Goal: Task Accomplishment & Management: Use online tool/utility

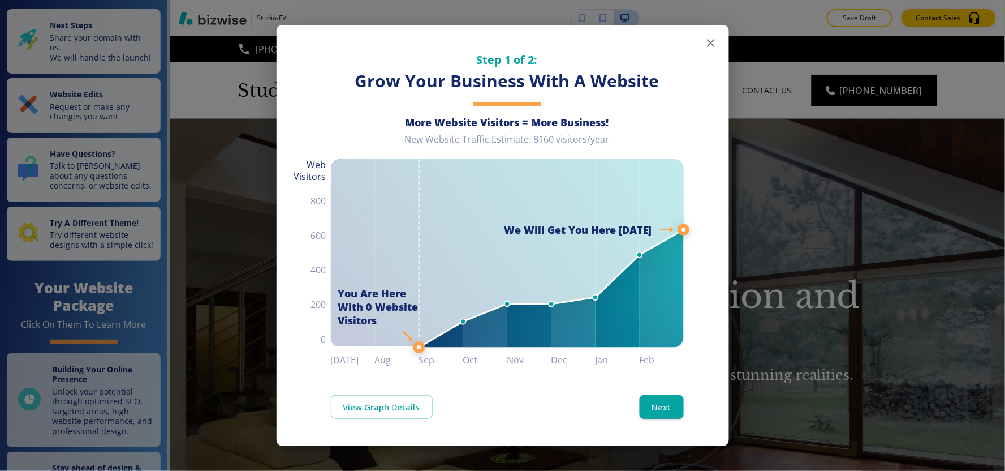
click at [709, 44] on icon "button" at bounding box center [711, 43] width 8 height 8
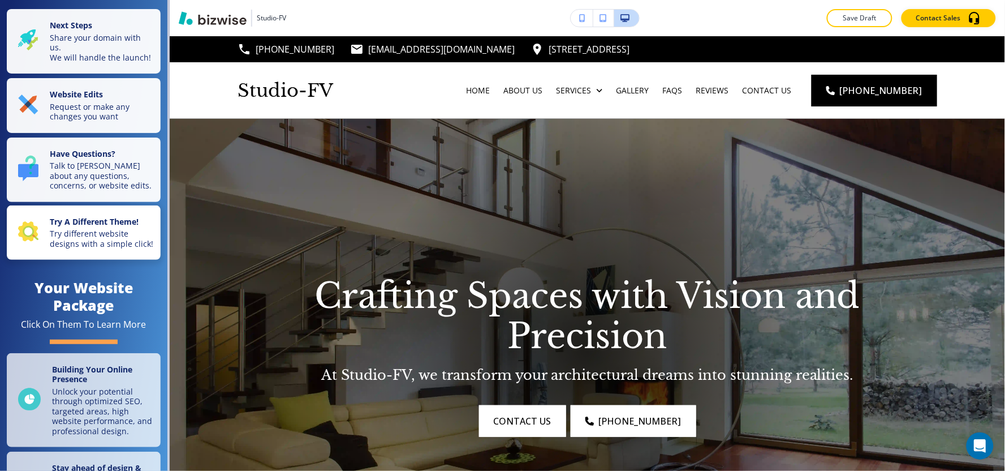
click at [50, 227] on strong "Try A Different Theme!" at bounding box center [94, 221] width 89 height 11
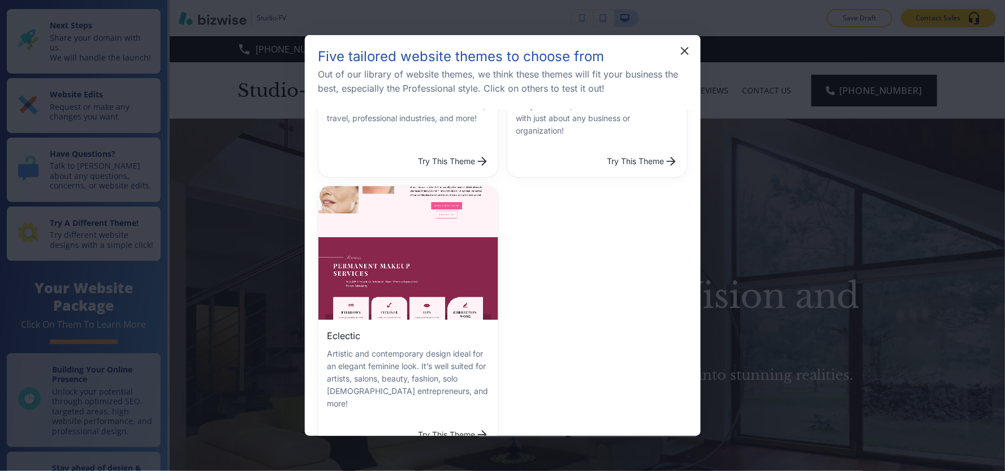
scroll to position [251, 0]
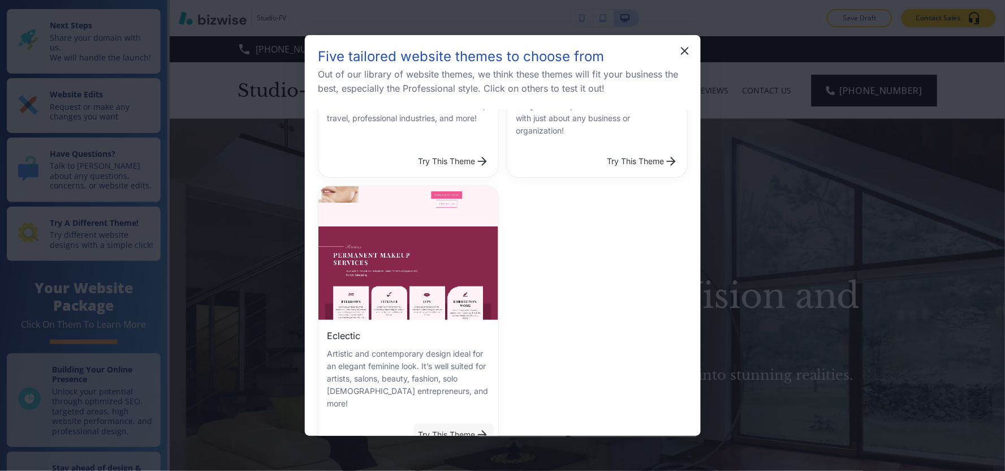
click at [447, 423] on button "Try This Theme" at bounding box center [454, 434] width 80 height 23
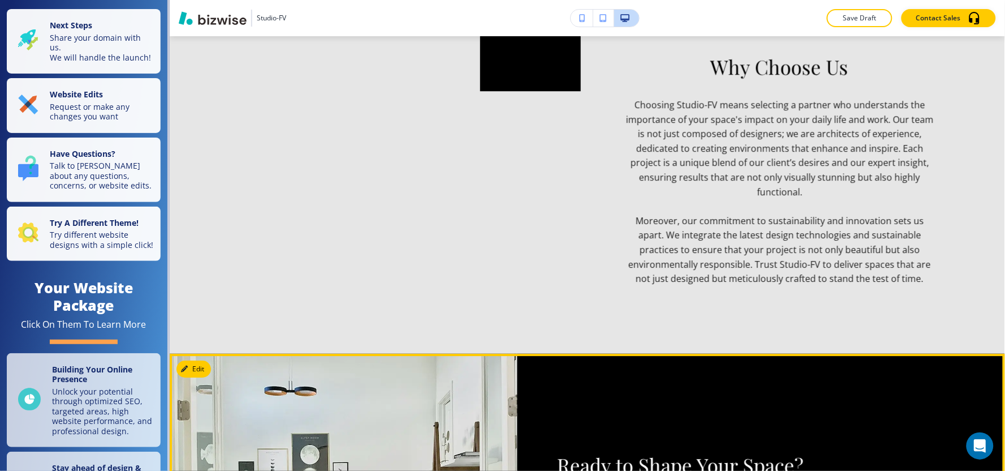
scroll to position [2199, 0]
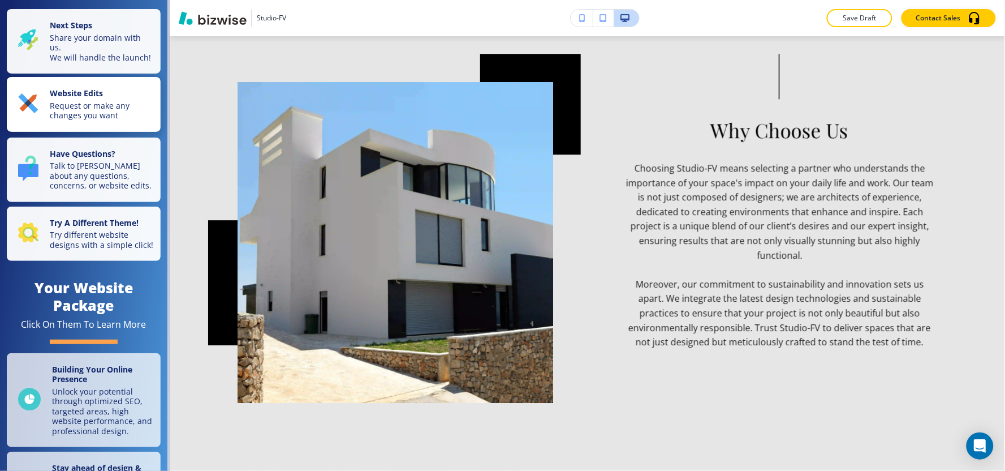
click at [55, 112] on p "Request or make any changes you want" at bounding box center [102, 111] width 104 height 20
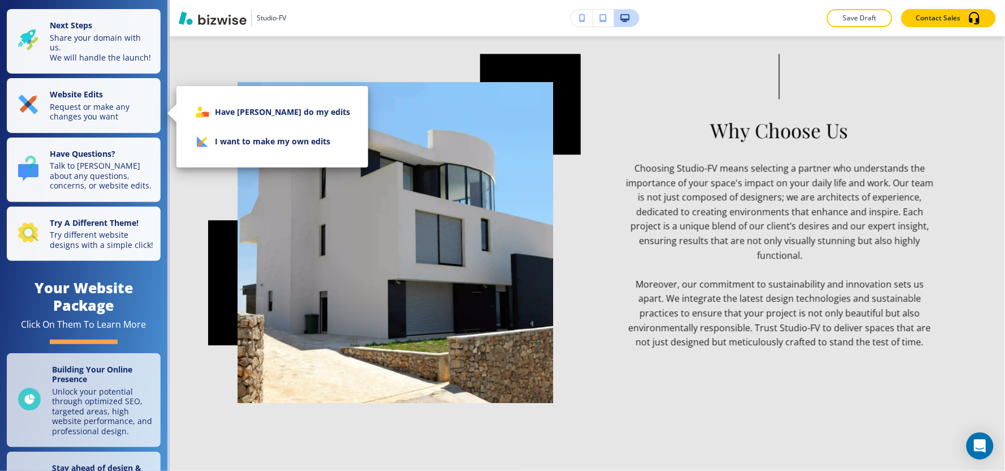
click at [252, 140] on li "I want to make my own edits" at bounding box center [272, 141] width 174 height 29
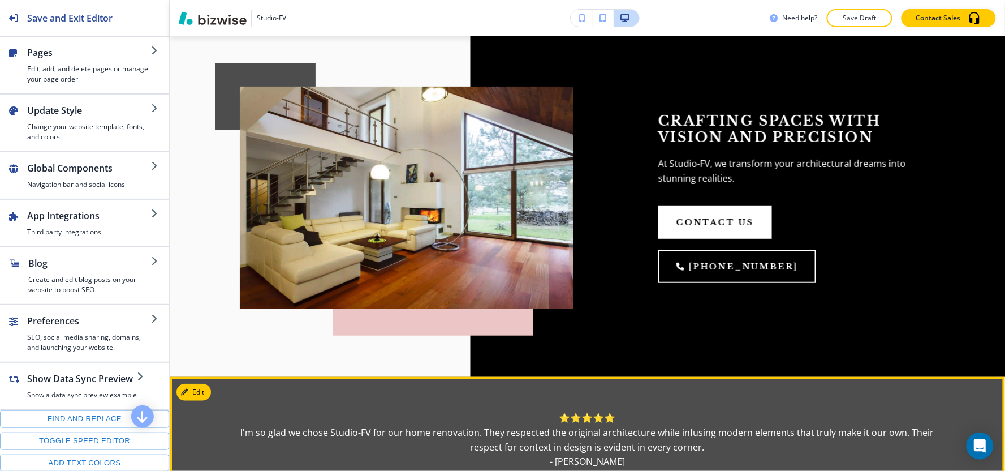
scroll to position [0, 0]
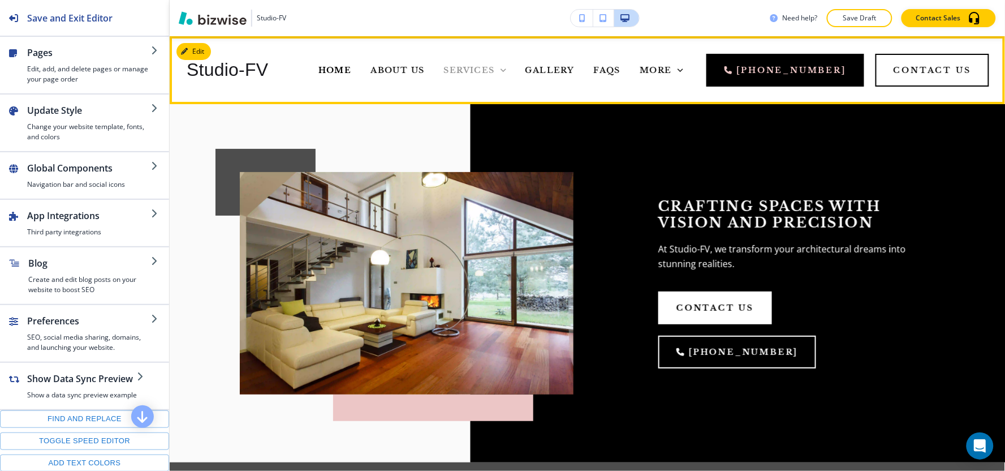
click at [490, 70] on span "Services" at bounding box center [469, 70] width 51 height 10
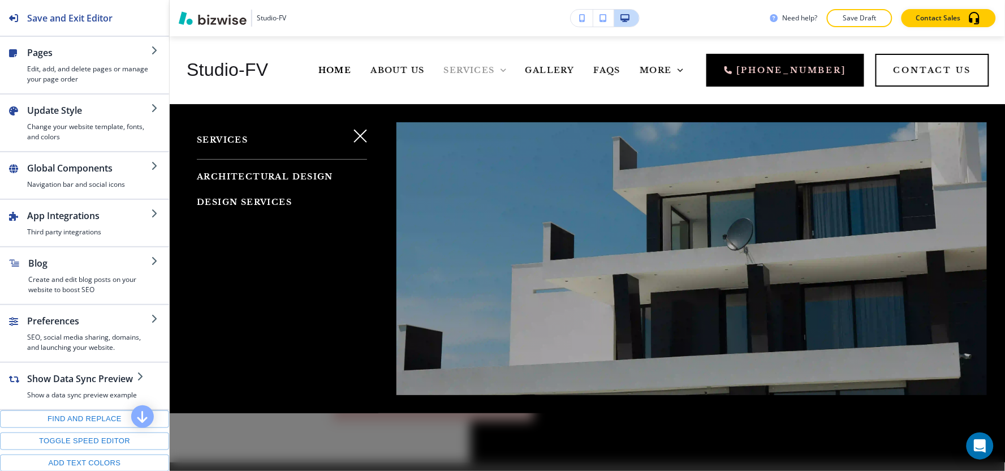
click at [490, 70] on span "Services" at bounding box center [469, 70] width 51 height 10
click at [670, 71] on span "More" at bounding box center [656, 70] width 32 height 10
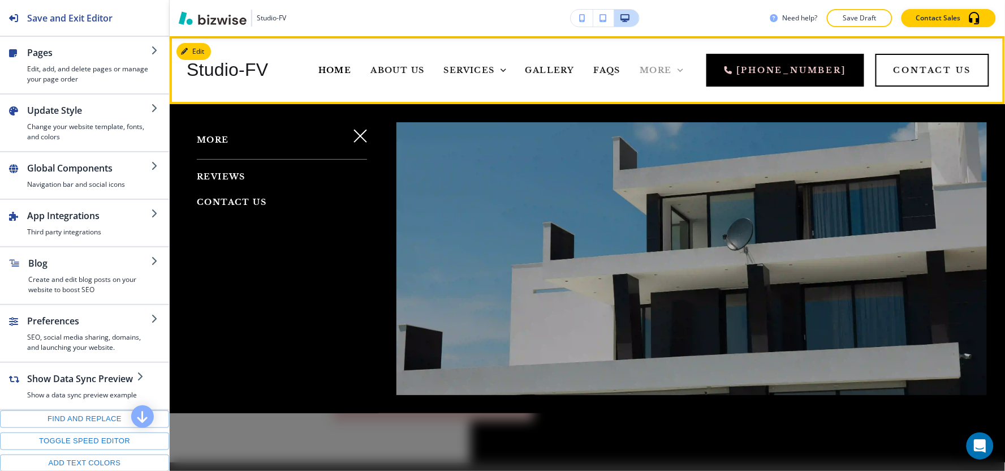
click at [672, 69] on span "More" at bounding box center [656, 70] width 32 height 10
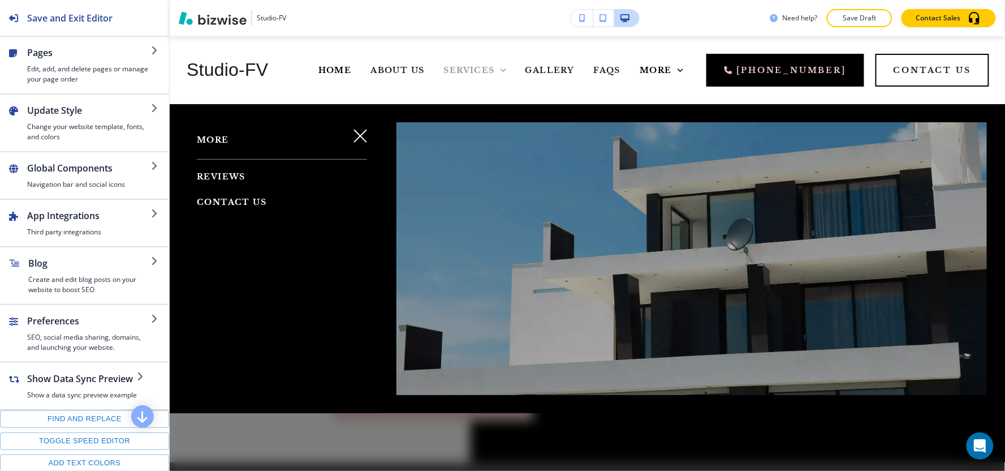
click at [491, 70] on span "Services" at bounding box center [469, 70] width 51 height 10
click at [357, 138] on icon "button" at bounding box center [360, 136] width 14 height 14
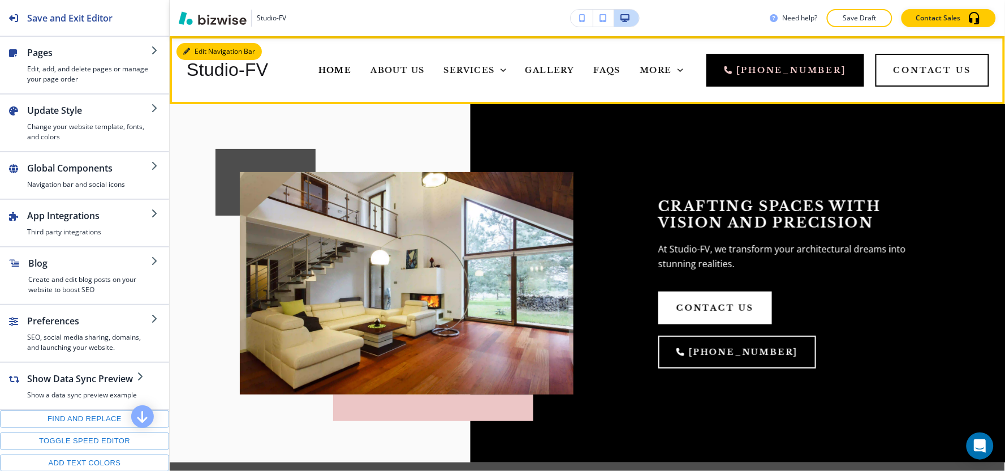
click at [196, 53] on button "Edit Navigation Bar" at bounding box center [218, 51] width 85 height 17
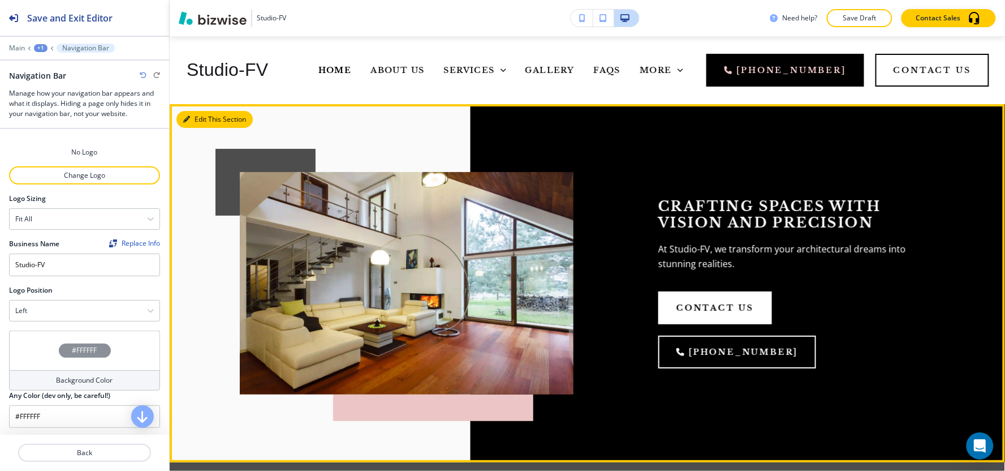
click at [193, 118] on button "Edit This Section" at bounding box center [214, 119] width 76 height 17
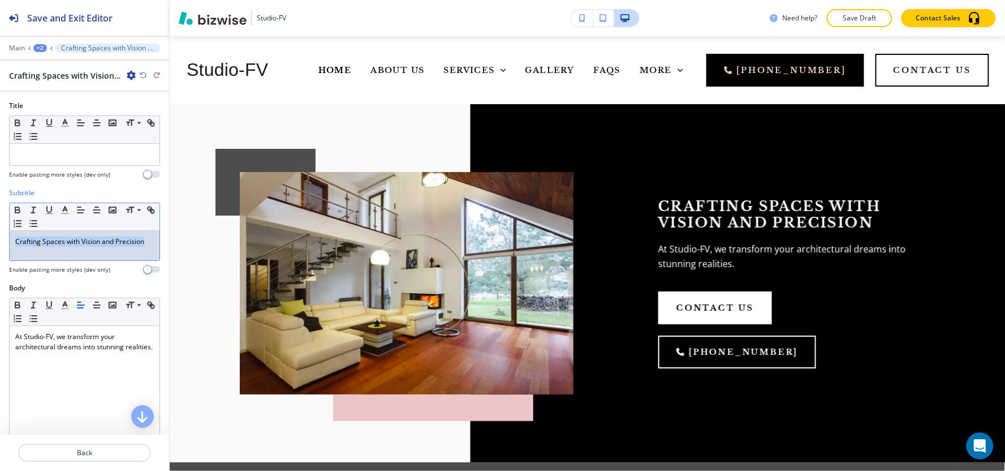
drag, startPoint x: 57, startPoint y: 257, endPoint x: 0, endPoint y: 234, distance: 61.4
click at [0, 234] on div "Subtitle Small Normal Large Huge Crafting Spaces with Vision and Precision Enab…" at bounding box center [84, 235] width 169 height 95
copy p "Crafting Spaces with Vision and Precision"
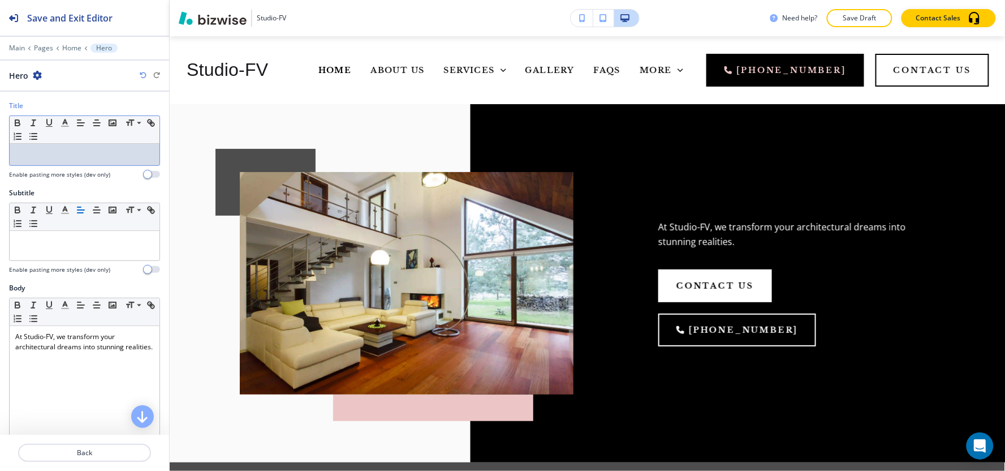
click at [37, 155] on p at bounding box center [84, 154] width 139 height 10
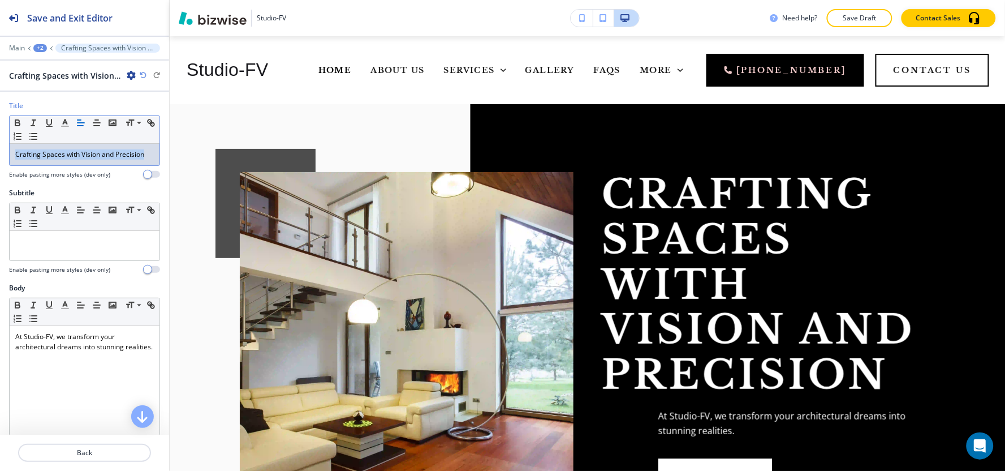
drag, startPoint x: 82, startPoint y: 165, endPoint x: 3, endPoint y: 149, distance: 80.1
click at [3, 149] on div "Title Small Normal Large Huge Crafting Spaces with Vision and Precision Enable …" at bounding box center [84, 144] width 169 height 87
copy p "Crafting Spaces with Vision and Precision"
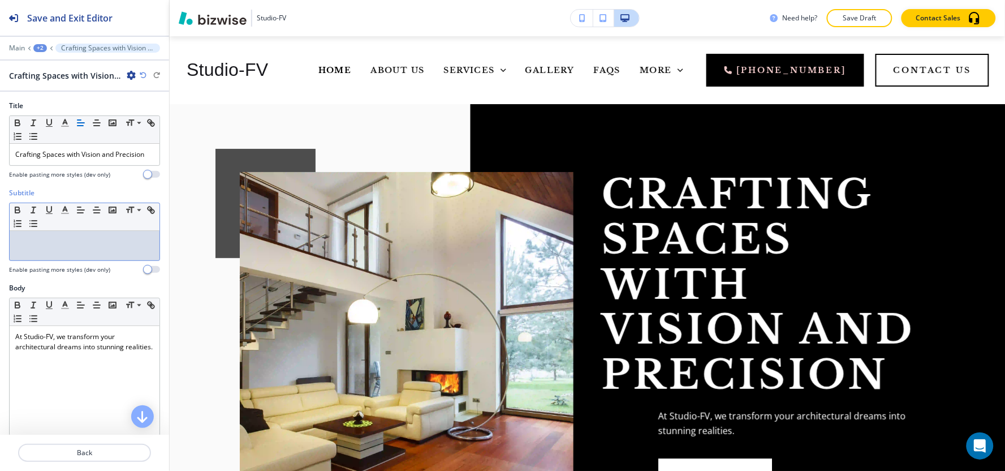
click at [61, 260] on div at bounding box center [85, 245] width 150 height 29
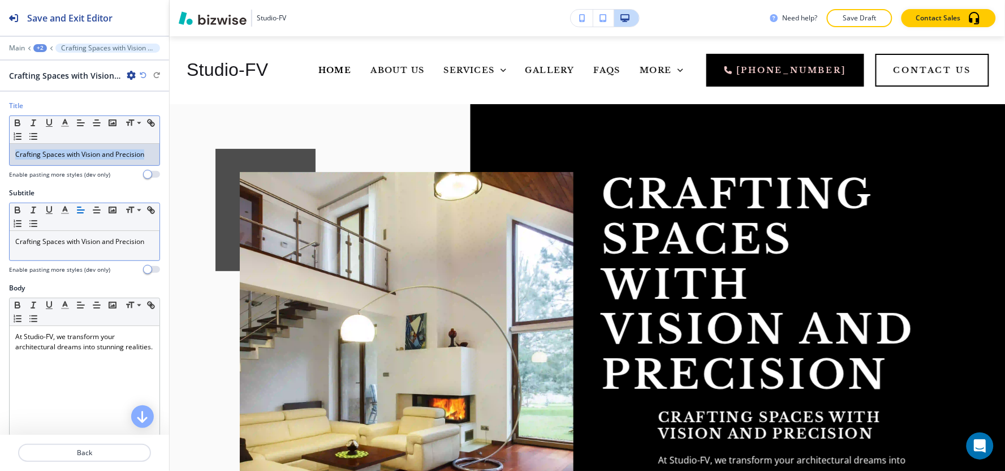
drag, startPoint x: 79, startPoint y: 174, endPoint x: 0, endPoint y: 145, distance: 84.5
click at [0, 145] on div "Title Small Normal Large Huge Crafting Spaces with Vision and Precision Enable …" at bounding box center [84, 144] width 169 height 87
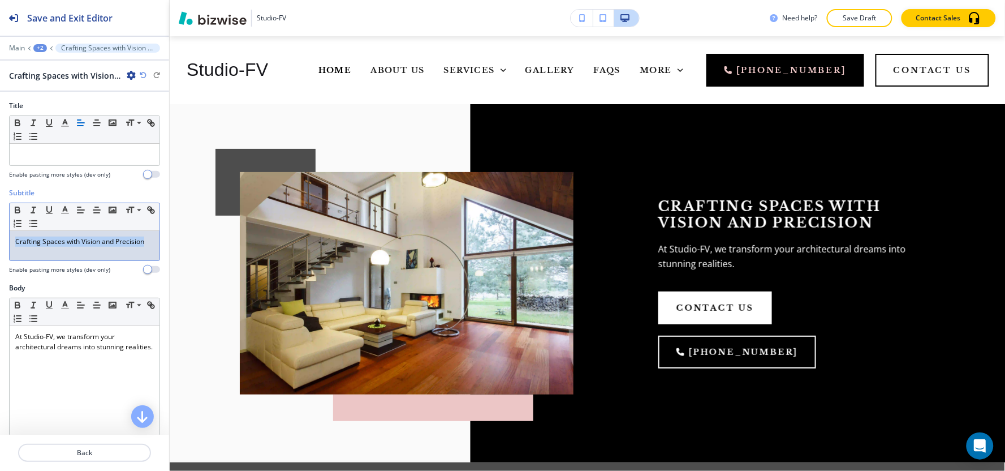
drag, startPoint x: 72, startPoint y: 257, endPoint x: 0, endPoint y: 226, distance: 78.8
click at [0, 226] on div "Subtitle Small Normal Large Huge Crafting Spaces with Vision and Precision Enab…" at bounding box center [84, 235] width 169 height 95
copy p "Crafting Spaces with Vision and Precision"
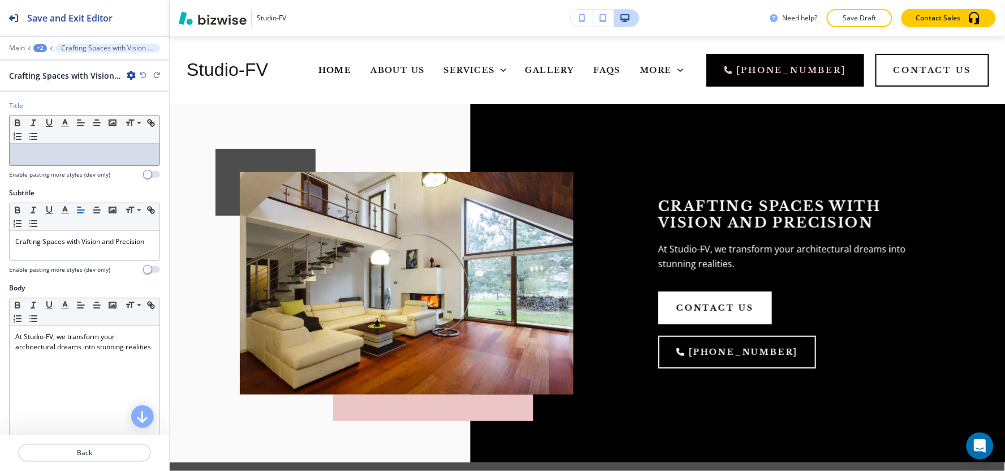
click at [53, 159] on p at bounding box center [84, 154] width 139 height 10
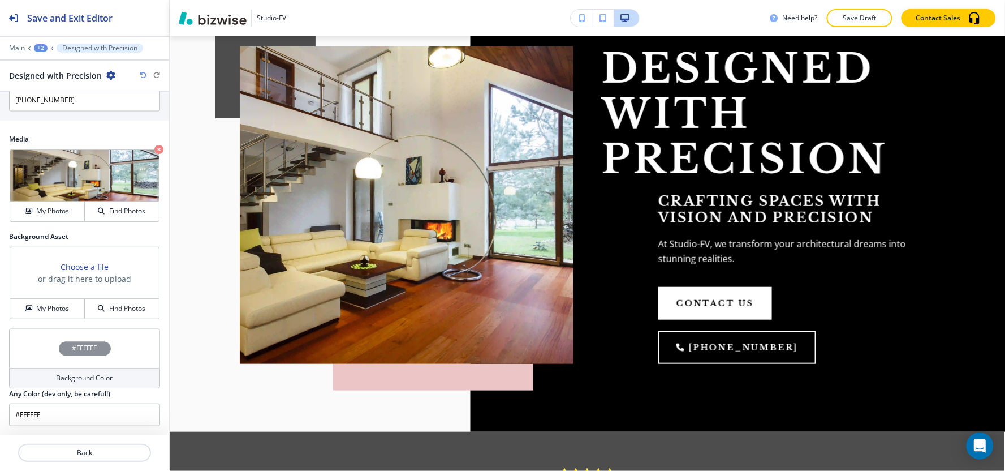
scroll to position [621, 0]
click at [42, 301] on button "My Photos" at bounding box center [47, 308] width 75 height 20
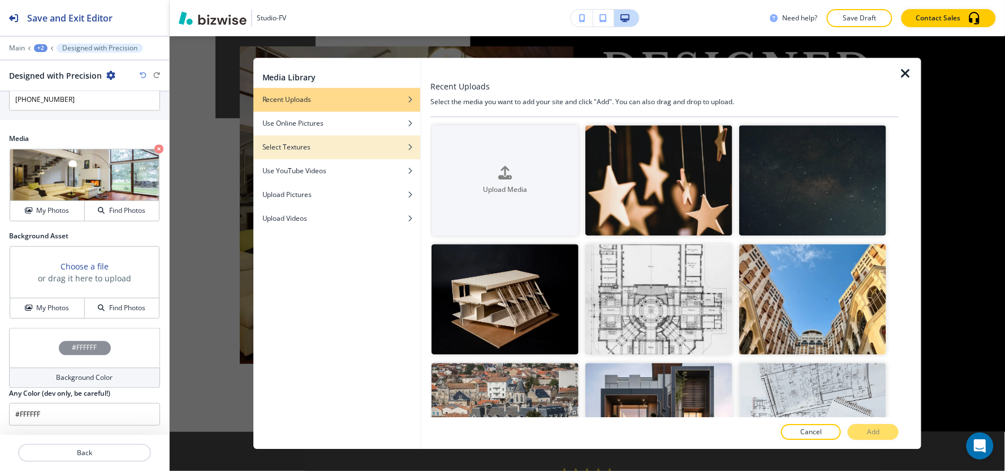
click at [351, 147] on div "Select Textures" at bounding box center [336, 147] width 167 height 10
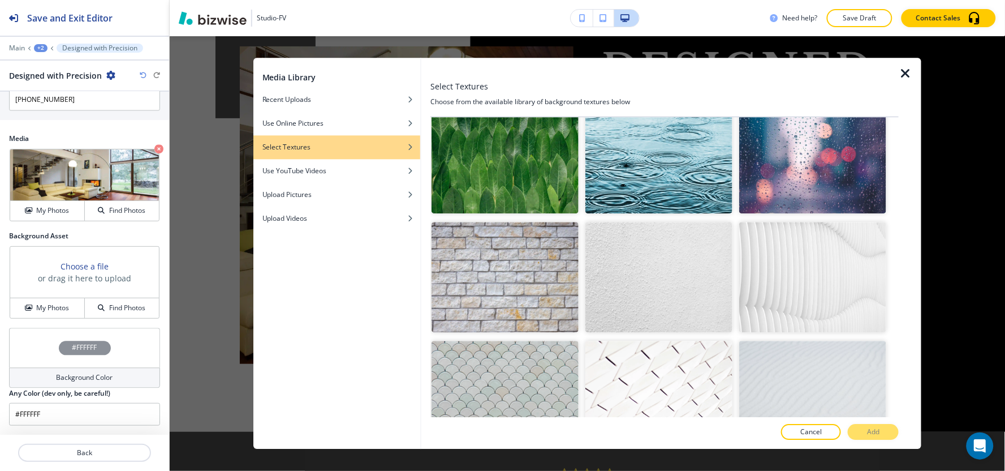
scroll to position [1228, 0]
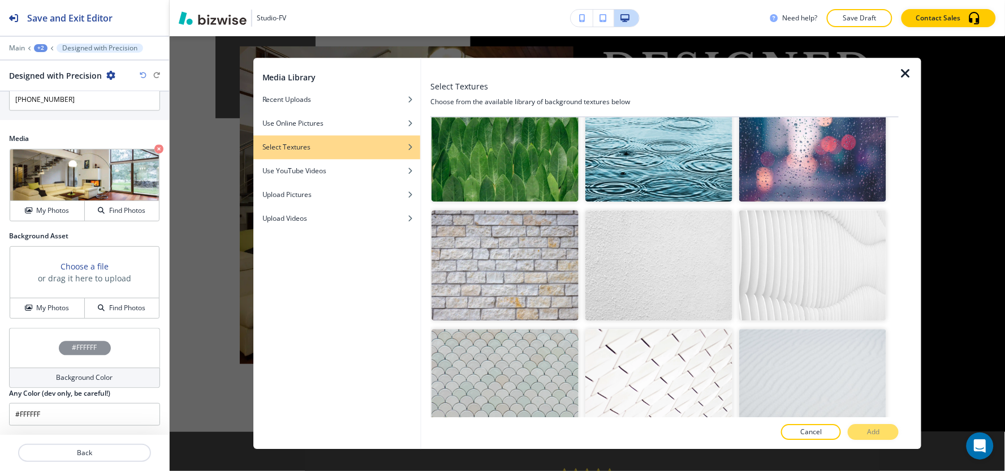
click at [534, 261] on img "button" at bounding box center [505, 265] width 147 height 110
click at [881, 429] on button "Add" at bounding box center [873, 432] width 51 height 16
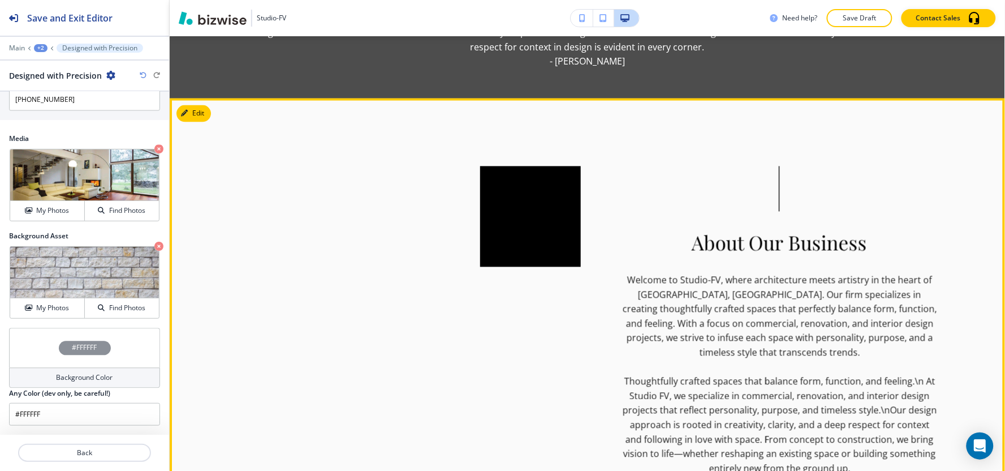
scroll to position [691, 0]
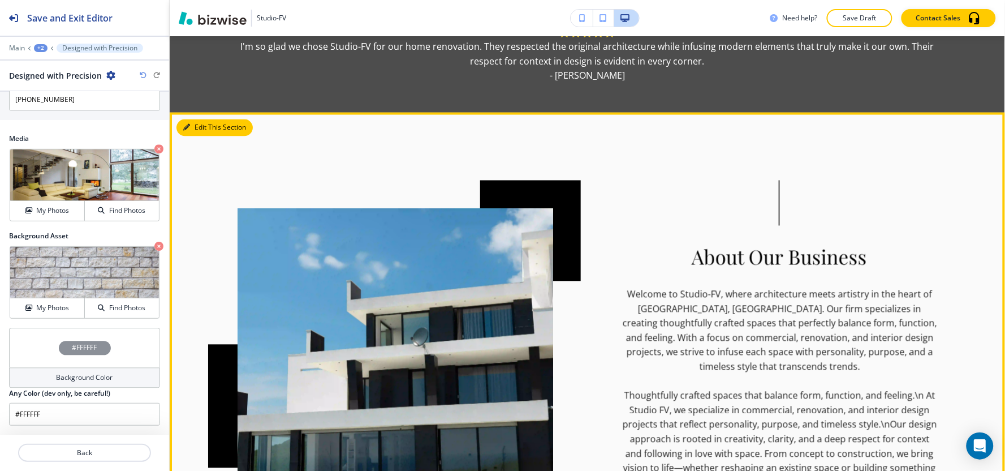
click at [204, 119] on button "Edit This Section" at bounding box center [214, 127] width 76 height 17
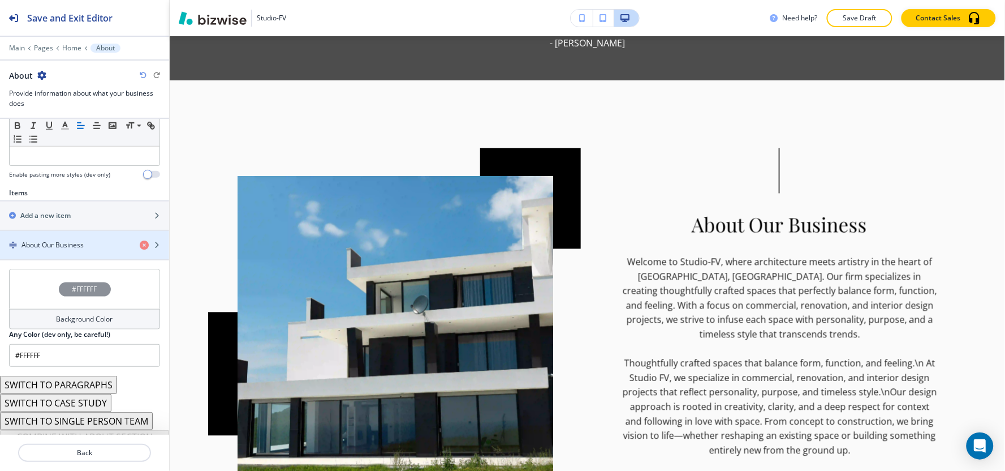
scroll to position [353, 0]
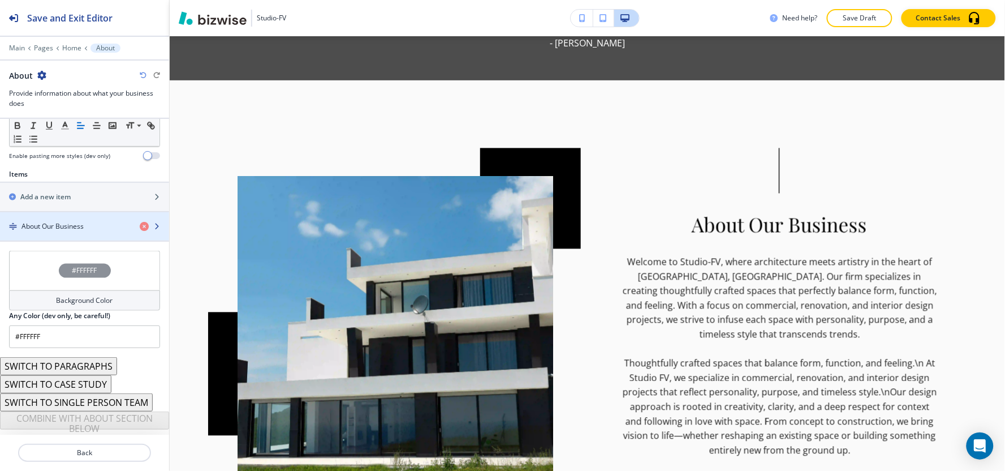
click at [70, 230] on h4 "About Our Business" at bounding box center [52, 226] width 62 height 10
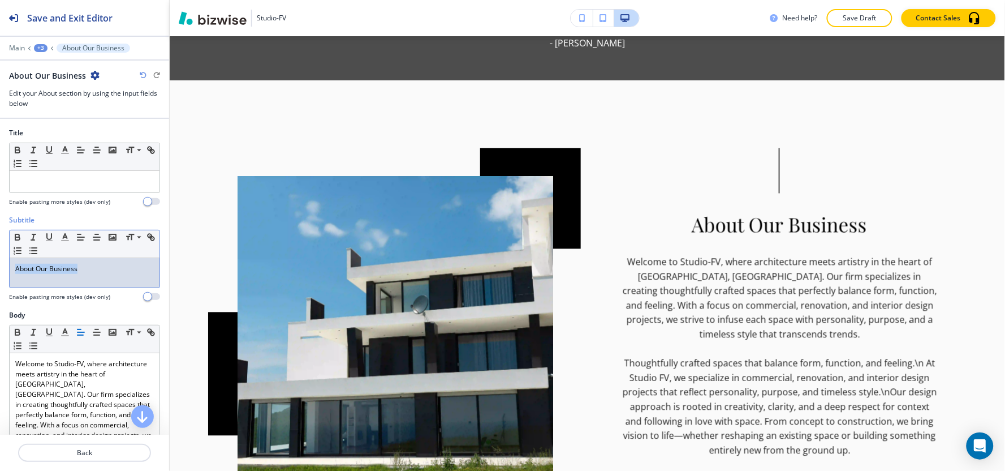
drag, startPoint x: 71, startPoint y: 274, endPoint x: 0, endPoint y: 279, distance: 71.4
click at [0, 279] on div "Subtitle Small Normal Large Huge About Our Business Enable pasting more styles …" at bounding box center [84, 262] width 169 height 95
copy p "About Our Business"
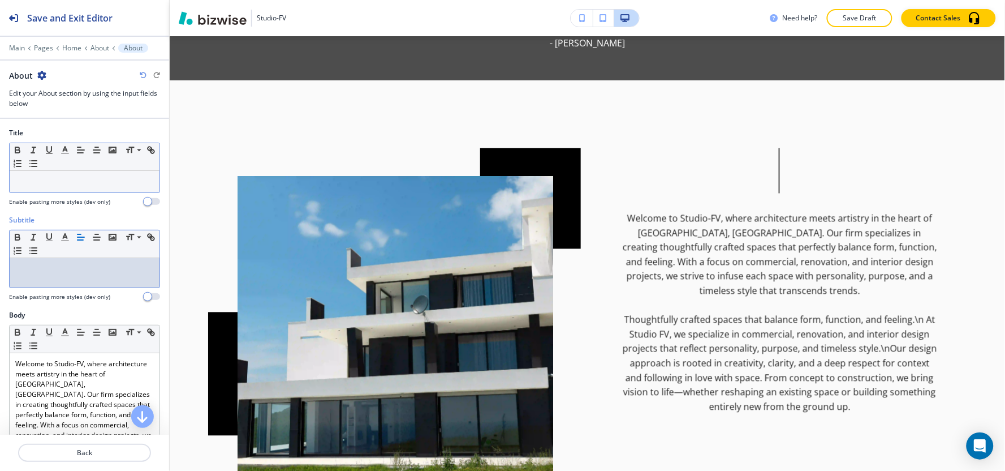
click at [54, 175] on div at bounding box center [85, 181] width 150 height 21
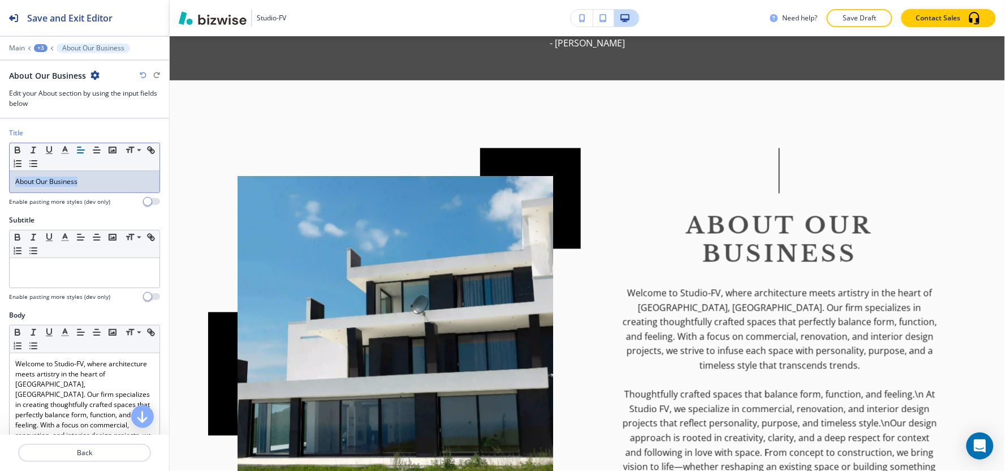
drag, startPoint x: 94, startPoint y: 182, endPoint x: 0, endPoint y: 187, distance: 94.0
click at [0, 187] on div "Title Small Normal Large Huge About Our Business Enable pasting more styles (de…" at bounding box center [84, 171] width 169 height 87
click at [57, 144] on button "button" at bounding box center [65, 150] width 16 height 14
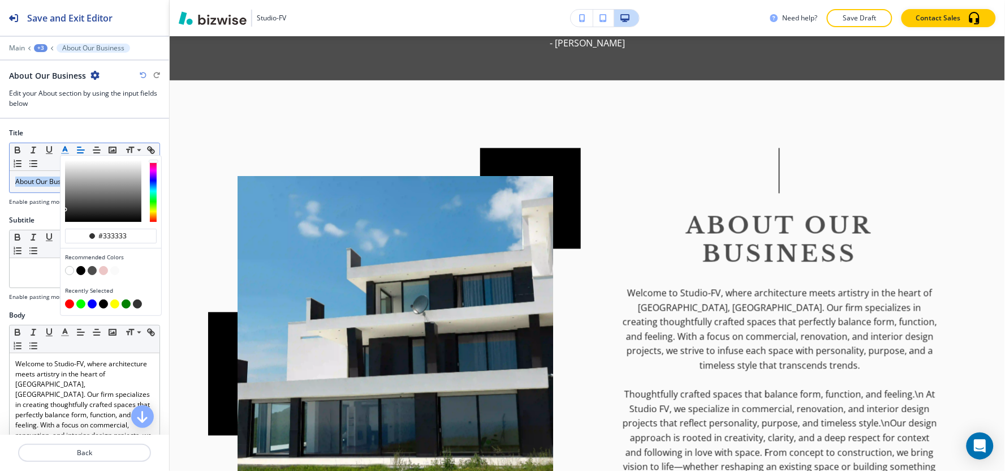
click at [83, 269] on button "button" at bounding box center [80, 270] width 9 height 9
type input "#000000"
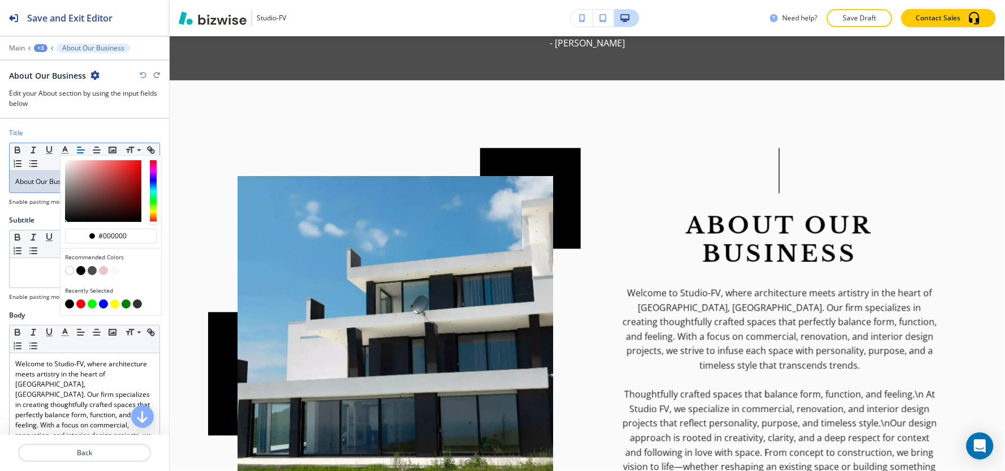
click at [27, 215] on h2 "Subtitle" at bounding box center [21, 220] width 25 height 10
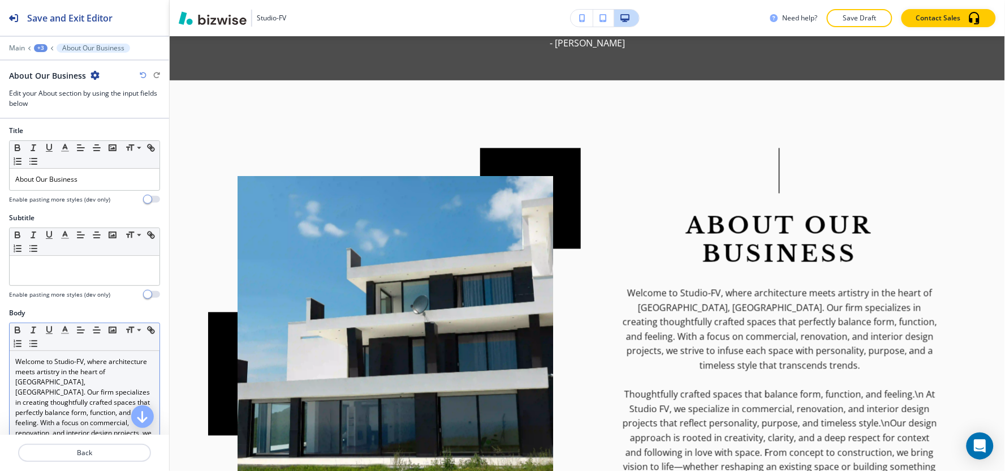
scroll to position [0, 0]
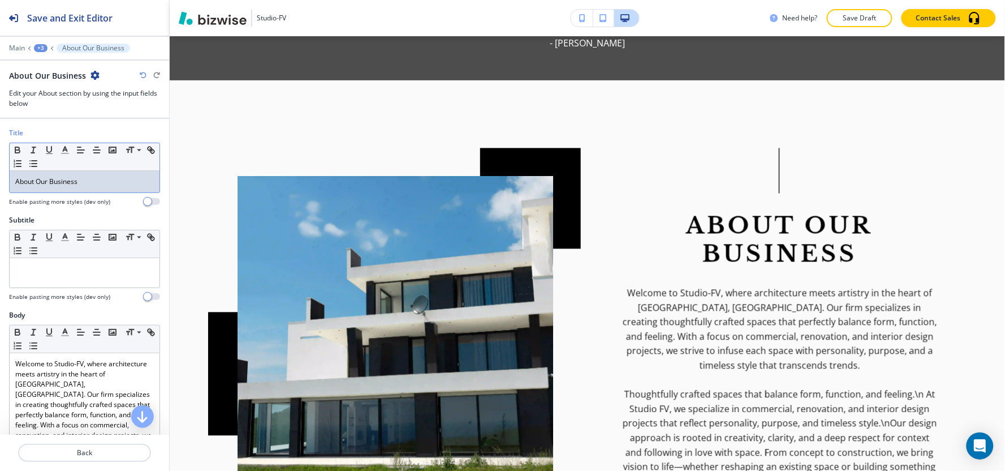
drag, startPoint x: 99, startPoint y: 189, endPoint x: 92, endPoint y: 189, distance: 7.4
click at [92, 189] on div "About Our Business" at bounding box center [85, 181] width 150 height 21
click at [90, 274] on div at bounding box center [85, 272] width 150 height 29
drag, startPoint x: 93, startPoint y: 177, endPoint x: 0, endPoint y: 176, distance: 93.3
click at [0, 176] on div "Title Small Normal Large Huge About Our Business Enable pasting more styles (de…" at bounding box center [84, 171] width 169 height 87
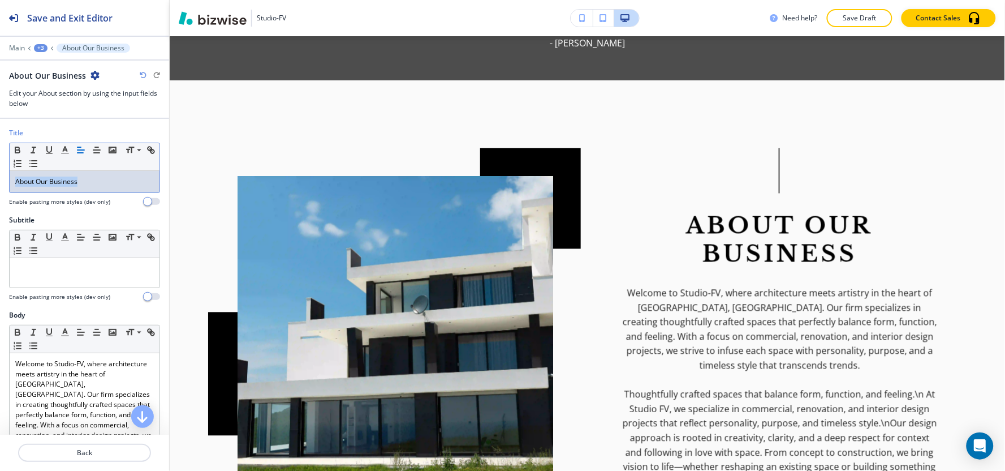
copy span "About Our Business"
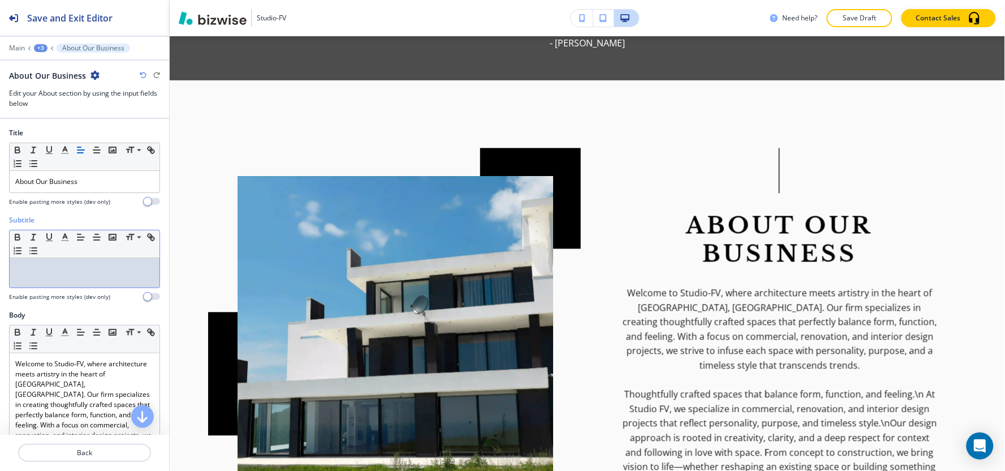
click at [54, 272] on p at bounding box center [84, 269] width 139 height 10
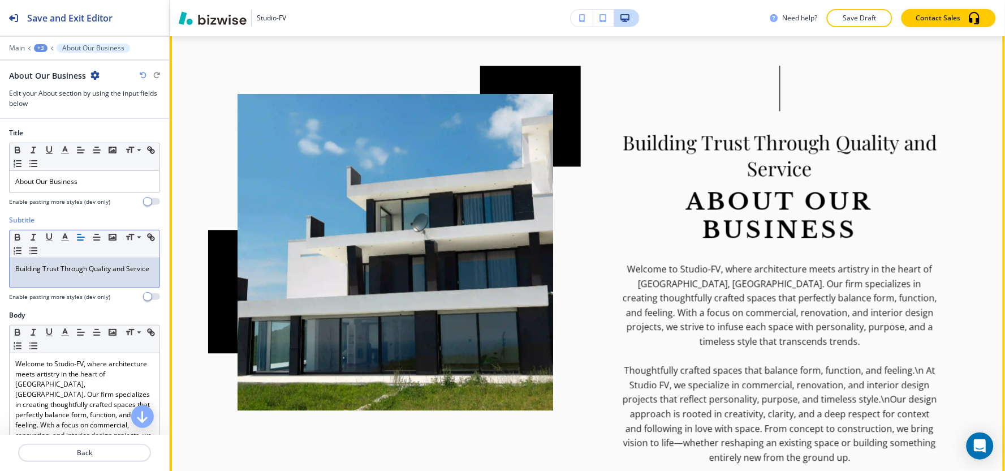
scroll to position [661, 0]
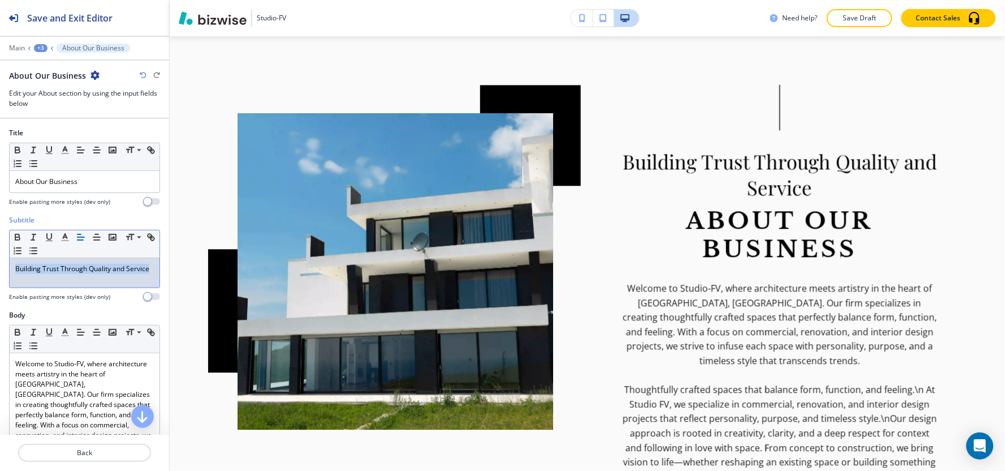
drag, startPoint x: 55, startPoint y: 289, endPoint x: 0, endPoint y: 269, distance: 58.3
click at [0, 269] on div "Subtitle Small Normal Large Huge Building Trust Through Quality and Service Ena…" at bounding box center [84, 262] width 169 height 95
copy p "Building Trust Through Quality and Service"
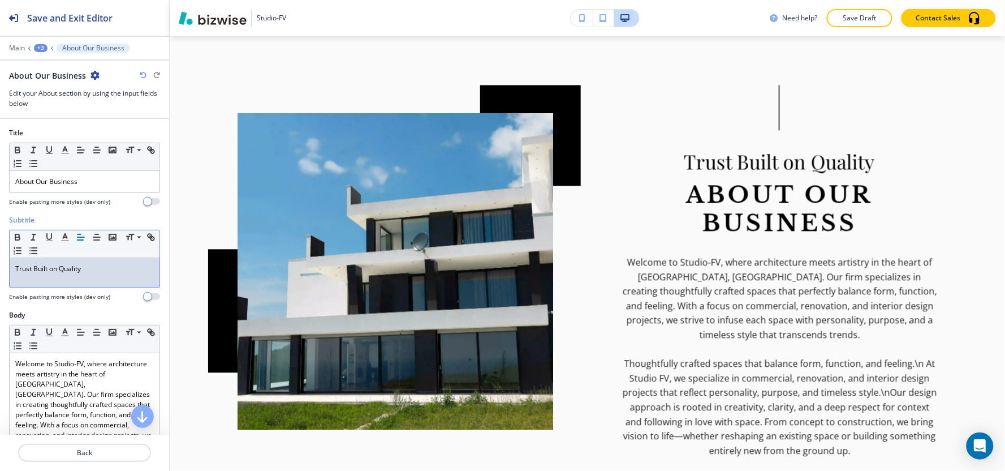
scroll to position [188, 0]
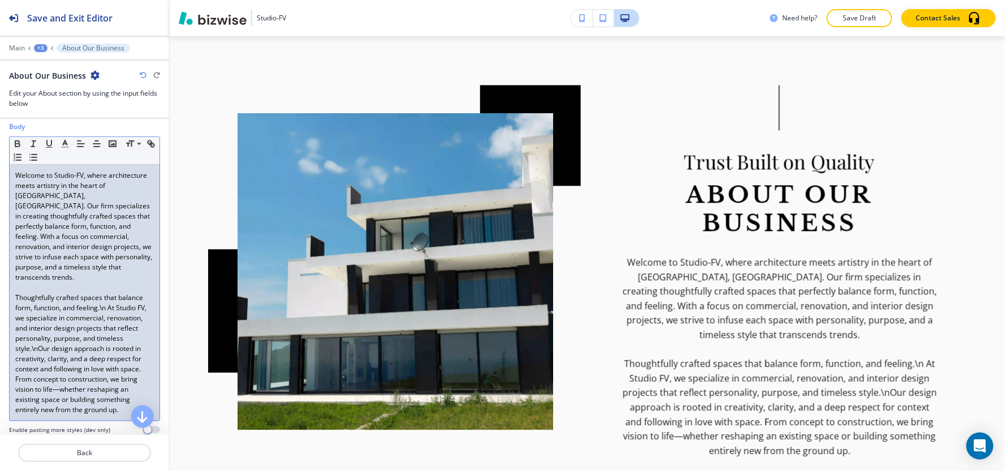
click at [72, 415] on div "Welcome to Studio-FV, where architecture meets artistry in the heart of [GEOGRA…" at bounding box center [85, 293] width 150 height 256
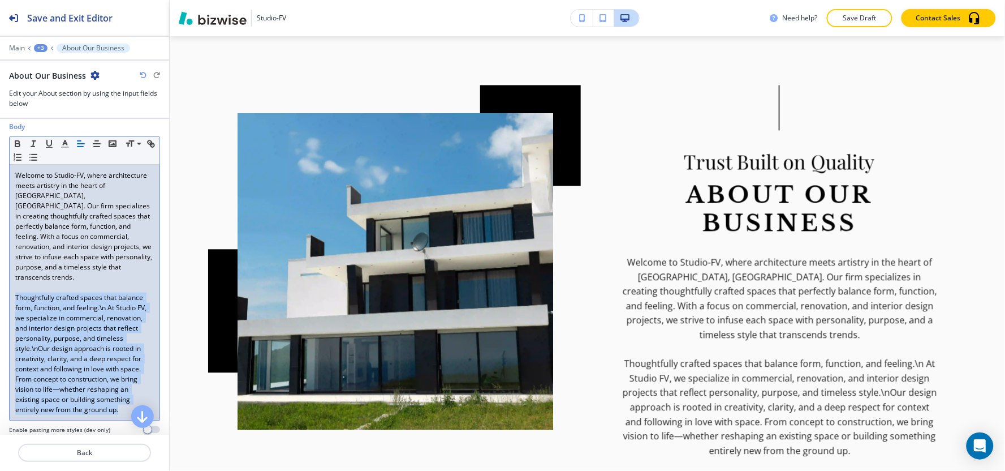
click at [72, 415] on p "Thoughtfully crafted spaces that balance form, function, and feeling.\n At Stud…" at bounding box center [84, 353] width 139 height 122
click at [74, 412] on p "Thoughtfully crafted spaces that balance form, function, and feeling.\n At Stud…" at bounding box center [84, 353] width 139 height 122
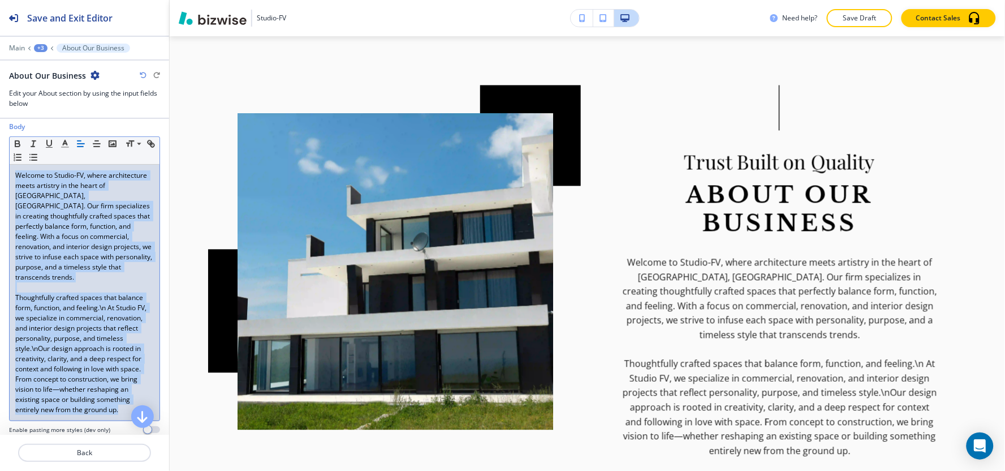
drag, startPoint x: 83, startPoint y: 415, endPoint x: 17, endPoint y: 165, distance: 258.6
click at [17, 165] on div "Small Normal Large Huge Welcome to Studio-FV, where architecture meets artistry…" at bounding box center [84, 278] width 151 height 284
click at [68, 147] on line "button" at bounding box center [65, 147] width 7 height 0
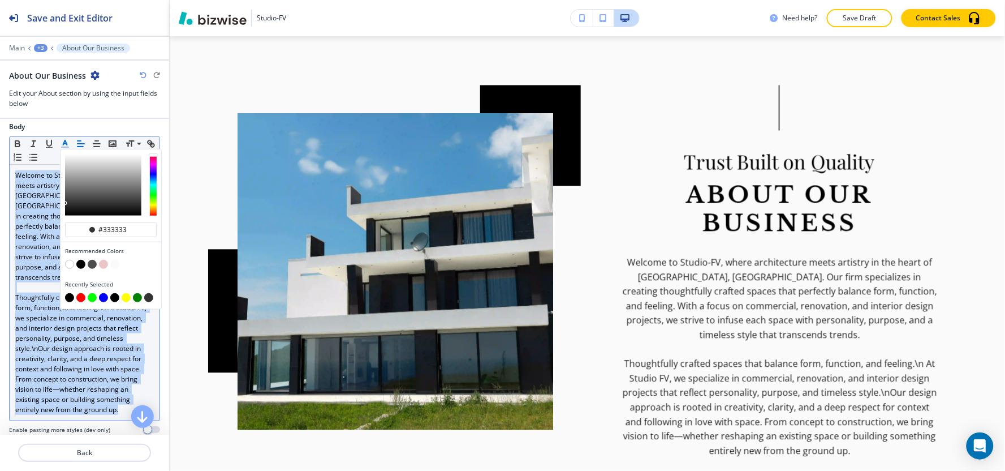
click at [70, 297] on button "button" at bounding box center [69, 297] width 9 height 9
type input "#000000"
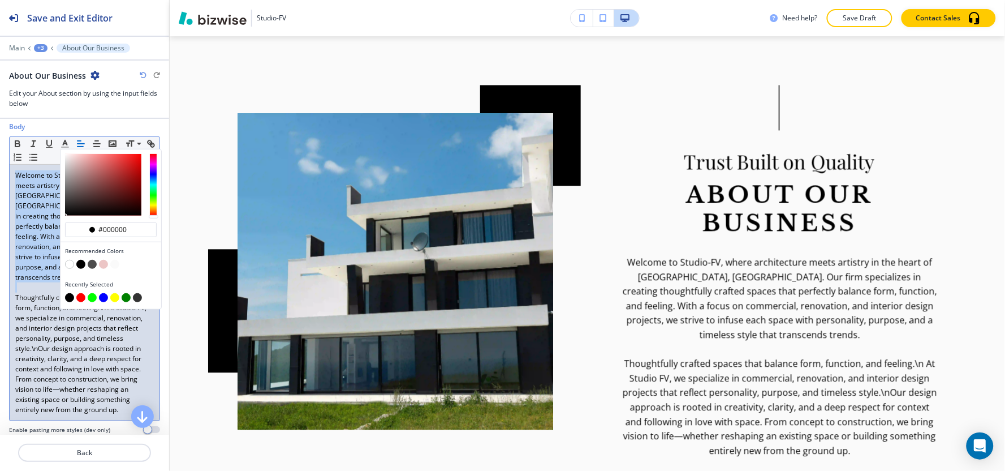
click at [46, 282] on p at bounding box center [84, 287] width 139 height 10
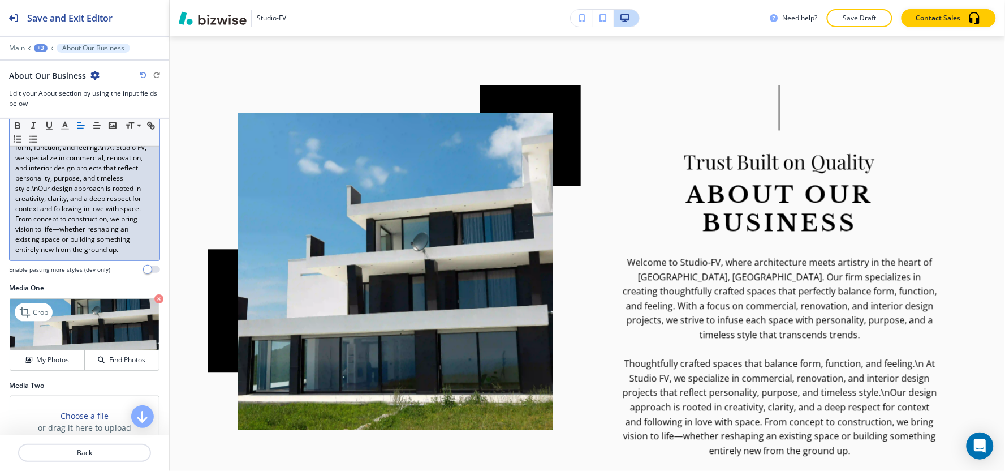
scroll to position [377, 0]
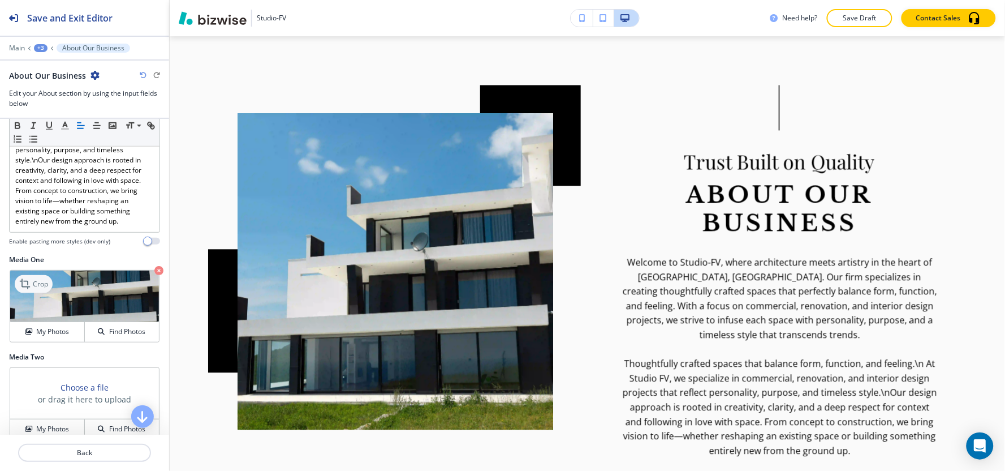
click at [37, 281] on p "Crop" at bounding box center [40, 284] width 15 height 10
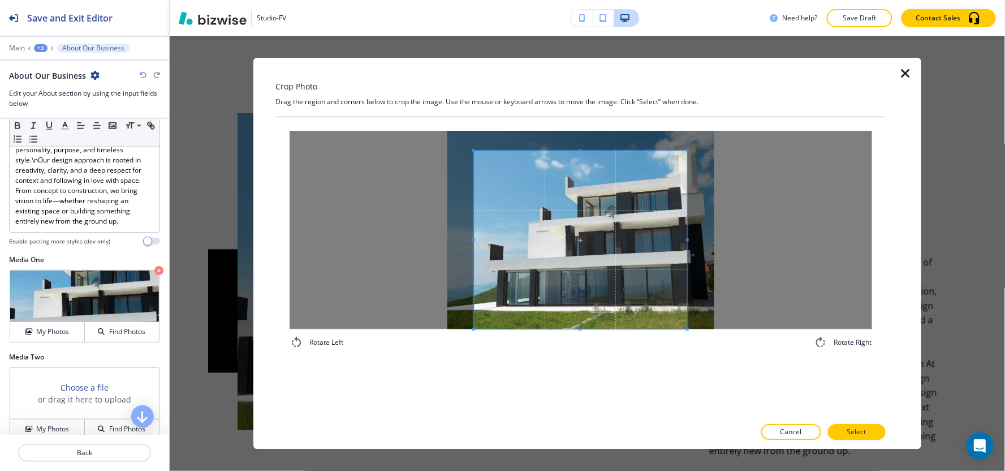
click at [566, 392] on div "Rotate Left Rotate Right" at bounding box center [581, 267] width 610 height 300
click at [566, 77] on div "Crop Photo Drag the region and corners below to crop the image. Use the mouse o…" at bounding box center [581, 253] width 610 height 391
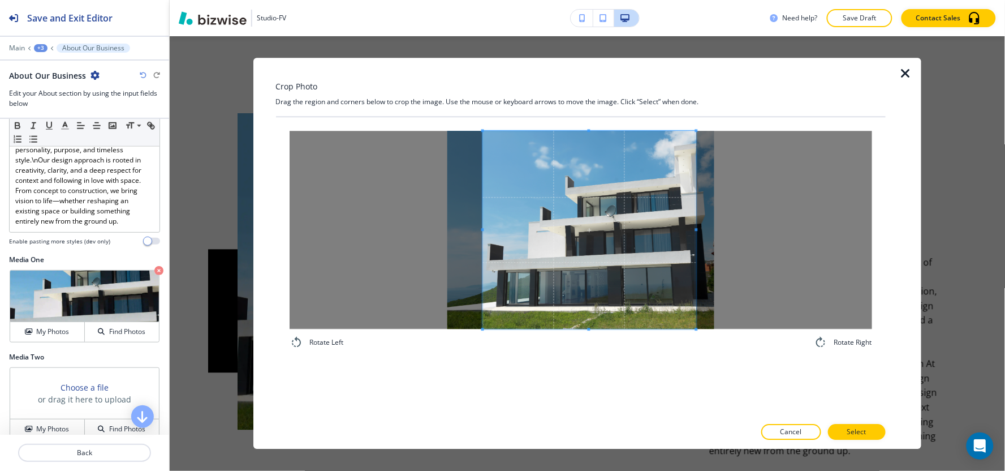
click at [654, 235] on span at bounding box center [589, 230] width 214 height 198
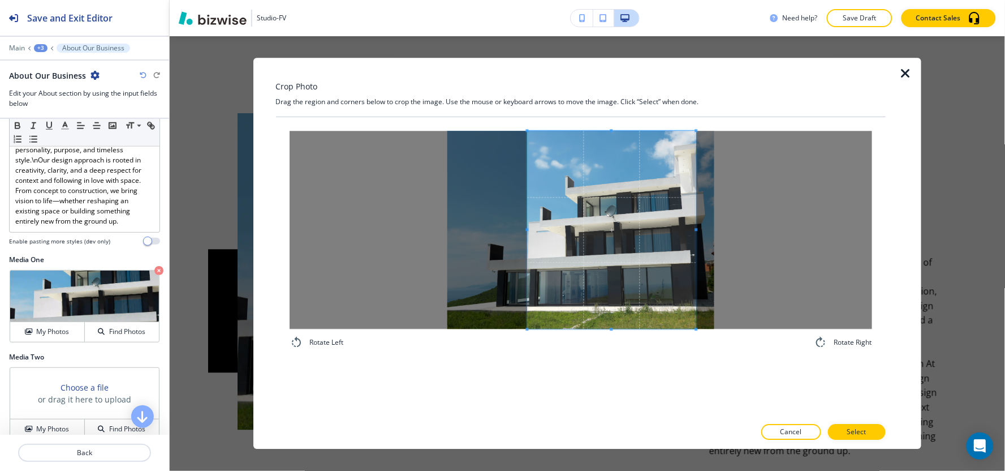
click at [527, 184] on div at bounding box center [611, 230] width 169 height 198
click at [860, 438] on button "Select" at bounding box center [857, 432] width 58 height 16
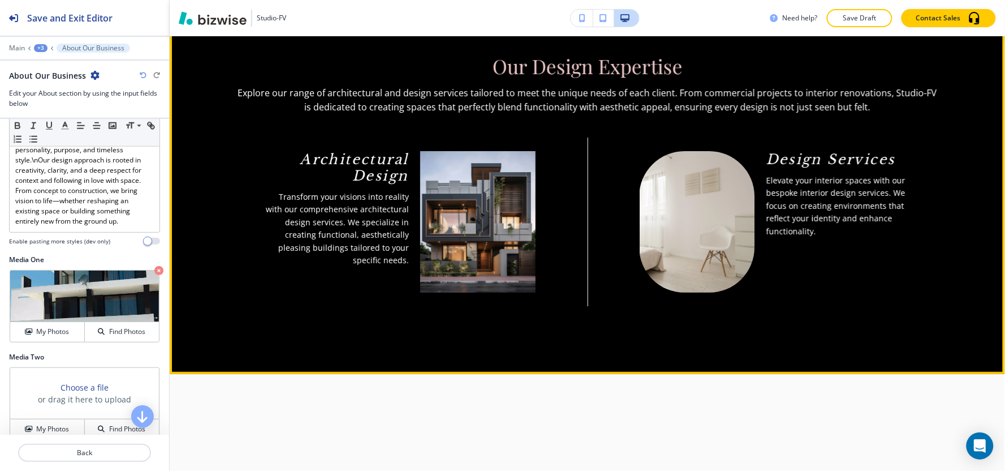
scroll to position [1101, 0]
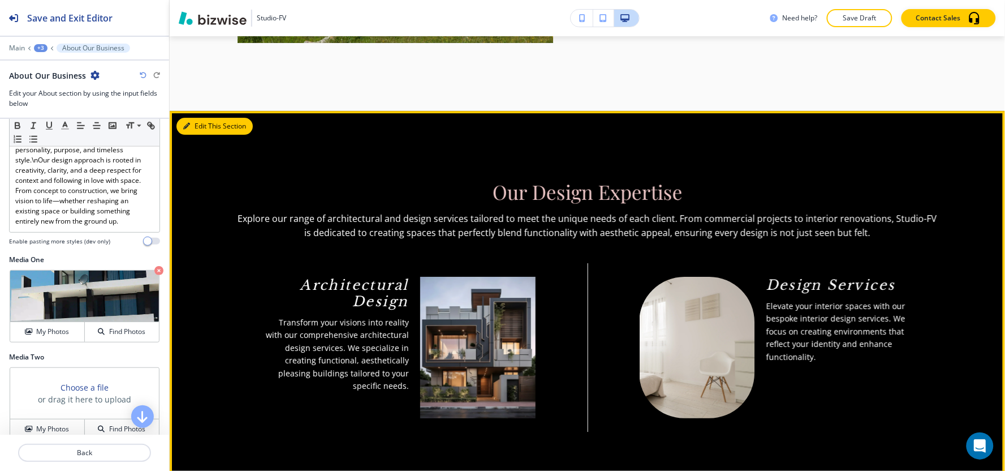
click at [202, 118] on button "Edit This Section" at bounding box center [214, 126] width 76 height 17
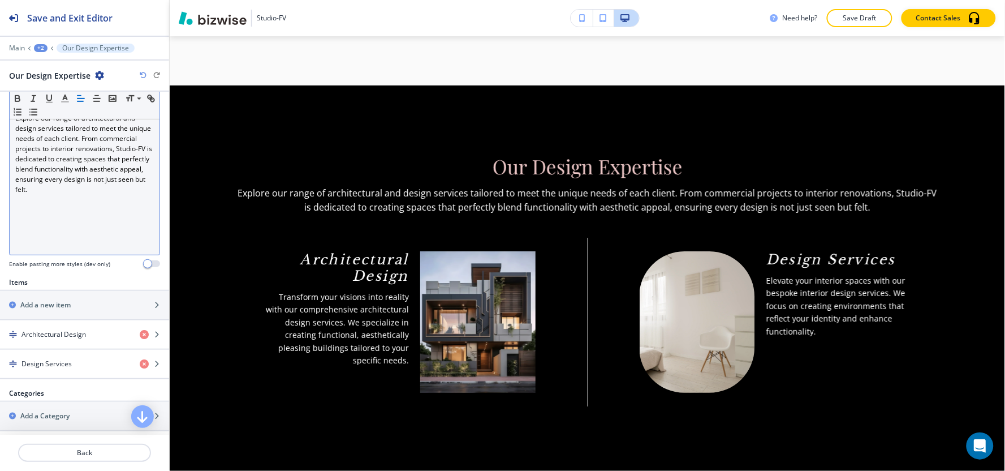
scroll to position [350, 0]
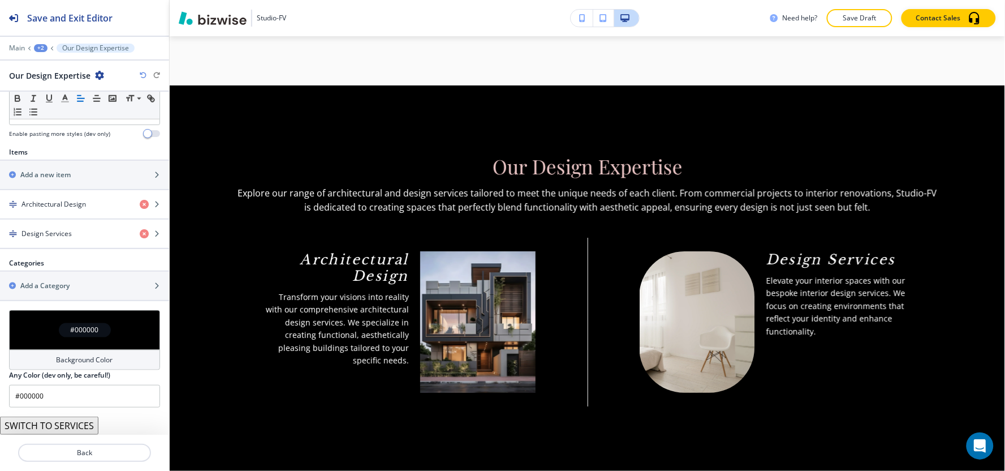
click at [68, 422] on button "SWITCH TO SERVICES" at bounding box center [49, 425] width 98 height 18
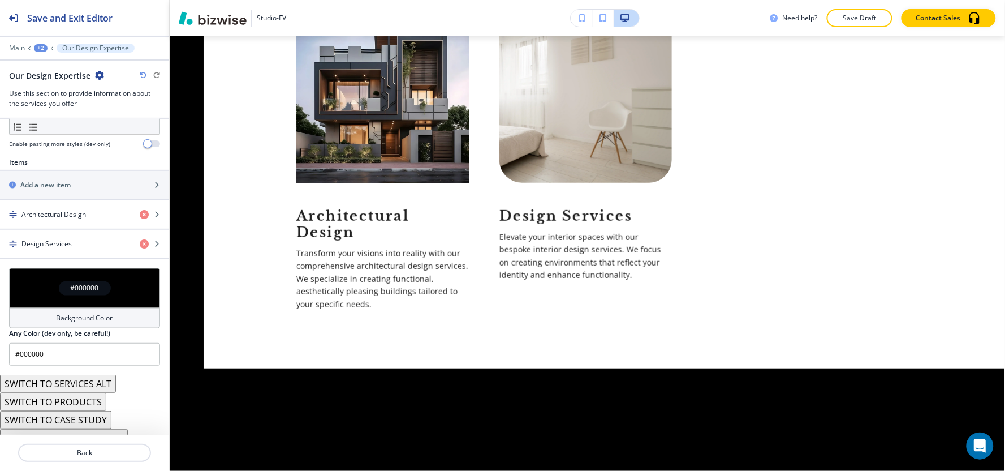
scroll to position [379, 0]
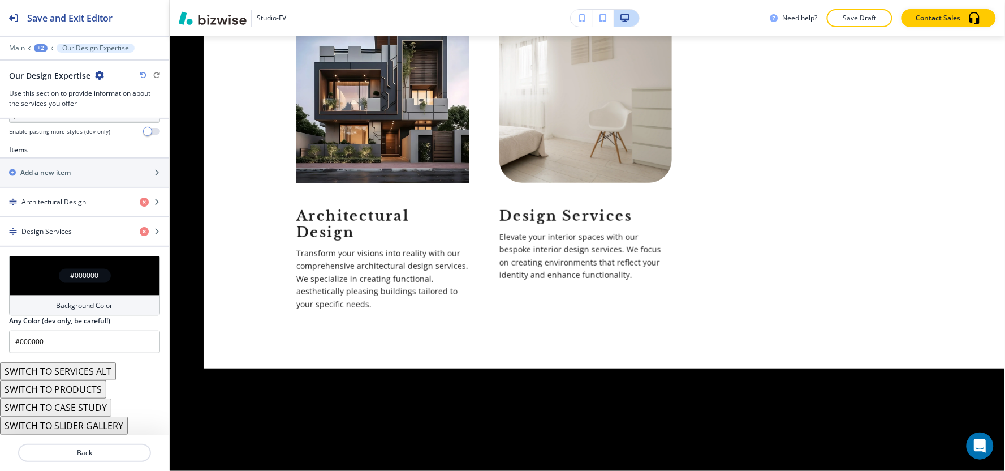
click at [92, 372] on button "SWITCH TO SERVICES ALT" at bounding box center [58, 371] width 116 height 18
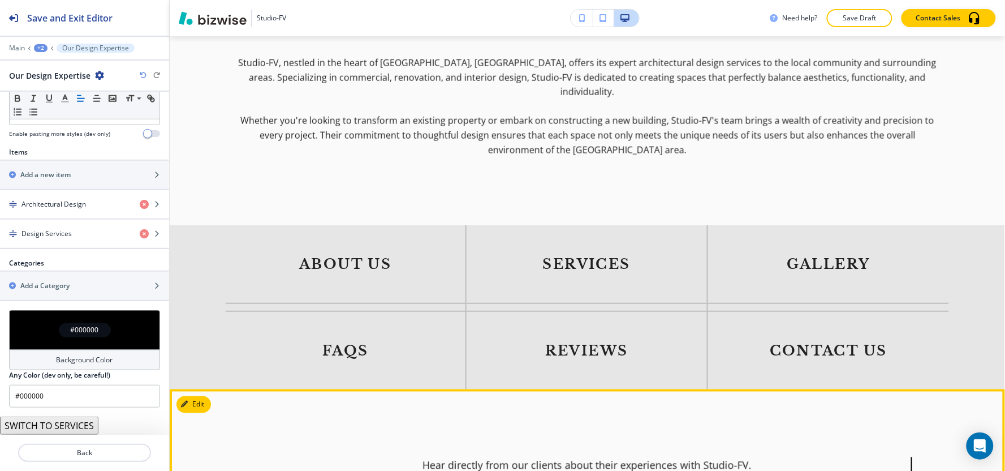
scroll to position [1503, 0]
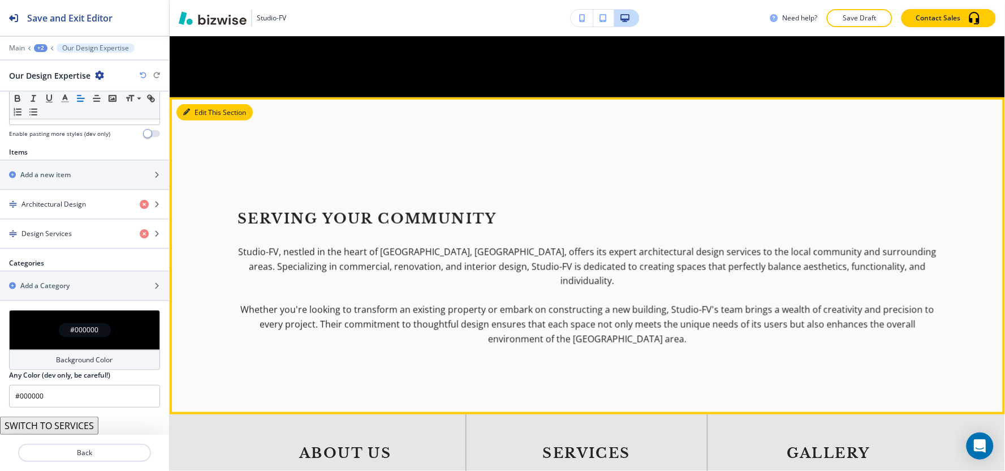
click at [196, 104] on button "Edit This Section" at bounding box center [214, 112] width 76 height 17
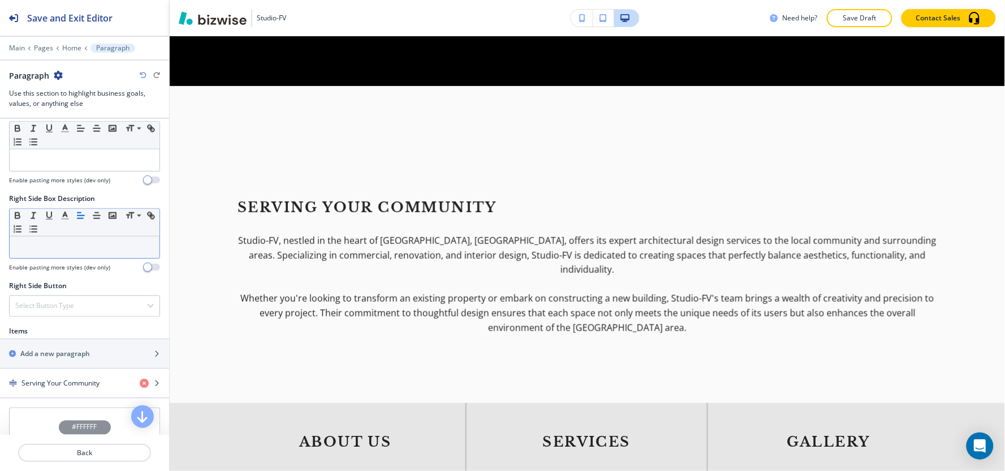
scroll to position [628, 0]
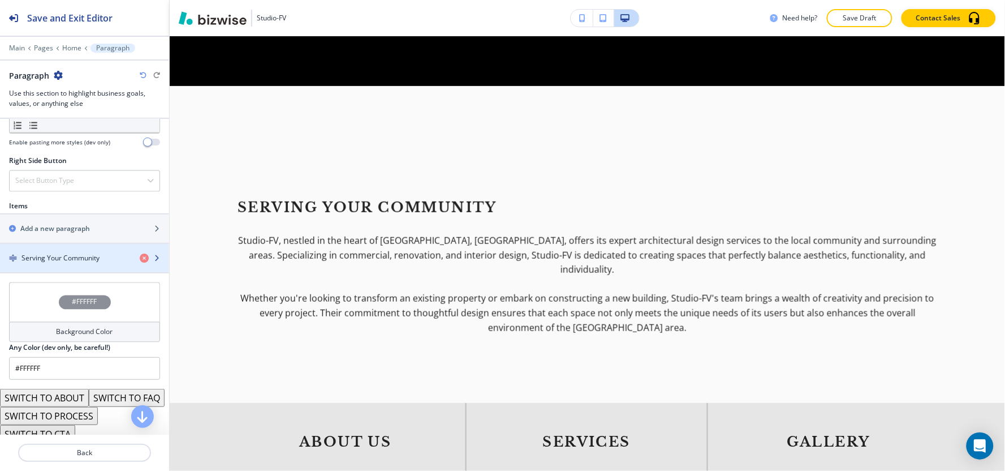
click at [80, 262] on h4 "Serving Your Community" at bounding box center [60, 258] width 78 height 10
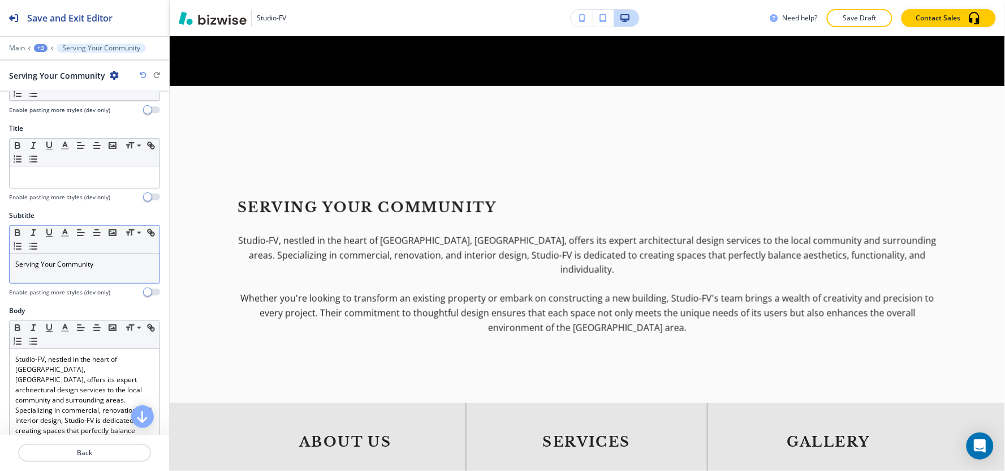
scroll to position [126, 0]
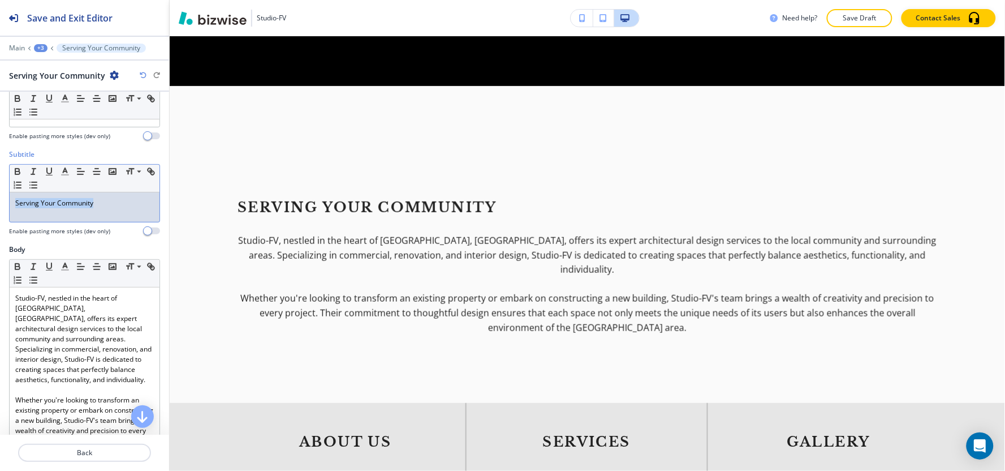
drag, startPoint x: 126, startPoint y: 211, endPoint x: 0, endPoint y: 229, distance: 126.8
click at [0, 229] on div "Subtitle Small Normal Large Huge Serving Your Community Enable pasting more sty…" at bounding box center [84, 196] width 169 height 95
copy p "Serving Your Community"
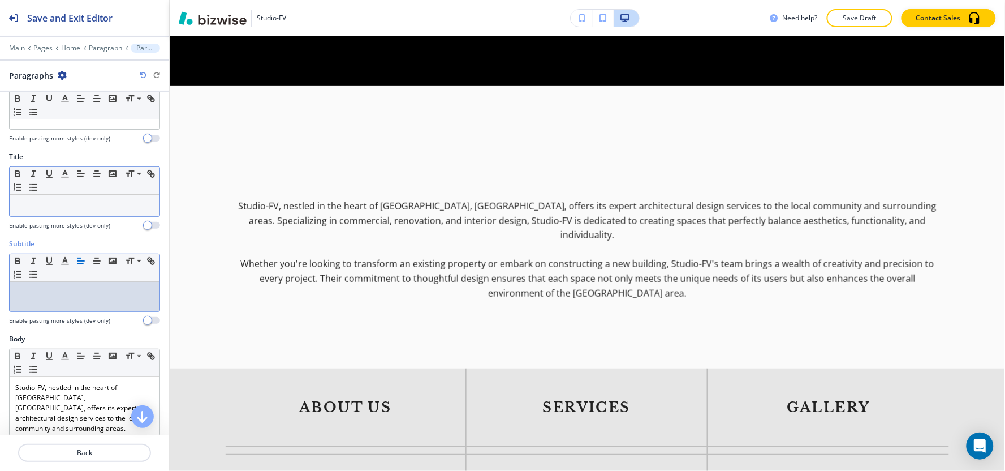
scroll to position [0, 0]
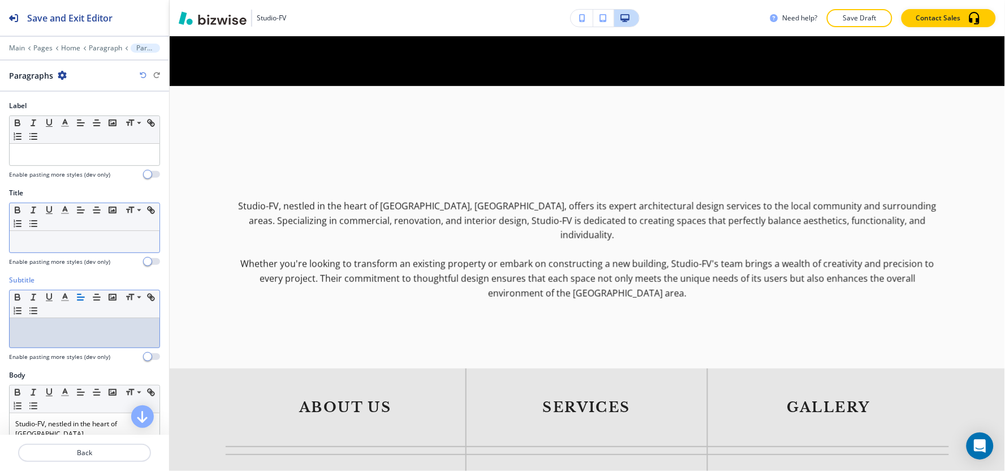
click at [64, 231] on div at bounding box center [85, 241] width 150 height 21
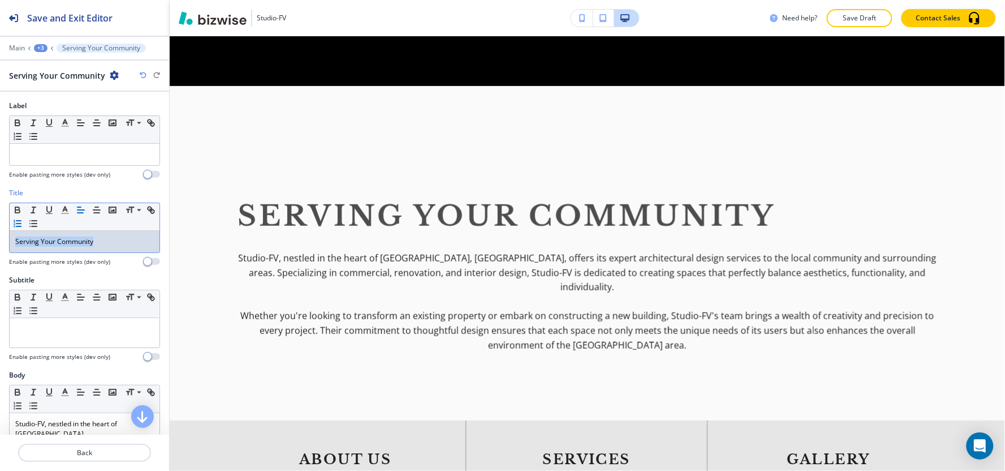
drag, startPoint x: 120, startPoint y: 242, endPoint x: 26, endPoint y: 218, distance: 97.5
click at [0, 231] on div "Title Small Normal Large Huge Serving Your Community Enable pasting more styles…" at bounding box center [84, 231] width 169 height 87
click at [61, 211] on icon "button" at bounding box center [65, 210] width 10 height 10
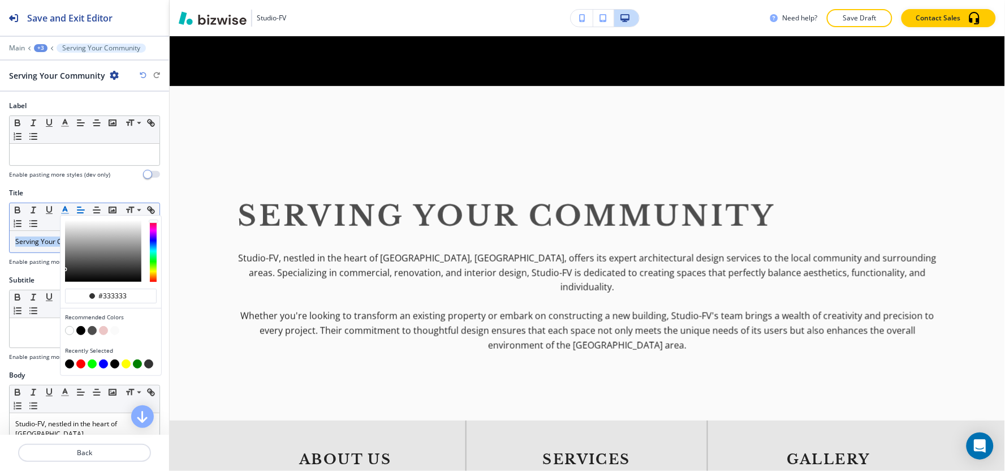
click at [70, 362] on button "button" at bounding box center [69, 363] width 9 height 9
type input "#000000"
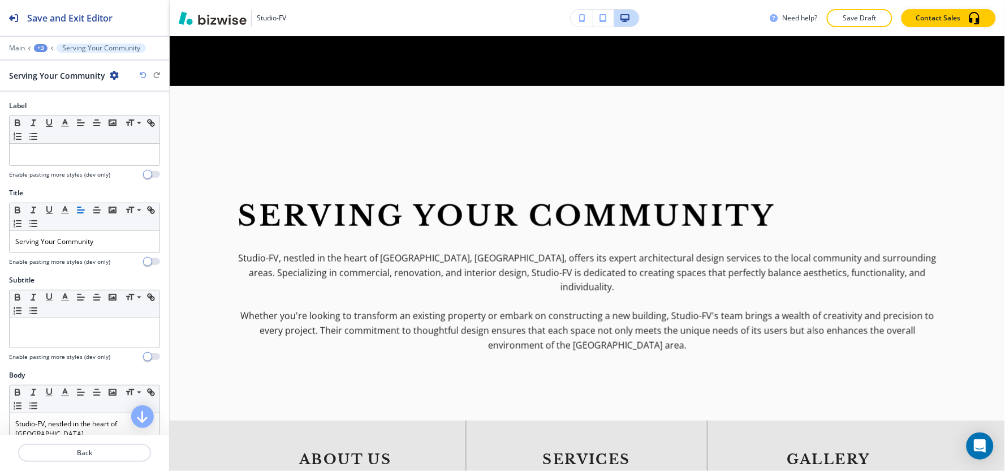
click at [50, 262] on h4 "Enable pasting more styles (dev only)" at bounding box center [59, 261] width 101 height 8
drag, startPoint x: 123, startPoint y: 244, endPoint x: 74, endPoint y: 222, distance: 53.9
click at [1, 242] on div "Title Small Normal Large Huge Serving Your Community Enable pasting more styles…" at bounding box center [84, 231] width 169 height 87
click at [100, 211] on icon "button" at bounding box center [97, 210] width 10 height 10
click at [127, 242] on p "Serving Your Community" at bounding box center [84, 241] width 139 height 10
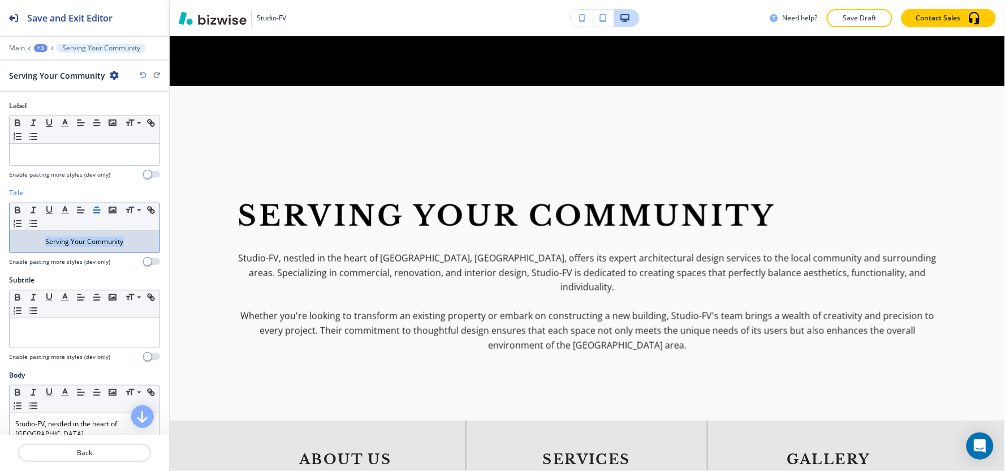
drag, startPoint x: 127, startPoint y: 242, endPoint x: 0, endPoint y: 234, distance: 127.5
click at [0, 234] on div "Title Small Normal Large Huge Serving Your Community Enable pasting more styles…" at bounding box center [84, 231] width 169 height 87
click at [92, 212] on icon "button" at bounding box center [97, 210] width 10 height 10
click at [83, 213] on line "button" at bounding box center [80, 213] width 6 height 0
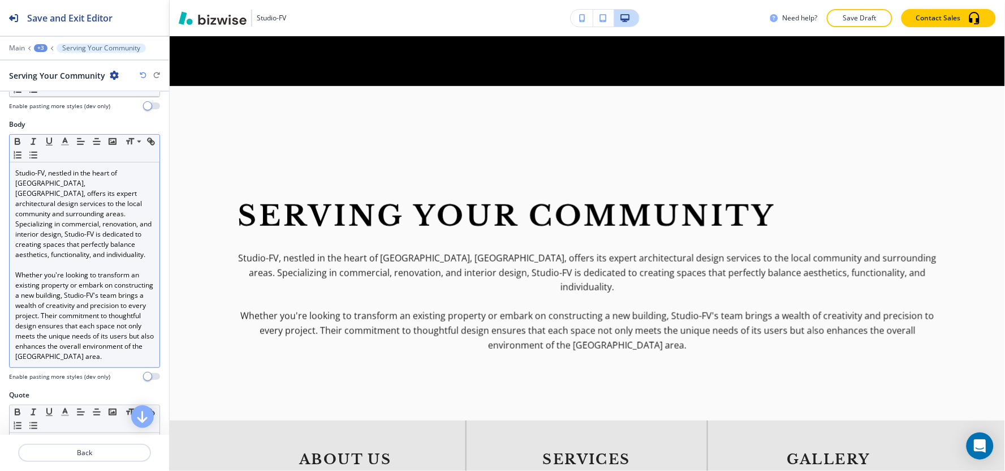
scroll to position [251, 0]
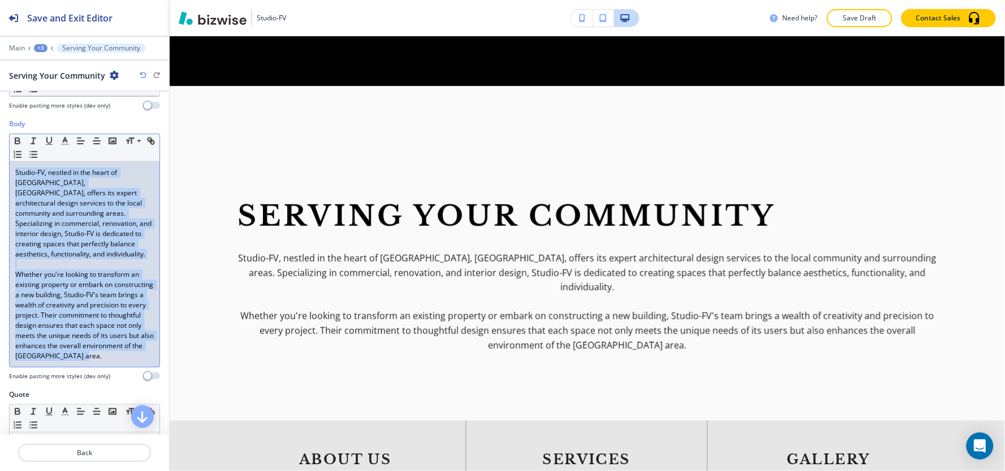
drag, startPoint x: 86, startPoint y: 368, endPoint x: 1, endPoint y: 165, distance: 219.7
click at [1, 165] on div "Body Small Normal Large Huge Studio-FV, nestled in the heart of [GEOGRAPHIC_DAT…" at bounding box center [84, 254] width 169 height 270
click at [80, 142] on icon "button" at bounding box center [81, 141] width 10 height 10
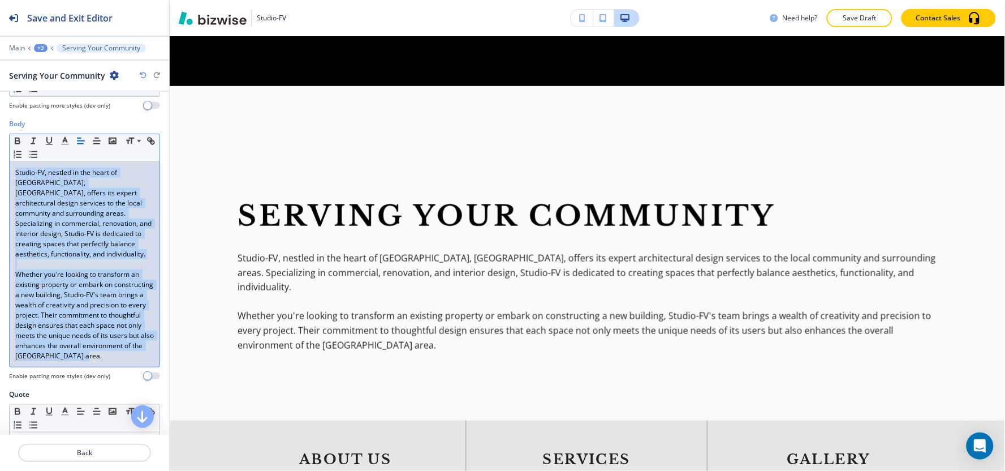
click at [106, 366] on div "Studio-FV, nestled in the heart of [GEOGRAPHIC_DATA], [GEOGRAPHIC_DATA], offers…" at bounding box center [85, 264] width 150 height 205
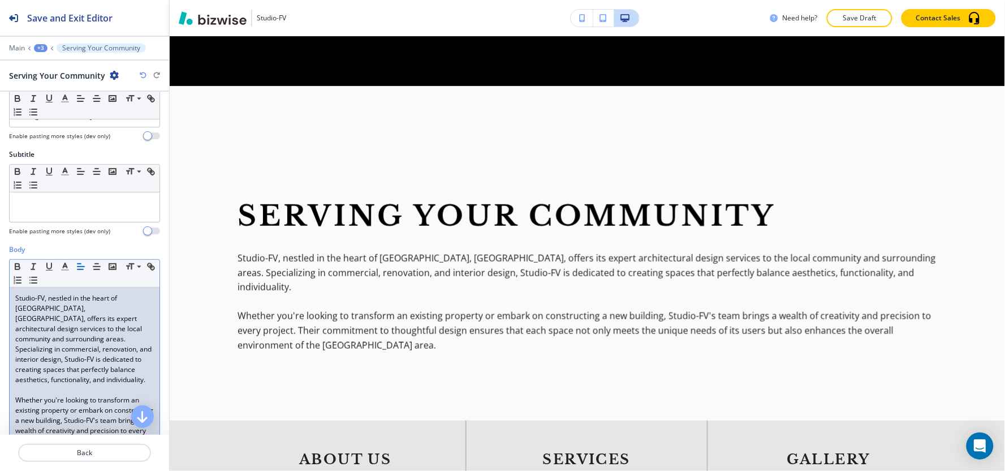
scroll to position [63, 0]
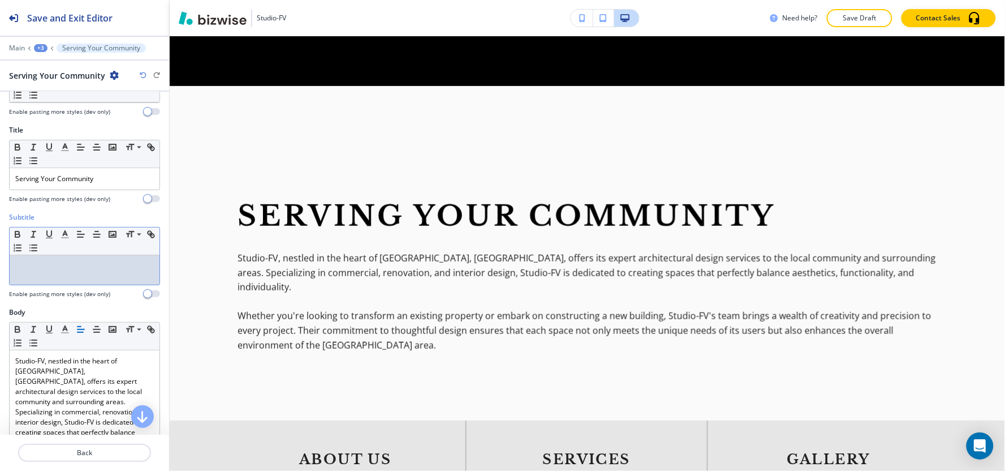
click at [51, 274] on div at bounding box center [85, 269] width 150 height 29
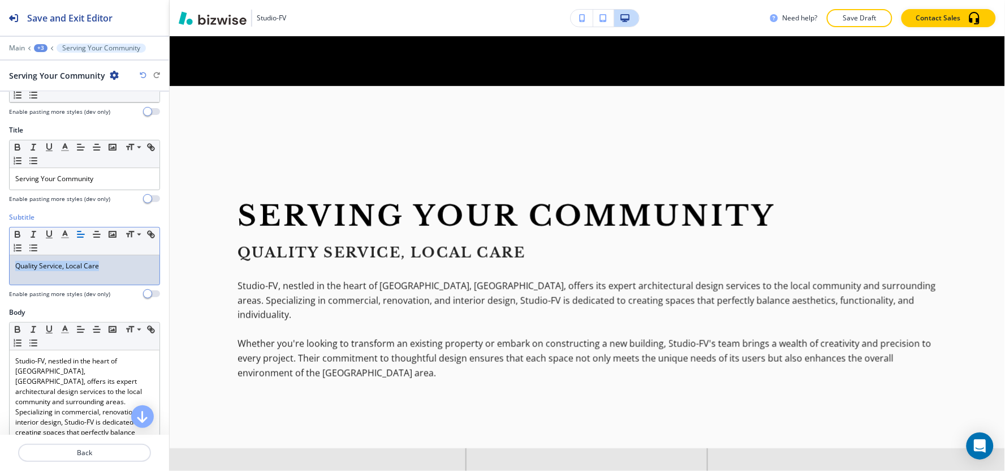
drag, startPoint x: 98, startPoint y: 269, endPoint x: 2, endPoint y: 264, distance: 96.8
click at [0, 267] on div "Subtitle Small Normal Large Huge Quality Service, Local Care Enable pasting mor…" at bounding box center [84, 259] width 169 height 95
click at [63, 230] on icon "button" at bounding box center [65, 234] width 10 height 10
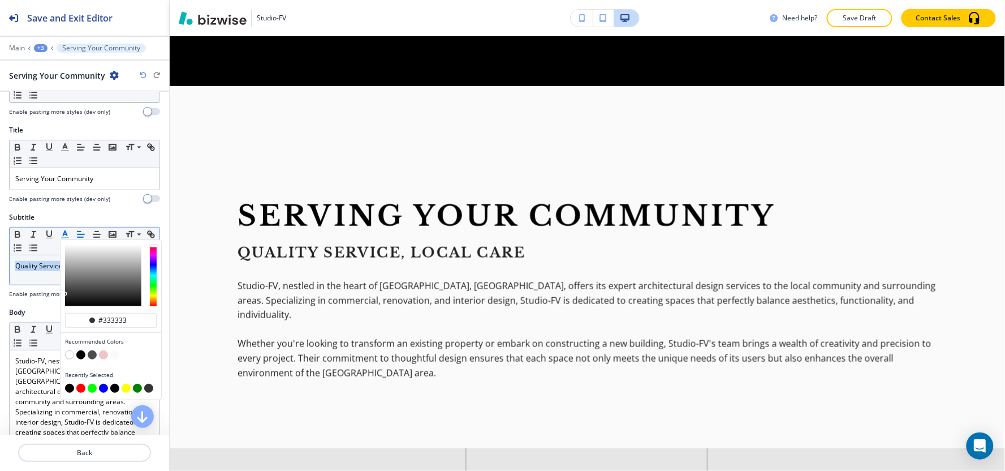
click at [70, 389] on button "button" at bounding box center [69, 387] width 9 height 9
type input "#000000"
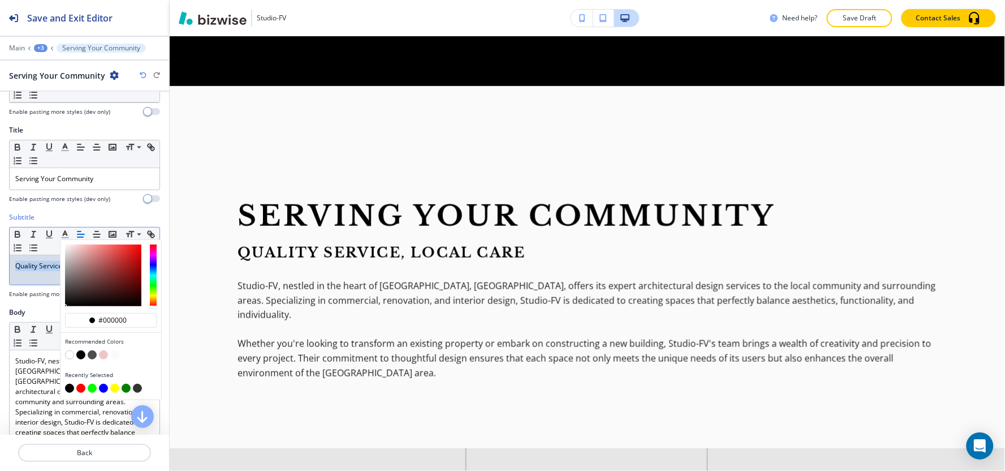
click at [38, 280] on div "Quality Service, Local Care" at bounding box center [85, 269] width 150 height 29
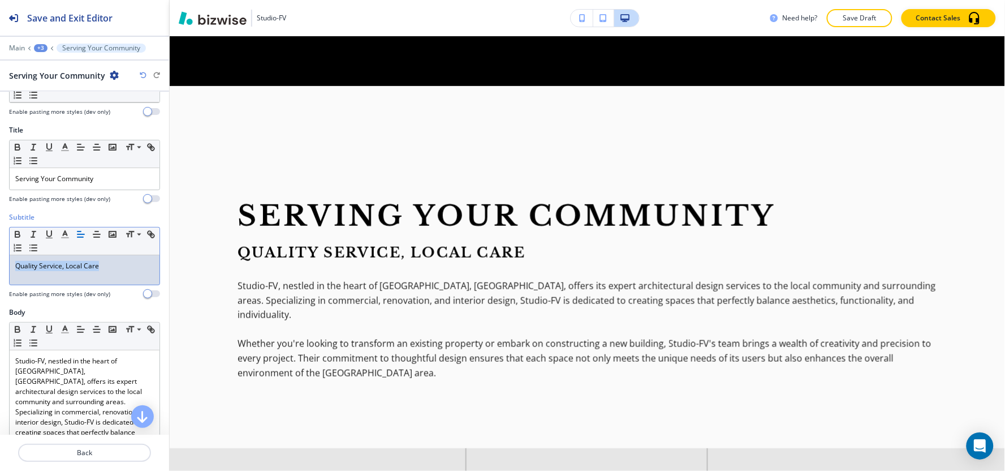
drag, startPoint x: 0, startPoint y: 266, endPoint x: 74, endPoint y: 245, distance: 76.8
click at [0, 265] on div "Subtitle Small Normal Large Huge Quality Service, Local Care Enable pasting mor…" at bounding box center [84, 259] width 169 height 95
click at [99, 238] on icon "button" at bounding box center [97, 234] width 10 height 10
click at [80, 234] on icon "button" at bounding box center [81, 234] width 10 height 10
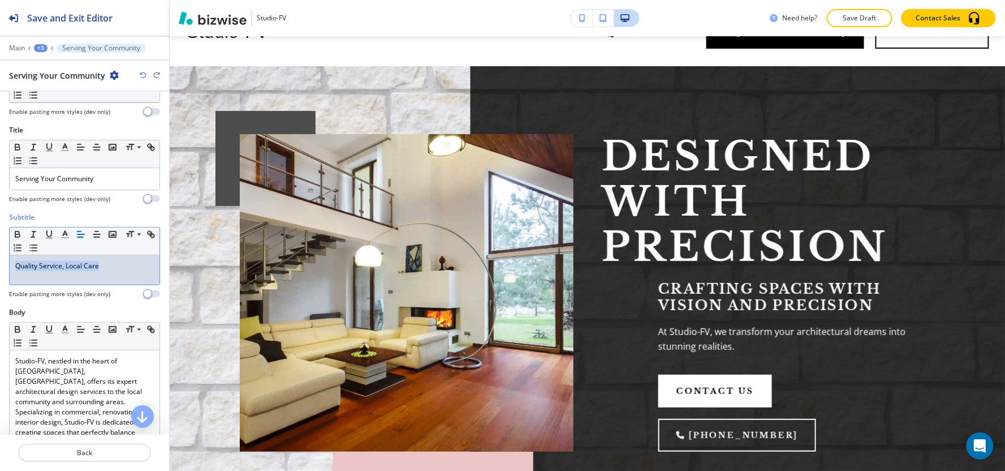
scroll to position [0, 0]
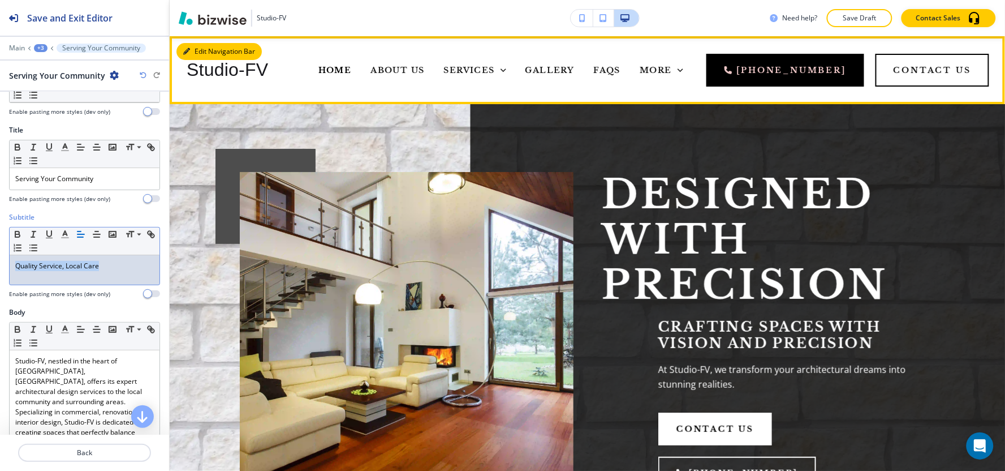
click at [202, 53] on button "Edit Navigation Bar" at bounding box center [218, 51] width 85 height 17
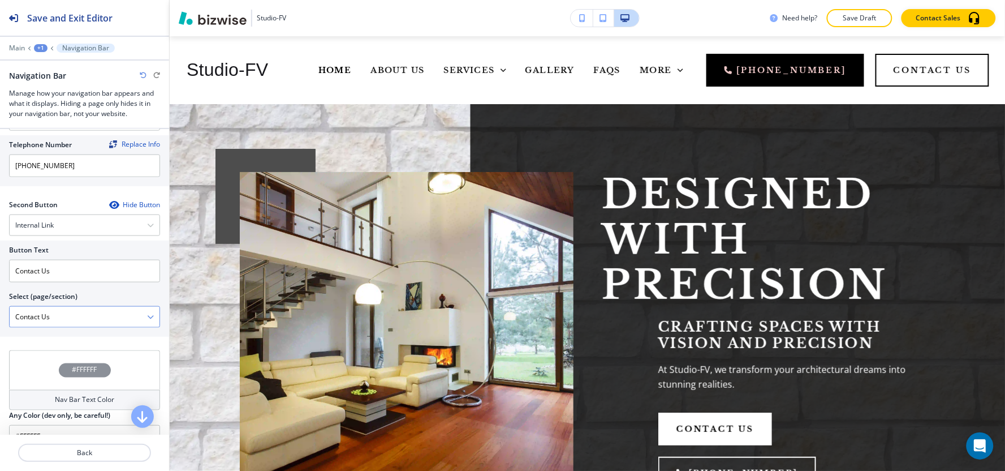
scroll to position [1, 0]
click at [109, 204] on icon "button" at bounding box center [113, 204] width 9 height 9
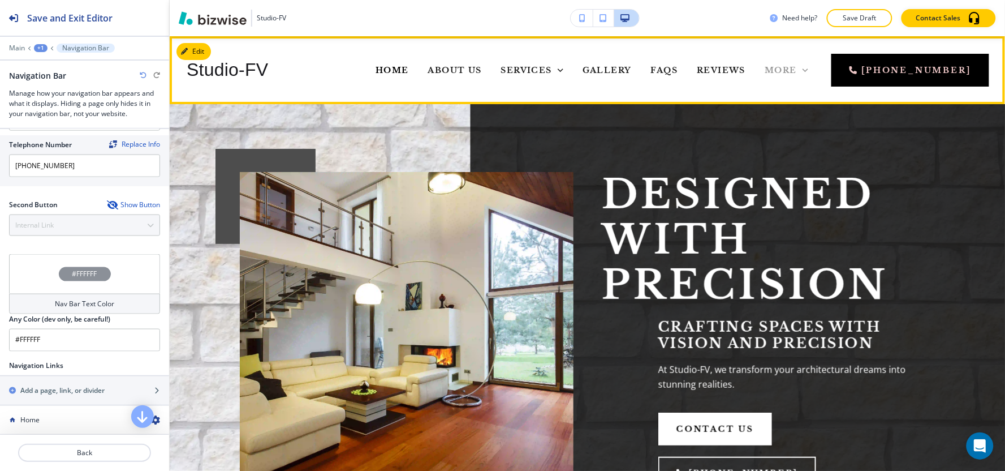
click at [797, 71] on span "More" at bounding box center [781, 70] width 32 height 10
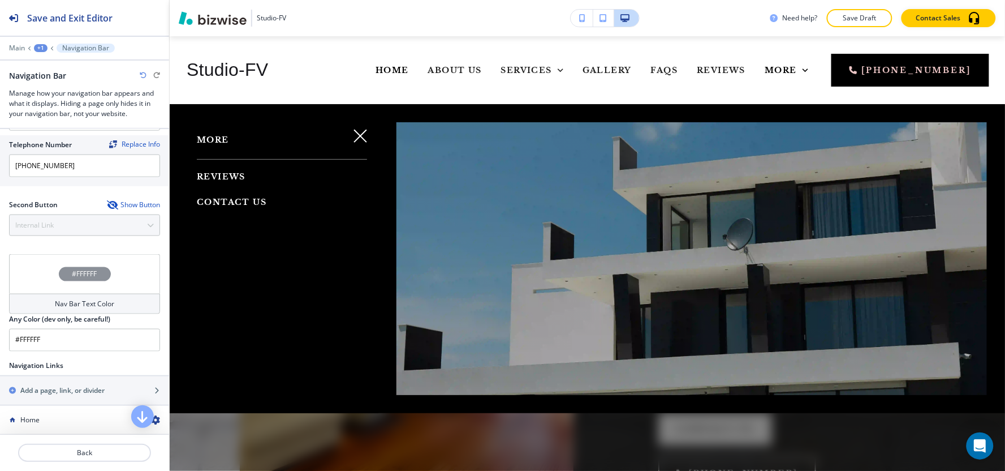
click at [360, 140] on icon "button" at bounding box center [360, 136] width 14 height 14
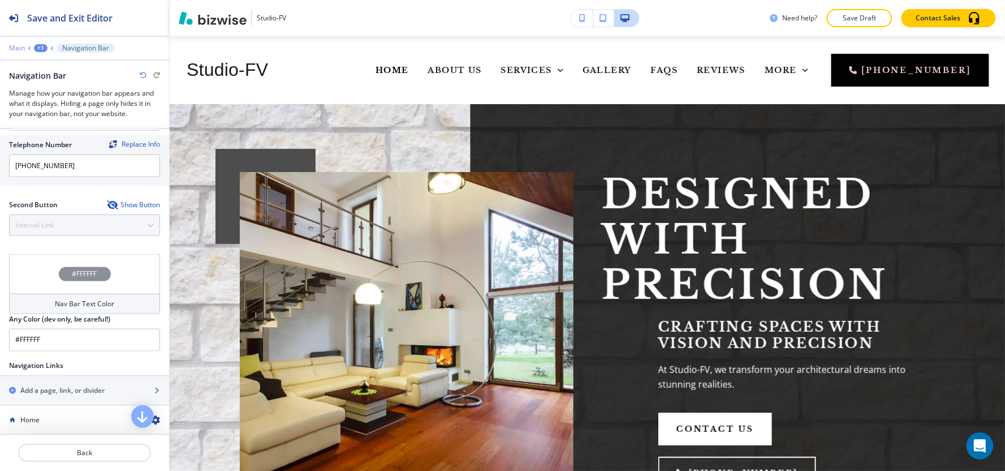
click at [18, 51] on p "Main" at bounding box center [17, 48] width 16 height 8
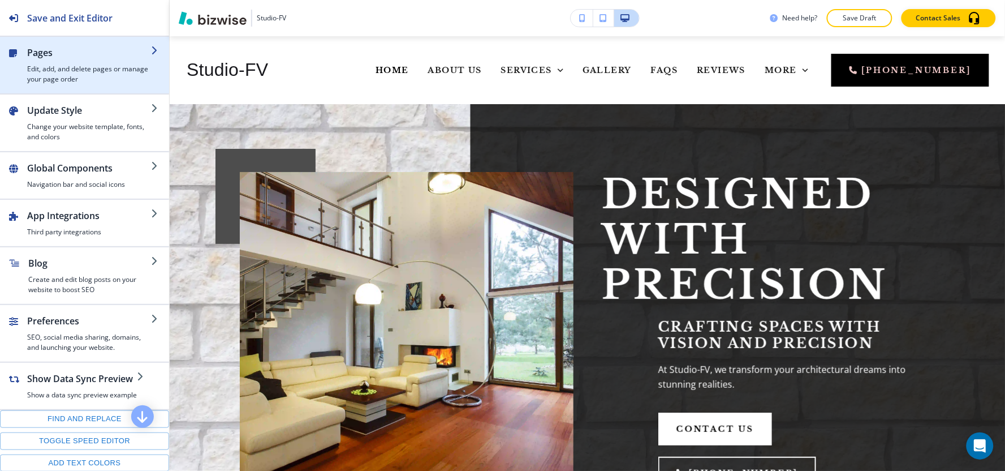
click at [52, 81] on h4 "Edit, add, and delete pages or manage your page order" at bounding box center [89, 74] width 124 height 20
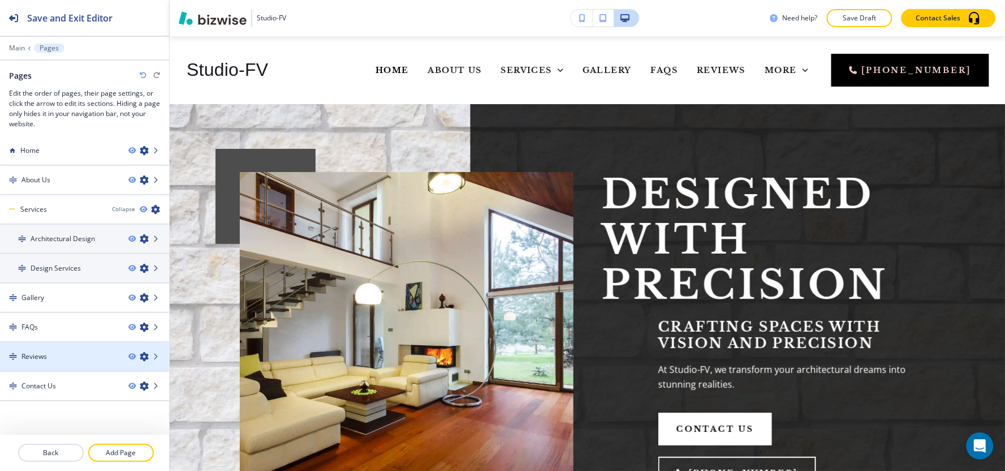
scroll to position [0, 0]
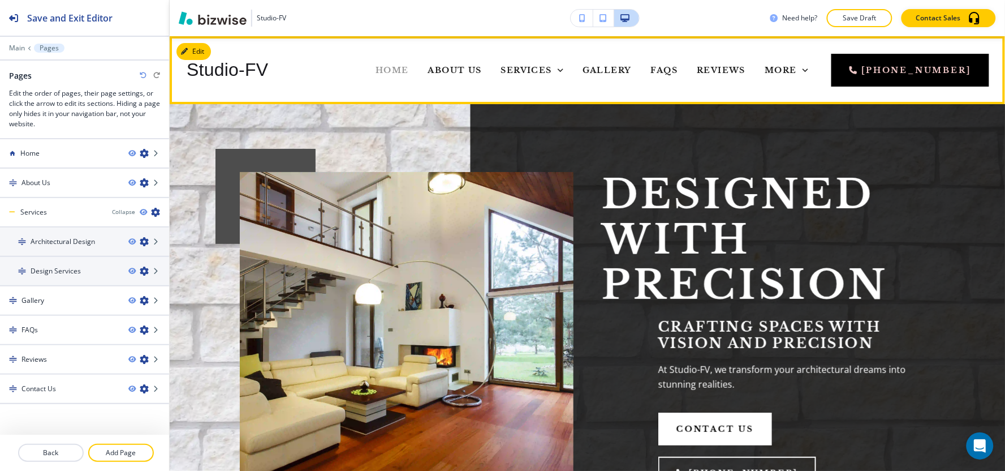
click at [376, 68] on span "Home" at bounding box center [392, 70] width 33 height 10
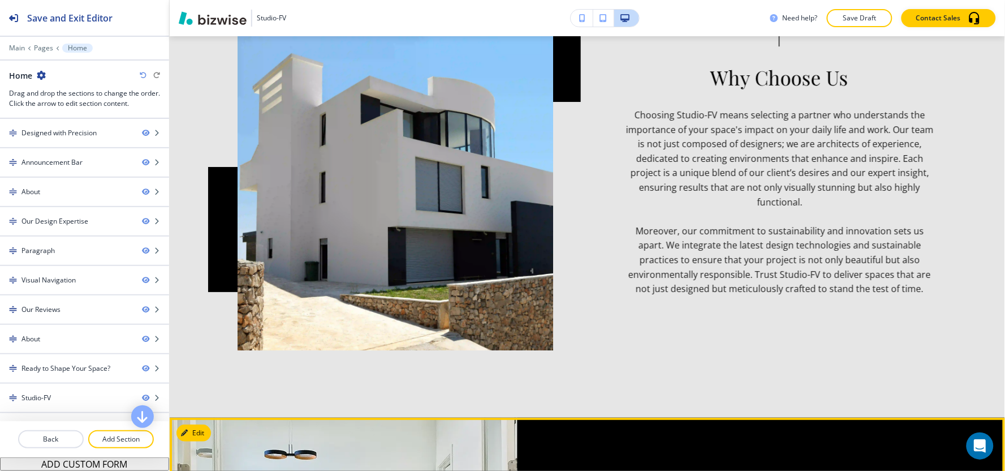
scroll to position [2325, 0]
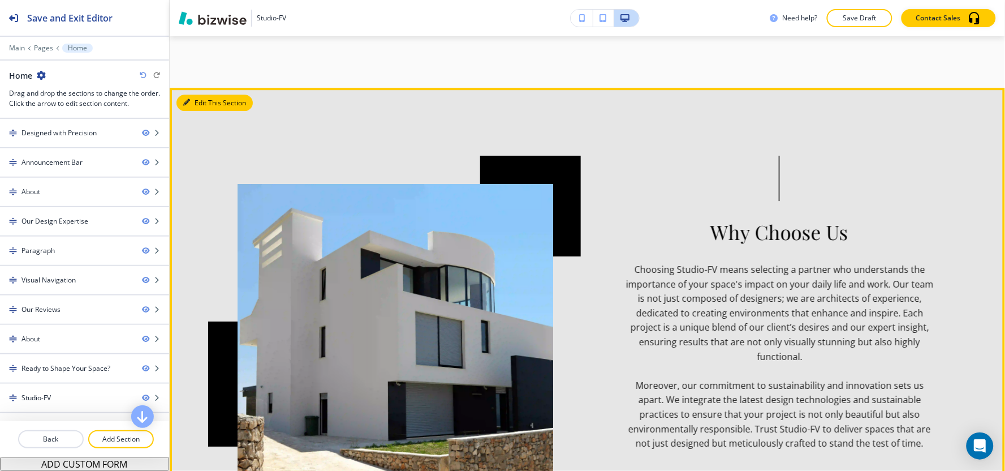
click at [205, 94] on button "Edit This Section" at bounding box center [214, 102] width 76 height 17
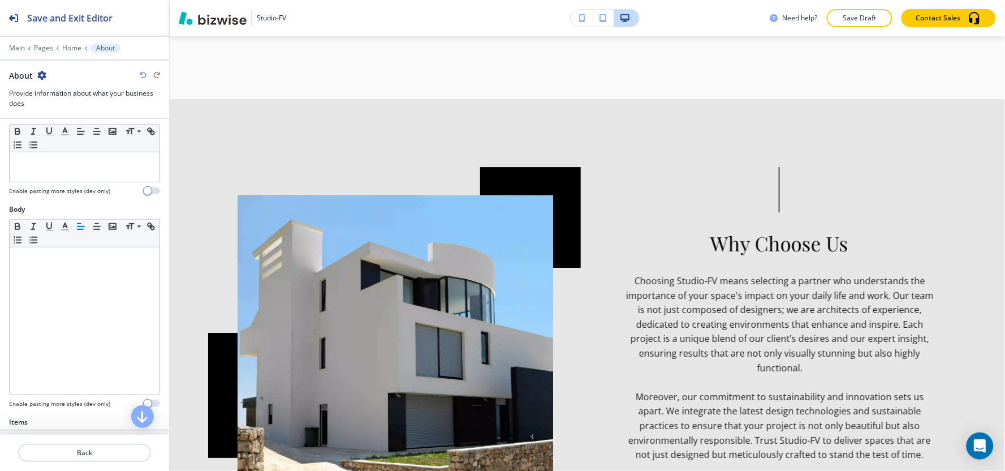
scroll to position [251, 0]
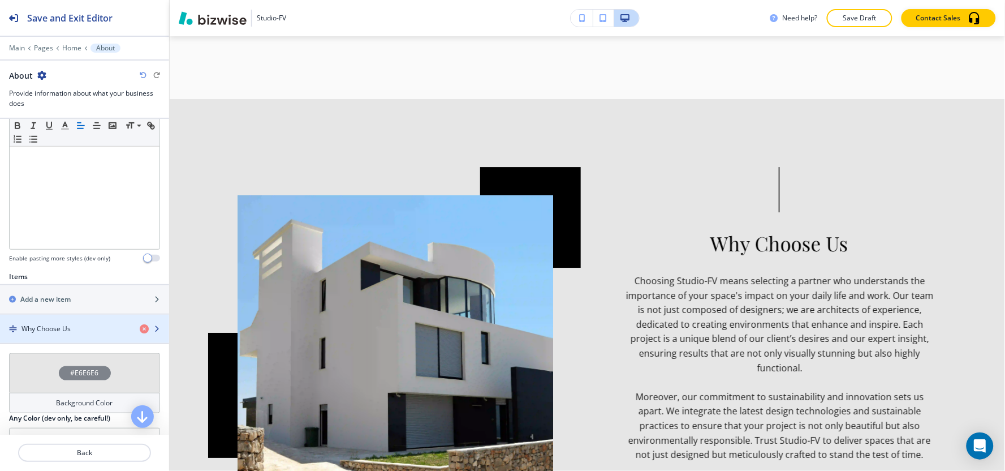
click at [46, 326] on h4 "Why Choose Us" at bounding box center [45, 328] width 49 height 10
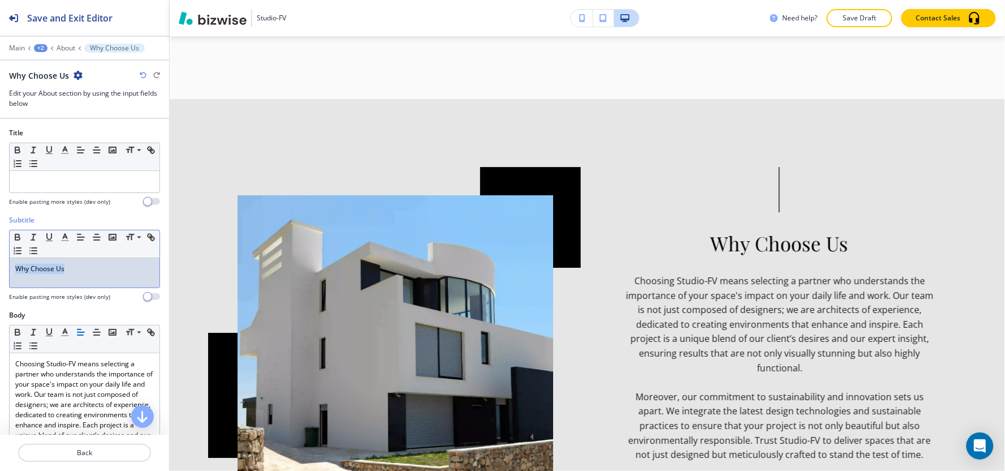
drag, startPoint x: 88, startPoint y: 268, endPoint x: 0, endPoint y: 285, distance: 89.3
click at [0, 285] on div "Subtitle Small Normal Large Huge Why Choose Us Enable pasting more styles (dev …" at bounding box center [84, 262] width 169 height 95
copy p "Why Choose Us"
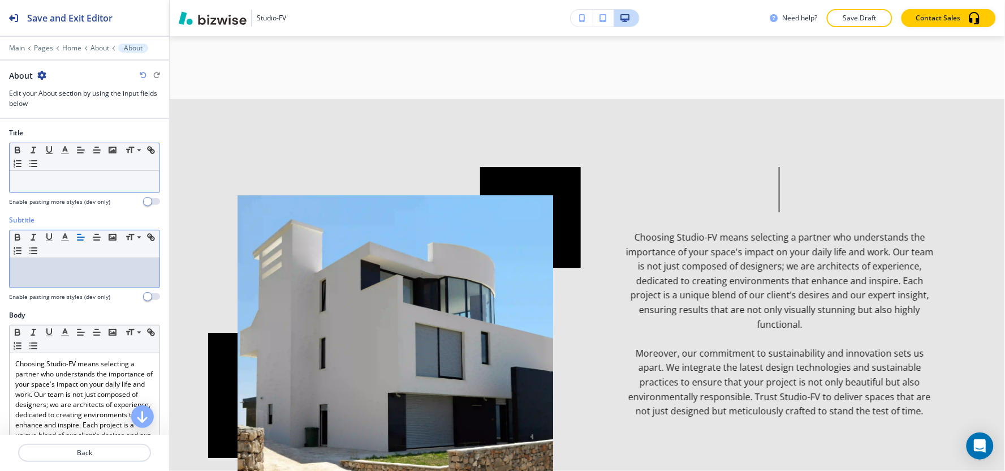
click at [38, 184] on p at bounding box center [84, 181] width 139 height 10
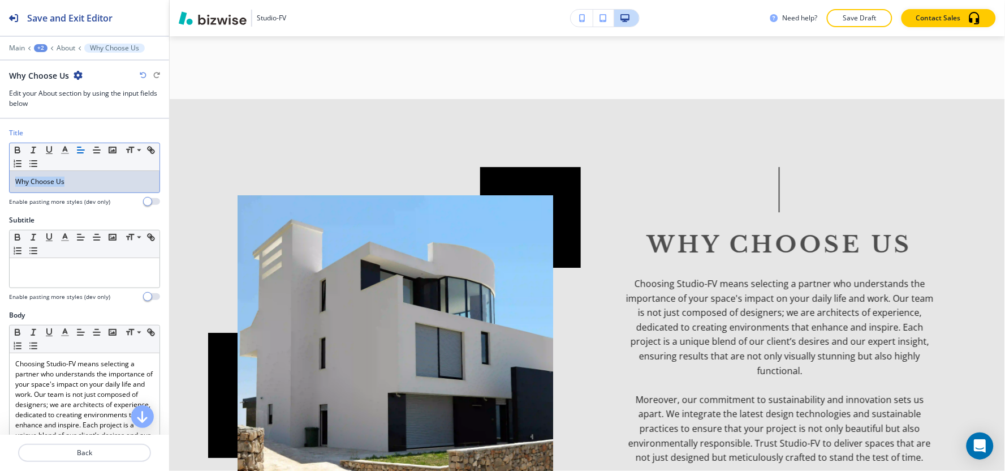
drag, startPoint x: 83, startPoint y: 179, endPoint x: 0, endPoint y: 191, distance: 83.4
click at [0, 191] on div "Title Small Normal Large Huge Why Choose Us Enable pasting more styles (dev onl…" at bounding box center [84, 171] width 169 height 87
click at [68, 151] on icon "button" at bounding box center [65, 150] width 10 height 10
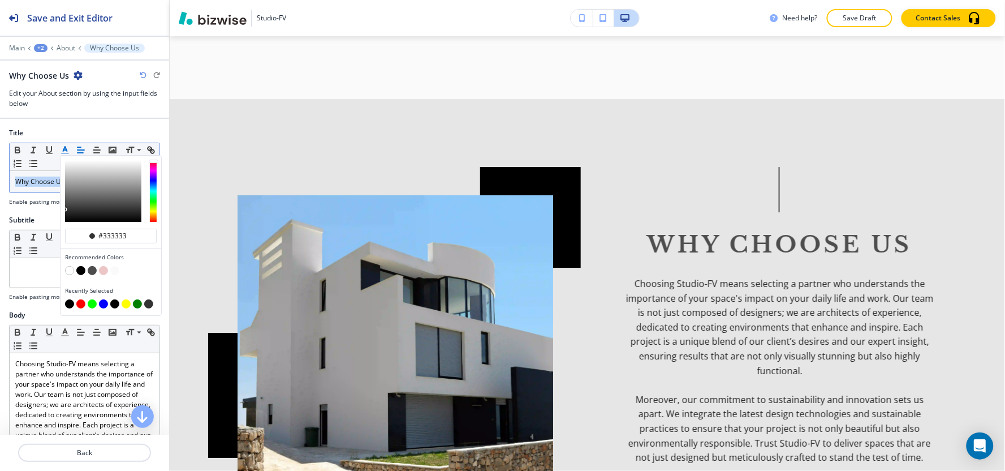
click at [68, 306] on button "button" at bounding box center [69, 303] width 9 height 9
type input "#000000"
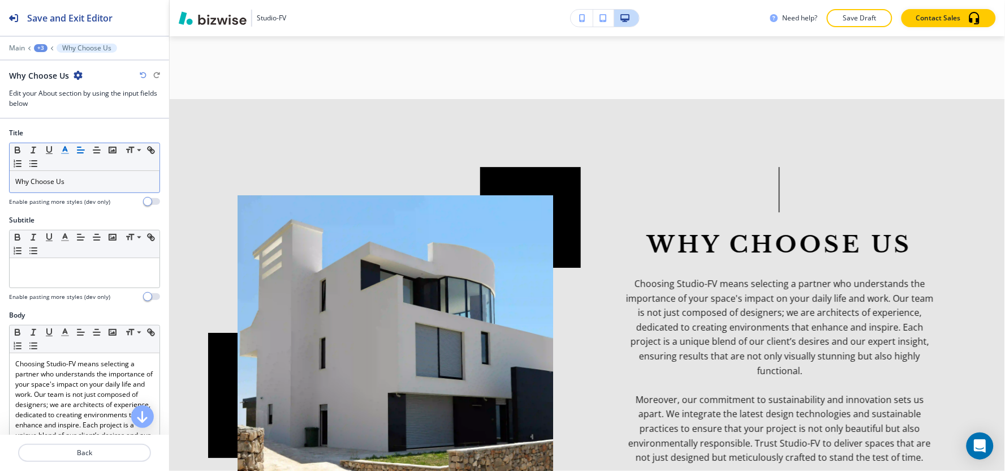
click at [20, 212] on div "Title Small Normal Large Huge Why Choose Us Enable pasting more styles (dev onl…" at bounding box center [84, 171] width 169 height 87
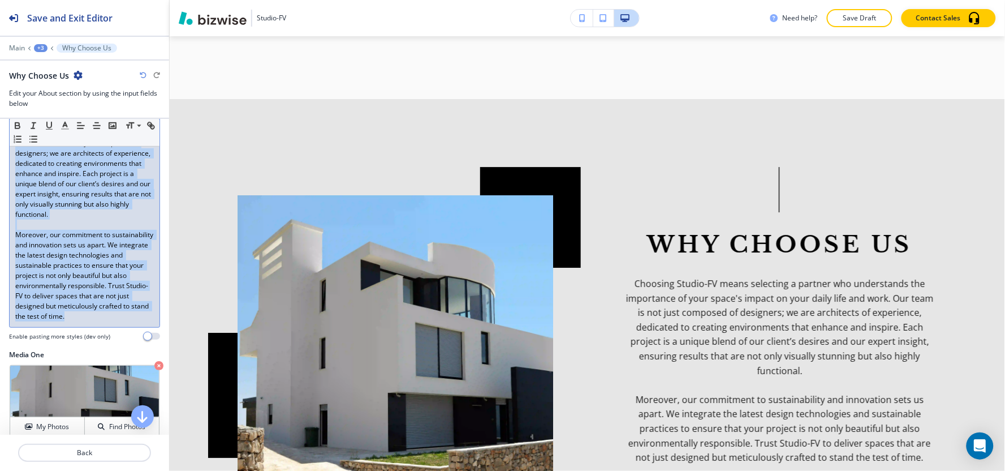
drag, startPoint x: 14, startPoint y: 241, endPoint x: 77, endPoint y: 342, distance: 119.4
click at [85, 376] on div "Title Small Normal Large Huge Why Choose Us Enable pasting more styles (dev onl…" at bounding box center [84, 277] width 169 height 316
click at [65, 126] on line "button" at bounding box center [64, 126] width 3 height 0
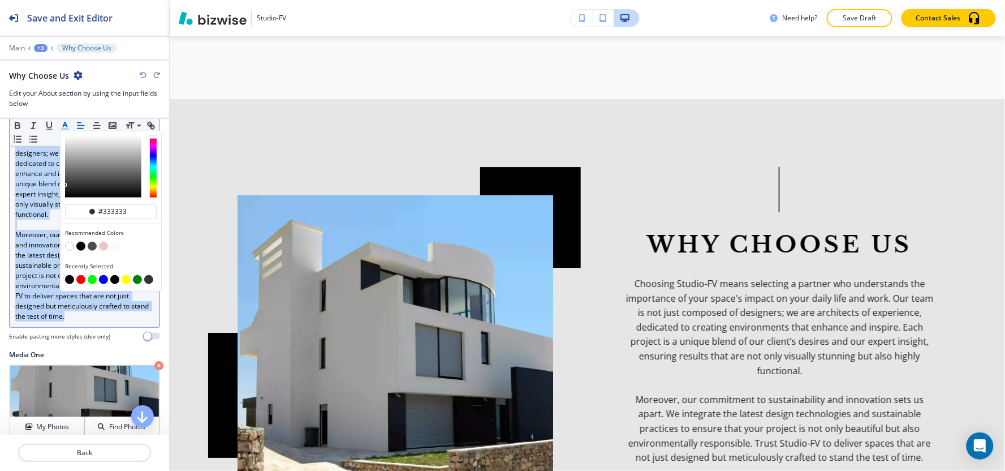
click at [68, 280] on button "button" at bounding box center [69, 279] width 9 height 9
type input "#000000"
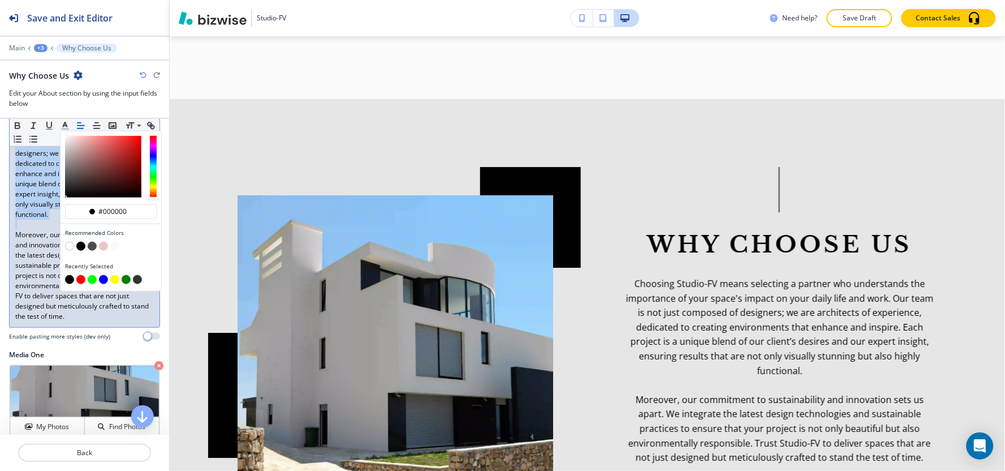
click at [67, 327] on div "Choosing Studio-FV means selecting a partner who understands the importance of …" at bounding box center [85, 214] width 150 height 225
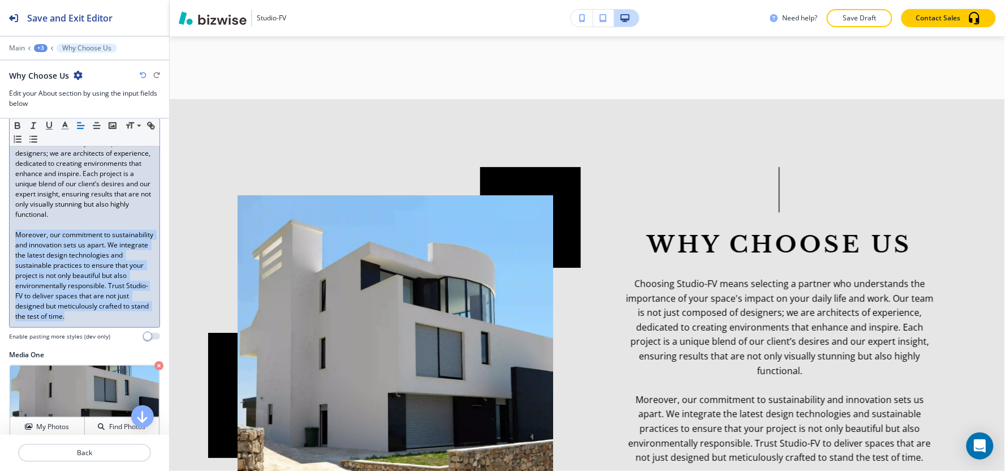
drag, startPoint x: 48, startPoint y: 338, endPoint x: 8, endPoint y: 243, distance: 102.2
click at [9, 243] on div "Small Normal Large Huge Choosing Studio-FV means selecting a partner who unders…" at bounding box center [84, 201] width 151 height 254
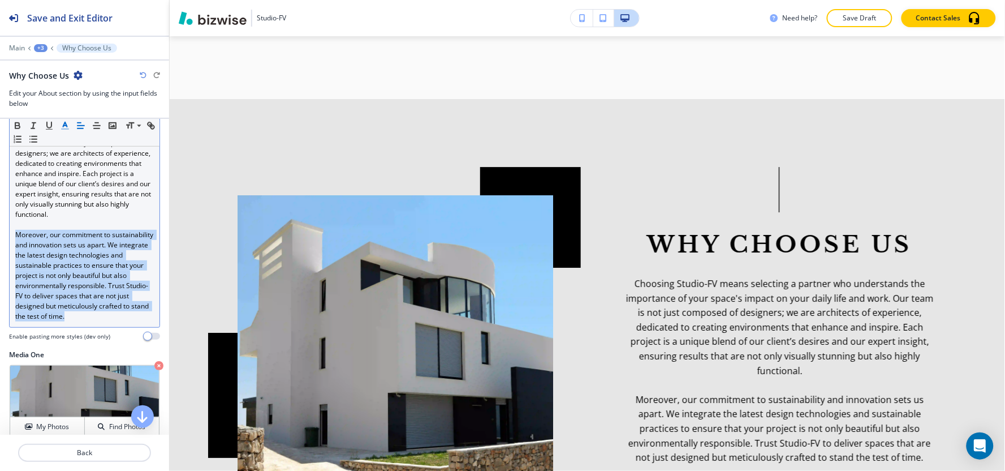
click at [61, 122] on icon "button" at bounding box center [65, 125] width 10 height 10
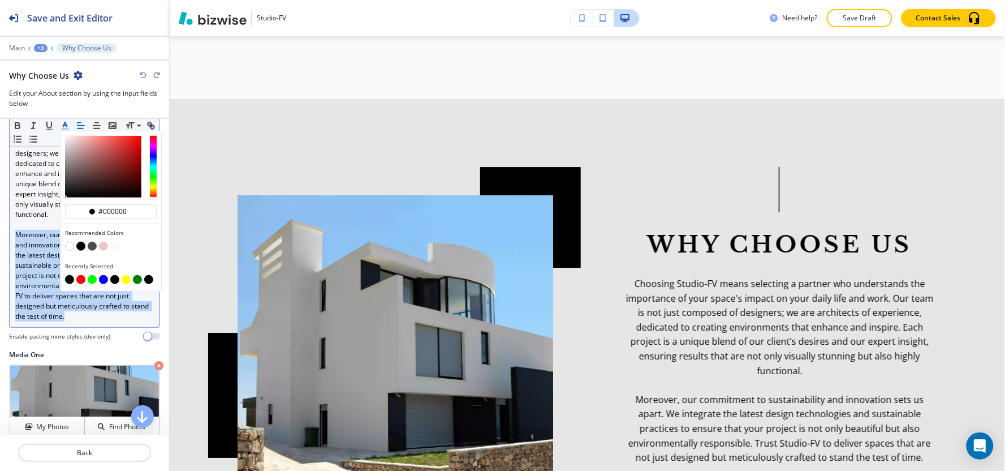
click at [61, 122] on icon "button" at bounding box center [65, 125] width 10 height 10
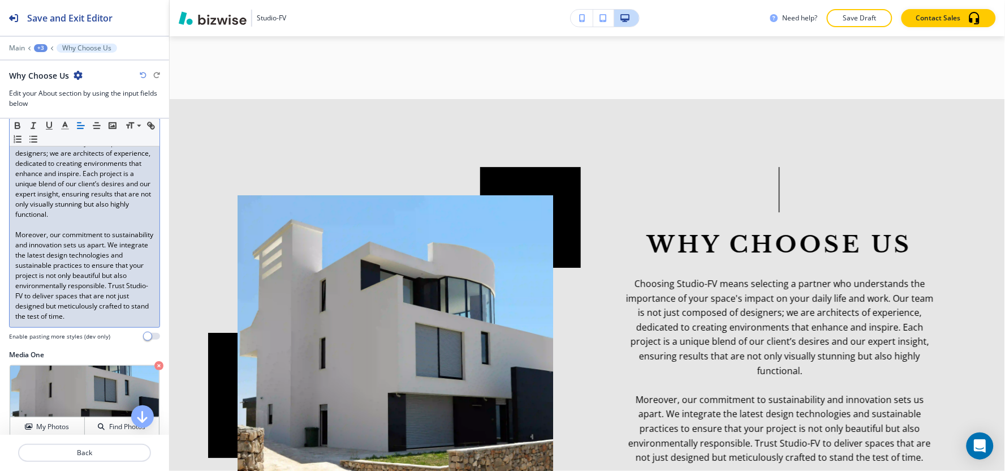
click at [44, 230] on p at bounding box center [84, 224] width 139 height 10
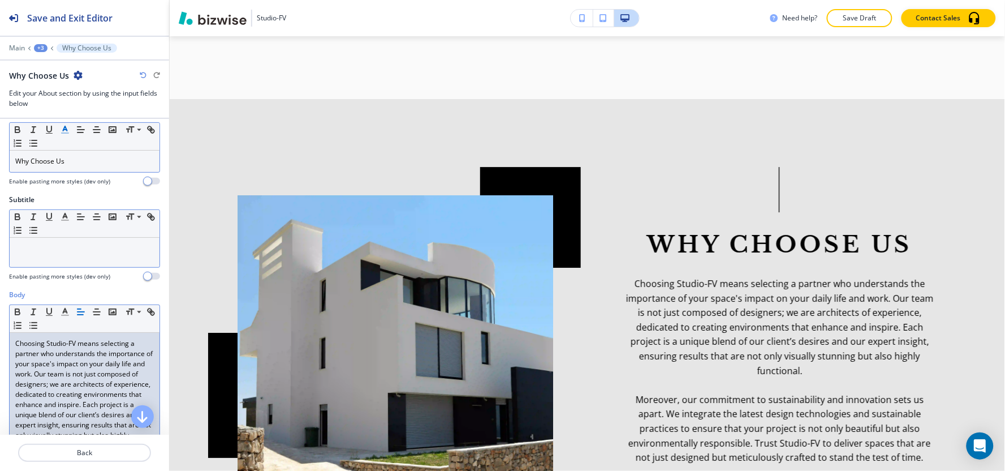
scroll to position [0, 0]
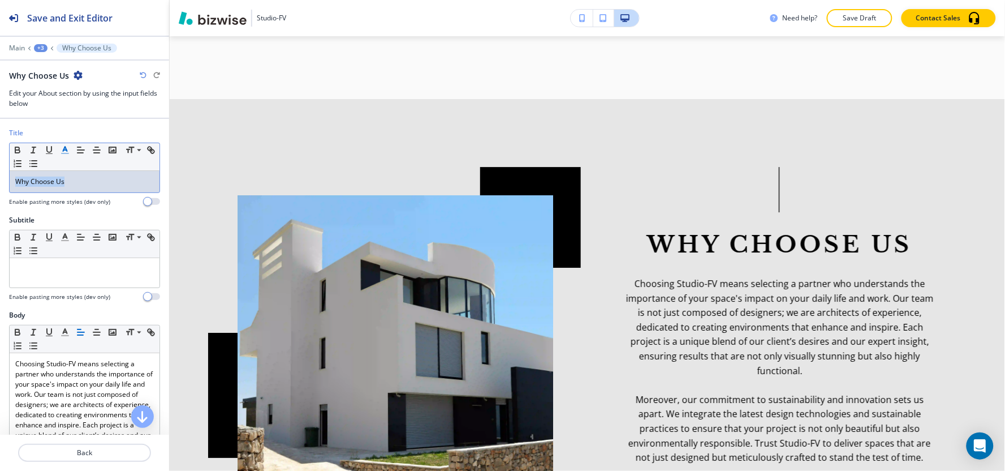
drag, startPoint x: 105, startPoint y: 185, endPoint x: 0, endPoint y: 194, distance: 105.6
click at [0, 194] on div "Title Small Normal Large Huge Why Choose Us Enable pasting more styles (dev onl…" at bounding box center [84, 171] width 169 height 87
copy span "Why Choose Us"
click at [48, 274] on p at bounding box center [84, 269] width 139 height 10
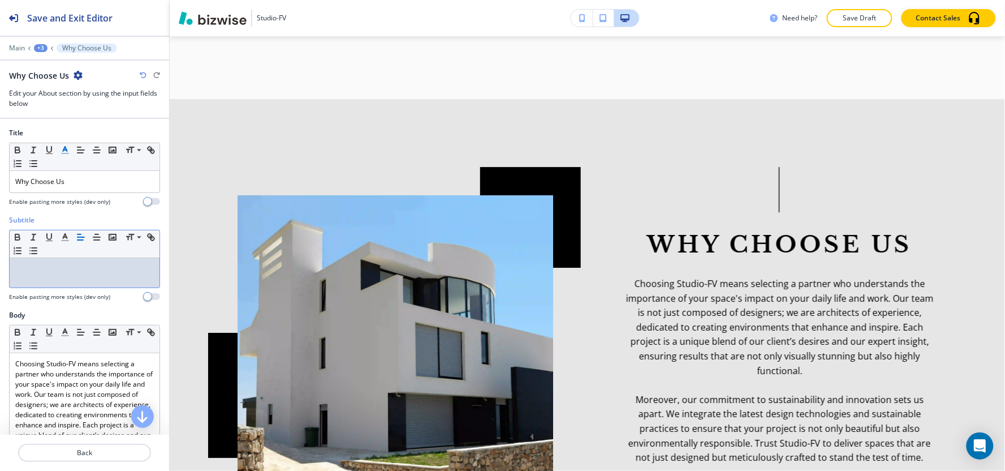
paste div
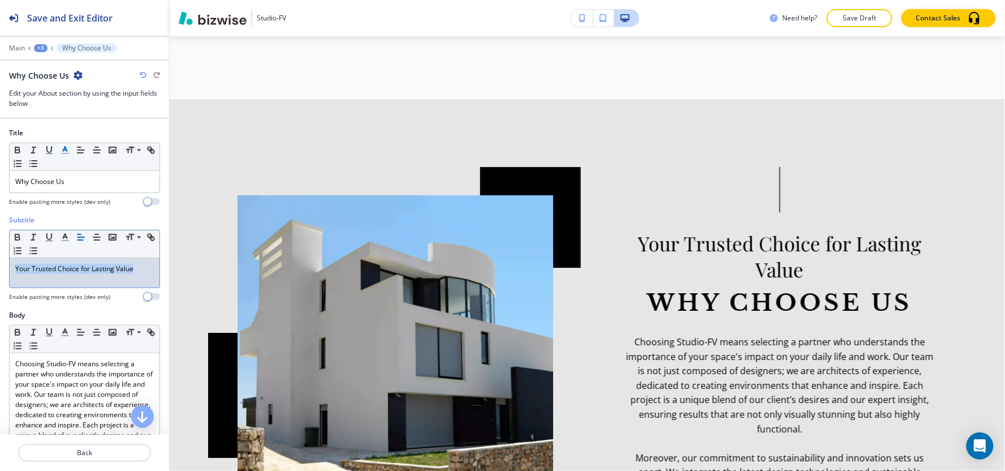
drag, startPoint x: 142, startPoint y: 268, endPoint x: 0, endPoint y: 274, distance: 142.1
click at [0, 274] on div "Subtitle Small Normal Large Huge Your Trusted Choice for Lasting Value Enable p…" at bounding box center [84, 262] width 169 height 95
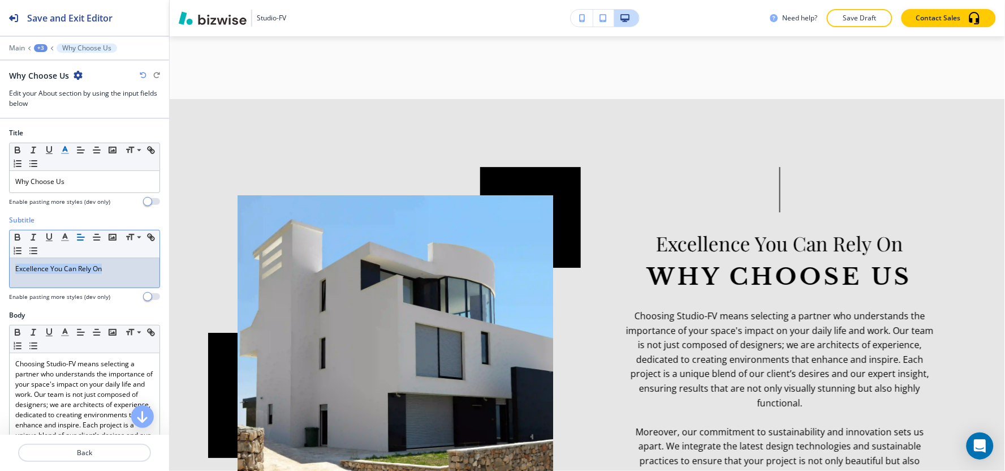
drag, startPoint x: 85, startPoint y: 267, endPoint x: 1, endPoint y: 225, distance: 94.3
click at [0, 227] on div "Subtitle Small Normal Large Huge Excellence You Can Rely On Enable pasting more…" at bounding box center [84, 262] width 169 height 95
click at [68, 243] on button "button" at bounding box center [65, 237] width 16 height 14
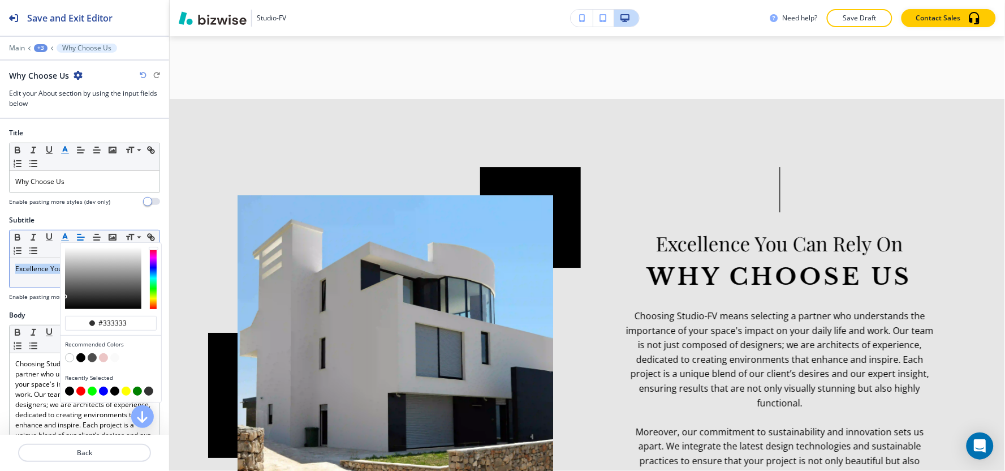
click at [70, 391] on button "button" at bounding box center [69, 390] width 9 height 9
type input "#000000"
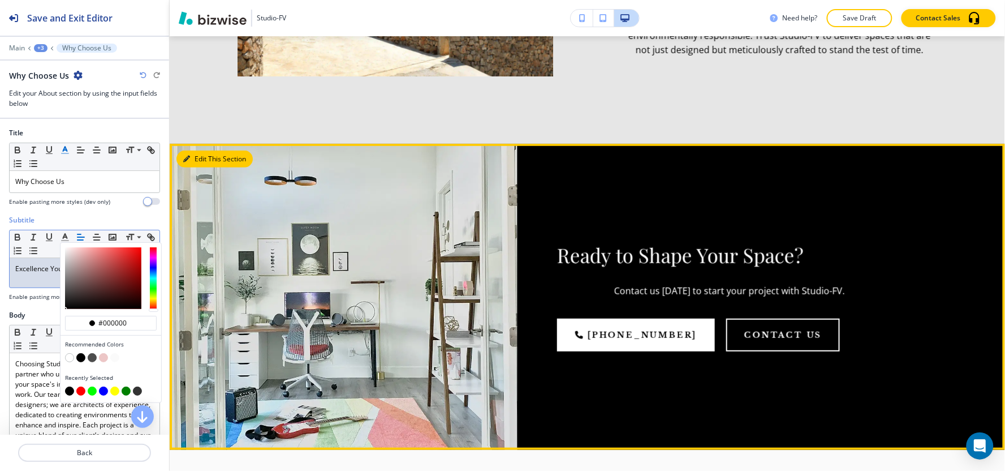
click at [193, 150] on button "Edit This Section" at bounding box center [214, 158] width 76 height 17
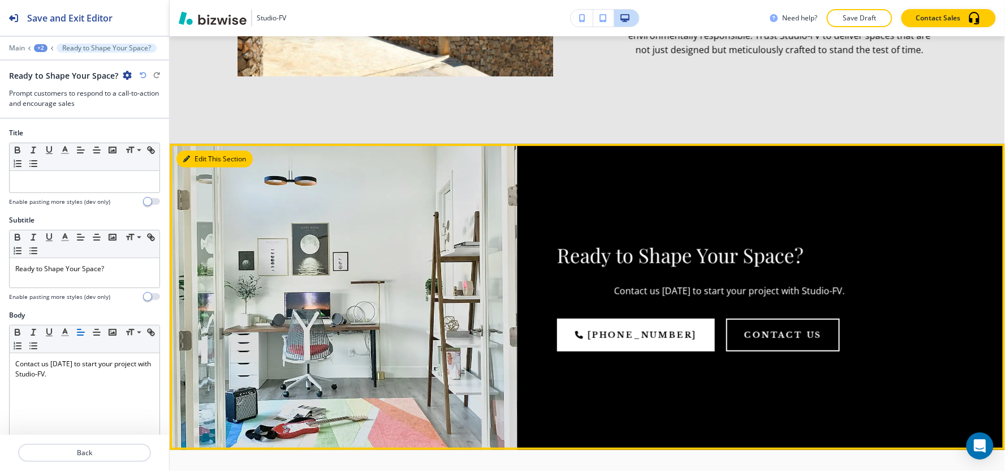
scroll to position [2794, 0]
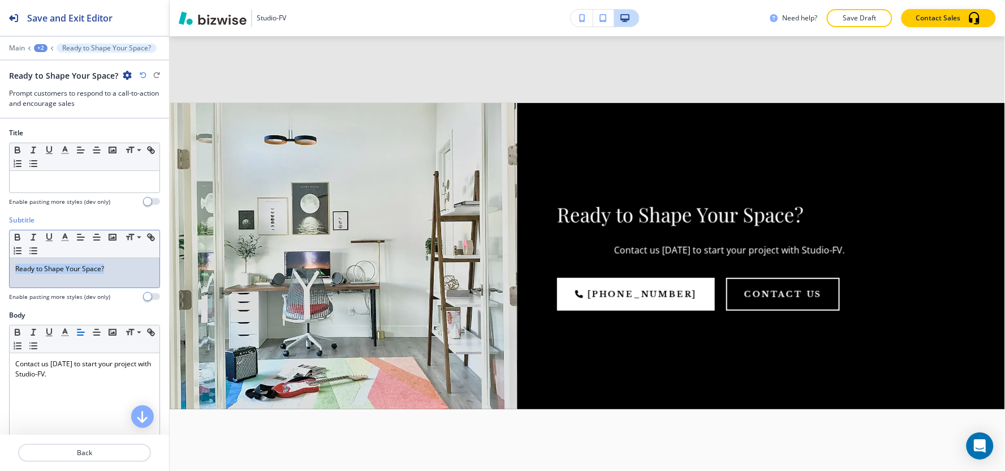
drag, startPoint x: 126, startPoint y: 270, endPoint x: 0, endPoint y: 269, distance: 126.1
click at [0, 269] on div "Subtitle Small Normal Large Huge Ready to Shape Your Space? Enable pasting more…" at bounding box center [84, 262] width 169 height 95
copy p "Ready to Shape Your Space?"
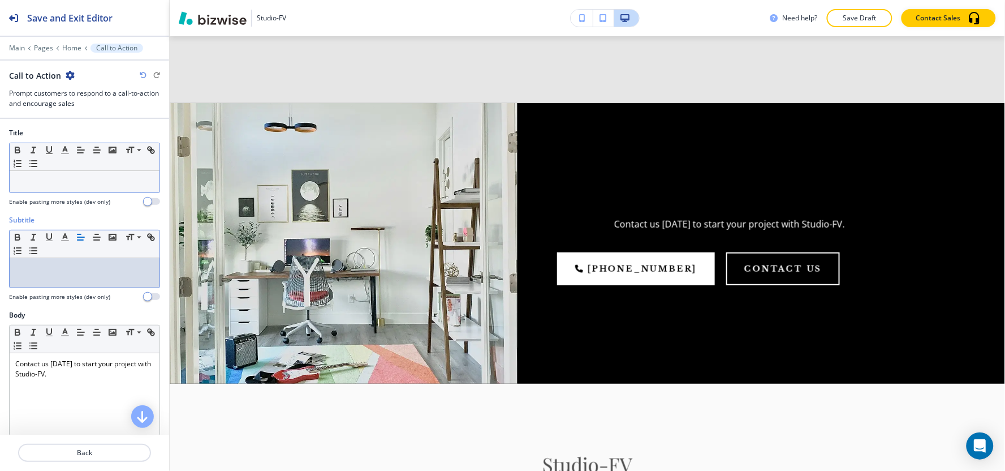
click at [65, 183] on p at bounding box center [84, 181] width 139 height 10
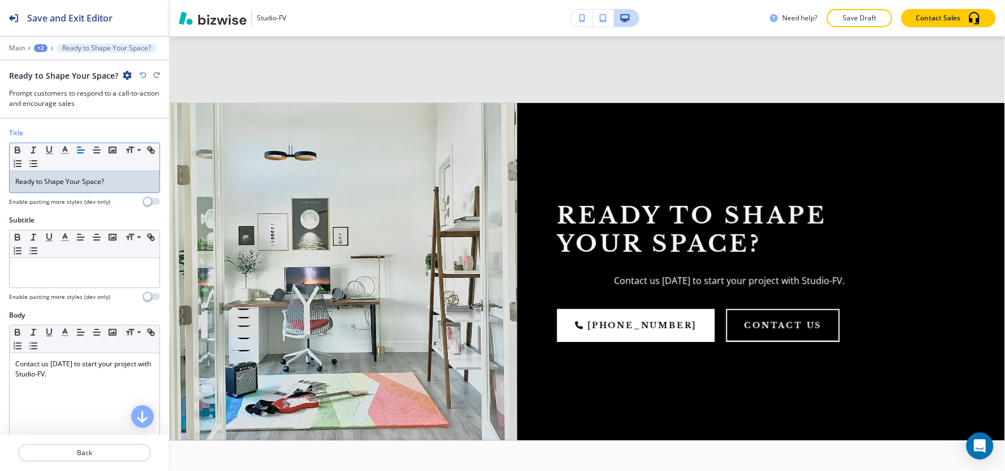
scroll to position [188, 0]
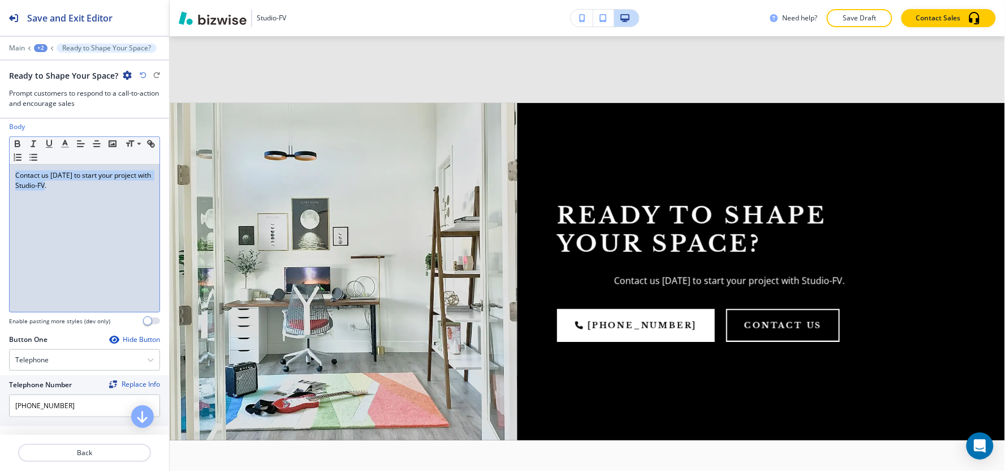
drag, startPoint x: 0, startPoint y: 188, endPoint x: 0, endPoint y: 169, distance: 19.8
click at [0, 169] on div "Body Small Normal Large Huge Contact us [DATE] to start your project with Studi…" at bounding box center [84, 228] width 169 height 213
click at [85, 143] on icon "button" at bounding box center [81, 144] width 10 height 10
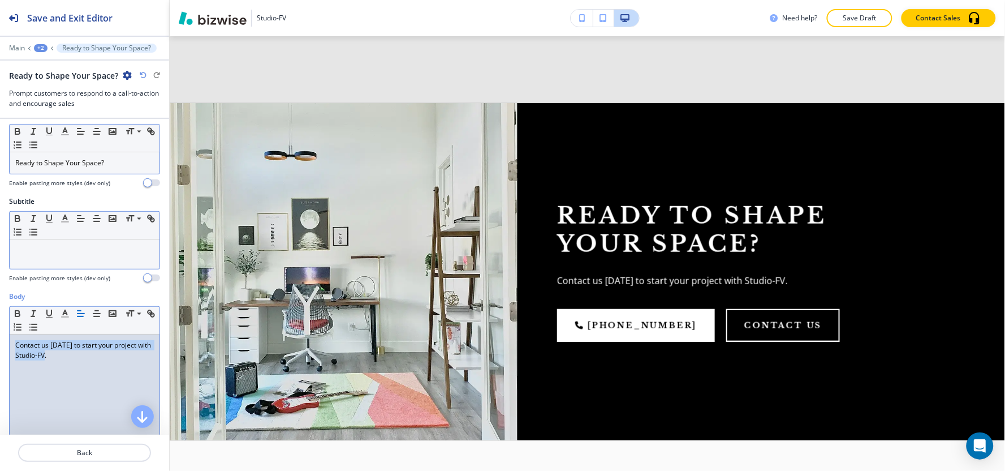
scroll to position [0, 0]
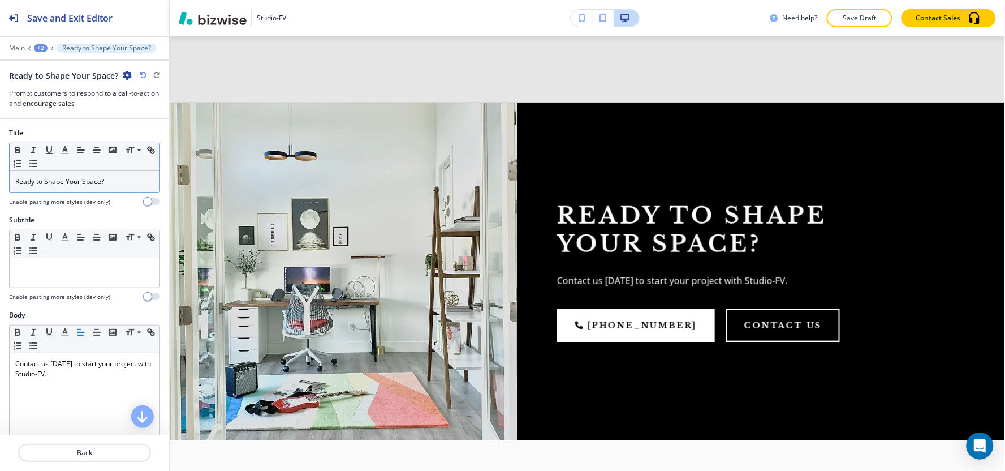
click at [95, 215] on div "Subtitle" at bounding box center [84, 220] width 151 height 10
click at [63, 281] on div at bounding box center [85, 272] width 150 height 29
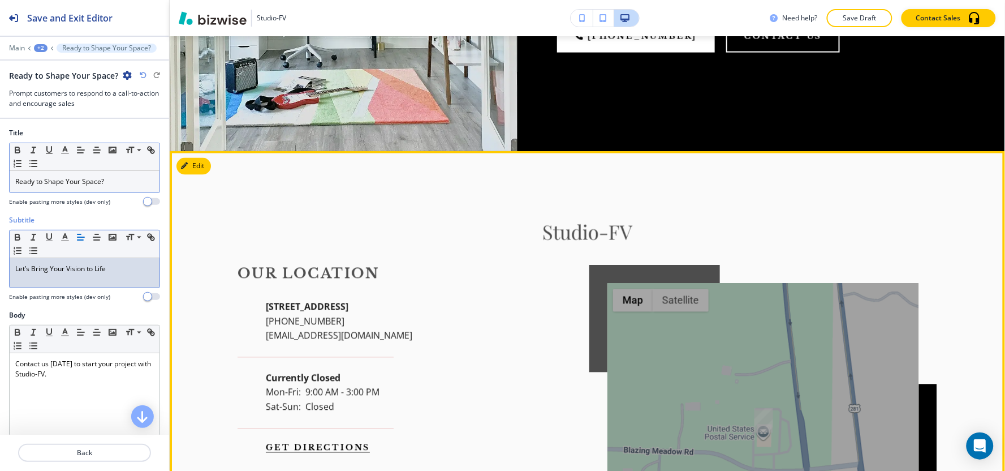
scroll to position [3108, 0]
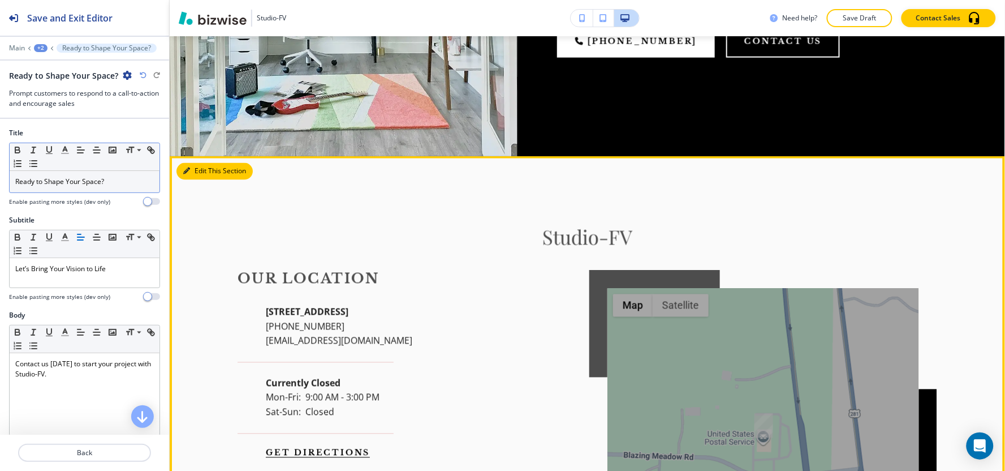
click at [206, 163] on button "Edit This Section" at bounding box center [214, 171] width 76 height 17
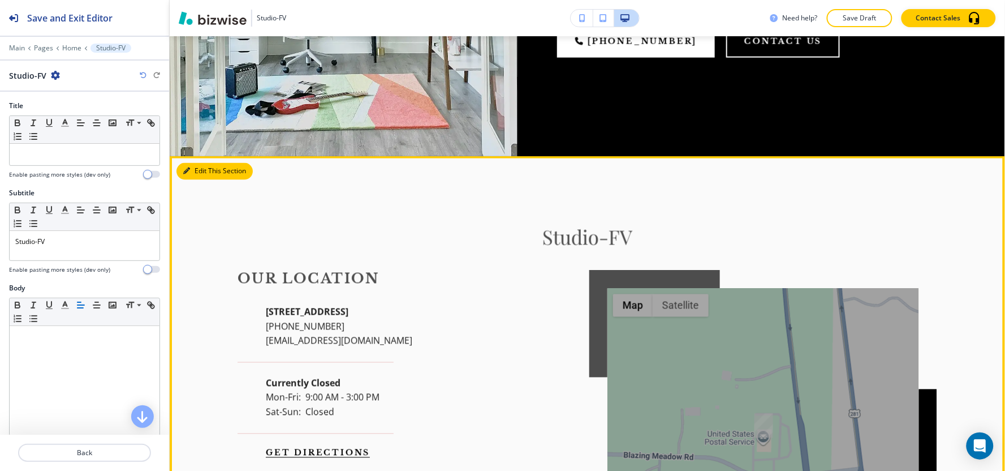
scroll to position [3160, 0]
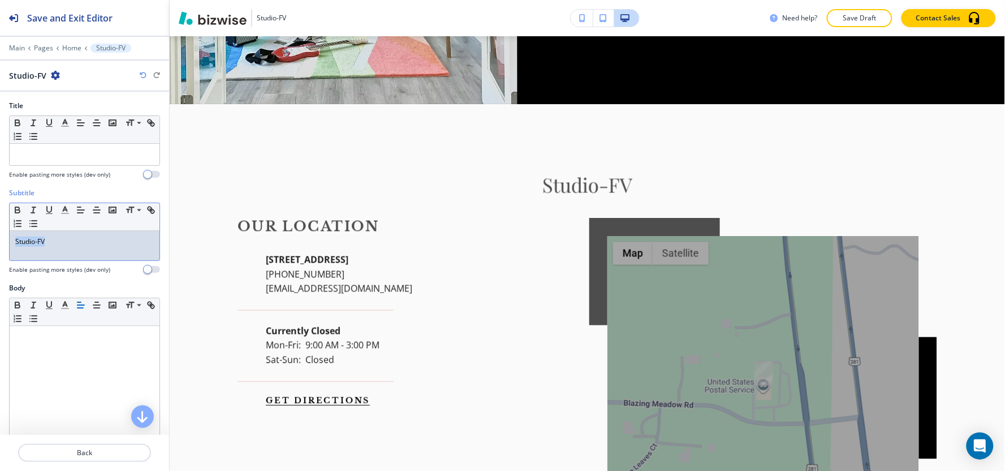
drag, startPoint x: 79, startPoint y: 243, endPoint x: 0, endPoint y: 241, distance: 79.2
click at [0, 241] on div "Subtitle Small Normal Large Huge Studio-FV Enable pasting more styles (dev only)" at bounding box center [84, 235] width 169 height 95
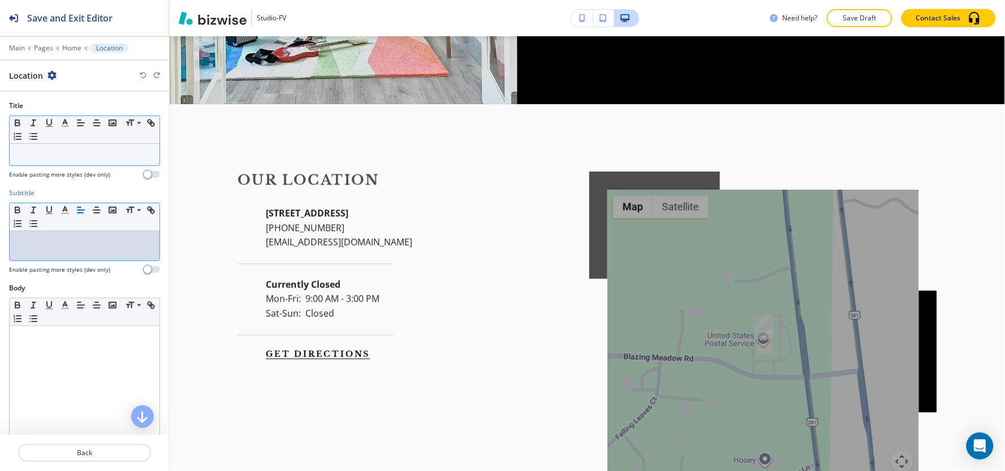
click at [55, 159] on p at bounding box center [84, 154] width 139 height 10
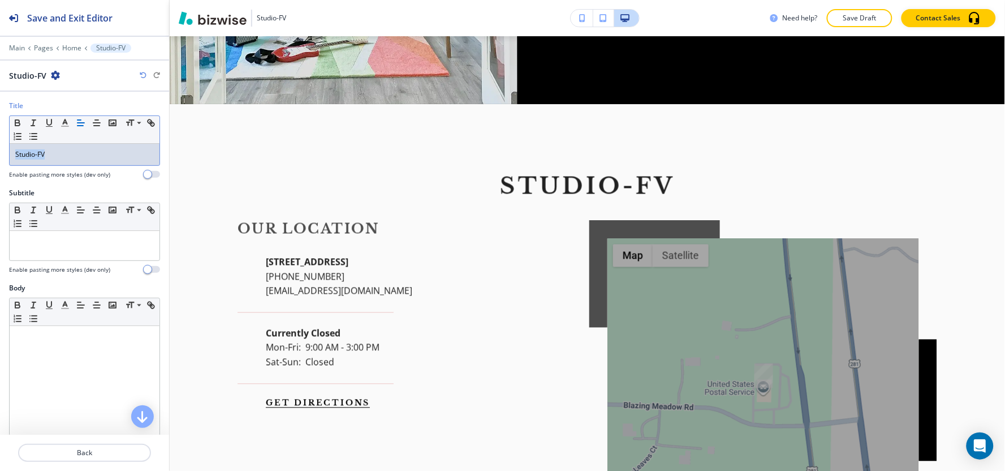
drag, startPoint x: 54, startPoint y: 150, endPoint x: 0, endPoint y: 156, distance: 54.0
click at [0, 156] on div "Title Small Normal Large Huge Studio-FV Enable pasting more styles (dev only)" at bounding box center [84, 144] width 169 height 87
click at [63, 125] on icon "button" at bounding box center [65, 123] width 10 height 10
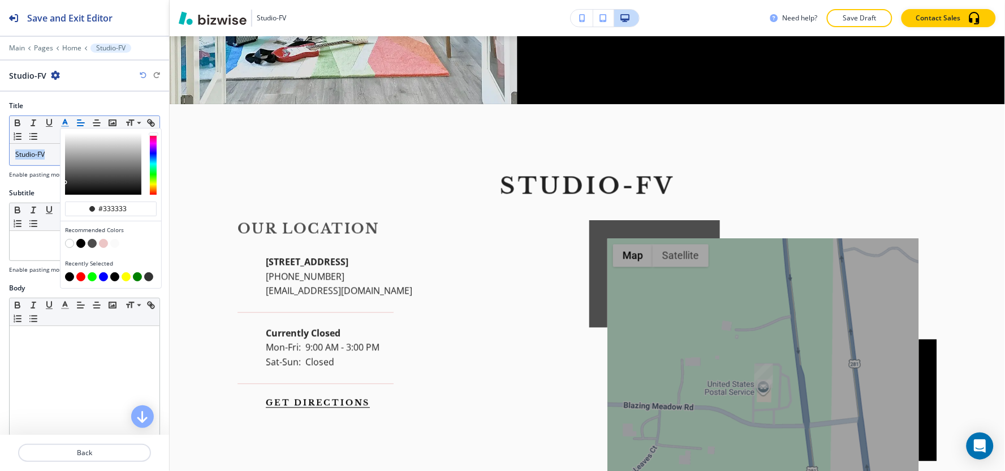
click at [71, 278] on button "button" at bounding box center [69, 276] width 9 height 9
type input "#000000"
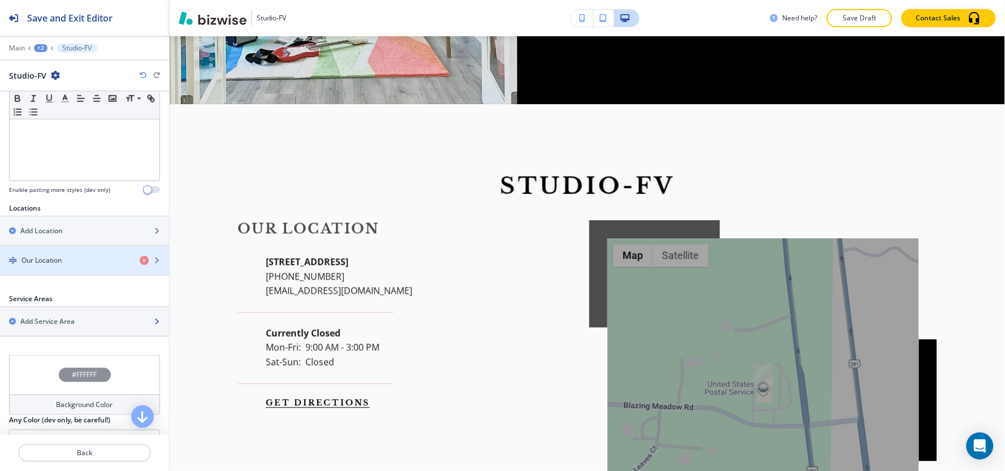
scroll to position [314, 0]
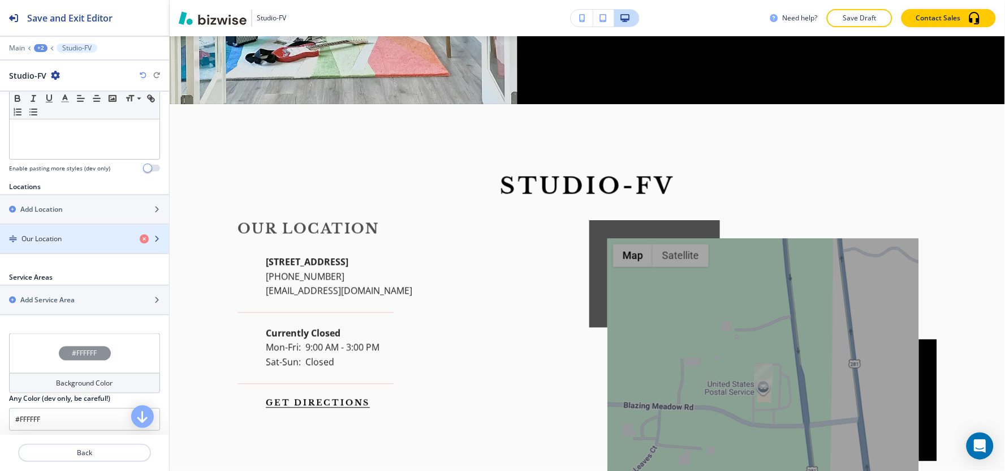
click at [71, 242] on div "Our Location" at bounding box center [65, 239] width 131 height 10
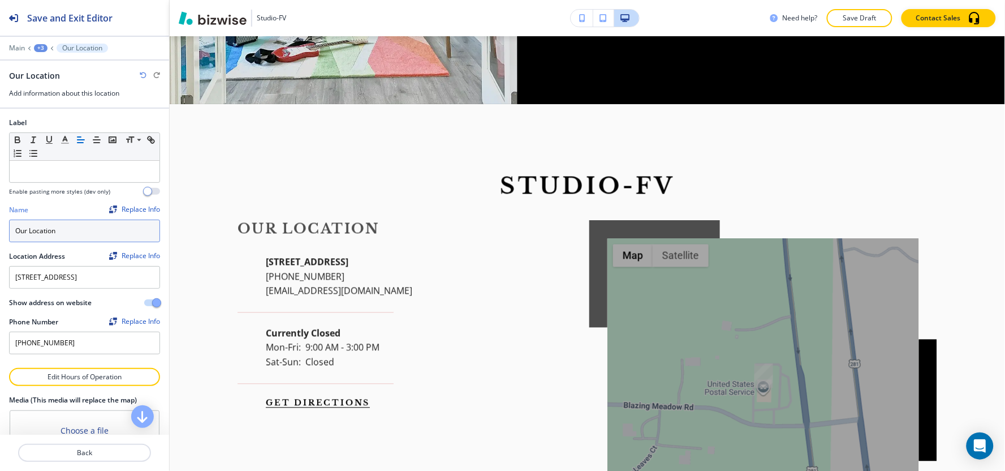
drag, startPoint x: 76, startPoint y: 229, endPoint x: 109, endPoint y: 227, distance: 32.3
click at [6, 235] on div "Label Small Normal Large Huge Enable pasting more styles (dev only) Name Replac…" at bounding box center [84, 238] width 169 height 259
click at [72, 236] on input "Our Location" at bounding box center [84, 230] width 151 height 23
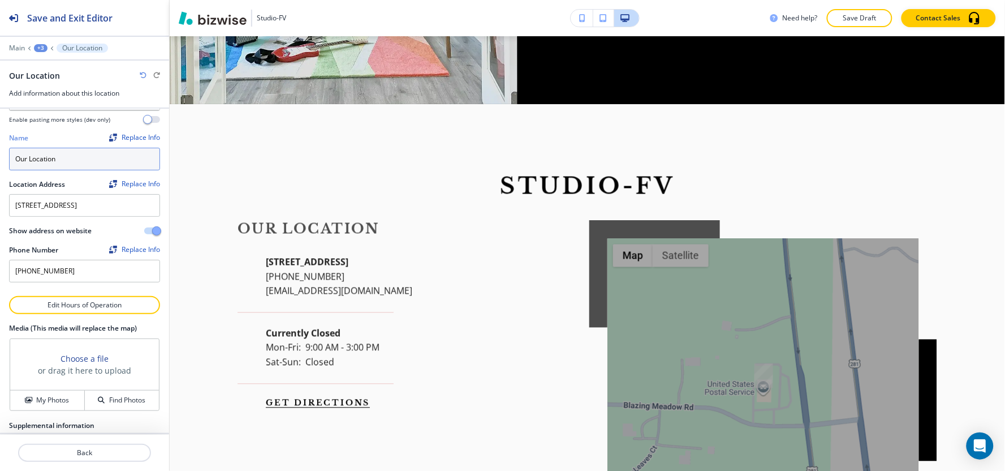
scroll to position [150, 0]
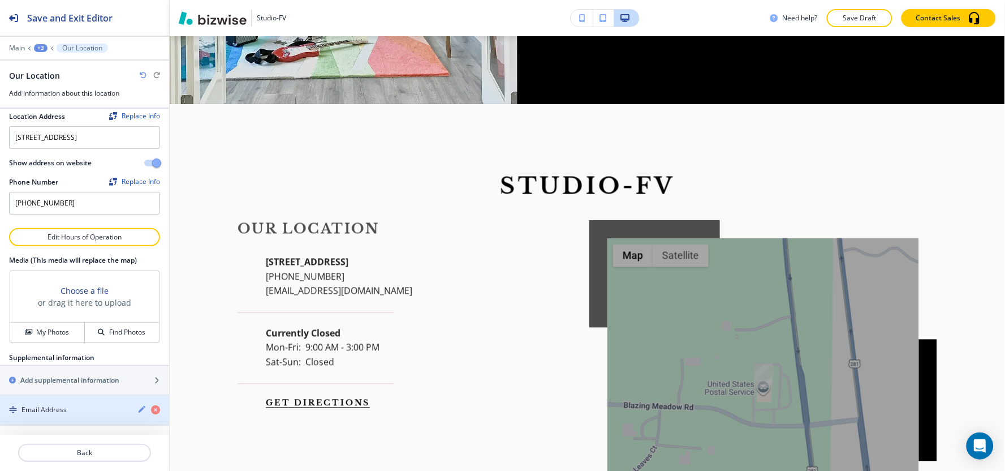
click at [51, 411] on h4 "Email Address" at bounding box center [43, 409] width 45 height 10
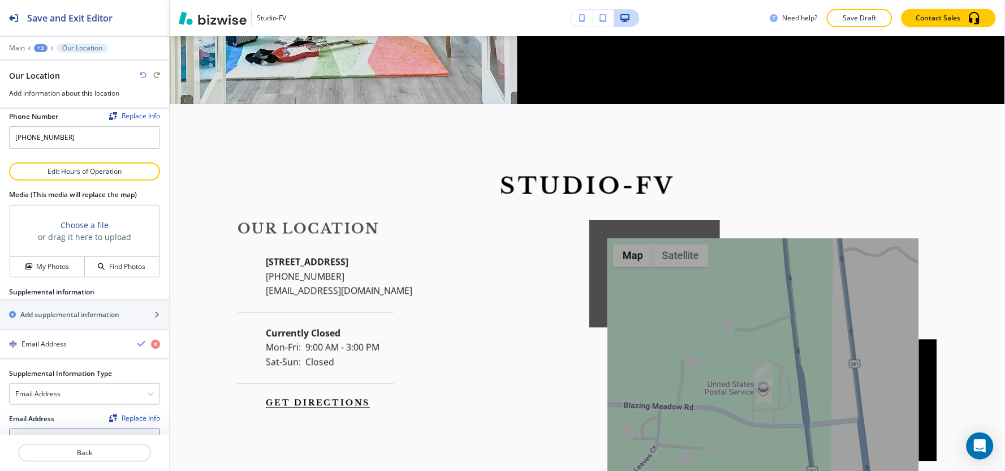
scroll to position [252, 0]
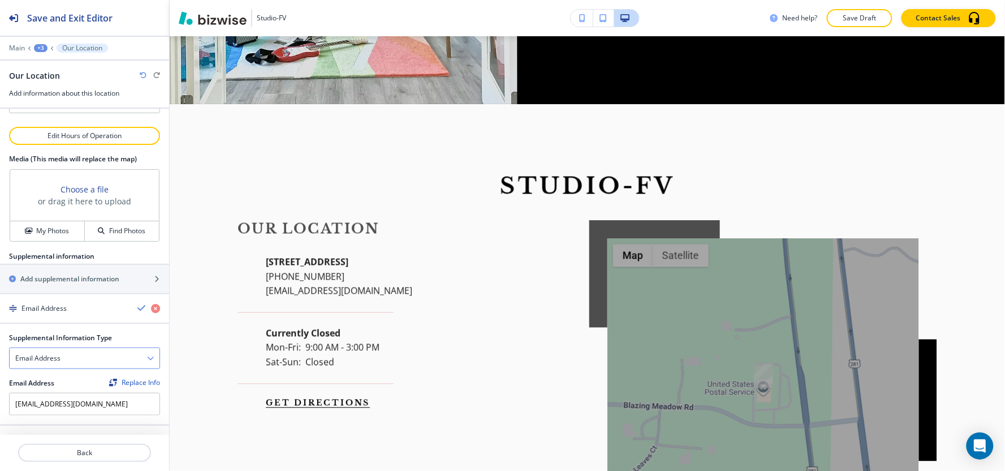
click at [76, 354] on div "Email Address" at bounding box center [85, 358] width 150 height 20
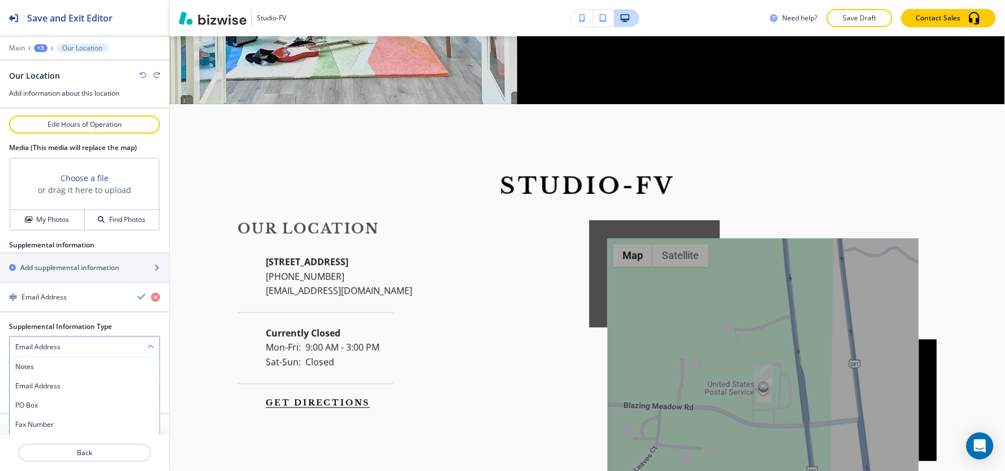
click at [76, 354] on div "Email Address" at bounding box center [85, 346] width 150 height 20
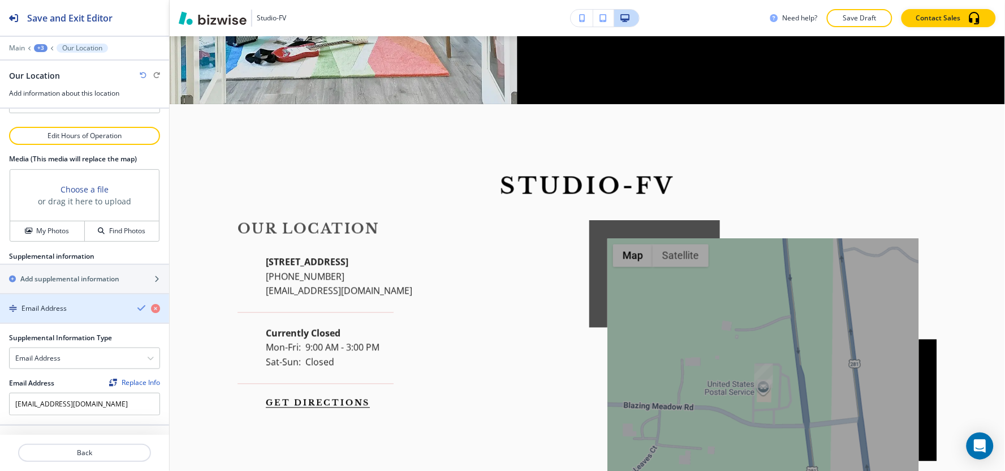
click at [137, 305] on icon "button" at bounding box center [141, 307] width 9 height 9
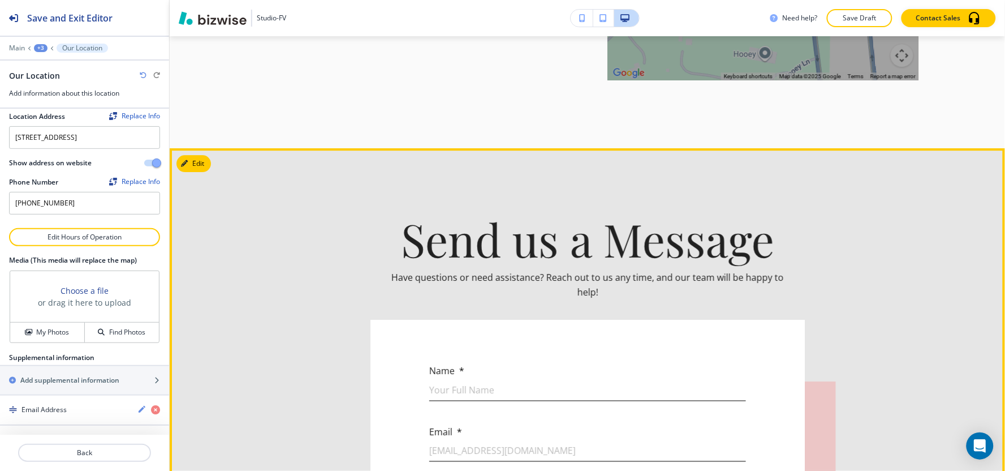
scroll to position [3600, 0]
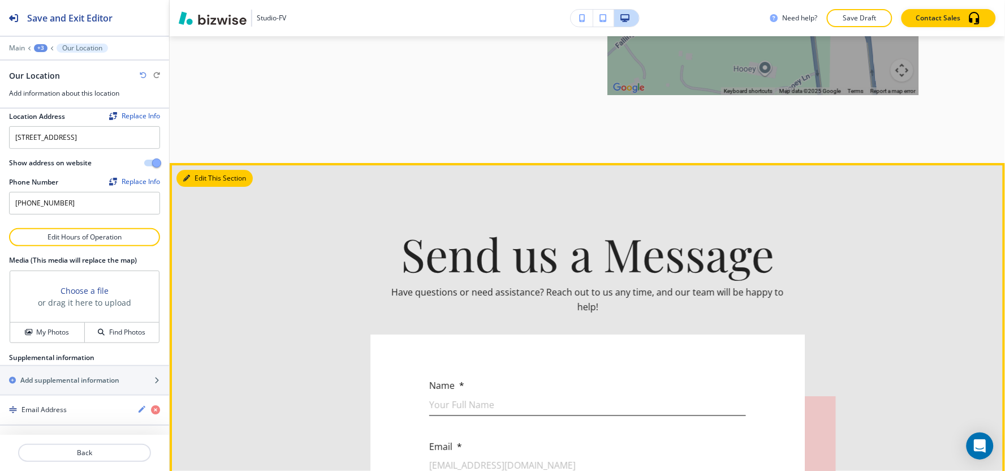
click at [196, 170] on button "Edit This Section" at bounding box center [214, 178] width 76 height 17
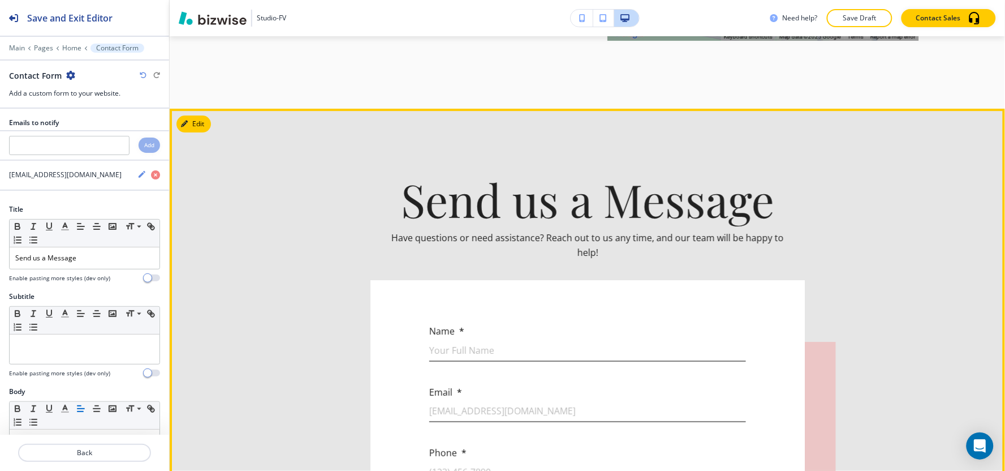
scroll to position [3655, 0]
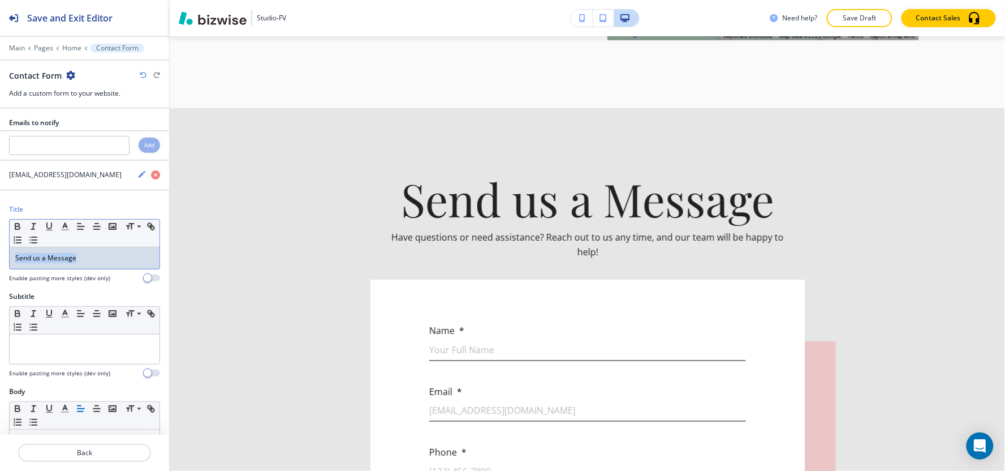
drag, startPoint x: 103, startPoint y: 262, endPoint x: 0, endPoint y: 264, distance: 102.9
click at [0, 264] on div "Title Small Normal Large Huge Send us a Message Enable pasting more styles (dev…" at bounding box center [84, 247] width 169 height 87
click at [66, 228] on icon "button" at bounding box center [65, 226] width 10 height 10
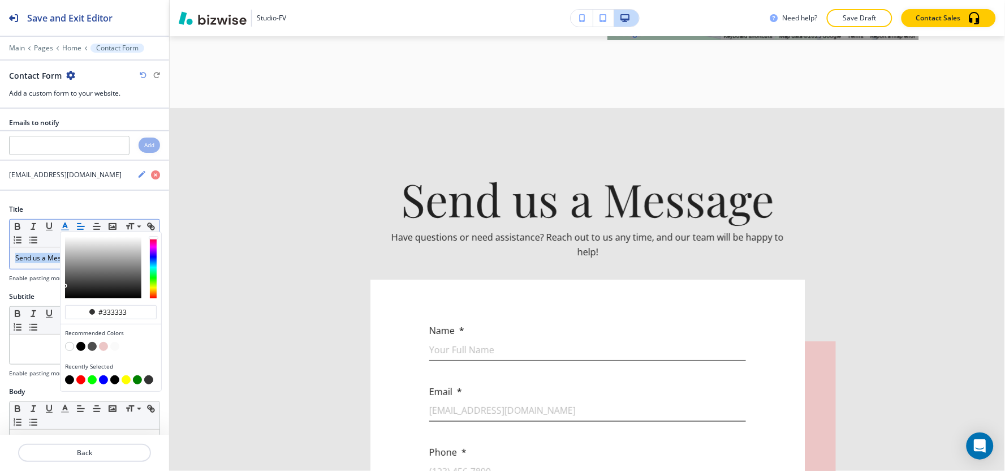
click at [69, 381] on button "button" at bounding box center [69, 379] width 9 height 9
type input "#000000"
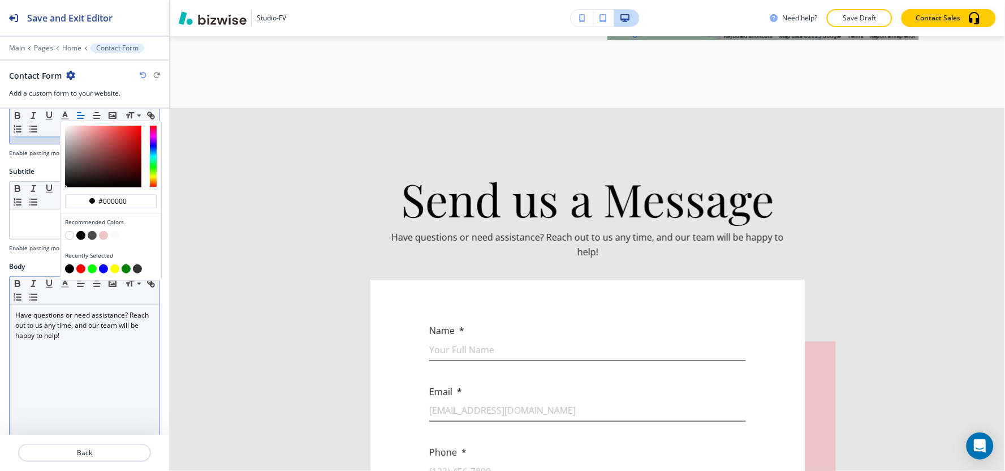
scroll to position [126, 0]
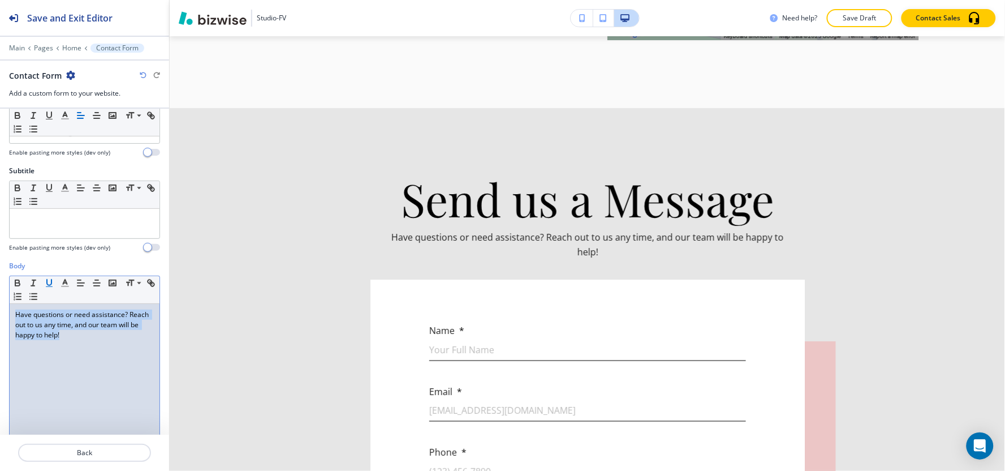
drag, startPoint x: 110, startPoint y: 347, endPoint x: 48, endPoint y: 286, distance: 87.6
click at [3, 294] on div "Body Small Normal Large Huge Have questions or need assistance? Reach out to us…" at bounding box center [84, 367] width 169 height 213
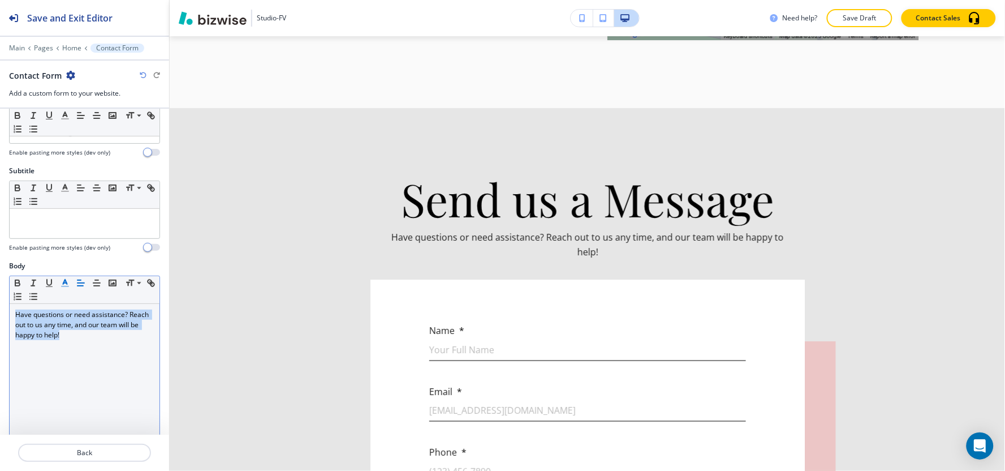
click at [61, 283] on icon "button" at bounding box center [65, 283] width 10 height 10
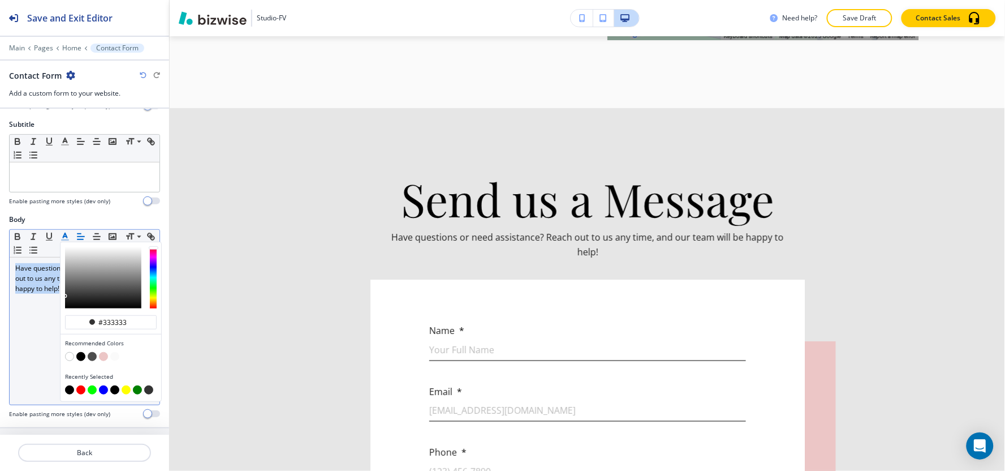
scroll to position [251, 0]
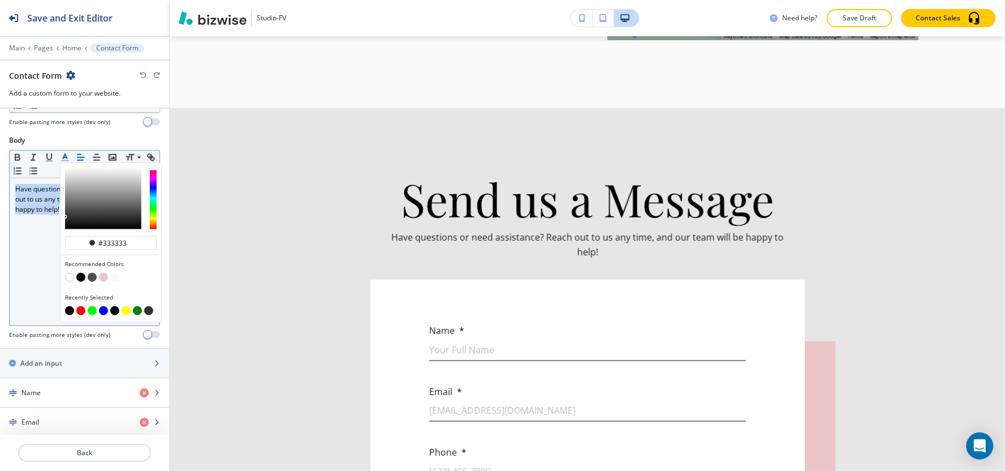
click at [70, 312] on button "button" at bounding box center [69, 310] width 9 height 9
type input "#000000"
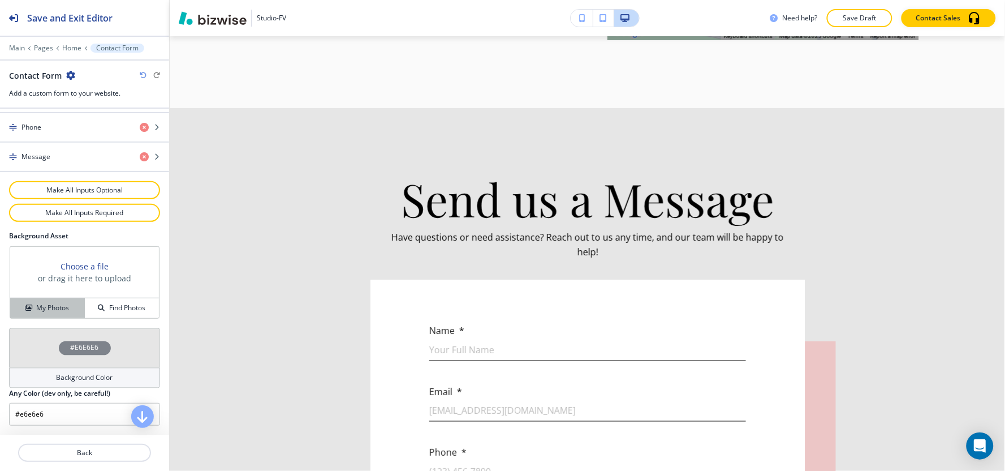
click at [38, 299] on button "My Photos" at bounding box center [47, 308] width 75 height 20
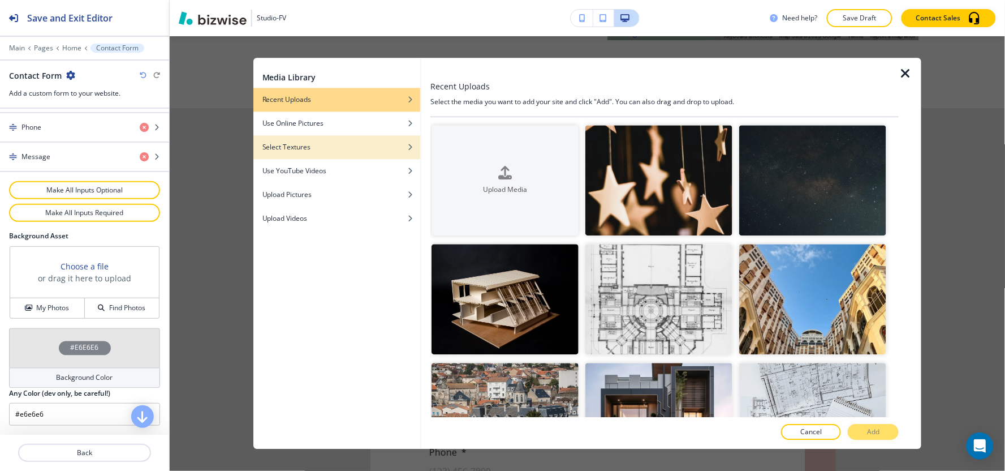
click at [357, 155] on div "button" at bounding box center [336, 155] width 167 height 7
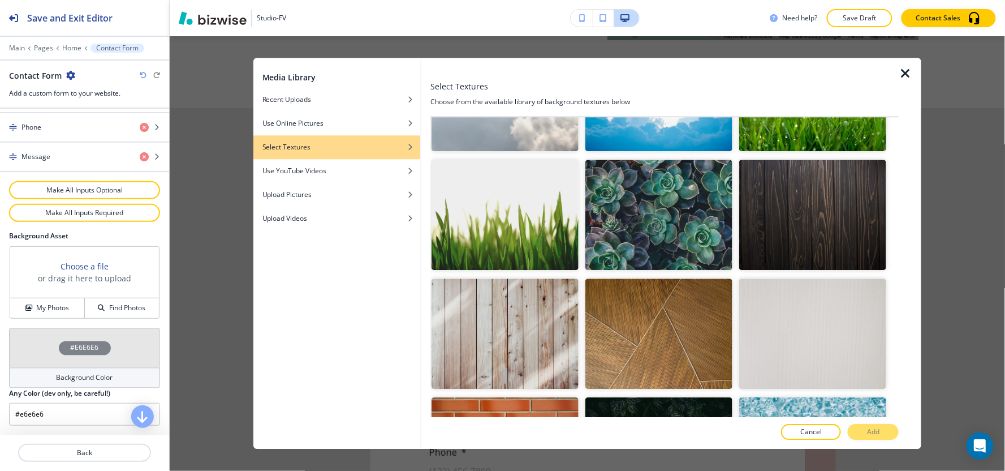
scroll to position [1731, 0]
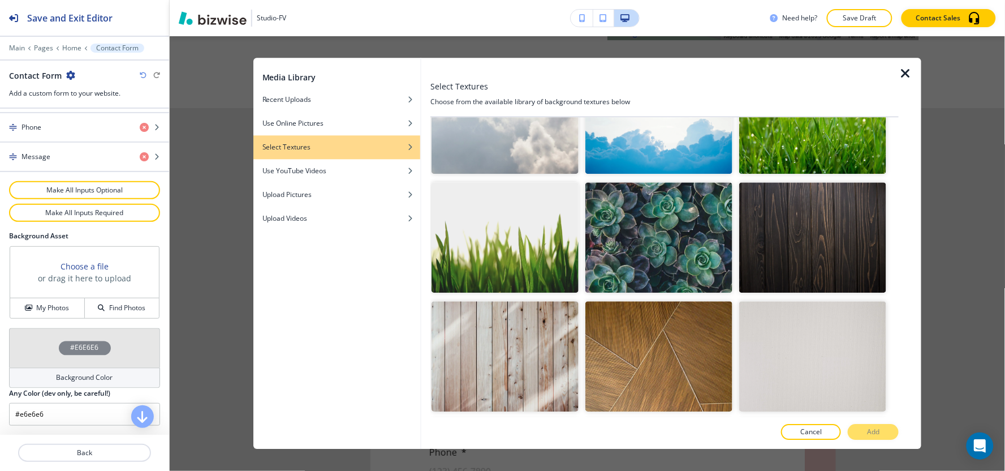
click at [670, 360] on img "button" at bounding box center [658, 356] width 147 height 110
click at [869, 428] on p "Add" at bounding box center [873, 432] width 12 height 10
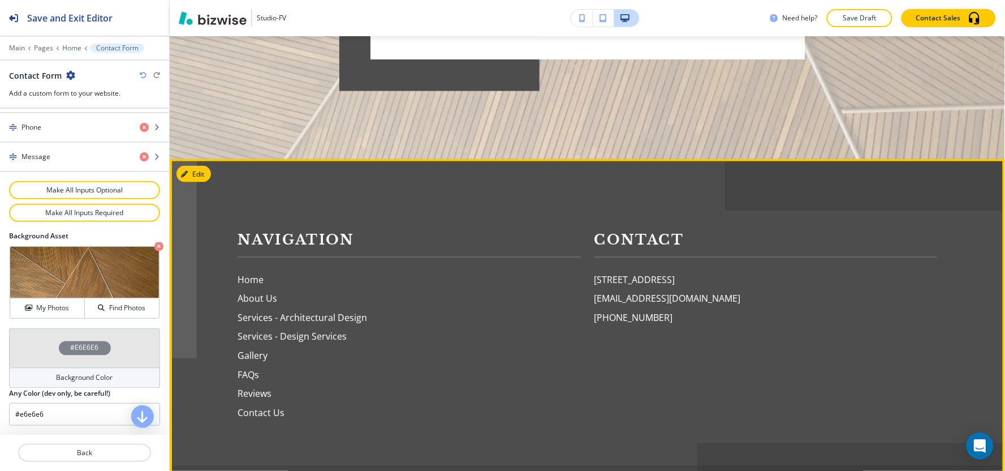
scroll to position [4286, 0]
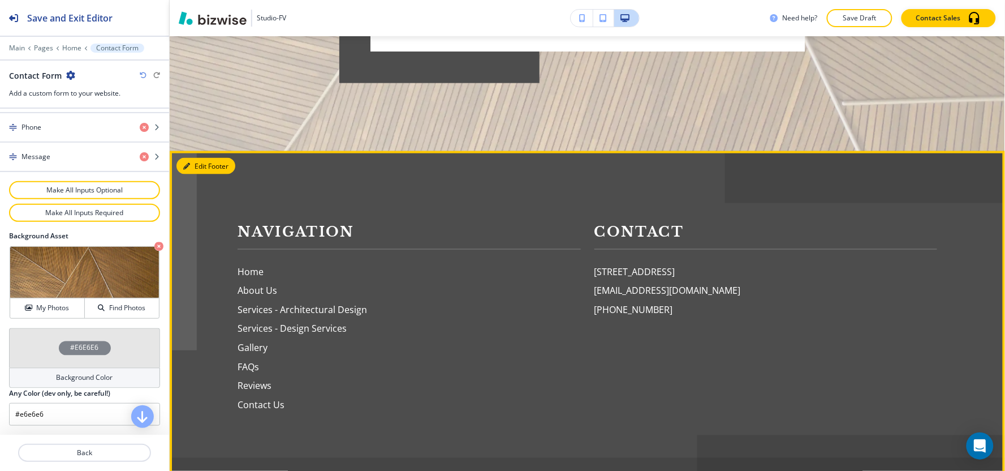
click at [196, 158] on button "Edit Footer" at bounding box center [205, 166] width 59 height 17
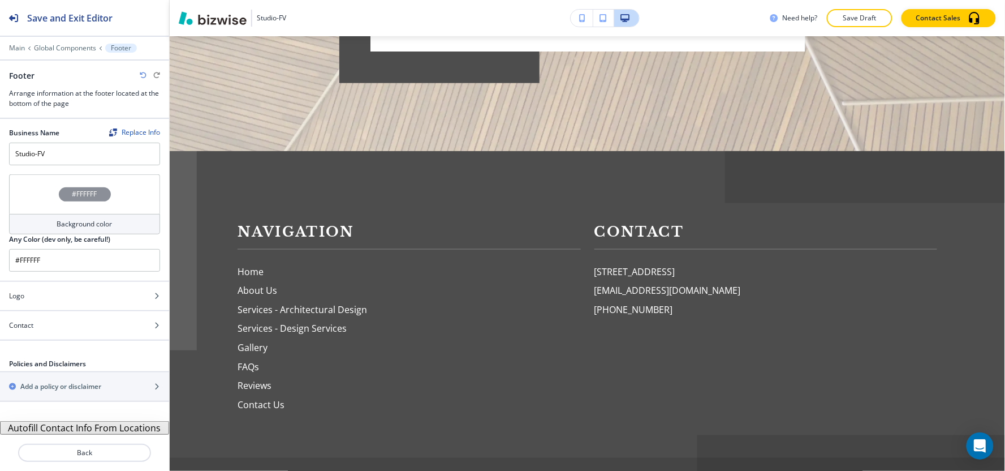
click at [82, 223] on h4 "Background color" at bounding box center [84, 224] width 55 height 10
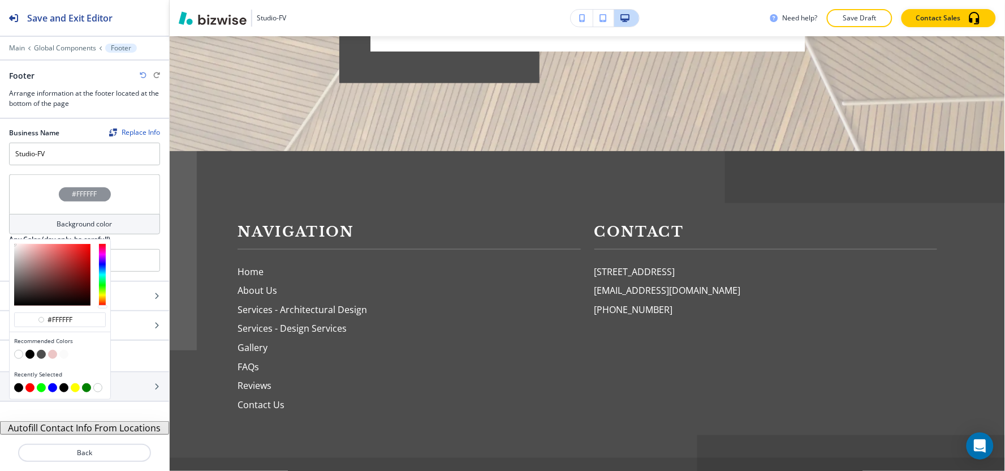
click at [31, 355] on button "button" at bounding box center [29, 354] width 9 height 9
type input "#000000"
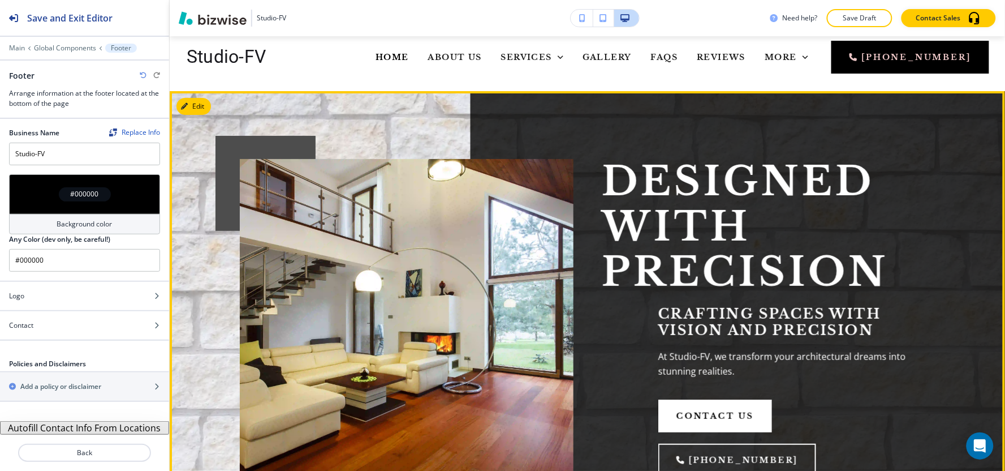
scroll to position [0, 0]
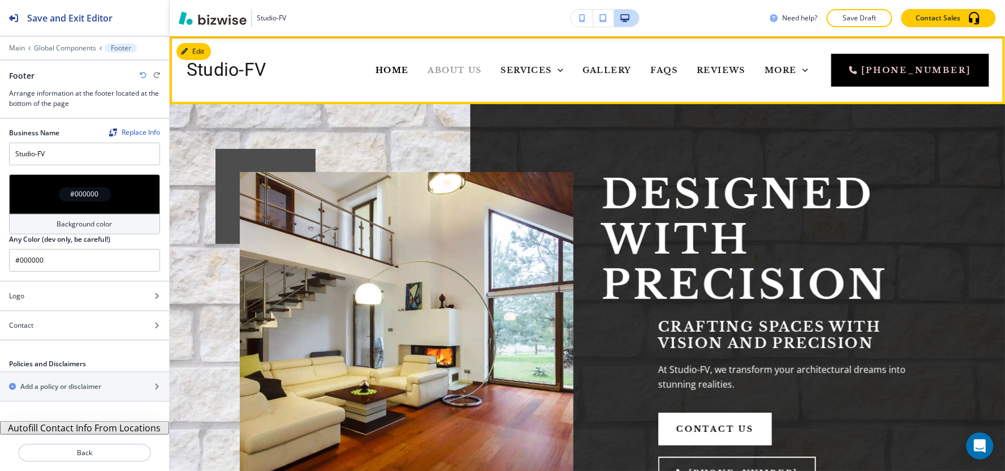
click at [428, 71] on span "About Us" at bounding box center [455, 70] width 54 height 10
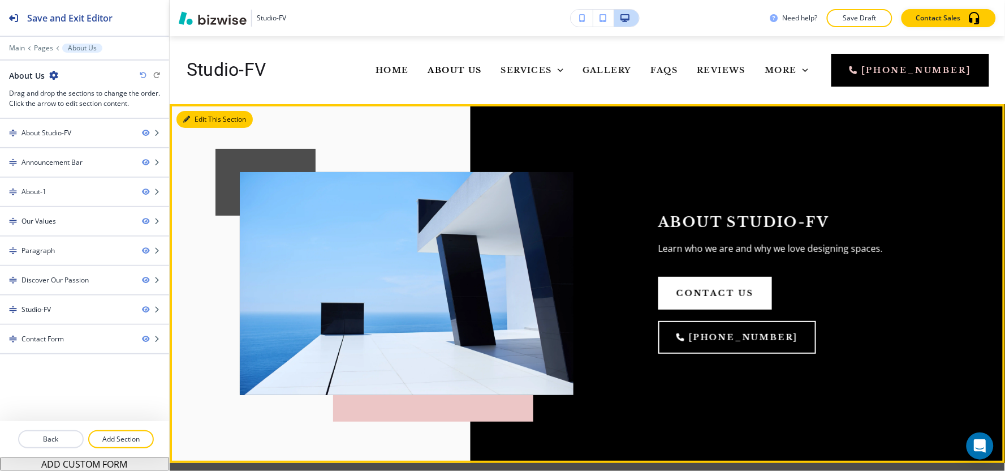
click at [202, 120] on button "Edit This Section" at bounding box center [214, 119] width 76 height 17
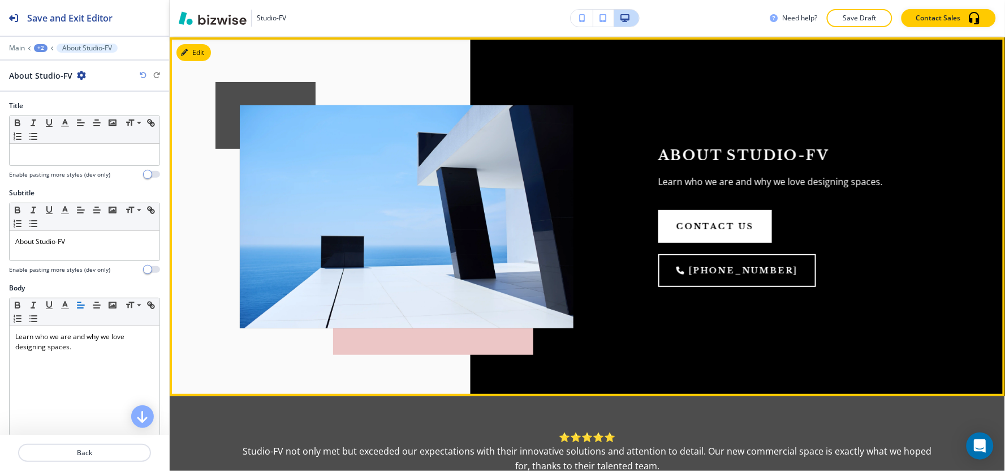
scroll to position [68, 0]
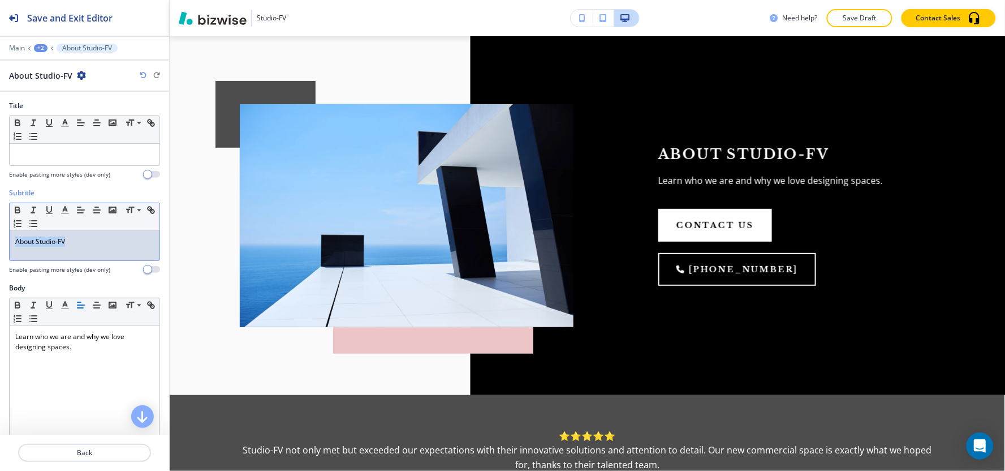
drag, startPoint x: 87, startPoint y: 244, endPoint x: 0, endPoint y: 276, distance: 92.7
click at [0, 276] on div "Subtitle Small Normal Large Huge About Studio-FV Enable pasting more styles (de…" at bounding box center [84, 235] width 169 height 95
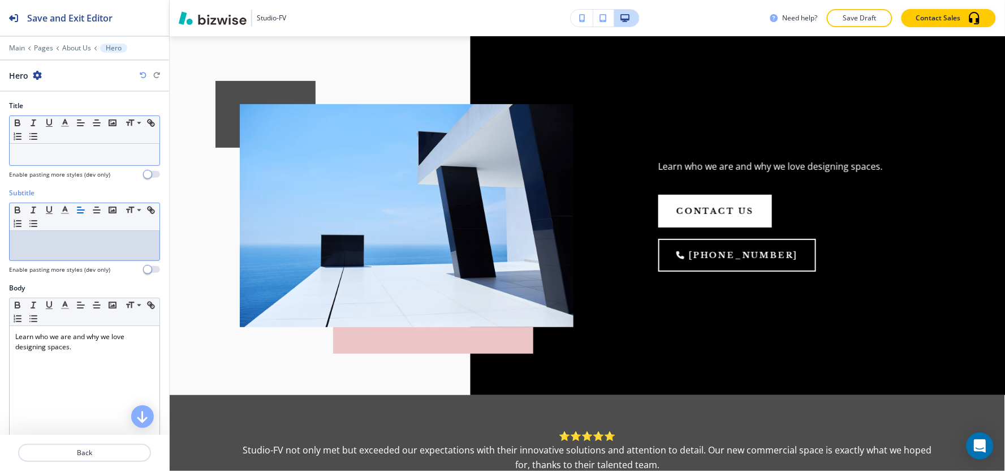
click at [32, 157] on p at bounding box center [84, 154] width 139 height 10
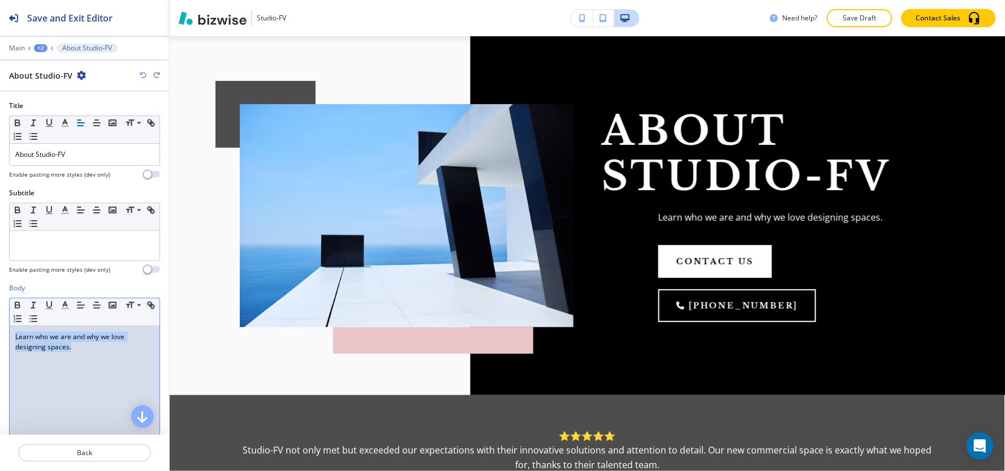
drag, startPoint x: 81, startPoint y: 347, endPoint x: 0, endPoint y: 318, distance: 86.4
click at [0, 318] on div "Body Small Normal Large Huge Learn who we are and why we love designing spaces.…" at bounding box center [84, 389] width 169 height 213
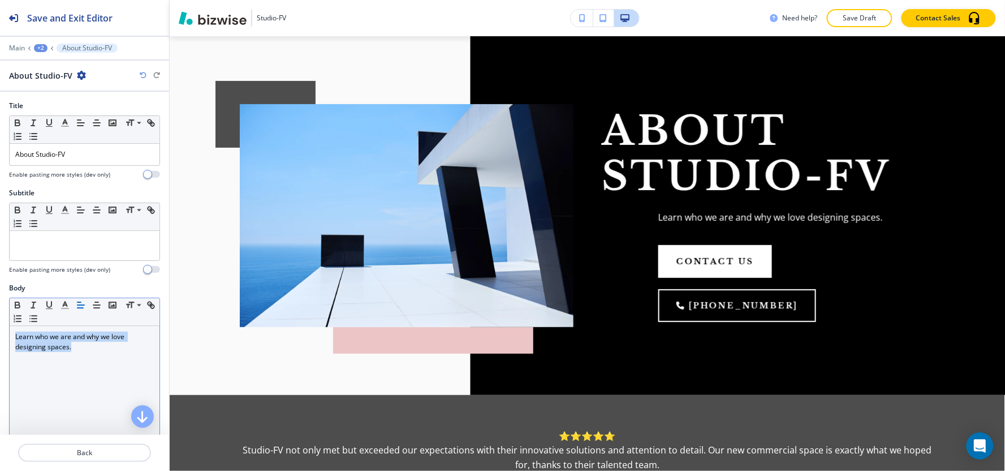
click at [83, 308] on line "button" at bounding box center [80, 308] width 6 height 0
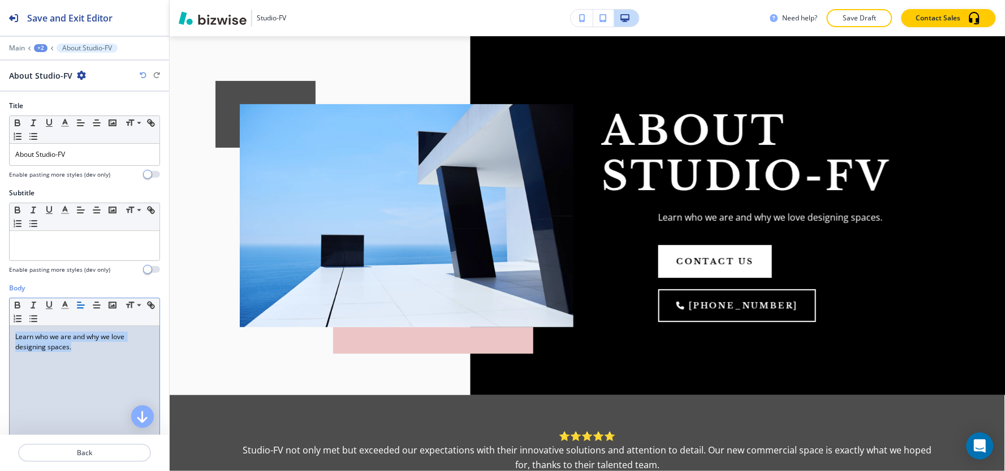
click at [83, 308] on line "button" at bounding box center [80, 308] width 6 height 0
click at [108, 372] on div "Learn who we are and why we love designing spaces." at bounding box center [85, 399] width 150 height 147
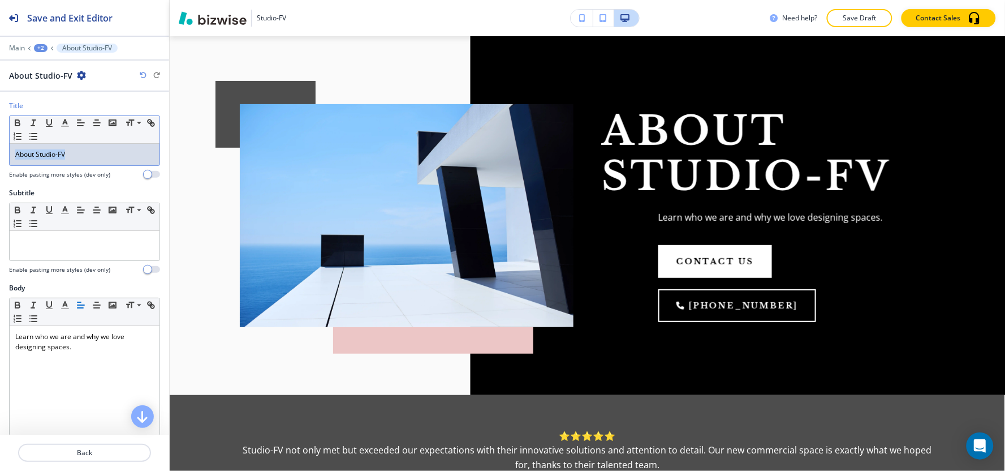
drag, startPoint x: 70, startPoint y: 157, endPoint x: 0, endPoint y: 176, distance: 72.3
click at [0, 176] on div "Title Small Normal Large Huge About Studio-FV Enable pasting more styles (dev o…" at bounding box center [84, 144] width 169 height 87
click at [100, 263] on div "Subtitle Small Normal Large Huge Enable pasting more styles (dev only)" at bounding box center [84, 231] width 151 height 86
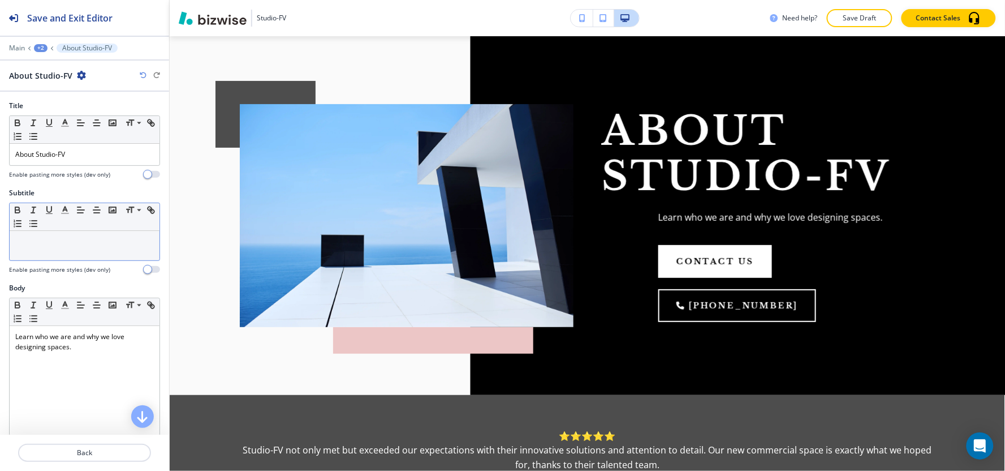
click at [100, 254] on div at bounding box center [85, 245] width 150 height 29
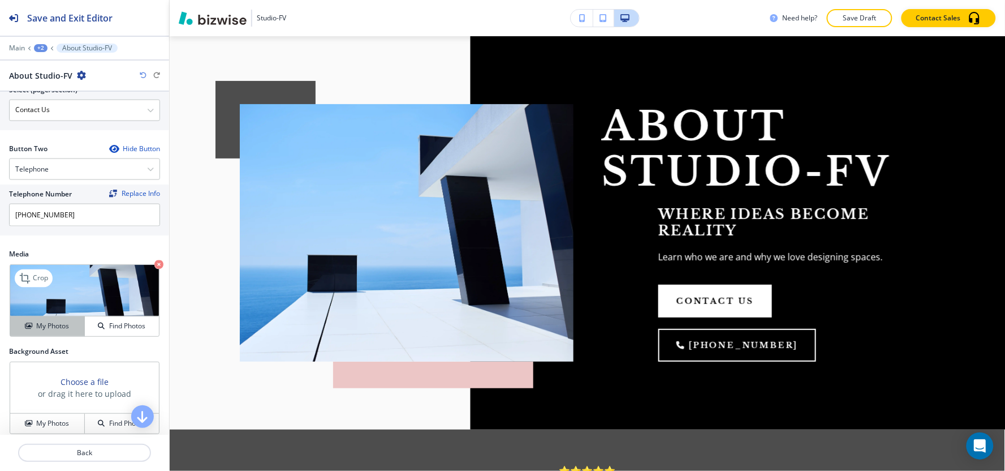
scroll to position [619, 0]
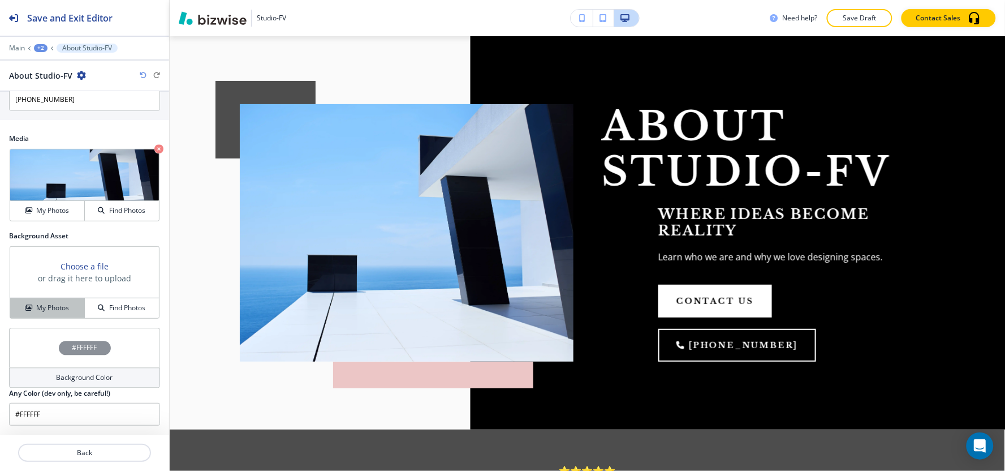
click at [32, 312] on div "My Photos" at bounding box center [47, 308] width 74 height 10
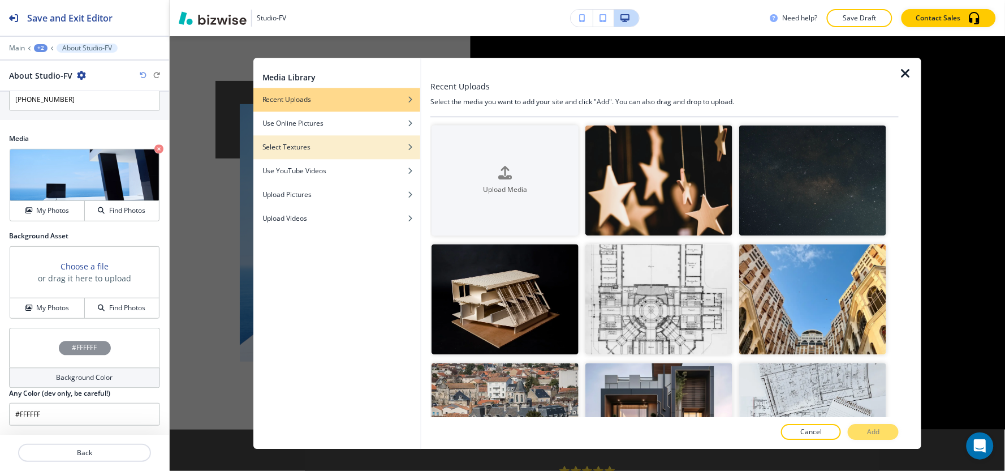
click at [335, 148] on div "Select Textures" at bounding box center [336, 147] width 167 height 10
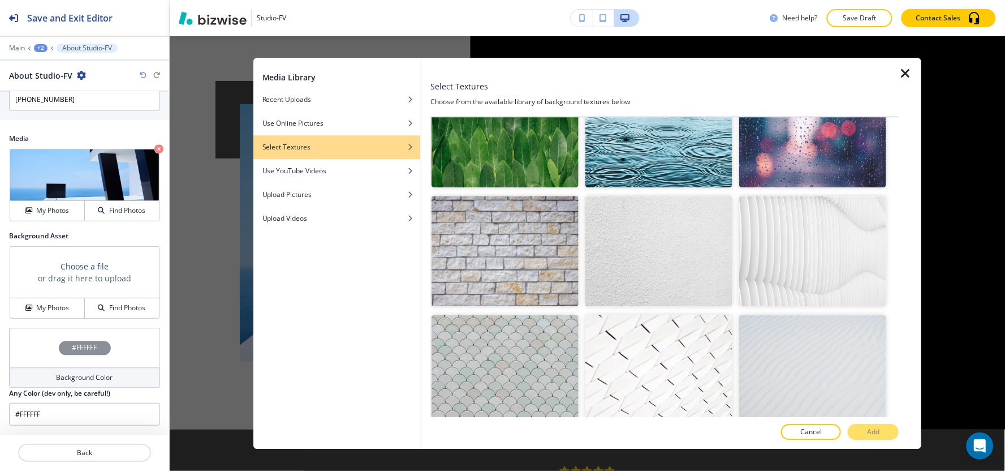
scroll to position [1319, 0]
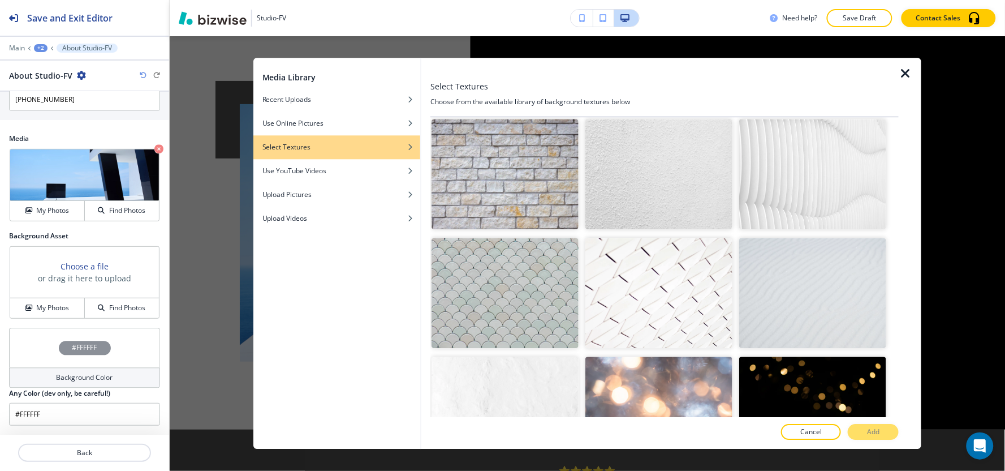
click at [532, 179] on img "button" at bounding box center [505, 174] width 147 height 110
click at [875, 431] on p "Add" at bounding box center [873, 432] width 12 height 10
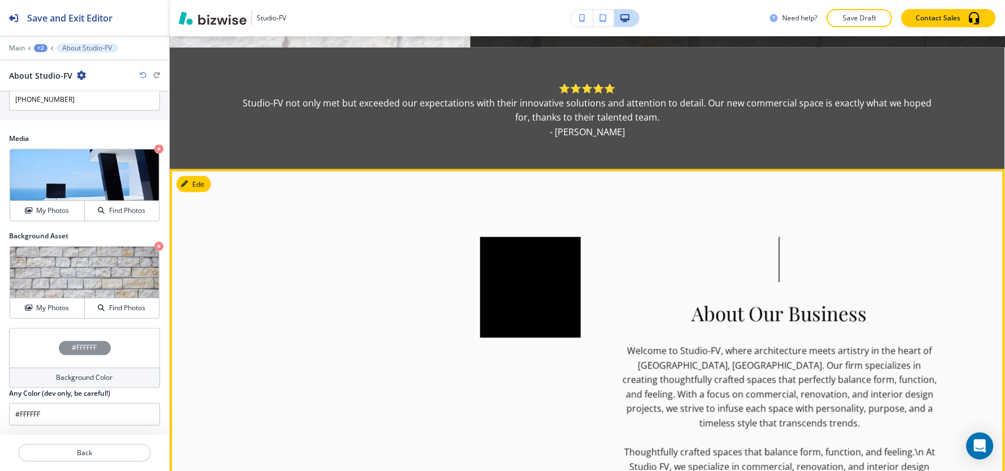
scroll to position [445, 0]
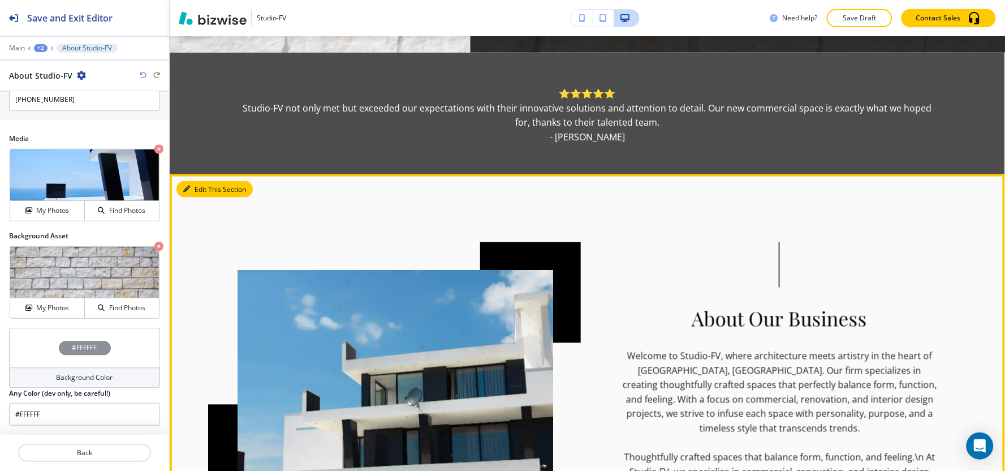
click at [193, 181] on button "Edit This Section" at bounding box center [214, 189] width 76 height 17
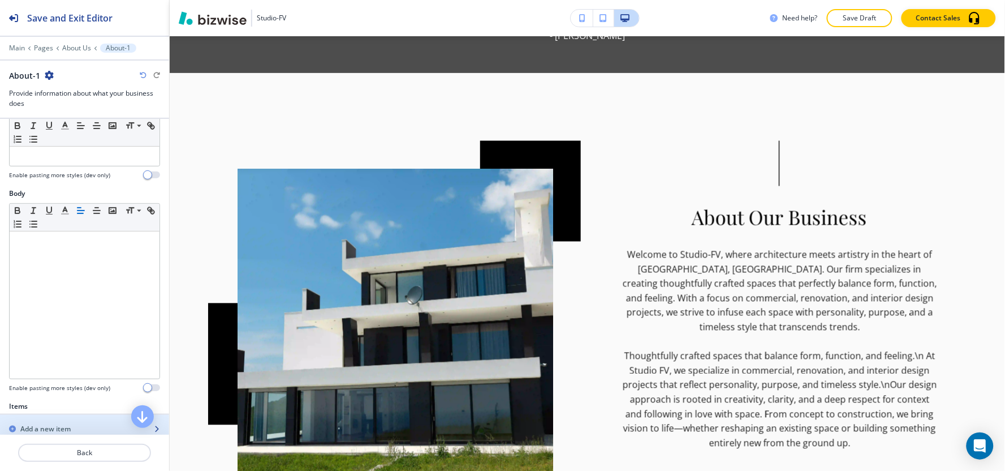
scroll to position [251, 0]
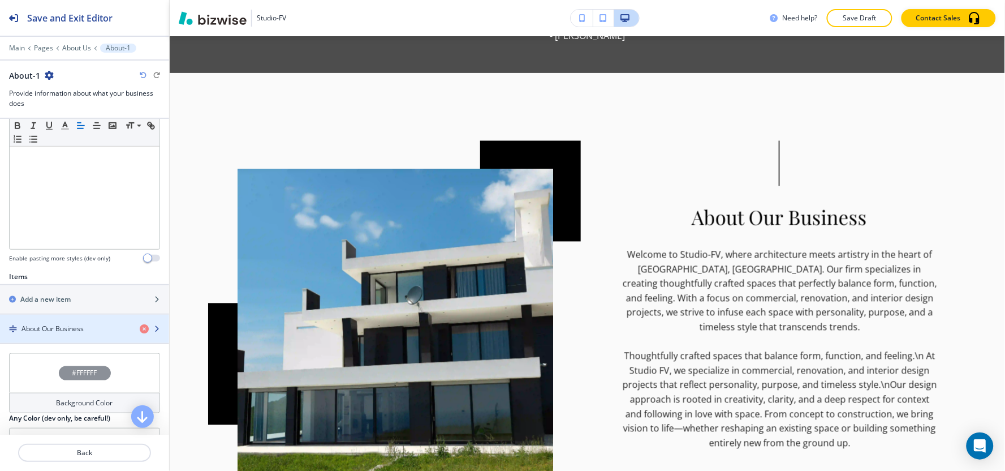
click at [45, 335] on div "button" at bounding box center [84, 338] width 169 height 9
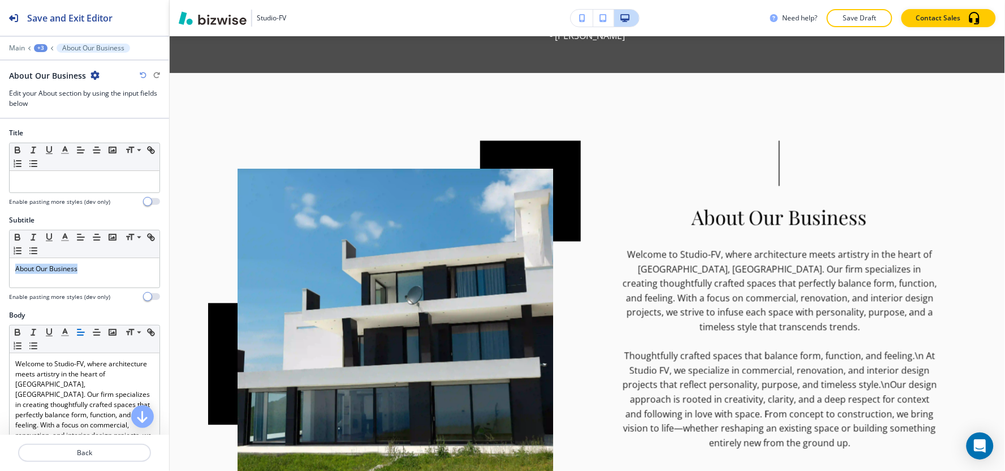
drag, startPoint x: 90, startPoint y: 268, endPoint x: 0, endPoint y: 258, distance: 91.1
click at [0, 258] on div "Subtitle Small Normal Large Huge About Our Business Enable pasting more styles …" at bounding box center [84, 262] width 169 height 95
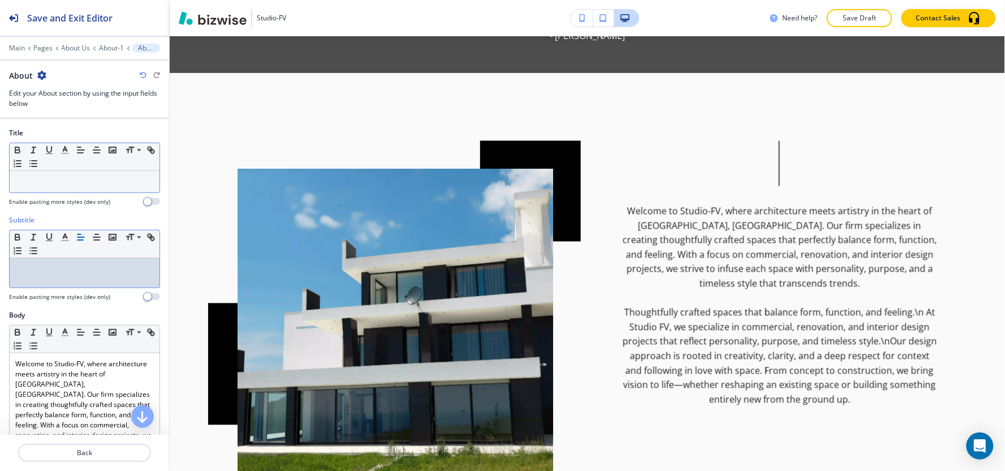
click at [132, 182] on p at bounding box center [84, 181] width 139 height 10
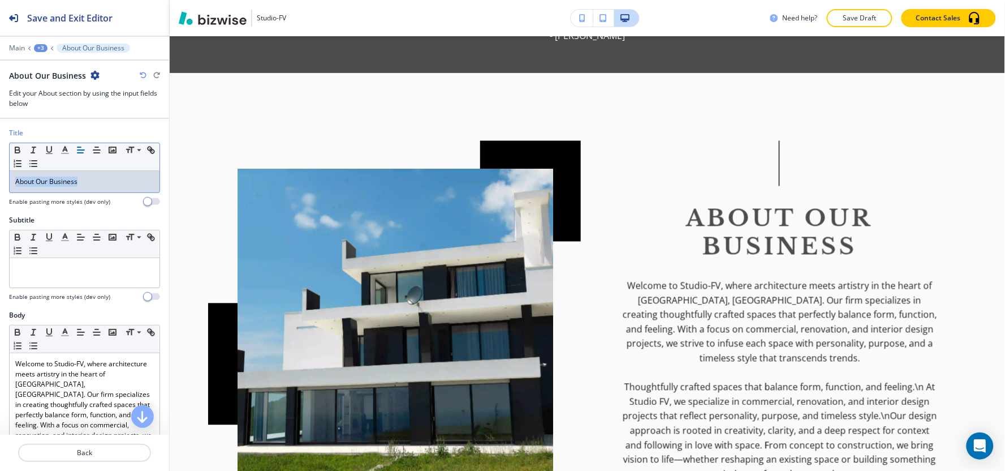
drag, startPoint x: 126, startPoint y: 189, endPoint x: 6, endPoint y: 199, distance: 120.8
click at [0, 200] on div "Title Small Normal Large Huge About Our Business Enable pasting more styles (de…" at bounding box center [84, 171] width 169 height 87
click at [61, 154] on icon "button" at bounding box center [65, 150] width 10 height 10
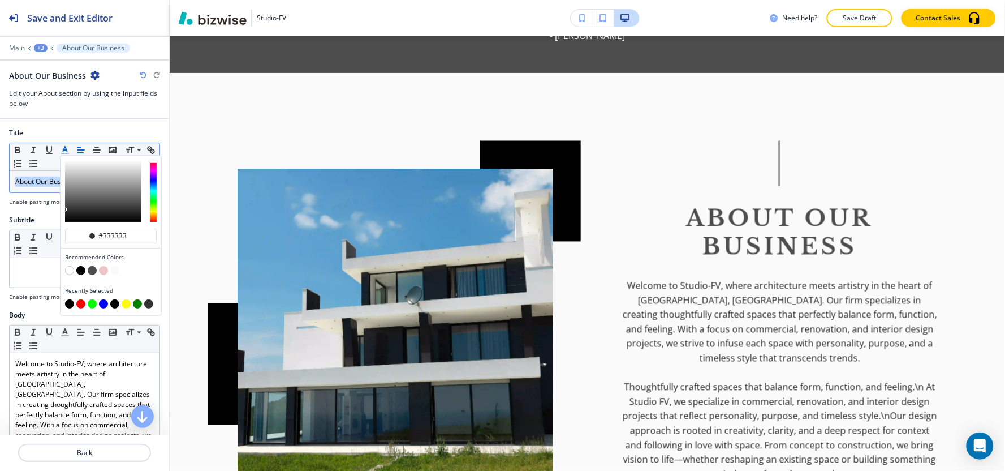
click at [68, 304] on button "button" at bounding box center [69, 303] width 9 height 9
type input "#000000"
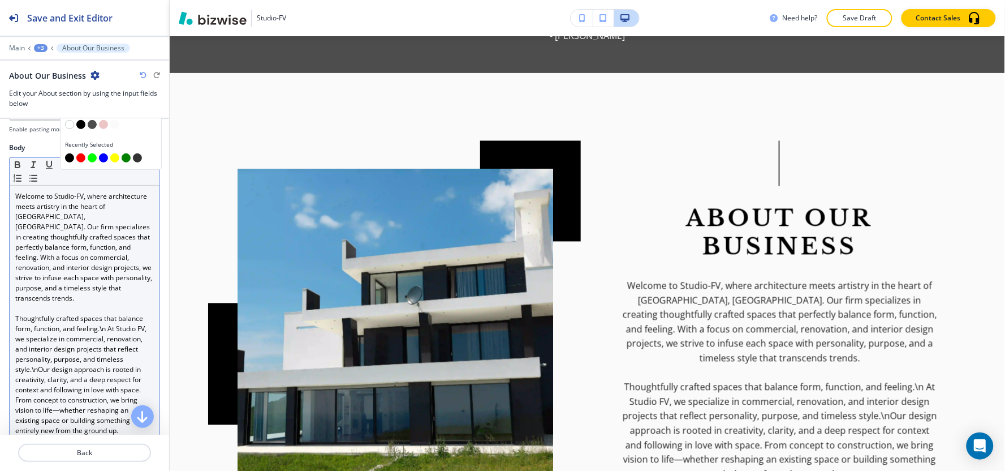
scroll to position [188, 0]
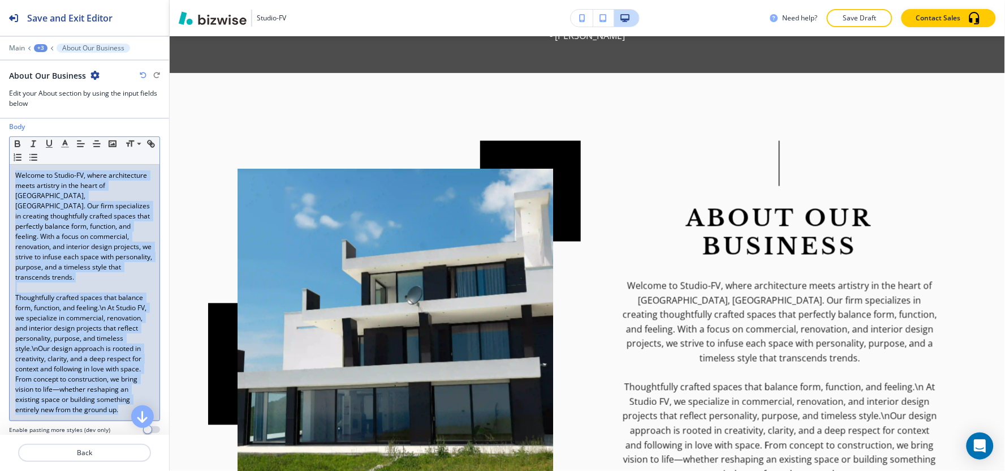
drag, startPoint x: 77, startPoint y: 411, endPoint x: 4, endPoint y: 171, distance: 250.8
click at [4, 171] on div "Body Small Normal Large Huge Welcome to Studio-FV, where architecture meets art…" at bounding box center [84, 282] width 169 height 321
click at [61, 145] on icon "button" at bounding box center [65, 144] width 10 height 10
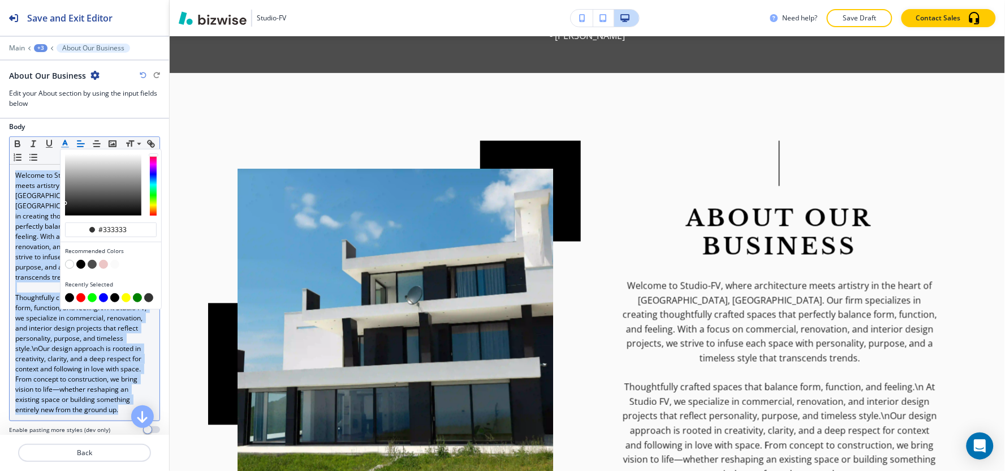
click at [69, 301] on button "button" at bounding box center [69, 297] width 9 height 9
type input "#000000"
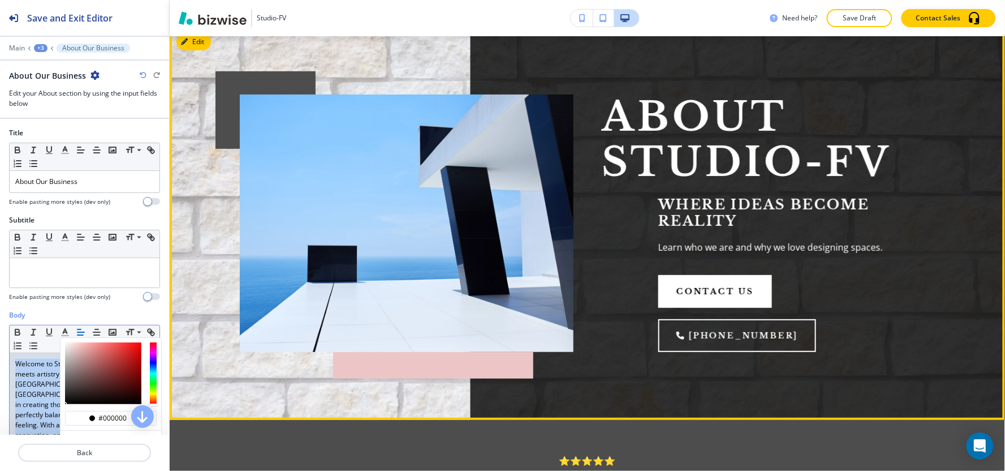
scroll to position [0, 0]
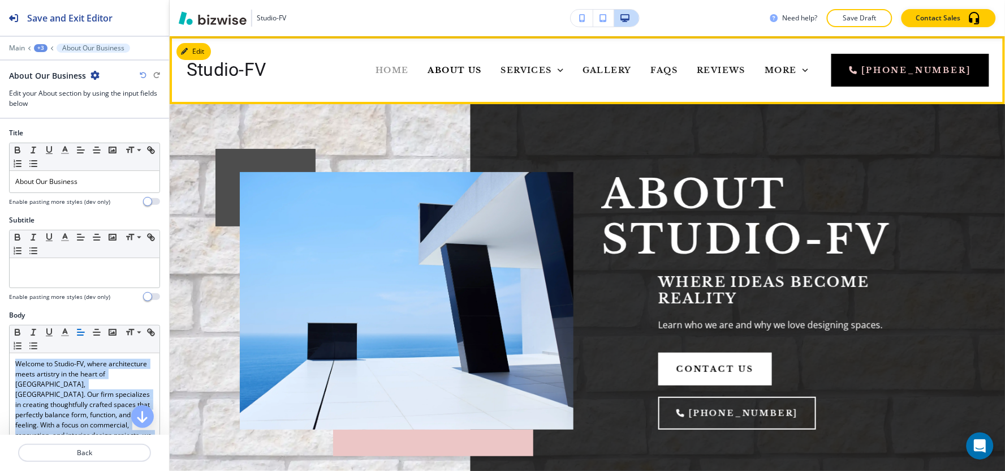
click at [376, 70] on span "Home" at bounding box center [392, 70] width 33 height 10
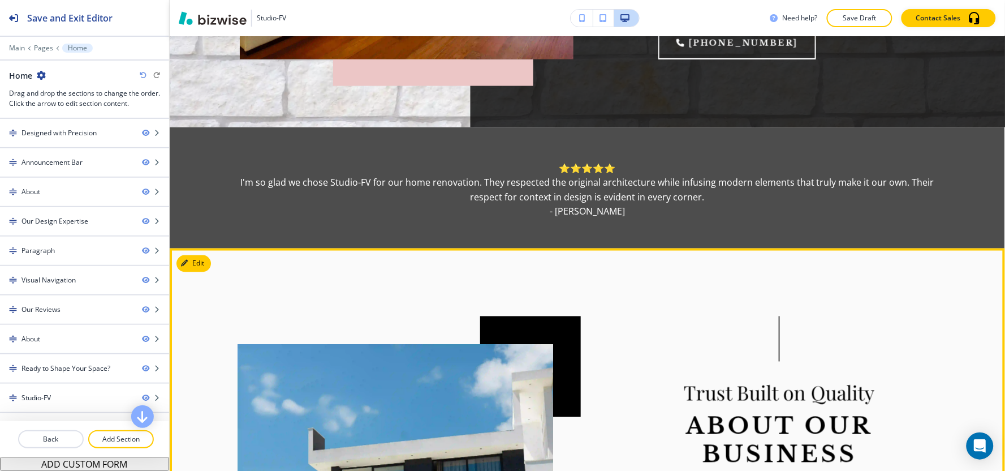
scroll to position [566, 0]
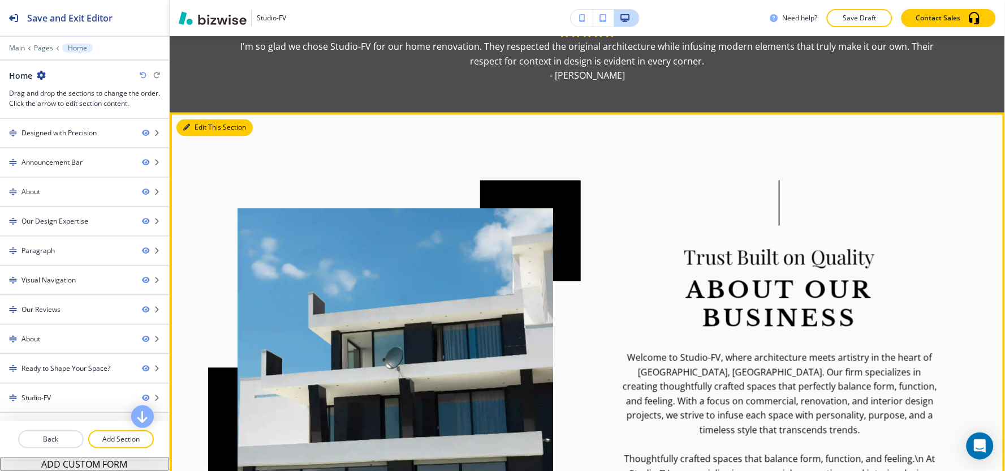
click at [201, 119] on button "Edit This Section" at bounding box center [214, 127] width 76 height 17
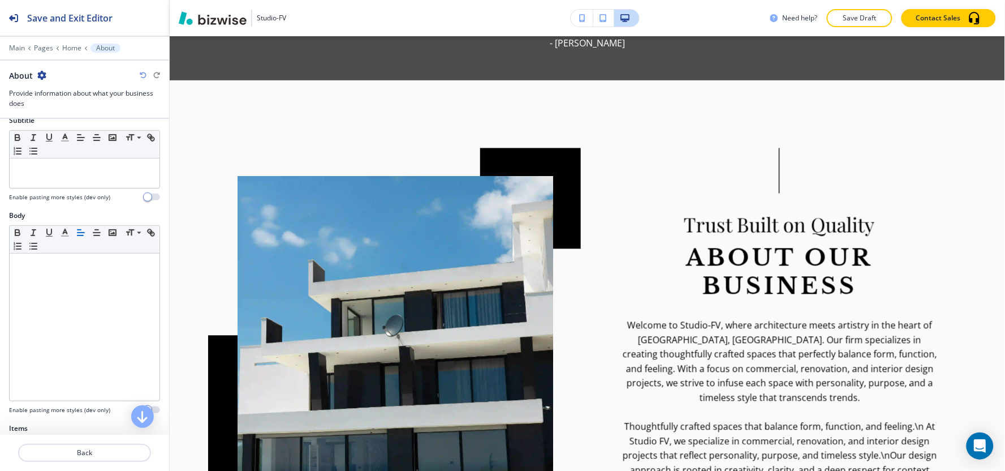
scroll to position [251, 0]
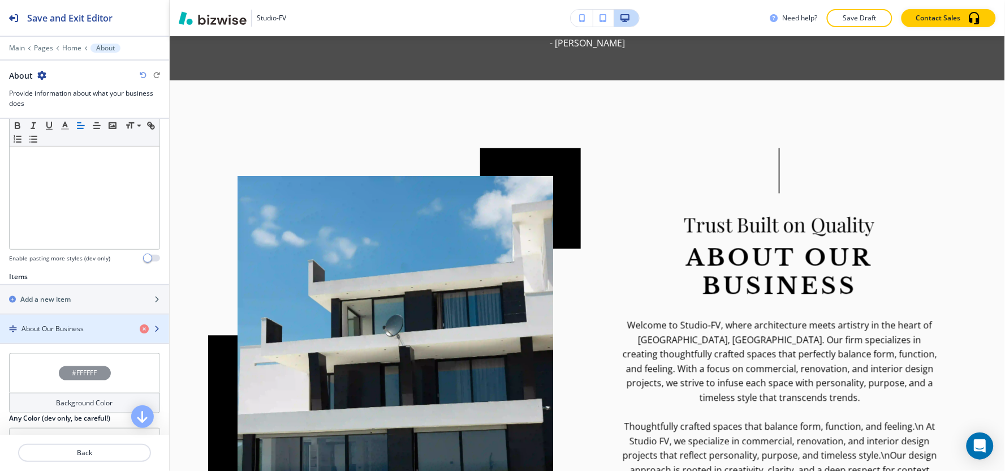
click at [64, 324] on h4 "About Our Business" at bounding box center [52, 328] width 62 height 10
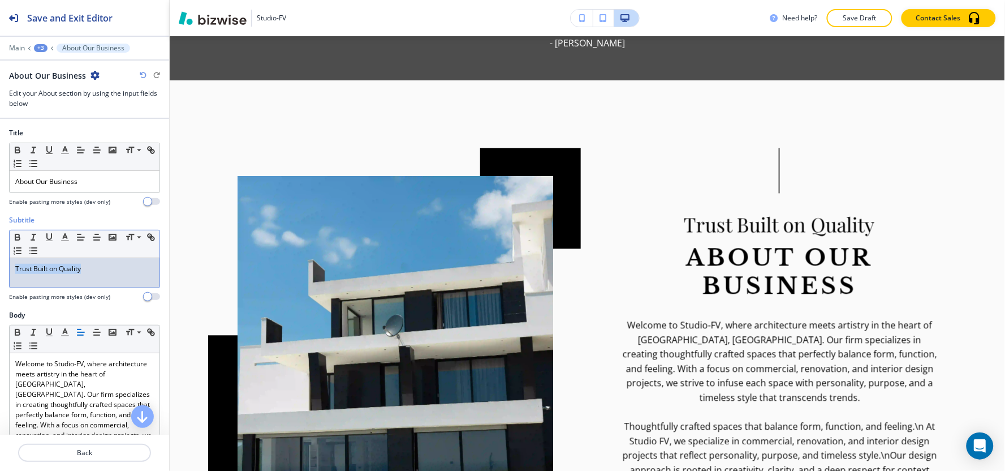
drag, startPoint x: 93, startPoint y: 267, endPoint x: 4, endPoint y: 273, distance: 89.5
click at [0, 280] on div "Subtitle Small Normal Large Huge Trust Built on Quality Enable pasting more sty…" at bounding box center [84, 262] width 169 height 95
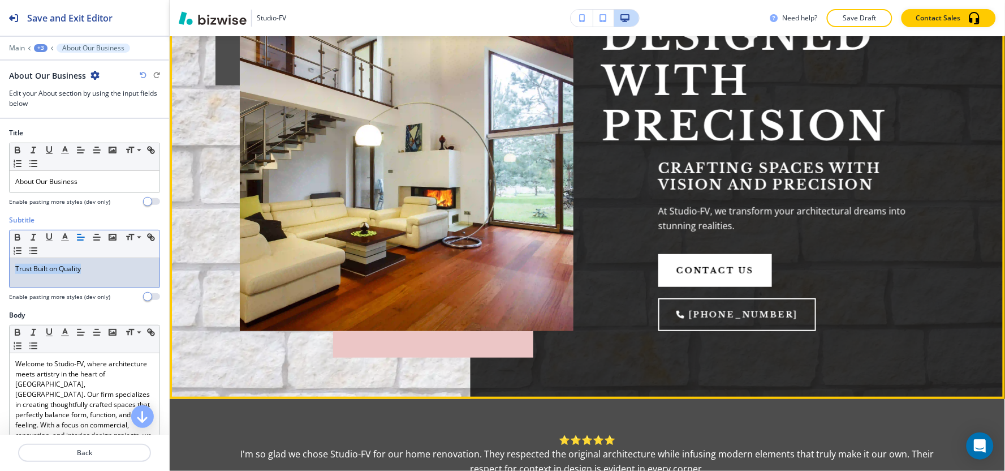
scroll to position [0, 0]
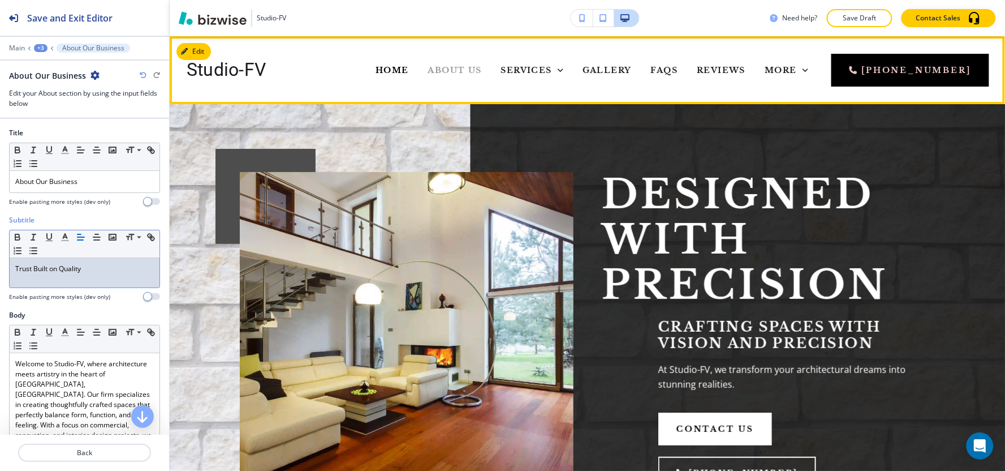
click at [428, 70] on span "About Us" at bounding box center [455, 70] width 54 height 10
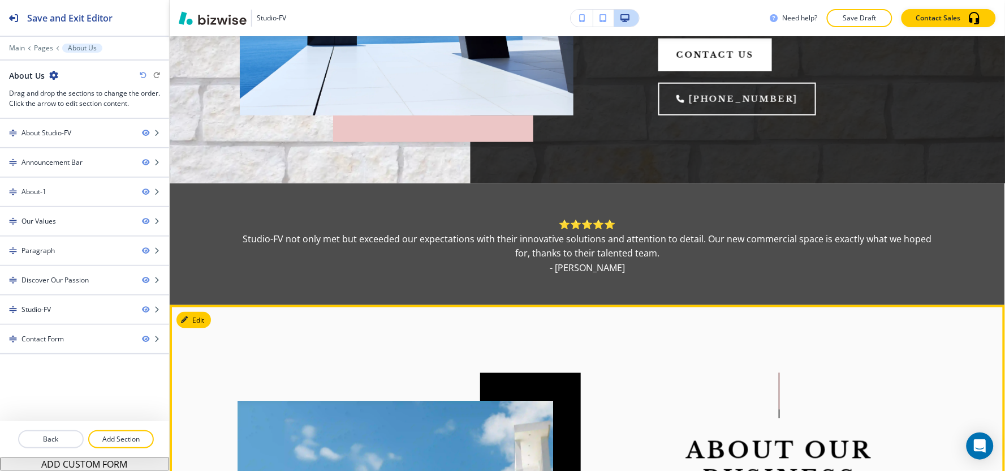
scroll to position [502, 0]
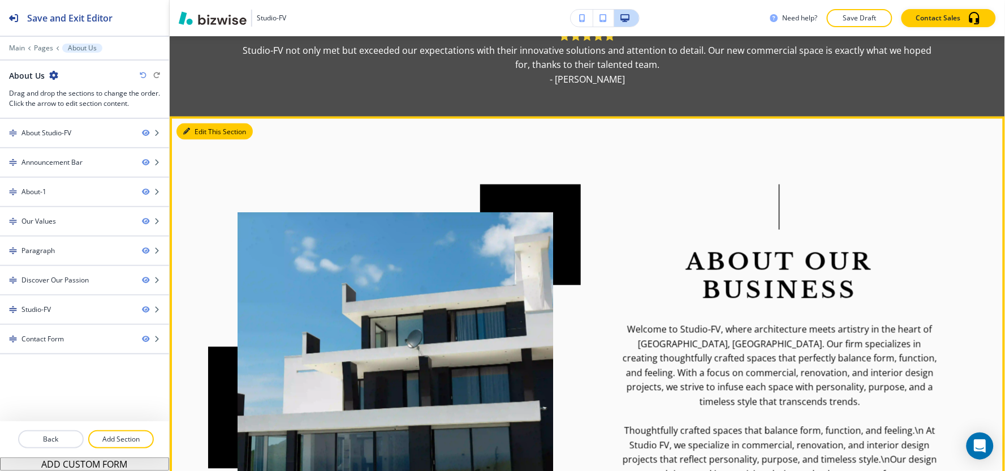
click at [208, 123] on button "Edit This Section" at bounding box center [214, 131] width 76 height 17
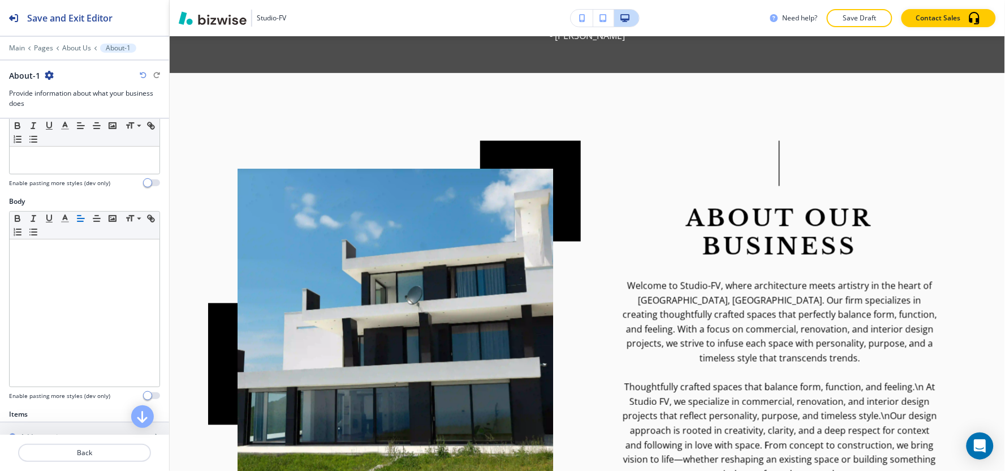
scroll to position [314, 0]
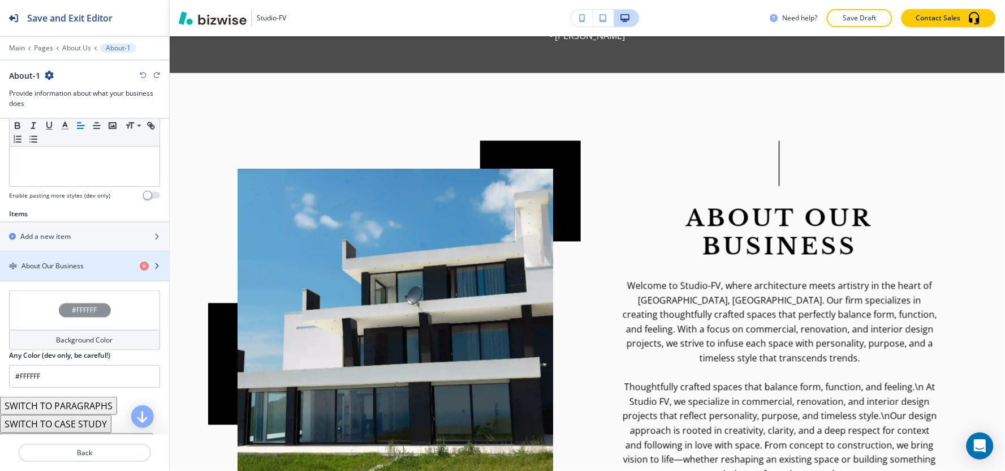
click at [63, 273] on div "button" at bounding box center [84, 275] width 169 height 9
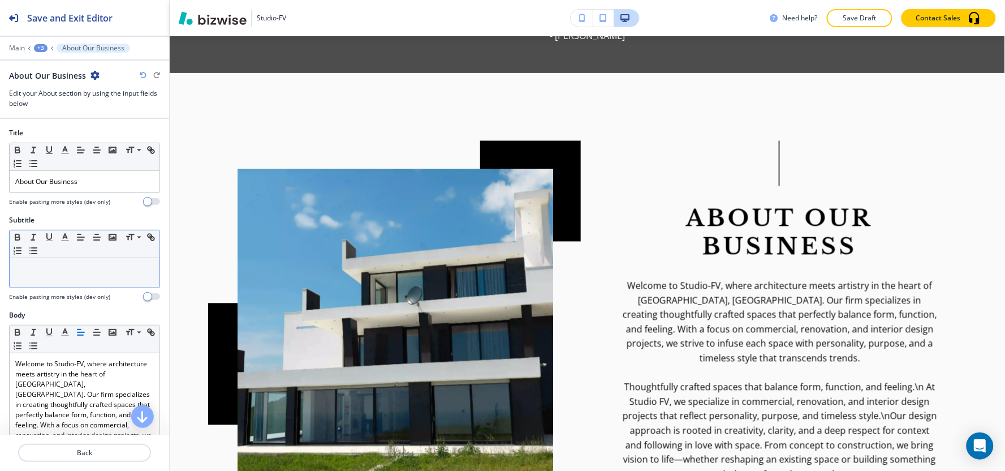
click at [63, 269] on p at bounding box center [84, 269] width 139 height 10
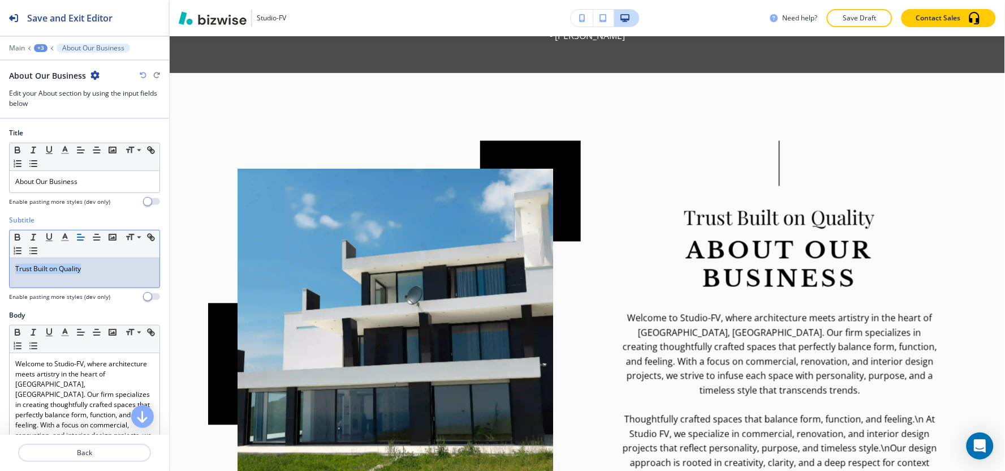
drag, startPoint x: 109, startPoint y: 271, endPoint x: 1, endPoint y: 266, distance: 108.2
click at [0, 268] on div "Subtitle Small Normal Large Huge Trust Built on Quality Enable pasting more sty…" at bounding box center [84, 262] width 169 height 95
click at [69, 240] on icon "button" at bounding box center [65, 237] width 10 height 10
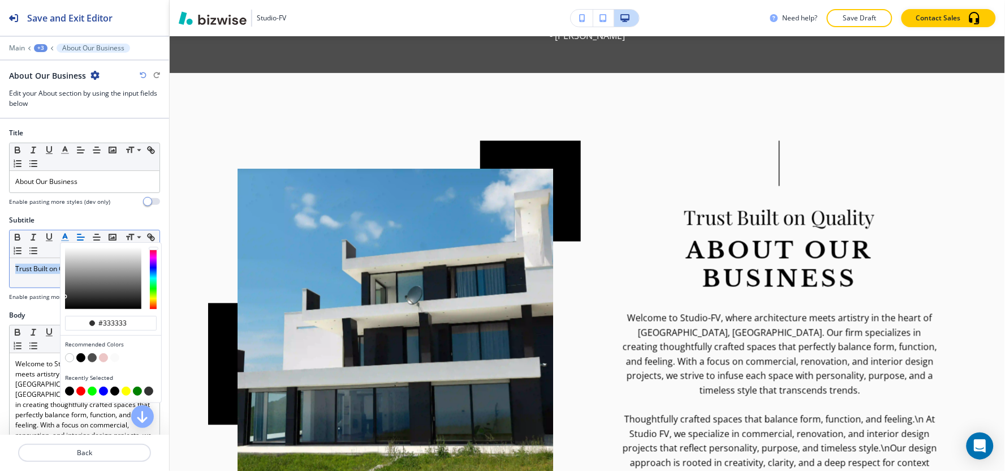
click at [70, 391] on button "button" at bounding box center [69, 390] width 9 height 9
type input "#000000"
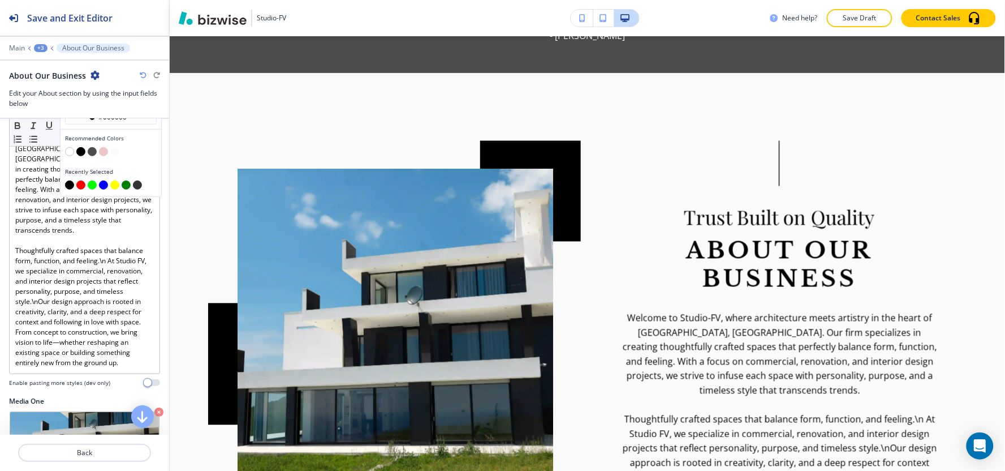
scroll to position [377, 0]
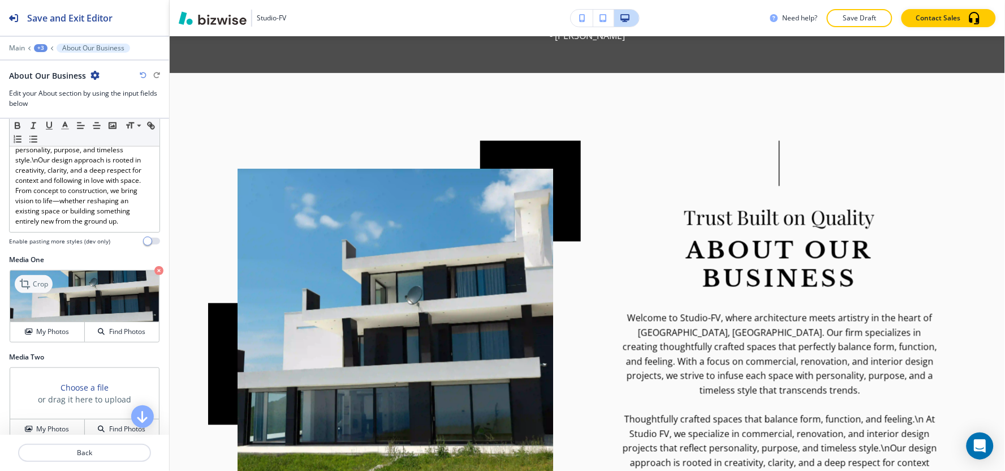
click at [27, 278] on icon at bounding box center [26, 284] width 14 height 14
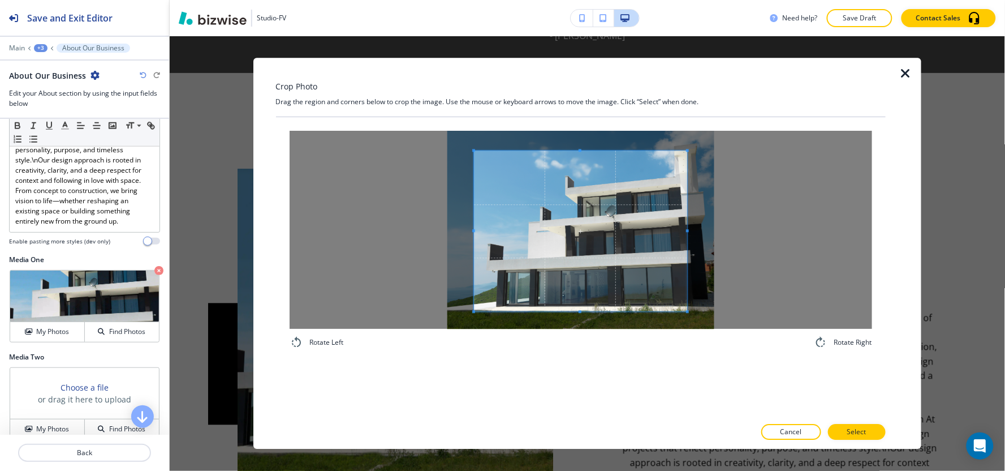
click at [563, 382] on div "Rotate Left Rotate Right" at bounding box center [581, 267] width 610 height 300
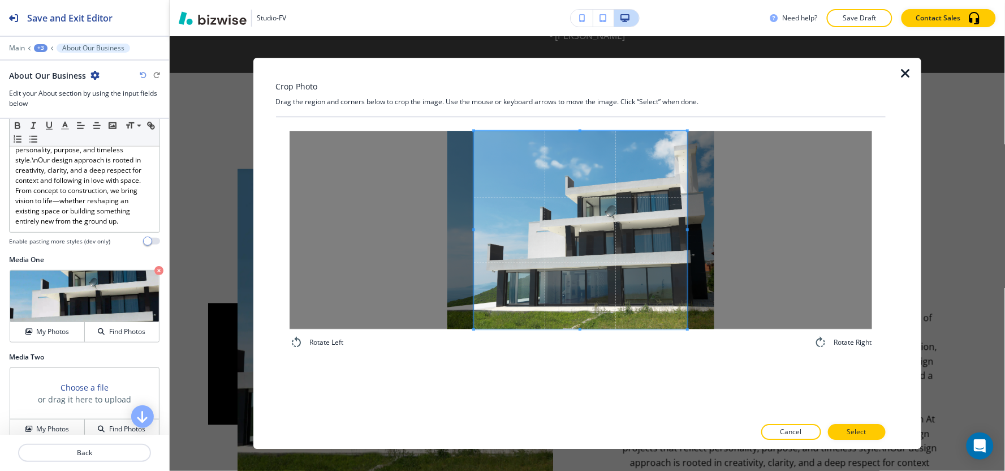
click at [589, 98] on div "Crop Photo Drag the region and corners below to crop the image. Use the mouse o…" at bounding box center [581, 253] width 610 height 391
click at [668, 261] on span at bounding box center [584, 230] width 214 height 198
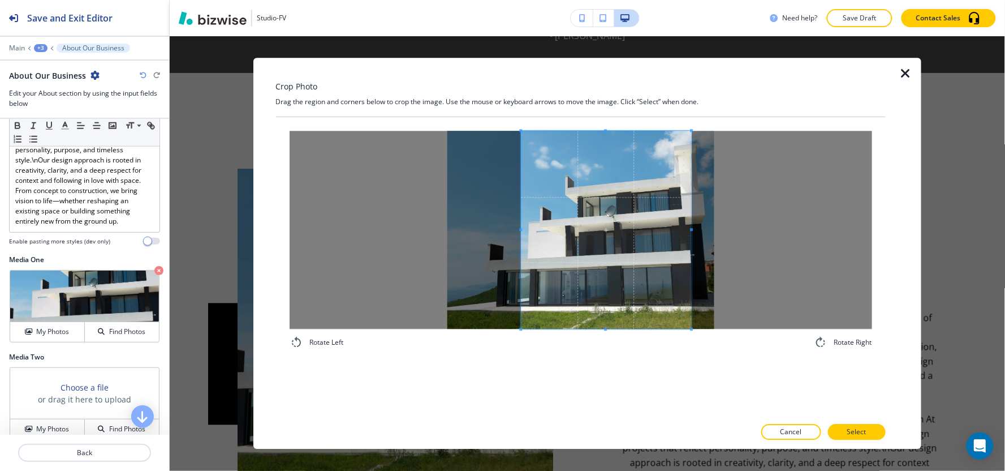
click at [519, 206] on span at bounding box center [520, 230] width 3 height 198
click at [568, 281] on span at bounding box center [608, 230] width 170 height 198
click at [873, 432] on button "Select" at bounding box center [857, 432] width 58 height 16
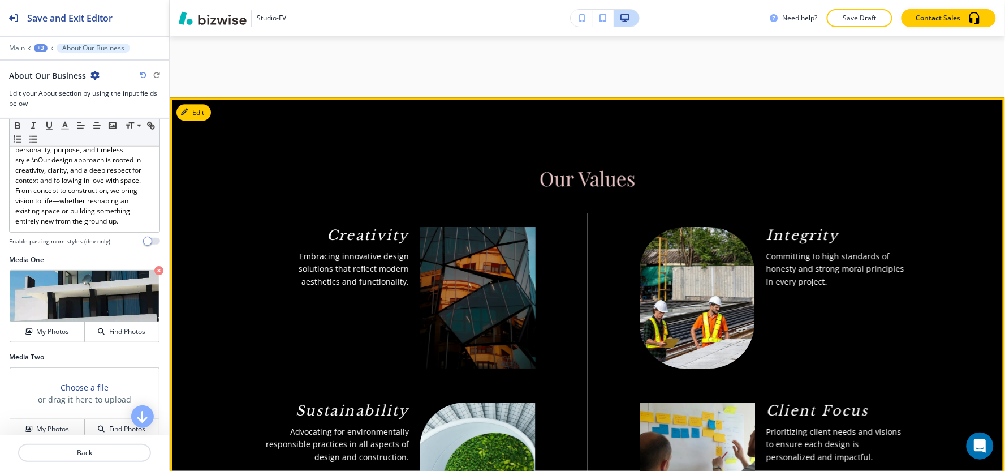
scroll to position [1049, 0]
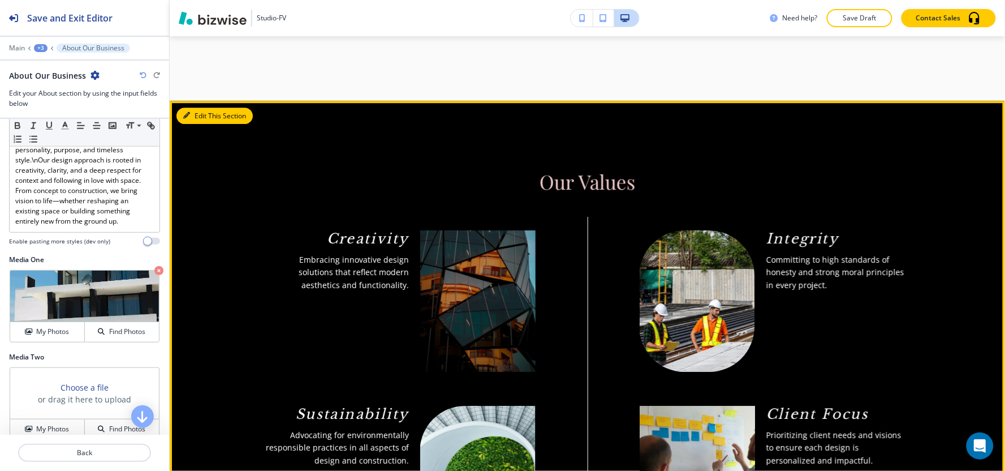
click at [190, 107] on button "Edit This Section" at bounding box center [214, 115] width 76 height 17
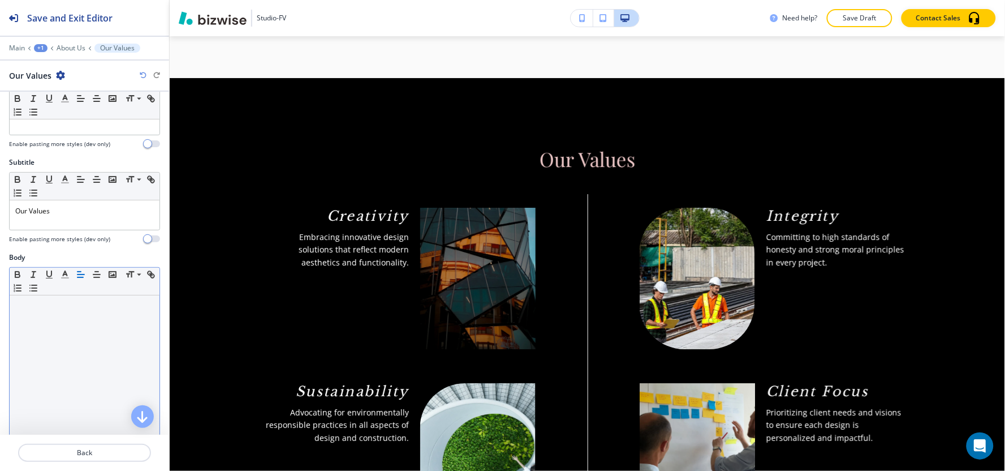
scroll to position [0, 0]
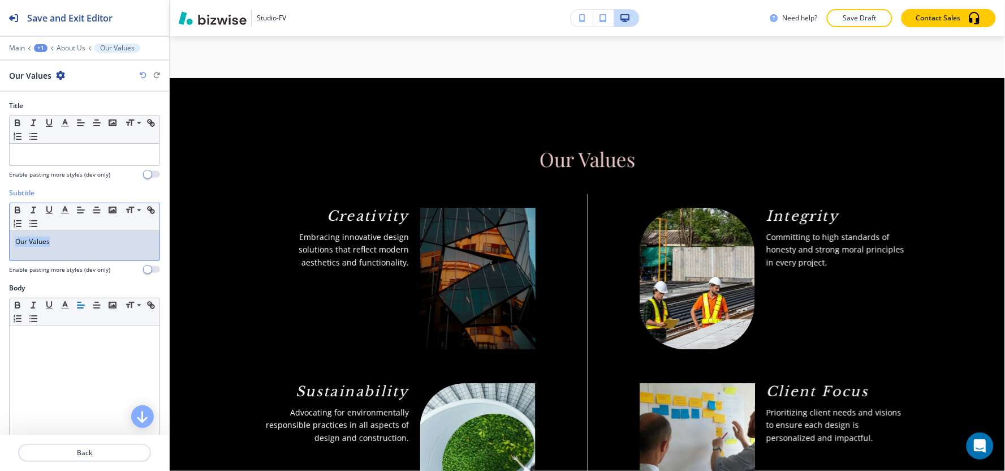
drag, startPoint x: 102, startPoint y: 247, endPoint x: 0, endPoint y: 236, distance: 102.4
click at [0, 236] on div "Subtitle Small Normal Large Huge Our Values Enable pasting more styles (dev onl…" at bounding box center [84, 235] width 169 height 95
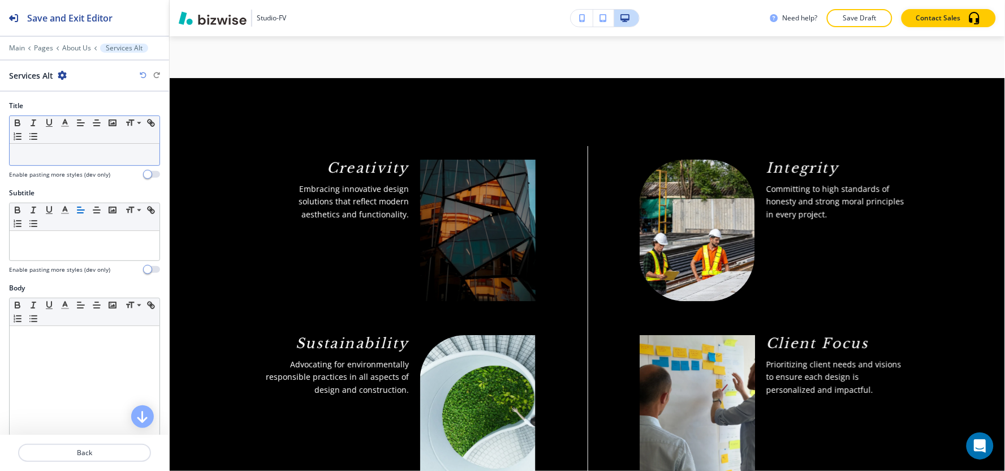
click at [77, 143] on div "Small Normal Large Huge" at bounding box center [85, 130] width 150 height 28
click at [76, 156] on p at bounding box center [84, 154] width 139 height 10
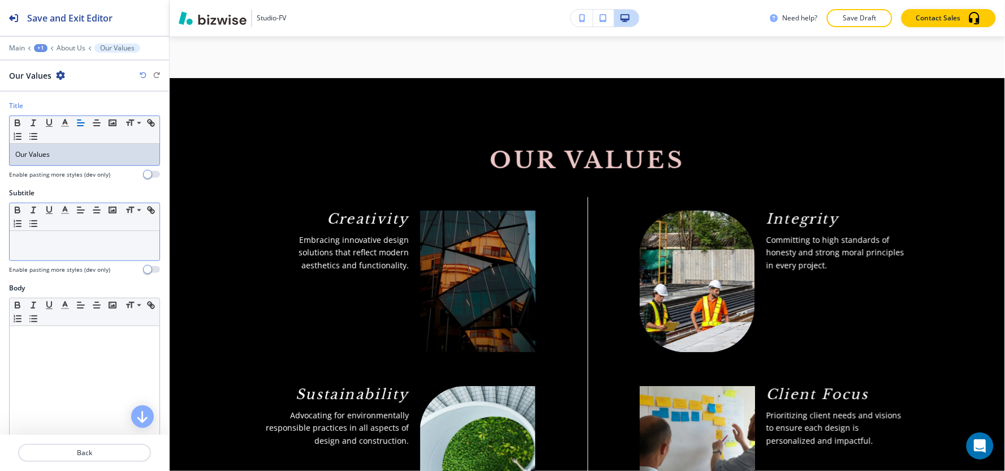
click at [63, 252] on div at bounding box center [85, 245] width 150 height 29
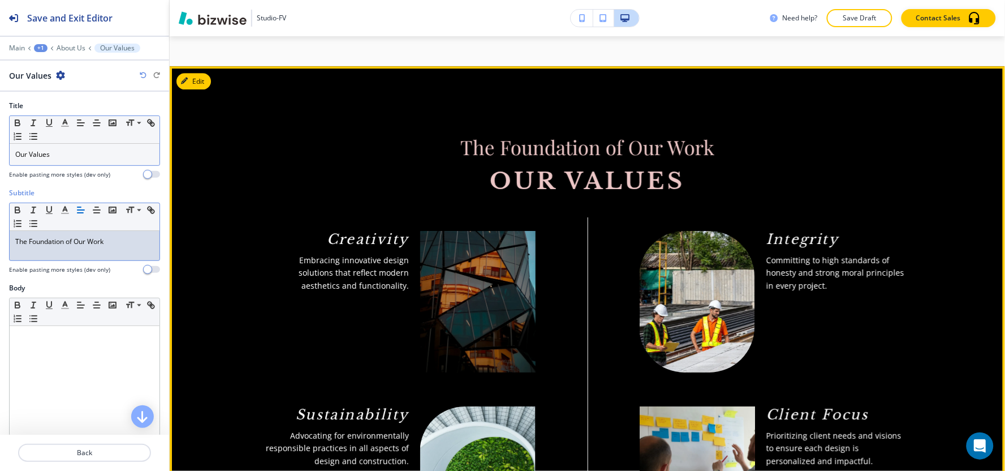
scroll to position [1071, 0]
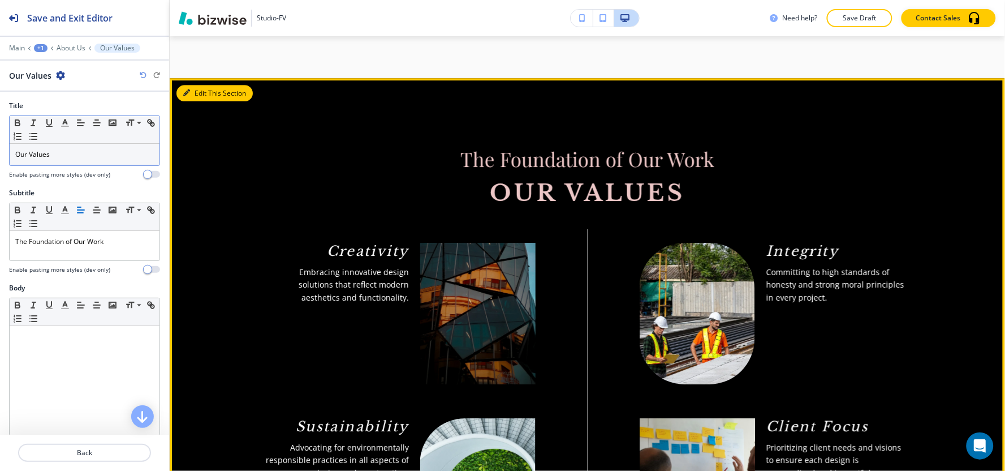
click at [200, 85] on button "Edit This Section" at bounding box center [214, 93] width 76 height 17
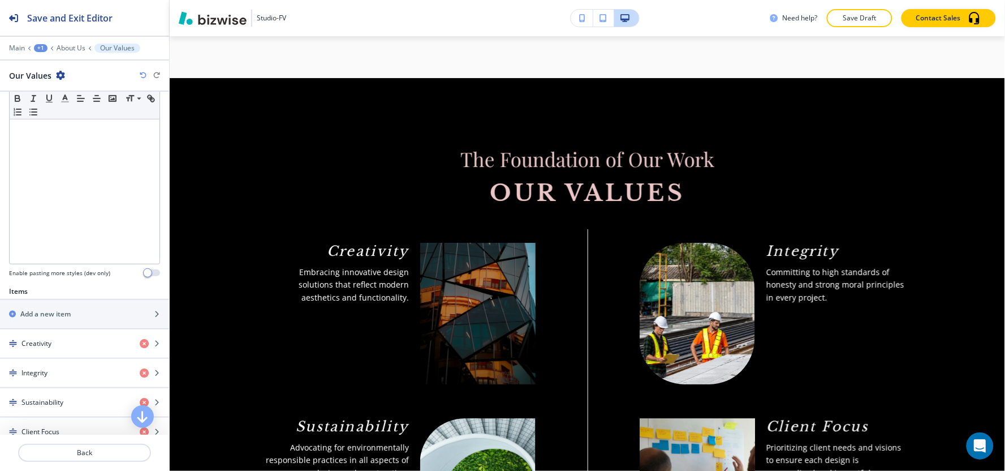
scroll to position [314, 0]
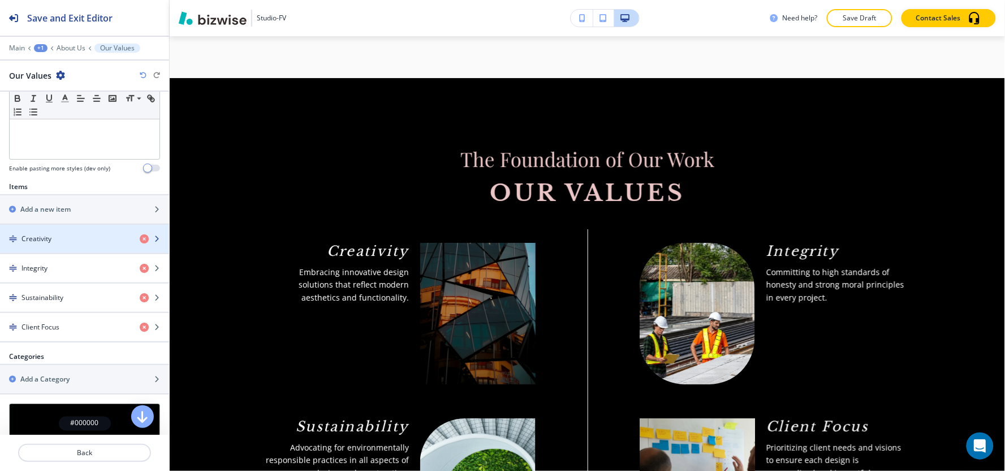
click at [44, 240] on h4 "Creativity" at bounding box center [36, 239] width 30 height 10
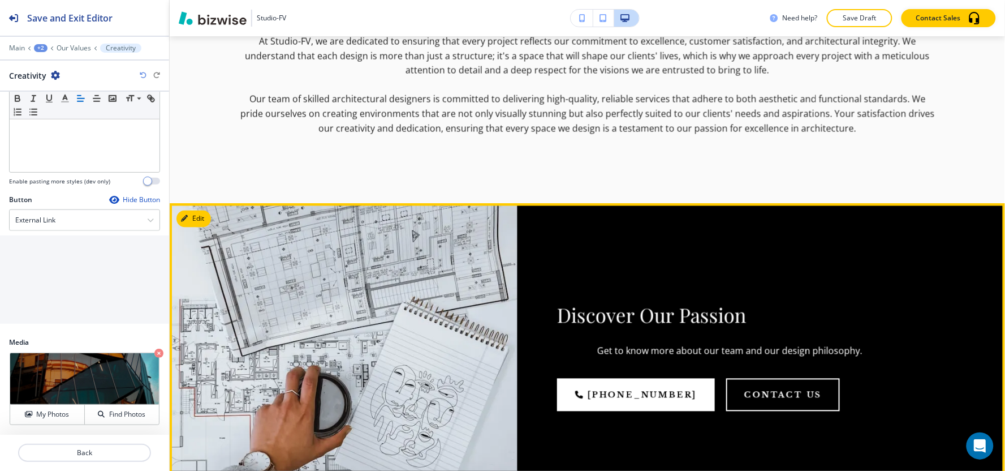
scroll to position [1762, 0]
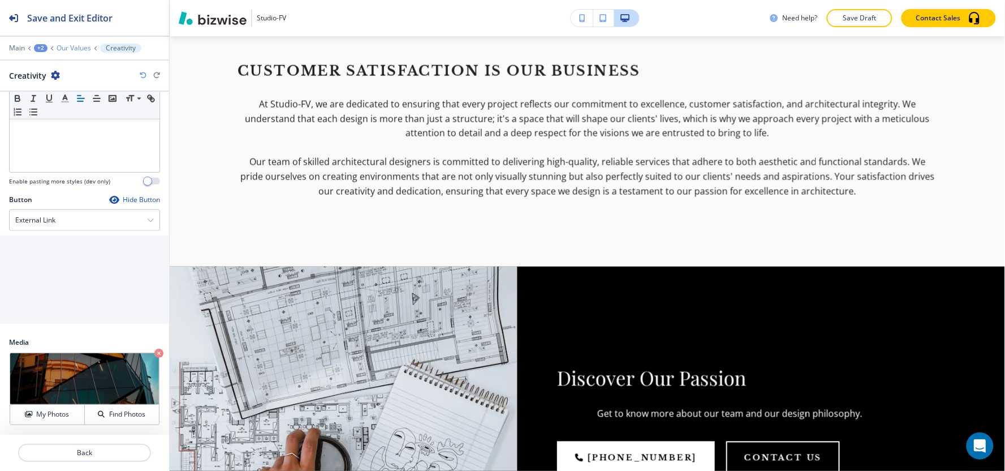
click at [71, 46] on p "Our Values" at bounding box center [74, 48] width 34 height 8
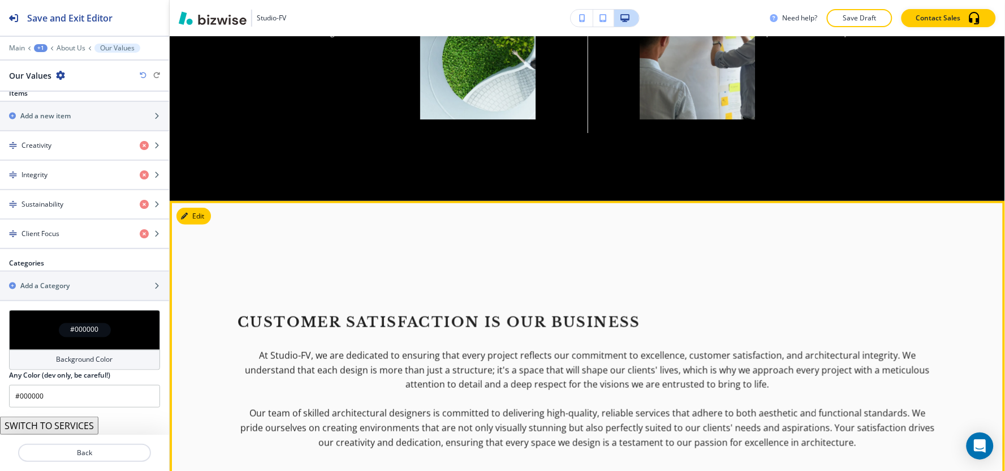
scroll to position [1637, 0]
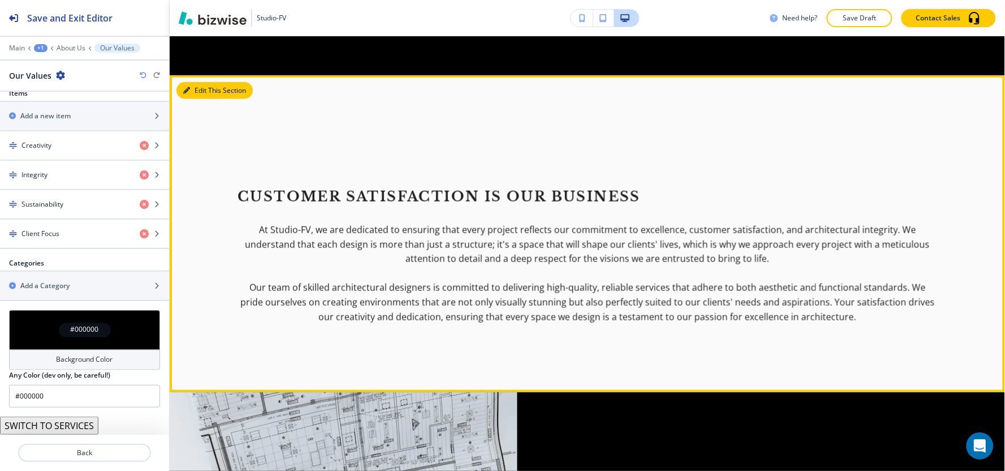
click at [205, 82] on button "Edit This Section" at bounding box center [214, 90] width 76 height 17
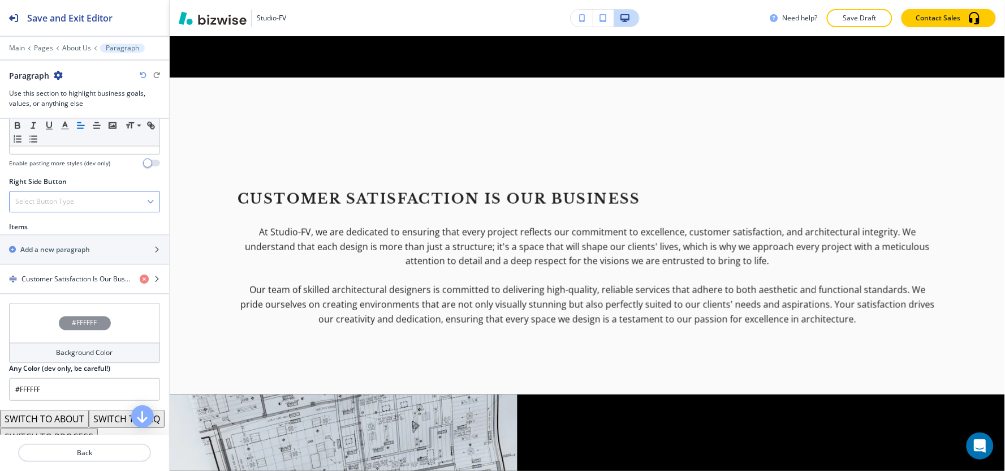
scroll to position [657, 0]
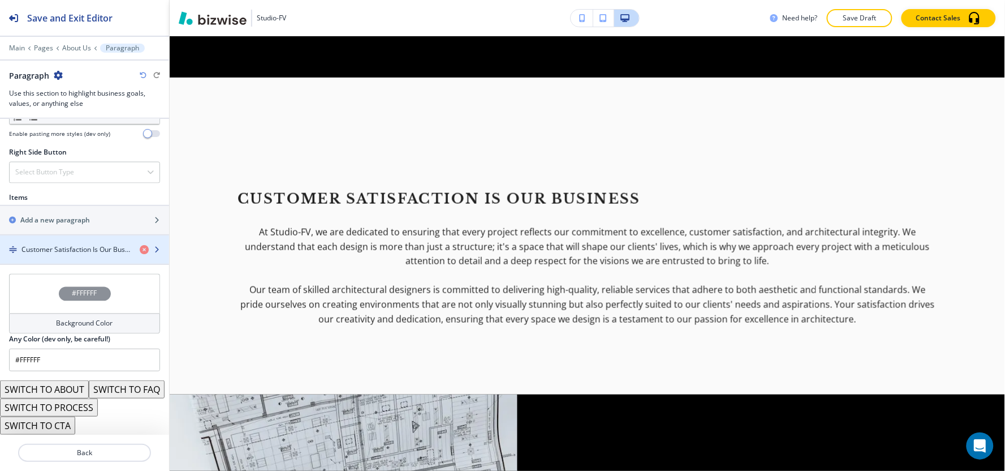
click at [77, 244] on h4 "Customer Satisfaction Is Our Business" at bounding box center [75, 249] width 109 height 10
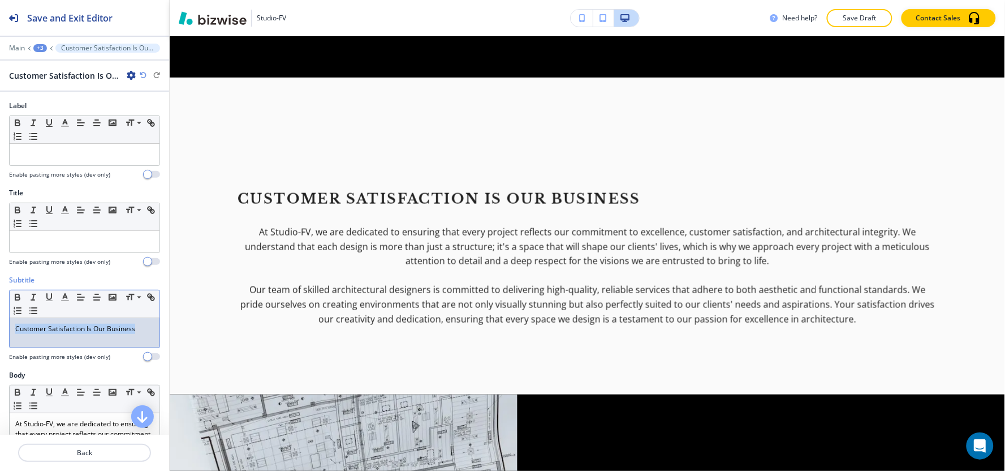
drag, startPoint x: 142, startPoint y: 330, endPoint x: 0, endPoint y: 331, distance: 142.0
click at [0, 331] on div "Subtitle Small Normal Large Huge Customer Satisfaction Is Our Business Enable p…" at bounding box center [84, 322] width 169 height 95
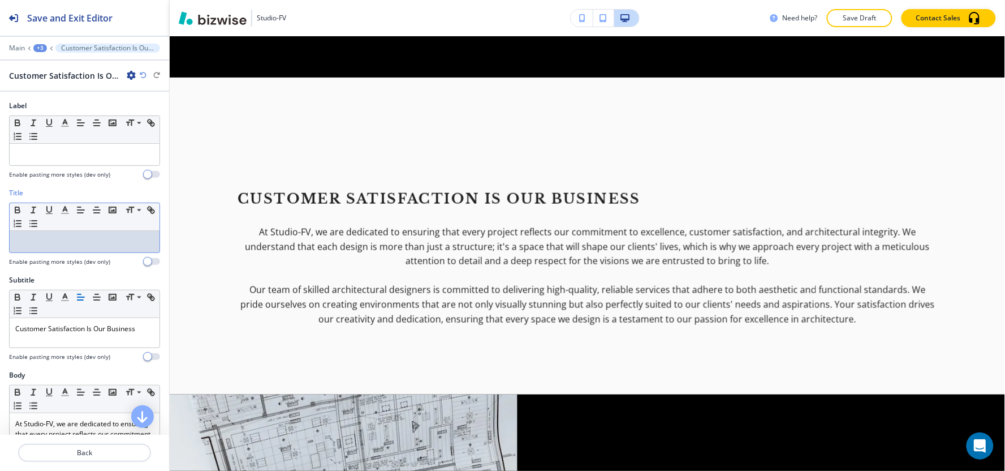
click at [26, 244] on p at bounding box center [84, 241] width 139 height 10
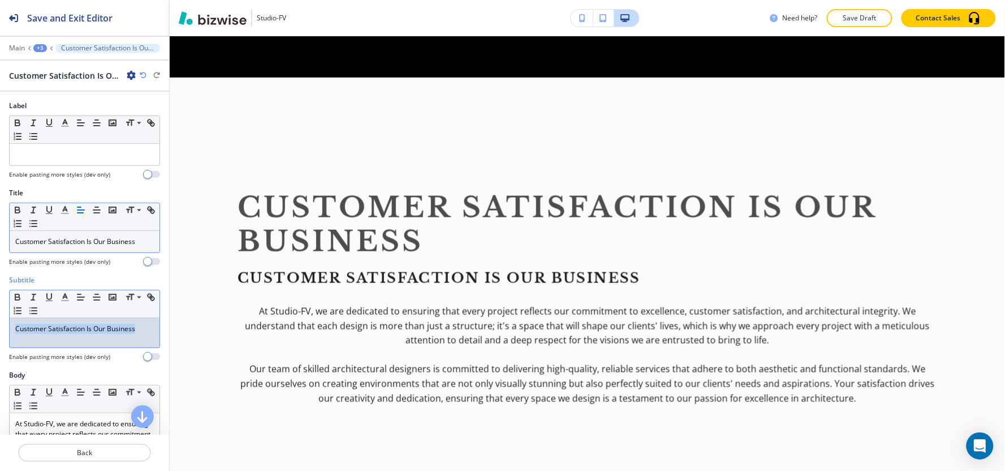
drag, startPoint x: 143, startPoint y: 329, endPoint x: 0, endPoint y: 329, distance: 143.1
click at [0, 329] on div "Subtitle Small Normal Large Huge Customer Satisfaction Is Our Business Enable p…" at bounding box center [84, 322] width 169 height 95
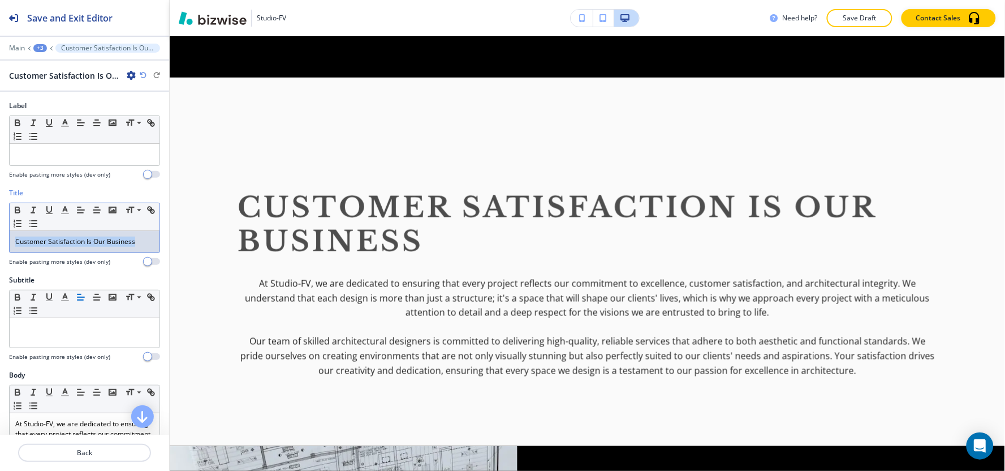
drag, startPoint x: 143, startPoint y: 240, endPoint x: 0, endPoint y: 261, distance: 144.1
click at [0, 261] on div "Title Small Normal Large Huge Customer Satisfaction Is Our Business Enable past…" at bounding box center [84, 231] width 169 height 87
click at [66, 210] on line "button" at bounding box center [64, 210] width 3 height 0
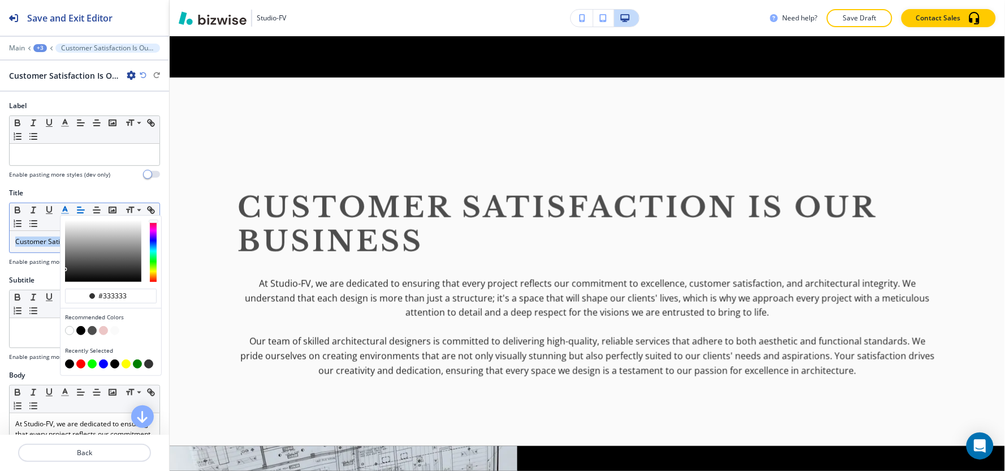
click at [68, 366] on button "button" at bounding box center [69, 363] width 9 height 9
type input "#000000"
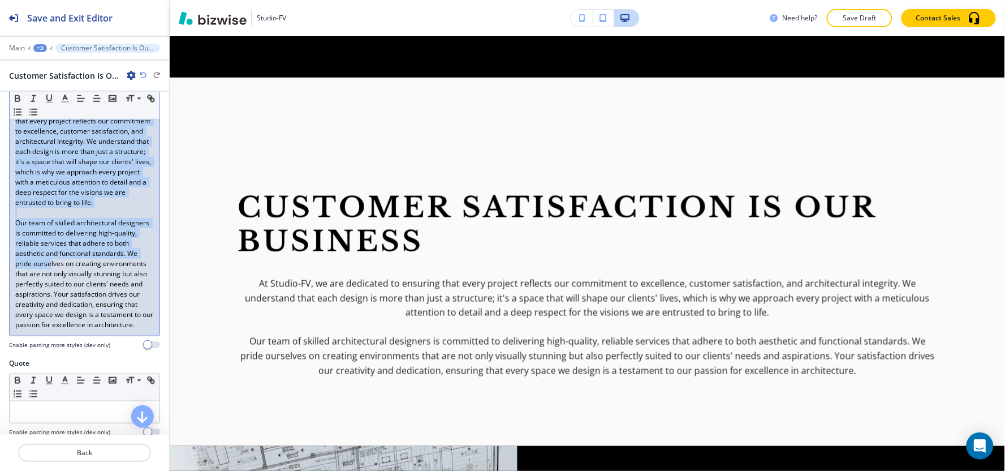
scroll to position [314, 0]
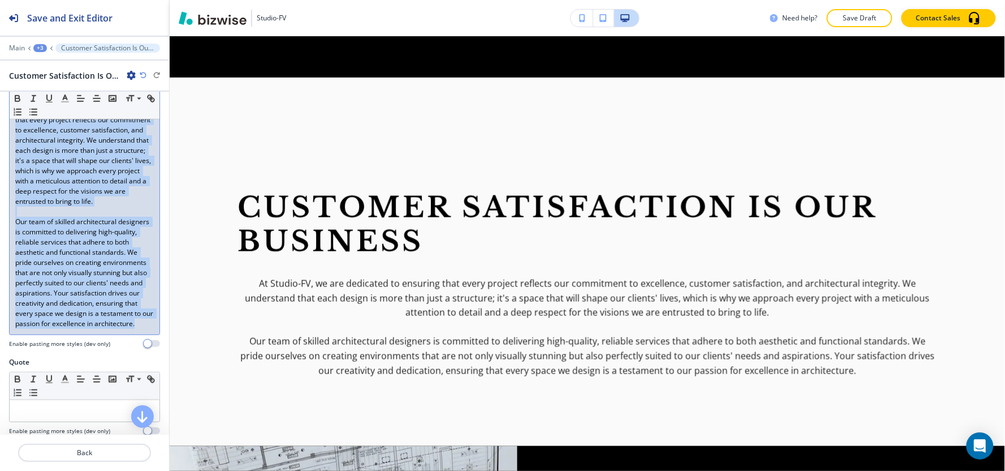
drag, startPoint x: 15, startPoint y: 239, endPoint x: 93, endPoint y: 349, distance: 134.8
click at [95, 334] on div "At Studio-FV, we are dedicated to ensuring that every project reflects our comm…" at bounding box center [85, 216] width 150 height 235
click at [83, 100] on icon "button" at bounding box center [81, 98] width 10 height 10
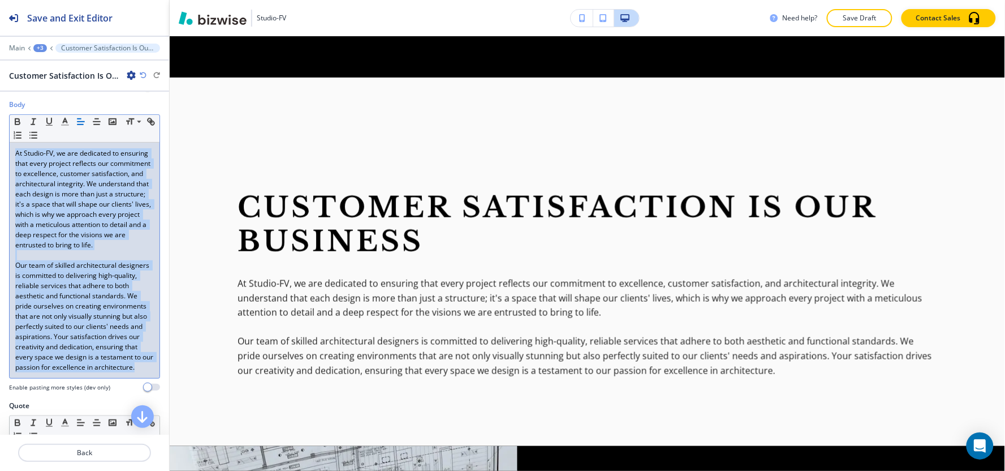
scroll to position [126, 0]
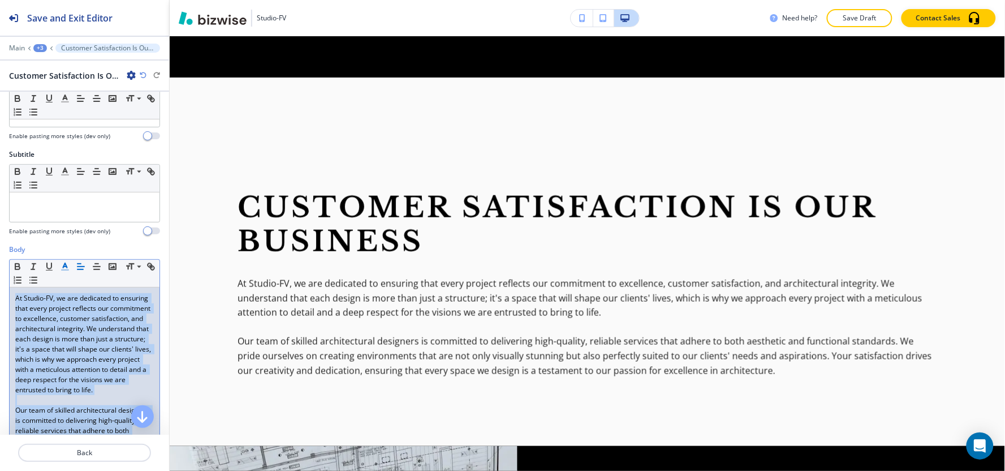
click at [62, 264] on icon "button" at bounding box center [65, 266] width 10 height 10
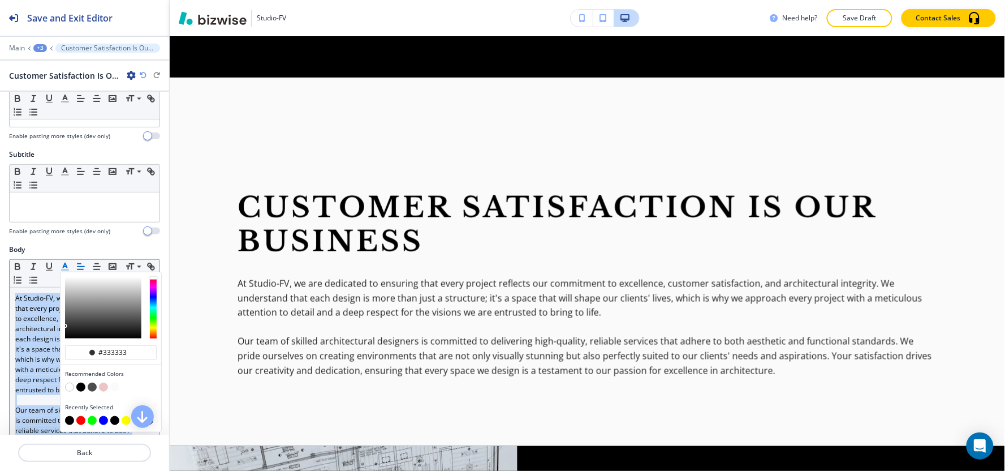
scroll to position [251, 0]
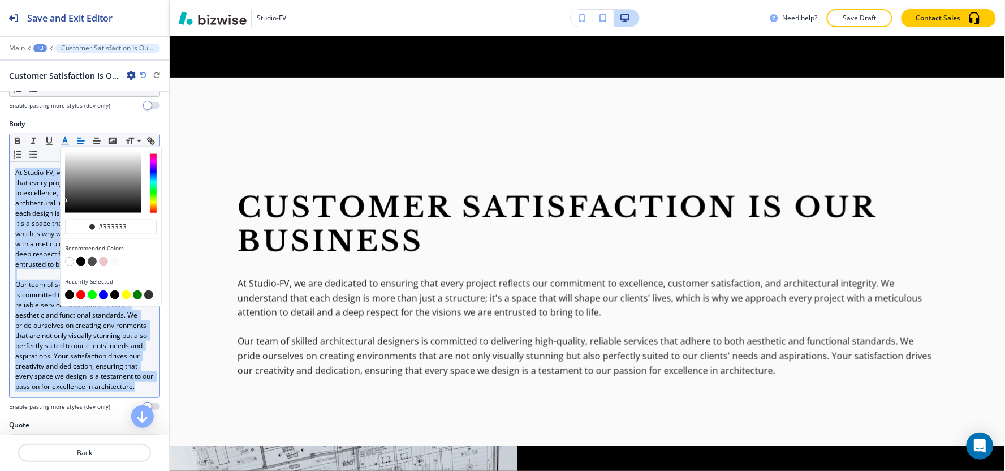
click at [66, 290] on div "button" at bounding box center [111, 295] width 92 height 11
click at [68, 295] on button "button" at bounding box center [69, 294] width 9 height 9
type input "#000000"
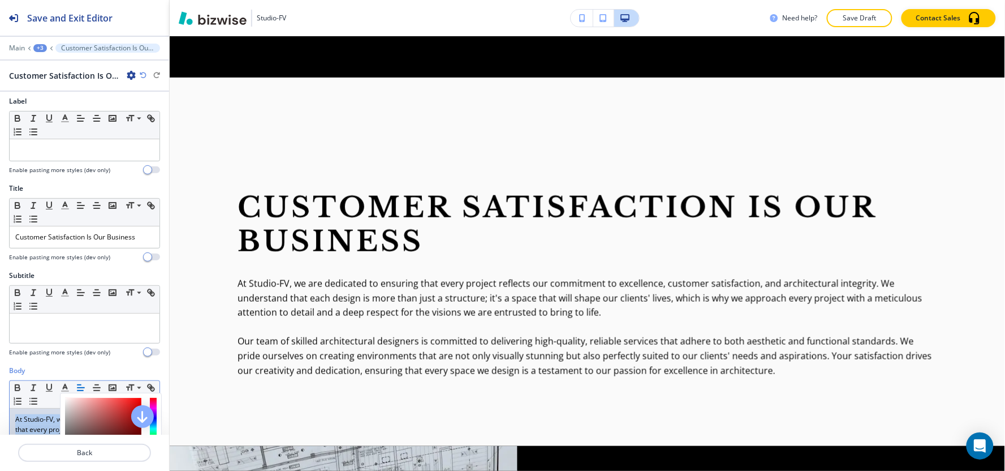
scroll to position [0, 0]
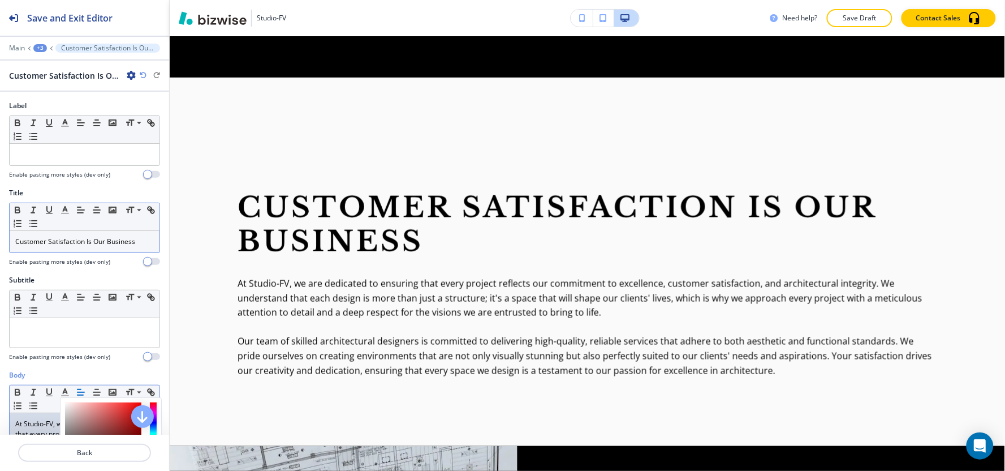
click at [132, 241] on span "Customer Satisfaction Is Our Business" at bounding box center [75, 241] width 120 height 10
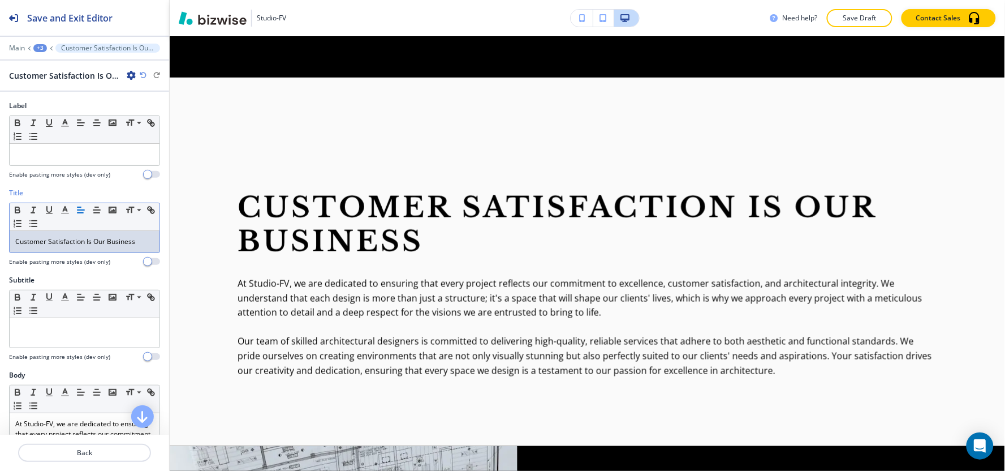
click at [137, 241] on p "Customer Satisfaction Is Our Business" at bounding box center [84, 241] width 139 height 10
click at [136, 242] on p "Customer Satisfaction Is Our Business" at bounding box center [84, 241] width 139 height 10
click at [70, 326] on p at bounding box center [84, 328] width 139 height 10
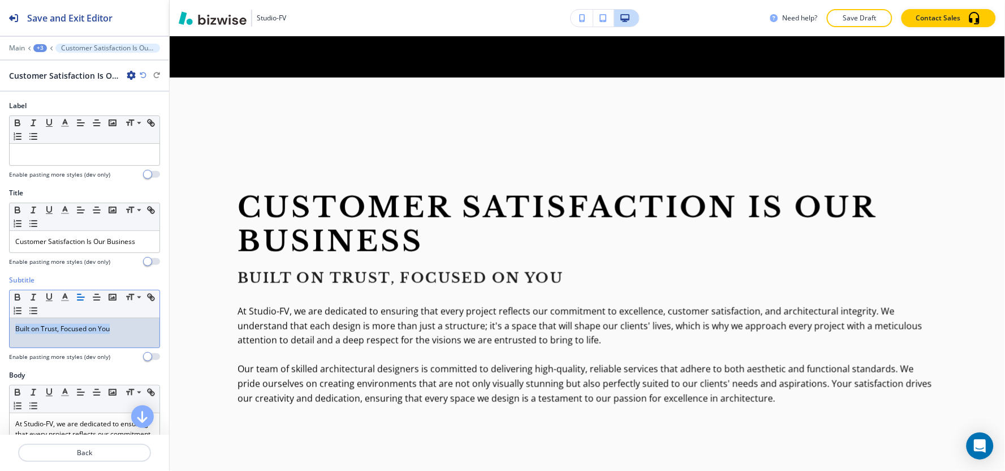
drag, startPoint x: 120, startPoint y: 331, endPoint x: 0, endPoint y: 348, distance: 121.1
click at [0, 348] on div "Subtitle Small Normal Large Huge Built on Trust, Focused on You Enable pasting …" at bounding box center [84, 322] width 169 height 95
click at [69, 297] on icon "button" at bounding box center [65, 297] width 10 height 10
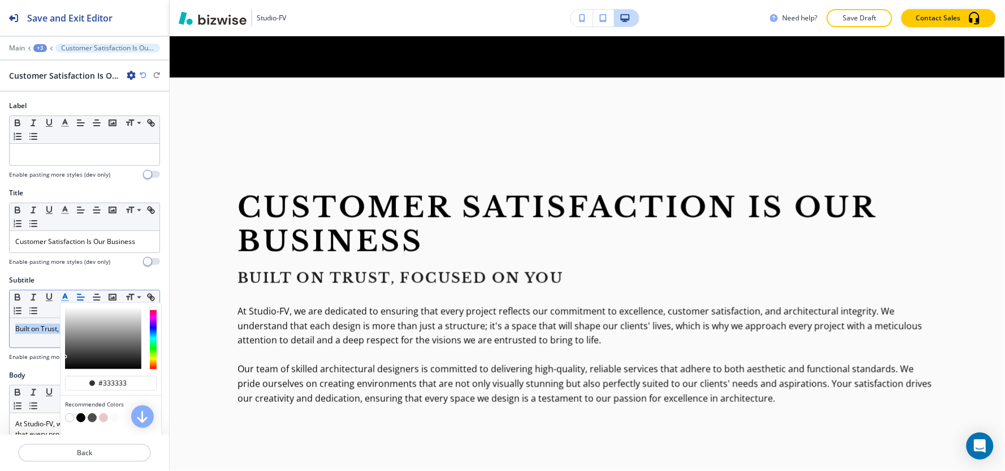
click at [79, 417] on button "button" at bounding box center [80, 417] width 9 height 9
type input "#000000"
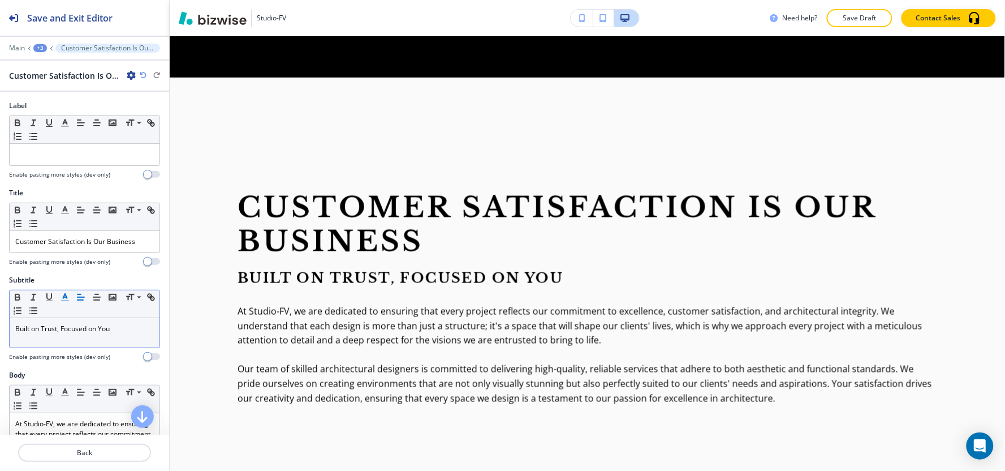
click at [44, 356] on h4 "Enable pasting more styles (dev only)" at bounding box center [59, 356] width 101 height 8
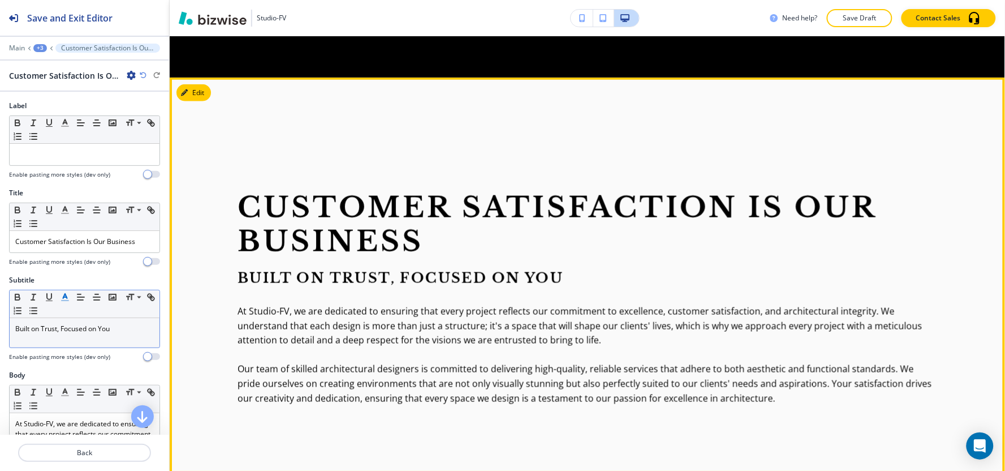
scroll to position [1571, 0]
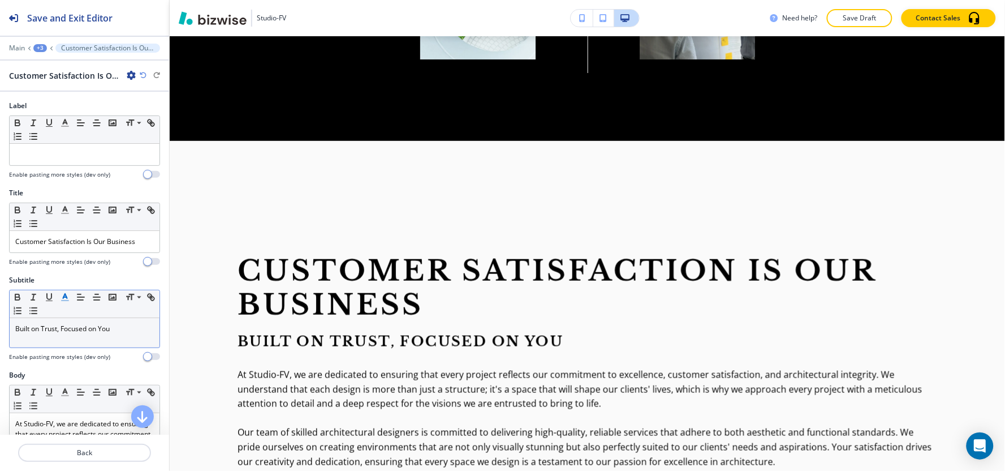
click at [44, 50] on div "+3" at bounding box center [40, 48] width 14 height 8
click at [81, 105] on p "Paragraph" at bounding box center [70, 106] width 58 height 10
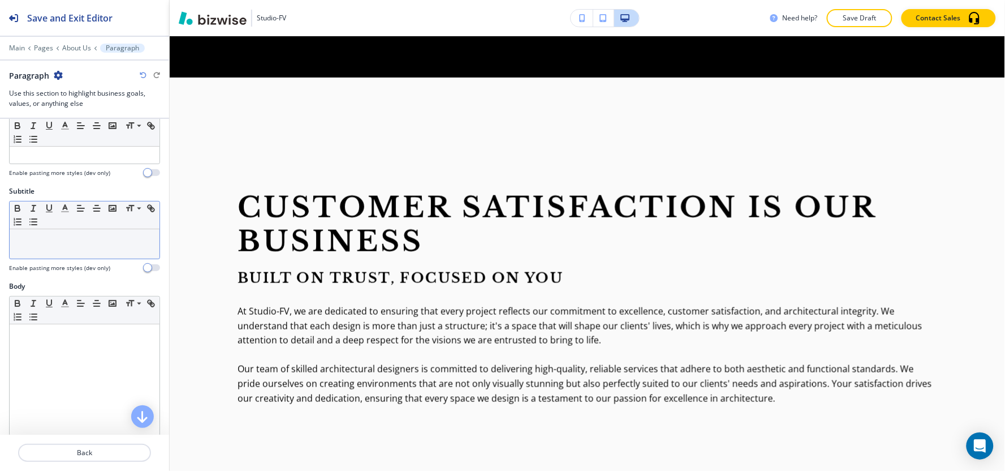
scroll to position [0, 0]
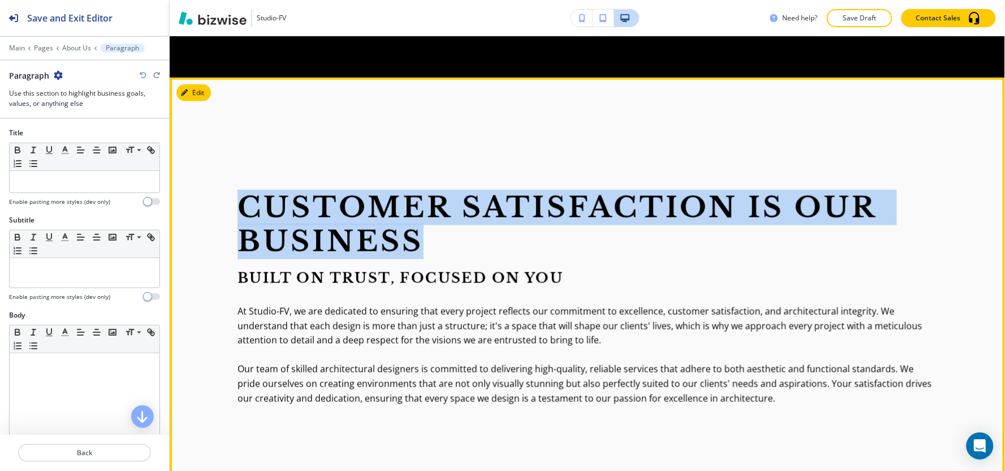
drag, startPoint x: 234, startPoint y: 168, endPoint x: 430, endPoint y: 206, distance: 199.9
click at [430, 206] on section "Customer Satisfaction Is Our Business Built on Trust, Focused on You At Studio-…" at bounding box center [587, 275] width 835 height 396
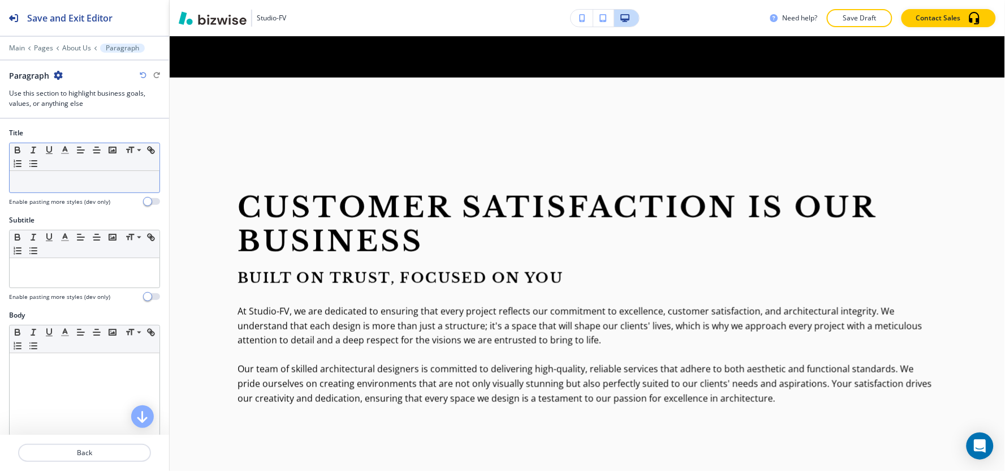
click at [51, 184] on p at bounding box center [84, 181] width 139 height 10
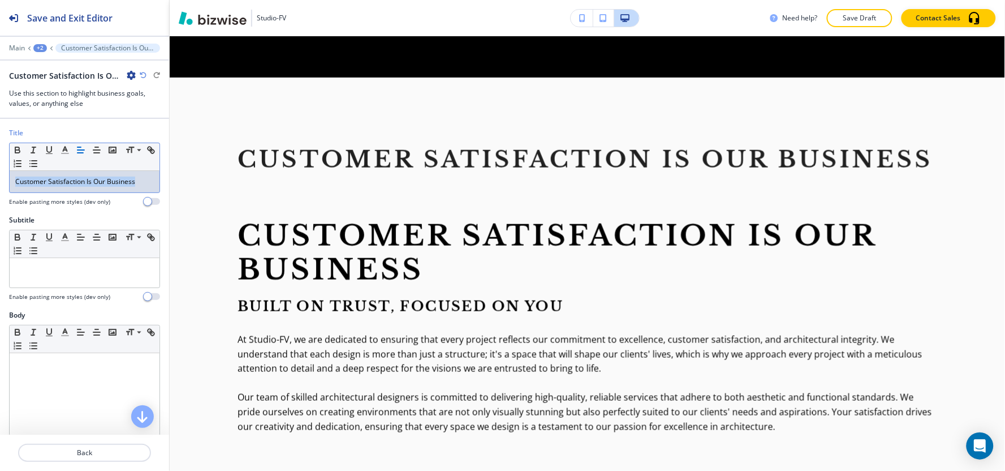
drag, startPoint x: 147, startPoint y: 183, endPoint x: 0, endPoint y: 204, distance: 148.6
click at [0, 204] on div "Title Small Normal Large Huge Customer Satisfaction Is Our Business Enable past…" at bounding box center [84, 171] width 169 height 87
click at [64, 152] on icon "button" at bounding box center [65, 150] width 10 height 10
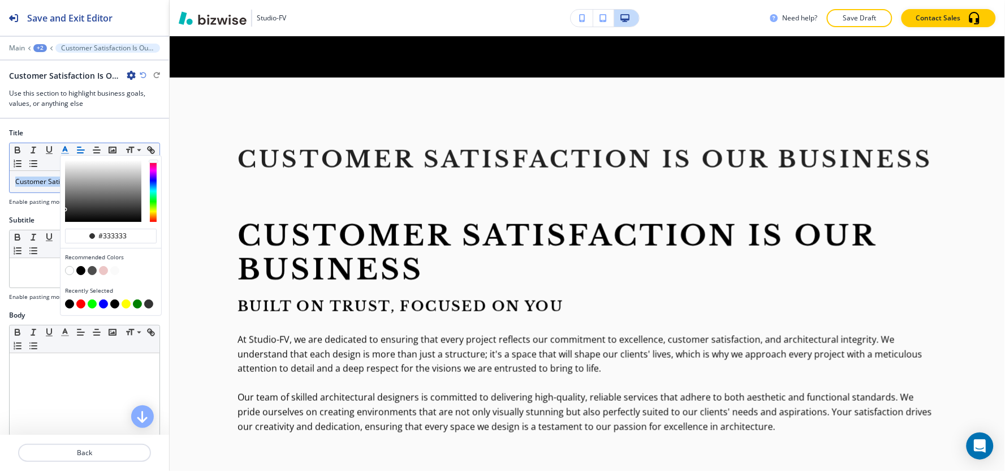
click at [68, 307] on button "button" at bounding box center [69, 303] width 9 height 9
type input "#000000"
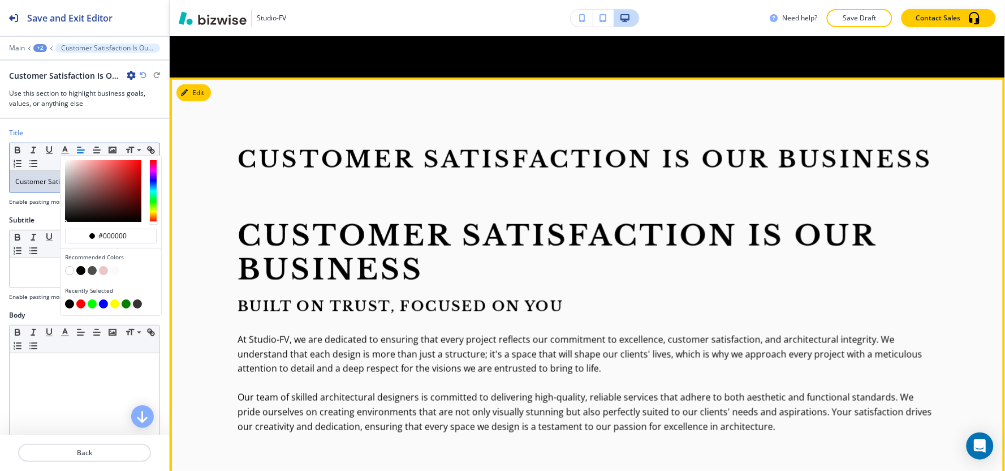
scroll to position [1760, 0]
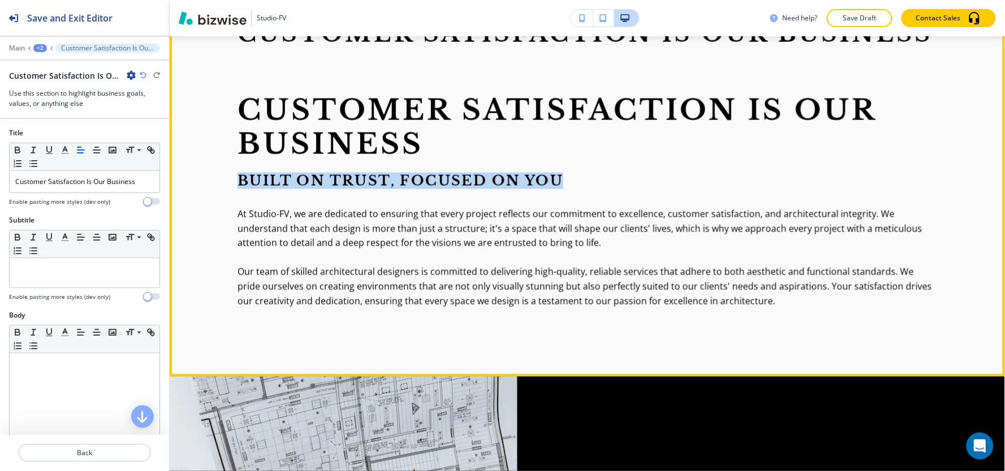
drag, startPoint x: 573, startPoint y: 170, endPoint x: 226, endPoint y: 161, distance: 346.8
click at [226, 161] on section "Customer Satisfaction Is Our Business Customer Satisfaction Is Our Business Bui…" at bounding box center [587, 164] width 835 height 424
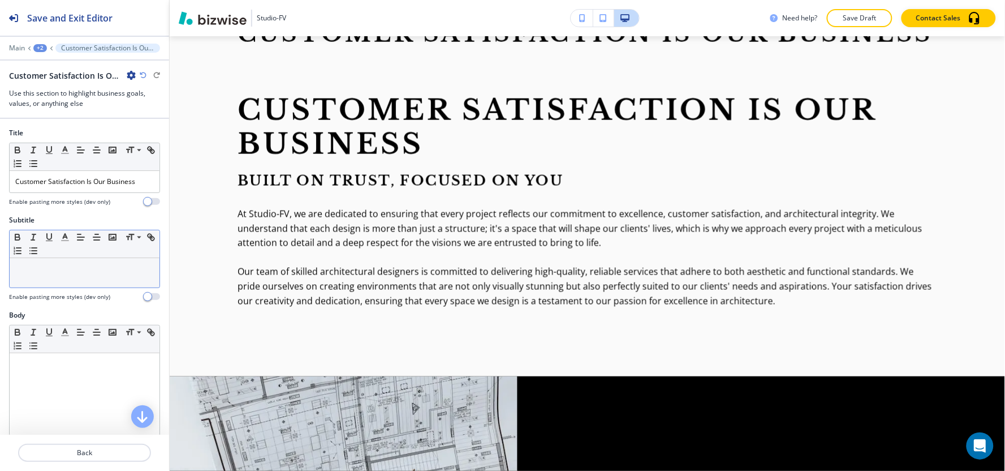
click at [55, 273] on p at bounding box center [84, 269] width 139 height 10
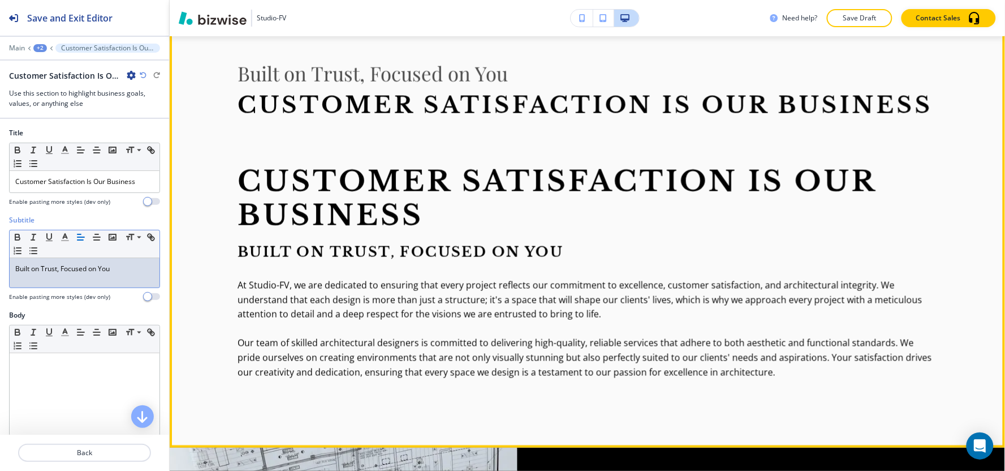
scroll to position [1634, 0]
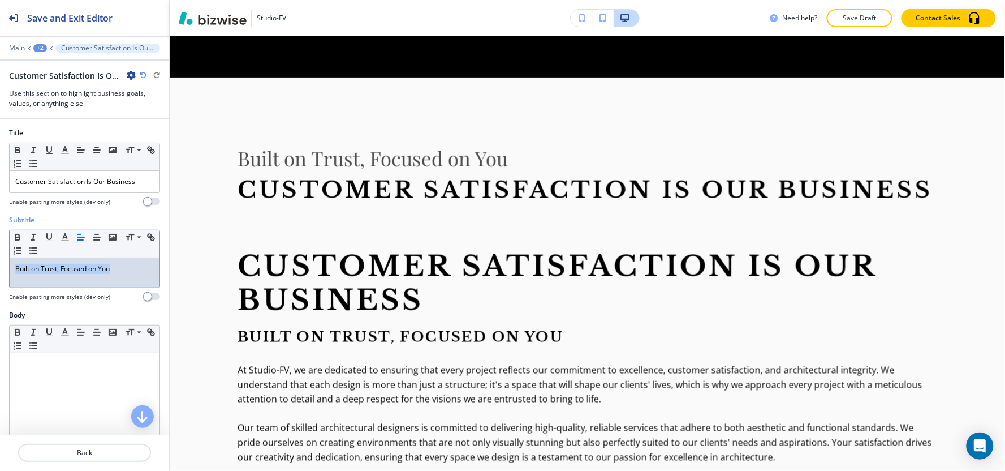
drag, startPoint x: 136, startPoint y: 275, endPoint x: 0, endPoint y: 274, distance: 135.7
click at [0, 274] on div "Subtitle Small Normal Large Huge Built on Trust, Focused on You Enable pasting …" at bounding box center [84, 262] width 169 height 95
click at [68, 240] on icon "button" at bounding box center [65, 237] width 10 height 10
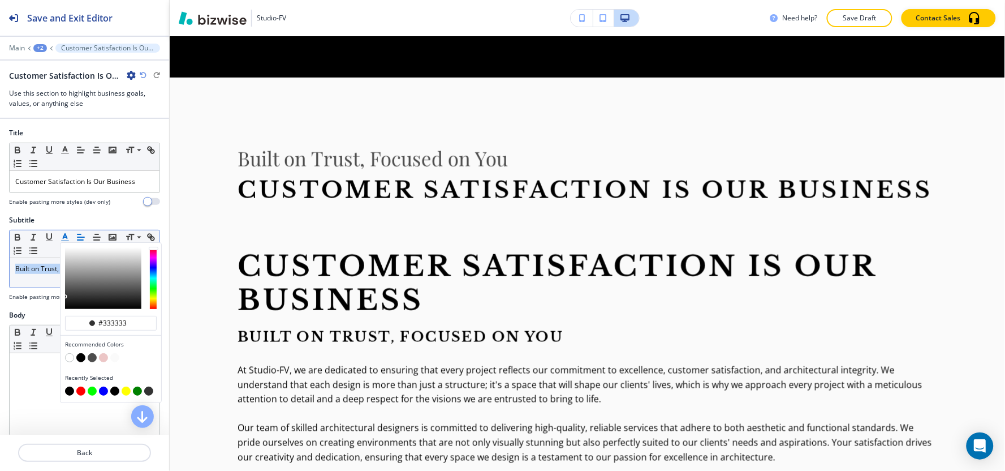
click at [70, 393] on button "button" at bounding box center [69, 390] width 9 height 9
type input "#000000"
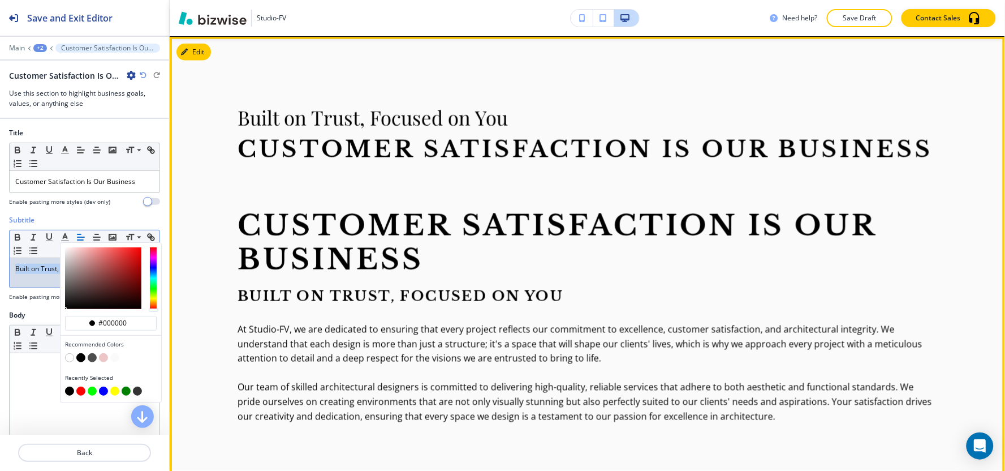
scroll to position [1697, 0]
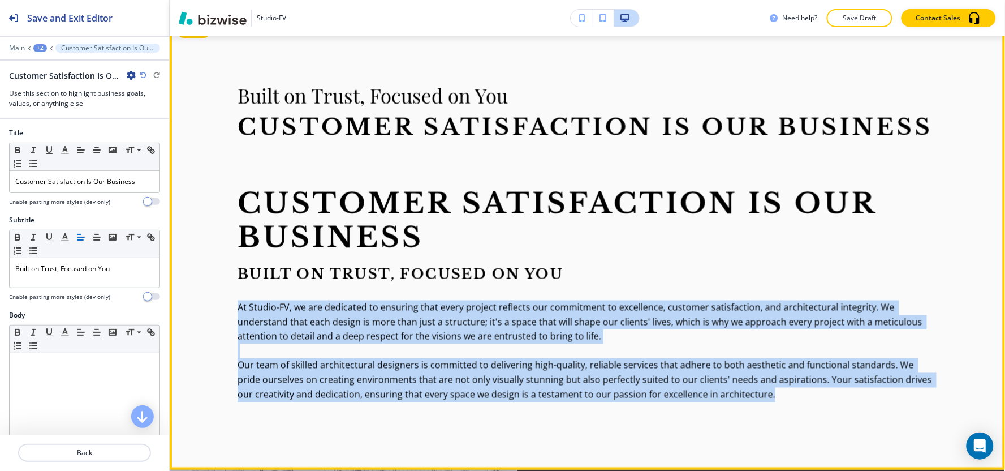
drag, startPoint x: 233, startPoint y: 295, endPoint x: 775, endPoint y: 387, distance: 550.2
click at [775, 387] on section "Built on Trust, Focused on You Customer Satisfaction Is Our Business Customer S…" at bounding box center [587, 242] width 835 height 455
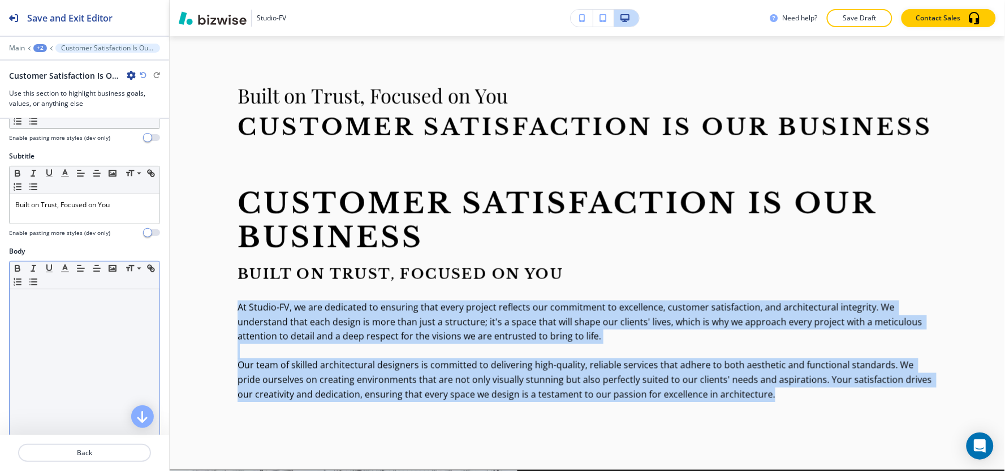
scroll to position [126, 0]
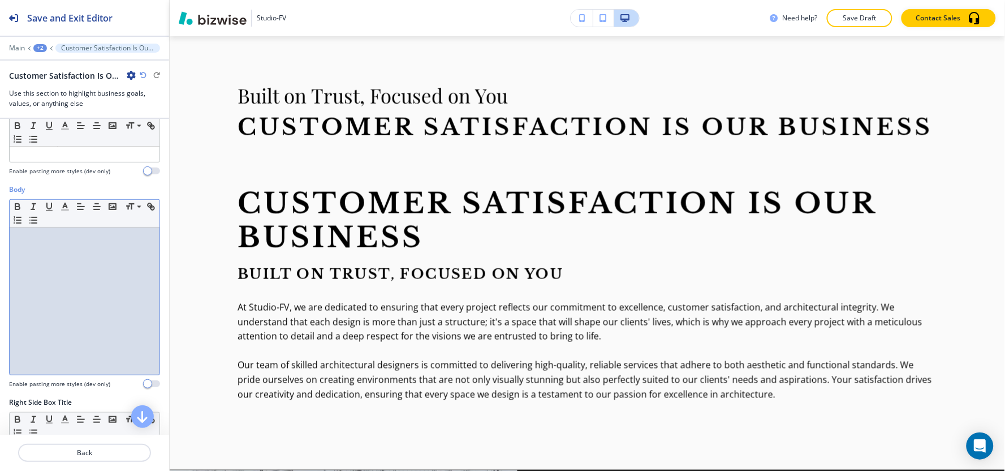
click at [36, 356] on div at bounding box center [85, 300] width 150 height 147
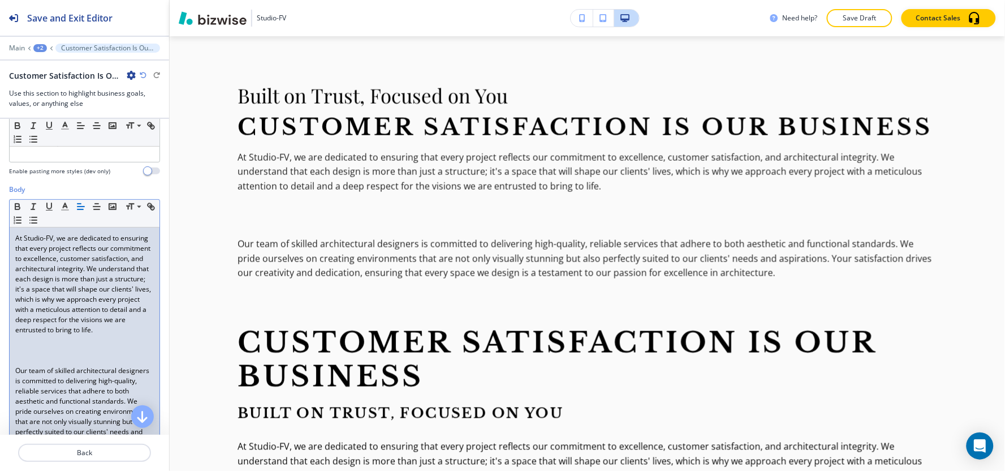
scroll to position [0, 0]
click at [12, 376] on div "At Studio-FV, we are dedicated to ensuring that every project reflects our comm…" at bounding box center [85, 355] width 150 height 256
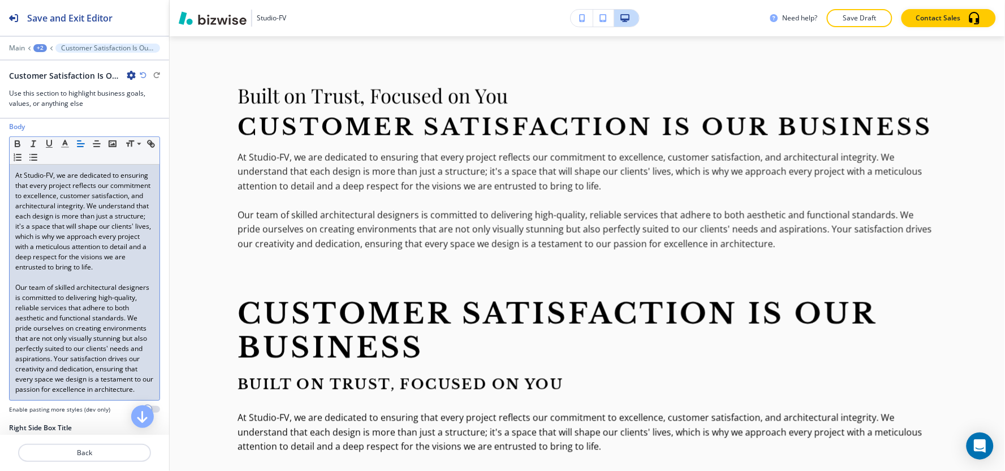
scroll to position [251, 0]
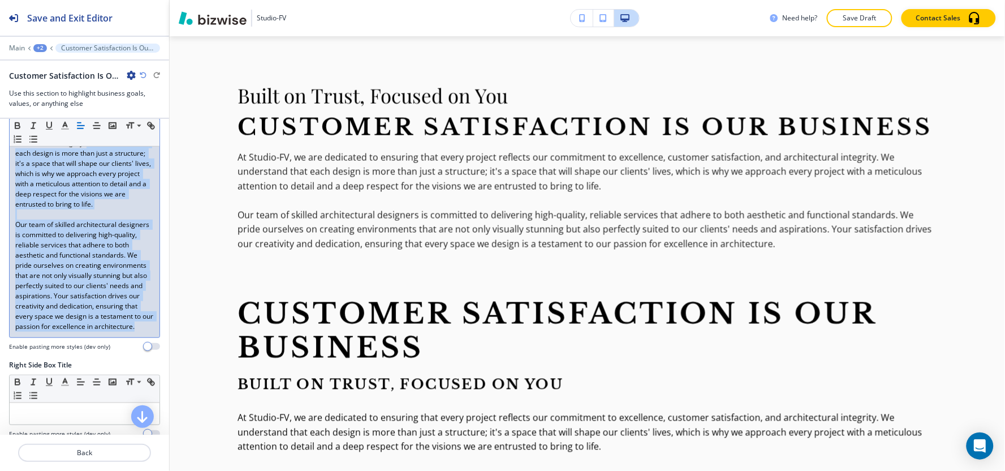
drag, startPoint x: 77, startPoint y: 359, endPoint x: 14, endPoint y: 151, distance: 217.5
click at [14, 151] on div "At Studio-FV, we are dedicated to ensuring that every project reflects our comm…" at bounding box center [85, 219] width 150 height 235
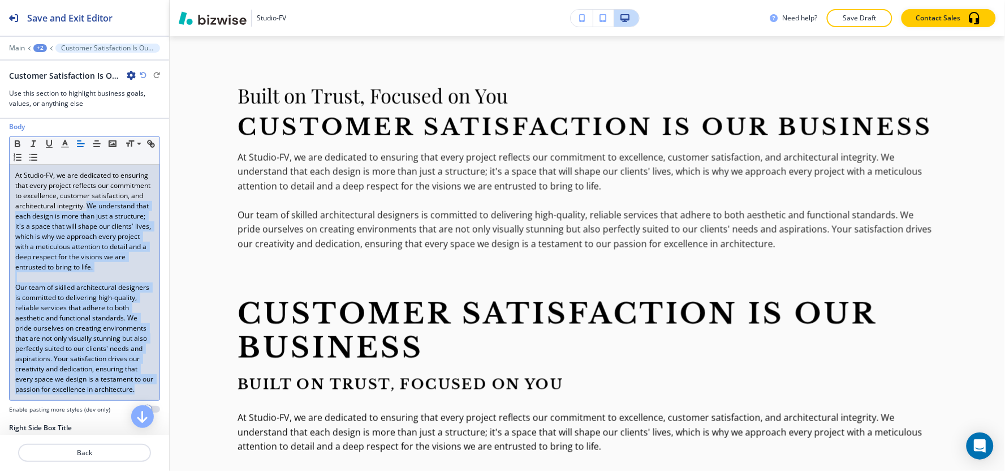
click at [63, 394] on p "Our team of skilled architectural designers is committed to delivering high-qua…" at bounding box center [84, 338] width 139 height 112
drag, startPoint x: 49, startPoint y: 408, endPoint x: 1, endPoint y: 160, distance: 252.3
click at [1, 160] on div "Body Small Normal Large Huge At Studio-FV, we are dedicated to ensuring that ev…" at bounding box center [84, 272] width 169 height 301
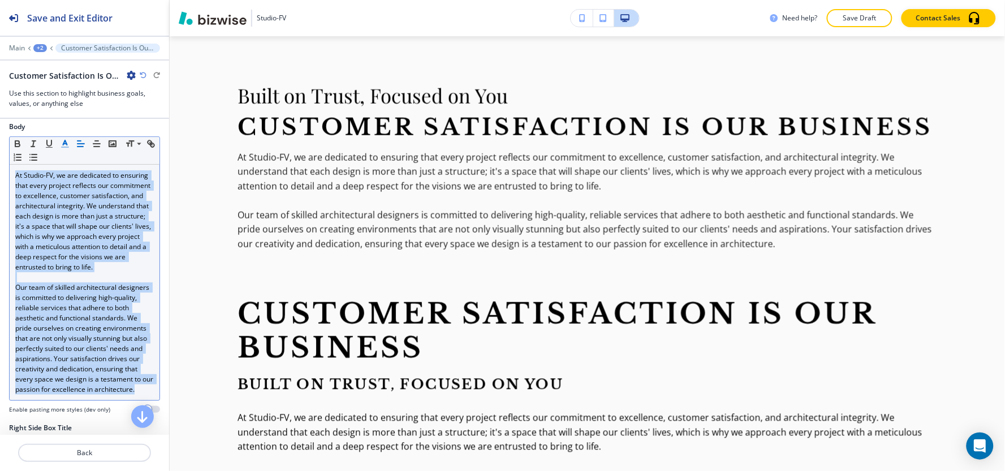
click at [64, 145] on icon "button" at bounding box center [65, 144] width 10 height 10
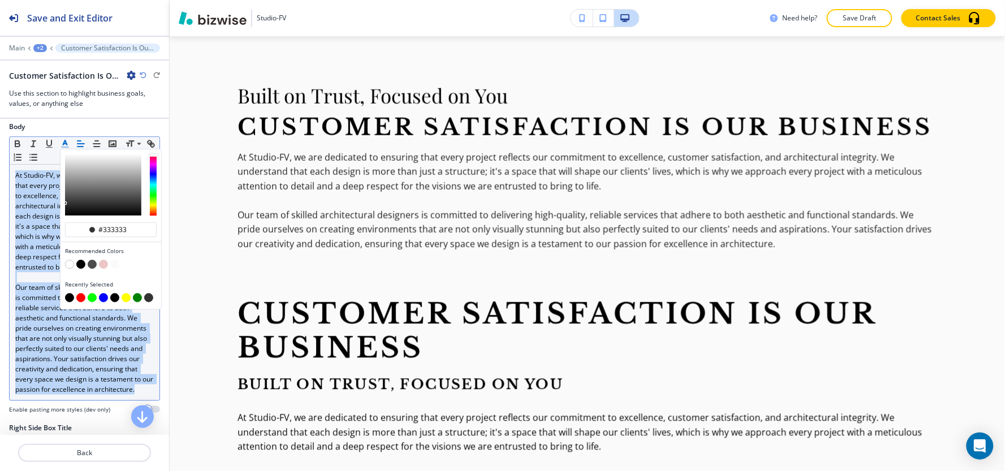
click at [69, 290] on div "button" at bounding box center [111, 290] width 92 height 5
click at [69, 297] on button "button" at bounding box center [69, 297] width 9 height 9
type input "#000000"
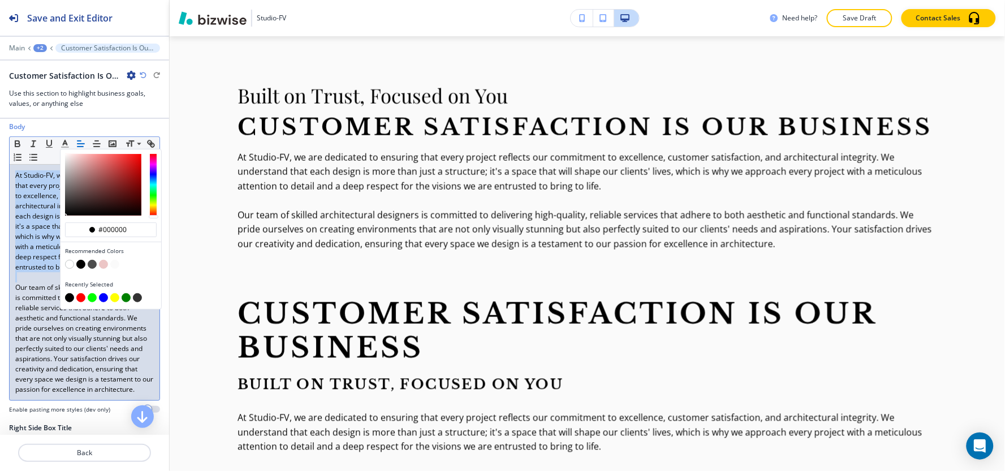
click at [118, 394] on p "Our team of skilled architectural designers is committed to delivering high-qua…" at bounding box center [84, 338] width 139 height 112
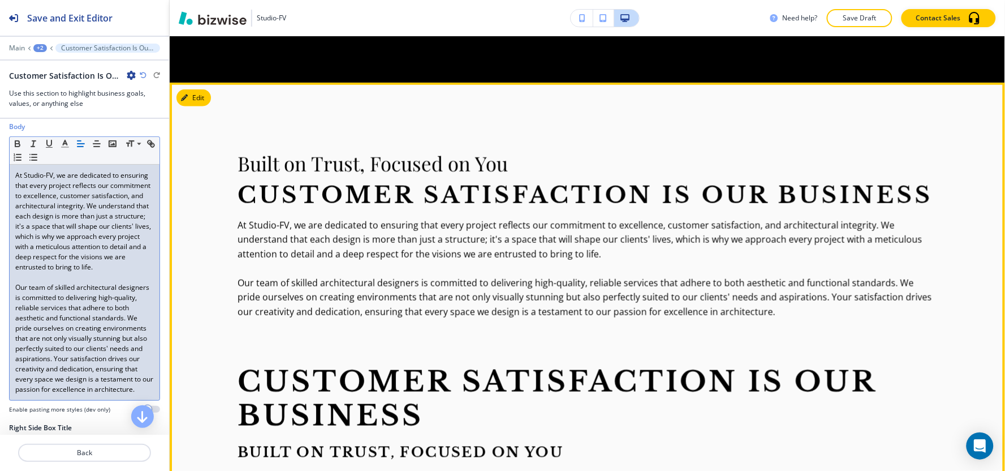
scroll to position [1634, 0]
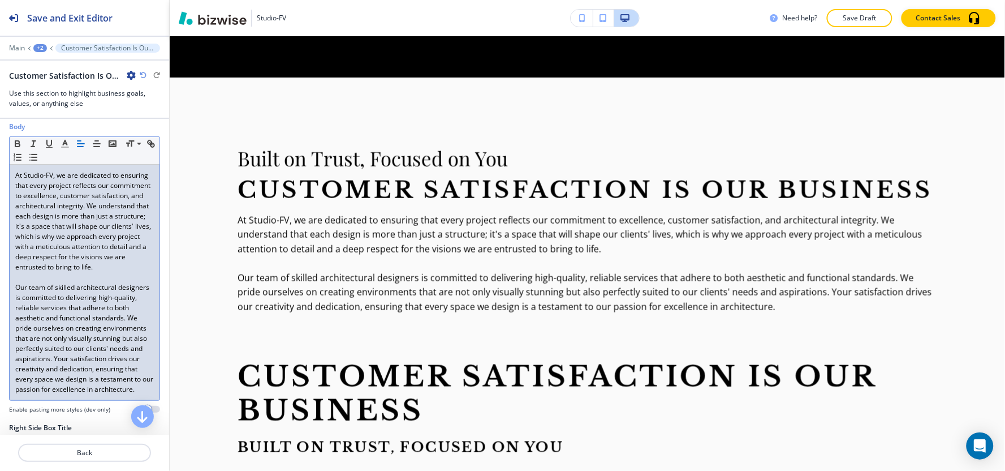
click at [64, 353] on p "Our team of skilled architectural designers is committed to delivering high-qua…" at bounding box center [84, 338] width 139 height 112
click at [64, 352] on span "Our team of skilled architectural designers is committed to delivering high-qua…" at bounding box center [85, 337] width 140 height 111
click at [65, 351] on span "Our team of skilled architectural designers is committed to delivering high-qua…" at bounding box center [85, 337] width 140 height 111
click at [65, 350] on span "Our team of skilled architectural designers is committed to delivering high-qua…" at bounding box center [85, 337] width 140 height 111
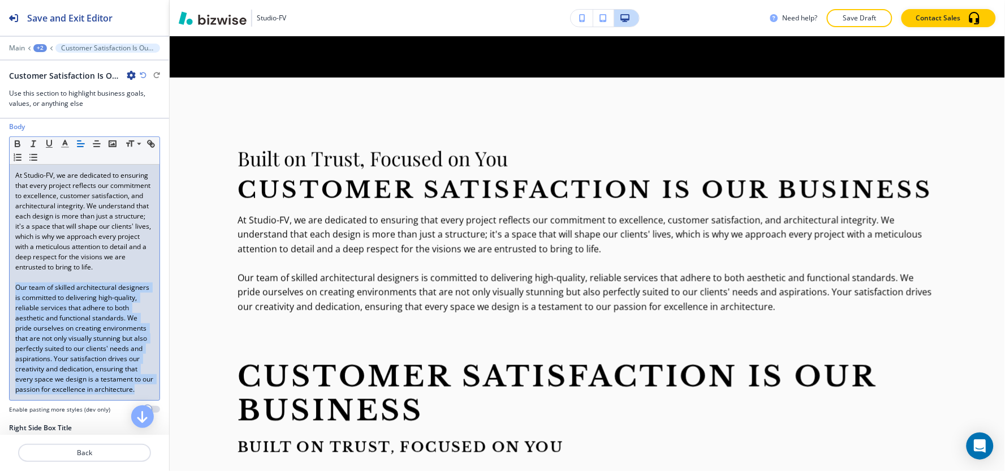
click at [65, 349] on span "Our team of skilled architectural designers is committed to delivering high-qua…" at bounding box center [85, 337] width 140 height 111
click at [66, 348] on span "Our team of skilled architectural designers is committed to delivering high-qua…" at bounding box center [85, 337] width 140 height 111
click at [68, 394] on p "Our team of skilled architectural designers is committed to delivering high-qua…" at bounding box center [84, 338] width 139 height 112
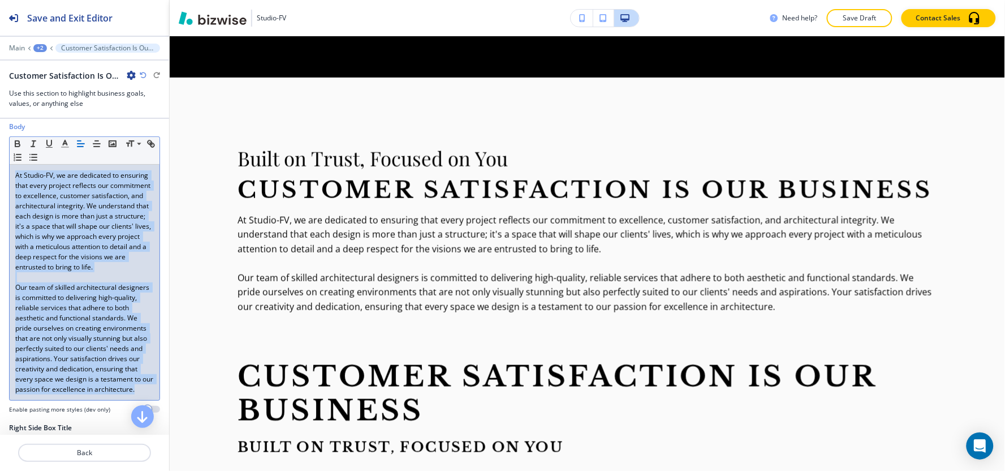
drag, startPoint x: 68, startPoint y: 423, endPoint x: 0, endPoint y: 171, distance: 260.8
click at [0, 171] on div "Body Small Normal Large Huge At Studio-FV, we are dedicated to ensuring that ev…" at bounding box center [84, 272] width 169 height 301
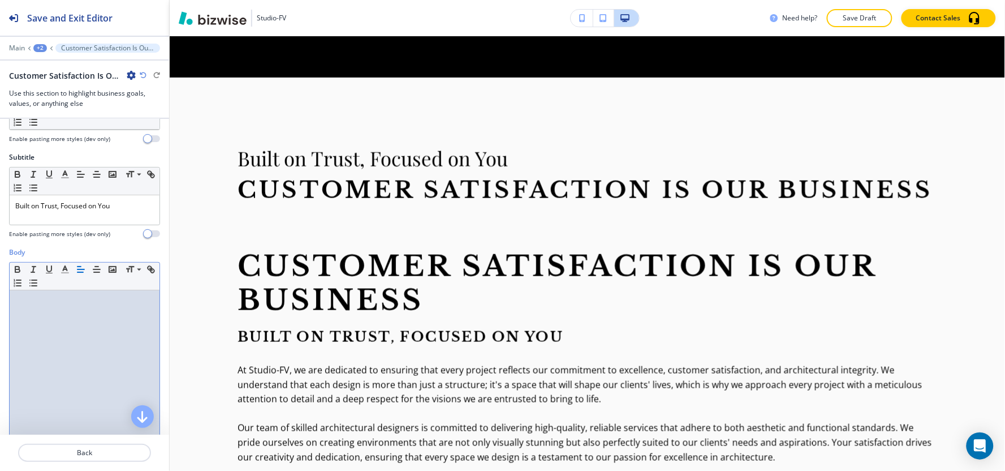
scroll to position [0, 0]
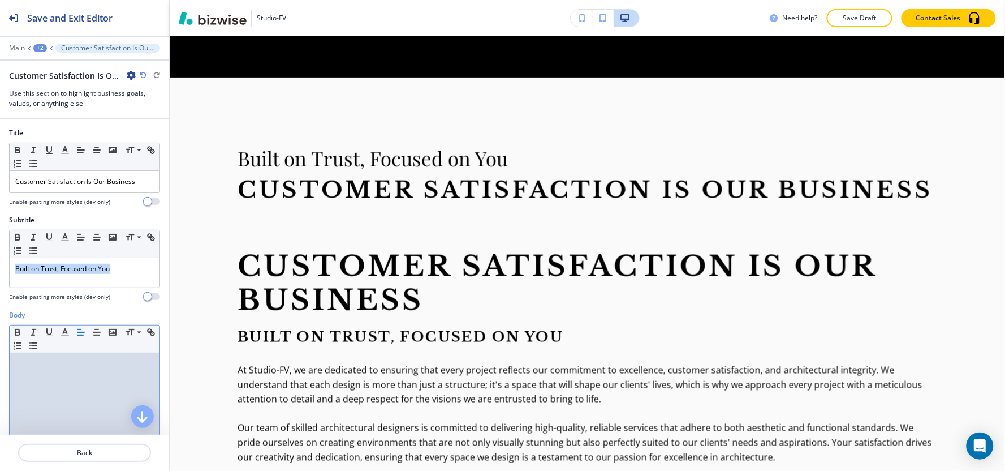
drag, startPoint x: 127, startPoint y: 274, endPoint x: 0, endPoint y: 290, distance: 127.7
click at [0, 290] on div "Subtitle Small Normal Large Huge Built on Trust, Focused on You Enable pasting …" at bounding box center [84, 262] width 169 height 95
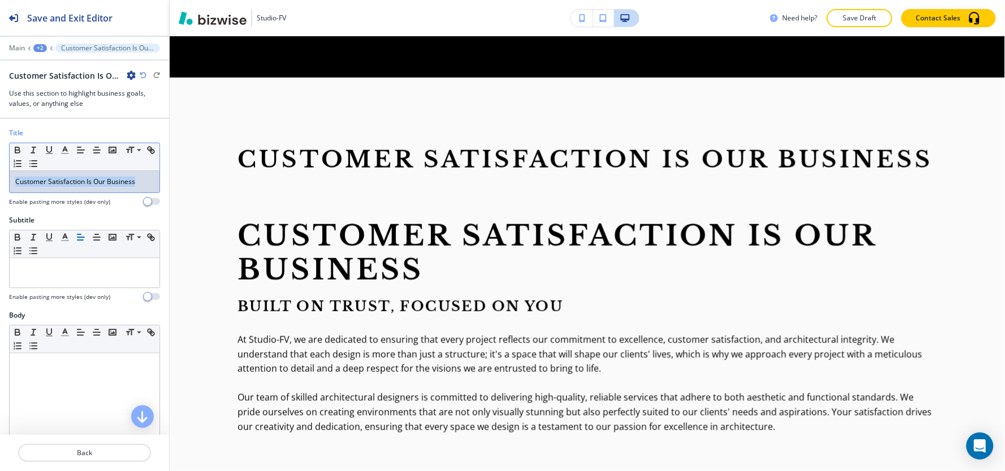
drag, startPoint x: 143, startPoint y: 185, endPoint x: 4, endPoint y: 196, distance: 139.0
click at [0, 197] on div "Title Small Normal Large Huge Customer Satisfaction Is Our Business Enable past…" at bounding box center [84, 171] width 169 height 87
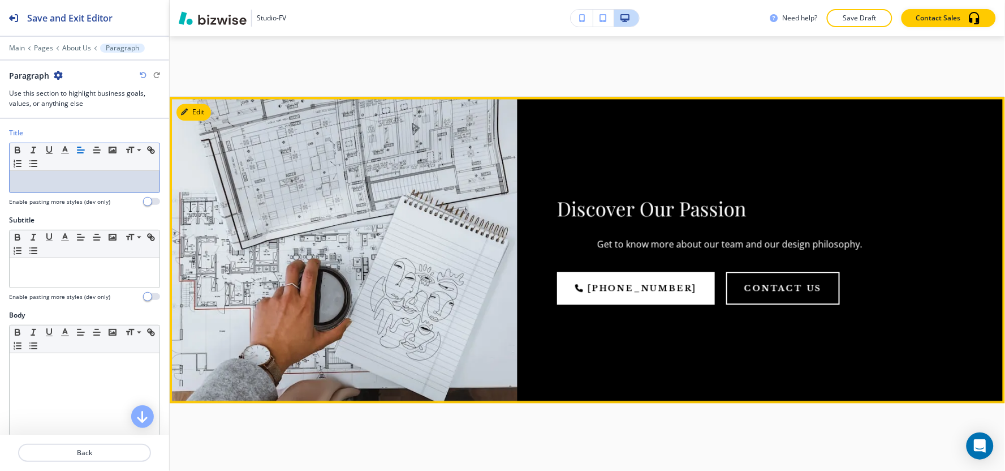
scroll to position [1886, 0]
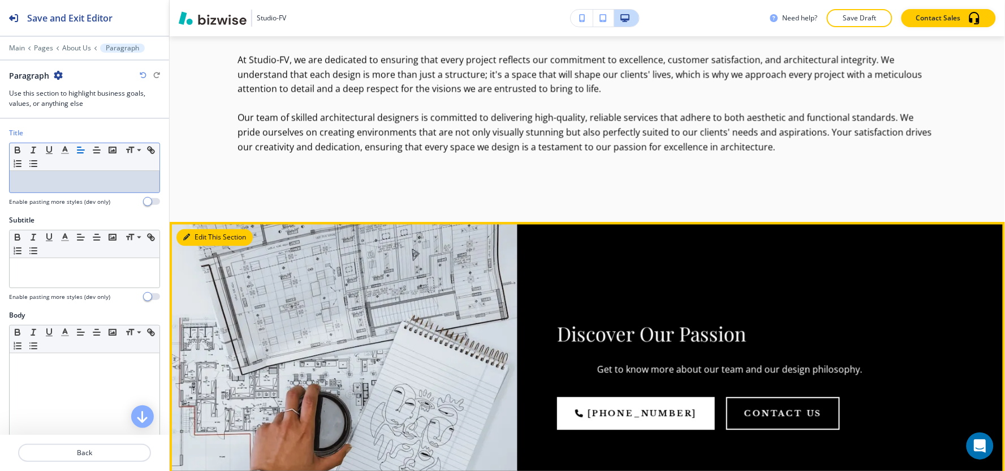
click at [200, 229] on button "Edit This Section" at bounding box center [214, 237] width 76 height 17
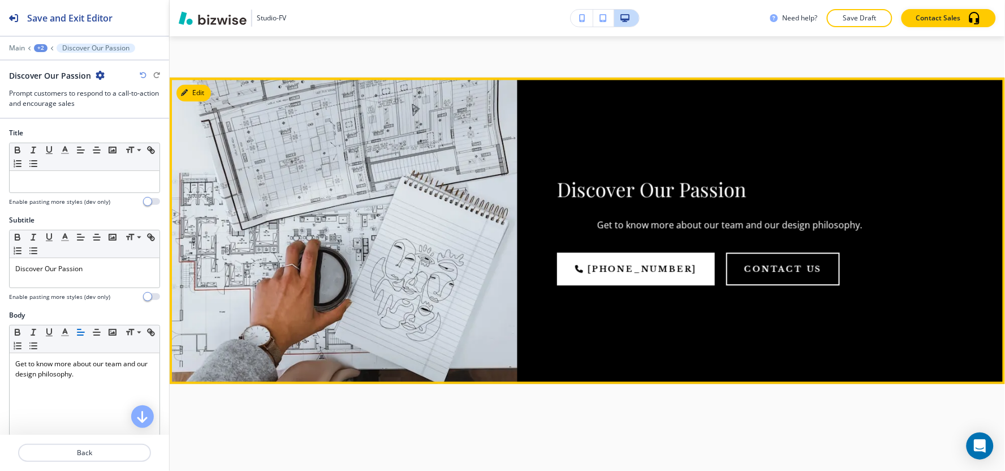
scroll to position [2031, 0]
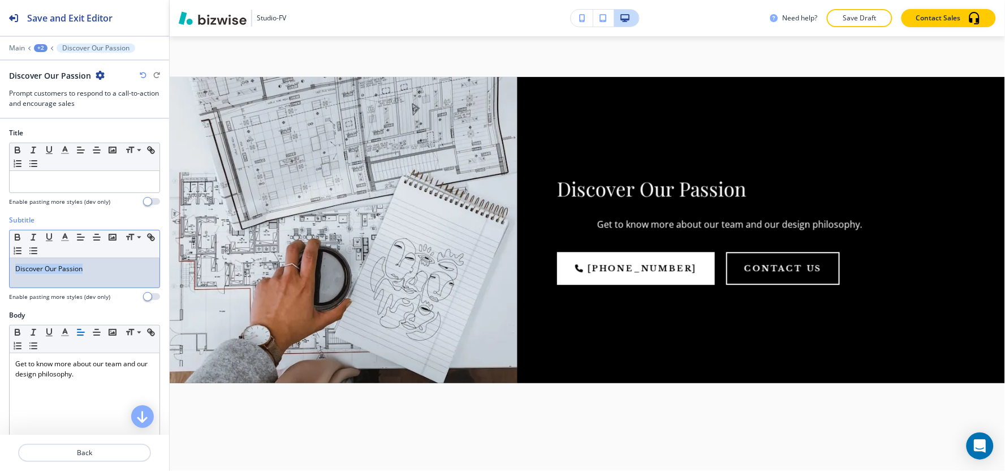
click at [0, 297] on div "Subtitle Small Normal Large Huge Discover Our Passion Enable pasting more style…" at bounding box center [84, 262] width 169 height 95
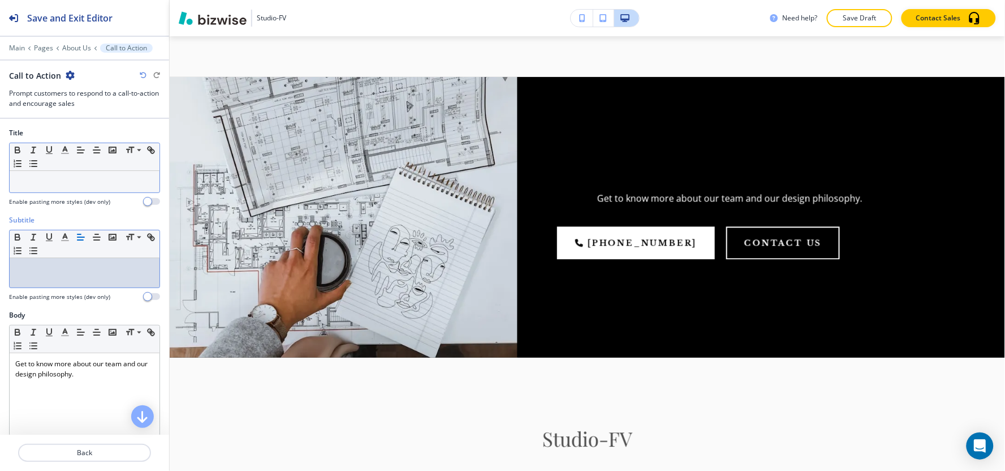
click at [42, 184] on p at bounding box center [84, 181] width 139 height 10
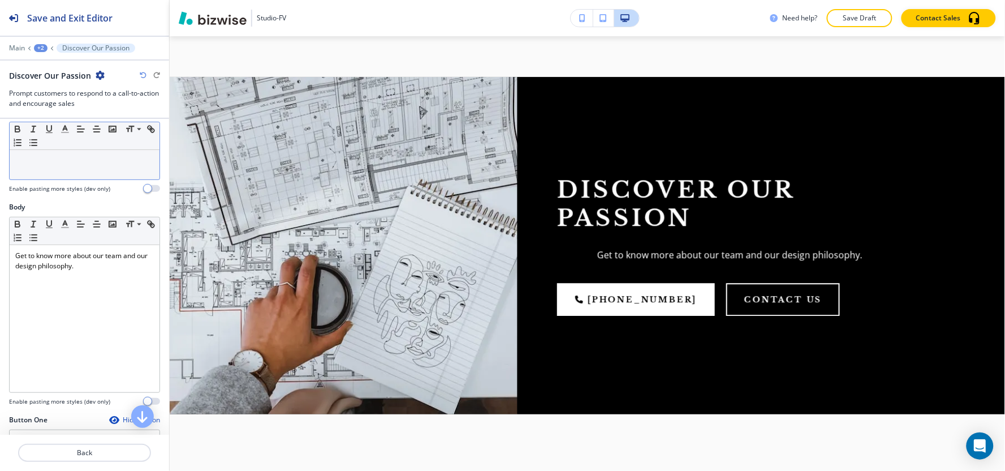
scroll to position [126, 0]
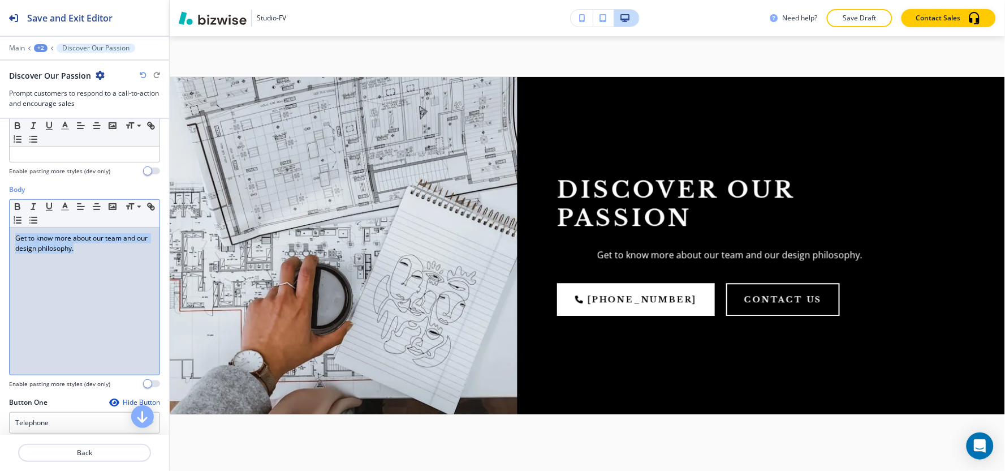
drag, startPoint x: 105, startPoint y: 256, endPoint x: 7, endPoint y: 209, distance: 109.0
click at [1, 210] on div "Body Small Normal Large Huge Get to know more about our team and our design phi…" at bounding box center [84, 290] width 169 height 213
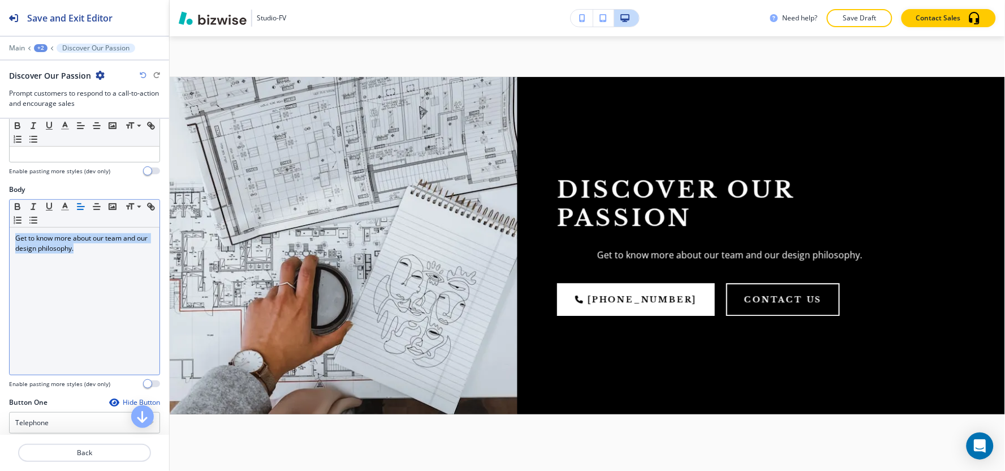
click at [80, 206] on line "button" at bounding box center [80, 206] width 7 height 0
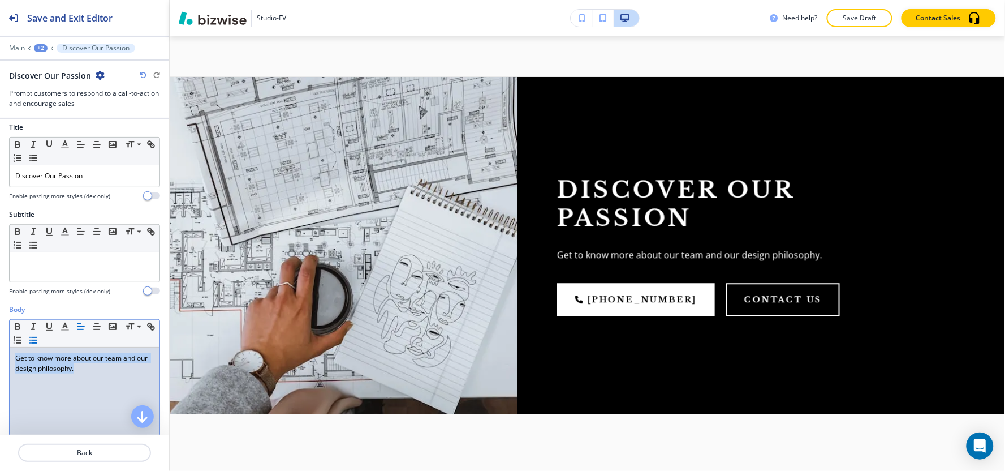
scroll to position [0, 0]
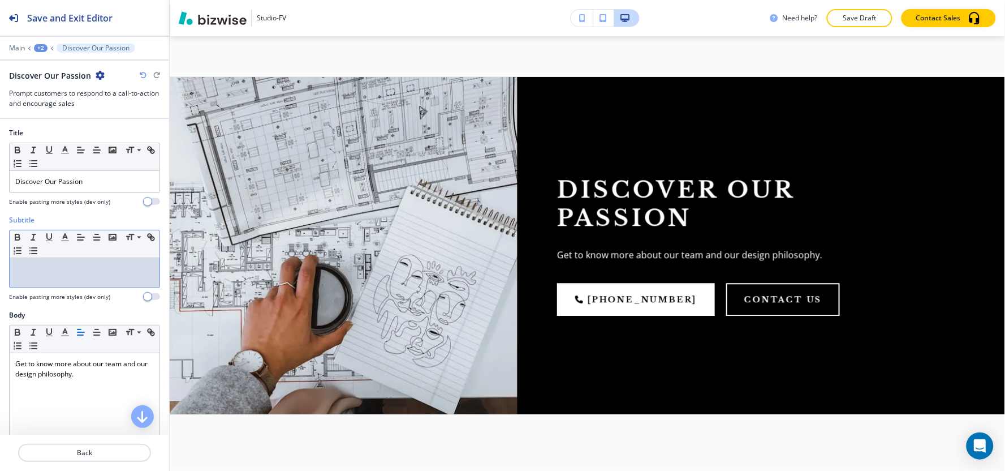
click at [55, 281] on div at bounding box center [85, 272] width 150 height 29
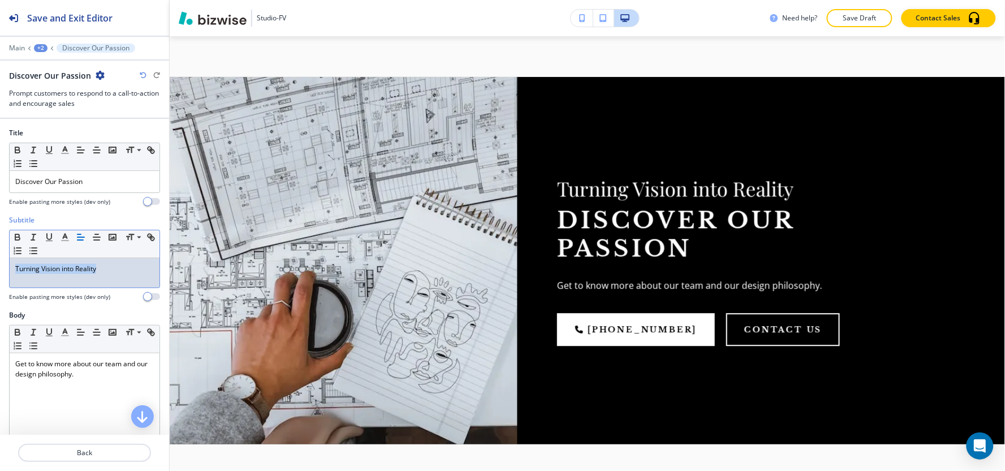
drag, startPoint x: 127, startPoint y: 273, endPoint x: 0, endPoint y: 253, distance: 128.8
click at [0, 253] on div "Subtitle Small Normal Large Huge Turning Vision into Reality Enable pasting mor…" at bounding box center [84, 262] width 169 height 95
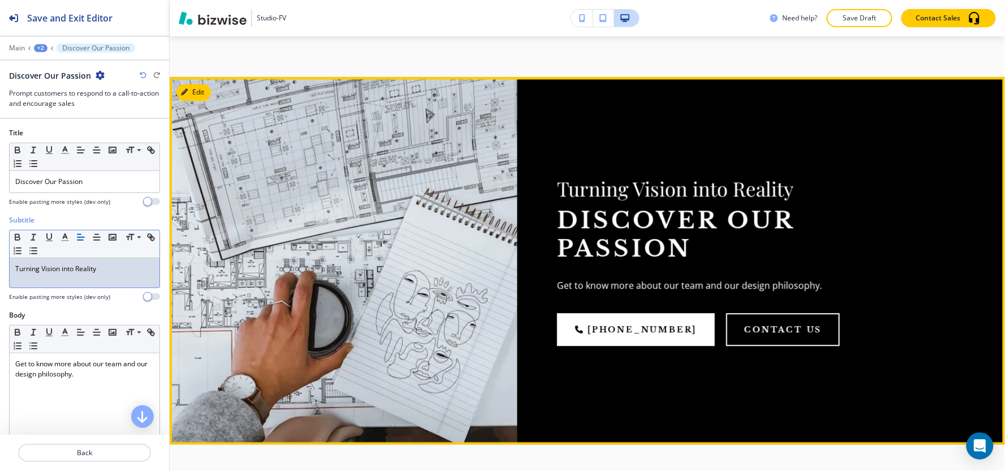
click at [918, 393] on div "Turning Vision into Reality Discover Our Passion Get to know more about our tea…" at bounding box center [729, 260] width 424 height 367
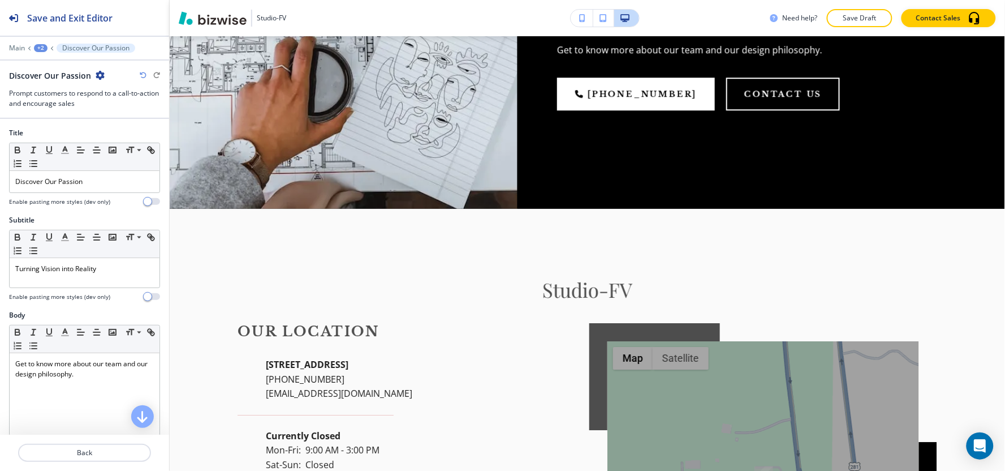
scroll to position [2332, 0]
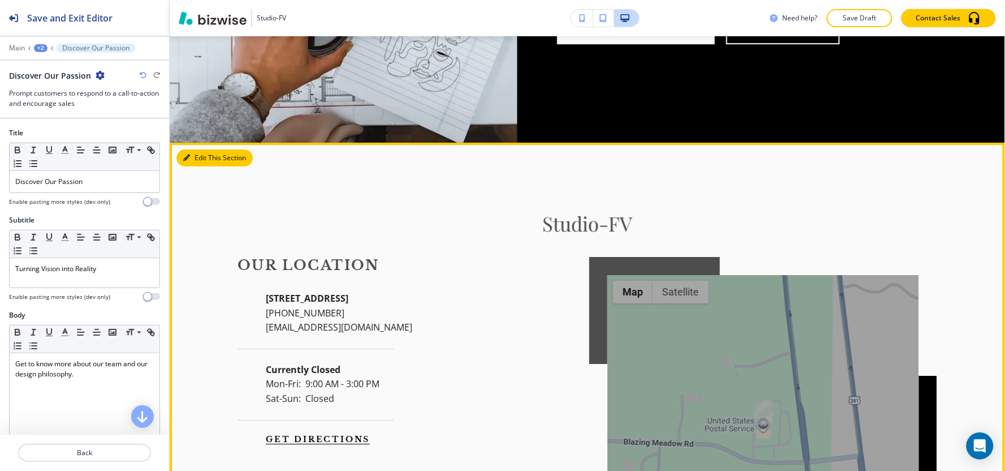
click at [207, 149] on button "Edit This Section" at bounding box center [214, 157] width 76 height 17
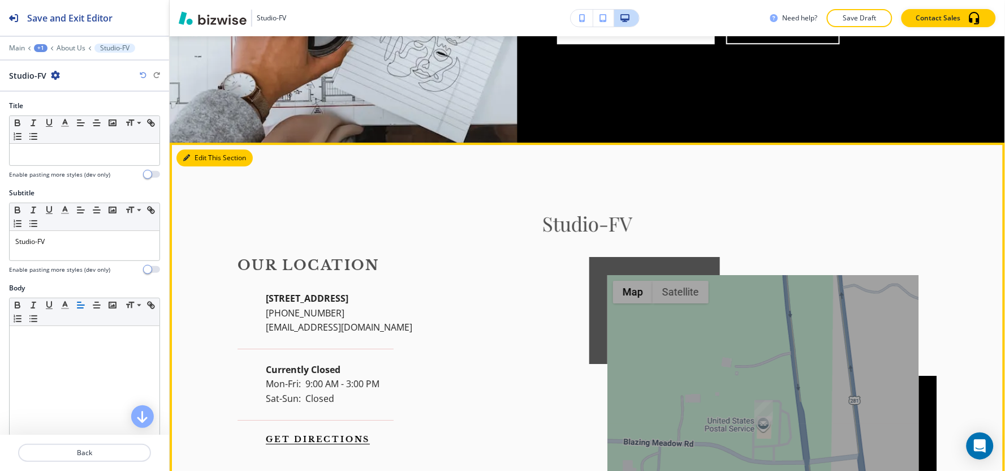
scroll to position [2397, 0]
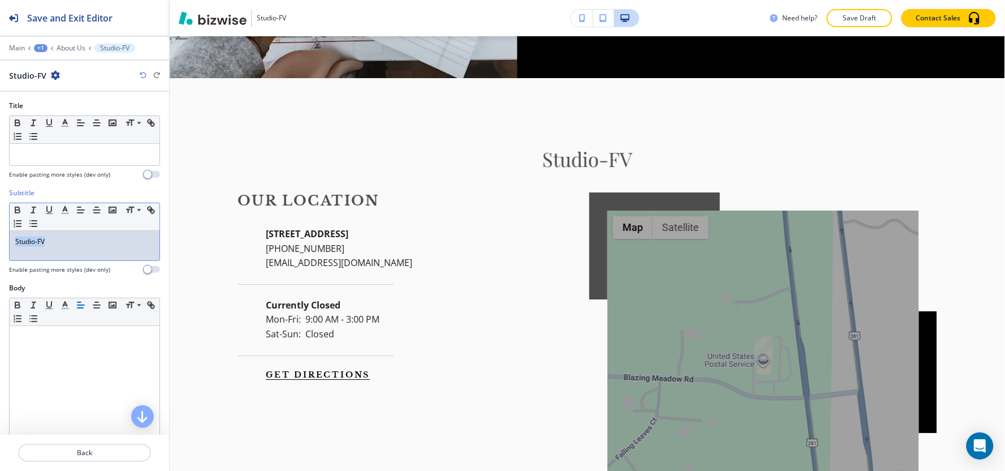
drag, startPoint x: 63, startPoint y: 240, endPoint x: 0, endPoint y: 251, distance: 63.6
click at [0, 251] on div "Subtitle Small Normal Large Huge Studio-FV Enable pasting more styles (dev only)" at bounding box center [84, 235] width 169 height 95
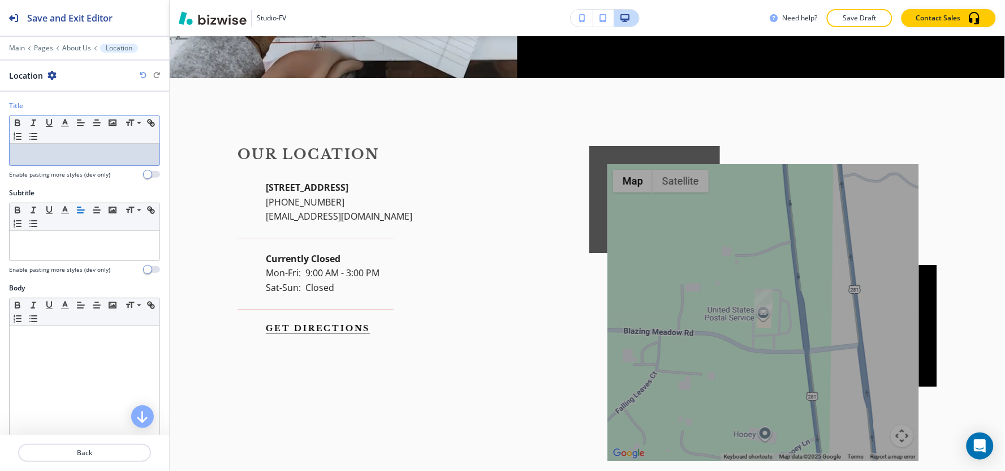
click at [60, 162] on div at bounding box center [85, 154] width 150 height 21
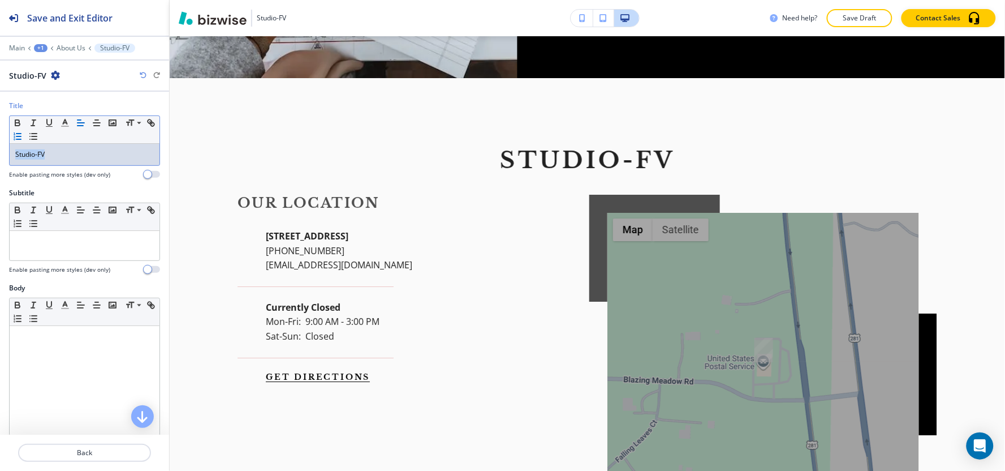
drag, startPoint x: 91, startPoint y: 157, endPoint x: 27, endPoint y: 139, distance: 66.3
click at [1, 149] on div "Title Small Normal Large Huge Studio-FV Enable pasting more styles (dev only)" at bounding box center [84, 144] width 169 height 87
click at [63, 120] on icon "button" at bounding box center [65, 123] width 10 height 10
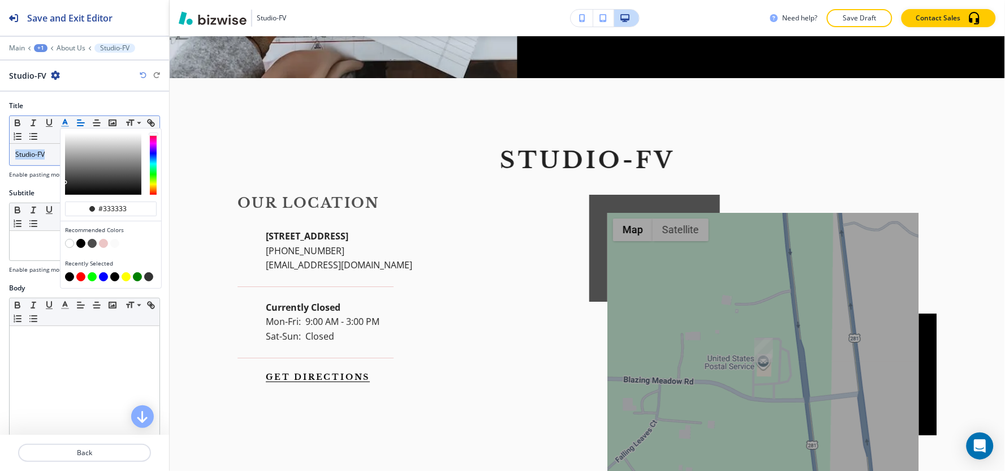
click at [69, 279] on button "button" at bounding box center [69, 276] width 9 height 9
type input "#000000"
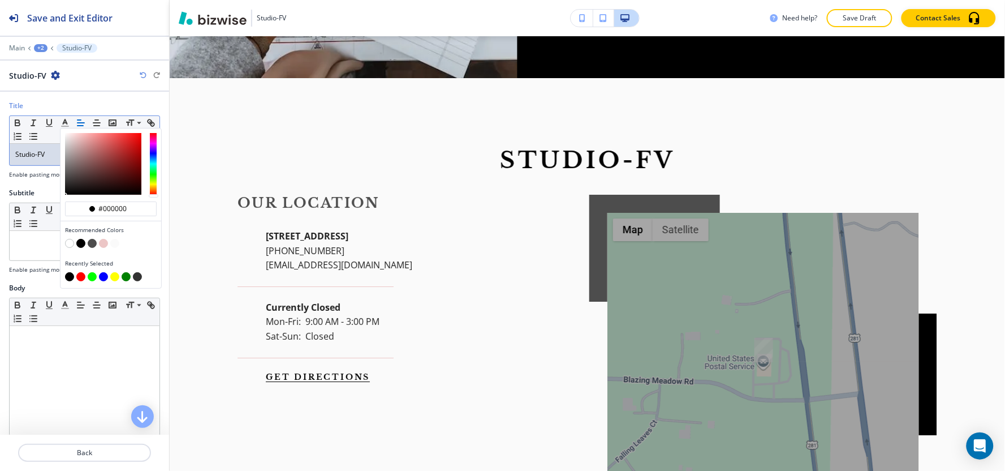
click at [28, 182] on div "Title #000000 Recommended Colors Recently Selected Small Normal Large Huge Stud…" at bounding box center [84, 144] width 169 height 87
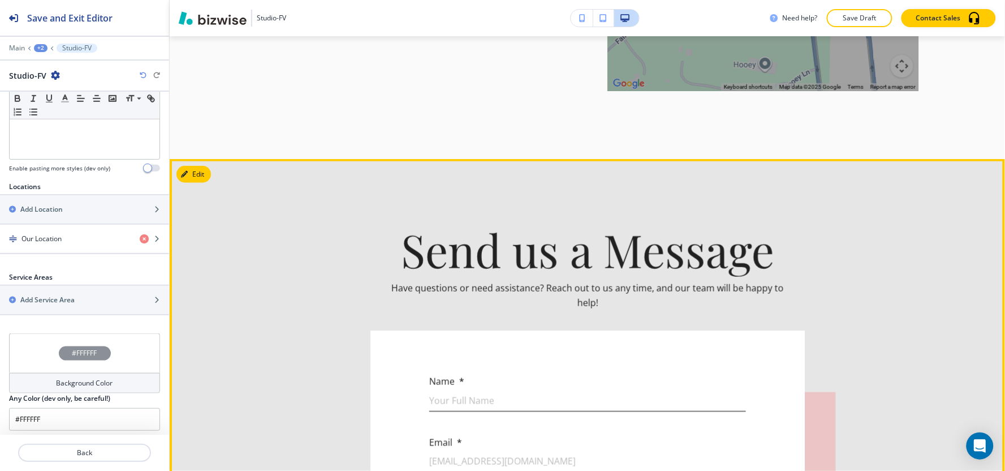
scroll to position [2837, 0]
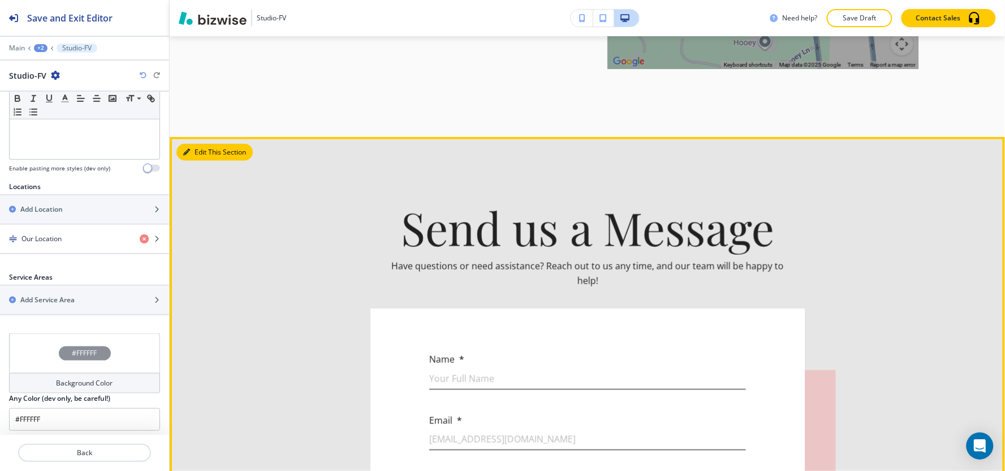
click at [195, 144] on button "Edit This Section" at bounding box center [214, 152] width 76 height 17
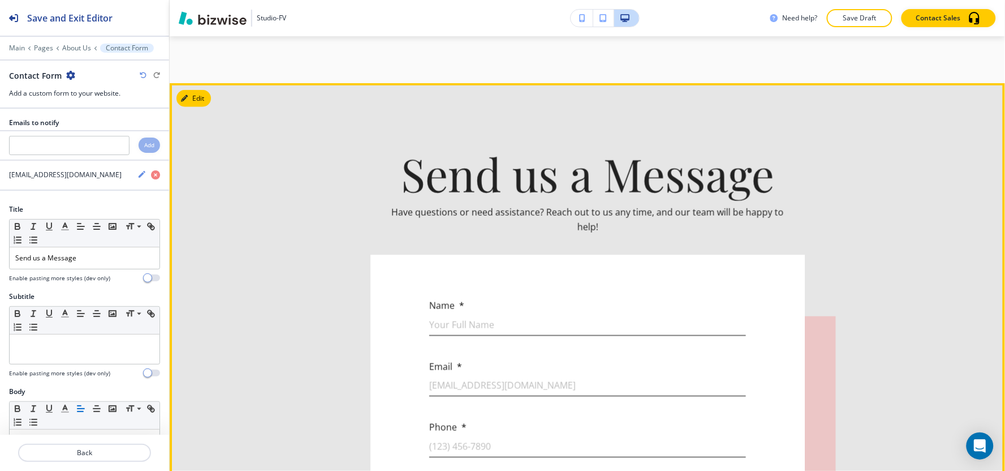
scroll to position [2892, 0]
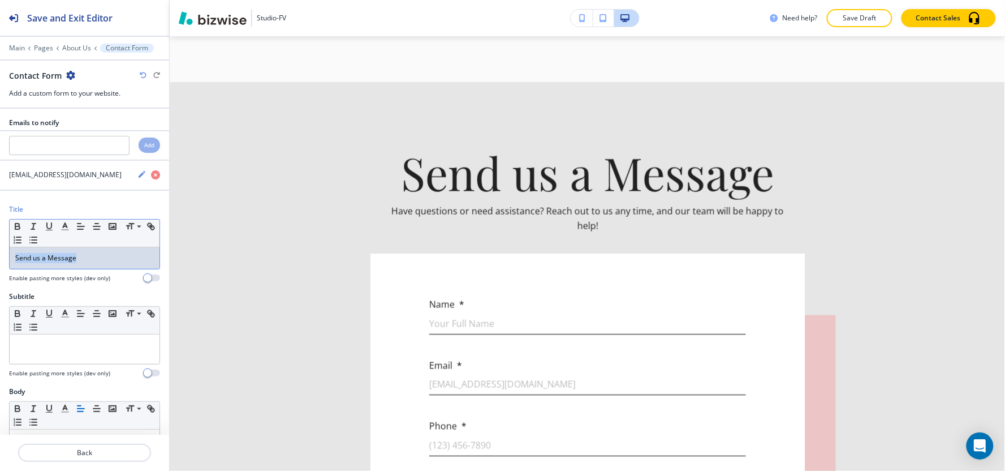
drag, startPoint x: 115, startPoint y: 256, endPoint x: 0, endPoint y: 257, distance: 115.4
click at [0, 258] on div "Title Small Normal Large Huge Send us a Message Enable pasting more styles (dev…" at bounding box center [84, 247] width 169 height 87
click at [66, 228] on icon "button" at bounding box center [65, 226] width 10 height 10
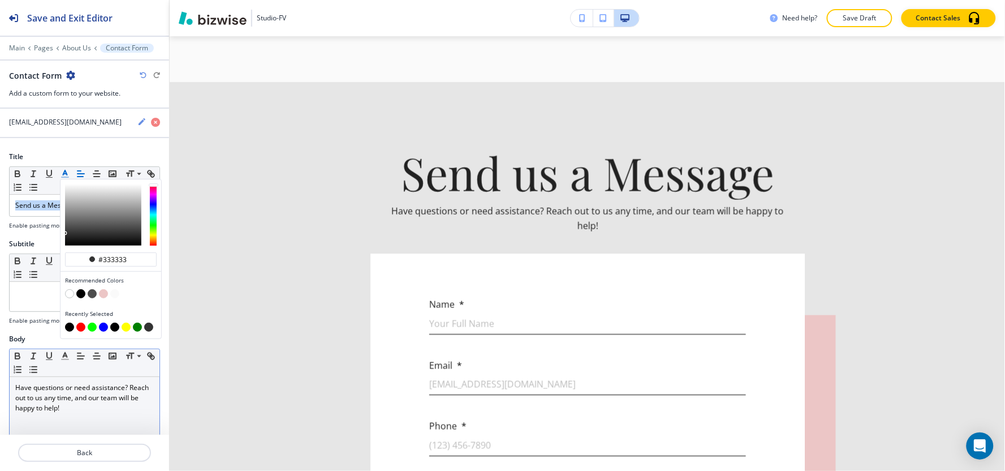
scroll to position [126, 0]
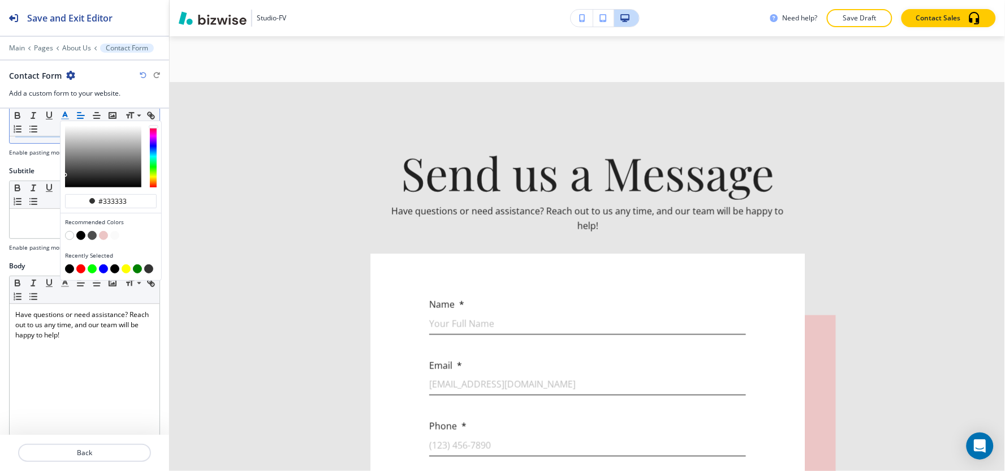
click at [70, 270] on button "button" at bounding box center [69, 269] width 9 height 9
type input "#000000"
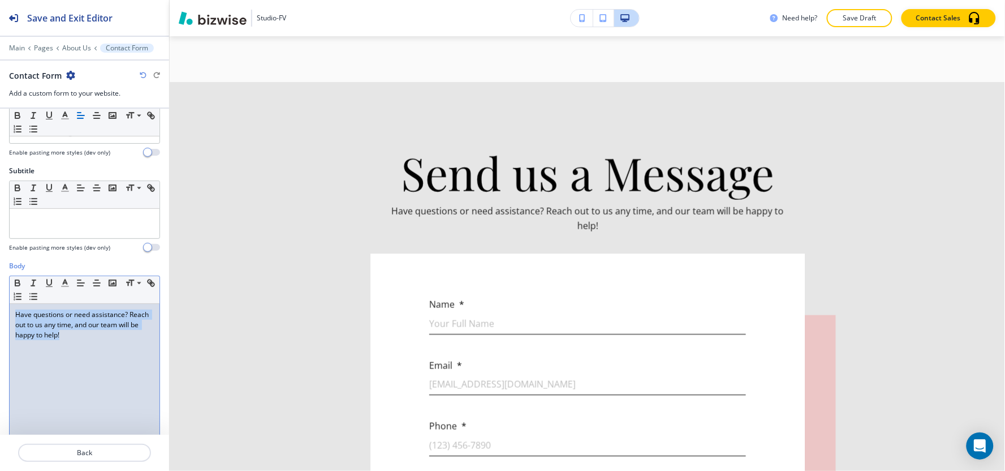
drag, startPoint x: 97, startPoint y: 340, endPoint x: 1, endPoint y: 307, distance: 101.2
click at [1, 307] on div "Body Small Normal Large Huge Have questions or need assistance? Reach out to us…" at bounding box center [84, 367] width 169 height 213
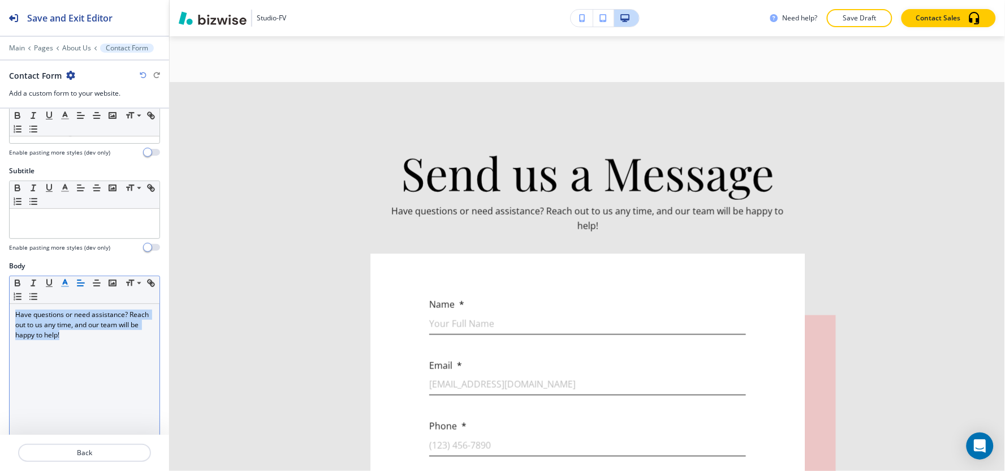
click at [64, 289] on button "button" at bounding box center [65, 283] width 16 height 14
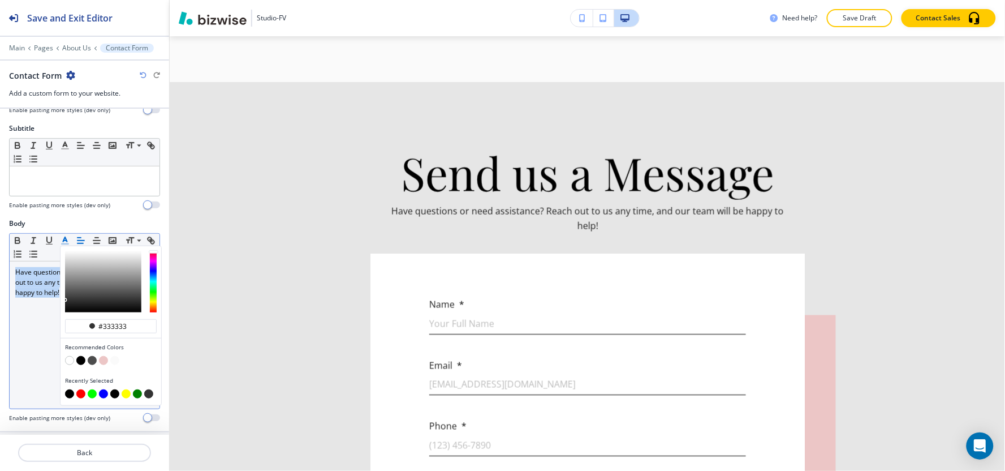
scroll to position [188, 0]
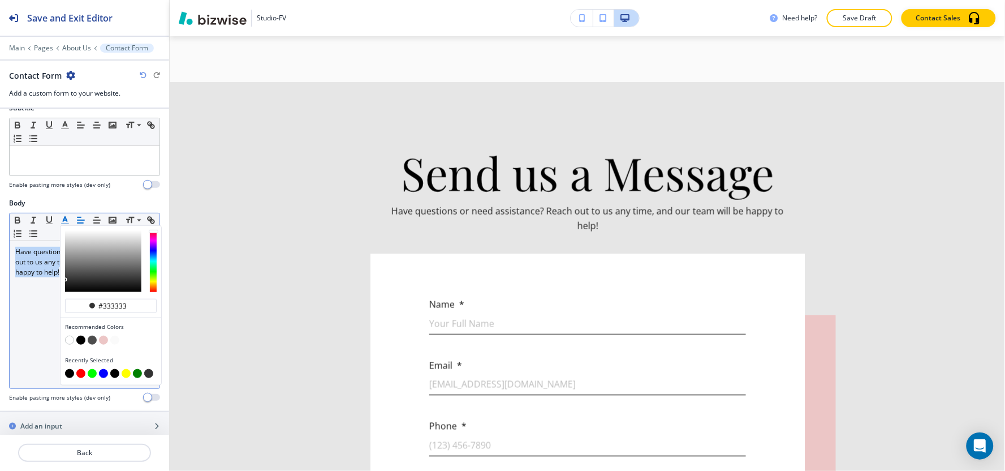
click at [67, 374] on button "button" at bounding box center [69, 373] width 9 height 9
type input "#000000"
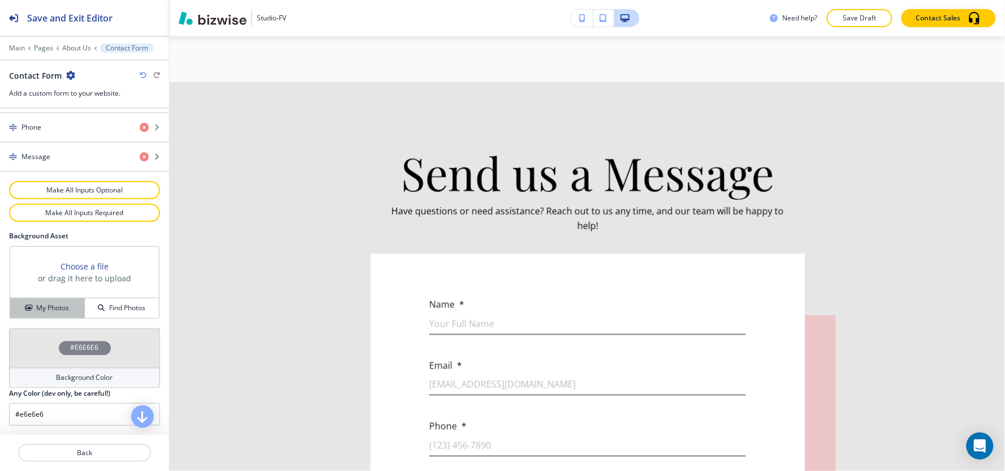
scroll to position [577, 0]
click at [48, 307] on button "My Photos" at bounding box center [47, 308] width 75 height 20
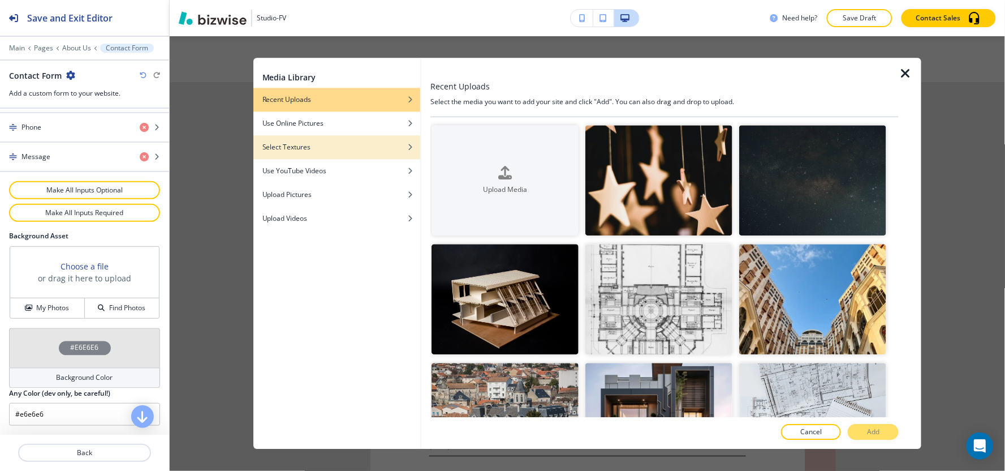
click at [380, 145] on div "Select Textures" at bounding box center [336, 147] width 167 height 10
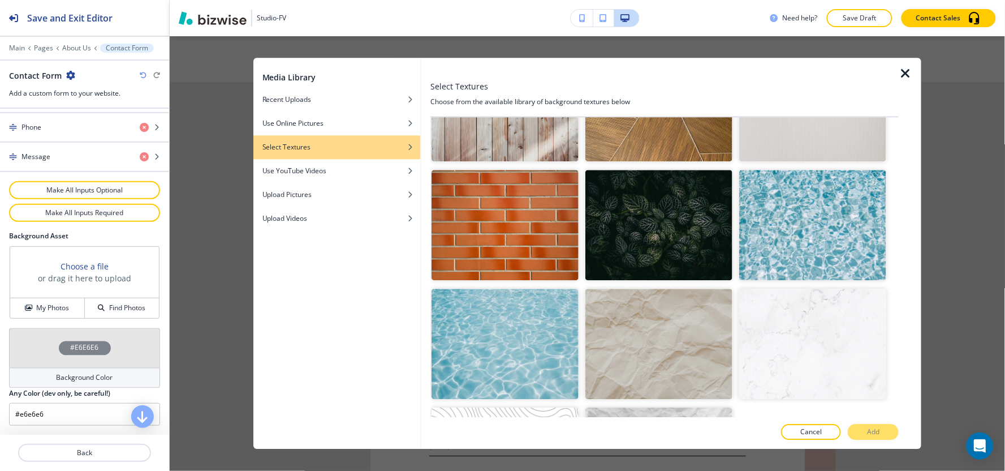
scroll to position [1857, 0]
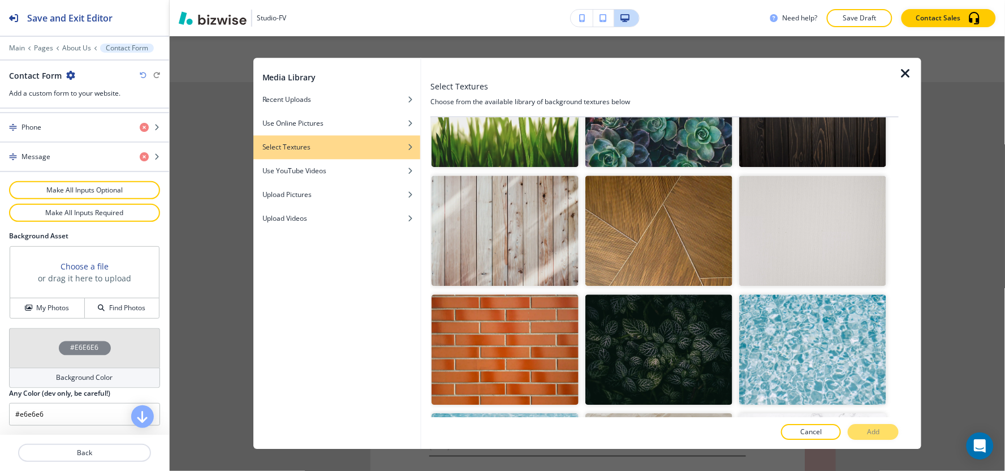
click at [680, 209] on img "button" at bounding box center [658, 230] width 147 height 110
click at [883, 437] on button "Add" at bounding box center [873, 432] width 51 height 16
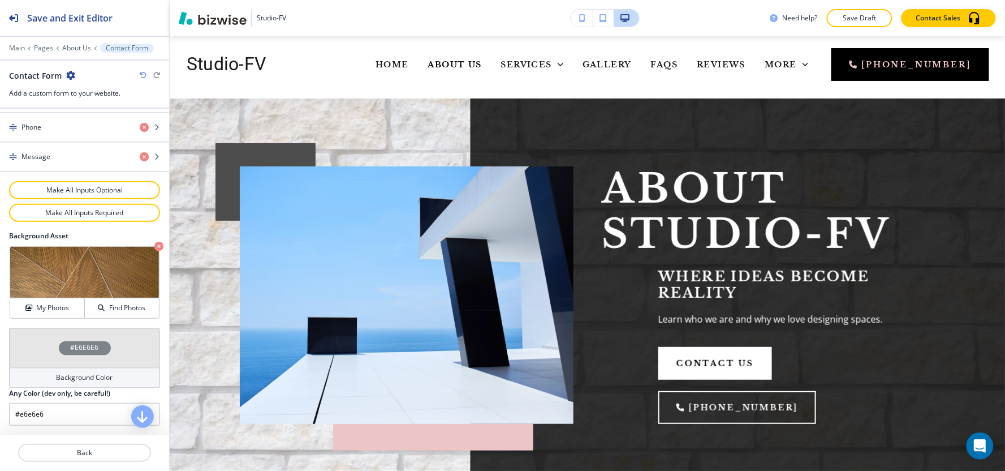
scroll to position [0, 0]
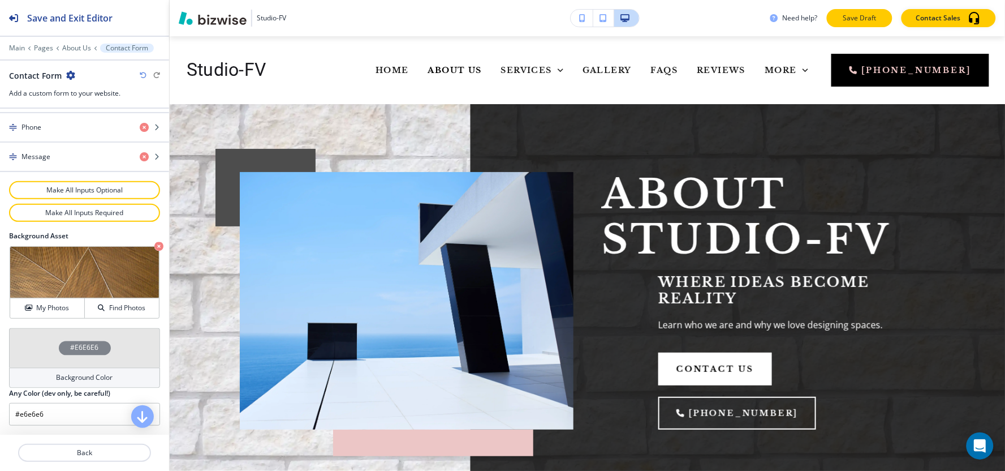
click at [868, 18] on p "Save Draft" at bounding box center [860, 18] width 36 height 10
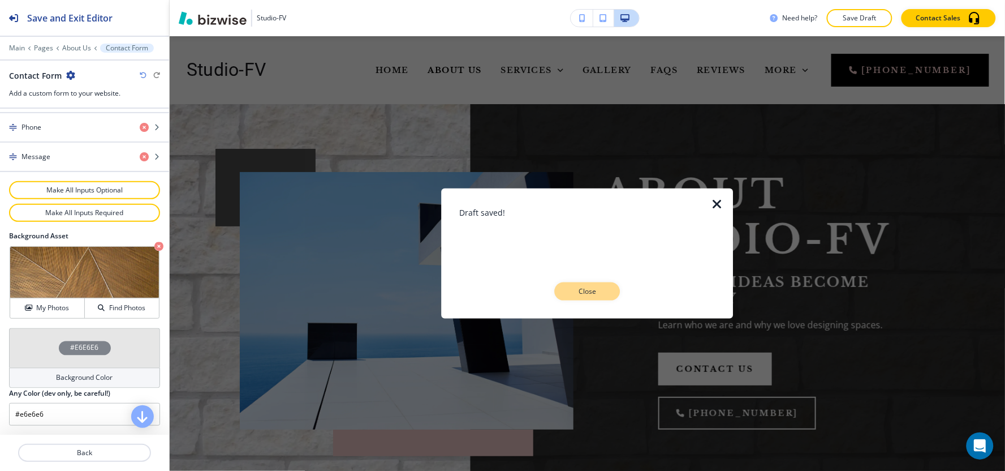
click at [602, 295] on p "Close" at bounding box center [587, 291] width 36 height 10
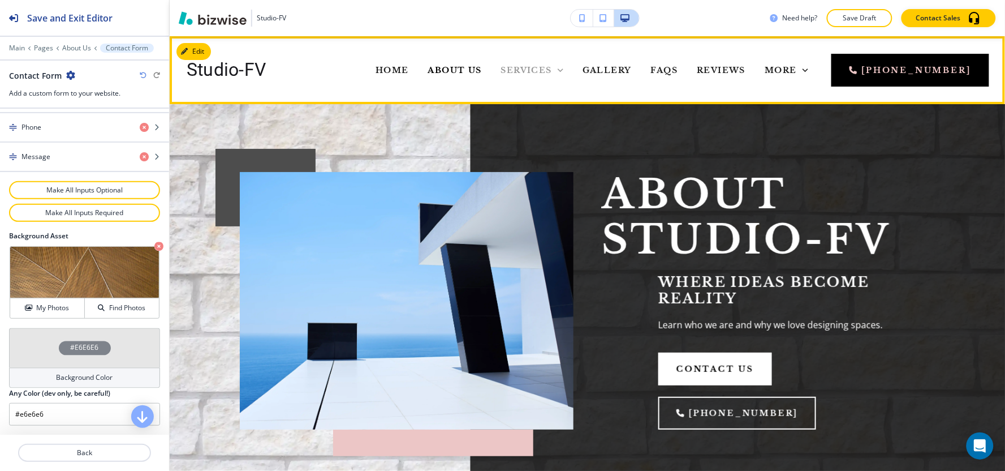
click at [501, 66] on span "Services" at bounding box center [526, 70] width 51 height 10
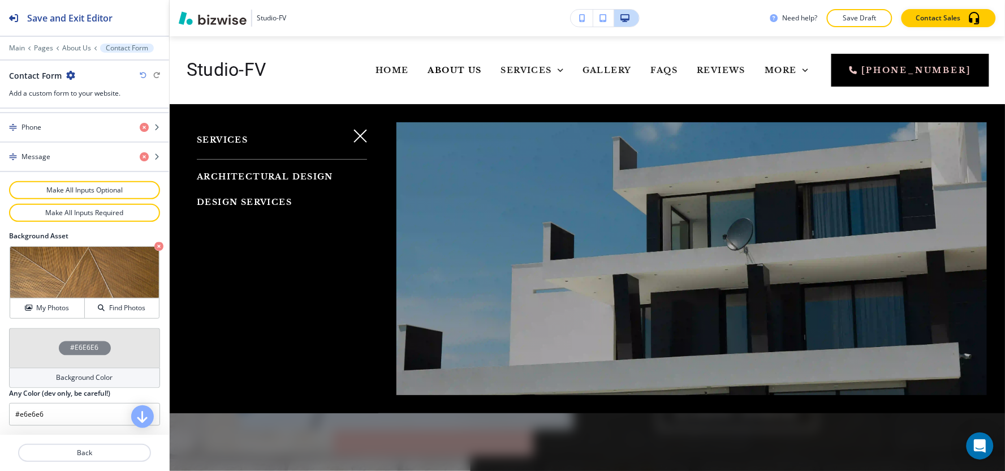
click at [245, 180] on span "Architectural Design" at bounding box center [265, 176] width 136 height 10
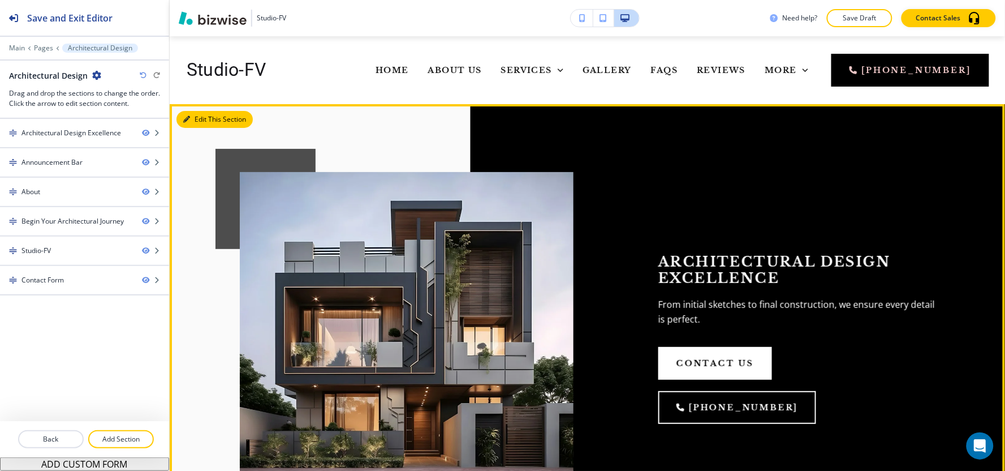
click at [200, 116] on button "Edit This Section" at bounding box center [214, 119] width 76 height 17
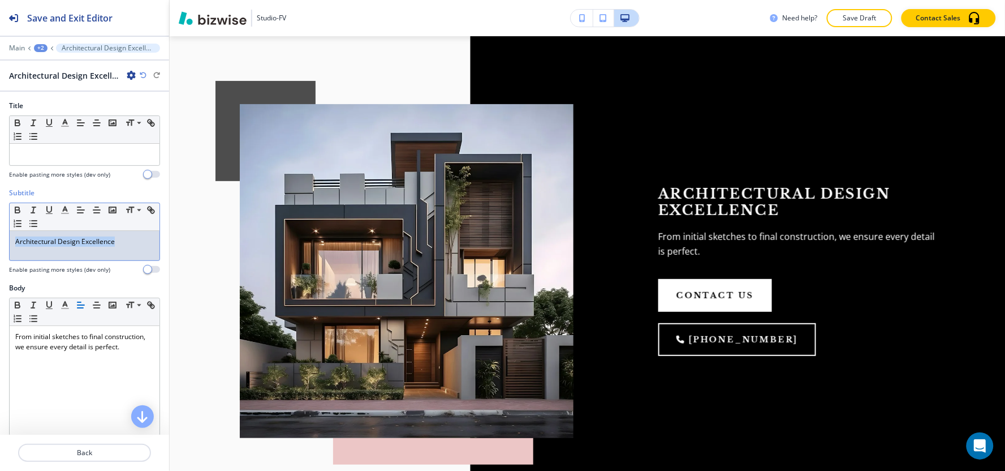
drag, startPoint x: 143, startPoint y: 241, endPoint x: 0, endPoint y: 249, distance: 142.7
click at [0, 249] on div "Subtitle Small Normal Large Huge Architectural Design Excellence Enable pasting…" at bounding box center [84, 235] width 169 height 95
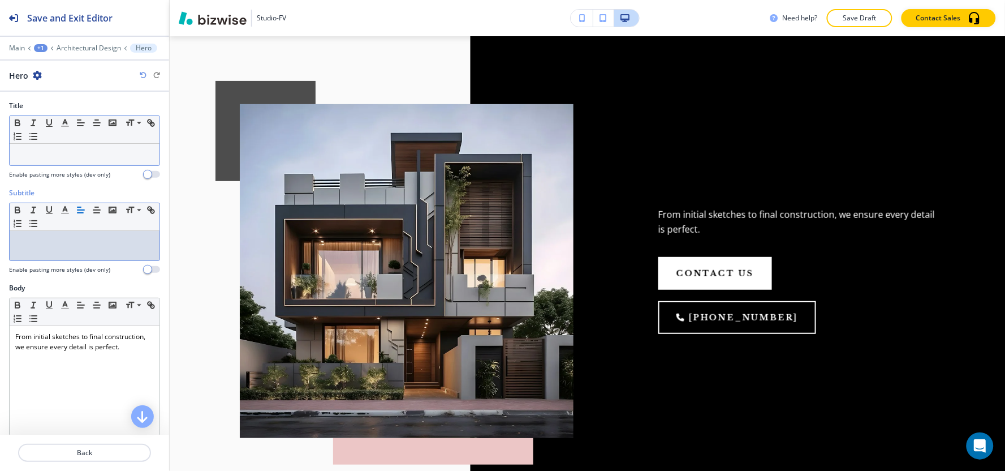
click at [57, 149] on div at bounding box center [85, 154] width 150 height 21
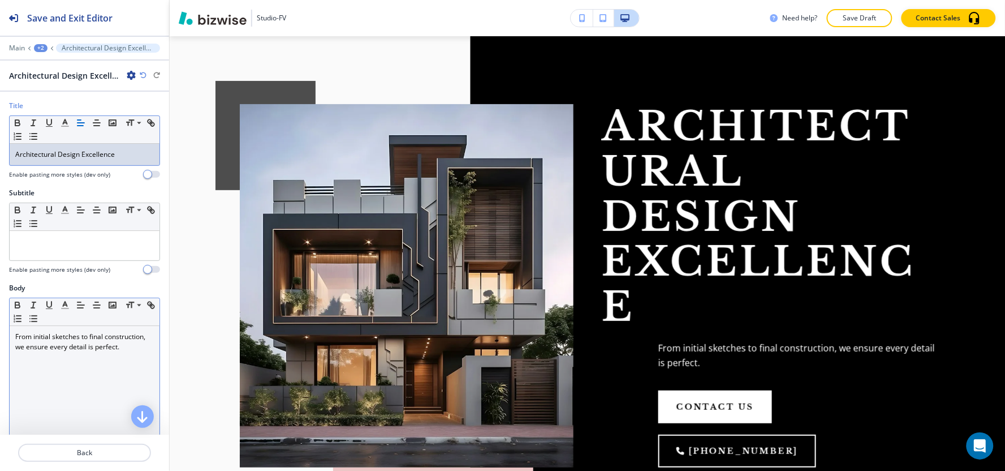
scroll to position [63, 0]
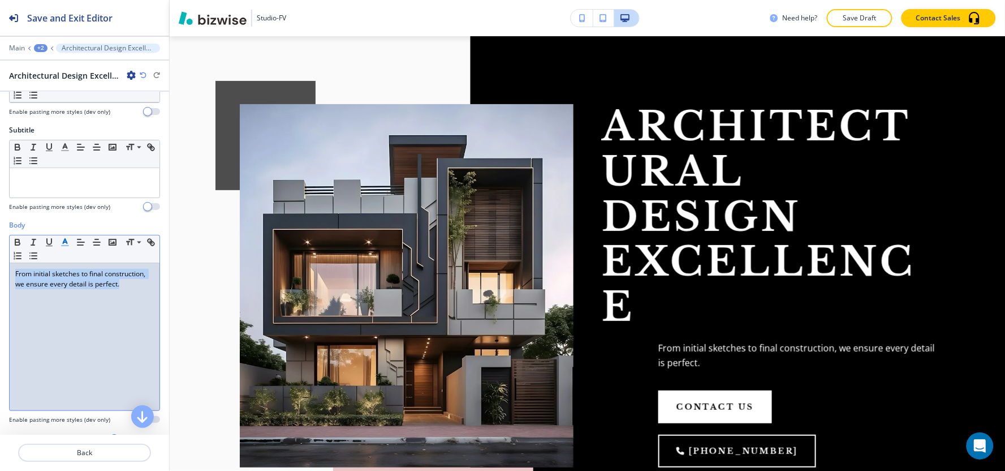
drag, startPoint x: 58, startPoint y: 303, endPoint x: 61, endPoint y: 241, distance: 61.7
click at [2, 265] on div "Body Small Normal Large Huge From initial sketches to final construction, we en…" at bounding box center [84, 326] width 169 height 213
click at [74, 236] on button "button" at bounding box center [81, 242] width 16 height 14
click at [81, 347] on div "From initial sketches to final construction, we ensure every detail is perfect." at bounding box center [85, 336] width 150 height 147
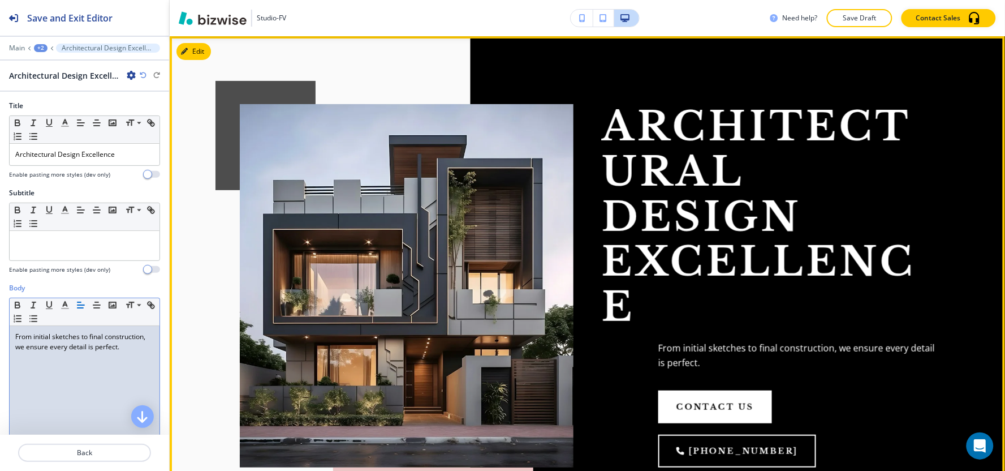
scroll to position [5, 0]
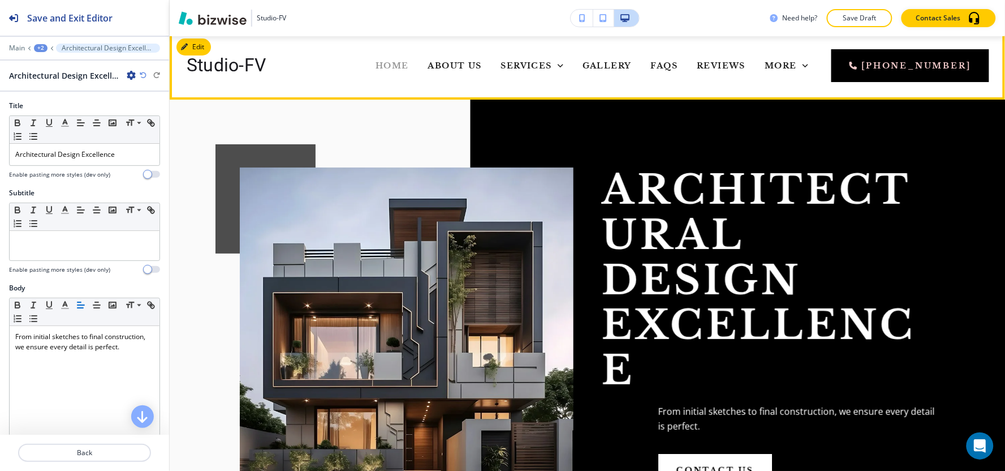
click at [376, 67] on span "Home" at bounding box center [392, 66] width 33 height 10
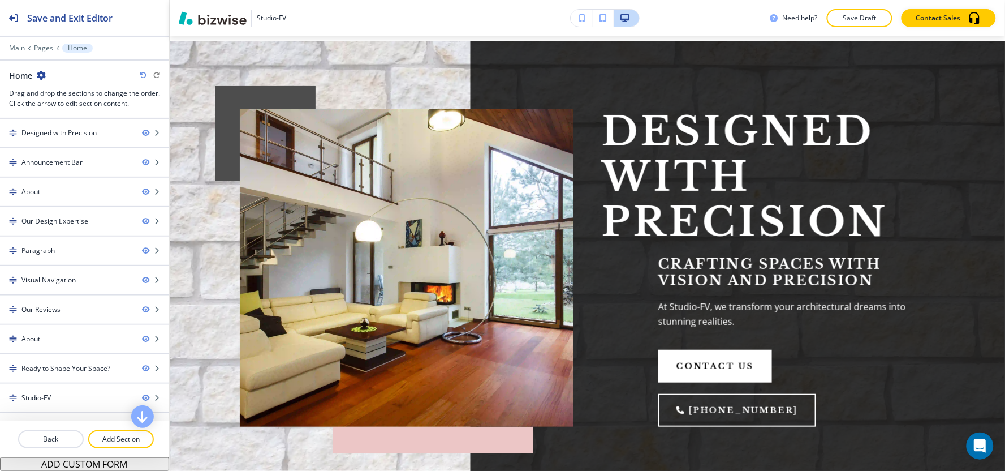
scroll to position [0, 0]
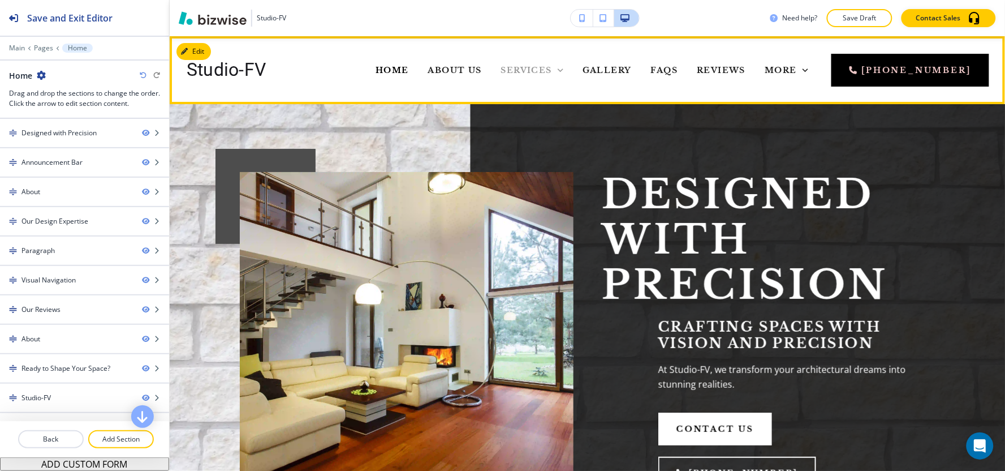
click at [501, 70] on span "Services" at bounding box center [526, 70] width 51 height 10
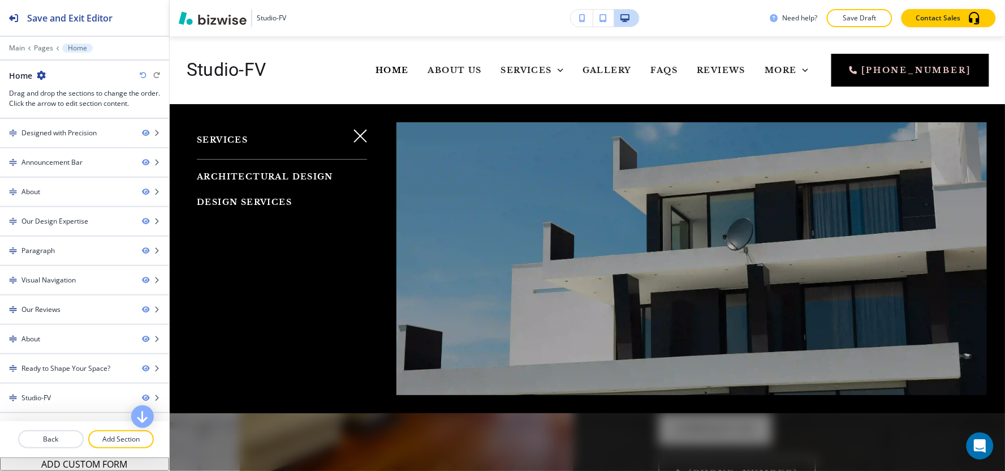
click at [290, 177] on span "Architectural Design" at bounding box center [265, 176] width 136 height 10
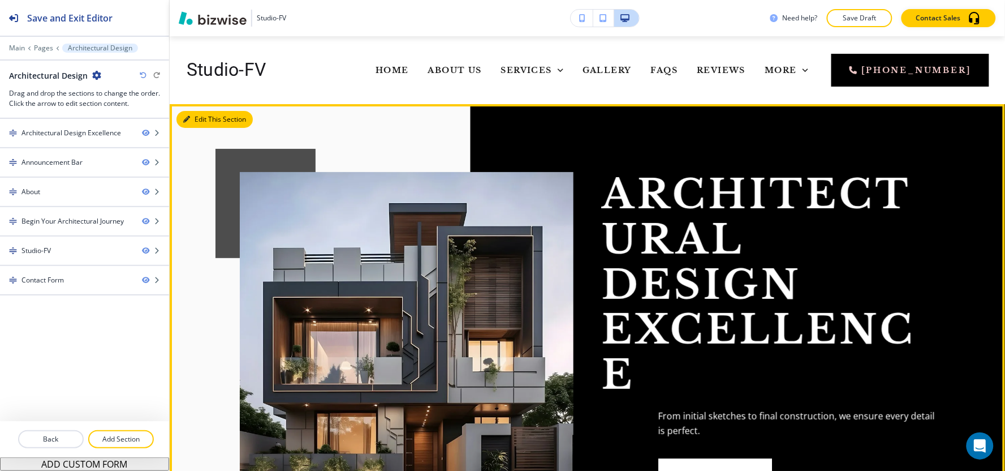
click at [191, 118] on button "Edit This Section" at bounding box center [214, 119] width 76 height 17
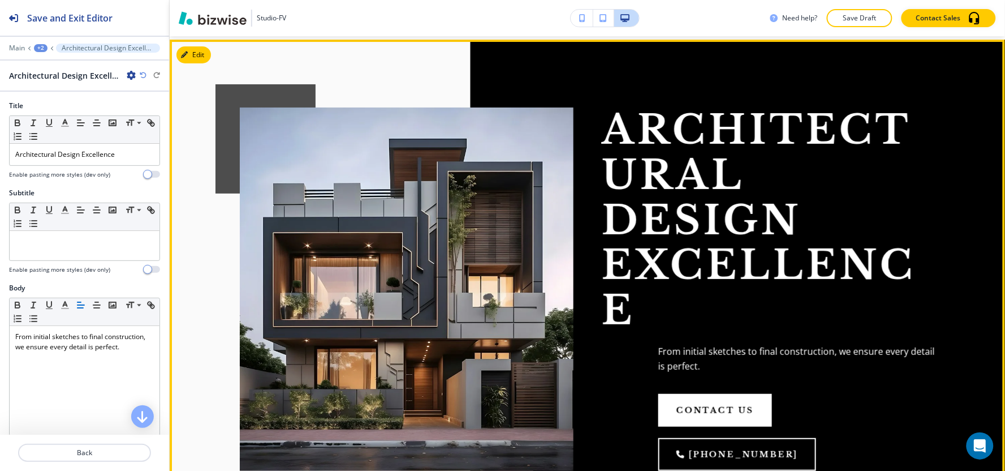
scroll to position [68, 0]
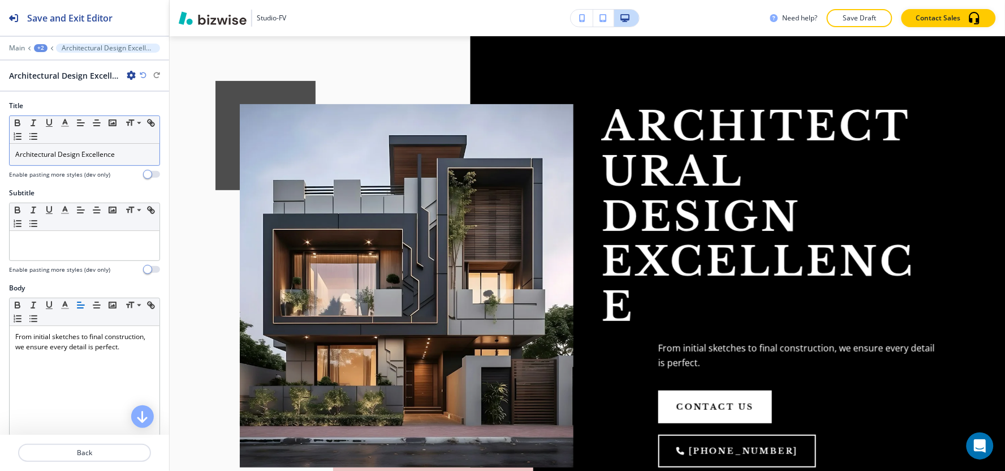
click at [129, 152] on p "Architectural Design Excellence" at bounding box center [84, 154] width 139 height 10
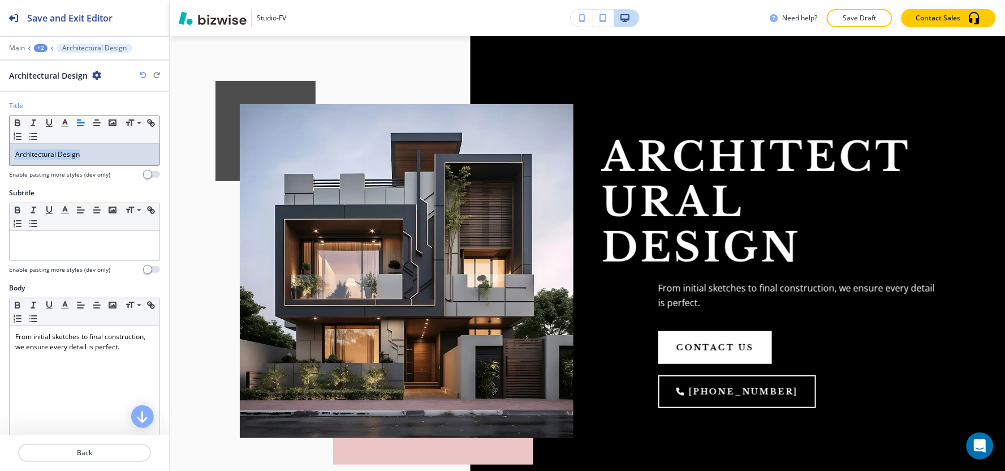
drag, startPoint x: 110, startPoint y: 153, endPoint x: 0, endPoint y: 161, distance: 110.6
click at [0, 161] on div "Title Small Normal Large Huge Architectural Design Enable pasting more styles (…" at bounding box center [84, 144] width 169 height 87
click at [35, 239] on p at bounding box center [84, 241] width 139 height 10
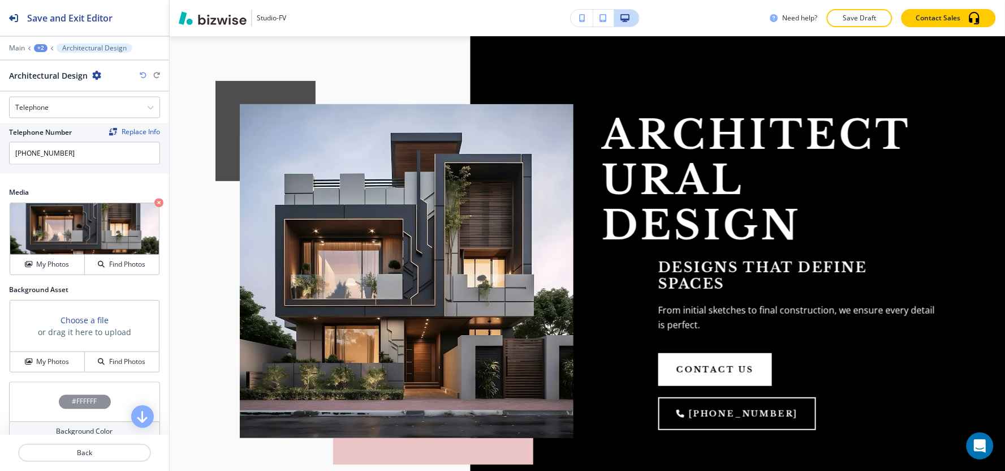
scroll to position [566, 0]
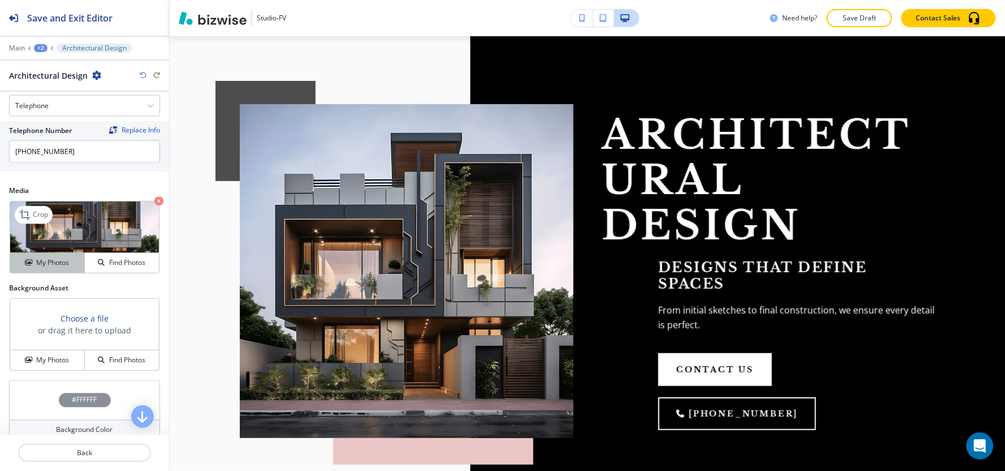
click at [48, 269] on button "My Photos" at bounding box center [47, 263] width 75 height 20
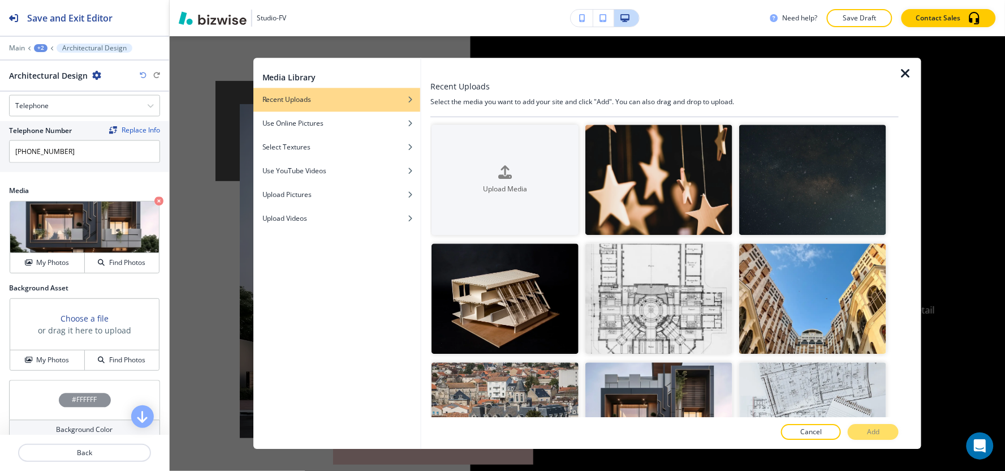
scroll to position [0, 0]
click at [908, 75] on icon "button" at bounding box center [906, 74] width 14 height 14
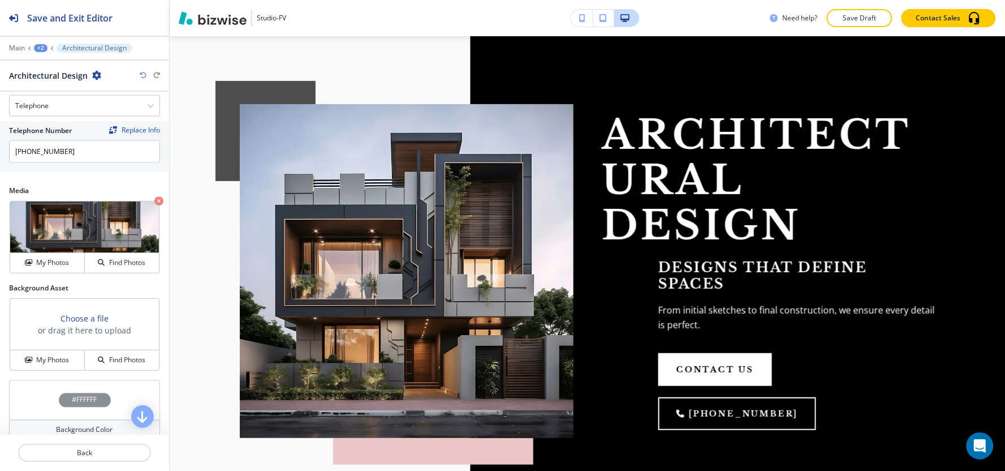
scroll to position [619, 0]
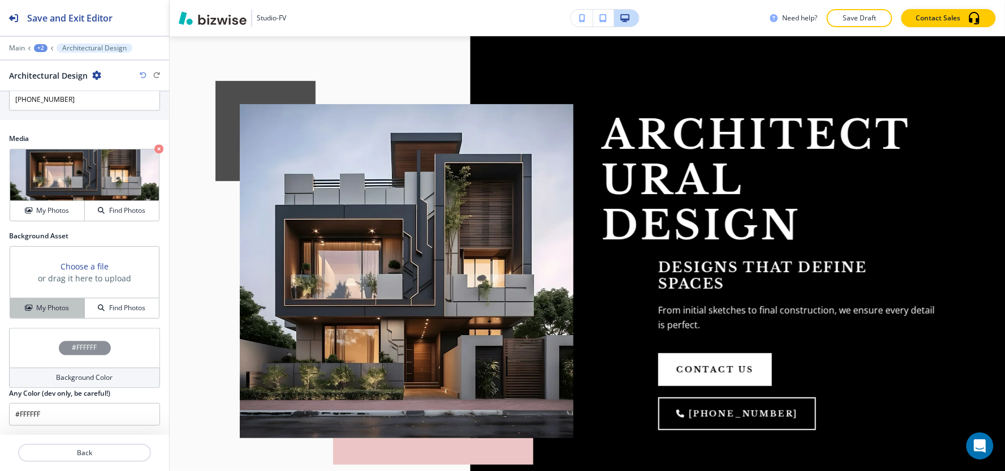
click at [29, 308] on icon "button" at bounding box center [28, 307] width 7 height 7
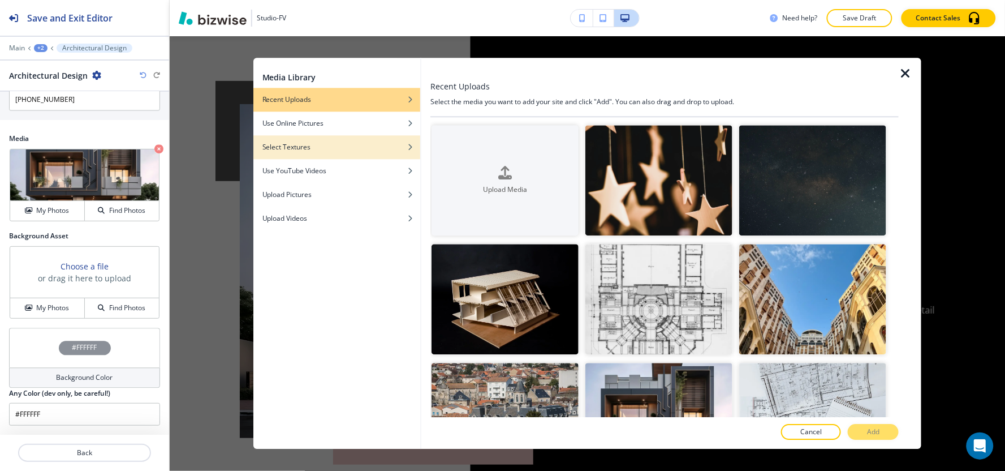
click at [366, 146] on div "Select Textures" at bounding box center [336, 147] width 167 height 10
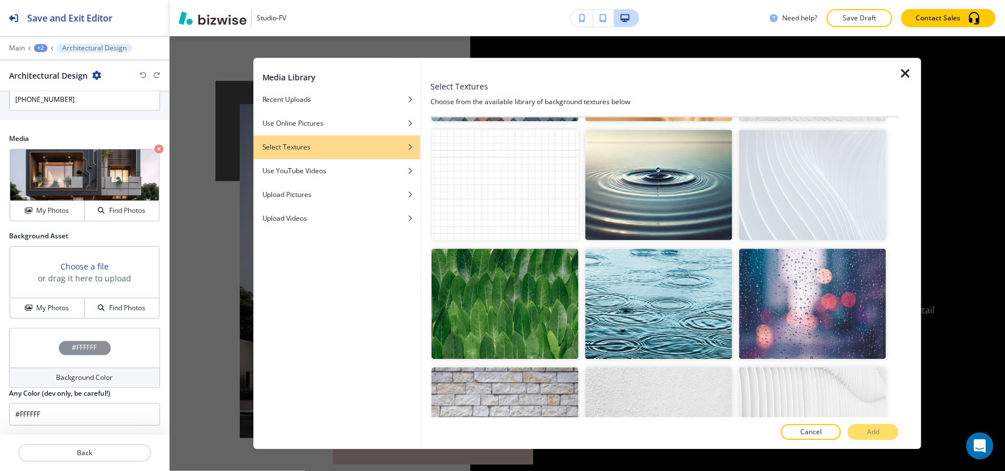
scroll to position [1131, 0]
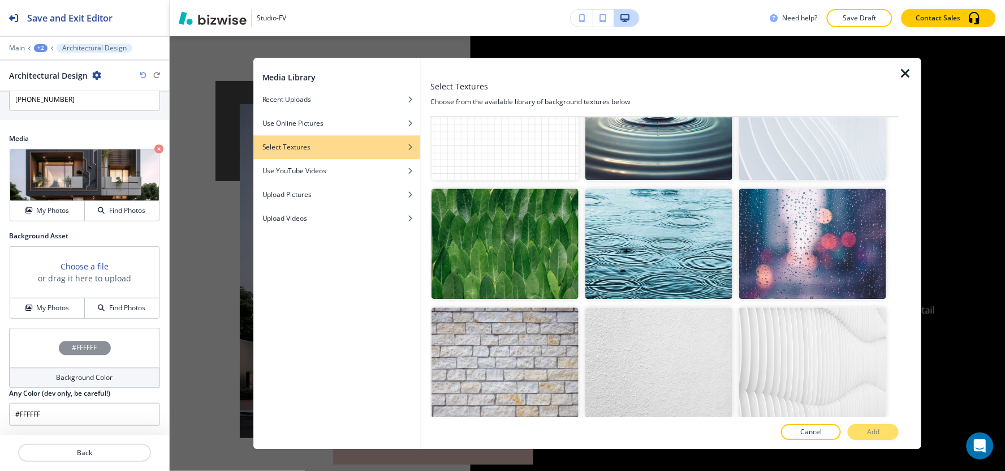
click at [552, 337] on img "button" at bounding box center [505, 362] width 147 height 110
click at [874, 432] on p "Add" at bounding box center [873, 432] width 12 height 10
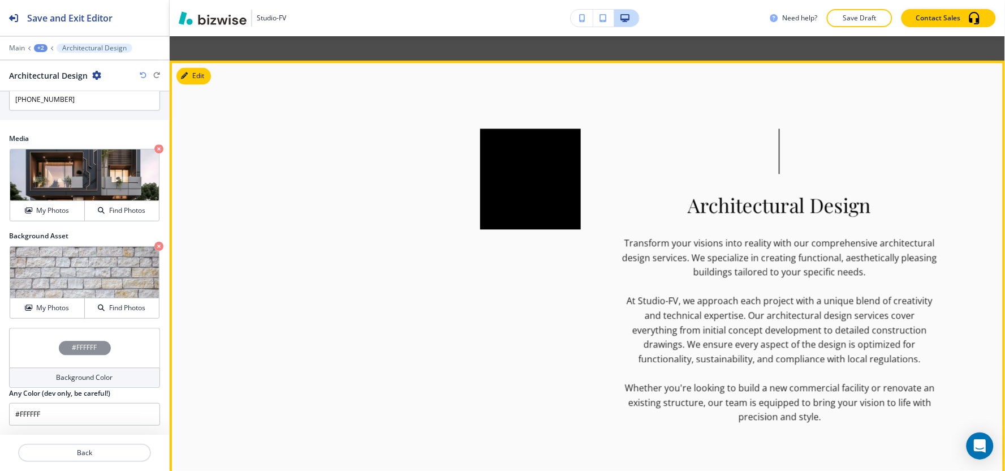
scroll to position [570, 0]
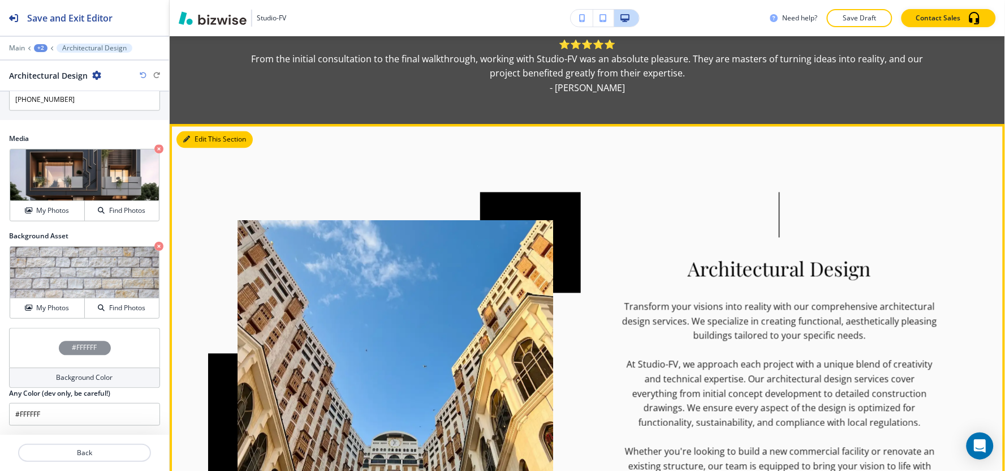
click at [200, 131] on button "Edit This Section" at bounding box center [214, 139] width 76 height 17
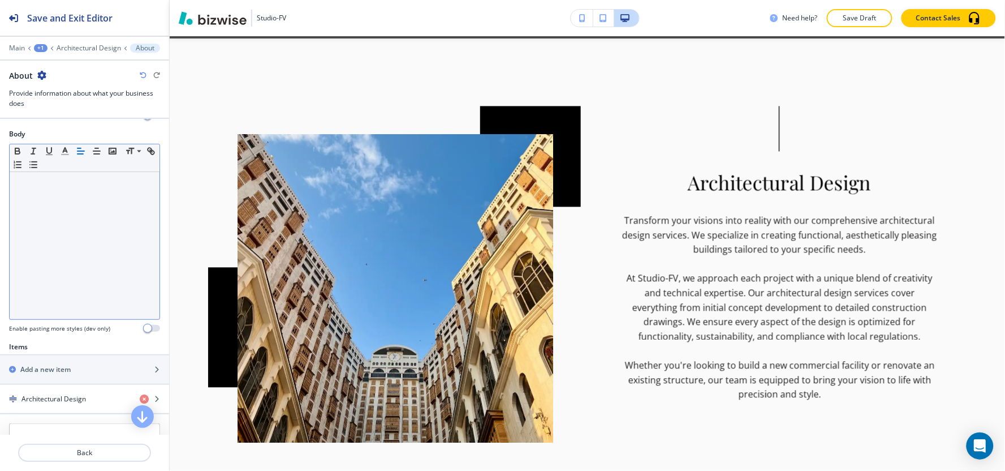
scroll to position [251, 0]
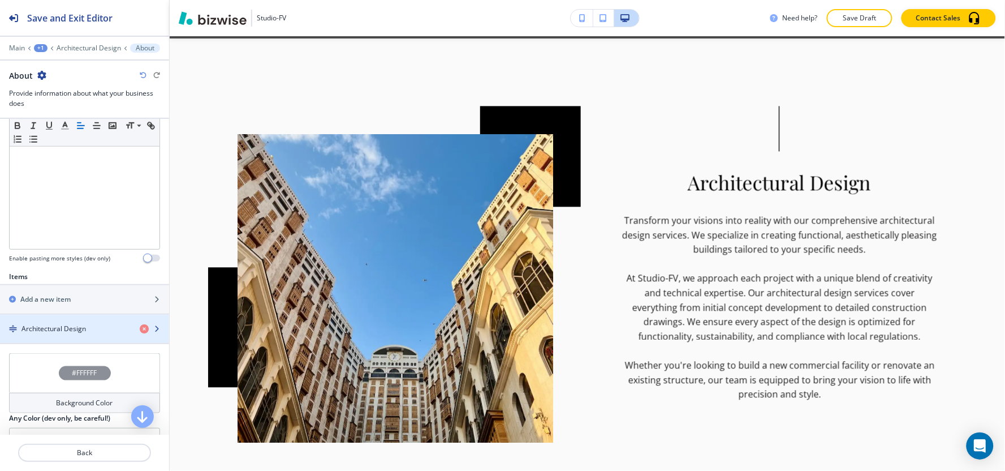
click at [49, 336] on div "button" at bounding box center [84, 338] width 169 height 9
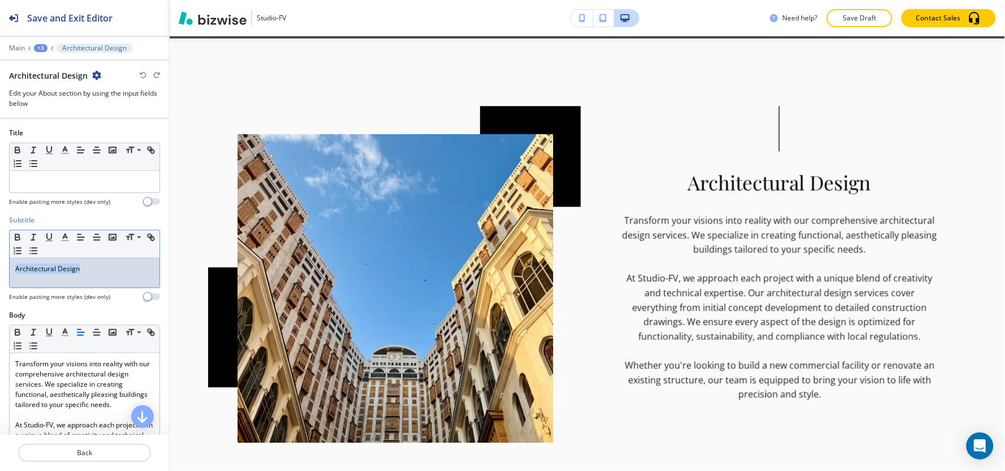
drag, startPoint x: 77, startPoint y: 277, endPoint x: 0, endPoint y: 297, distance: 80.1
click at [0, 297] on div "Subtitle Small Normal Large Huge Architectural Design Enable pasting more style…" at bounding box center [84, 262] width 169 height 95
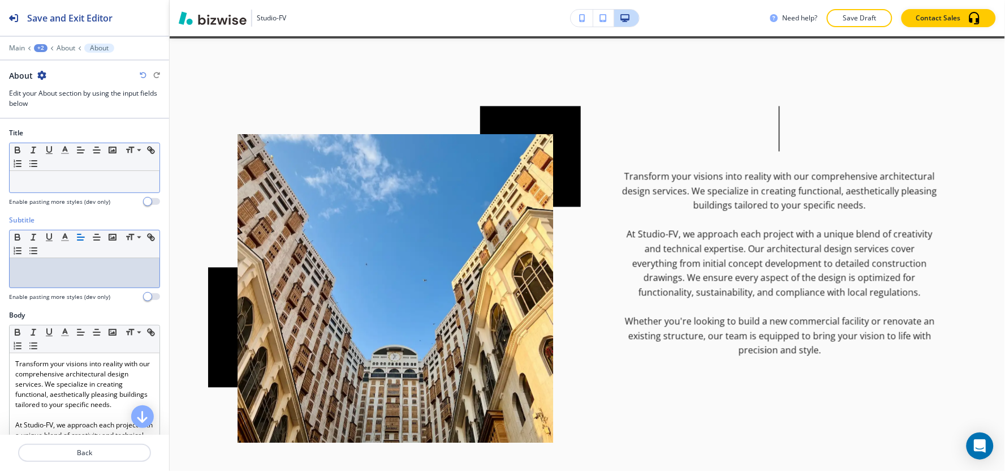
click at [38, 188] on div at bounding box center [85, 181] width 150 height 21
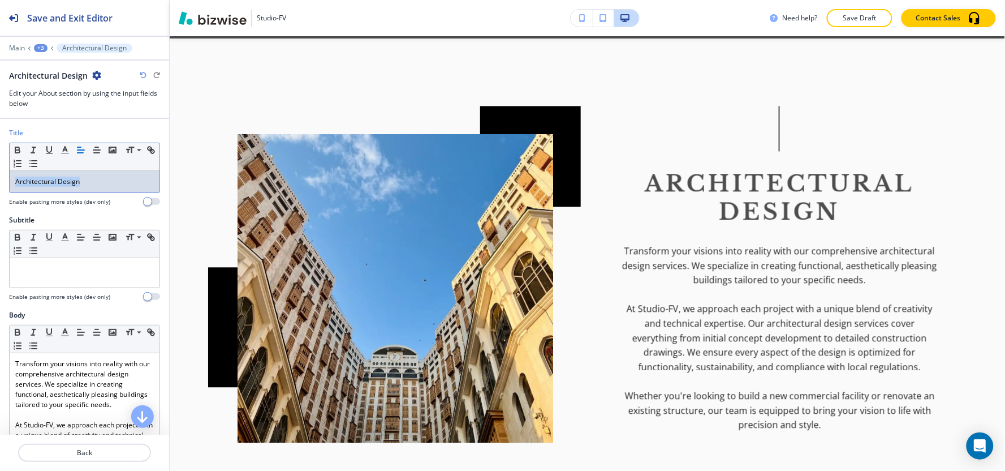
drag, startPoint x: 114, startPoint y: 188, endPoint x: 74, endPoint y: 161, distance: 48.5
click at [0, 199] on div "Title Small Normal Large Huge Architectural Design Enable pasting more styles (…" at bounding box center [84, 171] width 169 height 87
click at [64, 154] on icon "button" at bounding box center [65, 150] width 10 height 10
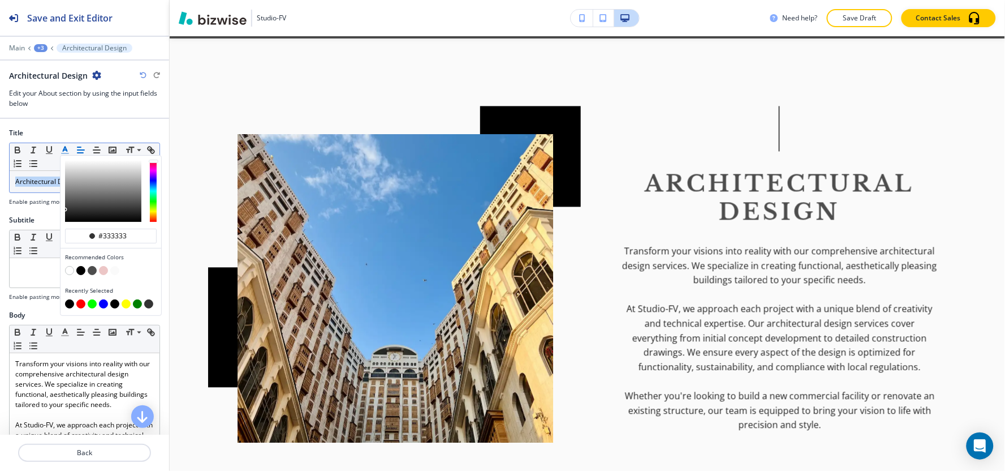
click at [70, 302] on button "button" at bounding box center [69, 303] width 9 height 9
type input "#000000"
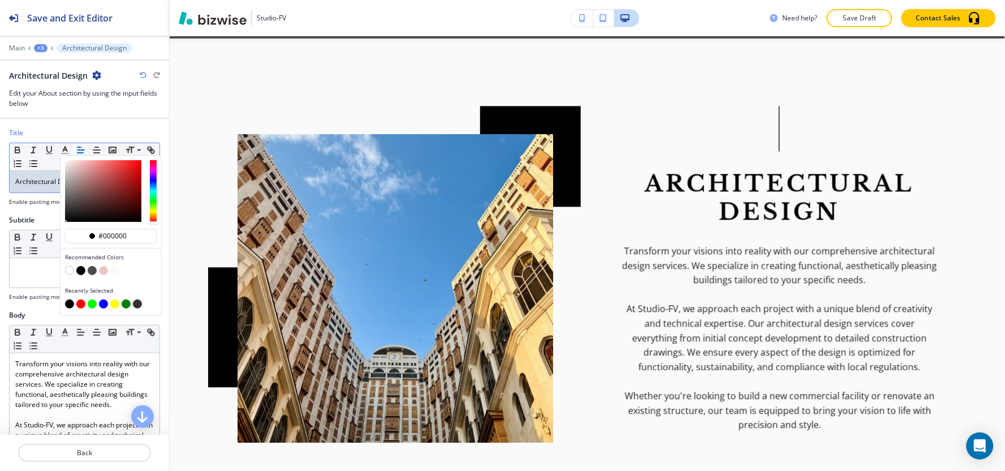
click at [37, 212] on div "Title #000000 Recommended Colors Recently Selected Small Normal Large Huge Arch…" at bounding box center [84, 171] width 169 height 87
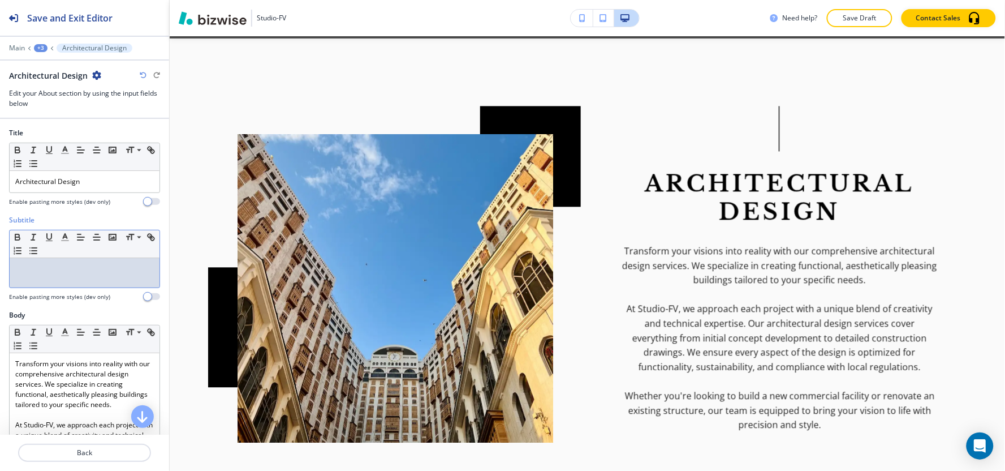
click at [55, 274] on div at bounding box center [85, 272] width 150 height 29
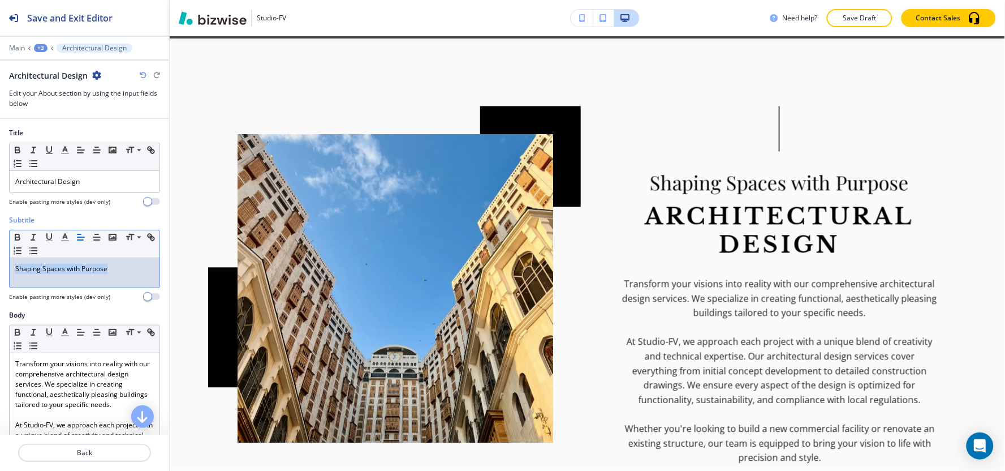
drag, startPoint x: 131, startPoint y: 268, endPoint x: 0, endPoint y: 290, distance: 133.0
click at [0, 290] on div "Subtitle Small Normal Large Huge Shaping Spaces with Purpose Enable pasting mor…" at bounding box center [84, 262] width 169 height 95
click at [61, 236] on icon "button" at bounding box center [65, 237] width 10 height 10
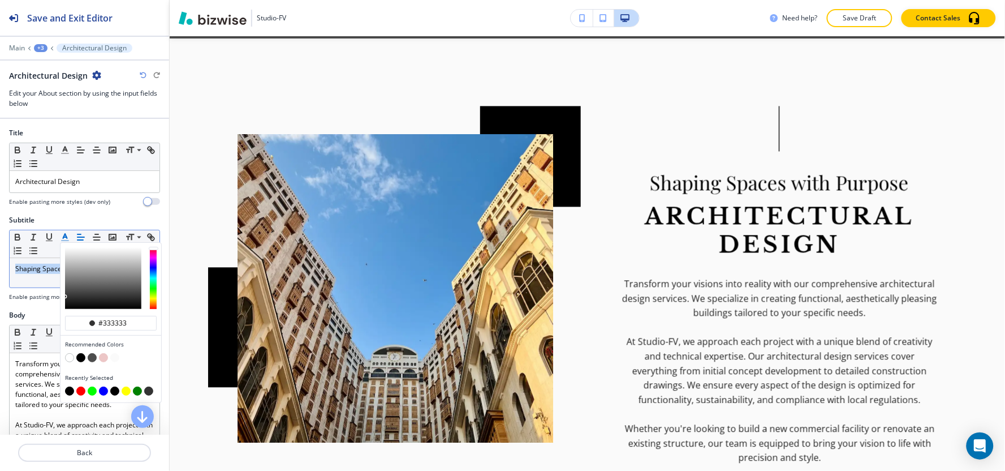
click at [69, 391] on button "button" at bounding box center [69, 390] width 9 height 9
type input "#000000"
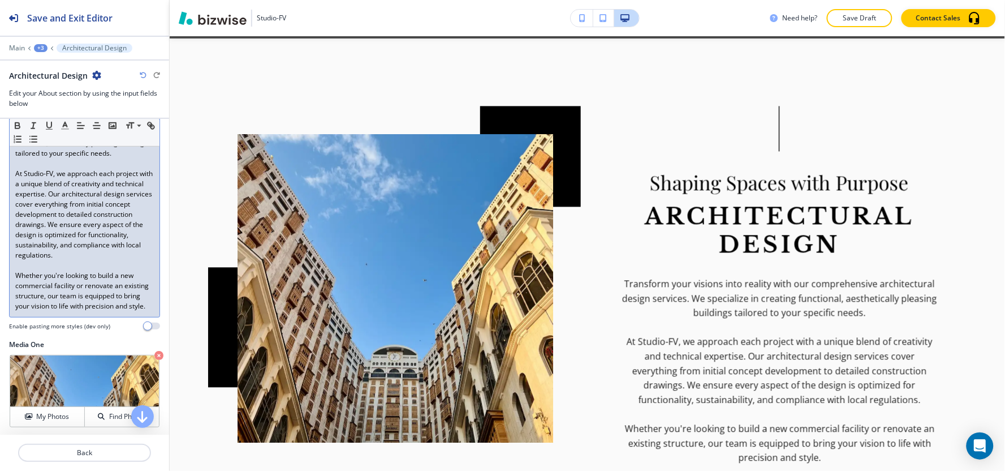
click at [58, 311] on p "Whether you're looking to build a new commercial facility or renovate an existi…" at bounding box center [84, 290] width 139 height 41
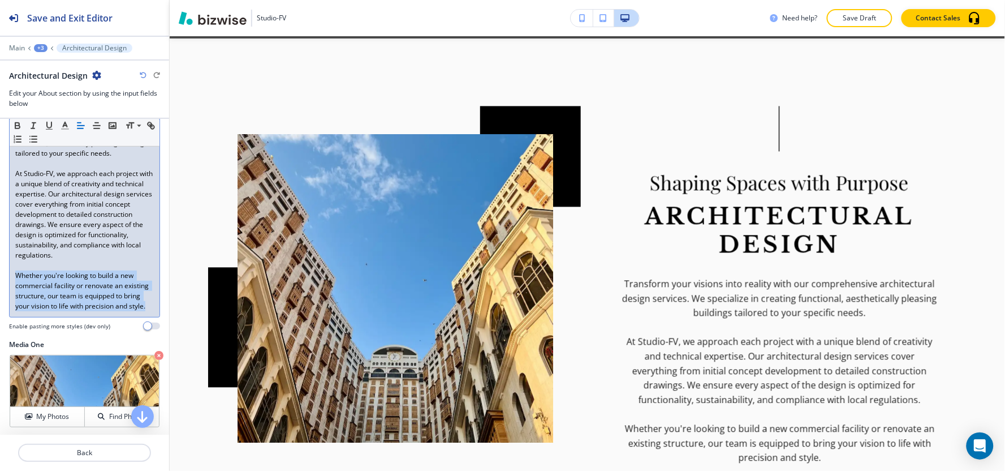
click at [70, 311] on p "Whether you're looking to build a new commercial facility or renovate an existi…" at bounding box center [84, 290] width 139 height 41
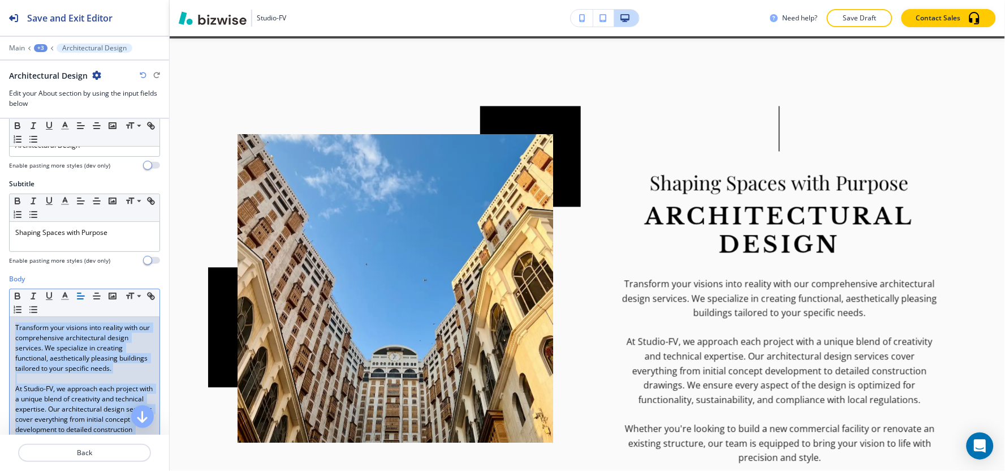
drag, startPoint x: 72, startPoint y: 318, endPoint x: 1, endPoint y: 121, distance: 209.8
click at [1, 121] on div "Title Small Normal Large Huge Architectural Design Enable pasting more styles (…" at bounding box center [84, 277] width 169 height 316
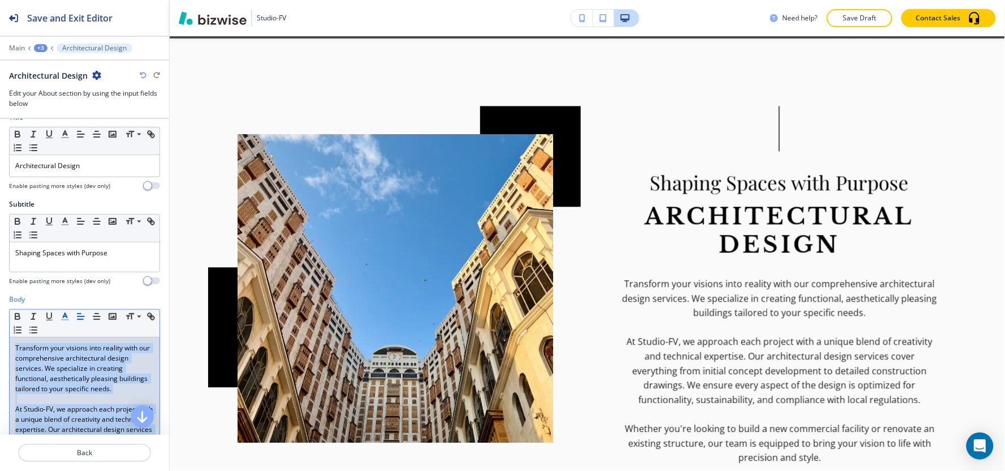
click at [66, 320] on icon "button" at bounding box center [65, 316] width 10 height 10
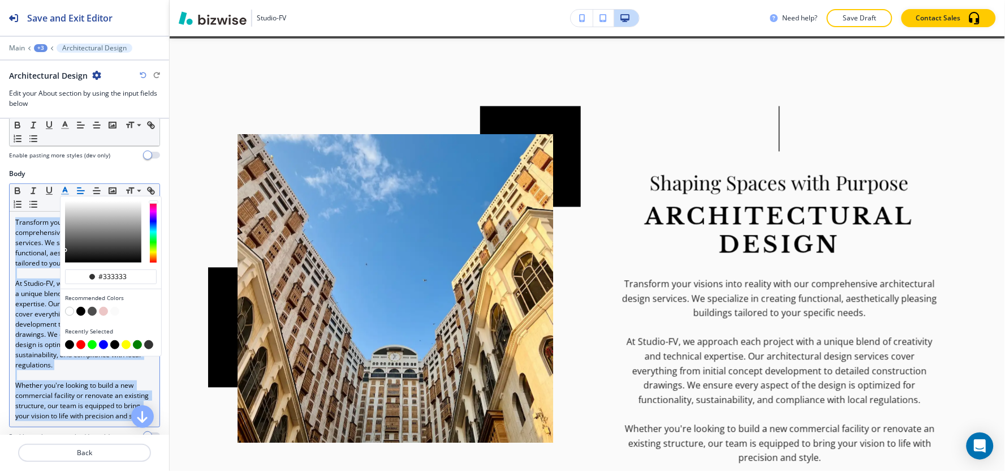
scroll to position [142, 0]
click at [71, 346] on button "button" at bounding box center [69, 343] width 9 height 9
type input "#000000"
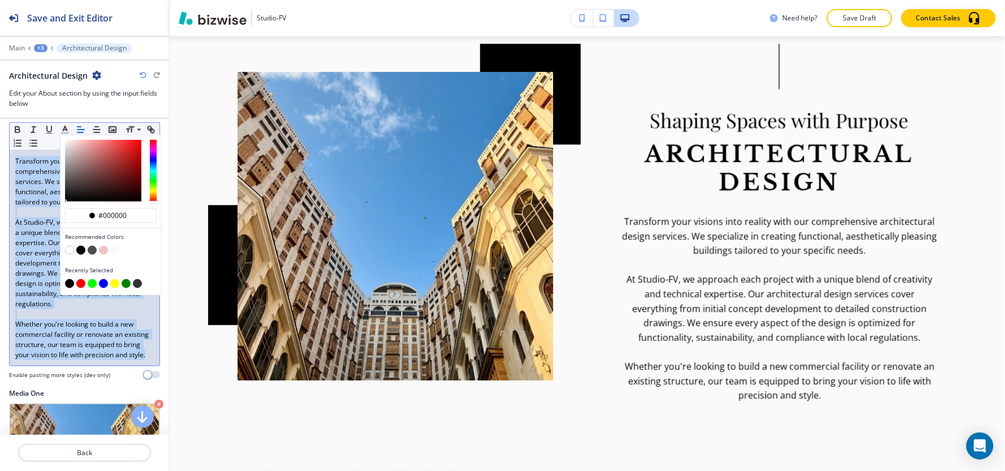
scroll to position [267, 0]
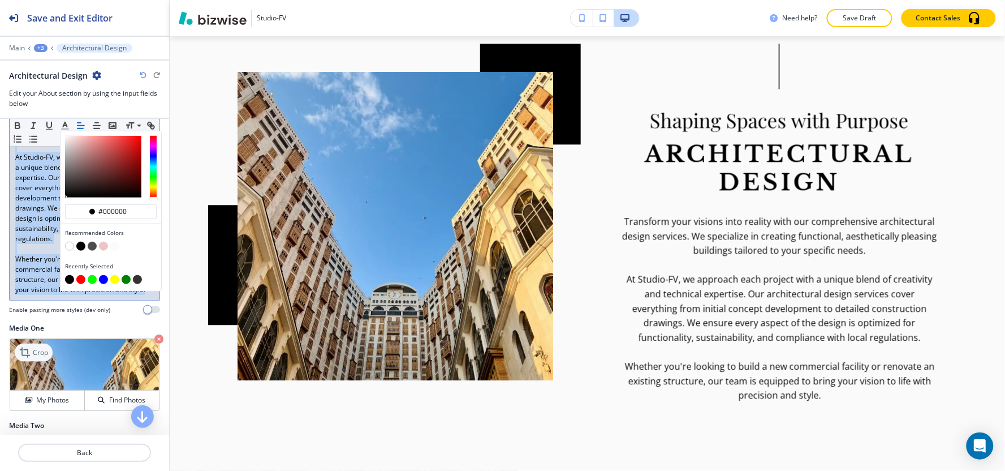
click at [32, 359] on icon at bounding box center [26, 353] width 14 height 14
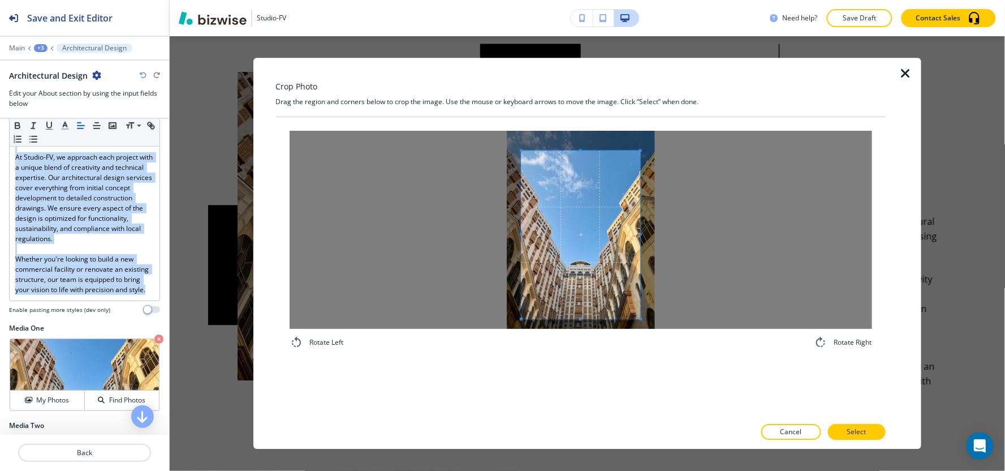
click at [567, 320] on span at bounding box center [580, 318] width 119 height 3
click at [579, 145] on span at bounding box center [580, 145] width 3 height 3
click at [583, 320] on span at bounding box center [580, 319] width 119 height 3
click at [869, 430] on button "Select" at bounding box center [857, 432] width 58 height 16
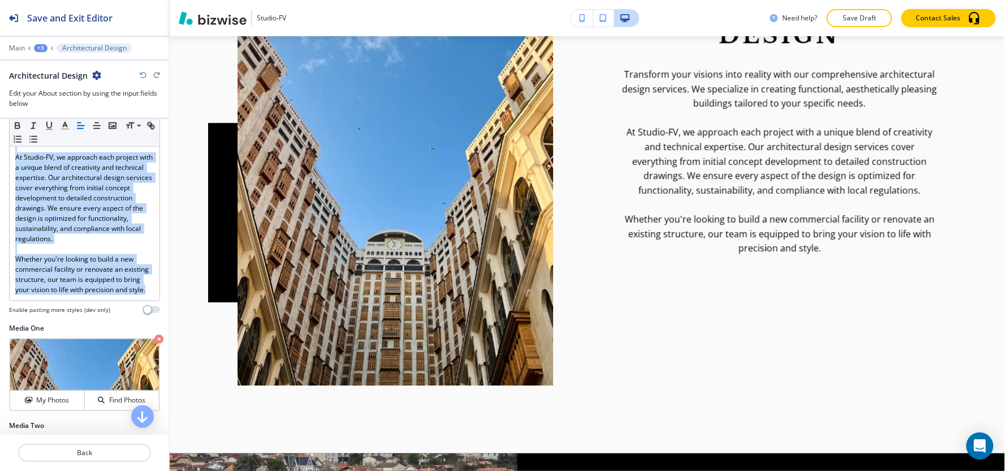
scroll to position [782, 0]
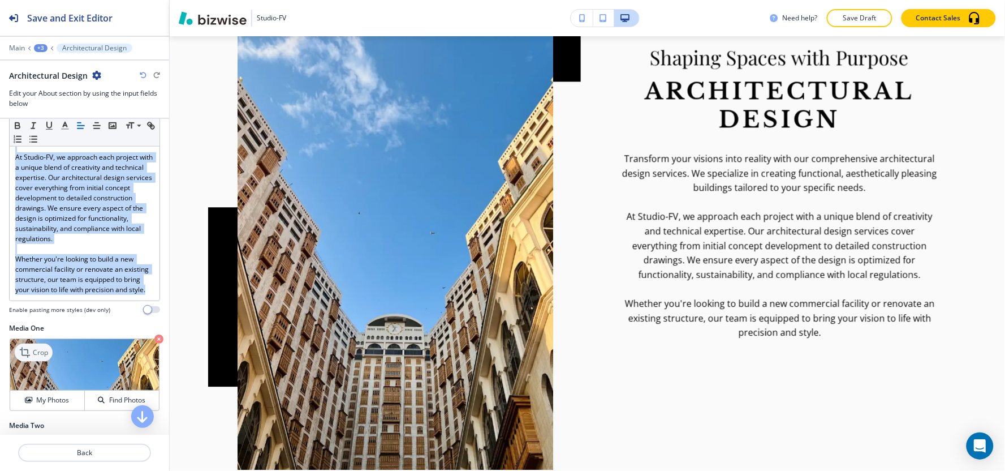
click at [31, 359] on icon at bounding box center [26, 353] width 14 height 14
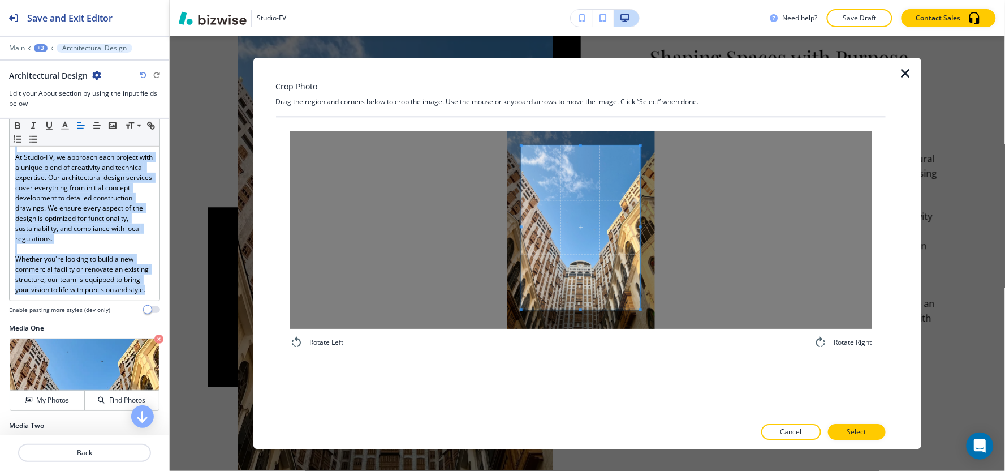
click at [578, 310] on span at bounding box center [580, 309] width 119 height 3
click at [871, 428] on button "Select" at bounding box center [857, 432] width 58 height 16
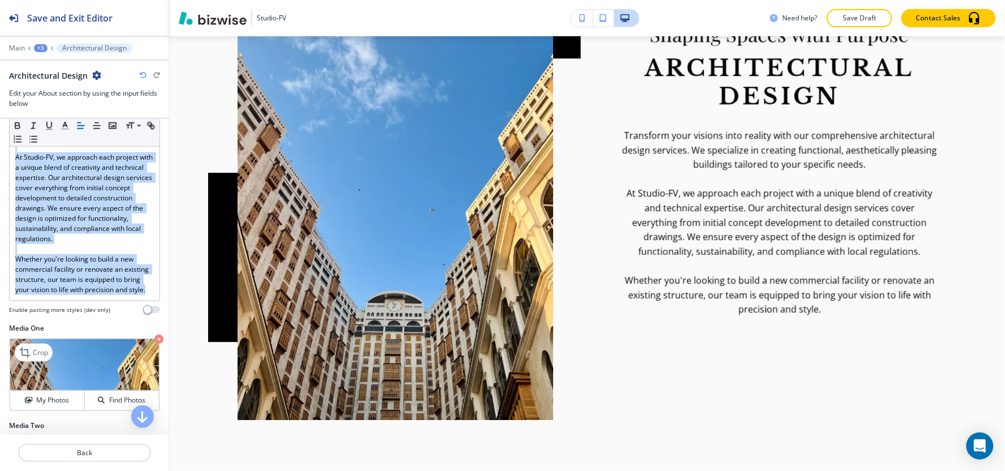
scroll to position [844, 0]
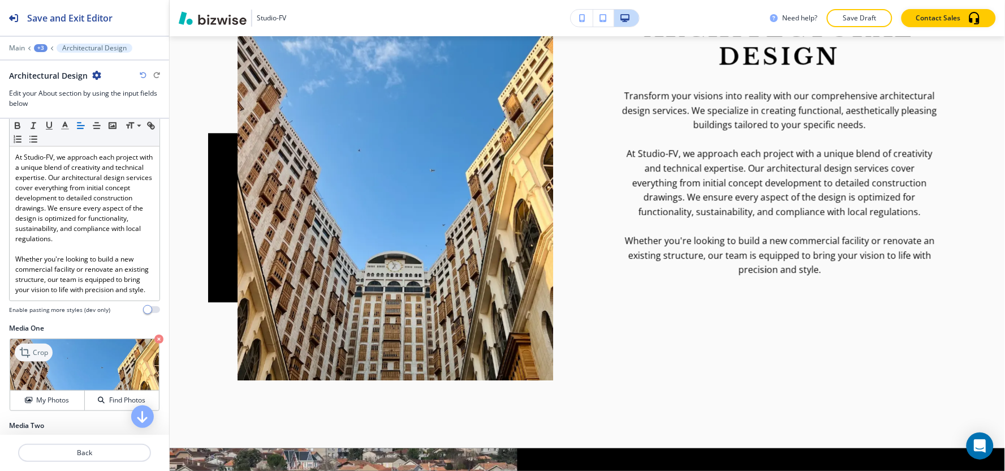
click at [46, 357] on p "Crop" at bounding box center [40, 352] width 15 height 10
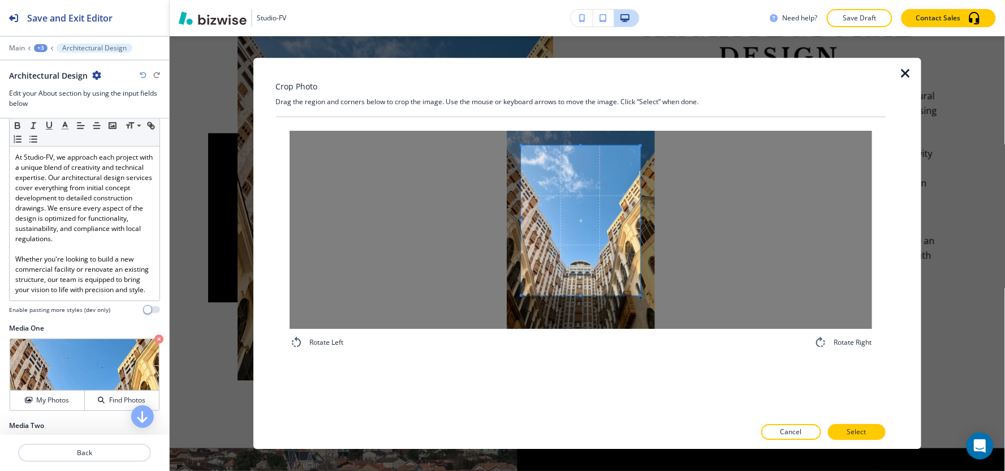
click at [553, 296] on span at bounding box center [580, 295] width 119 height 3
click at [580, 156] on div at bounding box center [580, 226] width 119 height 140
click at [573, 301] on span at bounding box center [580, 300] width 119 height 3
click at [868, 426] on button "Select" at bounding box center [857, 432] width 58 height 16
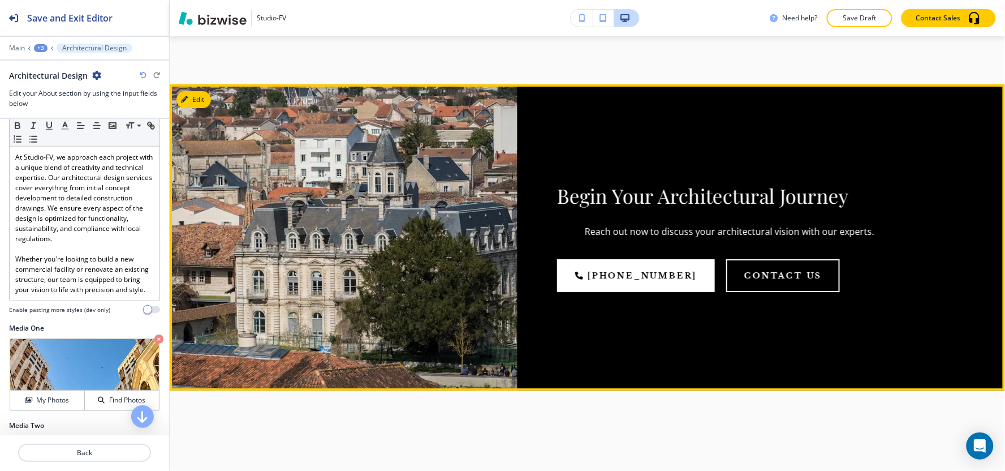
scroll to position [1158, 0]
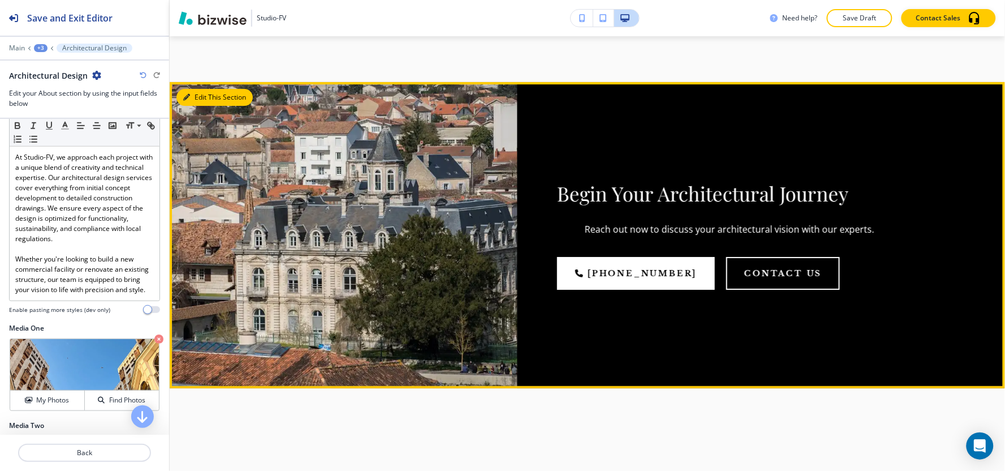
click at [198, 89] on button "Edit This Section" at bounding box center [214, 97] width 76 height 17
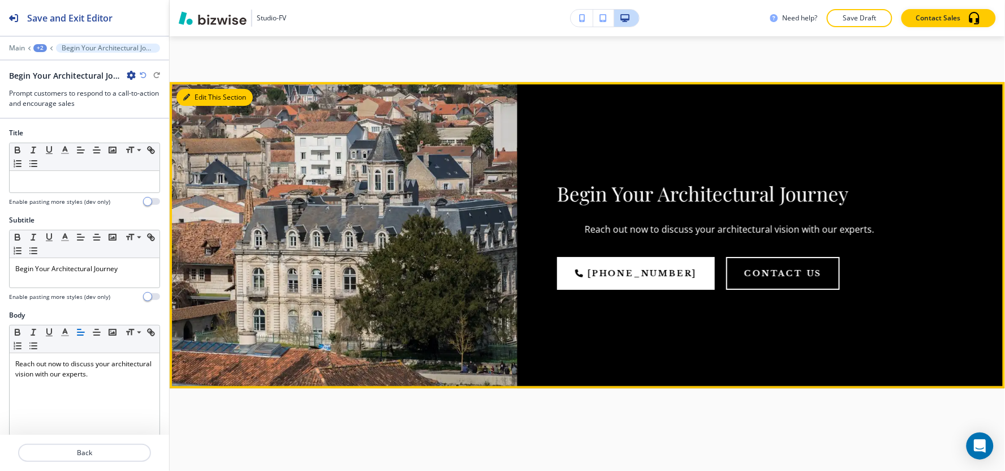
scroll to position [1196, 0]
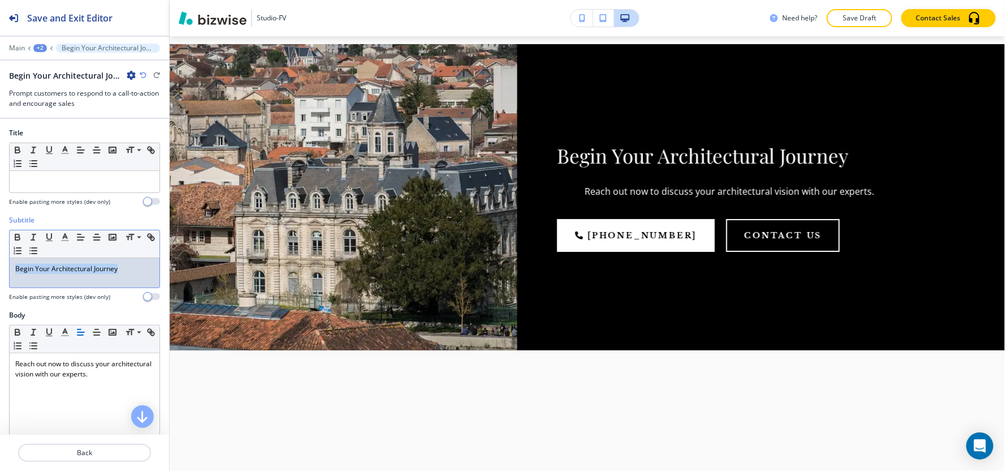
drag, startPoint x: 139, startPoint y: 267, endPoint x: 0, endPoint y: 271, distance: 139.2
click at [0, 271] on div "Subtitle Small Normal Large Huge Begin Your Architectural Journey Enable pastin…" at bounding box center [84, 262] width 169 height 95
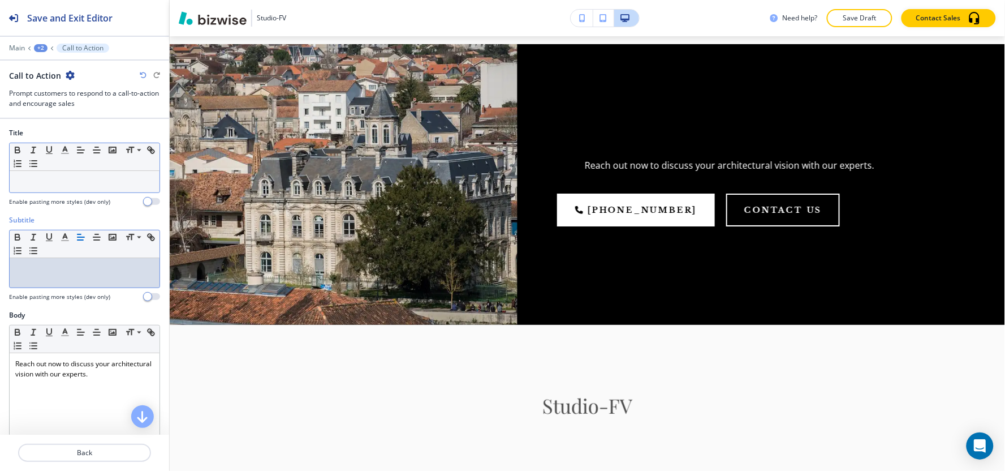
click at [64, 188] on div at bounding box center [85, 181] width 150 height 21
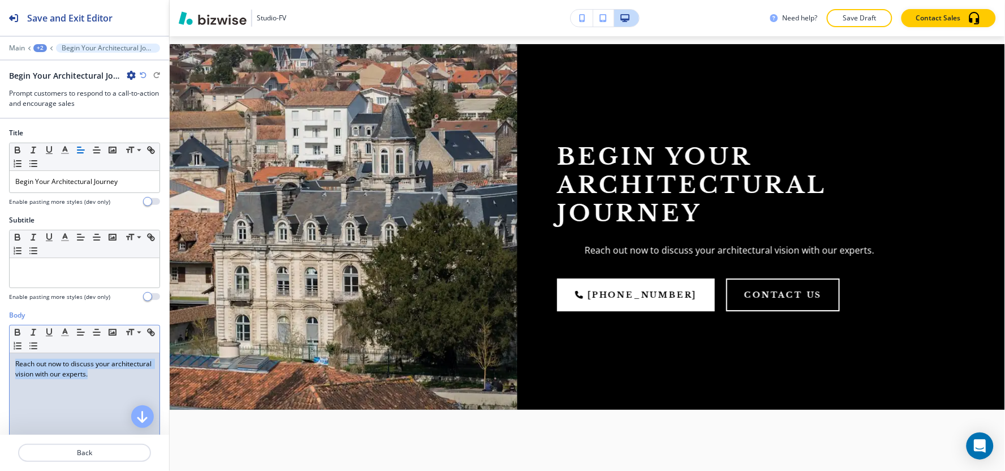
drag, startPoint x: 137, startPoint y: 378, endPoint x: 0, endPoint y: 351, distance: 140.1
click at [0, 351] on div "Body Small Normal Large Huge Reach out now to discuss your architectural vision…" at bounding box center [84, 416] width 169 height 213
click at [76, 332] on icon "button" at bounding box center [81, 332] width 10 height 10
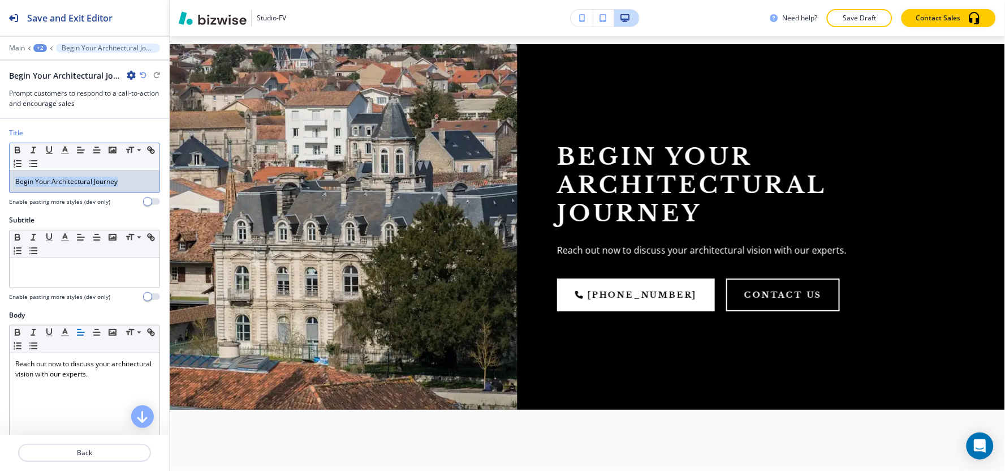
drag, startPoint x: 123, startPoint y: 182, endPoint x: 0, endPoint y: 193, distance: 123.8
click at [0, 193] on div "Title Small Normal Large Huge Begin Your Architectural Journey Enable pasting m…" at bounding box center [84, 171] width 169 height 87
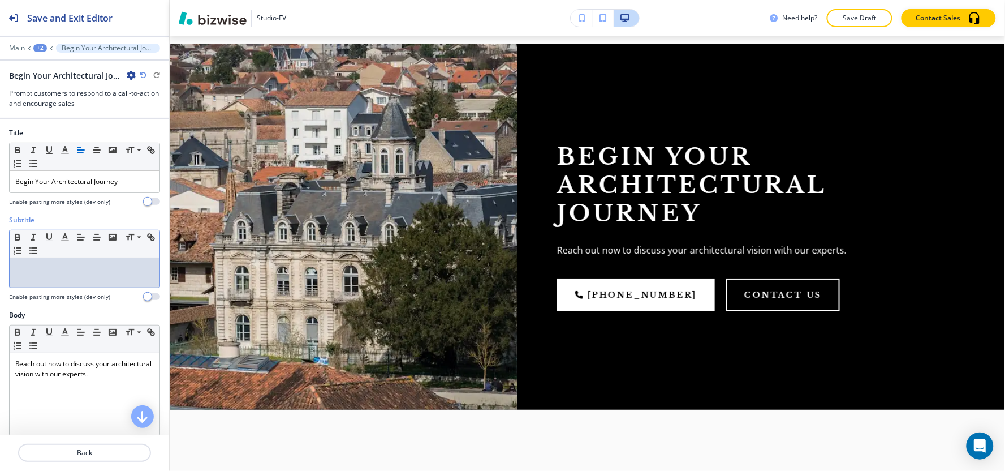
click at [121, 273] on p at bounding box center [84, 269] width 139 height 10
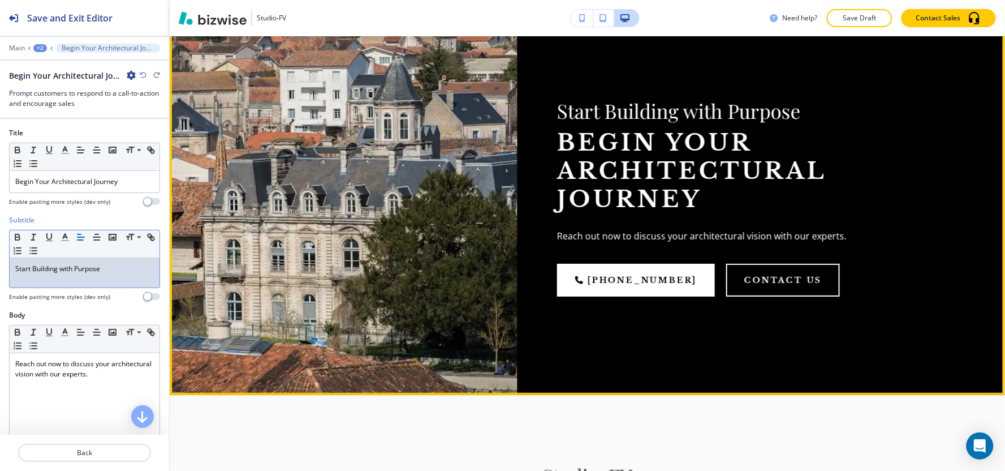
scroll to position [1384, 0]
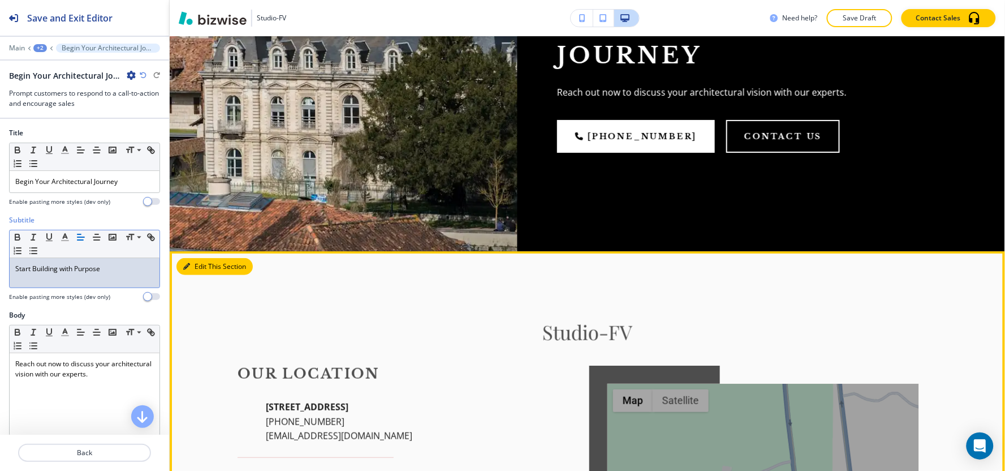
click at [193, 262] on button "Edit This Section" at bounding box center [214, 266] width 76 height 17
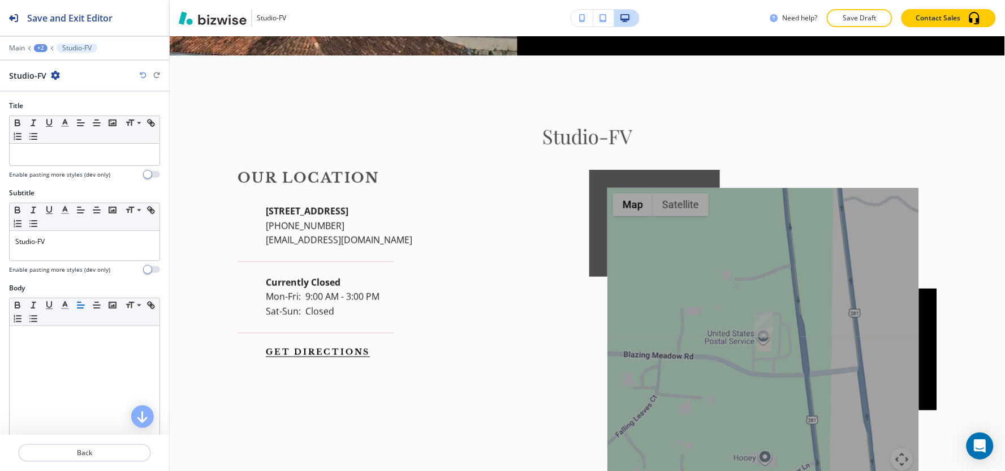
scroll to position [1591, 0]
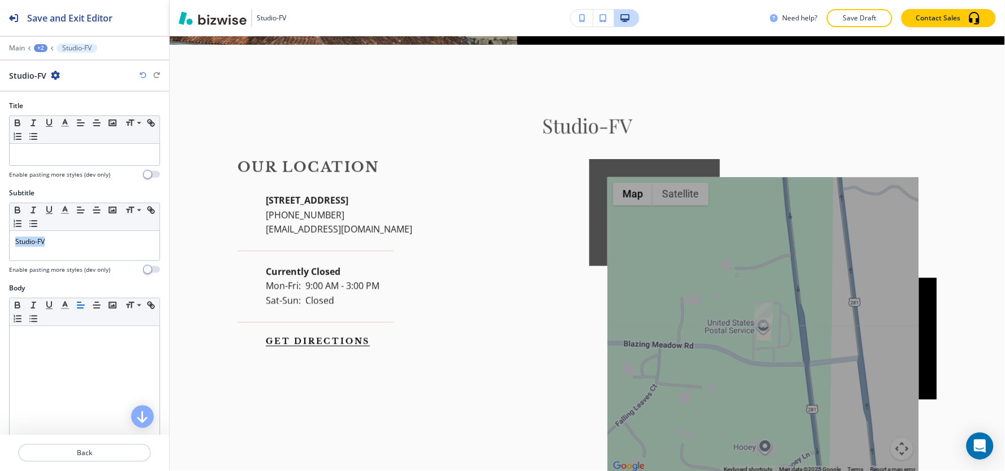
drag, startPoint x: 88, startPoint y: 250, endPoint x: 0, endPoint y: 256, distance: 88.4
click at [0, 256] on div "Subtitle Small Normal Large Huge Studio-FV Enable pasting more styles (dev only)" at bounding box center [84, 235] width 169 height 95
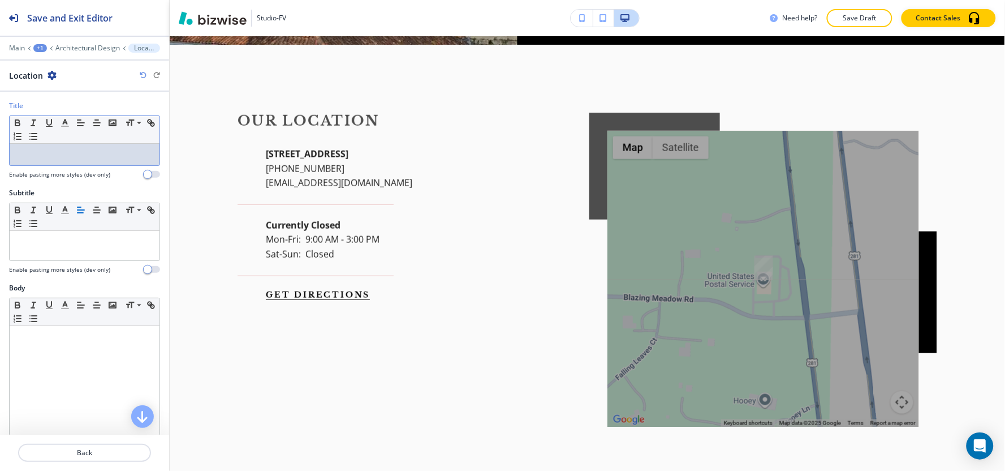
click at [42, 157] on p at bounding box center [84, 154] width 139 height 10
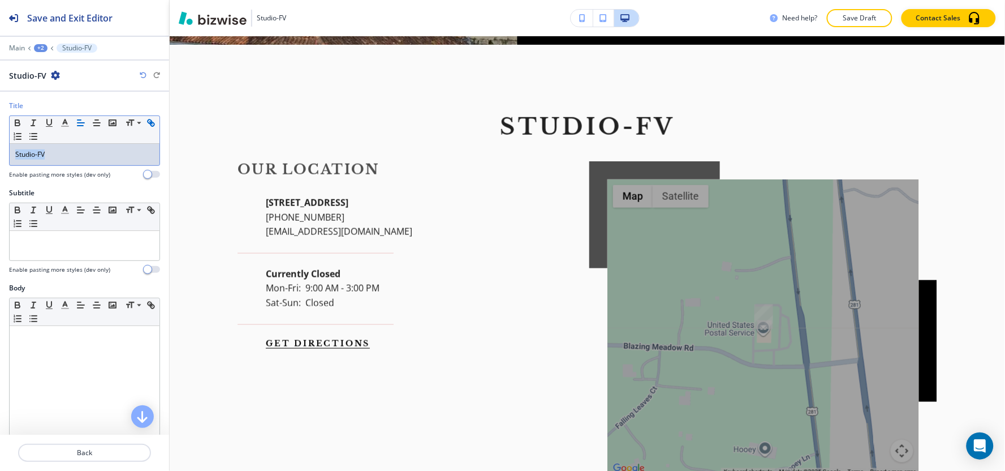
drag, startPoint x: 86, startPoint y: 163, endPoint x: 10, endPoint y: 140, distance: 79.1
click at [0, 147] on div "Title Small Normal Large Huge Studio-FV Enable pasting more styles (dev only)" at bounding box center [84, 144] width 169 height 87
click at [64, 123] on line "button" at bounding box center [64, 123] width 3 height 0
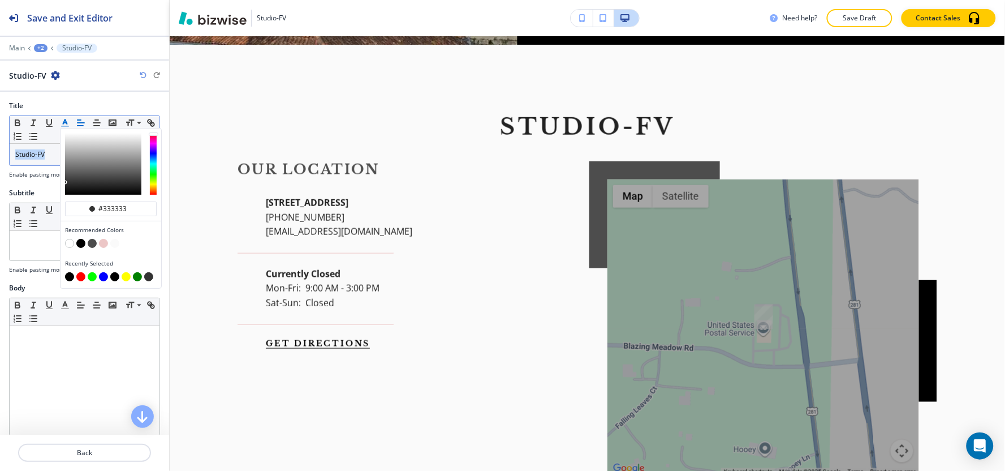
click at [67, 274] on button "button" at bounding box center [69, 276] width 9 height 9
type input "#000000"
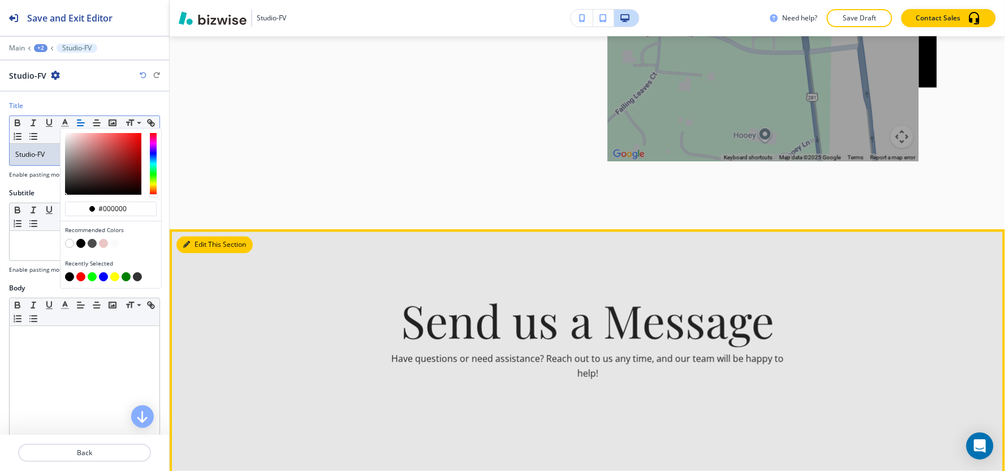
click at [202, 236] on button "Edit This Section" at bounding box center [214, 244] width 76 height 17
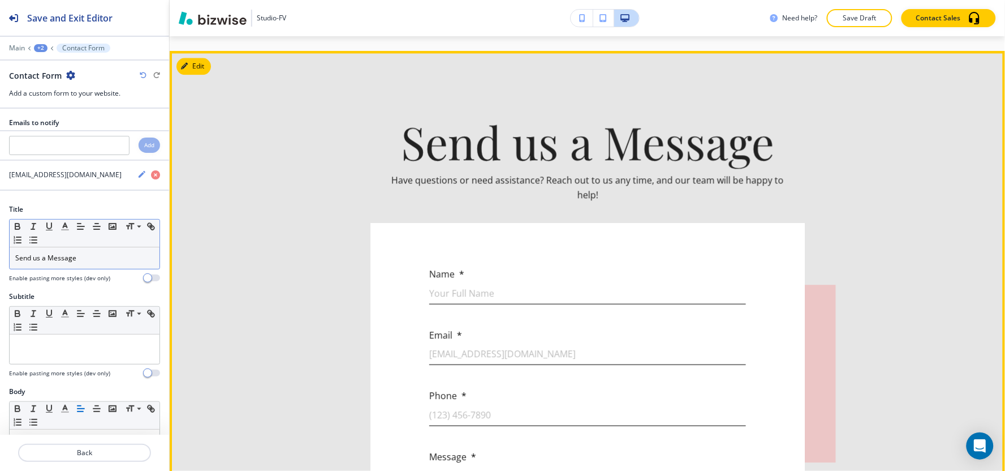
scroll to position [2085, 0]
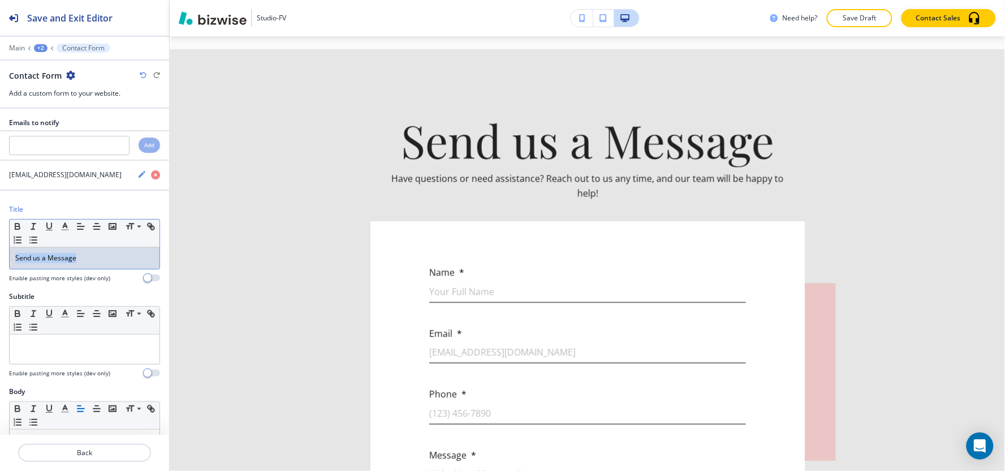
drag, startPoint x: 97, startPoint y: 258, endPoint x: 24, endPoint y: 266, distance: 73.4
click at [0, 288] on div "Title Small Normal Large Huge Send us a Message Enable pasting more styles (dev…" at bounding box center [84, 247] width 169 height 87
click at [70, 229] on button "button" at bounding box center [65, 226] width 16 height 14
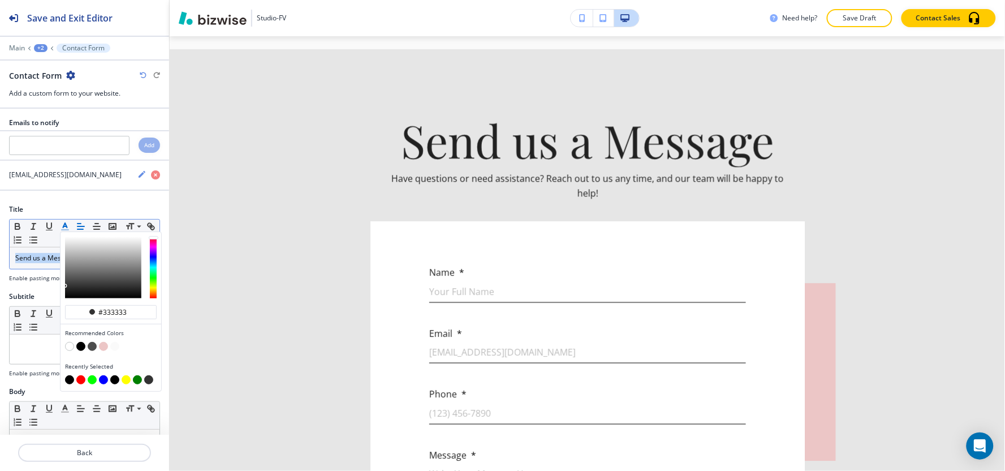
scroll to position [126, 0]
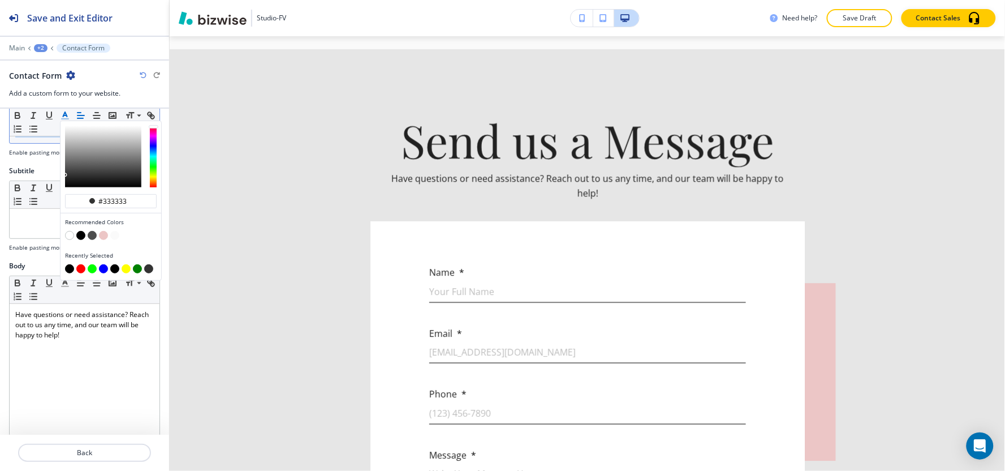
click at [70, 269] on button "button" at bounding box center [69, 269] width 9 height 9
type input "#000000"
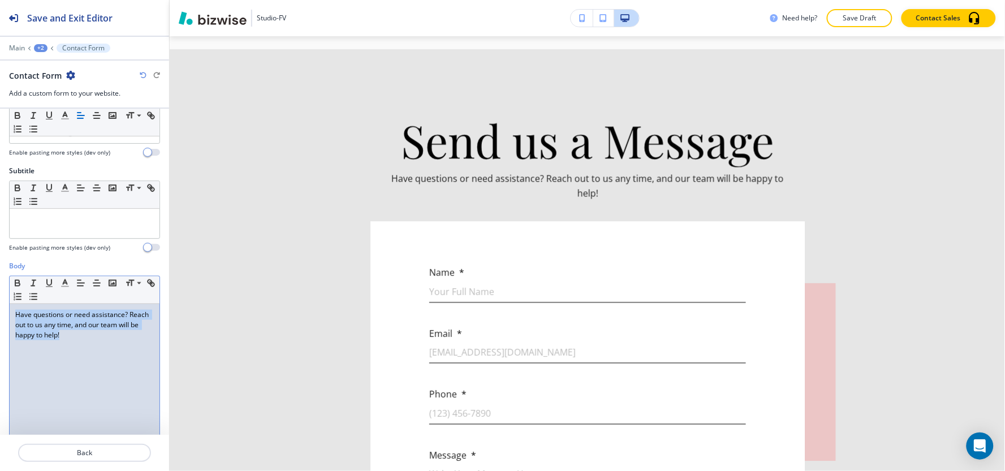
drag, startPoint x: 95, startPoint y: 342, endPoint x: 0, endPoint y: 298, distance: 104.8
click at [0, 298] on div "Body Small Normal Large Huge Have questions or need assistance? Reach out to us…" at bounding box center [84, 367] width 169 height 213
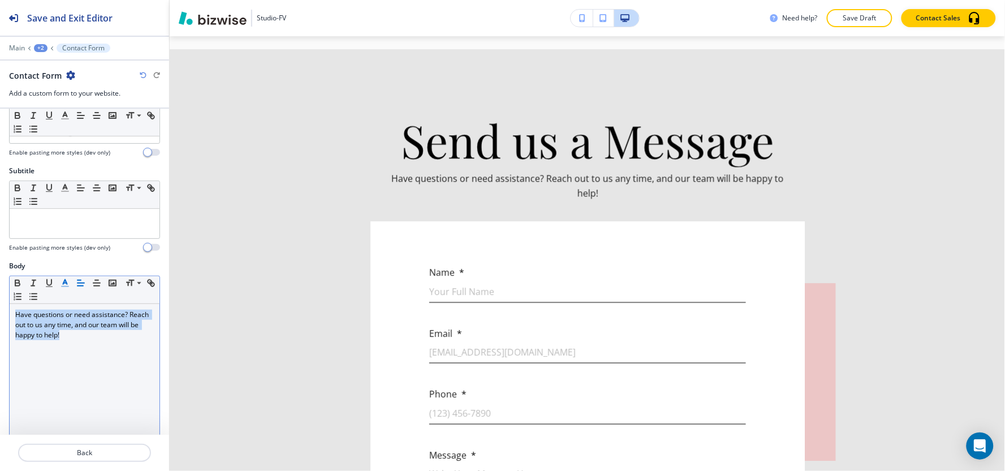
click at [63, 283] on icon "button" at bounding box center [65, 283] width 10 height 10
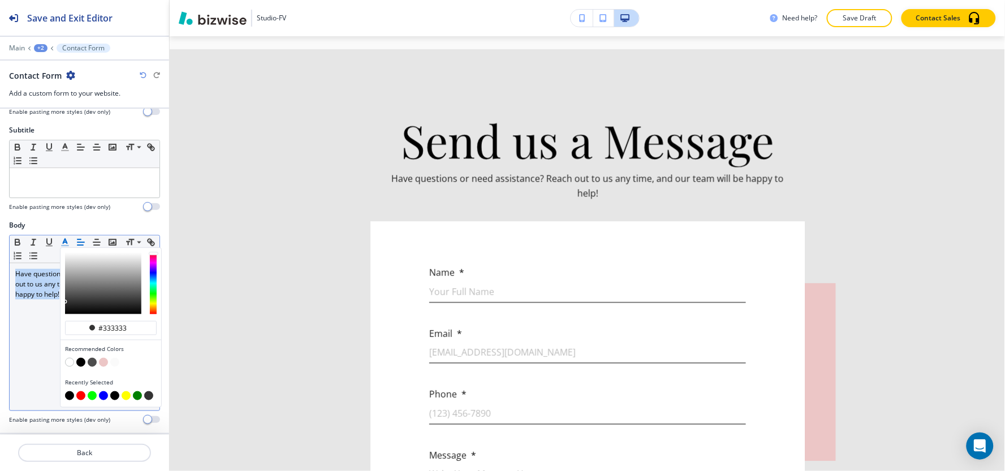
scroll to position [188, 0]
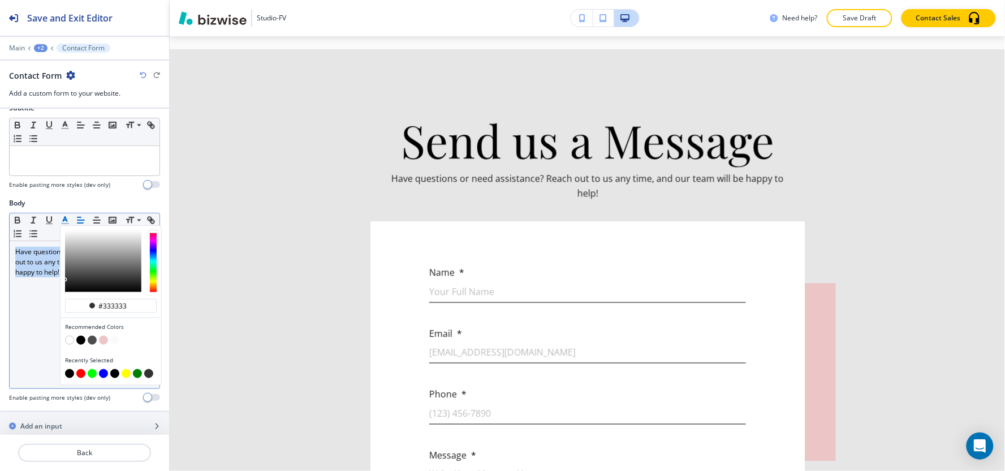
click at [71, 374] on button "button" at bounding box center [69, 373] width 9 height 9
type input "#000000"
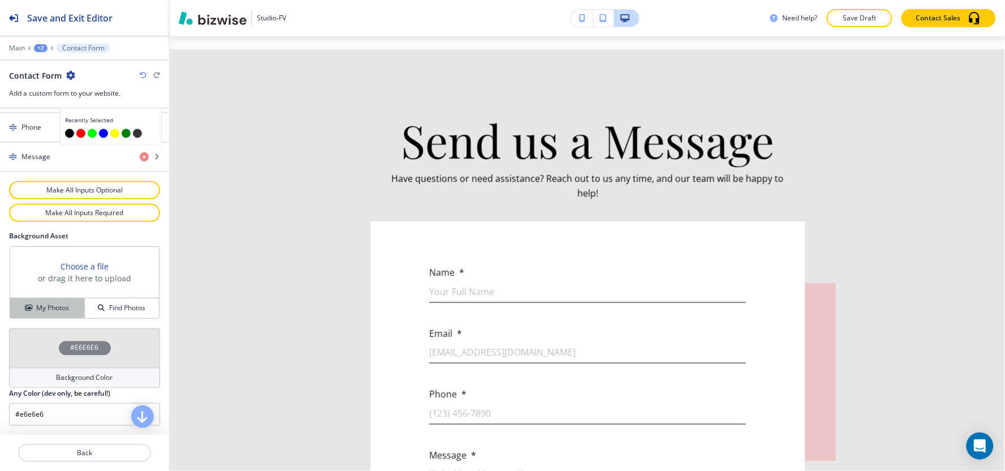
click at [37, 303] on h4 "My Photos" at bounding box center [52, 308] width 33 height 10
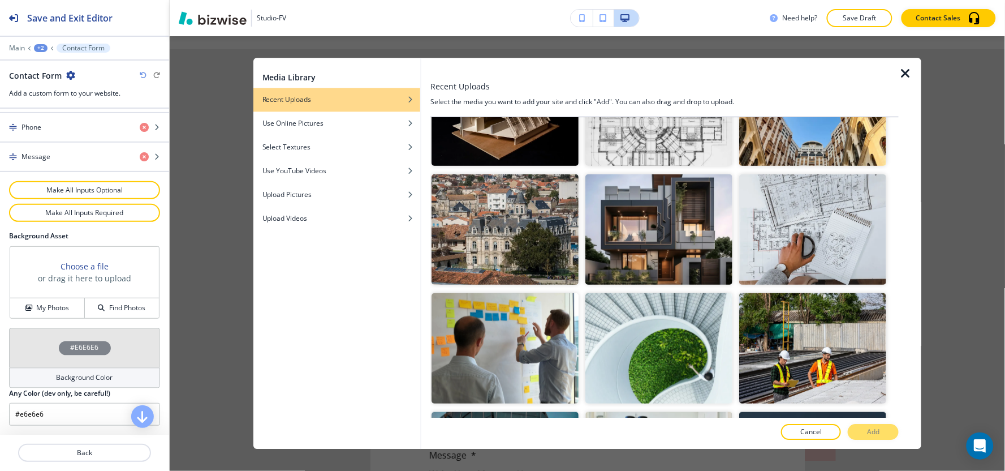
scroll to position [0, 0]
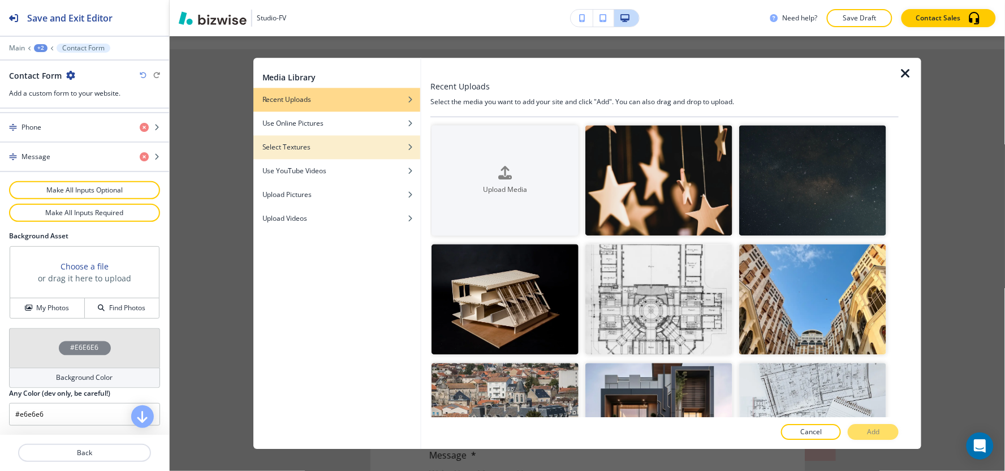
click at [312, 148] on div "Select Textures" at bounding box center [336, 147] width 167 height 10
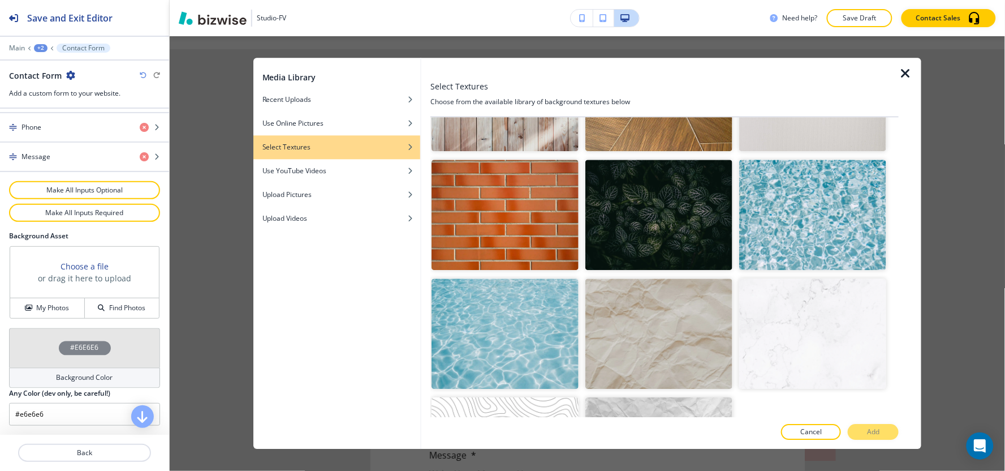
scroll to position [1919, 0]
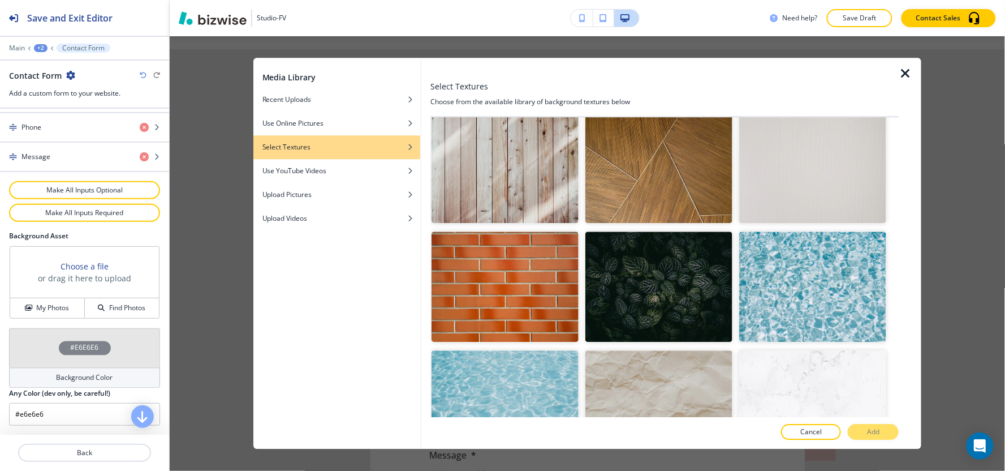
click at [671, 164] on img "button" at bounding box center [658, 168] width 147 height 110
click at [879, 430] on p "Add" at bounding box center [873, 432] width 12 height 10
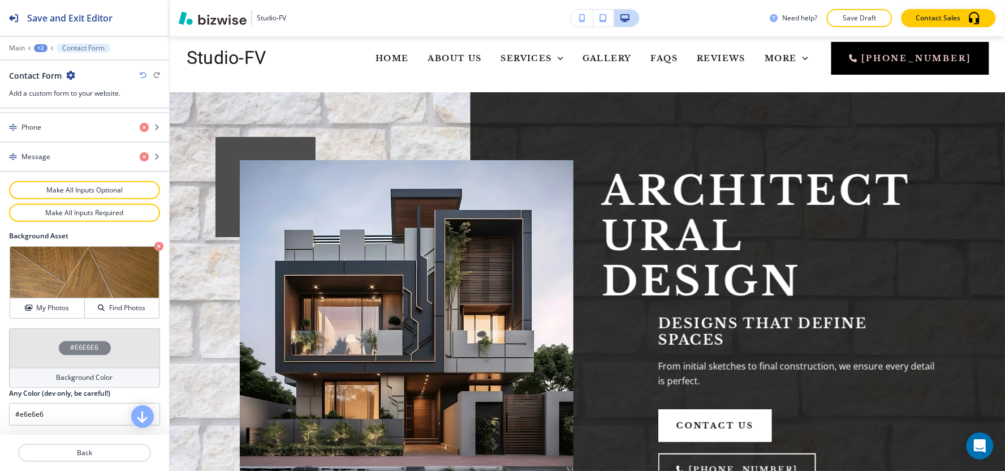
scroll to position [0, 0]
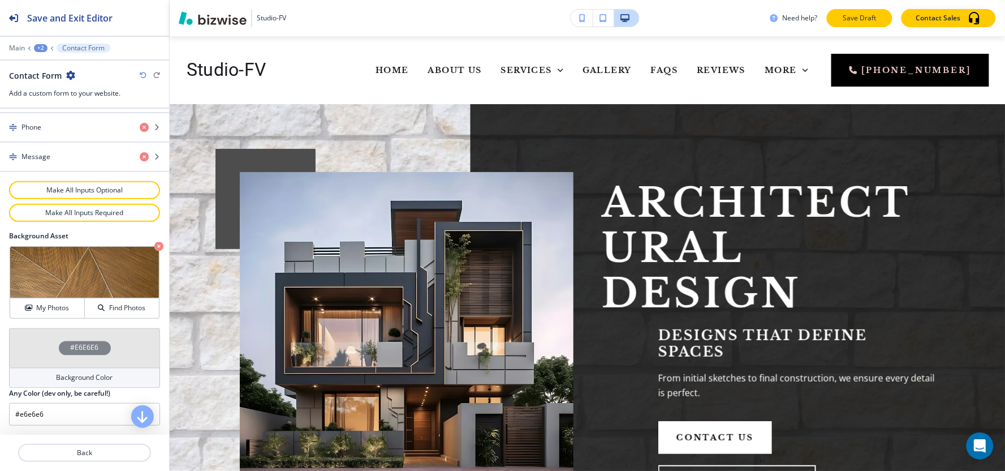
click at [856, 20] on p "Save Draft" at bounding box center [860, 18] width 36 height 10
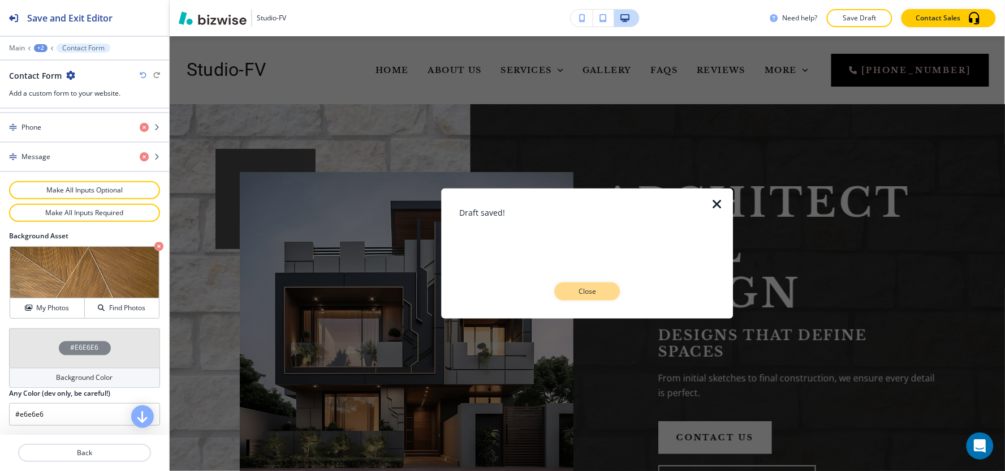
click at [592, 287] on p "Close" at bounding box center [587, 291] width 36 height 10
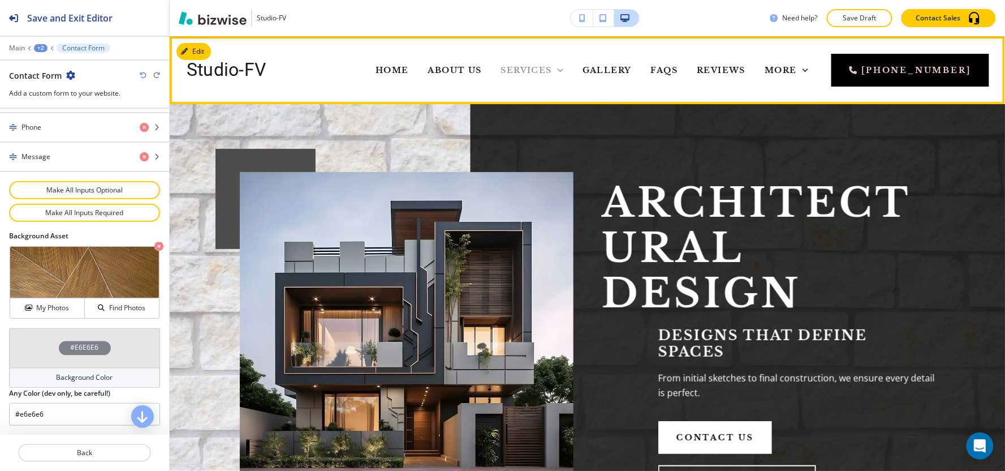
click at [501, 66] on span "Services" at bounding box center [526, 70] width 51 height 10
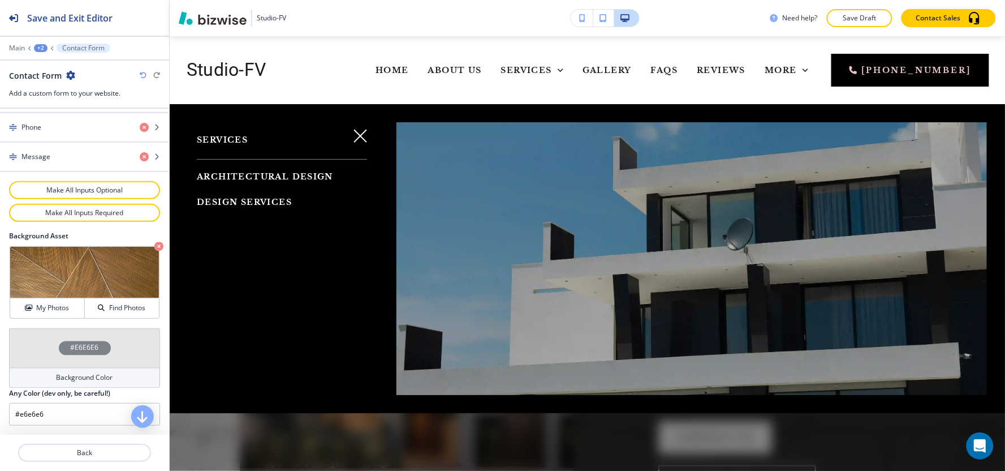
click at [266, 200] on span "Design Services" at bounding box center [244, 202] width 95 height 10
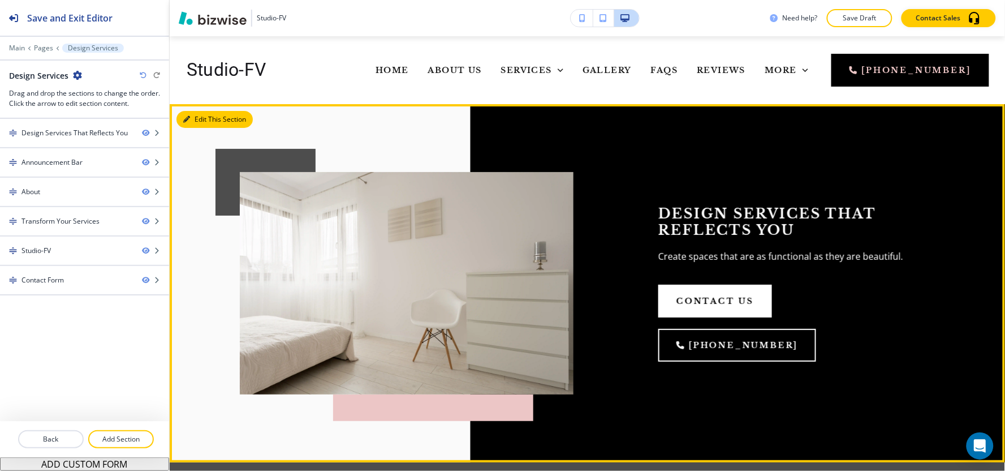
click at [189, 114] on button "Edit This Section" at bounding box center [214, 119] width 76 height 17
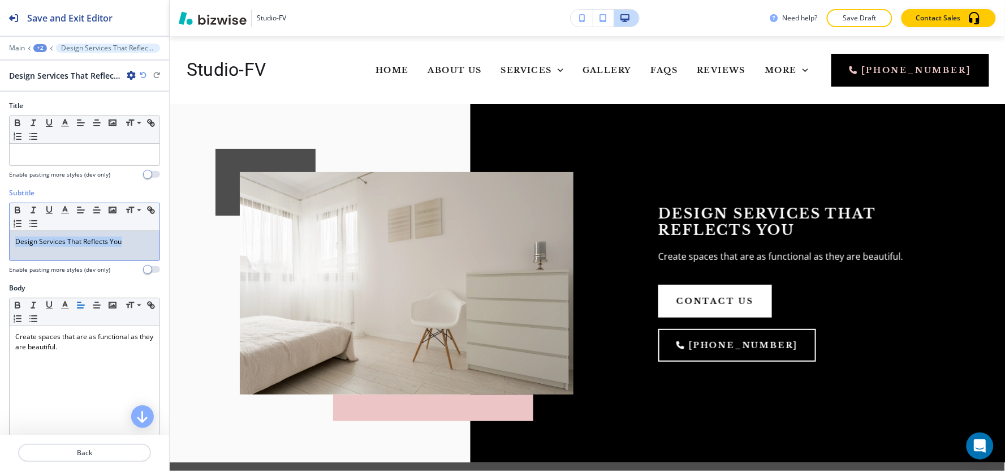
drag, startPoint x: 136, startPoint y: 246, endPoint x: 0, endPoint y: 245, distance: 135.7
click at [0, 245] on div "Subtitle Small Normal Large Huge Design Services That Reflects You Enable pasti…" at bounding box center [84, 235] width 169 height 95
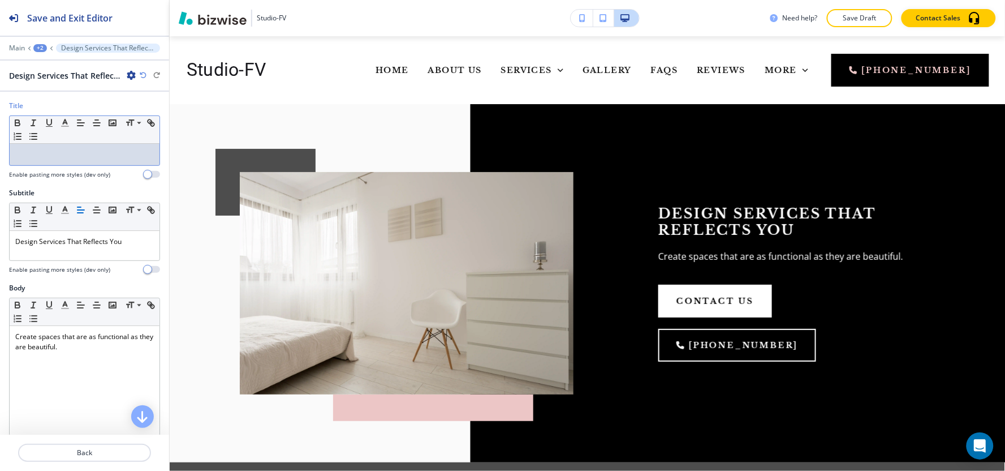
click at [122, 155] on p at bounding box center [84, 154] width 139 height 10
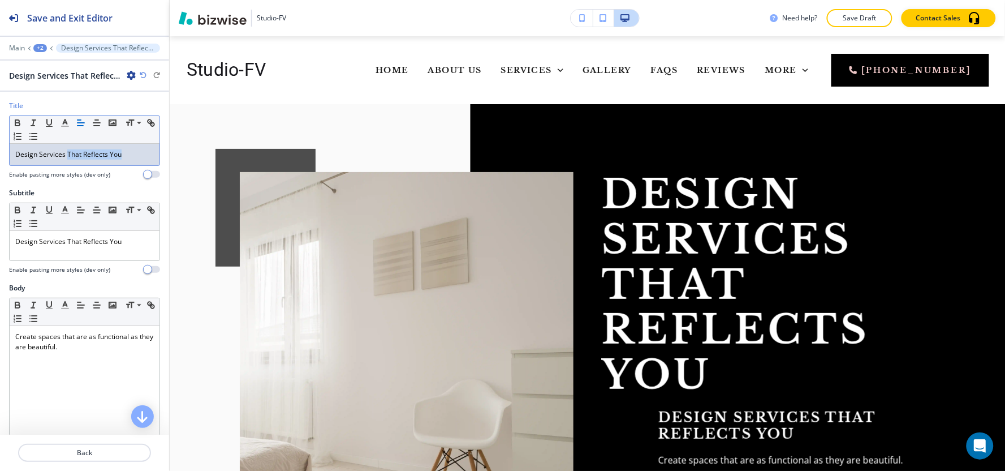
drag, startPoint x: 127, startPoint y: 150, endPoint x: 67, endPoint y: 154, distance: 60.6
click at [67, 154] on p "Design Services That Reflects You" at bounding box center [84, 154] width 139 height 10
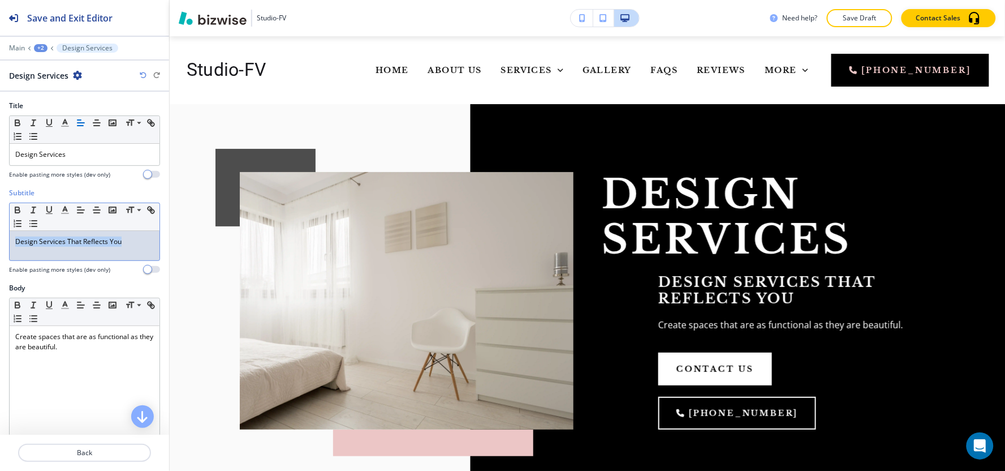
drag, startPoint x: 136, startPoint y: 247, endPoint x: 0, endPoint y: 253, distance: 135.9
click at [0, 253] on div "Subtitle Small Normal Large Huge Design Services That Reflects You Enable pasti…" at bounding box center [84, 235] width 169 height 95
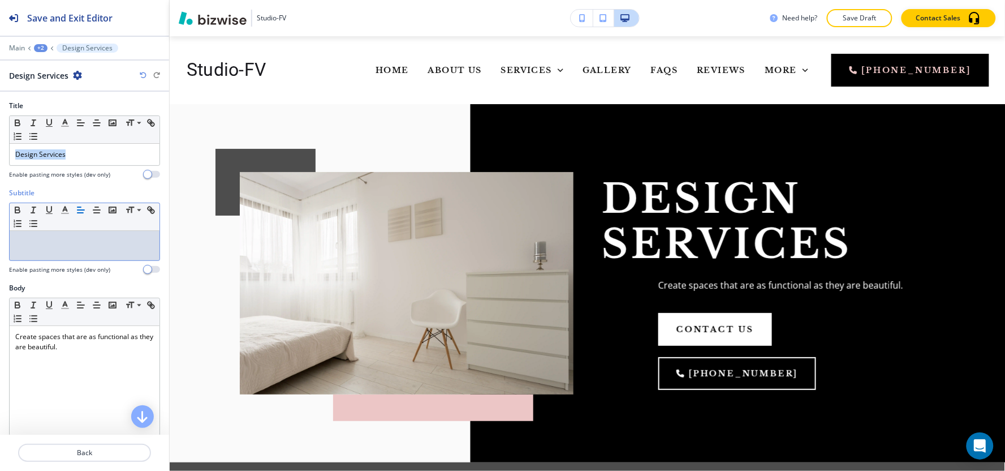
drag, startPoint x: 81, startPoint y: 158, endPoint x: 0, endPoint y: 148, distance: 81.6
click at [0, 151] on div "Title Small Normal Large Huge Design Services Enable pasting more styles (dev o…" at bounding box center [84, 144] width 169 height 87
click at [55, 242] on p at bounding box center [84, 241] width 139 height 10
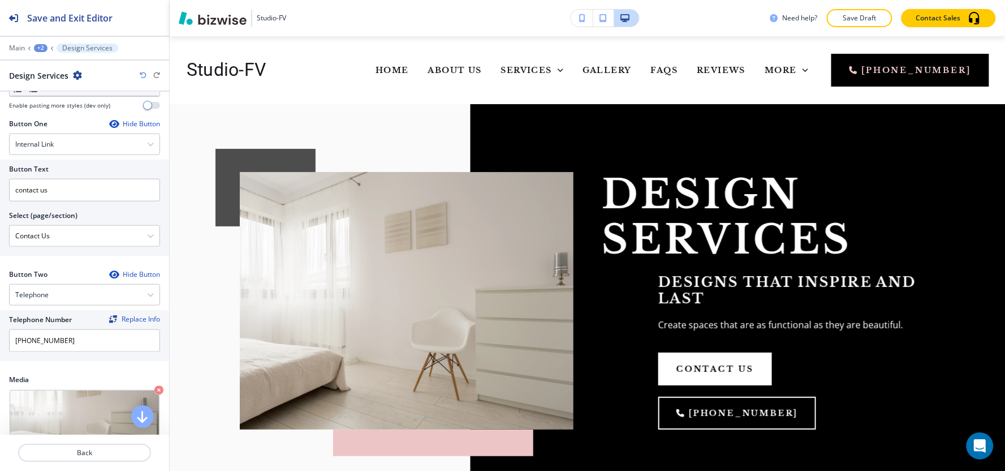
scroll to position [566, 0]
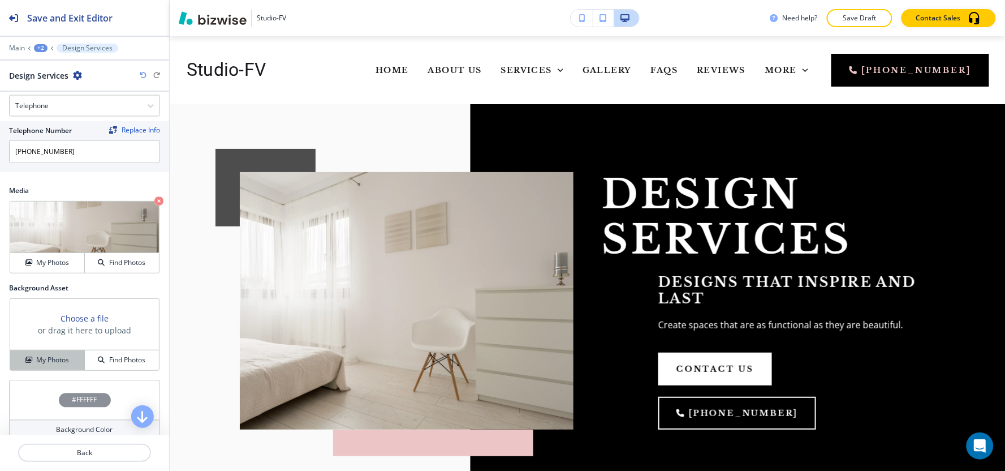
click at [40, 357] on h4 "My Photos" at bounding box center [52, 360] width 33 height 10
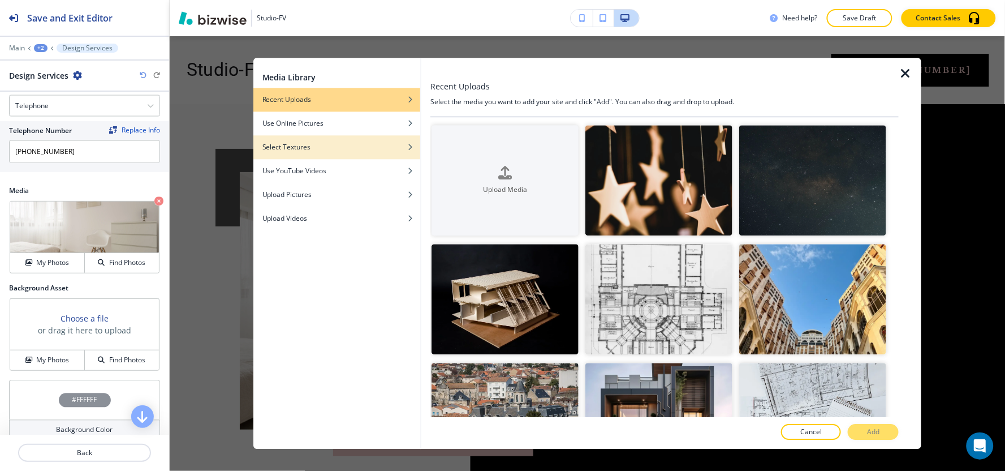
click at [316, 141] on div "button" at bounding box center [336, 138] width 167 height 7
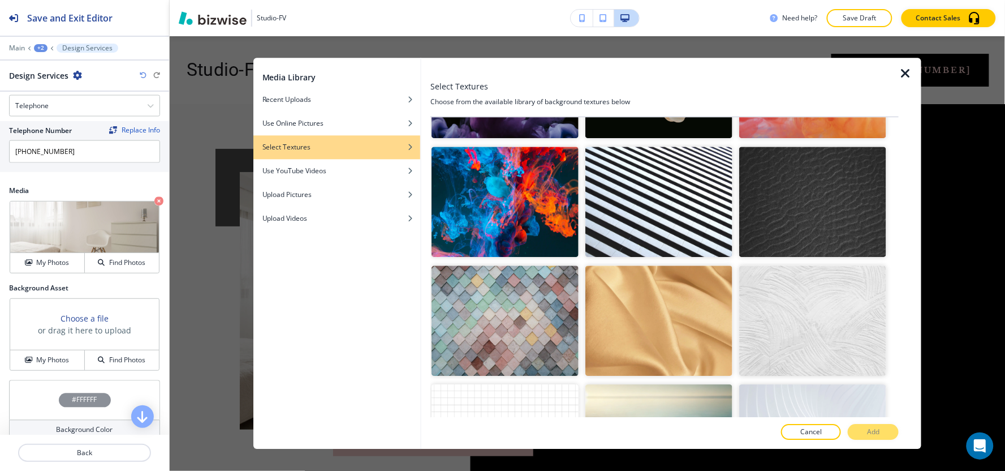
scroll to position [1068, 0]
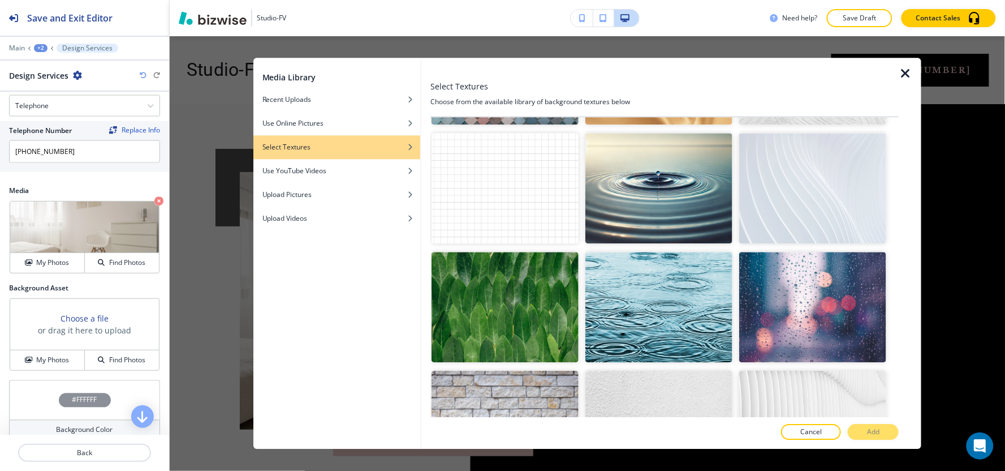
click at [561, 376] on img "button" at bounding box center [505, 425] width 147 height 110
click at [878, 433] on p "Add" at bounding box center [873, 432] width 12 height 10
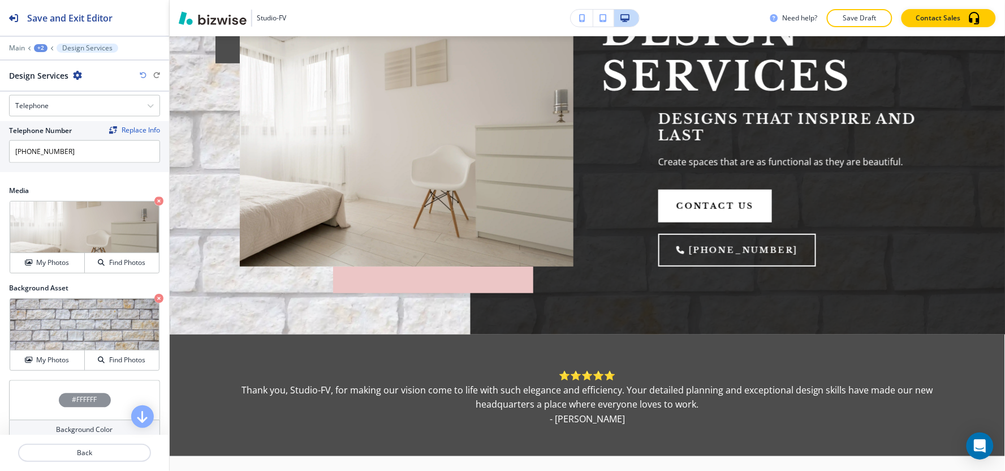
scroll to position [251, 0]
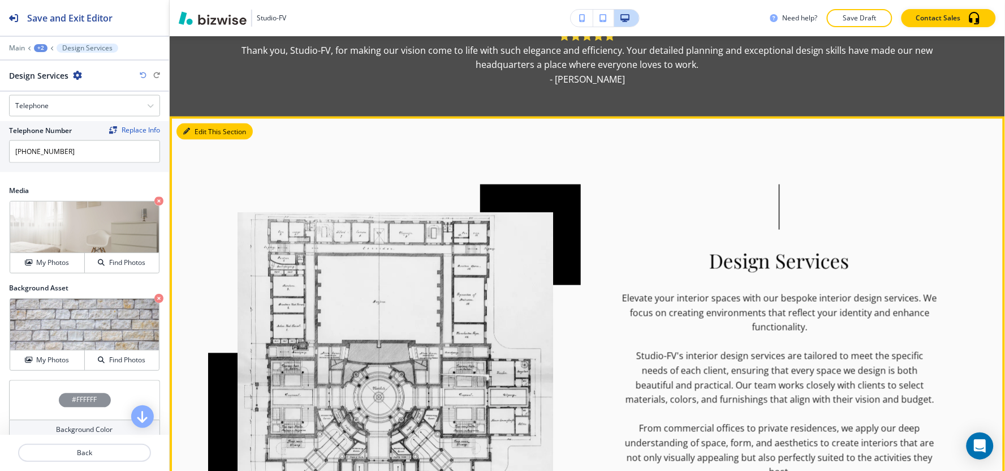
click at [198, 123] on button "Edit This Section" at bounding box center [214, 131] width 76 height 17
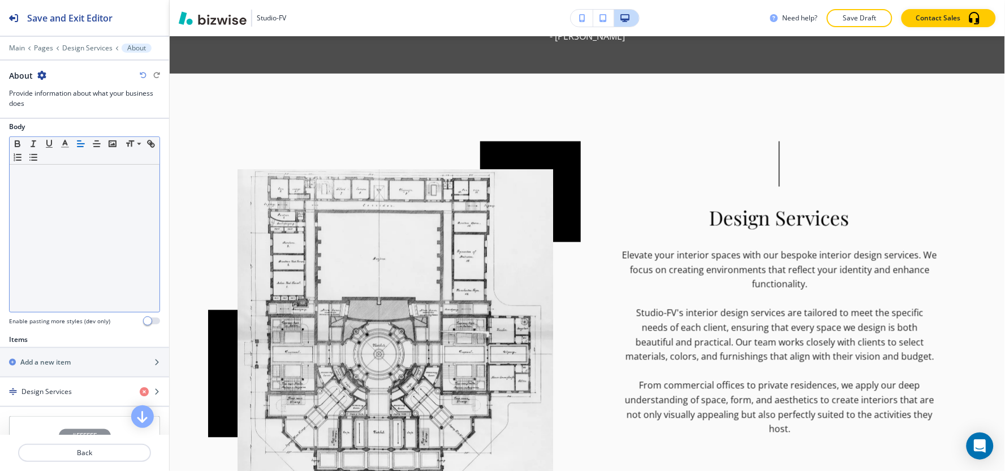
scroll to position [314, 0]
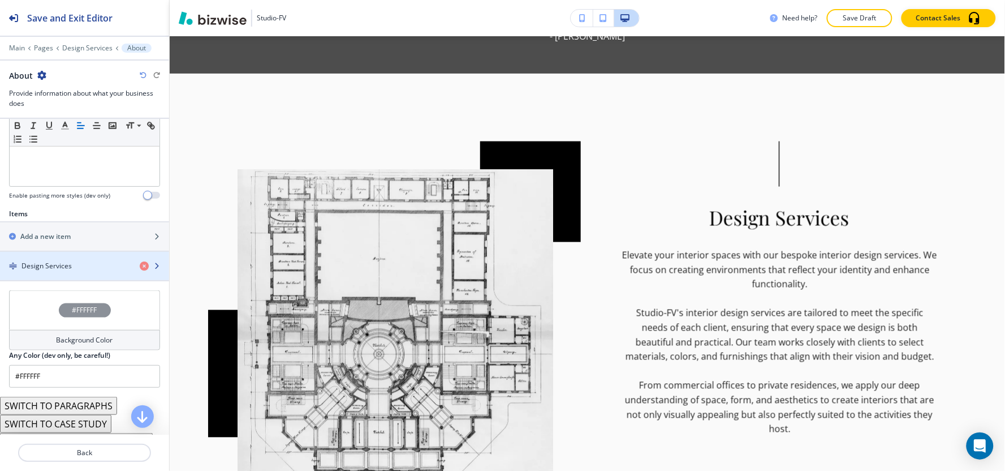
click at [54, 267] on h4 "Design Services" at bounding box center [46, 266] width 50 height 10
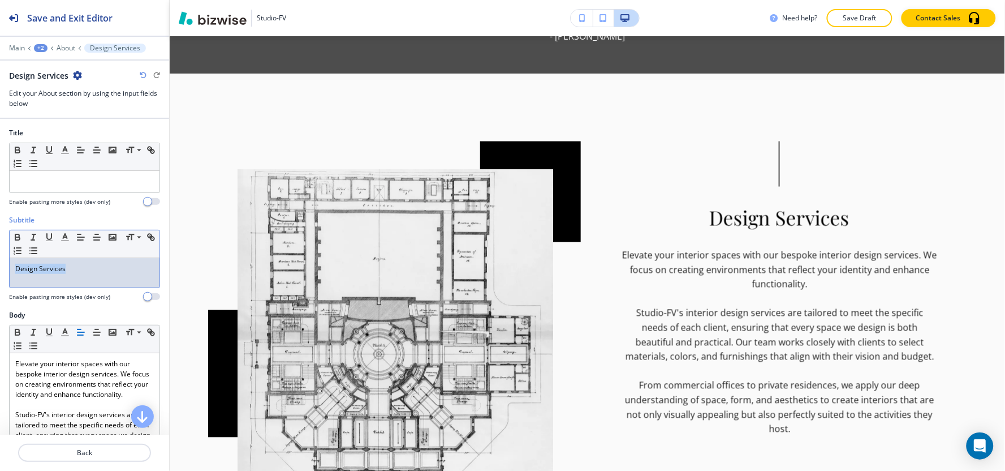
drag, startPoint x: 83, startPoint y: 275, endPoint x: 0, endPoint y: 288, distance: 84.2
click at [0, 288] on div "Subtitle Small Normal Large Huge Design Services Enable pasting more styles (de…" at bounding box center [84, 262] width 169 height 95
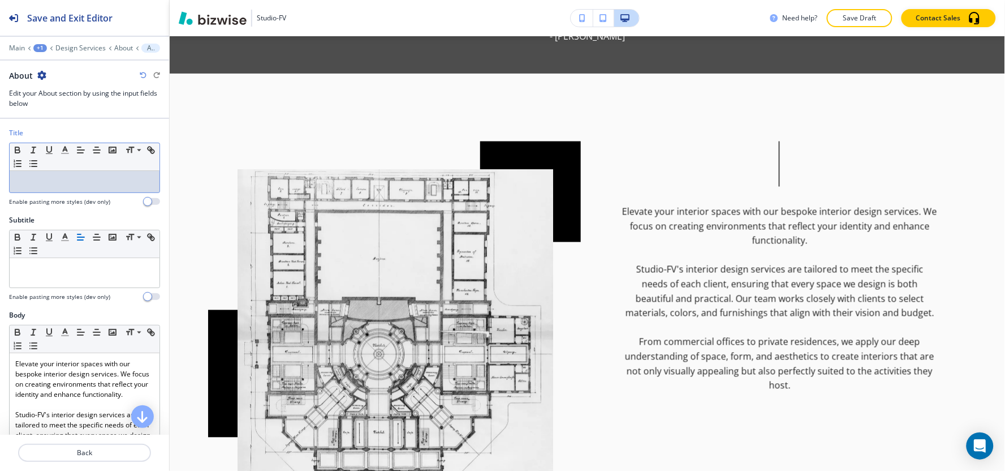
click at [68, 176] on div at bounding box center [85, 181] width 150 height 21
paste div
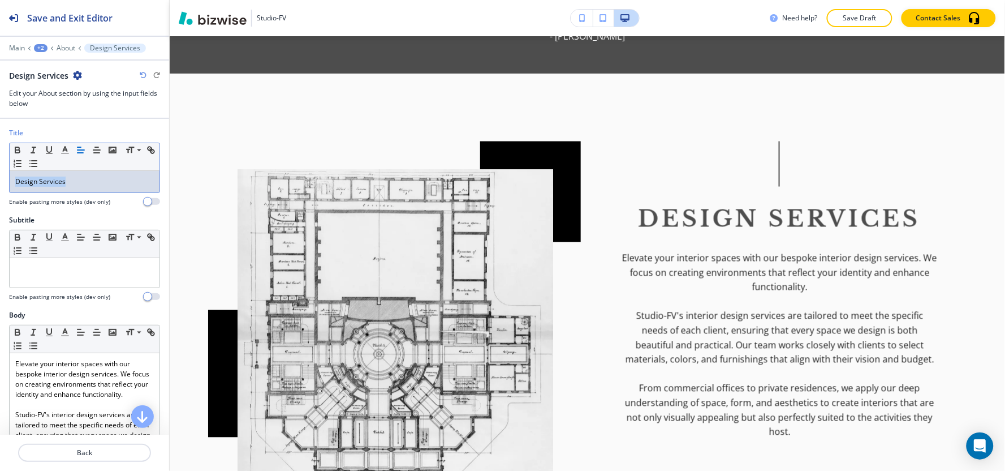
drag, startPoint x: 92, startPoint y: 184, endPoint x: 0, endPoint y: 189, distance: 92.3
click at [0, 189] on div "Title Small Normal Large Huge Design Services Enable pasting more styles (dev o…" at bounding box center [84, 171] width 169 height 87
click at [66, 156] on button "button" at bounding box center [65, 150] width 16 height 14
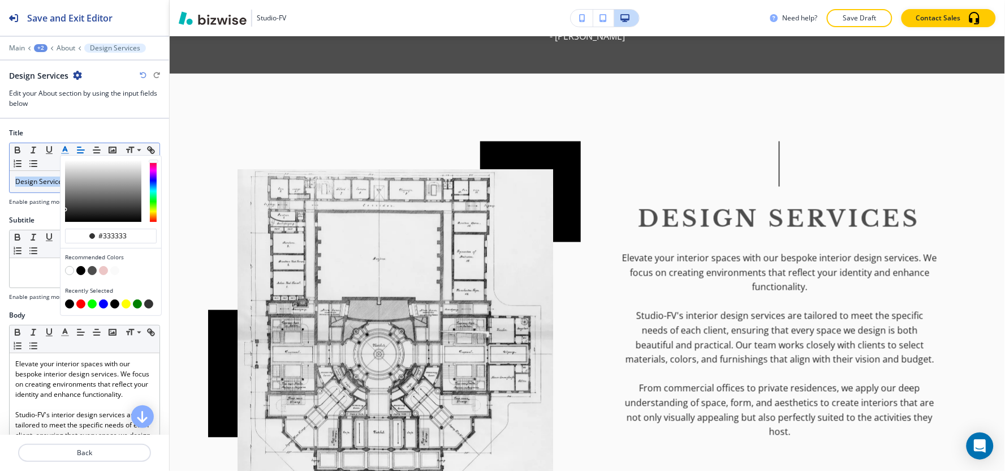
click at [68, 304] on button "button" at bounding box center [69, 303] width 9 height 9
type input "#000000"
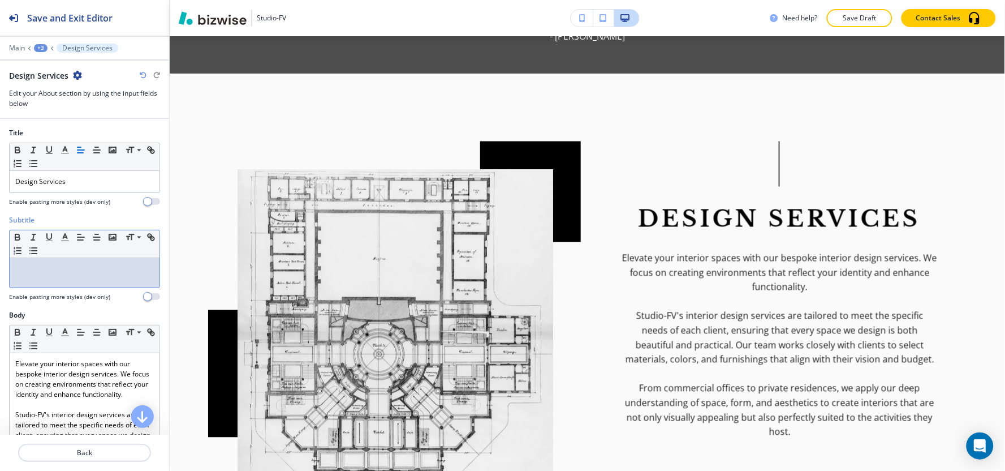
click at [36, 281] on div at bounding box center [85, 272] width 150 height 29
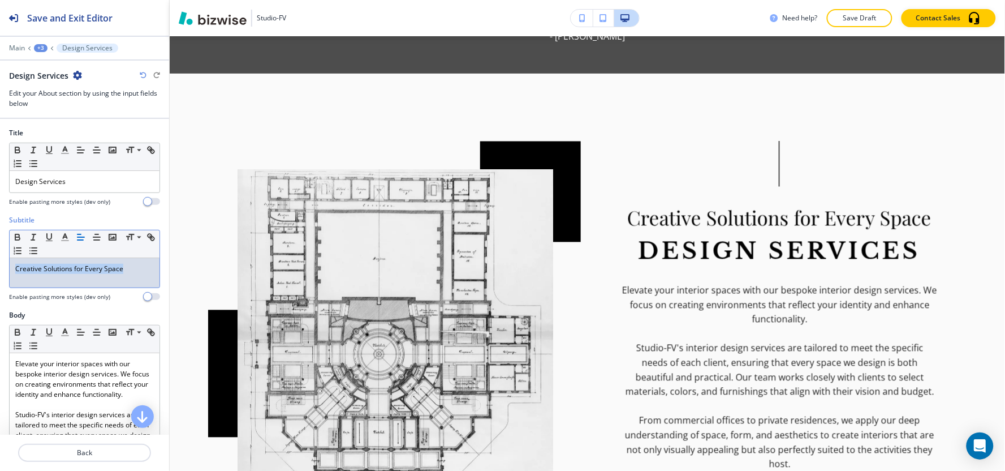
drag, startPoint x: 128, startPoint y: 269, endPoint x: 0, endPoint y: 267, distance: 128.4
click at [0, 267] on div "Subtitle Small Normal Large Huge Creative Solutions for Every Space Enable past…" at bounding box center [84, 262] width 169 height 95
click at [61, 236] on icon "button" at bounding box center [65, 237] width 10 height 10
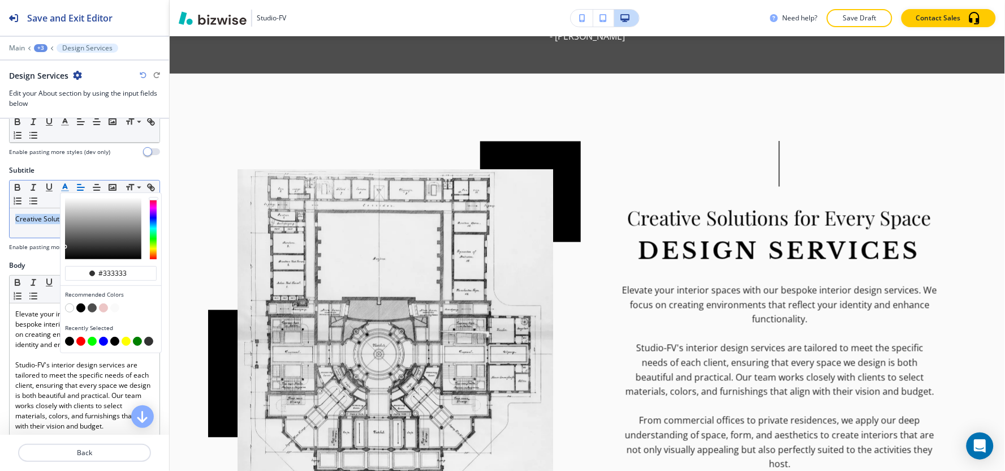
scroll to position [126, 0]
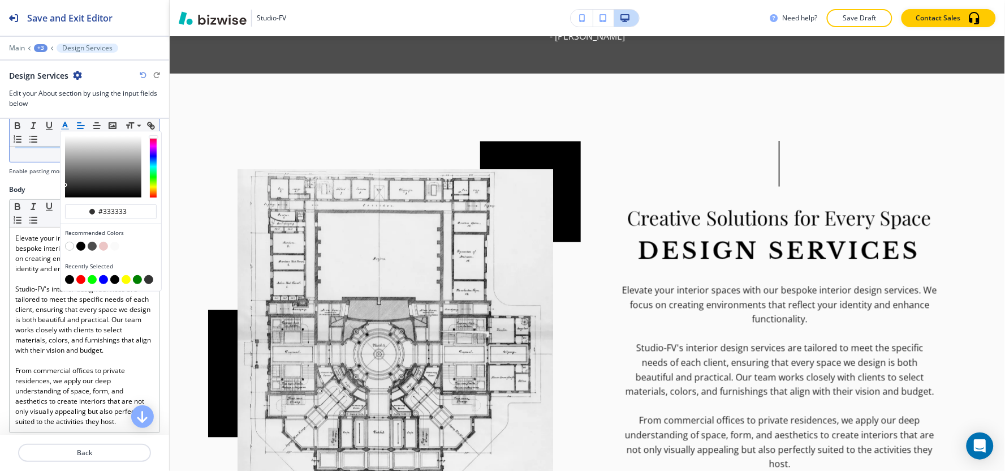
click at [68, 283] on button "button" at bounding box center [69, 279] width 9 height 9
type input "#000000"
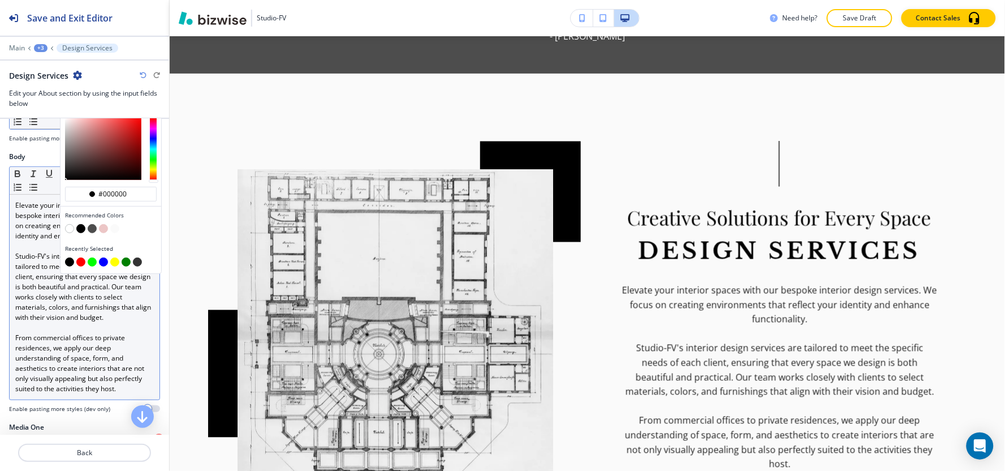
scroll to position [188, 0]
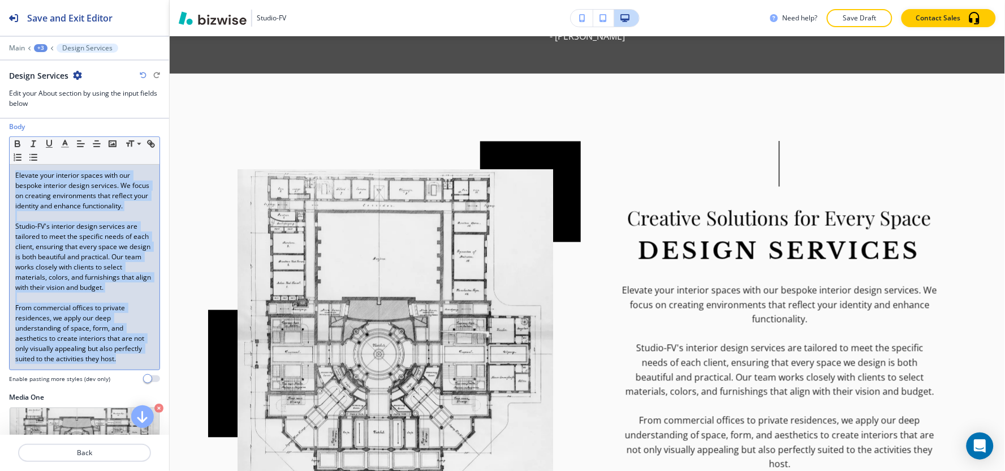
drag, startPoint x: 52, startPoint y: 387, endPoint x: 16, endPoint y: 166, distance: 224.1
click at [16, 166] on div "Elevate your interior spaces with our bespoke interior design services. We focu…" at bounding box center [85, 267] width 150 height 205
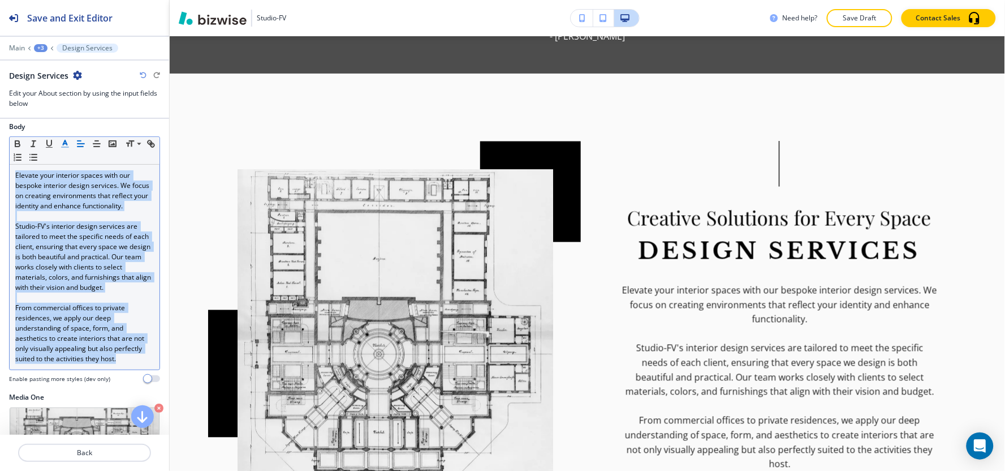
click at [66, 147] on line "button" at bounding box center [65, 147] width 7 height 0
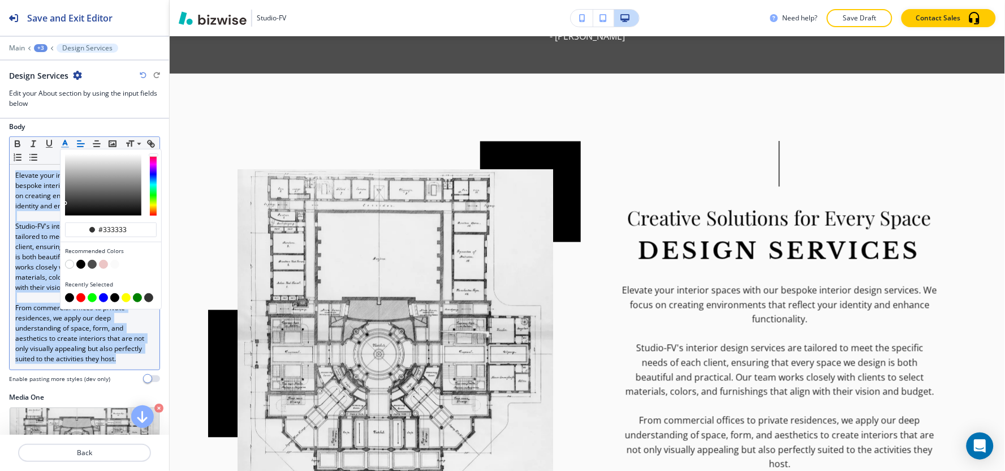
click at [70, 298] on button "button" at bounding box center [69, 297] width 9 height 9
type input "#000000"
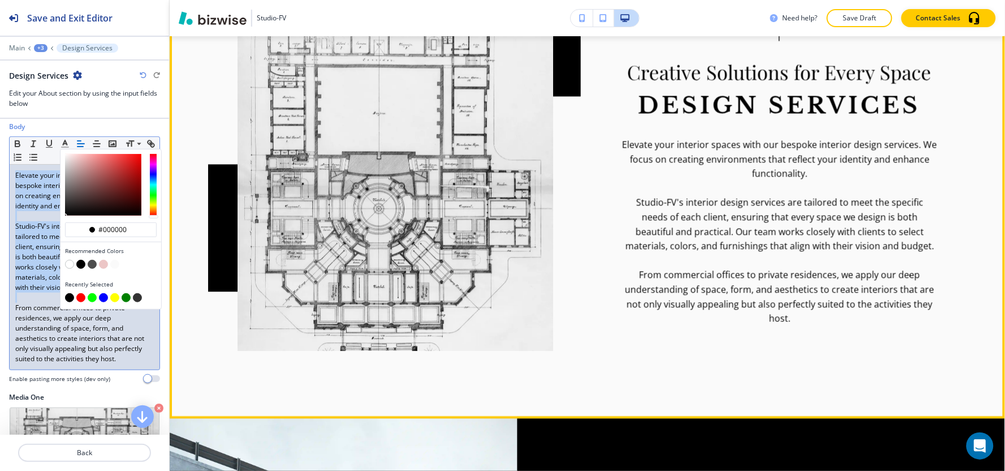
scroll to position [608, 0]
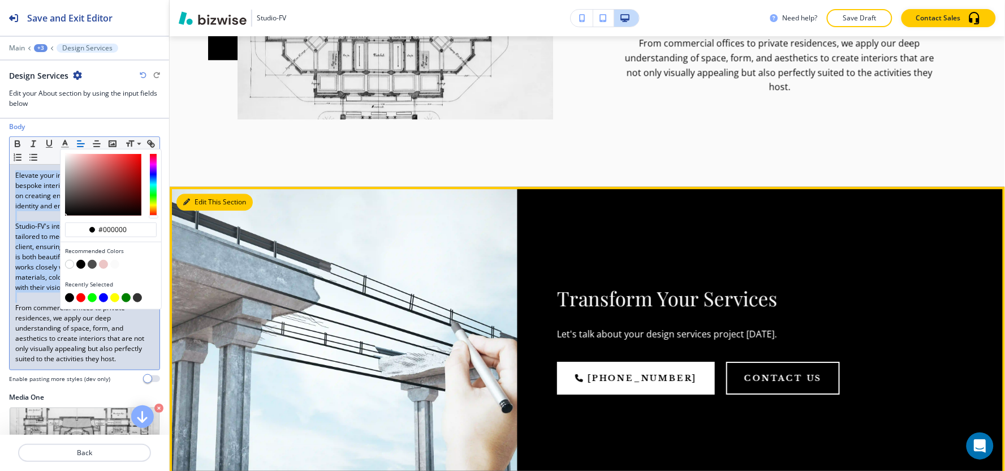
click at [201, 193] on button "Edit This Section" at bounding box center [214, 201] width 76 height 17
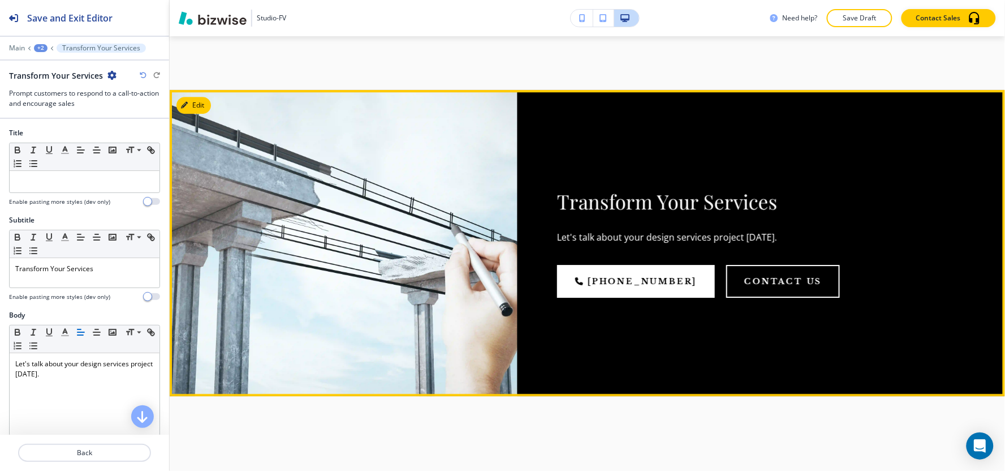
scroll to position [1032, 0]
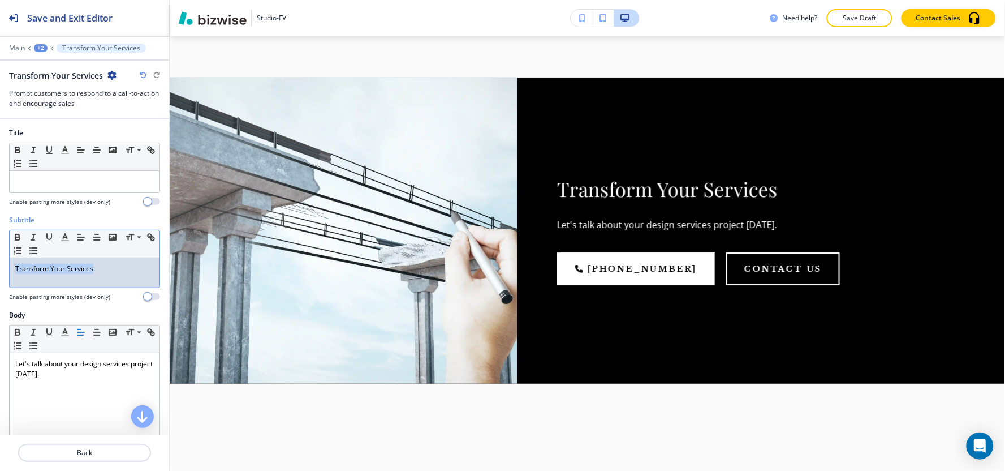
drag, startPoint x: 109, startPoint y: 267, endPoint x: 0, endPoint y: 278, distance: 109.7
click at [0, 278] on div "Subtitle Small Normal Large Huge Transform Your Services Enable pasting more st…" at bounding box center [84, 262] width 169 height 95
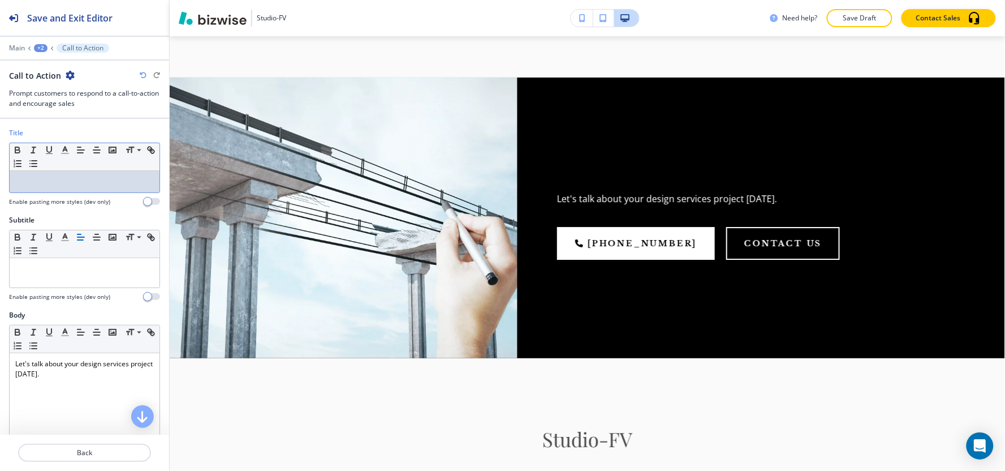
click at [54, 183] on p at bounding box center [84, 181] width 139 height 10
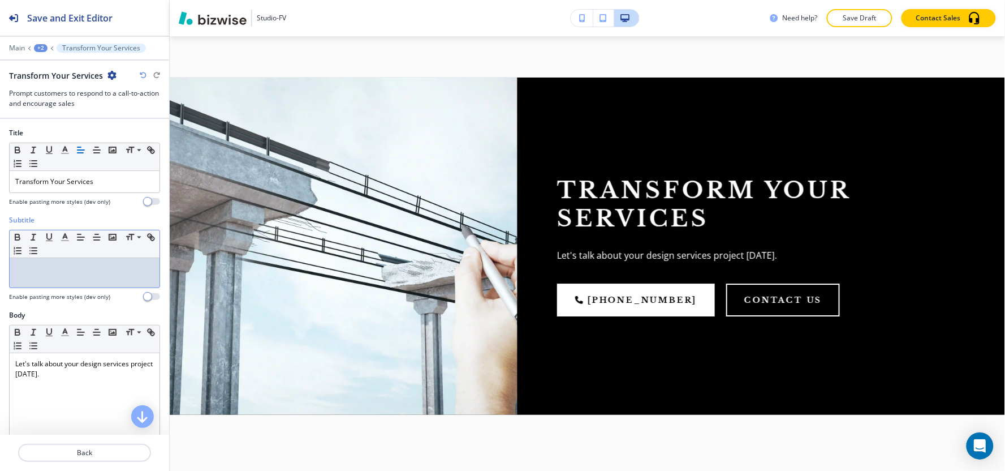
click at [68, 282] on div at bounding box center [85, 272] width 150 height 29
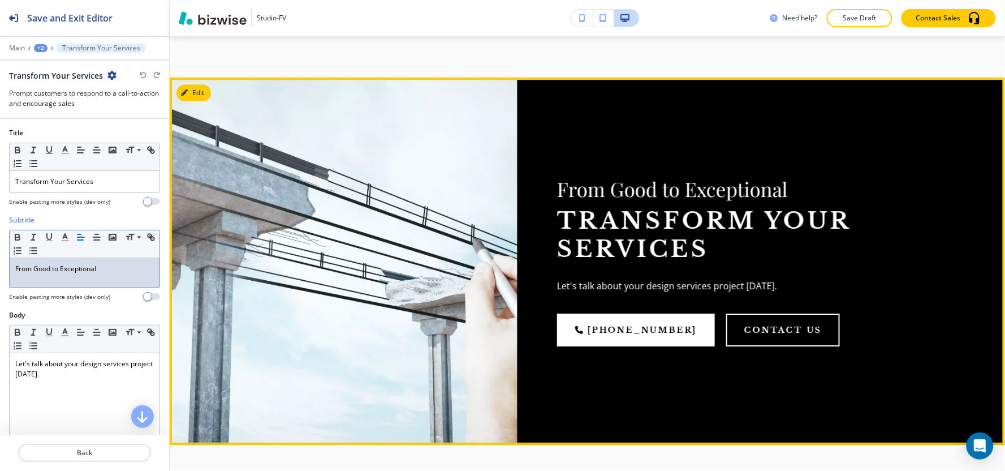
scroll to position [1346, 0]
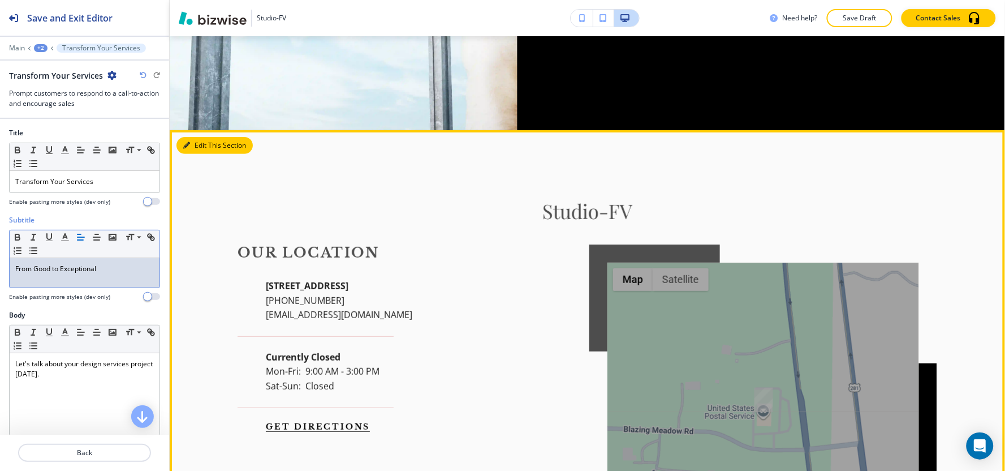
click at [192, 137] on button "Edit This Section" at bounding box center [214, 145] width 76 height 17
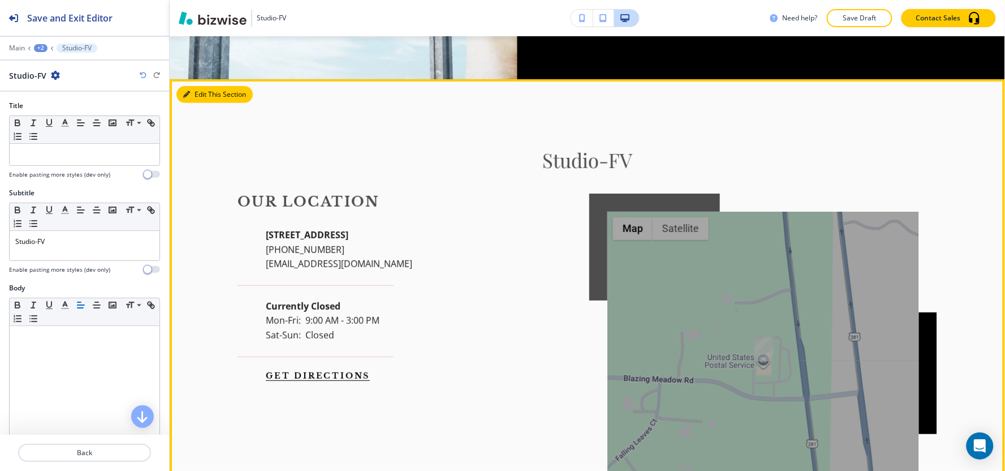
scroll to position [1398, 0]
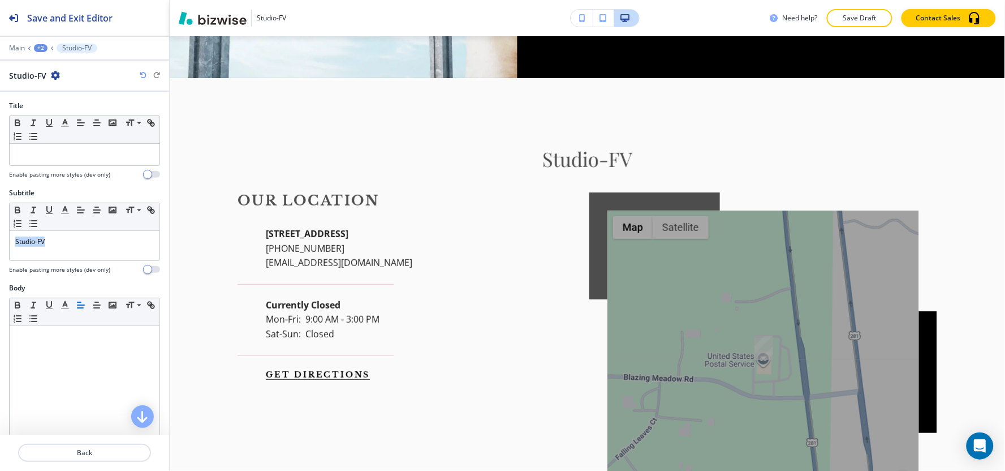
drag, startPoint x: 84, startPoint y: 249, endPoint x: 0, endPoint y: 259, distance: 84.3
click at [0, 259] on div "Subtitle Small Normal Large Huge Studio-FV Enable pasting more styles (dev only)" at bounding box center [84, 235] width 169 height 95
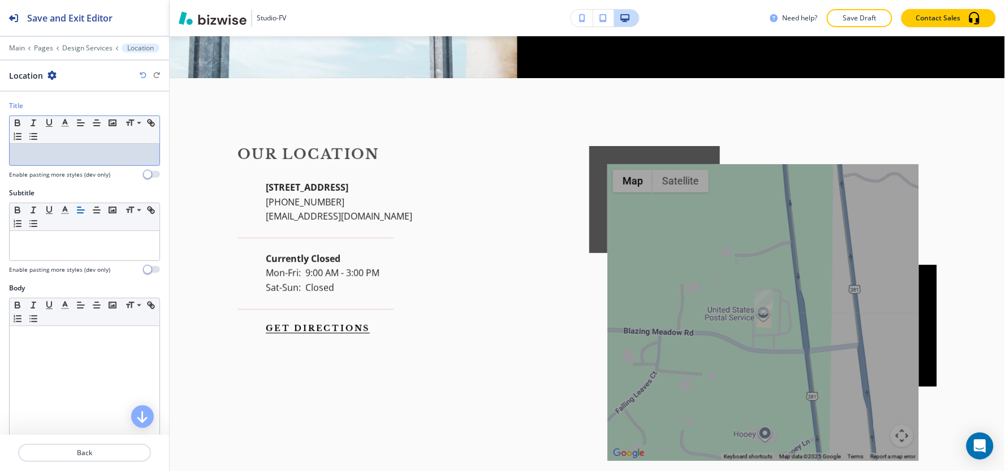
click at [125, 158] on p at bounding box center [84, 154] width 139 height 10
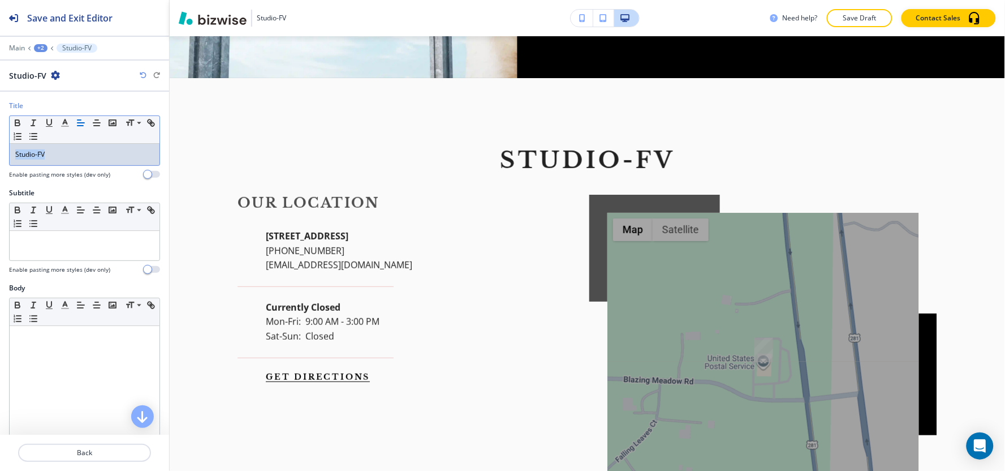
drag, startPoint x: 78, startPoint y: 154, endPoint x: 0, endPoint y: 159, distance: 78.2
click at [0, 159] on div "Title Small Normal Large Huge Studio-FV Enable pasting more styles (dev only)" at bounding box center [84, 144] width 169 height 87
click at [60, 121] on icon "button" at bounding box center [65, 123] width 10 height 10
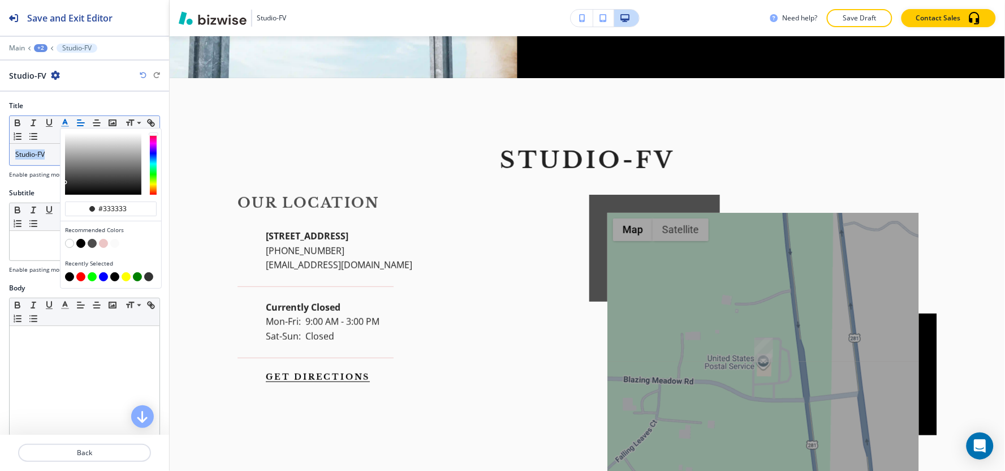
click at [70, 277] on button "button" at bounding box center [69, 276] width 9 height 9
type input "#000000"
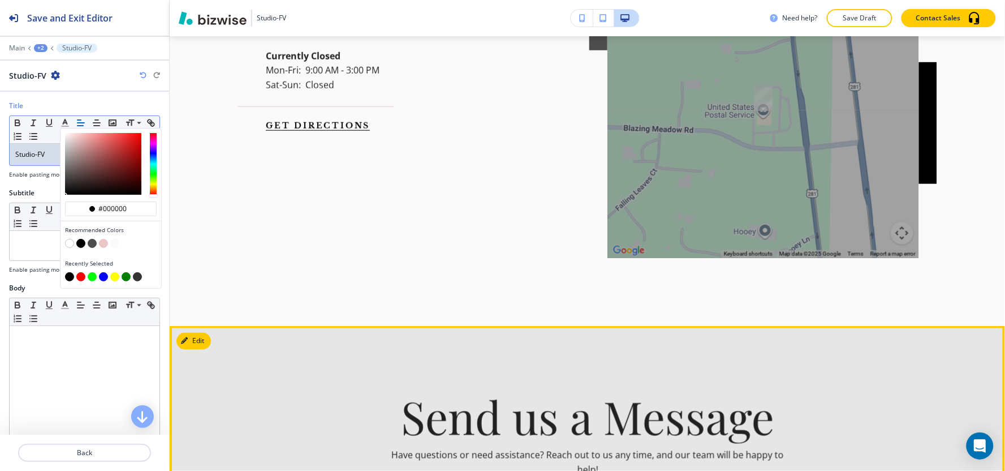
scroll to position [1775, 0]
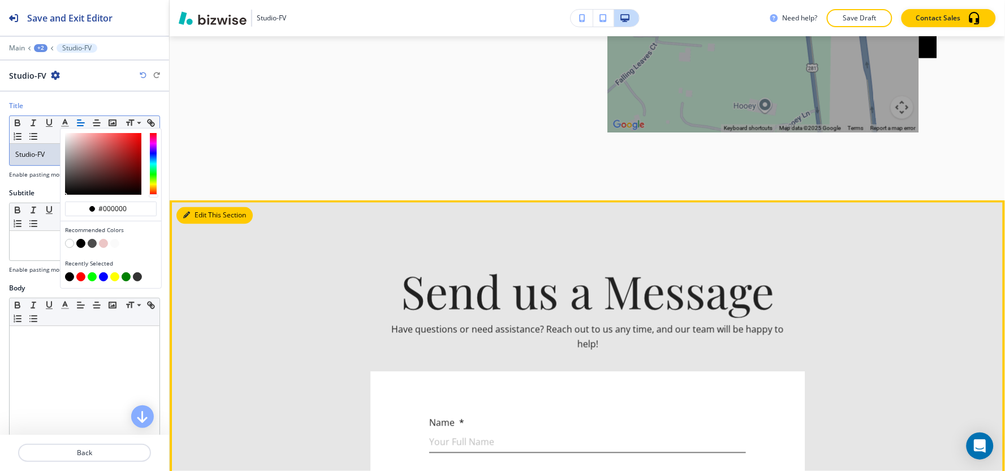
click at [204, 207] on button "Edit This Section" at bounding box center [214, 215] width 76 height 17
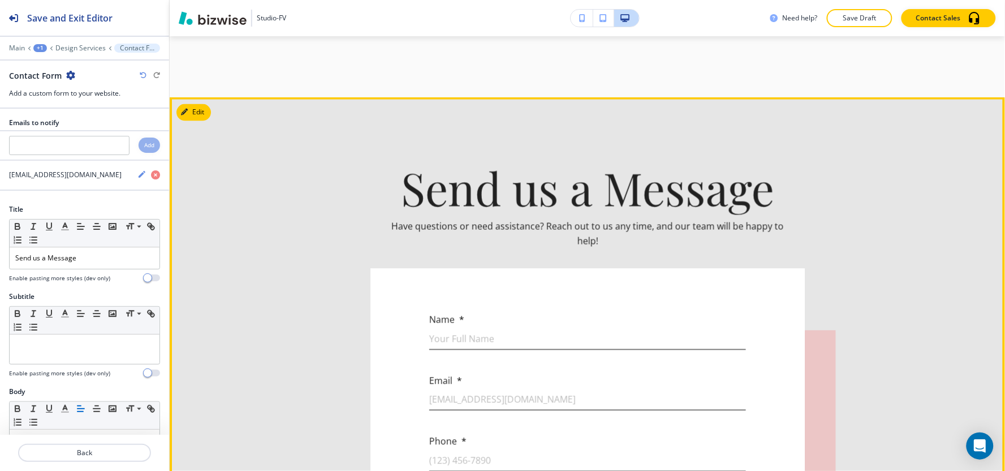
scroll to position [1892, 0]
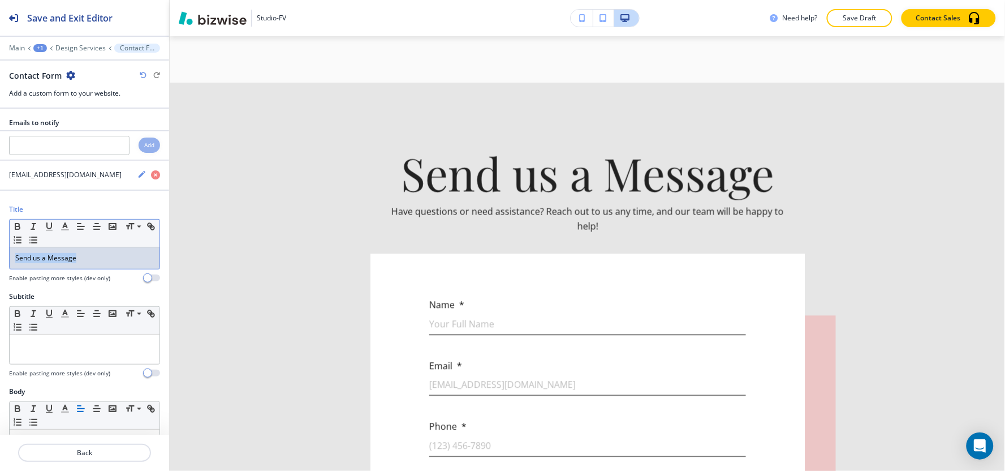
drag, startPoint x: 102, startPoint y: 267, endPoint x: 0, endPoint y: 267, distance: 101.8
click at [0, 267] on div "Title Small Normal Large Huge Send us a Message Enable pasting more styles (dev…" at bounding box center [84, 247] width 169 height 87
click at [61, 228] on icon "button" at bounding box center [65, 226] width 10 height 10
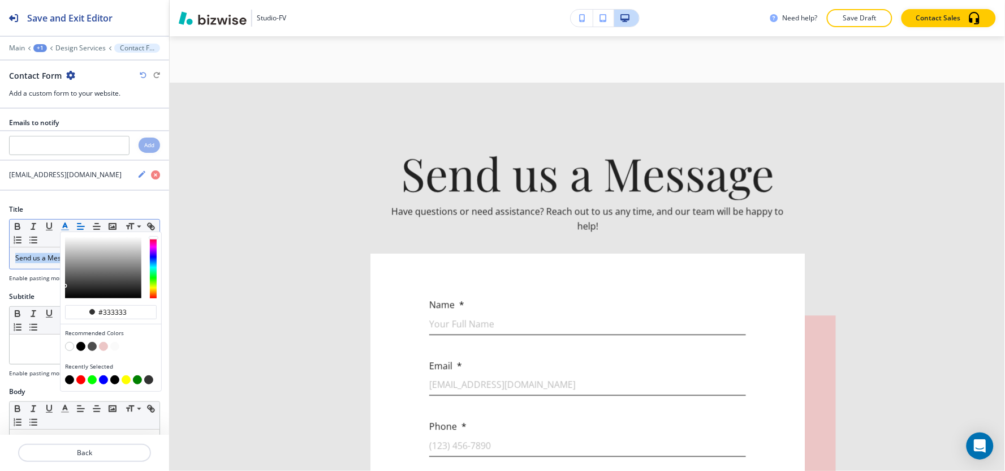
click at [71, 378] on button "button" at bounding box center [69, 379] width 9 height 9
type input "#000000"
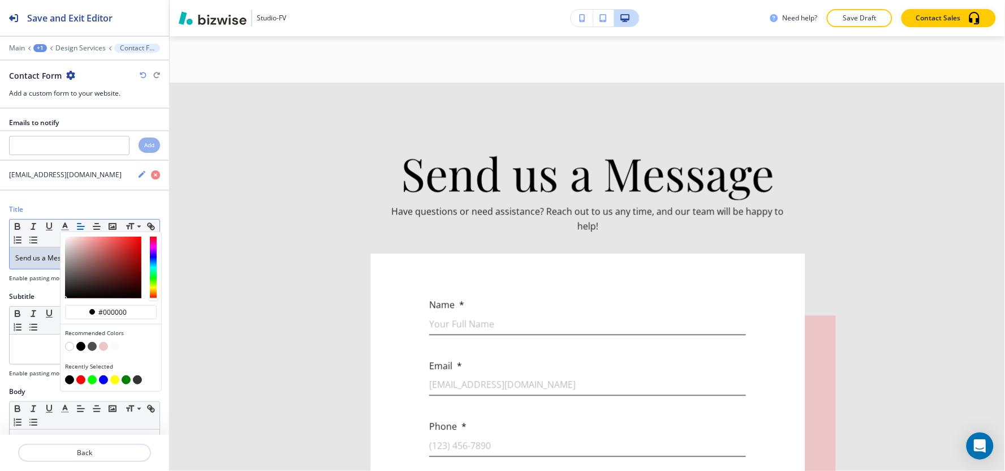
scroll to position [126, 0]
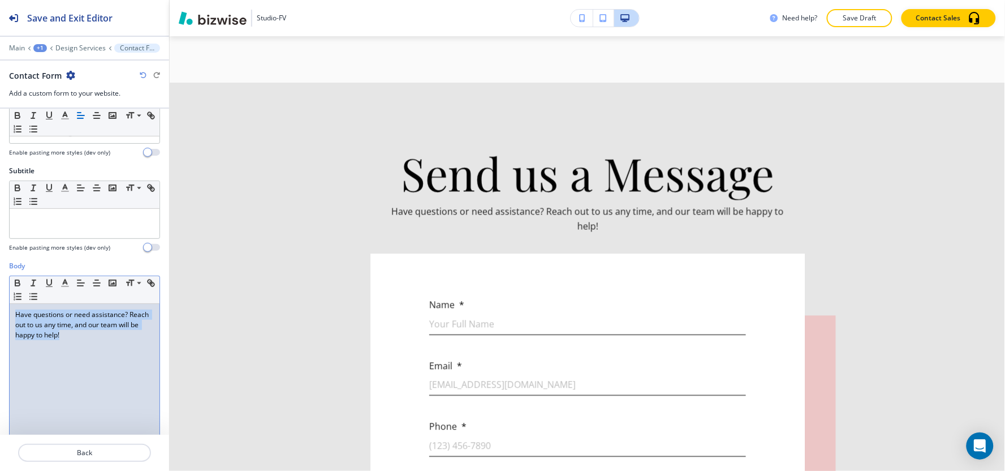
drag, startPoint x: 103, startPoint y: 343, endPoint x: 2, endPoint y: 306, distance: 107.7
click at [1, 307] on div "Body Small Normal Large Huge Have questions or need assistance? Reach out to us…" at bounding box center [84, 367] width 169 height 213
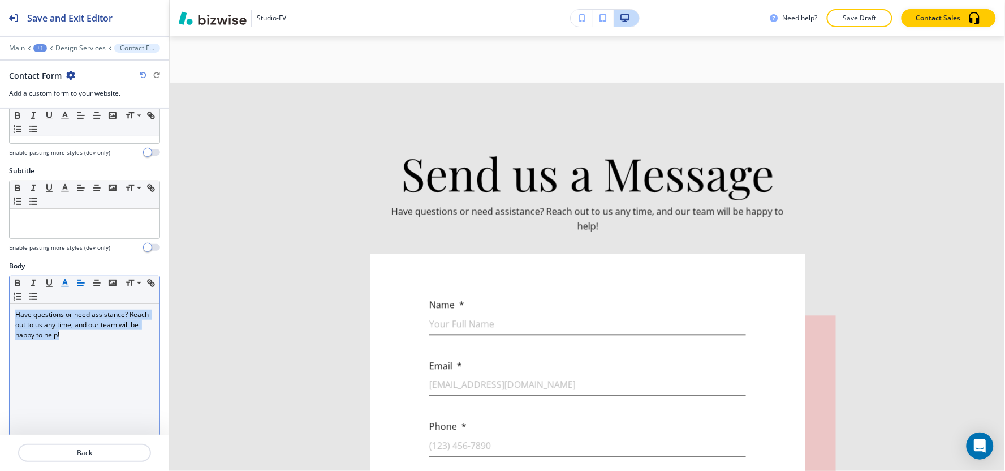
click at [64, 286] on line "button" at bounding box center [65, 286] width 7 height 0
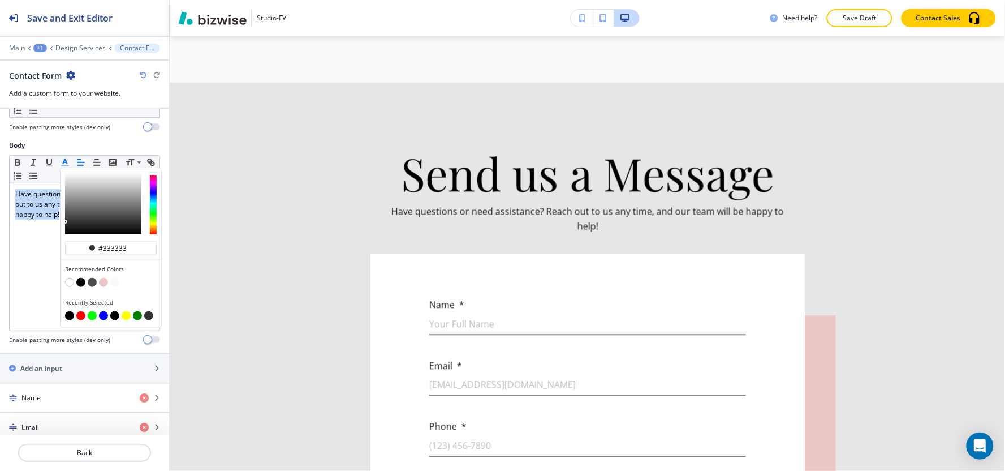
scroll to position [251, 0]
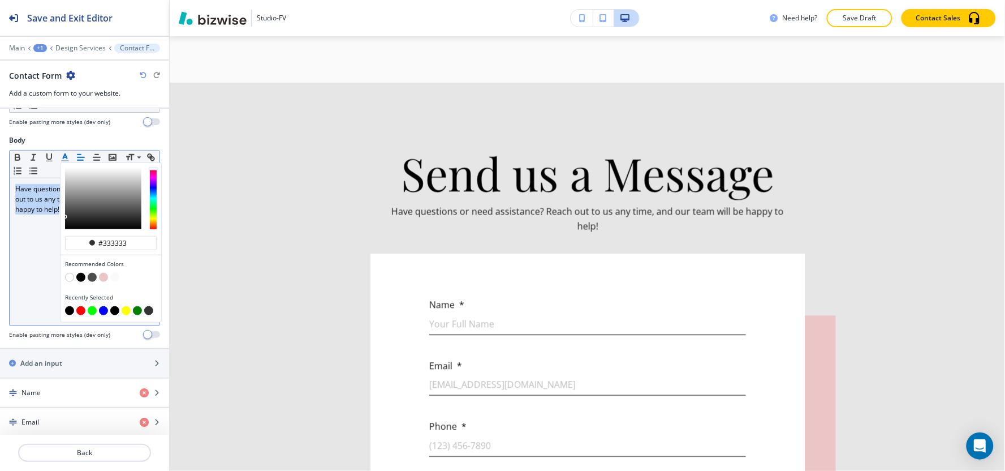
click at [68, 310] on button "button" at bounding box center [69, 310] width 9 height 9
type input "#000000"
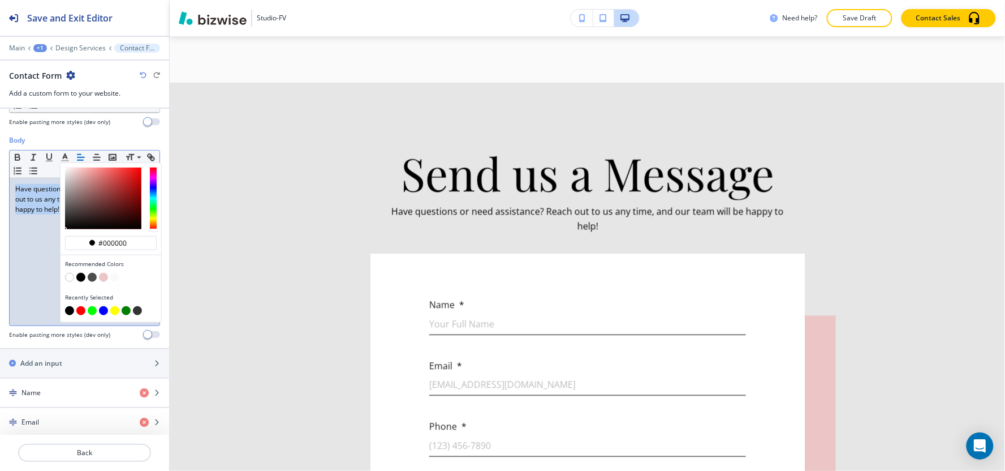
click at [21, 300] on div "Have questions or need assistance? Reach out to us any time, and our team will …" at bounding box center [85, 251] width 150 height 147
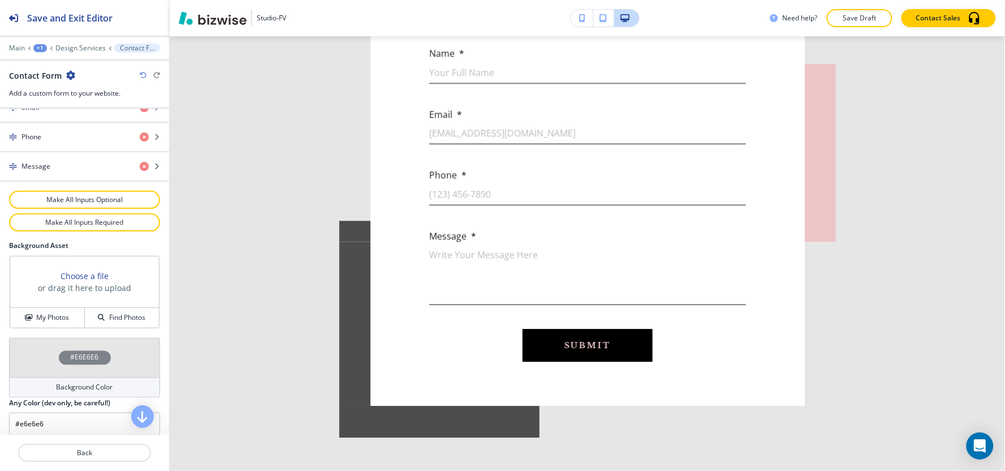
scroll to position [577, 0]
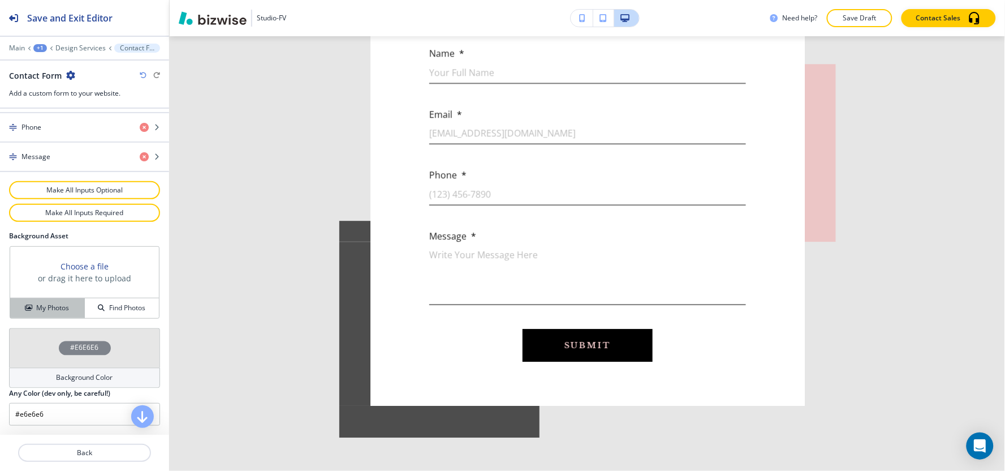
click at [55, 309] on h4 "My Photos" at bounding box center [52, 308] width 33 height 10
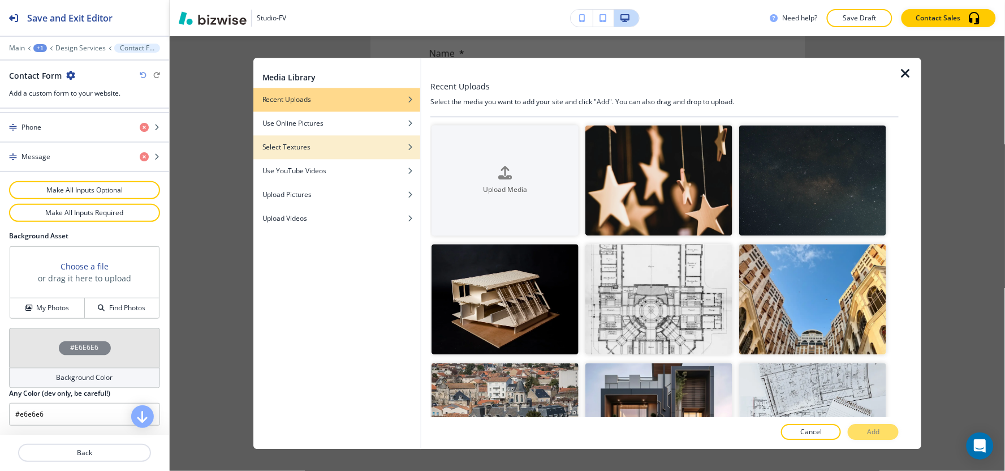
click at [341, 149] on div "Select Textures" at bounding box center [336, 147] width 167 height 10
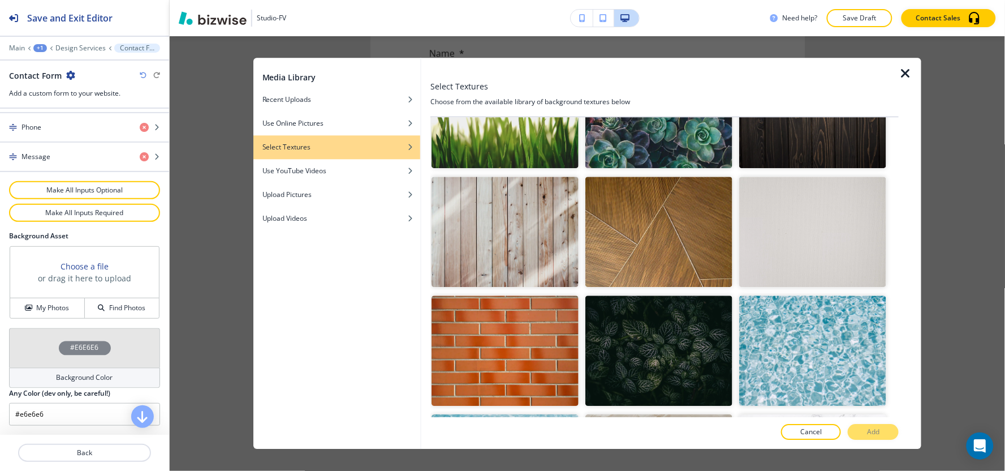
scroll to position [1773, 0]
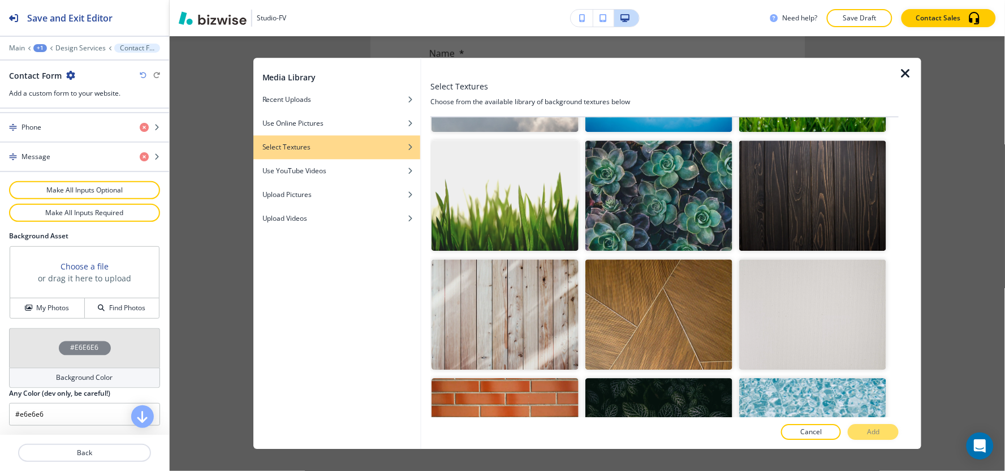
click at [676, 280] on img "button" at bounding box center [658, 314] width 147 height 110
click at [890, 433] on button "Add" at bounding box center [873, 432] width 51 height 16
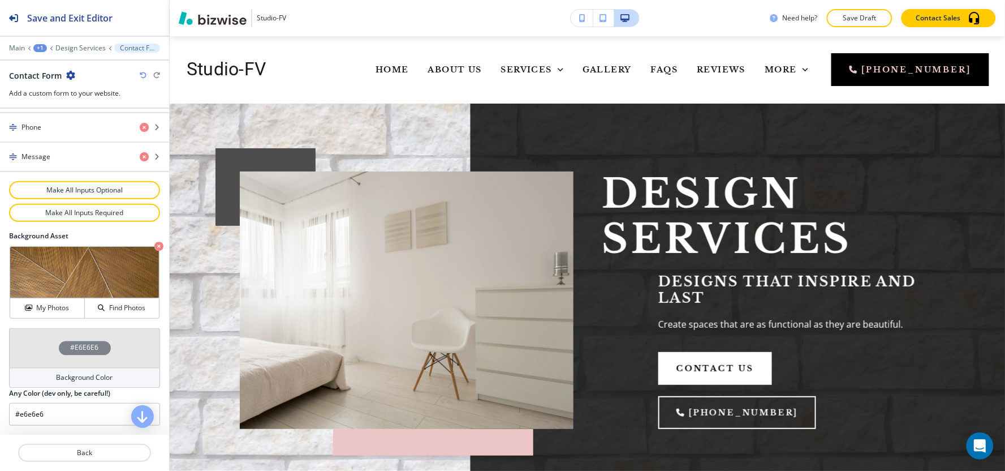
scroll to position [0, 0]
click at [849, 19] on p "Save Draft" at bounding box center [860, 18] width 36 height 10
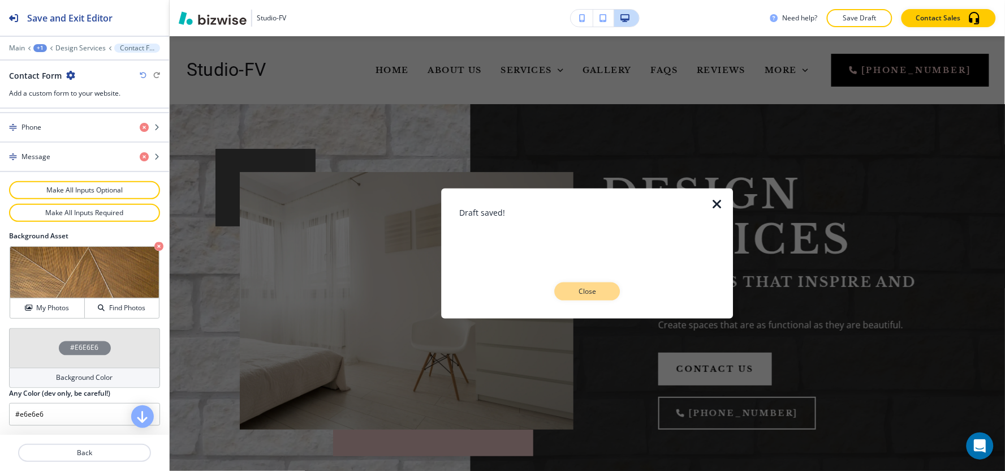
click at [607, 284] on button "Close" at bounding box center [588, 291] width 66 height 18
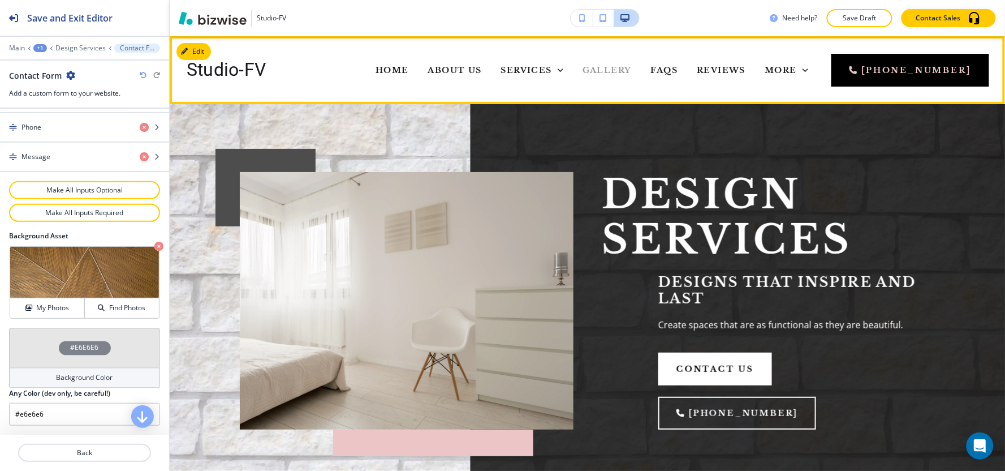
click at [583, 66] on span "Gallery" at bounding box center [607, 70] width 49 height 10
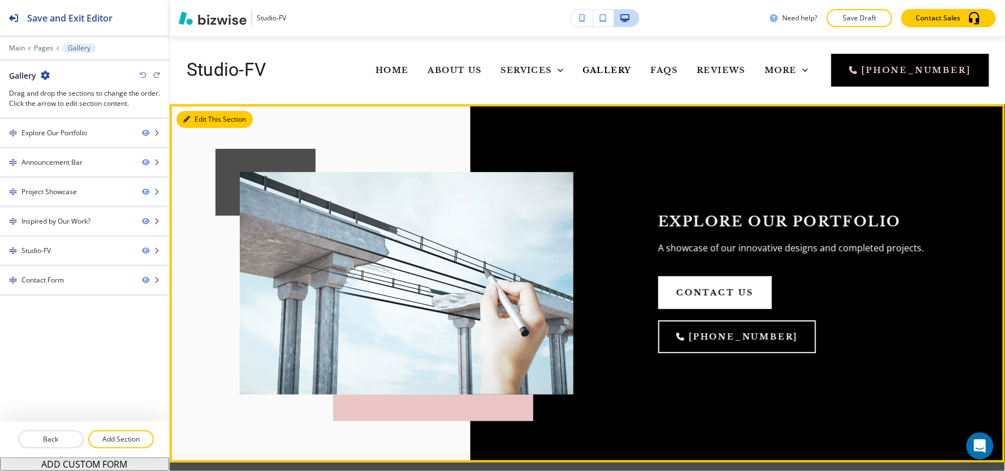
click at [199, 121] on button "Edit This Section" at bounding box center [214, 119] width 76 height 17
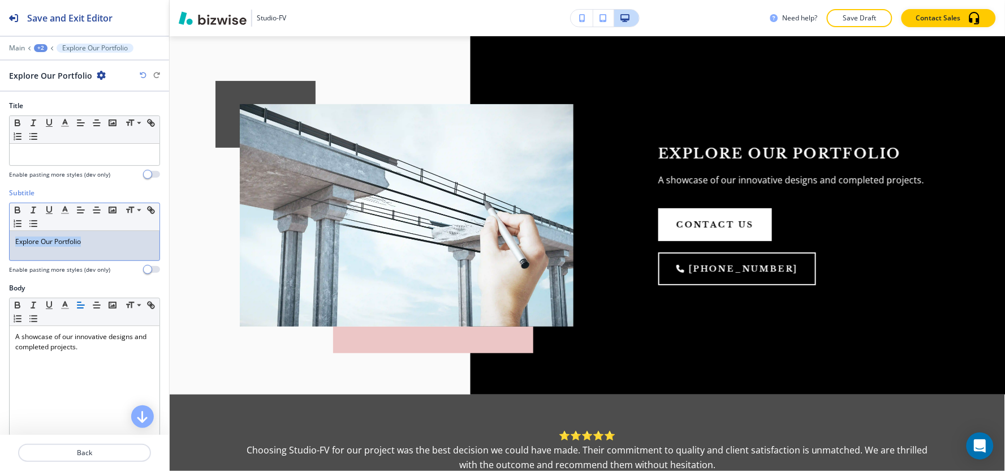
drag, startPoint x: 100, startPoint y: 244, endPoint x: 0, endPoint y: 252, distance: 99.8
click at [0, 252] on div "Subtitle Small Normal Large Huge Explore Our Portfolio Enable pasting more styl…" at bounding box center [84, 235] width 169 height 95
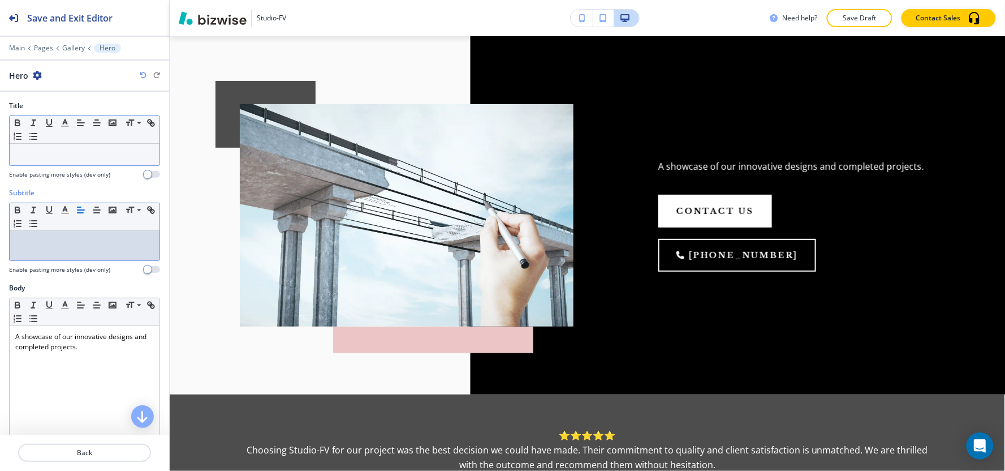
click at [49, 156] on p at bounding box center [84, 154] width 139 height 10
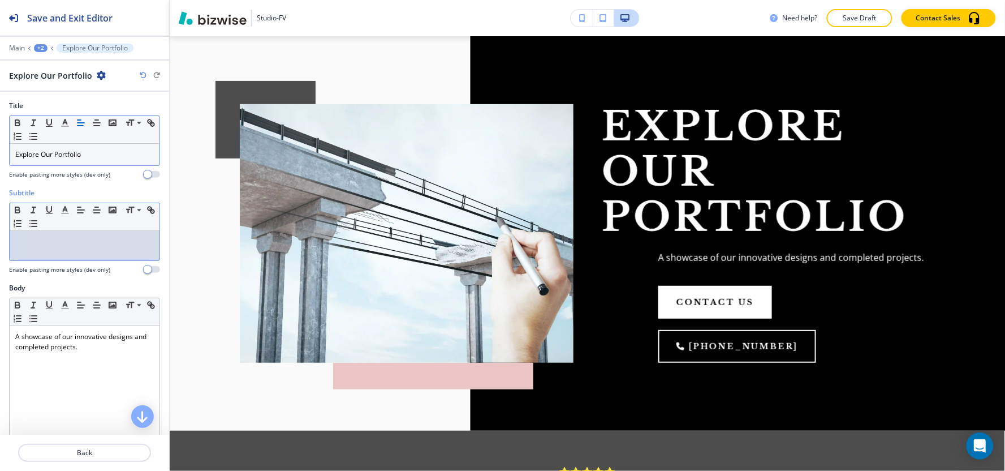
click at [31, 251] on div at bounding box center [85, 245] width 150 height 29
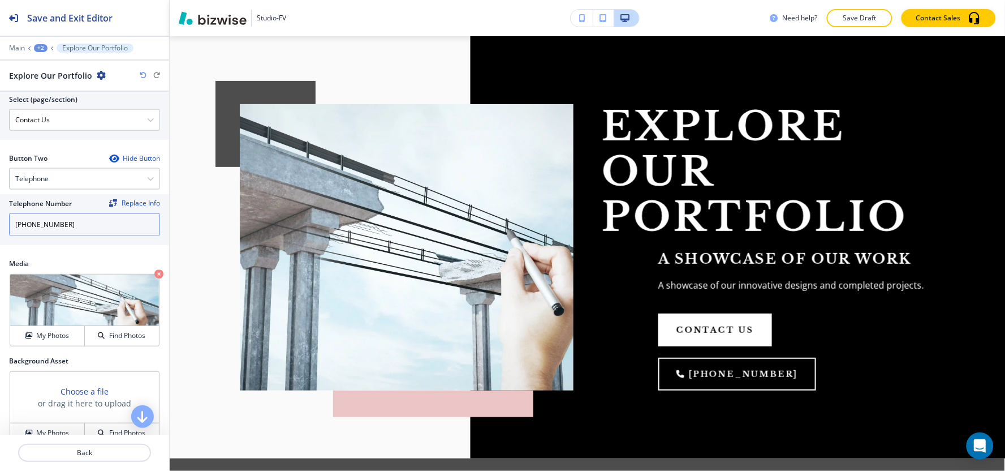
scroll to position [566, 0]
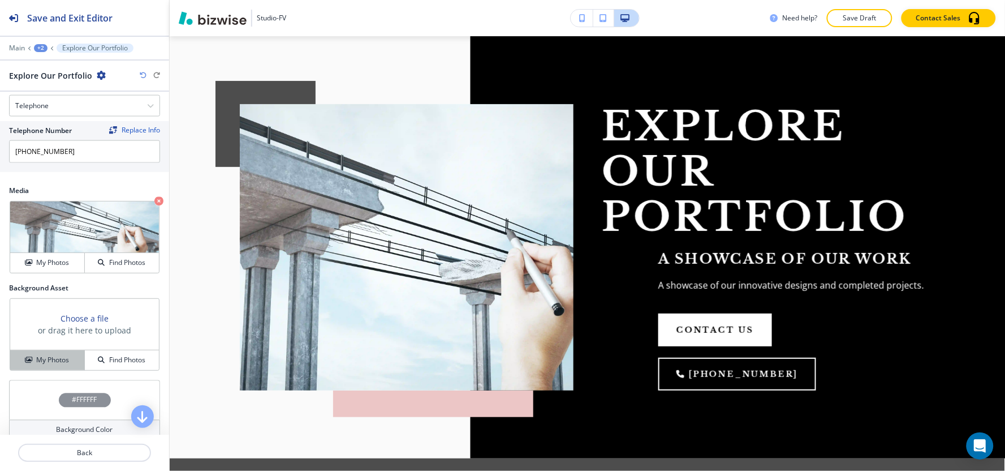
click at [32, 363] on div "My Photos" at bounding box center [47, 360] width 74 height 10
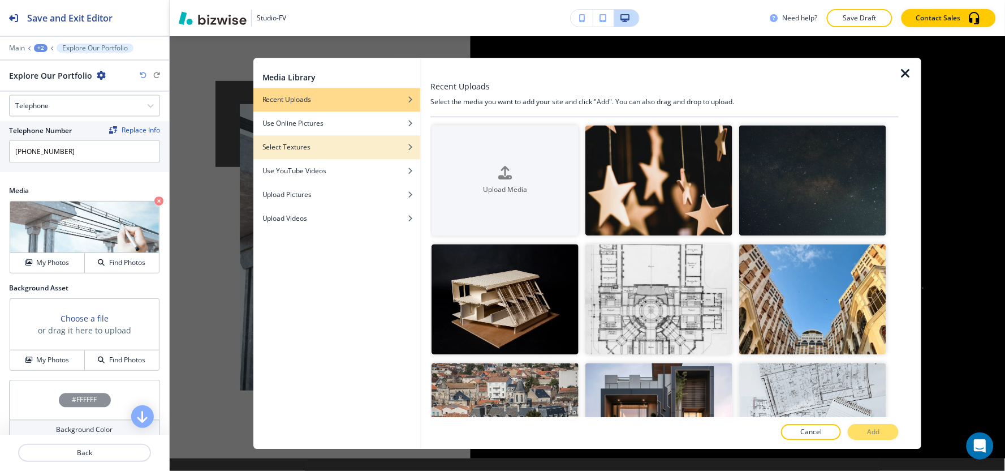
click at [338, 144] on div "Select Textures" at bounding box center [336, 147] width 167 height 10
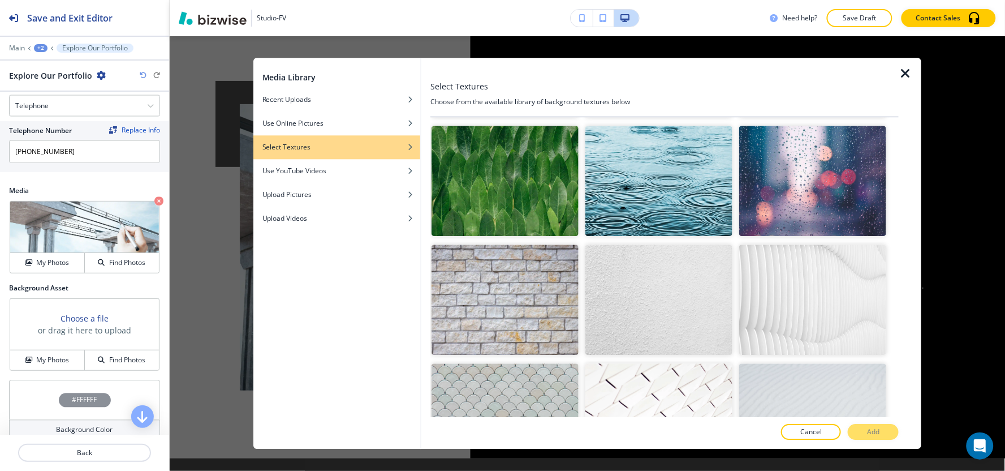
scroll to position [1257, 0]
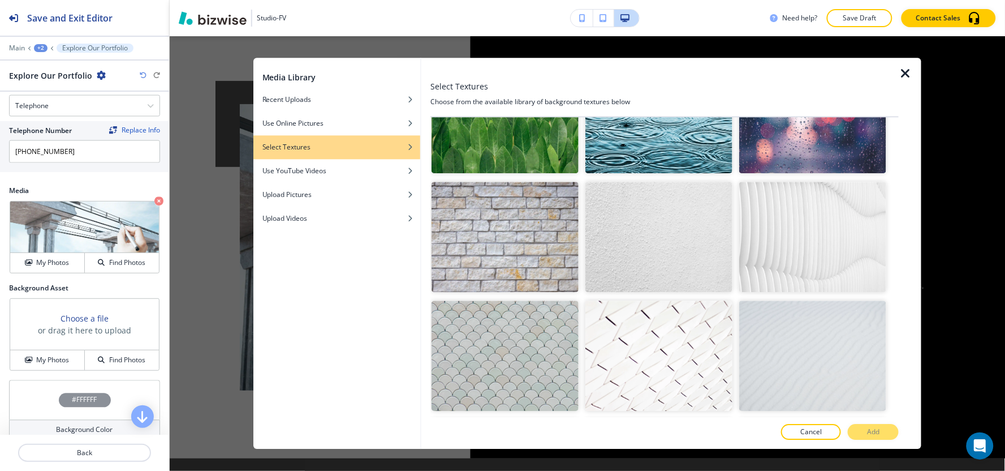
click at [540, 232] on img "button" at bounding box center [505, 237] width 147 height 110
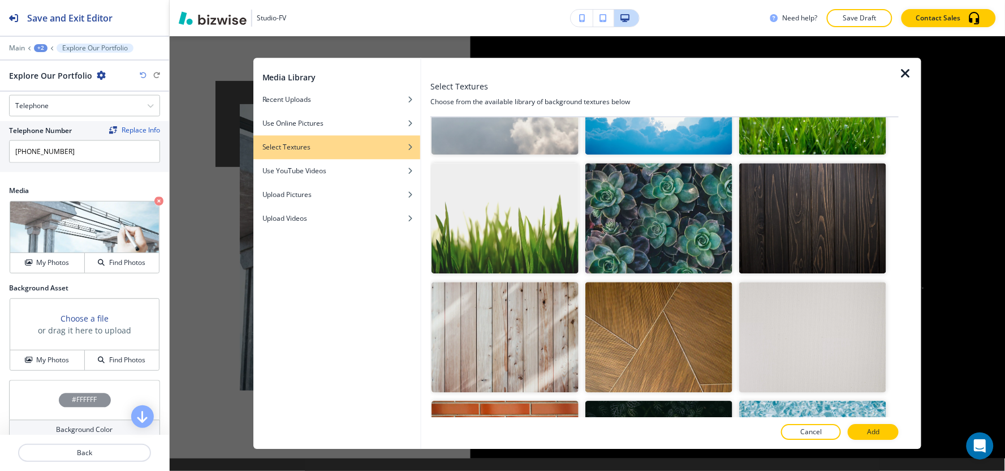
scroll to position [1759, 0]
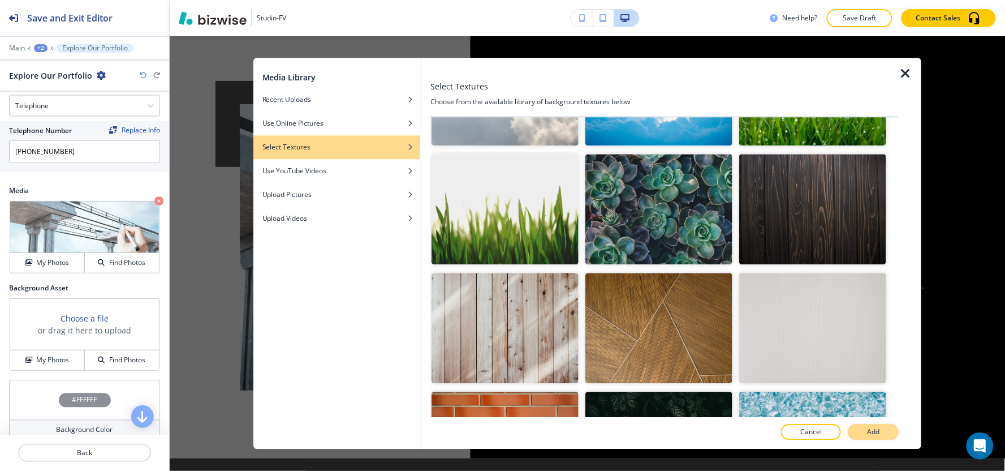
click at [884, 434] on button "Add" at bounding box center [873, 432] width 51 height 16
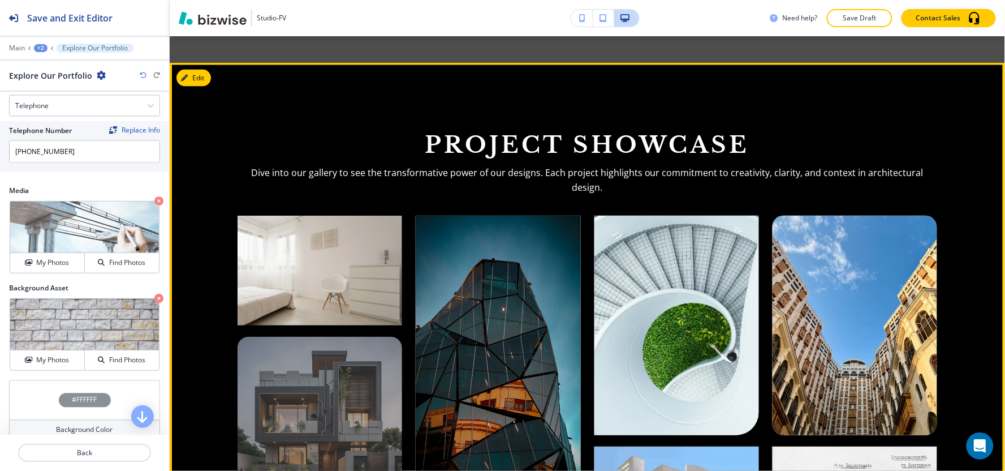
scroll to position [507, 0]
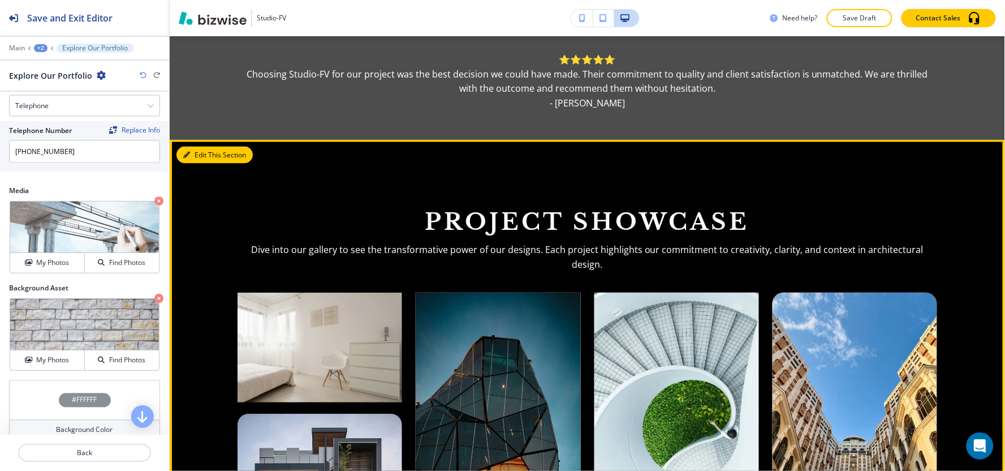
click at [202, 146] on button "Edit This Section" at bounding box center [214, 154] width 76 height 17
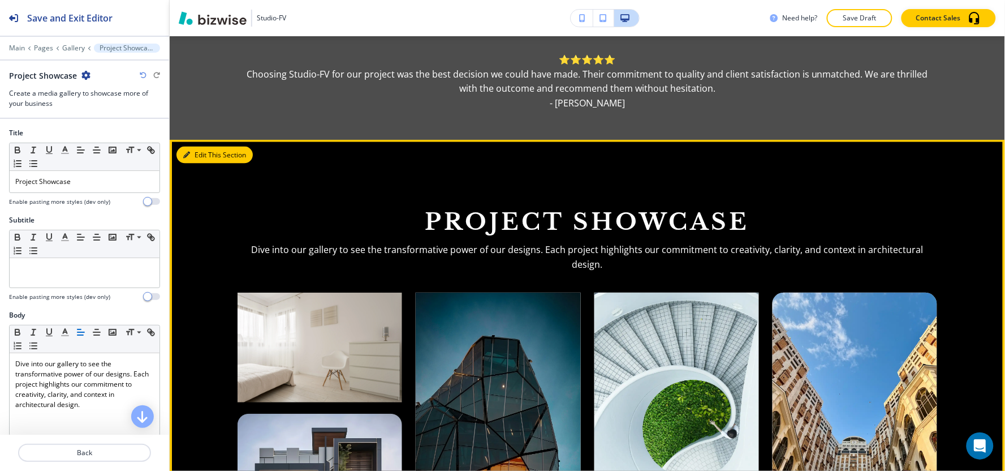
scroll to position [567, 0]
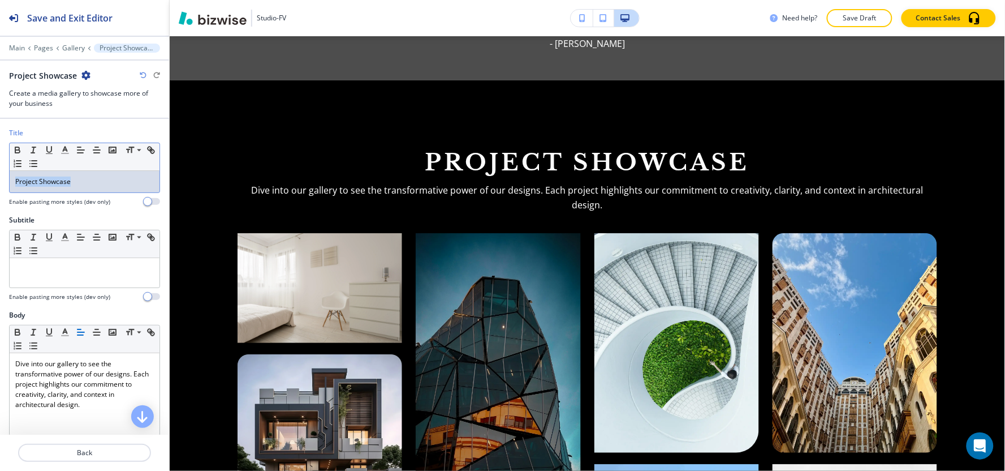
drag, startPoint x: 115, startPoint y: 187, endPoint x: 0, endPoint y: 194, distance: 115.0
click at [0, 193] on div "Title Small Normal Large Huge Project Showcase Enable pasting more styles (dev …" at bounding box center [84, 171] width 169 height 87
click at [71, 275] on div at bounding box center [85, 272] width 150 height 29
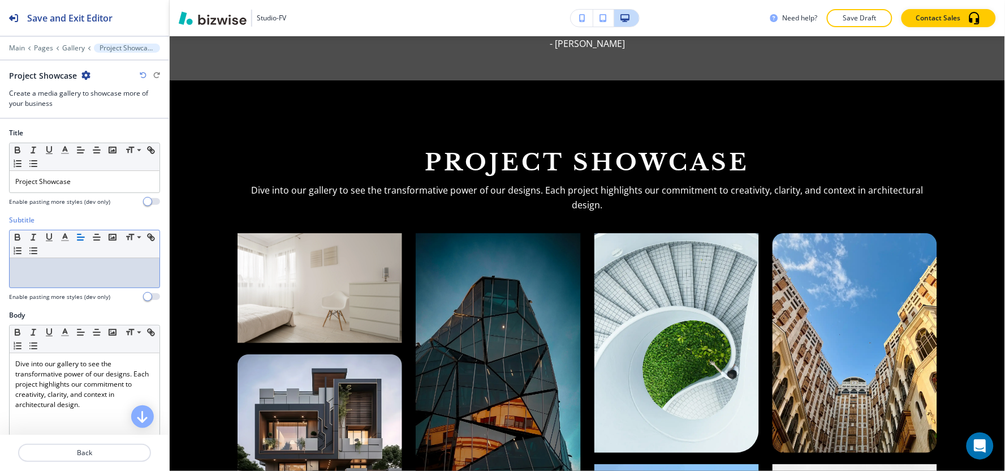
paste div
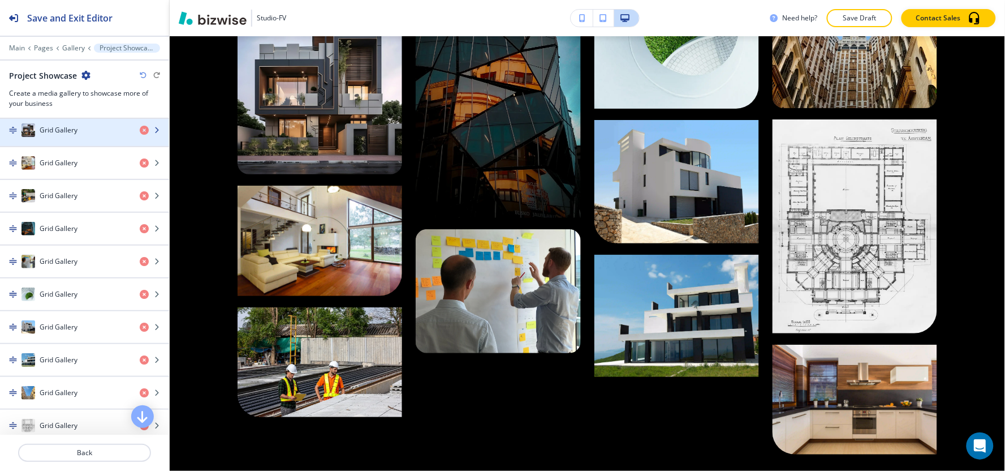
scroll to position [752, 0]
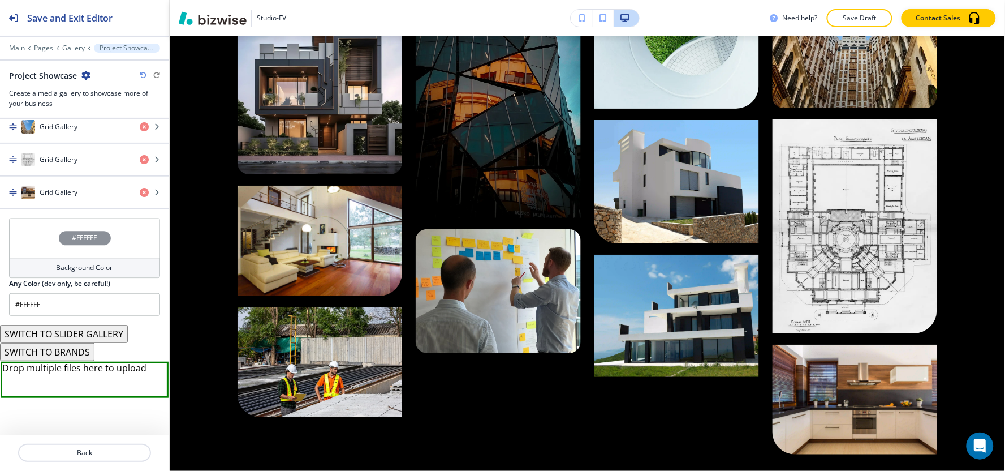
click at [58, 275] on div "Background Color" at bounding box center [84, 268] width 151 height 20
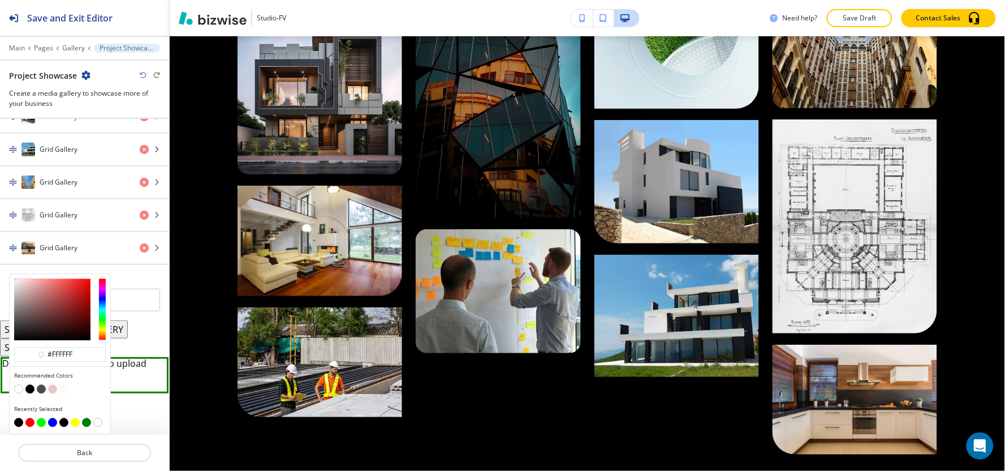
scroll to position [697, 0]
click at [42, 389] on button "button" at bounding box center [41, 389] width 9 height 9
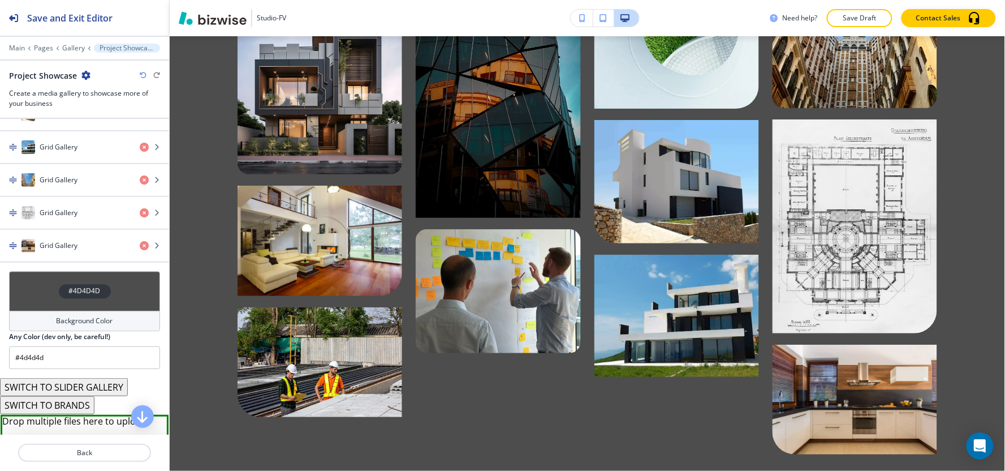
click at [49, 328] on div "Background Color" at bounding box center [84, 321] width 151 height 20
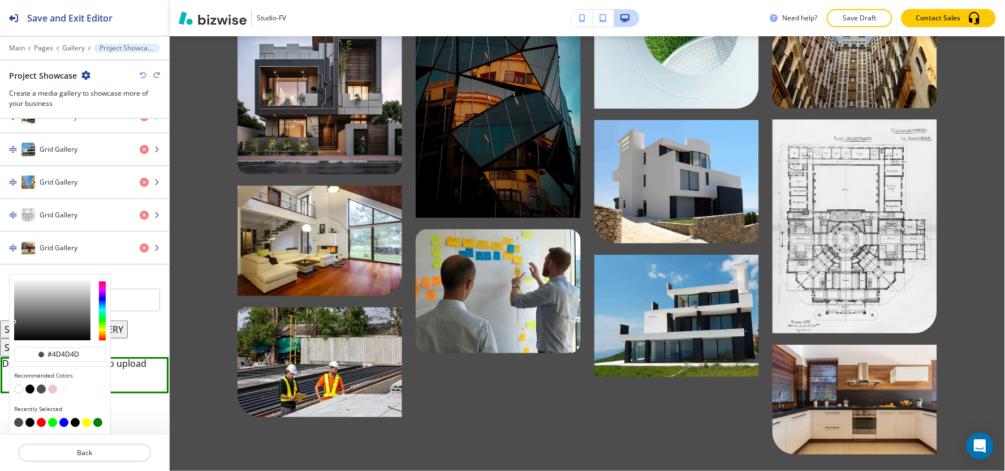
click at [19, 391] on button "button" at bounding box center [18, 389] width 9 height 9
type input "#FFFFFF"
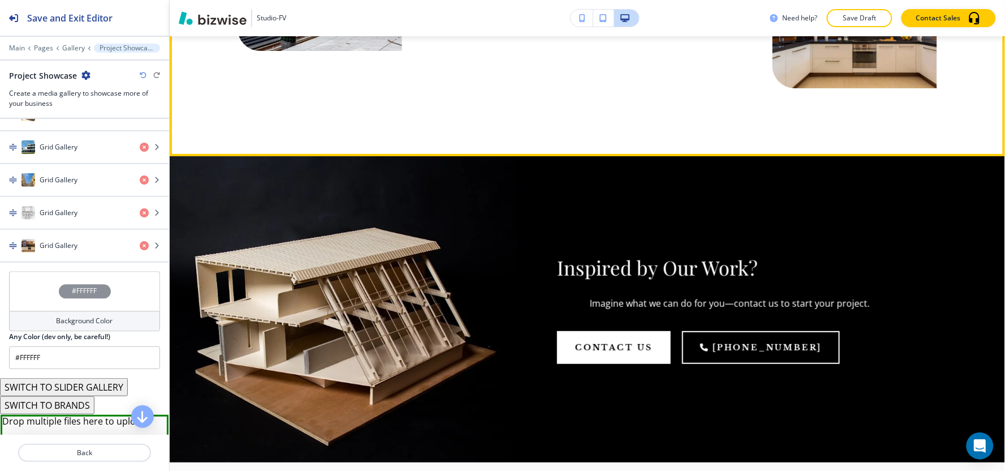
scroll to position [1321, 0]
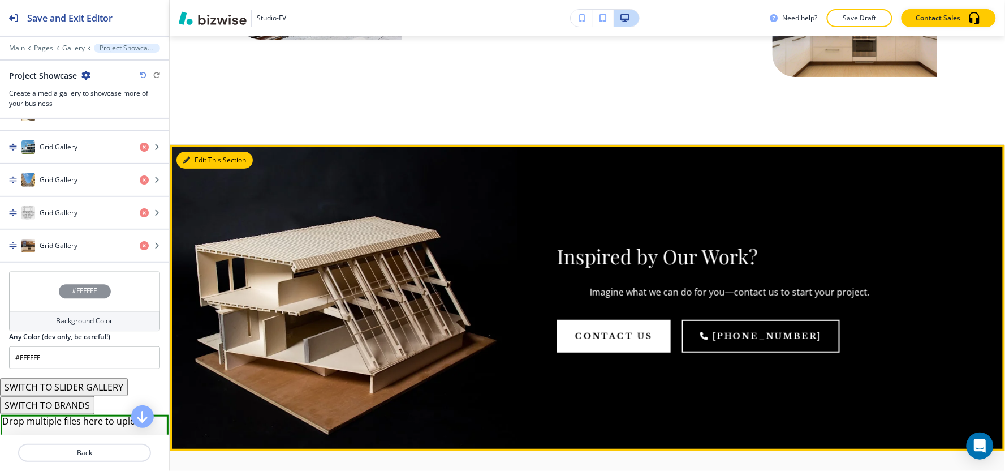
click at [197, 152] on button "Edit This Section" at bounding box center [214, 160] width 76 height 17
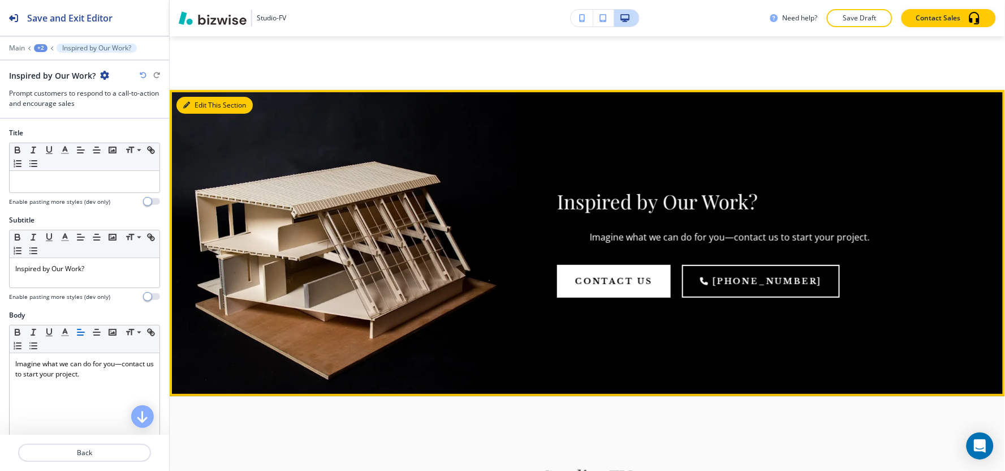
scroll to position [1377, 0]
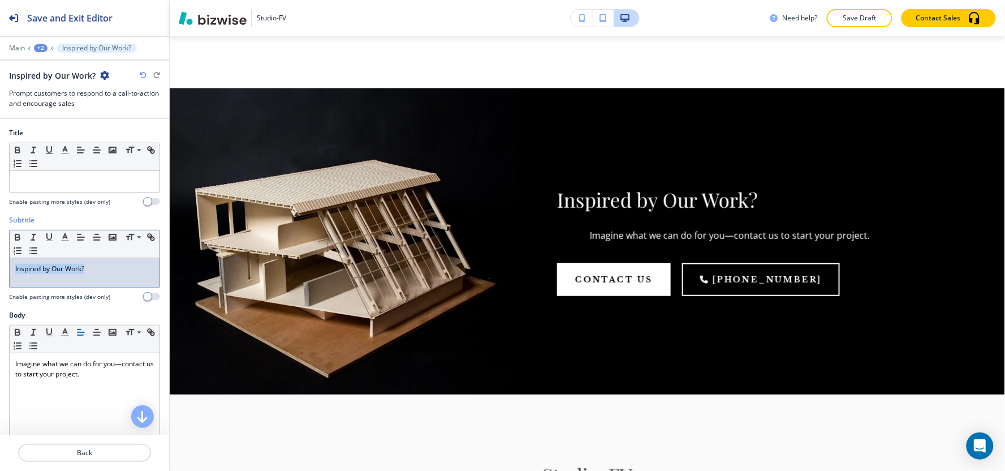
drag, startPoint x: 117, startPoint y: 275, endPoint x: 0, endPoint y: 274, distance: 117.1
click at [0, 274] on div "Subtitle Small Normal Large Huge Inspired by Our Work? Enable pasting more styl…" at bounding box center [84, 262] width 169 height 95
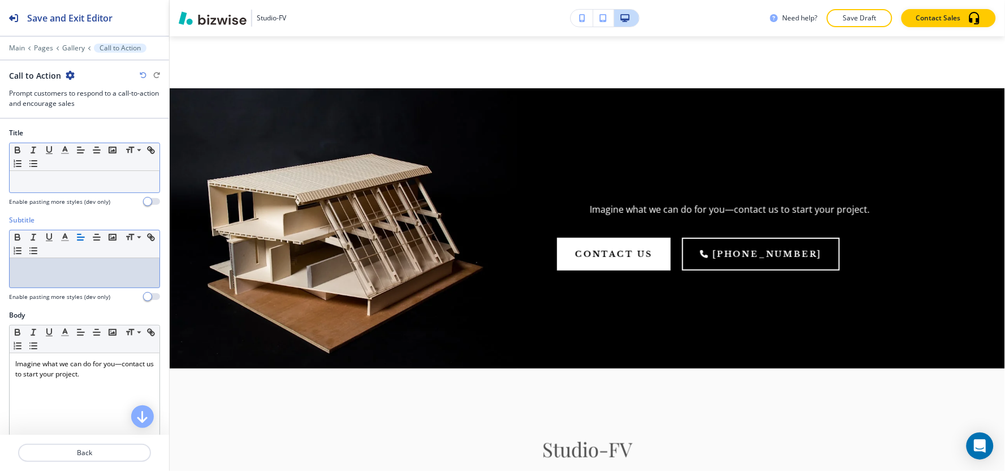
click at [41, 187] on div at bounding box center [85, 181] width 150 height 21
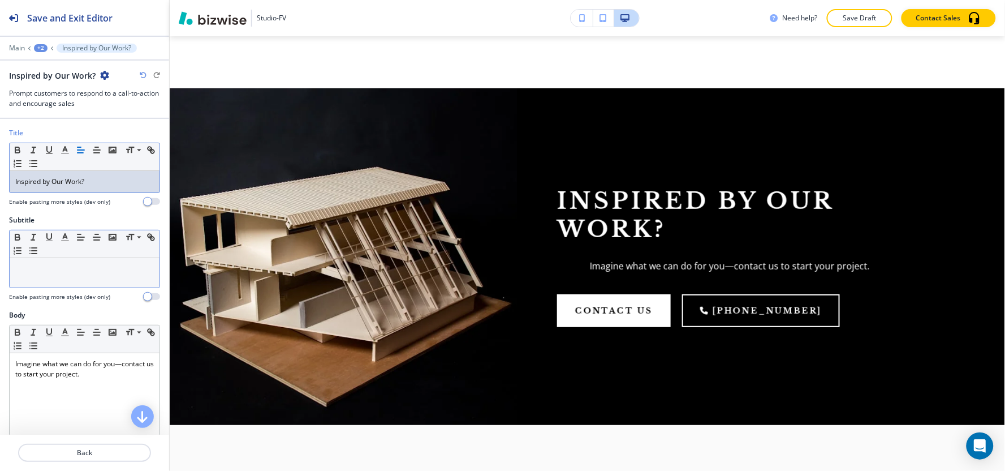
click at [79, 287] on div at bounding box center [85, 272] width 150 height 29
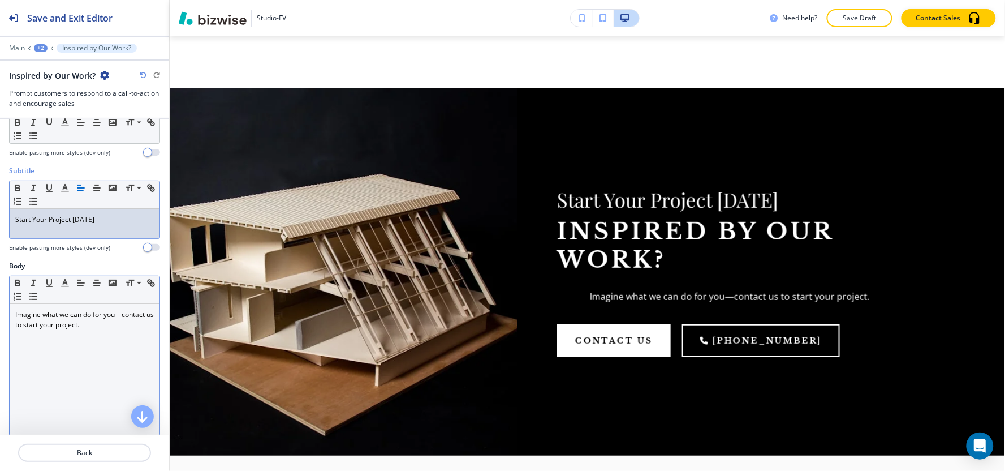
scroll to position [126, 0]
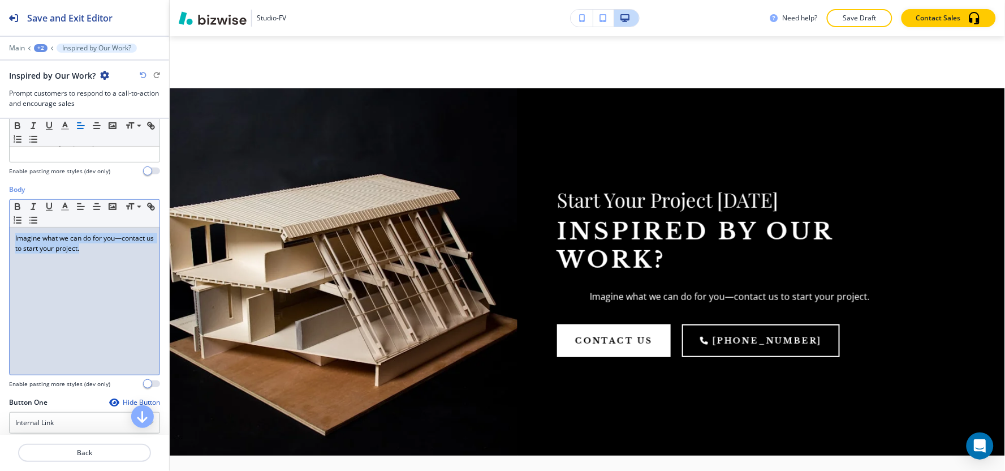
drag, startPoint x: 122, startPoint y: 247, endPoint x: 0, endPoint y: 227, distance: 123.7
click at [0, 227] on div "Body Small Normal Large Huge Imagine what we can do for you—contact us to start…" at bounding box center [84, 290] width 169 height 213
click at [81, 206] on line "button" at bounding box center [80, 206] width 7 height 0
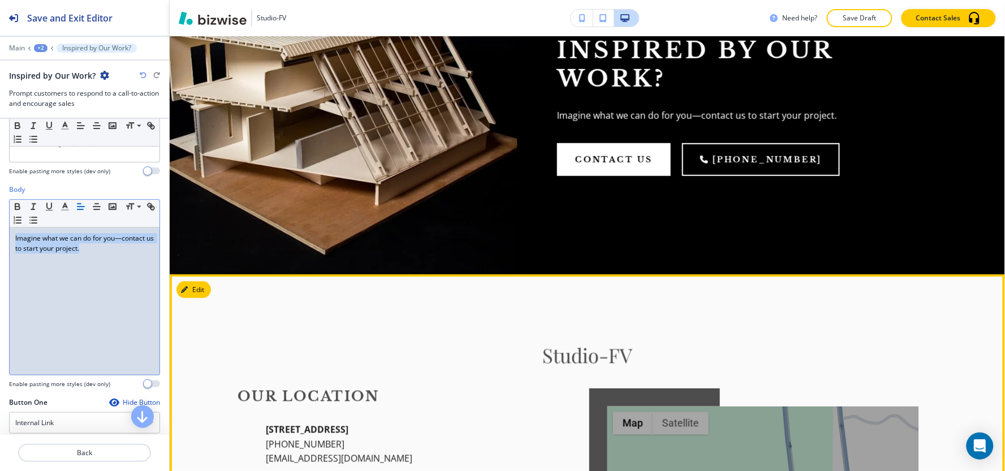
scroll to position [1629, 0]
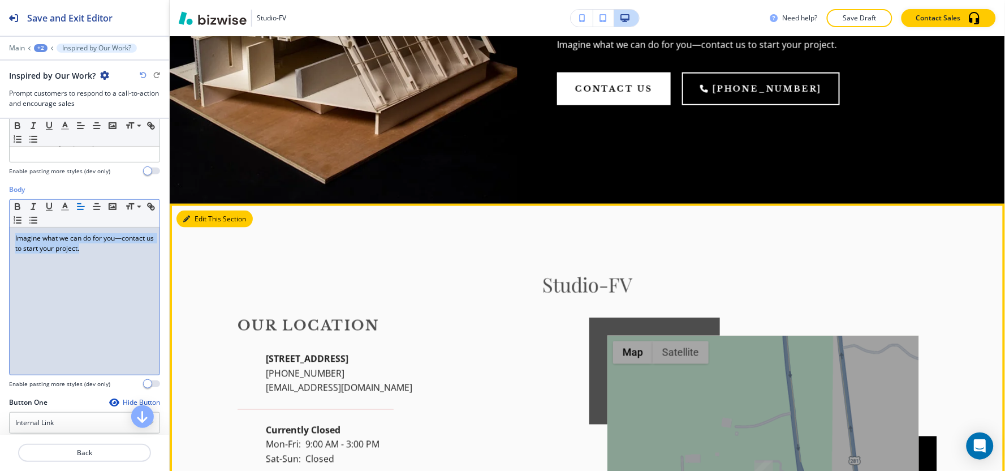
click at [205, 210] on button "Edit This Section" at bounding box center [214, 218] width 76 height 17
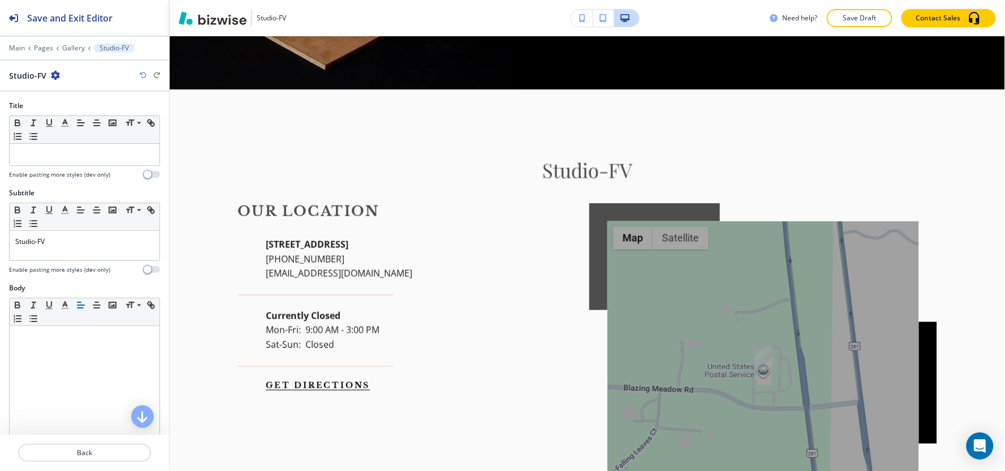
scroll to position [1744, 0]
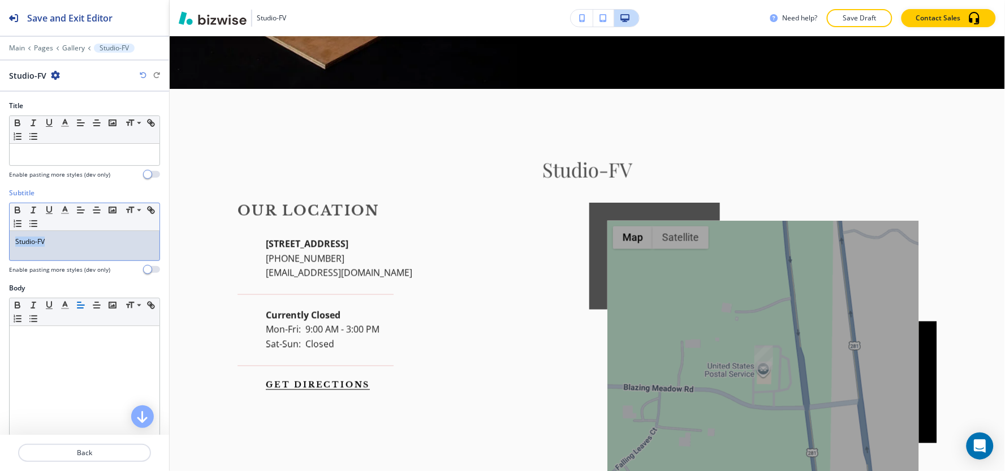
drag, startPoint x: 84, startPoint y: 251, endPoint x: 0, endPoint y: 249, distance: 83.7
click at [0, 249] on div "Subtitle Small Normal Large Huge Studio-FV Enable pasting more styles (dev only)" at bounding box center [84, 235] width 169 height 95
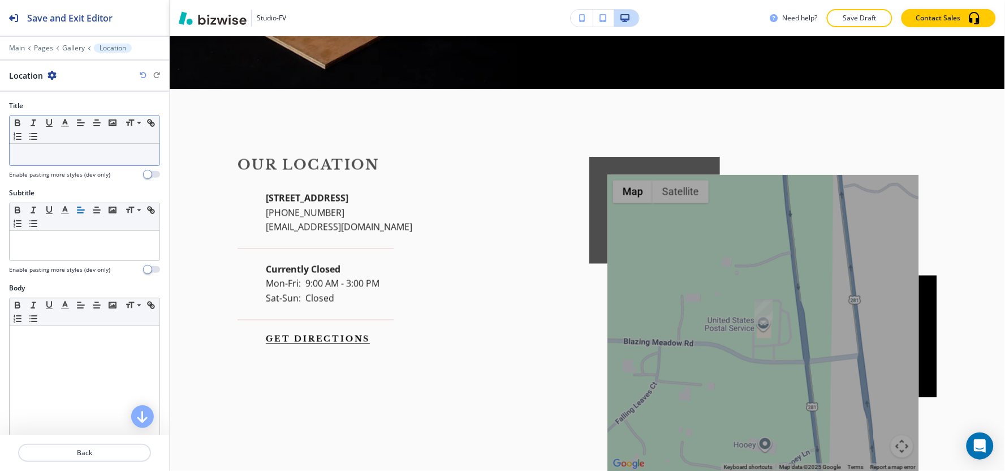
click at [42, 165] on div "Title Small Normal Large Huge Enable pasting more styles (dev only)" at bounding box center [84, 140] width 151 height 78
click at [44, 157] on p at bounding box center [84, 154] width 139 height 10
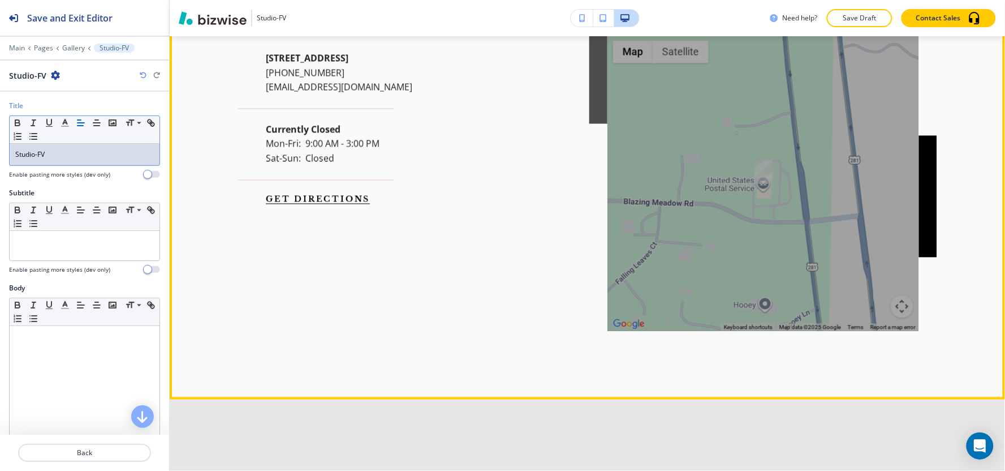
scroll to position [2121, 0]
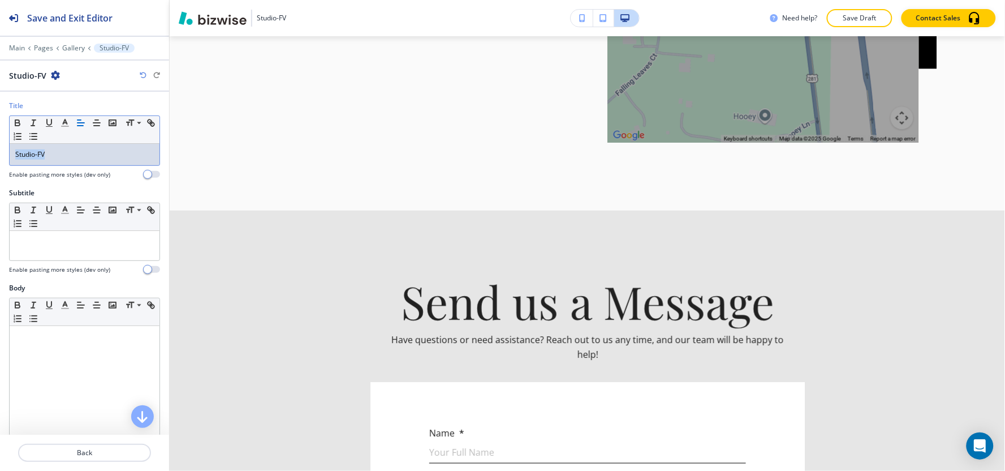
drag, startPoint x: 66, startPoint y: 155, endPoint x: 0, endPoint y: 162, distance: 66.0
click at [0, 162] on div "Title Small Normal Large Huge Studio-FV Enable pasting more styles (dev only)" at bounding box center [84, 144] width 169 height 87
click at [63, 124] on polyline "button" at bounding box center [65, 121] width 4 height 5
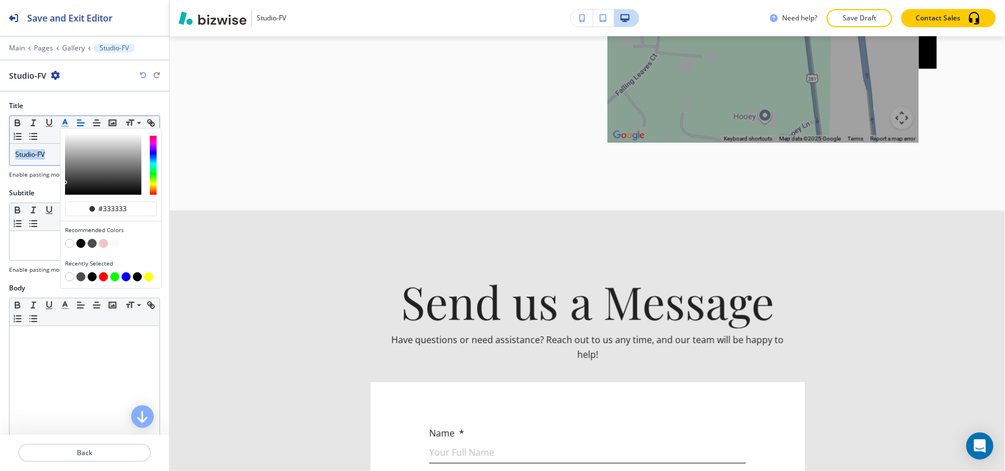
click at [88, 278] on button "button" at bounding box center [92, 276] width 9 height 9
type input "#000000"
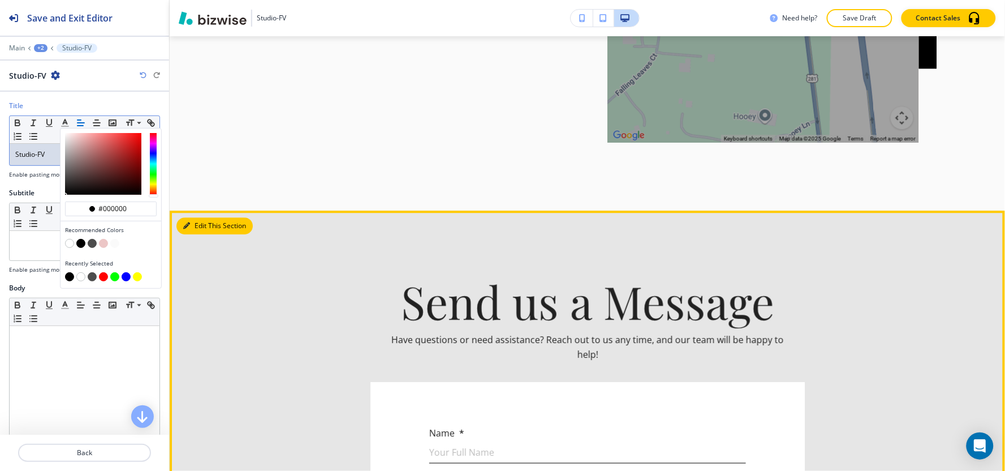
click at [206, 217] on button "Edit This Section" at bounding box center [214, 225] width 76 height 17
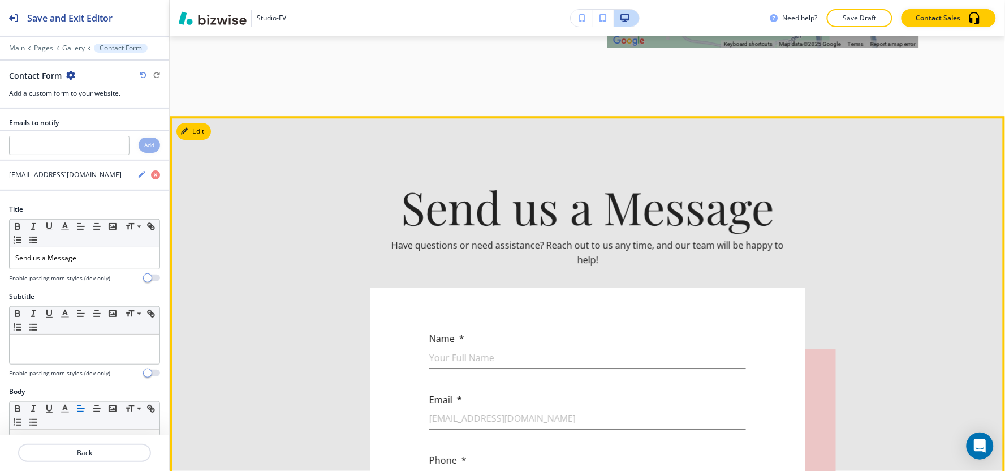
scroll to position [2238, 0]
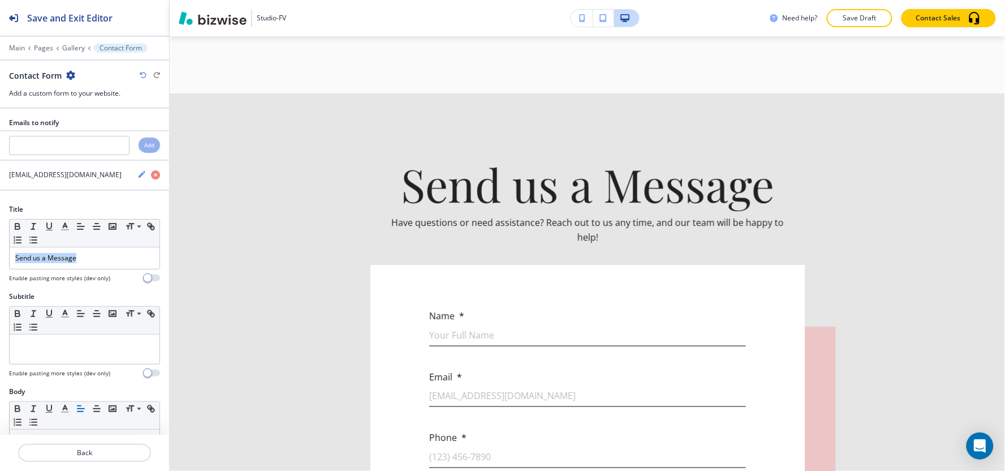
drag, startPoint x: 87, startPoint y: 258, endPoint x: 0, endPoint y: 260, distance: 86.6
click at [0, 260] on div "Title Small Normal Large Huge Send us a Message Enable pasting more styles (dev…" at bounding box center [84, 247] width 169 height 87
click at [64, 230] on line "button" at bounding box center [65, 230] width 7 height 0
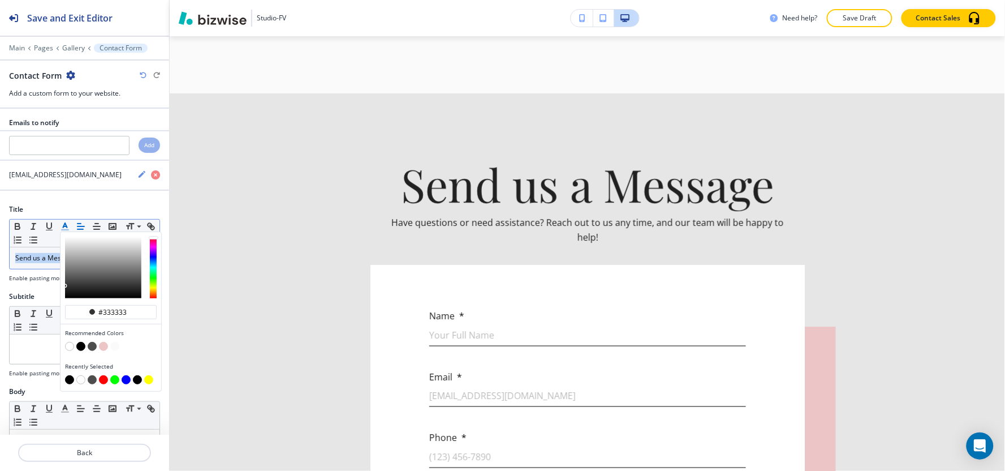
click at [68, 381] on button "button" at bounding box center [69, 379] width 9 height 9
type input "#000000"
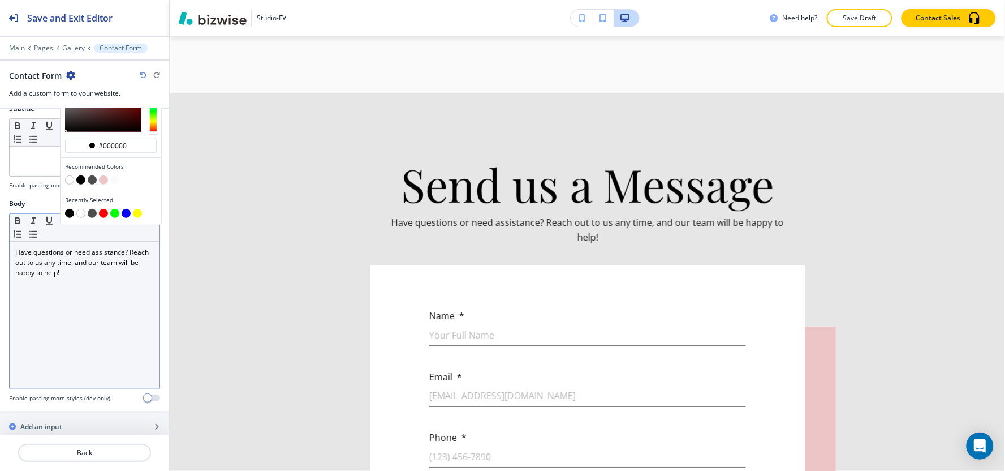
scroll to position [188, 0]
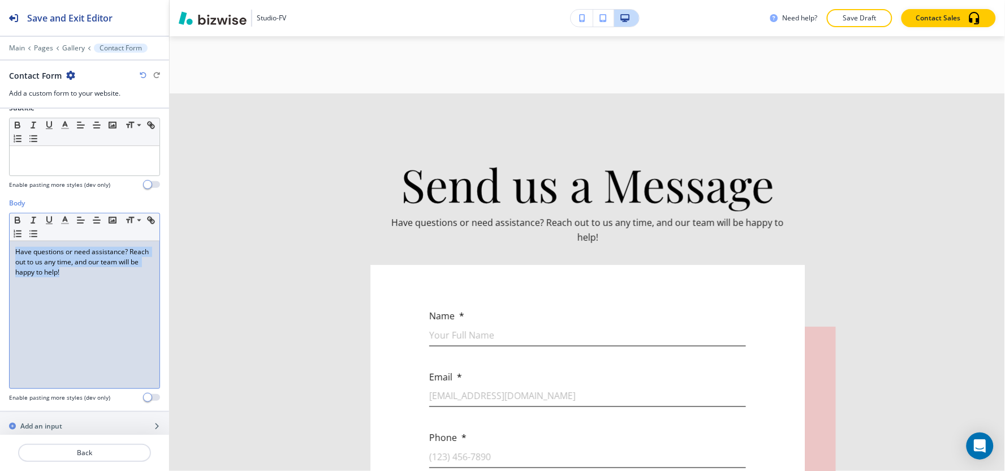
drag, startPoint x: 93, startPoint y: 281, endPoint x: 15, endPoint y: 245, distance: 86.0
click at [10, 247] on div "Have questions or need assistance? Reach out to us any time, and our team will …" at bounding box center [85, 314] width 150 height 147
click at [66, 223] on icon "button" at bounding box center [65, 220] width 10 height 10
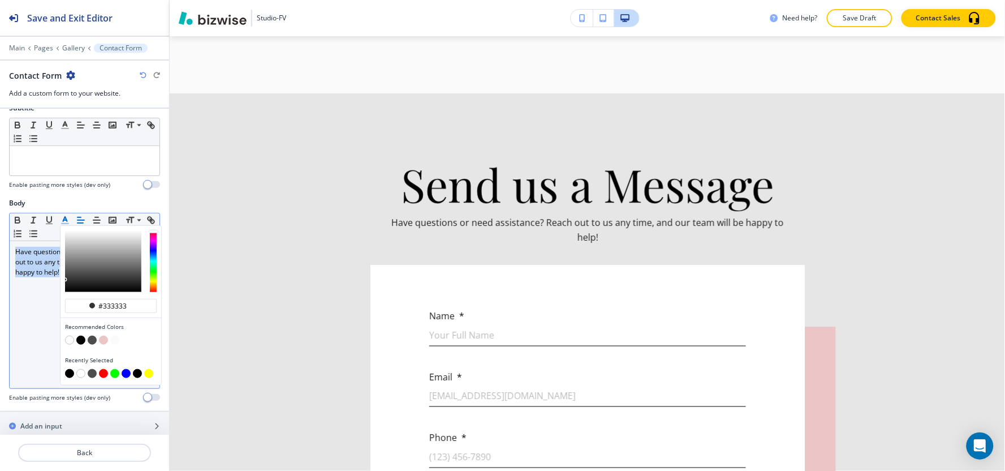
click at [69, 375] on button "button" at bounding box center [69, 373] width 9 height 9
type input "#000000"
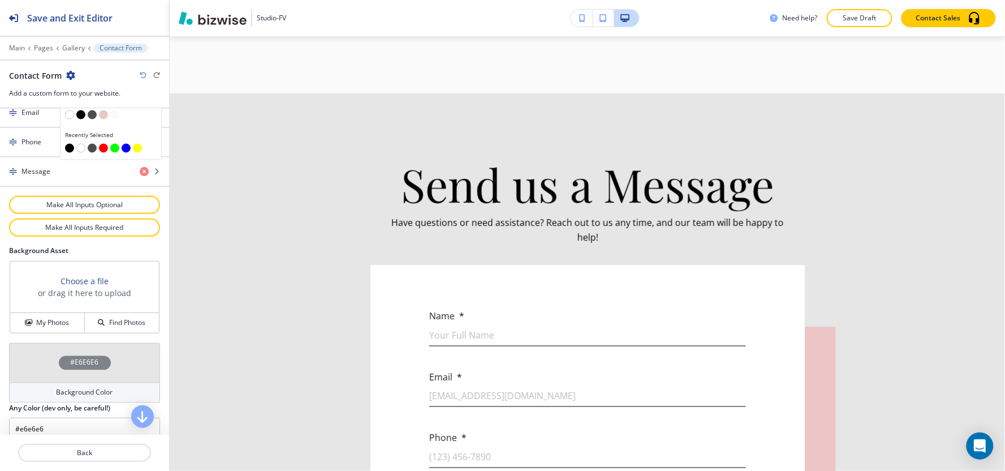
scroll to position [566, 0]
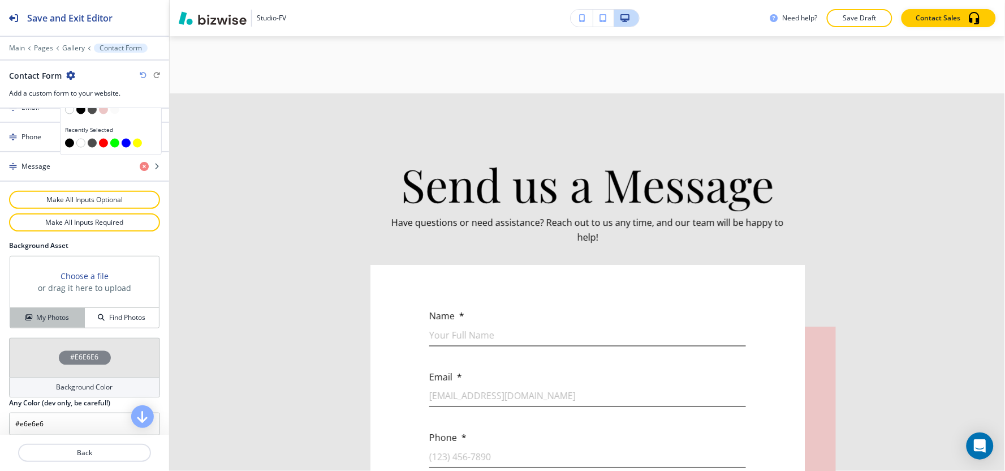
click at [46, 325] on button "My Photos" at bounding box center [47, 318] width 75 height 20
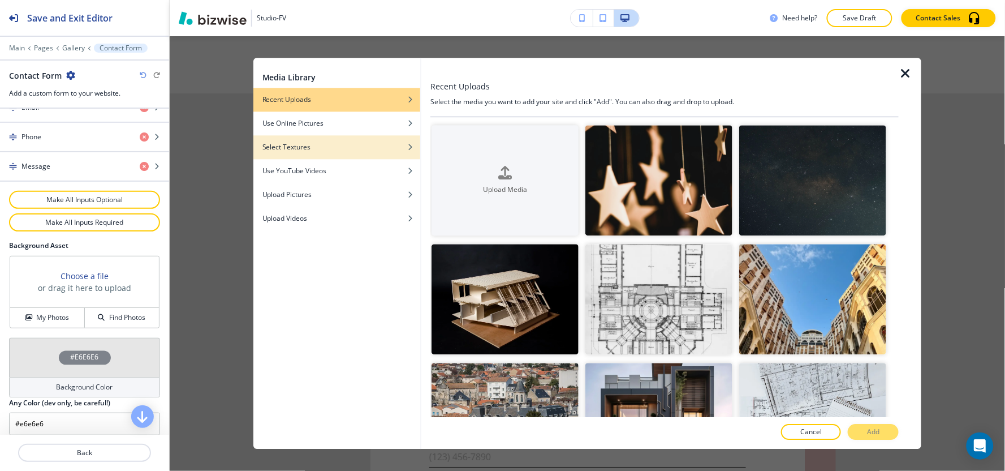
click at [315, 137] on div "button" at bounding box center [336, 138] width 167 height 7
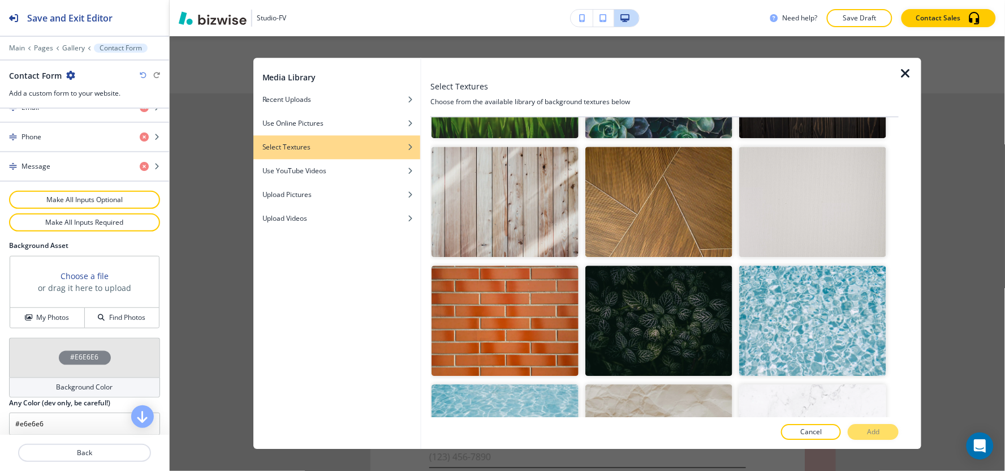
scroll to position [1910, 0]
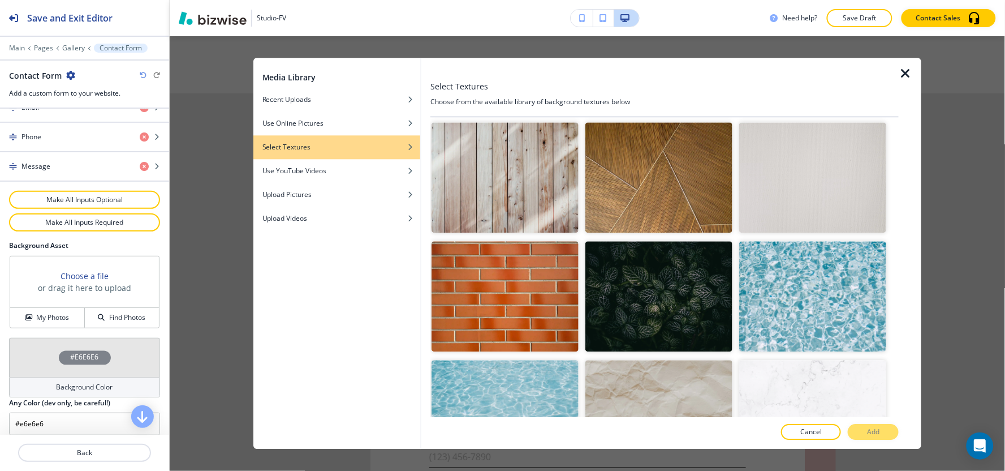
click at [670, 146] on img "button" at bounding box center [658, 177] width 147 height 110
click at [890, 433] on button "Add" at bounding box center [873, 432] width 51 height 16
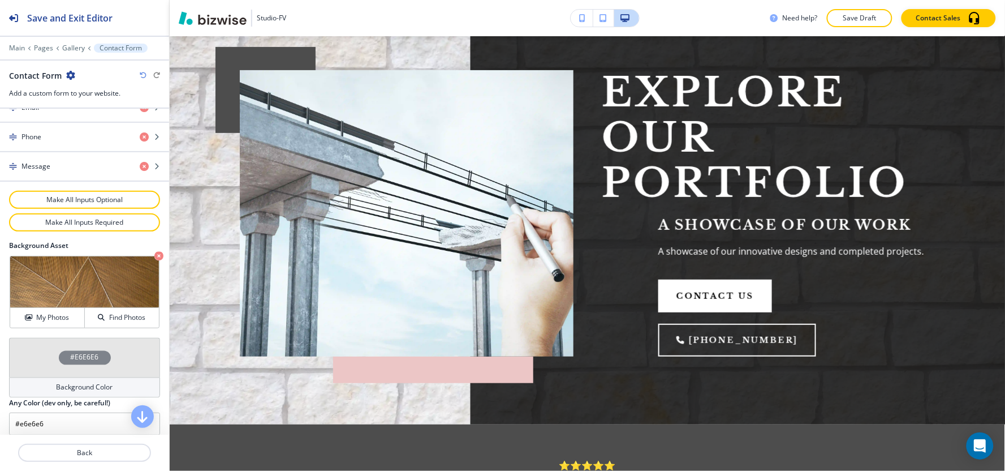
scroll to position [0, 0]
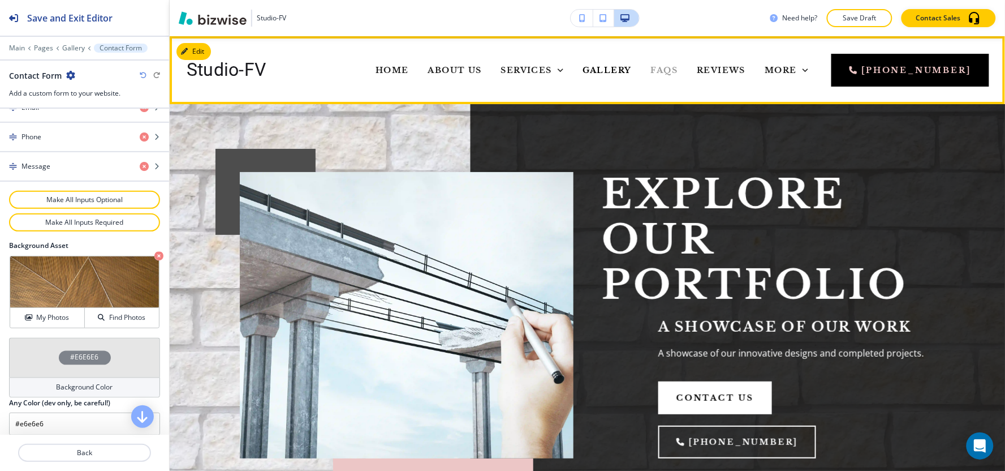
click at [651, 68] on span "FAQs" at bounding box center [664, 70] width 27 height 10
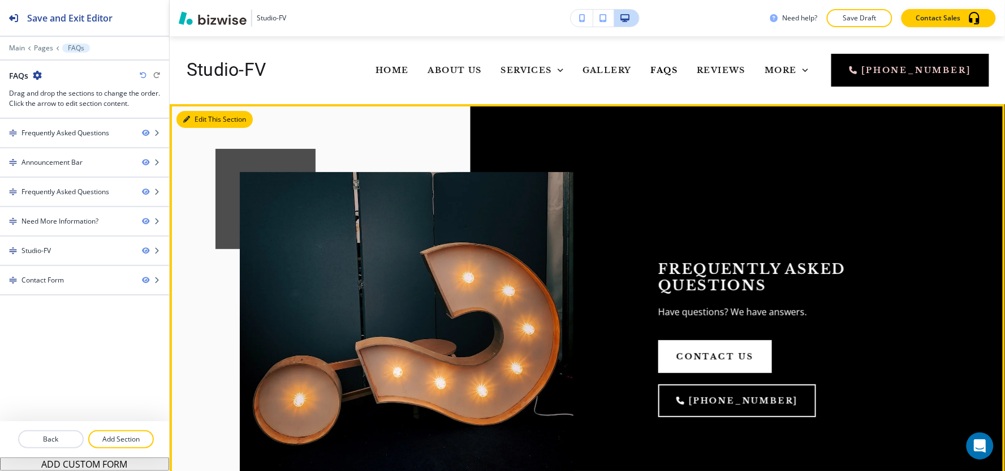
click at [196, 122] on button "Edit This Section" at bounding box center [214, 119] width 76 height 17
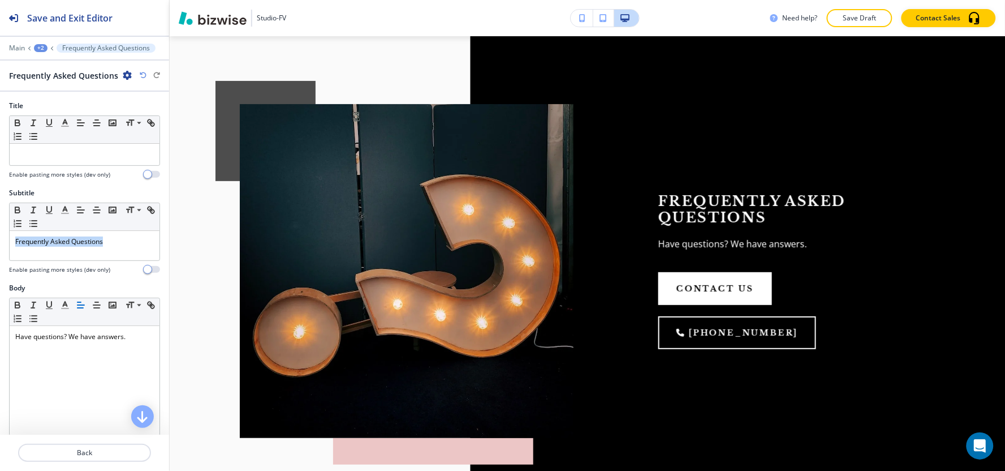
drag, startPoint x: 117, startPoint y: 239, endPoint x: 0, endPoint y: 261, distance: 118.5
click at [0, 261] on div "Subtitle Small Normal Large Huge Frequently Asked Questions Enable pasting more…" at bounding box center [84, 235] width 169 height 95
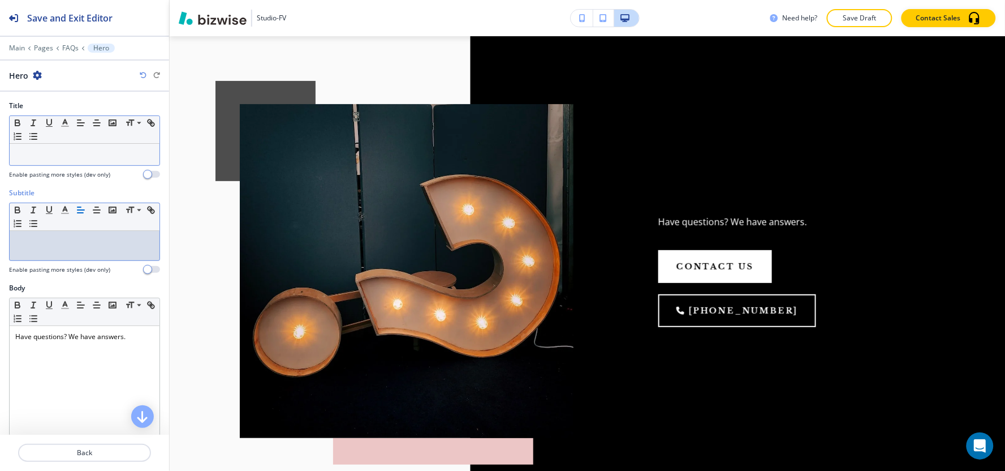
click at [74, 161] on div at bounding box center [85, 154] width 150 height 21
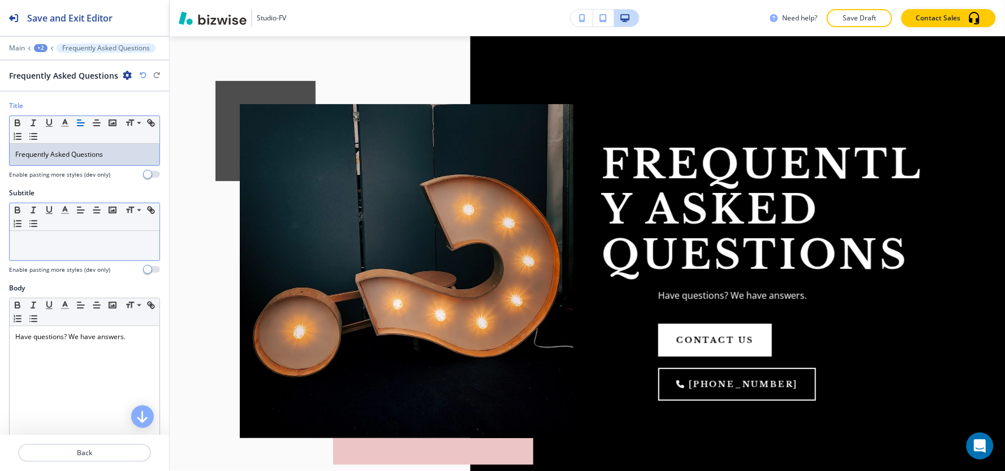
click at [21, 248] on div at bounding box center [85, 245] width 150 height 29
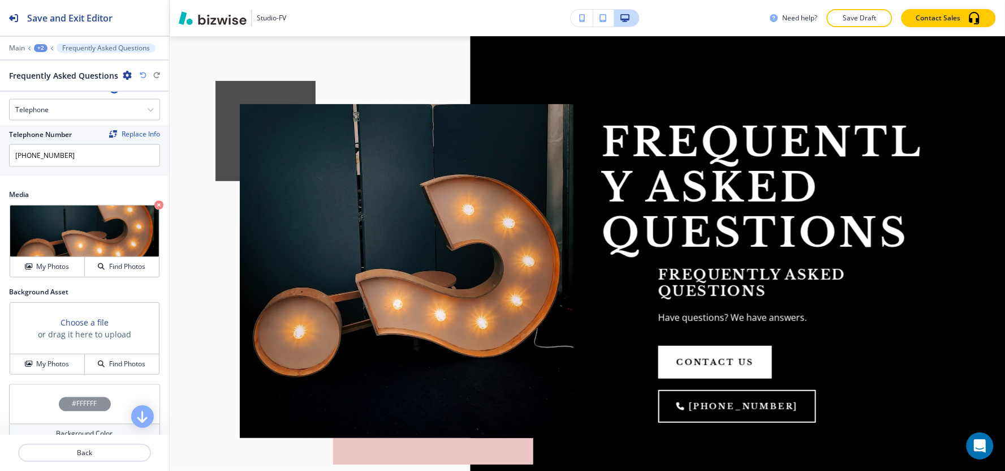
scroll to position [619, 0]
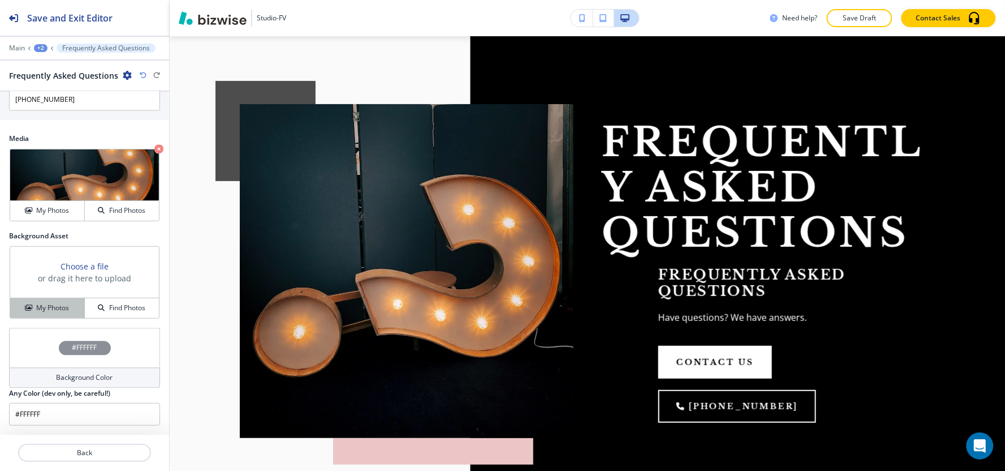
click at [23, 313] on button "My Photos" at bounding box center [47, 308] width 75 height 20
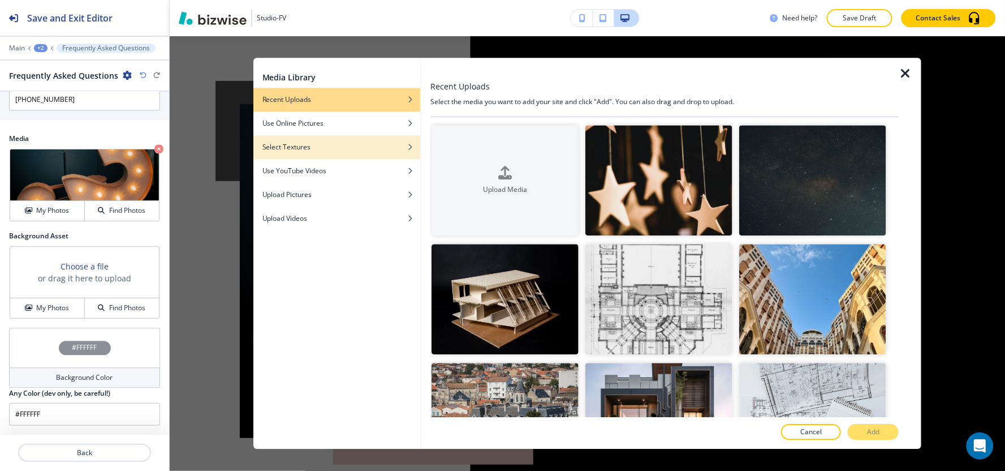
click at [358, 150] on div "Select Textures" at bounding box center [336, 147] width 167 height 10
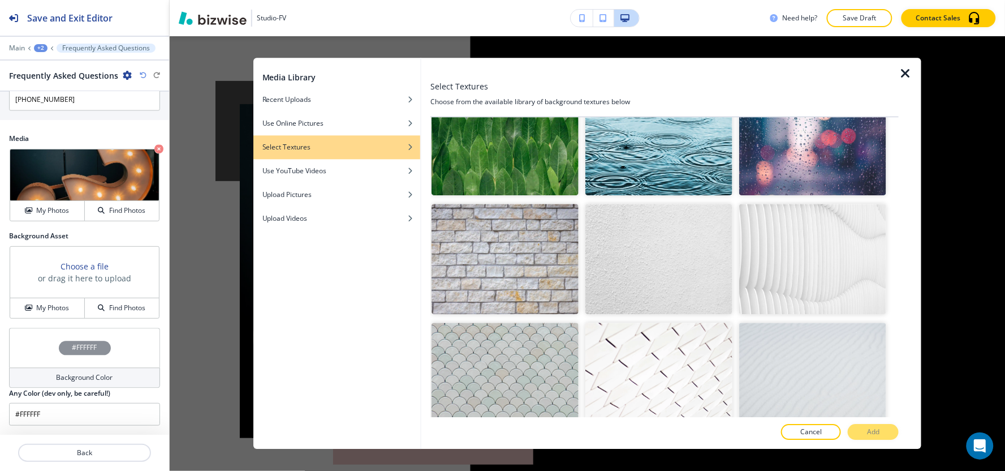
scroll to position [1257, 0]
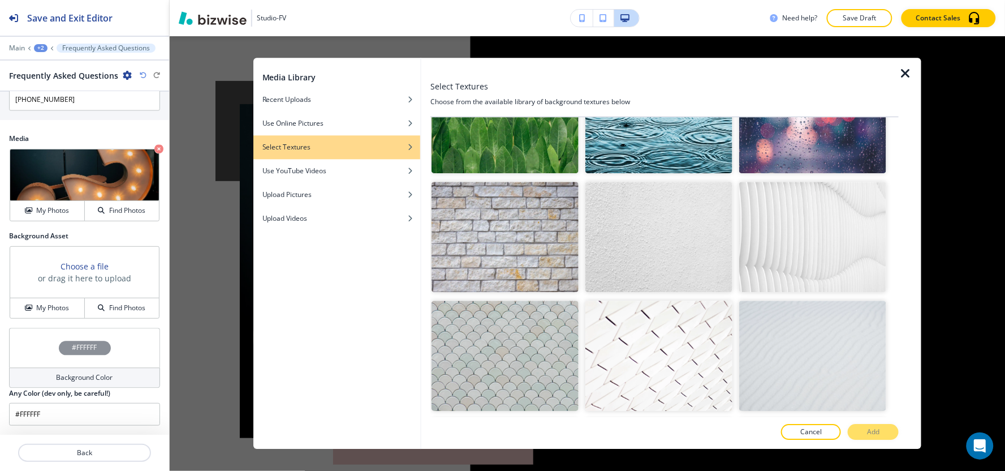
click at [509, 218] on img "button" at bounding box center [505, 237] width 147 height 110
click at [883, 426] on button "Add" at bounding box center [873, 432] width 51 height 16
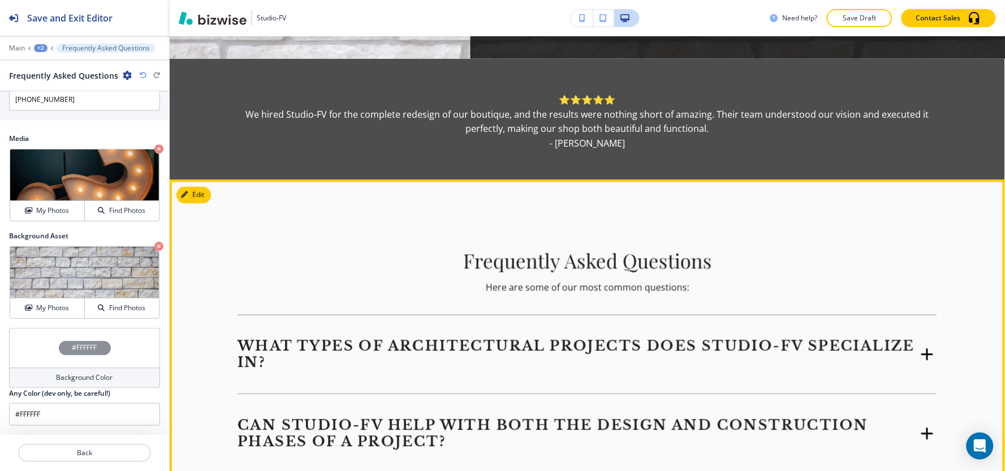
scroll to position [633, 0]
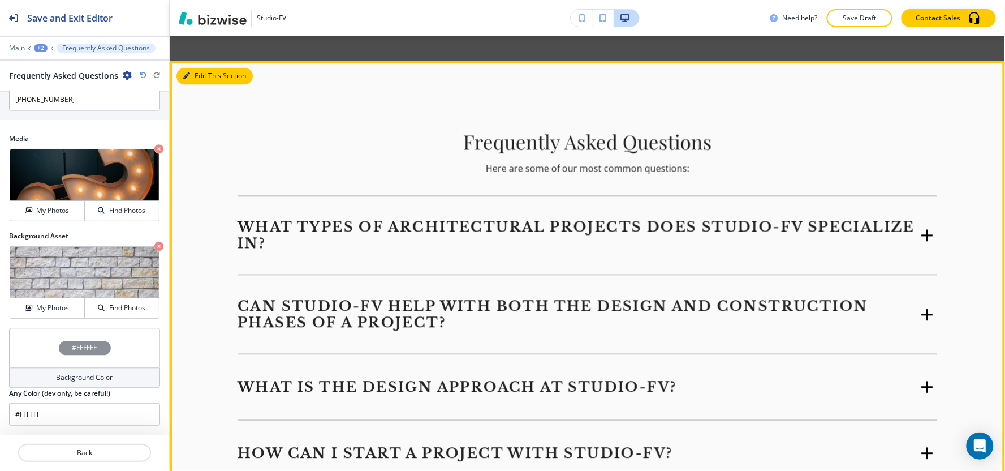
click at [199, 77] on button "Edit This Section" at bounding box center [214, 76] width 76 height 17
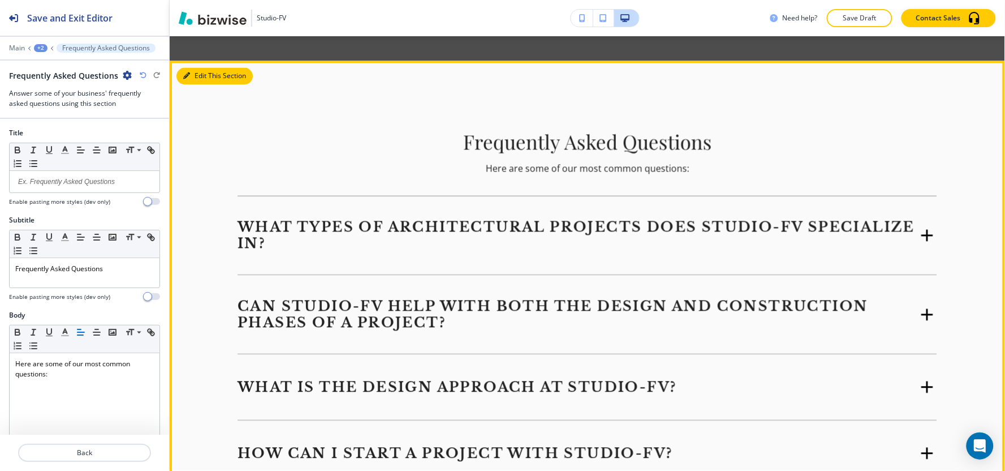
scroll to position [656, 0]
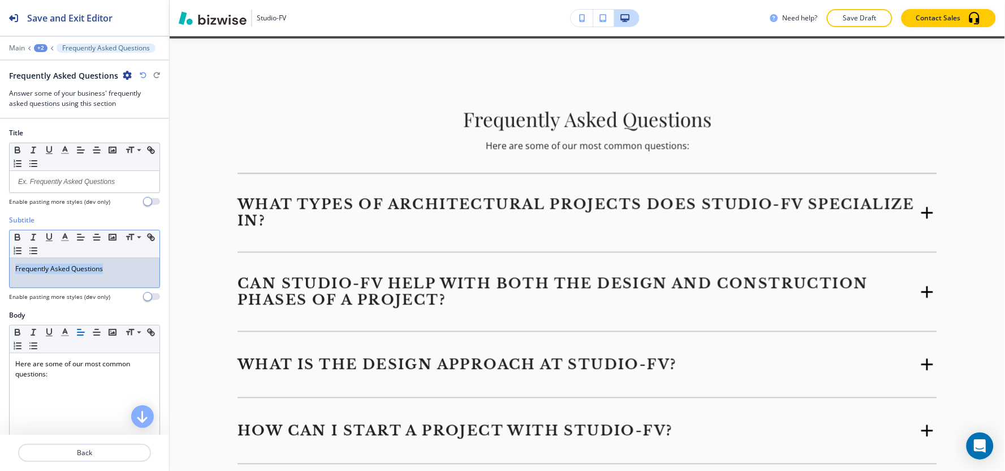
drag, startPoint x: 127, startPoint y: 270, endPoint x: 0, endPoint y: 268, distance: 127.3
click at [0, 268] on div "Subtitle Small Normal Large Huge Frequently Asked Questions Enable pasting more…" at bounding box center [84, 262] width 169 height 95
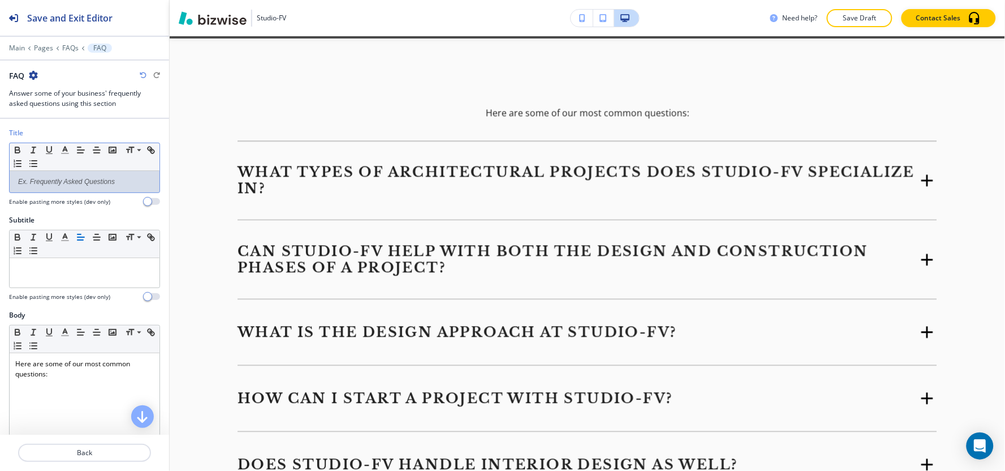
click at [40, 181] on p at bounding box center [84, 181] width 139 height 10
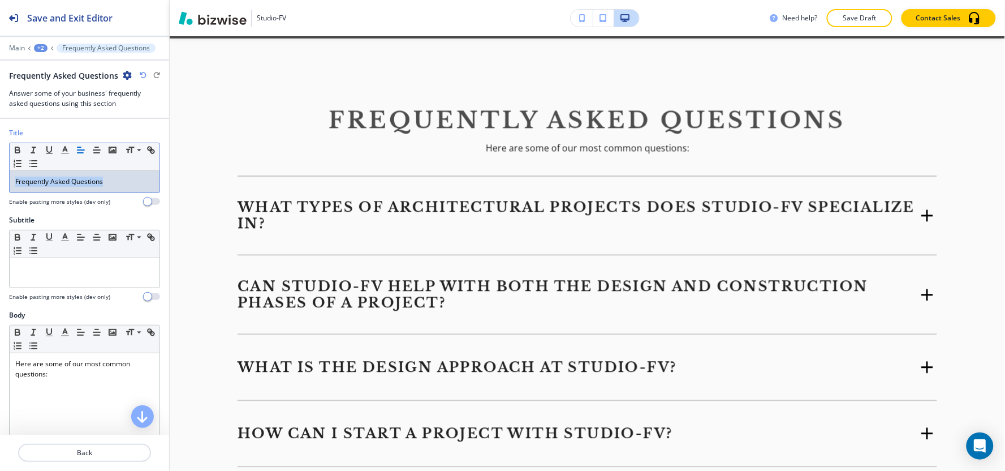
drag, startPoint x: 106, startPoint y: 183, endPoint x: 0, endPoint y: 176, distance: 106.5
click at [0, 177] on div "Title Small Normal Large Huge Frequently Asked Questions Enable pasting more st…" at bounding box center [84, 171] width 169 height 87
click at [64, 148] on polyline "button" at bounding box center [65, 148] width 4 height 5
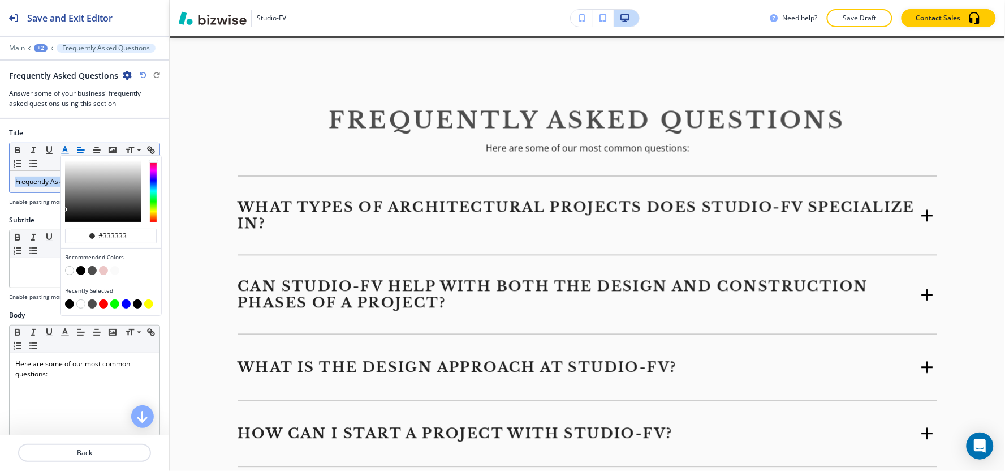
click at [68, 303] on button "button" at bounding box center [69, 303] width 9 height 9
type input "#000000"
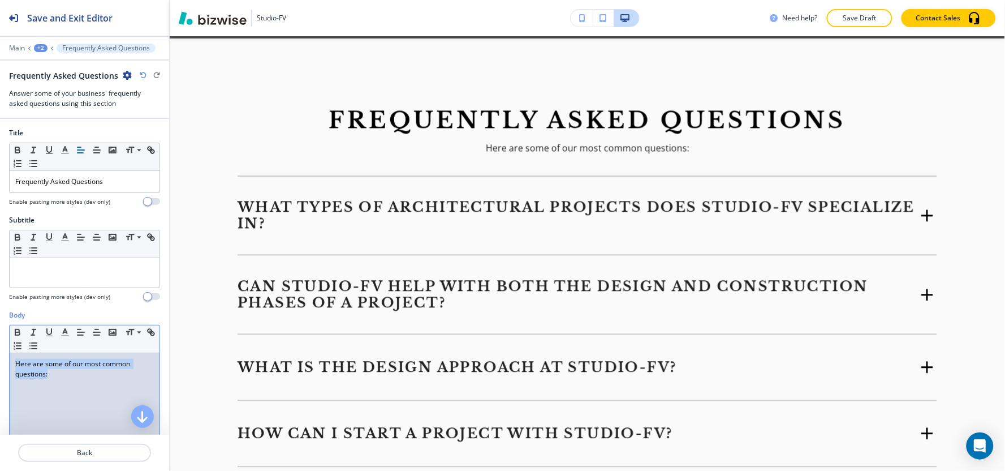
drag, startPoint x: 66, startPoint y: 376, endPoint x: 1, endPoint y: 339, distance: 74.7
click at [1, 339] on div "Body Small Normal Large Huge Here are some of our most common questions: Enable…" at bounding box center [84, 416] width 169 height 213
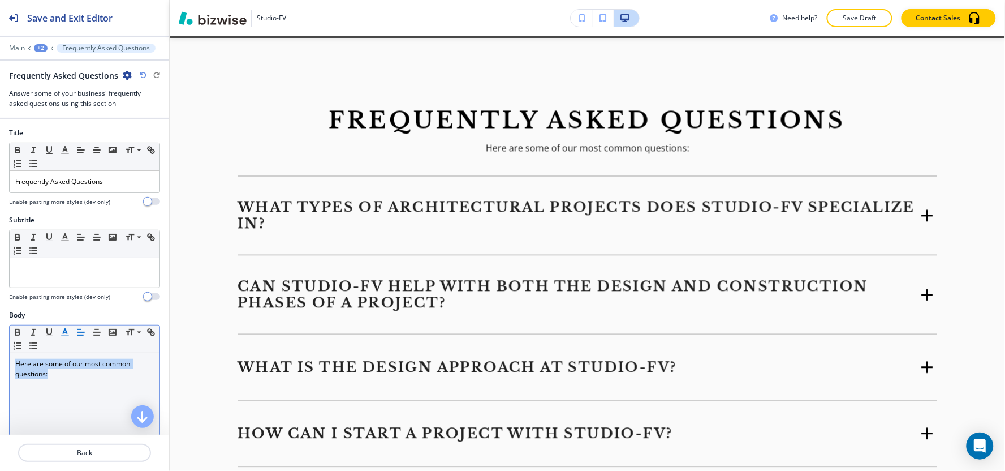
click at [59, 334] on button "button" at bounding box center [65, 332] width 16 height 14
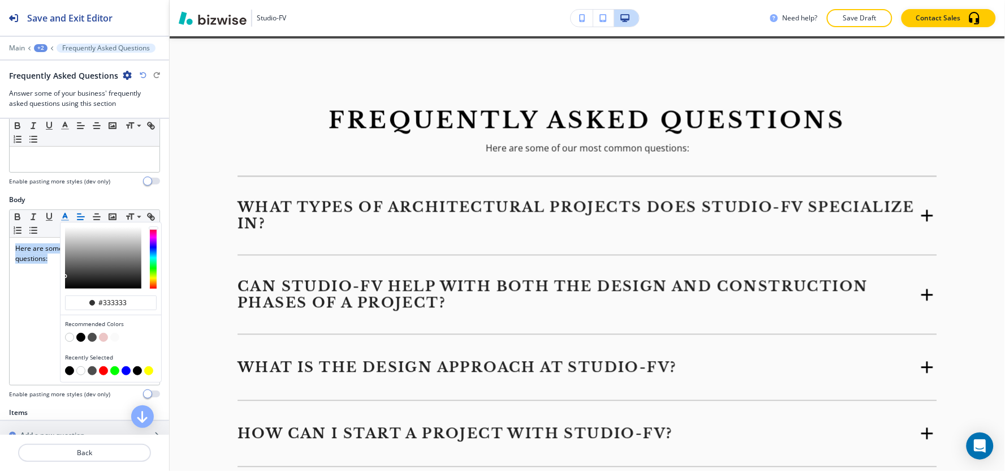
scroll to position [126, 0]
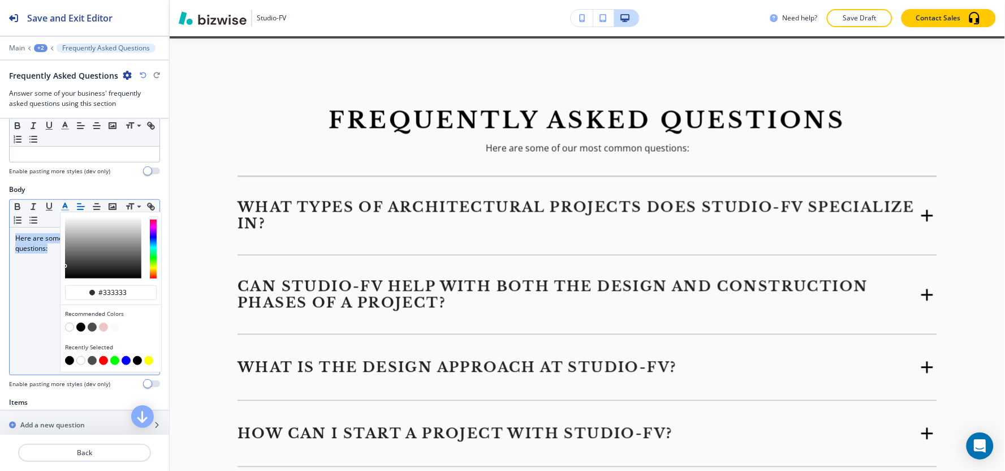
click at [68, 357] on button "button" at bounding box center [69, 360] width 9 height 9
type input "#000000"
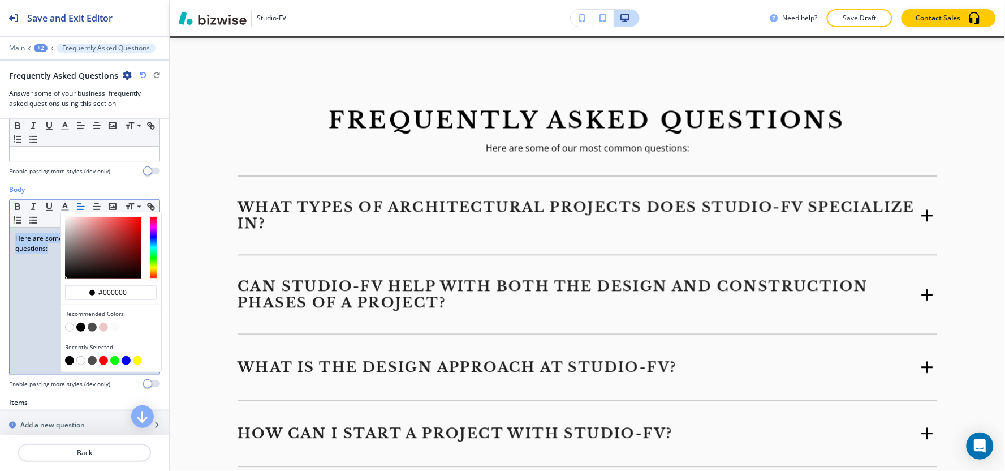
scroll to position [0, 0]
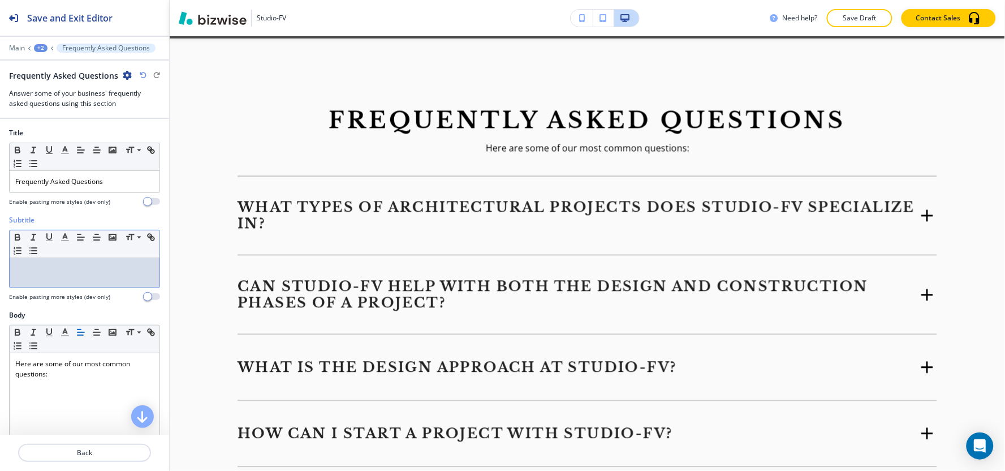
click at [37, 284] on div at bounding box center [85, 272] width 150 height 29
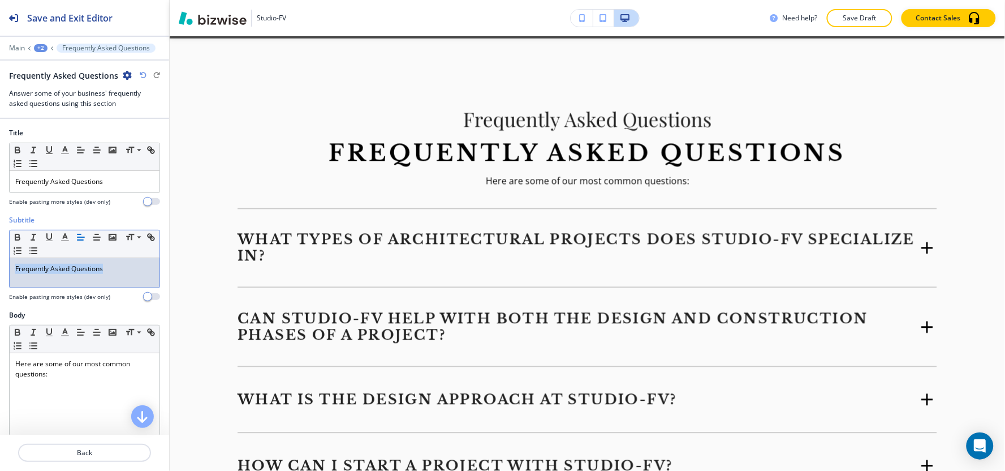
drag, startPoint x: 131, startPoint y: 269, endPoint x: 0, endPoint y: 271, distance: 130.7
click at [0, 271] on div "Subtitle Small Normal Large Huge Frequently Asked Questions Enable pasting more…" at bounding box center [84, 262] width 169 height 95
click at [0, 275] on div "Subtitle Small Normal Large Huge Your Questions, Our Answers Enable pasting mor…" at bounding box center [84, 262] width 169 height 95
click at [66, 238] on icon "button" at bounding box center [65, 237] width 10 height 10
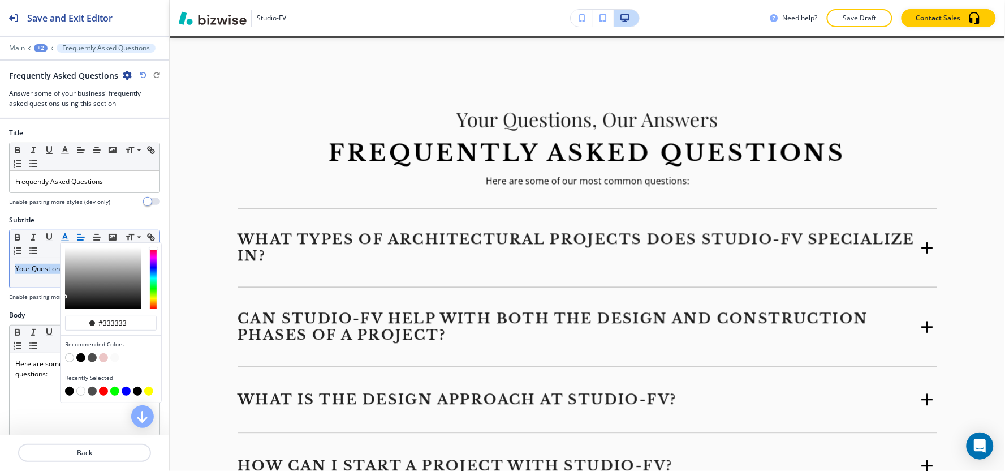
click at [68, 391] on button "button" at bounding box center [69, 390] width 9 height 9
type input "#000000"
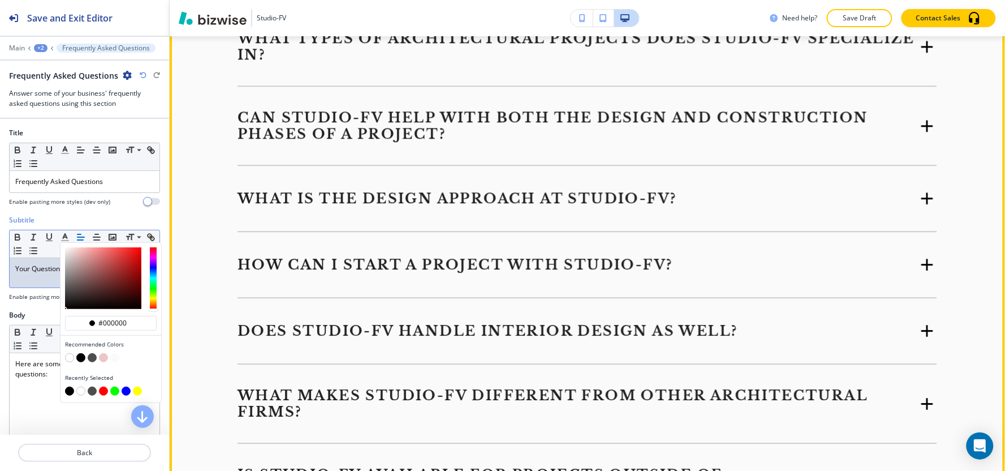
scroll to position [782, 0]
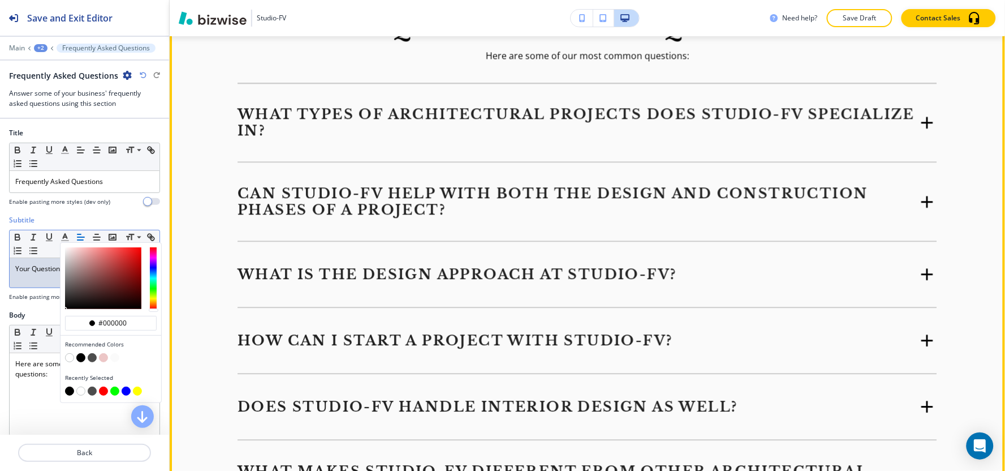
click at [400, 127] on h5 "What types of architectural projects does Studio-FV specialize in?" at bounding box center [578, 122] width 680 height 33
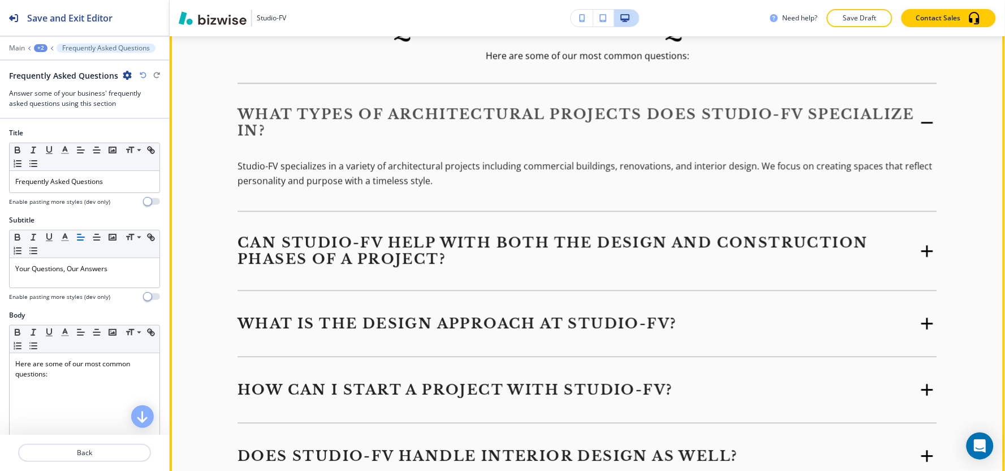
click at [400, 127] on h5 "What types of architectural projects does Studio-FV specialize in?" at bounding box center [578, 122] width 680 height 33
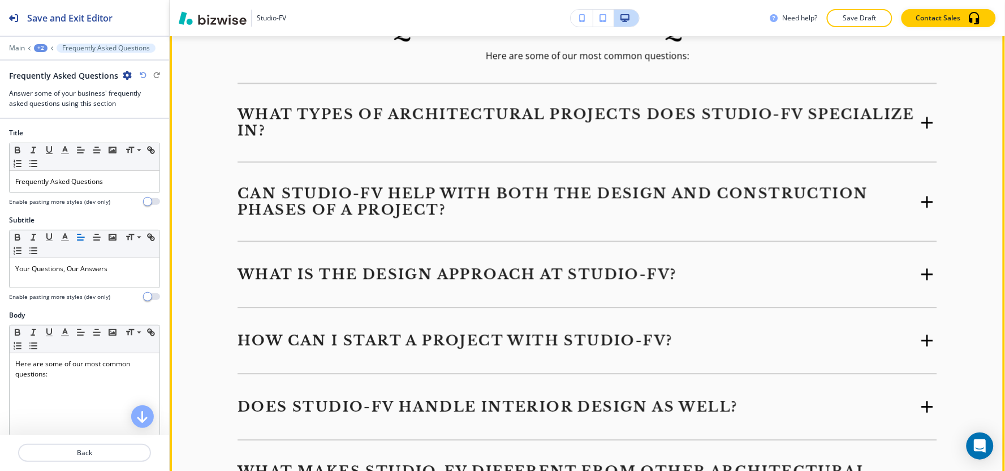
click at [392, 207] on h5 "Can Studio-FV help with both the design and construction phases of a project?" at bounding box center [578, 201] width 680 height 33
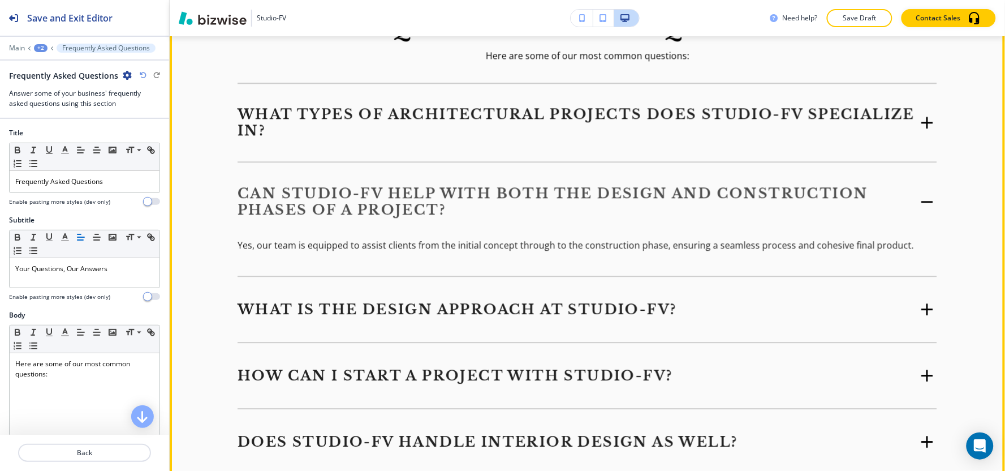
click at [392, 207] on h5 "Can Studio-FV help with both the design and construction phases of a project?" at bounding box center [578, 201] width 680 height 33
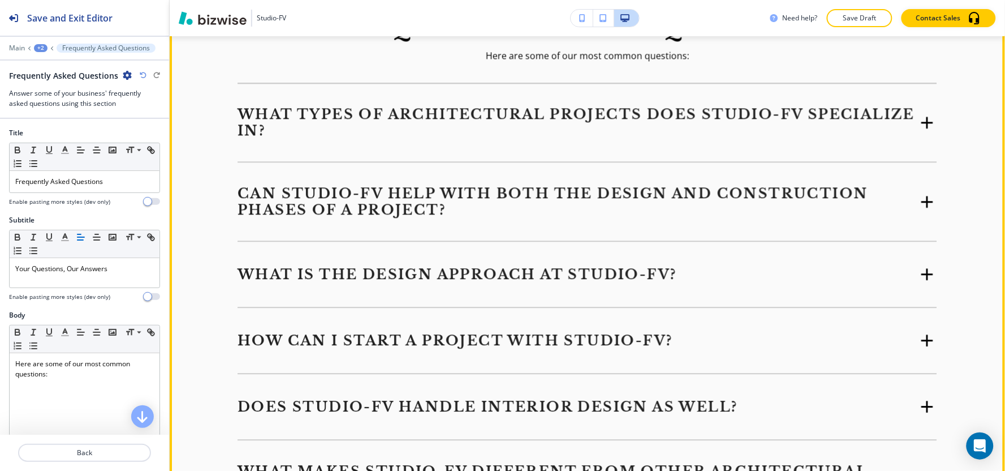
scroll to position [907, 0]
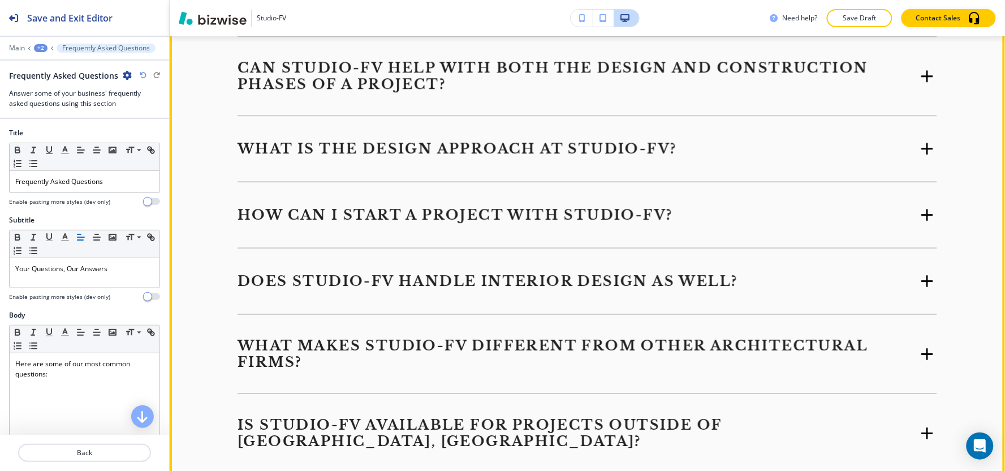
click at [392, 157] on div "What is the design approach at Studio-FV?" at bounding box center [588, 149] width 700 height 20
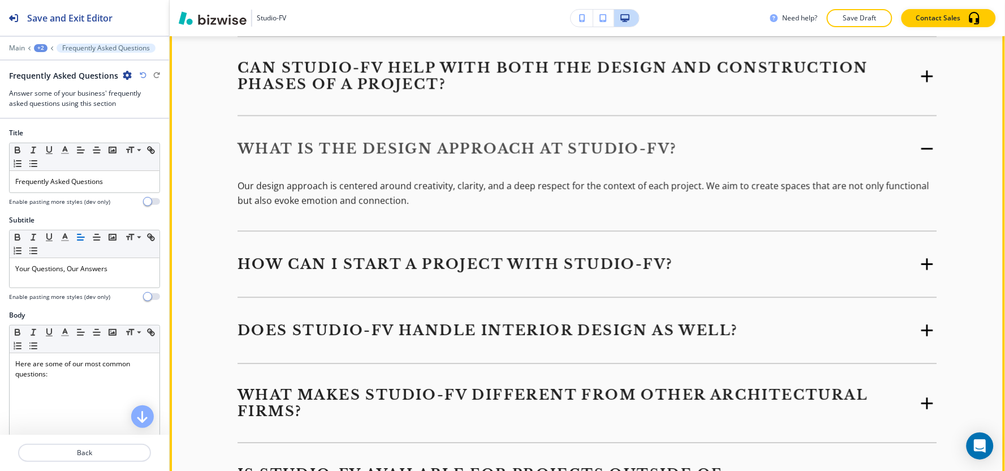
click at [392, 157] on div "What is the design approach at Studio-FV?" at bounding box center [588, 149] width 700 height 20
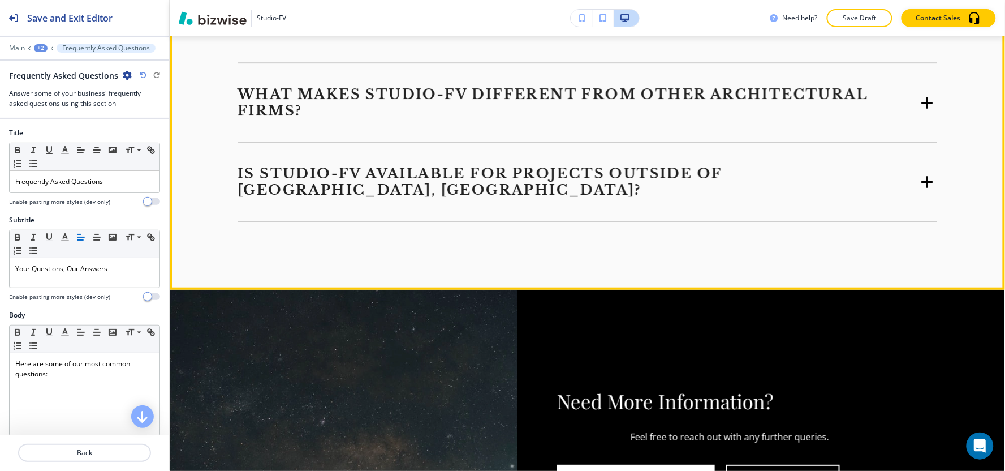
scroll to position [1410, 0]
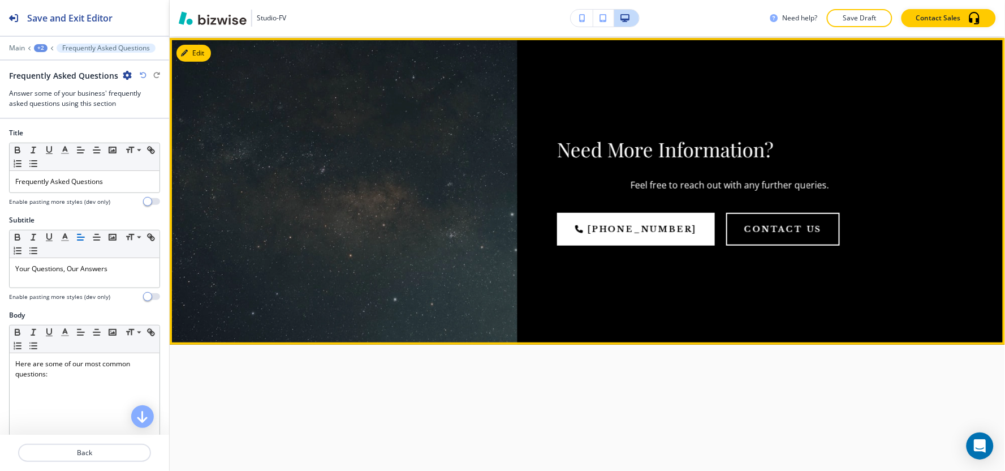
click at [197, 64] on div at bounding box center [344, 191] width 348 height 306
click at [200, 54] on button "Edit This Section" at bounding box center [214, 53] width 76 height 17
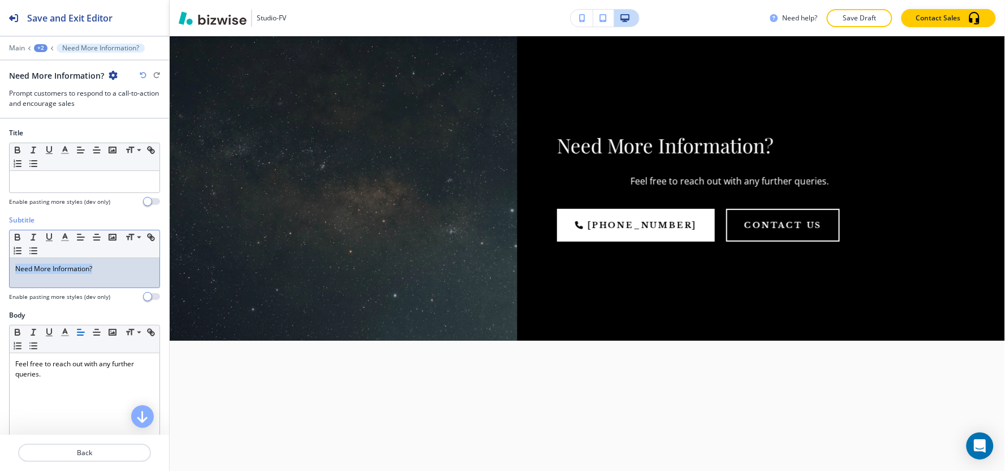
drag, startPoint x: 106, startPoint y: 269, endPoint x: 0, endPoint y: 276, distance: 106.6
click at [0, 276] on div "Subtitle Small Normal Large Huge Need More Information? Enable pasting more sty…" at bounding box center [84, 262] width 169 height 95
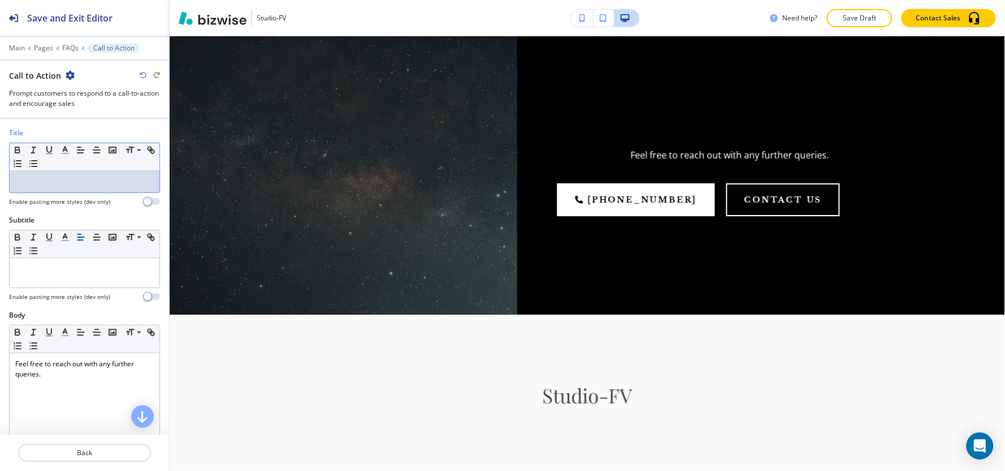
click at [44, 184] on p at bounding box center [84, 181] width 139 height 10
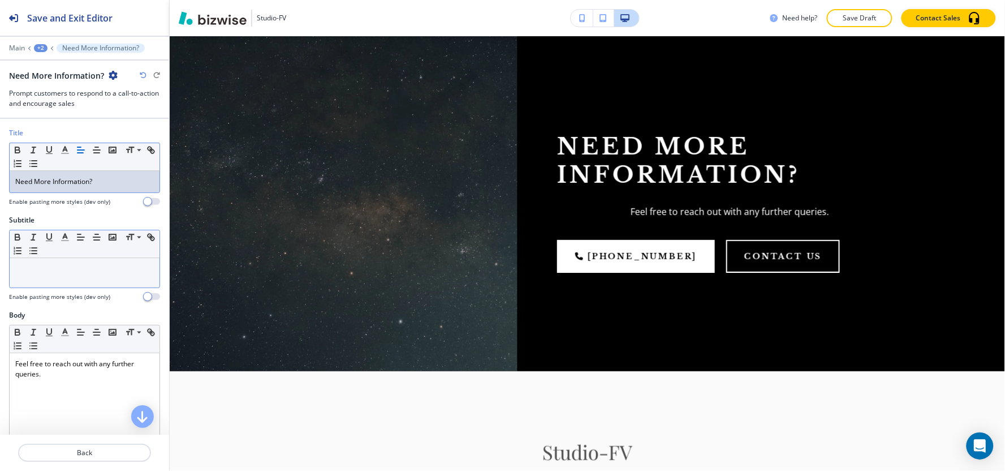
click at [98, 279] on div at bounding box center [85, 272] width 150 height 29
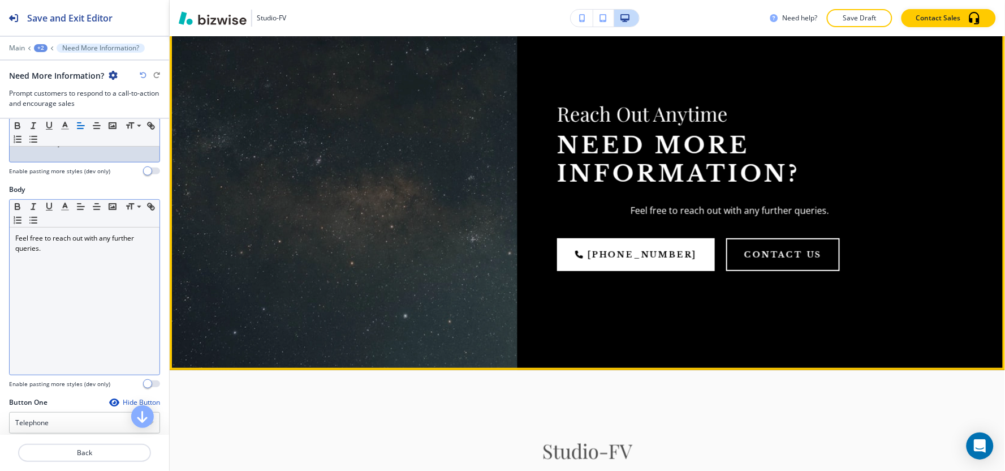
scroll to position [1477, 0]
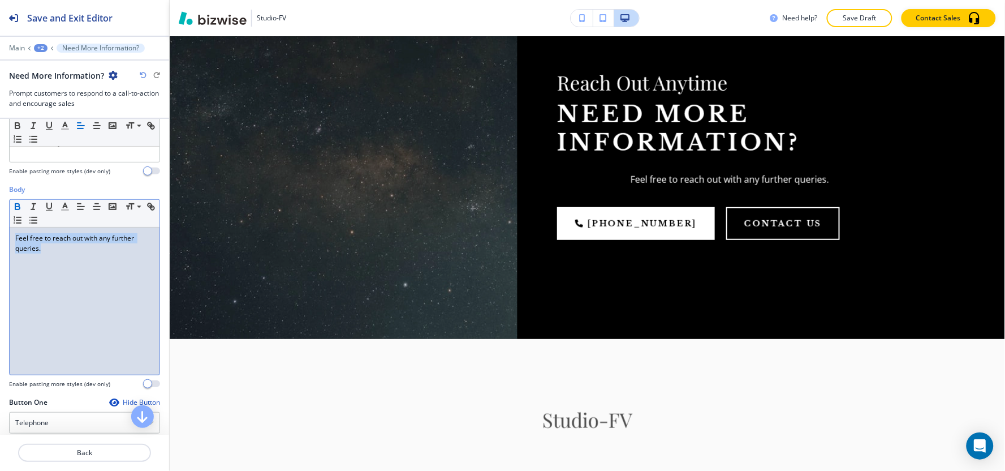
drag, startPoint x: 71, startPoint y: 259, endPoint x: 14, endPoint y: 204, distance: 79.2
click at [6, 205] on div "Body Small Normal Large Huge Feel free to reach out with any further queries. E…" at bounding box center [84, 290] width 169 height 213
click at [79, 208] on icon "button" at bounding box center [81, 206] width 10 height 10
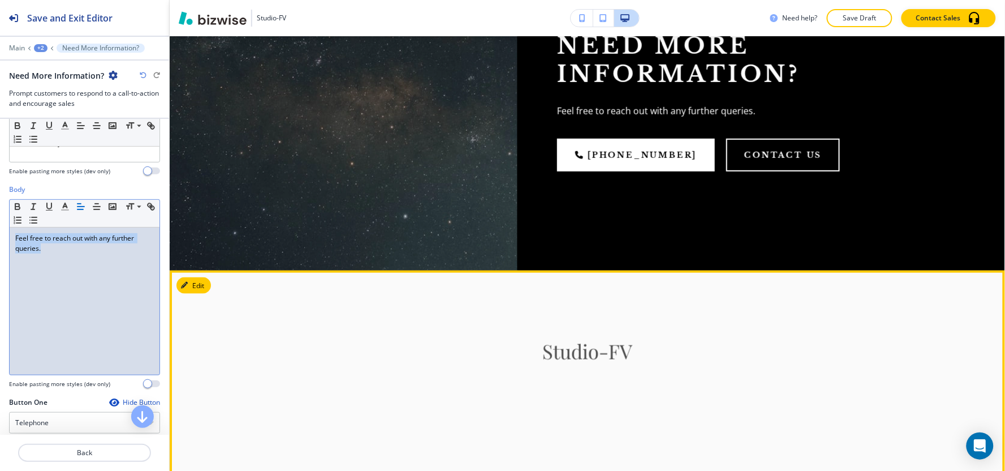
scroll to position [1665, 0]
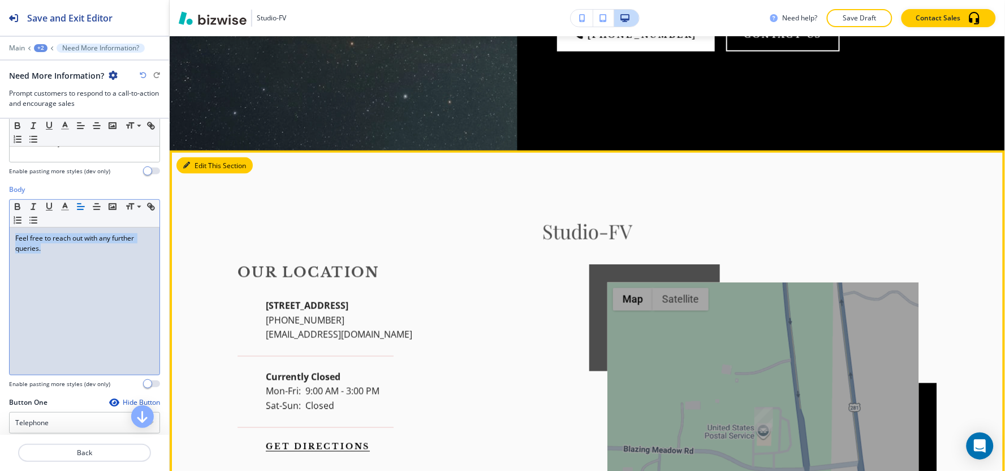
click at [191, 171] on button "Edit This Section" at bounding box center [214, 165] width 76 height 17
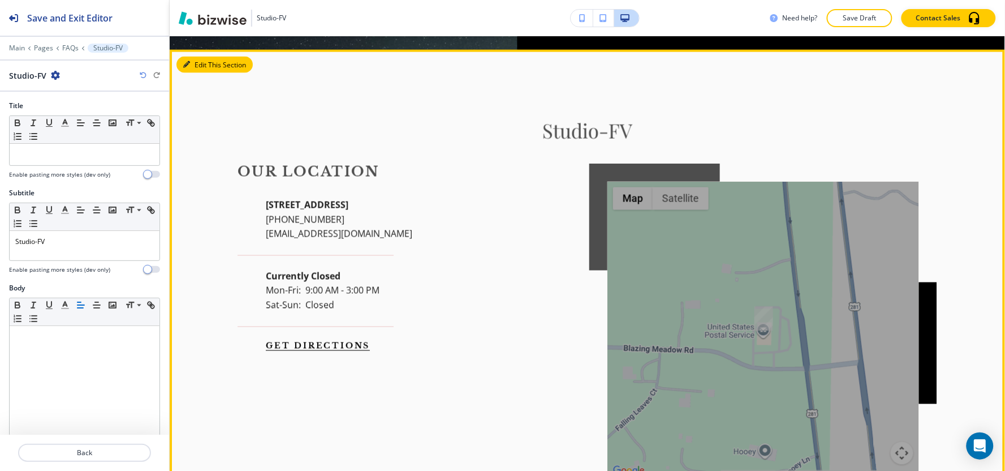
scroll to position [1780, 0]
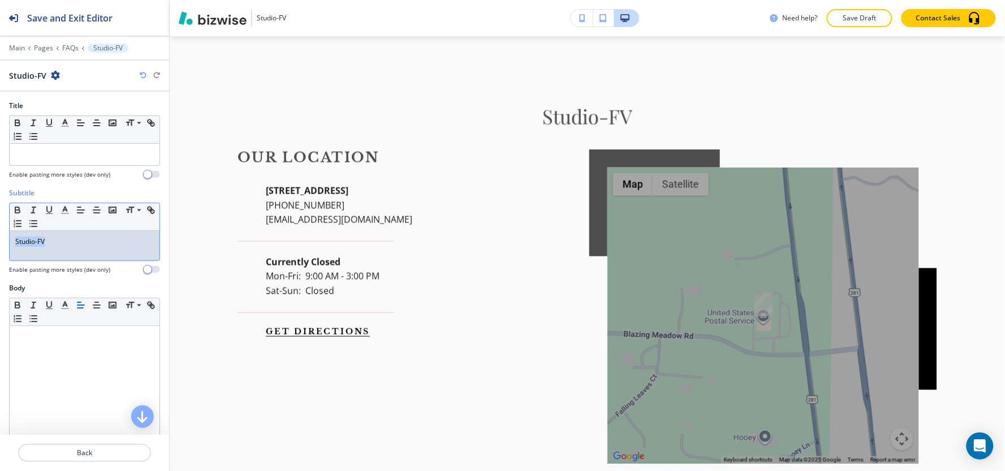
drag, startPoint x: 65, startPoint y: 249, endPoint x: 0, endPoint y: 257, distance: 65.5
click at [0, 256] on div "Subtitle Small Normal Large Huge Studio-FV Enable pasting more styles (dev only)" at bounding box center [84, 235] width 169 height 95
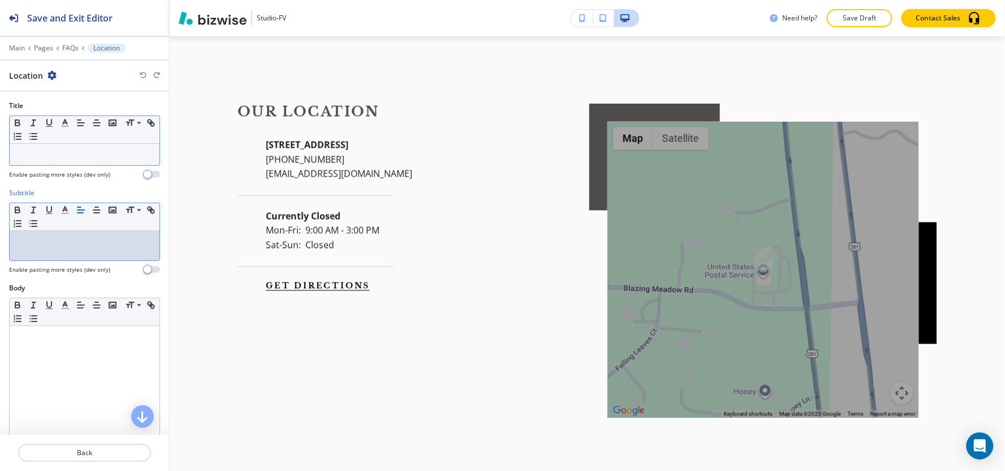
click at [52, 161] on div at bounding box center [85, 154] width 150 height 21
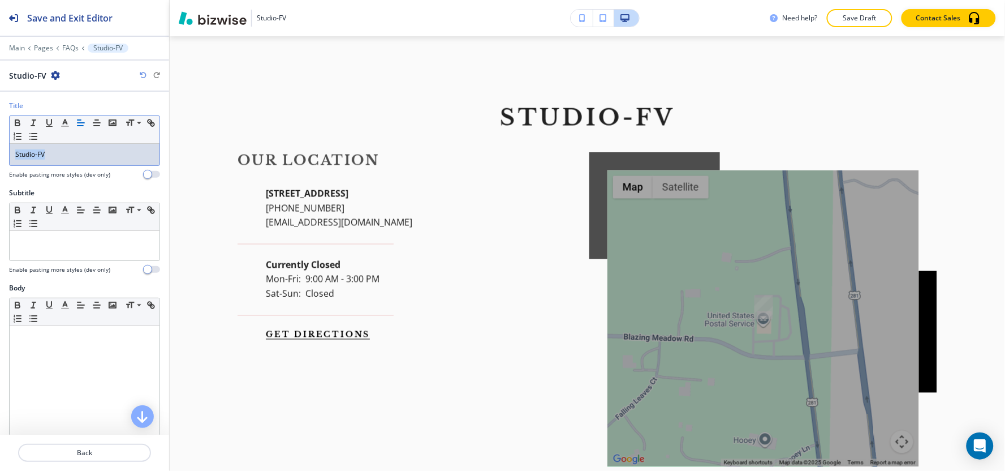
drag, startPoint x: 77, startPoint y: 156, endPoint x: 0, endPoint y: 158, distance: 77.0
click at [0, 158] on div "Title Small Normal Large Huge Studio-FV Enable pasting more styles (dev only)" at bounding box center [84, 144] width 169 height 87
click at [64, 122] on polyline "button" at bounding box center [65, 121] width 4 height 5
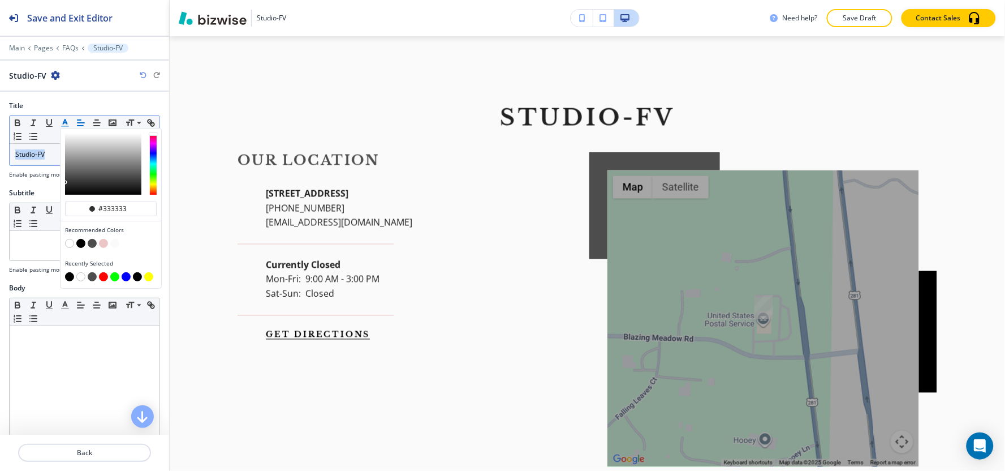
click at [68, 275] on button "button" at bounding box center [69, 276] width 9 height 9
type input "#000000"
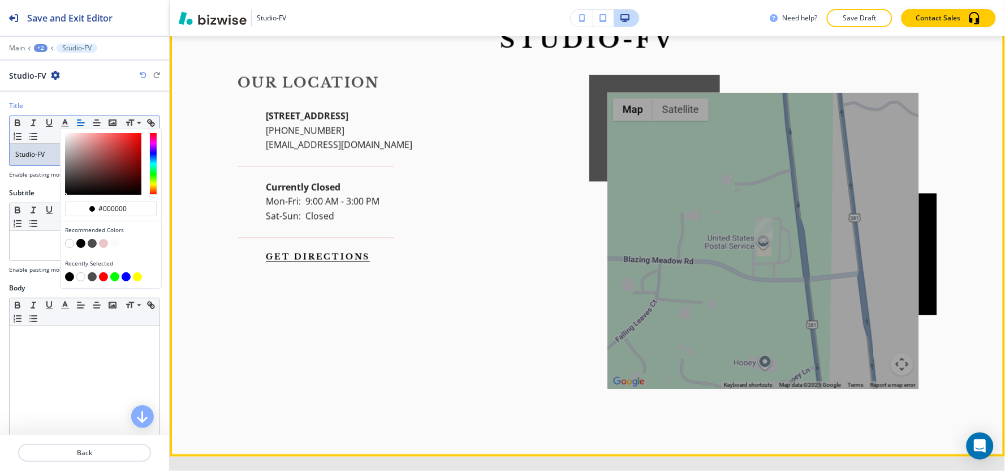
scroll to position [2031, 0]
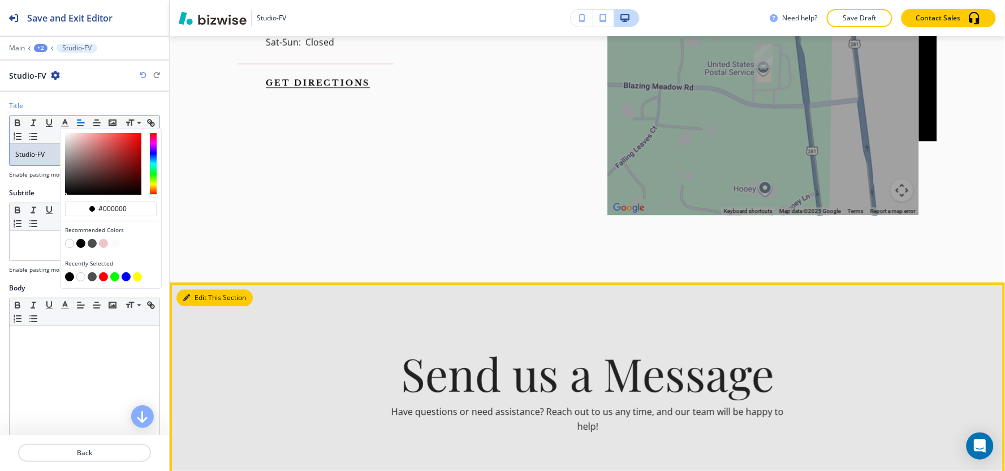
click at [200, 293] on button "Edit This Section" at bounding box center [214, 297] width 76 height 17
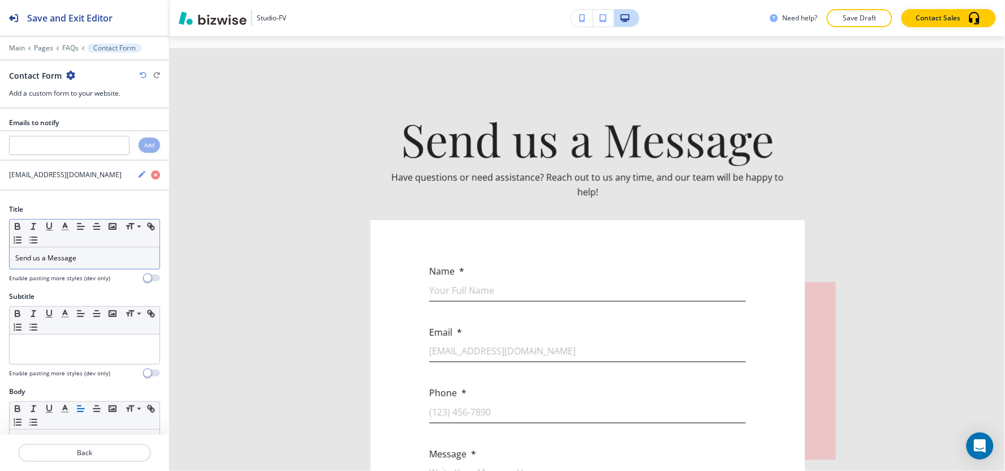
scroll to position [2275, 0]
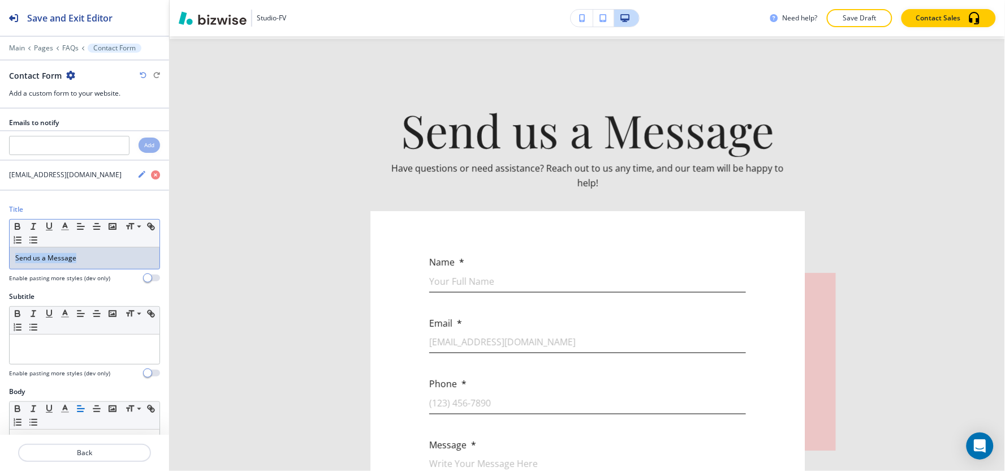
drag, startPoint x: 74, startPoint y: 265, endPoint x: 0, endPoint y: 274, distance: 74.1
click at [0, 274] on div "Title Small Normal Large Huge Send us a Message Enable pasting more styles (dev…" at bounding box center [84, 247] width 169 height 87
click at [66, 230] on line "button" at bounding box center [65, 230] width 7 height 0
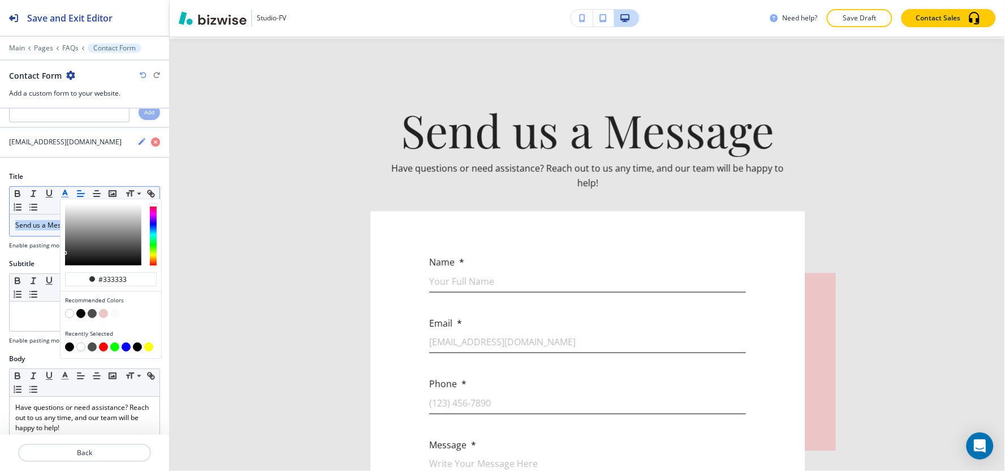
scroll to position [63, 0]
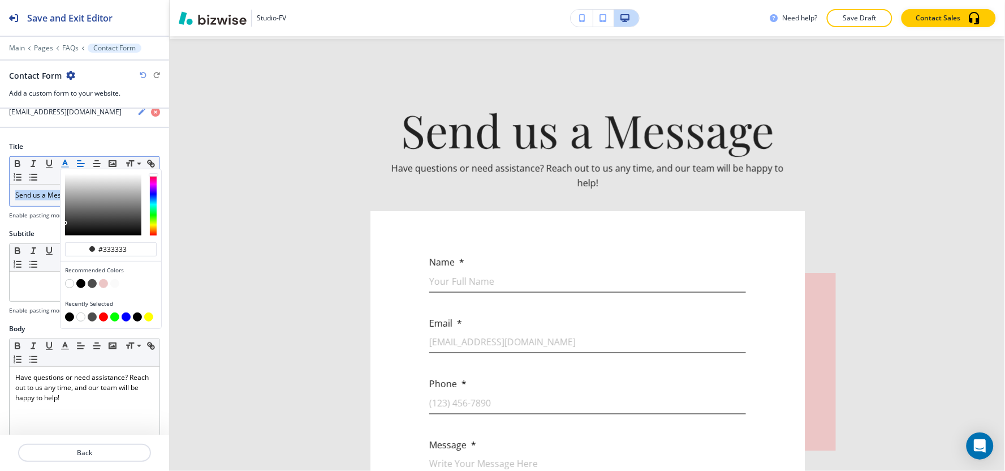
click at [69, 319] on button "button" at bounding box center [69, 316] width 9 height 9
type input "#000000"
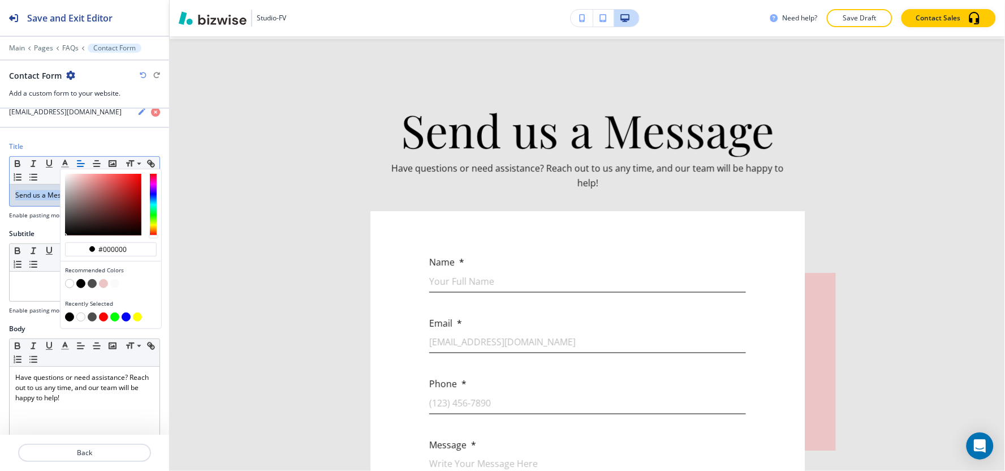
scroll to position [188, 0]
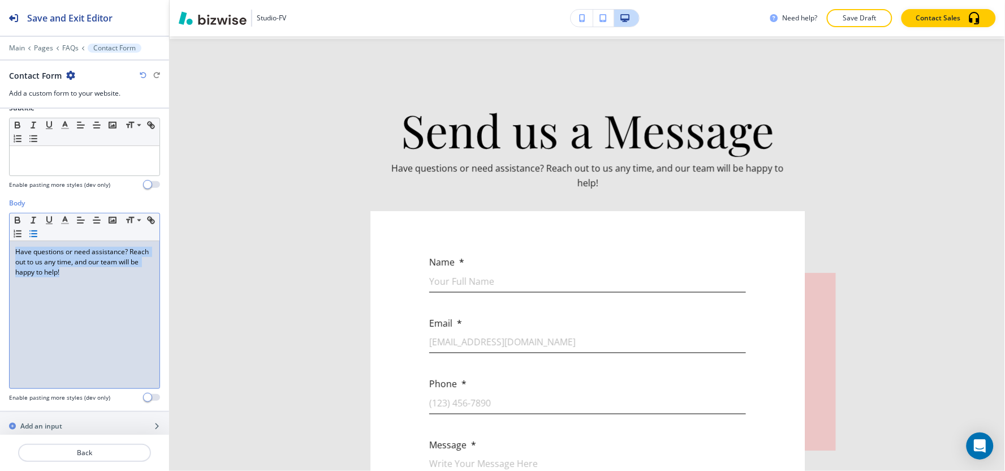
drag, startPoint x: 92, startPoint y: 279, endPoint x: 42, endPoint y: 233, distance: 67.6
click at [0, 242] on div "Body Small Normal Large Huge Have questions or need assistance? Reach out to us…" at bounding box center [84, 304] width 169 height 213
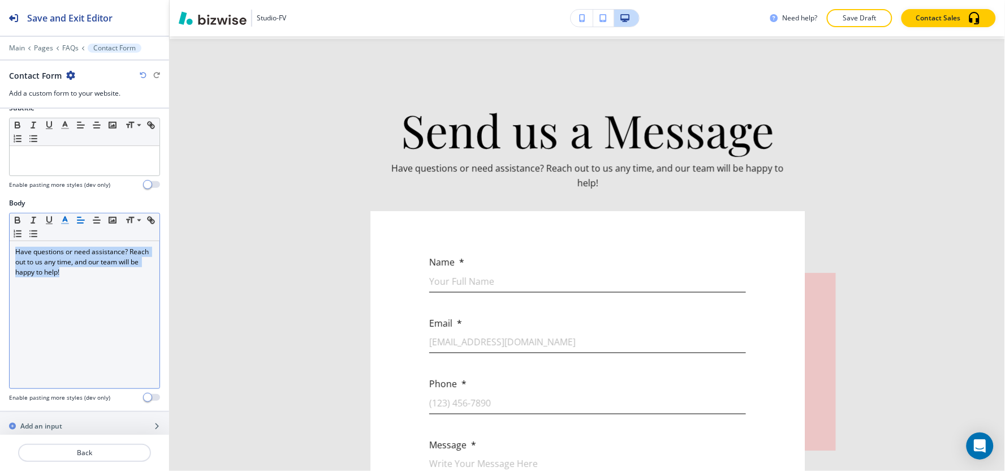
click at [63, 216] on icon "button" at bounding box center [65, 220] width 10 height 10
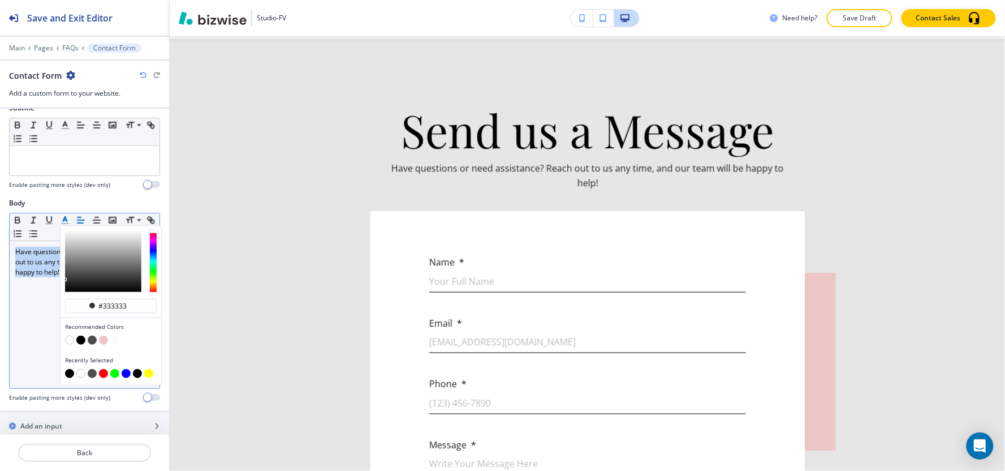
click at [68, 374] on button "button" at bounding box center [69, 373] width 9 height 9
type input "#000000"
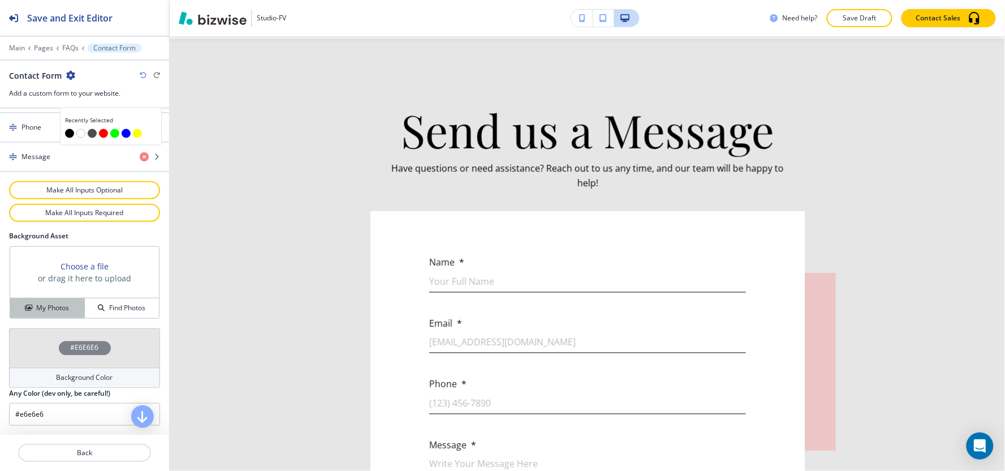
click at [43, 304] on button "My Photos" at bounding box center [47, 308] width 75 height 20
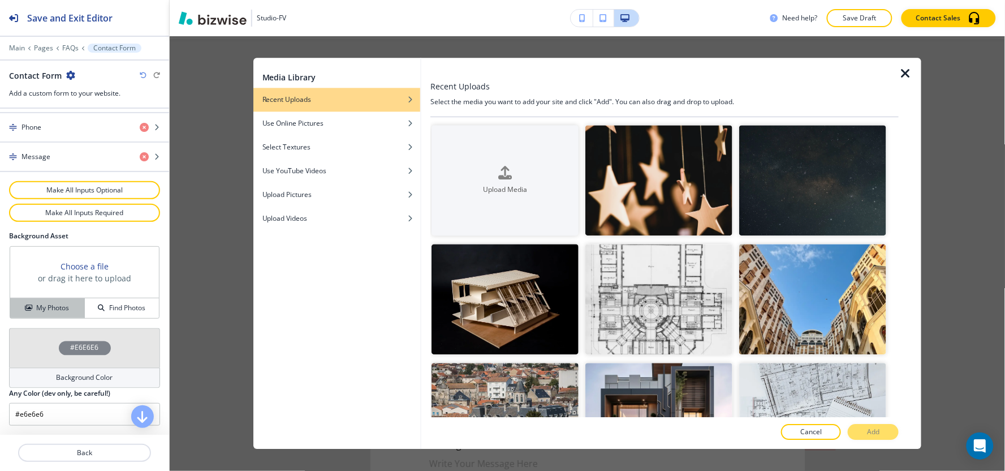
scroll to position [577, 0]
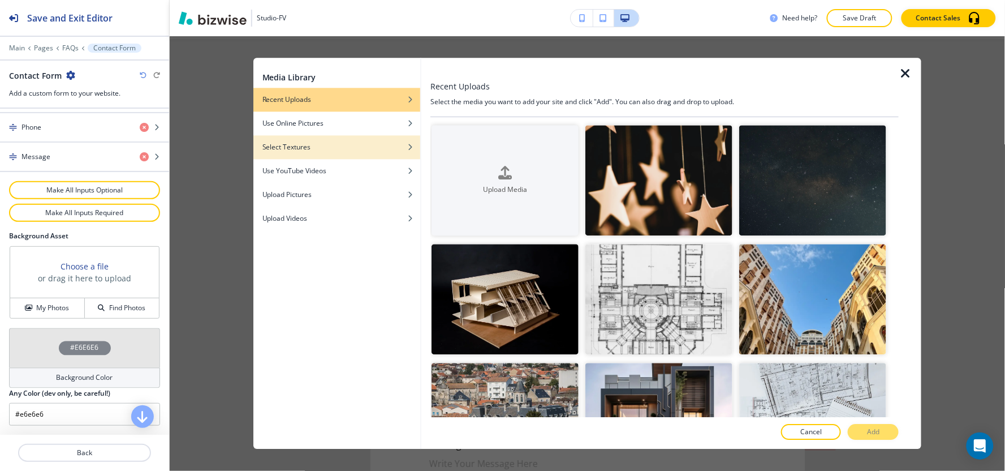
click at [332, 144] on div "Select Textures" at bounding box center [336, 147] width 167 height 10
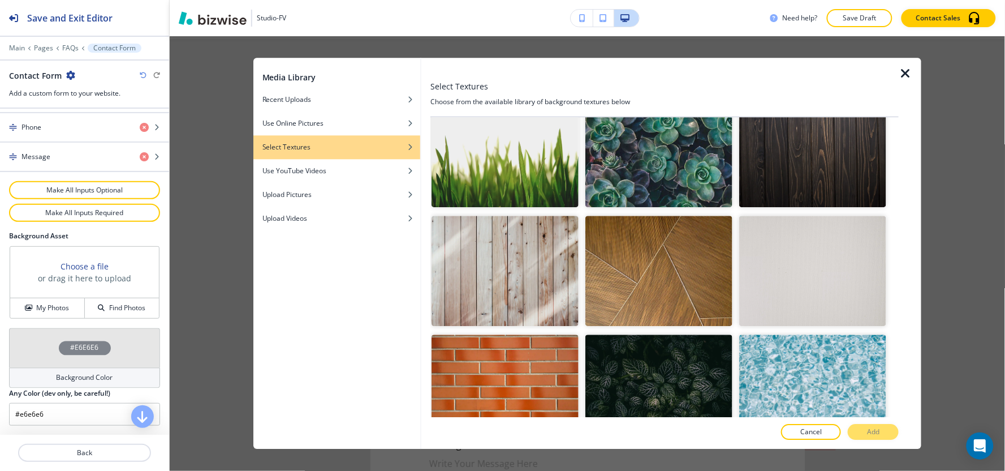
scroll to position [1794, 0]
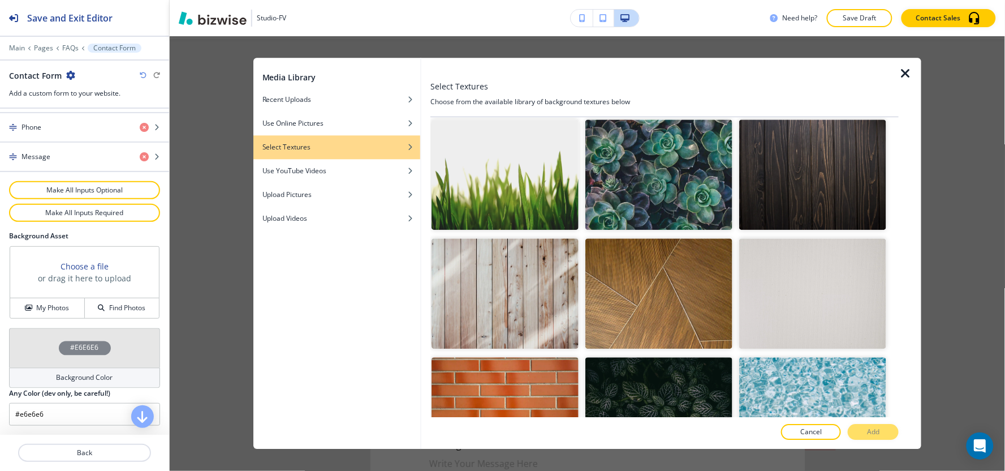
click at [669, 263] on img "button" at bounding box center [658, 293] width 147 height 110
click at [878, 430] on p "Add" at bounding box center [873, 432] width 12 height 10
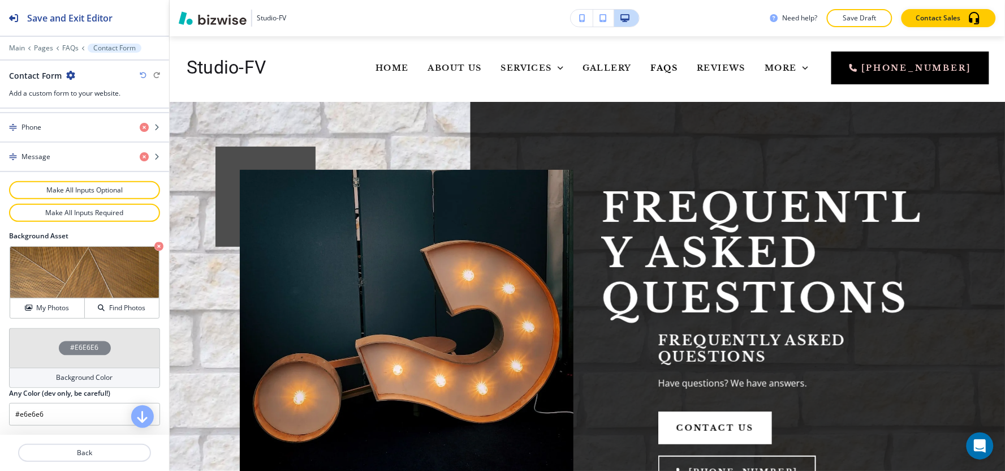
scroll to position [0, 0]
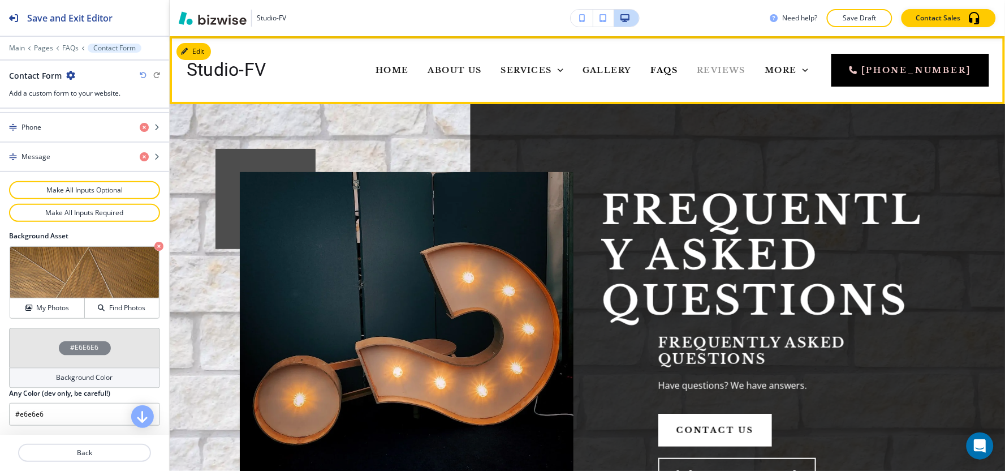
click at [697, 65] on span "Reviews" at bounding box center [721, 70] width 49 height 10
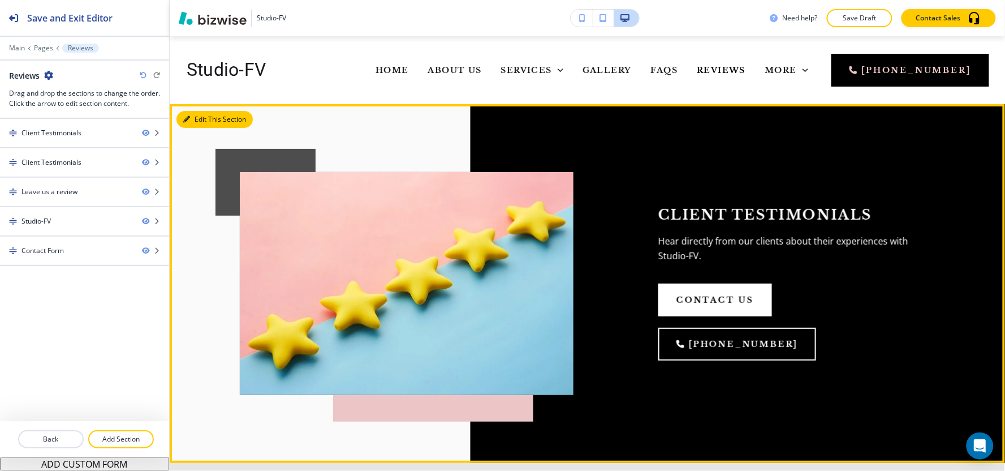
click at [199, 124] on button "Edit This Section" at bounding box center [214, 119] width 76 height 17
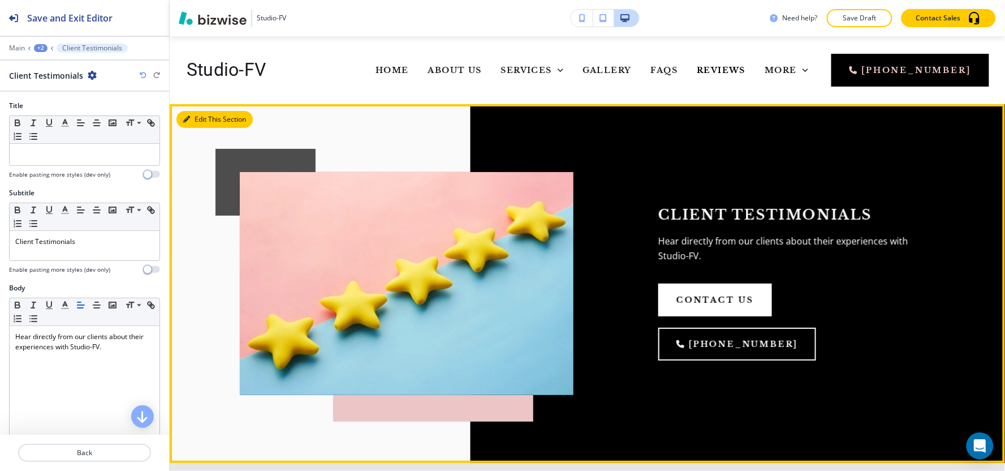
scroll to position [68, 0]
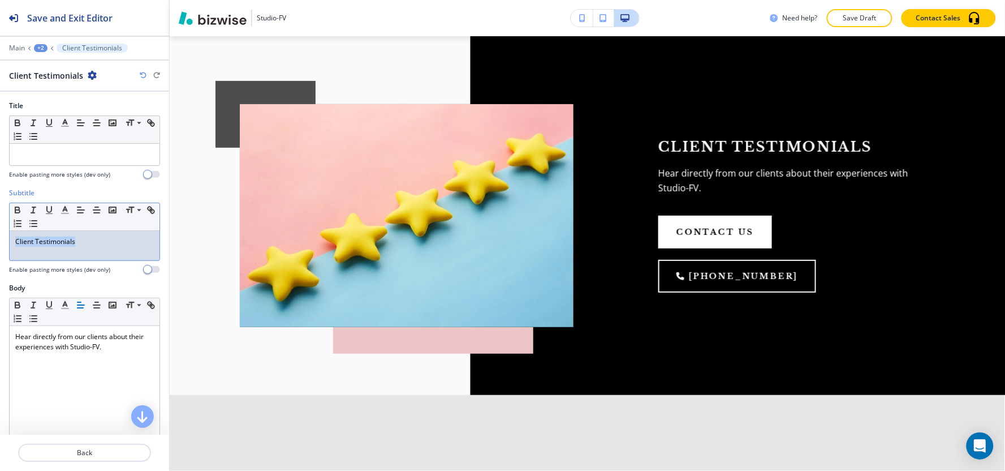
drag, startPoint x: 121, startPoint y: 252, endPoint x: 0, endPoint y: 266, distance: 121.9
click at [0, 266] on div "Subtitle Small Normal Large Huge Client Testimonials Enable pasting more styles…" at bounding box center [84, 235] width 169 height 95
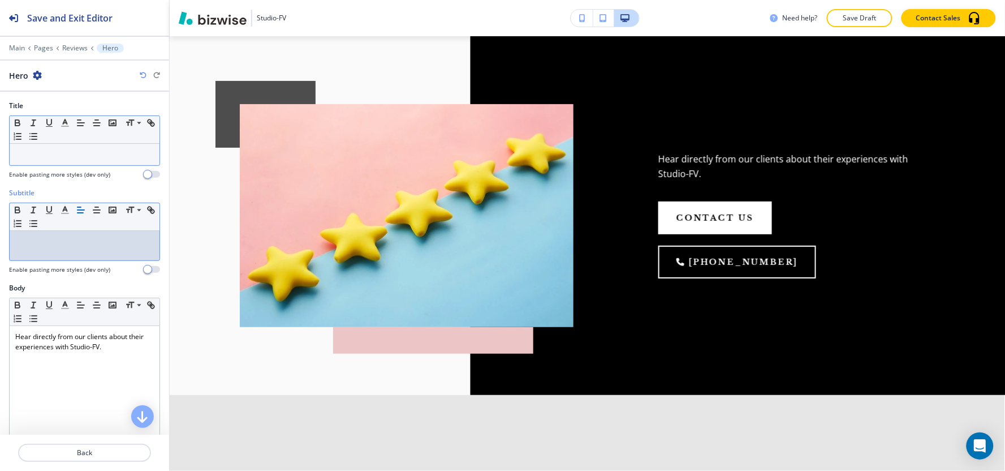
click at [44, 159] on p at bounding box center [84, 154] width 139 height 10
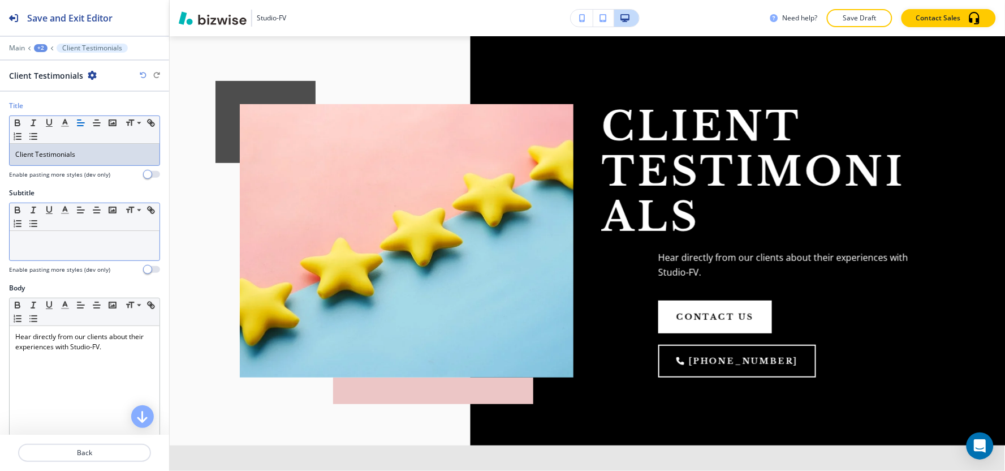
click at [80, 257] on div at bounding box center [85, 245] width 150 height 29
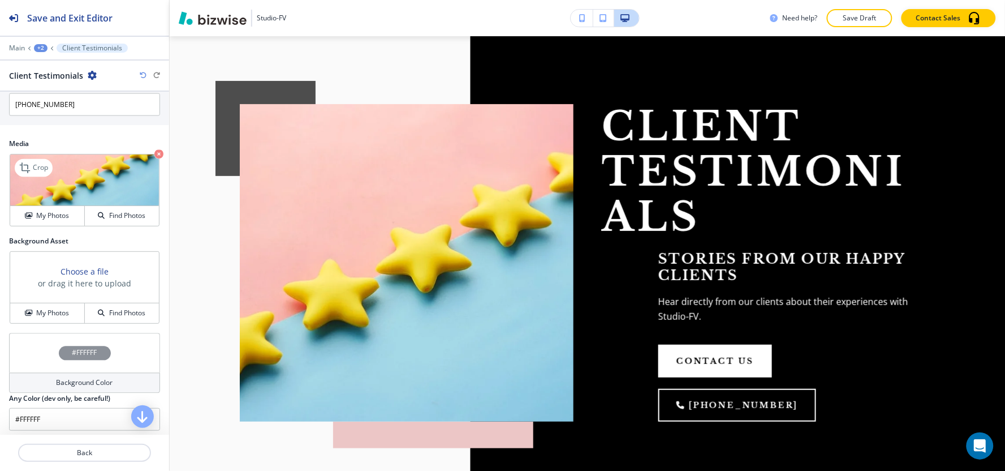
scroll to position [619, 0]
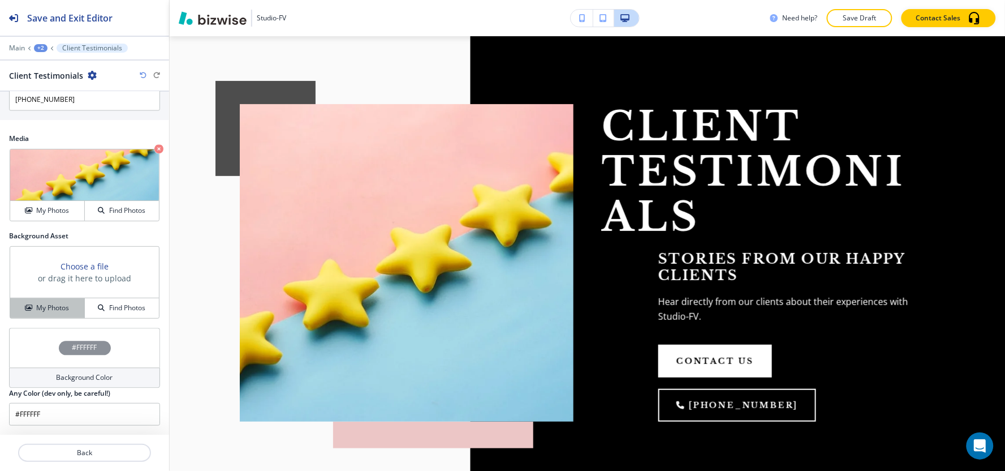
click at [51, 311] on h4 "My Photos" at bounding box center [52, 308] width 33 height 10
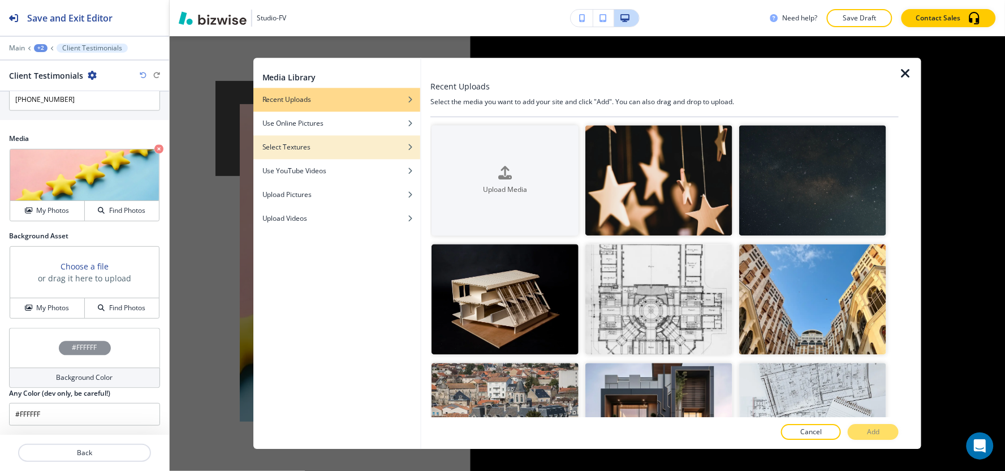
click at [280, 155] on div "button" at bounding box center [336, 155] width 167 height 7
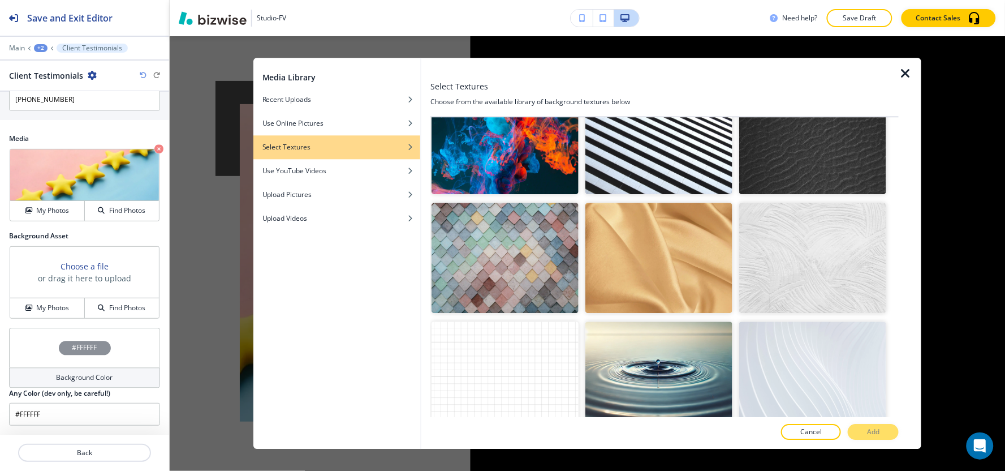
scroll to position [1068, 0]
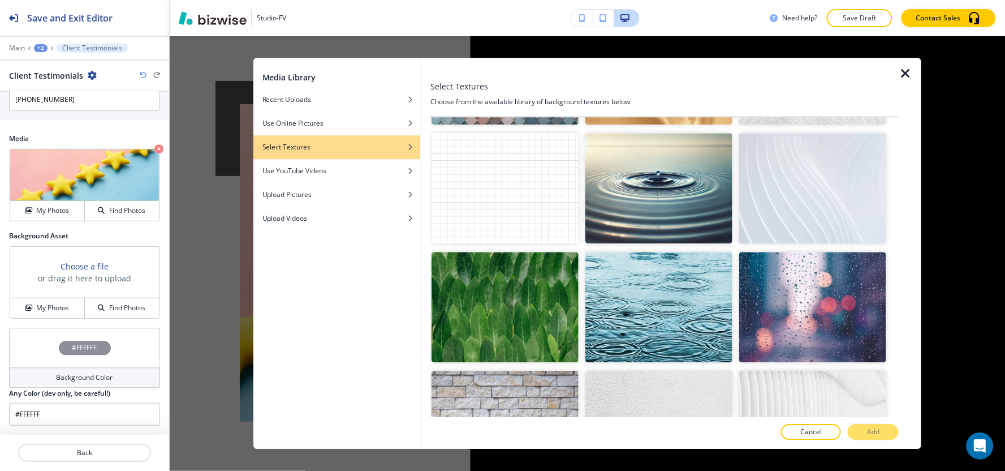
click at [539, 370] on img "button" at bounding box center [505, 425] width 147 height 110
click at [861, 428] on button "Add" at bounding box center [873, 432] width 51 height 16
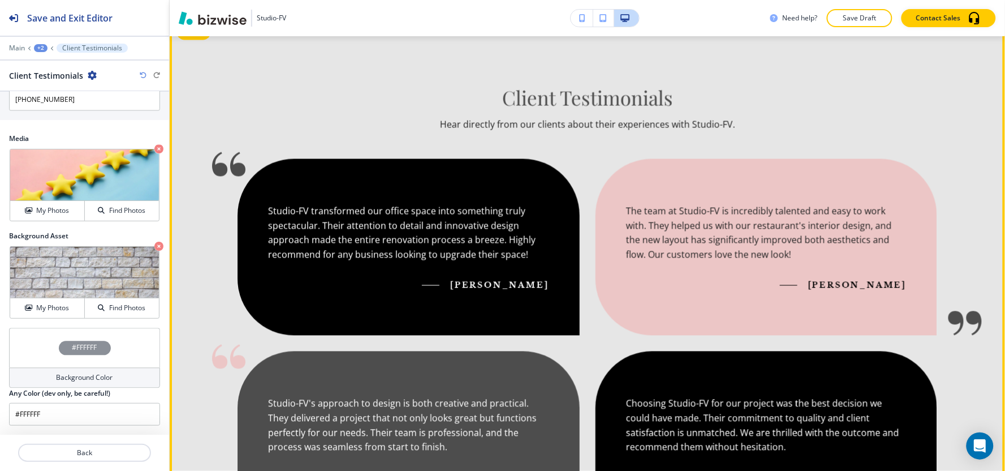
scroll to position [382, 0]
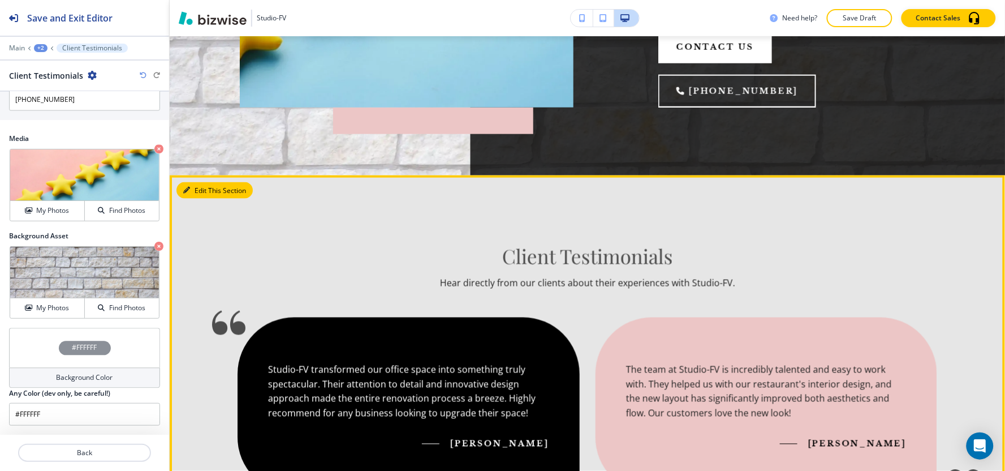
click at [193, 182] on button "Edit This Section" at bounding box center [214, 190] width 76 height 17
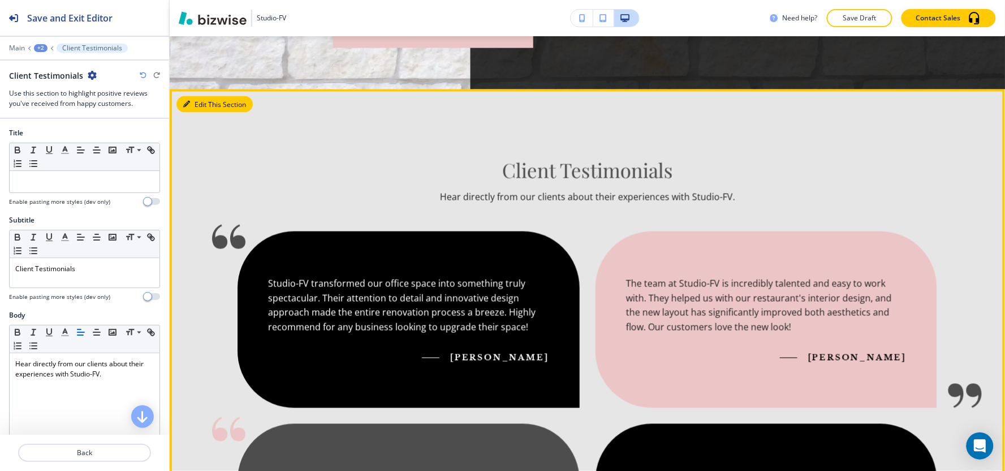
scroll to position [477, 0]
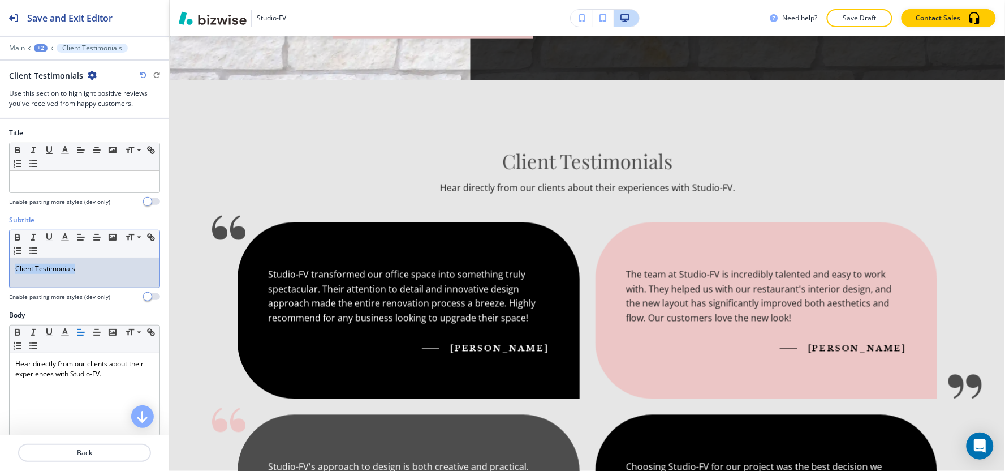
drag, startPoint x: 96, startPoint y: 274, endPoint x: 0, endPoint y: 280, distance: 96.3
click at [0, 280] on div "Subtitle Small Normal Large Huge Client Testimonials Enable pasting more styles…" at bounding box center [84, 262] width 169 height 95
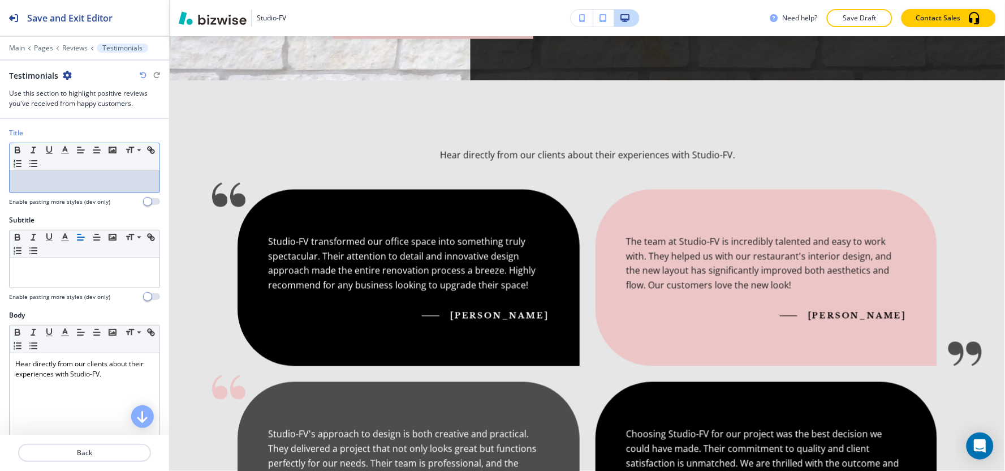
click at [26, 188] on div at bounding box center [85, 181] width 150 height 21
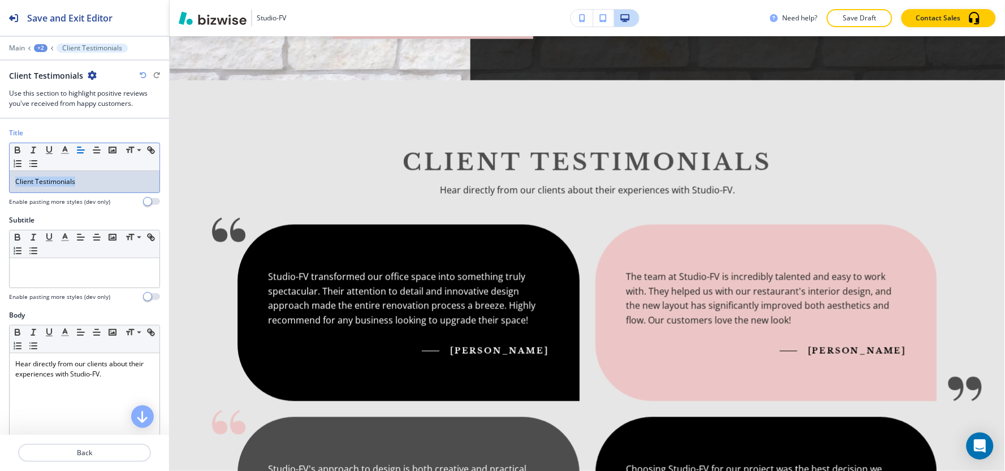
drag, startPoint x: 93, startPoint y: 184, endPoint x: 0, endPoint y: 185, distance: 92.8
click at [0, 185] on div "Title Small Normal Large Huge Client Testimonials Enable pasting more styles (d…" at bounding box center [84, 171] width 169 height 87
click at [65, 146] on polyline "button" at bounding box center [65, 148] width 4 height 5
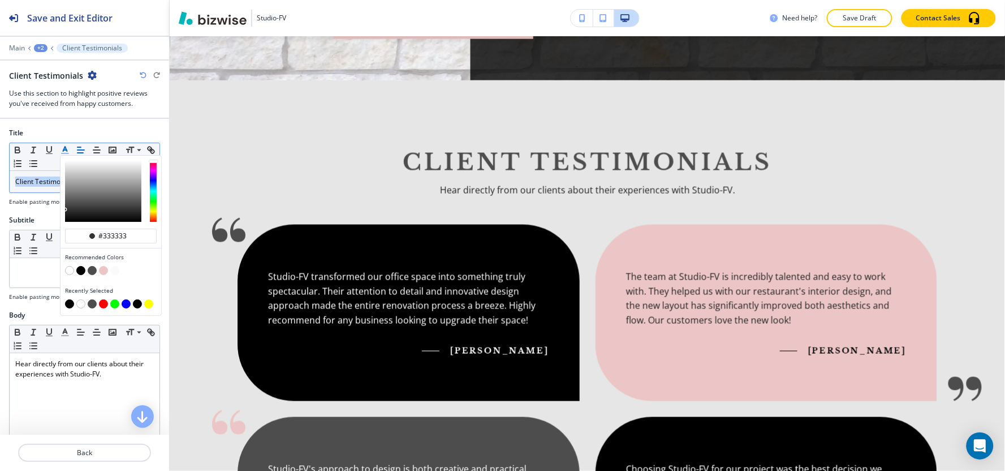
click at [70, 304] on button "button" at bounding box center [69, 303] width 9 height 9
type input "#000000"
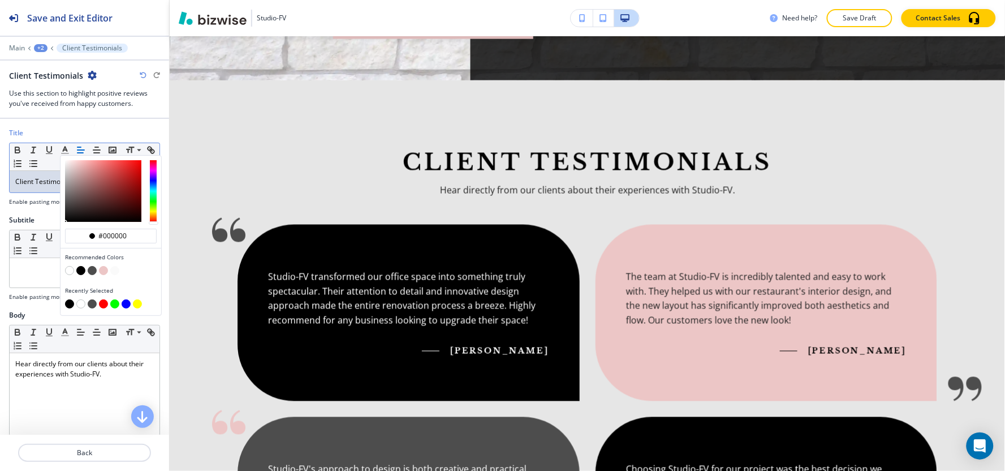
scroll to position [126, 0]
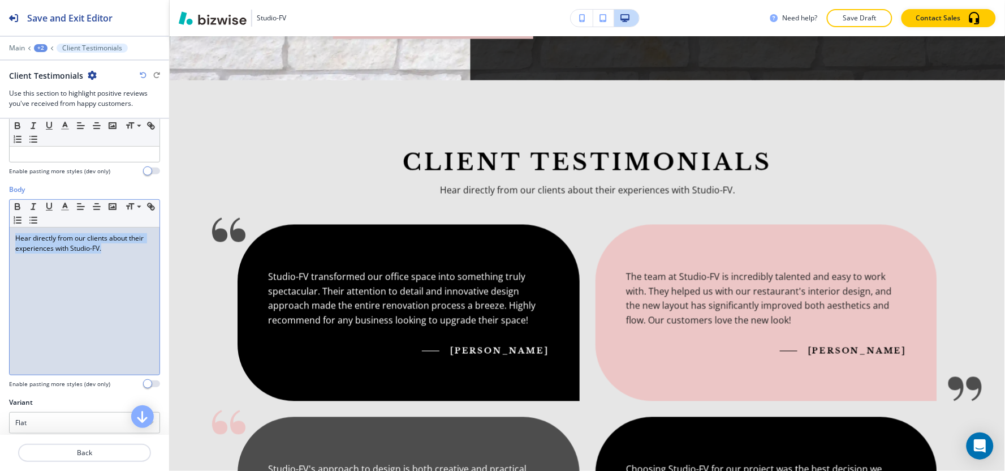
drag, startPoint x: 130, startPoint y: 257, endPoint x: 0, endPoint y: 238, distance: 131.4
click at [0, 238] on div "Body Small Normal Large Huge Hear directly from our clients about their experie…" at bounding box center [84, 290] width 169 height 213
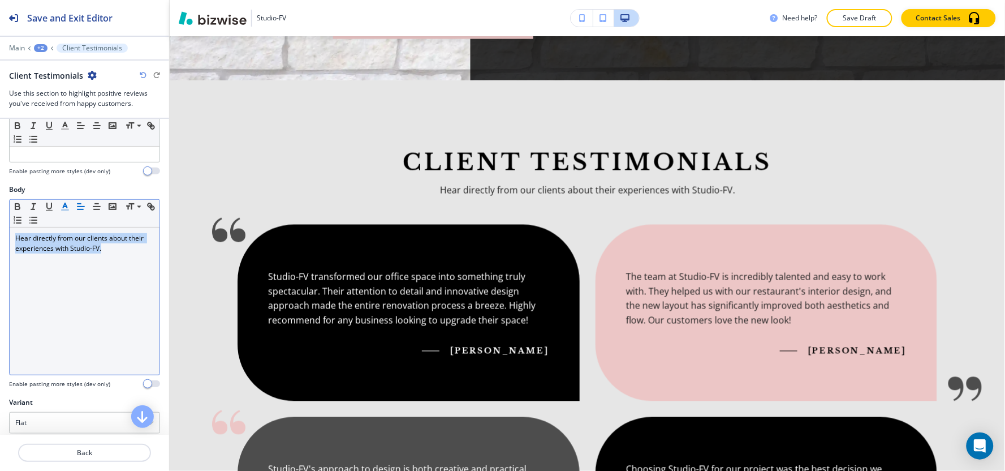
click at [66, 205] on icon "button" at bounding box center [65, 206] width 10 height 10
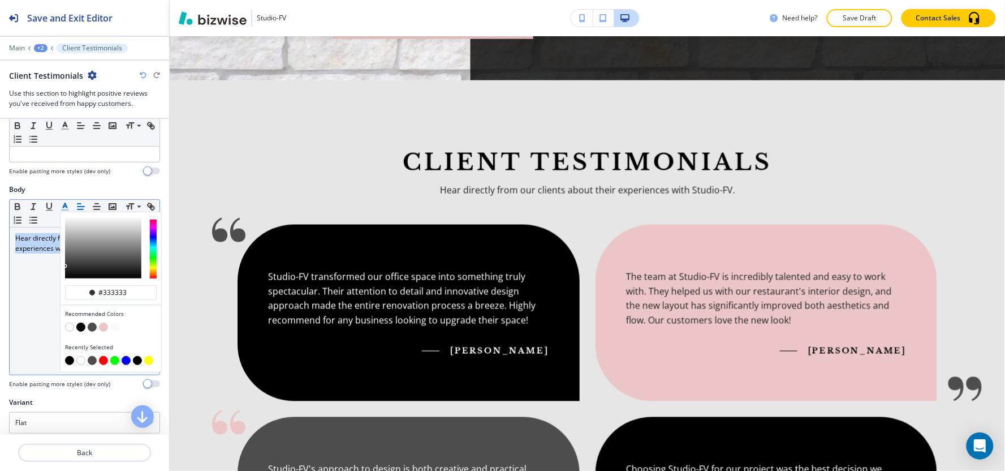
click at [71, 359] on button "button" at bounding box center [69, 360] width 9 height 9
type input "#000000"
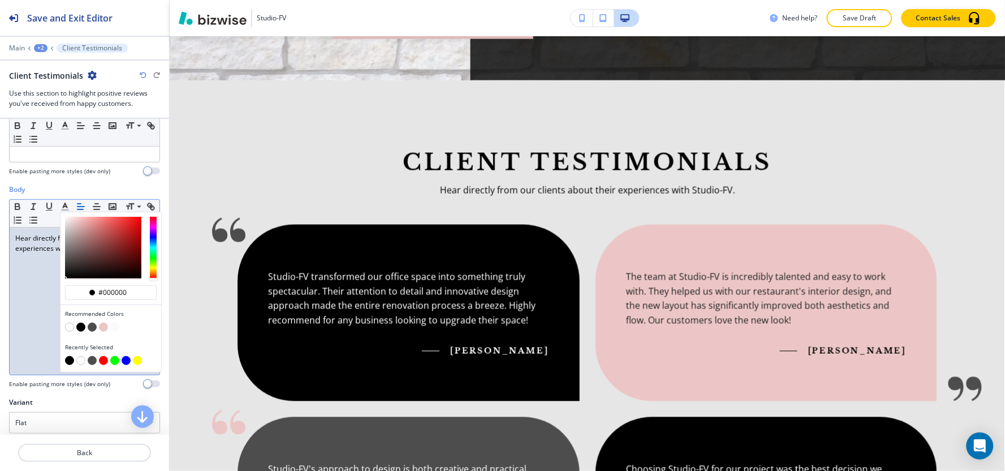
scroll to position [0, 0]
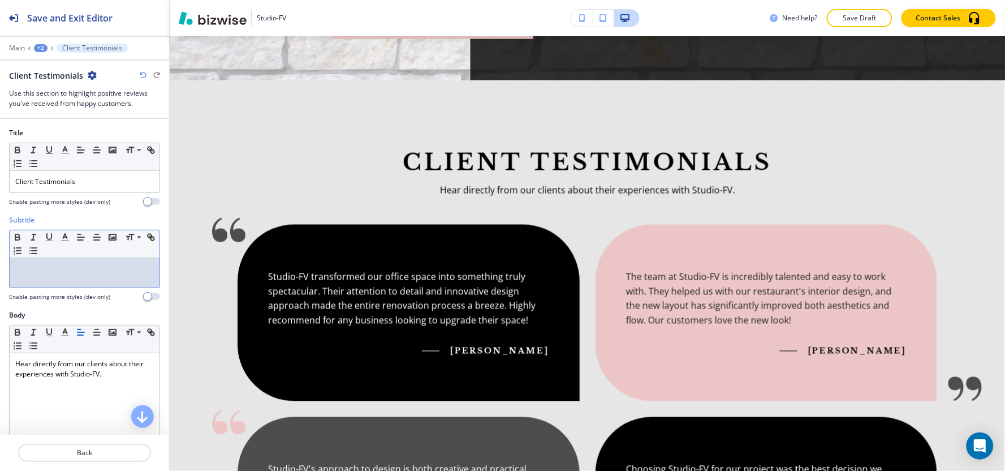
click at [36, 278] on div at bounding box center [85, 272] width 150 height 29
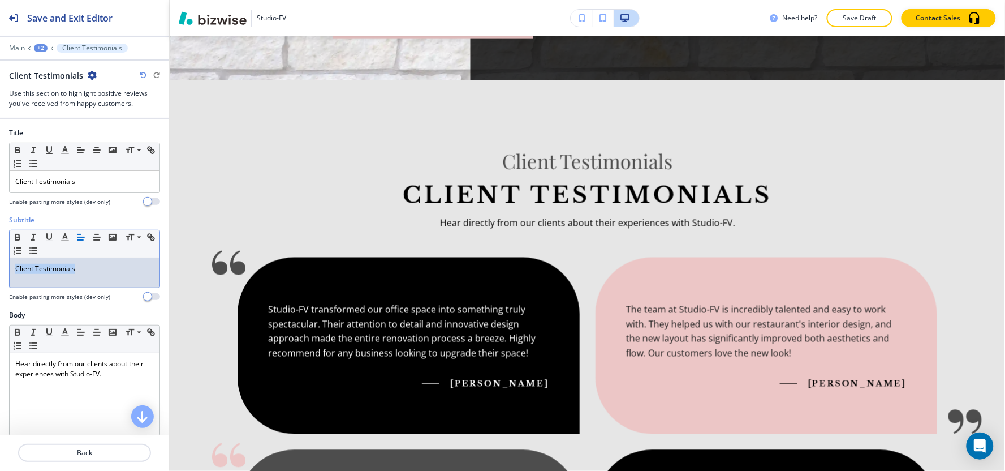
drag, startPoint x: 94, startPoint y: 266, endPoint x: 0, endPoint y: 309, distance: 103.5
click at [0, 310] on div "Title Small Normal Large Huge Client Testimonials Enable pasting more styles (d…" at bounding box center [84, 277] width 169 height 316
drag, startPoint x: 121, startPoint y: 273, endPoint x: 0, endPoint y: 274, distance: 121.0
click at [0, 274] on div "Subtitle Small Normal Large Huge Voices of Our Valued Clients Enable pasting mo…" at bounding box center [84, 262] width 169 height 95
click at [66, 240] on line "button" at bounding box center [65, 240] width 7 height 0
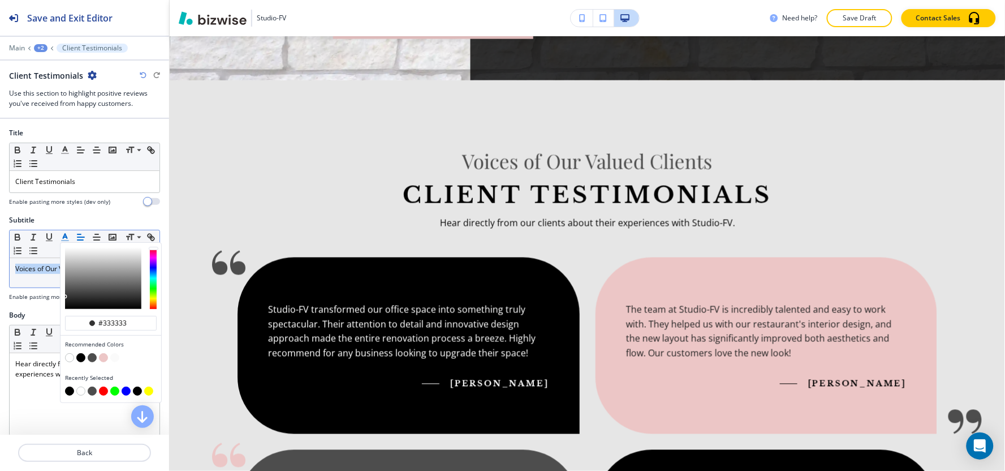
click at [68, 392] on button "button" at bounding box center [69, 390] width 9 height 9
type input "#000000"
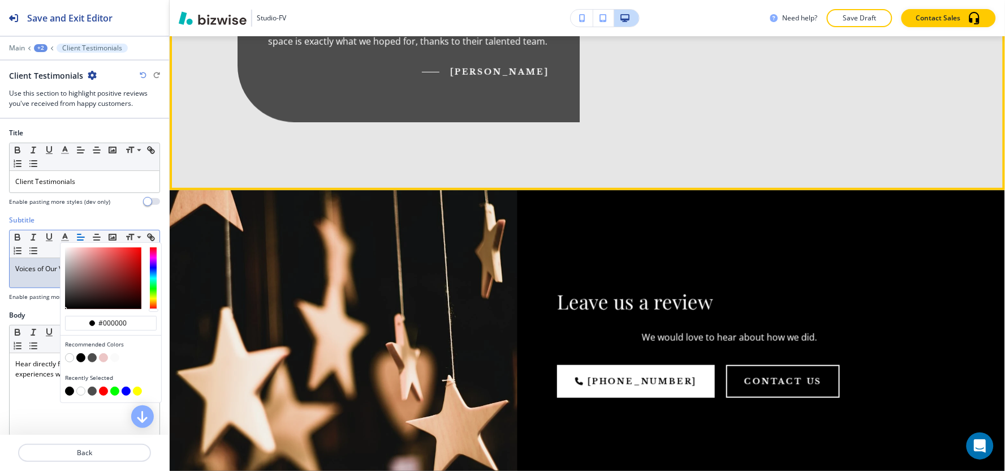
scroll to position [1545, 0]
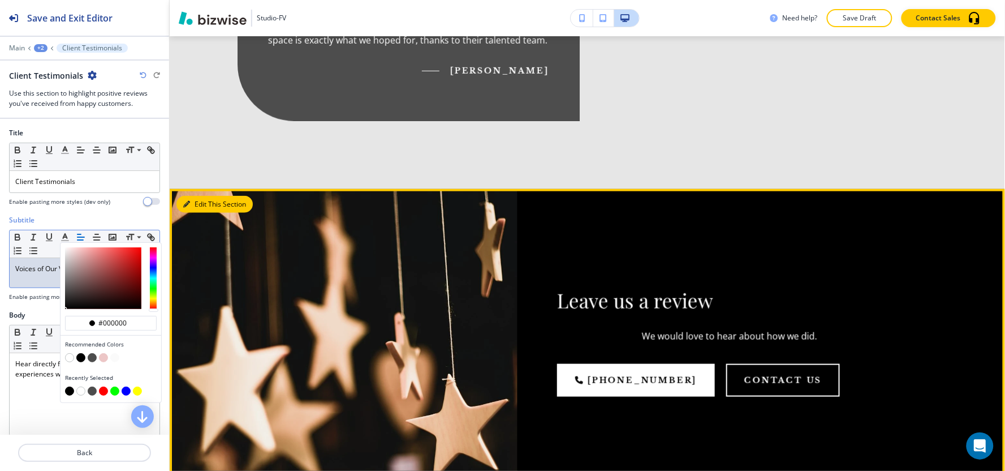
click at [202, 196] on button "Edit This Section" at bounding box center [214, 204] width 76 height 17
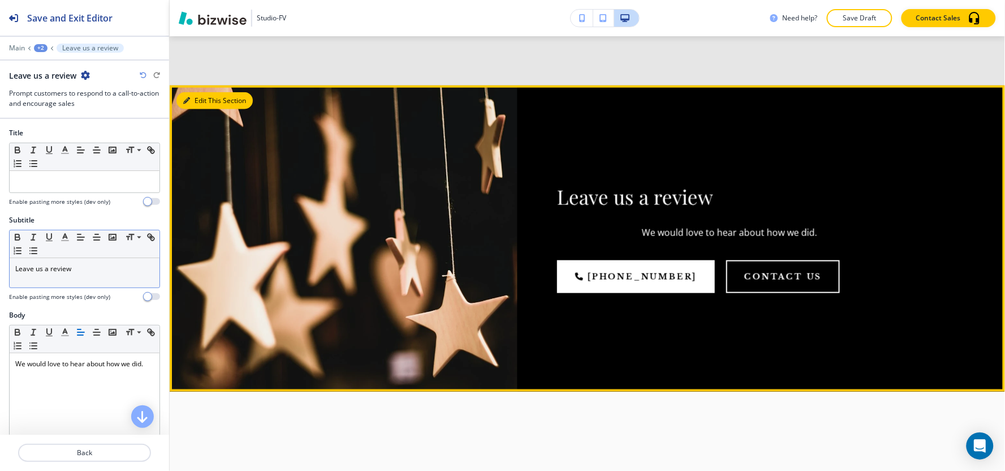
scroll to position [1664, 0]
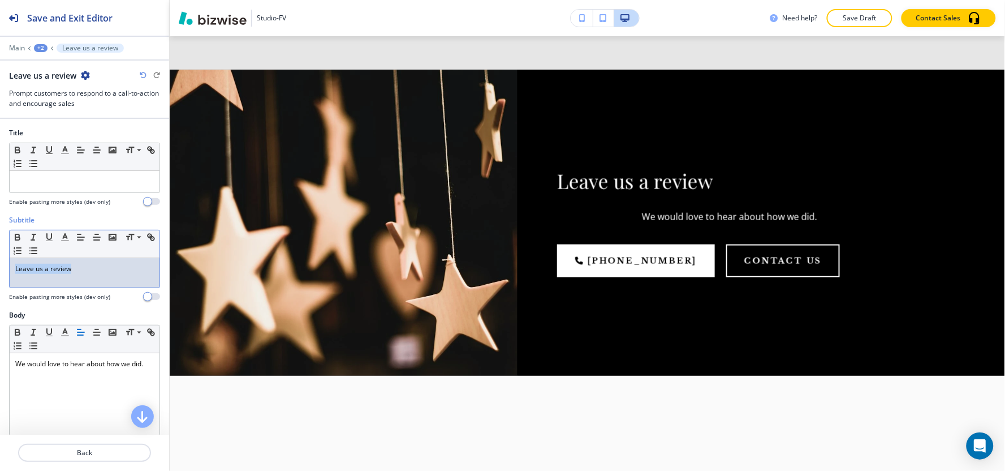
drag, startPoint x: 94, startPoint y: 271, endPoint x: 0, endPoint y: 275, distance: 94.5
click at [0, 275] on div "Subtitle Small Normal Large Huge Leave us a review Enable pasting more styles (…" at bounding box center [84, 262] width 169 height 95
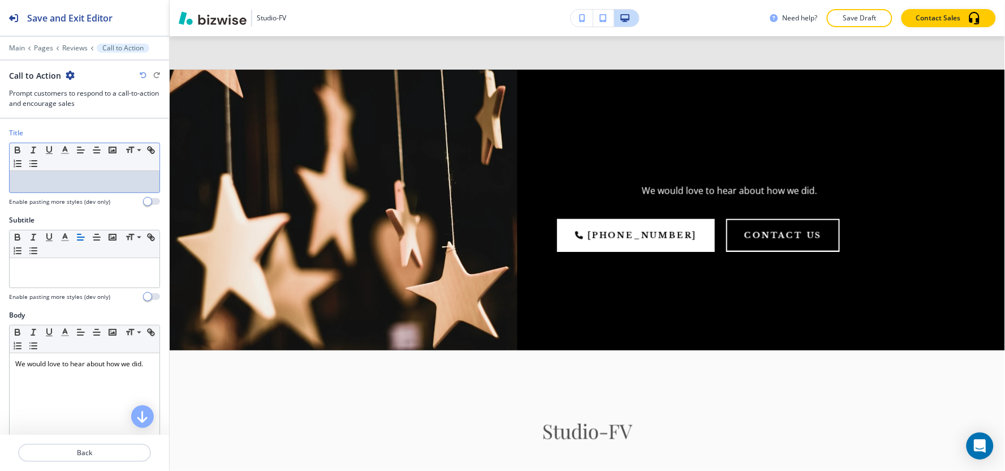
click at [68, 189] on div at bounding box center [85, 181] width 150 height 21
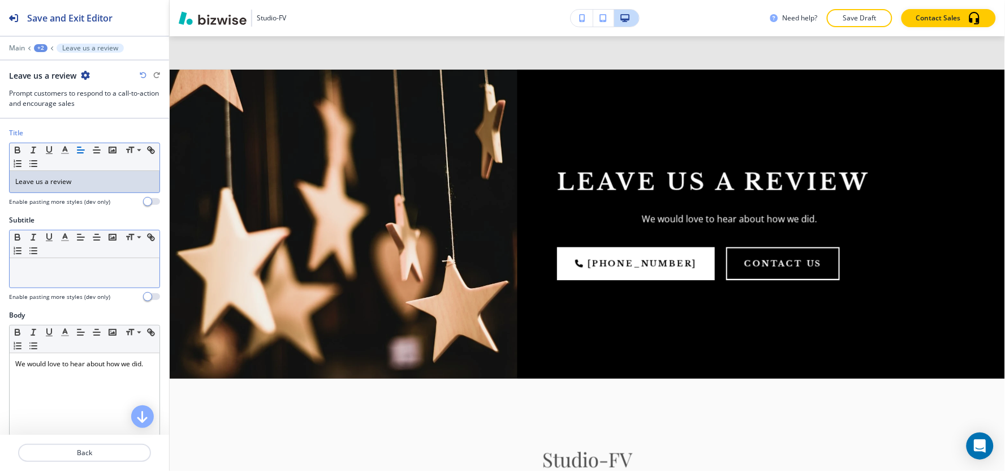
click at [115, 284] on div at bounding box center [85, 272] width 150 height 29
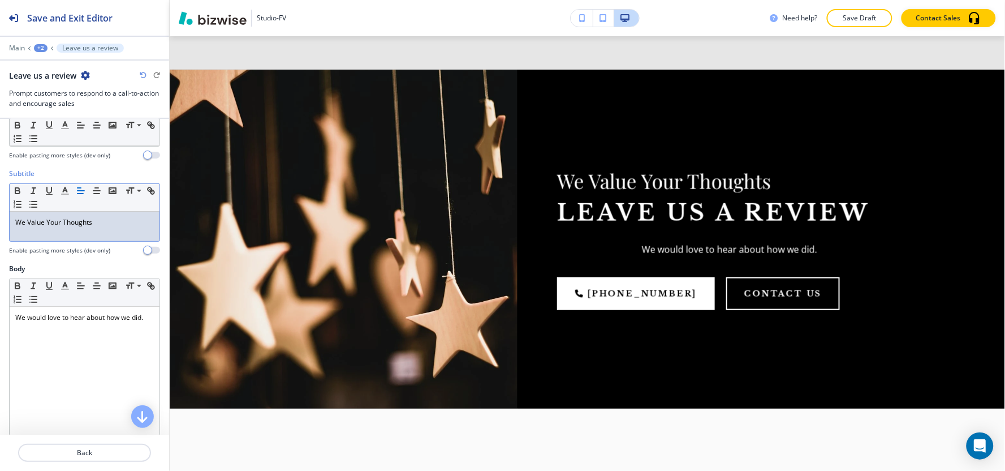
scroll to position [126, 0]
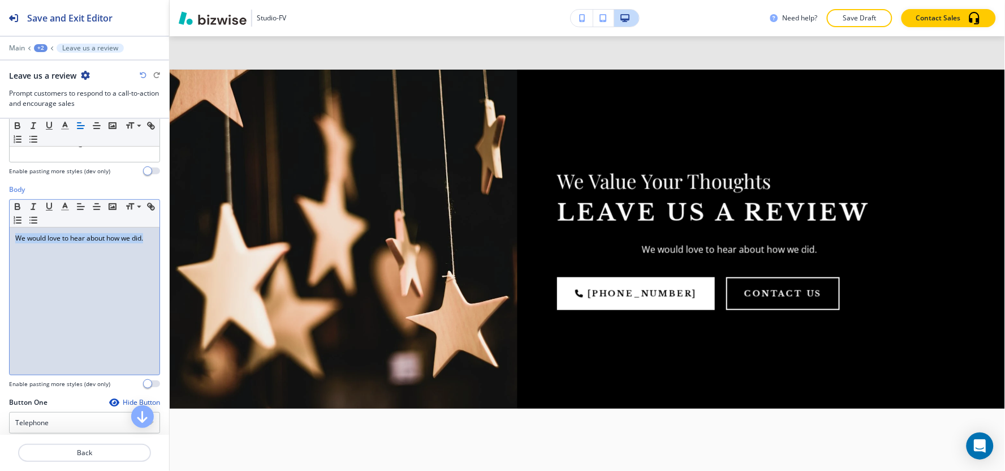
drag, startPoint x: 49, startPoint y: 262, endPoint x: 0, endPoint y: 224, distance: 62.1
click at [0, 224] on div "Body Small Normal Large Huge We would love to hear about how we did. Enable pas…" at bounding box center [84, 290] width 169 height 213
click at [79, 204] on line "button" at bounding box center [78, 204] width 3 height 0
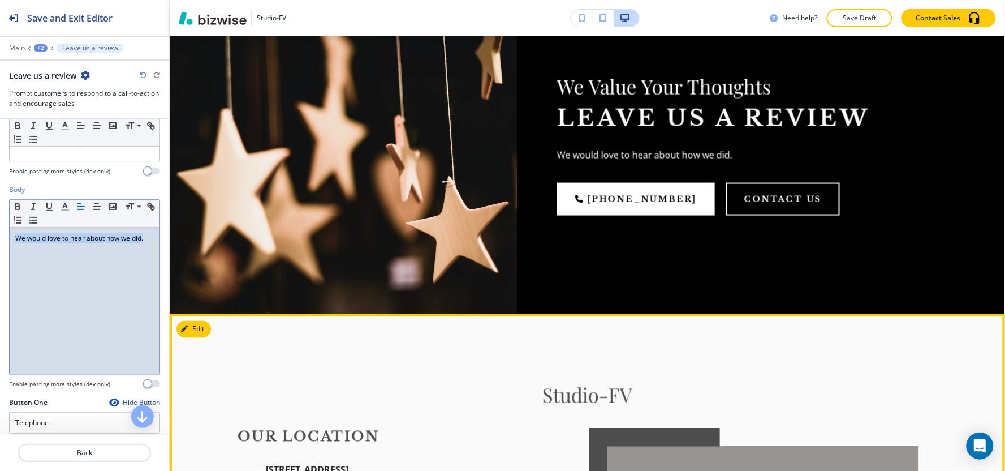
scroll to position [1853, 0]
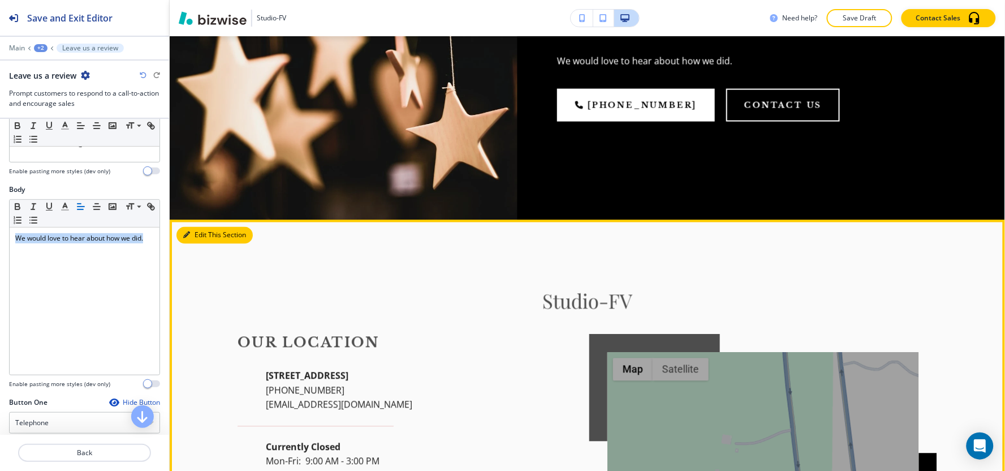
click at [195, 227] on button "Edit This Section" at bounding box center [214, 235] width 76 height 17
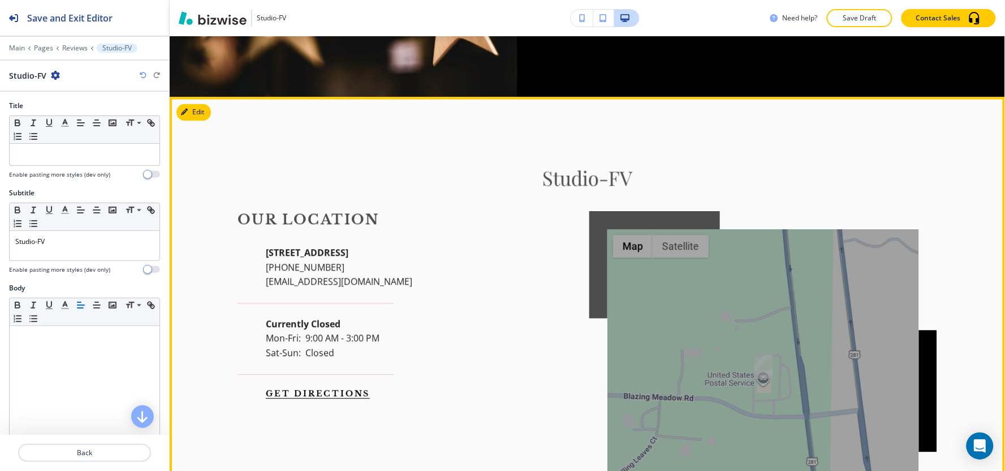
scroll to position [2003, 0]
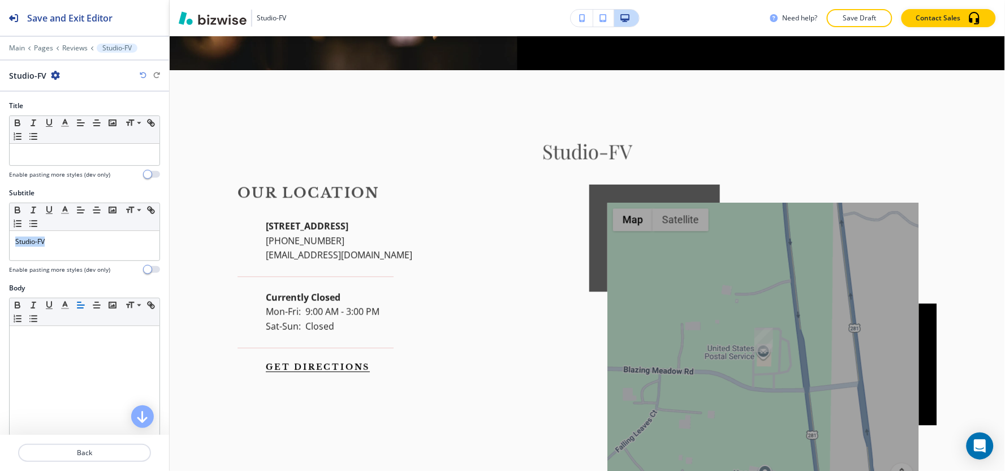
drag, startPoint x: 10, startPoint y: 242, endPoint x: 0, endPoint y: 243, distance: 10.2
click at [0, 243] on div "Subtitle Small Normal Large Huge Studio-FV Enable pasting more styles (dev only)" at bounding box center [84, 235] width 169 height 95
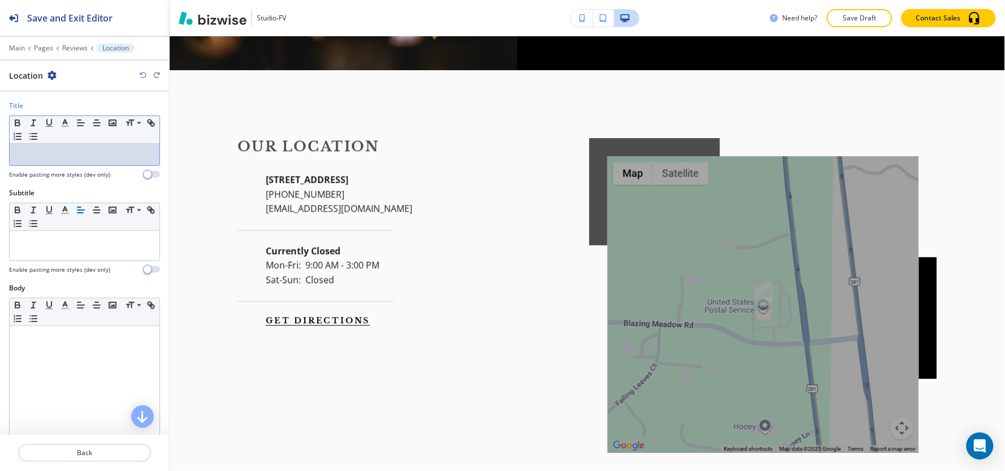
click at [55, 149] on div at bounding box center [85, 154] width 150 height 21
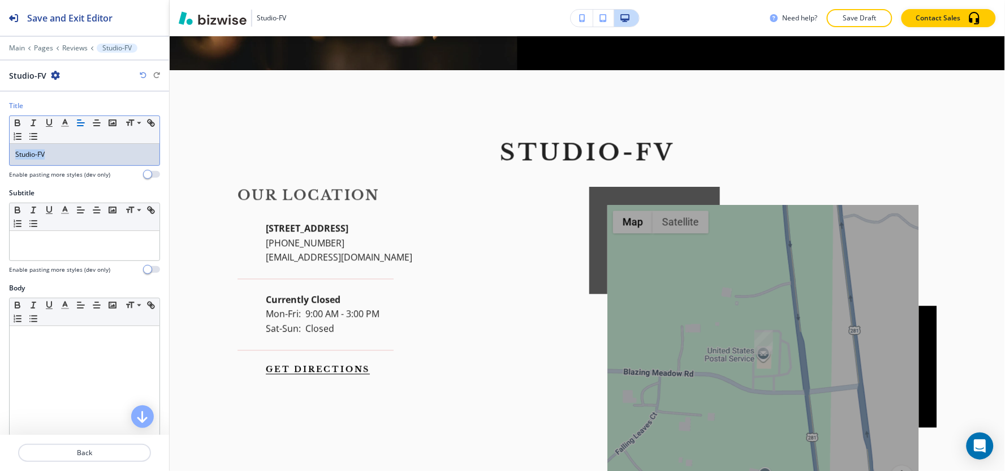
drag, startPoint x: 38, startPoint y: 156, endPoint x: 0, endPoint y: 155, distance: 37.9
click at [0, 155] on div "Title Small Normal Large Huge Studio-FV Enable pasting more styles (dev only)" at bounding box center [84, 144] width 169 height 87
click at [65, 121] on polyline "button" at bounding box center [65, 121] width 4 height 5
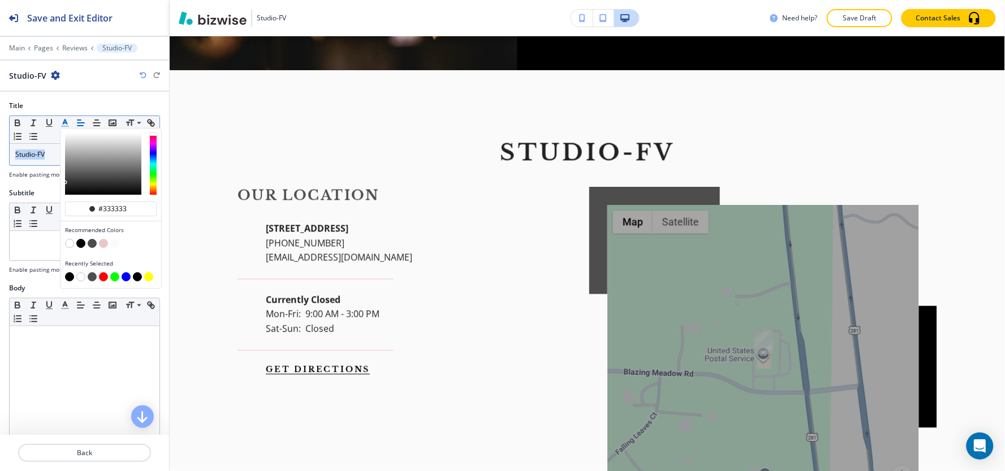
click at [68, 278] on button "button" at bounding box center [69, 276] width 9 height 9
type input "#000000"
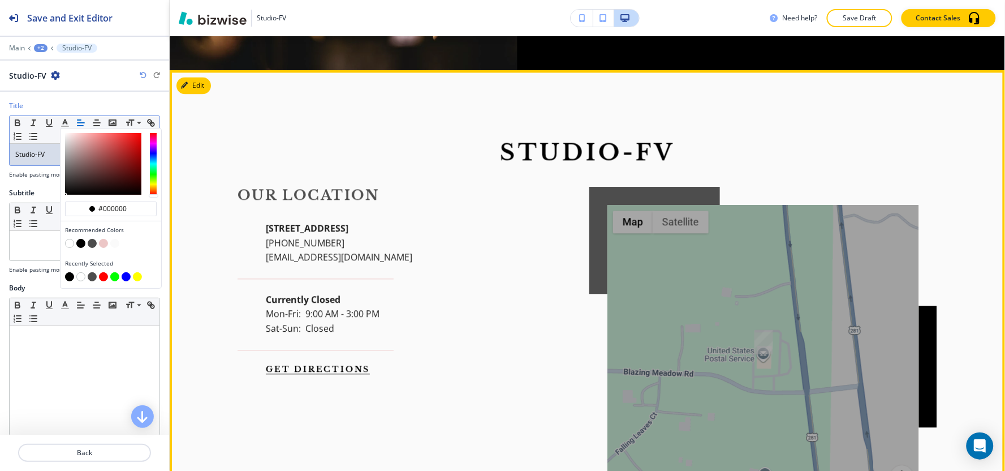
scroll to position [2254, 0]
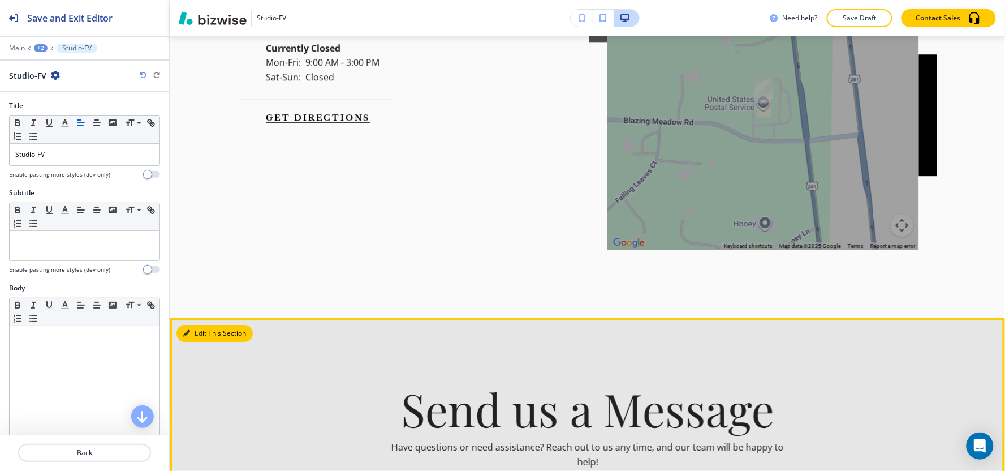
click at [196, 325] on button "Edit This Section" at bounding box center [214, 333] width 76 height 17
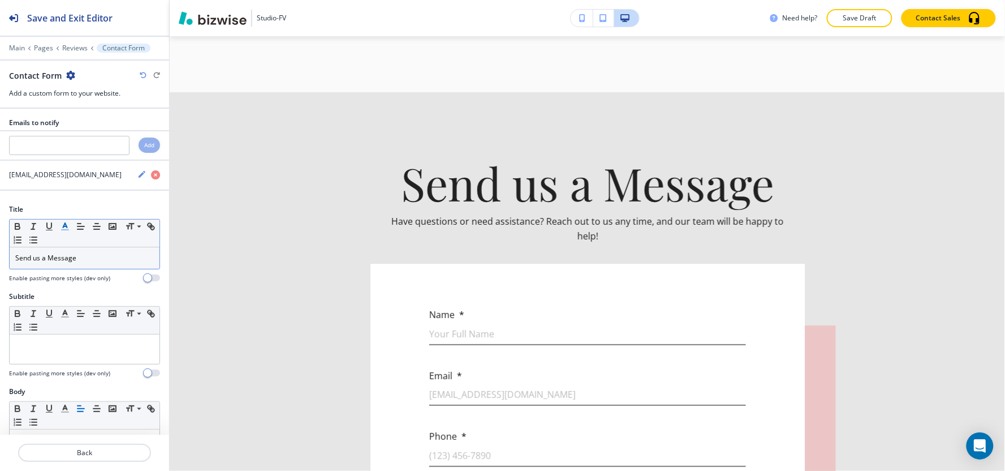
scroll to position [2497, 0]
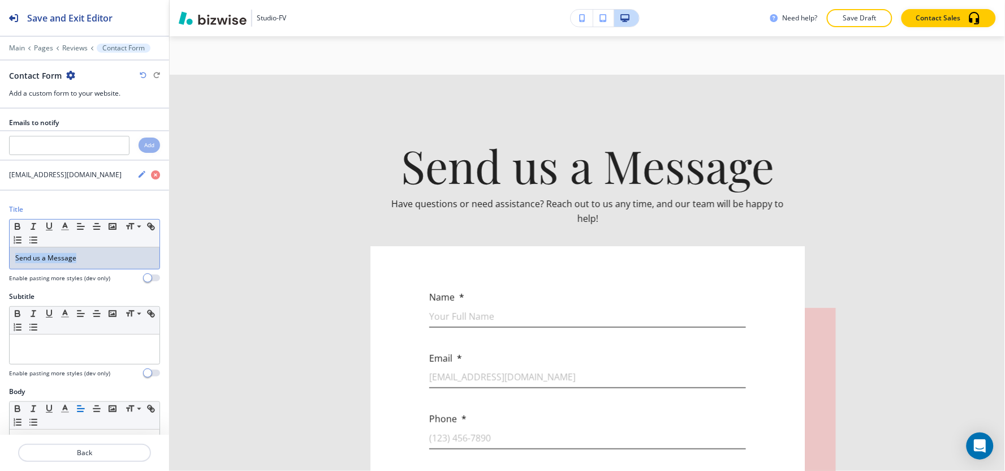
drag, startPoint x: 111, startPoint y: 265, endPoint x: 0, endPoint y: 260, distance: 111.5
click at [0, 260] on div "Title Small Normal Large Huge Send us a Message Enable pasting more styles (dev…" at bounding box center [84, 247] width 169 height 87
click at [65, 230] on line "button" at bounding box center [65, 230] width 7 height 0
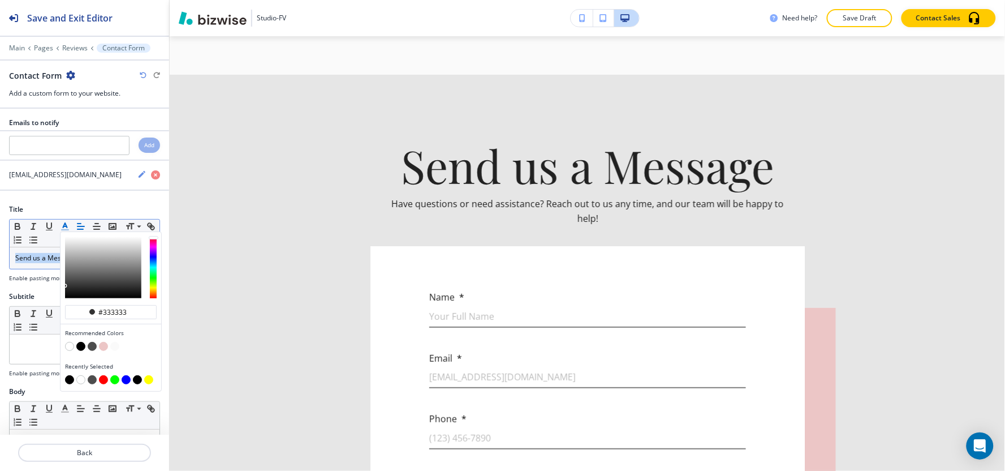
click at [68, 381] on button "button" at bounding box center [69, 379] width 9 height 9
type input "#000000"
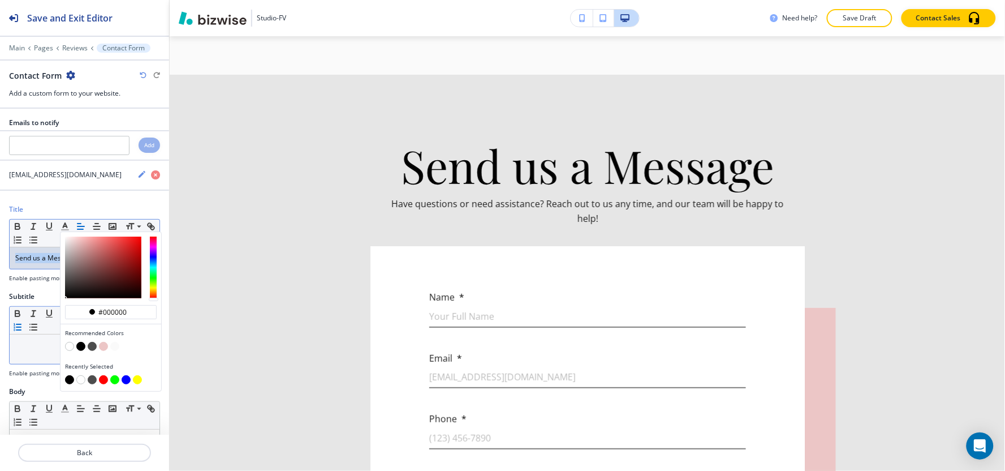
scroll to position [126, 0]
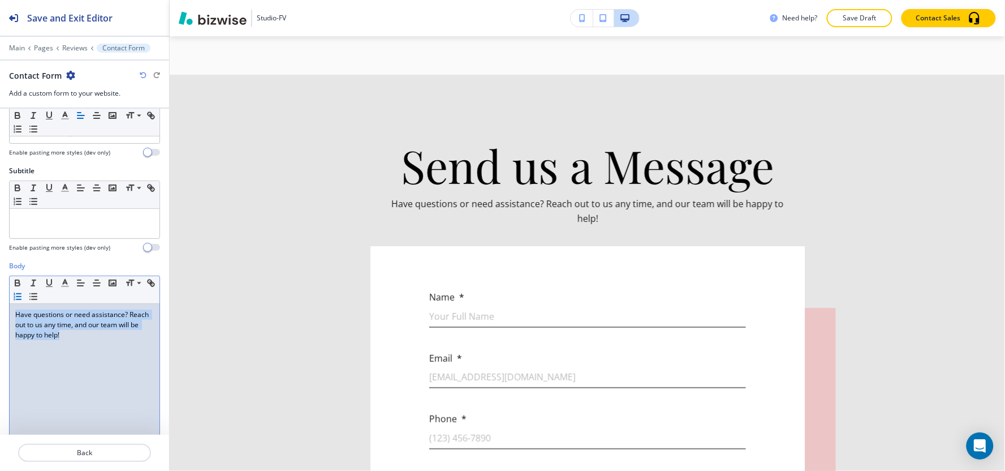
drag, startPoint x: 101, startPoint y: 335, endPoint x: 36, endPoint y: 290, distance: 78.8
click at [0, 295] on div "Body Small Normal Large Huge Have questions or need assistance? Reach out to us…" at bounding box center [84, 367] width 169 height 213
click at [61, 281] on icon "button" at bounding box center [65, 283] width 10 height 10
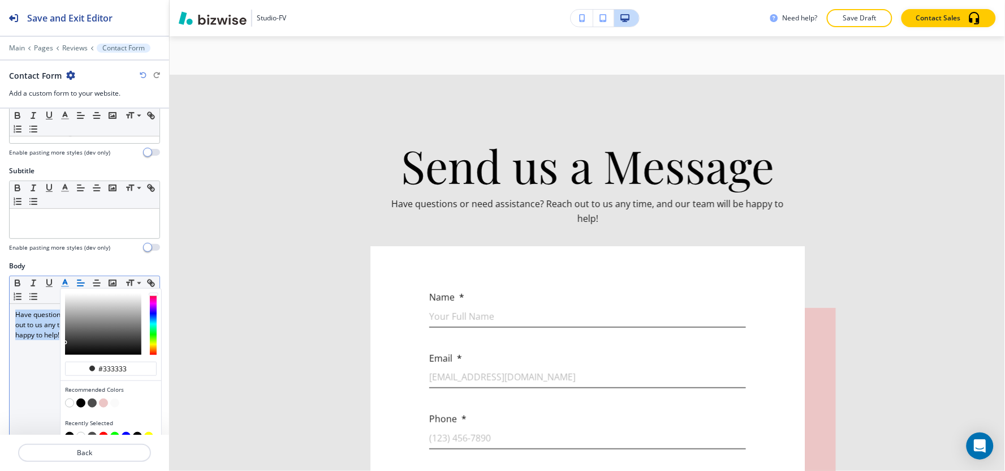
scroll to position [251, 0]
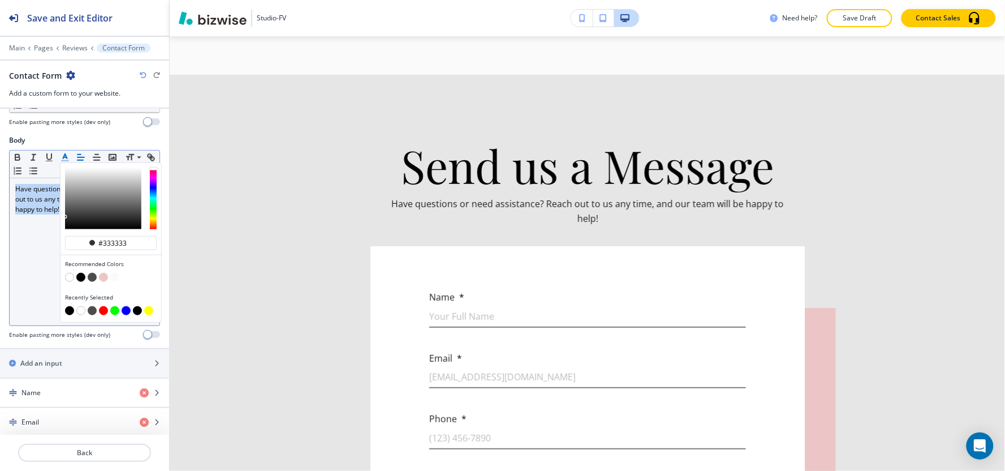
click at [67, 310] on button "button" at bounding box center [69, 310] width 9 height 9
type input "#000000"
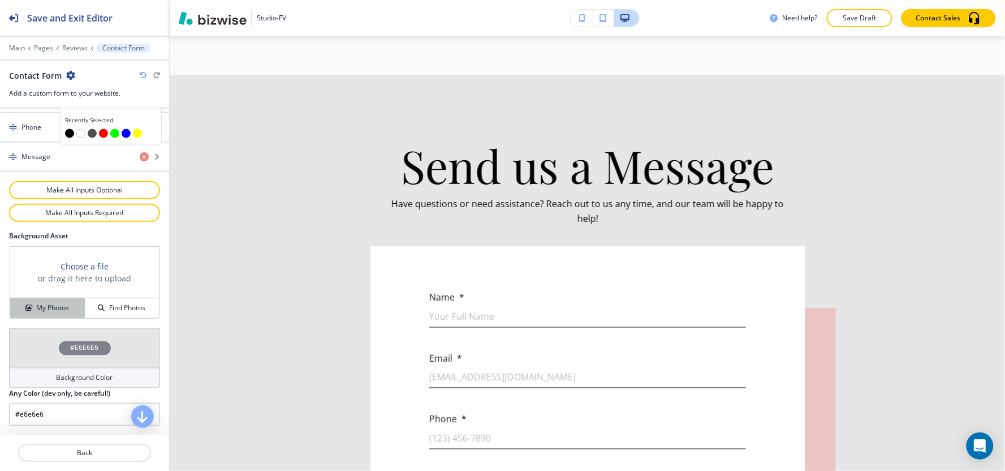
scroll to position [577, 0]
click at [44, 304] on button "My Photos" at bounding box center [47, 308] width 75 height 20
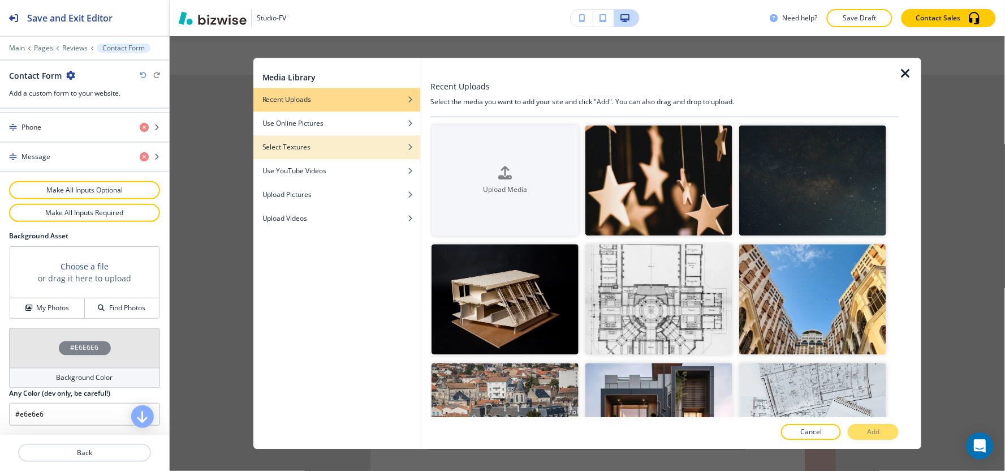
click at [331, 149] on div "Select Textures" at bounding box center [336, 147] width 167 height 10
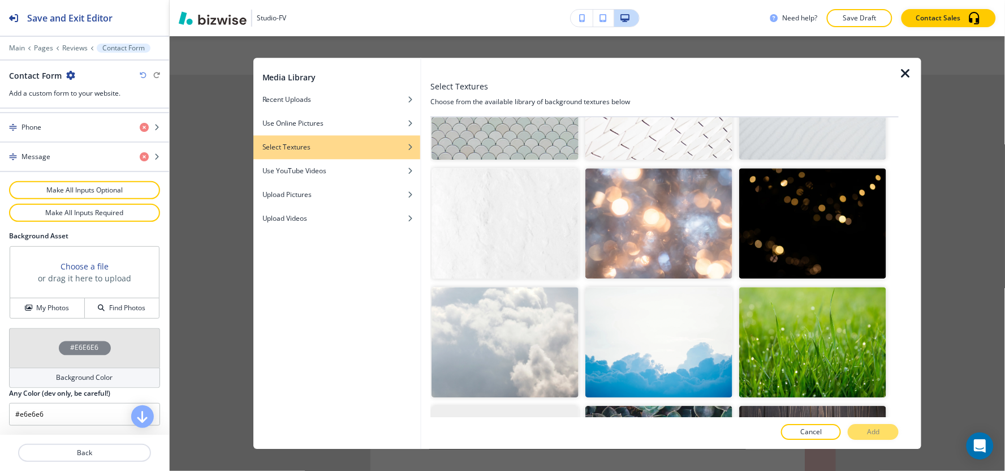
scroll to position [1633, 0]
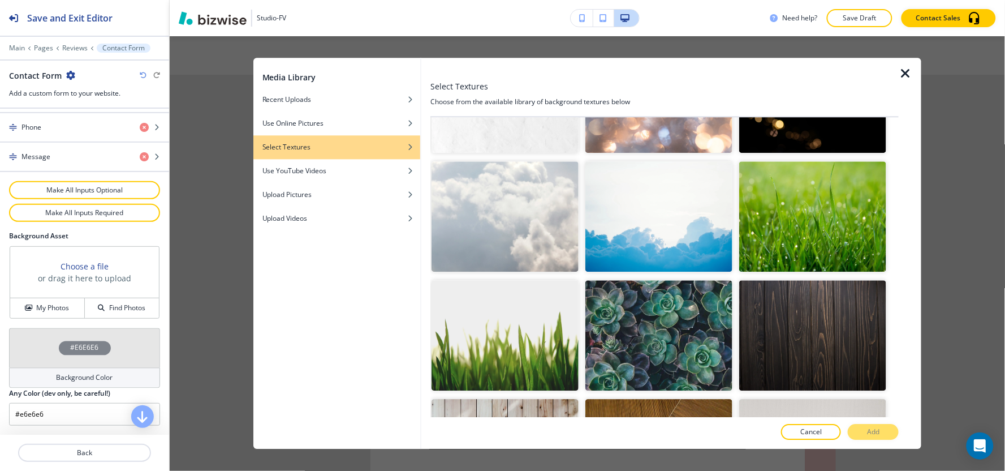
click at [676, 399] on img "button" at bounding box center [658, 454] width 147 height 110
click at [888, 428] on button "Add" at bounding box center [873, 432] width 51 height 16
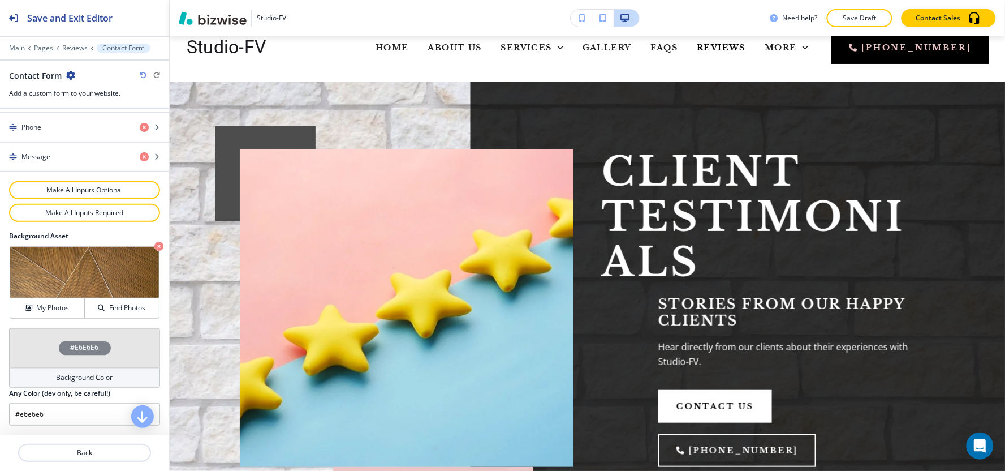
scroll to position [0, 0]
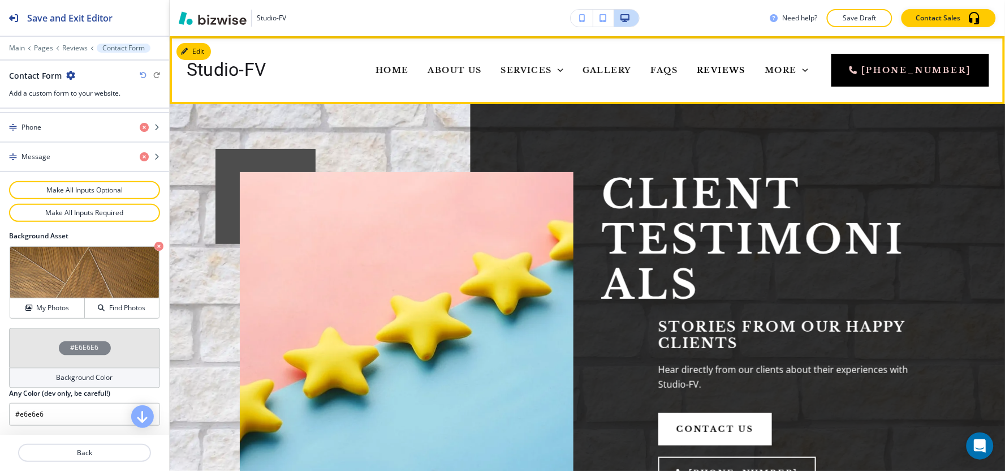
click at [722, 110] on span "Contact Us" at bounding box center [711, 115] width 70 height 10
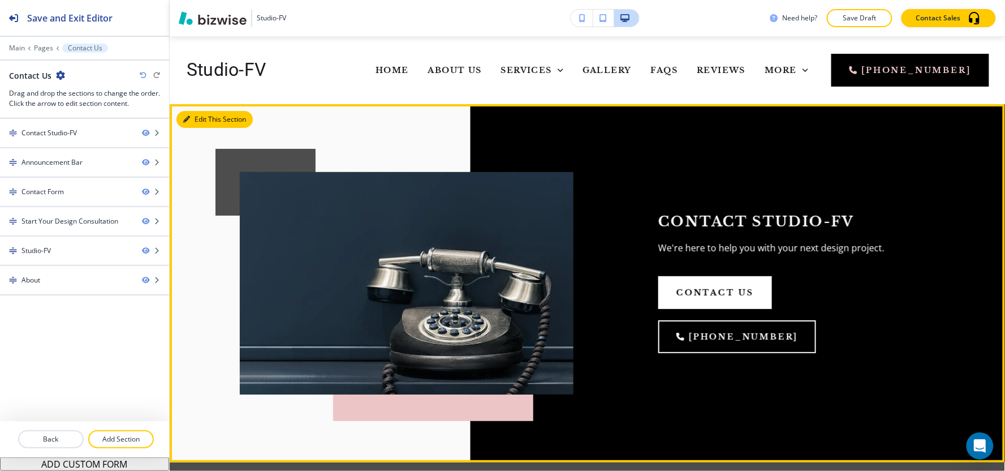
click at [206, 121] on button "Edit This Section" at bounding box center [214, 119] width 76 height 17
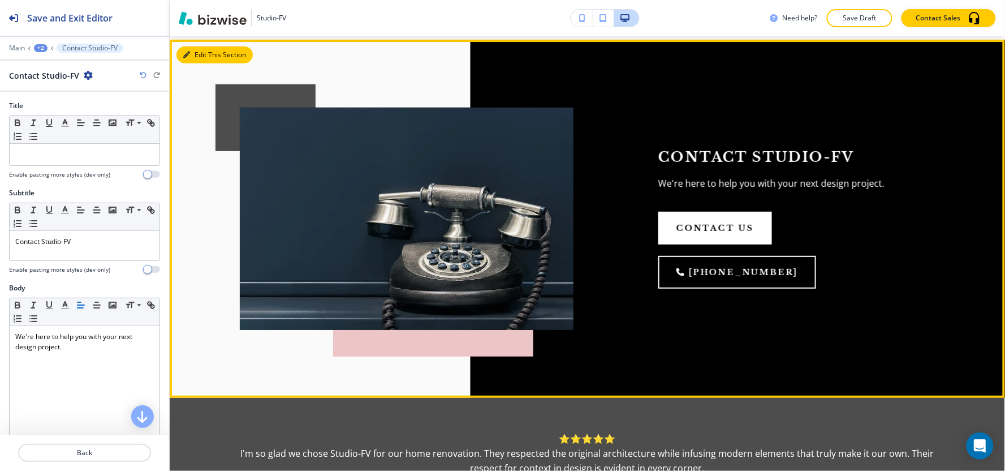
scroll to position [68, 0]
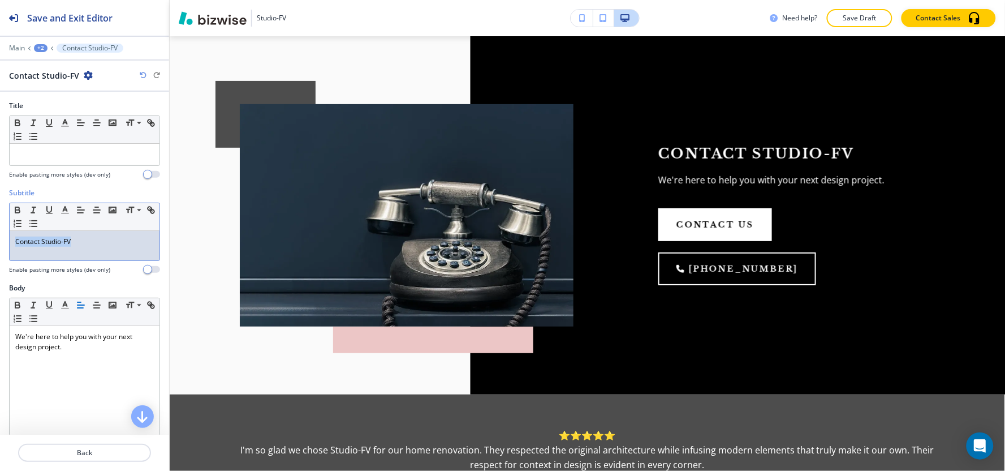
drag, startPoint x: 110, startPoint y: 248, endPoint x: 0, endPoint y: 250, distance: 110.3
click at [0, 250] on div "Subtitle Small Normal Large Huge Contact Studio-FV Enable pasting more styles (…" at bounding box center [84, 235] width 169 height 95
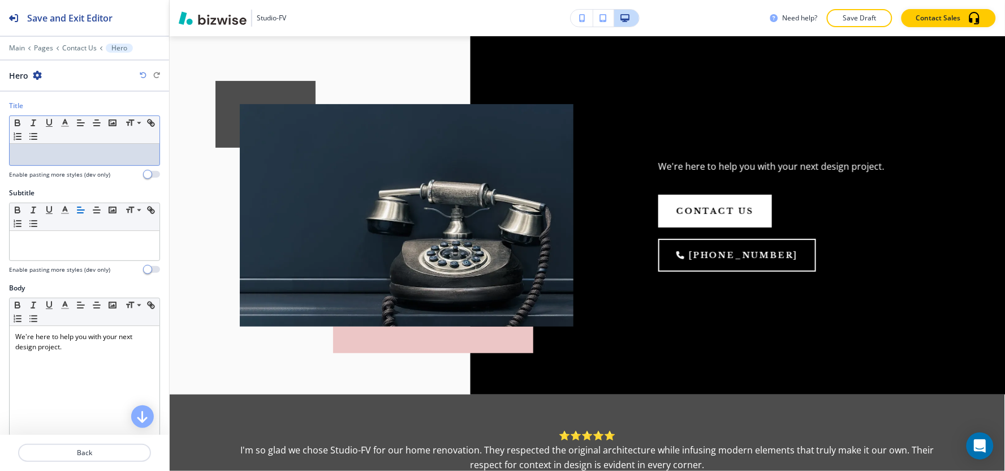
click at [37, 153] on p at bounding box center [84, 154] width 139 height 10
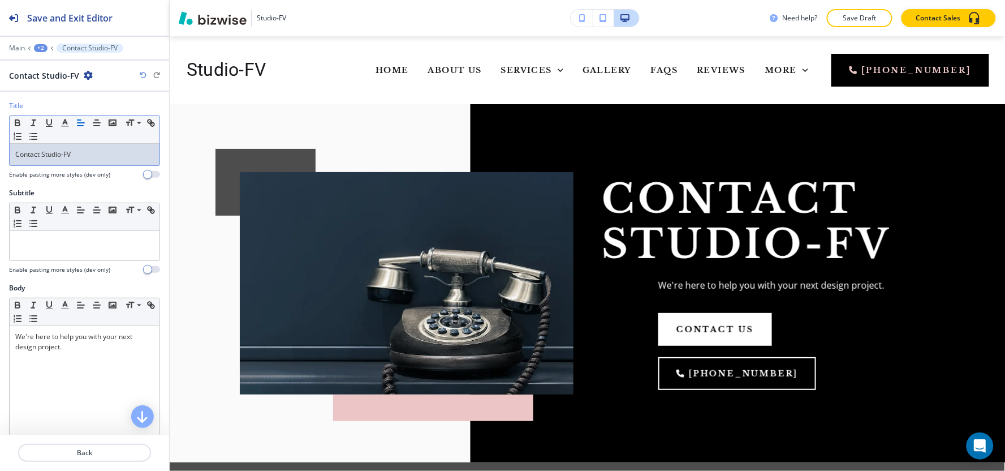
scroll to position [68, 0]
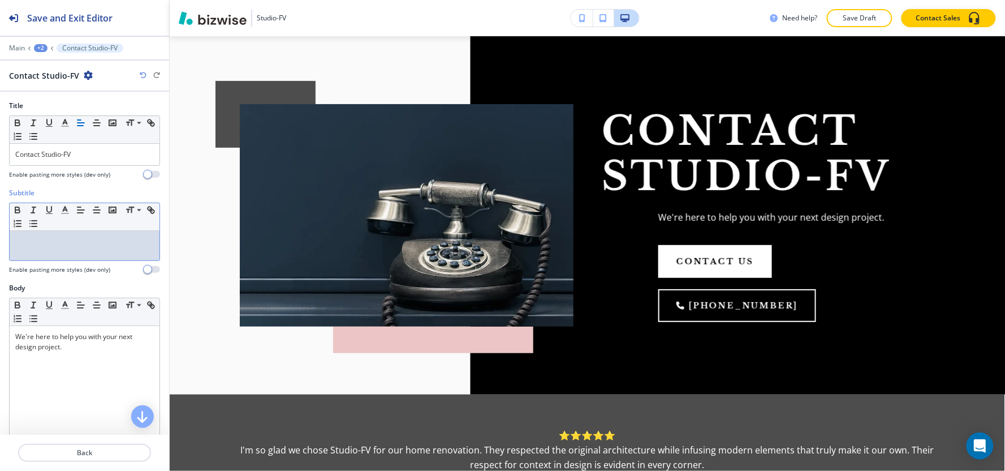
click at [92, 249] on div at bounding box center [85, 245] width 150 height 29
paste div
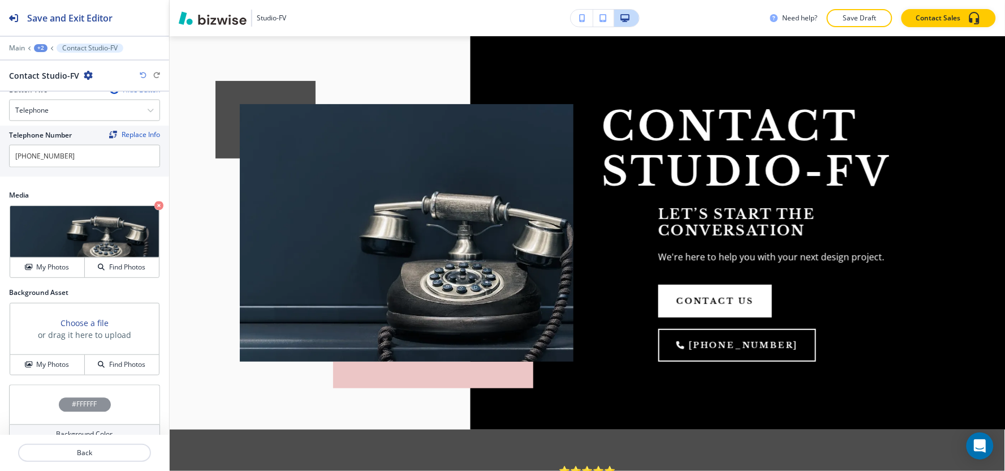
scroll to position [619, 0]
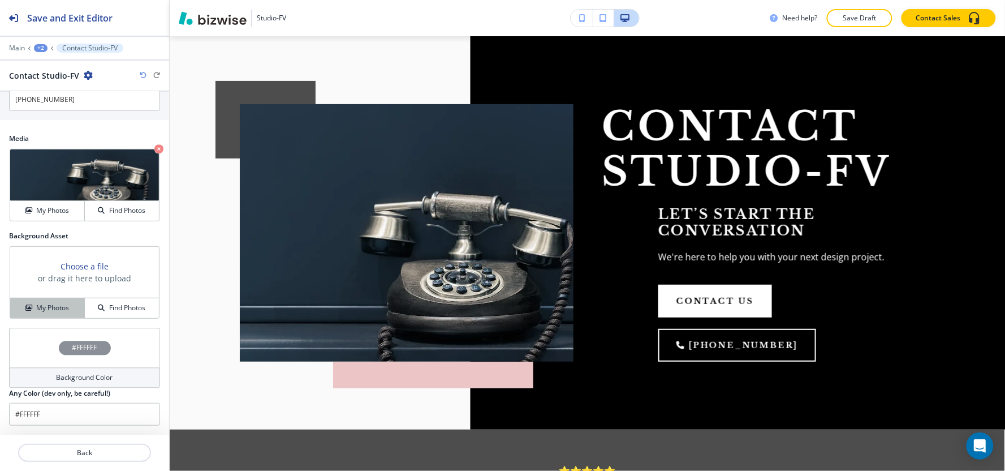
click at [49, 310] on h4 "My Photos" at bounding box center [52, 308] width 33 height 10
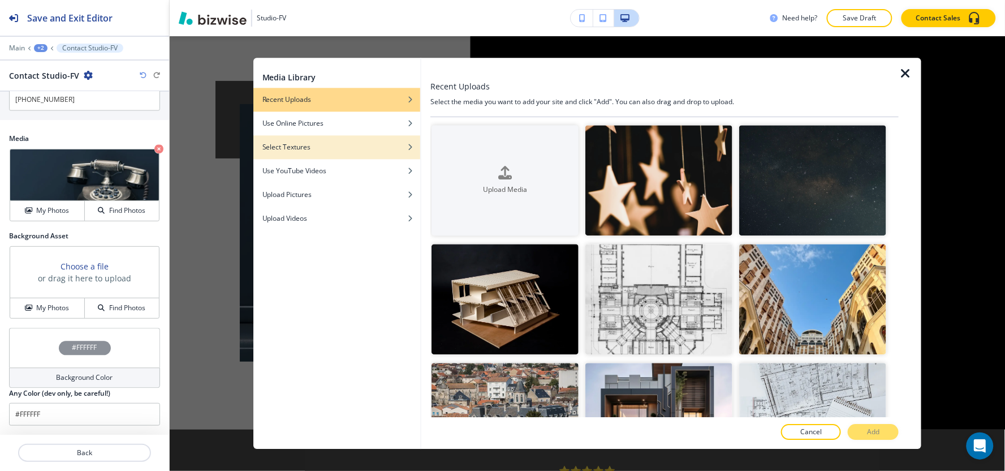
click at [285, 148] on h4 "Select Textures" at bounding box center [286, 147] width 49 height 10
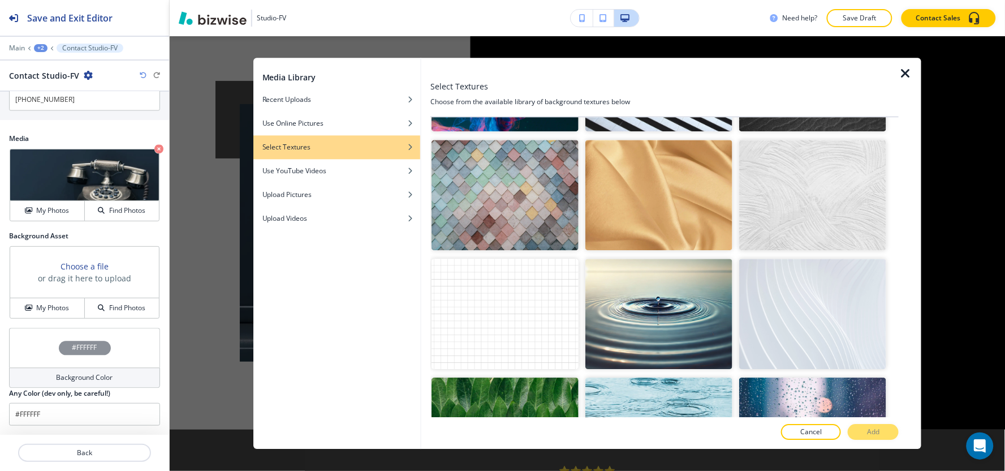
scroll to position [1068, 0]
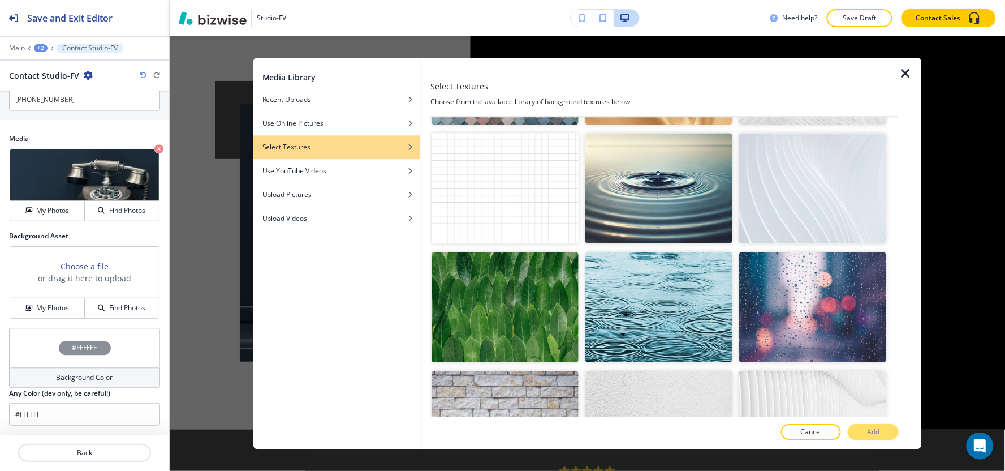
click at [510, 370] on img "button" at bounding box center [505, 425] width 147 height 110
click at [881, 426] on button "Add" at bounding box center [873, 432] width 51 height 16
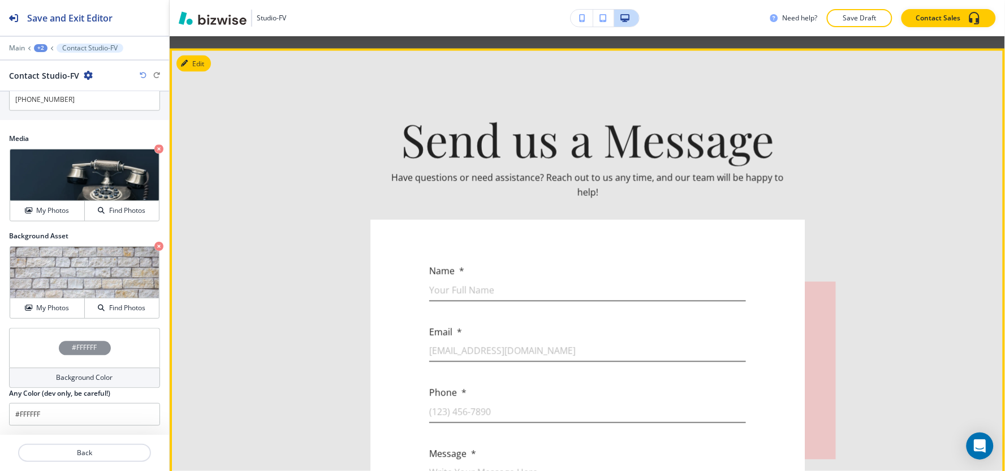
scroll to position [507, 0]
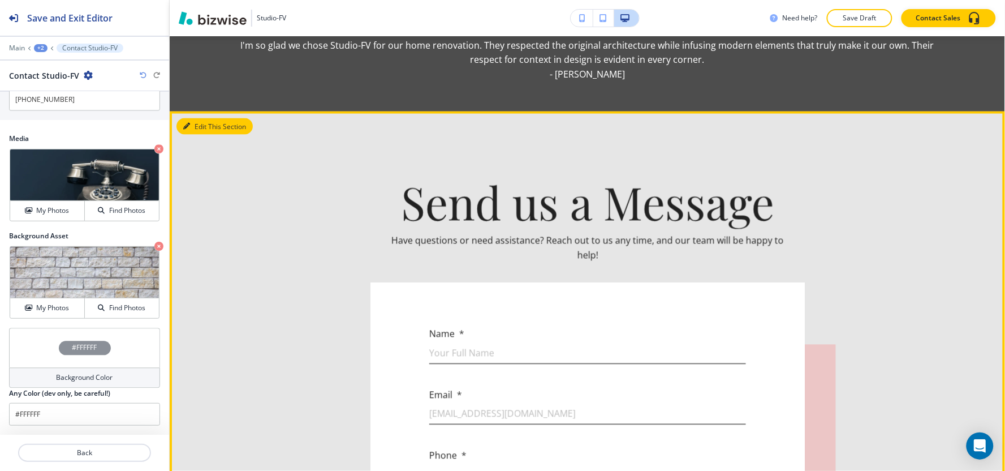
click at [206, 118] on button "Edit This Section" at bounding box center [214, 126] width 76 height 17
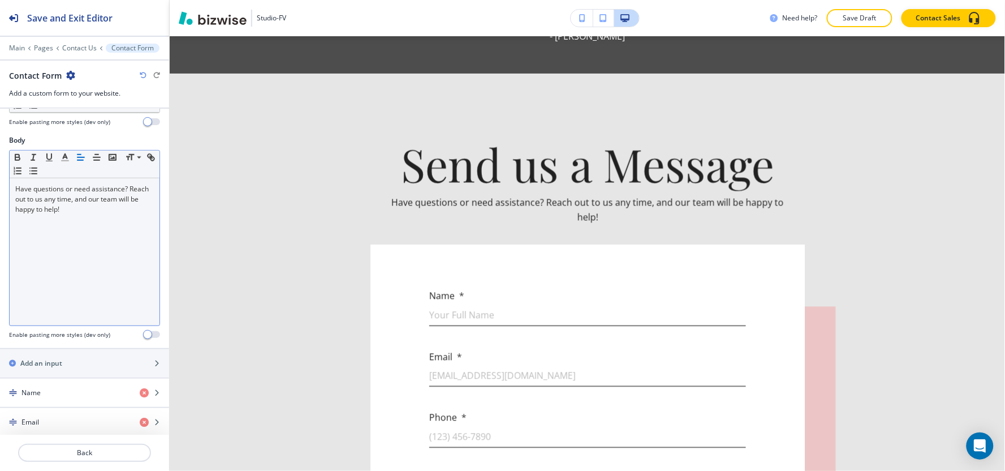
scroll to position [0, 0]
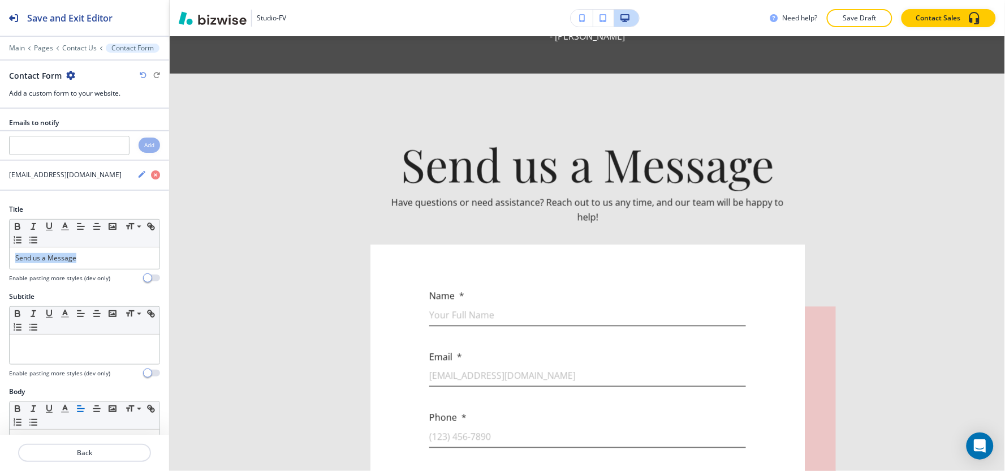
drag, startPoint x: 88, startPoint y: 268, endPoint x: 0, endPoint y: 270, distance: 88.2
click at [0, 270] on div "Title Small Normal Large Huge Send us a Message Enable pasting more styles (dev…" at bounding box center [84, 247] width 169 height 87
click at [63, 228] on icon "button" at bounding box center [65, 226] width 10 height 10
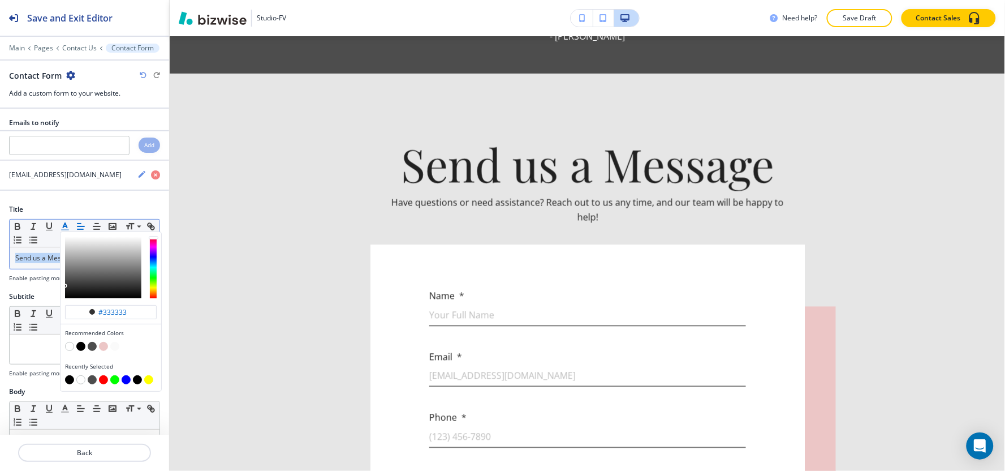
click at [66, 381] on button "button" at bounding box center [69, 379] width 9 height 9
type input "#000000"
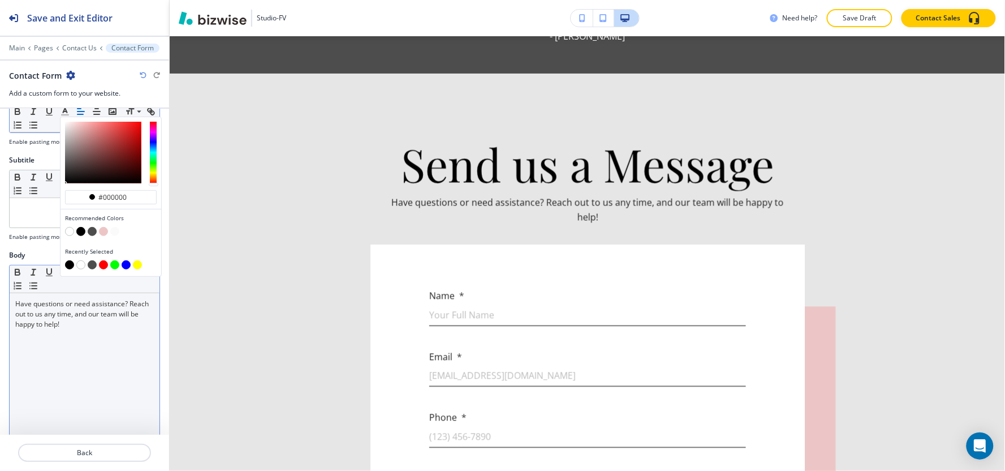
scroll to position [188, 0]
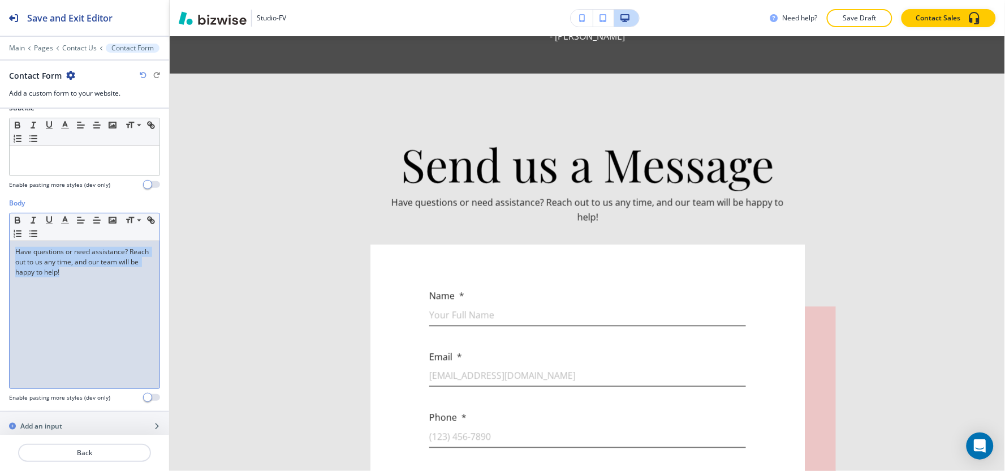
drag, startPoint x: 89, startPoint y: 278, endPoint x: 8, endPoint y: 235, distance: 91.6
click at [0, 236] on div "Body Small Normal Large Huge Have questions or need assistance? Reach out to us…" at bounding box center [84, 304] width 169 height 213
click at [67, 223] on icon "button" at bounding box center [65, 220] width 10 height 10
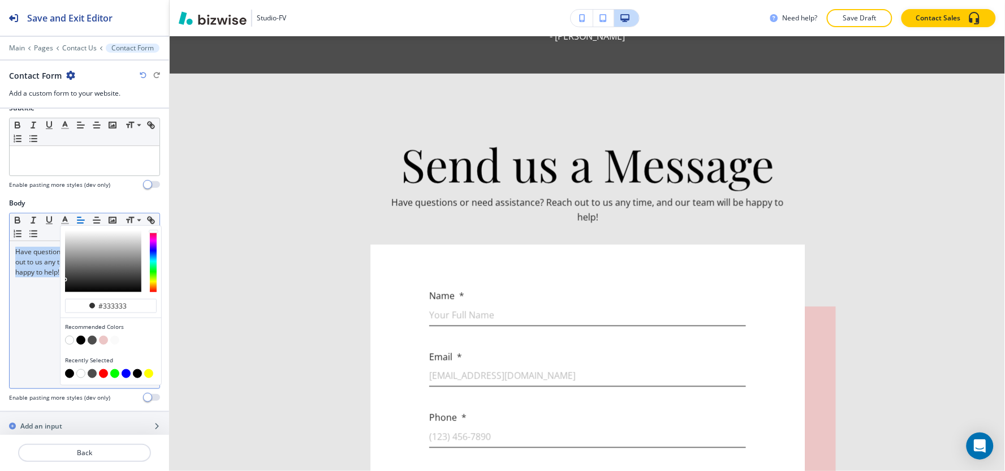
drag, startPoint x: 69, startPoint y: 374, endPoint x: 41, endPoint y: 348, distance: 38.4
click at [68, 374] on button "button" at bounding box center [69, 373] width 9 height 9
type input "#000000"
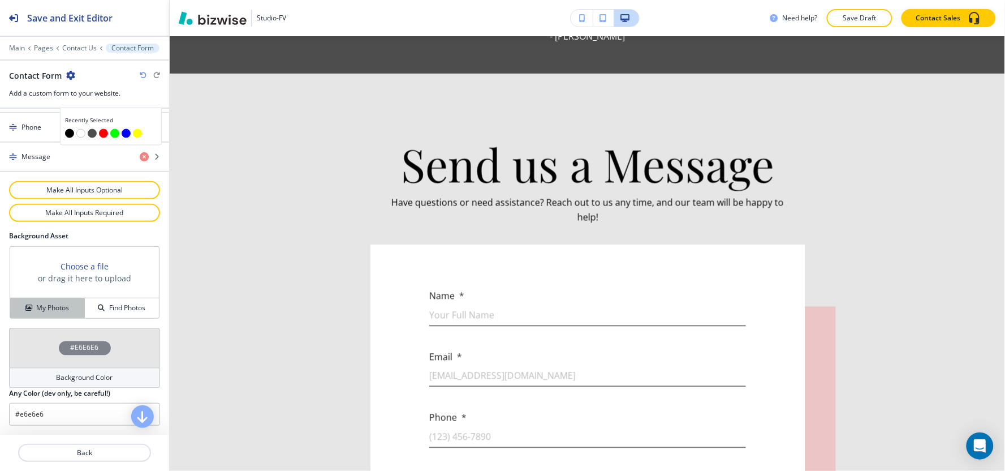
click at [29, 298] on button "My Photos" at bounding box center [47, 308] width 75 height 20
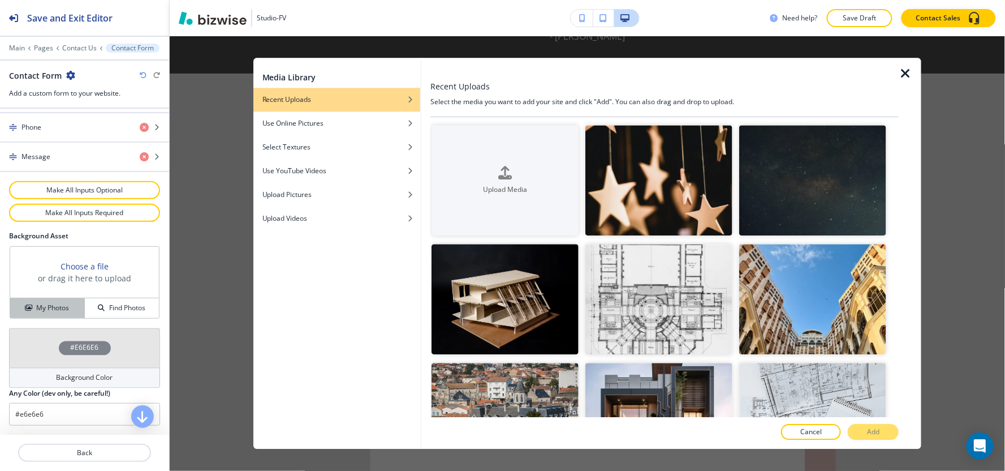
scroll to position [577, 0]
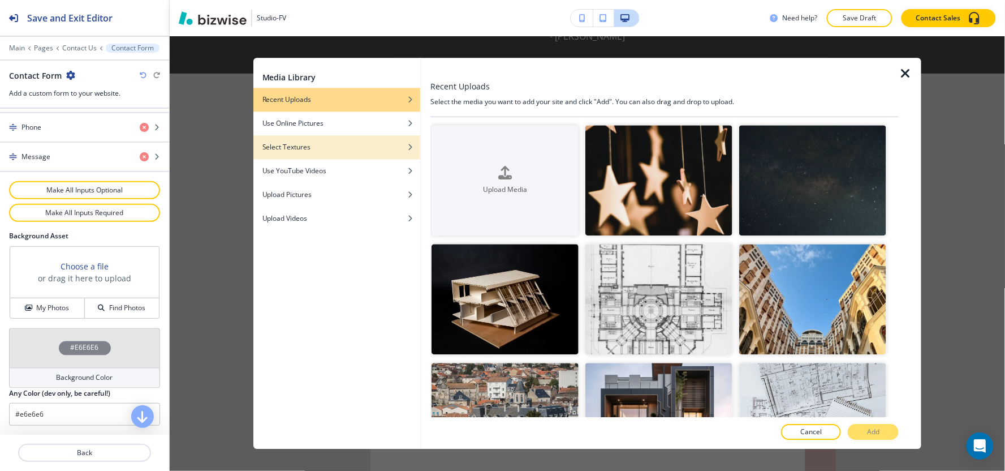
click at [334, 146] on div "Select Textures" at bounding box center [336, 147] width 167 height 10
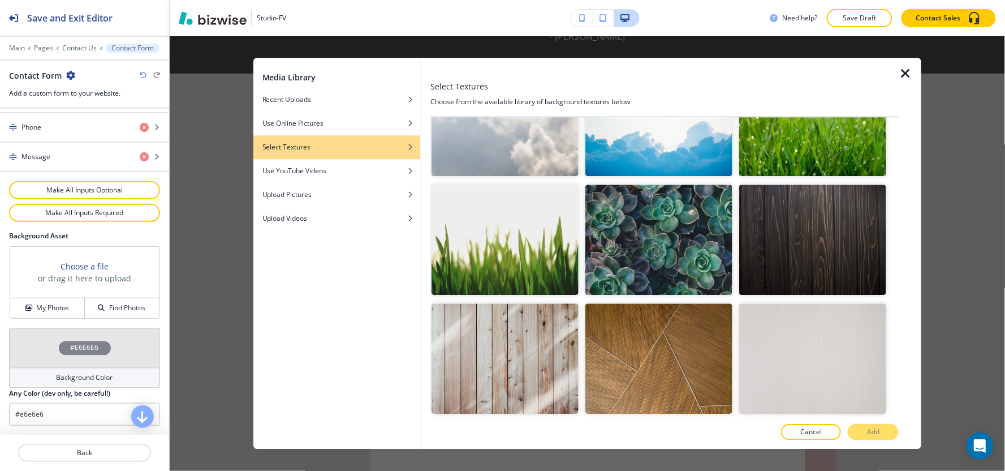
scroll to position [1855, 0]
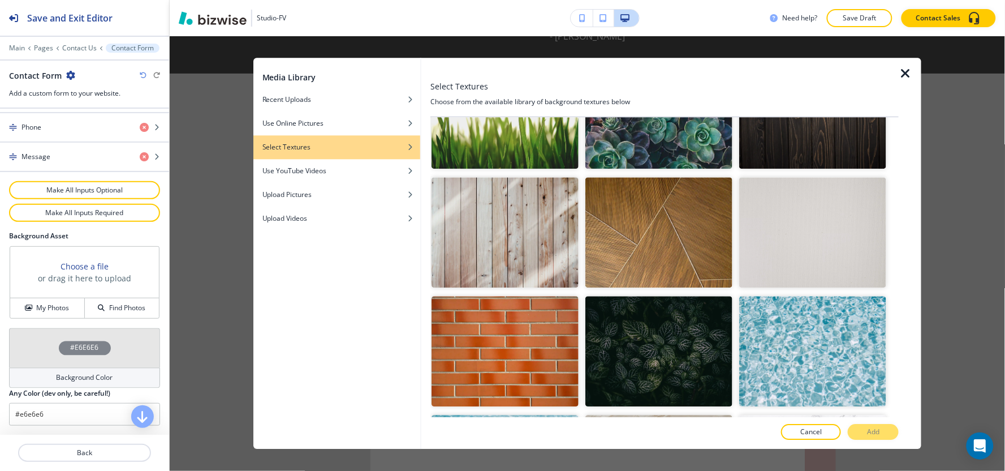
click at [670, 212] on img "button" at bounding box center [658, 232] width 147 height 110
click at [887, 435] on button "Add" at bounding box center [873, 432] width 51 height 16
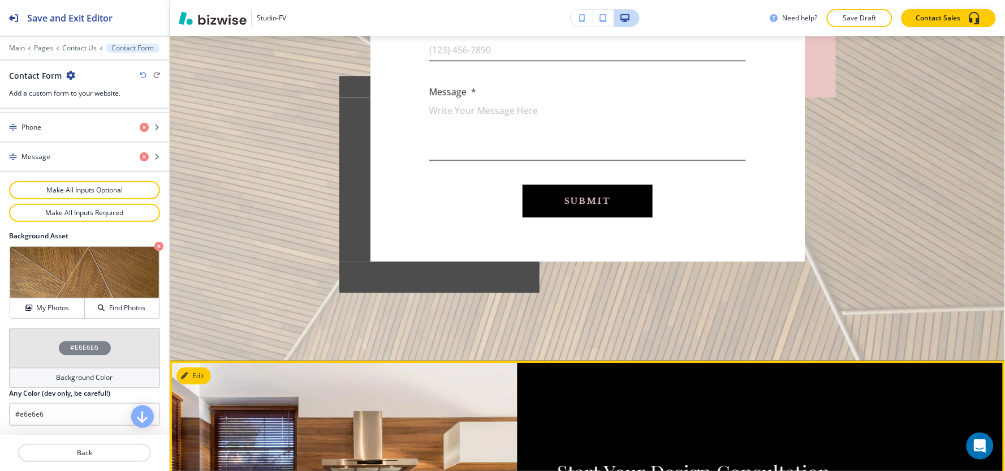
scroll to position [1111, 0]
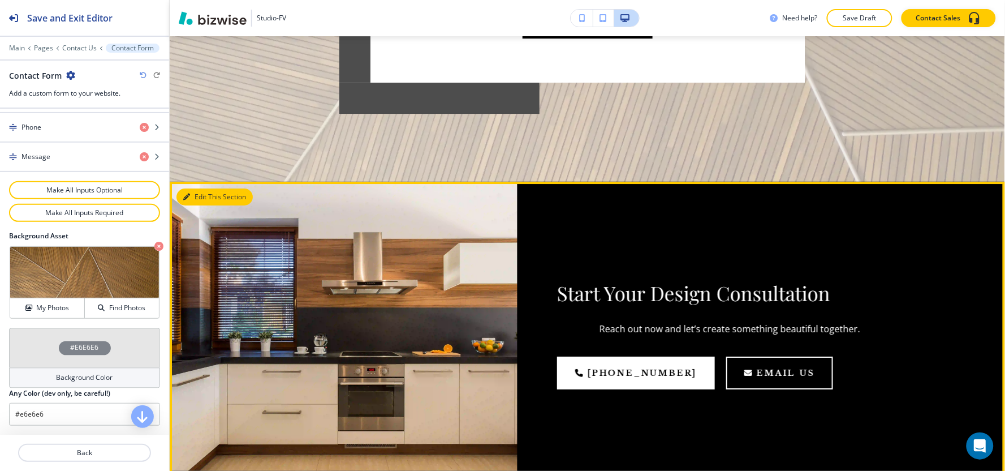
click at [206, 188] on button "Edit This Section" at bounding box center [214, 196] width 76 height 17
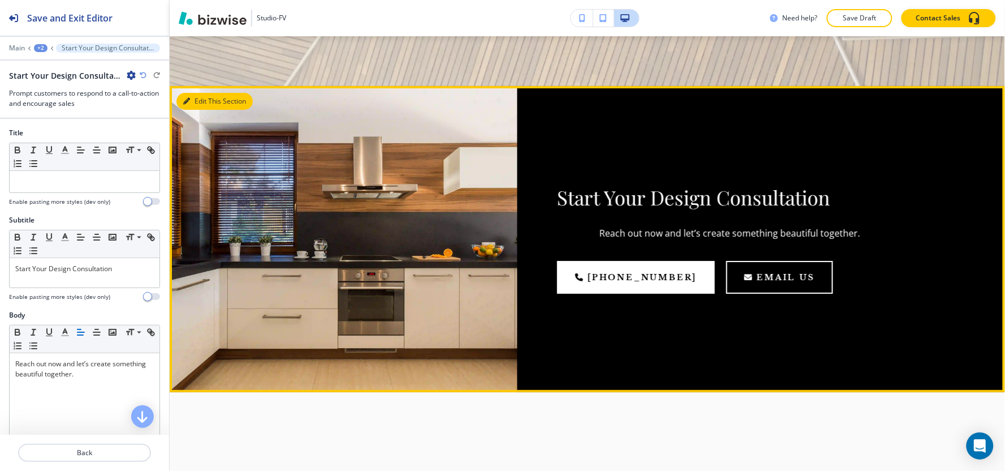
scroll to position [1218, 0]
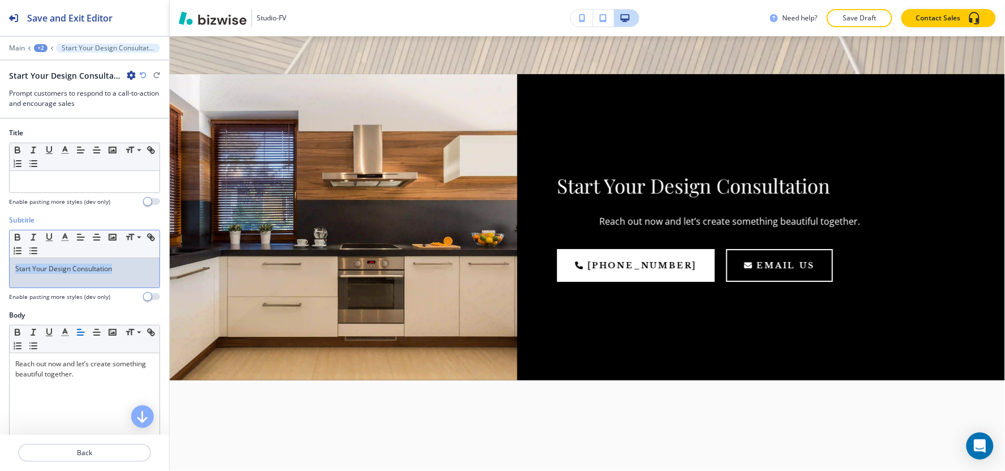
drag, startPoint x: 126, startPoint y: 269, endPoint x: 0, endPoint y: 286, distance: 127.2
click at [0, 286] on div "Subtitle Small Normal Large Huge Start Your Design Consultation Enable pasting …" at bounding box center [84, 262] width 169 height 95
copy p "Start Your Design Consultation"
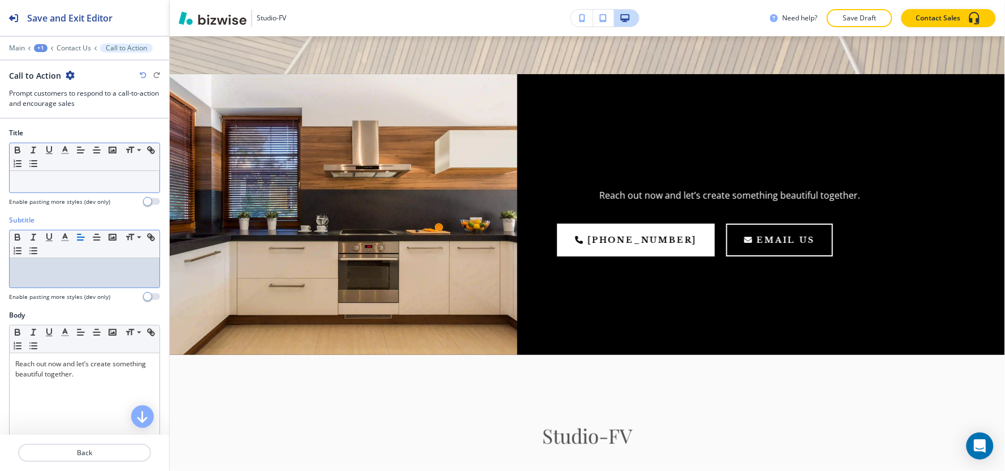
click at [49, 183] on p at bounding box center [84, 181] width 139 height 10
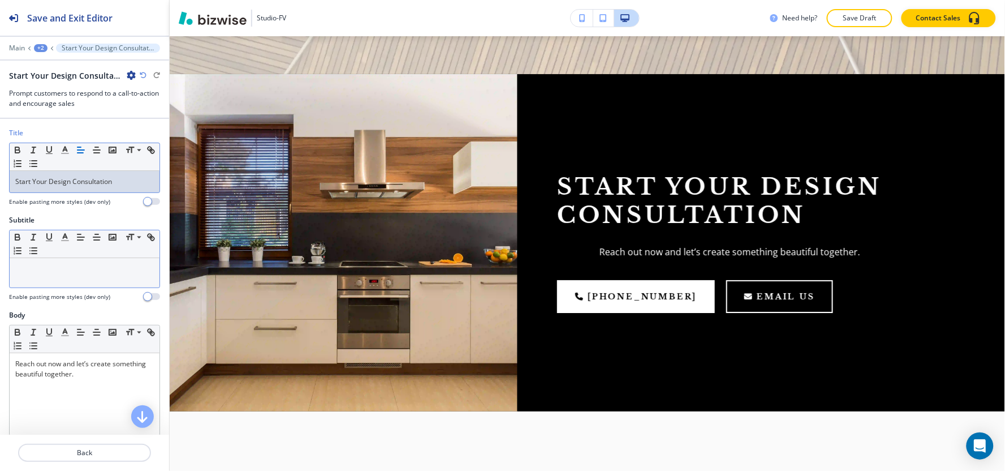
click at [88, 287] on div at bounding box center [85, 272] width 150 height 29
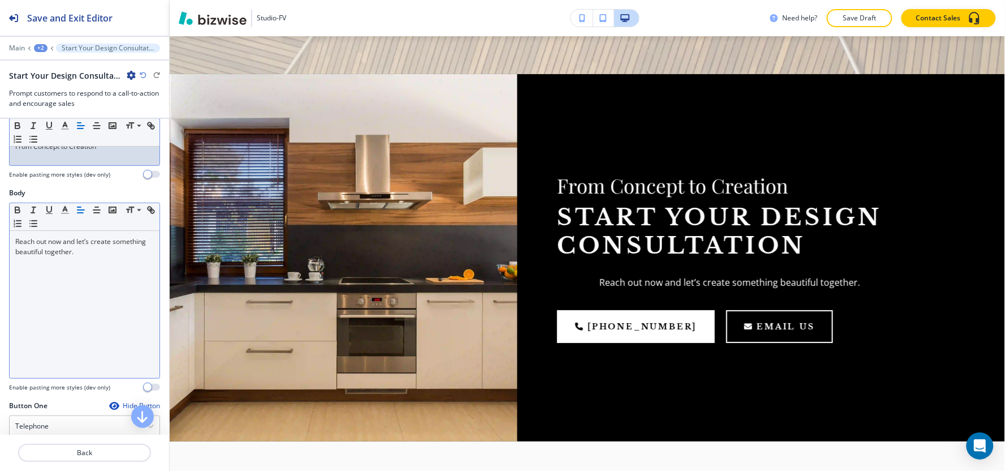
scroll to position [188, 0]
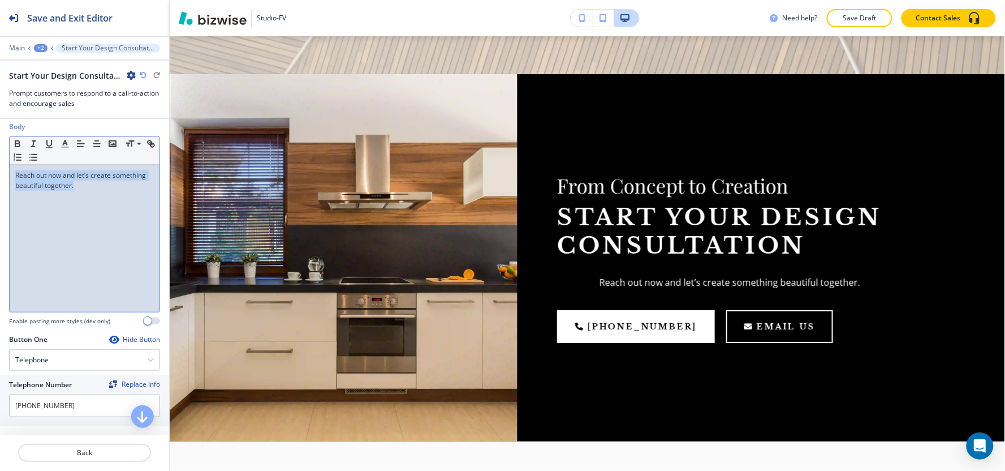
drag, startPoint x: 116, startPoint y: 193, endPoint x: 6, endPoint y: 172, distance: 112.4
click at [6, 172] on div "Body Small Normal Large Huge Reach out now and let’s create something beautiful…" at bounding box center [84, 228] width 169 height 213
click at [79, 145] on icon "button" at bounding box center [81, 144] width 10 height 10
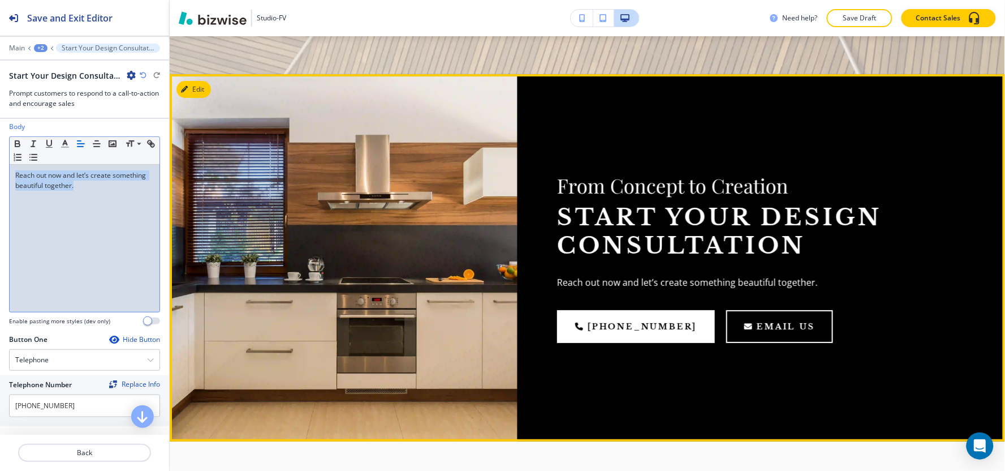
scroll to position [1469, 0]
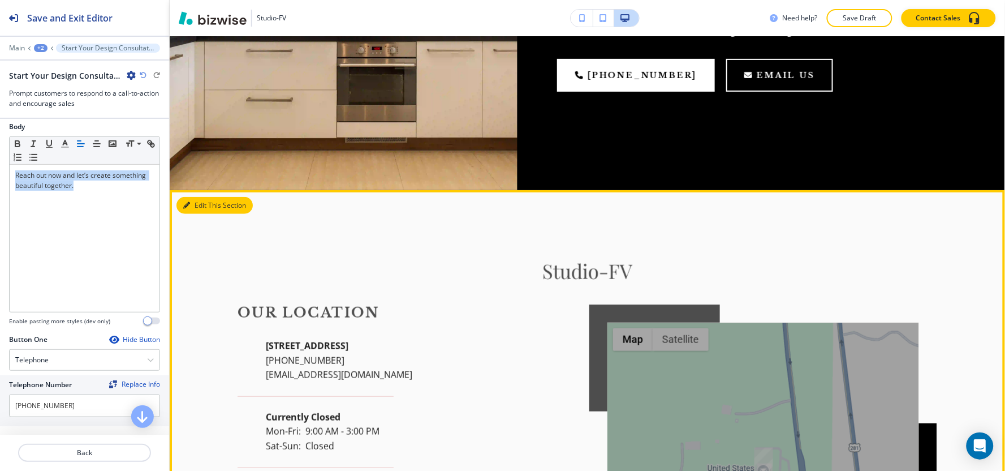
click at [196, 197] on button "Edit This Section" at bounding box center [214, 205] width 76 height 17
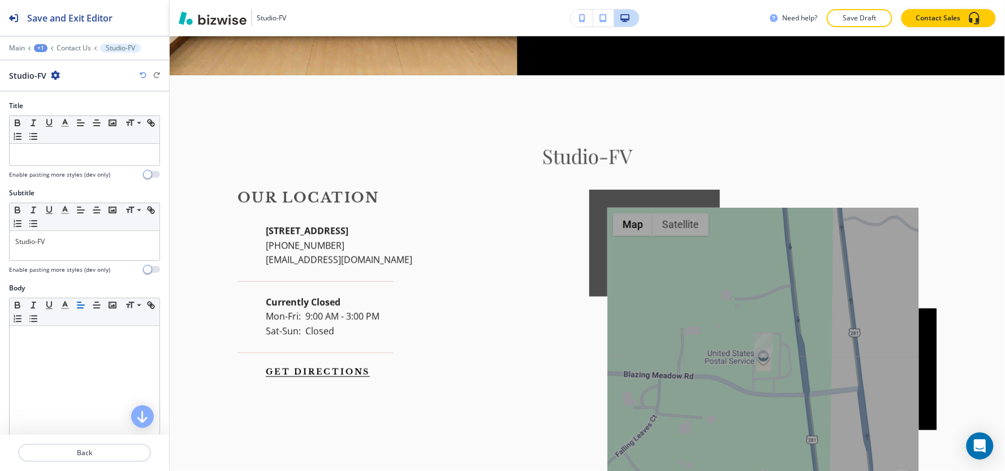
scroll to position [1585, 0]
drag, startPoint x: 71, startPoint y: 244, endPoint x: 0, endPoint y: 262, distance: 73.5
click at [0, 265] on div "Subtitle Small Normal Large Huge Studio-FV Enable pasting more styles (dev only)" at bounding box center [84, 235] width 169 height 95
copy p "Studio-FV"
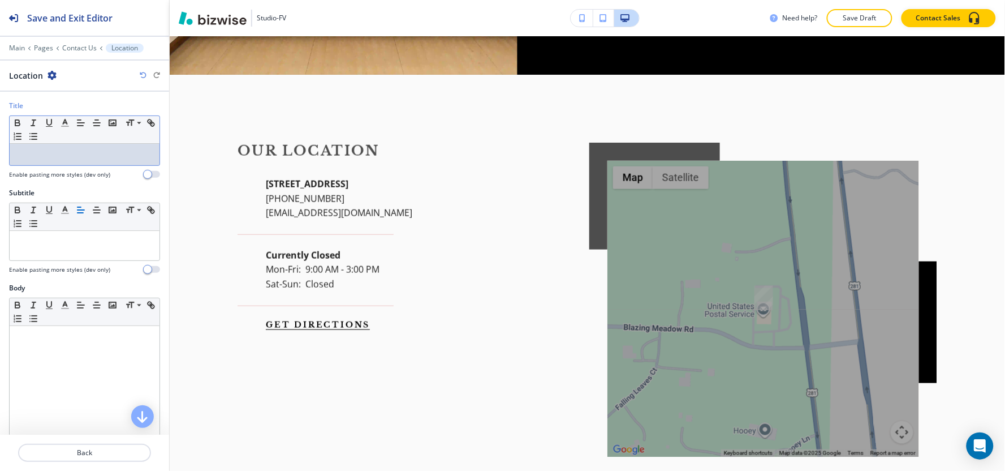
click at [79, 161] on div at bounding box center [85, 154] width 150 height 21
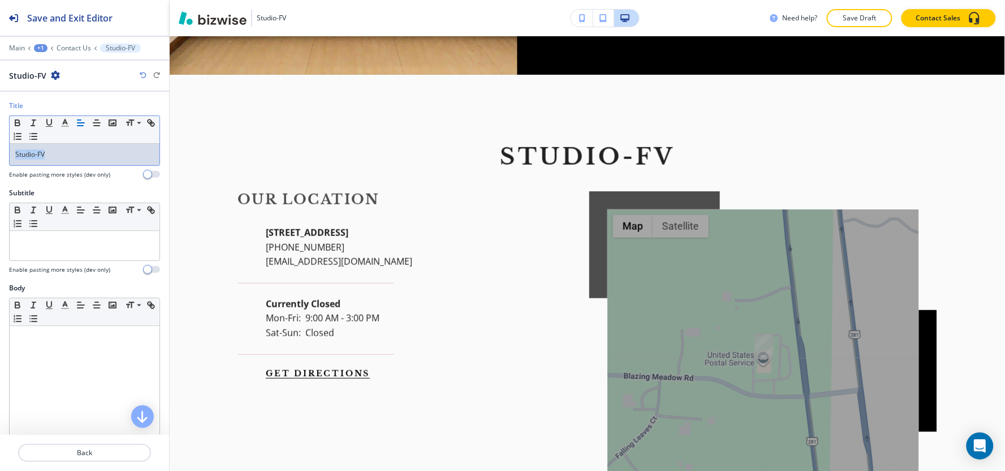
click at [0, 171] on div "Title Small Normal Large Huge Studio-FV Enable pasting more styles (dev only)" at bounding box center [84, 144] width 169 height 87
click at [60, 125] on icon "button" at bounding box center [65, 123] width 10 height 10
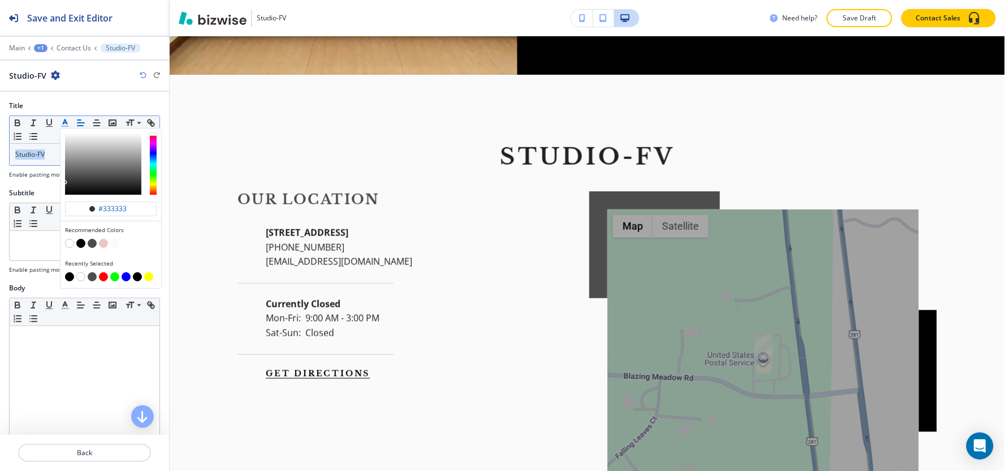
click at [72, 277] on button "button" at bounding box center [69, 276] width 9 height 9
type input "#000000"
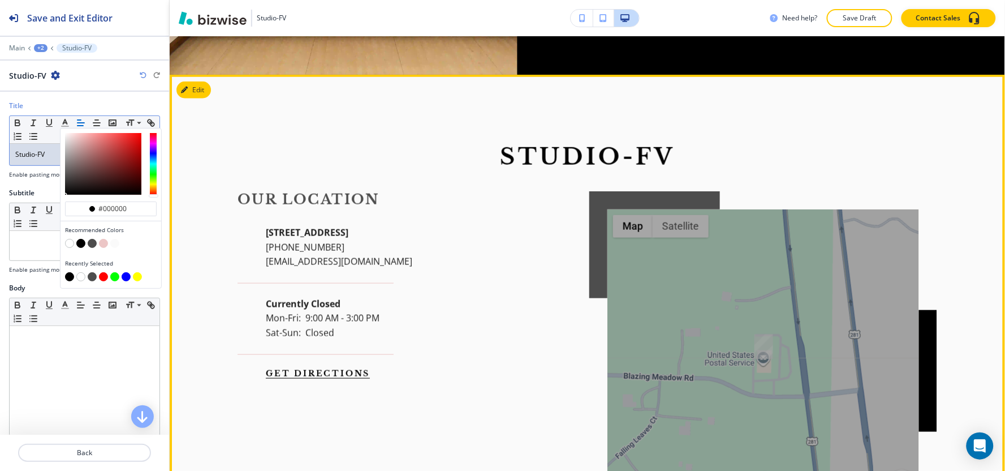
scroll to position [1836, 0]
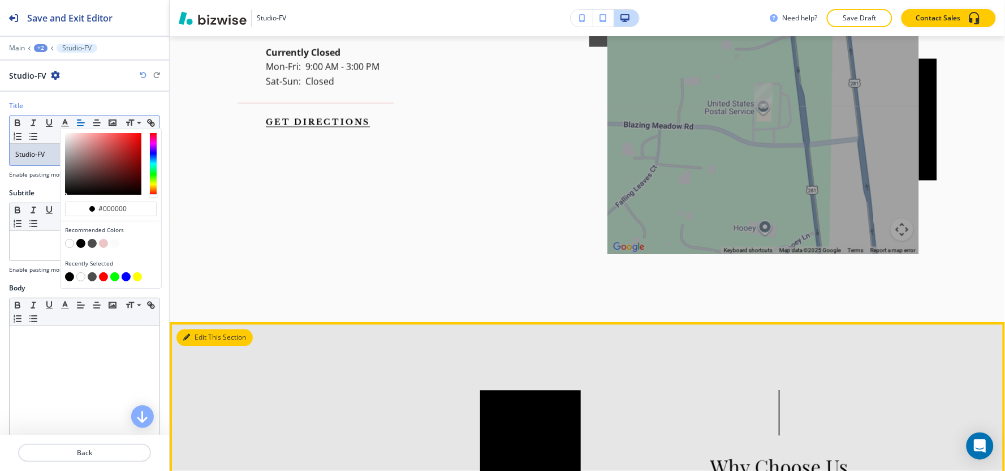
click at [195, 329] on button "Edit This Section" at bounding box center [214, 337] width 76 height 17
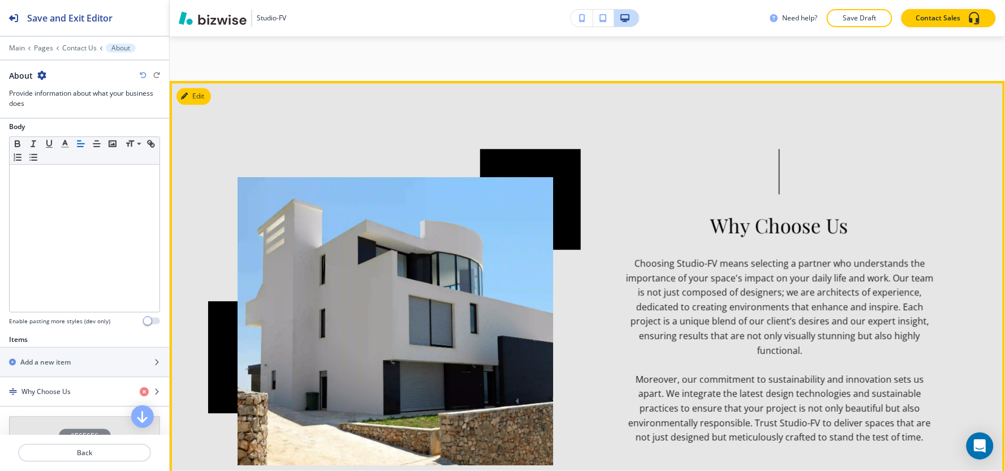
scroll to position [2079, 0]
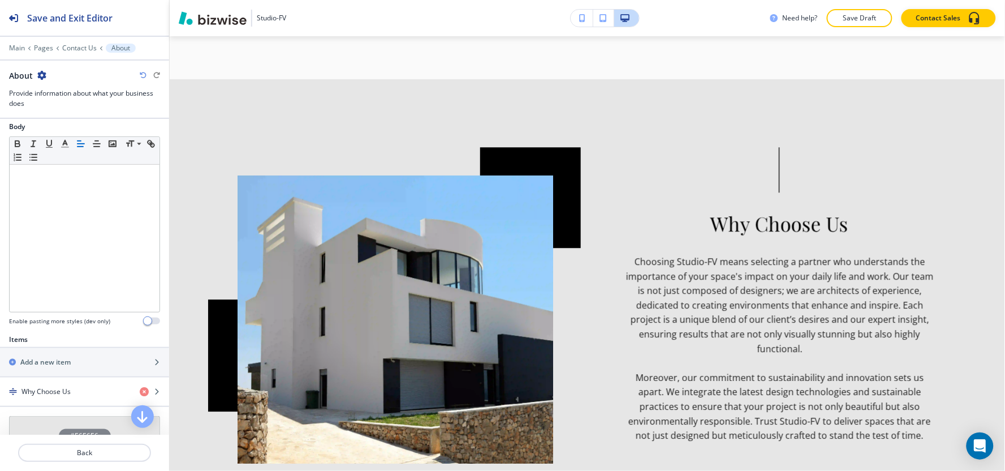
click at [17, 44] on div "Main Pages Contact Us About" at bounding box center [84, 48] width 151 height 9
click at [17, 52] on div "Main Pages Contact Us About" at bounding box center [84, 48] width 151 height 9
click at [17, 48] on p "Main" at bounding box center [17, 48] width 16 height 8
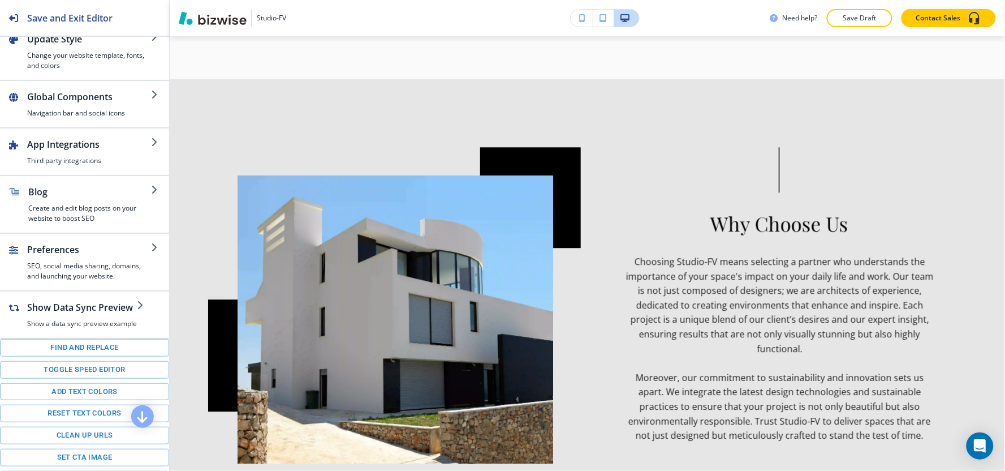
scroll to position [156, 0]
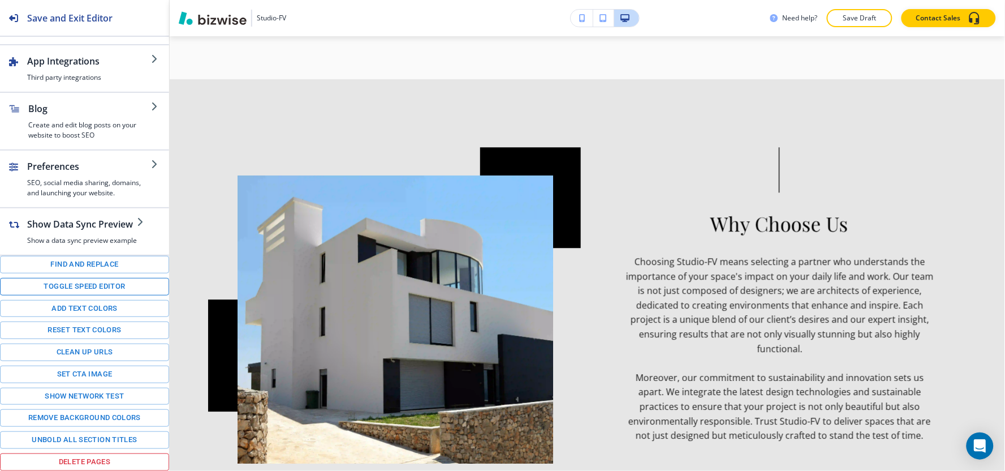
click at [67, 288] on button "Toggle speed editor" at bounding box center [84, 287] width 169 height 18
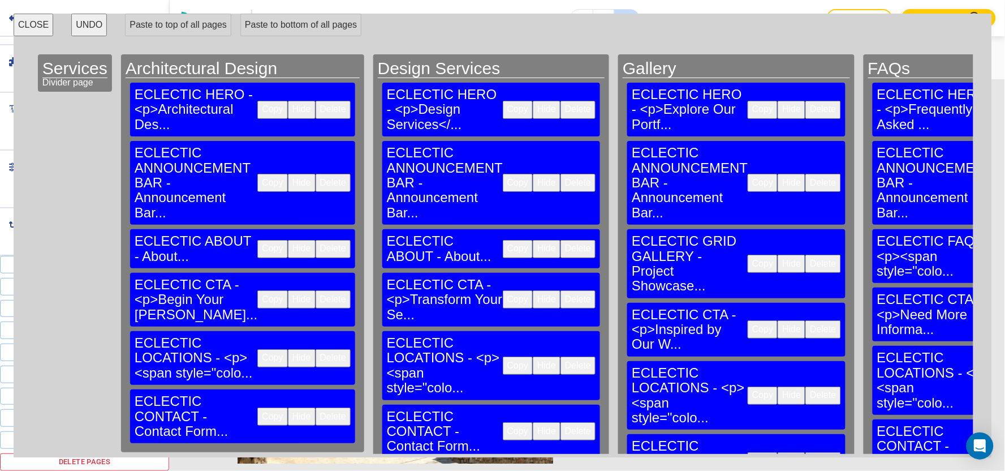
scroll to position [0, 428]
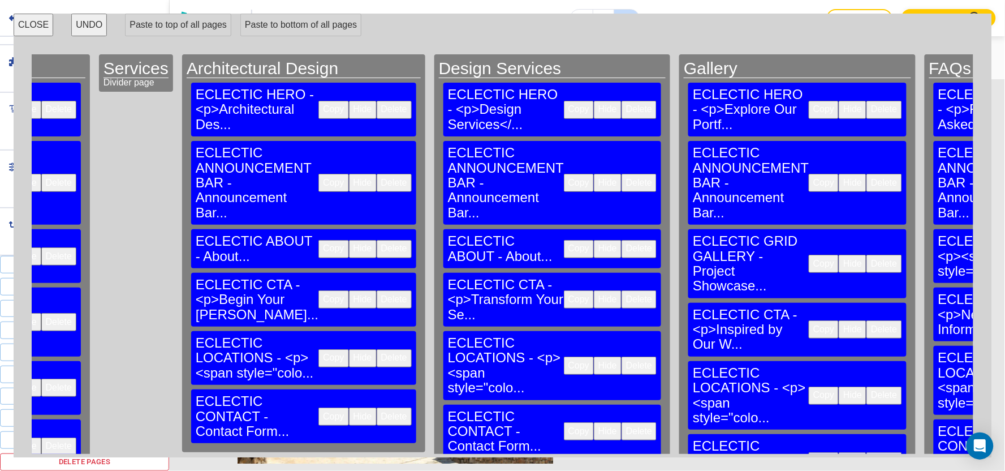
click at [36, 20] on button "CLOSE" at bounding box center [34, 25] width 40 height 23
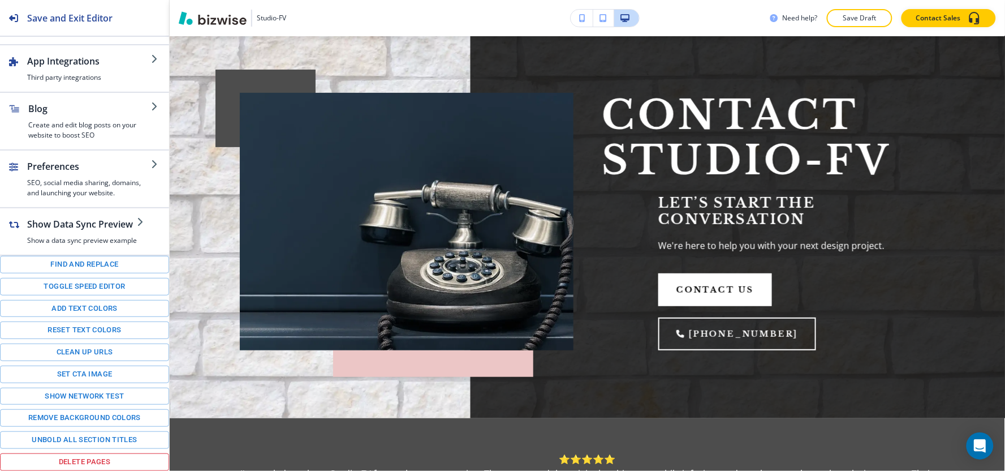
scroll to position [0, 0]
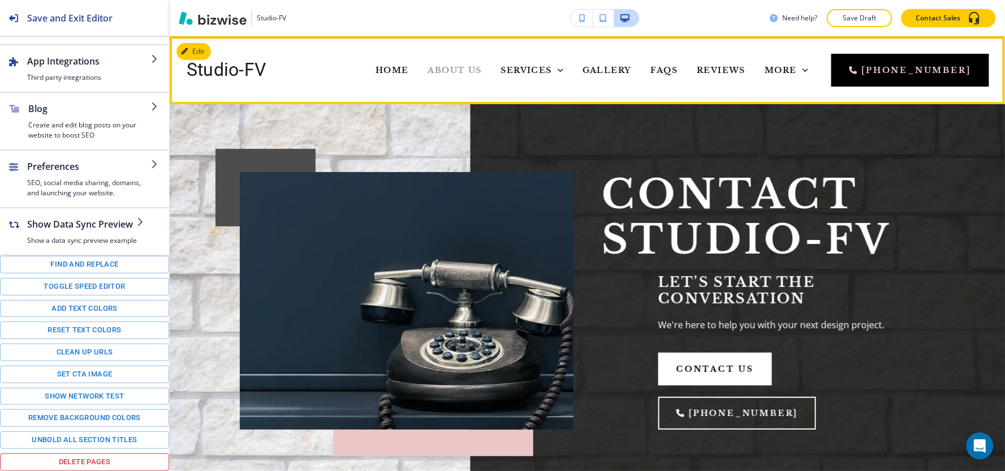
click at [428, 68] on span "About Us" at bounding box center [455, 70] width 54 height 10
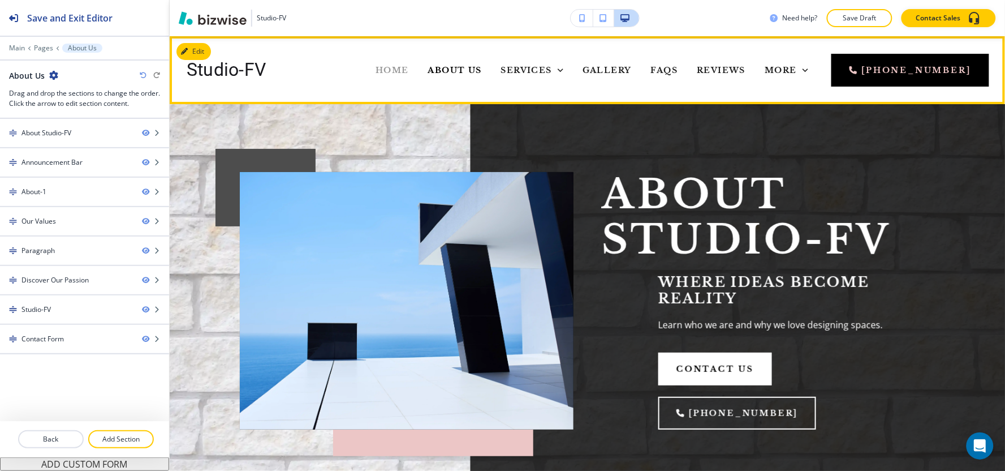
click at [376, 66] on span "Home" at bounding box center [392, 70] width 33 height 10
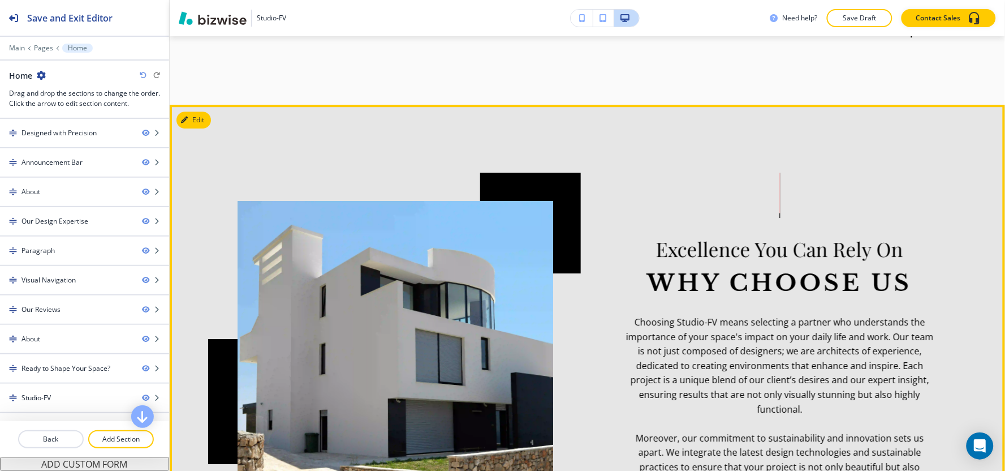
scroll to position [2199, 0]
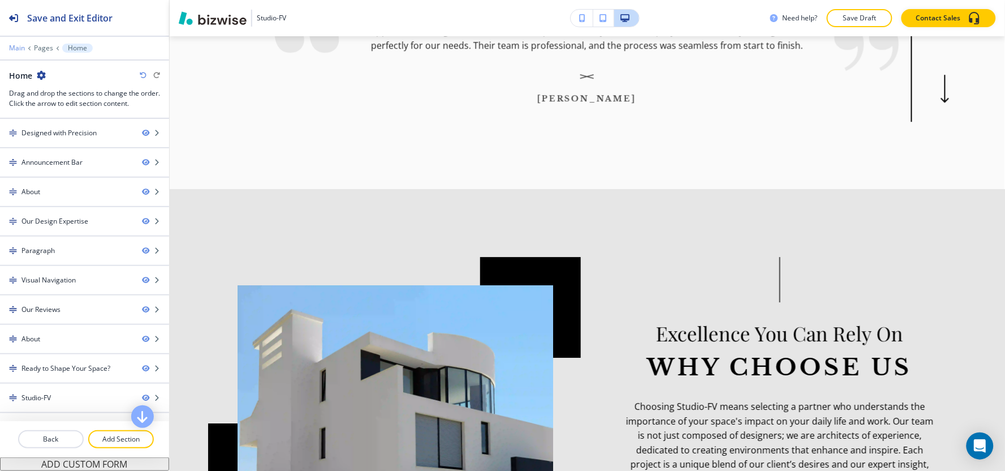
click at [11, 44] on p "Main" at bounding box center [17, 48] width 16 height 8
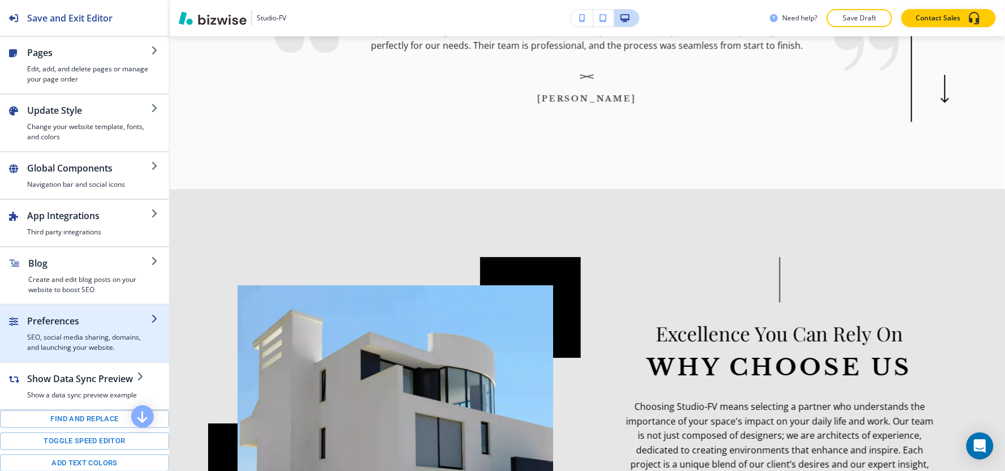
scroll to position [156, 0]
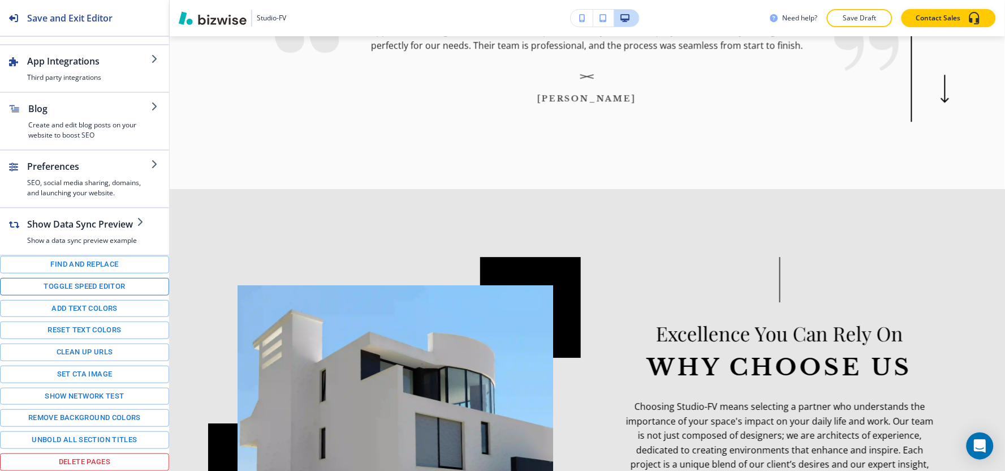
click at [58, 282] on button "Toggle speed editor" at bounding box center [84, 287] width 169 height 18
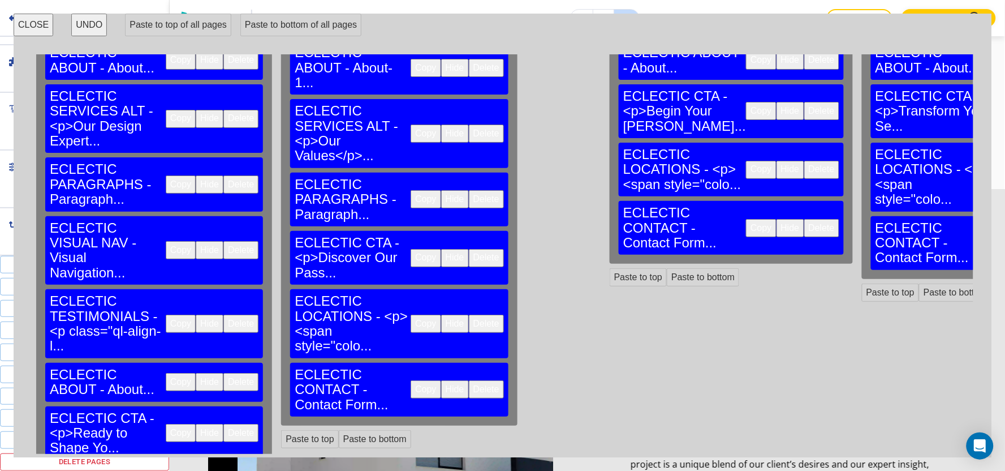
scroll to position [201, 0]
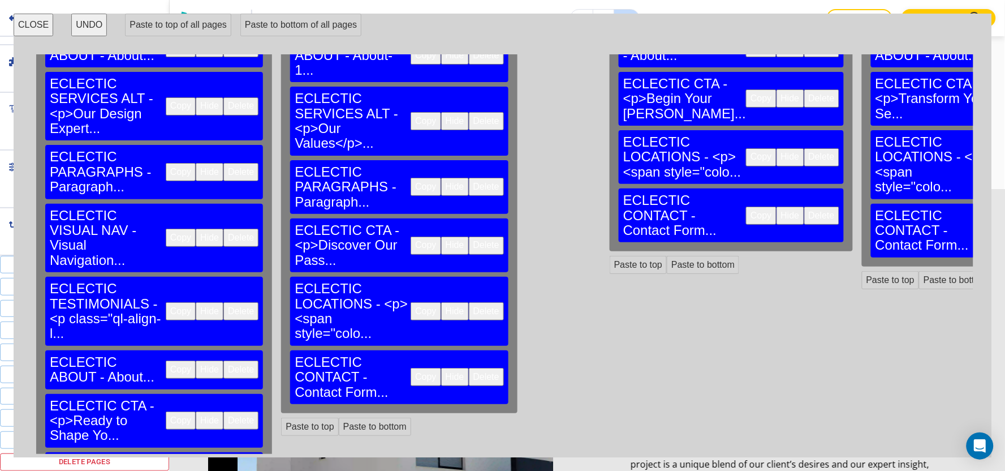
click at [166, 360] on button "Copy" at bounding box center [181, 369] width 30 height 18
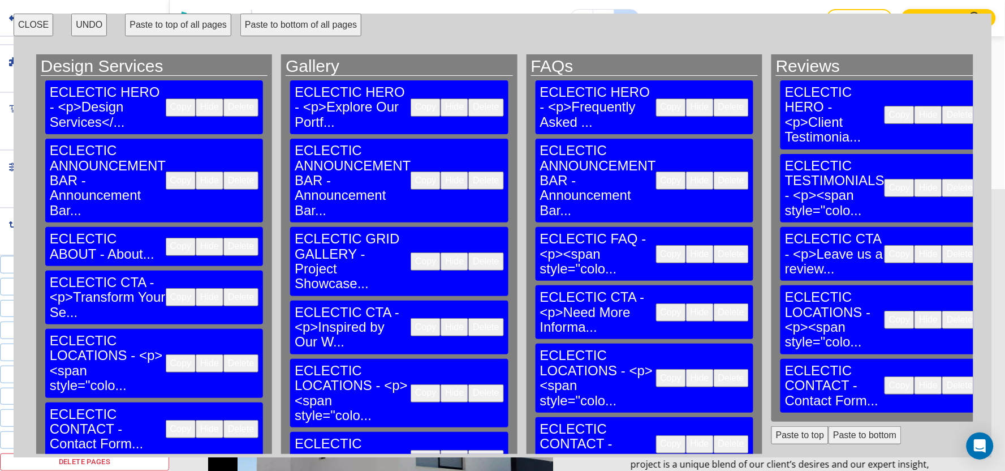
scroll to position [0, 826]
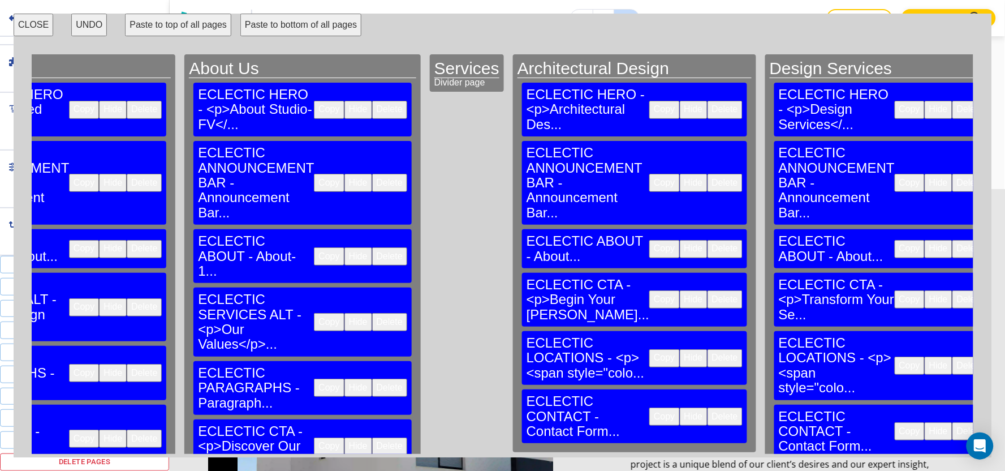
scroll to position [0, 91]
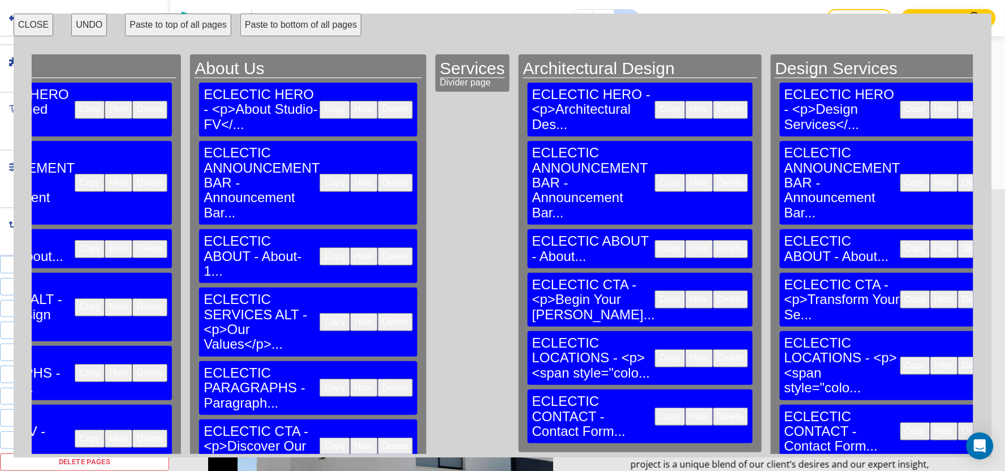
click at [26, 31] on button "CLOSE" at bounding box center [34, 25] width 40 height 23
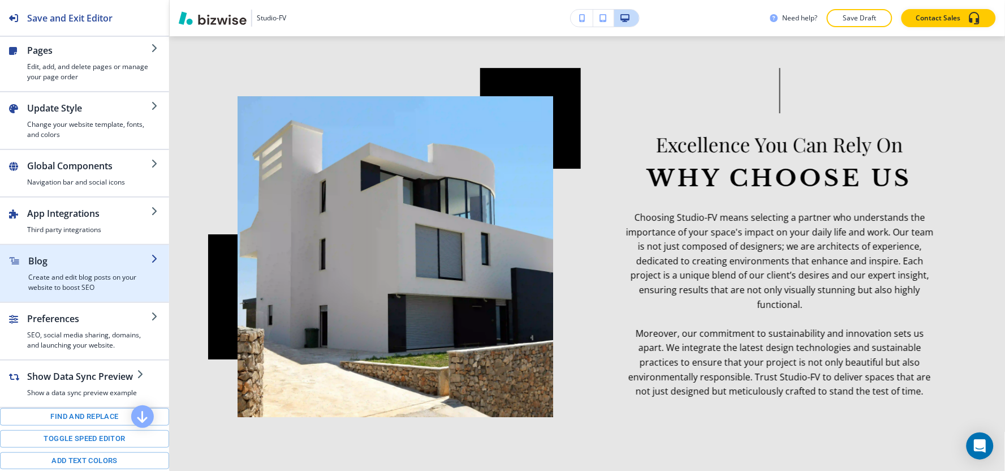
scroll to position [0, 0]
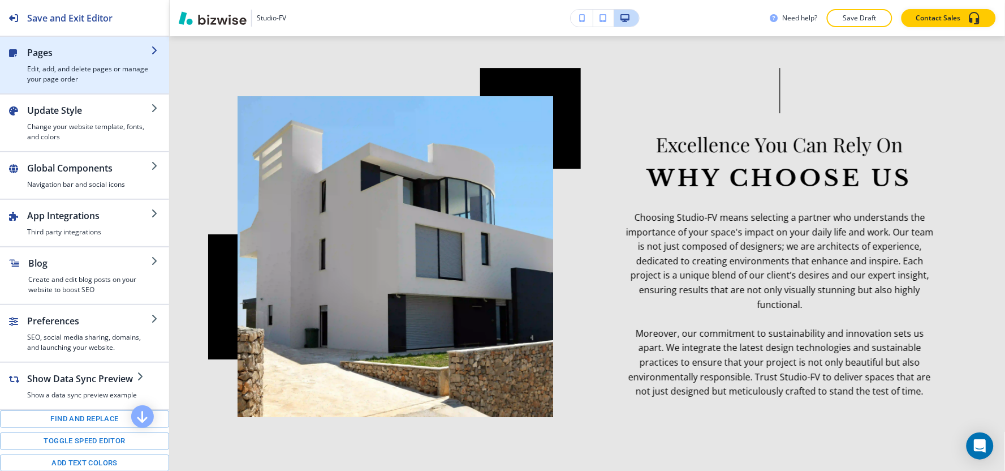
click at [87, 78] on h4 "Edit, add, and delete pages or manage your page order" at bounding box center [89, 74] width 124 height 20
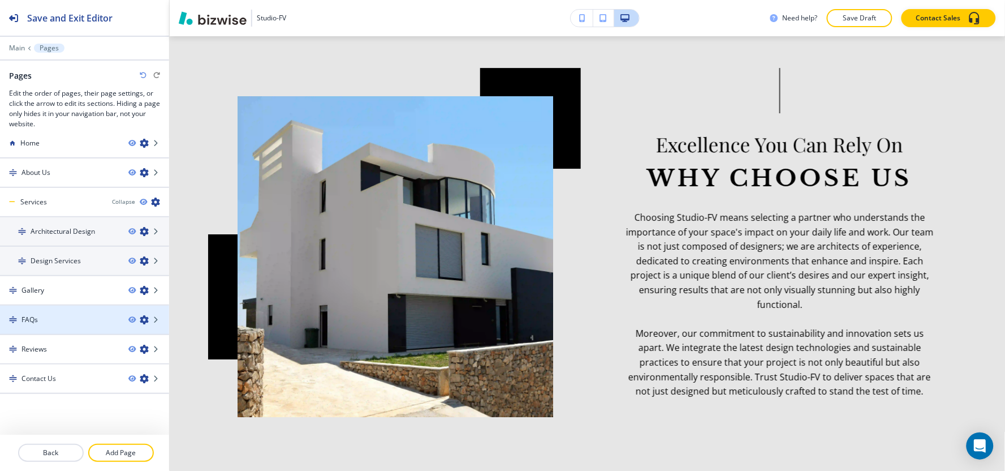
scroll to position [13, 0]
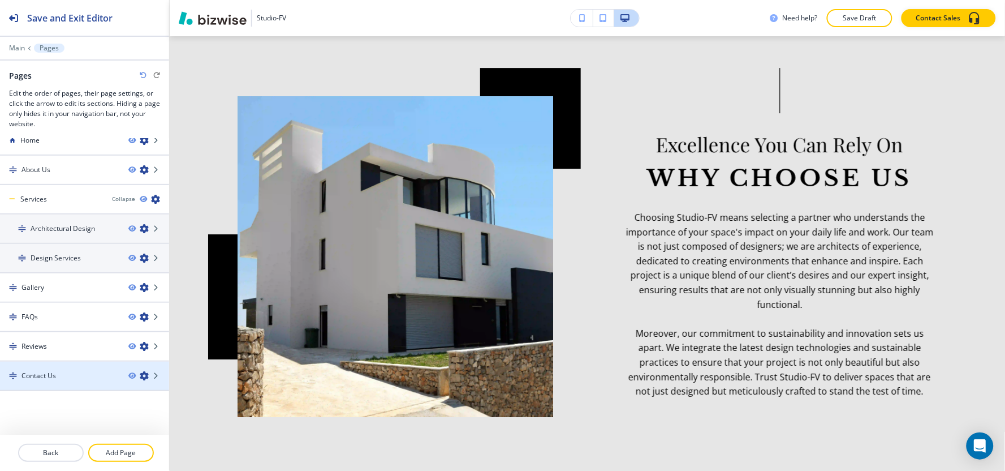
click at [46, 370] on h4 "Contact Us" at bounding box center [38, 375] width 34 height 10
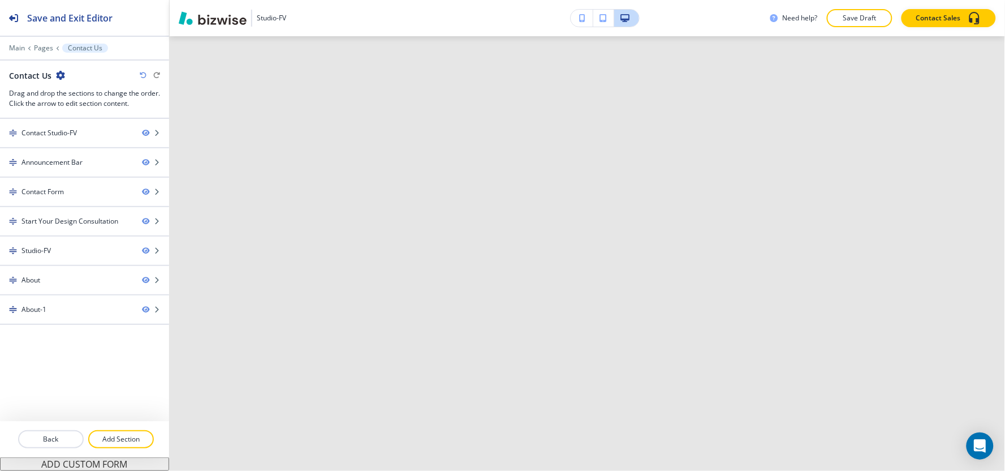
scroll to position [0, 0]
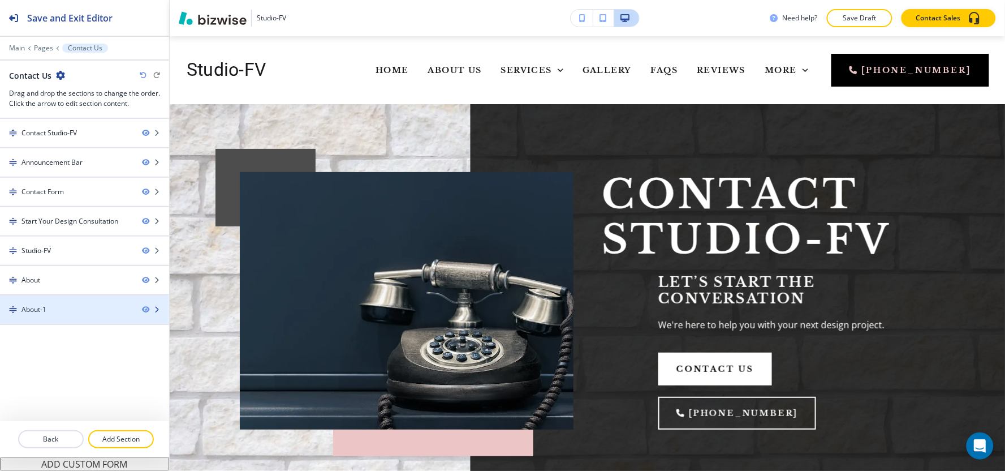
click at [72, 312] on div "About-1" at bounding box center [66, 309] width 133 height 10
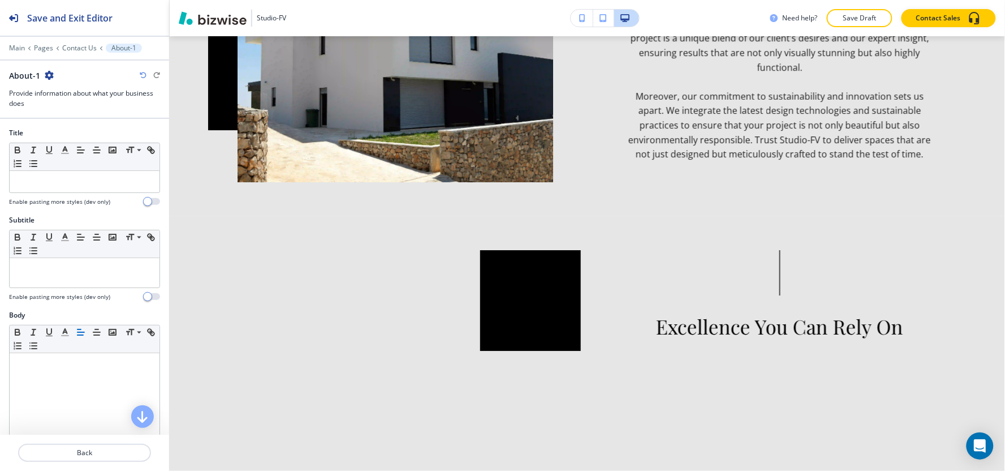
scroll to position [2370, 0]
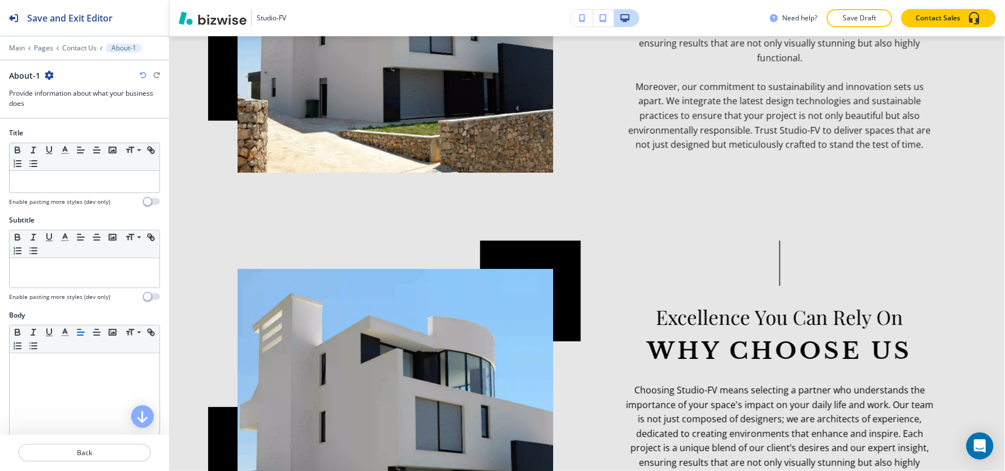
click at [49, 76] on icon "button" at bounding box center [49, 75] width 9 height 9
click at [61, 93] on p "Rename Section" at bounding box center [80, 95] width 58 height 10
click at [66, 83] on input "About-1" at bounding box center [67, 75] width 117 height 23
type input "About"
click at [84, 47] on p "Contact Us" at bounding box center [79, 48] width 34 height 8
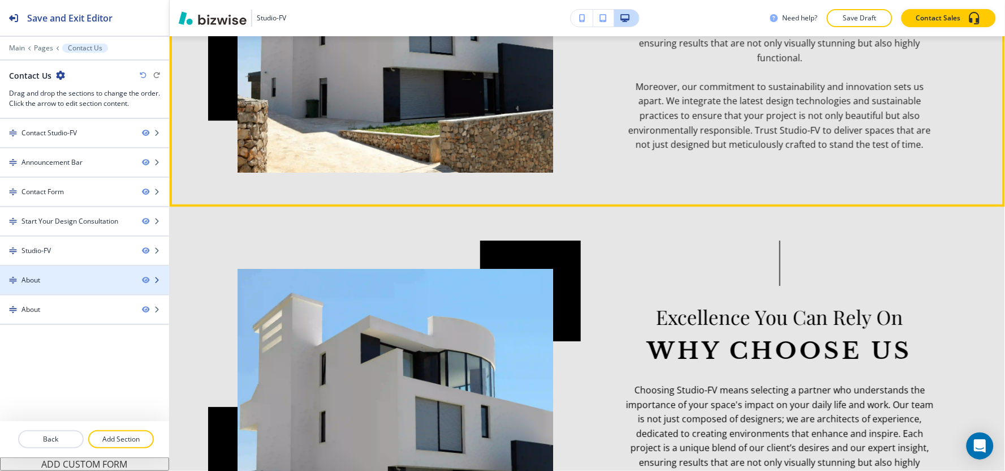
click at [66, 283] on div "About" at bounding box center [66, 280] width 133 height 10
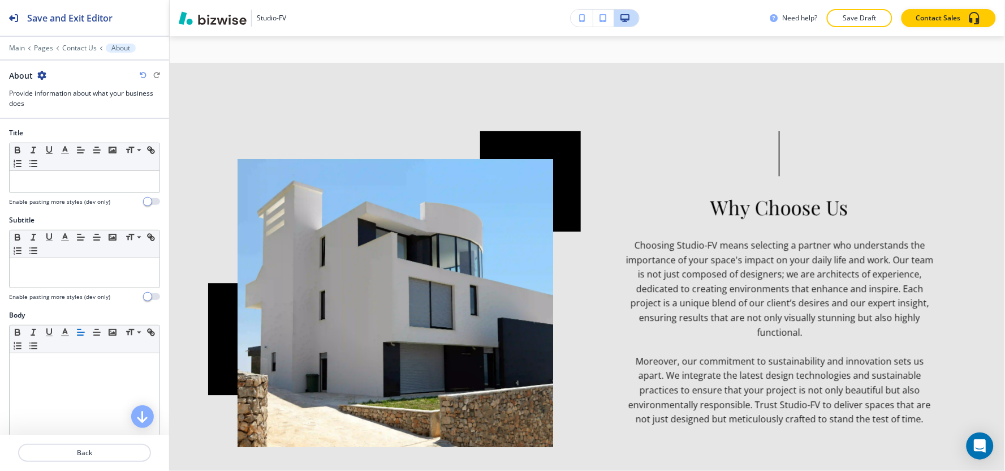
scroll to position [2079, 0]
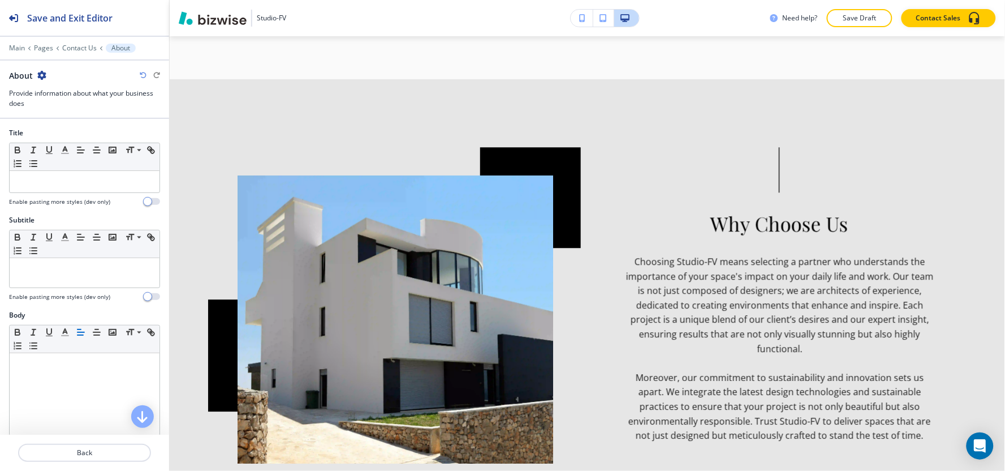
click at [41, 72] on icon "button" at bounding box center [41, 75] width 9 height 9
click at [87, 141] on button "Delete Section" at bounding box center [72, 134] width 72 height 20
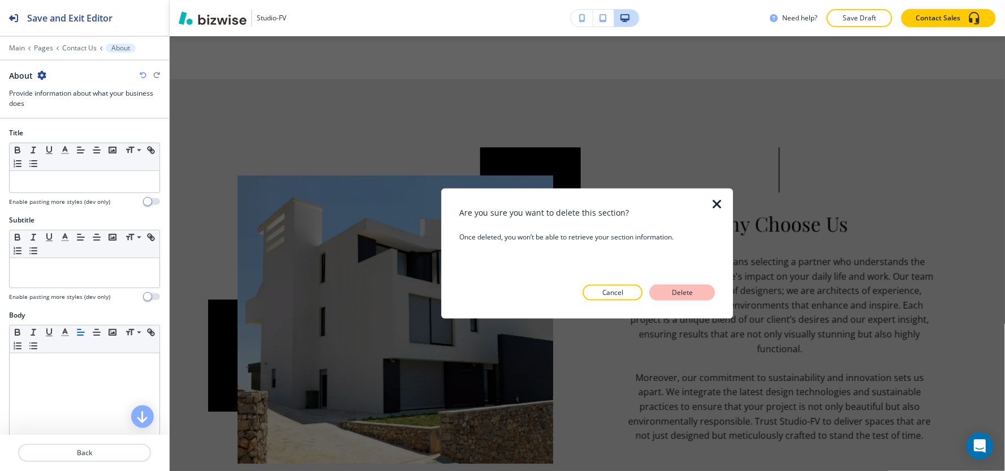
click at [671, 291] on p "Delete" at bounding box center [682, 292] width 27 height 10
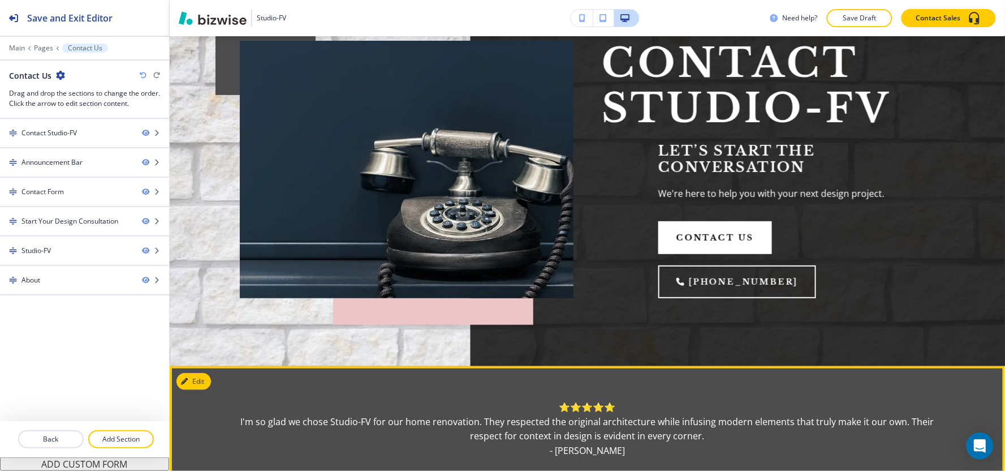
scroll to position [0, 0]
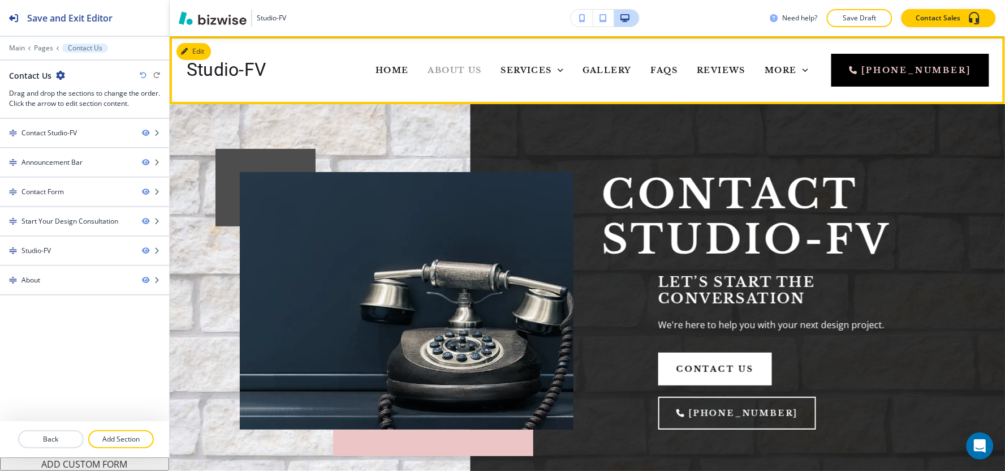
click at [428, 74] on span "About Us" at bounding box center [455, 70] width 54 height 10
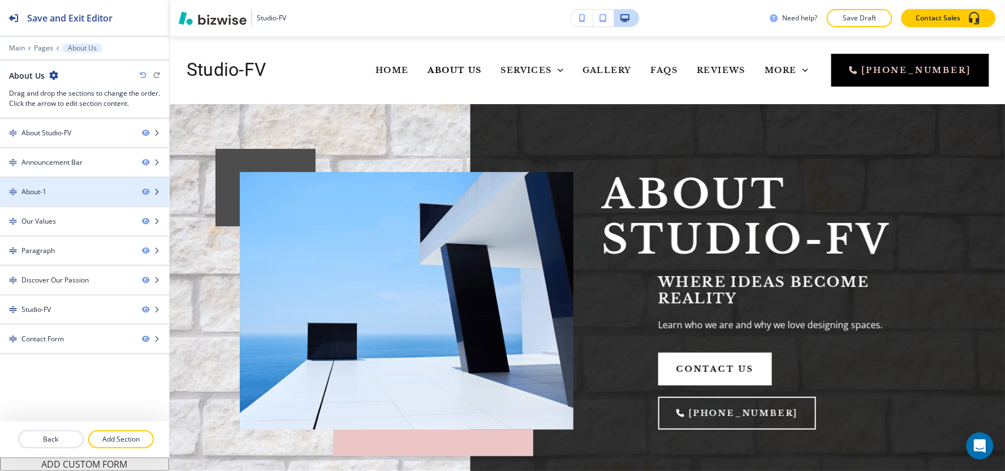
click at [70, 187] on div "About-1" at bounding box center [66, 192] width 133 height 10
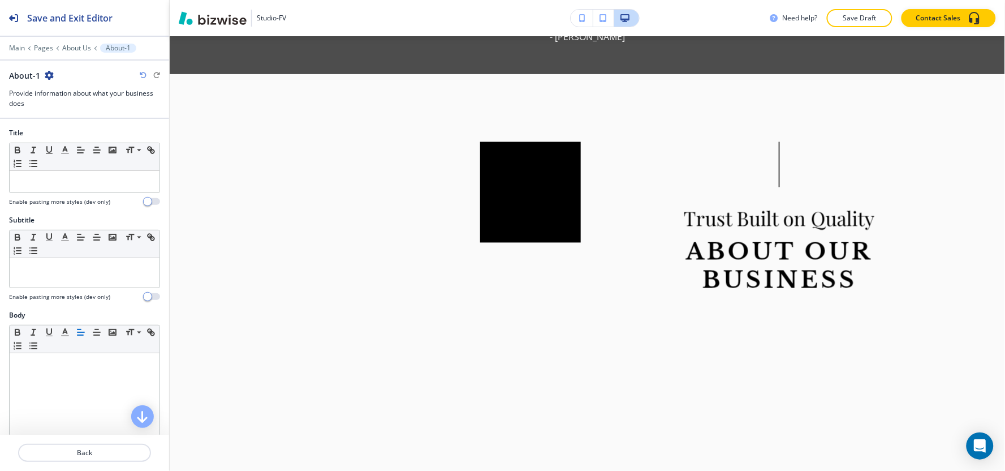
scroll to position [546, 0]
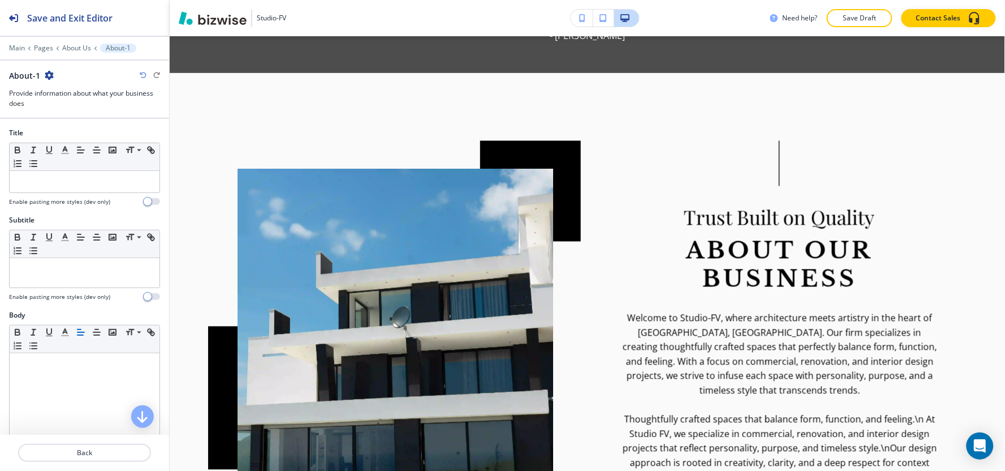
click at [45, 74] on icon "button" at bounding box center [49, 75] width 9 height 9
click at [63, 88] on button "Rename Section" at bounding box center [80, 95] width 72 height 20
click at [66, 75] on input "About-1" at bounding box center [67, 75] width 117 height 23
type input "About"
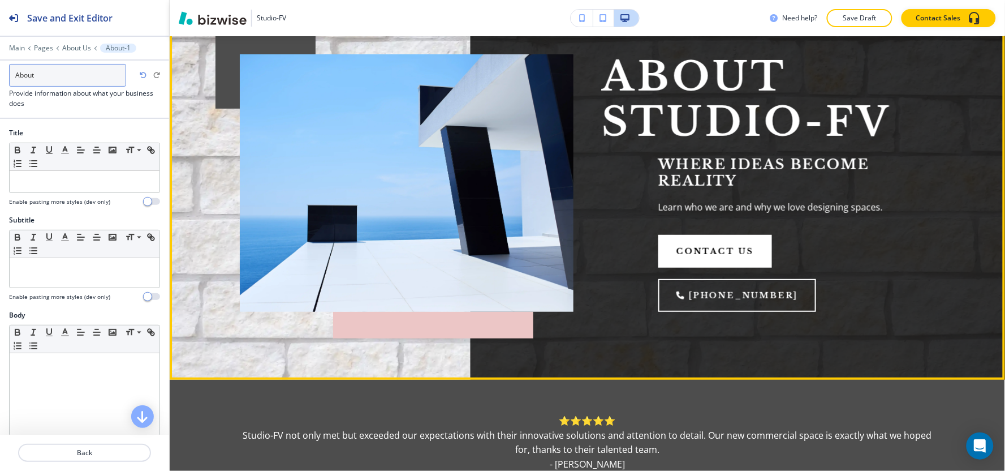
scroll to position [0, 0]
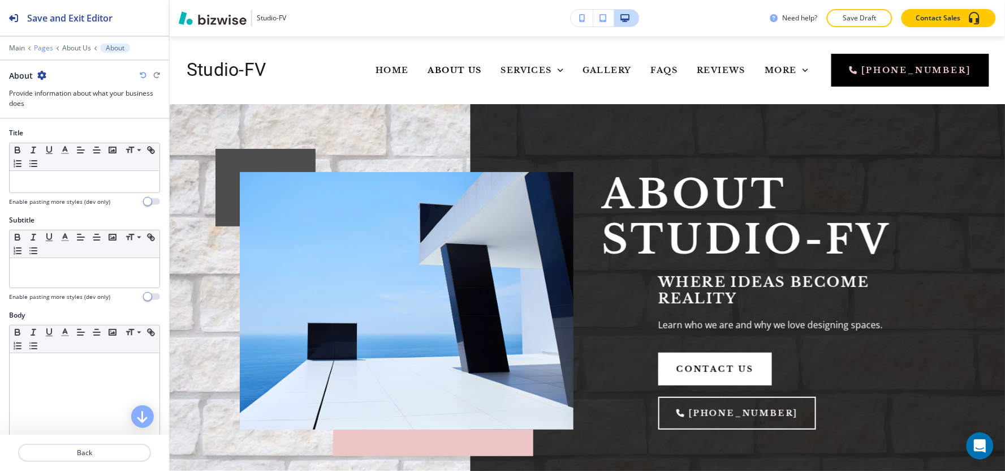
click at [46, 48] on p "Pages" at bounding box center [43, 48] width 19 height 8
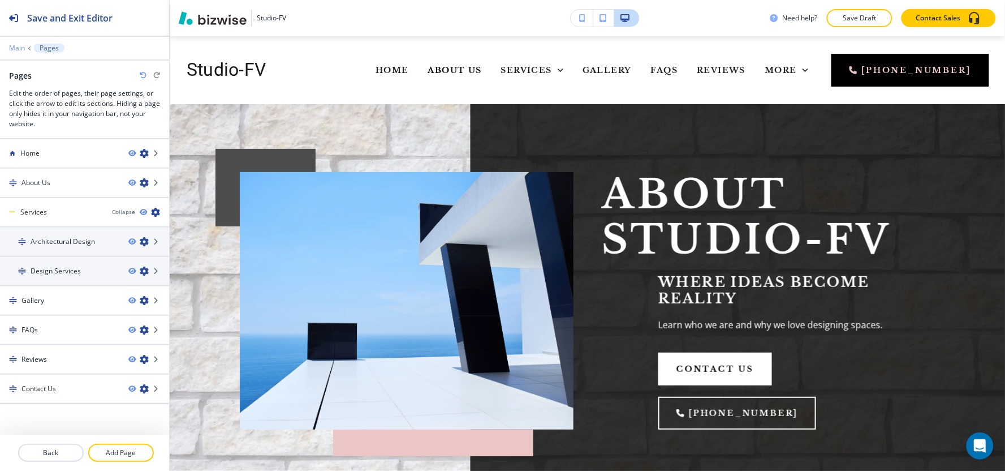
click at [17, 46] on p "Main" at bounding box center [17, 48] width 16 height 8
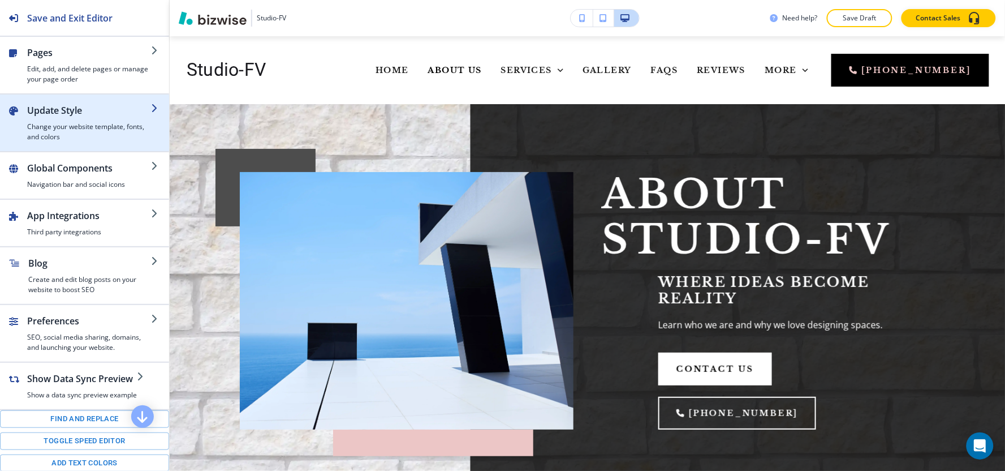
click at [72, 126] on h4 "Change your website template, fonts, and colors" at bounding box center [89, 132] width 124 height 20
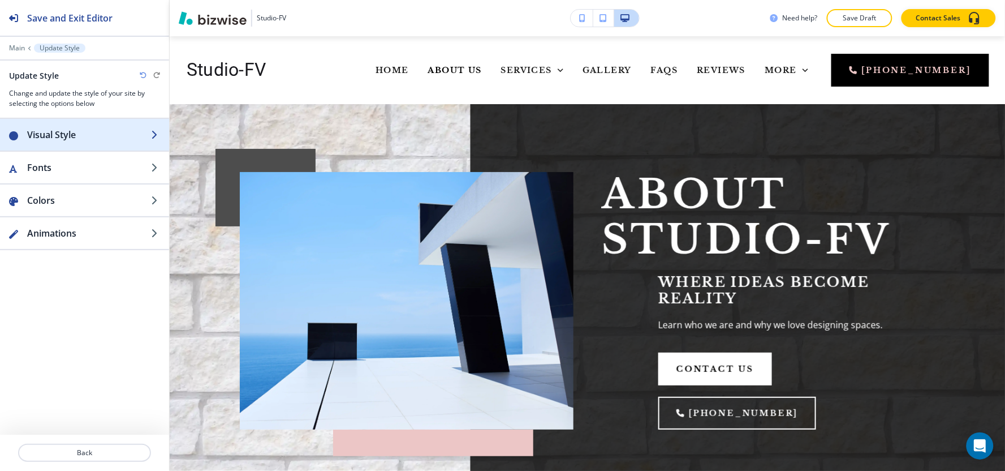
click at [74, 144] on div "button" at bounding box center [84, 145] width 169 height 9
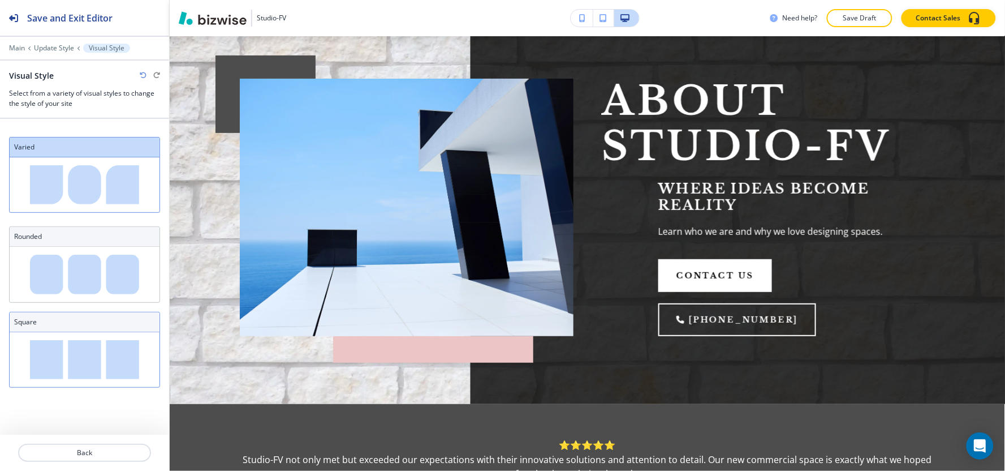
scroll to position [188, 0]
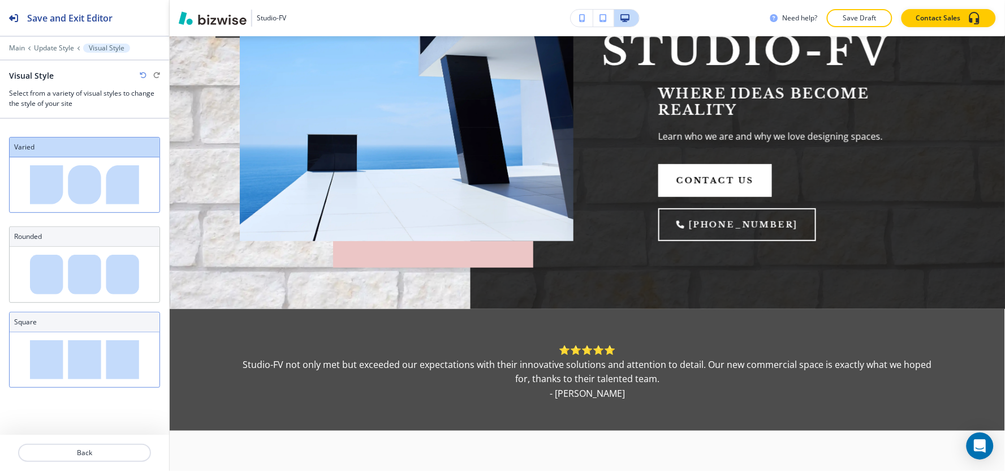
click at [114, 331] on div "Square" at bounding box center [85, 322] width 150 height 20
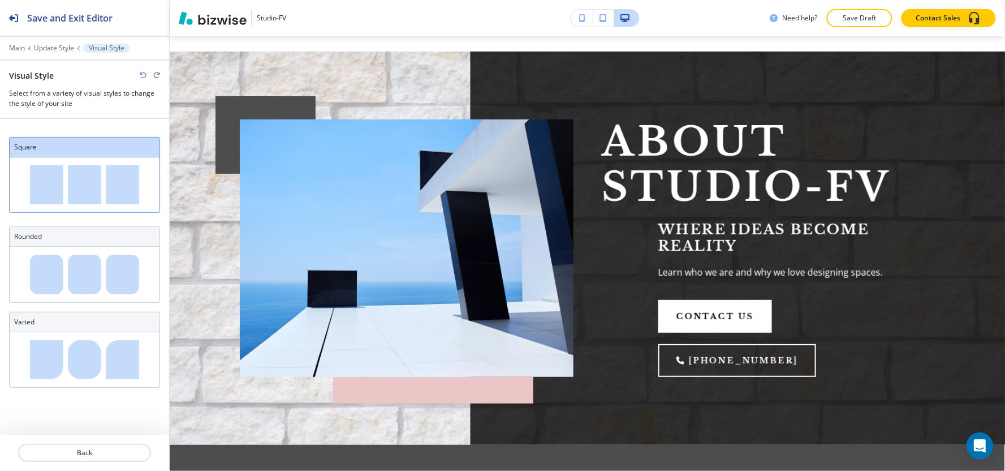
scroll to position [0, 0]
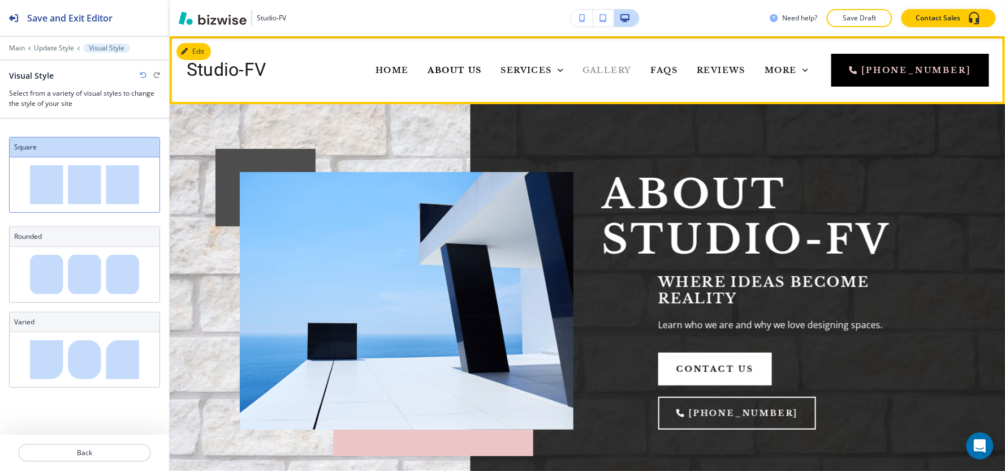
click at [583, 74] on span "Gallery" at bounding box center [607, 70] width 49 height 10
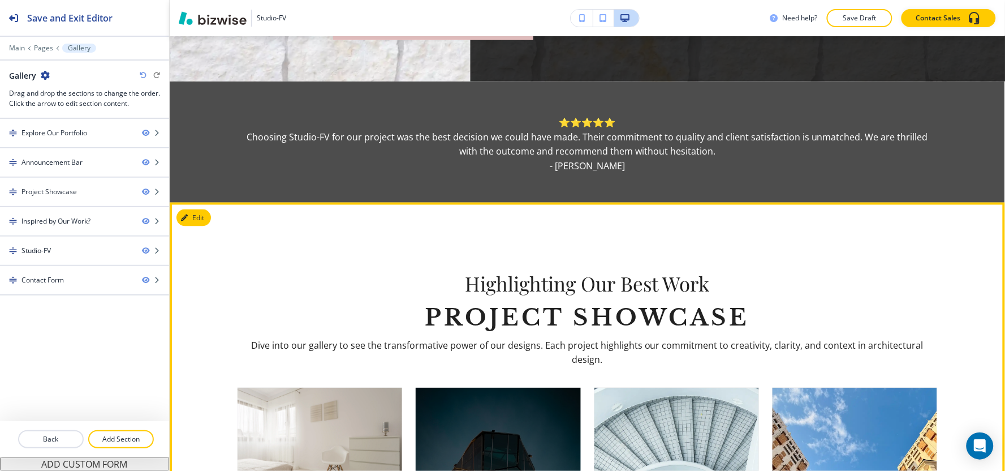
scroll to position [439, 0]
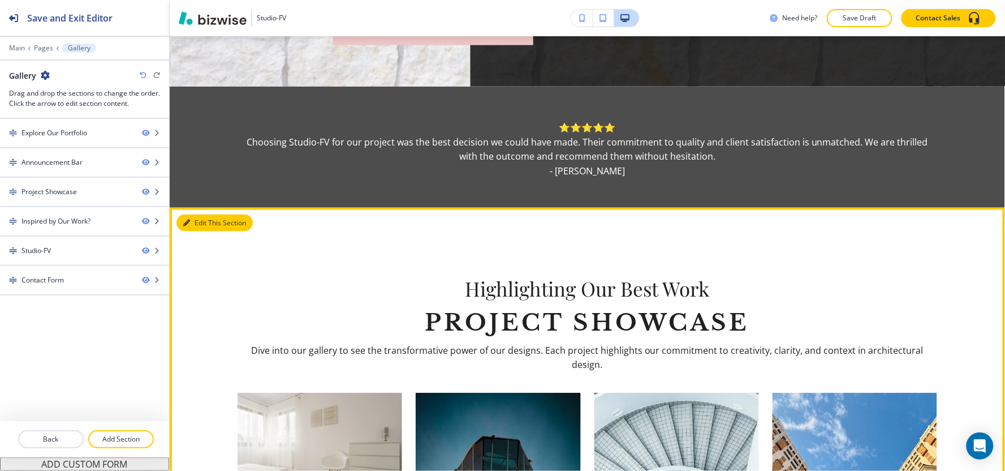
click at [195, 214] on button "Edit This Section" at bounding box center [214, 222] width 76 height 17
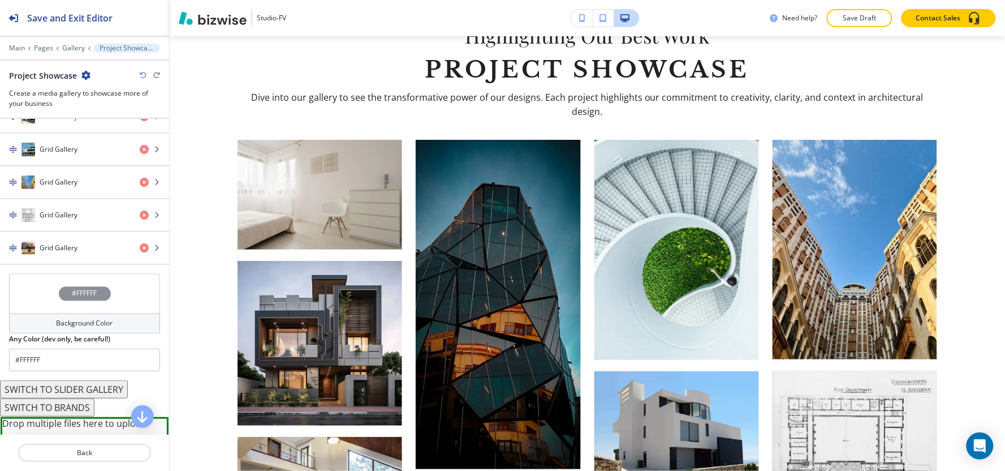
scroll to position [752, 0]
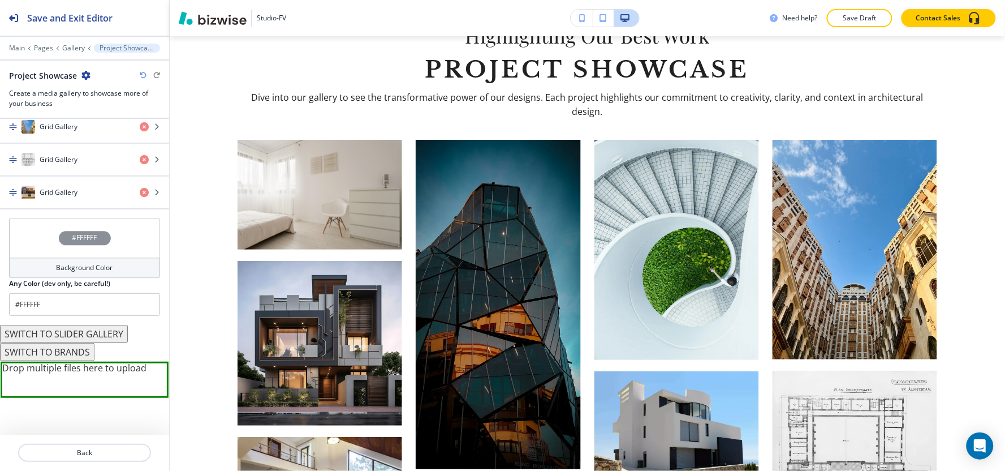
click at [74, 267] on h4 "Background Color" at bounding box center [85, 268] width 57 height 10
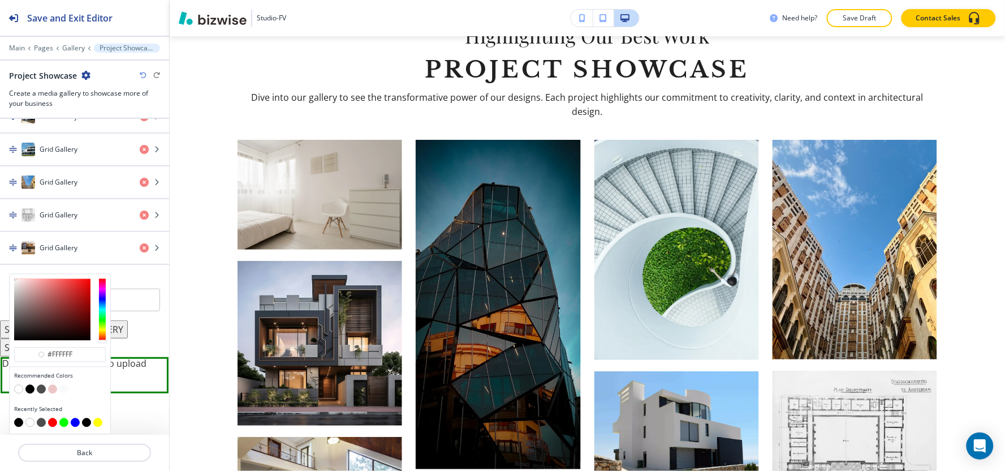
click at [41, 391] on button "button" at bounding box center [41, 389] width 9 height 9
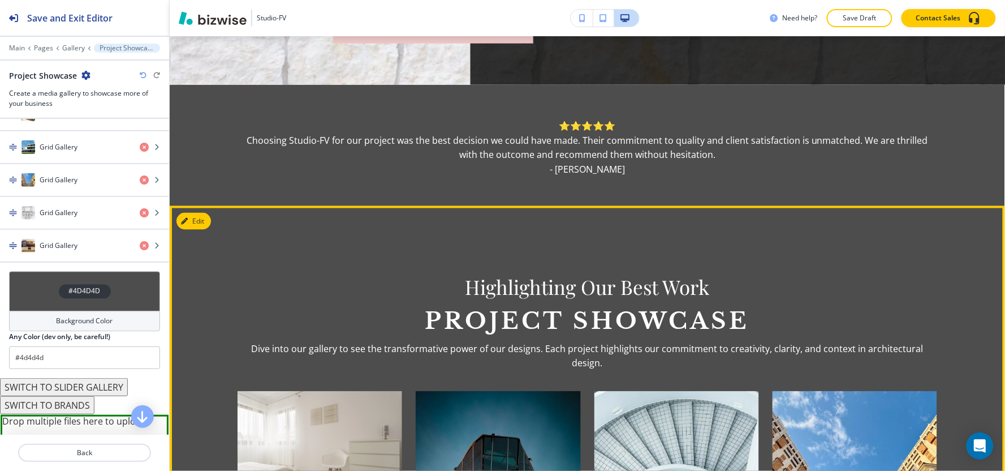
scroll to position [315, 0]
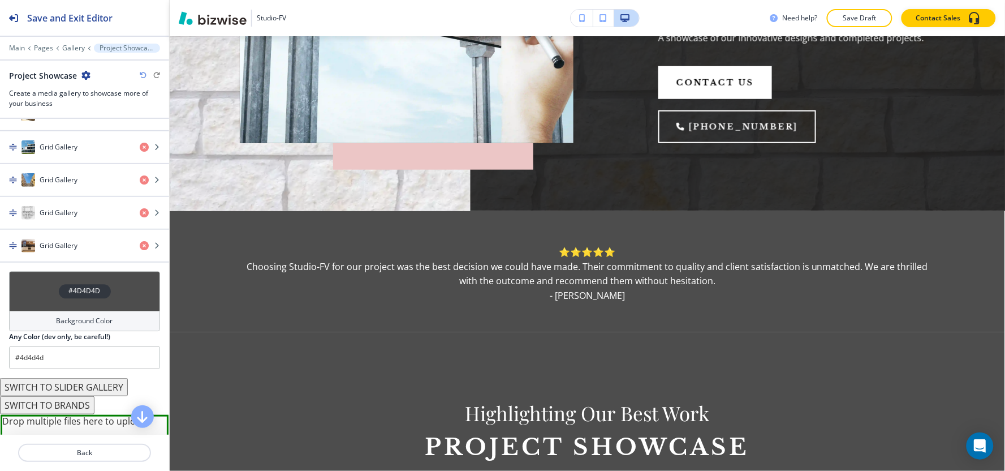
click at [36, 321] on div "Background Color" at bounding box center [84, 321] width 151 height 20
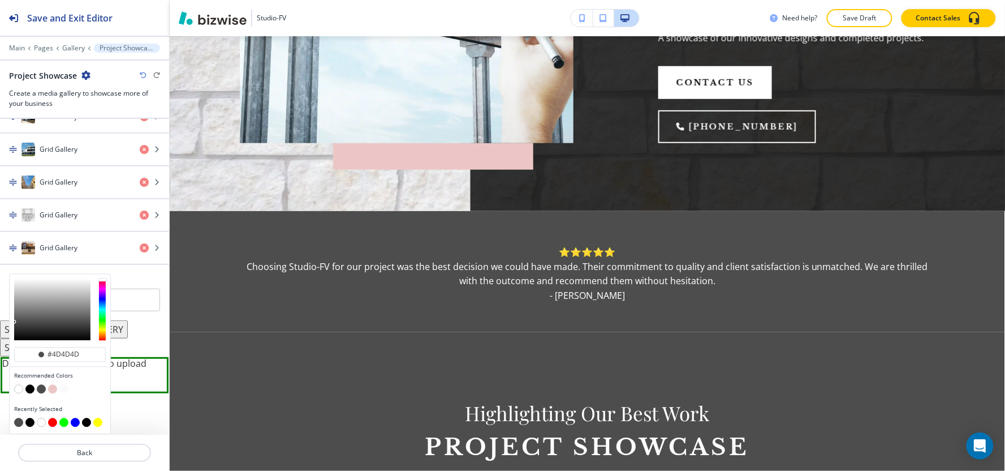
click at [28, 389] on button "button" at bounding box center [29, 389] width 9 height 9
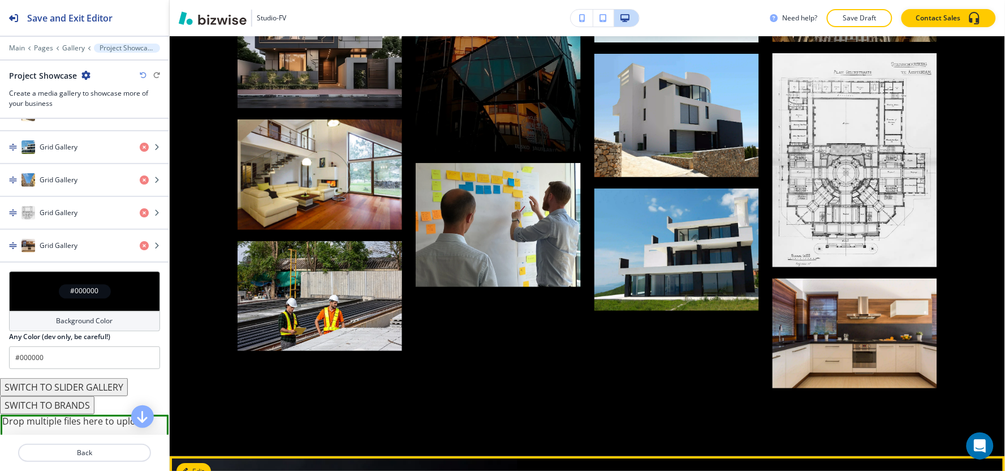
scroll to position [943, 0]
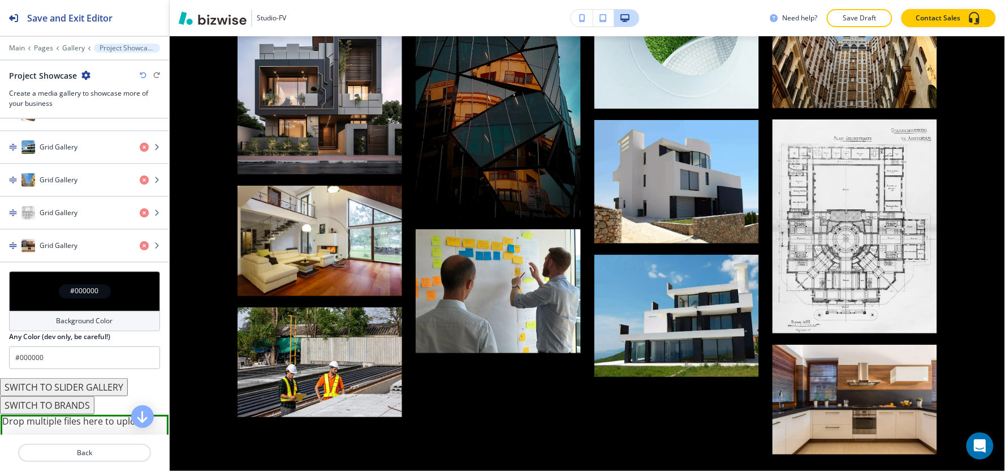
click at [57, 321] on h4 "Background Color" at bounding box center [85, 321] width 57 height 10
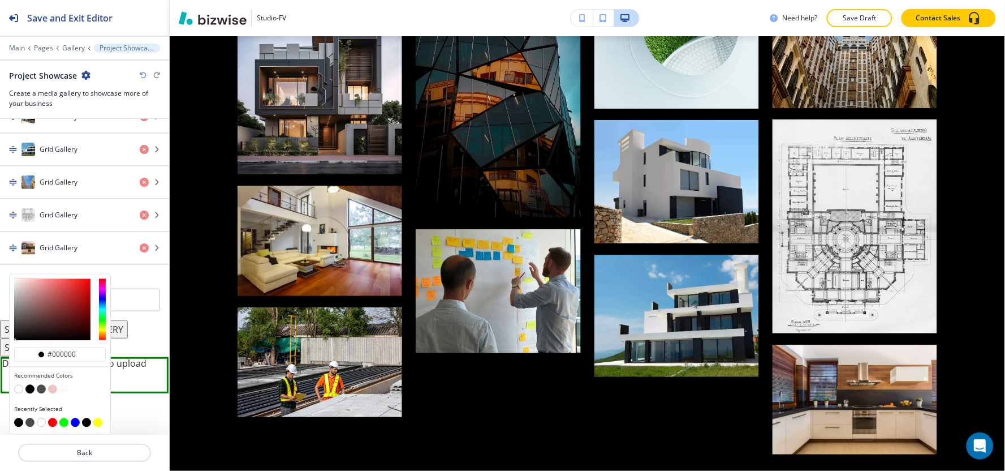
click at [20, 389] on button "button" at bounding box center [18, 389] width 9 height 9
type input "#FFFFFF"
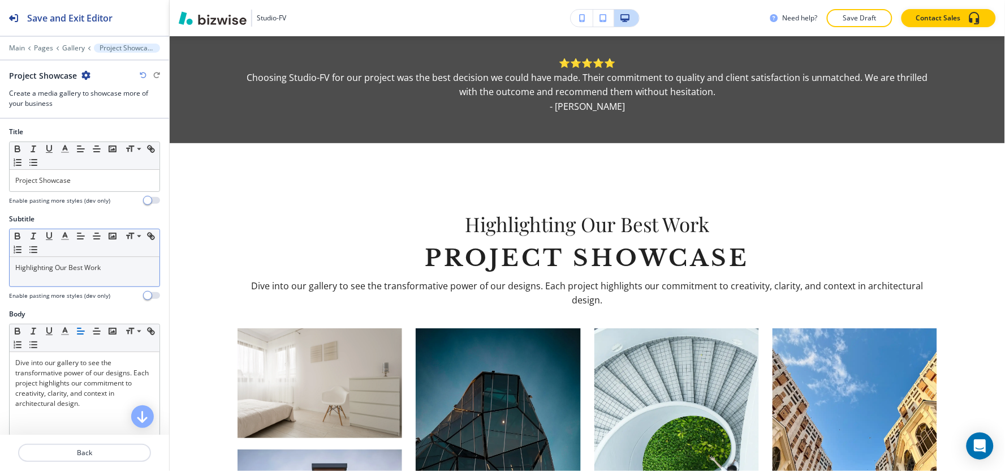
scroll to position [0, 0]
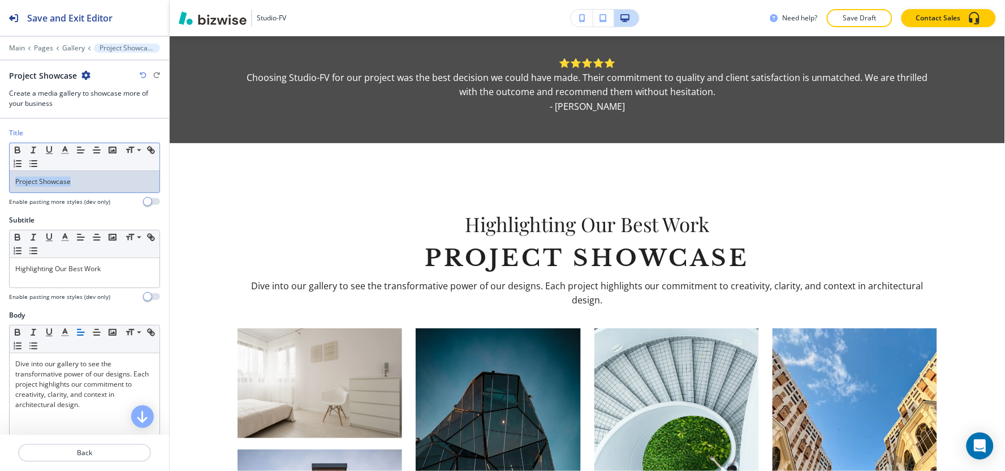
drag, startPoint x: 95, startPoint y: 184, endPoint x: 1, endPoint y: 180, distance: 94.6
click at [0, 182] on div "Title Small Normal Large Huge Project Showcase Enable pasting more styles (dev …" at bounding box center [84, 171] width 169 height 87
click at [63, 152] on icon "button" at bounding box center [65, 150] width 10 height 10
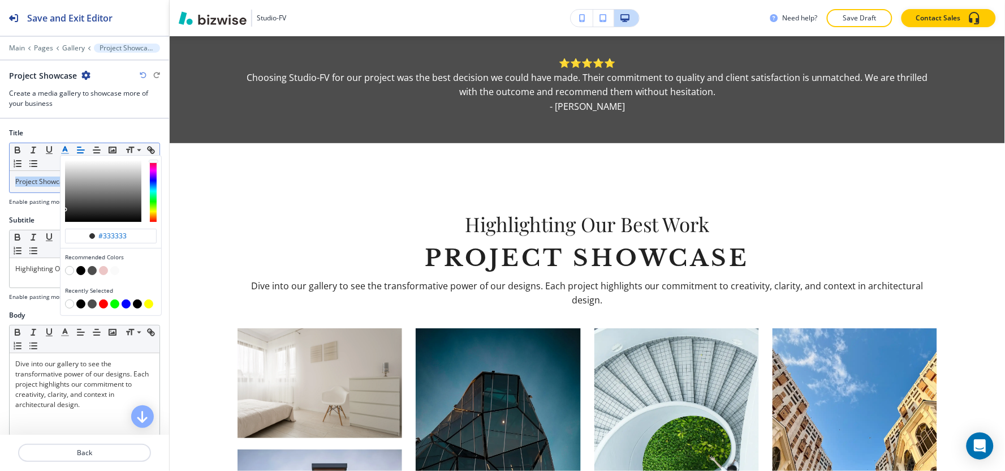
click at [80, 302] on button "button" at bounding box center [80, 303] width 9 height 9
type input "#000000"
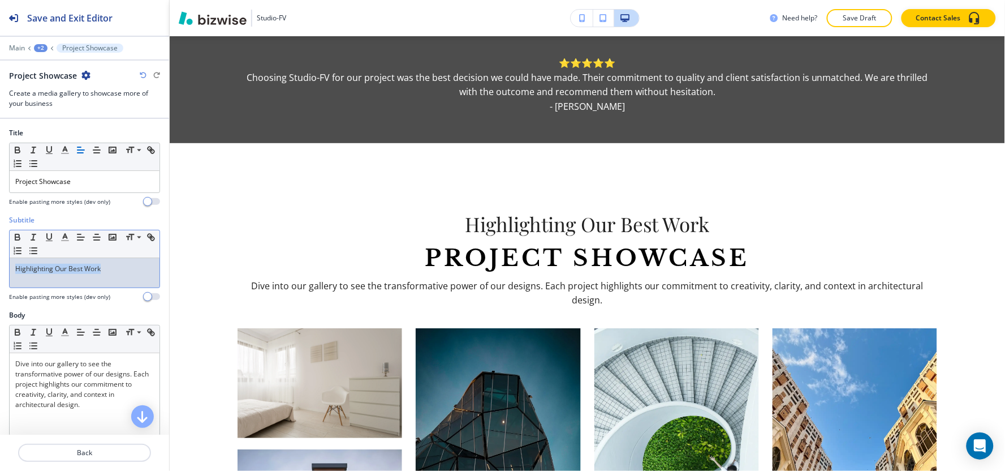
drag, startPoint x: 13, startPoint y: 274, endPoint x: 136, endPoint y: 272, distance: 122.7
click at [136, 272] on div "Highlighting Our Best Work" at bounding box center [85, 272] width 150 height 29
click at [62, 236] on icon "button" at bounding box center [65, 237] width 10 height 10
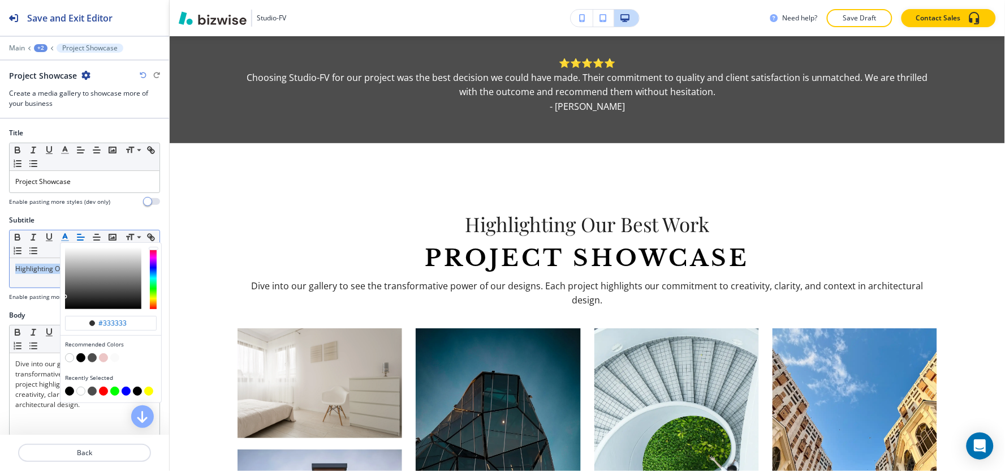
click at [67, 391] on button "button" at bounding box center [69, 390] width 9 height 9
type input "#000000"
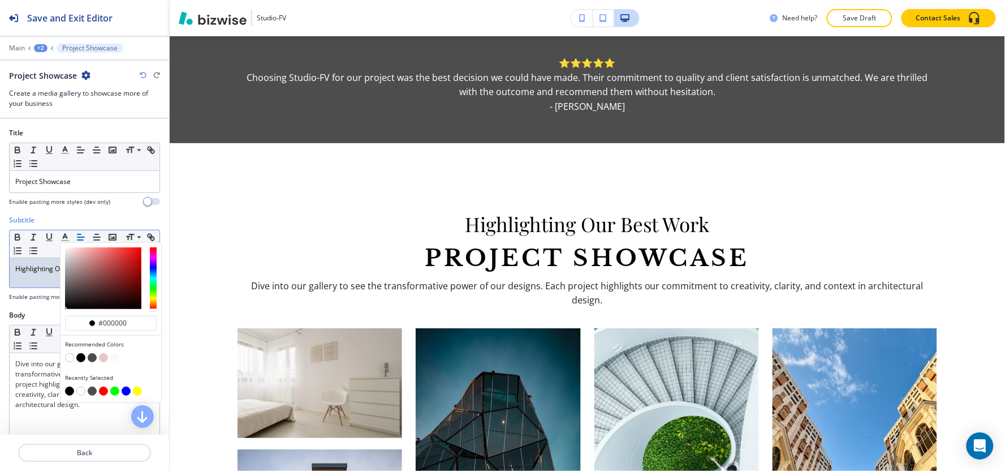
scroll to position [126, 0]
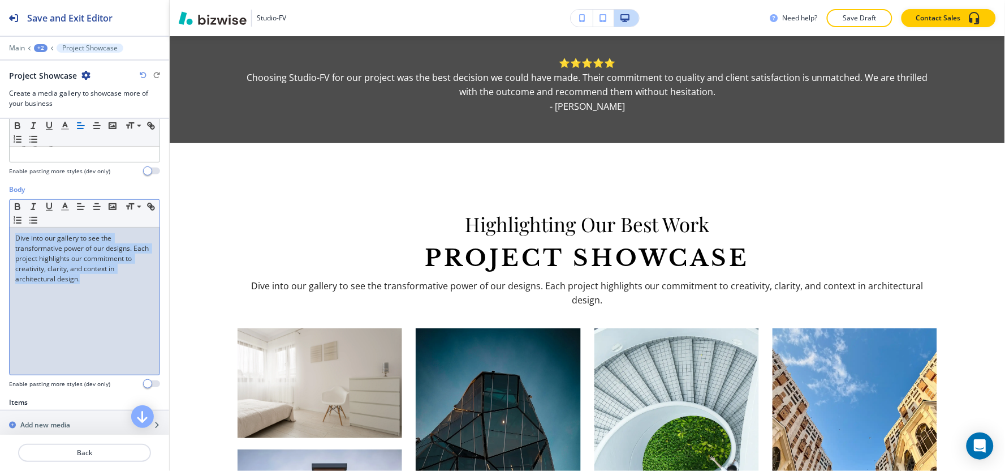
drag, startPoint x: 13, startPoint y: 240, endPoint x: 98, endPoint y: 285, distance: 96.6
click at [98, 285] on div "Dive into our gallery to see the transformative power of our designs. Each proj…" at bounding box center [85, 300] width 150 height 147
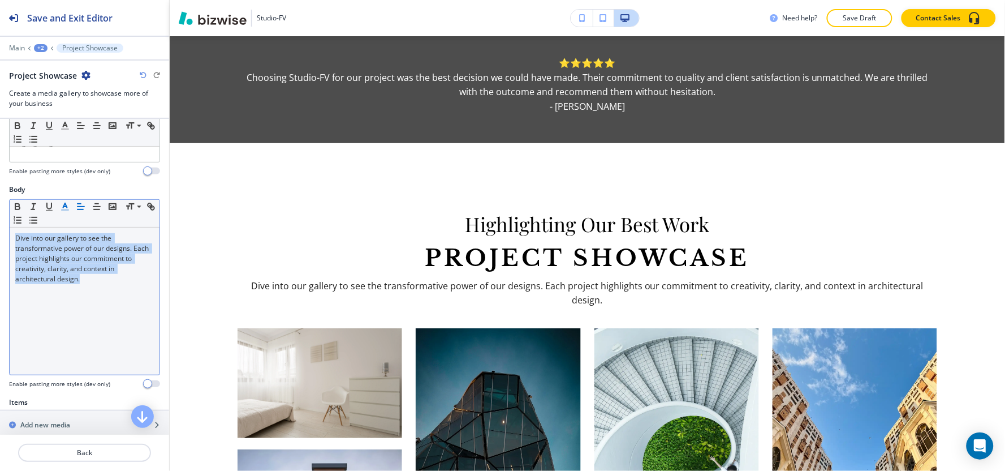
click at [60, 205] on icon "button" at bounding box center [65, 206] width 10 height 10
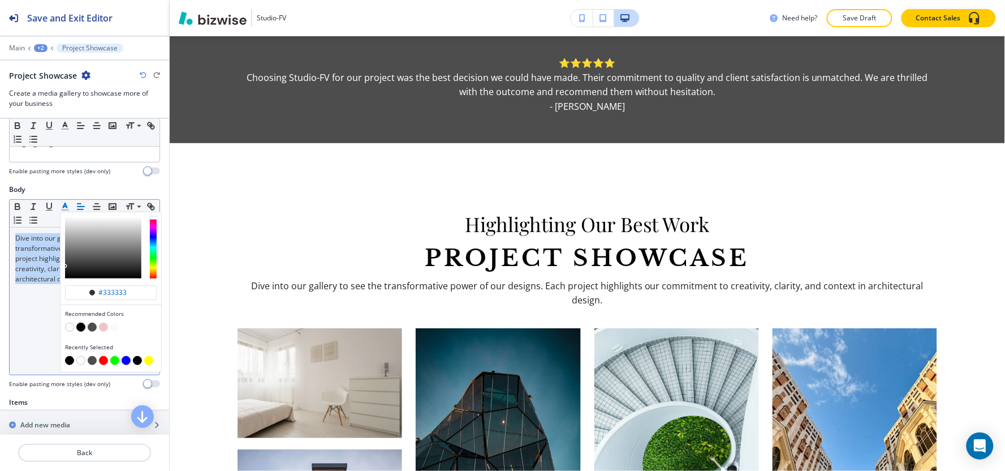
click at [71, 363] on button "button" at bounding box center [69, 360] width 9 height 9
type input "#000000"
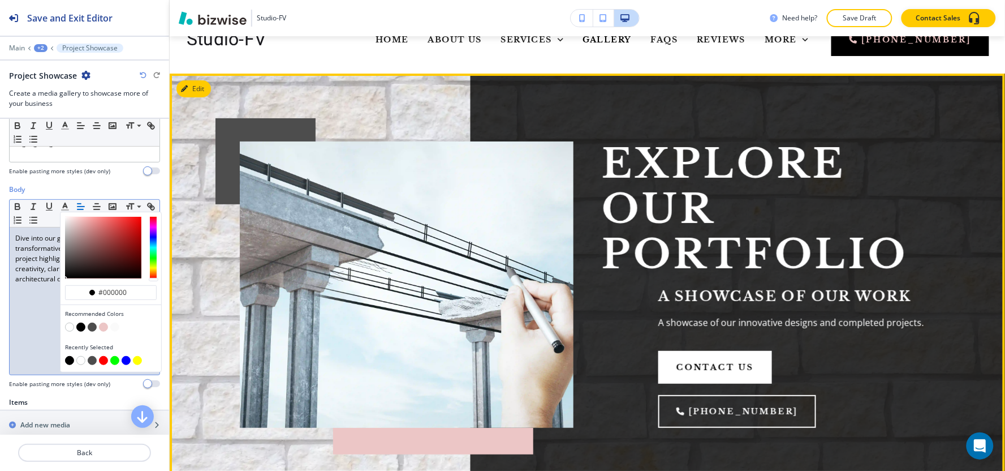
scroll to position [0, 0]
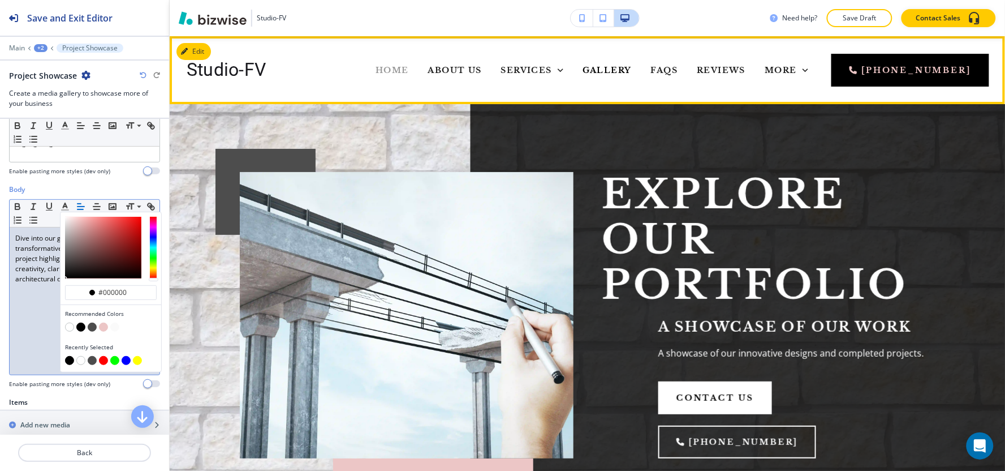
click at [376, 66] on span "Home" at bounding box center [392, 70] width 33 height 10
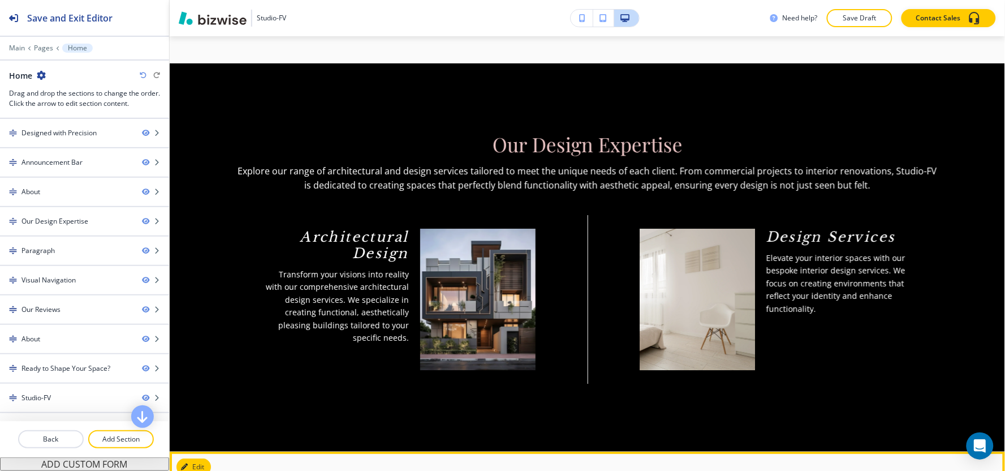
scroll to position [1005, 0]
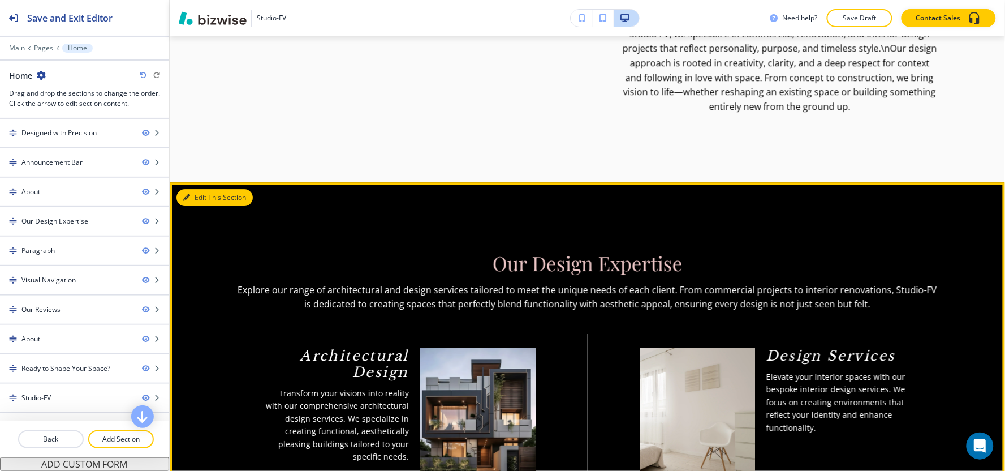
click at [185, 189] on button "Edit This Section" at bounding box center [214, 197] width 76 height 17
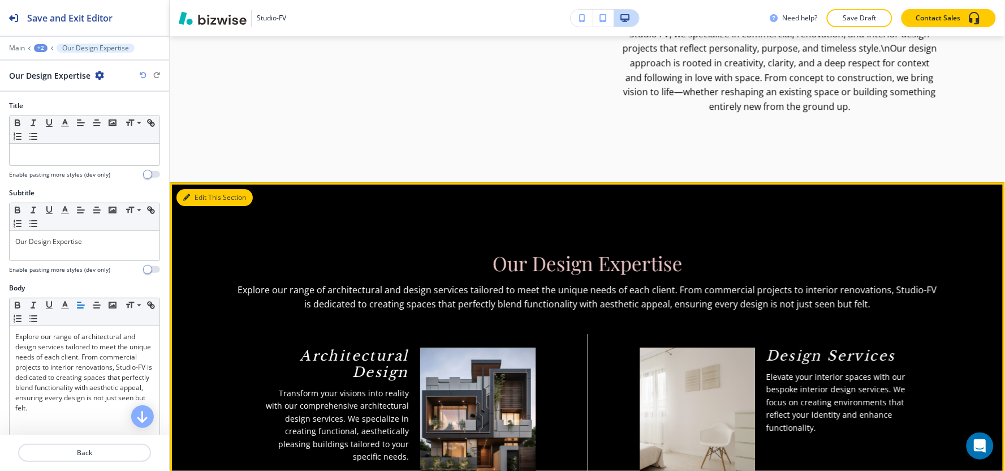
scroll to position [1126, 0]
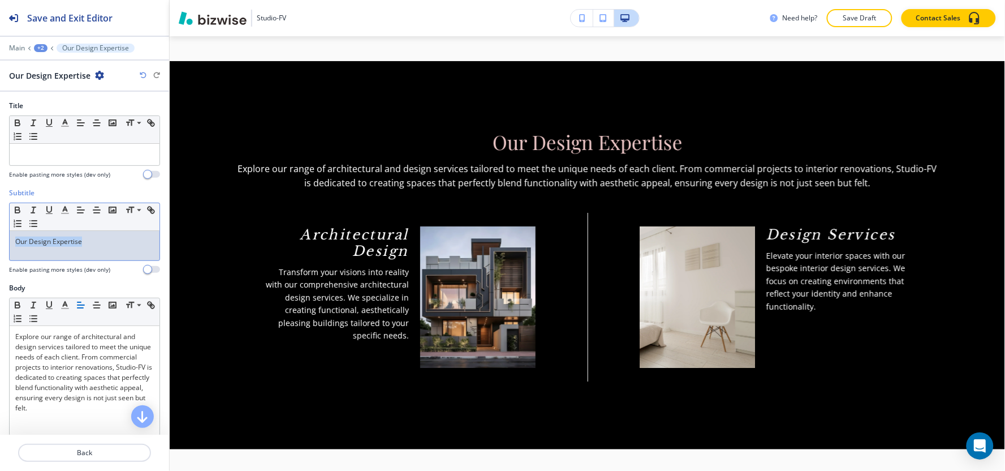
drag, startPoint x: 103, startPoint y: 251, endPoint x: 0, endPoint y: 247, distance: 103.6
click at [0, 247] on div "Subtitle Small Normal Large Huge Our Design Expertise Enable pasting more style…" at bounding box center [84, 235] width 169 height 95
copy p "Our Design Expertise"
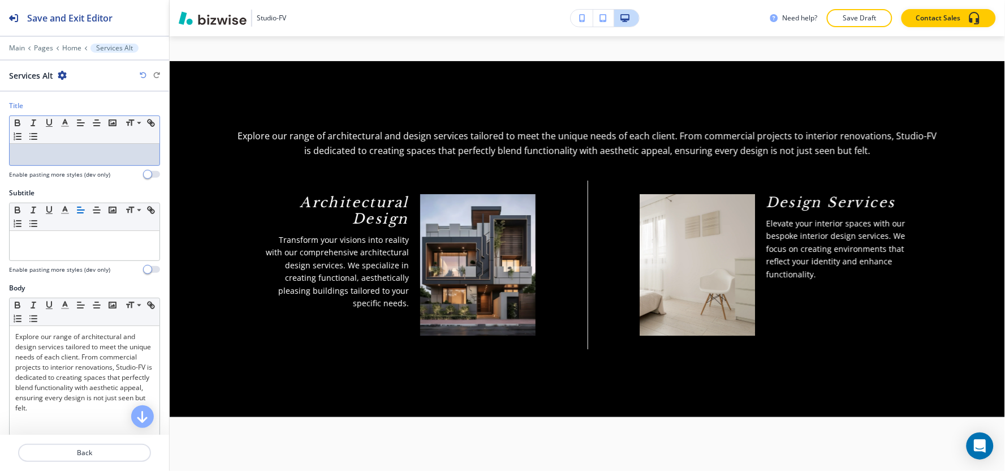
click at [55, 159] on p at bounding box center [84, 154] width 139 height 10
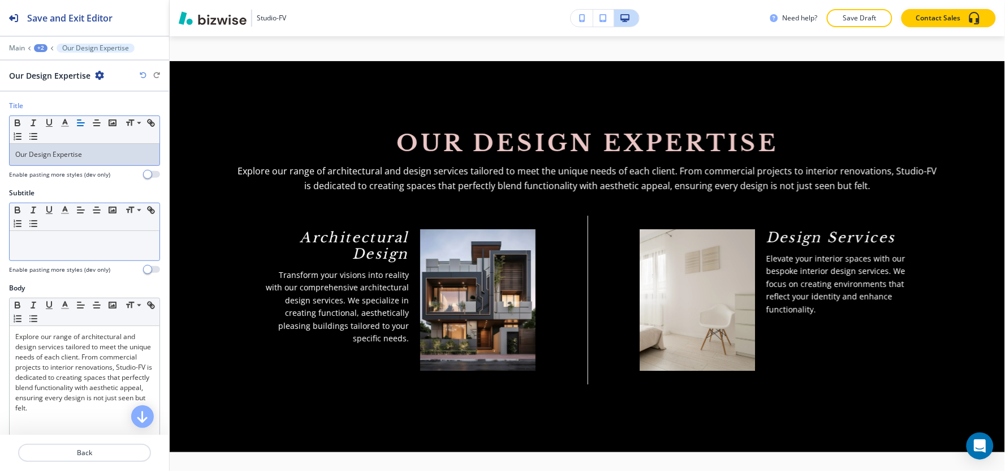
click at [65, 245] on p at bounding box center [84, 241] width 139 height 10
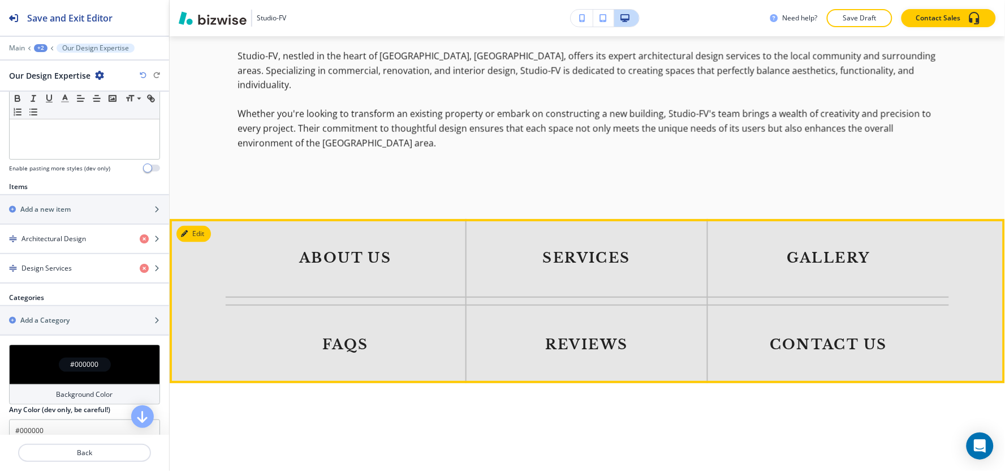
scroll to position [1754, 0]
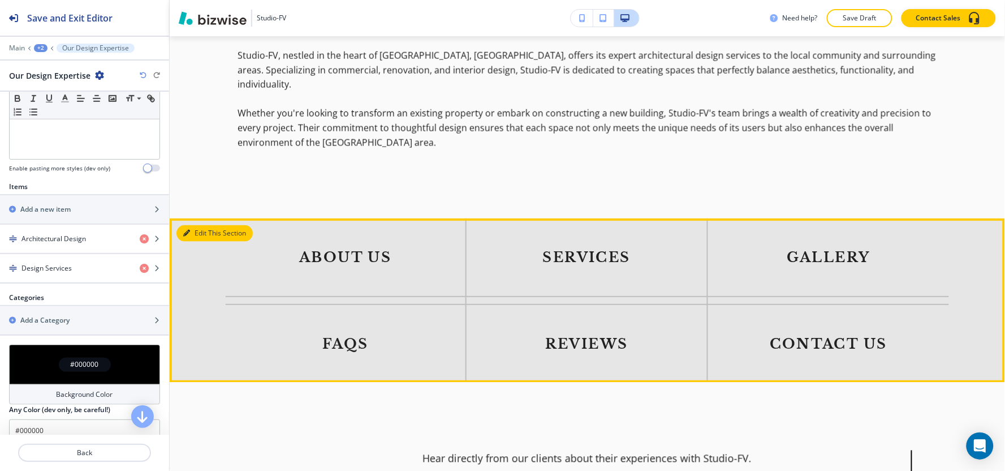
click at [201, 225] on button "Edit This Section" at bounding box center [214, 233] width 76 height 17
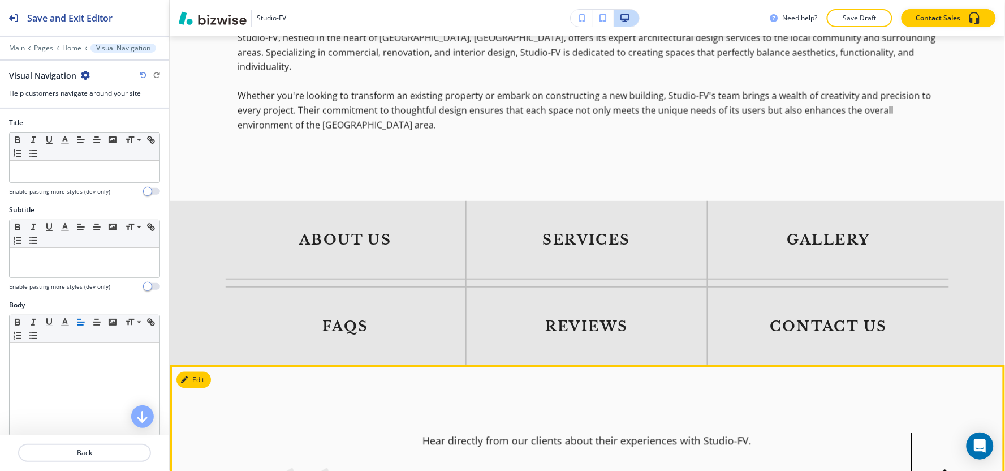
scroll to position [1709, 0]
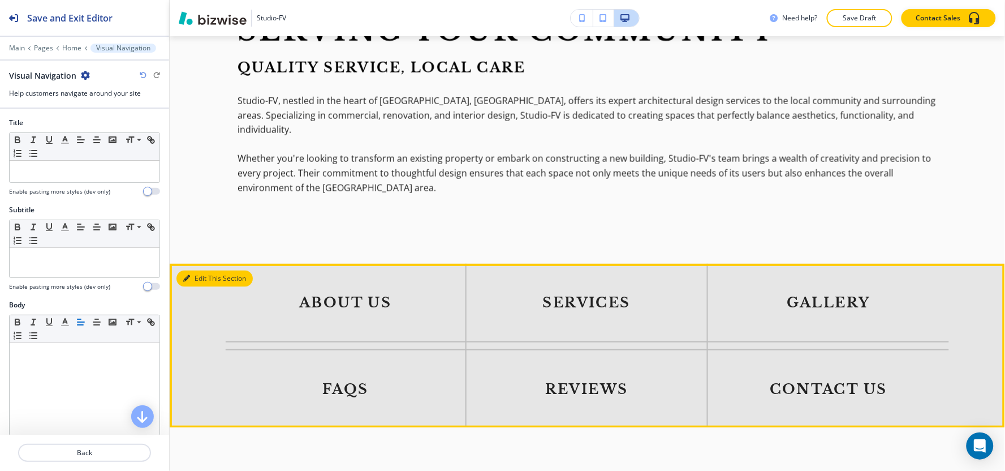
click at [188, 270] on button "Edit This Section" at bounding box center [214, 278] width 76 height 17
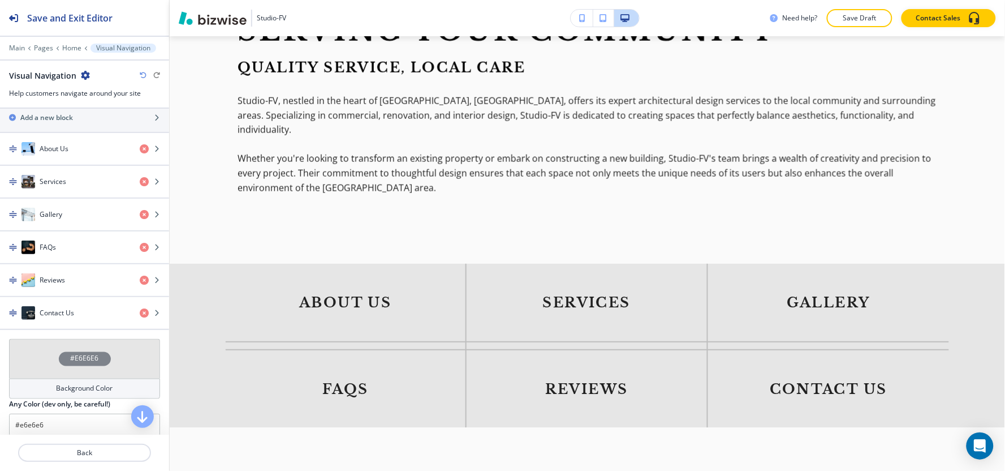
scroll to position [434, 0]
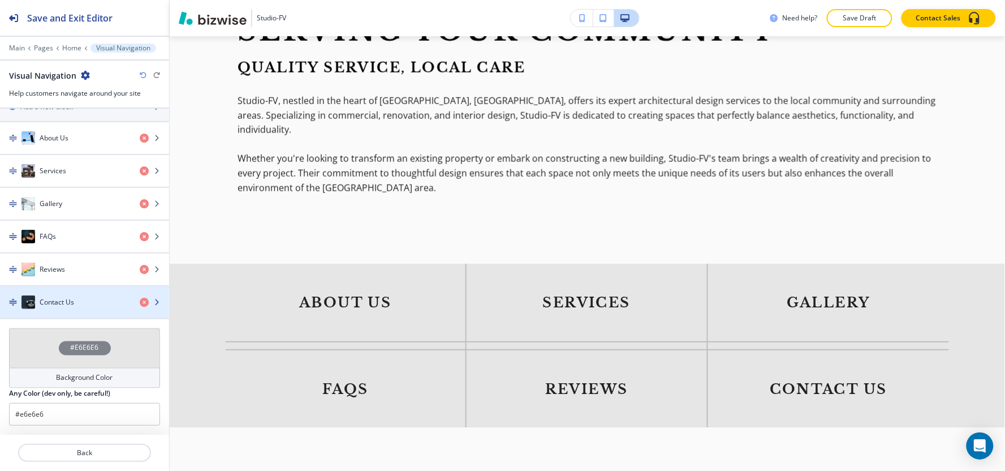
click at [63, 298] on h4 "Contact Us" at bounding box center [57, 302] width 34 height 10
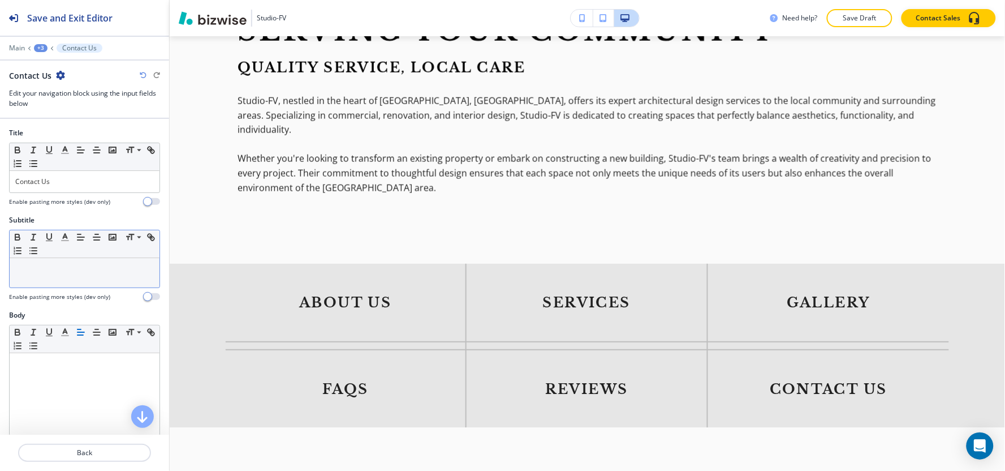
click at [40, 281] on div at bounding box center [85, 272] width 150 height 29
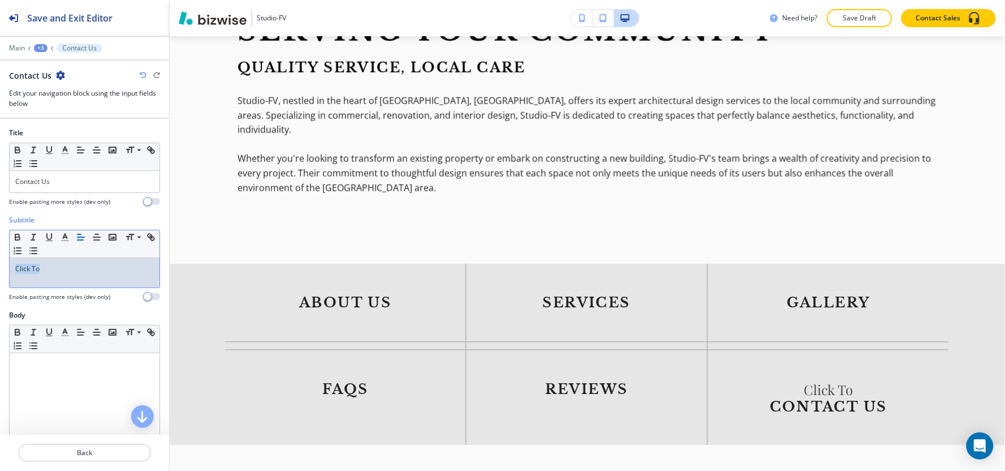
drag, startPoint x: 69, startPoint y: 277, endPoint x: 0, endPoint y: 274, distance: 69.1
click at [0, 274] on div "Subtitle Small Normal Large Huge Click To Enable pasting more styles (dev only)" at bounding box center [84, 262] width 169 height 95
drag, startPoint x: 55, startPoint y: 266, endPoint x: 0, endPoint y: 281, distance: 57.2
click at [0, 281] on div "Subtitle Small Normal Large Huge CLICK TO Enable pasting more styles (dev only)" at bounding box center [84, 262] width 169 height 95
click at [61, 239] on icon "button" at bounding box center [65, 237] width 10 height 10
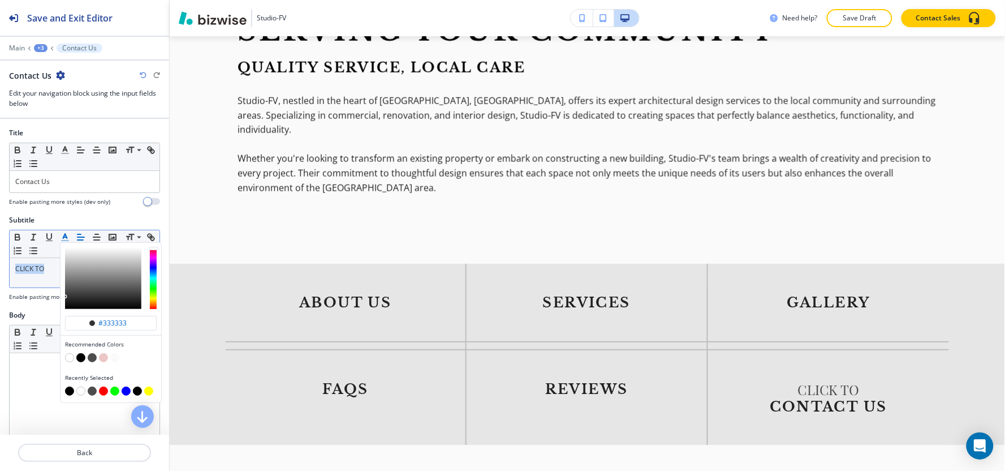
click at [70, 392] on button "button" at bounding box center [69, 390] width 9 height 9
type input "#000000"
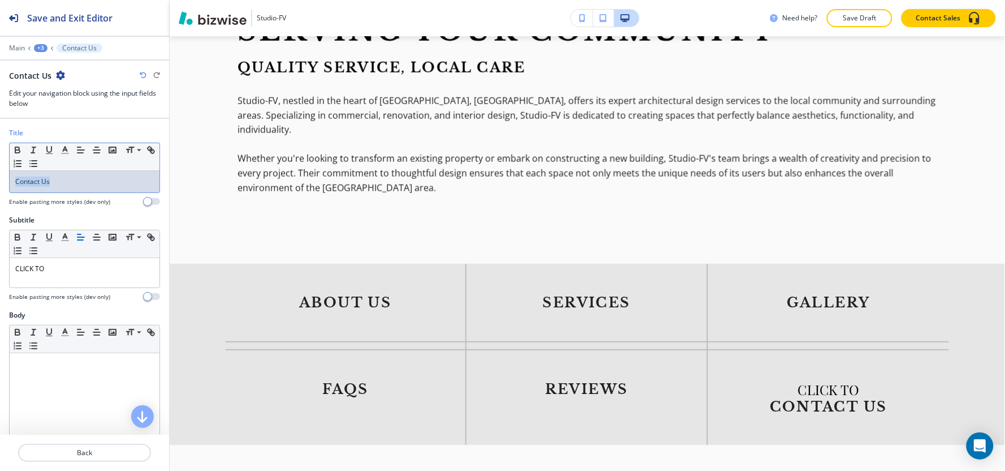
drag, startPoint x: 62, startPoint y: 187, endPoint x: 0, endPoint y: 191, distance: 62.4
click at [0, 191] on div "Title Small Normal Large Huge Contact Us Enable pasting more styles (dev only)" at bounding box center [84, 171] width 169 height 87
click at [64, 149] on polyline "button" at bounding box center [65, 148] width 4 height 5
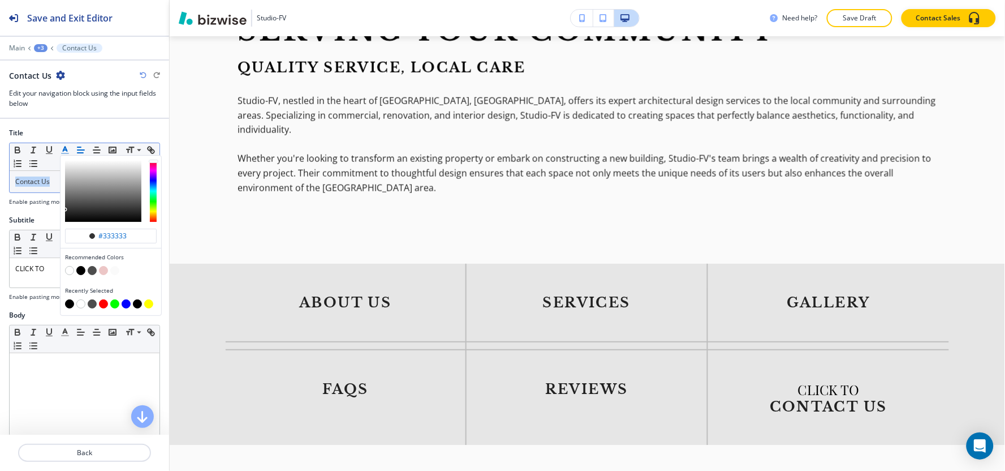
click at [66, 304] on button "button" at bounding box center [69, 303] width 9 height 9
type input "#000000"
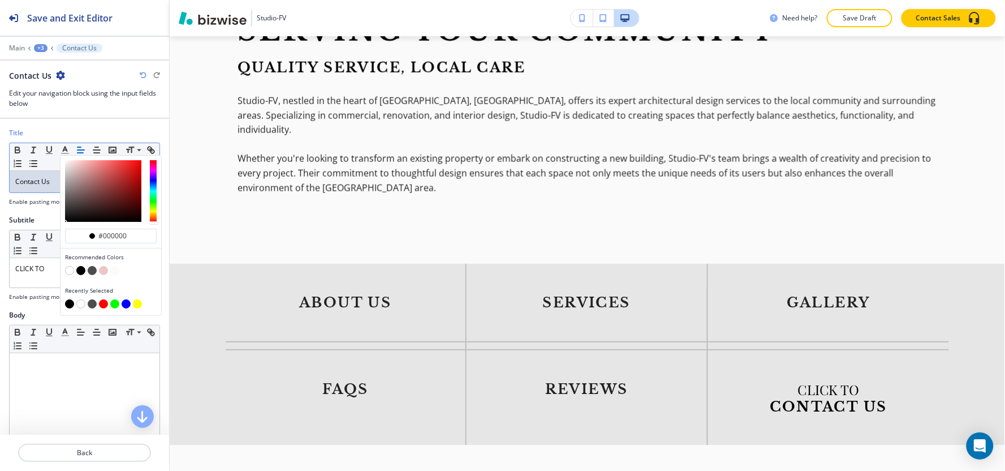
click at [41, 53] on div at bounding box center [84, 56] width 169 height 7
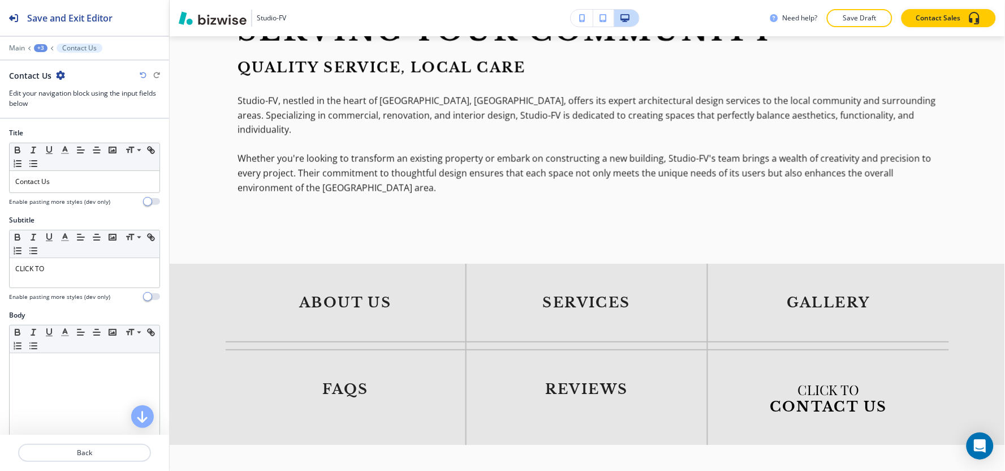
click at [41, 48] on div "+3" at bounding box center [41, 48] width 14 height 8
click at [60, 105] on p "Visual Navigation" at bounding box center [70, 106] width 58 height 10
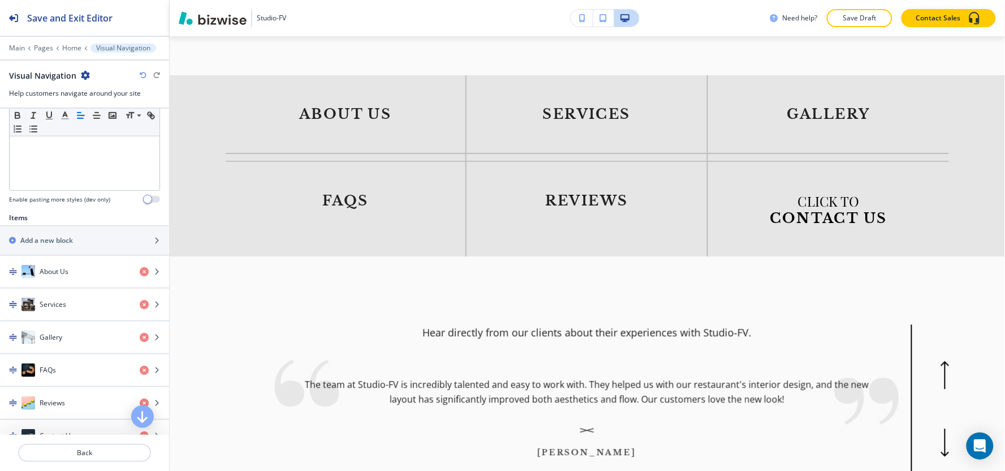
scroll to position [314, 0]
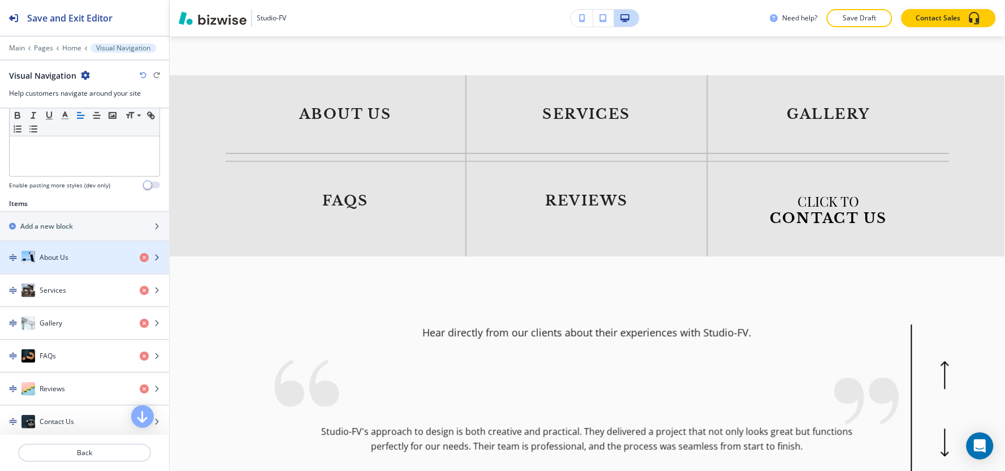
click at [74, 268] on div "button" at bounding box center [84, 268] width 169 height 9
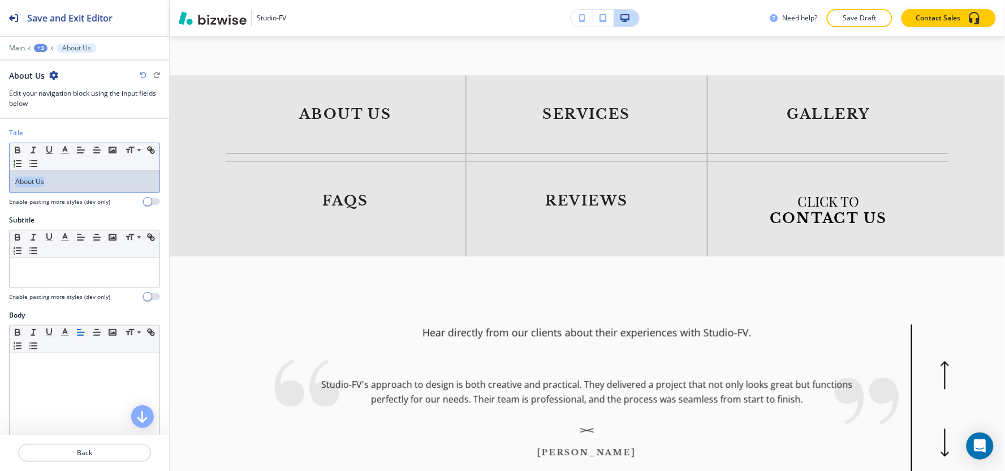
drag, startPoint x: 72, startPoint y: 187, endPoint x: 0, endPoint y: 193, distance: 72.7
click at [0, 193] on div "Title Small Normal Large Huge About Us Enable pasting more styles (dev only)" at bounding box center [84, 171] width 169 height 87
click at [66, 155] on icon "button" at bounding box center [65, 150] width 10 height 10
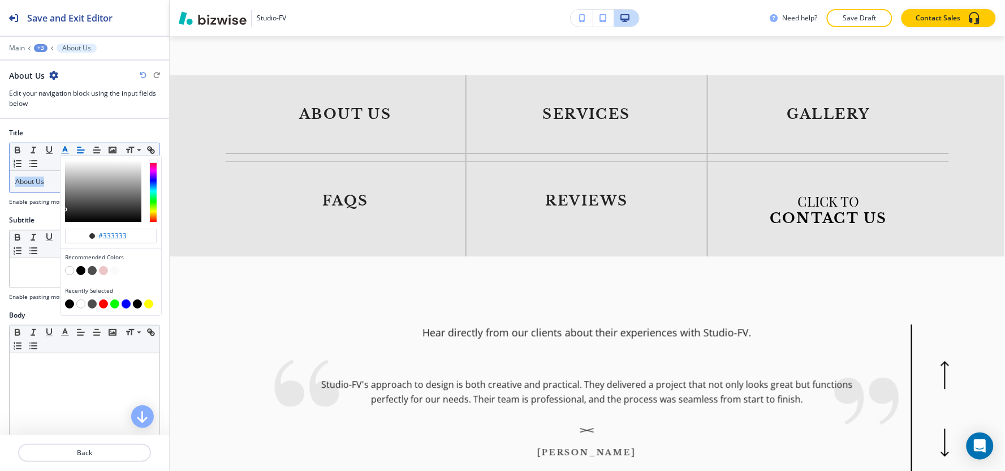
click at [71, 304] on button "button" at bounding box center [69, 303] width 9 height 9
type input "#000000"
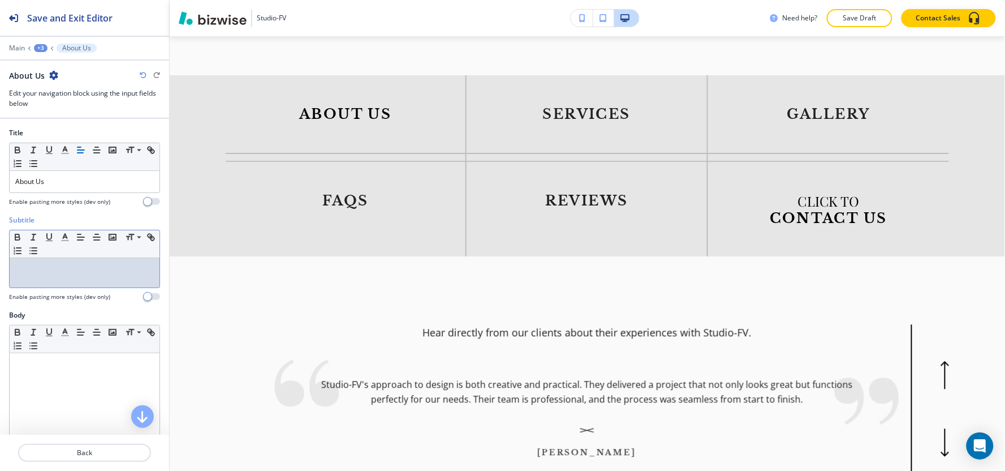
click at [29, 272] on p at bounding box center [84, 269] width 139 height 10
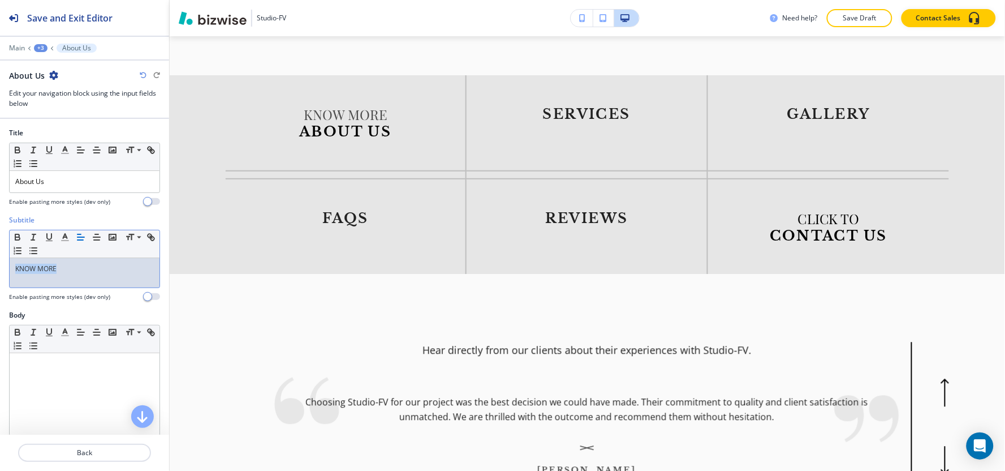
drag, startPoint x: 75, startPoint y: 272, endPoint x: 0, endPoint y: 276, distance: 75.3
click at [0, 276] on div "Subtitle Small Normal Large Huge KNOW MORE Enable pasting more styles (dev only)" at bounding box center [84, 262] width 169 height 95
click at [67, 238] on polyline "button" at bounding box center [65, 236] width 4 height 5
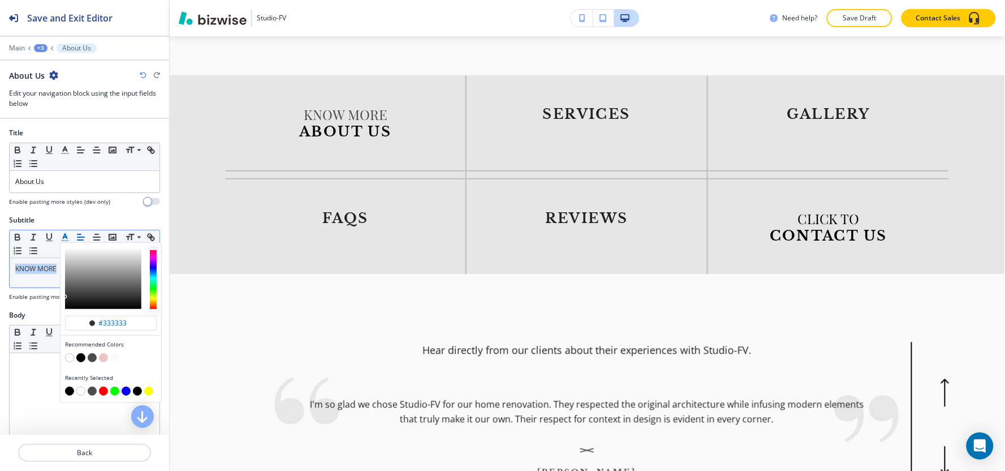
click at [68, 392] on button "button" at bounding box center [69, 390] width 9 height 9
type input "#000000"
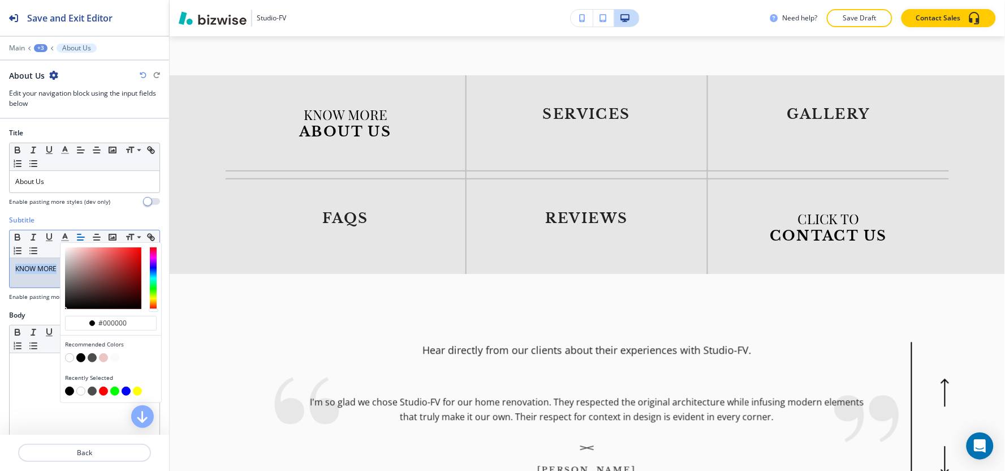
click at [40, 47] on div "+3" at bounding box center [41, 48] width 14 height 8
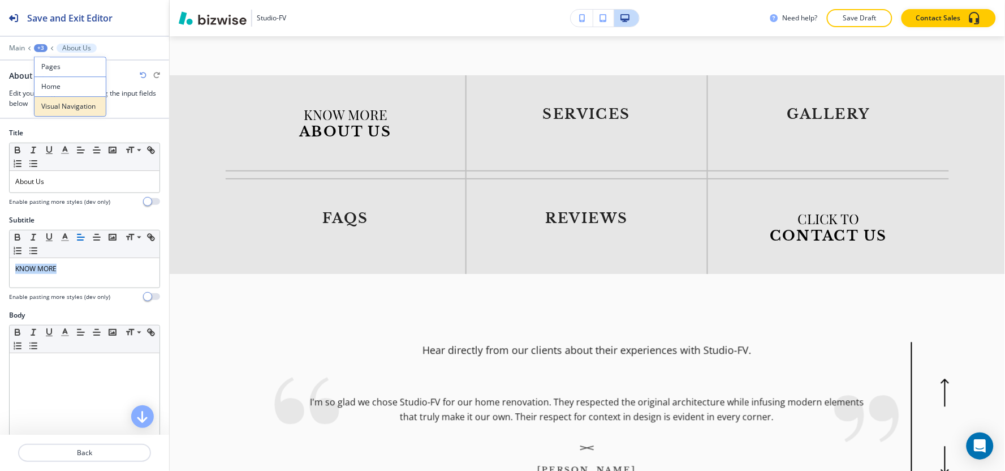
click at [68, 112] on button "Visual Navigation" at bounding box center [70, 106] width 72 height 20
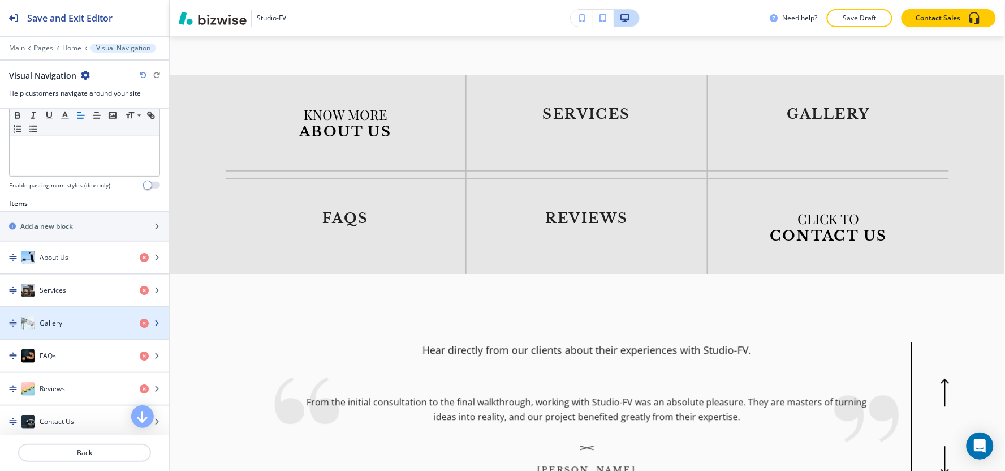
click at [57, 318] on h4 "Gallery" at bounding box center [51, 323] width 23 height 10
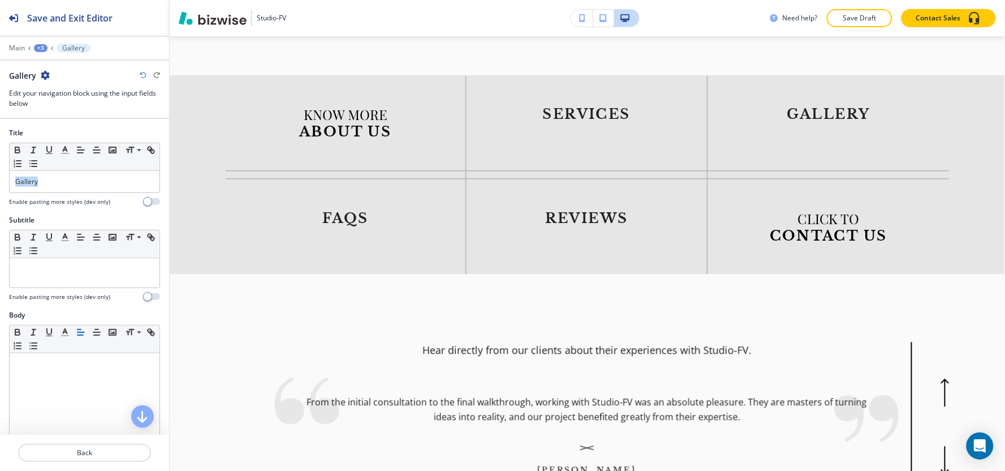
drag, startPoint x: 65, startPoint y: 183, endPoint x: 0, endPoint y: 194, distance: 66.0
click at [0, 194] on div "Title Small Normal Large Huge Gallery Enable pasting more styles (dev only)" at bounding box center [84, 171] width 169 height 87
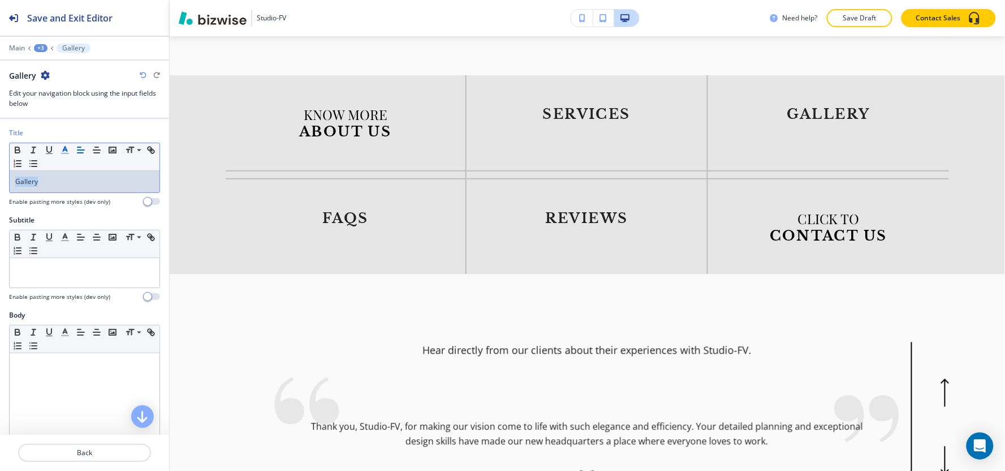
click at [64, 154] on icon "button" at bounding box center [65, 150] width 10 height 10
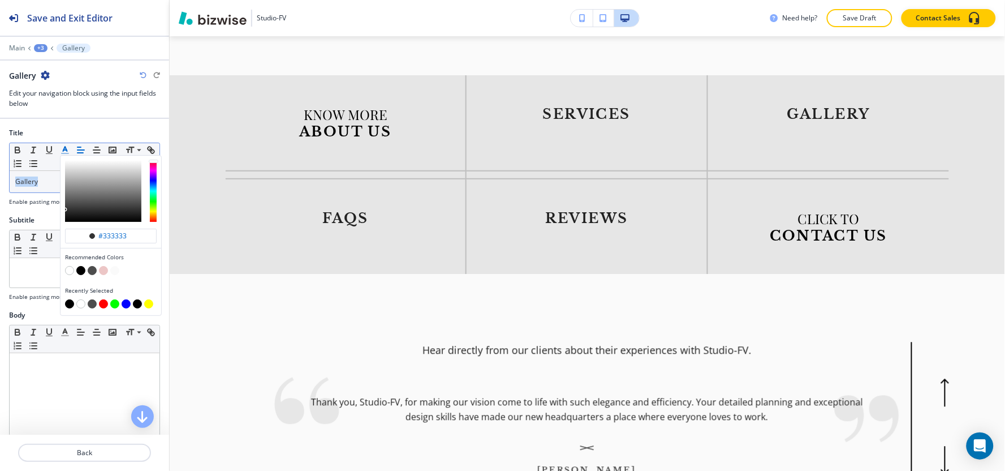
click at [69, 303] on button "button" at bounding box center [69, 303] width 9 height 9
type input "#000000"
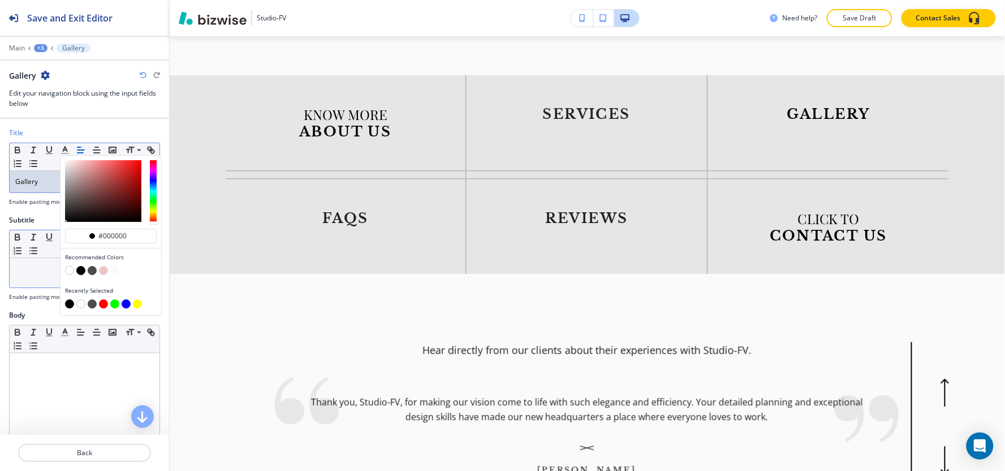
click at [14, 270] on div at bounding box center [85, 272] width 150 height 29
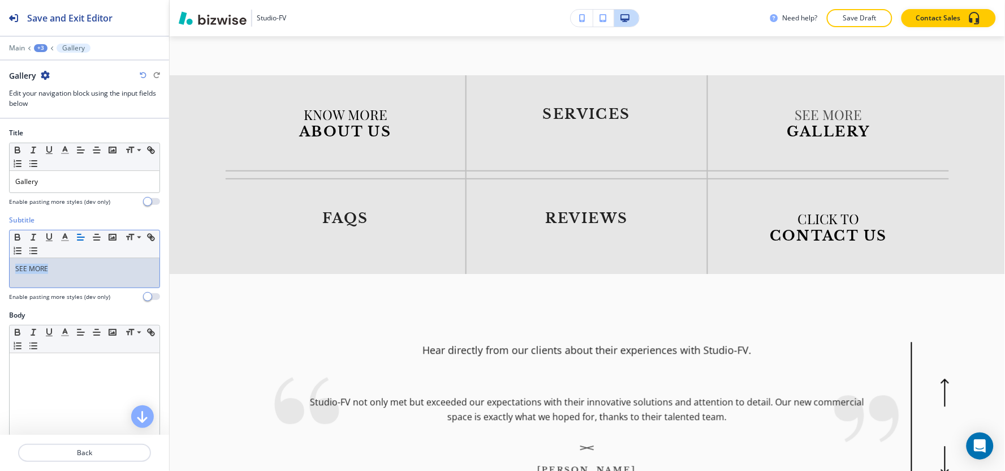
drag, startPoint x: 53, startPoint y: 267, endPoint x: 0, endPoint y: 274, distance: 53.6
click at [0, 274] on div "Subtitle Small Normal Large Huge SEE MORE Enable pasting more styles (dev only)" at bounding box center [84, 262] width 169 height 95
click at [63, 234] on icon "button" at bounding box center [65, 237] width 10 height 10
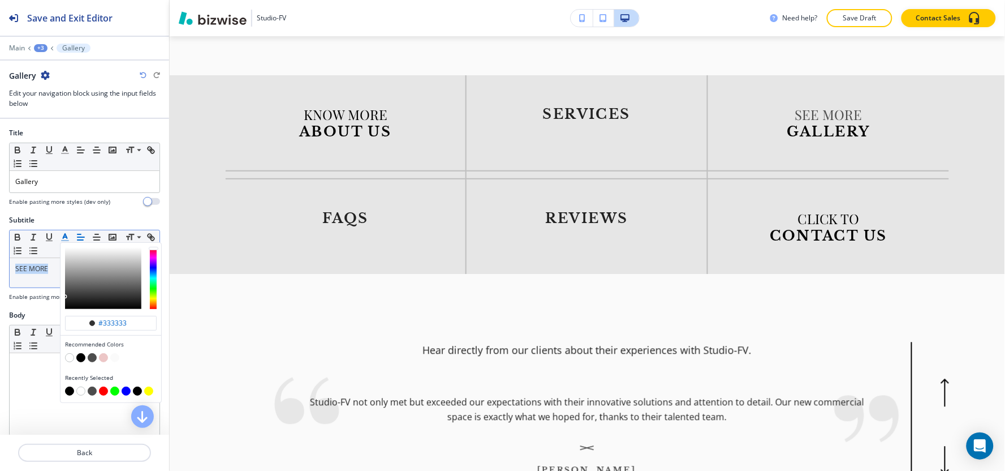
click at [65, 392] on div "button" at bounding box center [111, 391] width 92 height 11
click at [67, 389] on button "button" at bounding box center [69, 390] width 9 height 9
type input "#000000"
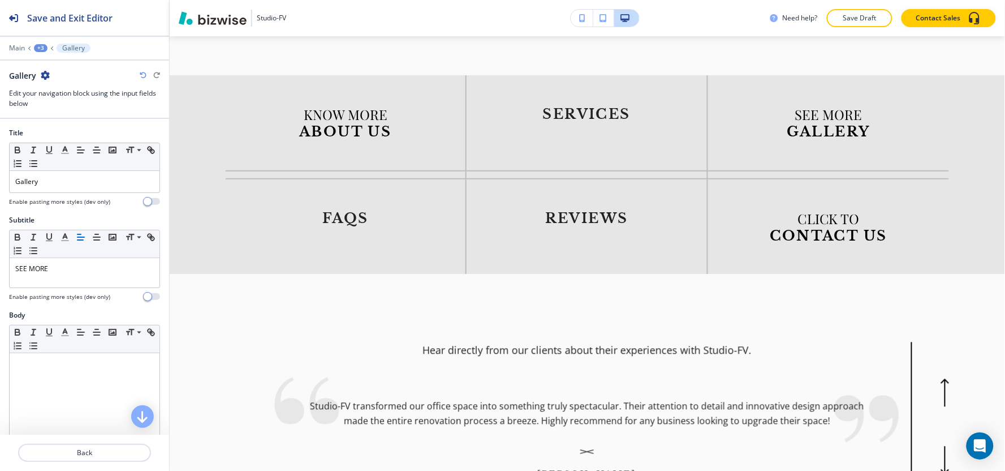
click at [40, 49] on div "+3" at bounding box center [41, 48] width 14 height 8
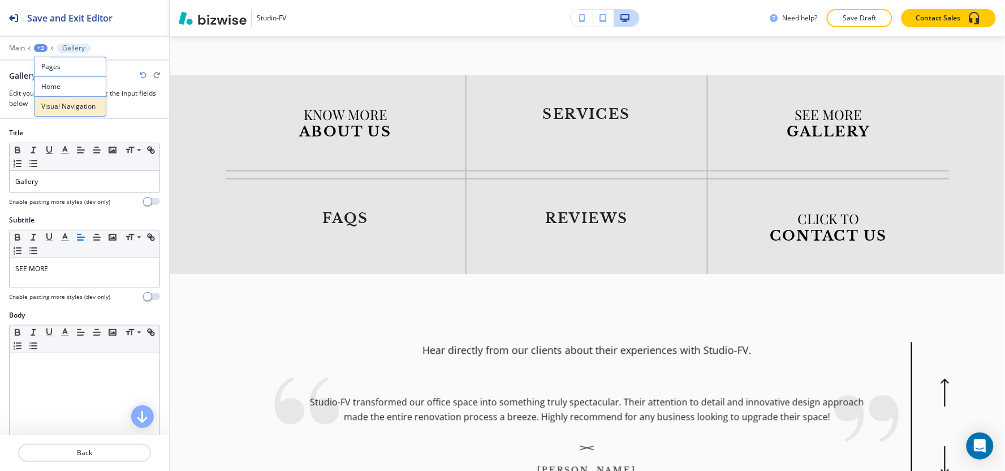
click at [60, 98] on button "Visual Navigation" at bounding box center [70, 106] width 72 height 20
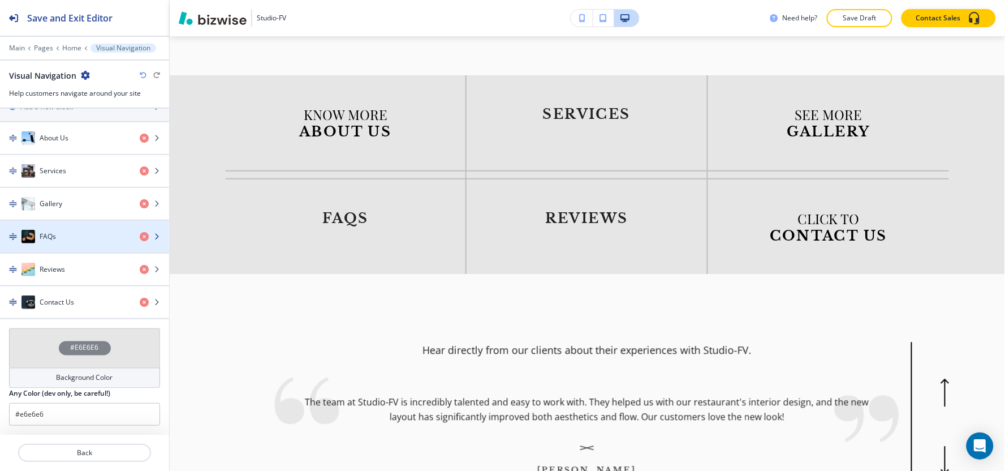
scroll to position [434, 0]
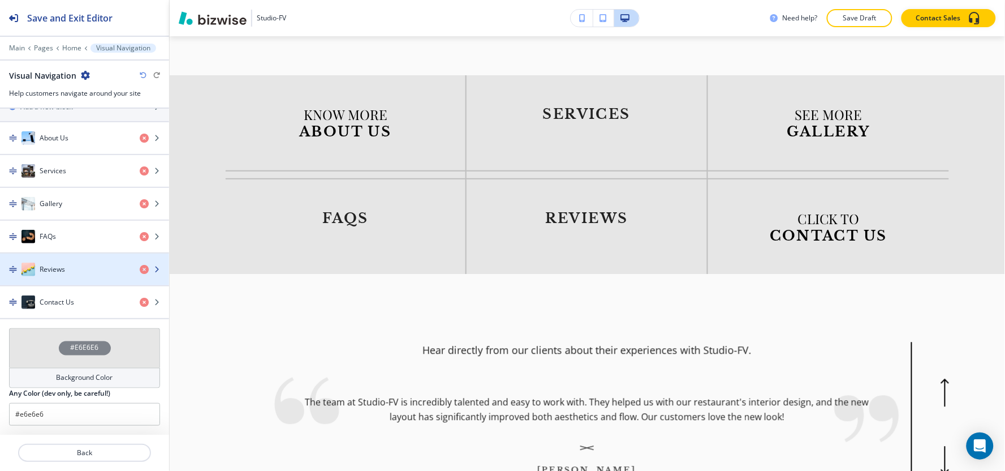
click at [59, 267] on h4 "Reviews" at bounding box center [52, 269] width 25 height 10
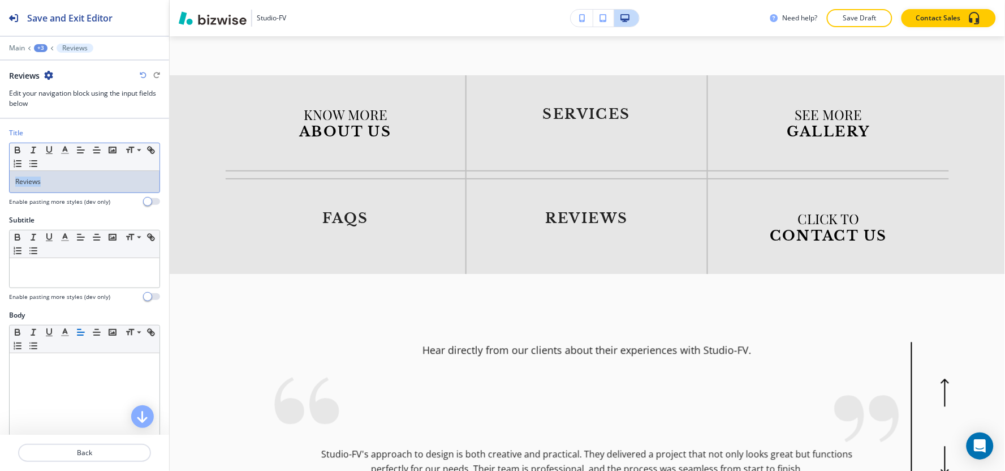
drag, startPoint x: 59, startPoint y: 187, endPoint x: 0, endPoint y: 187, distance: 58.8
click at [0, 187] on div "Title Small Normal Large Huge Reviews Enable pasting more styles (dev only)" at bounding box center [84, 171] width 169 height 87
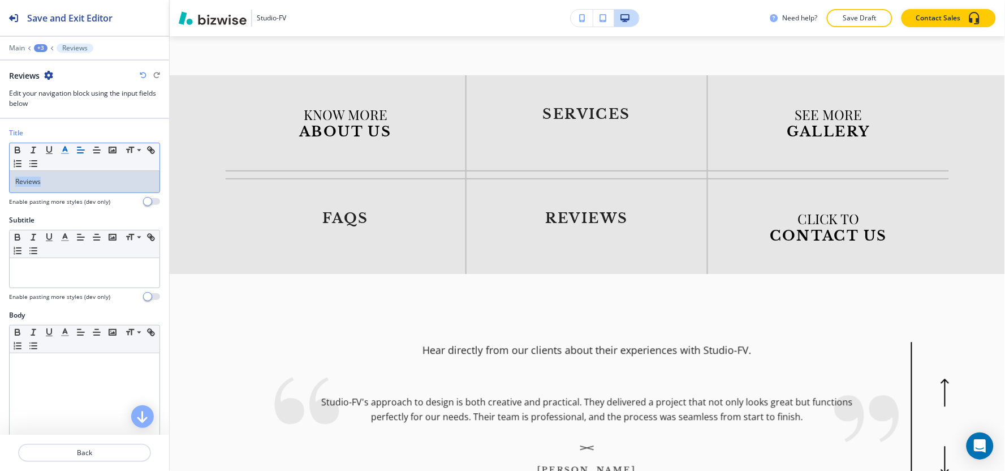
click at [63, 153] on icon "button" at bounding box center [65, 150] width 10 height 10
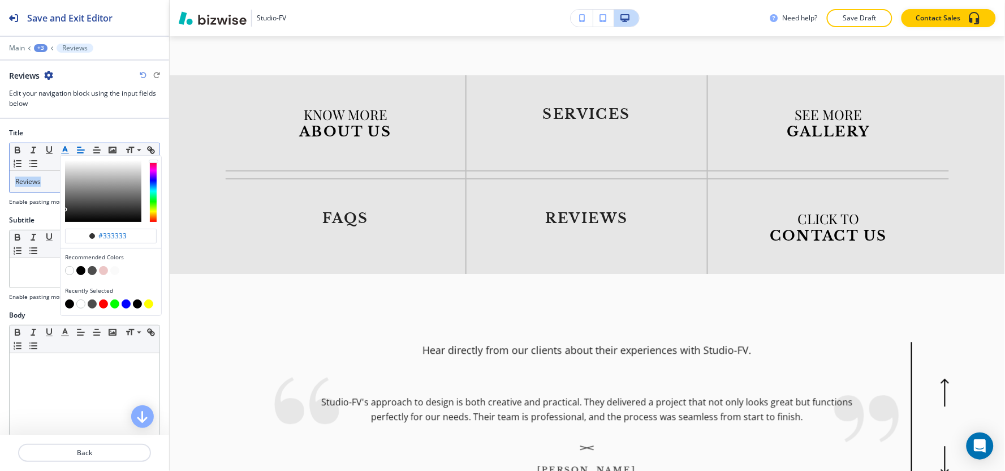
drag, startPoint x: 70, startPoint y: 302, endPoint x: 64, endPoint y: 300, distance: 5.9
click at [70, 302] on button "button" at bounding box center [69, 303] width 9 height 9
type input "#000000"
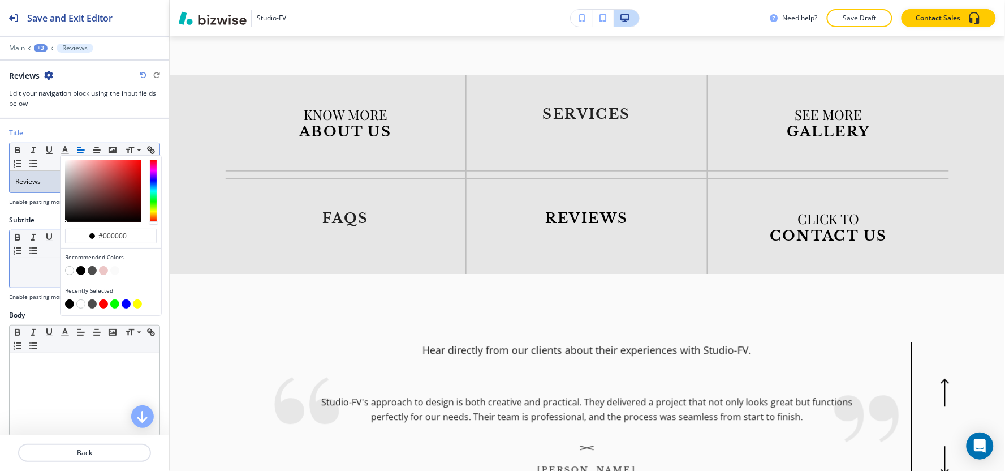
click at [41, 267] on p at bounding box center [84, 269] width 139 height 10
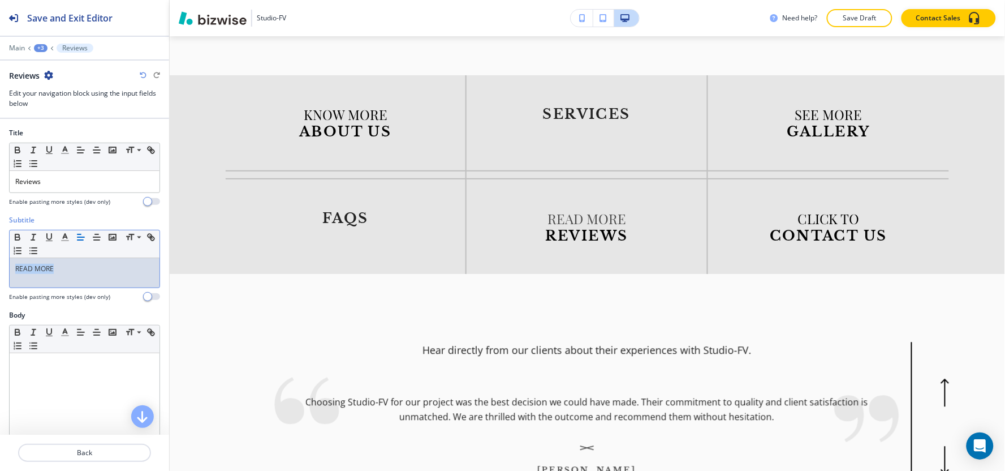
drag, startPoint x: 63, startPoint y: 270, endPoint x: 0, endPoint y: 278, distance: 63.3
click at [0, 278] on div "Subtitle Small Normal Large Huge READ MORE Enable pasting more styles (dev only)" at bounding box center [84, 262] width 169 height 95
click at [64, 239] on icon "button" at bounding box center [65, 237] width 10 height 10
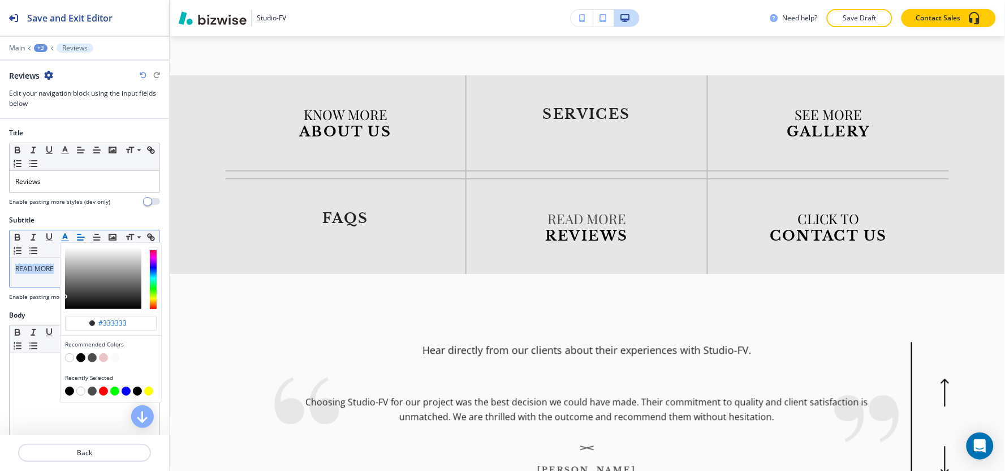
click at [69, 389] on button "button" at bounding box center [69, 390] width 9 height 9
type input "#000000"
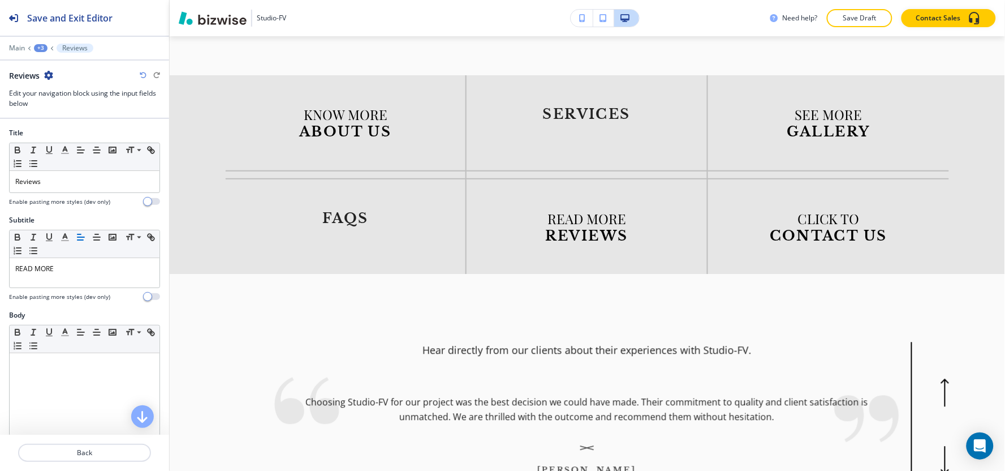
click at [40, 49] on div "+3" at bounding box center [41, 48] width 14 height 8
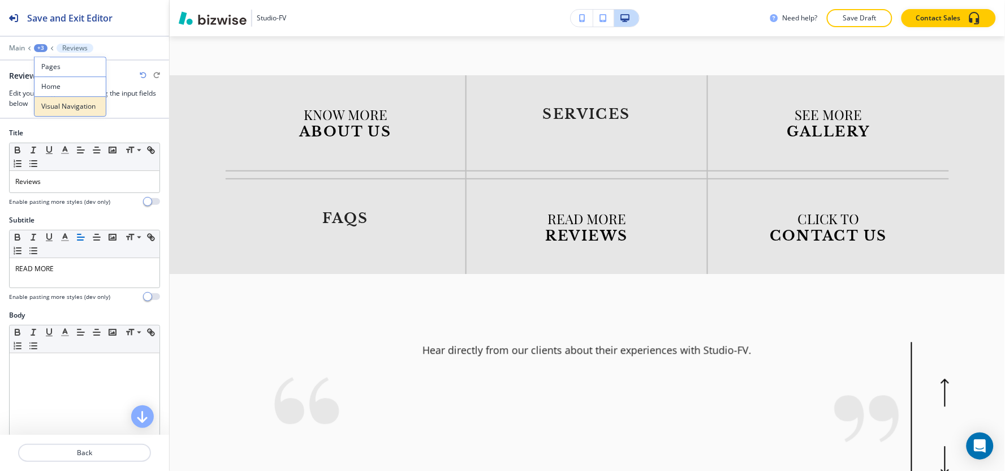
click at [77, 104] on p "Visual Navigation" at bounding box center [70, 106] width 58 height 10
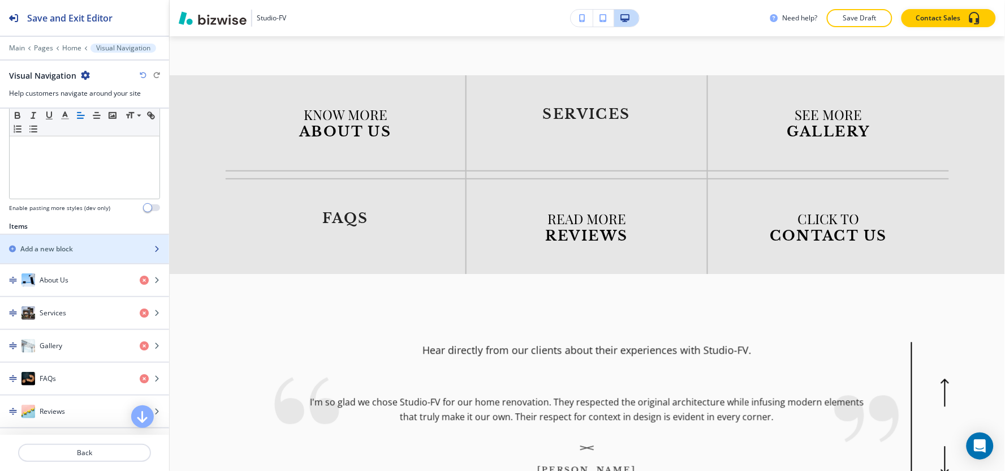
scroll to position [314, 0]
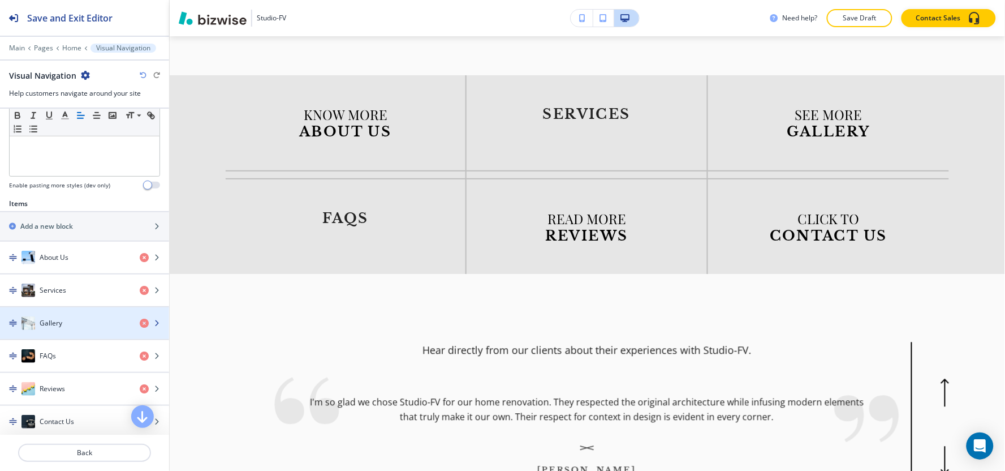
click at [63, 330] on div "button" at bounding box center [84, 334] width 169 height 9
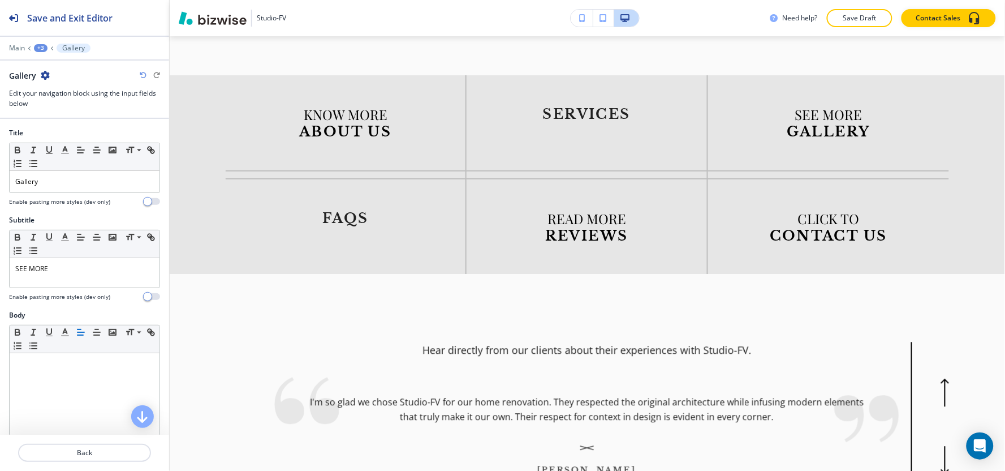
click at [37, 44] on div "+3" at bounding box center [41, 48] width 14 height 8
click at [70, 104] on p "Visual Navigation" at bounding box center [70, 106] width 58 height 10
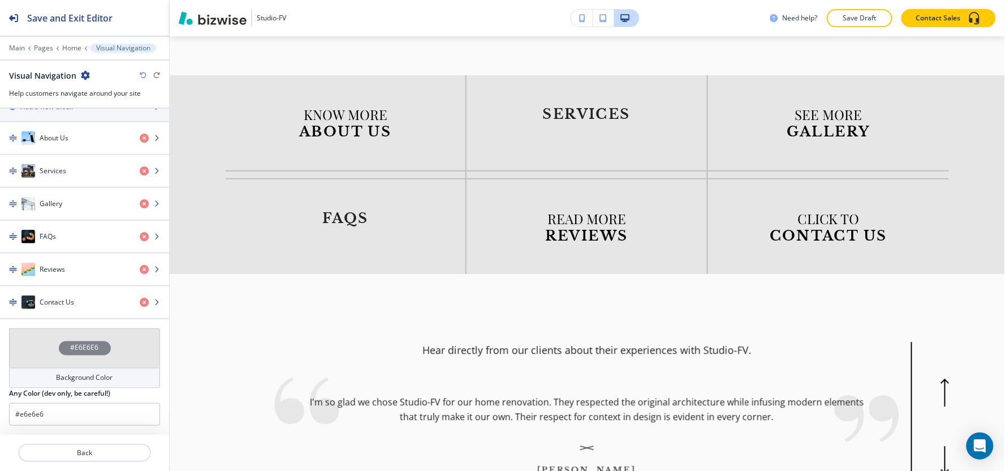
scroll to position [434, 0]
click at [72, 232] on div "FAQs" at bounding box center [65, 237] width 131 height 14
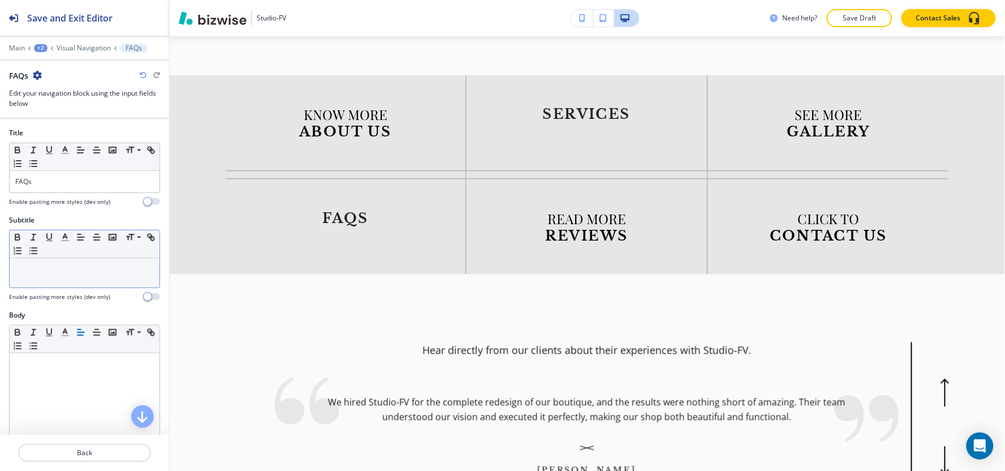
click at [63, 273] on p at bounding box center [84, 269] width 139 height 10
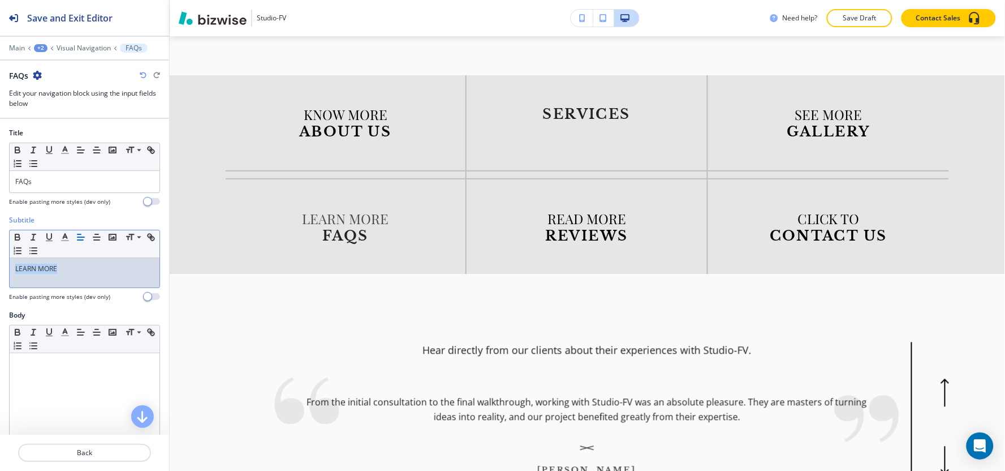
drag, startPoint x: 71, startPoint y: 264, endPoint x: 0, endPoint y: 289, distance: 75.7
click at [0, 289] on div "Subtitle Small Normal Large Huge LEARN MORE Enable pasting more styles (dev onl…" at bounding box center [84, 262] width 169 height 95
click at [61, 236] on icon "button" at bounding box center [65, 237] width 10 height 10
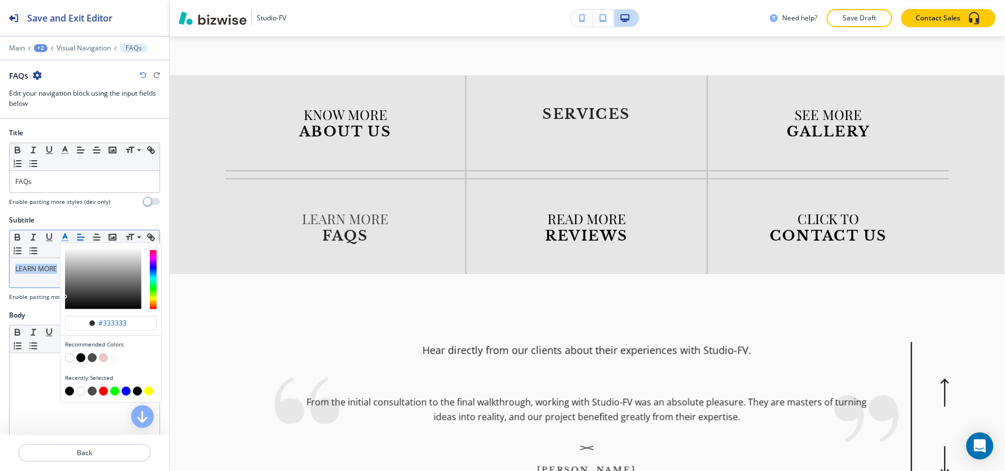
click at [69, 388] on button "button" at bounding box center [69, 390] width 9 height 9
type input "#000000"
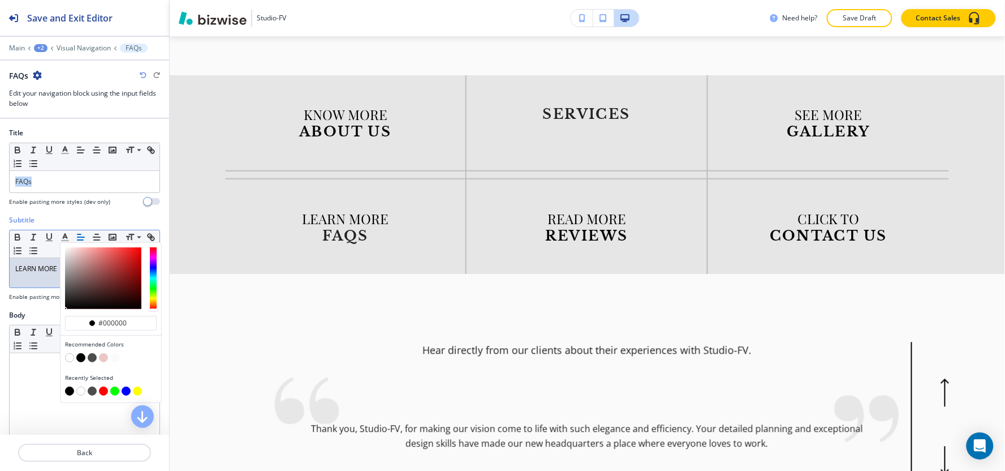
drag, startPoint x: 0, startPoint y: 187, endPoint x: 0, endPoint y: 195, distance: 7.9
click at [0, 195] on div "Title Small Normal Large Huge FAQs Enable pasting more styles (dev only)" at bounding box center [84, 171] width 169 height 87
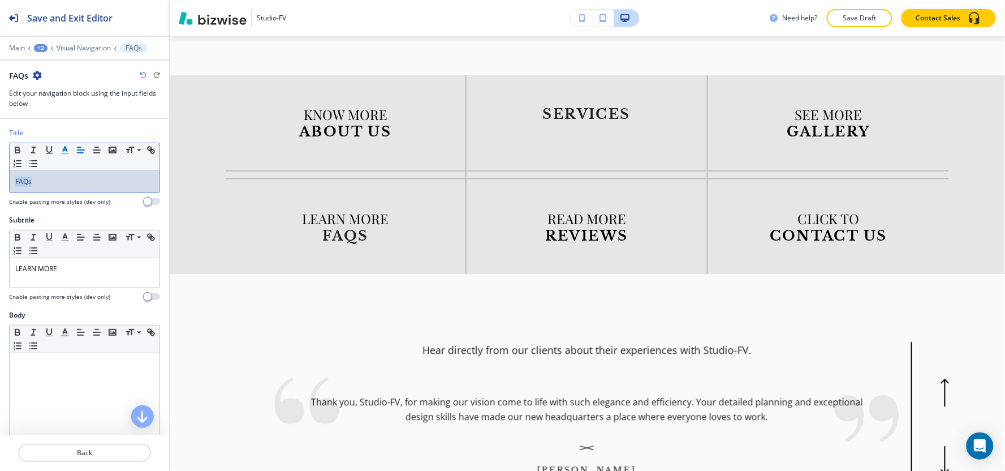
click at [62, 145] on icon "button" at bounding box center [65, 150] width 10 height 10
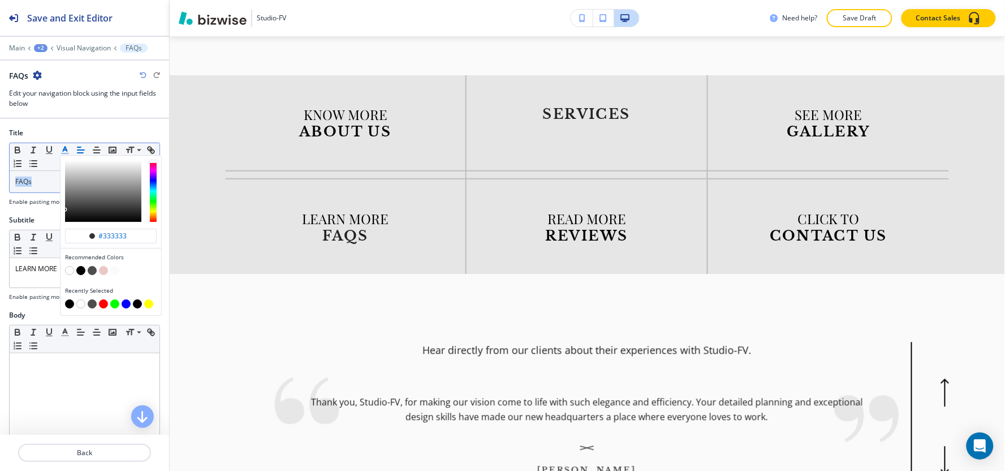
click at [70, 303] on button "button" at bounding box center [69, 303] width 9 height 9
type input "#000000"
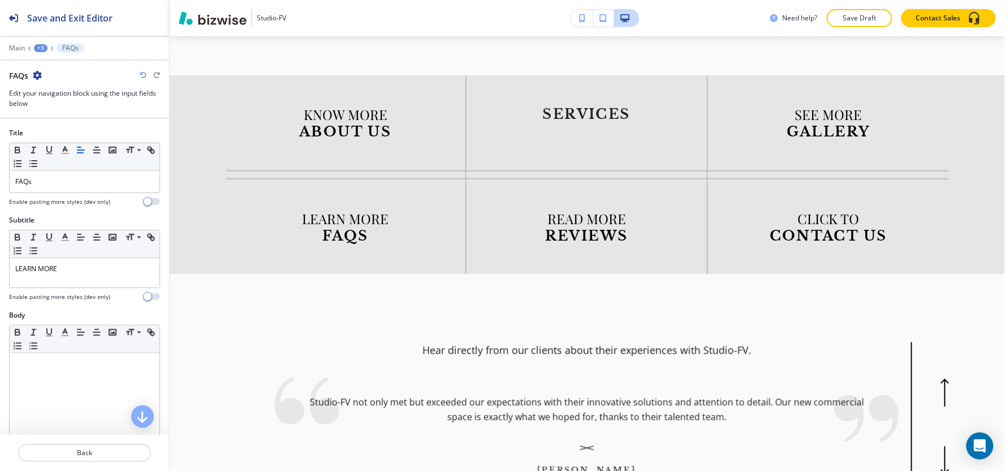
click at [38, 40] on div at bounding box center [84, 40] width 169 height 7
click at [38, 46] on div "+3" at bounding box center [41, 48] width 14 height 8
click at [59, 103] on p "Visual Navigation" at bounding box center [70, 106] width 58 height 10
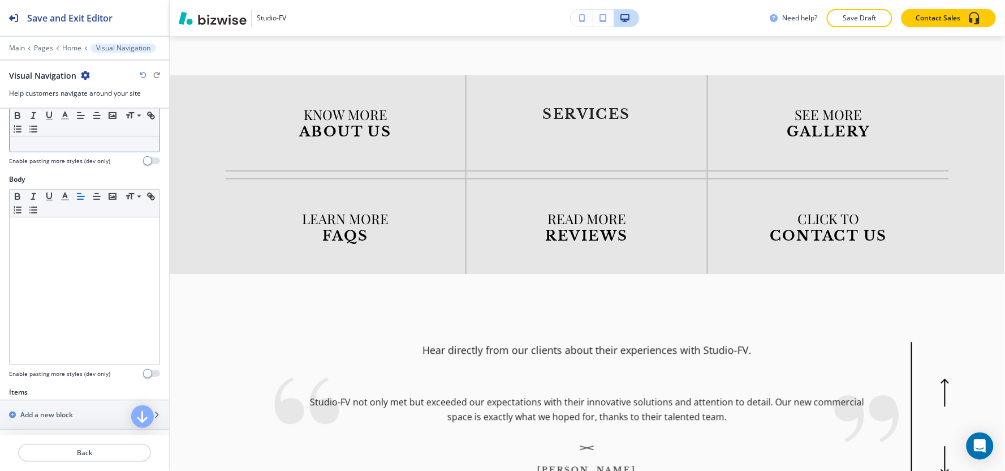
scroll to position [314, 0]
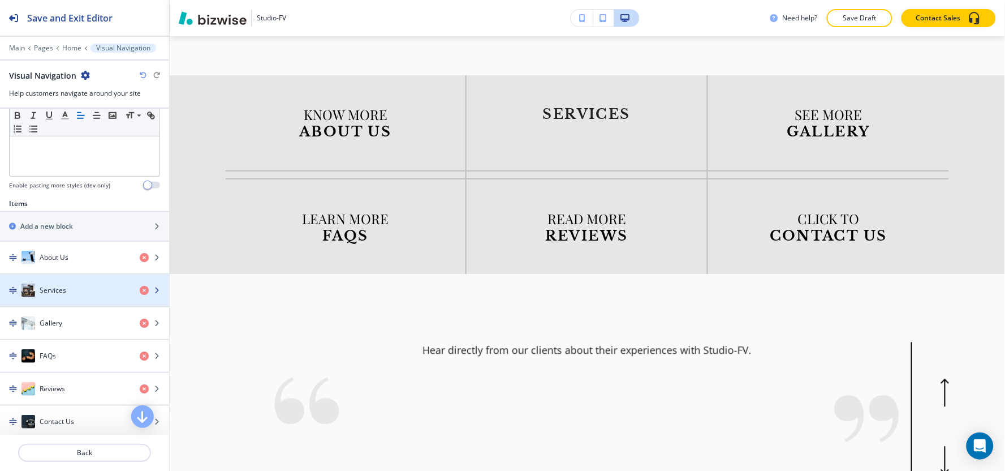
click at [58, 297] on div "button" at bounding box center [84, 301] width 169 height 9
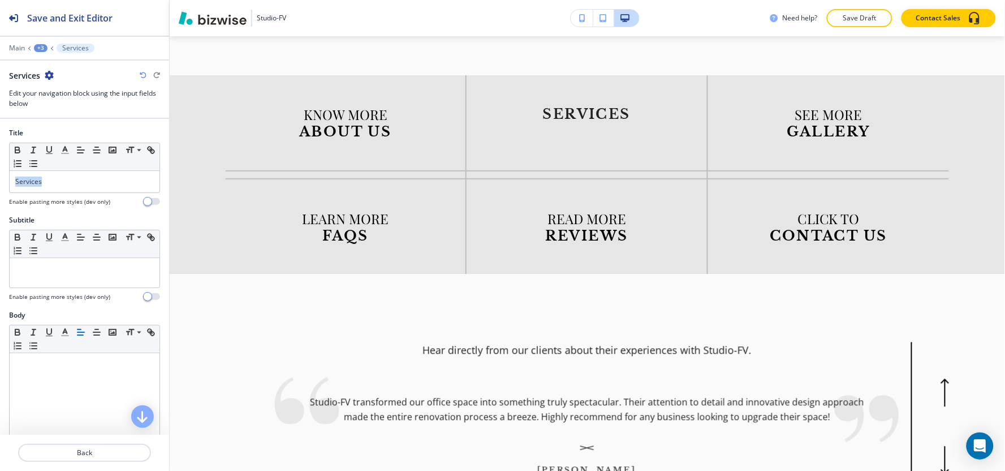
drag, startPoint x: 70, startPoint y: 184, endPoint x: 0, endPoint y: 199, distance: 71.0
click at [0, 199] on div "Title Small Normal Large Huge Services Enable pasting more styles (dev only)" at bounding box center [84, 171] width 169 height 87
click at [62, 149] on icon "button" at bounding box center [65, 150] width 10 height 10
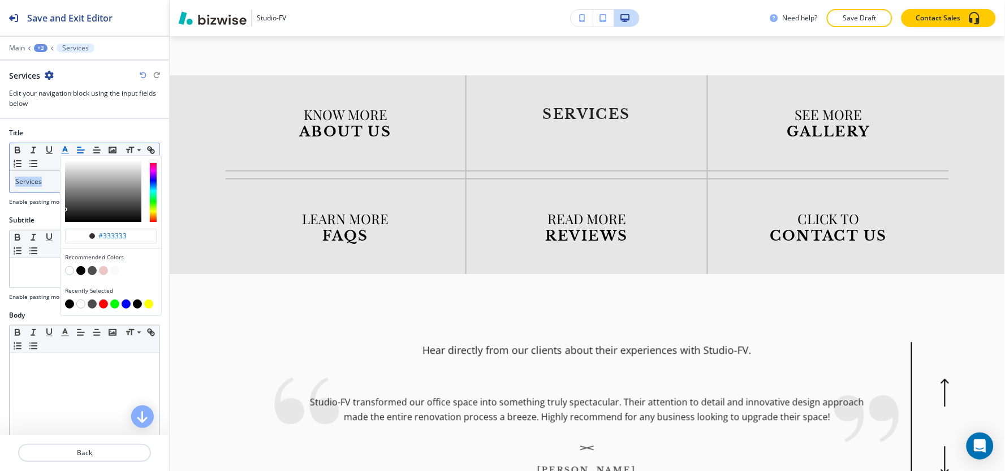
click at [70, 307] on button "button" at bounding box center [69, 303] width 9 height 9
type input "#000000"
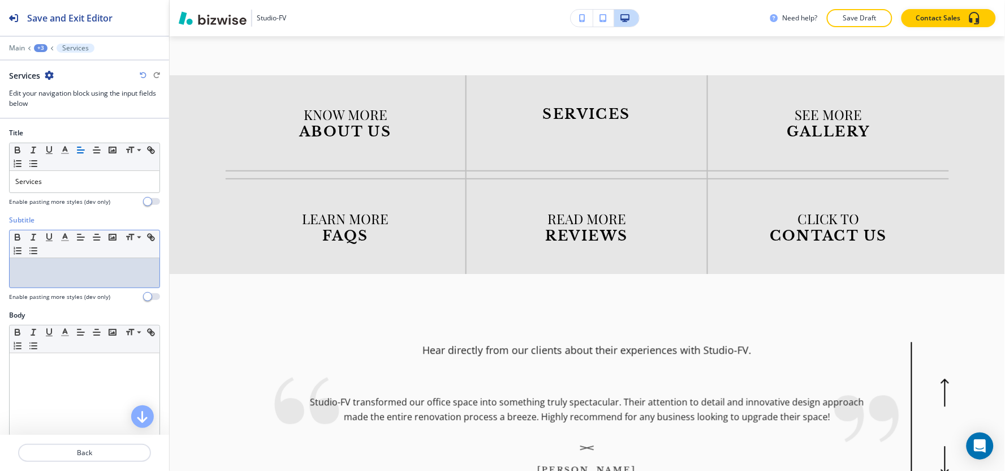
click at [37, 283] on div at bounding box center [85, 272] width 150 height 29
drag, startPoint x: 71, startPoint y: 274, endPoint x: 0, endPoint y: 269, distance: 71.5
click at [0, 269] on div "Subtitle Small Normal Large Huge DISCOVER OUR Enable pasting more styles (dev o…" at bounding box center [84, 262] width 169 height 95
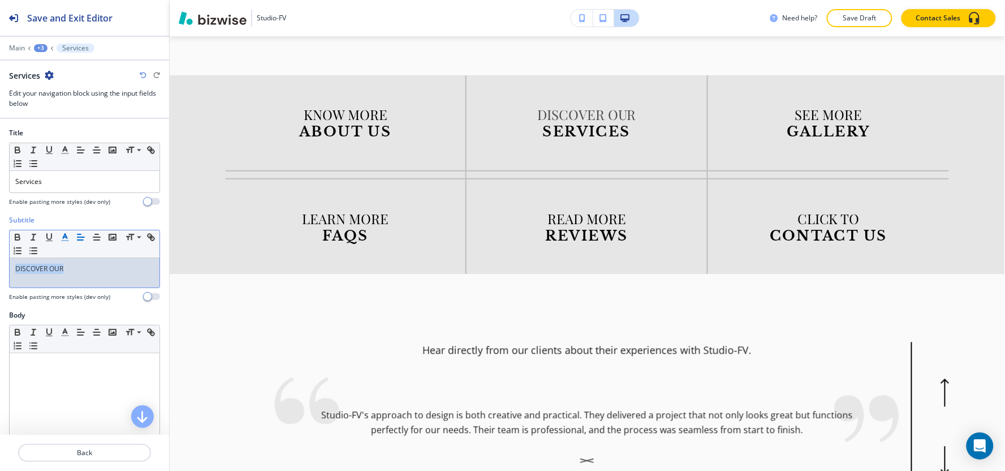
click at [63, 239] on icon "button" at bounding box center [65, 237] width 10 height 10
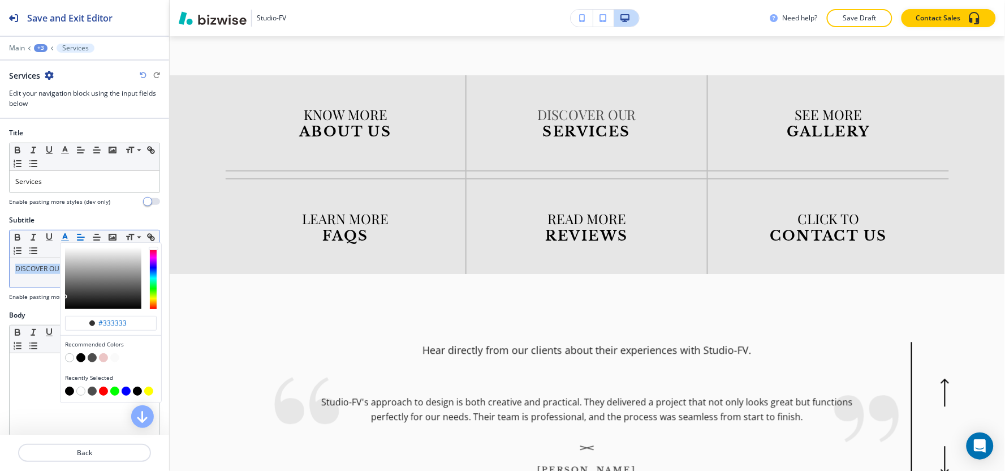
click at [67, 389] on button "button" at bounding box center [69, 390] width 9 height 9
type input "#000000"
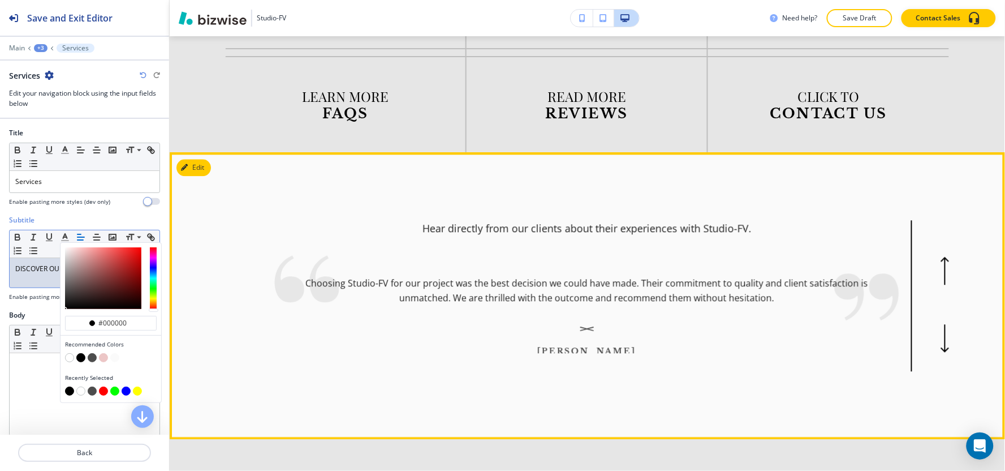
scroll to position [2023, 0]
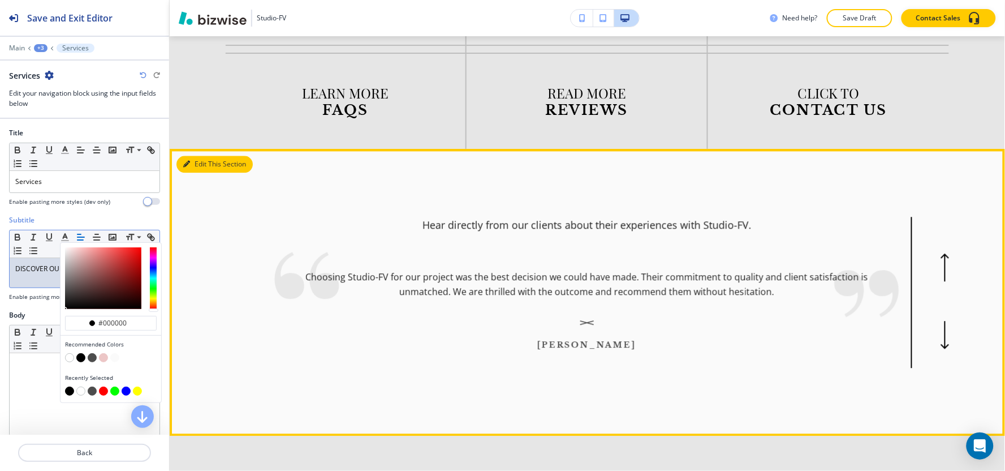
click at [204, 156] on button "Edit This Section" at bounding box center [214, 164] width 76 height 17
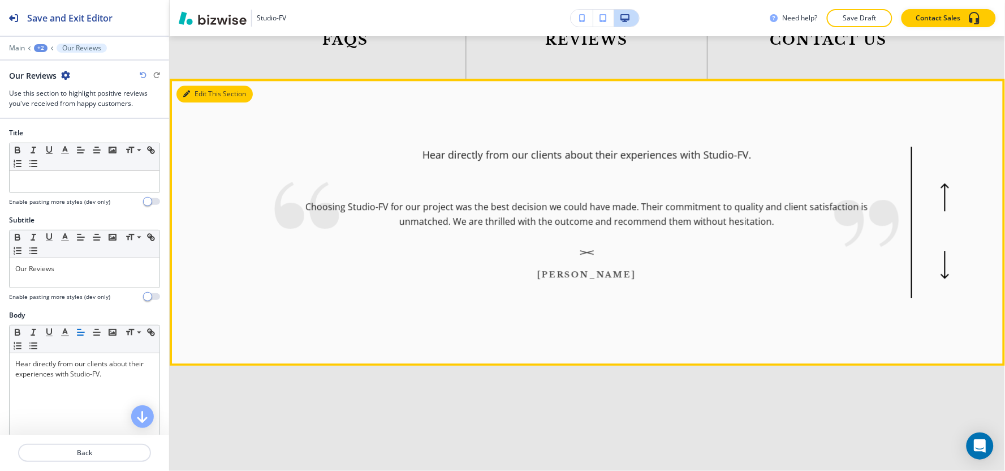
scroll to position [2097, 0]
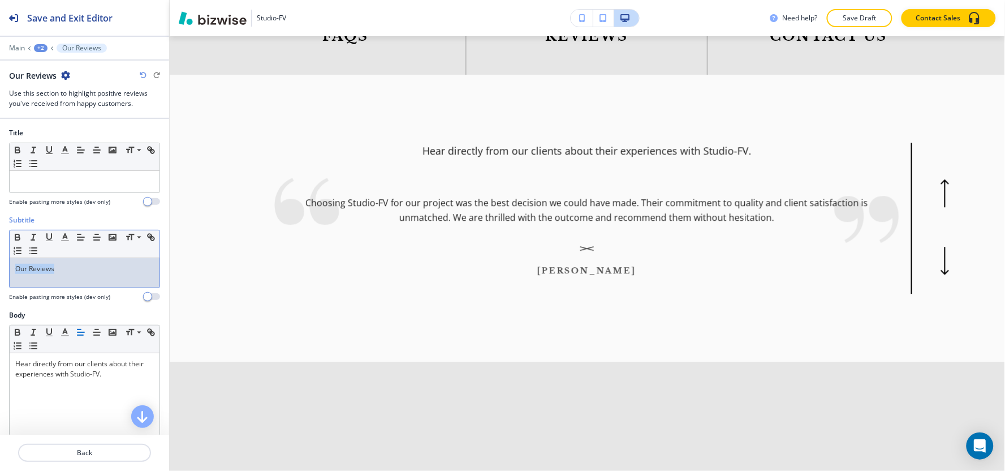
drag, startPoint x: 48, startPoint y: 267, endPoint x: 0, endPoint y: 267, distance: 48.1
click at [0, 267] on div "Subtitle Small Normal Large Huge Our Reviews Enable pasting more styles (dev on…" at bounding box center [84, 262] width 169 height 95
copy p "Our Reviews"
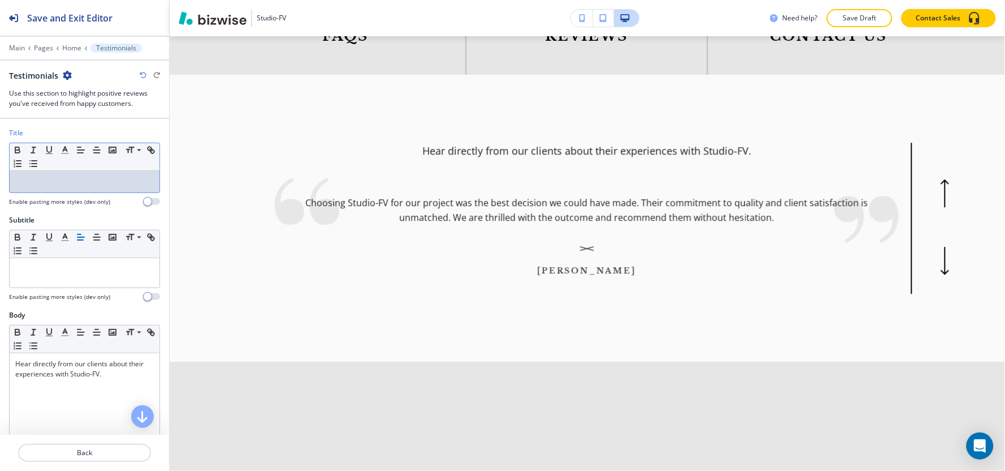
click at [34, 184] on p at bounding box center [84, 181] width 139 height 10
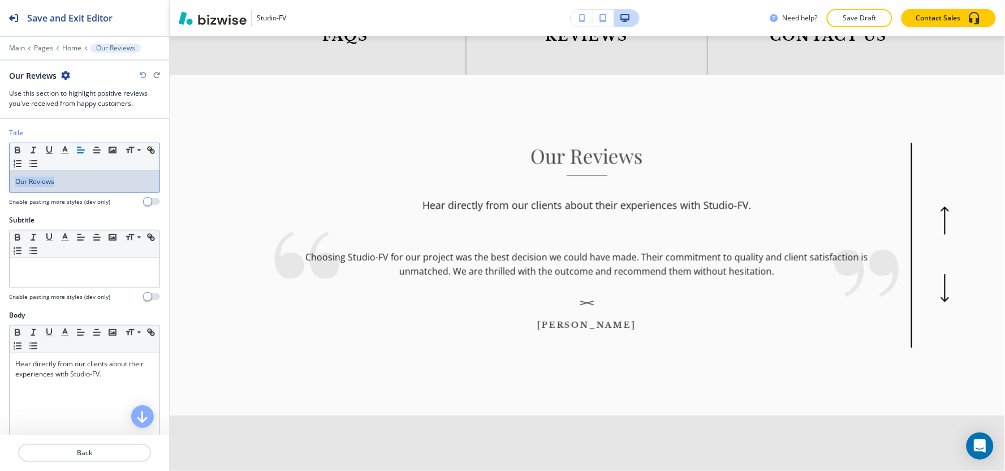
drag, startPoint x: 25, startPoint y: 177, endPoint x: 18, endPoint y: 172, distance: 8.6
click at [0, 179] on div "Title Small Normal Large Huge Our Reviews Enable pasting more styles (dev only)" at bounding box center [84, 171] width 169 height 87
click at [64, 148] on polyline "button" at bounding box center [65, 148] width 4 height 5
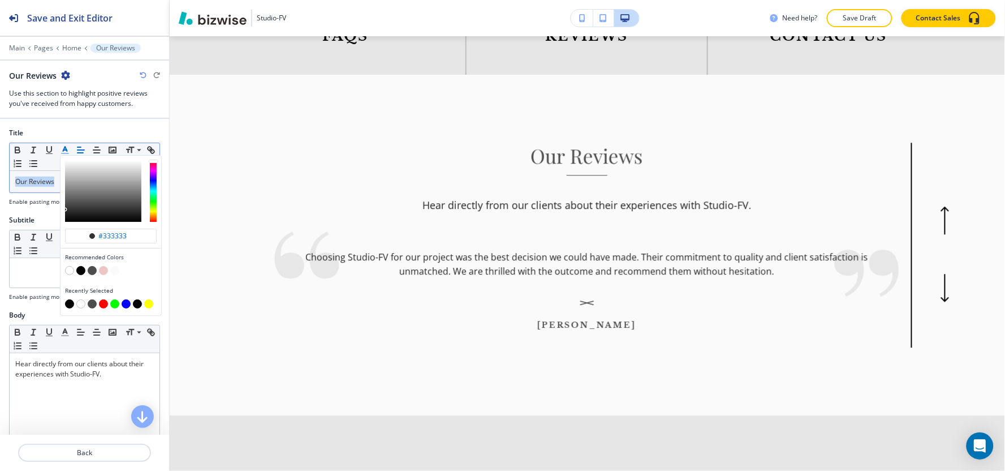
click at [68, 303] on button "button" at bounding box center [69, 303] width 9 height 9
type input "#000000"
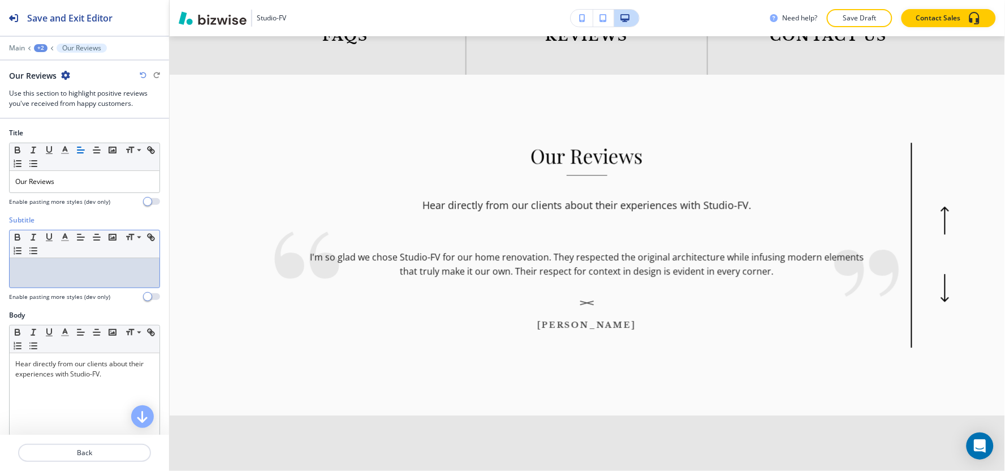
click at [46, 284] on div at bounding box center [85, 272] width 150 height 29
drag, startPoint x: 94, startPoint y: 263, endPoint x: 0, endPoint y: 273, distance: 94.4
click at [0, 273] on div "Subtitle Small Normal Large Huge Hear from Our Clients Enable pasting more styl…" at bounding box center [84, 262] width 169 height 95
click at [61, 239] on icon "button" at bounding box center [65, 237] width 10 height 10
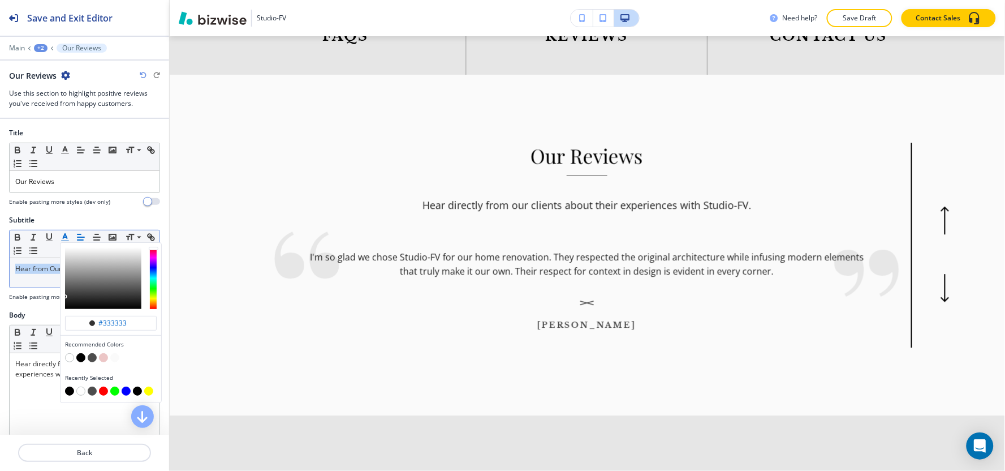
click at [68, 392] on button "button" at bounding box center [69, 390] width 9 height 9
type input "#000000"
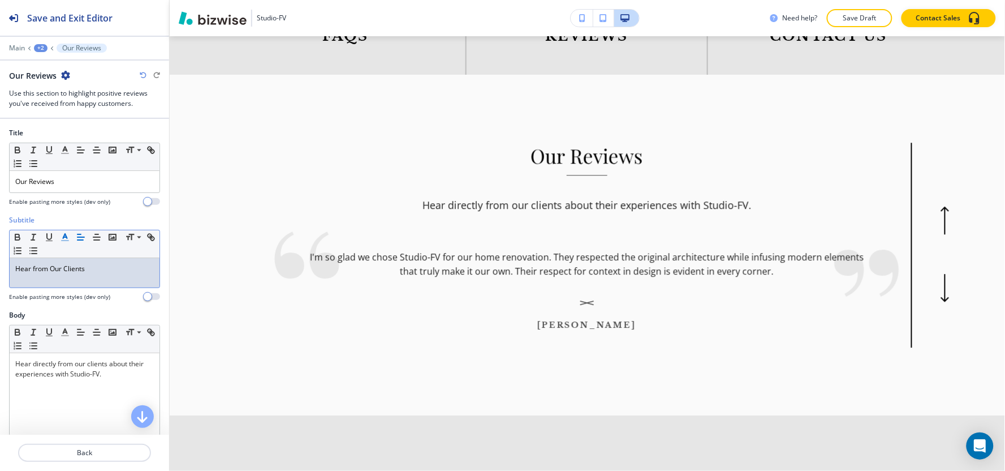
click at [49, 280] on div "Hear from Our Clients" at bounding box center [85, 272] width 150 height 29
drag, startPoint x: 115, startPoint y: 278, endPoint x: 0, endPoint y: 241, distance: 120.9
click at [0, 241] on div "Subtitle Small Normal Large Huge Hear from Our Clients Enable pasting more styl…" at bounding box center [84, 262] width 169 height 95
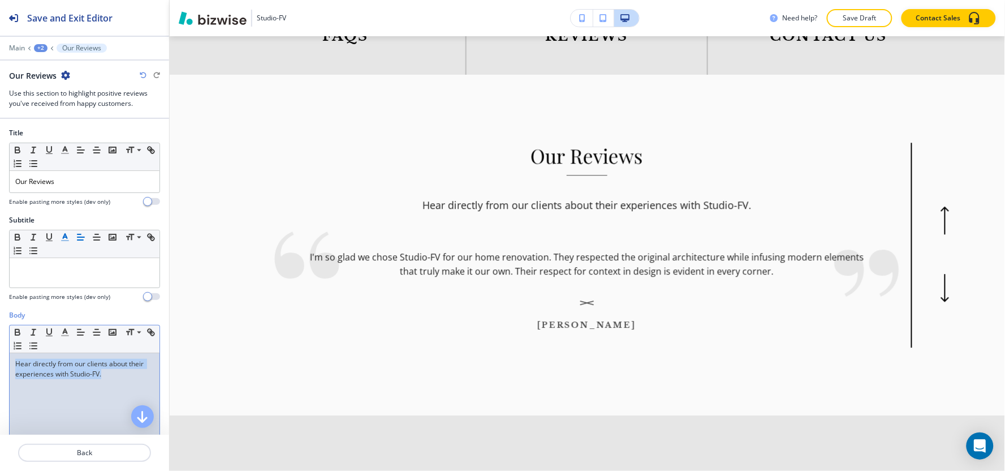
drag, startPoint x: 133, startPoint y: 376, endPoint x: 3, endPoint y: 360, distance: 130.4
click at [3, 360] on div "Body Small Normal Large Huge Hear directly from our clients about their experie…" at bounding box center [84, 416] width 169 height 213
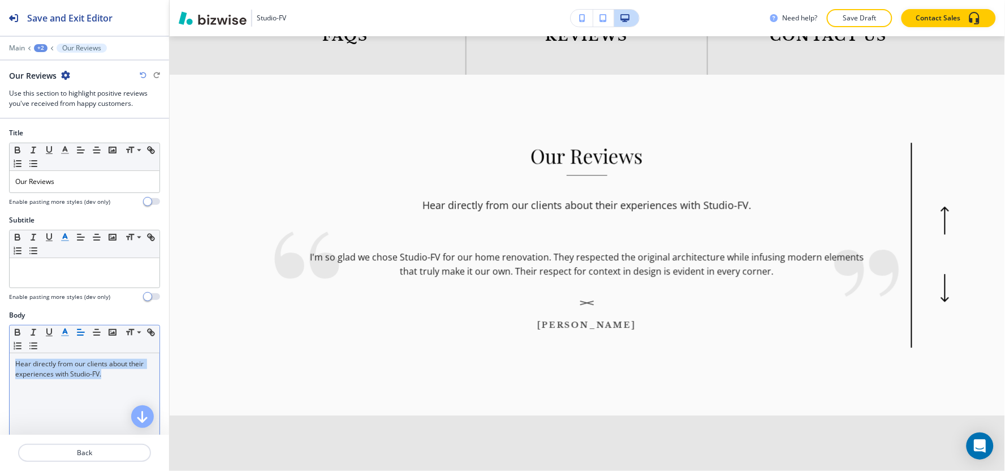
click at [64, 335] on icon "button" at bounding box center [65, 332] width 10 height 10
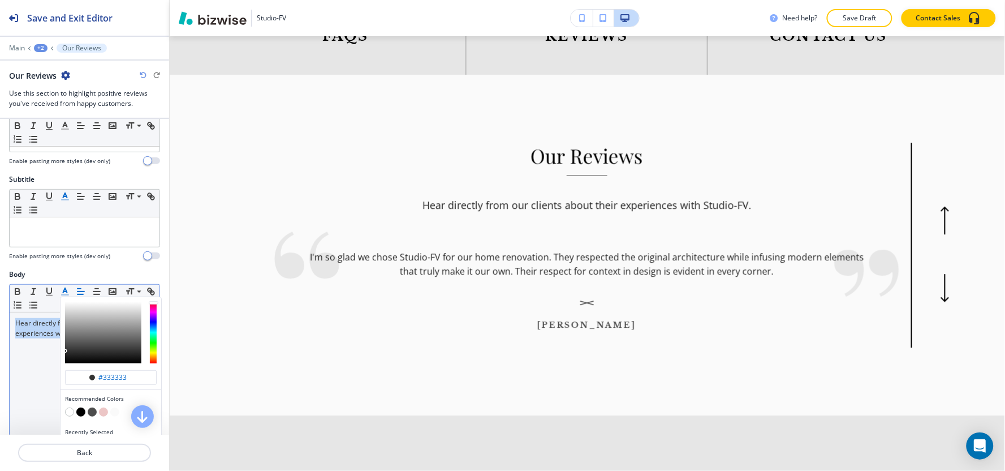
scroll to position [63, 0]
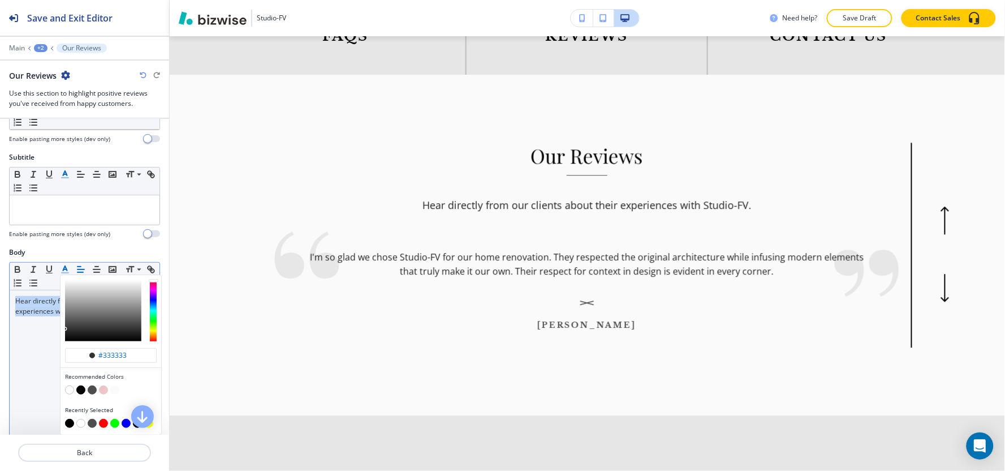
click at [81, 392] on button "button" at bounding box center [80, 389] width 9 height 9
type input "#000000"
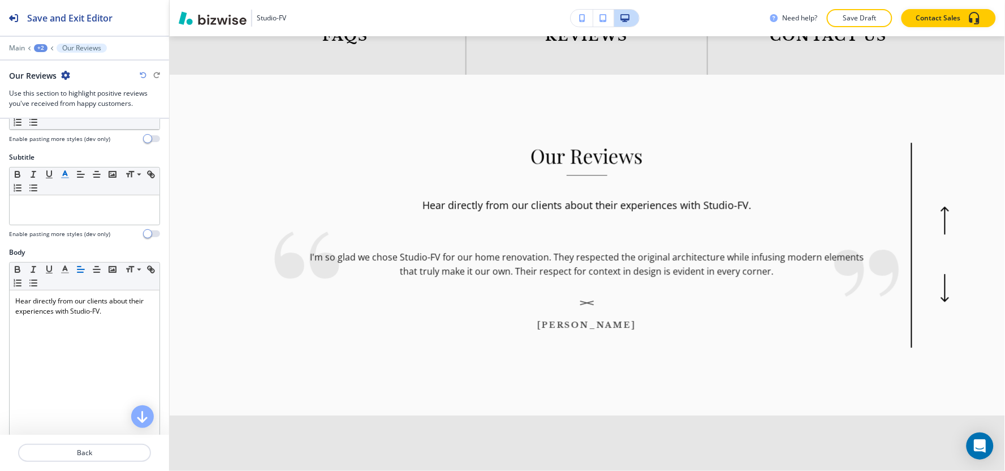
click at [38, 46] on div "+2" at bounding box center [41, 48] width 14 height 8
click at [71, 93] on button "Home" at bounding box center [70, 86] width 72 height 20
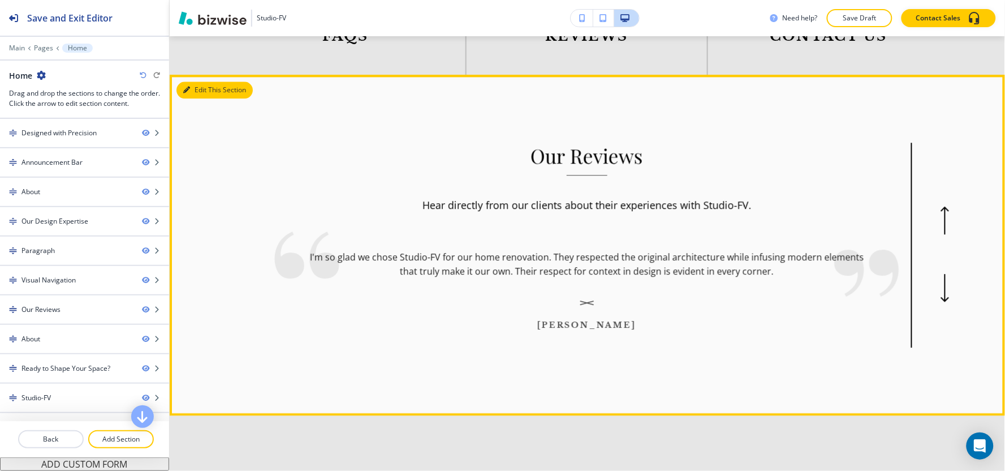
click at [179, 81] on button "Edit This Section" at bounding box center [214, 89] width 76 height 17
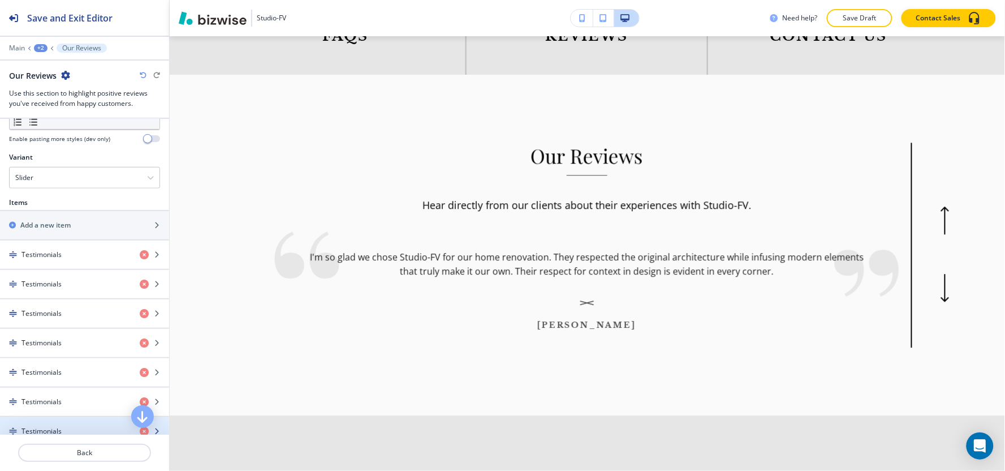
scroll to position [370, 0]
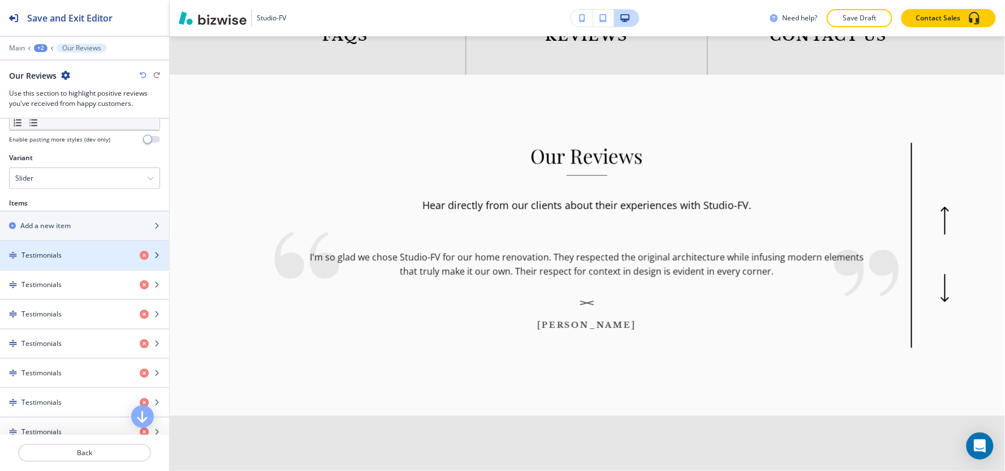
click at [64, 261] on div "button" at bounding box center [84, 264] width 169 height 9
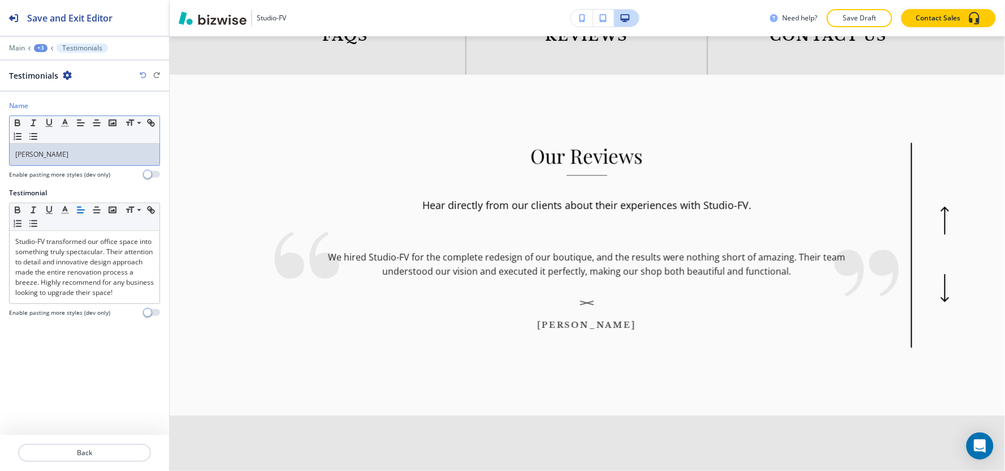
drag, startPoint x: 94, startPoint y: 154, endPoint x: 0, endPoint y: 195, distance: 102.3
click at [0, 195] on div "Name Small Normal Large Huge Michael Thompson Enable pasting more styles (dev o…" at bounding box center [84, 263] width 169 height 343
click at [64, 123] on line "button" at bounding box center [64, 123] width 3 height 0
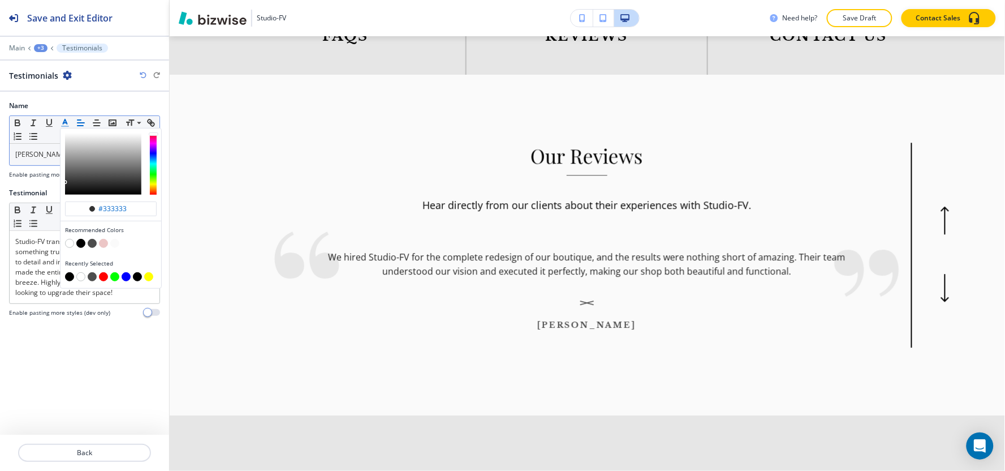
click at [68, 275] on button "button" at bounding box center [69, 276] width 9 height 9
type input "#000000"
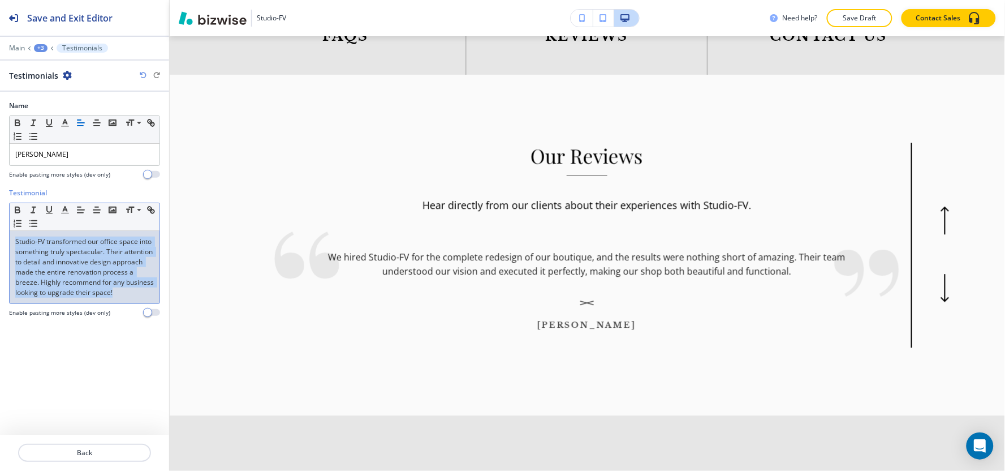
drag, startPoint x: 15, startPoint y: 245, endPoint x: 165, endPoint y: 295, distance: 157.7
click at [165, 295] on div "Testimonial Small Normal Large Huge Studio-FV transformed our office space into…" at bounding box center [84, 257] width 169 height 138
click at [61, 209] on icon "button" at bounding box center [65, 210] width 10 height 10
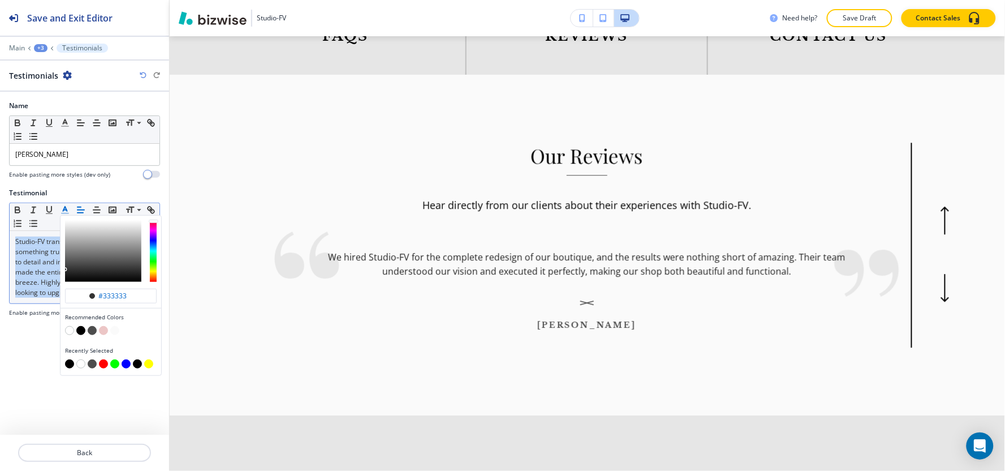
click at [66, 365] on button "button" at bounding box center [69, 363] width 9 height 9
type input "#000000"
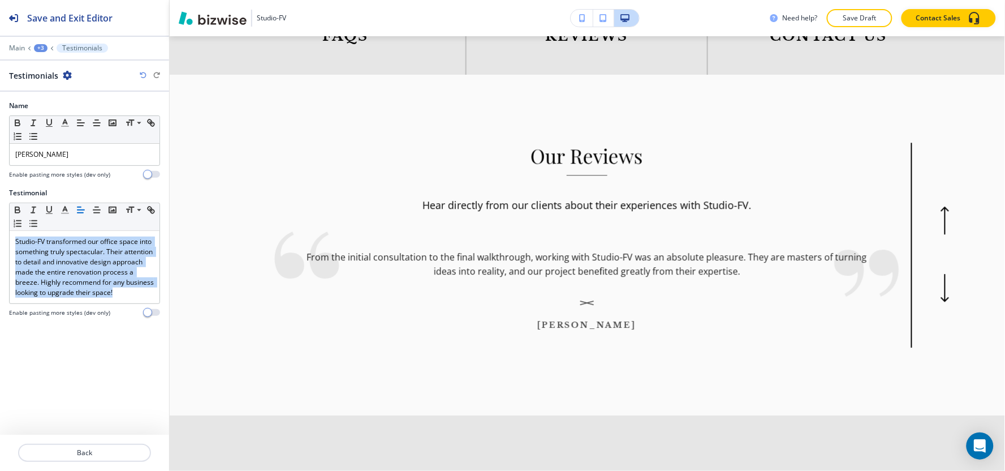
click at [41, 48] on div "+3" at bounding box center [41, 48] width 14 height 8
click at [54, 111] on p "Our Reviews" at bounding box center [70, 106] width 58 height 10
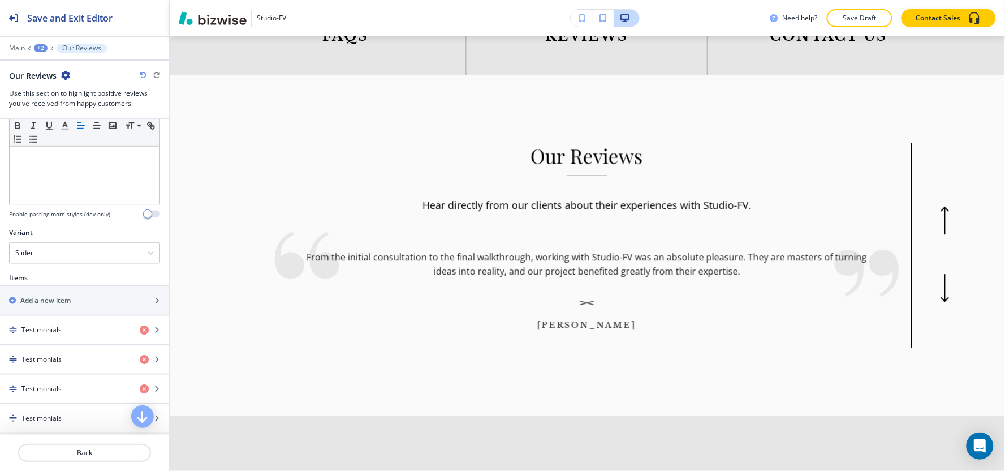
scroll to position [314, 0]
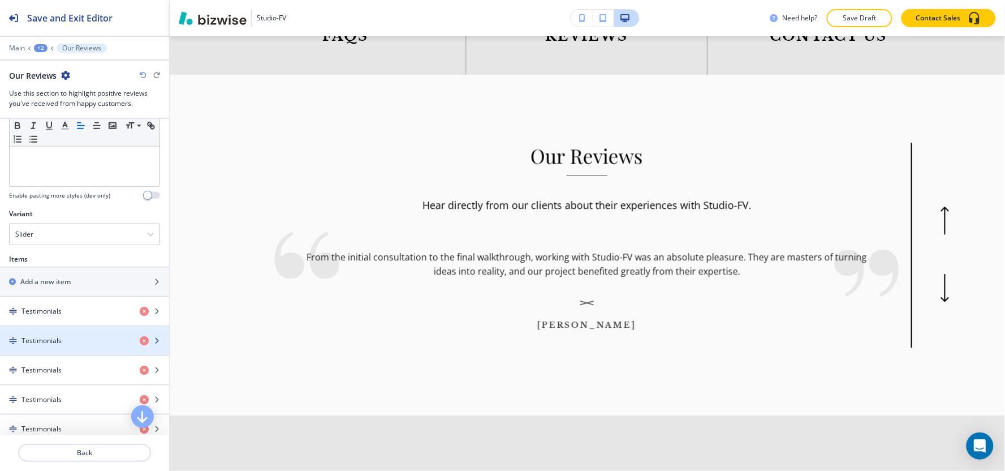
click at [63, 340] on div "Testimonials" at bounding box center [65, 340] width 131 height 10
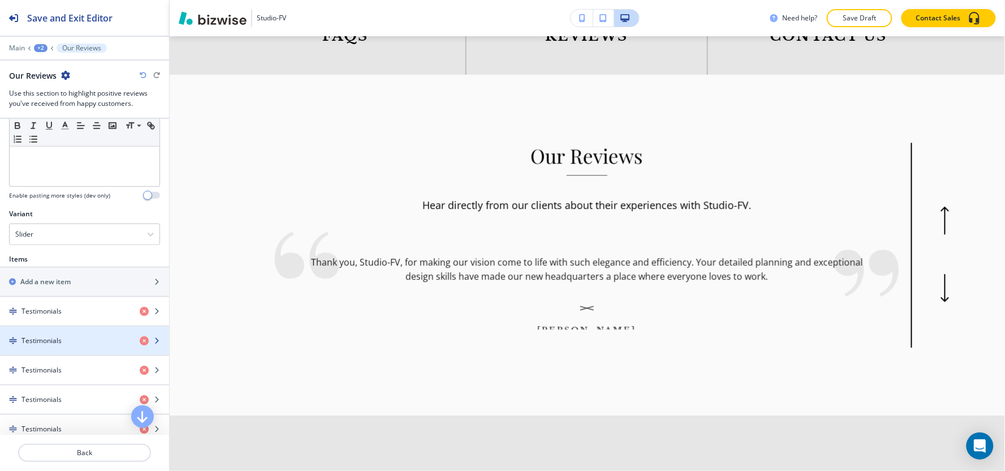
click at [53, 349] on div "button" at bounding box center [84, 350] width 169 height 9
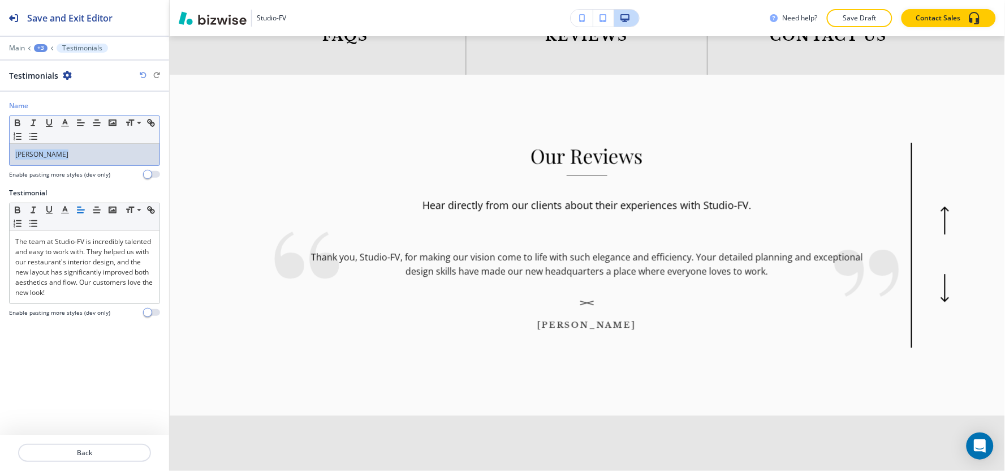
drag, startPoint x: 76, startPoint y: 159, endPoint x: 0, endPoint y: 181, distance: 78.9
click at [0, 181] on div "Name Small Normal Large Huge Carlos Mendez Enable pasting more styles (dev only)" at bounding box center [84, 144] width 169 height 87
click at [65, 126] on line "button" at bounding box center [65, 126] width 7 height 0
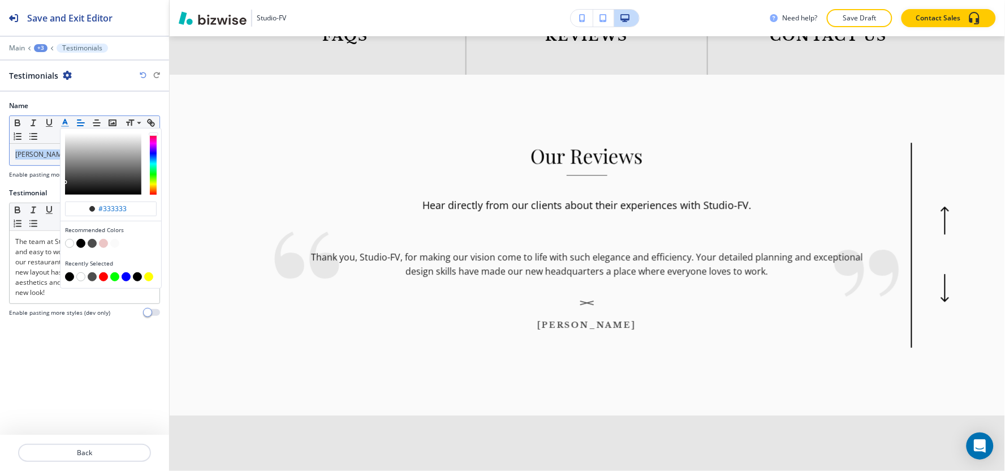
click at [68, 277] on button "button" at bounding box center [69, 276] width 9 height 9
type input "#000000"
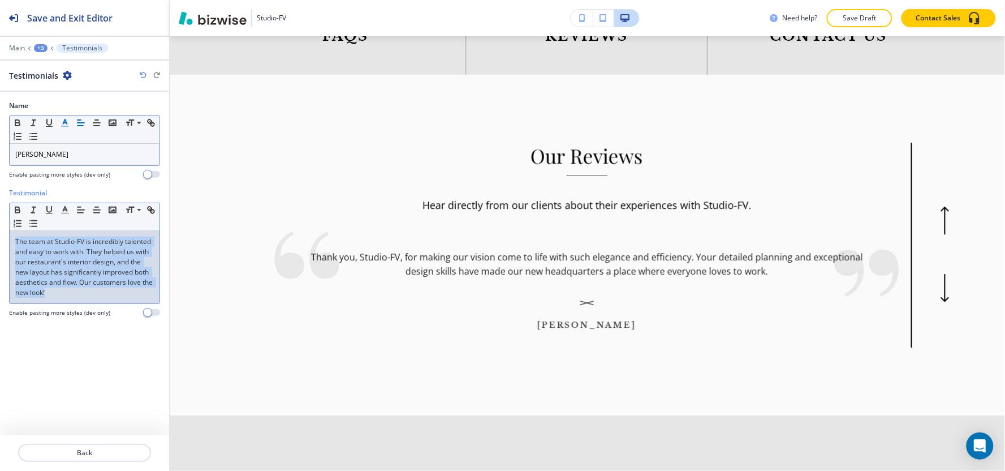
drag, startPoint x: 57, startPoint y: 301, endPoint x: 0, endPoint y: 224, distance: 95.9
click at [0, 224] on div "Testimonial Small Normal Large Huge The team at Studio-FV is incredibly talente…" at bounding box center [84, 257] width 169 height 138
click at [63, 213] on line "button" at bounding box center [65, 213] width 7 height 0
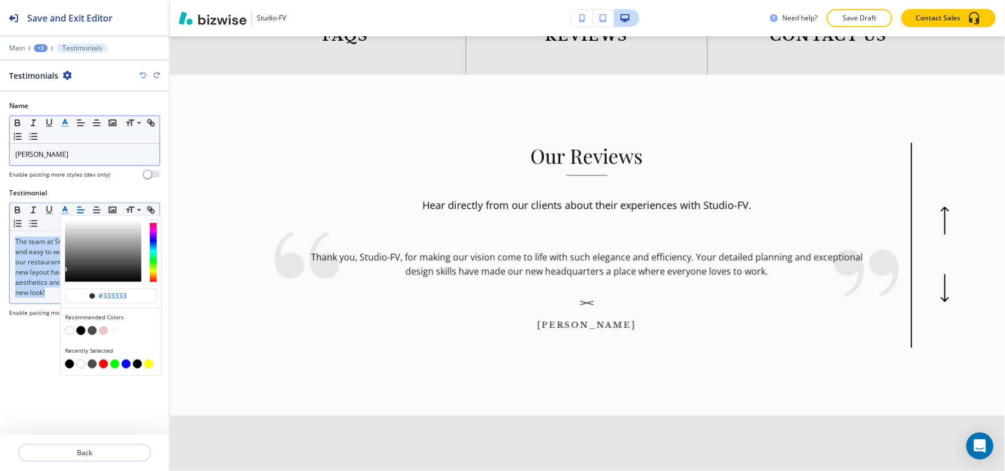
click at [68, 365] on button "button" at bounding box center [69, 363] width 9 height 9
type input "#000000"
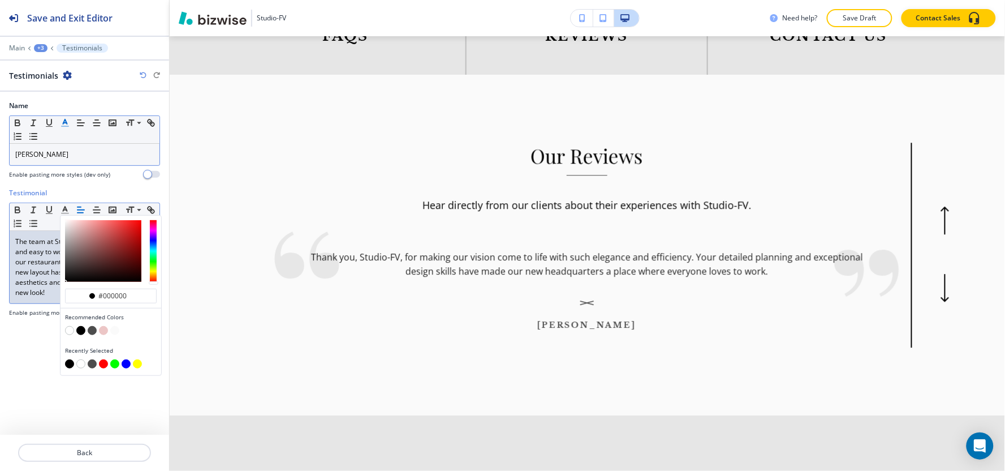
click at [38, 49] on div "+3" at bounding box center [41, 48] width 14 height 8
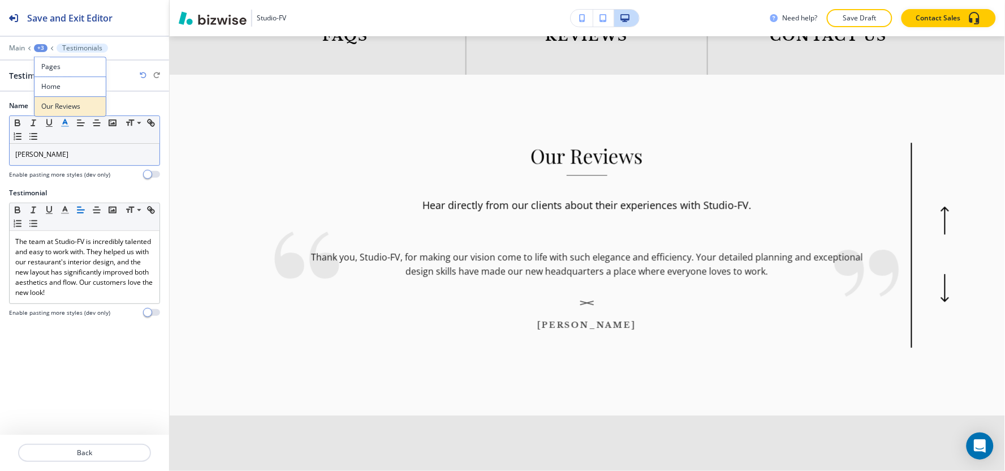
click at [63, 109] on p "Our Reviews" at bounding box center [70, 106] width 58 height 10
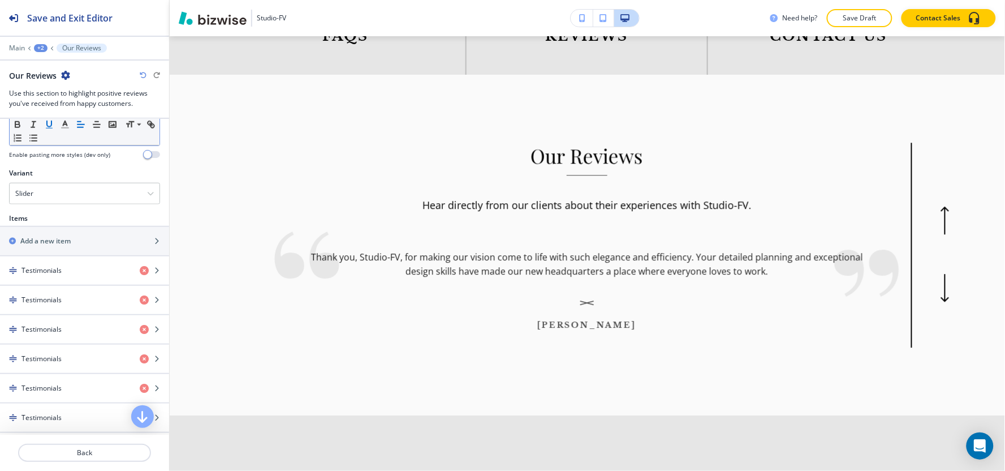
scroll to position [377, 0]
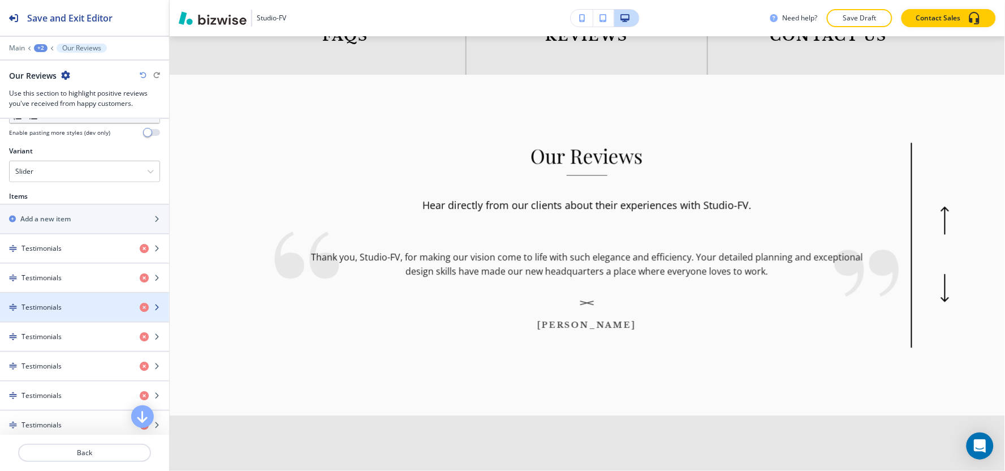
click at [44, 306] on h4 "Testimonials" at bounding box center [41, 307] width 40 height 10
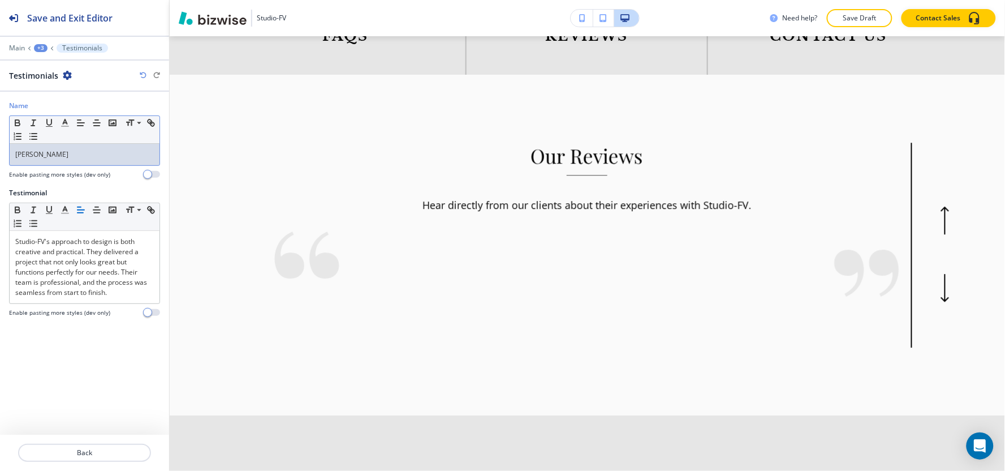
drag, startPoint x: 85, startPoint y: 164, endPoint x: 0, endPoint y: 171, distance: 85.7
click at [0, 171] on div "Name Small Normal Large Huge David Clarkson Enable pasting more styles (dev onl…" at bounding box center [84, 144] width 169 height 87
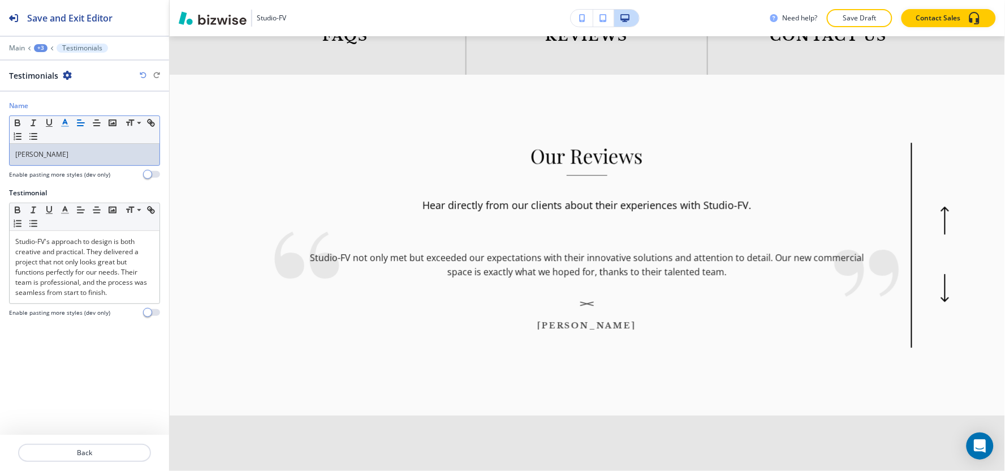
click at [62, 120] on icon "button" at bounding box center [65, 123] width 10 height 10
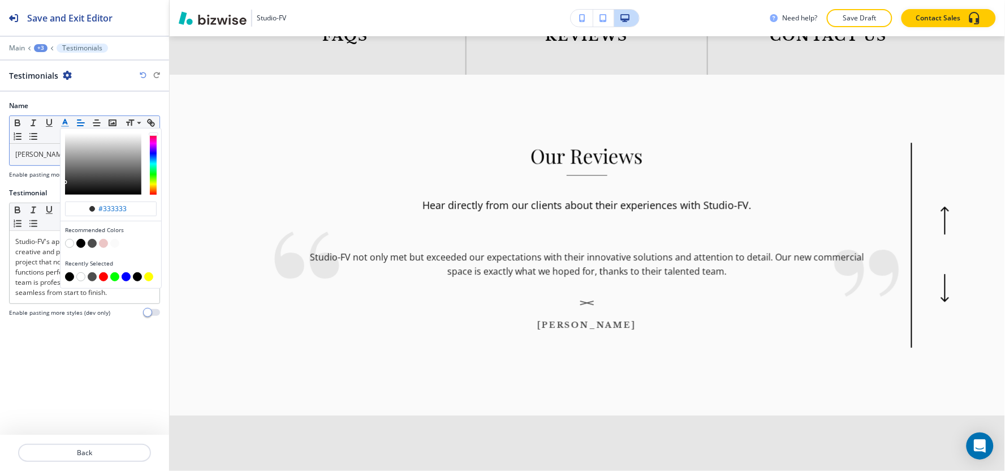
click at [70, 278] on button "button" at bounding box center [69, 276] width 9 height 9
type input "#000000"
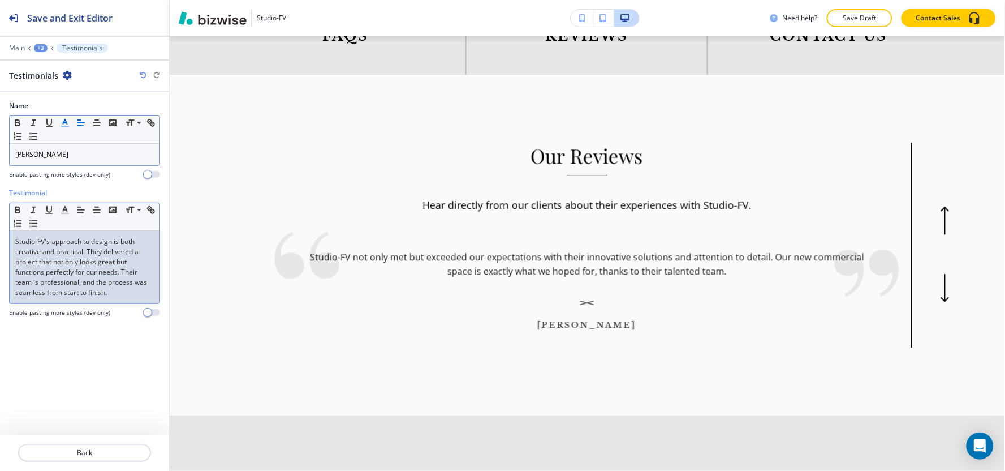
click at [46, 280] on p "Studio-FV's approach to design is both creative and practical. They delivered a…" at bounding box center [84, 266] width 139 height 61
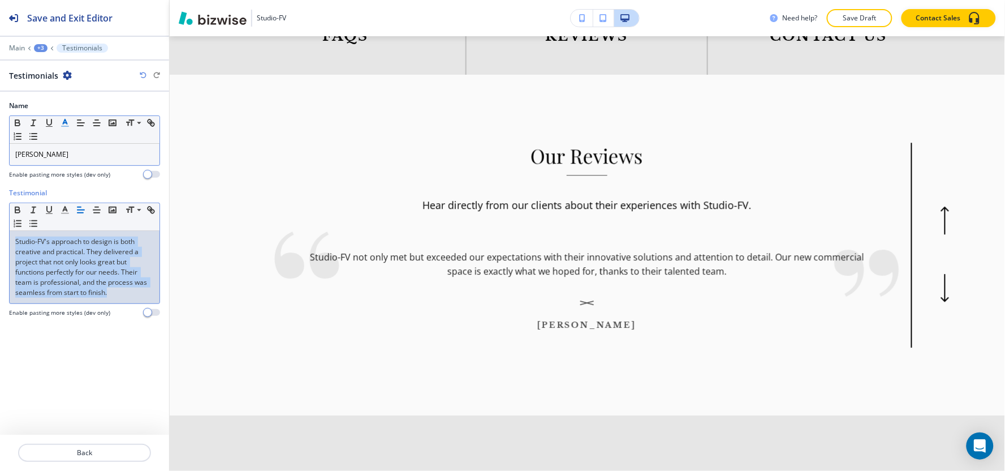
click at [46, 280] on p "Studio-FV's approach to design is both creative and practical. They delivered a…" at bounding box center [84, 266] width 139 height 61
click at [63, 208] on icon "button" at bounding box center [65, 210] width 10 height 10
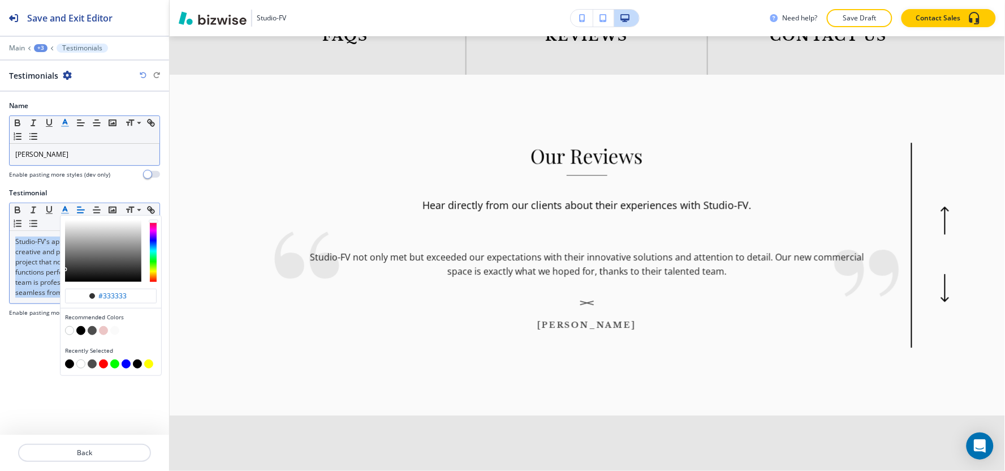
click at [70, 364] on button "button" at bounding box center [69, 363] width 9 height 9
type input "#000000"
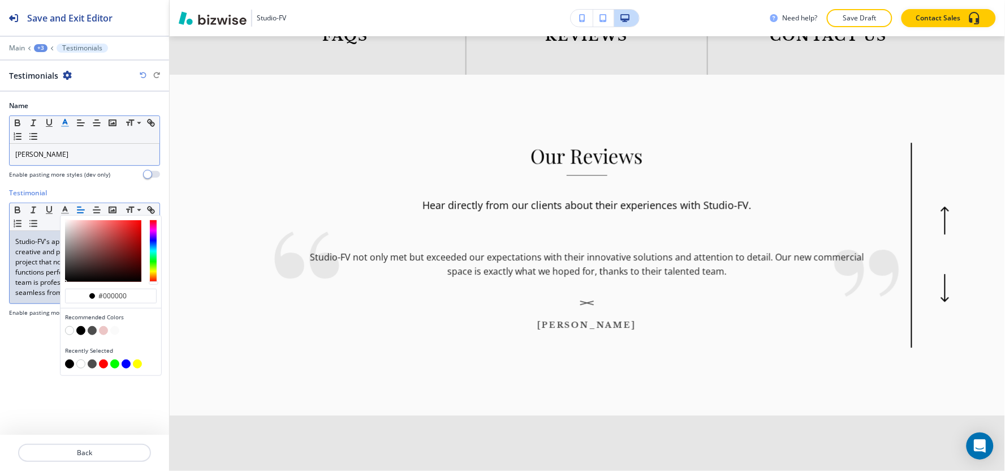
click at [37, 41] on div at bounding box center [84, 40] width 169 height 7
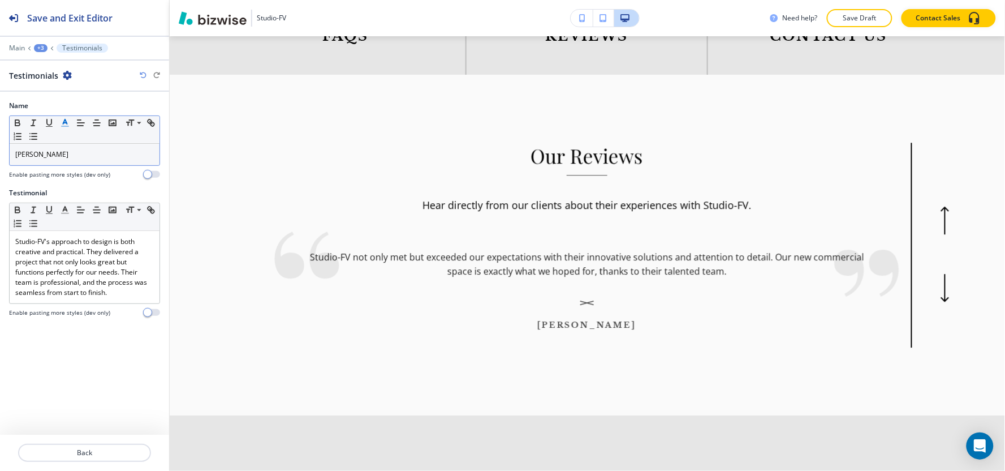
click at [36, 46] on div "+3" at bounding box center [41, 48] width 14 height 8
click at [70, 106] on p "Our Reviews" at bounding box center [70, 106] width 58 height 10
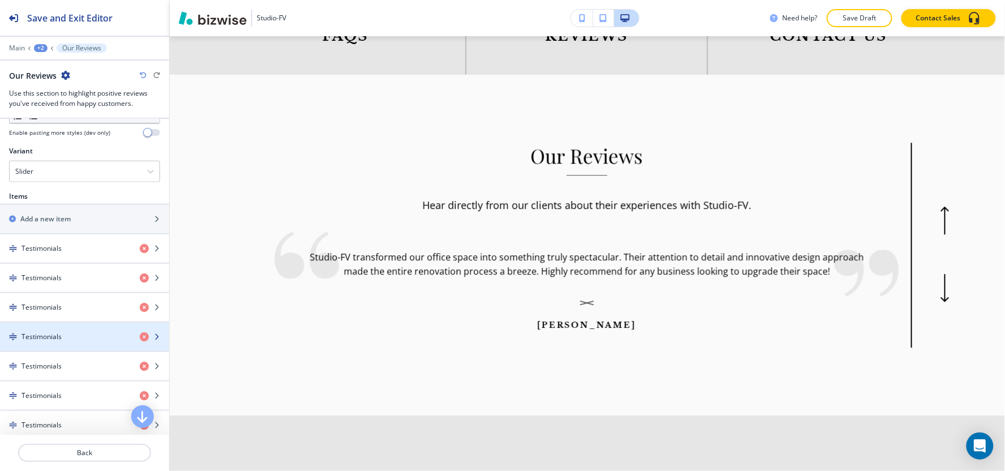
click at [62, 334] on div "Testimonials" at bounding box center [65, 336] width 131 height 10
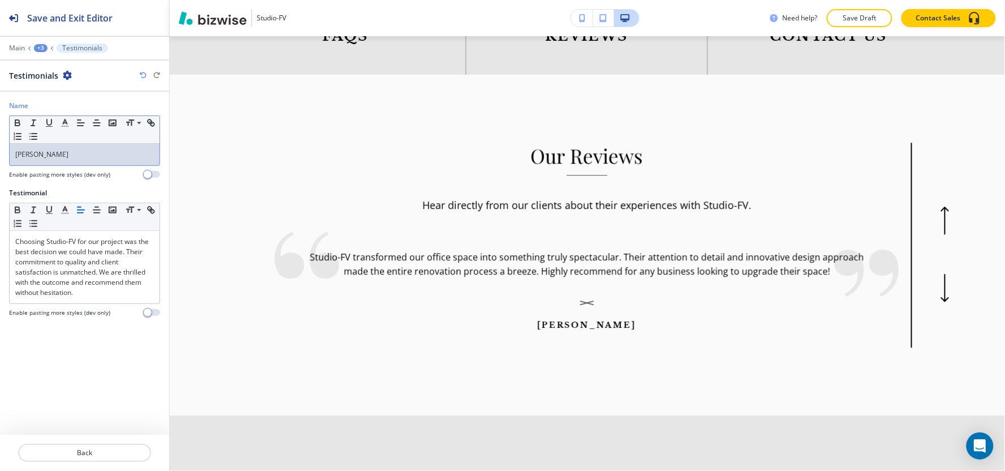
drag, startPoint x: 63, startPoint y: 155, endPoint x: 0, endPoint y: 176, distance: 66.7
click at [0, 176] on div "Name Small Normal Large Huge Robert Diaz Enable pasting more styles (dev only)" at bounding box center [84, 144] width 169 height 87
click at [68, 126] on line "button" at bounding box center [65, 126] width 7 height 0
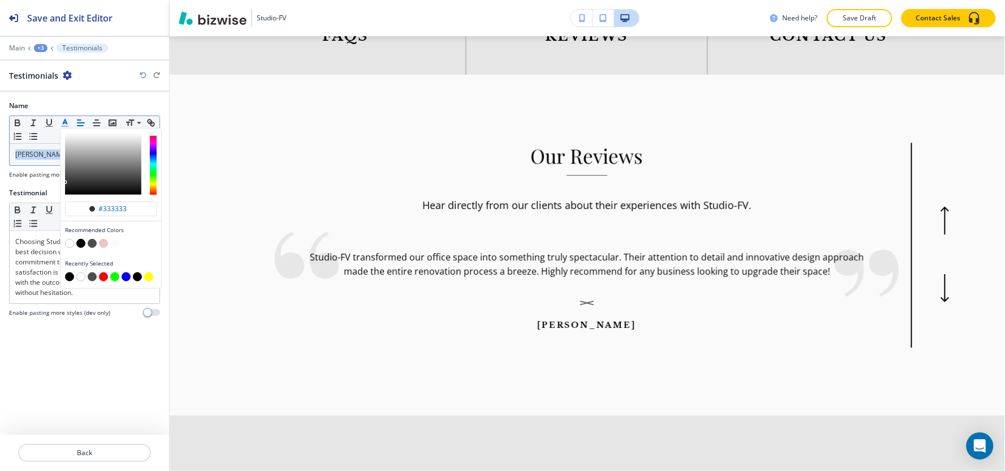
click at [67, 279] on button "button" at bounding box center [69, 276] width 9 height 9
type input "#000000"
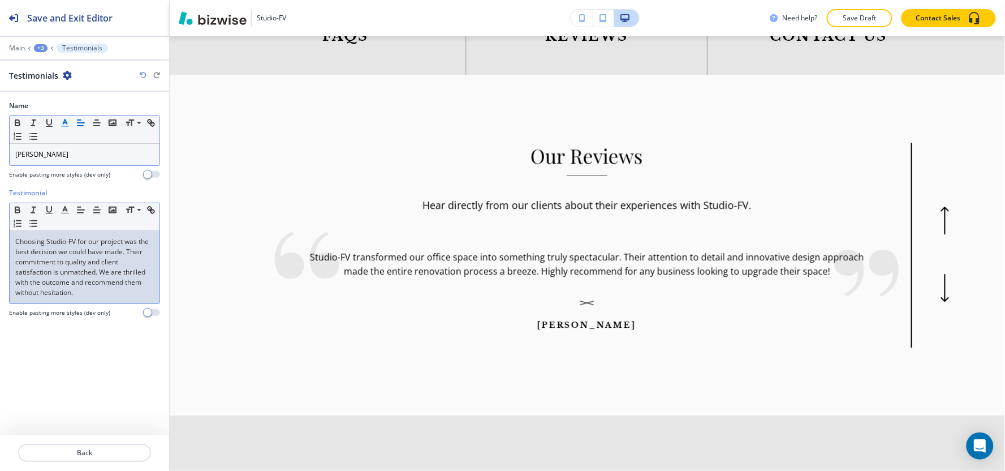
click at [32, 287] on p "Choosing Studio-FV for our project was the best decision we could have made. Th…" at bounding box center [84, 266] width 139 height 61
click at [32, 286] on p "Choosing Studio-FV for our project was the best decision we could have made. Th…" at bounding box center [84, 266] width 139 height 61
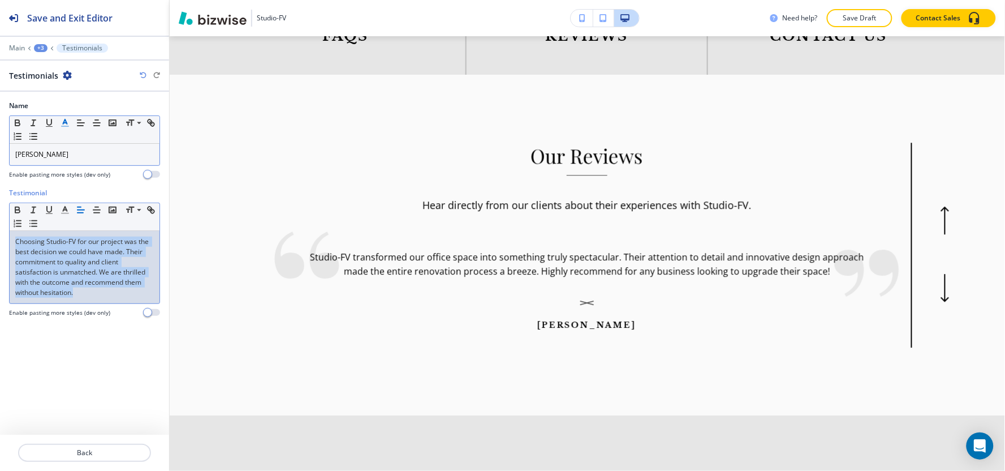
click at [32, 286] on p "Choosing Studio-FV for our project was the best decision we could have made. Th…" at bounding box center [84, 266] width 139 height 61
click at [66, 209] on polyline "button" at bounding box center [65, 208] width 4 height 5
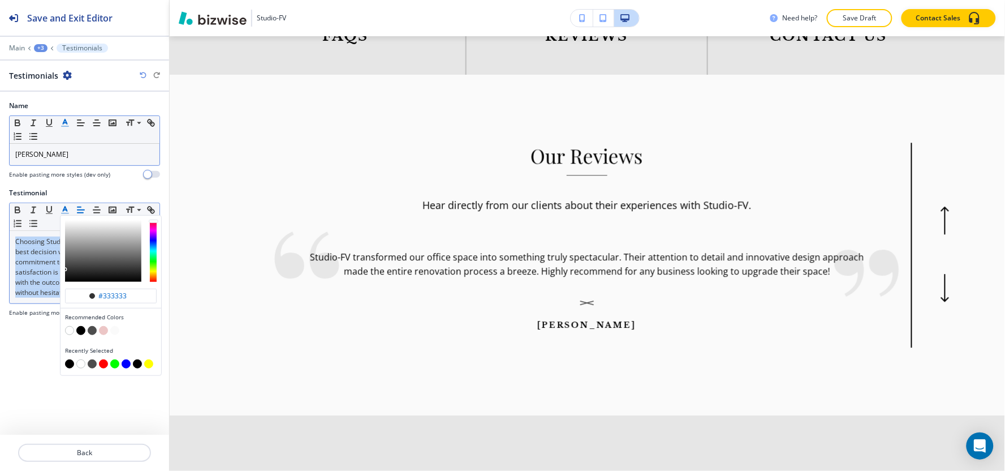
click at [70, 364] on button "button" at bounding box center [69, 363] width 9 height 9
type input "#000000"
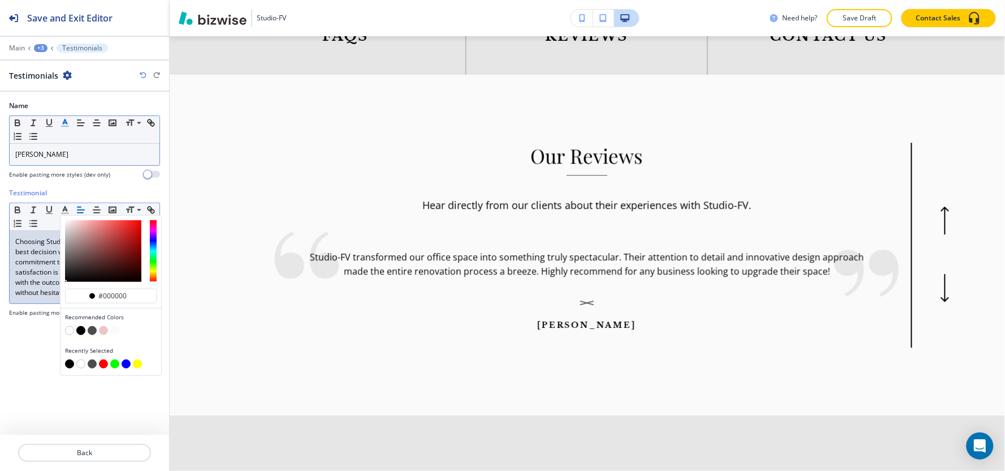
click at [40, 46] on div "+3" at bounding box center [41, 48] width 14 height 8
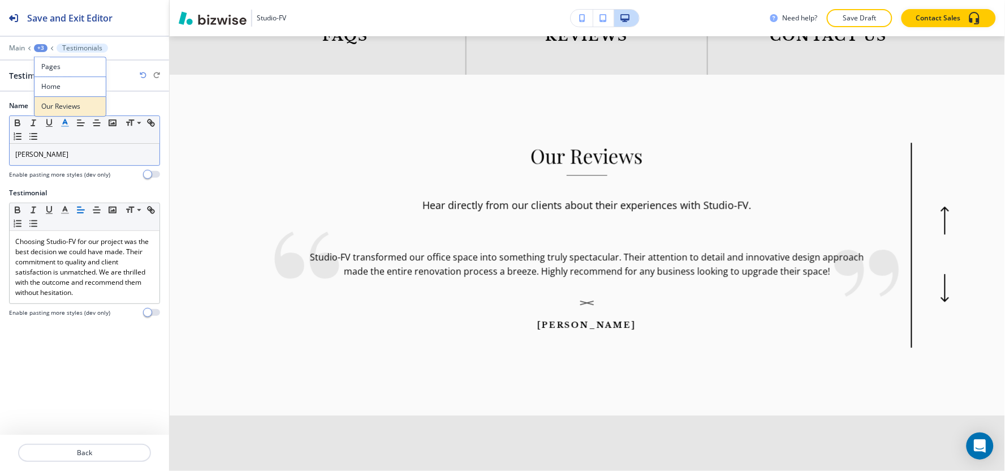
click at [68, 110] on p "Our Reviews" at bounding box center [70, 106] width 58 height 10
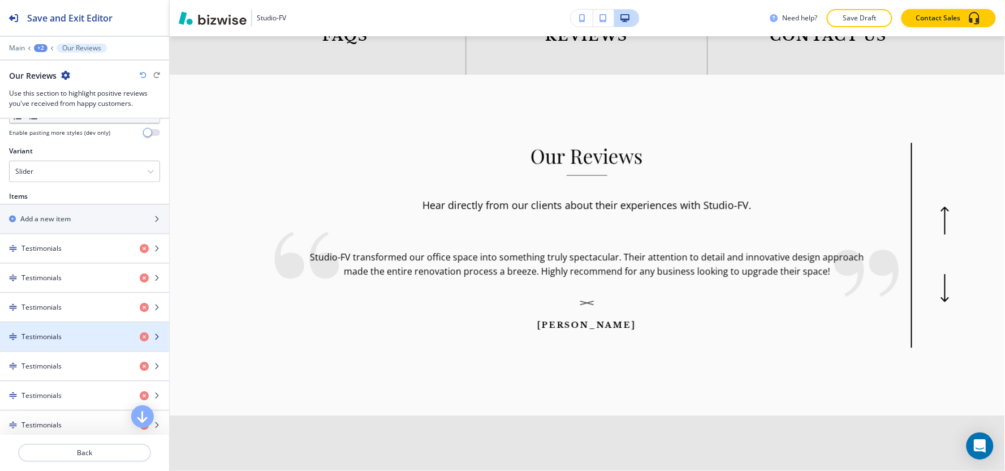
click at [61, 342] on div "button" at bounding box center [84, 346] width 169 height 9
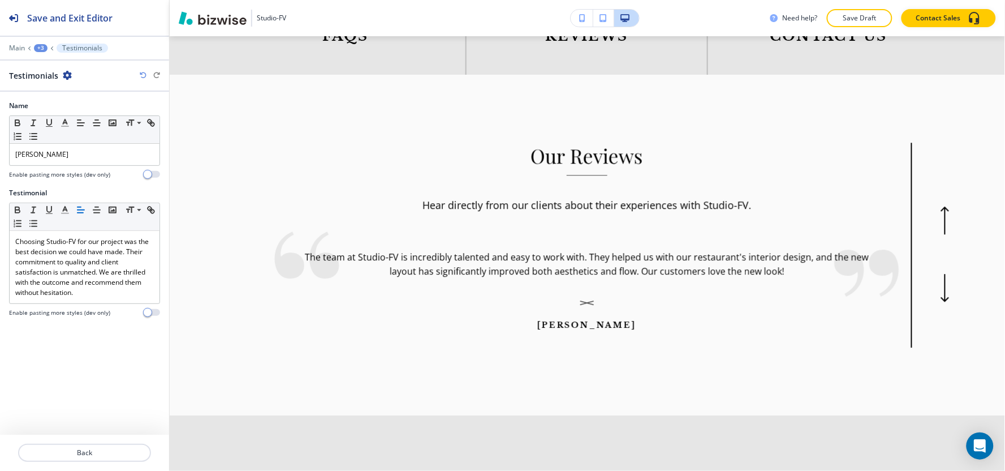
click at [40, 44] on div "+3" at bounding box center [41, 48] width 14 height 8
click at [53, 103] on p "Our Reviews" at bounding box center [70, 106] width 58 height 10
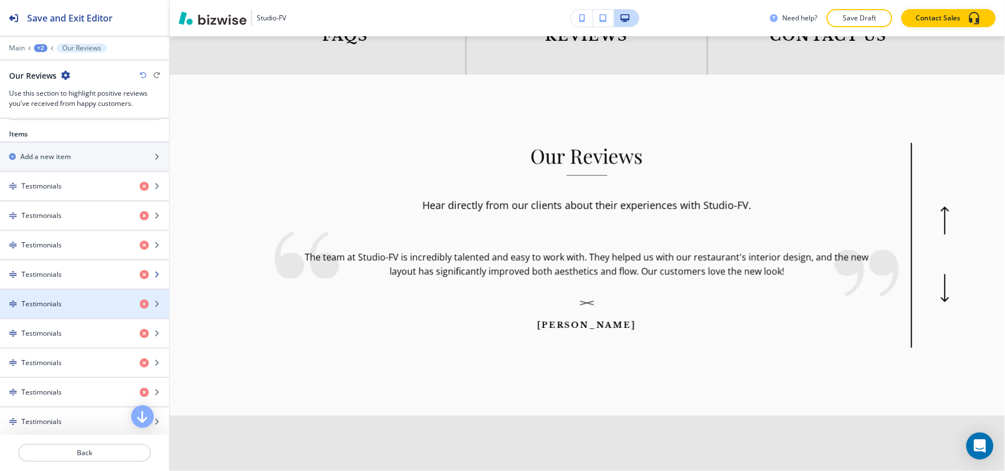
scroll to position [439, 0]
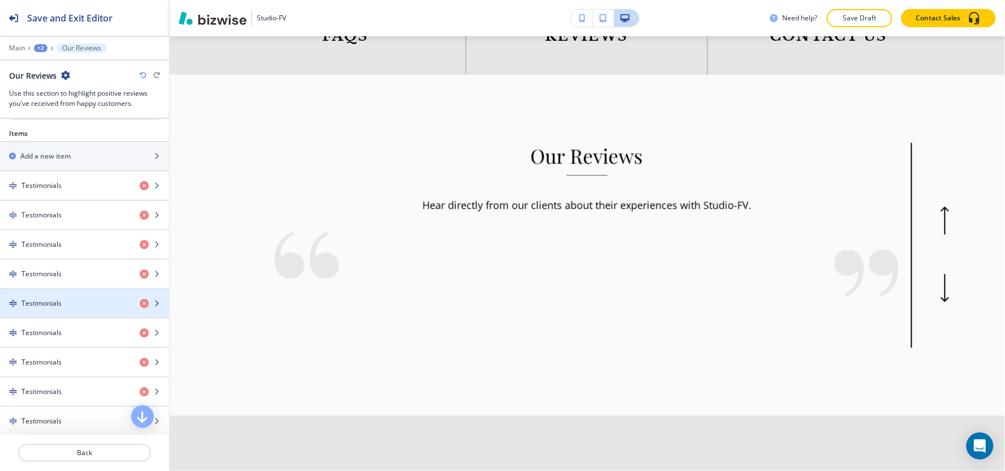
click at [66, 308] on div "Testimonials" at bounding box center [65, 303] width 131 height 10
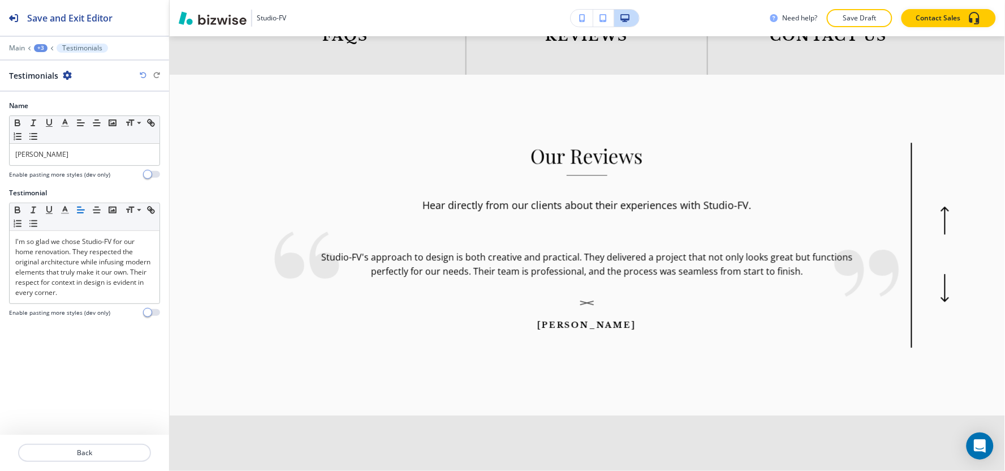
drag, startPoint x: 71, startPoint y: 160, endPoint x: 0, endPoint y: 166, distance: 71.5
click at [0, 166] on div "Name Small Normal Large Huge Jessica Harper Enable pasting more styles (dev onl…" at bounding box center [84, 144] width 169 height 87
click at [63, 126] on icon "button" at bounding box center [65, 123] width 10 height 10
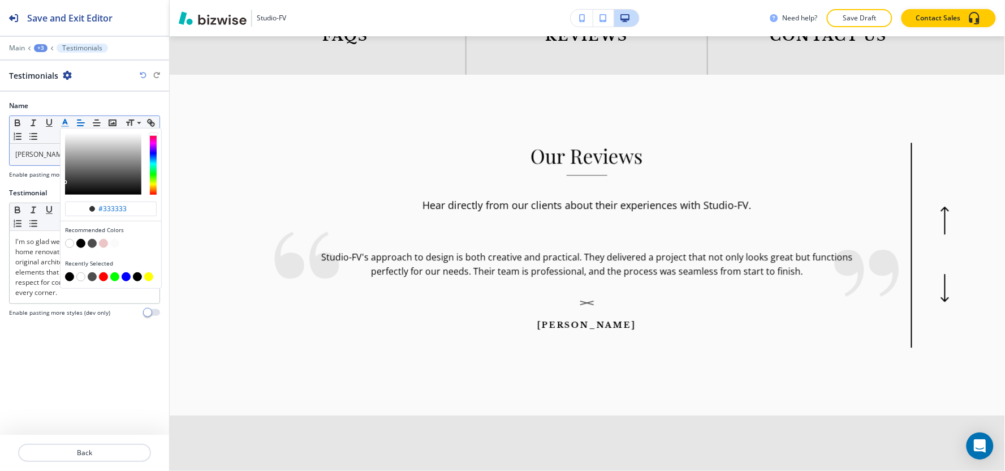
click at [70, 274] on button "button" at bounding box center [69, 276] width 9 height 9
type input "#000000"
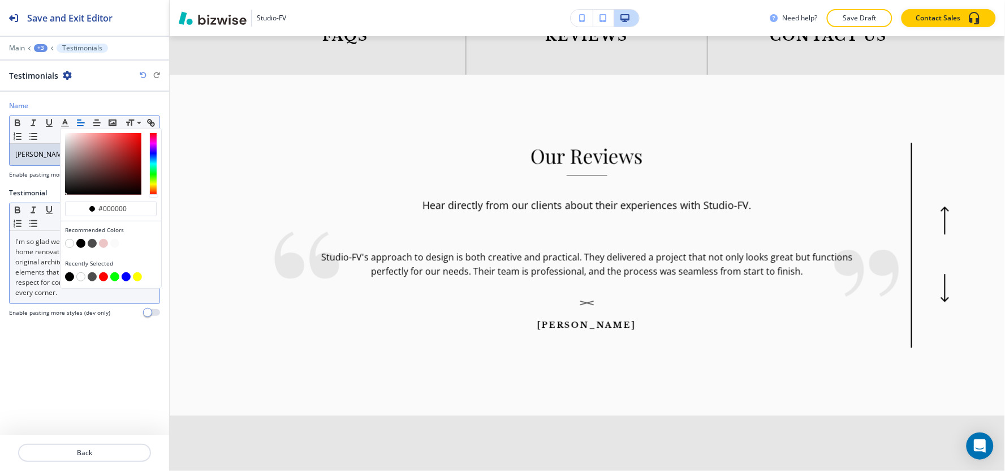
click at [24, 278] on p "I'm so glad we chose Studio-FV for our home renovation. They respected the orig…" at bounding box center [84, 266] width 139 height 61
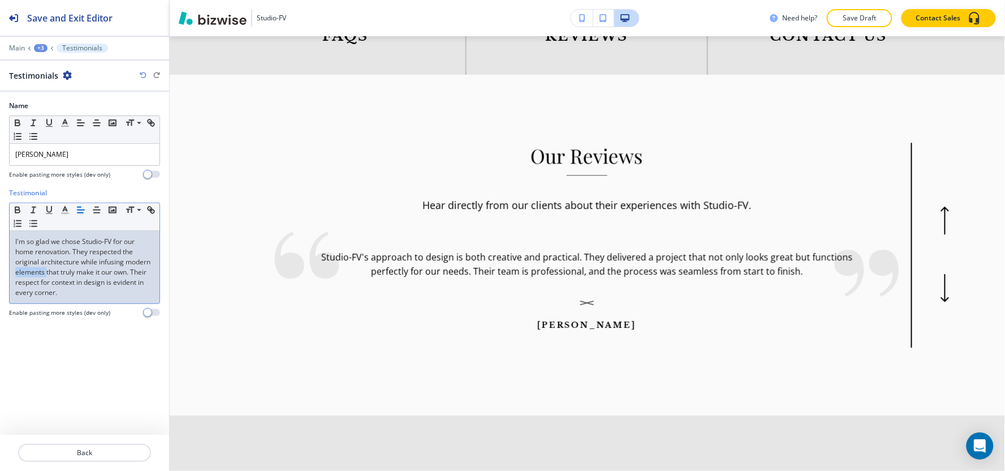
click at [24, 277] on p "I'm so glad we chose Studio-FV for our home renovation. They respected the orig…" at bounding box center [84, 266] width 139 height 61
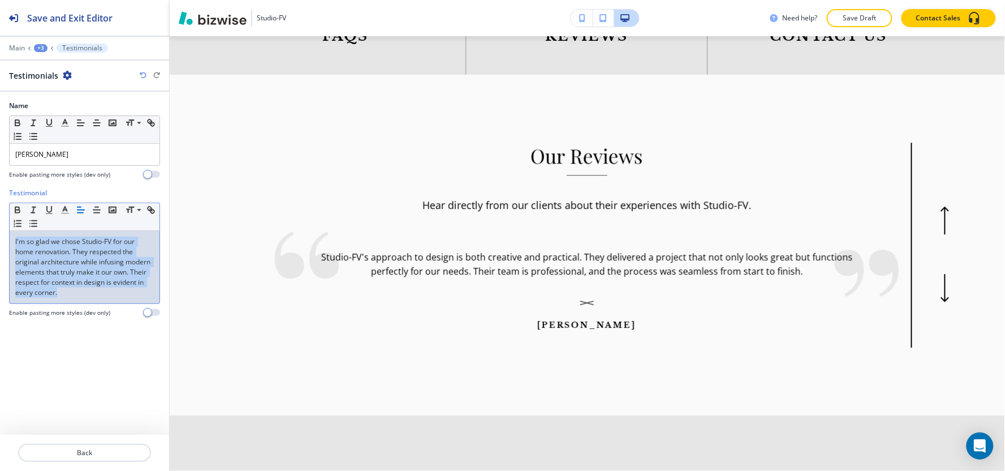
click at [24, 276] on p "I'm so glad we chose Studio-FV for our home renovation. They respected the orig…" at bounding box center [84, 266] width 139 height 61
click at [64, 211] on icon "button" at bounding box center [65, 210] width 10 height 10
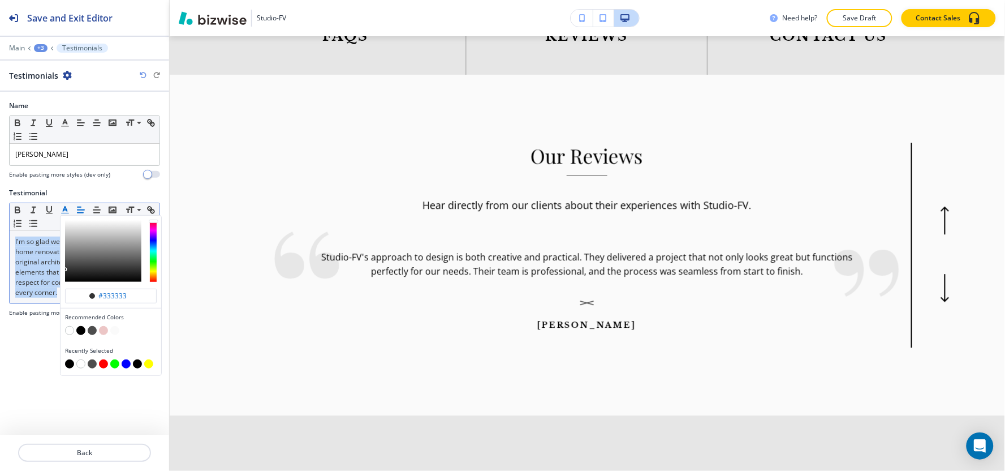
click at [71, 364] on button "button" at bounding box center [69, 363] width 9 height 9
type input "#000000"
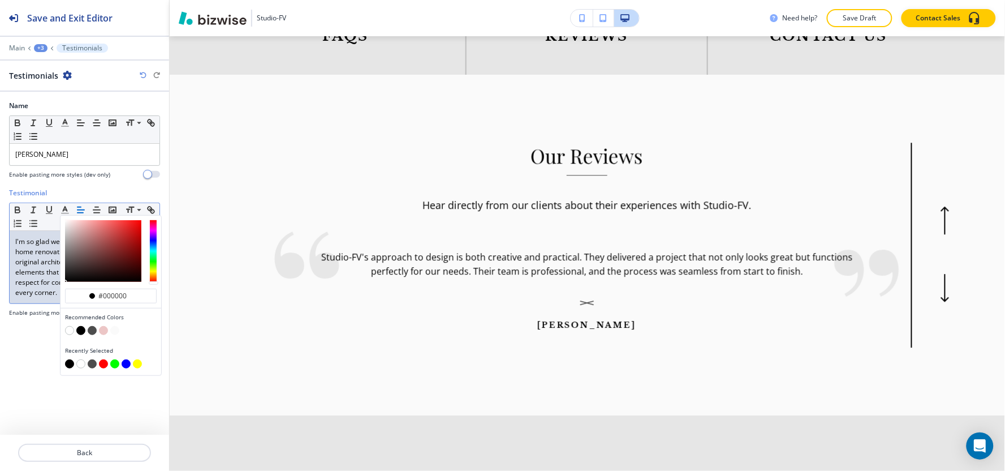
click at [40, 48] on div "+3" at bounding box center [41, 48] width 14 height 8
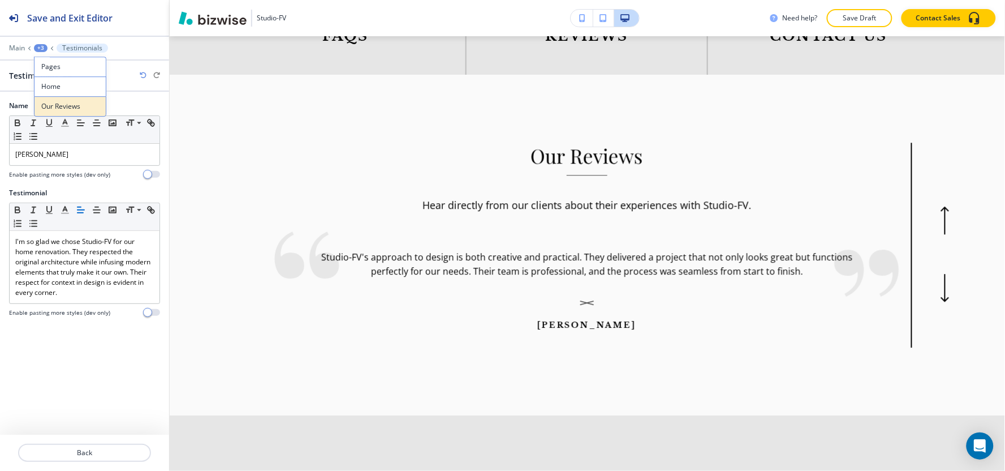
click at [59, 115] on button "Our Reviews" at bounding box center [70, 106] width 72 height 20
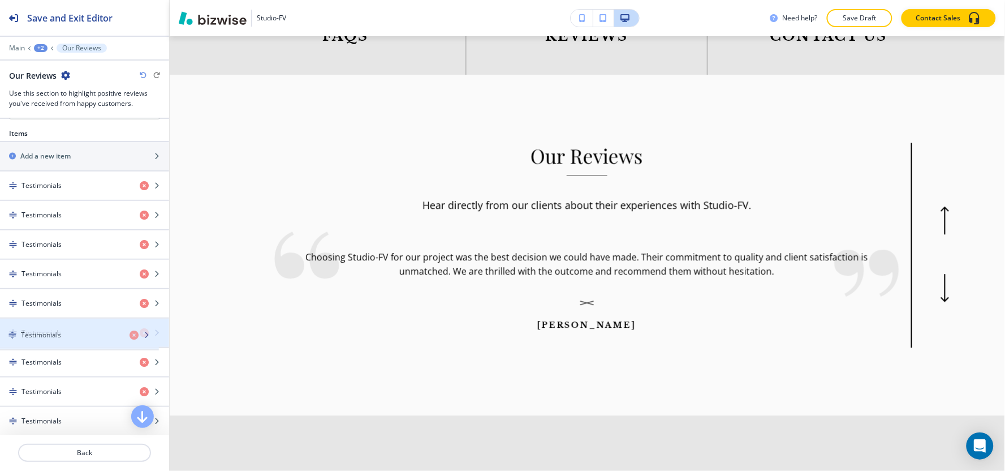
click at [61, 325] on div "button" at bounding box center [84, 322] width 169 height 9
click at [59, 329] on h4 "Testimonials" at bounding box center [41, 332] width 40 height 10
click at [58, 342] on div "button" at bounding box center [84, 342] width 169 height 9
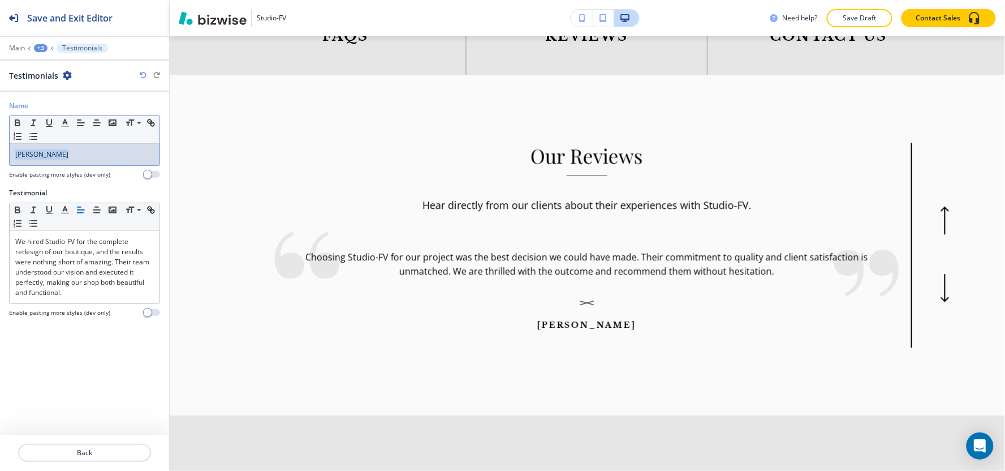
click at [0, 179] on div "Name Small Normal Large Huge Samantha Ruiz Enable pasting more styles (dev only)" at bounding box center [84, 144] width 169 height 87
click at [64, 116] on button "button" at bounding box center [65, 123] width 16 height 14
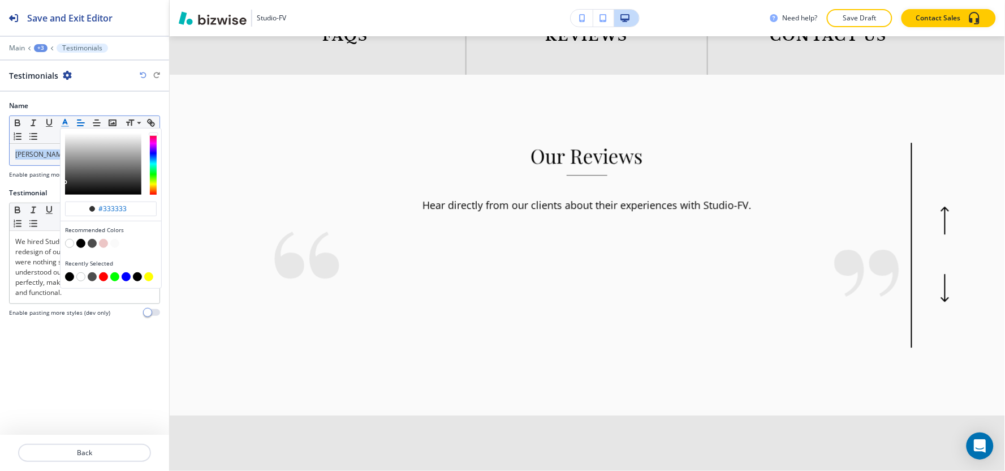
click at [68, 275] on button "button" at bounding box center [69, 276] width 9 height 9
type input "#000000"
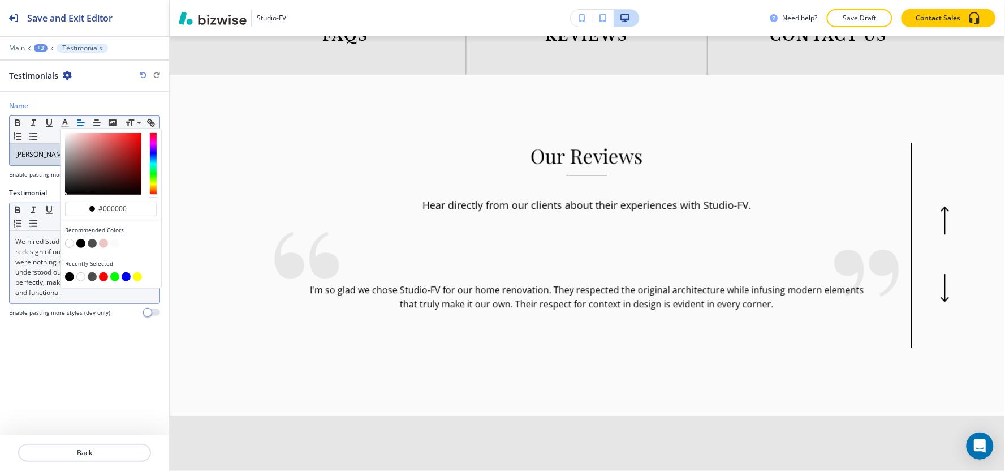
click at [37, 273] on p "We hired Studio-FV for the complete redesign of our boutique, and the results w…" at bounding box center [84, 266] width 139 height 61
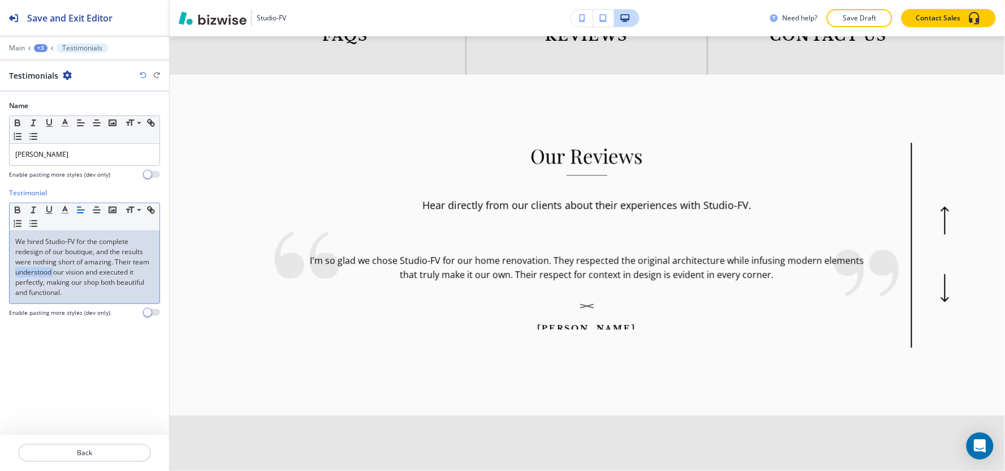
click at [37, 273] on p "We hired Studio-FV for the complete redesign of our boutique, and the results w…" at bounding box center [84, 266] width 139 height 61
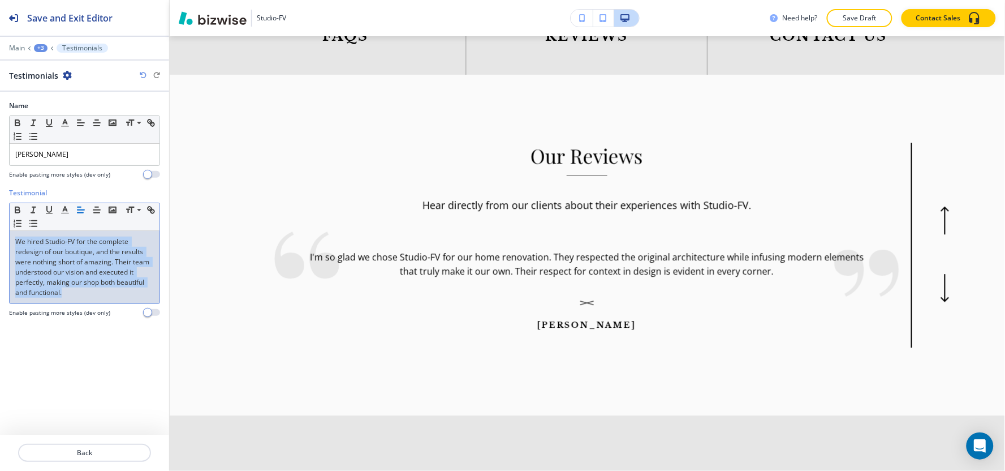
click at [37, 272] on p "We hired Studio-FV for the complete redesign of our boutique, and the results w…" at bounding box center [84, 266] width 139 height 61
click at [40, 267] on p "We hired Studio-FV for the complete redesign of our boutique, and the results w…" at bounding box center [84, 266] width 139 height 61
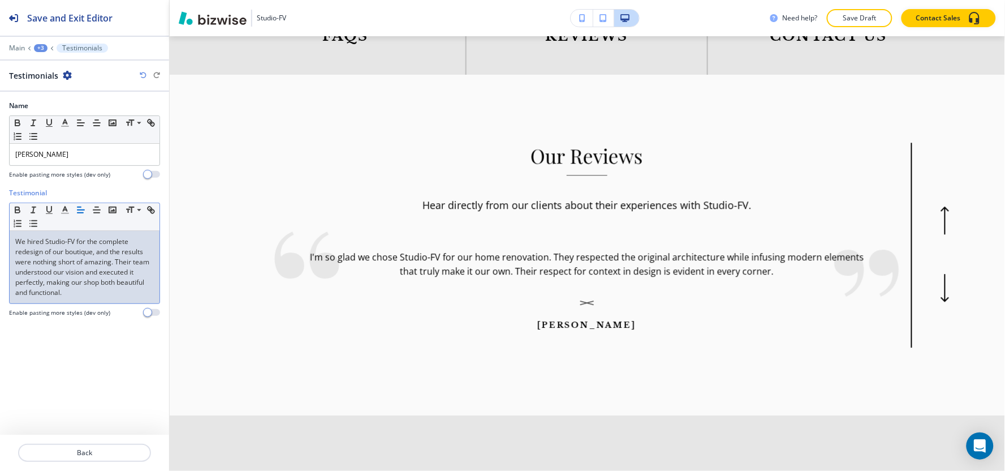
click at [54, 251] on p "We hired Studio-FV for the complete redesign of our boutique, and the results w…" at bounding box center [84, 266] width 139 height 61
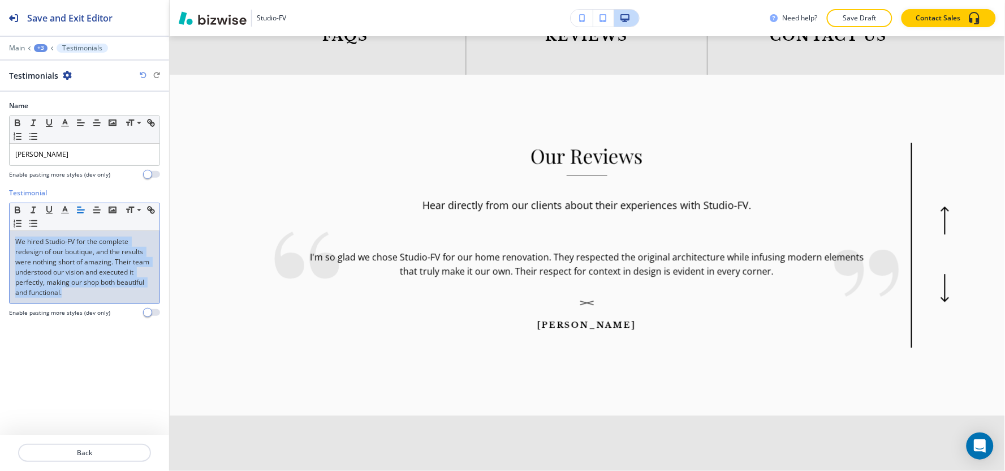
click at [54, 251] on p "We hired Studio-FV for the complete redesign of our boutique, and the results w…" at bounding box center [84, 266] width 139 height 61
click at [67, 212] on icon "button" at bounding box center [65, 210] width 10 height 10
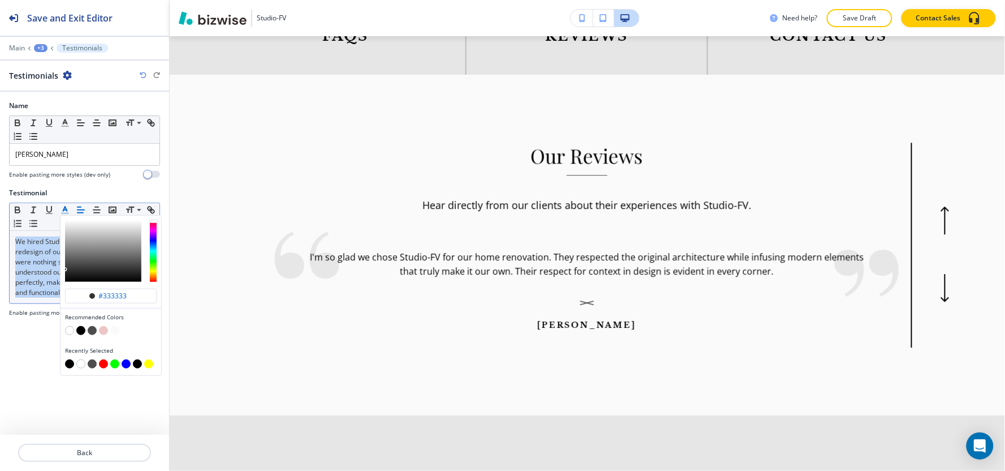
click at [67, 363] on button "button" at bounding box center [69, 363] width 9 height 9
type input "#000000"
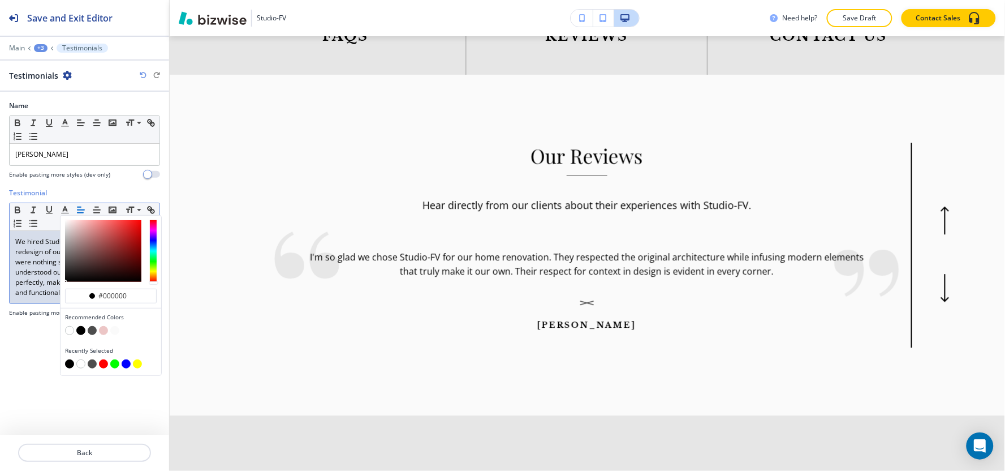
click at [37, 48] on div "+3" at bounding box center [41, 48] width 14 height 8
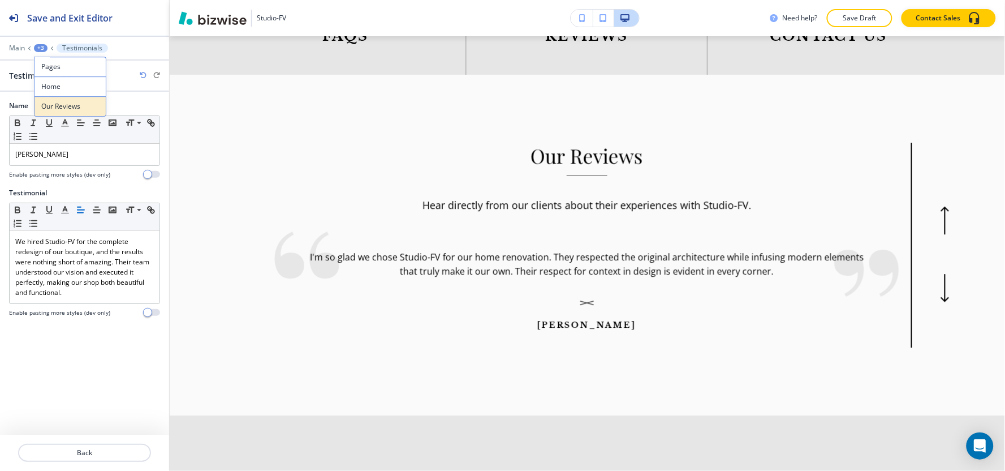
click at [68, 107] on p "Our Reviews" at bounding box center [70, 106] width 58 height 10
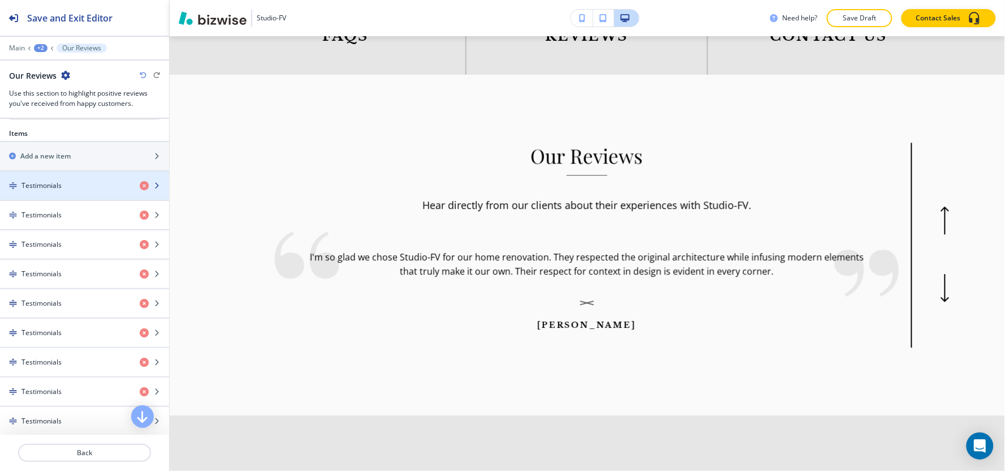
scroll to position [502, 0]
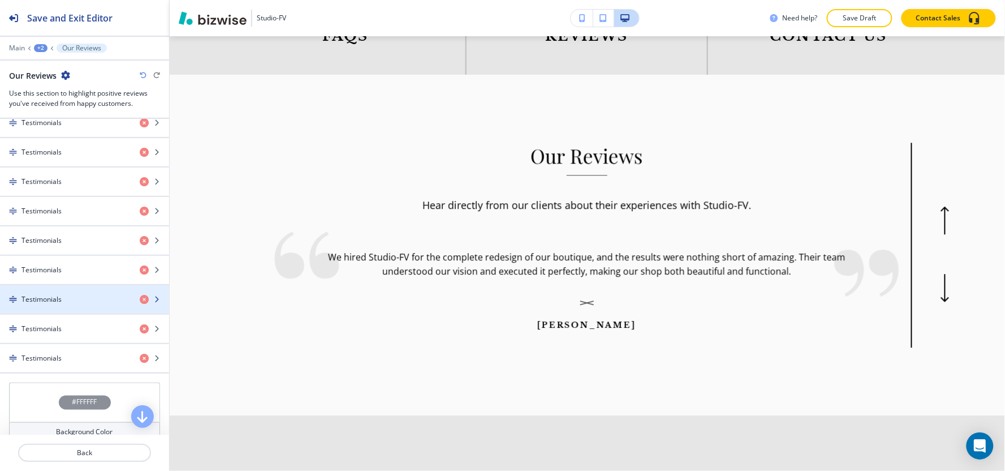
click at [61, 296] on div "Testimonials" at bounding box center [65, 299] width 131 height 10
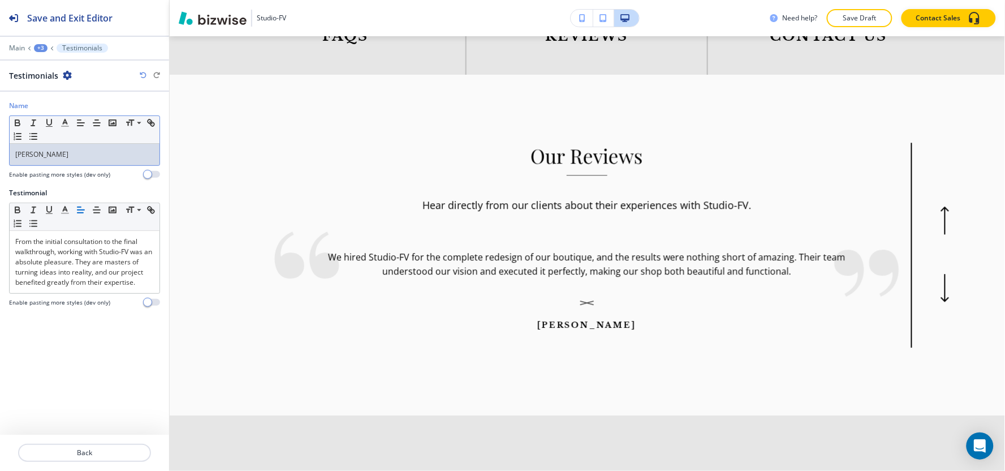
drag, startPoint x: 87, startPoint y: 162, endPoint x: 0, endPoint y: 170, distance: 87.5
click at [0, 170] on div "Name Small Normal Large Huge Henry Goldsmith Enable pasting more styles (dev on…" at bounding box center [84, 144] width 169 height 87
click at [64, 124] on icon "button" at bounding box center [65, 123] width 10 height 10
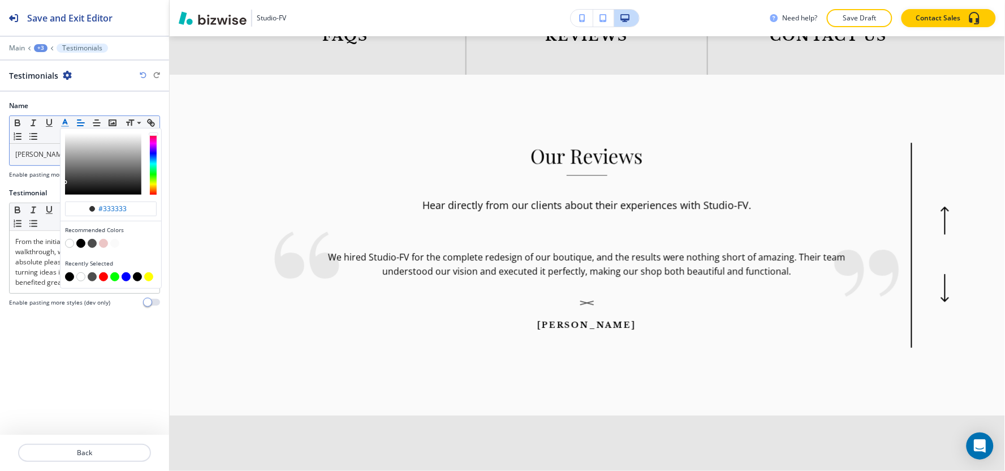
click at [70, 278] on button "button" at bounding box center [69, 276] width 9 height 9
type input "#000000"
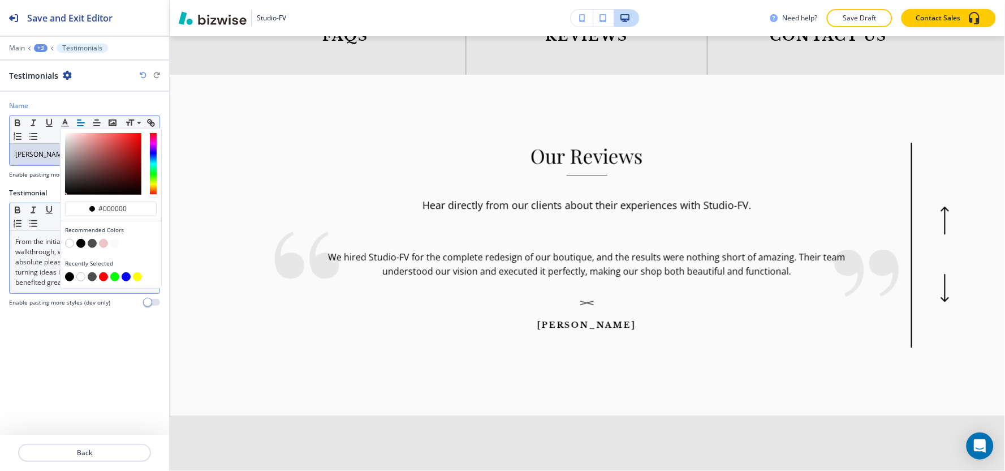
click at [29, 252] on p "From the initial consultation to the final walkthrough, working with Studio-FV …" at bounding box center [84, 261] width 139 height 51
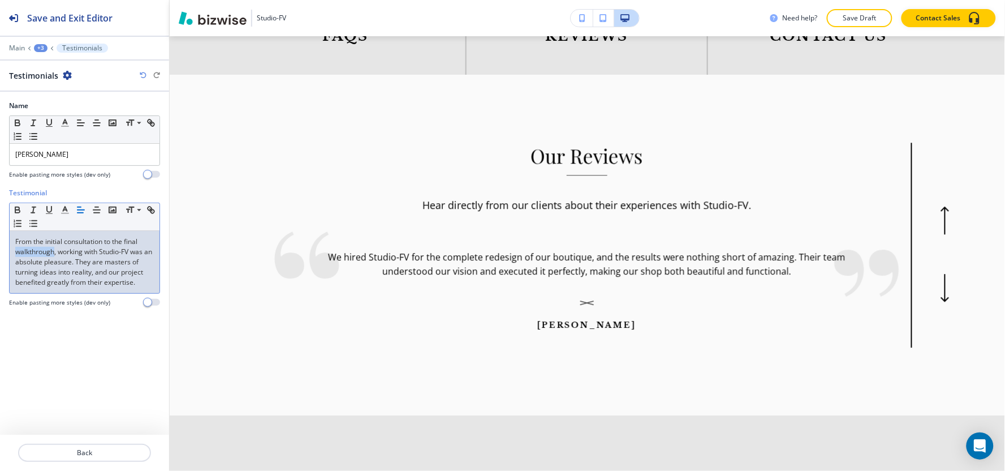
click at [29, 252] on p "From the initial consultation to the final walkthrough, working with Studio-FV …" at bounding box center [84, 261] width 139 height 51
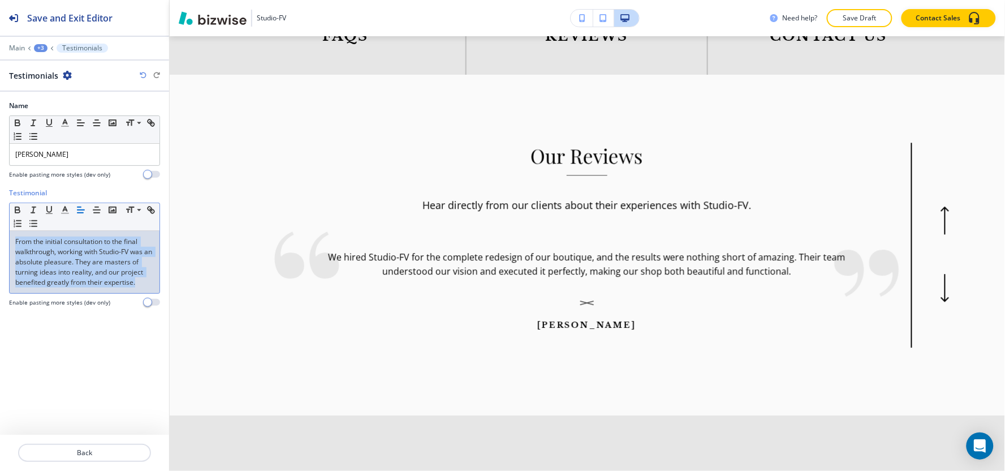
click at [29, 252] on p "From the initial consultation to the final walkthrough, working with Studio-FV …" at bounding box center [84, 261] width 139 height 51
click at [61, 205] on icon "button" at bounding box center [65, 210] width 10 height 10
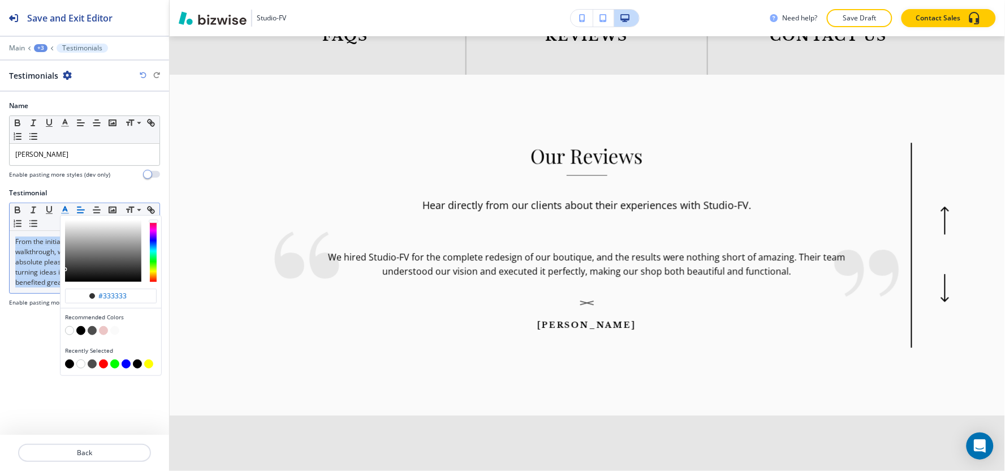
click at [68, 363] on button "button" at bounding box center [69, 363] width 9 height 9
type input "#000000"
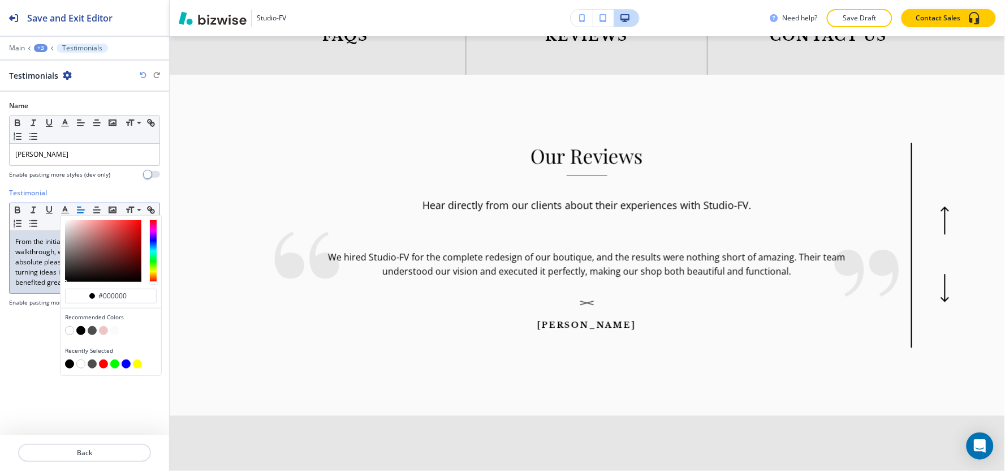
click at [38, 48] on div "+3" at bounding box center [41, 48] width 14 height 8
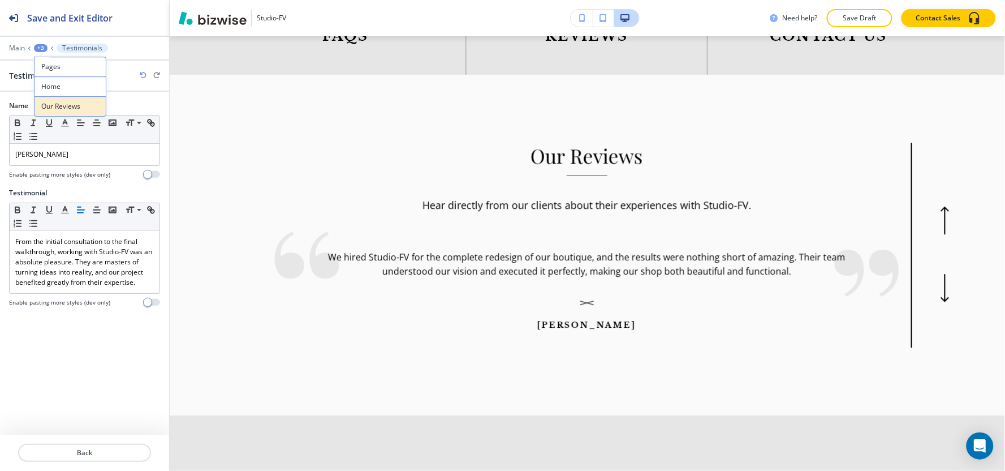
click at [61, 113] on button "Our Reviews" at bounding box center [70, 106] width 72 height 20
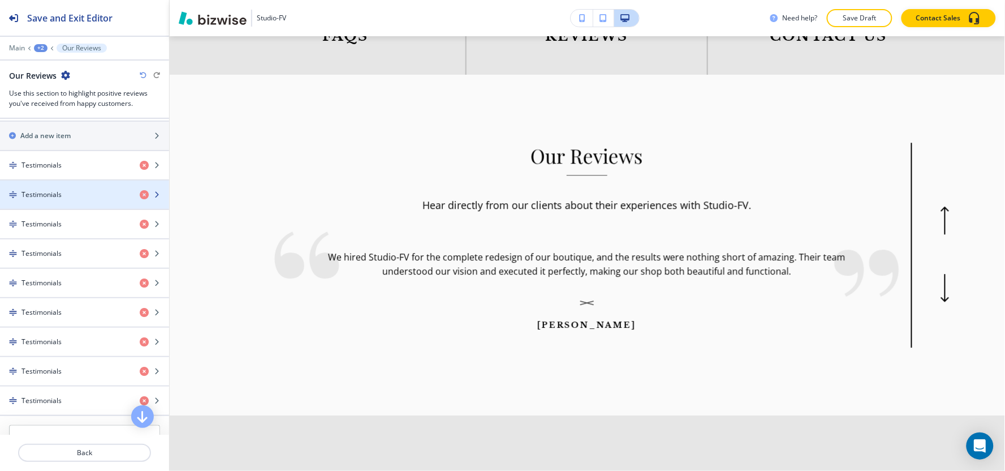
scroll to position [439, 0]
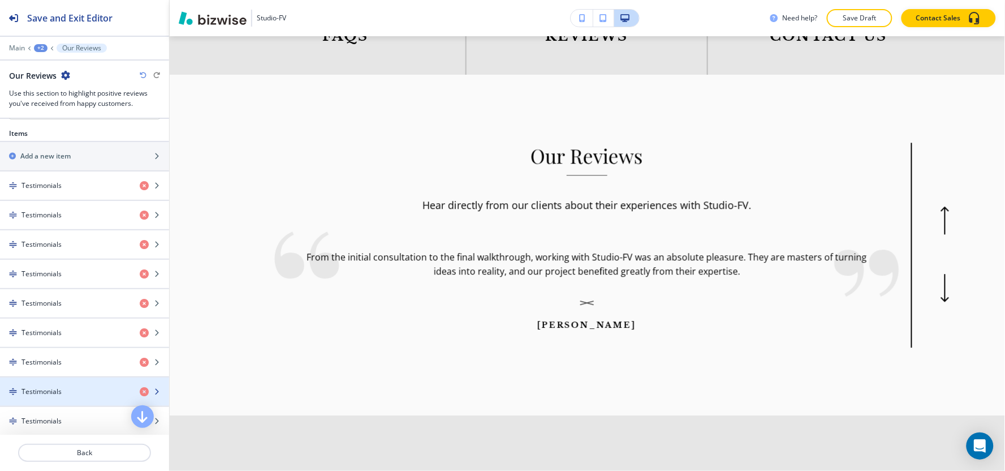
click at [60, 399] on div "button" at bounding box center [84, 400] width 169 height 9
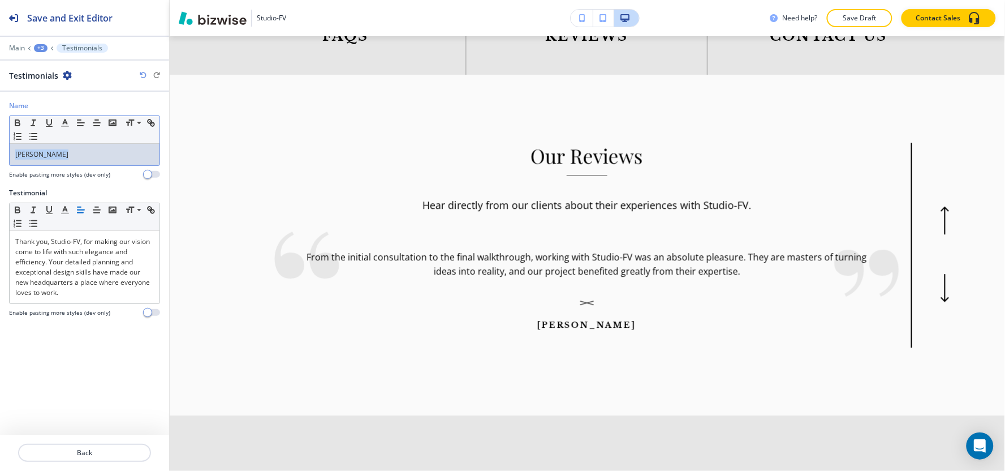
drag, startPoint x: 77, startPoint y: 159, endPoint x: 0, endPoint y: 166, distance: 77.8
click at [0, 166] on div "Name Small Normal Large Huge Emily Stanton Enable pasting more styles (dev only)" at bounding box center [84, 144] width 169 height 87
click at [66, 122] on polyline "button" at bounding box center [65, 121] width 4 height 5
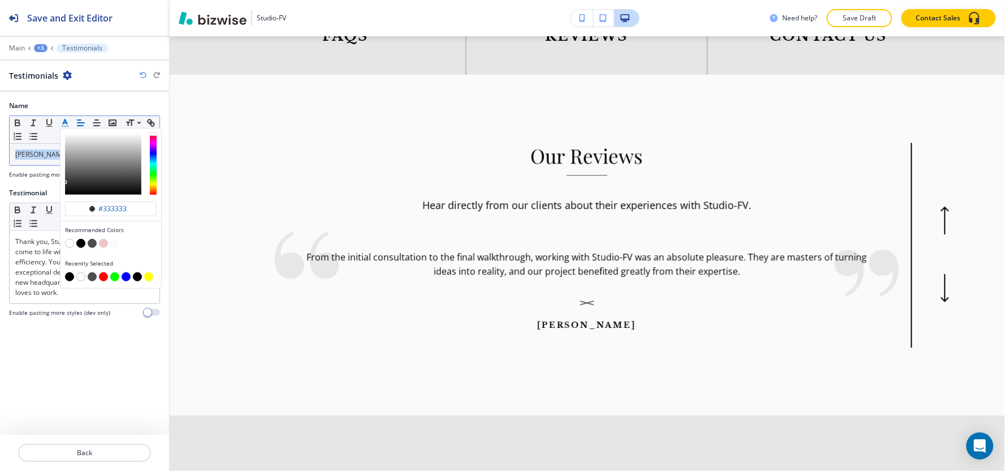
click at [66, 279] on button "button" at bounding box center [69, 276] width 9 height 9
type input "#000000"
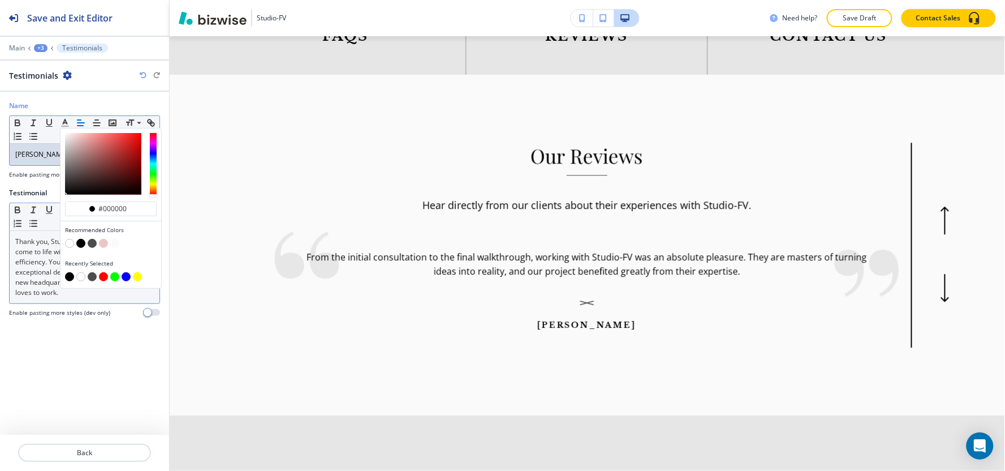
click at [44, 275] on p "Thank you, Studio-FV, for making our vision come to life with such elegance and…" at bounding box center [84, 266] width 139 height 61
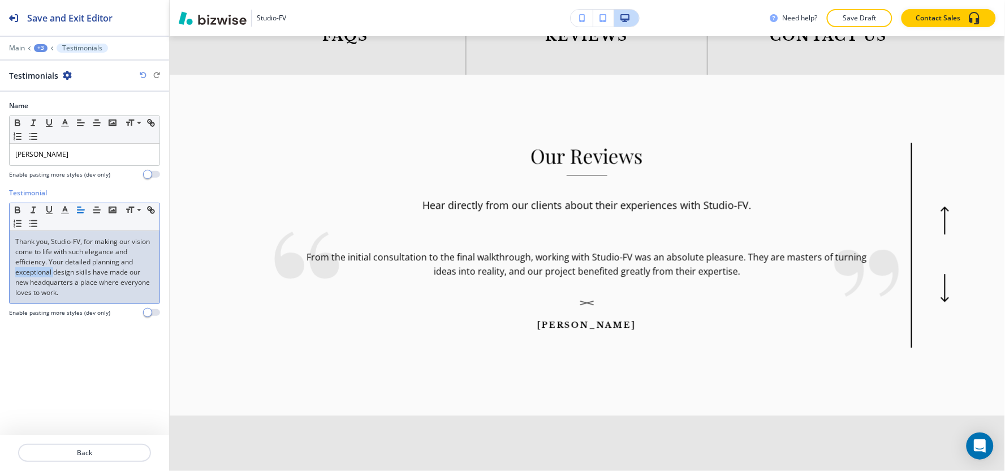
click at [44, 275] on p "Thank you, Studio-FV, for making our vision come to life with such elegance and…" at bounding box center [84, 266] width 139 height 61
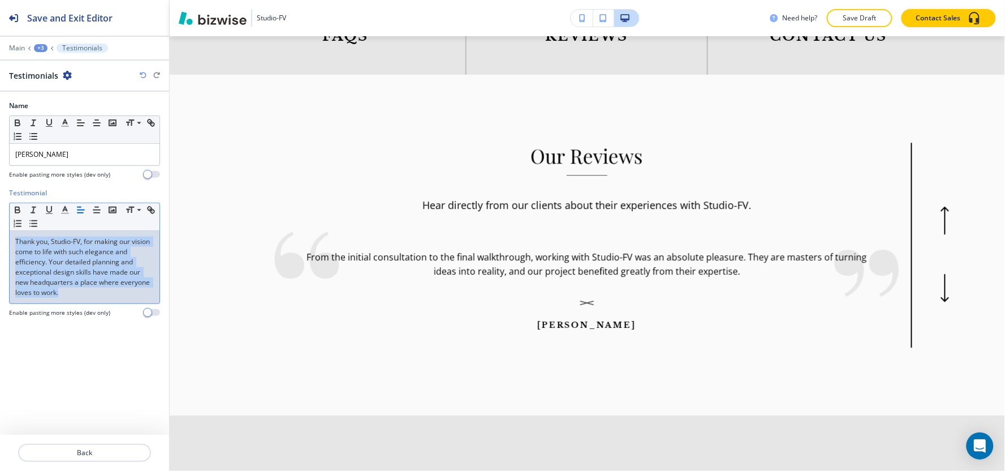
click at [44, 275] on p "Thank you, Studio-FV, for making our vision come to life with such elegance and…" at bounding box center [84, 266] width 139 height 61
click at [66, 214] on icon "button" at bounding box center [65, 210] width 10 height 10
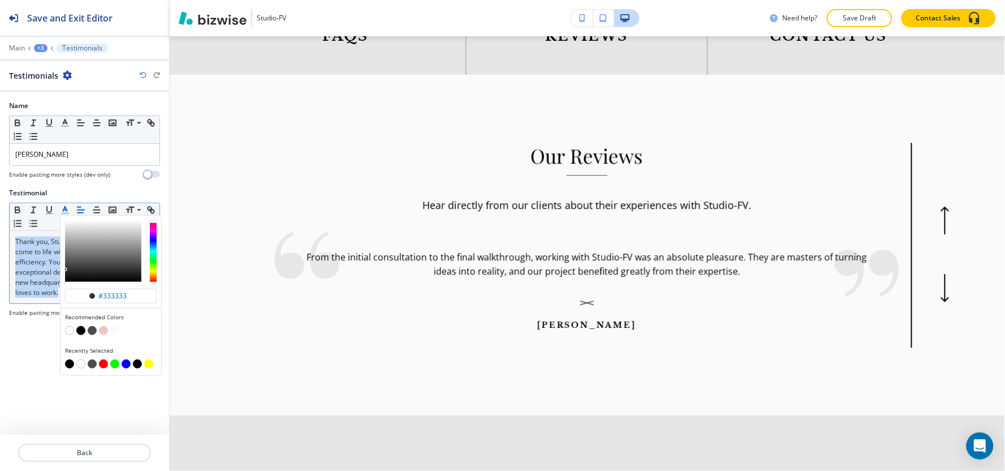
click at [70, 364] on button "button" at bounding box center [69, 363] width 9 height 9
type input "#000000"
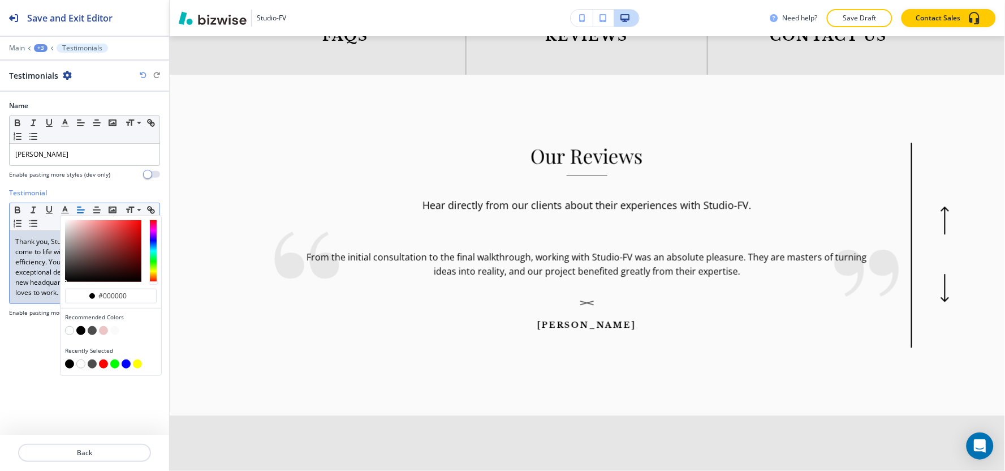
click at [42, 48] on div "+3" at bounding box center [41, 48] width 14 height 8
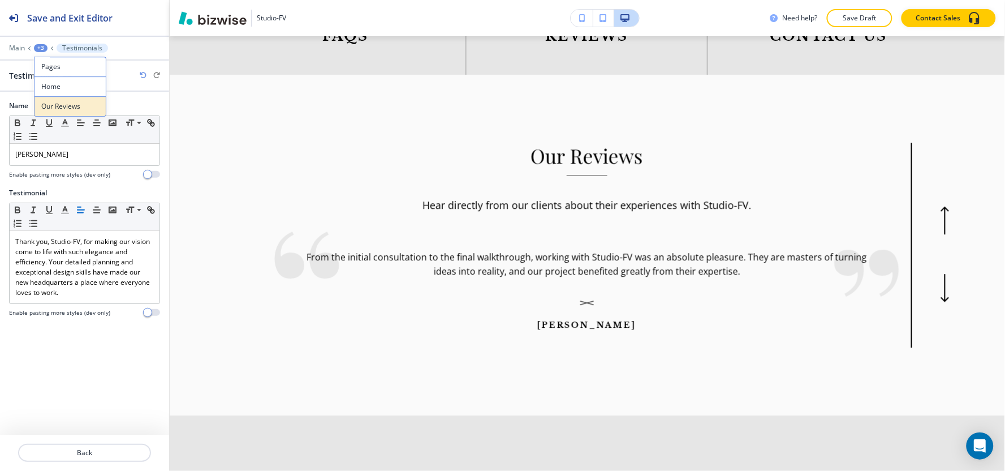
click at [57, 106] on p "Our Reviews" at bounding box center [70, 106] width 58 height 10
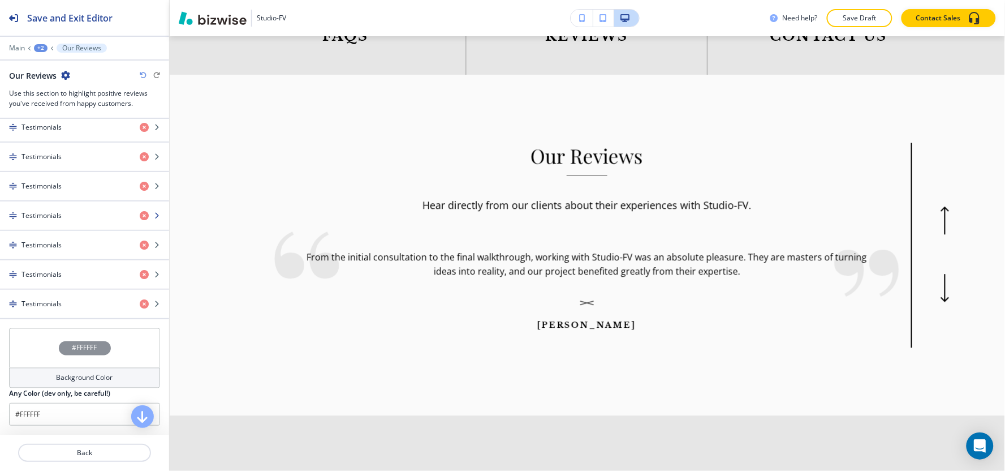
scroll to position [558, 0]
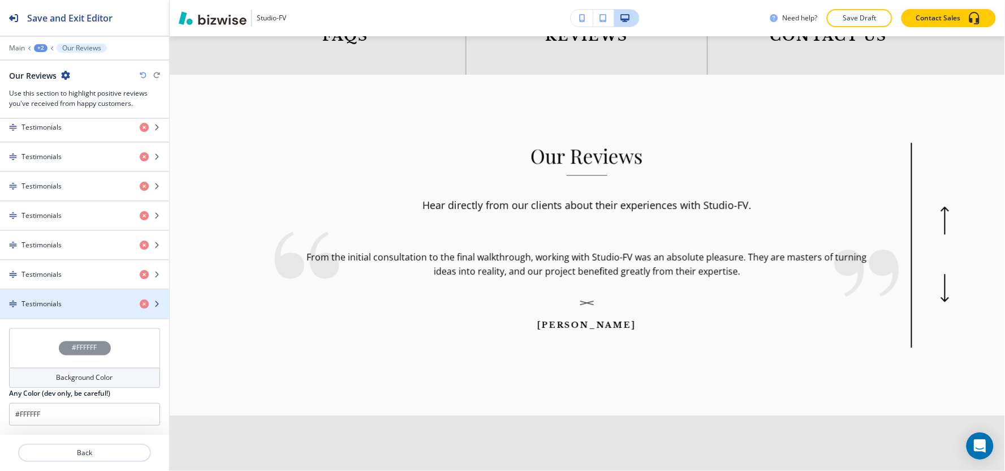
click at [59, 303] on h4 "Testimonials" at bounding box center [41, 304] width 40 height 10
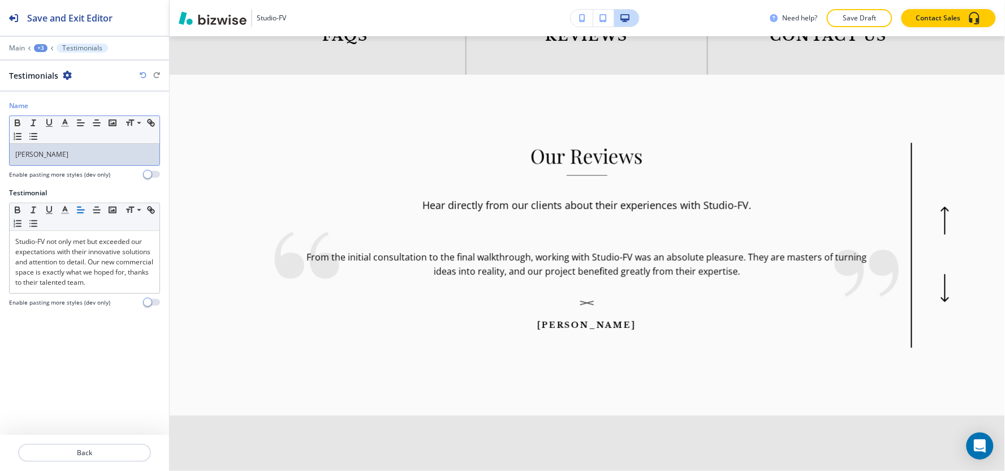
drag, startPoint x: 72, startPoint y: 156, endPoint x: 0, endPoint y: 164, distance: 72.3
click at [0, 164] on div "Name Small Normal Large Huge Olivia Sweeney Enable pasting more styles (dev onl…" at bounding box center [84, 144] width 169 height 87
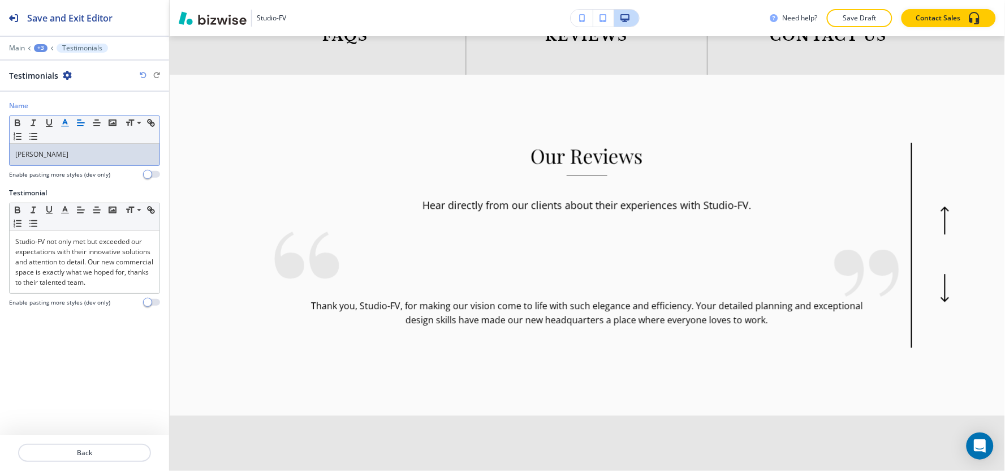
click at [64, 122] on polyline "button" at bounding box center [65, 121] width 4 height 5
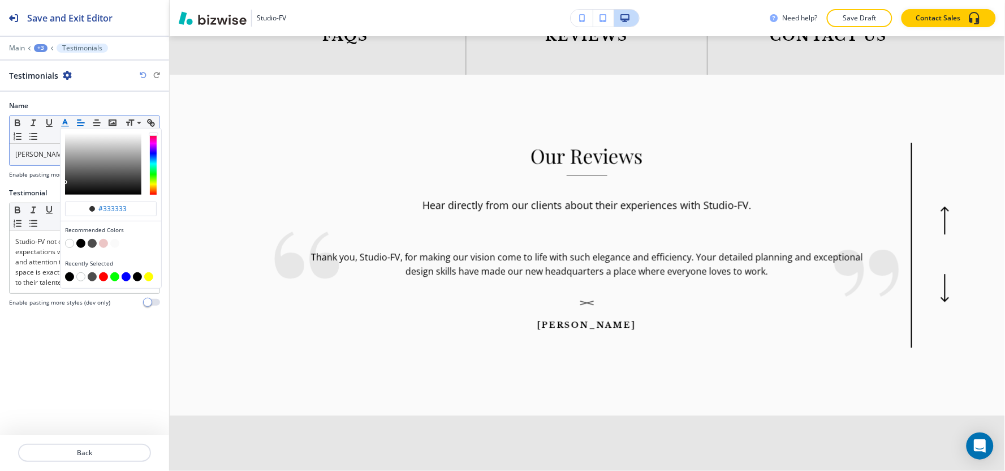
click at [69, 279] on button "button" at bounding box center [69, 276] width 9 height 9
type input "#000000"
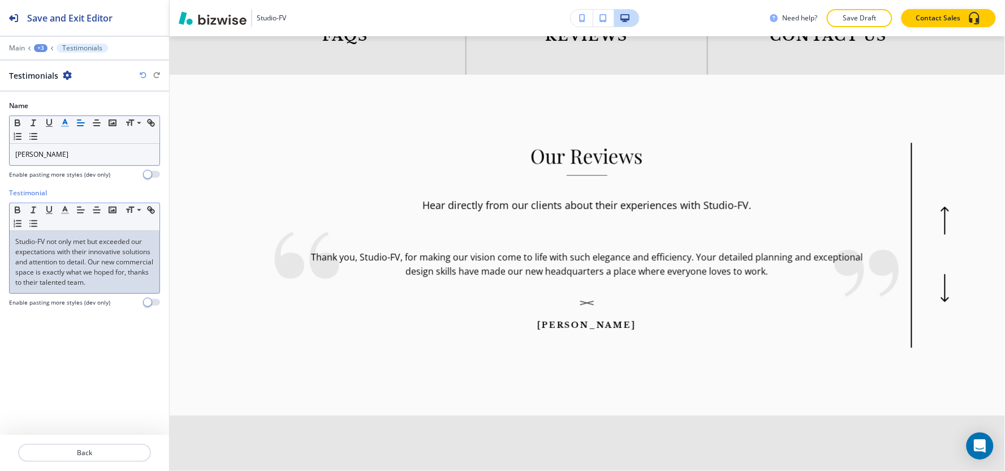
click at [6, 259] on div "Testimonial Small Normal Large Huge Studio-FV not only met but exceeded our exp…" at bounding box center [84, 252] width 169 height 128
click at [6, 258] on div "Testimonial Small Normal Large Huge Studio-FV not only met but exceeded our exp…" at bounding box center [84, 252] width 169 height 128
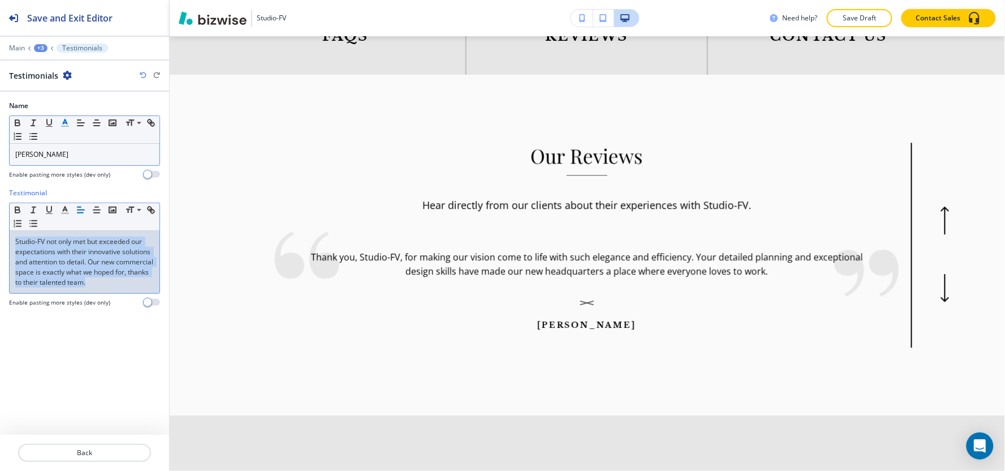
click at [6, 258] on div "Testimonial Small Normal Large Huge Studio-FV not only met but exceeded our exp…" at bounding box center [84, 252] width 169 height 128
click at [62, 211] on icon "button" at bounding box center [65, 210] width 10 height 10
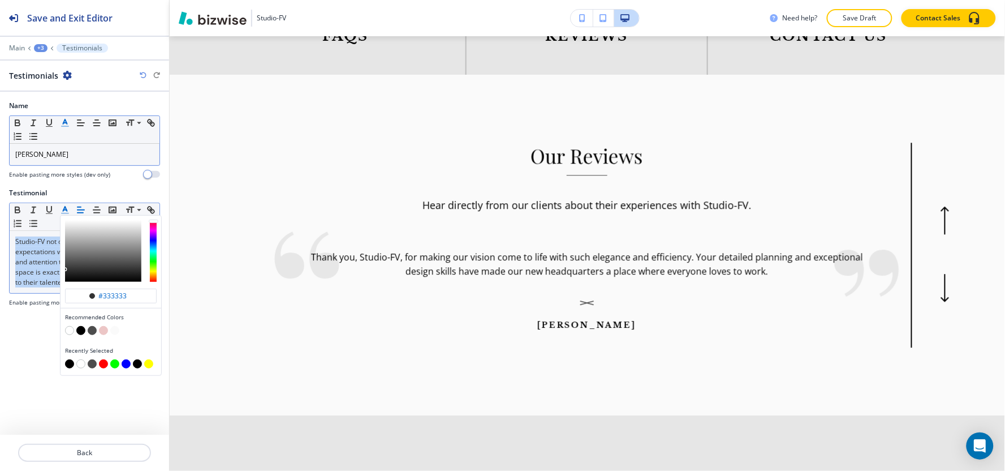
click at [70, 364] on button "button" at bounding box center [69, 363] width 9 height 9
type input "#000000"
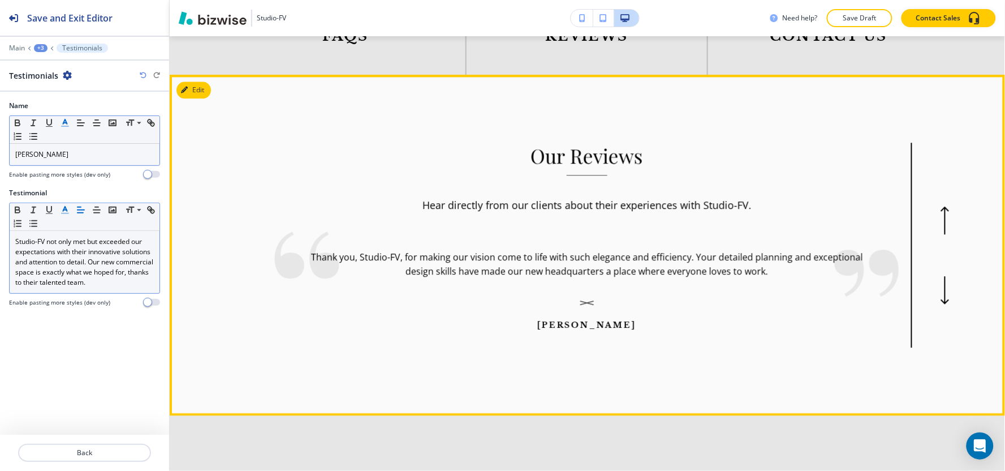
click at [940, 276] on icon "button" at bounding box center [944, 290] width 9 height 28
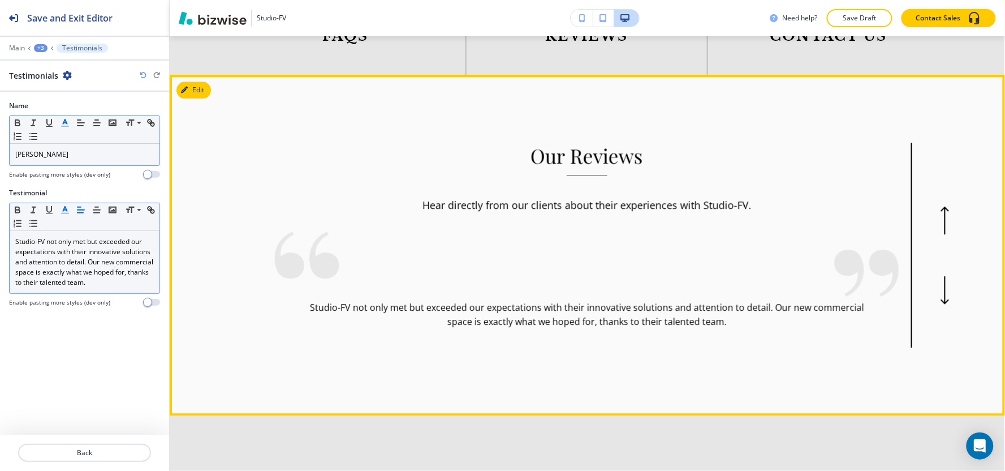
click at [940, 276] on icon "button" at bounding box center [944, 290] width 9 height 28
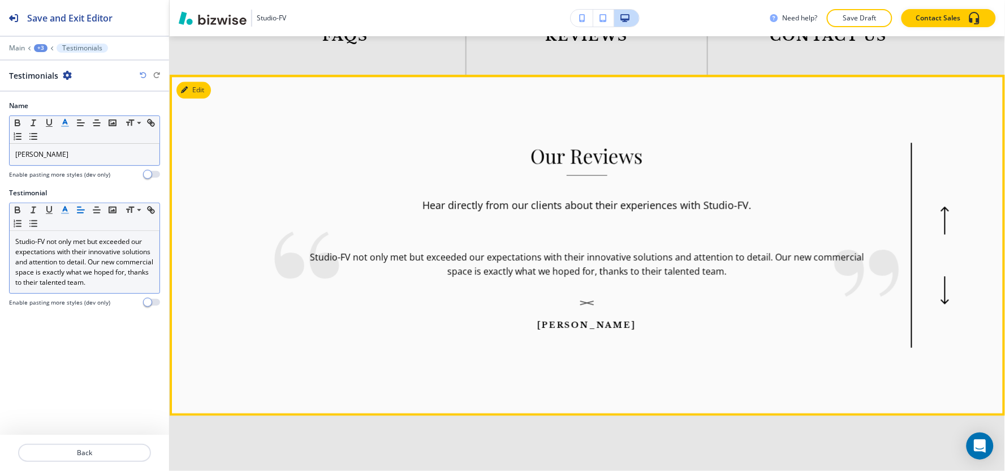
click at [940, 276] on icon "button" at bounding box center [944, 290] width 9 height 28
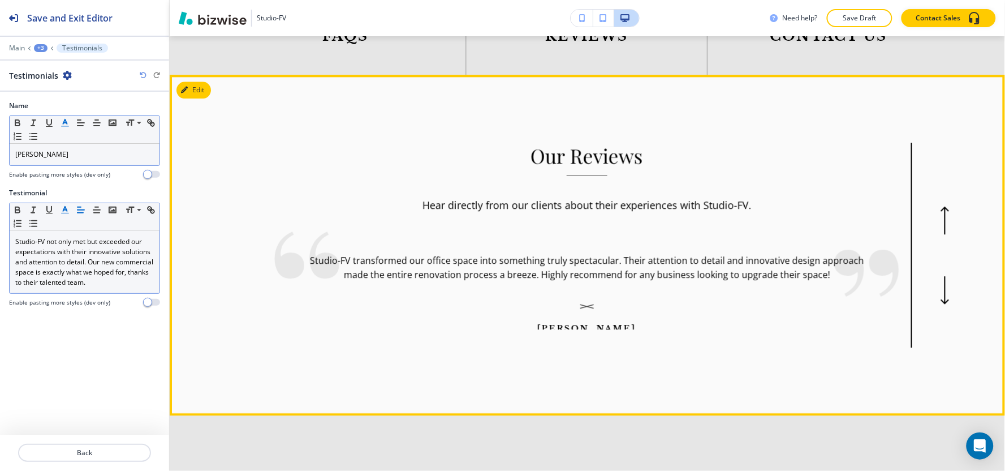
click at [940, 276] on icon "button" at bounding box center [944, 290] width 9 height 28
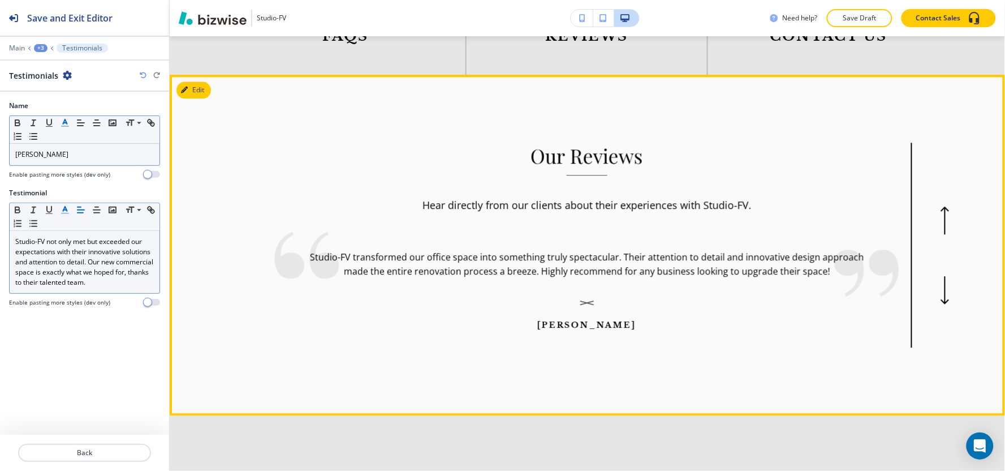
click at [940, 276] on icon "button" at bounding box center [944, 290] width 9 height 28
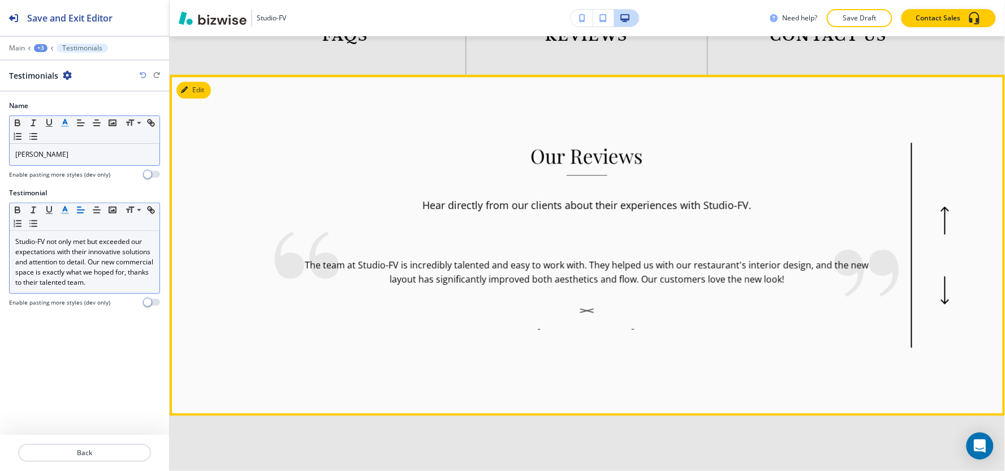
click at [940, 276] on icon "button" at bounding box center [944, 290] width 9 height 28
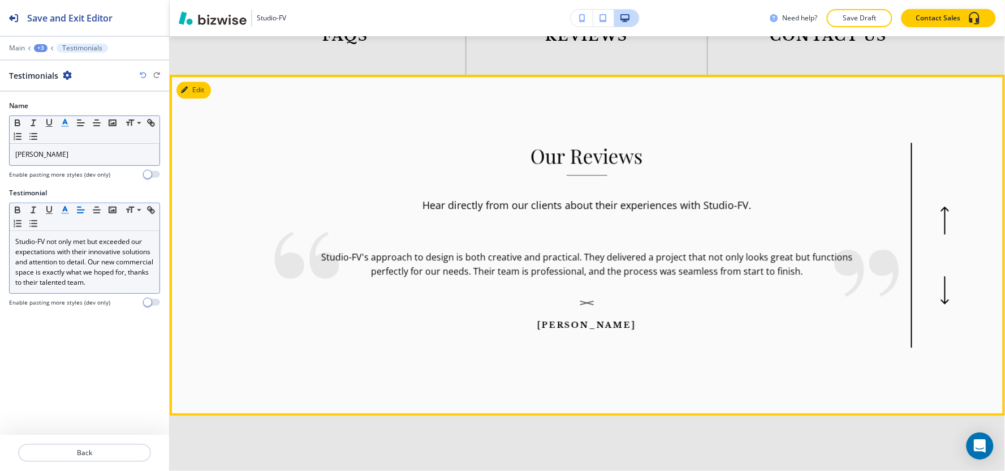
click at [940, 276] on icon "button" at bounding box center [944, 290] width 9 height 28
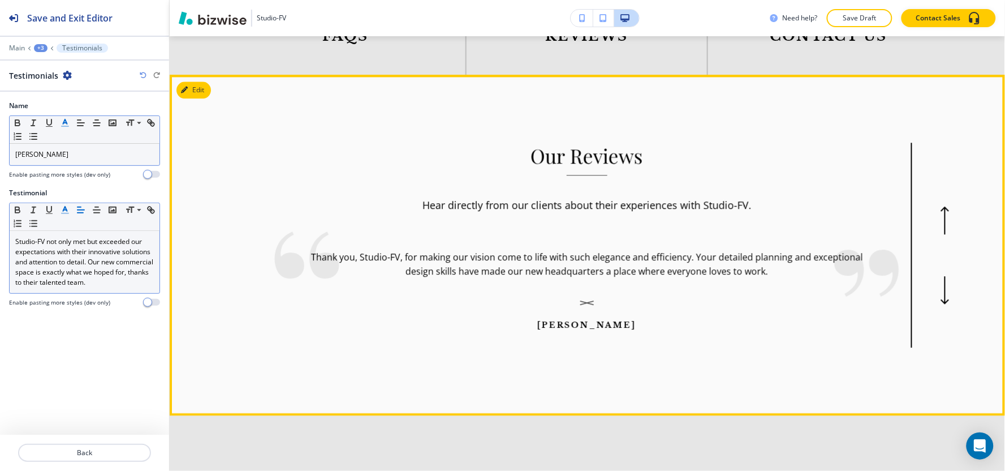
click at [940, 276] on icon "button" at bounding box center [944, 290] width 9 height 28
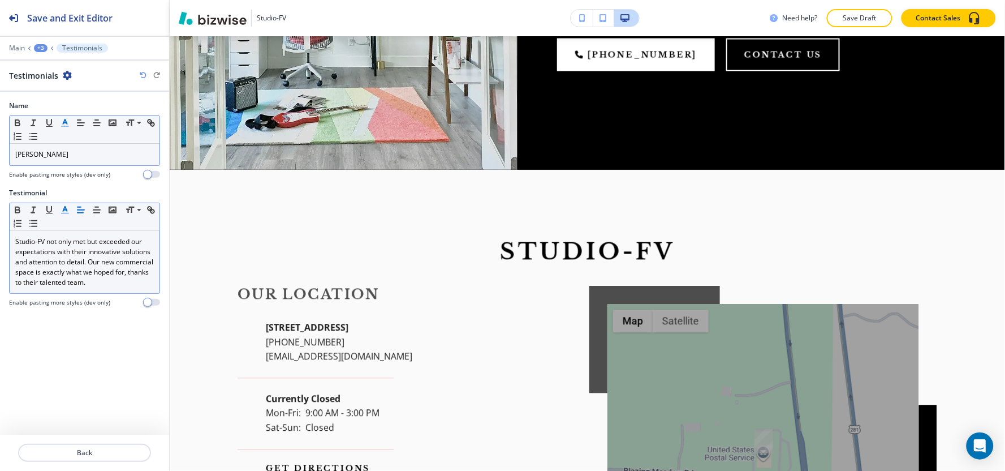
scroll to position [3165, 0]
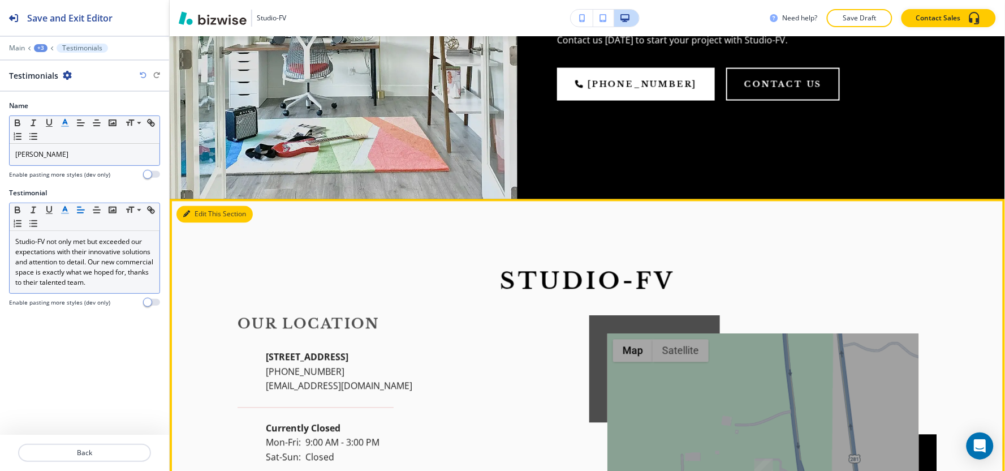
click at [200, 206] on button "Edit This Section" at bounding box center [214, 214] width 76 height 17
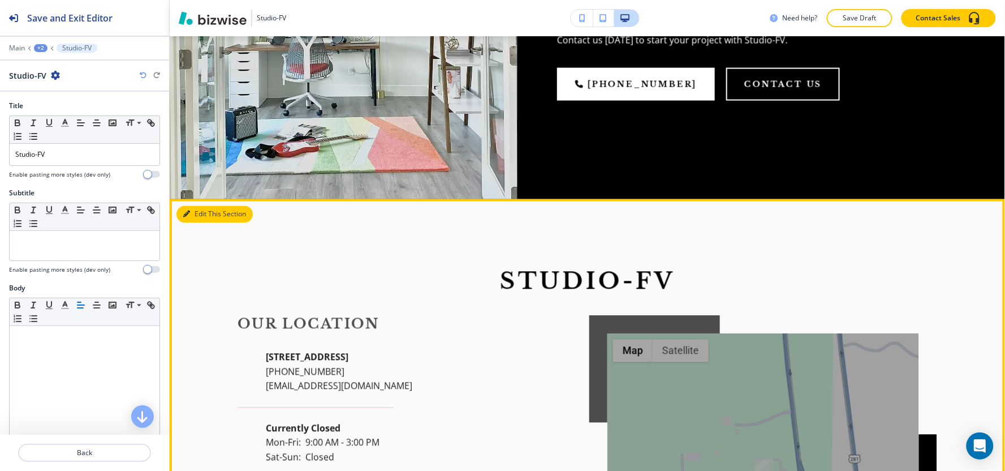
scroll to position [3284, 0]
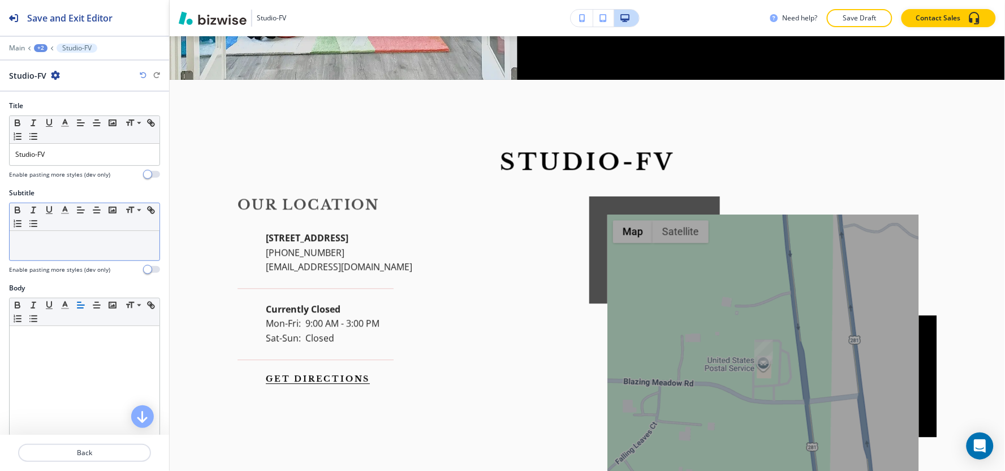
click at [82, 243] on p at bounding box center [84, 241] width 139 height 10
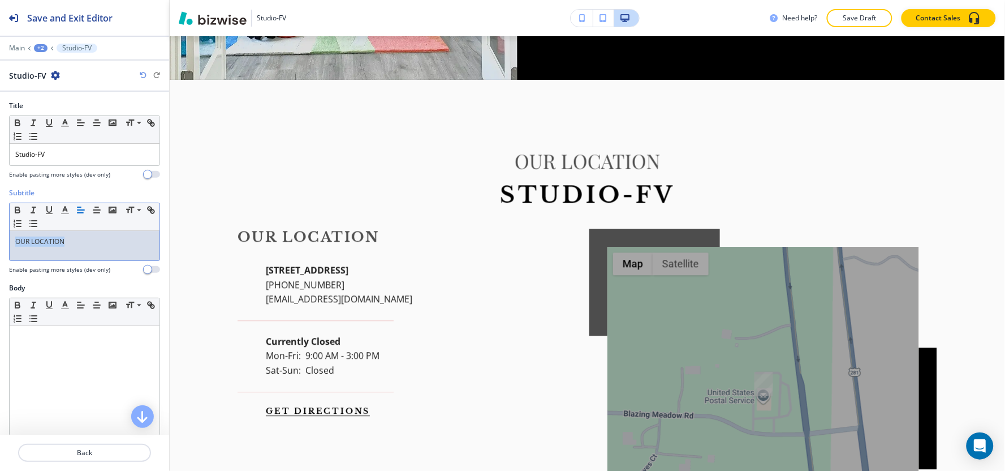
drag, startPoint x: 81, startPoint y: 240, endPoint x: 0, endPoint y: 235, distance: 81.0
click at [0, 235] on div "Subtitle Small Normal Large Huge OUR LOCATION Enable pasting more styles (dev o…" at bounding box center [84, 235] width 169 height 95
click at [63, 210] on line "button" at bounding box center [64, 210] width 3 height 0
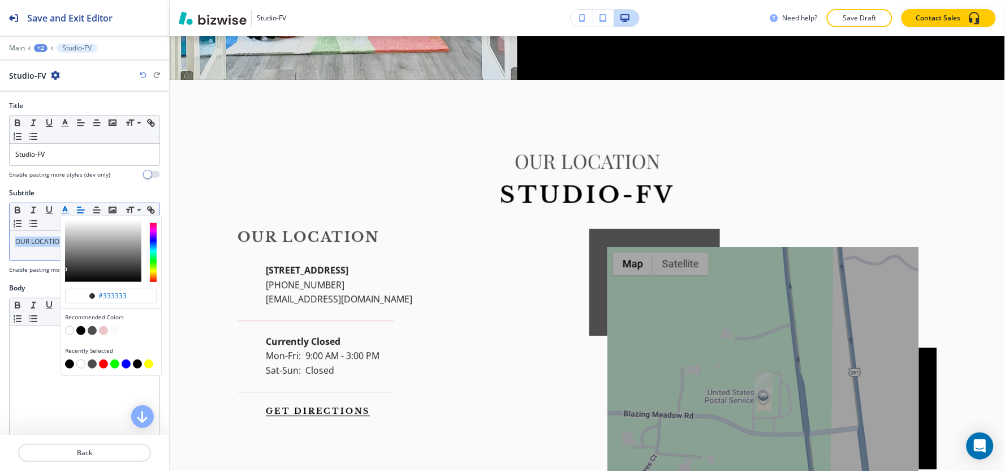
click at [70, 361] on button "button" at bounding box center [69, 363] width 9 height 9
type input "#000000"
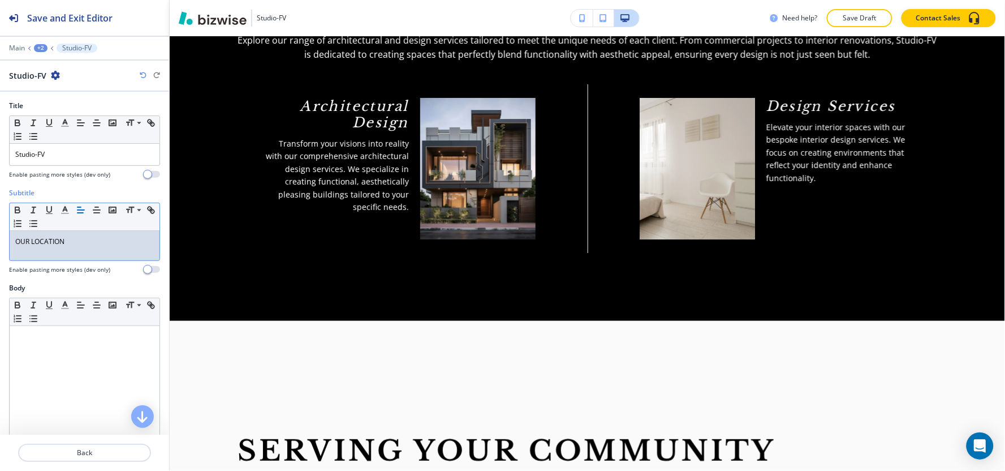
scroll to position [0, 0]
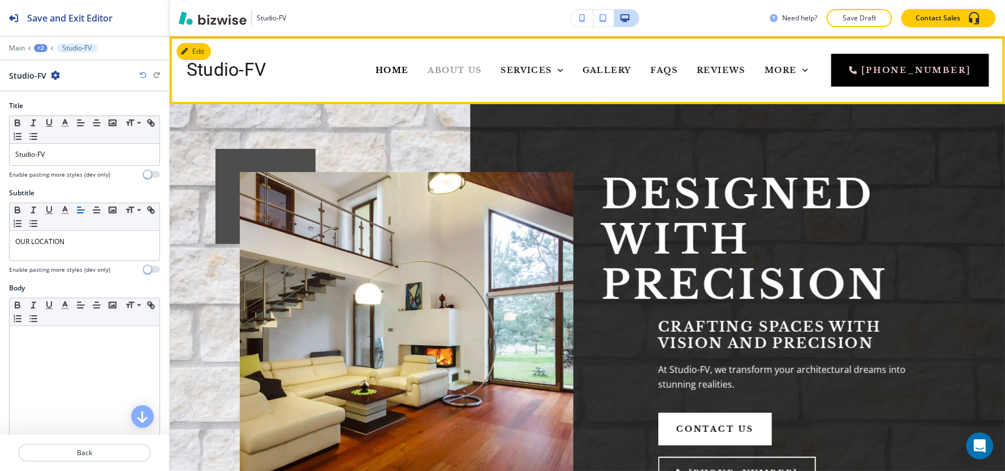
click at [428, 68] on span "About Us" at bounding box center [455, 70] width 54 height 10
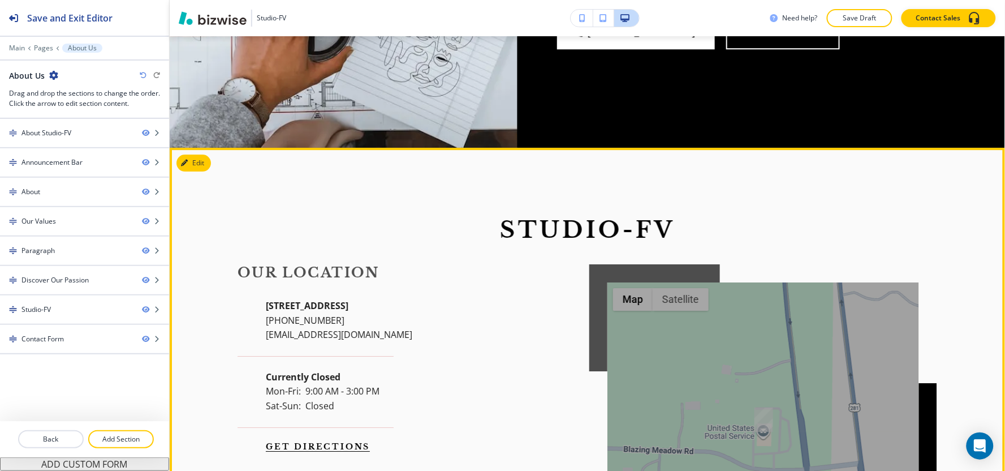
scroll to position [2311, 0]
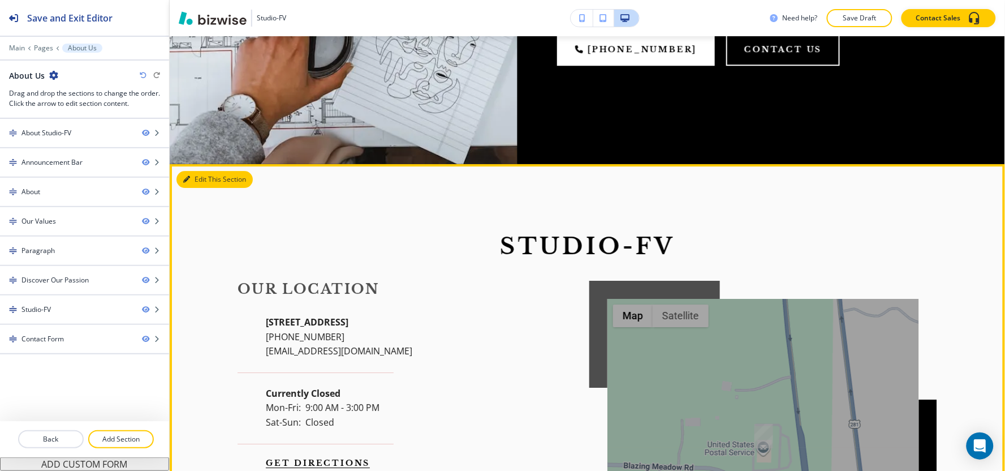
click at [200, 171] on button "Edit This Section" at bounding box center [214, 179] width 76 height 17
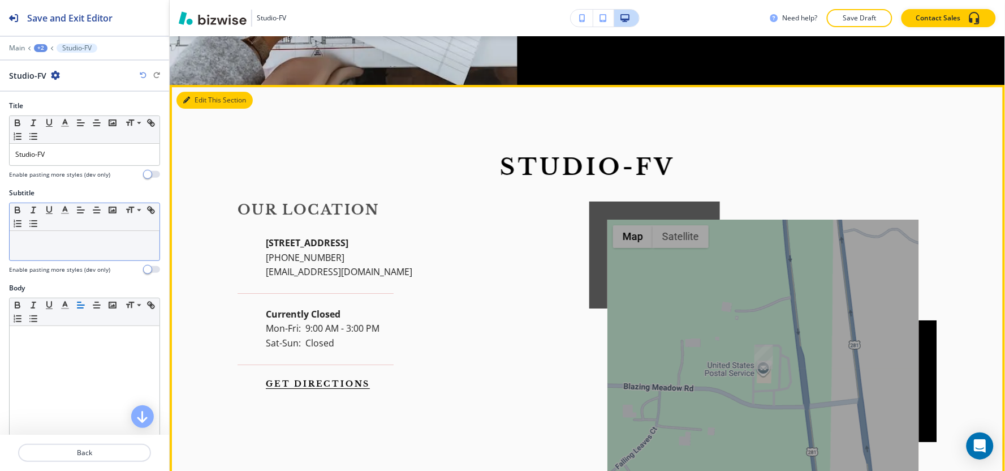
scroll to position [2397, 0]
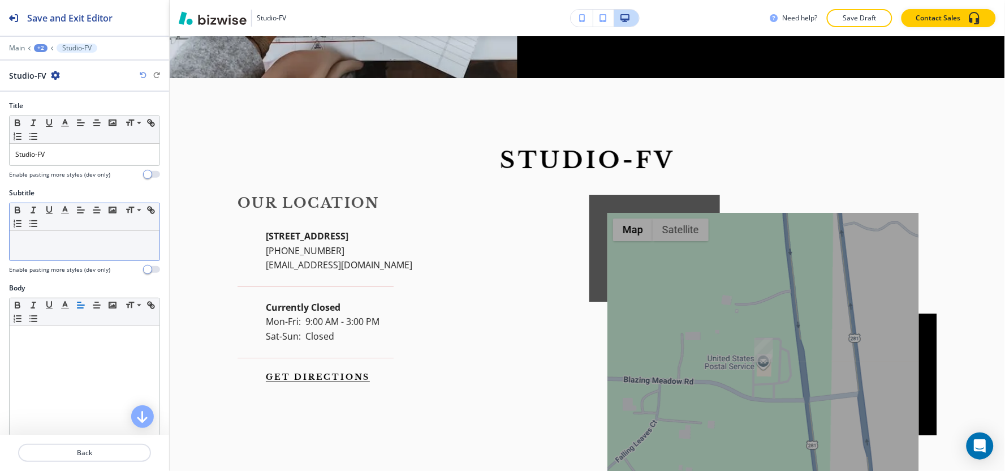
click at [61, 250] on div at bounding box center [85, 245] width 150 height 29
drag, startPoint x: 60, startPoint y: 250, endPoint x: 54, endPoint y: 251, distance: 6.2
click at [54, 251] on div at bounding box center [85, 245] width 150 height 29
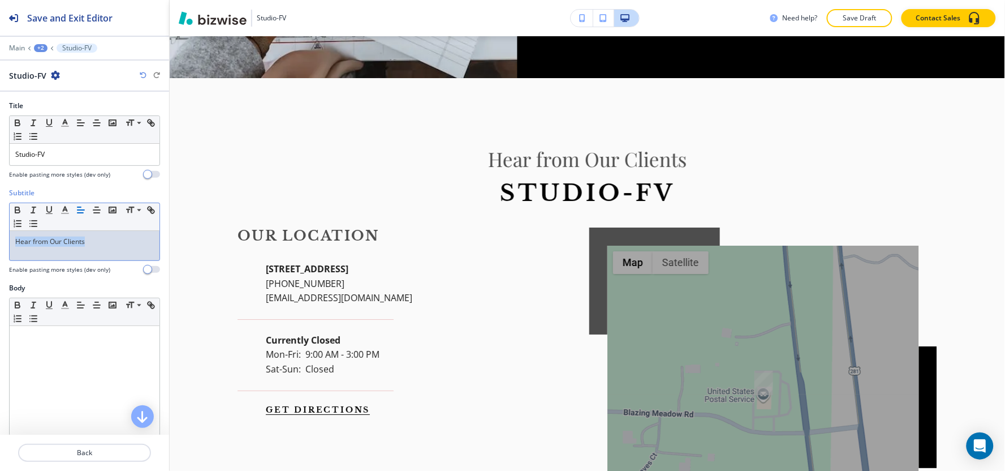
drag, startPoint x: 105, startPoint y: 242, endPoint x: 0, endPoint y: 238, distance: 105.3
click at [0, 238] on div "Subtitle Small Normal Large Huge Hear from Our Clients Enable pasting more styl…" at bounding box center [84, 235] width 169 height 95
click at [70, 213] on icon "button" at bounding box center [65, 210] width 10 height 10
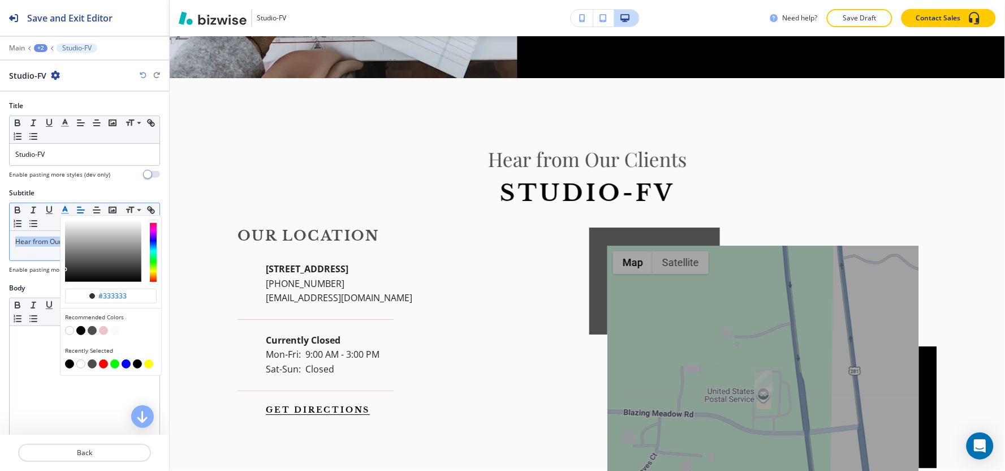
click at [67, 364] on button "button" at bounding box center [69, 363] width 9 height 9
type input "#000000"
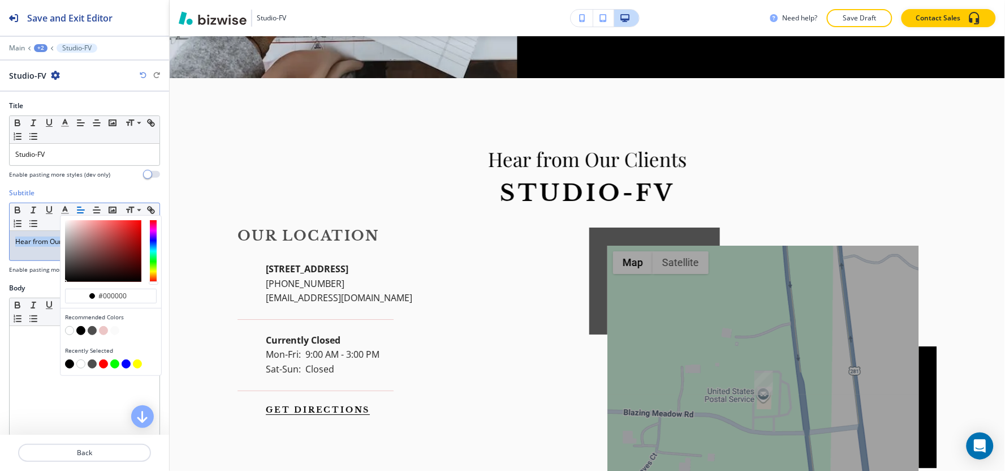
click at [32, 251] on div "Hear from Our Clients" at bounding box center [85, 245] width 150 height 29
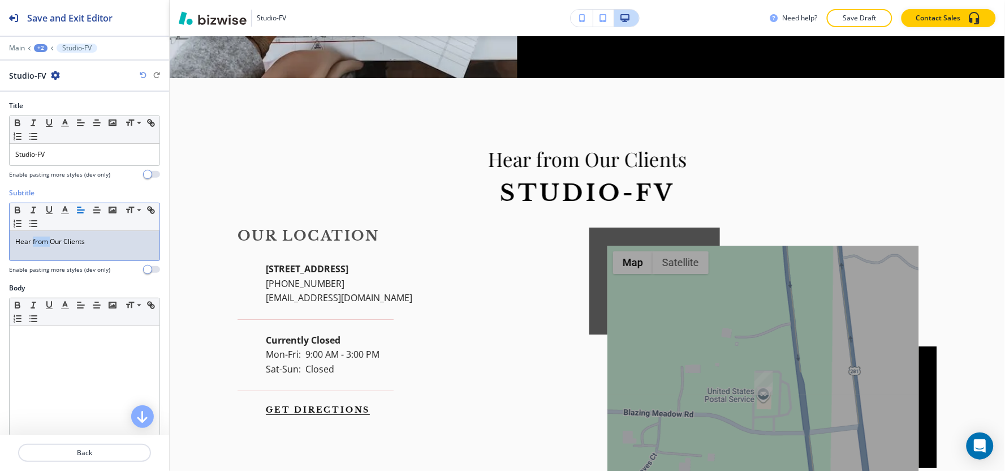
click at [32, 251] on div "Hear from Our Clients" at bounding box center [85, 245] width 150 height 29
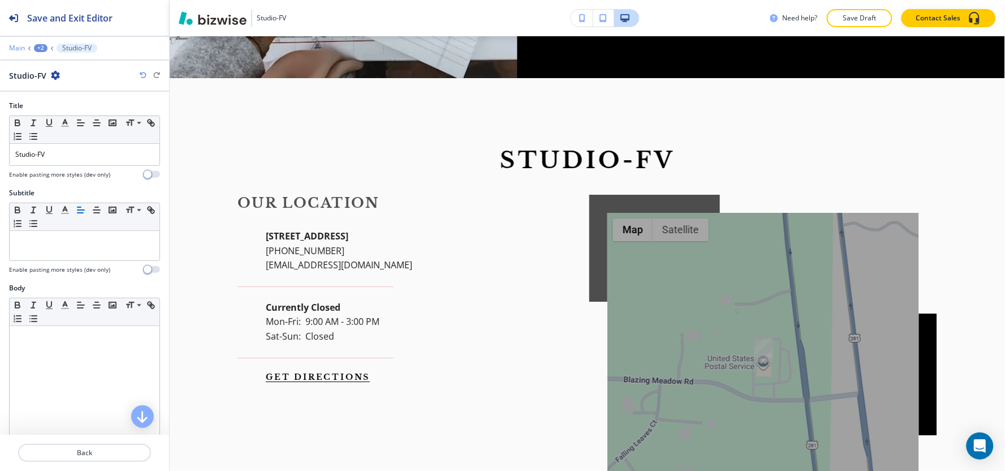
drag, startPoint x: 6, startPoint y: 46, endPoint x: 18, endPoint y: 44, distance: 12.1
click at [6, 45] on div "Main +2 Studio-FV" at bounding box center [84, 48] width 169 height 9
click at [18, 44] on p "Main" at bounding box center [17, 48] width 16 height 8
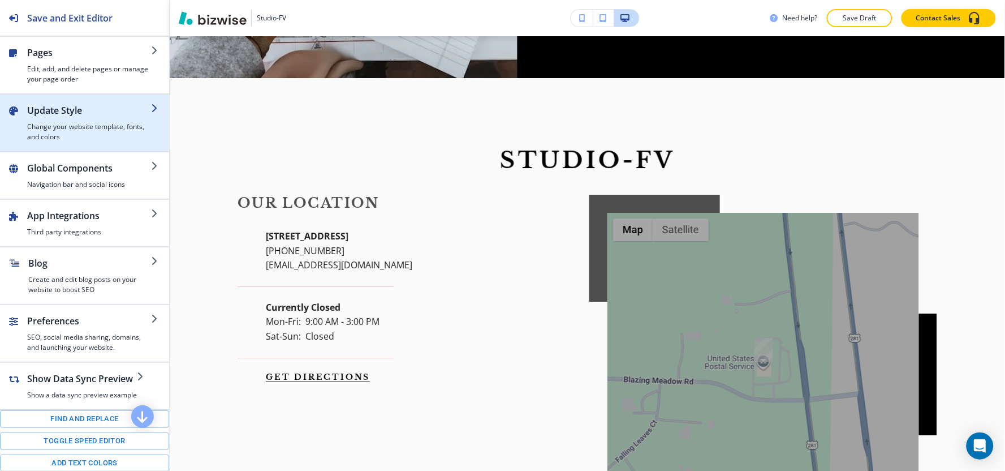
click at [63, 120] on div "button" at bounding box center [89, 119] width 124 height 5
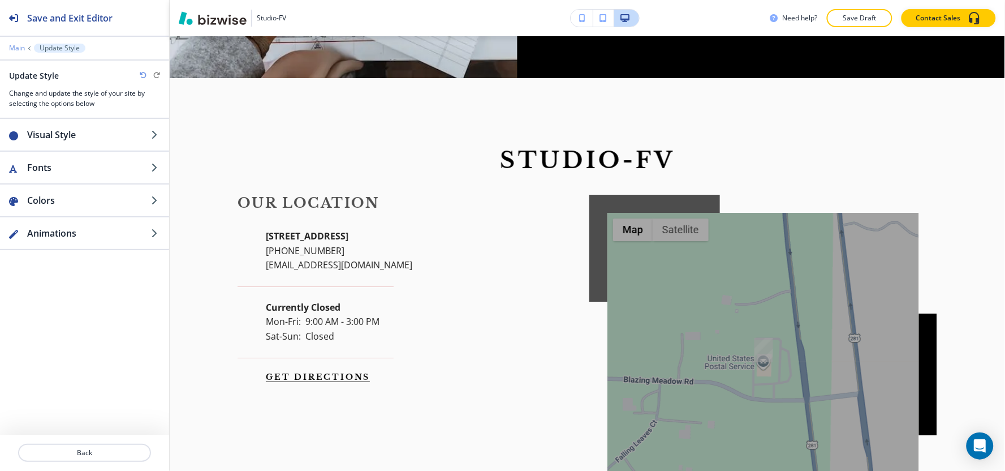
click at [19, 48] on p "Main" at bounding box center [17, 48] width 16 height 8
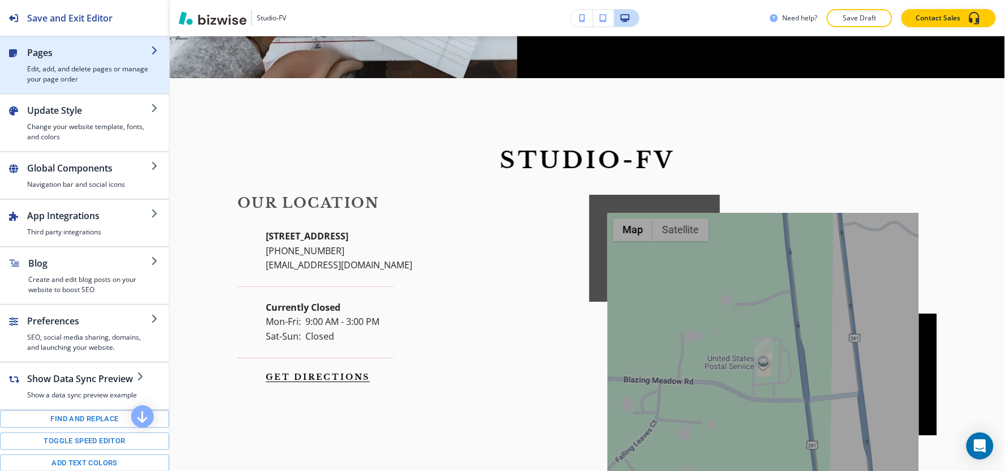
click at [46, 76] on h4 "Edit, add, and delete pages or manage your page order" at bounding box center [89, 74] width 124 height 20
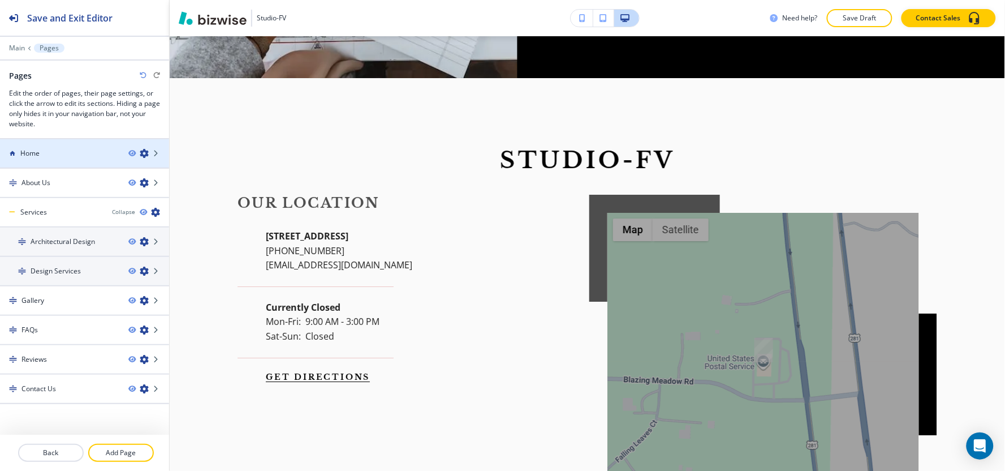
click at [46, 166] on div at bounding box center [84, 162] width 169 height 9
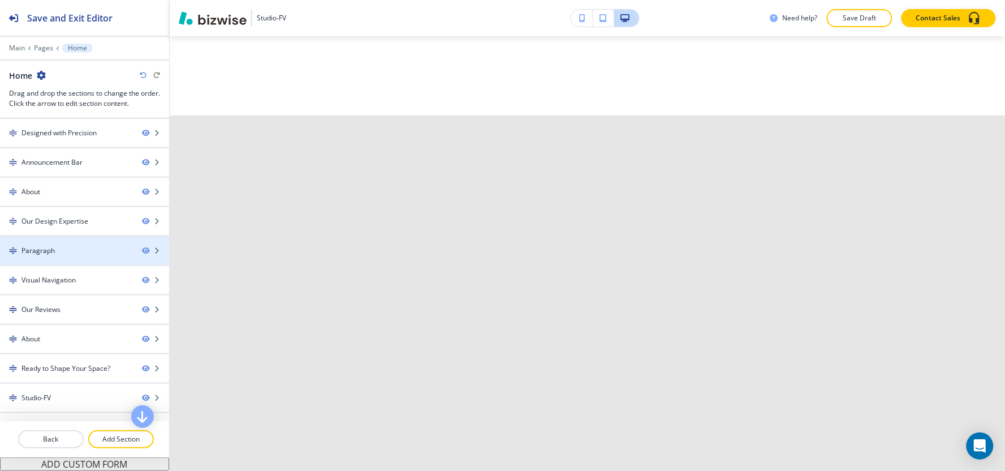
scroll to position [0, 0]
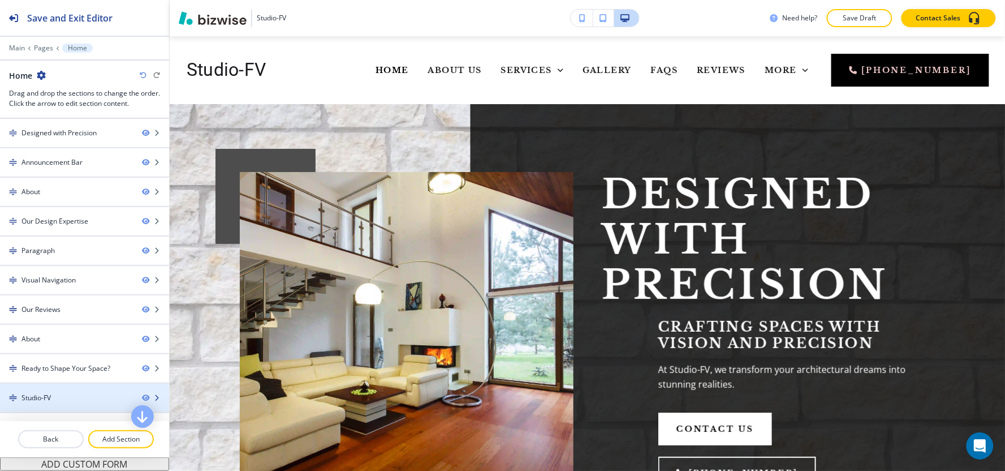
click at [48, 410] on div at bounding box center [84, 407] width 169 height 9
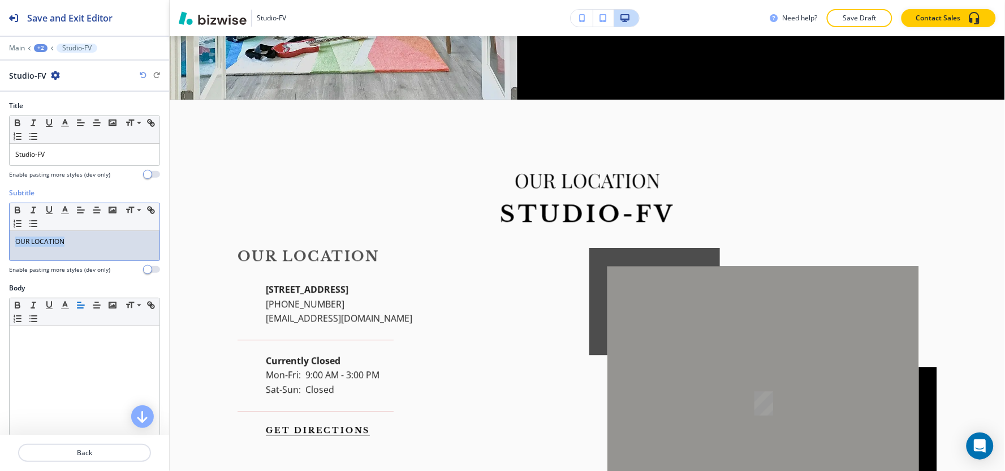
drag, startPoint x: 87, startPoint y: 248, endPoint x: 0, endPoint y: 242, distance: 86.7
click at [0, 242] on div "Subtitle Small Normal Large Huge OUR LOCATION Enable pasting more styles (dev o…" at bounding box center [84, 235] width 169 height 95
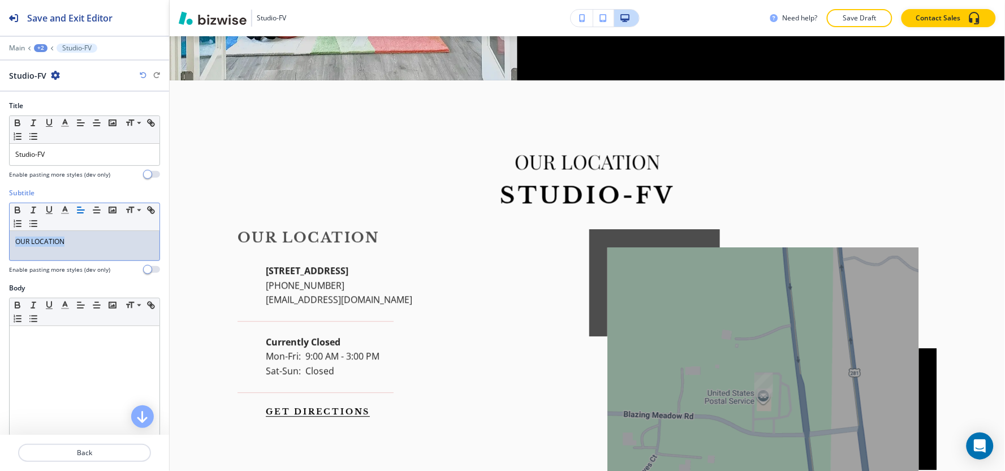
scroll to position [3284, 0]
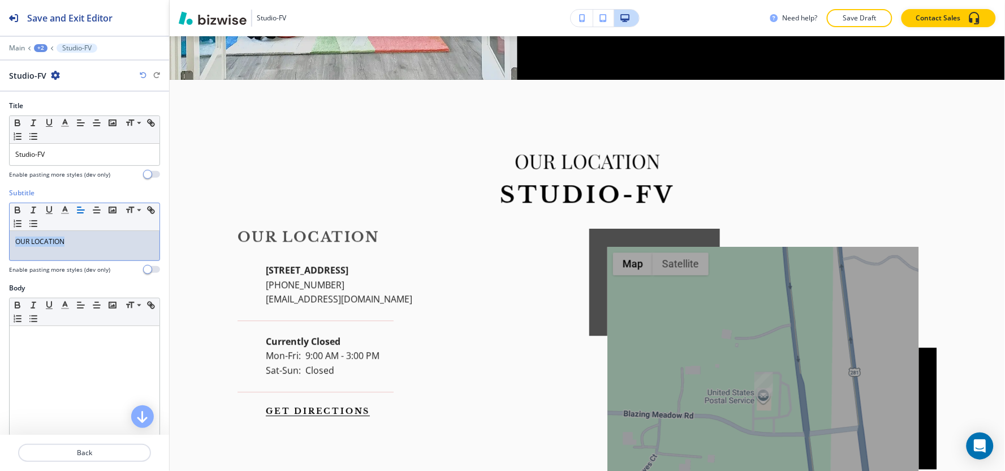
copy span "OUR LOCATION"
click at [32, 45] on div "Main +2 Studio-FV" at bounding box center [84, 48] width 151 height 9
click at [41, 49] on div "+2" at bounding box center [41, 48] width 14 height 8
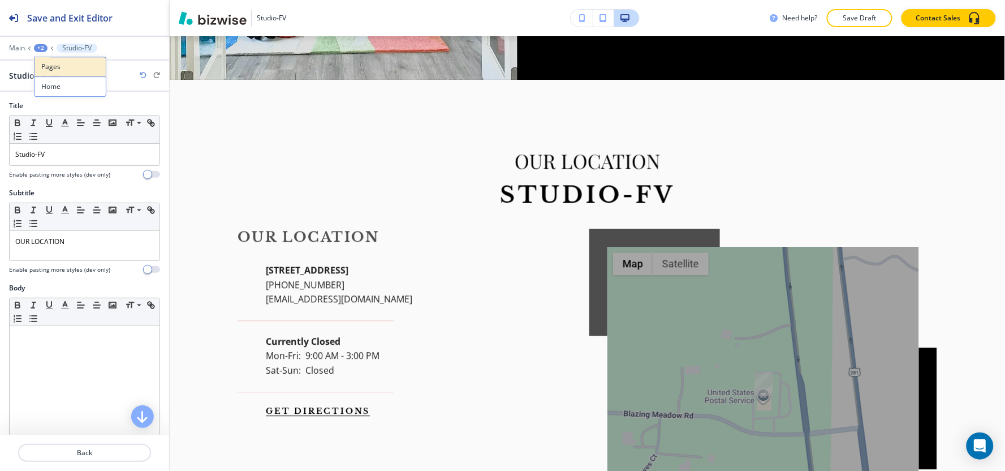
click at [42, 72] on button "Pages" at bounding box center [70, 67] width 72 height 20
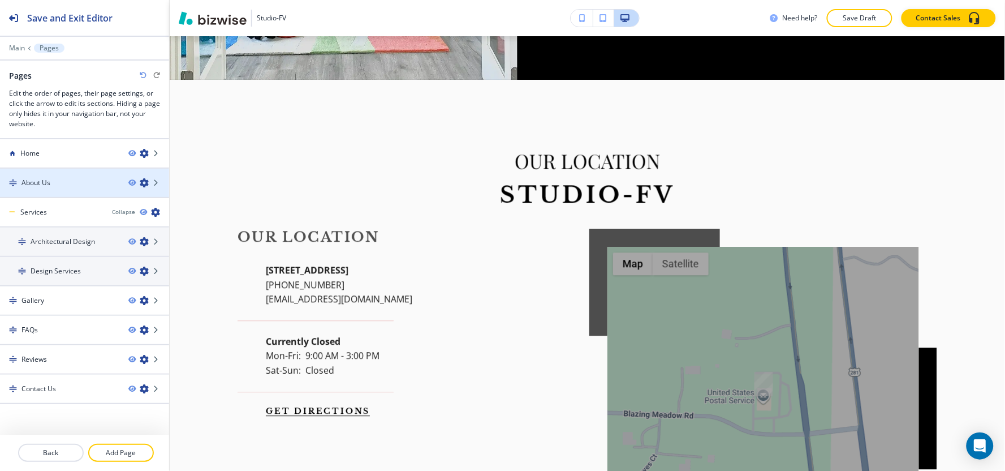
click at [63, 182] on div "About Us" at bounding box center [59, 183] width 119 height 10
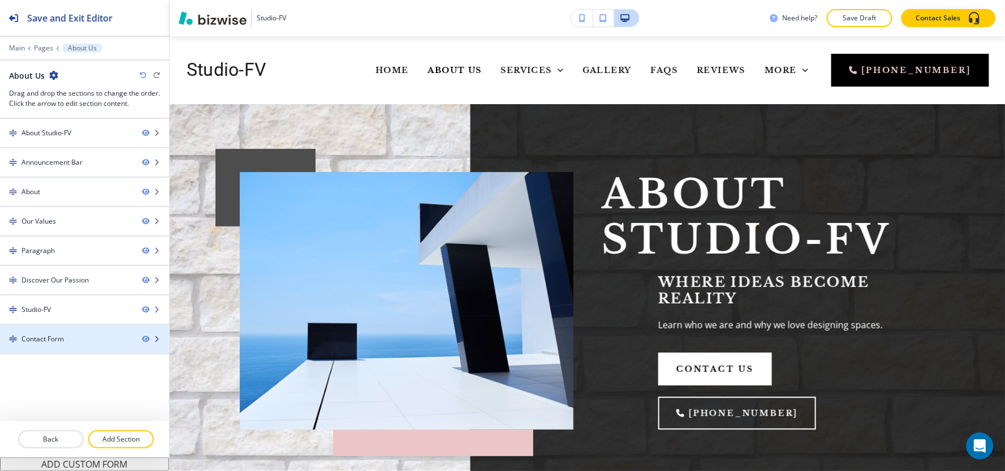
click at [66, 342] on div "Contact Form" at bounding box center [66, 339] width 133 height 10
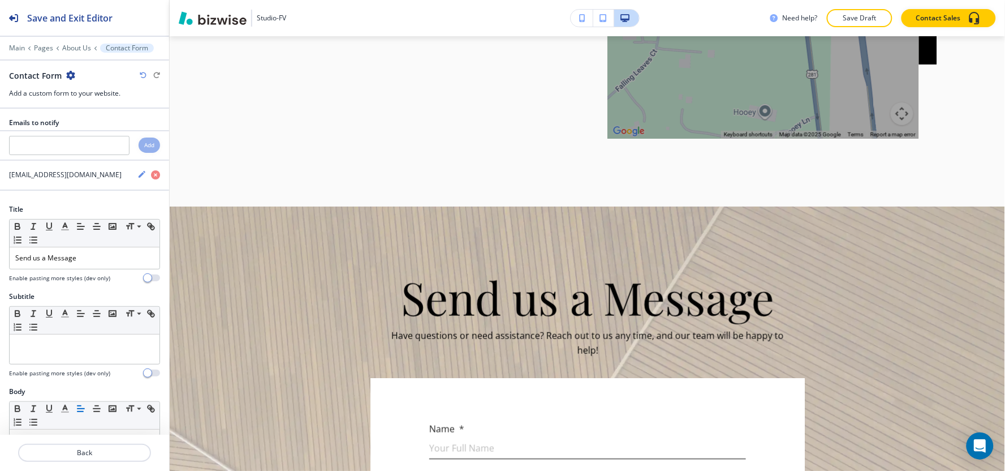
scroll to position [2768, 0]
click at [70, 49] on p "About Us" at bounding box center [76, 48] width 29 height 8
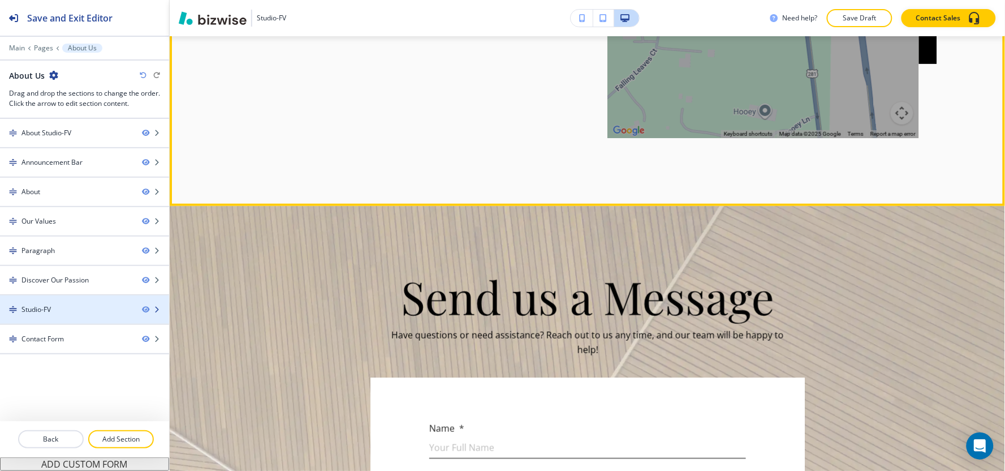
click at [66, 320] on div at bounding box center [84, 318] width 169 height 9
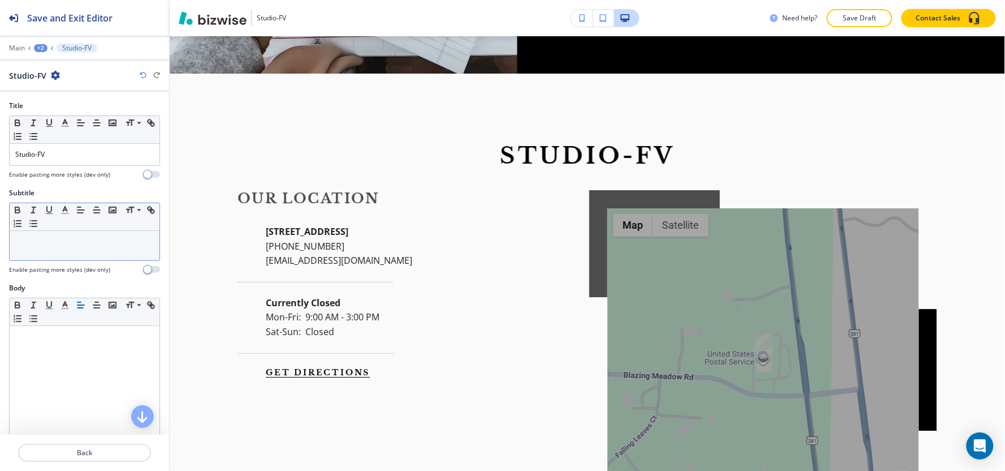
scroll to position [2397, 0]
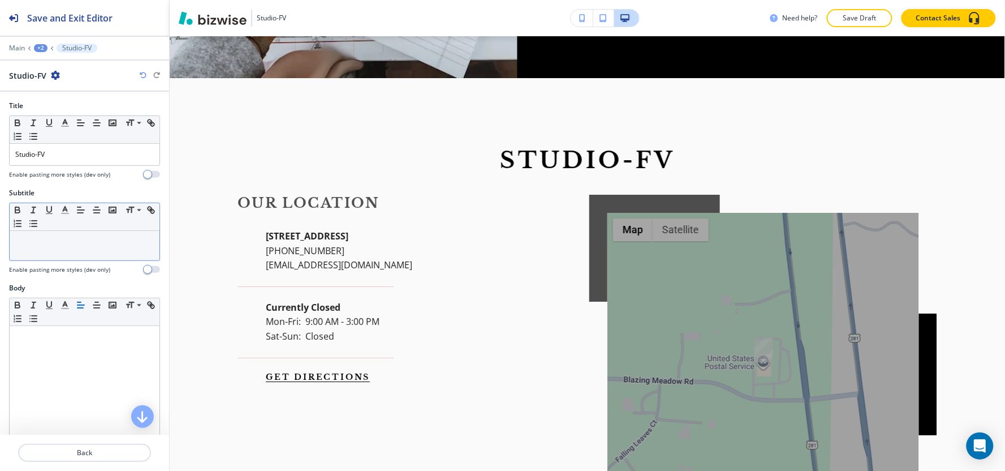
click at [57, 256] on div at bounding box center [85, 245] width 150 height 29
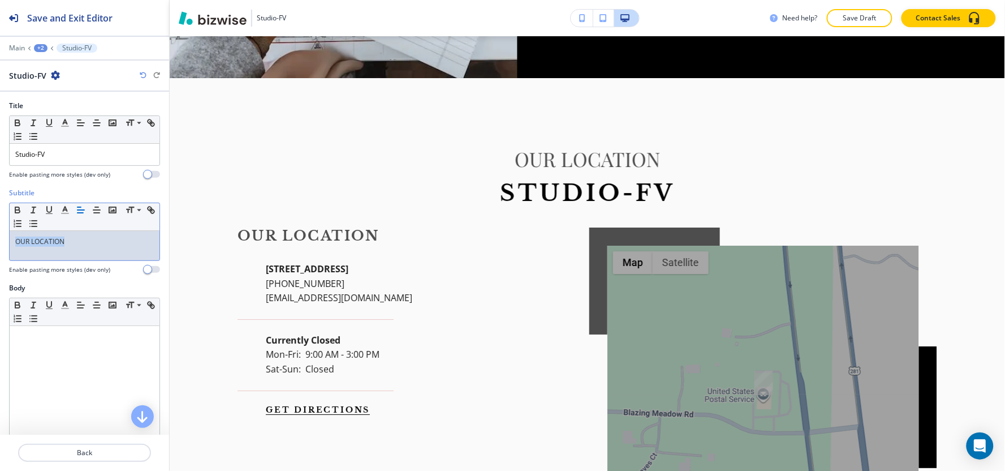
drag, startPoint x: 75, startPoint y: 245, endPoint x: 0, endPoint y: 239, distance: 75.0
click at [0, 239] on div "Subtitle Small Normal Large Huge OUR LOCATION Enable pasting more styles (dev o…" at bounding box center [84, 235] width 169 height 95
click at [64, 205] on button "button" at bounding box center [65, 210] width 16 height 14
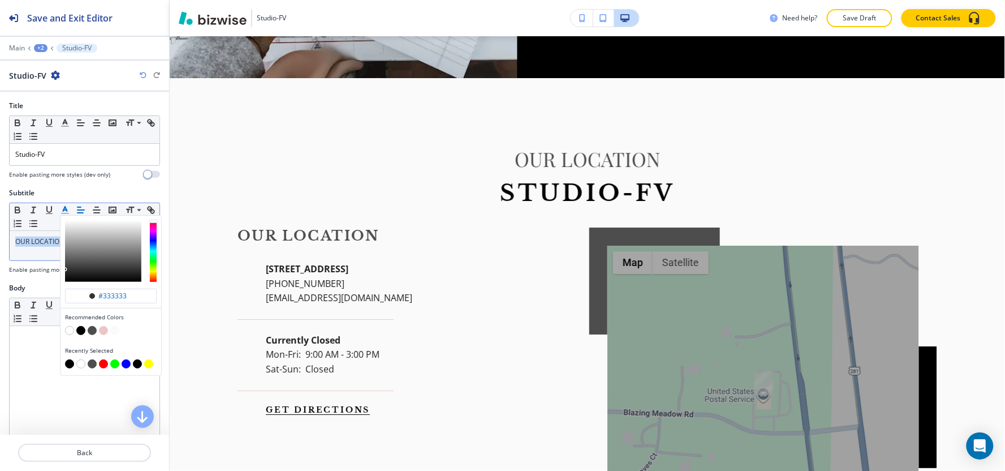
click at [68, 363] on button "button" at bounding box center [69, 363] width 9 height 9
type input "#000000"
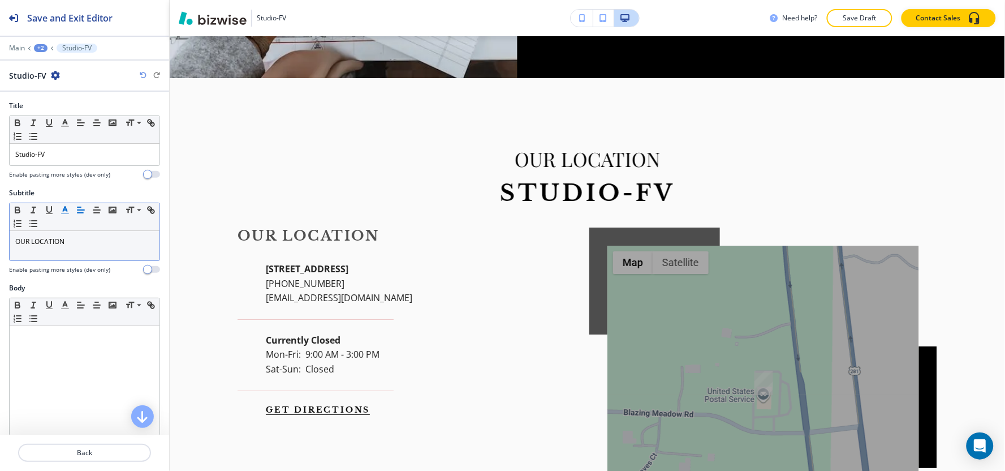
click at [42, 49] on div "+2" at bounding box center [41, 48] width 14 height 8
click at [61, 71] on p "Pages" at bounding box center [70, 67] width 58 height 10
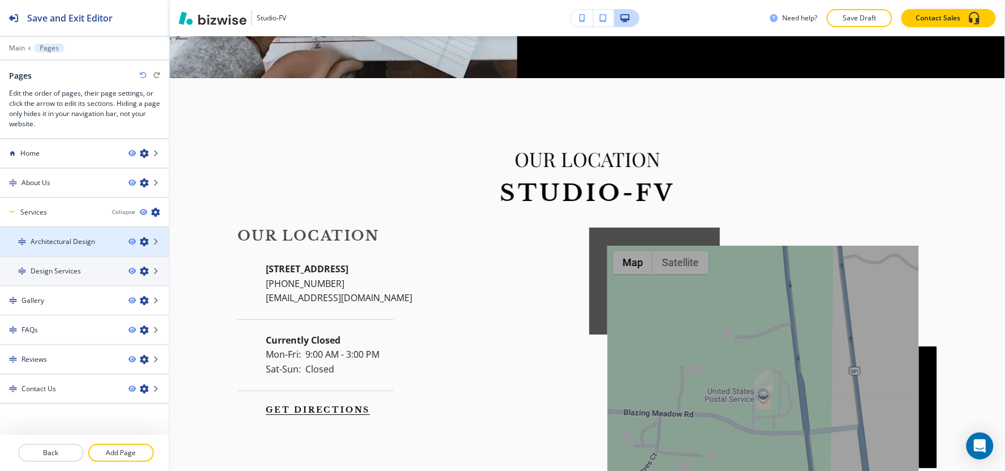
click at [76, 247] on div at bounding box center [84, 251] width 169 height 9
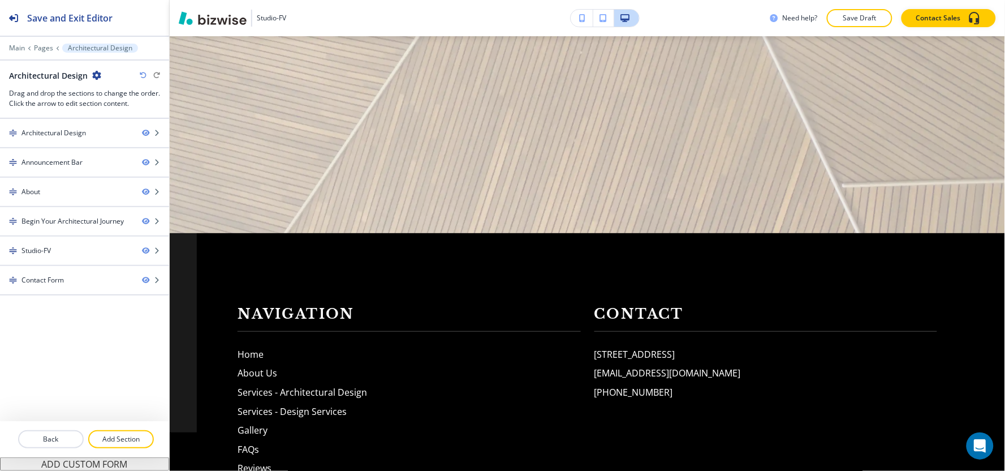
scroll to position [0, 0]
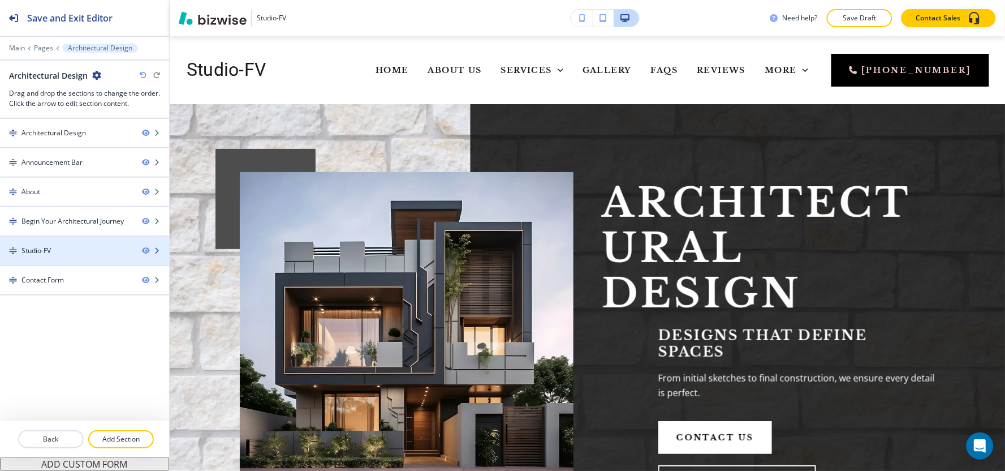
click at [63, 258] on div at bounding box center [84, 260] width 169 height 9
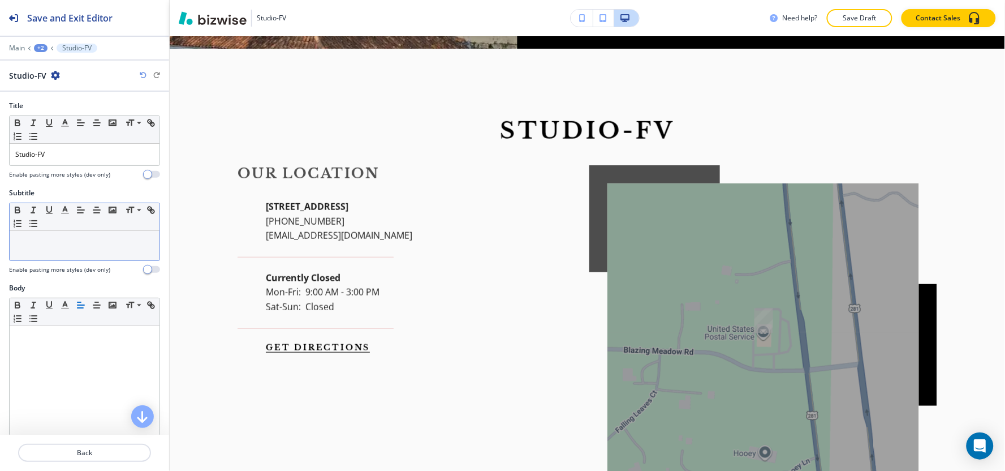
scroll to position [1591, 0]
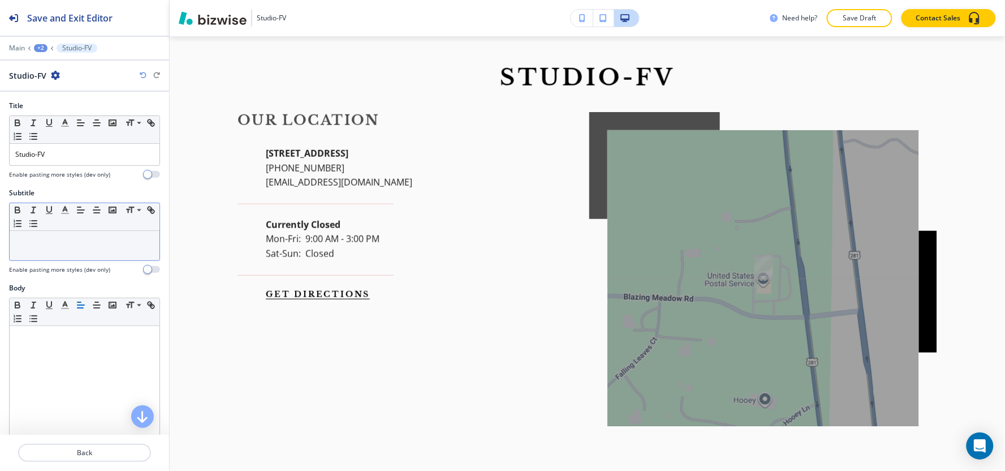
click at [71, 256] on div at bounding box center [85, 245] width 150 height 29
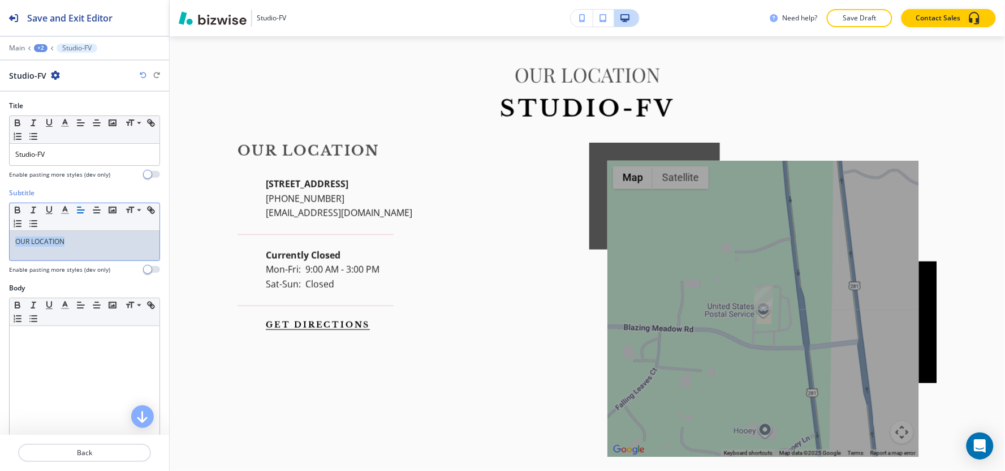
drag, startPoint x: 91, startPoint y: 247, endPoint x: 0, endPoint y: 245, distance: 91.1
click at [0, 245] on div "Subtitle Small Normal Large Huge OUR LOCATION Enable pasting more styles (dev o…" at bounding box center [84, 235] width 169 height 95
click at [63, 205] on icon "button" at bounding box center [65, 210] width 10 height 10
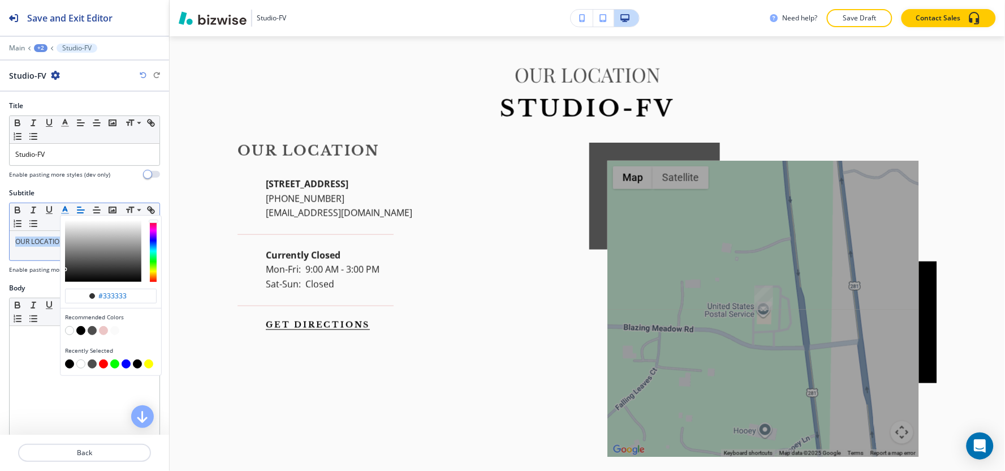
click at [67, 365] on button "button" at bounding box center [69, 363] width 9 height 9
type input "#000000"
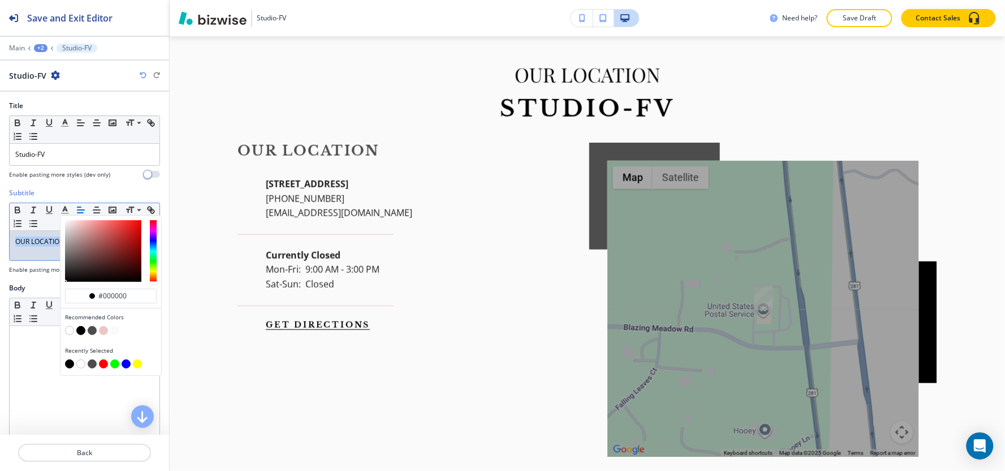
click at [37, 49] on div "+2" at bounding box center [41, 48] width 14 height 8
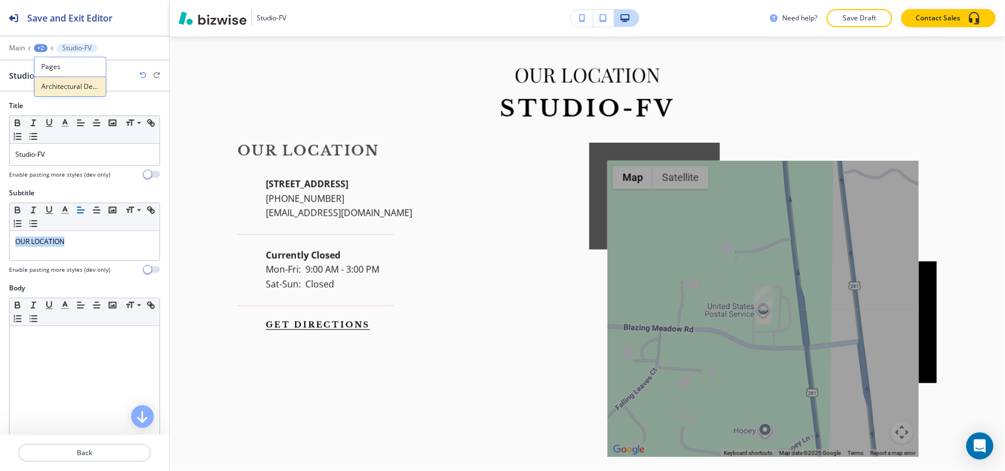
click at [59, 91] on p "Architectural Design" at bounding box center [70, 86] width 58 height 10
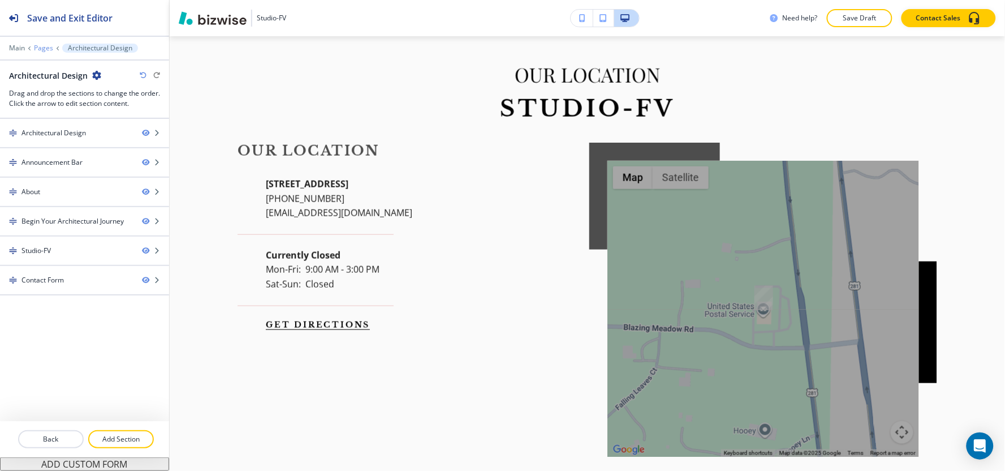
click at [46, 48] on p "Pages" at bounding box center [43, 48] width 19 height 8
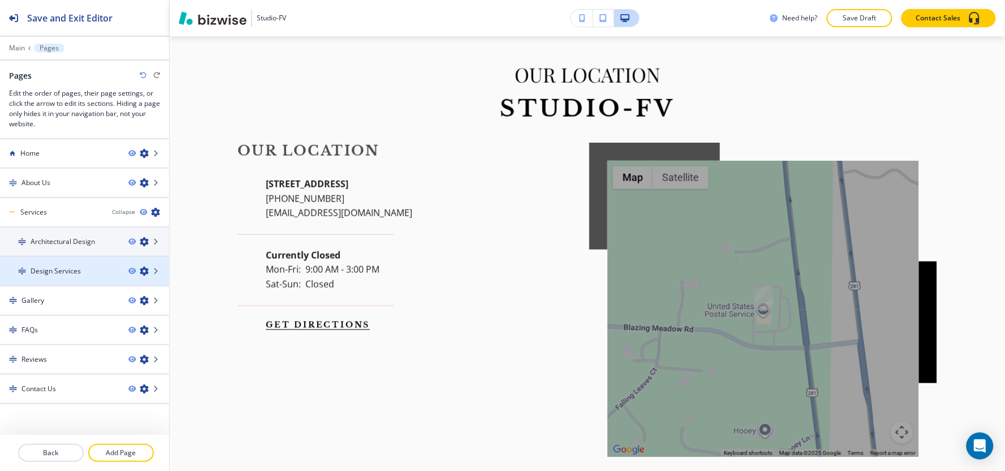
click at [60, 269] on h4 "Design Services" at bounding box center [56, 271] width 50 height 10
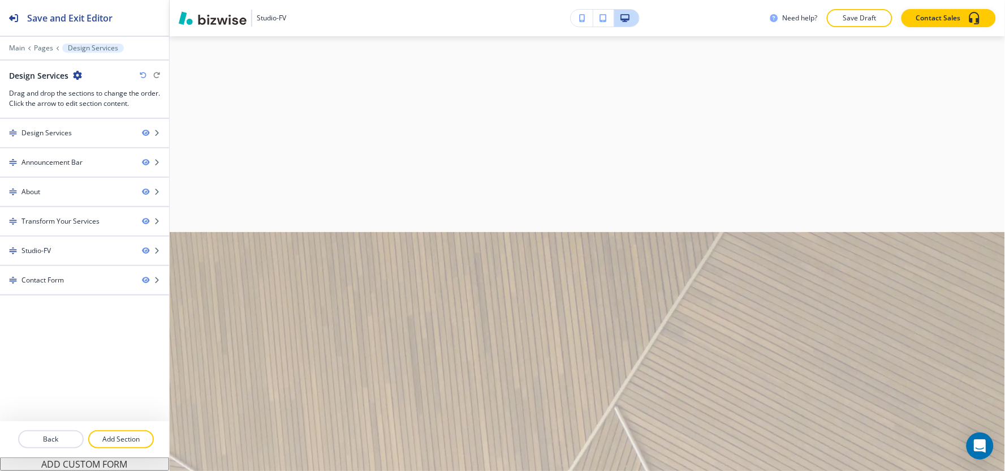
scroll to position [0, 0]
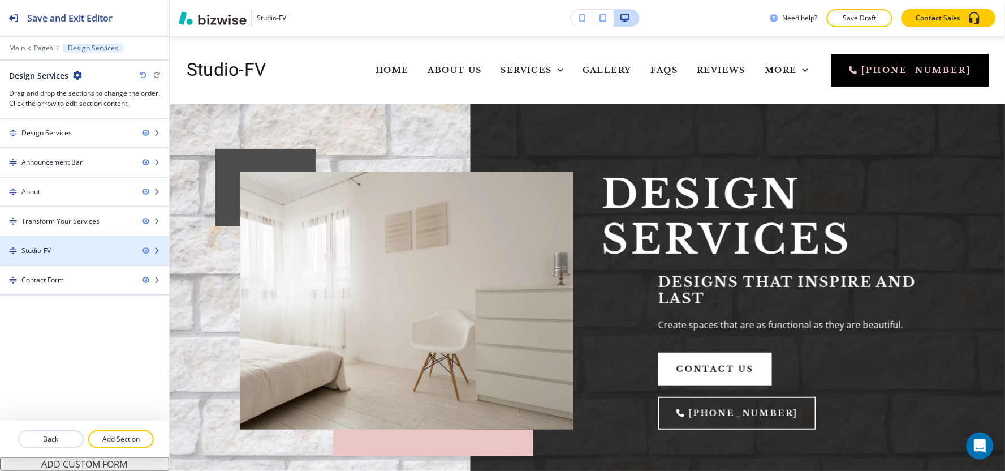
click at [59, 253] on div "Studio-FV" at bounding box center [66, 250] width 133 height 10
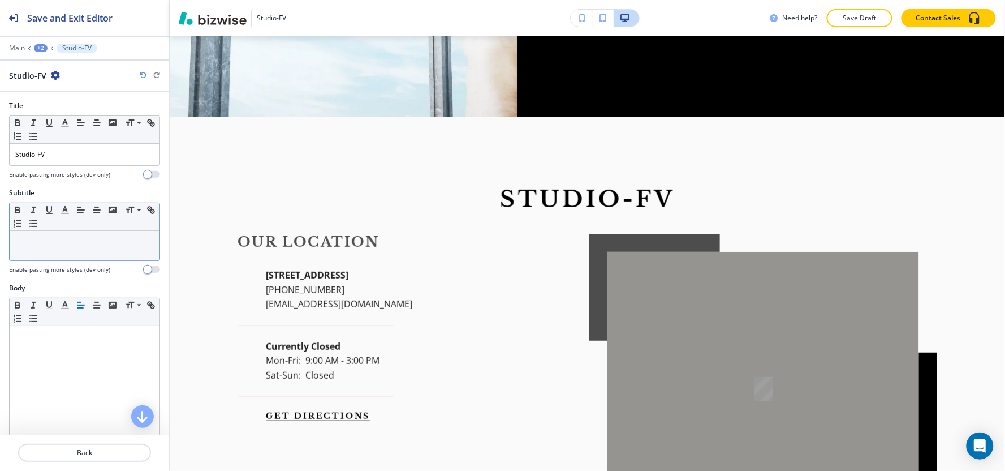
click at [54, 258] on div at bounding box center [85, 245] width 150 height 29
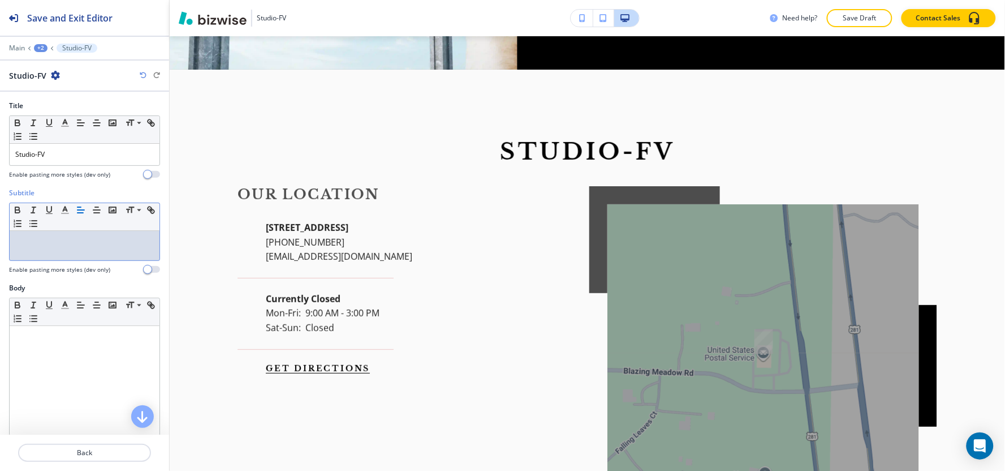
scroll to position [1398, 0]
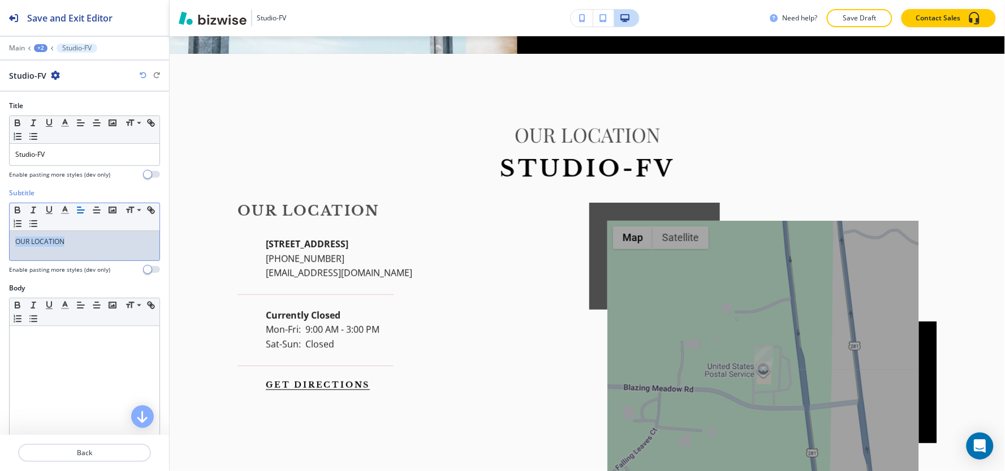
drag, startPoint x: 77, startPoint y: 252, endPoint x: 0, endPoint y: 251, distance: 77.5
click at [0, 251] on div "Subtitle Small Normal Large Huge OUR LOCATION Enable pasting more styles (dev o…" at bounding box center [84, 235] width 169 height 95
click at [63, 212] on icon "button" at bounding box center [65, 210] width 10 height 10
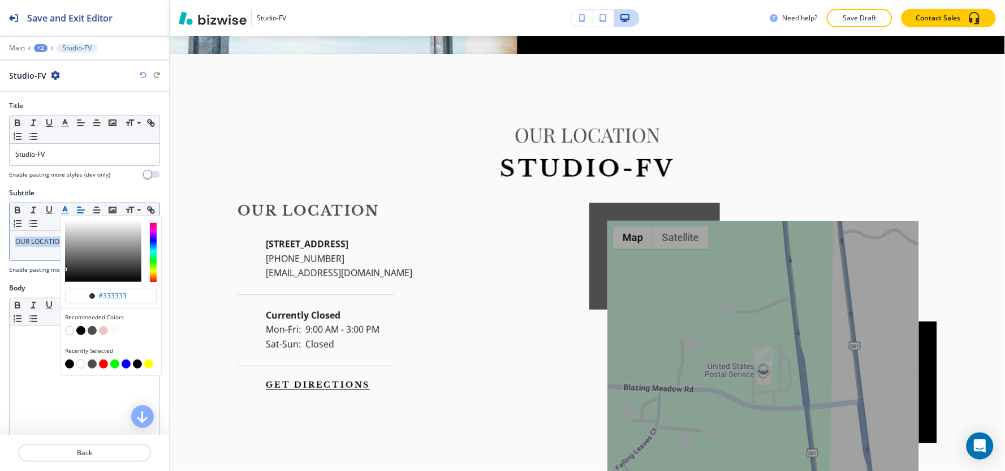
click at [68, 364] on button "button" at bounding box center [69, 363] width 9 height 9
type input "#000000"
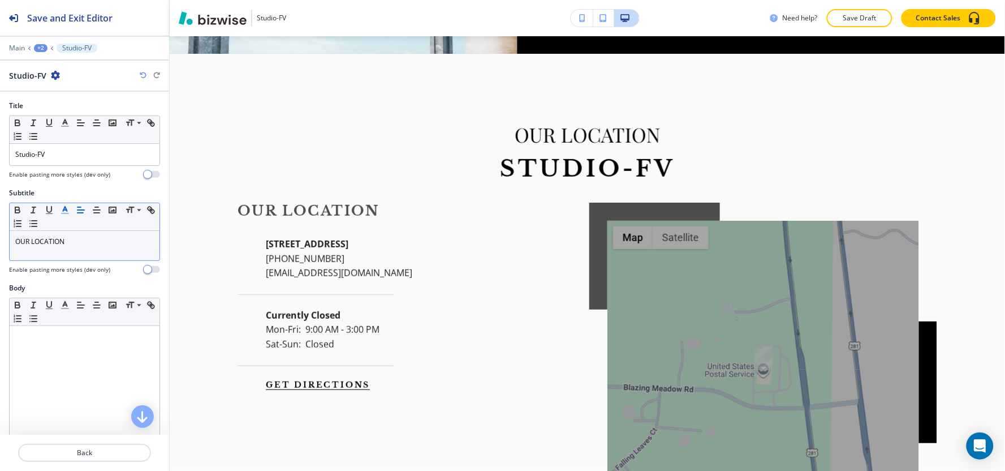
click at [40, 46] on div "+2" at bounding box center [41, 48] width 14 height 8
click at [58, 71] on p "Pages" at bounding box center [70, 67] width 58 height 10
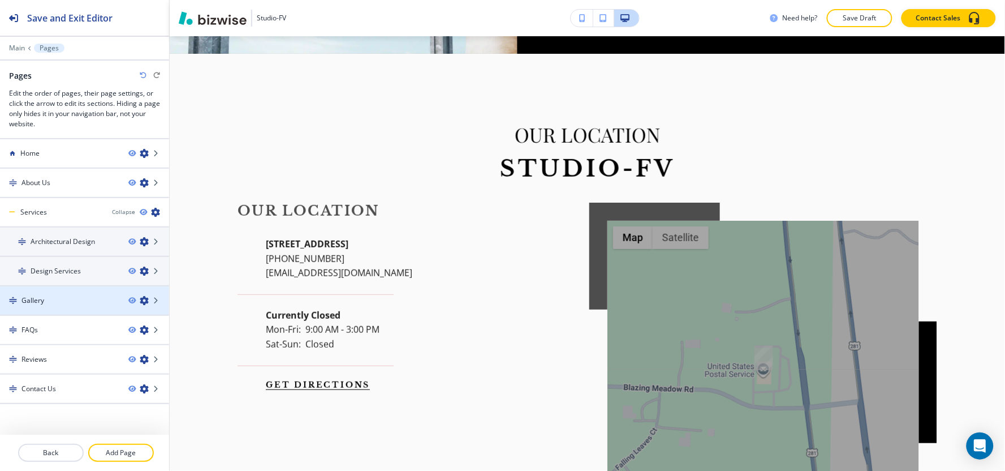
click at [49, 305] on div at bounding box center [84, 309] width 169 height 9
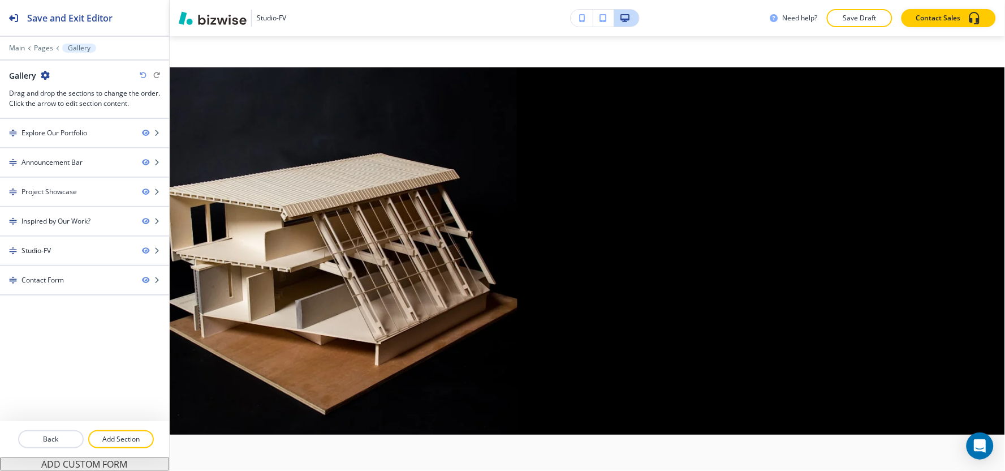
scroll to position [0, 0]
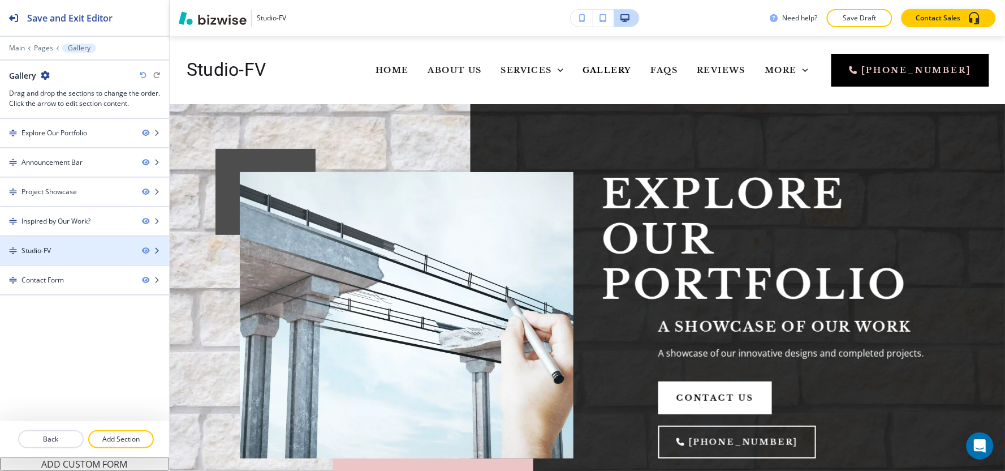
click at [66, 257] on div at bounding box center [84, 260] width 169 height 9
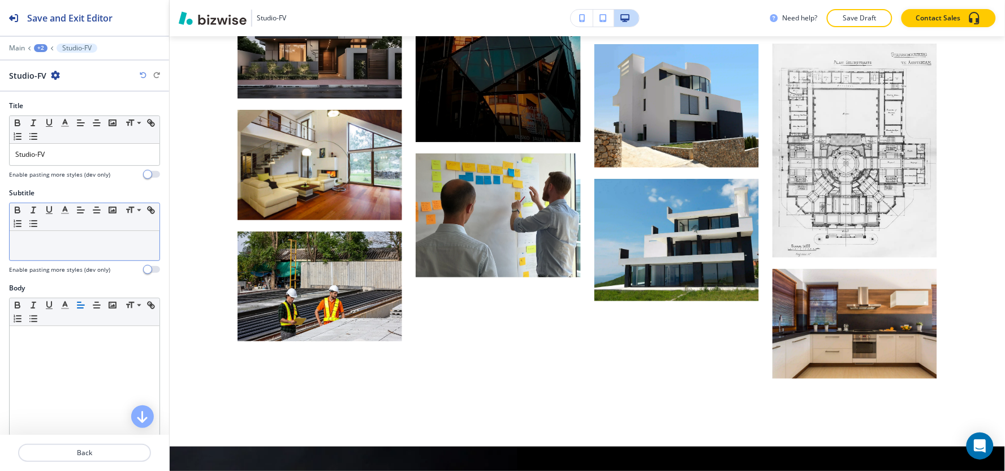
scroll to position [1744, 0]
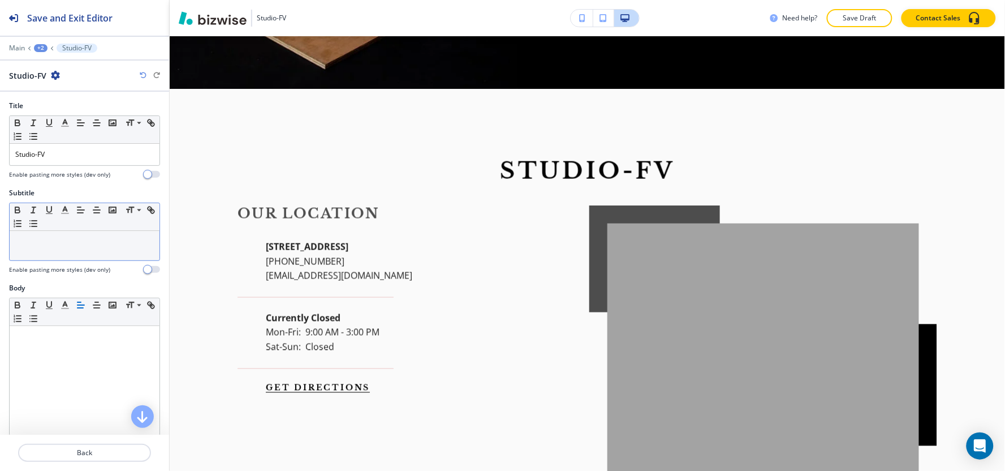
click at [71, 252] on div at bounding box center [85, 245] width 150 height 29
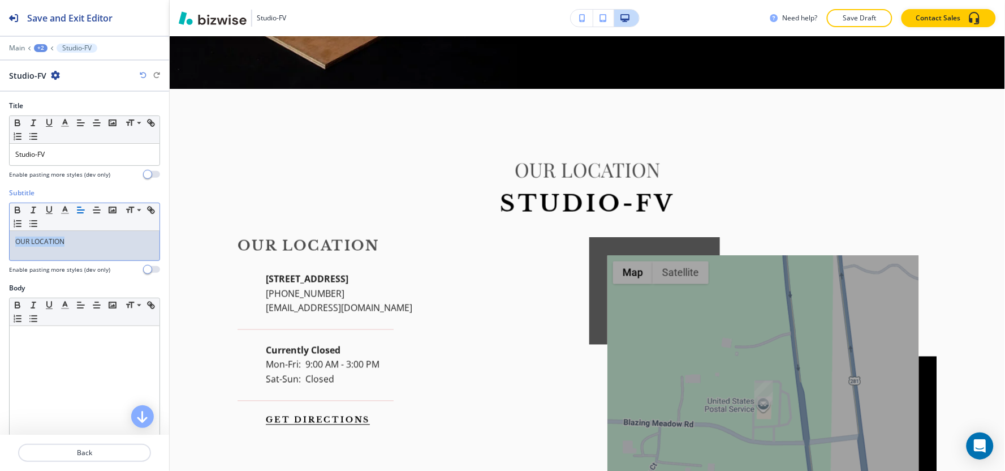
drag, startPoint x: 92, startPoint y: 249, endPoint x: 0, endPoint y: 251, distance: 91.6
click at [0, 251] on div "Subtitle Small Normal Large Huge OUR LOCATION Enable pasting more styles (dev o…" at bounding box center [84, 235] width 169 height 95
click at [60, 206] on icon "button" at bounding box center [65, 210] width 10 height 10
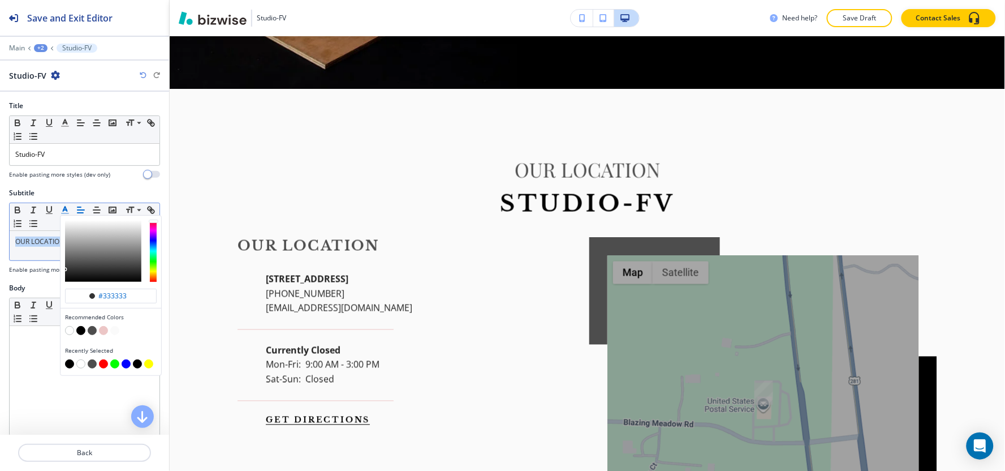
click at [68, 364] on button "button" at bounding box center [69, 363] width 9 height 9
type input "#000000"
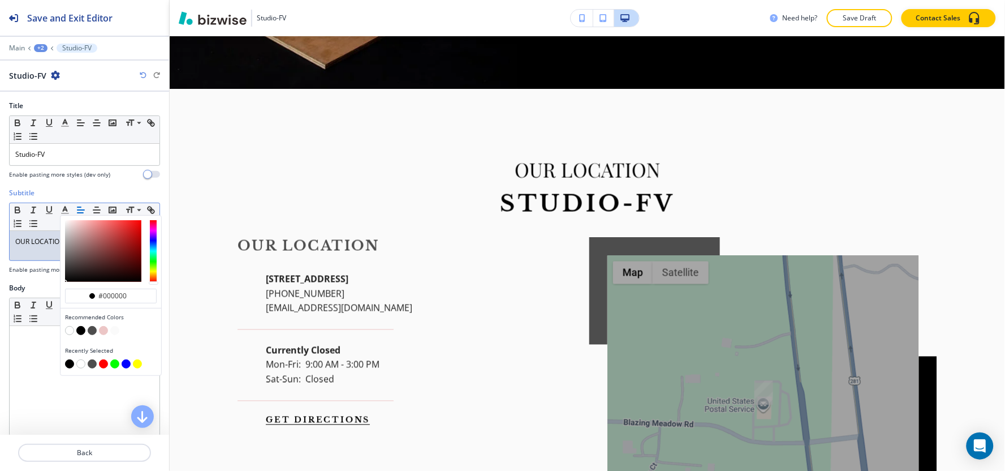
click at [34, 46] on div "+2" at bounding box center [41, 48] width 14 height 8
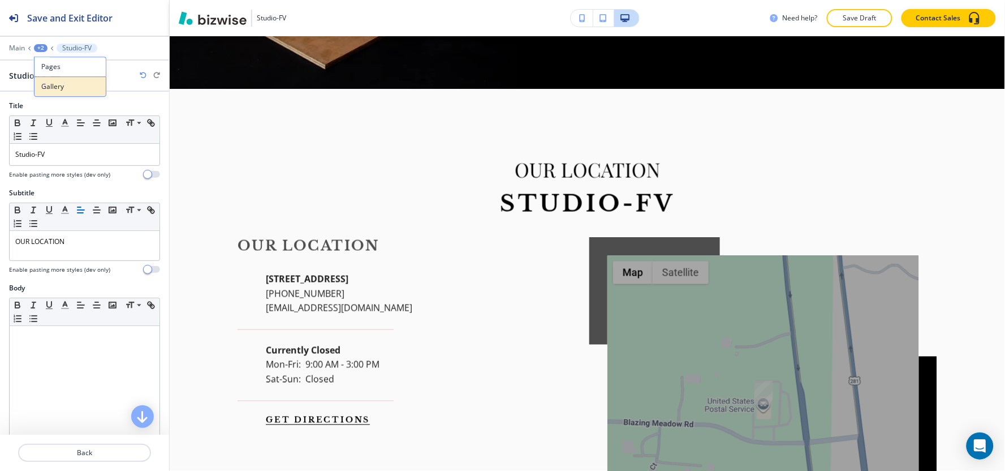
click at [68, 89] on p "Gallery" at bounding box center [70, 86] width 58 height 10
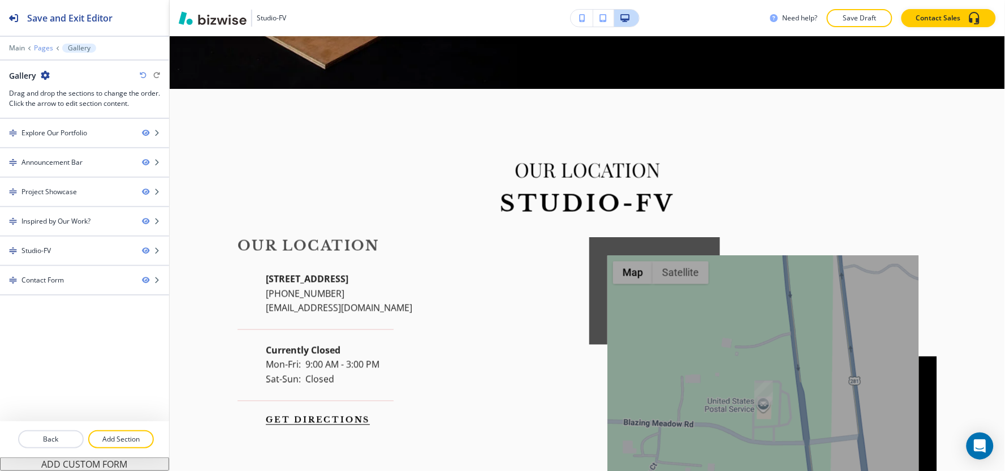
click at [48, 49] on p "Pages" at bounding box center [43, 48] width 19 height 8
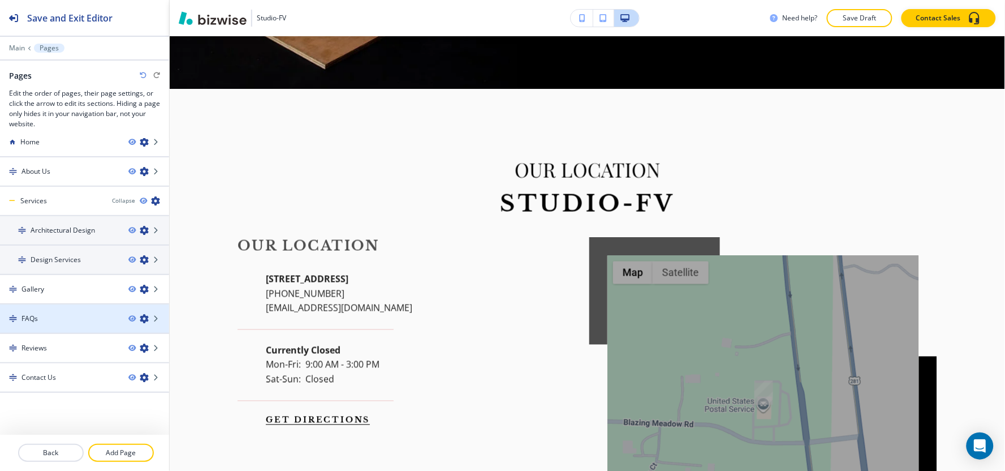
scroll to position [13, 0]
click at [76, 314] on div "FAQs" at bounding box center [59, 317] width 119 height 10
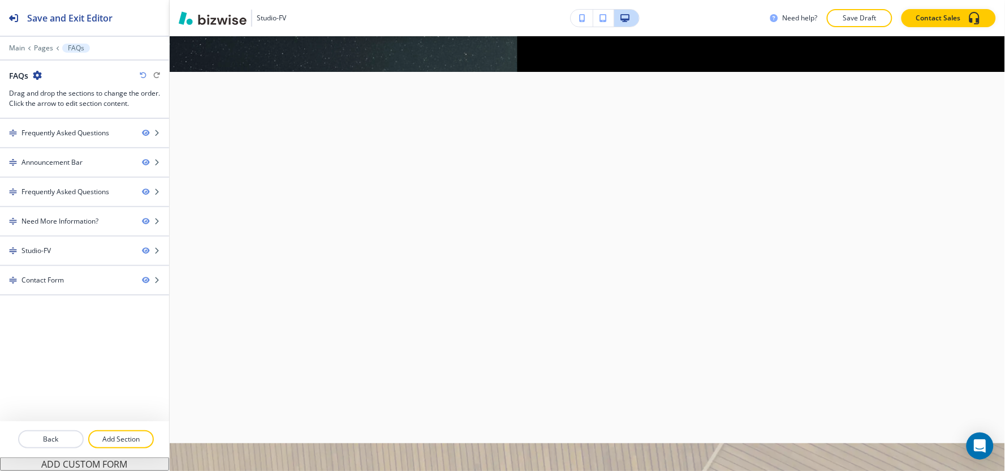
scroll to position [0, 0]
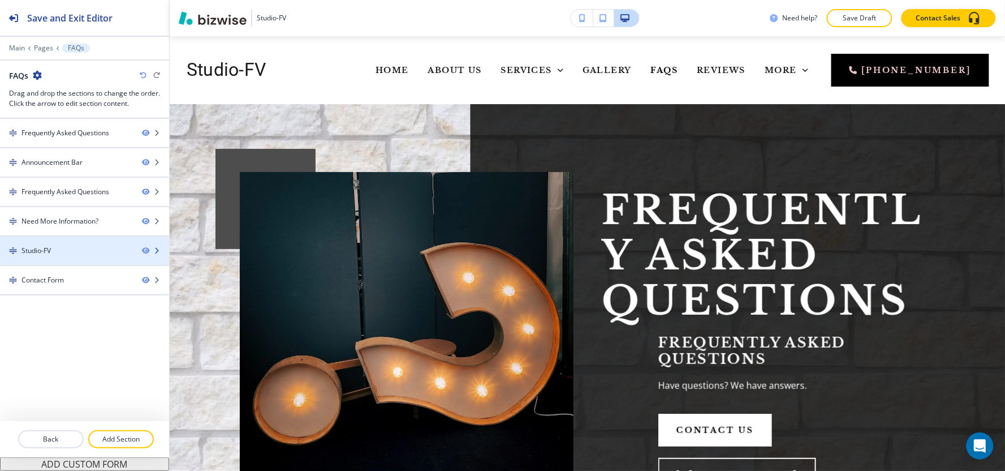
click at [84, 259] on div at bounding box center [84, 260] width 169 height 9
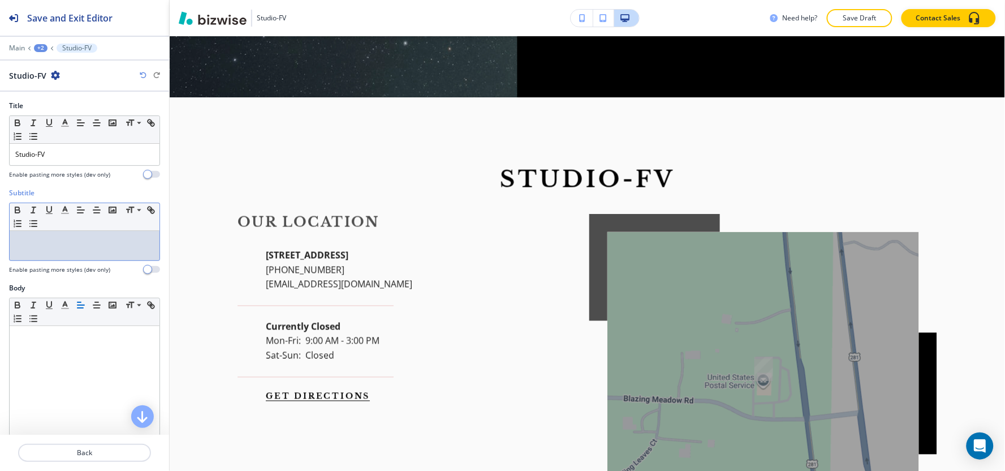
click at [74, 251] on div at bounding box center [85, 245] width 150 height 29
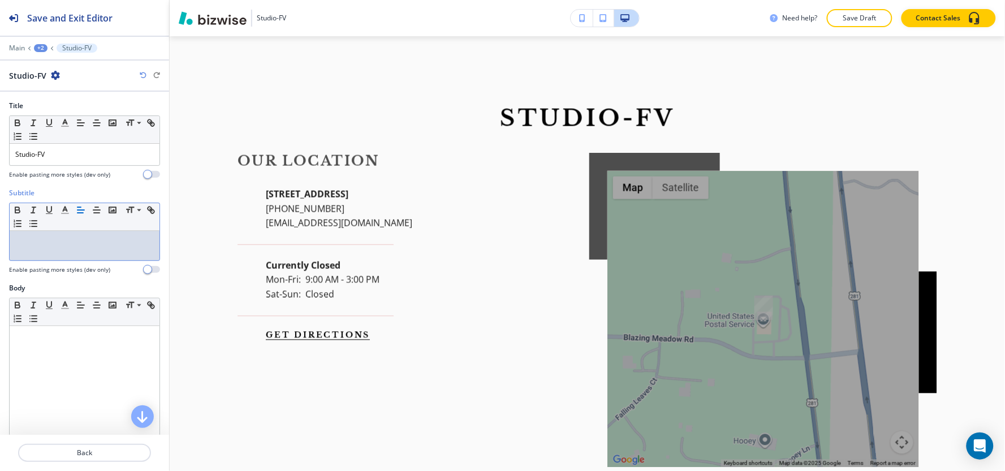
scroll to position [1780, 0]
paste div
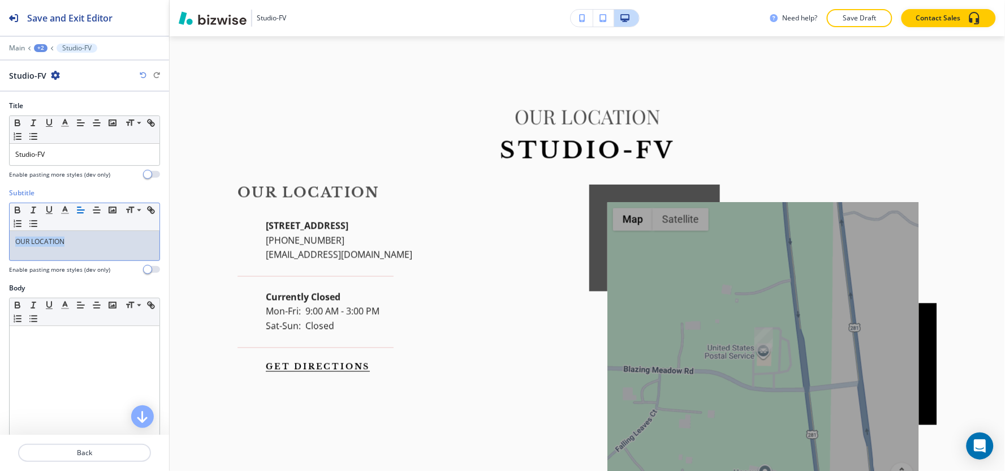
drag, startPoint x: 80, startPoint y: 244, endPoint x: 0, endPoint y: 261, distance: 82.1
click at [0, 261] on div "Subtitle Small Normal Large Huge OUR LOCATION Enable pasting more styles (dev o…" at bounding box center [84, 235] width 169 height 95
click at [67, 214] on icon "button" at bounding box center [65, 210] width 10 height 10
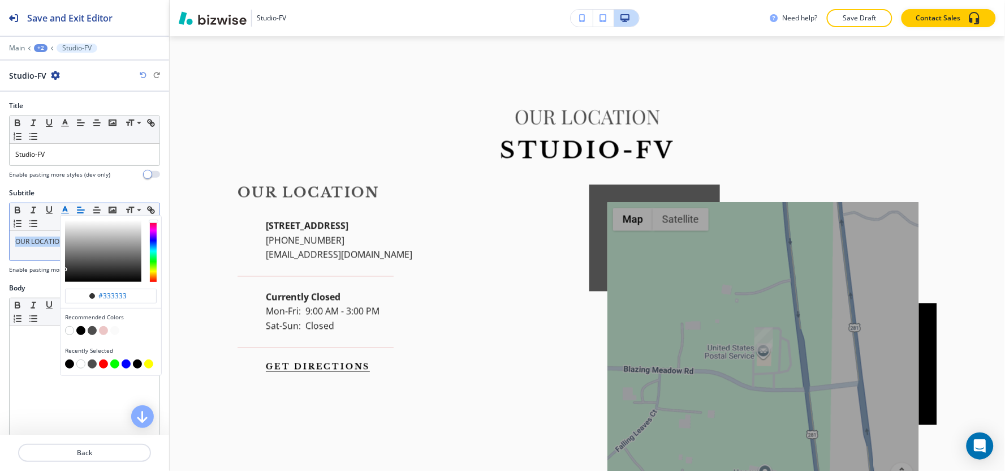
click at [70, 365] on button "button" at bounding box center [69, 363] width 9 height 9
type input "#000000"
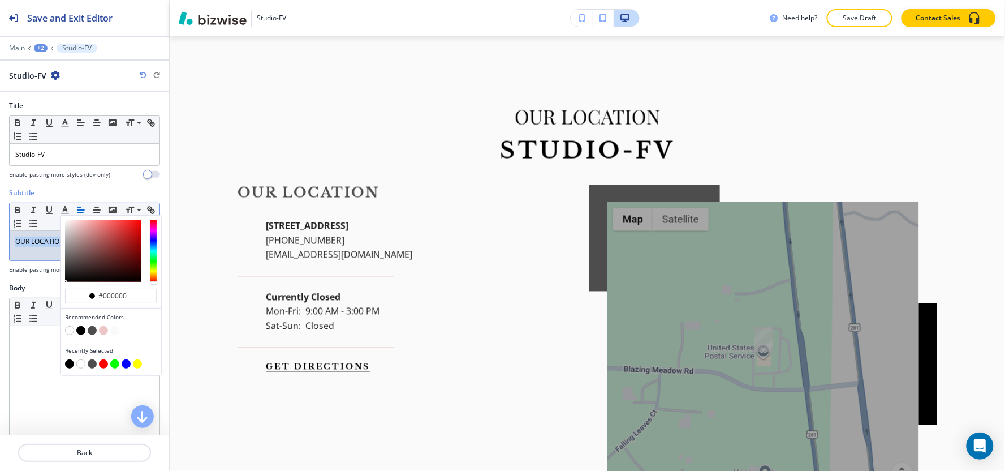
click at [40, 47] on div "+2" at bounding box center [41, 48] width 14 height 8
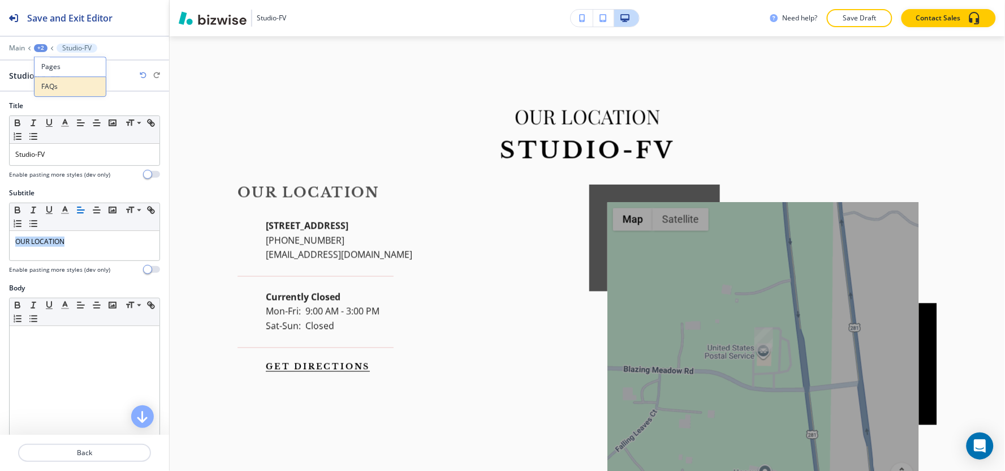
click at [55, 81] on p "FAQs" at bounding box center [70, 86] width 58 height 10
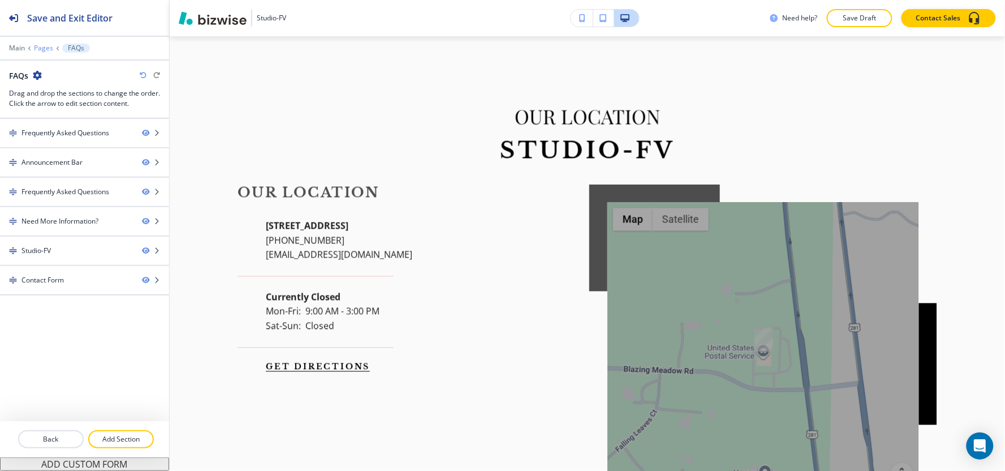
click at [42, 48] on p "Pages" at bounding box center [43, 48] width 19 height 8
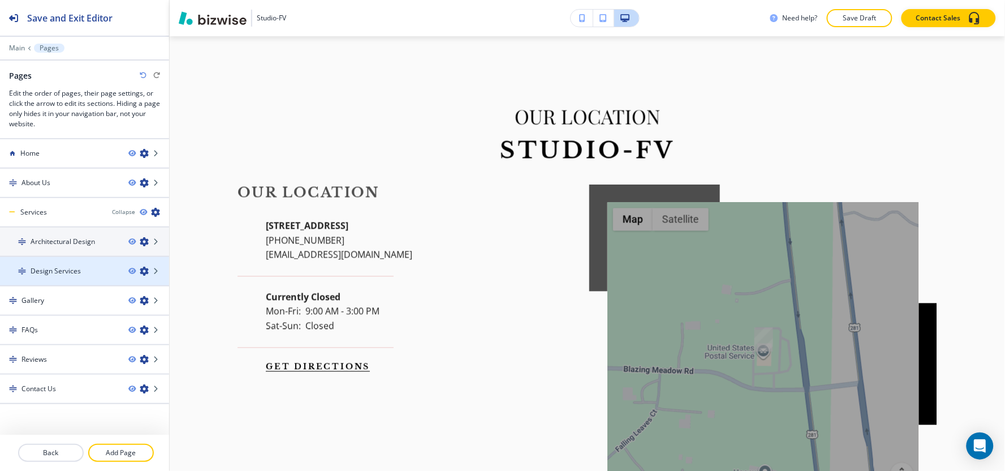
scroll to position [13, 0]
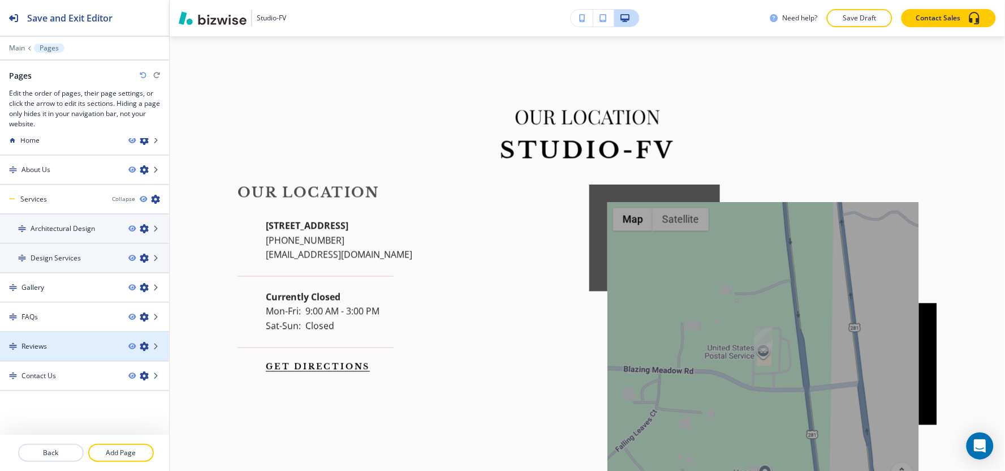
click at [58, 341] on div "Reviews" at bounding box center [59, 346] width 119 height 10
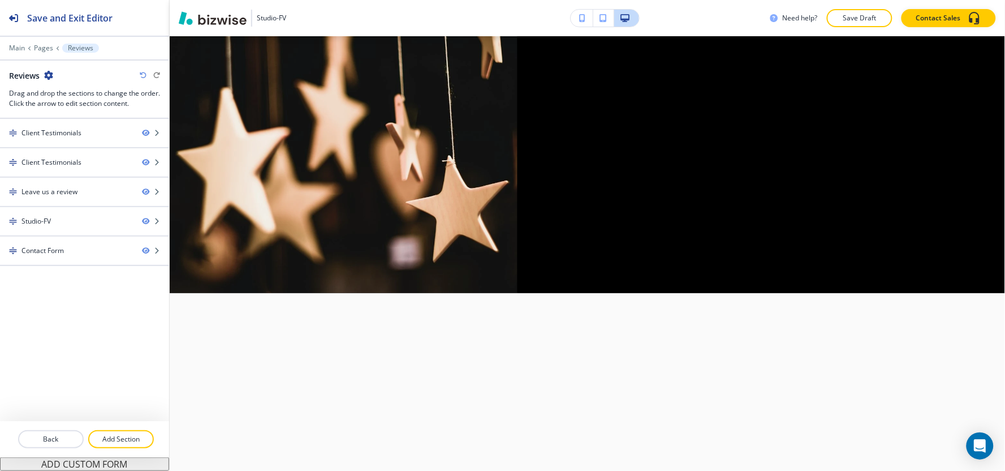
scroll to position [0, 0]
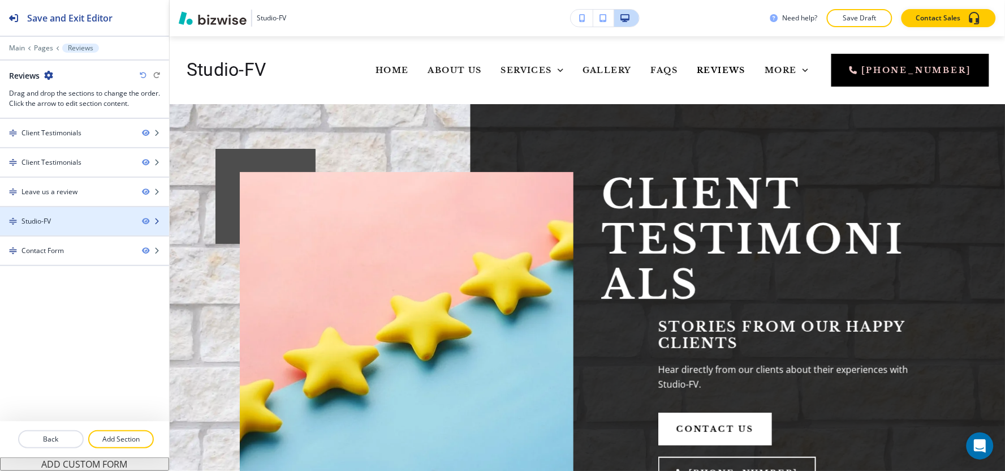
click at [64, 221] on div "Studio-FV" at bounding box center [66, 221] width 133 height 10
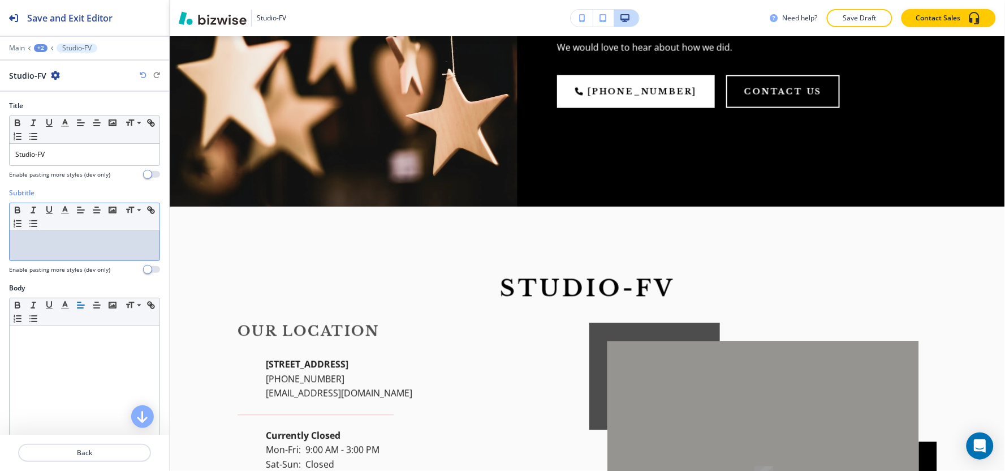
click at [57, 245] on p at bounding box center [84, 241] width 139 height 10
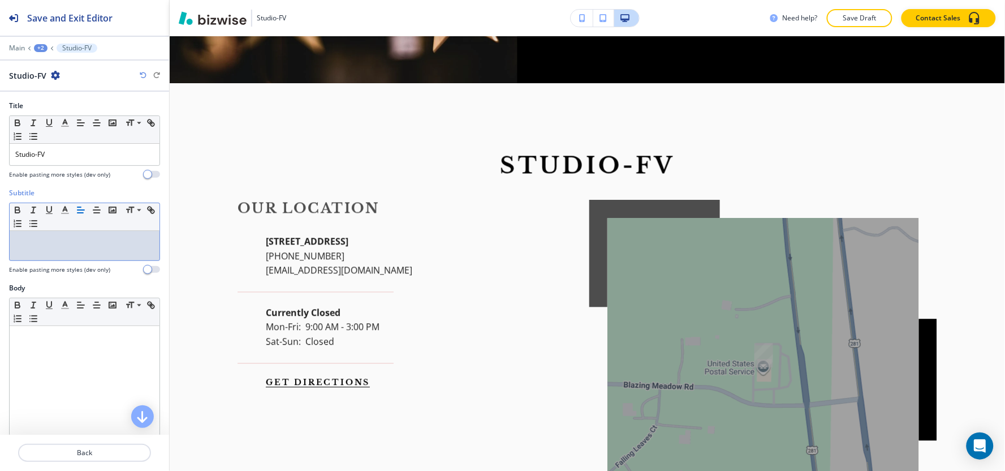
scroll to position [2003, 0]
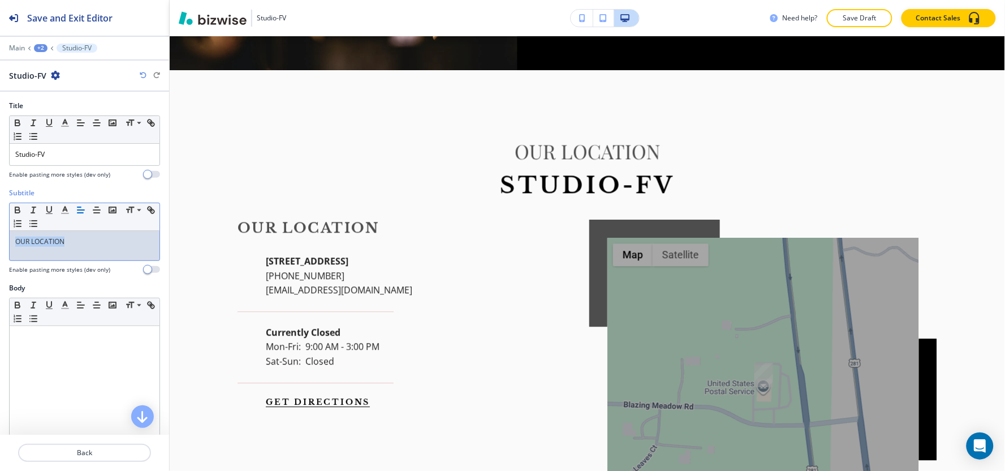
drag, startPoint x: 87, startPoint y: 254, endPoint x: 0, endPoint y: 244, distance: 87.7
click at [0, 244] on div "Subtitle Small Normal Large Huge OUR LOCATION Enable pasting more styles (dev o…" at bounding box center [84, 235] width 169 height 95
click at [60, 210] on icon "button" at bounding box center [65, 210] width 10 height 10
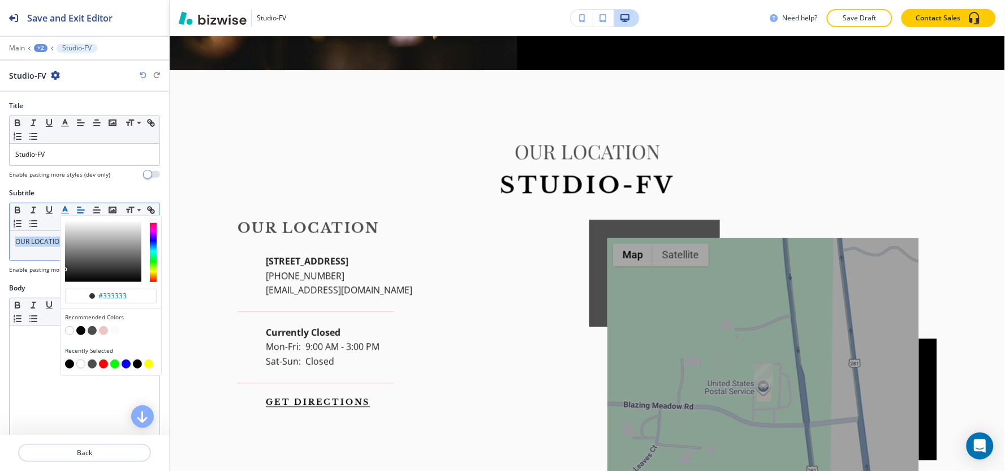
click at [71, 366] on button "button" at bounding box center [69, 363] width 9 height 9
type input "#000000"
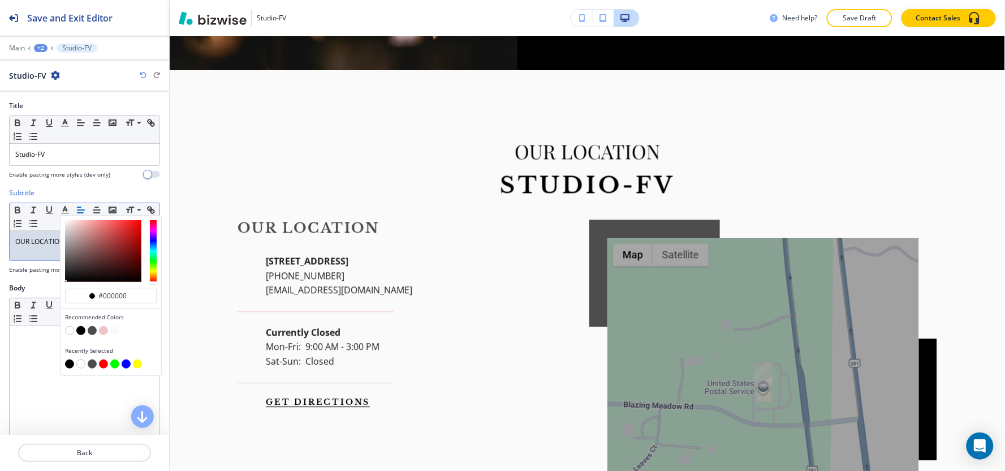
click at [40, 49] on div "+2" at bounding box center [41, 48] width 14 height 8
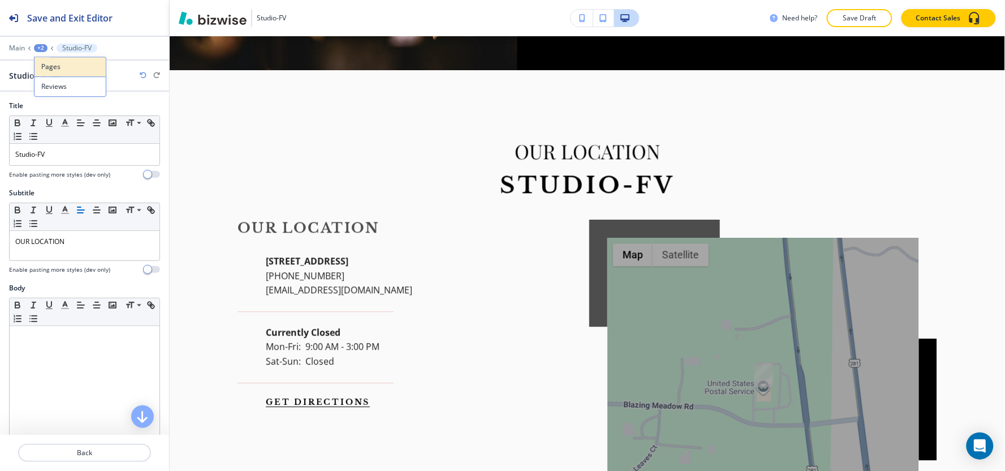
click at [53, 71] on p "Pages" at bounding box center [70, 67] width 58 height 10
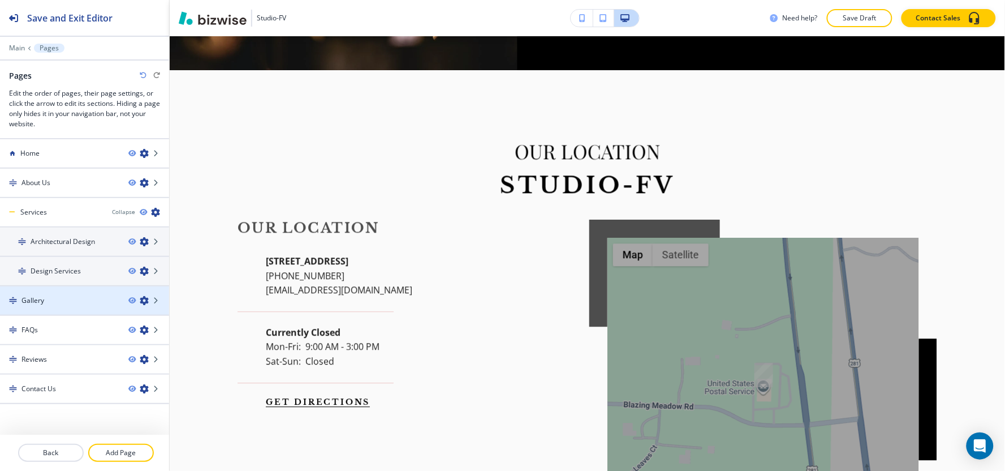
scroll to position [13, 0]
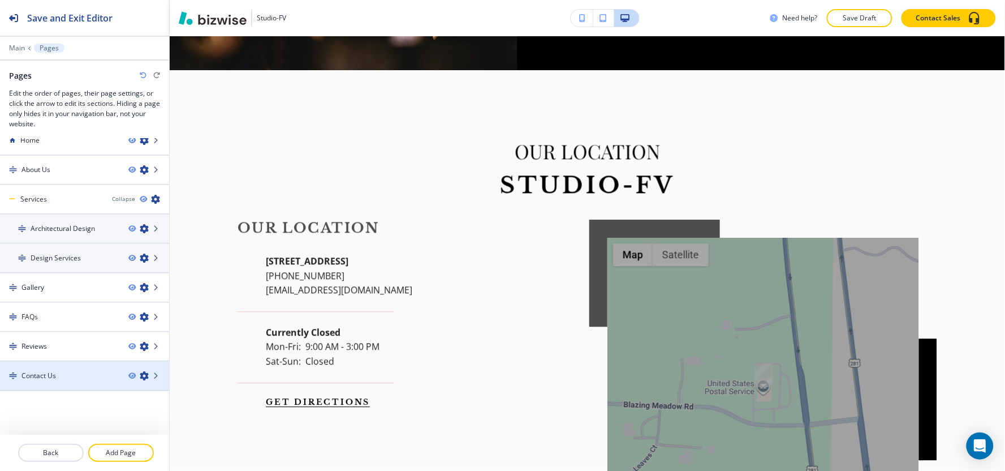
click at [58, 376] on div "Contact Us" at bounding box center [59, 375] width 119 height 10
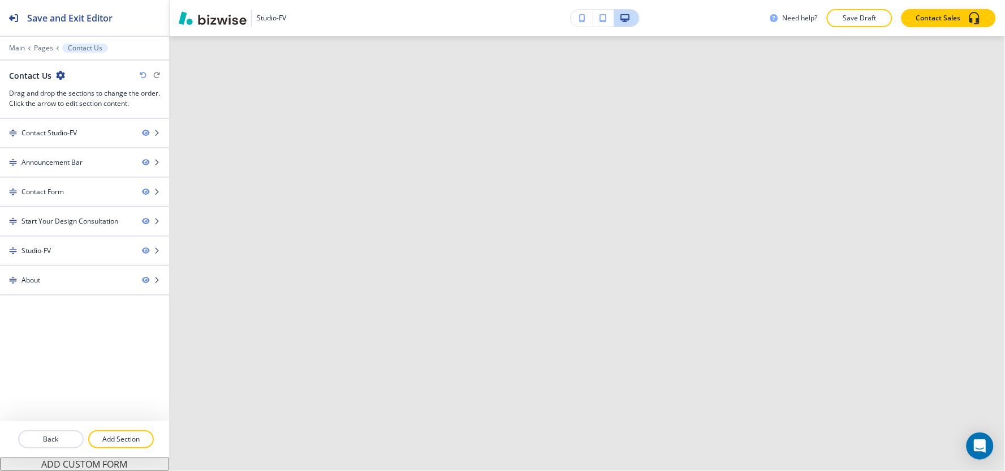
scroll to position [0, 0]
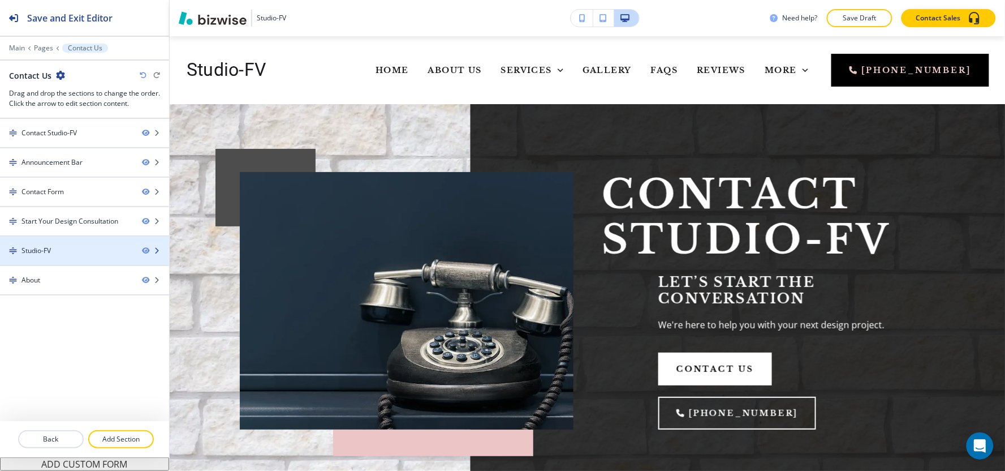
click at [84, 258] on div at bounding box center [84, 260] width 169 height 9
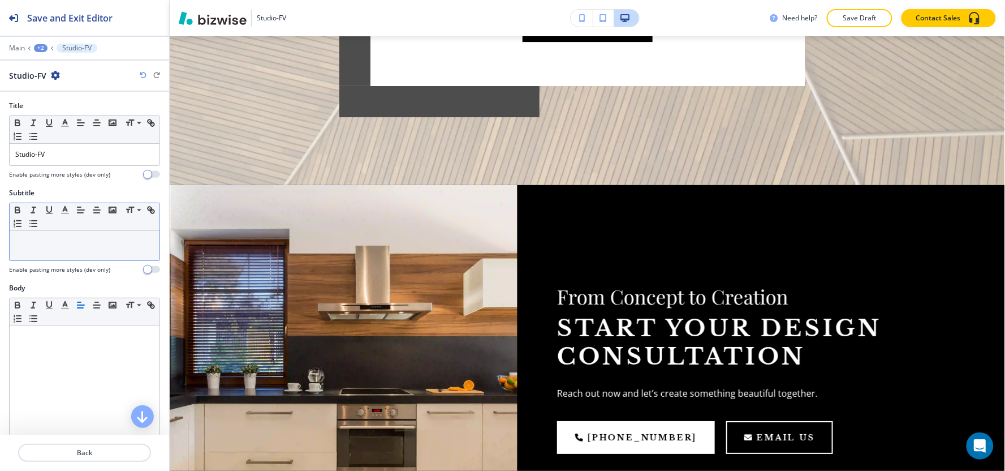
click at [77, 247] on div at bounding box center [85, 245] width 150 height 29
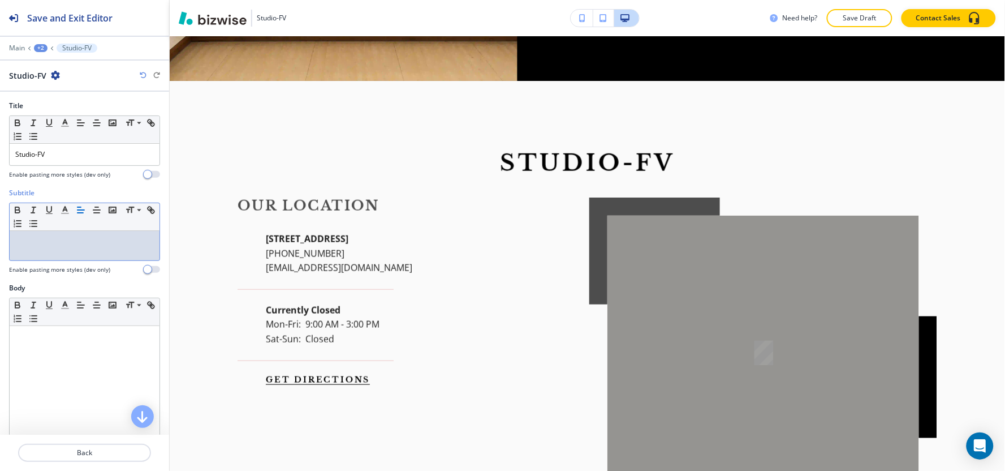
scroll to position [1585, 0]
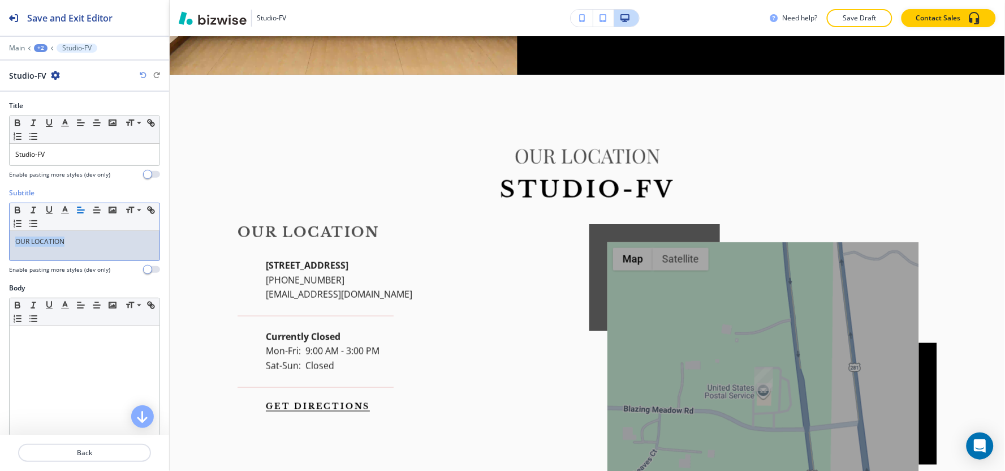
drag, startPoint x: 80, startPoint y: 241, endPoint x: 0, endPoint y: 257, distance: 81.7
click at [0, 257] on div "Subtitle Small Normal Large Huge OUR LOCATION Enable pasting more styles (dev o…" at bounding box center [84, 235] width 169 height 95
click at [64, 213] on line "button" at bounding box center [65, 213] width 7 height 0
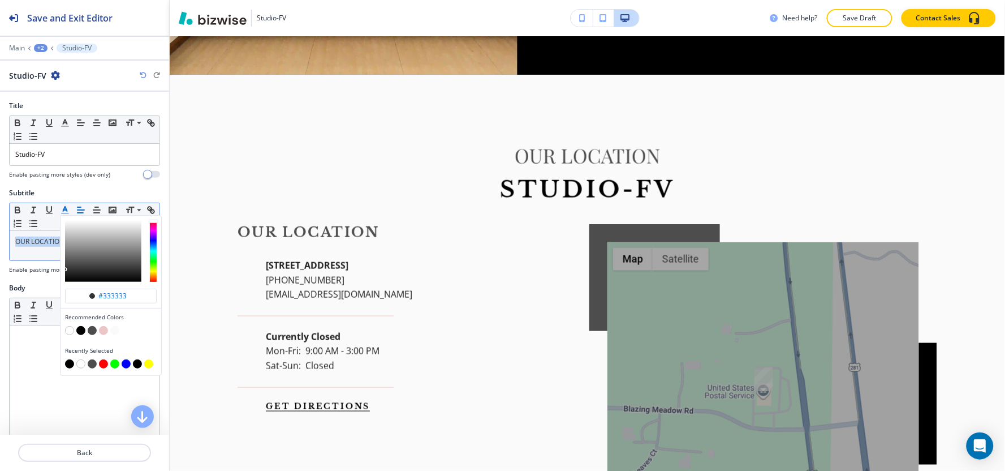
click at [68, 365] on button "button" at bounding box center [69, 363] width 9 height 9
type input "#000000"
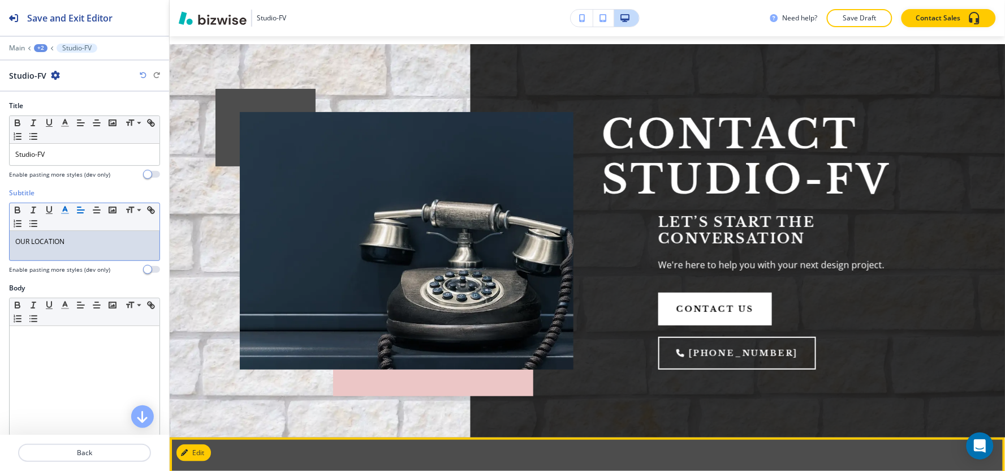
scroll to position [0, 0]
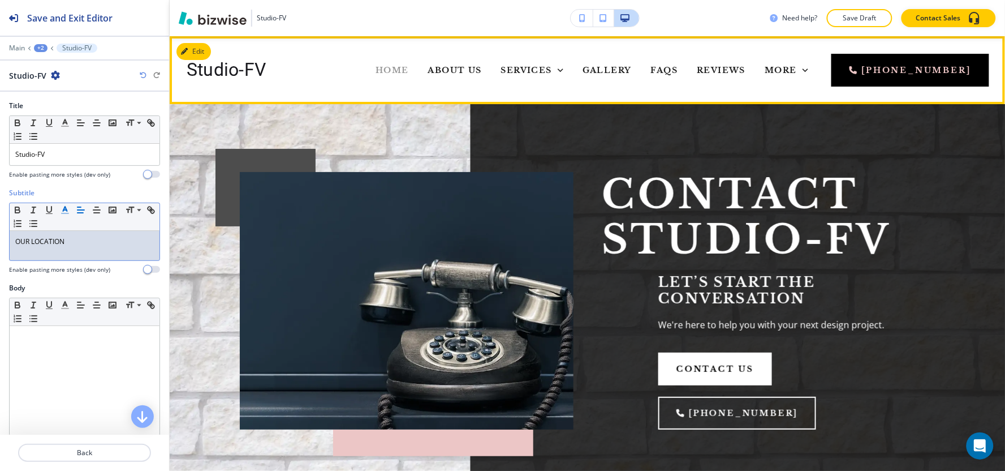
click at [376, 71] on span "Home" at bounding box center [392, 70] width 33 height 10
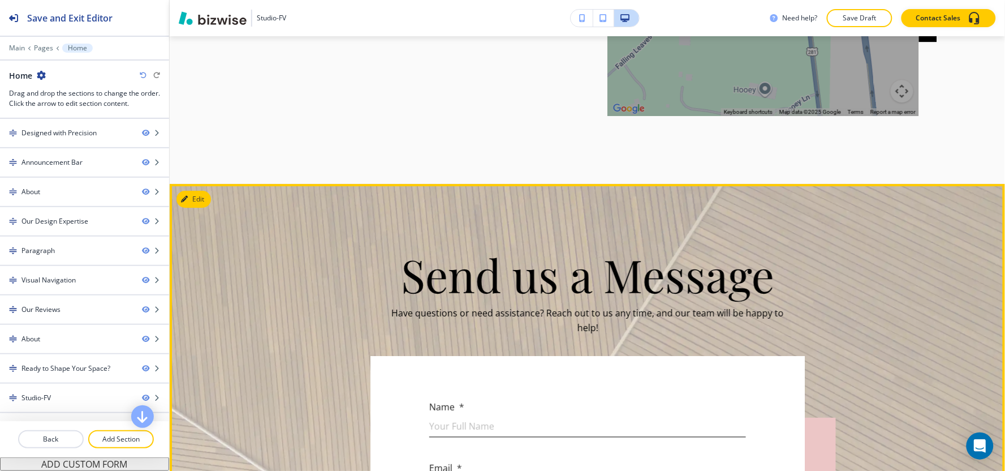
scroll to position [3770, 0]
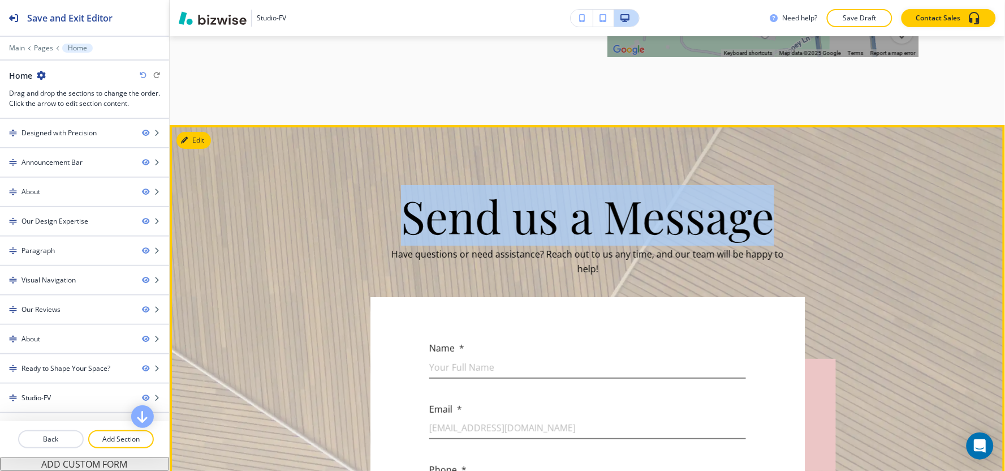
drag, startPoint x: 394, startPoint y: 145, endPoint x: 805, endPoint y: 155, distance: 411.3
click at [805, 193] on p "Send us a Message" at bounding box center [588, 215] width 588 height 45
copy span "Send us a Message"
click at [205, 132] on button "Edit This Section" at bounding box center [214, 140] width 76 height 17
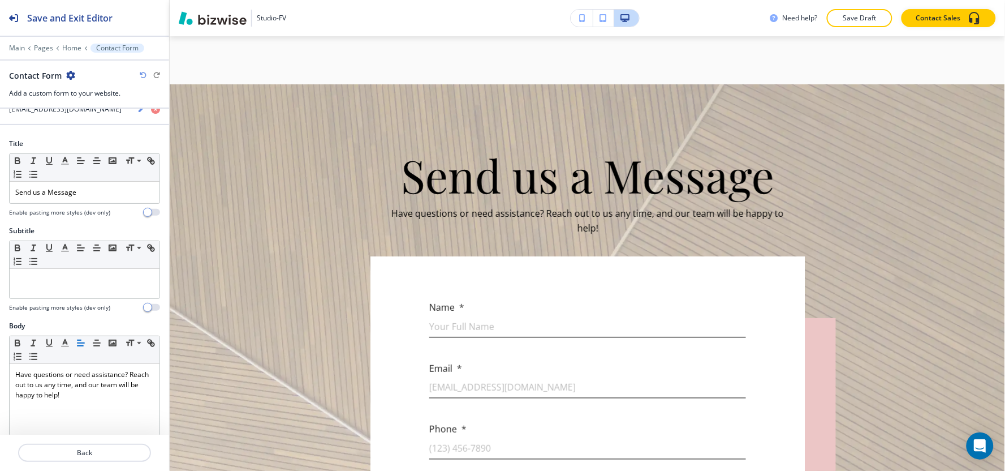
scroll to position [63, 0]
click at [59, 279] on p at bounding box center [84, 282] width 139 height 10
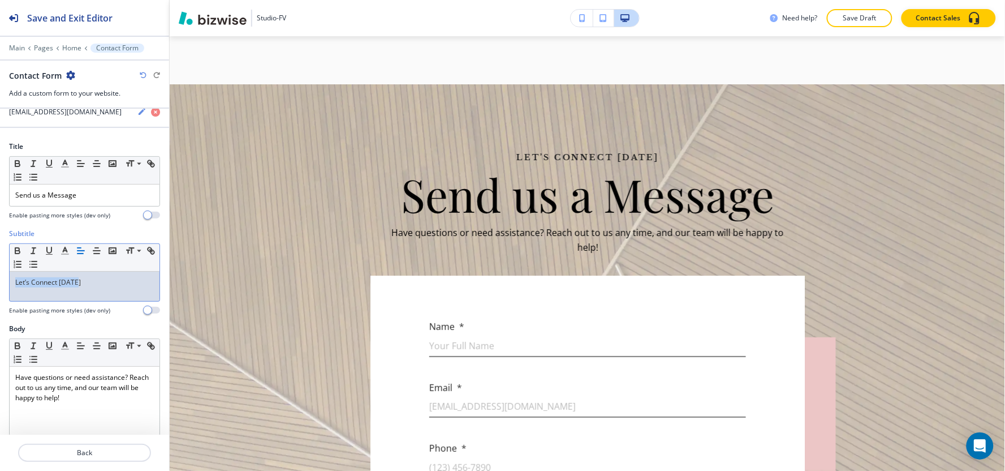
drag, startPoint x: 92, startPoint y: 288, endPoint x: 0, endPoint y: 271, distance: 93.2
click at [0, 271] on div "Subtitle Small Normal Large Huge Let’s Connect Today Enable pasting more styles…" at bounding box center [84, 275] width 169 height 95
click at [64, 252] on icon "button" at bounding box center [65, 250] width 10 height 10
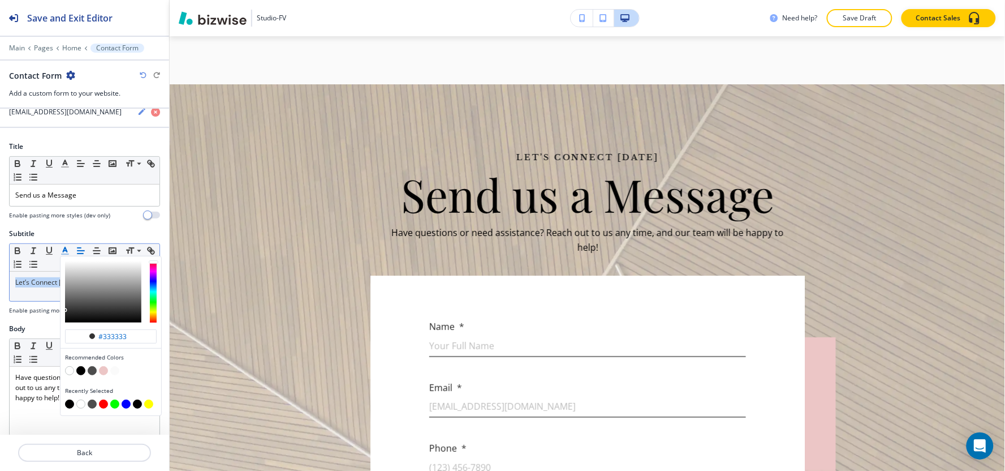
click at [68, 406] on button "button" at bounding box center [69, 403] width 9 height 9
type input "#000000"
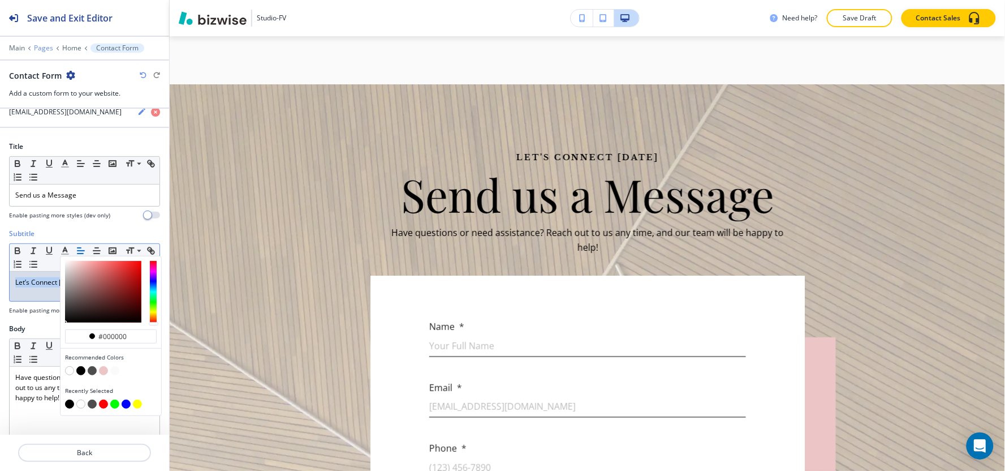
click at [42, 49] on p "Pages" at bounding box center [43, 48] width 19 height 8
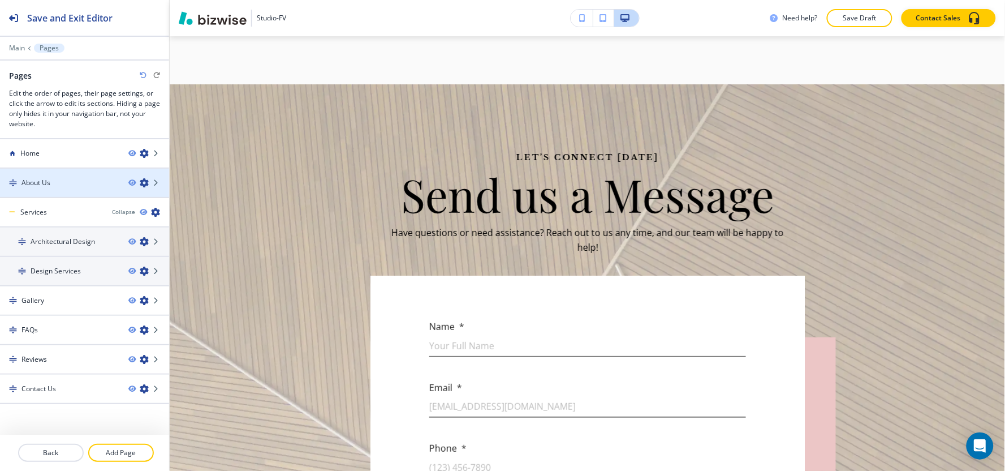
click at [62, 188] on div at bounding box center [84, 192] width 169 height 9
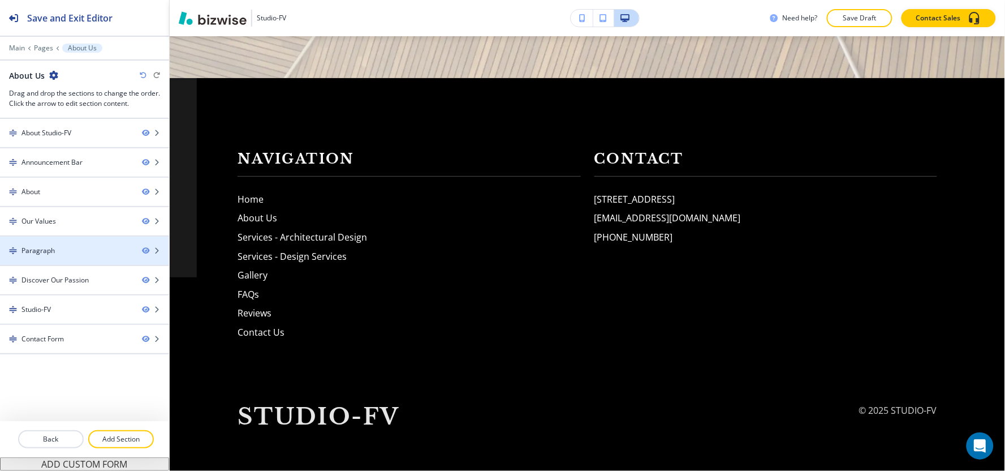
scroll to position [0, 0]
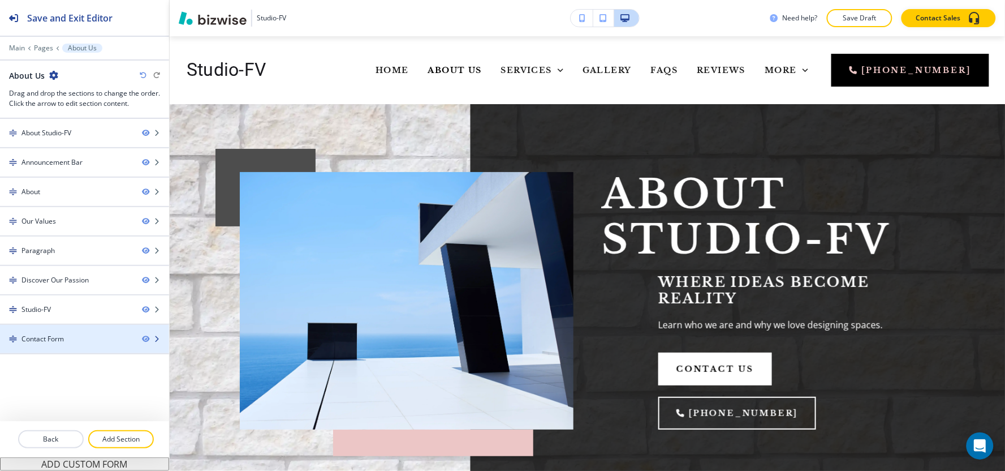
click at [63, 351] on div at bounding box center [84, 348] width 169 height 9
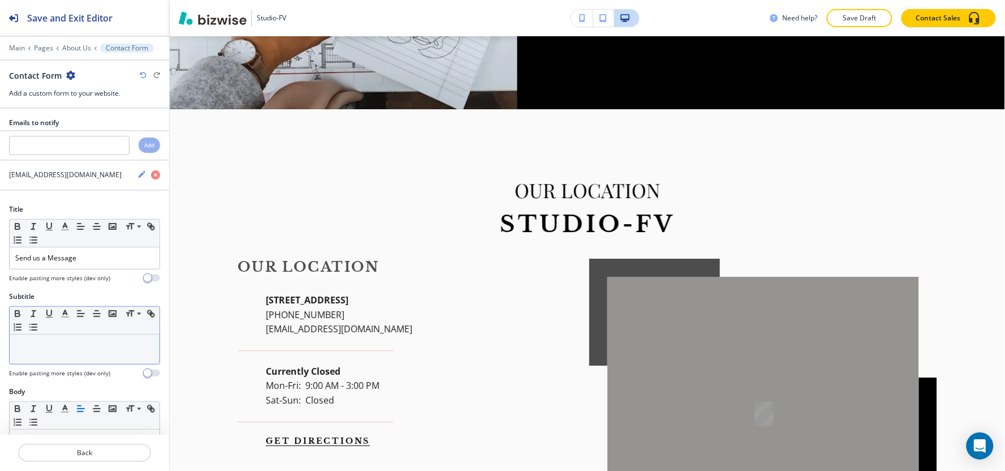
click at [60, 346] on p at bounding box center [84, 345] width 139 height 10
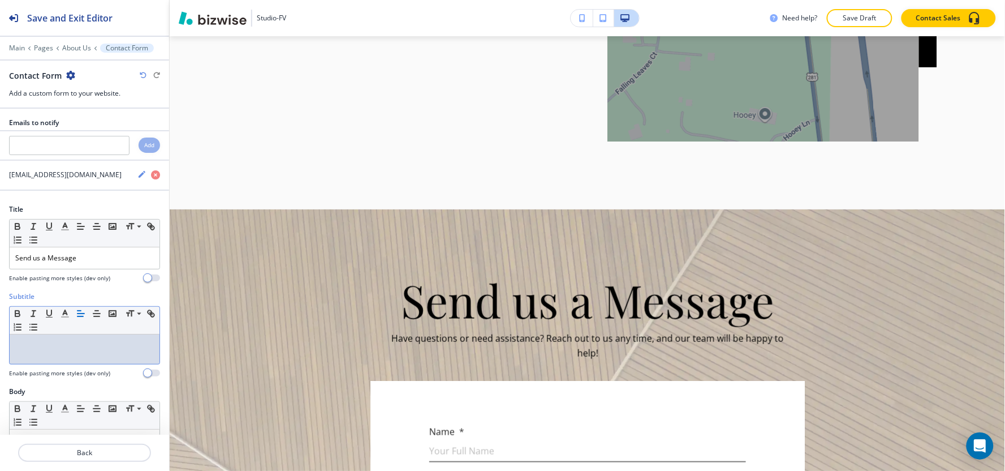
scroll to position [2801, 0]
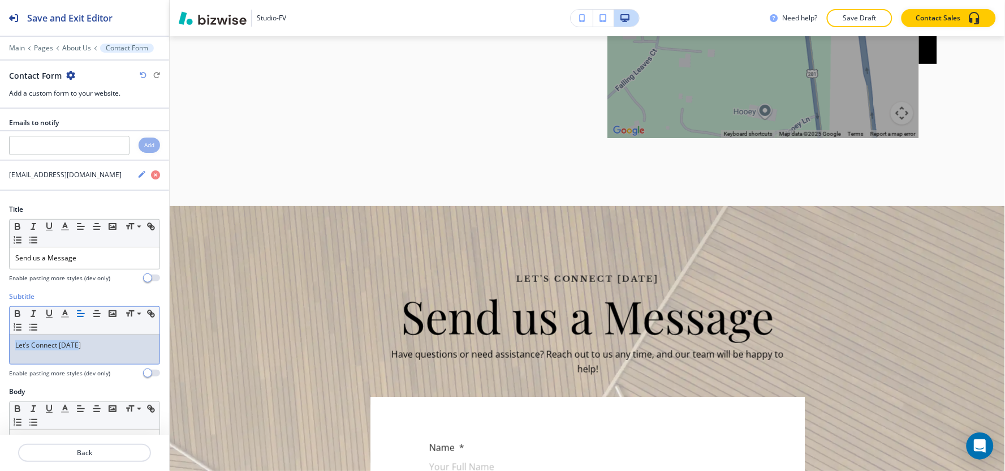
drag, startPoint x: 93, startPoint y: 345, endPoint x: 0, endPoint y: 344, distance: 92.8
click at [0, 344] on div "Subtitle Small Normal Large Huge Let’s Connect Today Enable pasting more styles…" at bounding box center [84, 338] width 169 height 95
click at [65, 313] on line "button" at bounding box center [64, 313] width 3 height 0
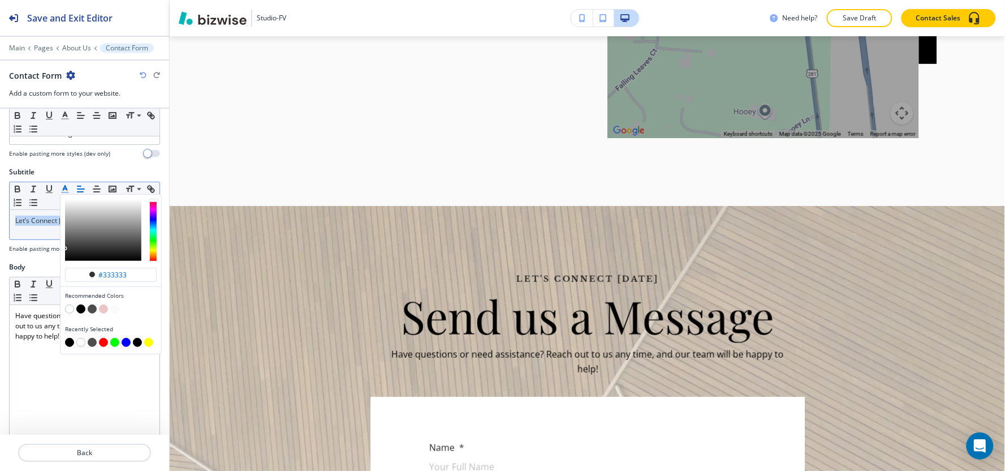
scroll to position [126, 0]
click at [68, 343] on button "button" at bounding box center [69, 340] width 9 height 9
type input "#000000"
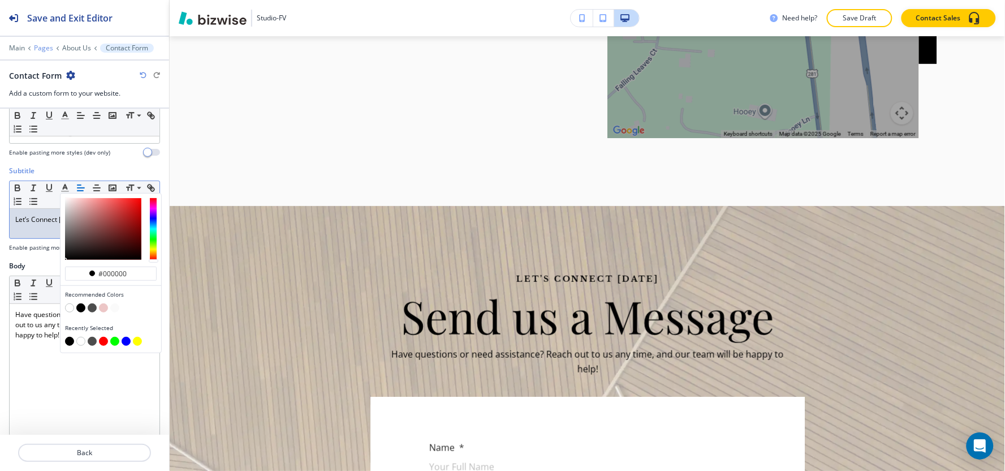
click at [44, 49] on p "Pages" at bounding box center [43, 48] width 19 height 8
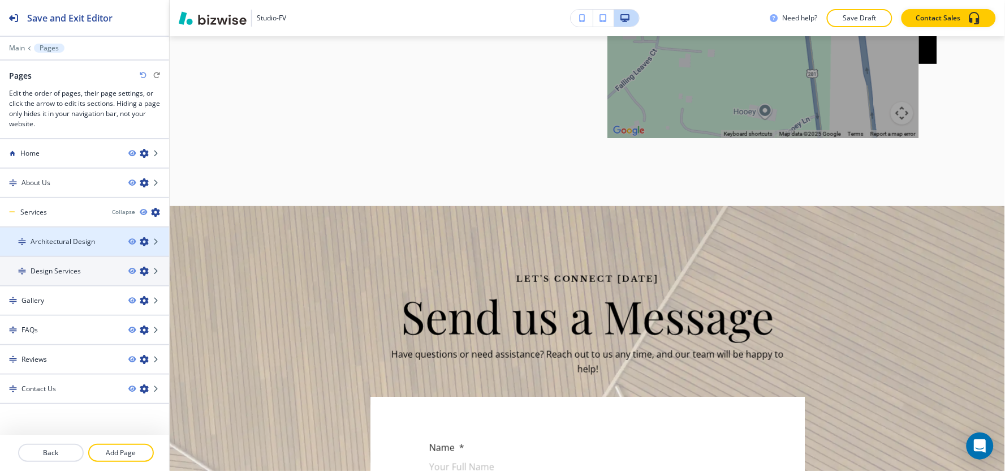
click at [55, 244] on h4 "Architectural Design" at bounding box center [63, 241] width 64 height 10
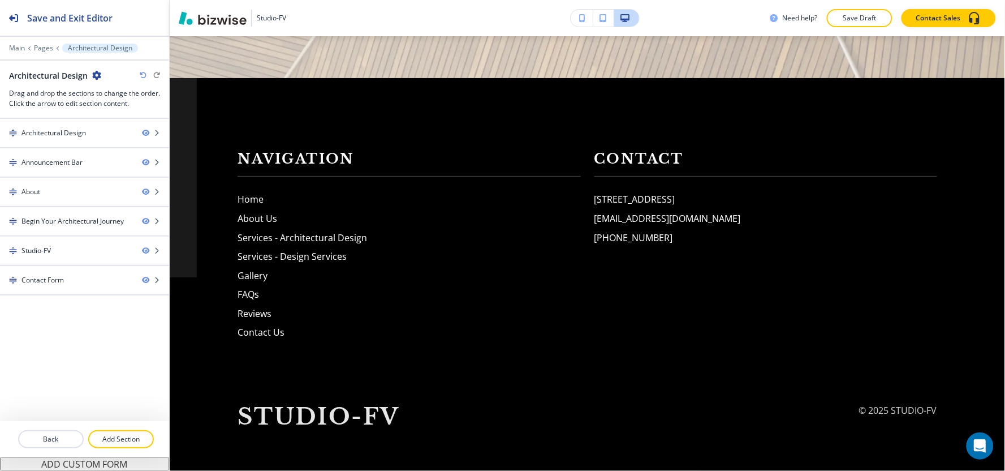
scroll to position [0, 0]
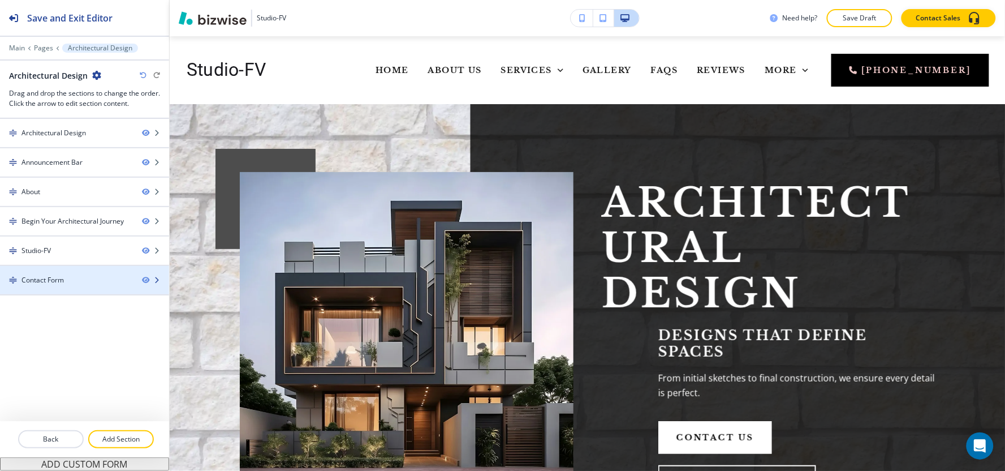
click at [74, 293] on div at bounding box center [84, 289] width 169 height 9
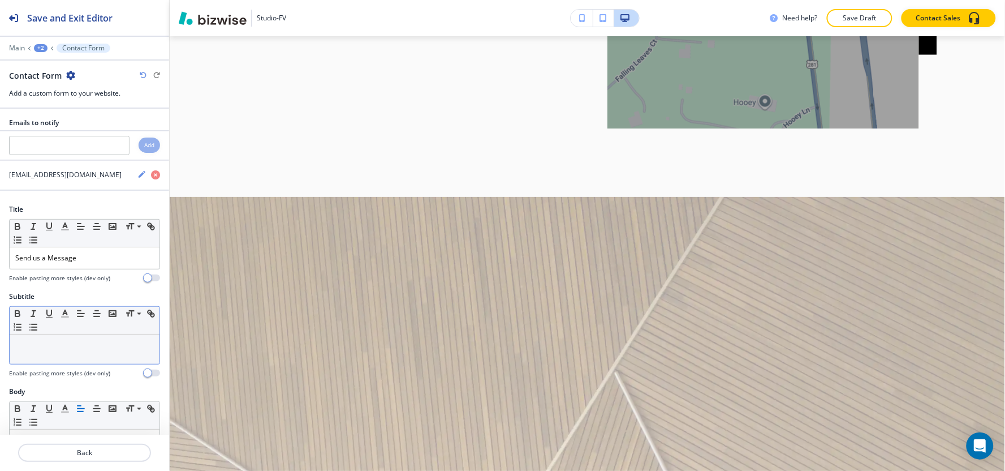
click at [71, 353] on div at bounding box center [85, 348] width 150 height 29
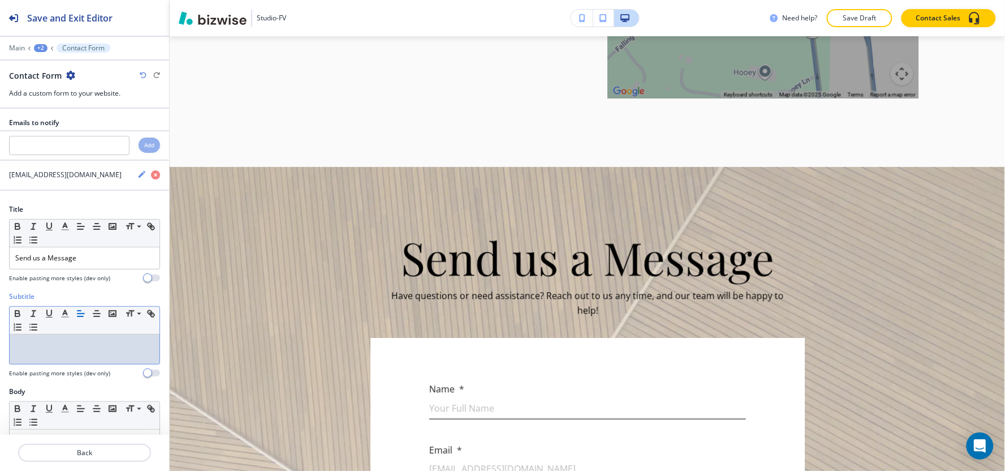
scroll to position [1994, 0]
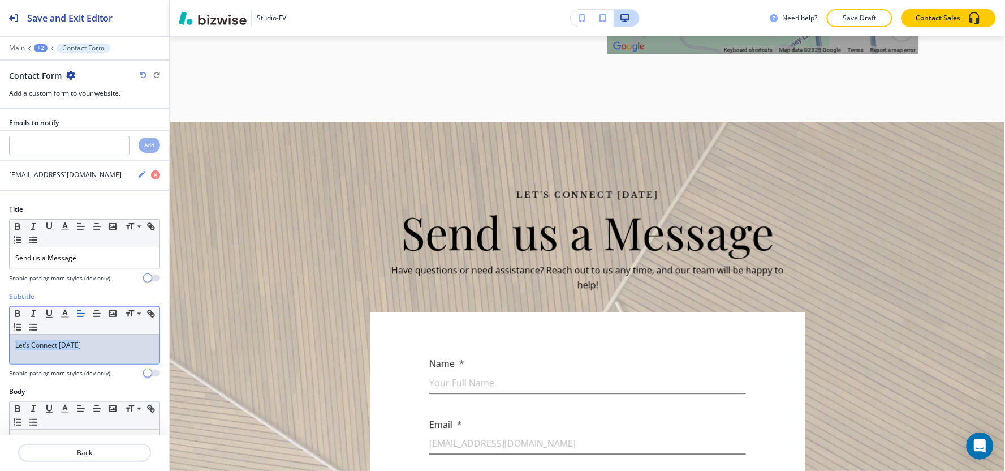
drag, startPoint x: 97, startPoint y: 346, endPoint x: 0, endPoint y: 336, distance: 97.7
click at [0, 336] on div "Subtitle Small Normal Large Huge Let’s Connect Today Enable pasting more styles…" at bounding box center [84, 338] width 169 height 95
click at [63, 314] on polyline "button" at bounding box center [65, 312] width 4 height 5
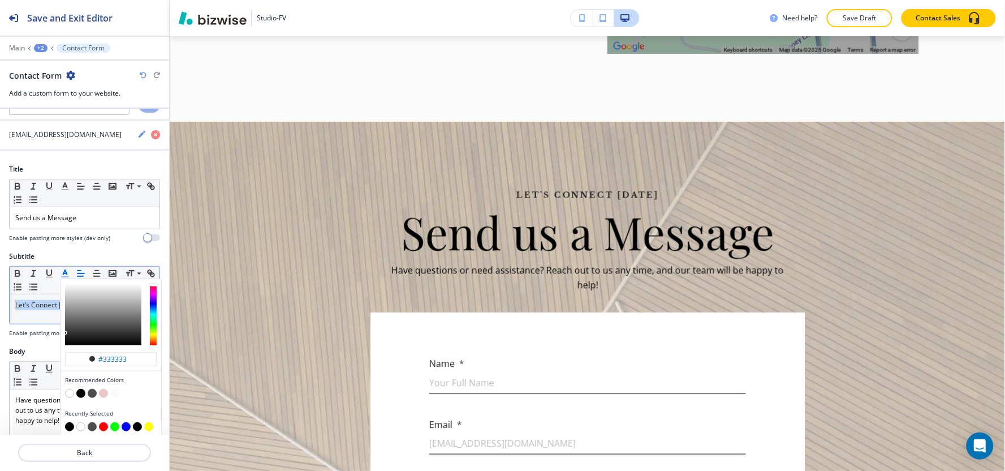
scroll to position [63, 0]
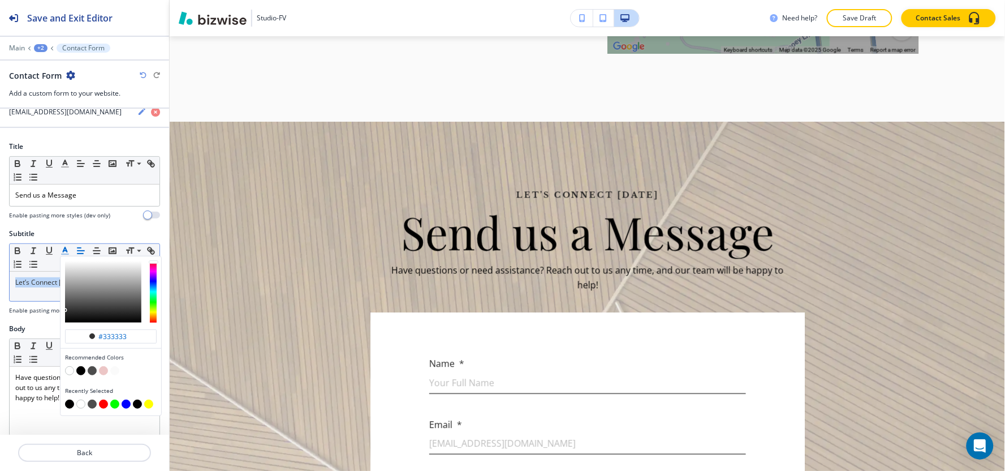
click at [70, 403] on button "button" at bounding box center [69, 403] width 9 height 9
type input "#000000"
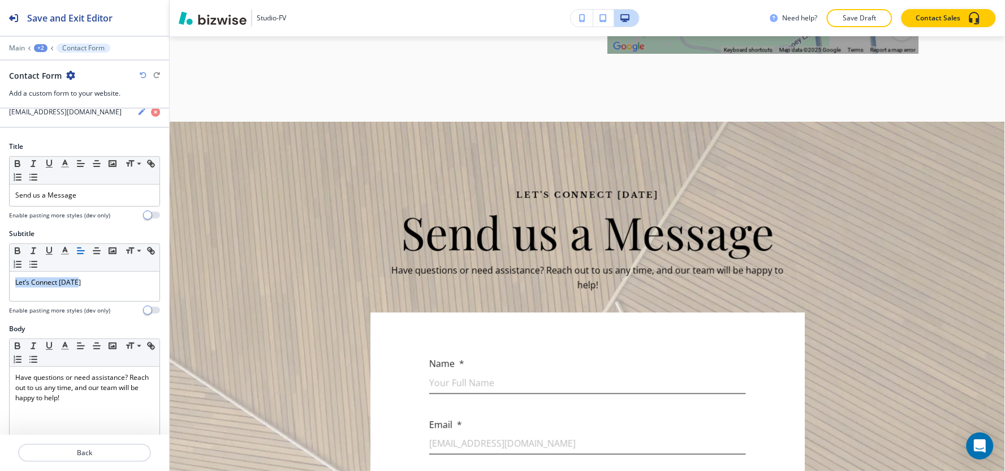
click at [41, 48] on div "+2" at bounding box center [41, 48] width 14 height 8
click at [71, 69] on p "Pages" at bounding box center [70, 67] width 58 height 10
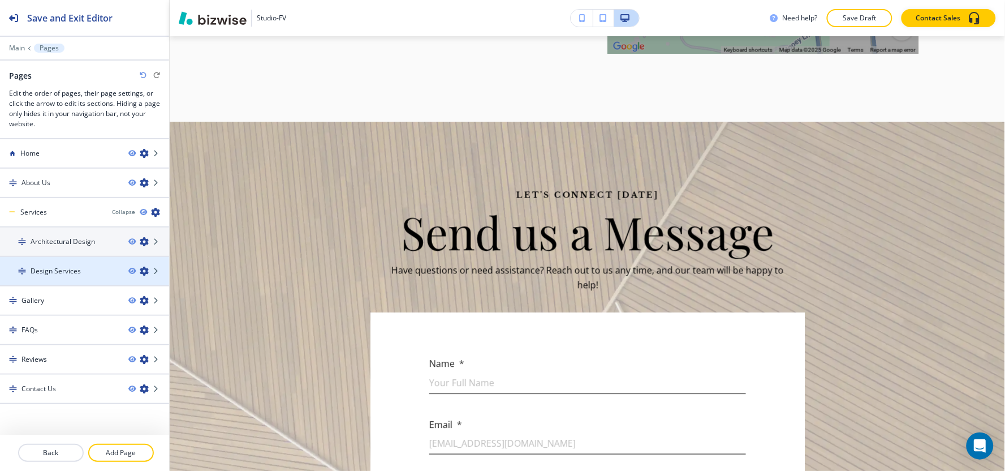
click at [74, 270] on h4 "Design Services" at bounding box center [56, 271] width 50 height 10
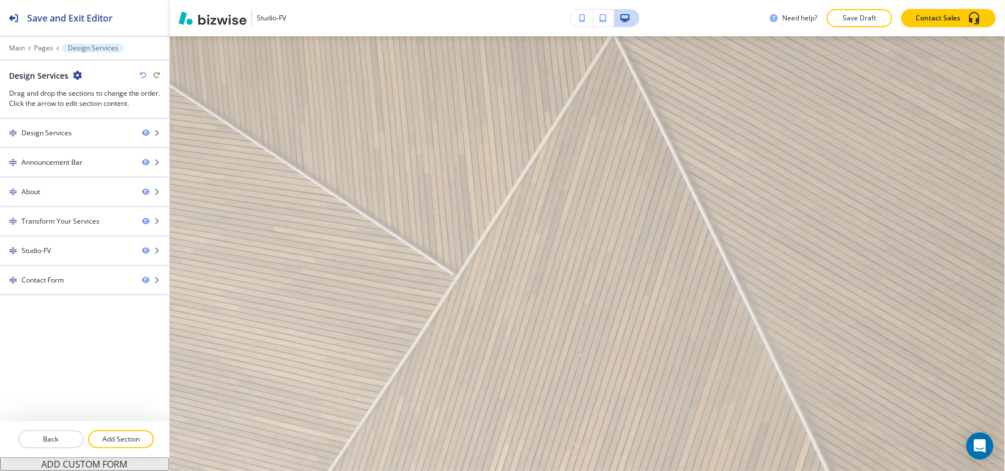
scroll to position [0, 0]
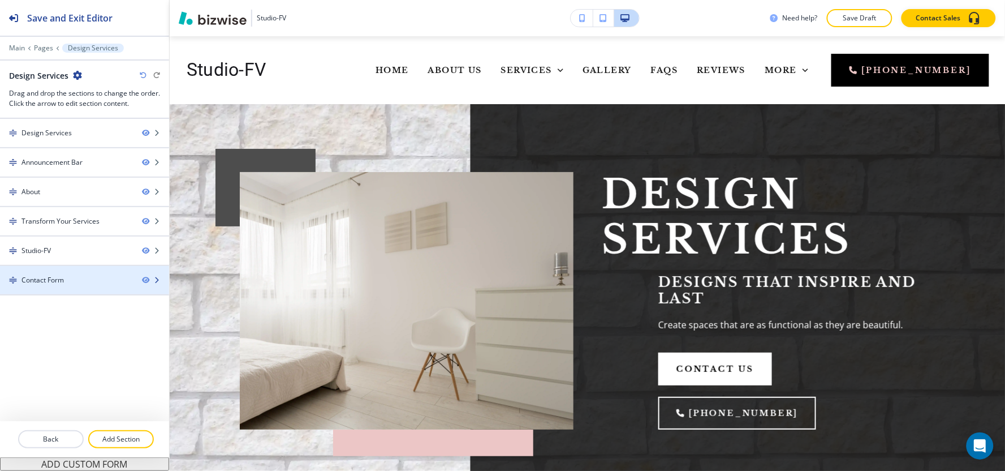
click at [64, 285] on div at bounding box center [84, 289] width 169 height 9
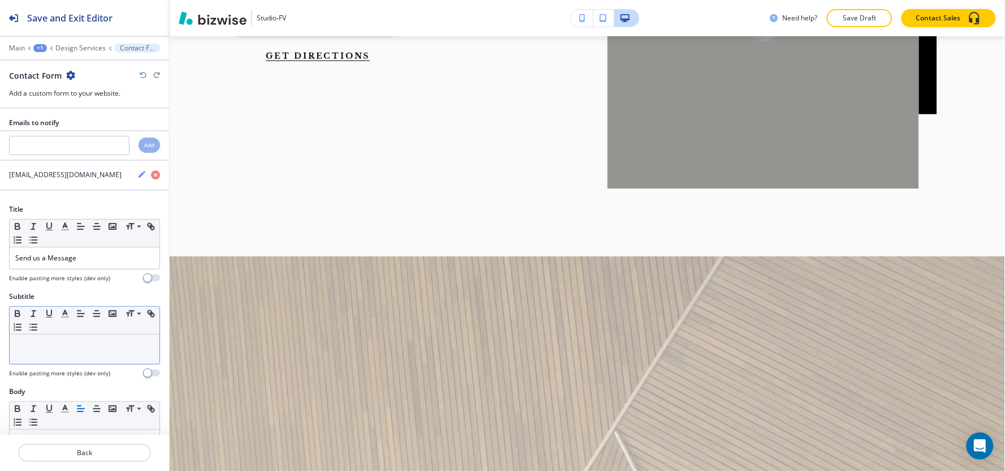
click at [54, 355] on div at bounding box center [85, 348] width 150 height 29
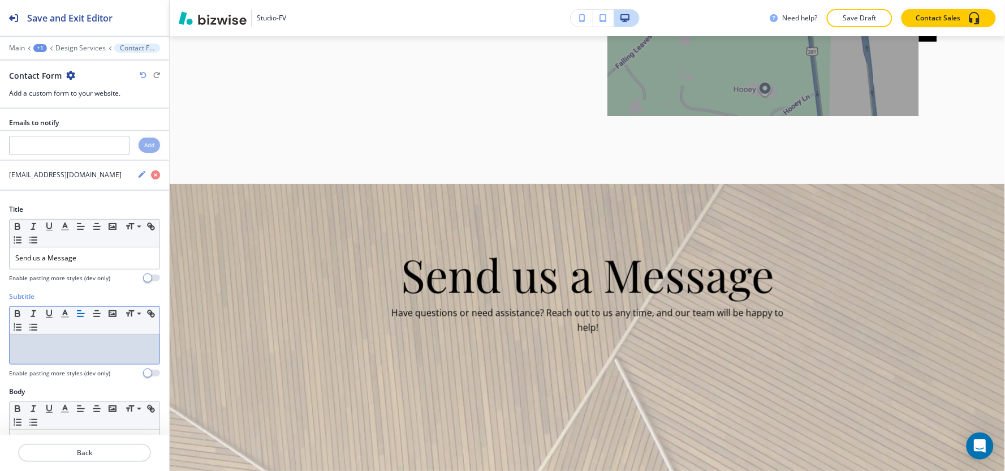
scroll to position [1801, 0]
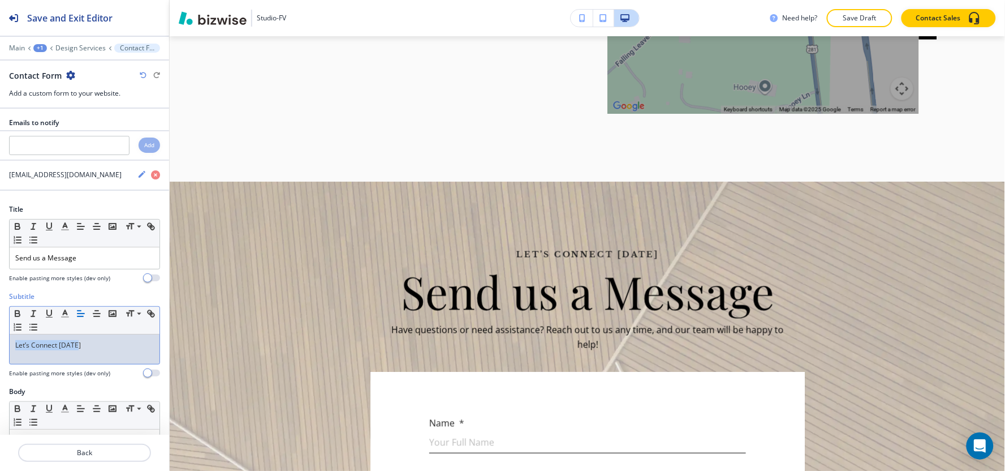
drag, startPoint x: 102, startPoint y: 342, endPoint x: 0, endPoint y: 348, distance: 102.6
click at [0, 348] on div "Subtitle Small Normal Large Huge Let’s Connect Today Enable pasting more styles…" at bounding box center [84, 338] width 169 height 95
click at [64, 317] on line "button" at bounding box center [65, 317] width 7 height 0
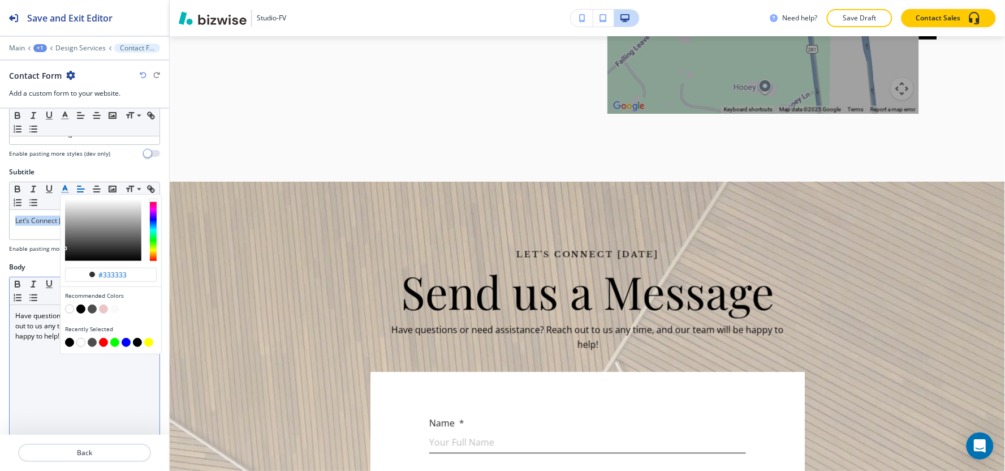
scroll to position [126, 0]
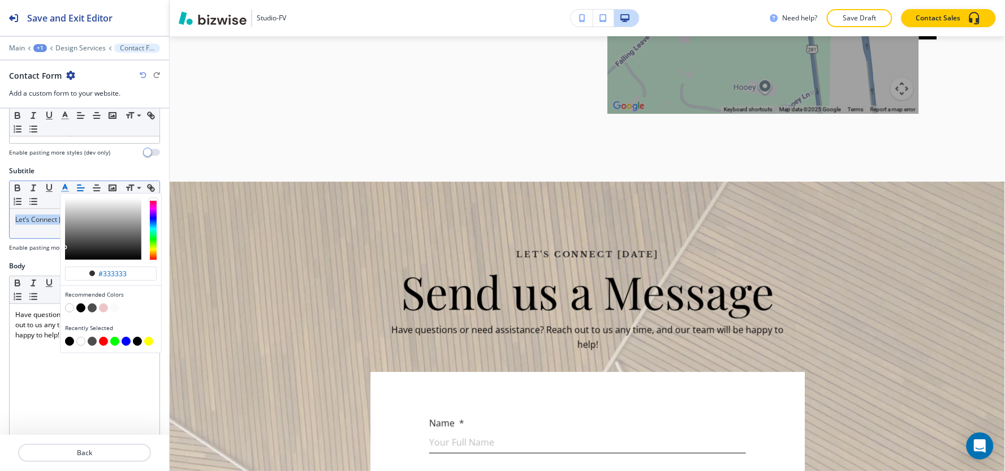
click at [68, 343] on button "button" at bounding box center [69, 340] width 9 height 9
type input "#000000"
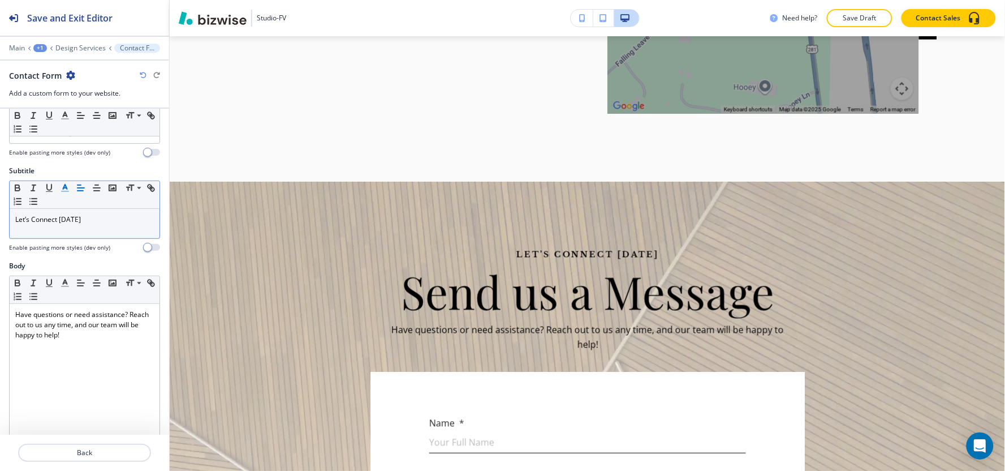
click at [37, 46] on div "+1" at bounding box center [40, 48] width 14 height 8
click at [59, 68] on p "Pages" at bounding box center [70, 67] width 58 height 10
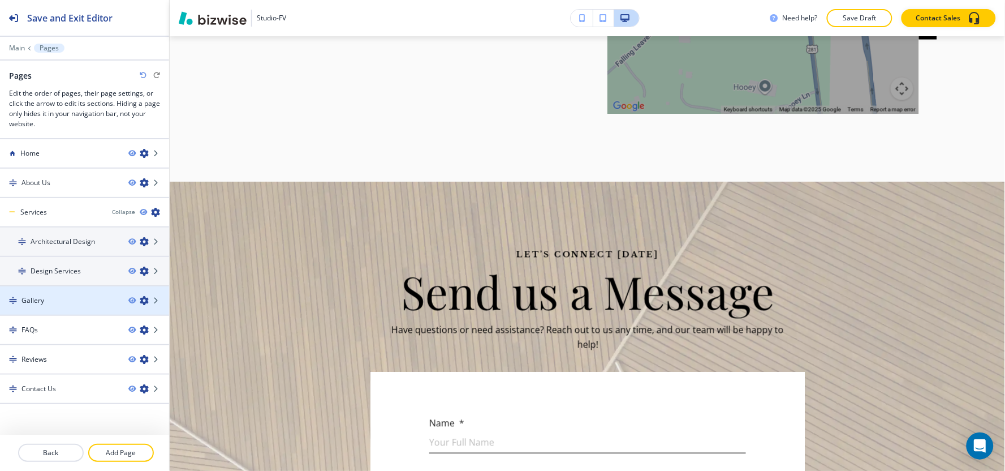
click at [65, 305] on div at bounding box center [84, 309] width 169 height 9
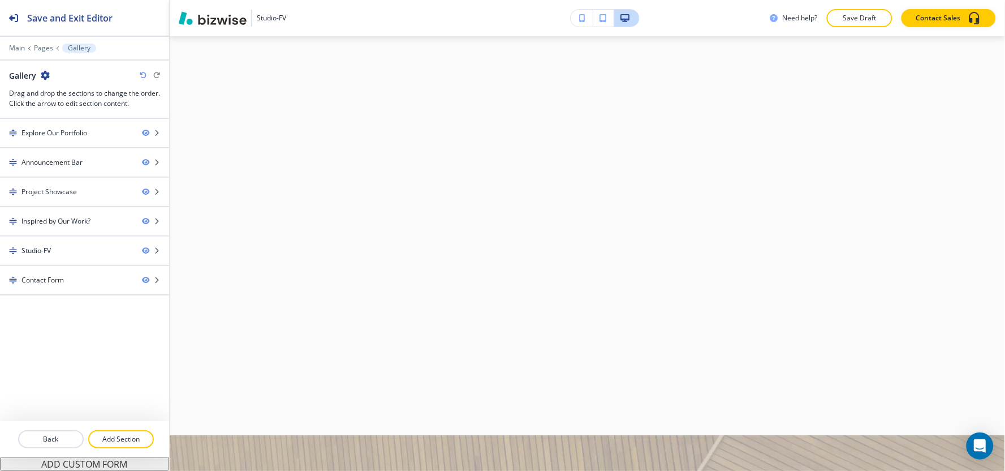
scroll to position [0, 0]
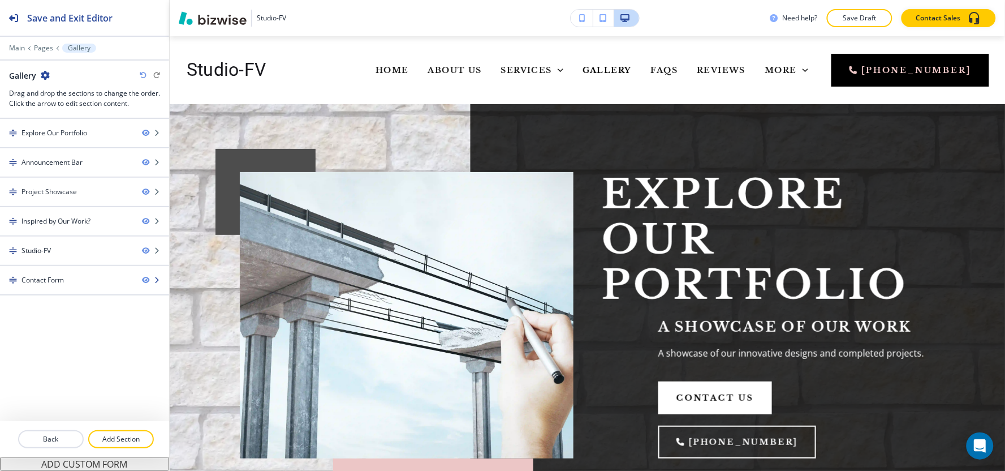
click at [65, 293] on div at bounding box center [84, 289] width 169 height 9
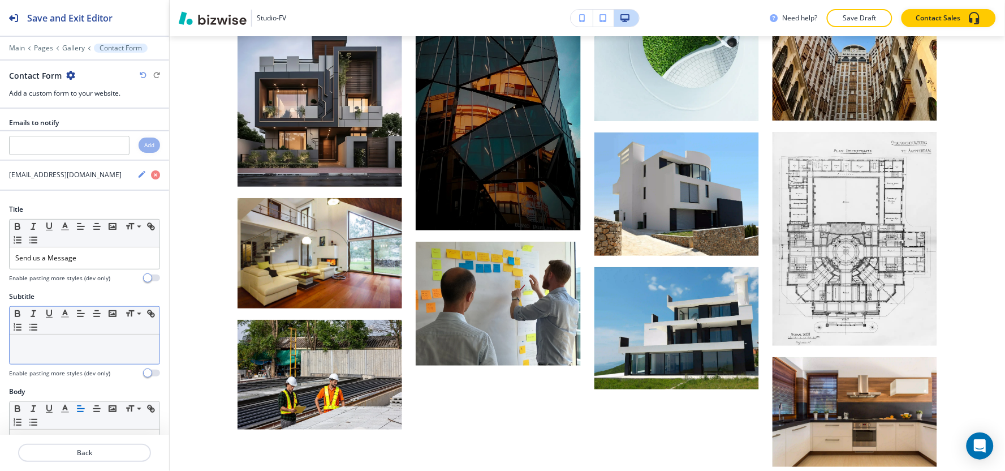
click at [61, 353] on div at bounding box center [85, 348] width 150 height 29
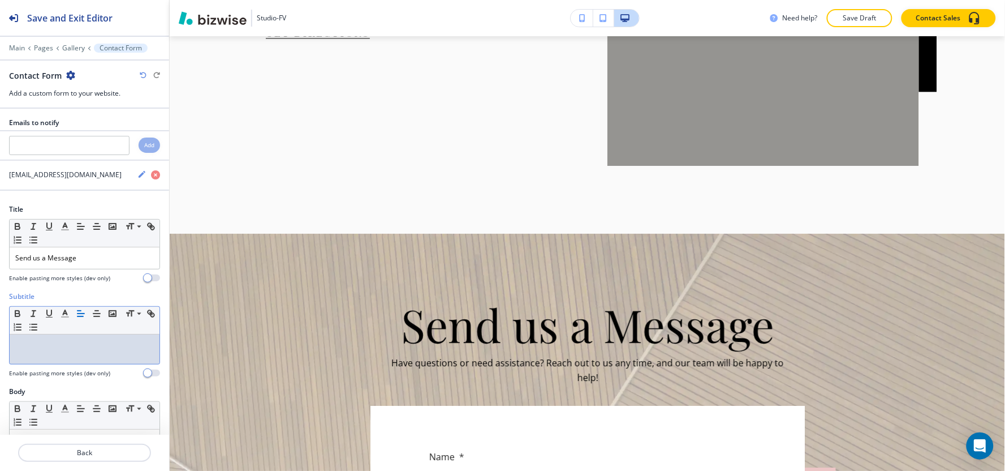
scroll to position [2147, 0]
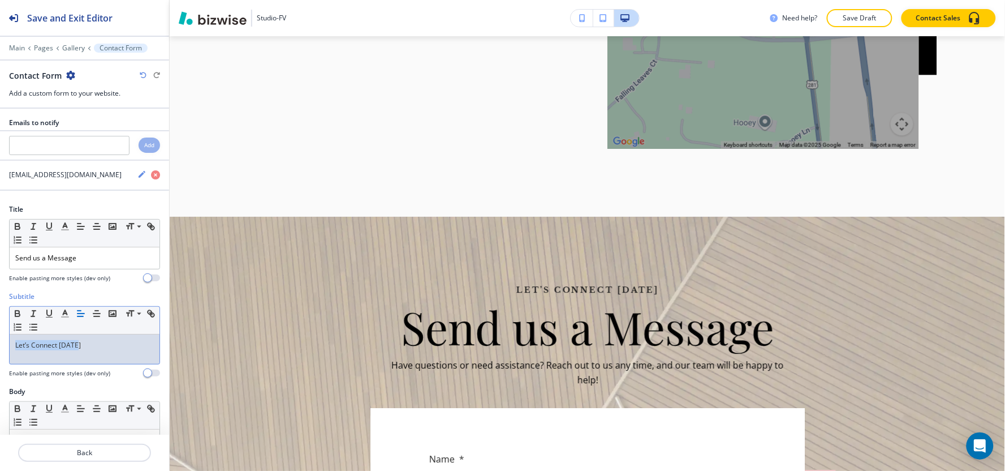
drag, startPoint x: 103, startPoint y: 341, endPoint x: 0, endPoint y: 341, distance: 103.5
click at [0, 343] on div "Subtitle Small Normal Large Huge Let’s Connect Today Enable pasting more styles…" at bounding box center [84, 338] width 169 height 95
click at [63, 313] on polyline "button" at bounding box center [65, 312] width 4 height 5
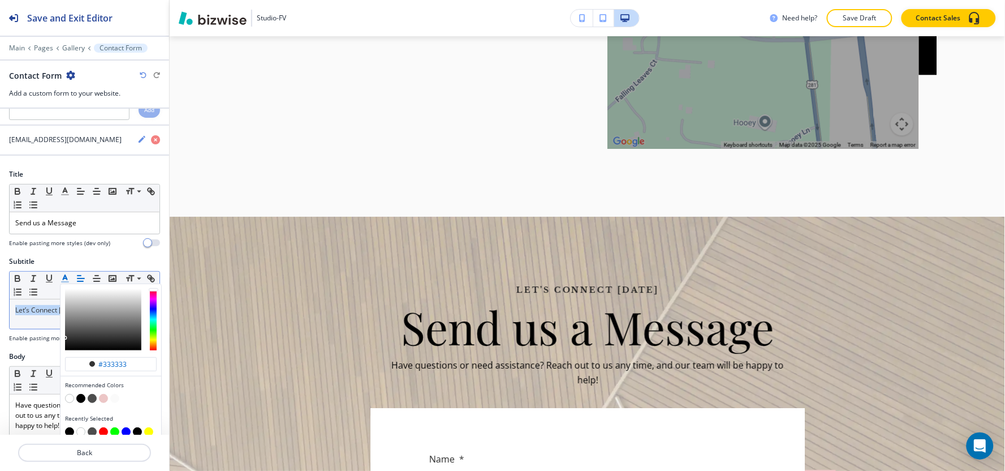
scroll to position [126, 0]
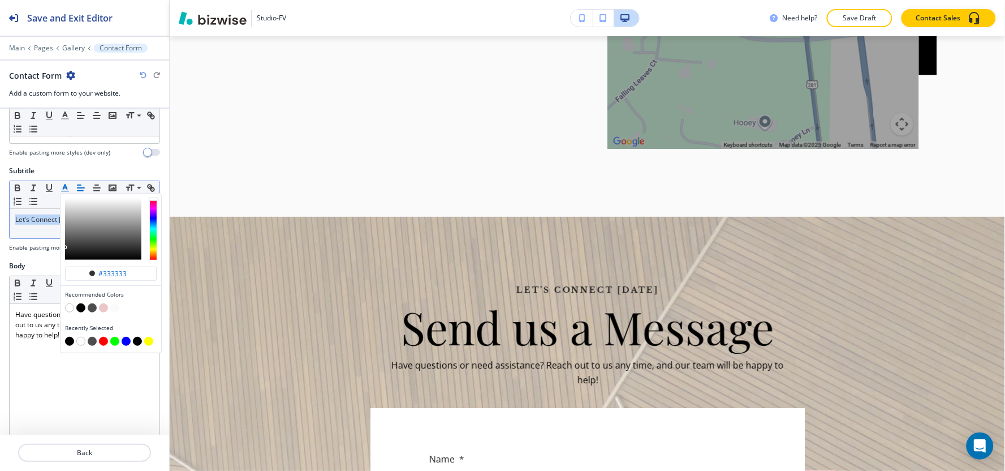
click at [70, 343] on button "button" at bounding box center [69, 340] width 9 height 9
type input "#000000"
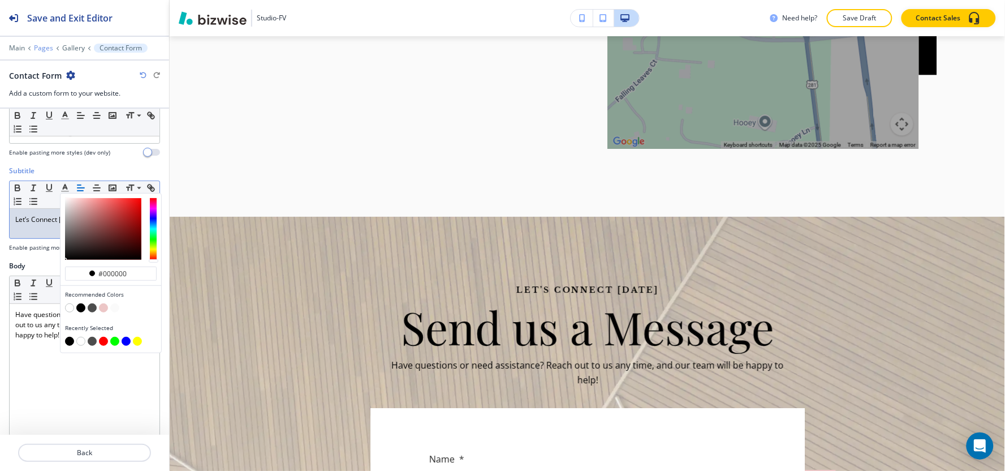
click at [41, 45] on p "Pages" at bounding box center [43, 48] width 19 height 8
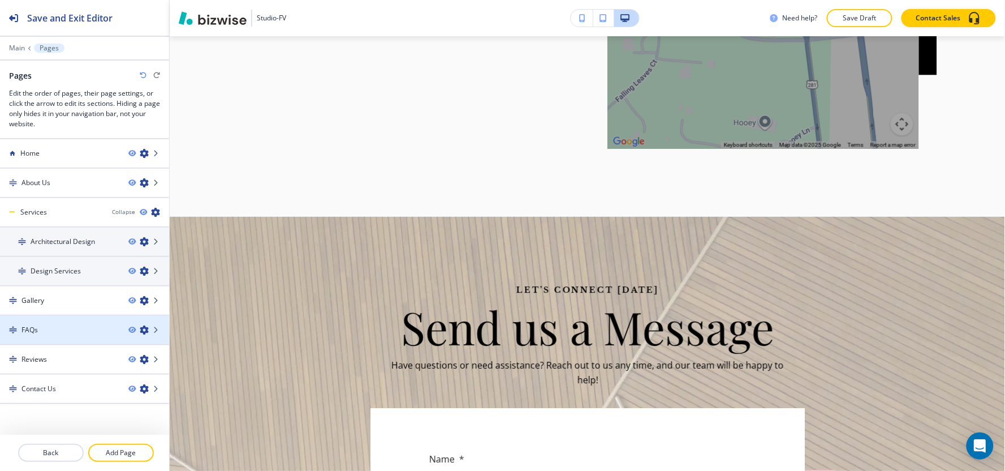
click at [54, 325] on div "FAQs" at bounding box center [59, 330] width 119 height 10
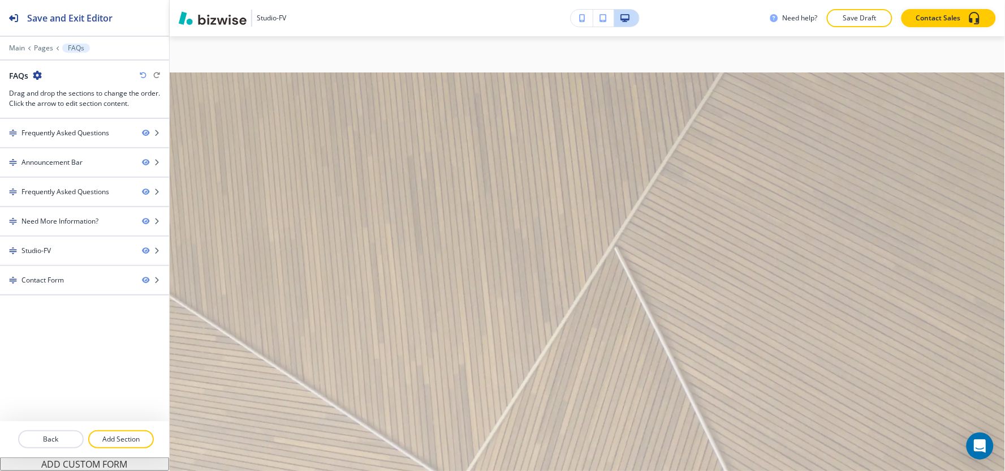
scroll to position [0, 0]
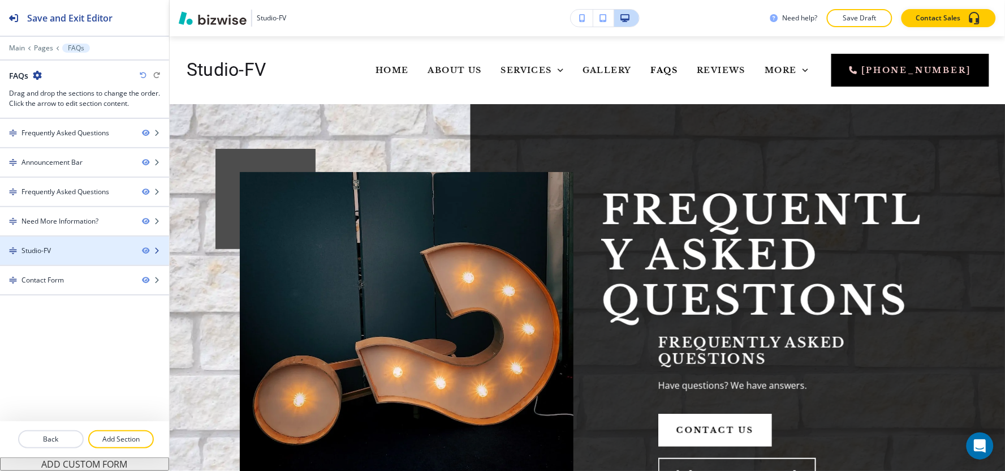
click at [66, 262] on div at bounding box center [84, 260] width 169 height 9
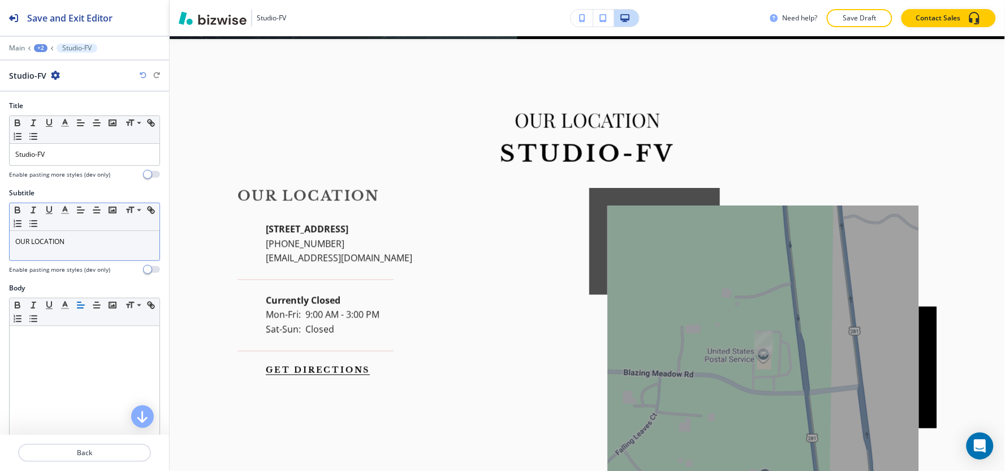
scroll to position [1780, 0]
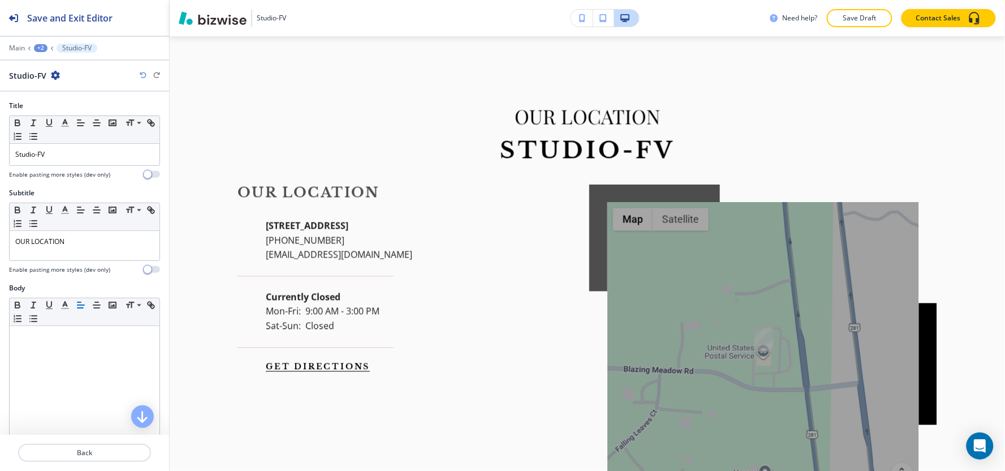
click at [43, 47] on div "+2" at bounding box center [41, 48] width 14 height 8
click at [61, 74] on button "Pages" at bounding box center [70, 67] width 72 height 20
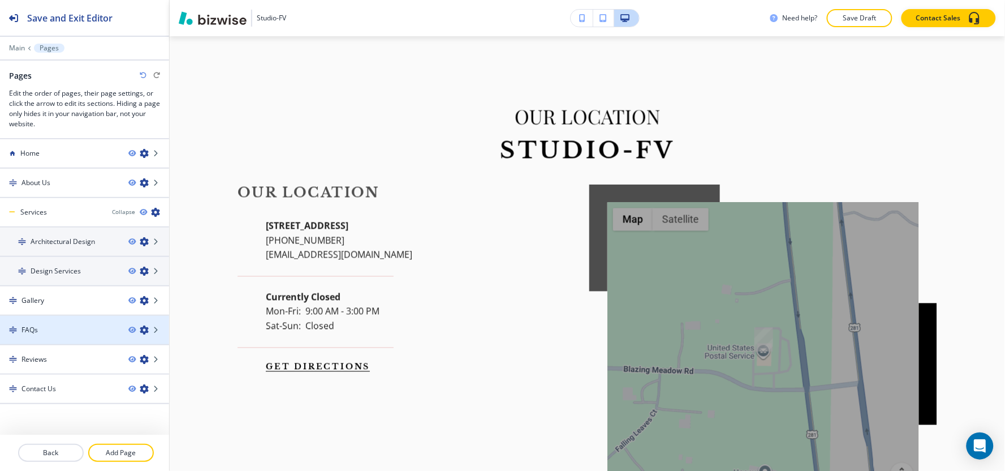
click at [55, 325] on div "FAQs" at bounding box center [59, 330] width 119 height 10
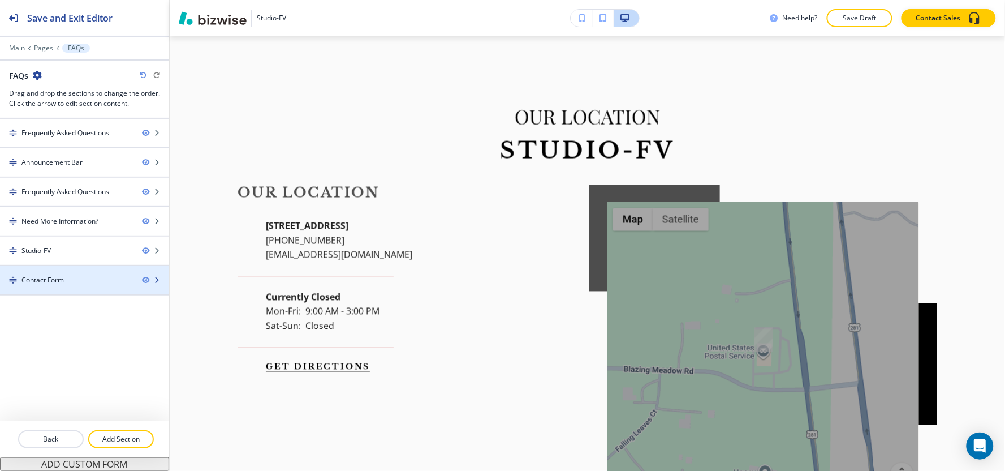
click at [67, 285] on div at bounding box center [84, 289] width 169 height 9
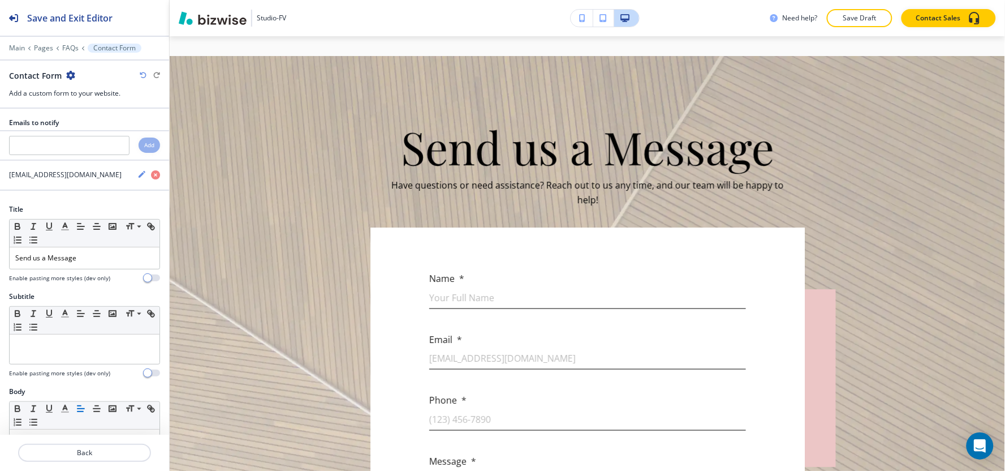
scroll to position [2307, 0]
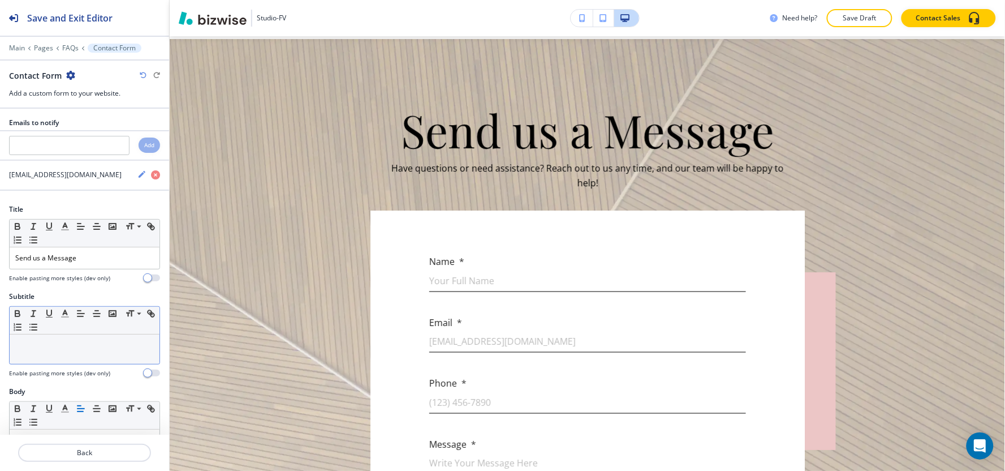
click at [69, 349] on p at bounding box center [84, 345] width 139 height 10
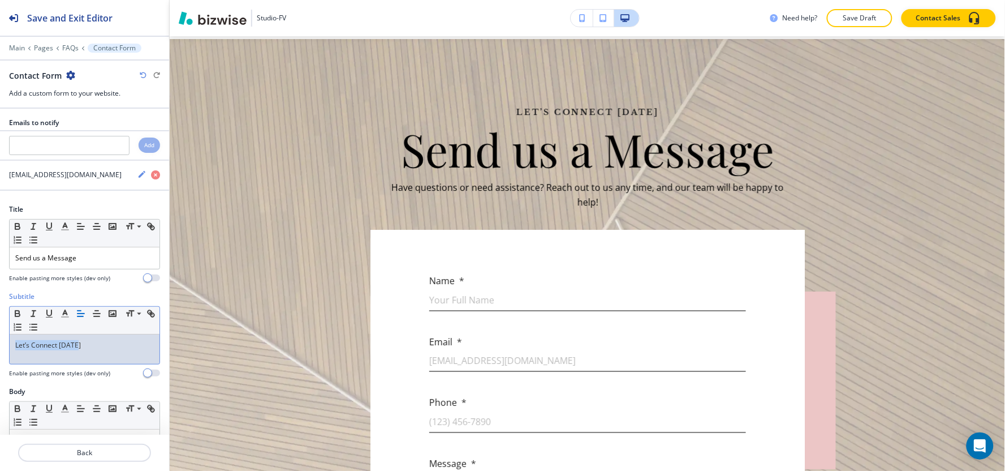
drag, startPoint x: 100, startPoint y: 348, endPoint x: 44, endPoint y: 317, distance: 64.0
click at [1, 343] on div "Subtitle Small Normal Large Huge Let’s Connect Today Enable pasting more styles…" at bounding box center [84, 338] width 169 height 95
click at [66, 314] on polyline "button" at bounding box center [65, 312] width 4 height 5
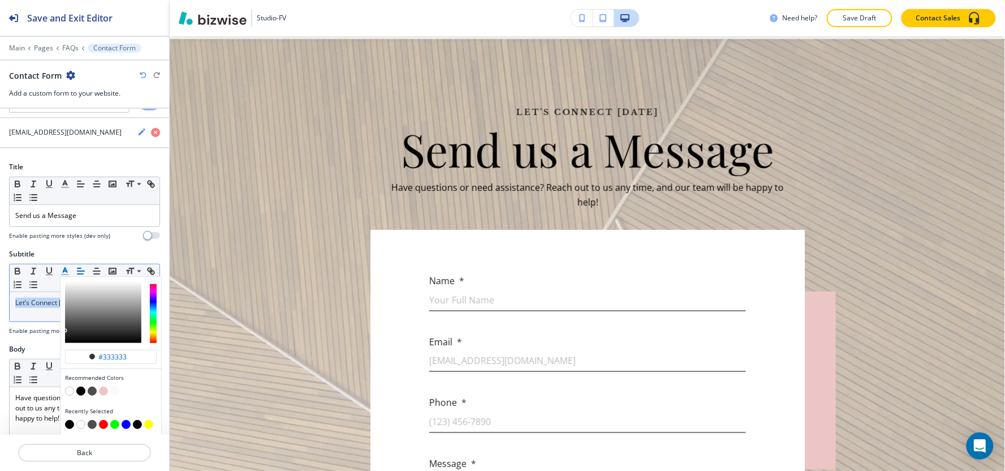
scroll to position [63, 0]
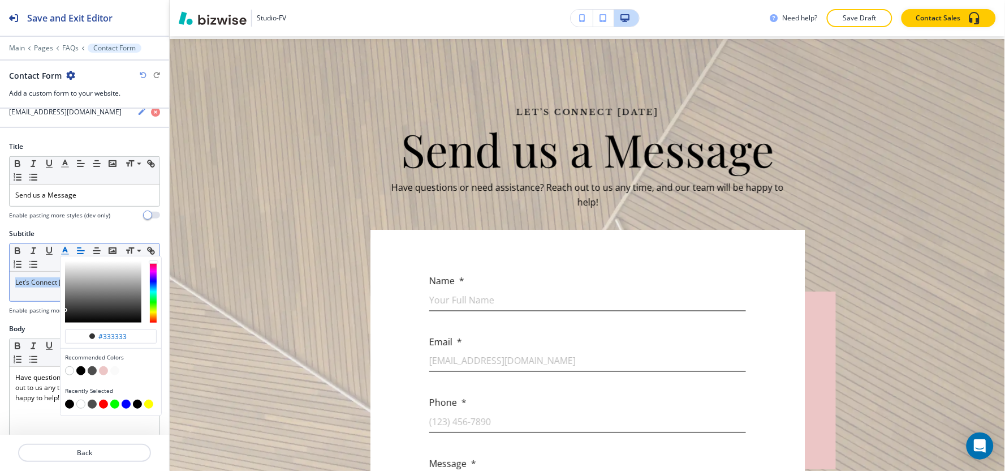
click at [68, 403] on button "button" at bounding box center [69, 403] width 9 height 9
type input "#000000"
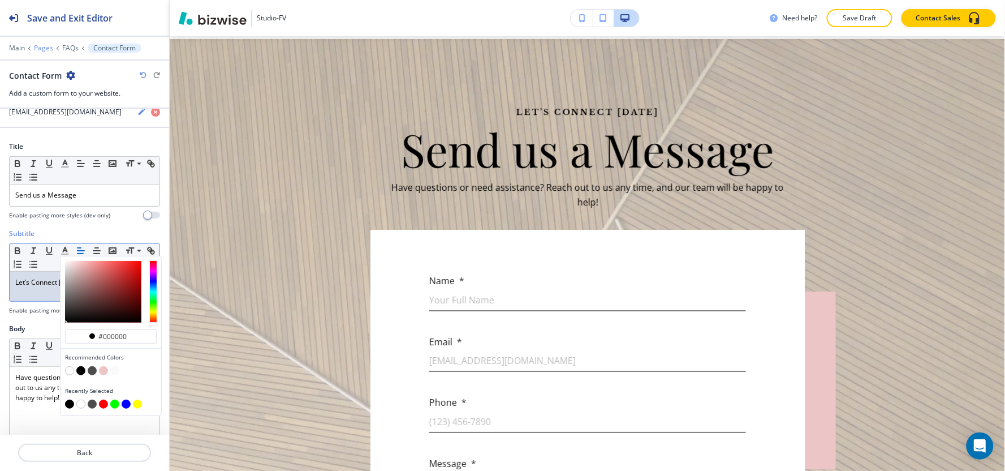
click at [48, 46] on p "Pages" at bounding box center [43, 48] width 19 height 8
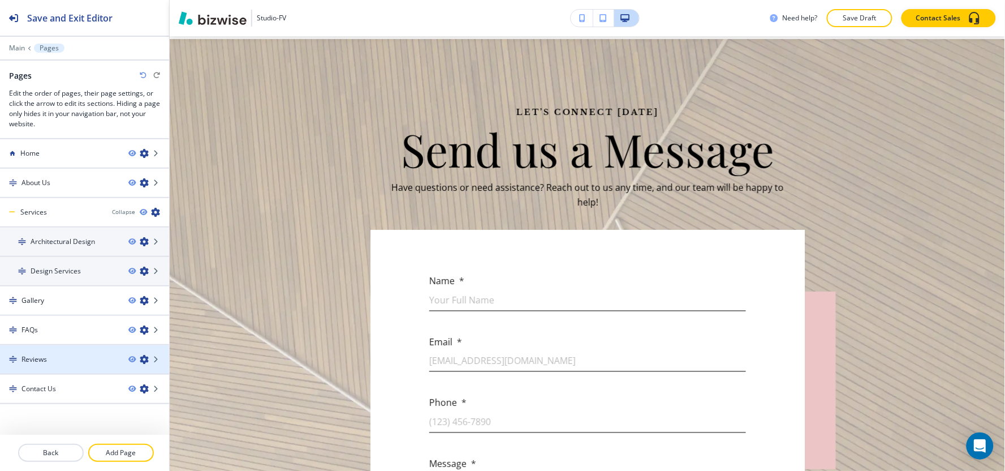
click at [46, 354] on h4 "Reviews" at bounding box center [33, 359] width 25 height 10
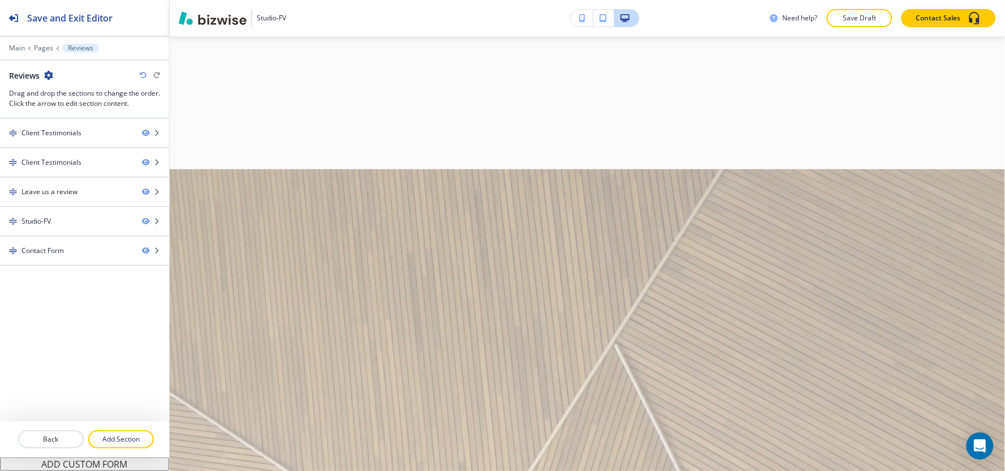
scroll to position [0, 0]
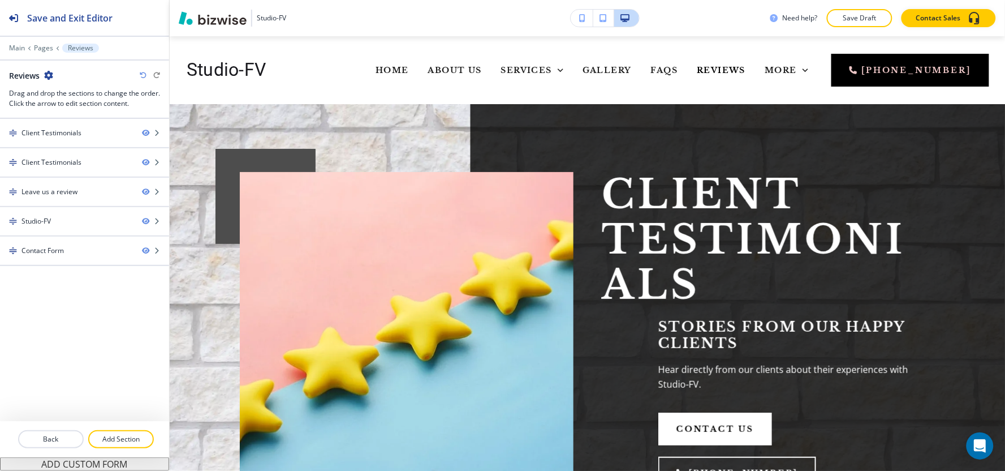
click at [60, 270] on div "Client Testimonials Client Testimonials Leave us a review Studio-FV Contact Form" at bounding box center [84, 270] width 169 height 302
click at [63, 259] on div at bounding box center [84, 260] width 169 height 9
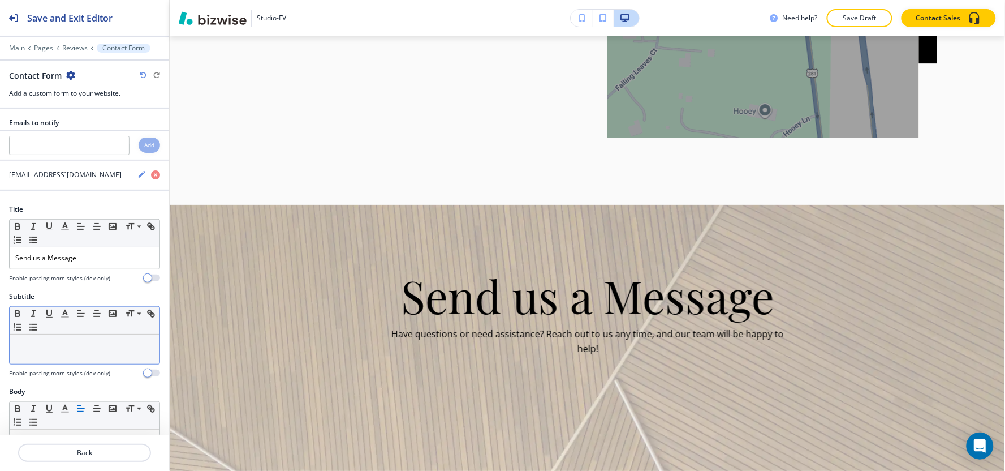
click at [59, 352] on div at bounding box center [85, 348] width 150 height 29
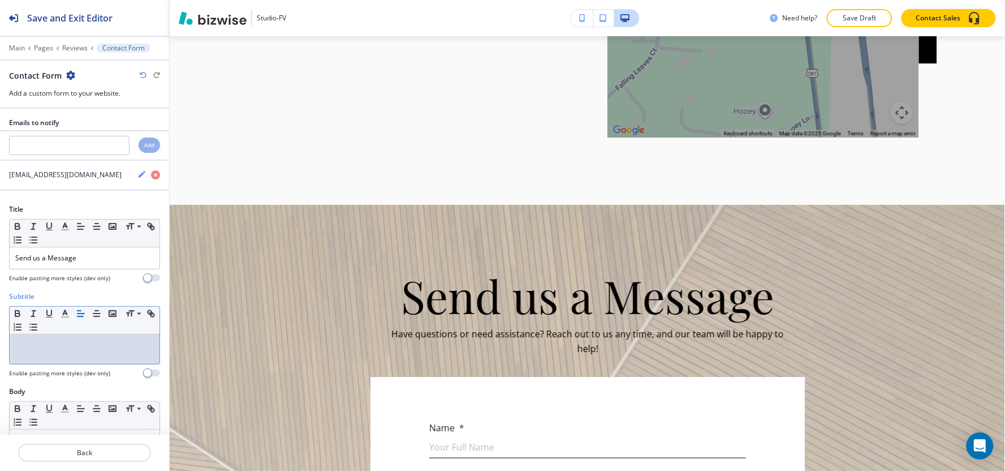
scroll to position [2406, 0]
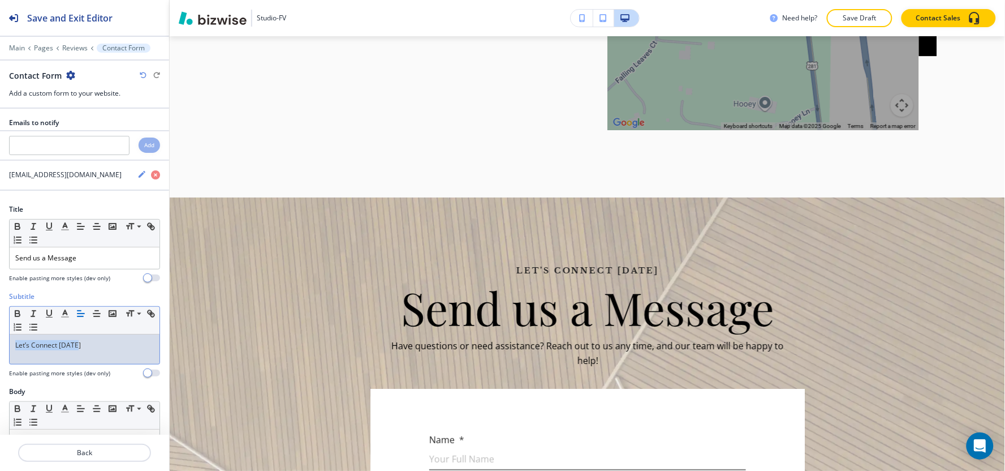
drag, startPoint x: 89, startPoint y: 342, endPoint x: 1, endPoint y: 352, distance: 88.7
click at [0, 352] on div "Subtitle Small Normal Large Huge Let’s Connect Today Enable pasting more styles…" at bounding box center [84, 338] width 169 height 95
click at [61, 311] on icon "button" at bounding box center [65, 313] width 10 height 10
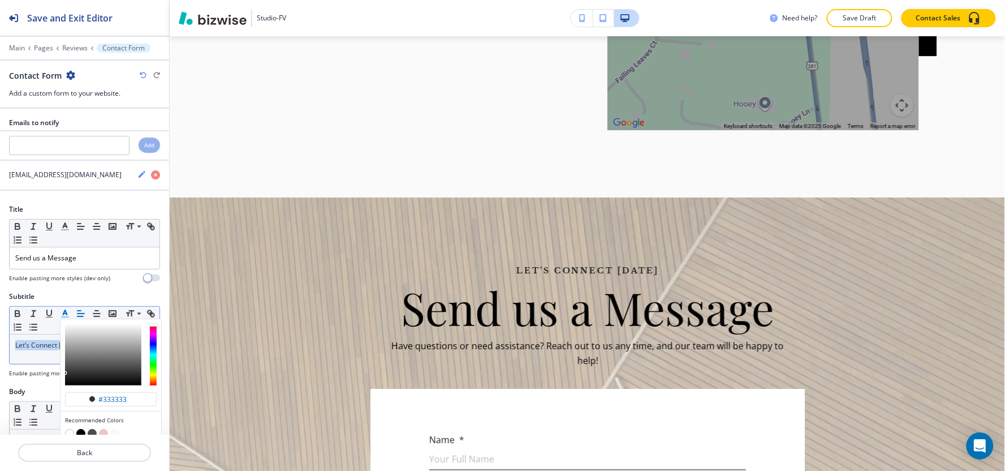
scroll to position [63, 0]
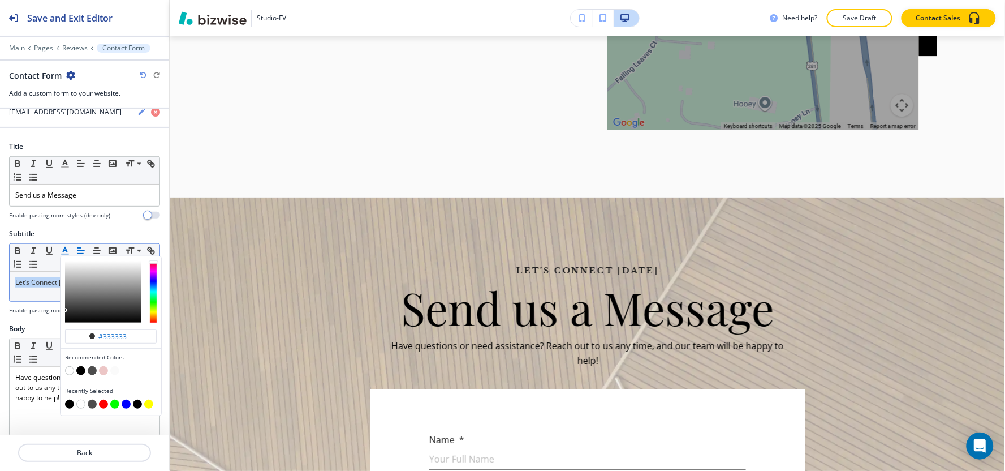
click at [68, 404] on button "button" at bounding box center [69, 403] width 9 height 9
type input "#000000"
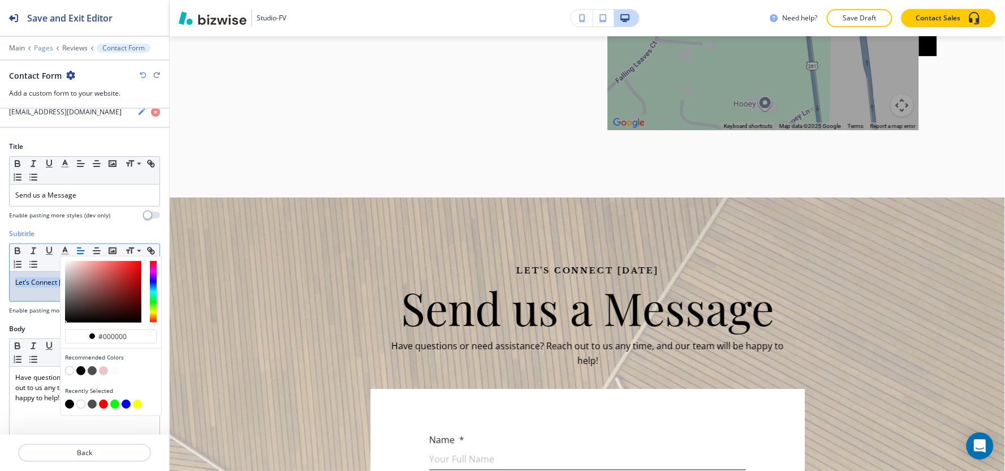
click at [48, 47] on p "Pages" at bounding box center [43, 48] width 19 height 8
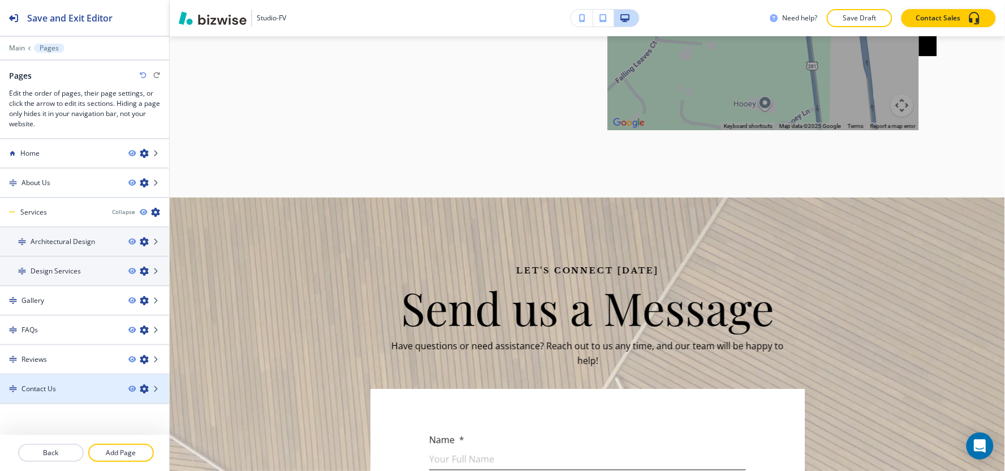
click at [71, 386] on div "Contact Us" at bounding box center [59, 388] width 119 height 10
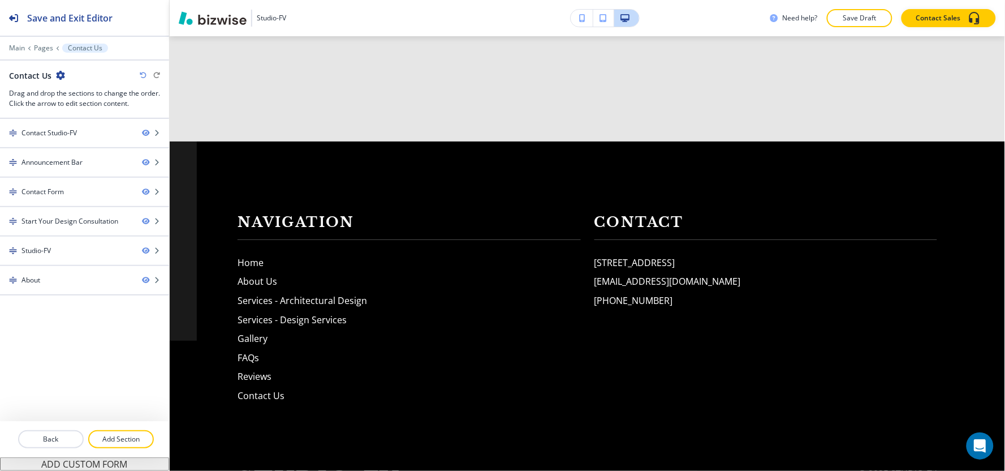
scroll to position [0, 0]
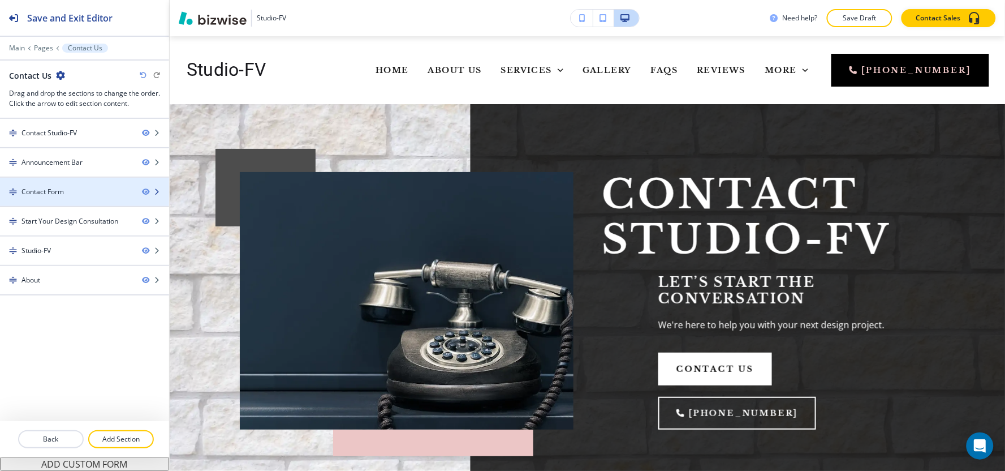
click at [71, 195] on div "Contact Form" at bounding box center [66, 192] width 133 height 10
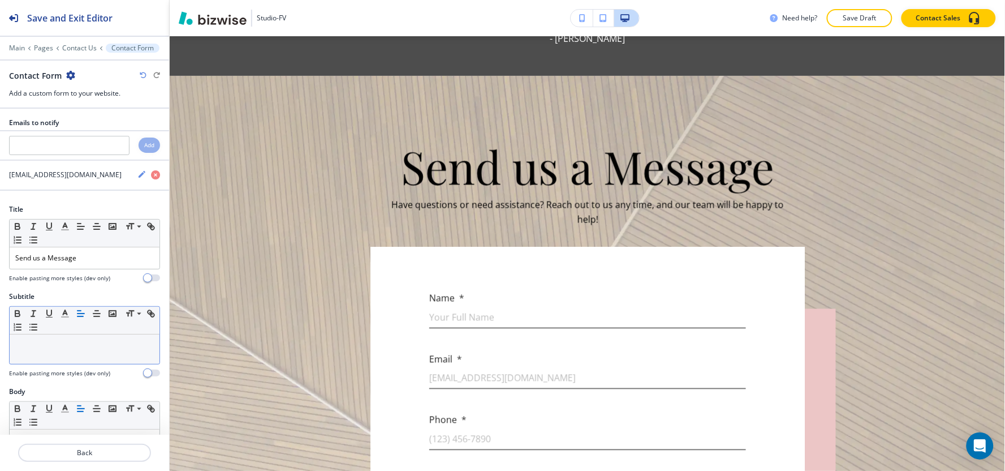
scroll to position [545, 0]
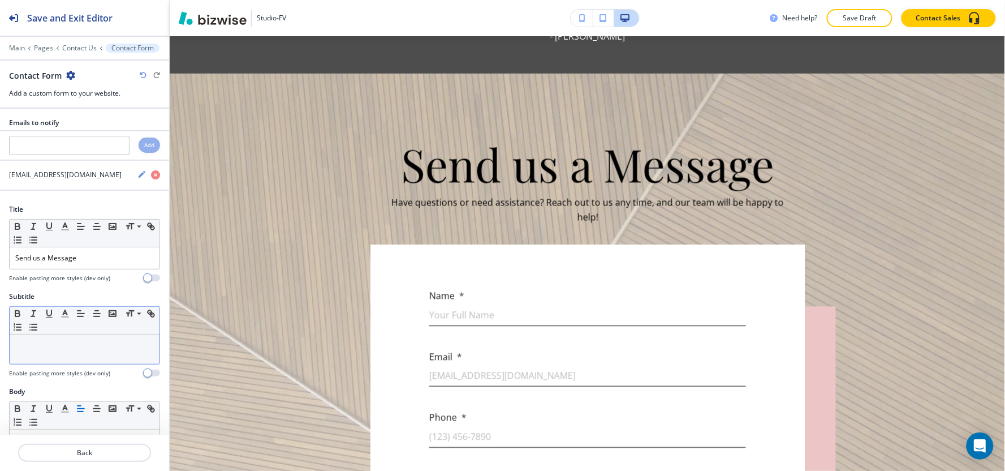
click at [68, 350] on p at bounding box center [84, 345] width 139 height 10
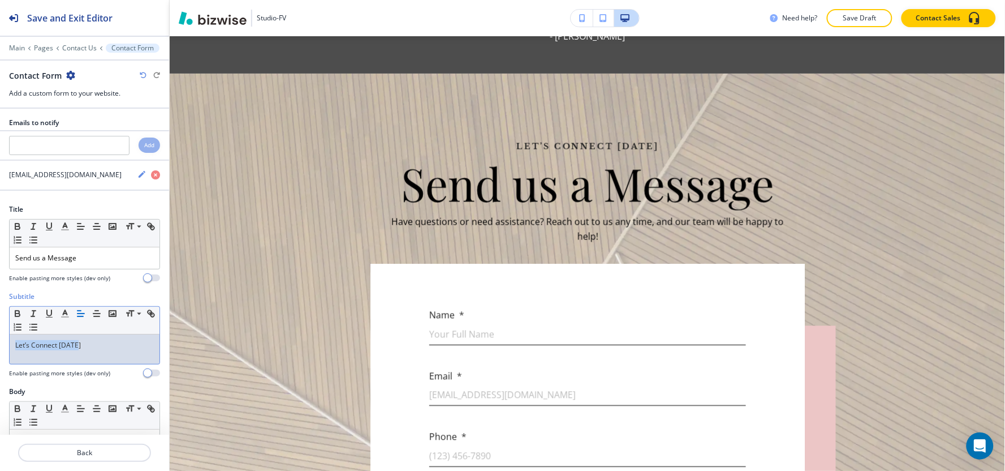
drag, startPoint x: 104, startPoint y: 344, endPoint x: 0, endPoint y: 349, distance: 104.2
click at [0, 349] on div "Subtitle Small Normal Large Huge Let’s Connect Today Enable pasting more styles…" at bounding box center [84, 338] width 169 height 95
click at [63, 317] on line "button" at bounding box center [65, 317] width 7 height 0
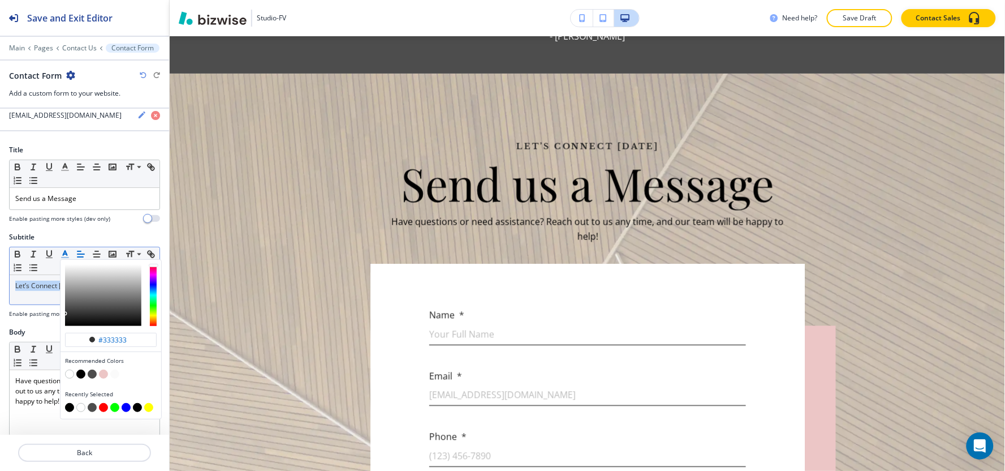
scroll to position [126, 0]
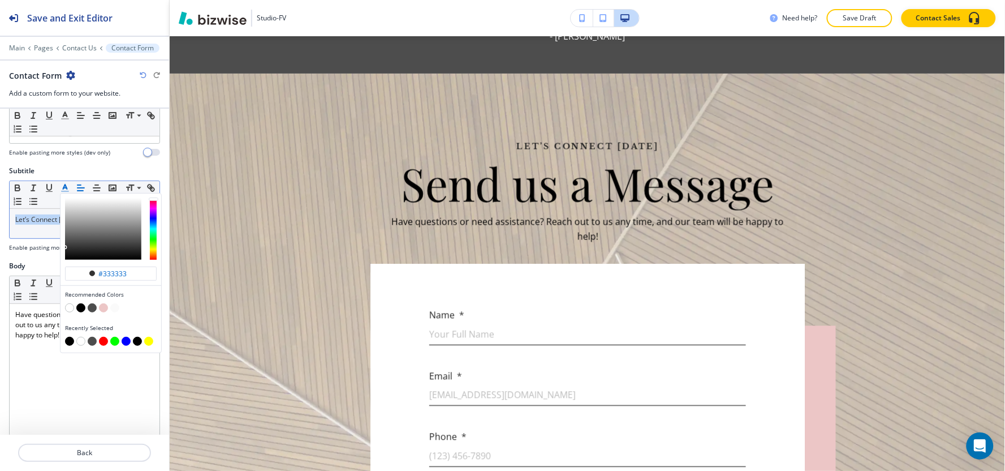
click at [70, 342] on button "button" at bounding box center [69, 340] width 9 height 9
type input "#000000"
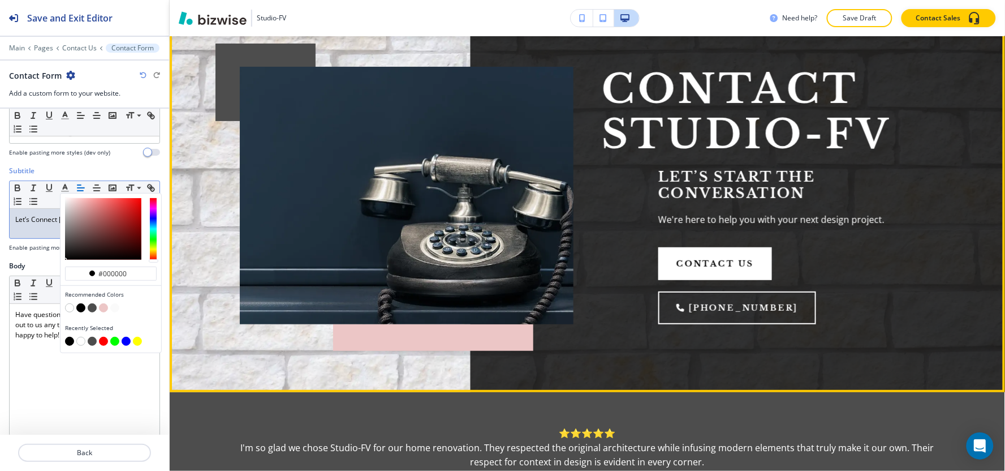
scroll to position [0, 0]
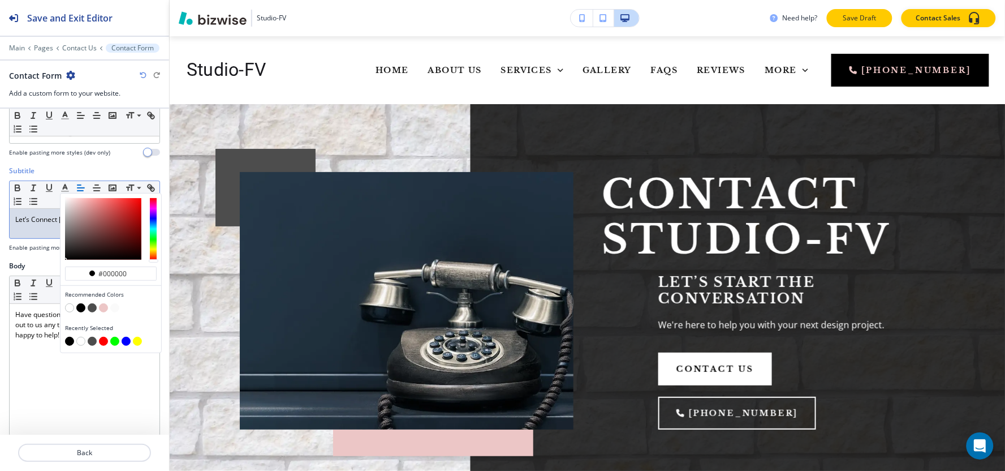
click at [886, 23] on button "Save Draft" at bounding box center [860, 18] width 66 height 18
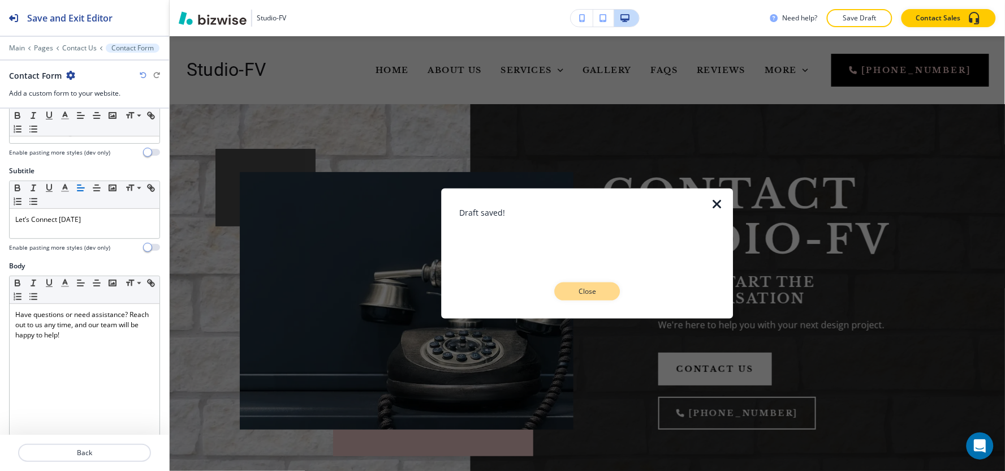
click at [597, 288] on p "Close" at bounding box center [587, 291] width 36 height 10
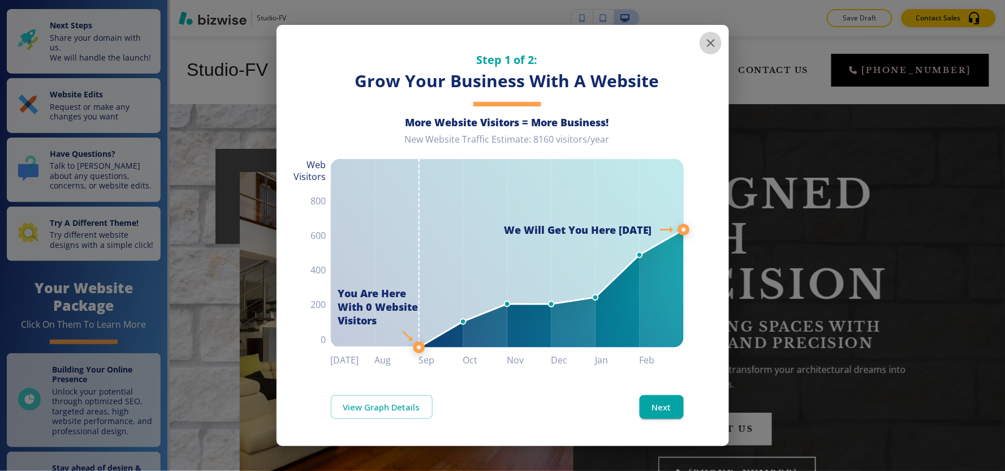
click at [710, 41] on icon "button" at bounding box center [711, 43] width 14 height 14
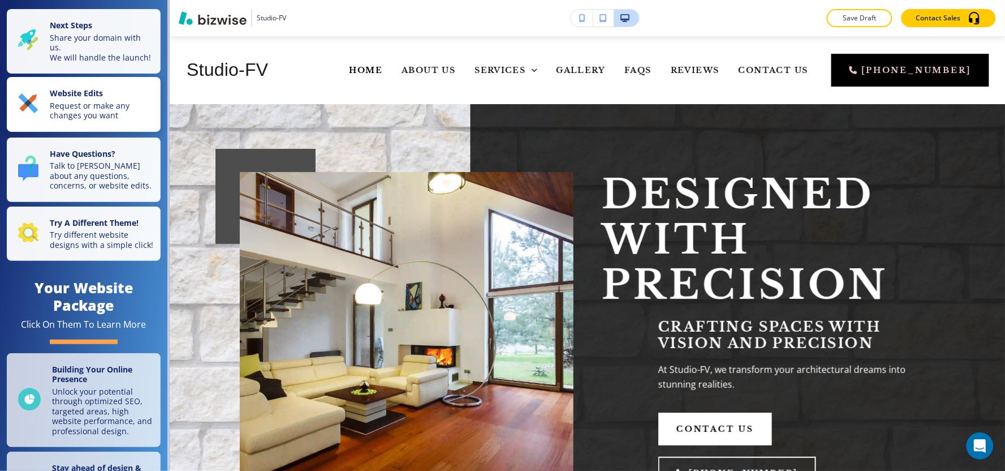
click at [113, 101] on p "Website Edits" at bounding box center [102, 94] width 104 height 12
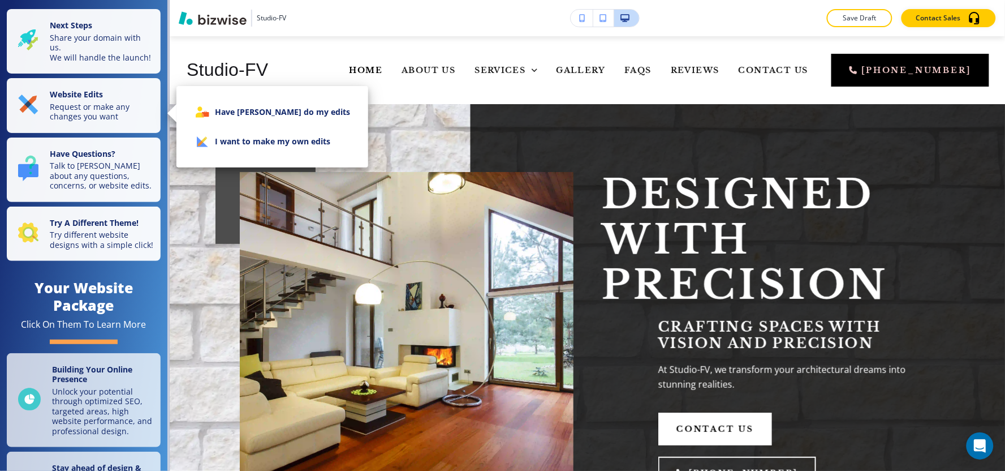
click at [250, 144] on li "I want to make my own edits" at bounding box center [272, 141] width 174 height 29
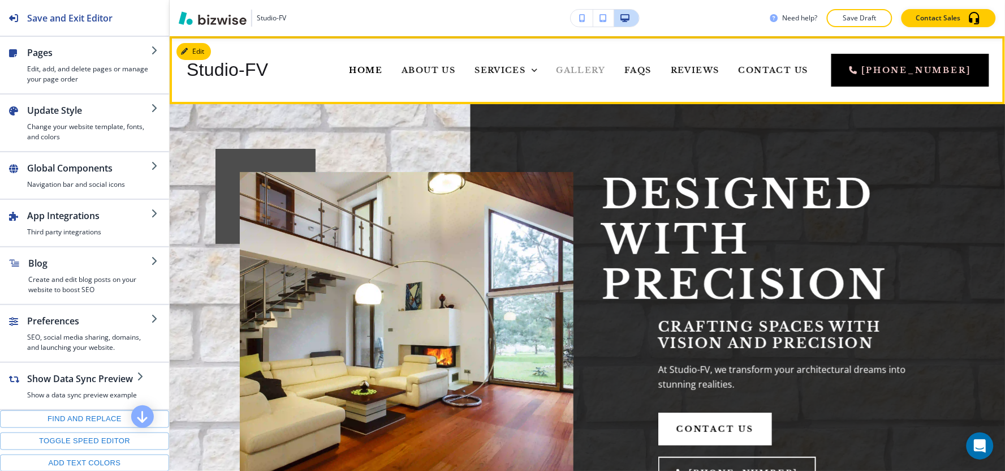
click at [606, 72] on span "Gallery" at bounding box center [580, 70] width 49 height 10
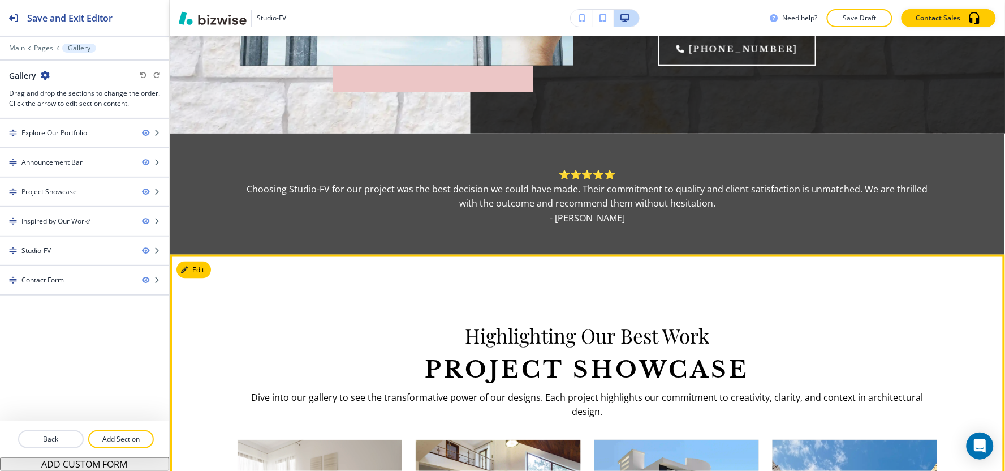
scroll to position [377, 0]
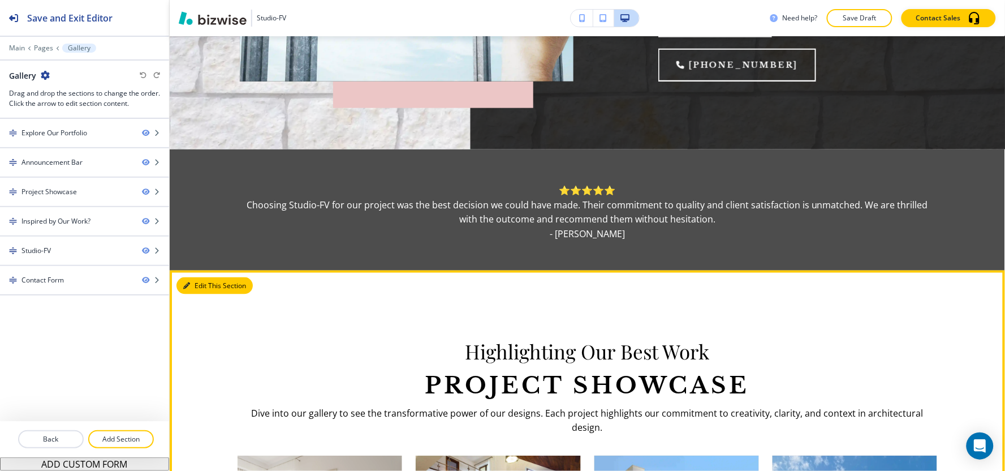
click at [194, 277] on button "Edit This Section" at bounding box center [214, 285] width 76 height 17
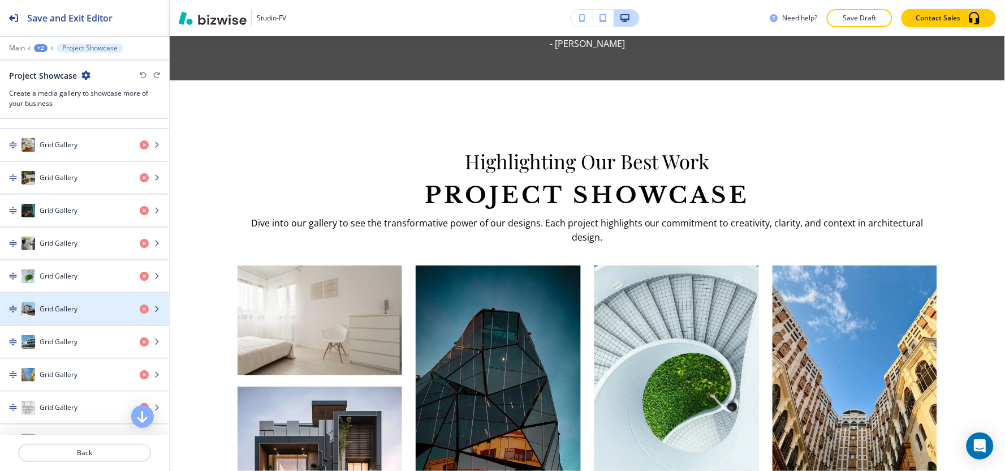
scroll to position [752, 0]
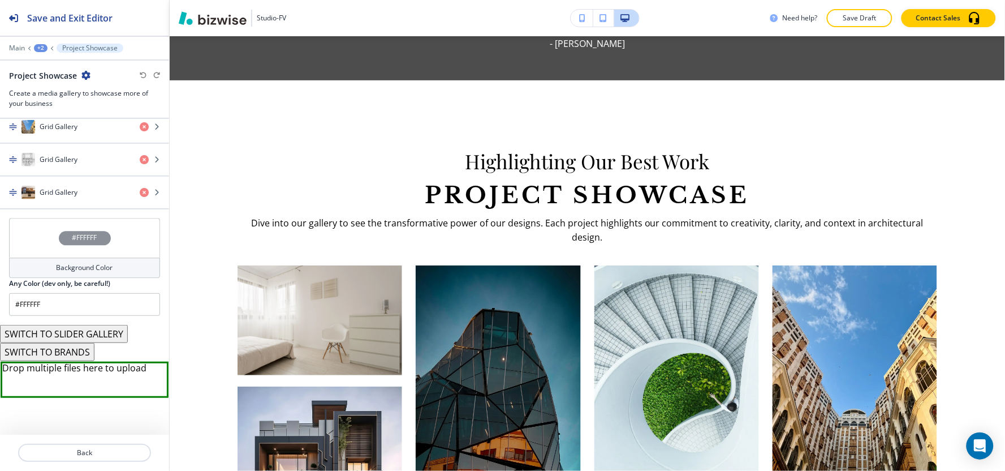
click at [88, 266] on h4 "Background Color" at bounding box center [85, 268] width 57 height 10
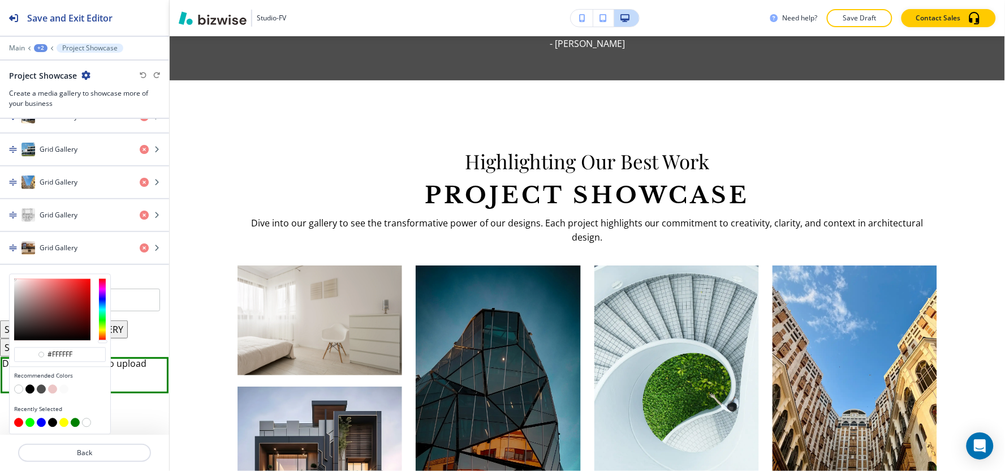
scroll to position [697, 0]
click at [51, 389] on button "button" at bounding box center [52, 389] width 9 height 9
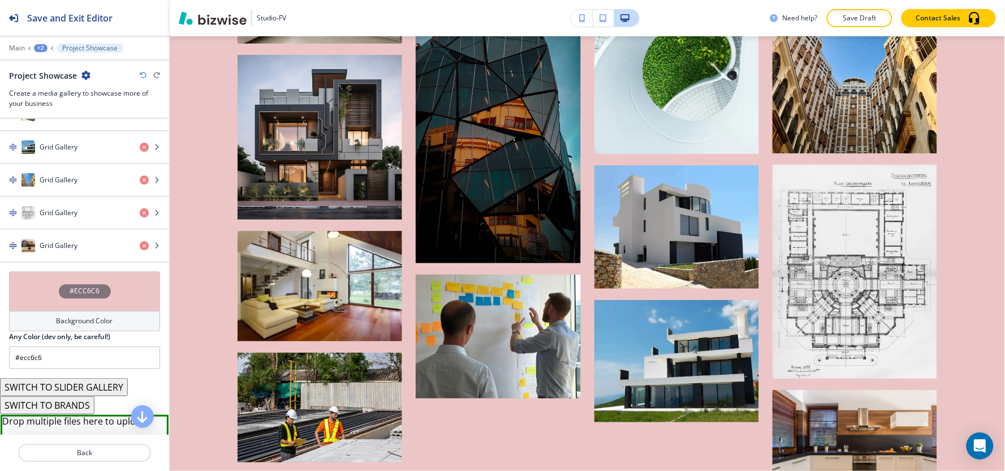
scroll to position [881, 0]
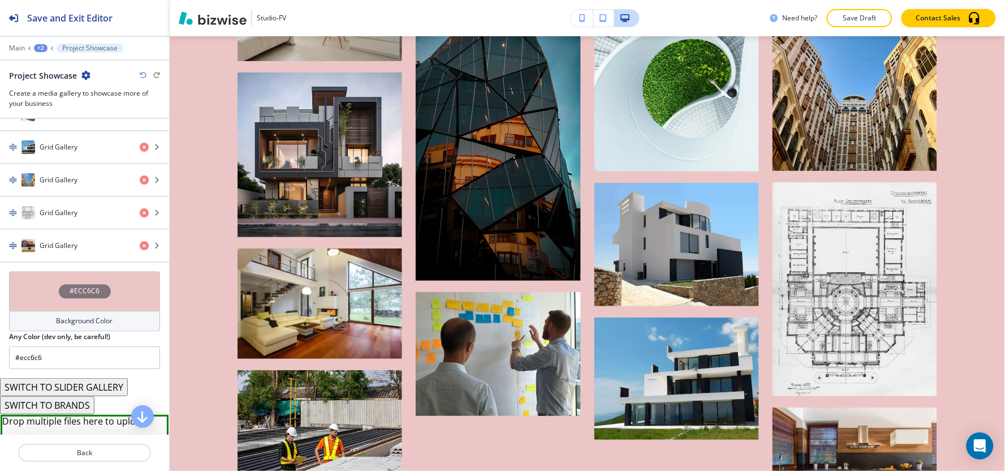
click at [51, 329] on div "Background Color" at bounding box center [84, 321] width 151 height 20
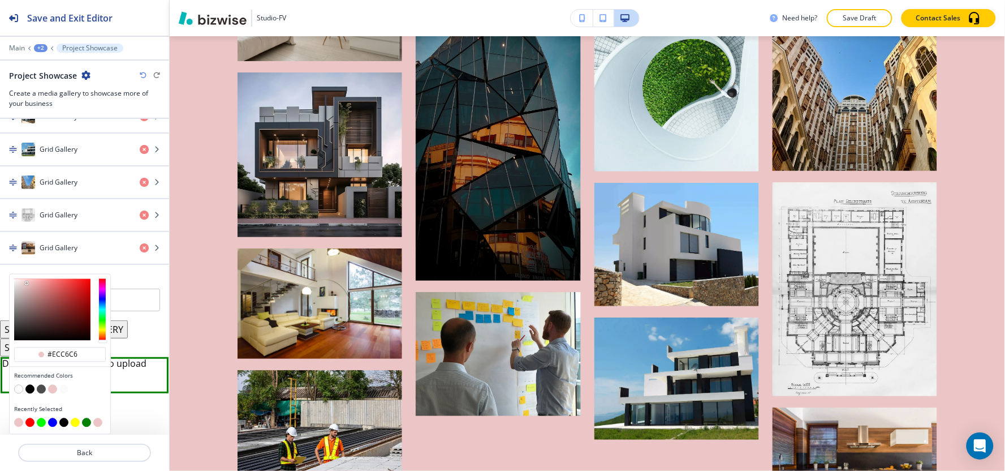
click at [41, 390] on button "button" at bounding box center [41, 389] width 9 height 9
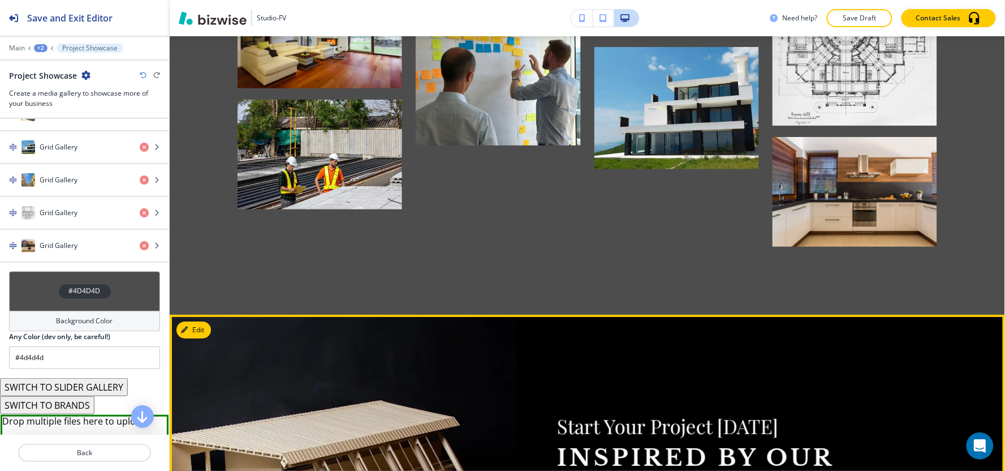
scroll to position [1132, 0]
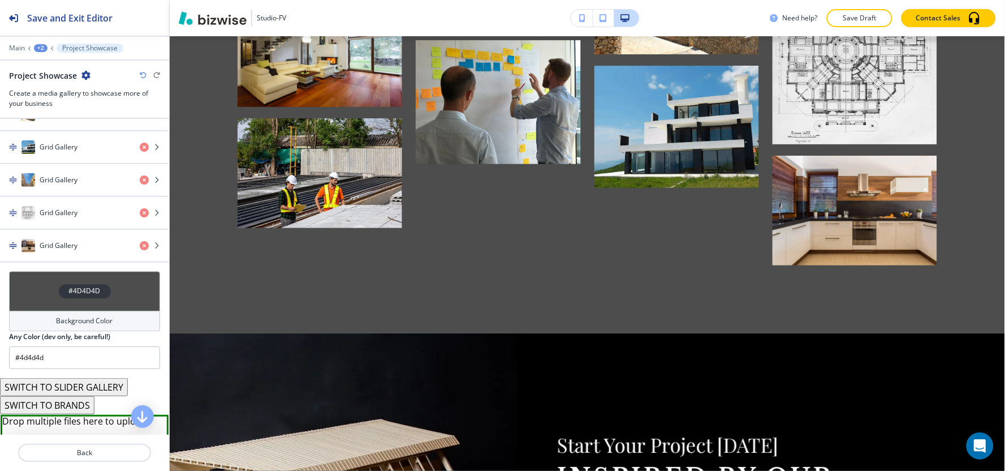
click at [85, 323] on h4 "Background Color" at bounding box center [85, 321] width 57 height 10
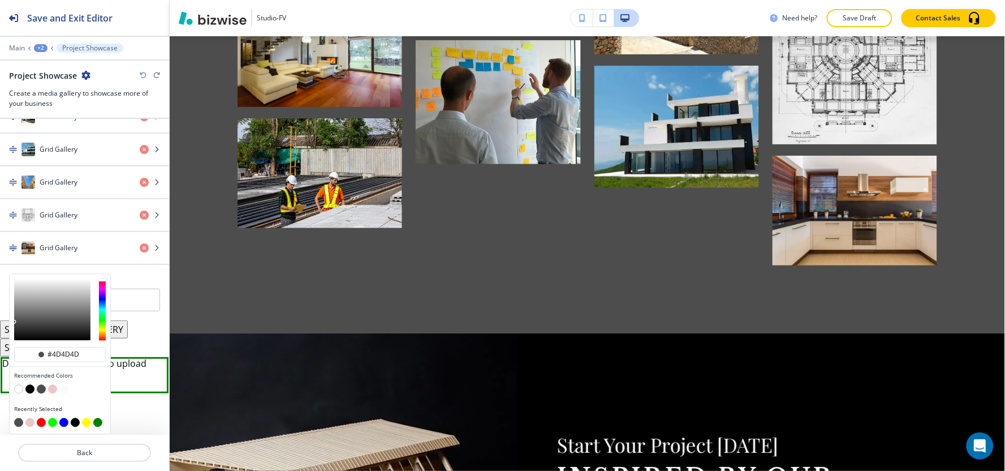
click at [19, 389] on button "button" at bounding box center [18, 389] width 9 height 9
type input "#FFFFFF"
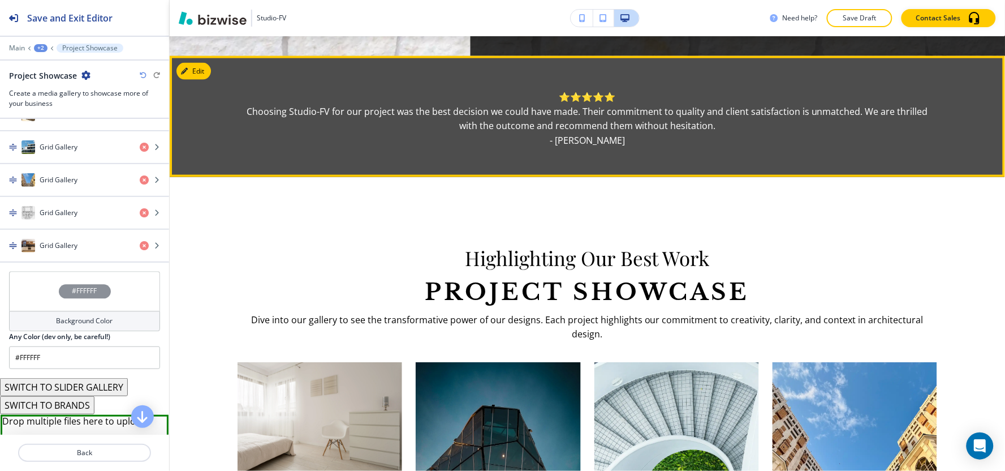
scroll to position [315, 0]
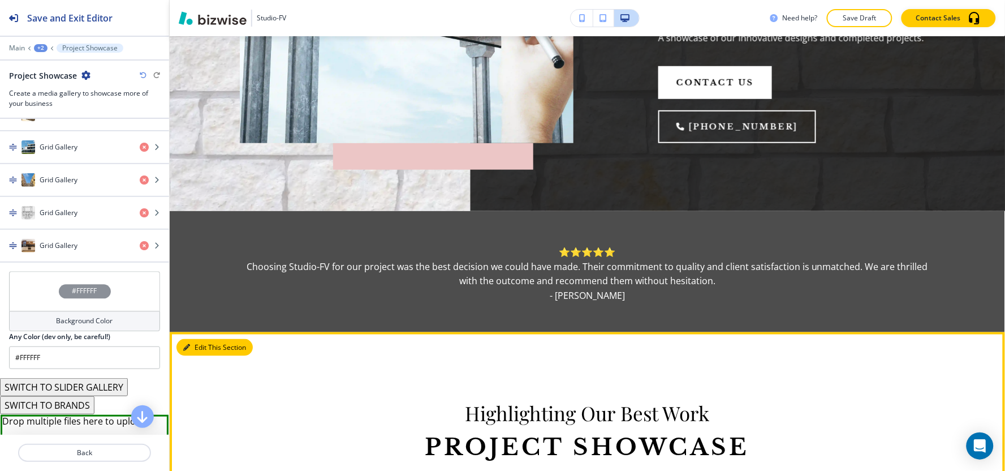
click at [185, 344] on icon "button" at bounding box center [186, 347] width 7 height 7
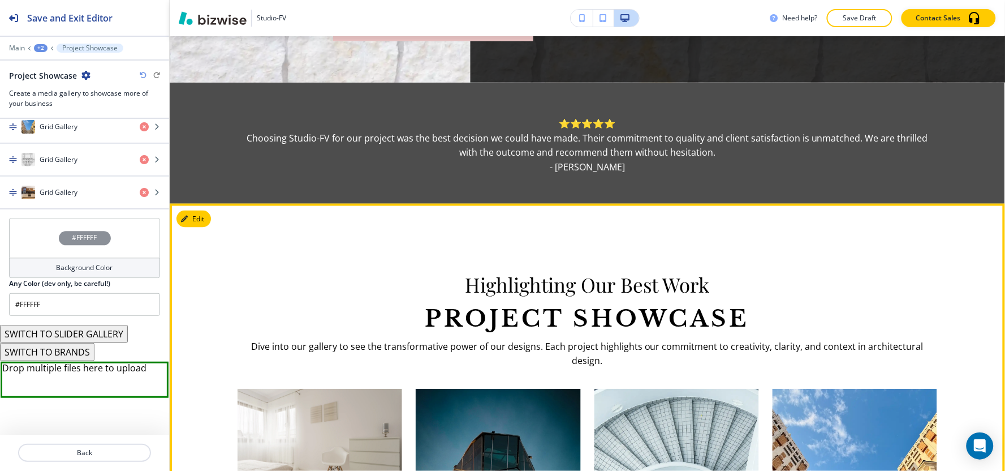
scroll to position [504, 0]
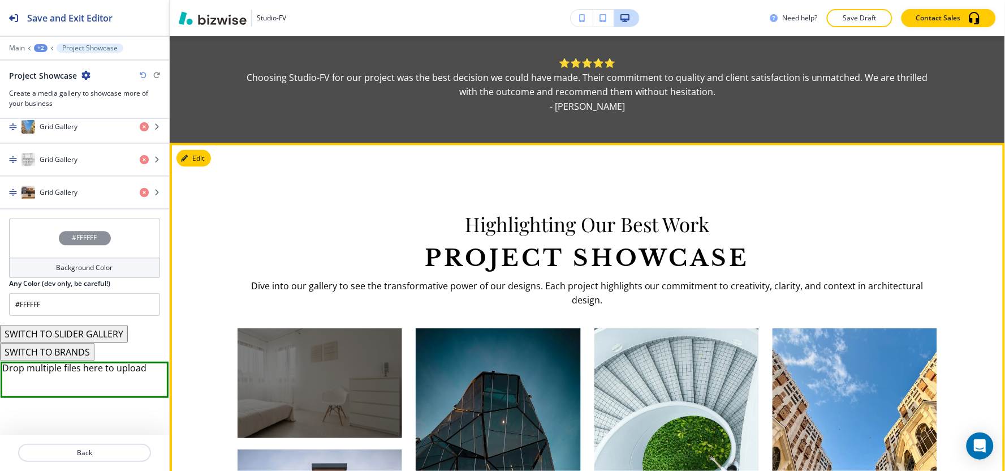
click at [303, 336] on div at bounding box center [320, 383] width 165 height 110
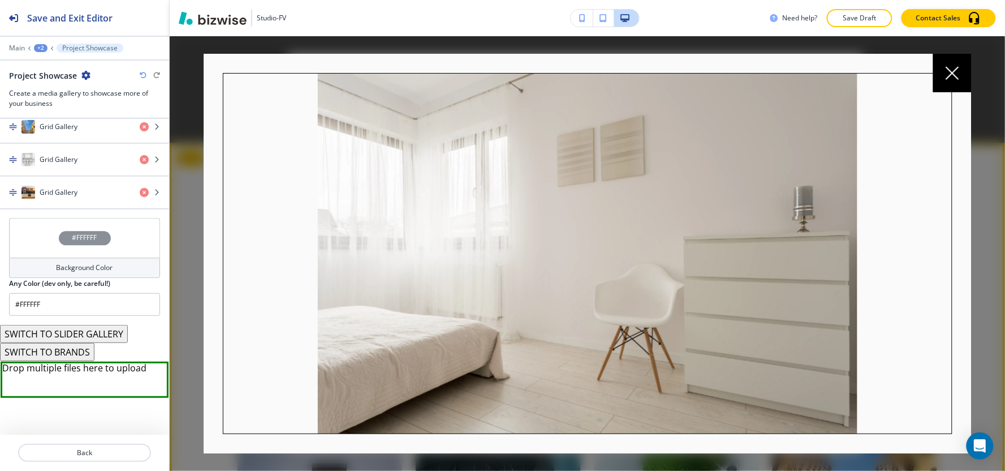
click at [884, 226] on img at bounding box center [587, 254] width 728 height 360
click at [952, 76] on icon at bounding box center [953, 73] width 14 height 14
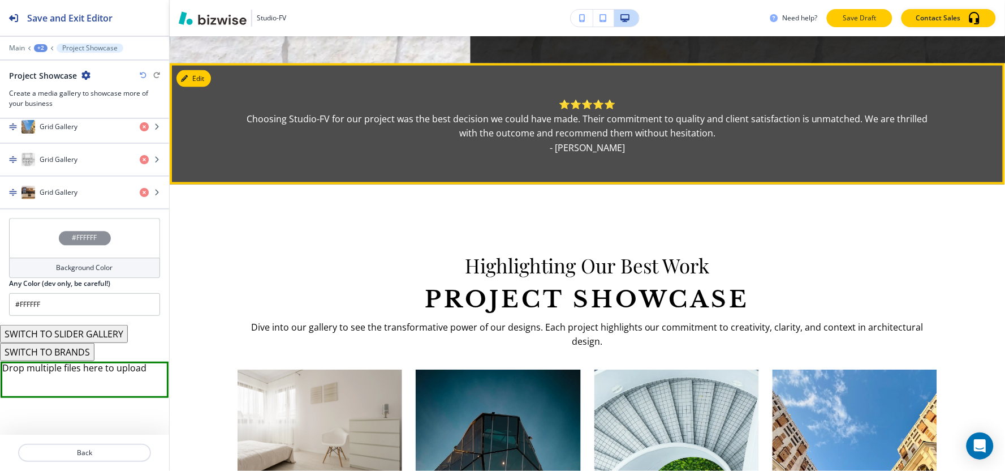
scroll to position [441, 0]
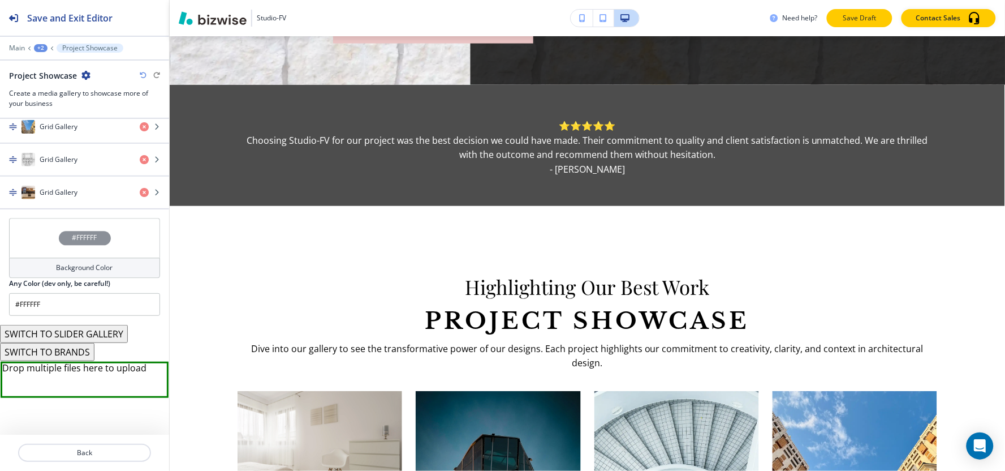
click at [868, 17] on p "Save Draft" at bounding box center [860, 18] width 36 height 10
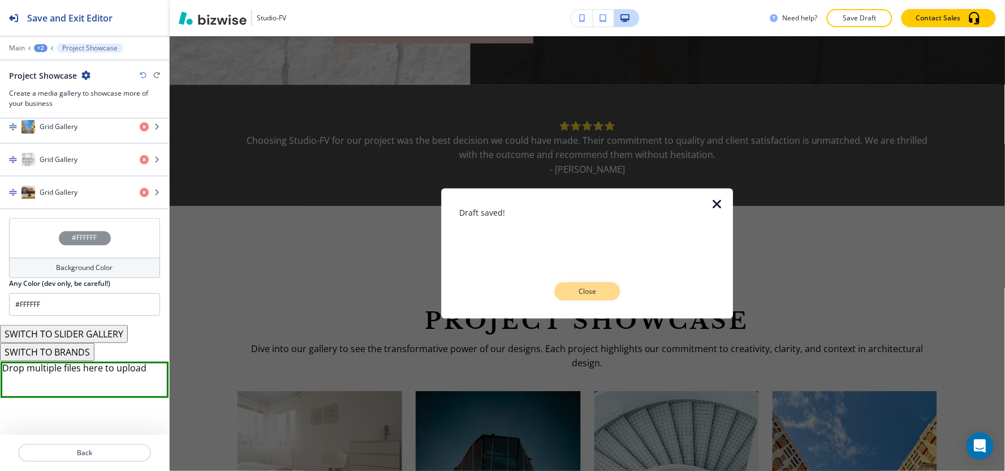
click at [592, 290] on p "Close" at bounding box center [587, 291] width 36 height 10
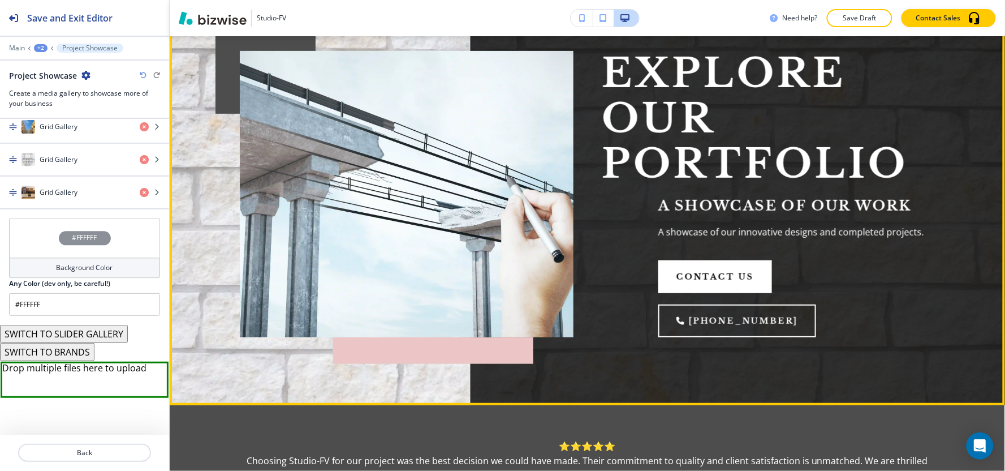
scroll to position [0, 0]
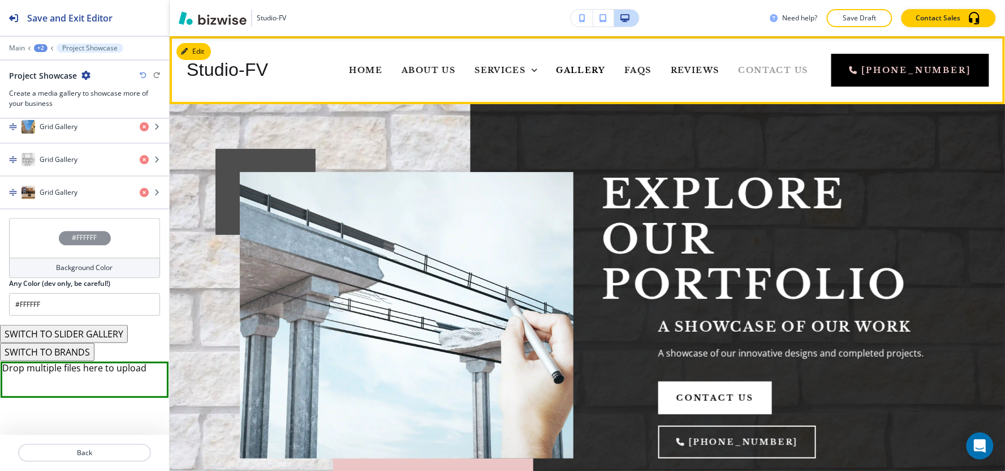
click at [805, 71] on span "Contact Us" at bounding box center [774, 70] width 70 height 10
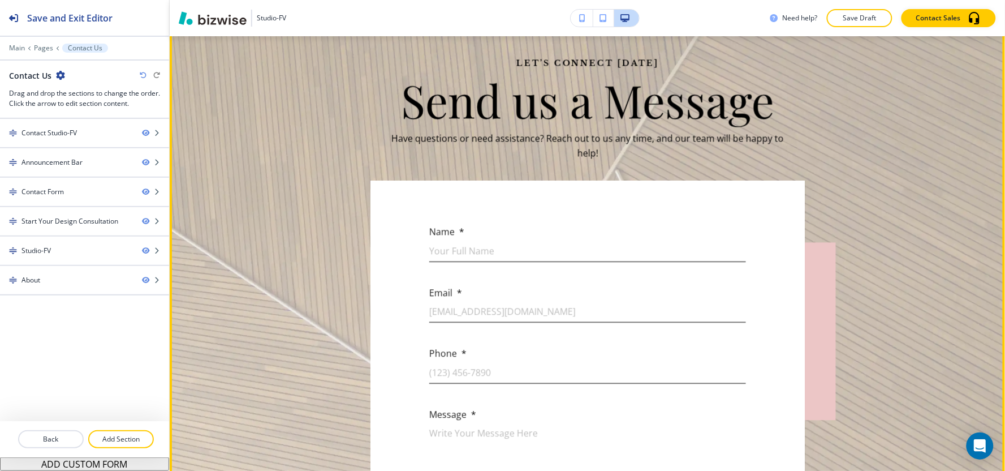
scroll to position [502, 0]
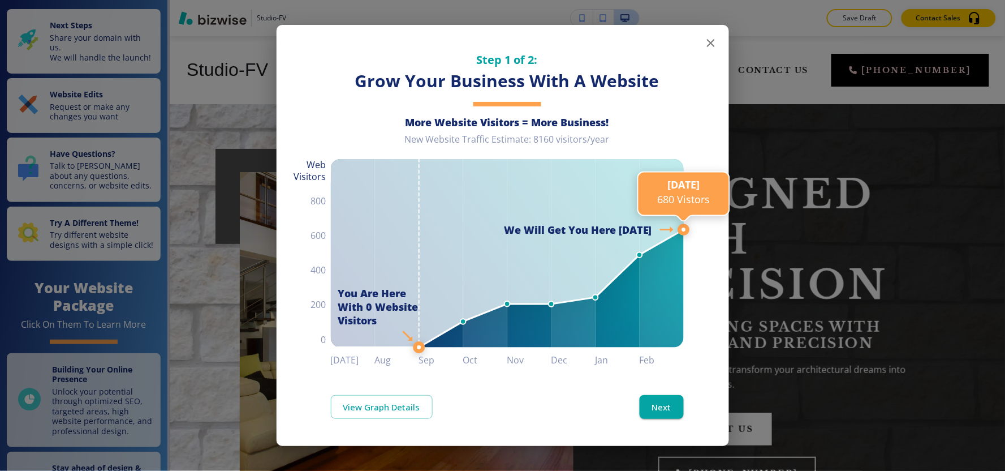
click at [711, 44] on icon "button" at bounding box center [711, 43] width 14 height 14
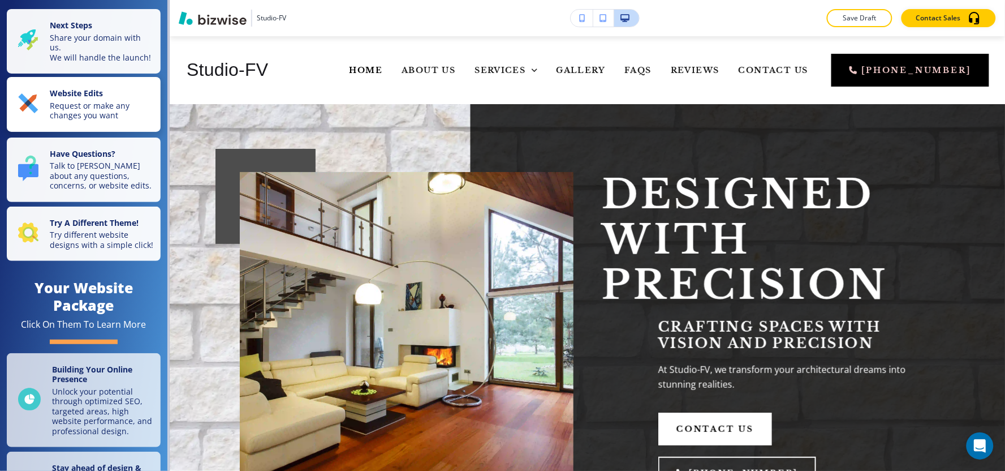
click at [67, 98] on strong "Website Edits" at bounding box center [76, 93] width 53 height 11
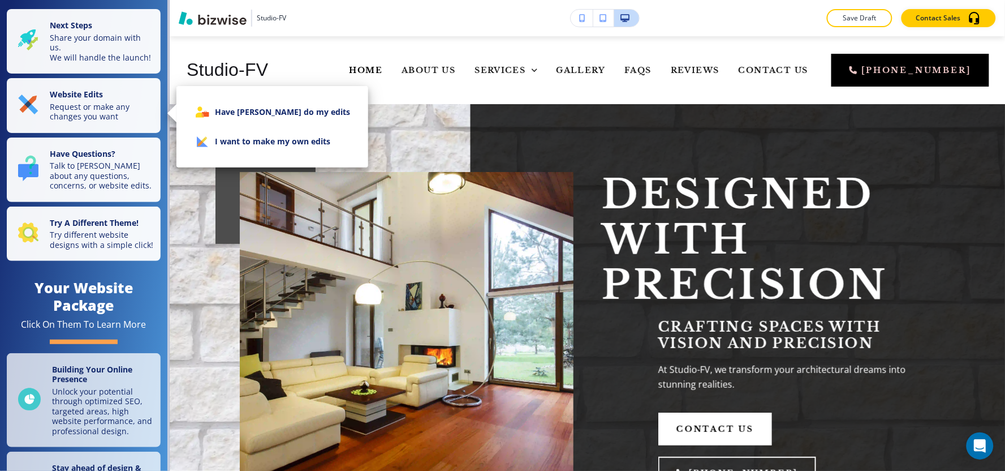
click at [267, 150] on li "I want to make my own edits" at bounding box center [272, 141] width 174 height 29
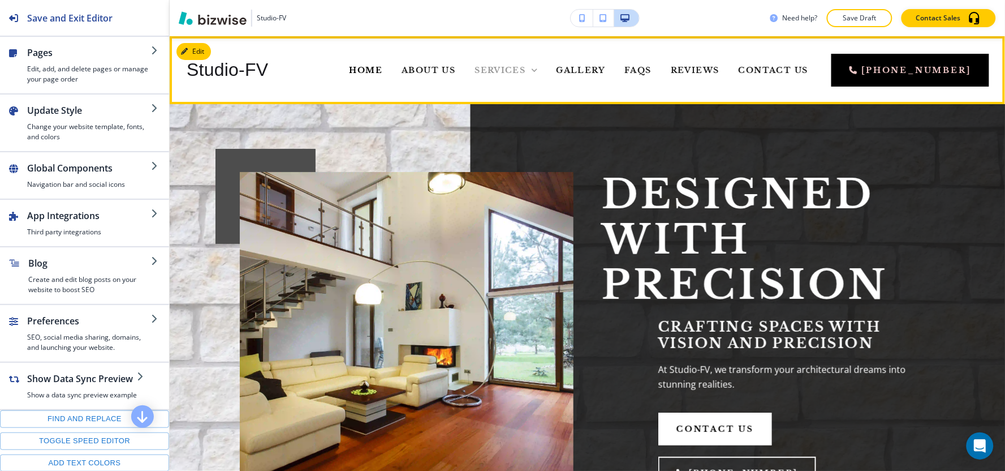
click at [525, 70] on span "Services" at bounding box center [499, 70] width 51 height 10
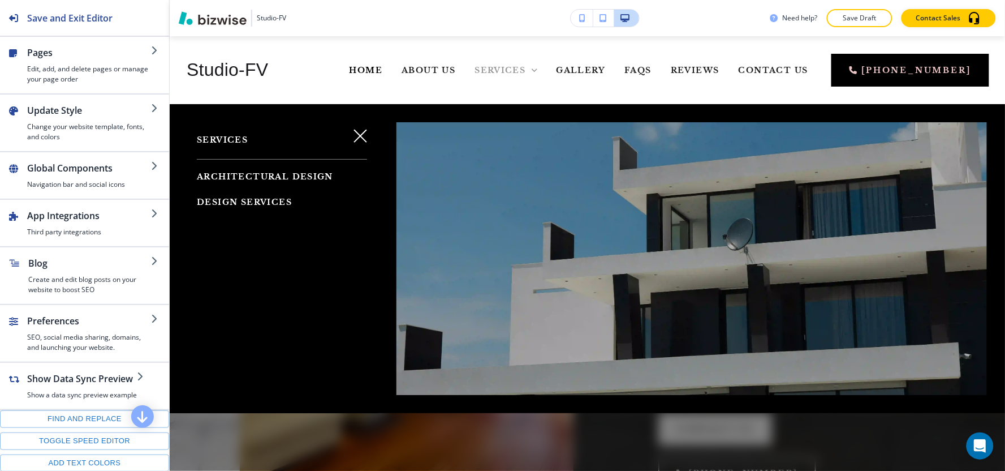
click at [525, 70] on span "Services" at bounding box center [499, 70] width 51 height 10
click at [354, 128] on button "button" at bounding box center [360, 135] width 27 height 27
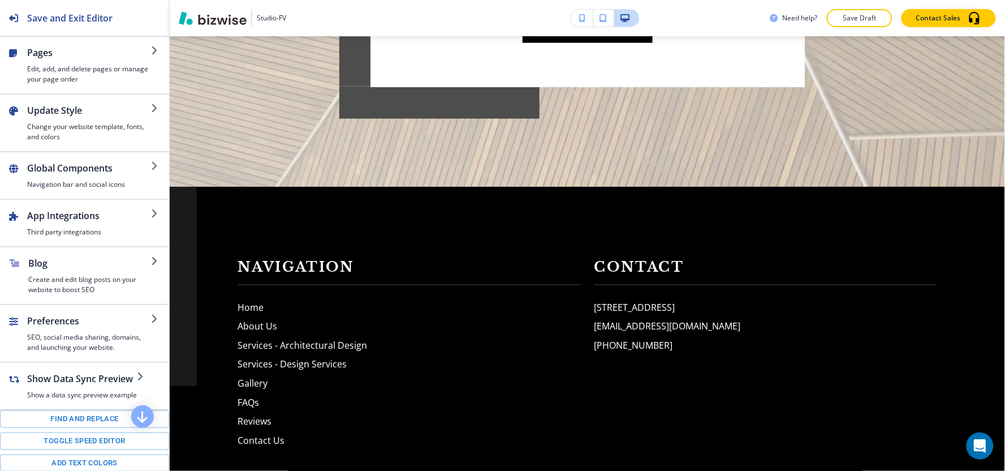
scroll to position [4361, 0]
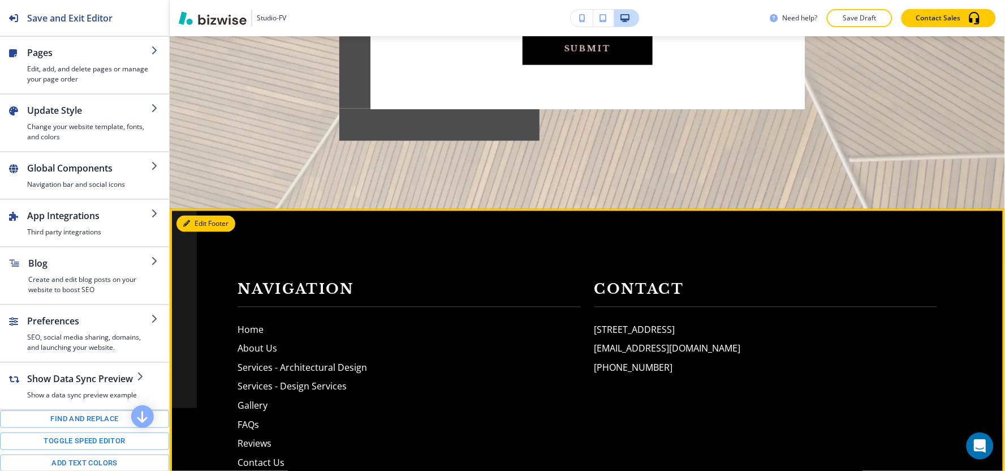
click at [201, 215] on button "Edit Footer" at bounding box center [205, 223] width 59 height 17
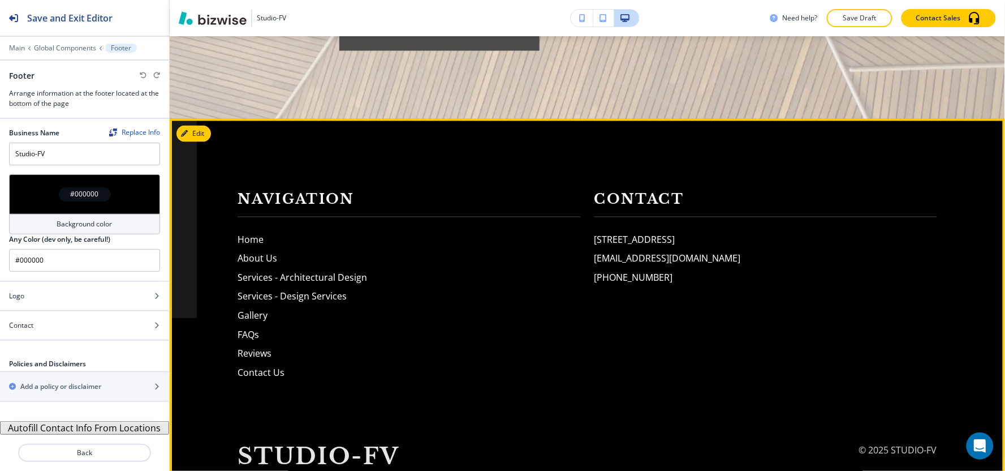
scroll to position [4461, 0]
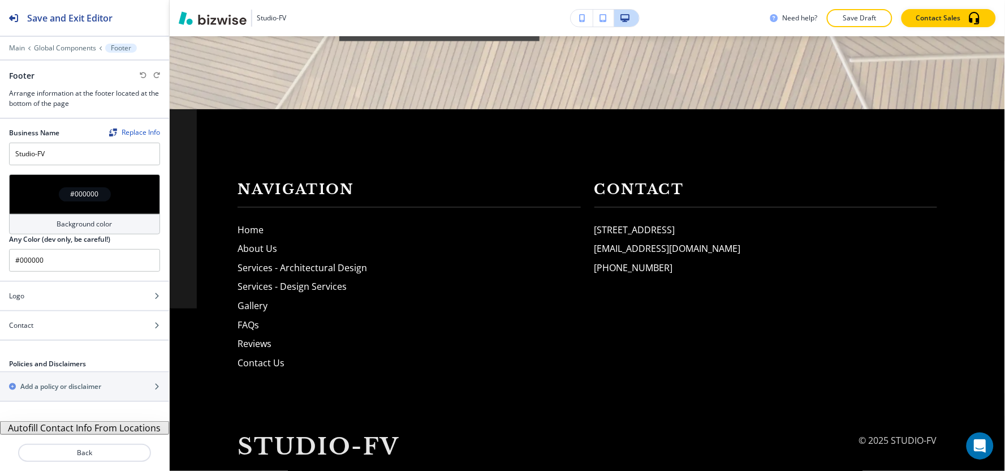
click at [80, 429] on button "Autofill Contact Info From Locations" at bounding box center [84, 428] width 169 height 14
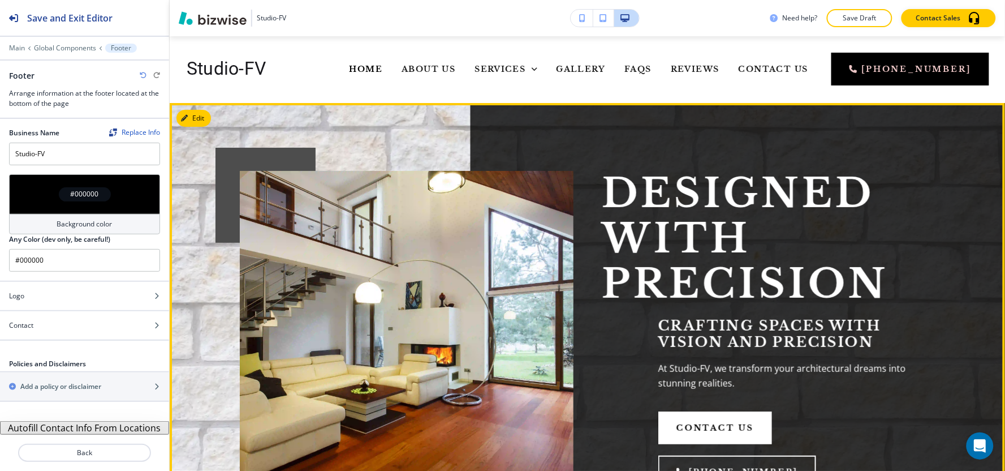
scroll to position [0, 0]
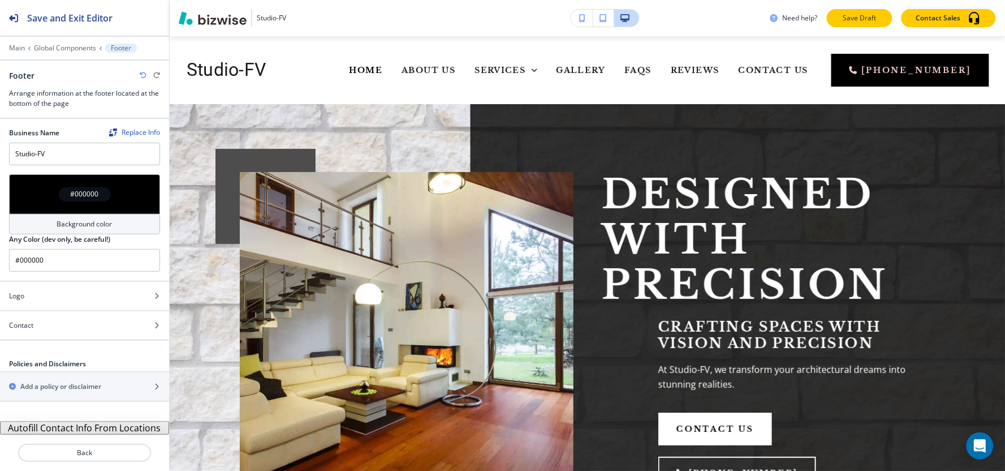
click at [846, 16] on p "Save Draft" at bounding box center [860, 18] width 36 height 10
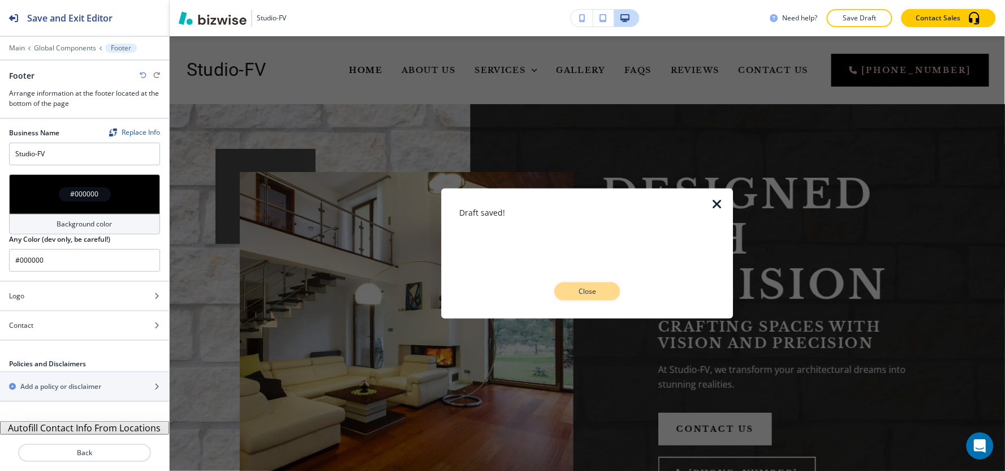
click at [585, 295] on p "Close" at bounding box center [587, 291] width 36 height 10
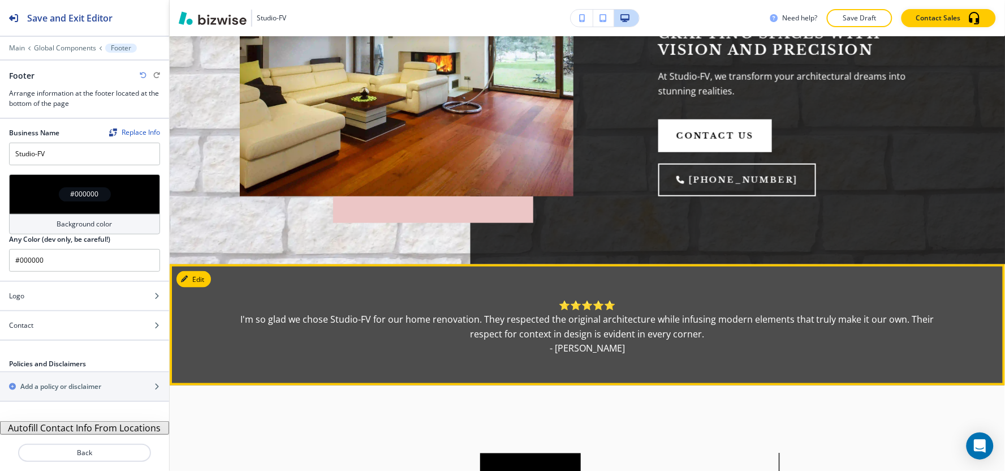
scroll to position [377, 0]
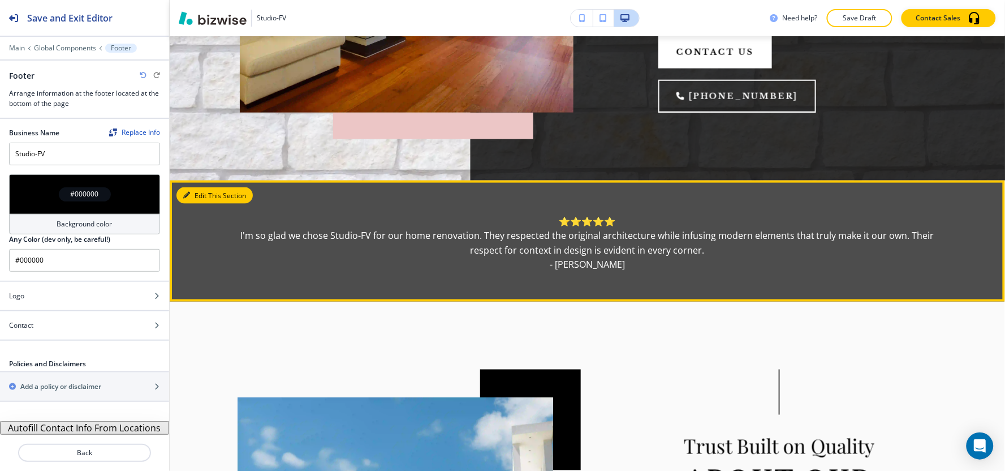
click at [202, 187] on button "Edit This Section" at bounding box center [214, 195] width 76 height 17
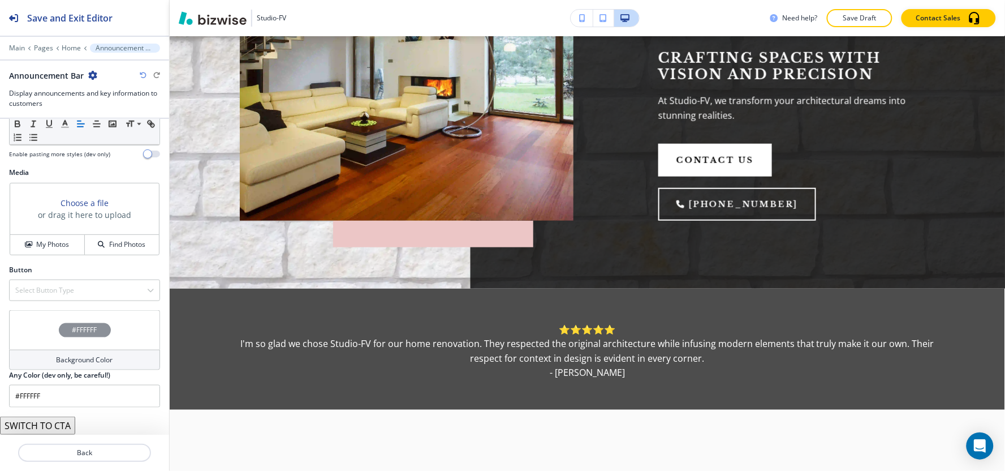
scroll to position [0, 0]
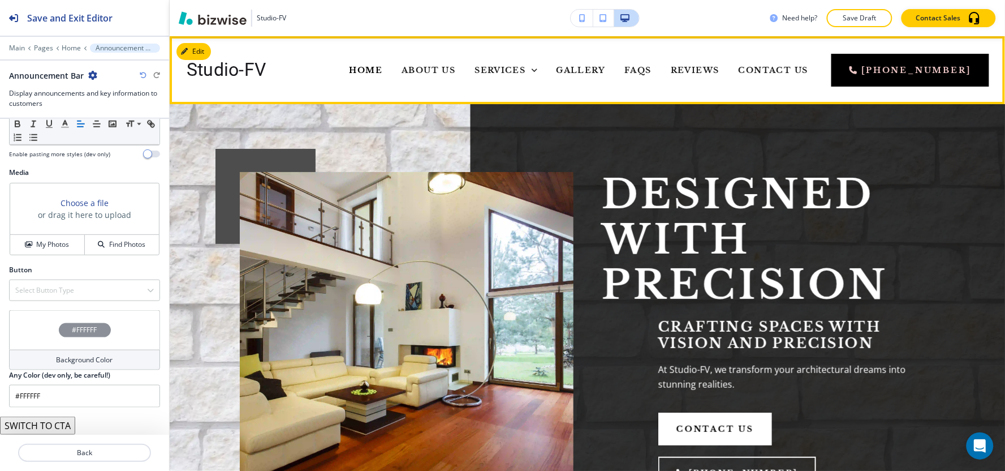
click at [456, 57] on div "About Us" at bounding box center [428, 70] width 73 height 45
click at [455, 66] on span "About Us" at bounding box center [429, 70] width 54 height 10
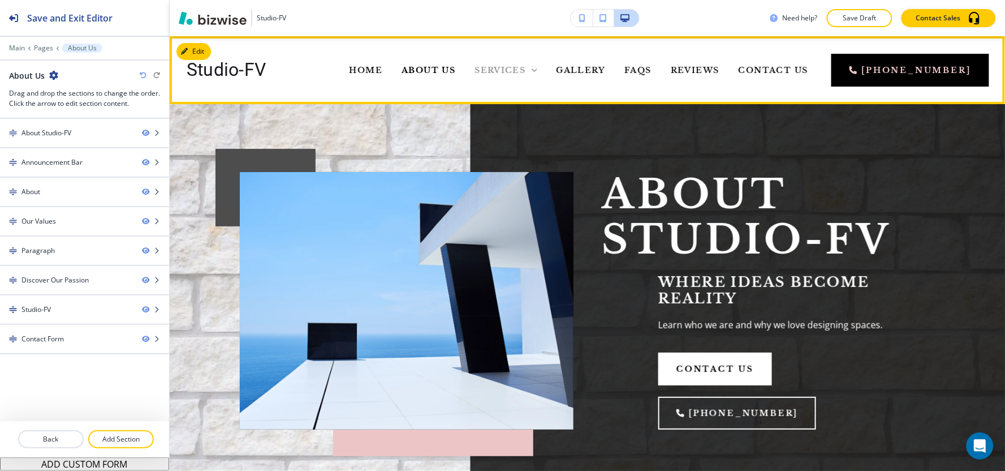
click at [525, 68] on span "Services" at bounding box center [499, 70] width 51 height 10
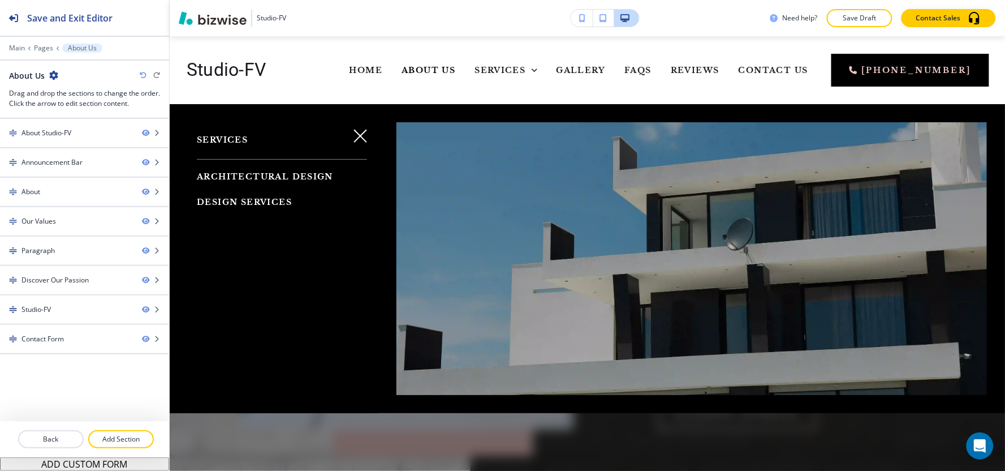
click at [314, 172] on span "Architectural Design" at bounding box center [265, 176] width 136 height 10
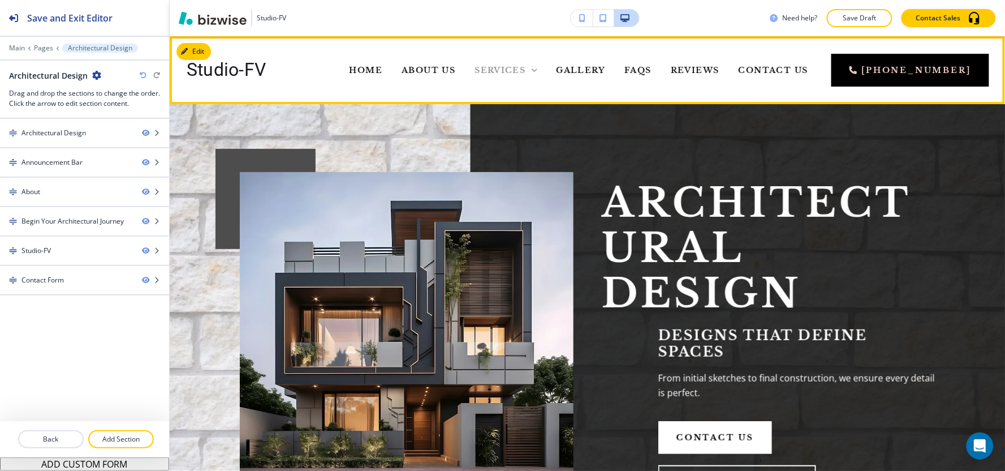
click at [537, 70] on div "Services" at bounding box center [505, 69] width 62 height 11
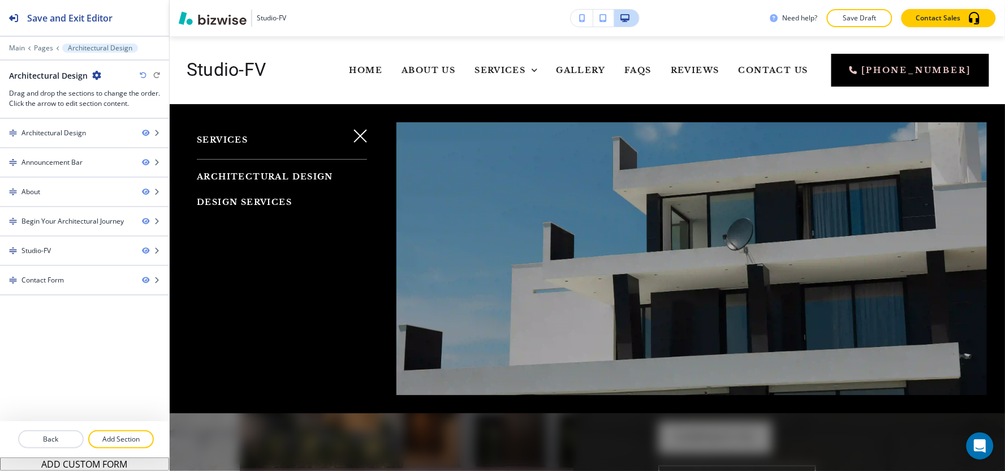
click at [272, 202] on span "Design Services" at bounding box center [244, 202] width 95 height 10
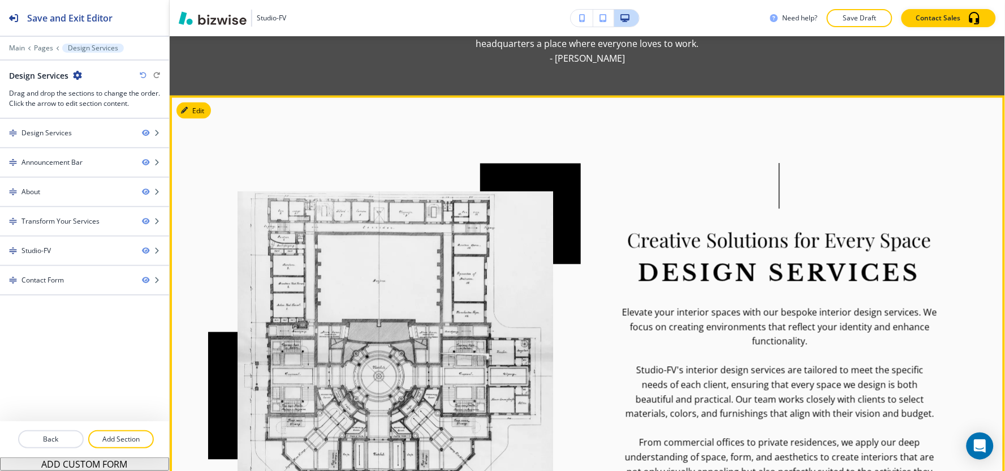
scroll to position [502, 0]
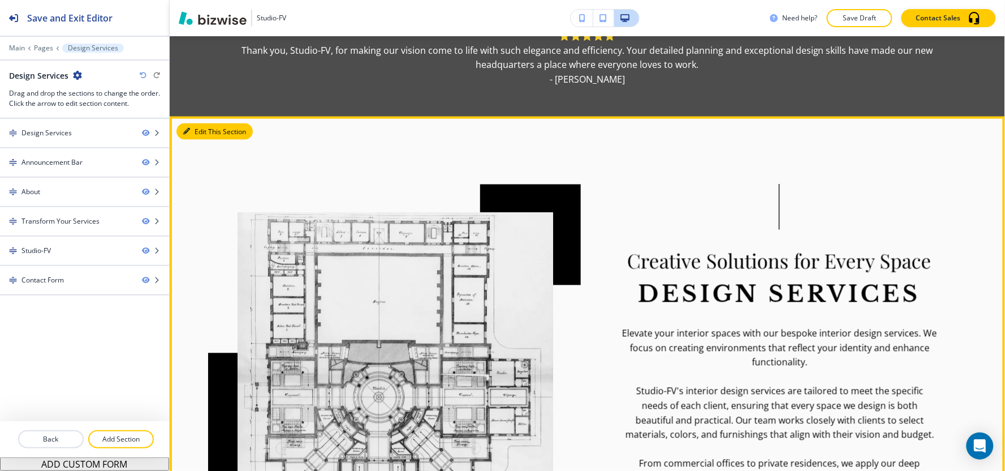
click at [187, 128] on icon "button" at bounding box center [186, 131] width 7 height 7
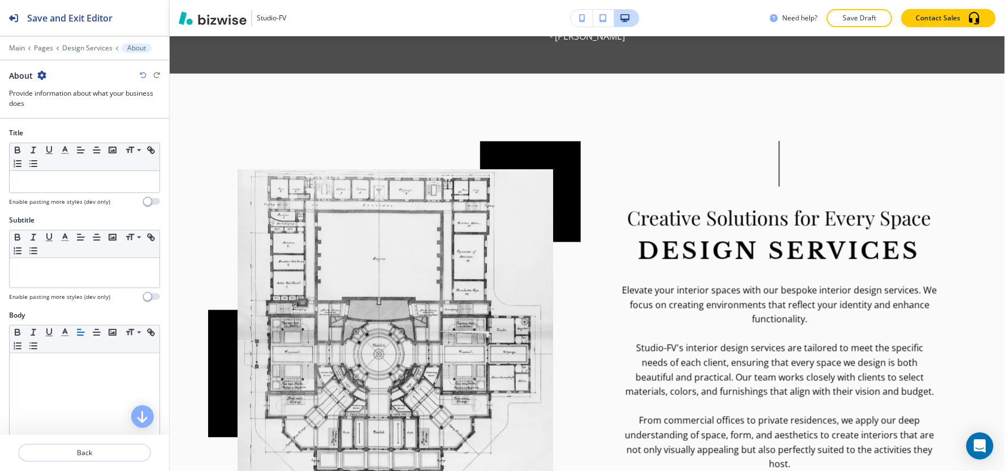
scroll to position [314, 0]
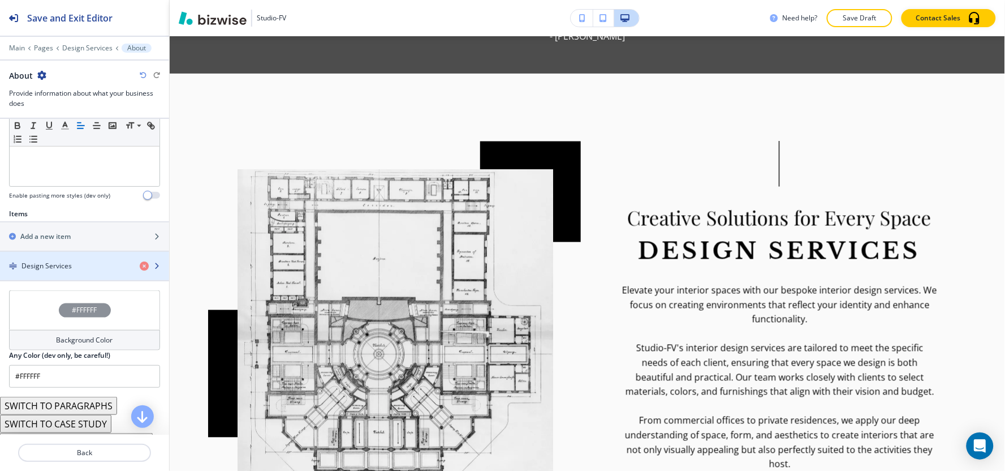
click at [70, 268] on h4 "Design Services" at bounding box center [46, 266] width 50 height 10
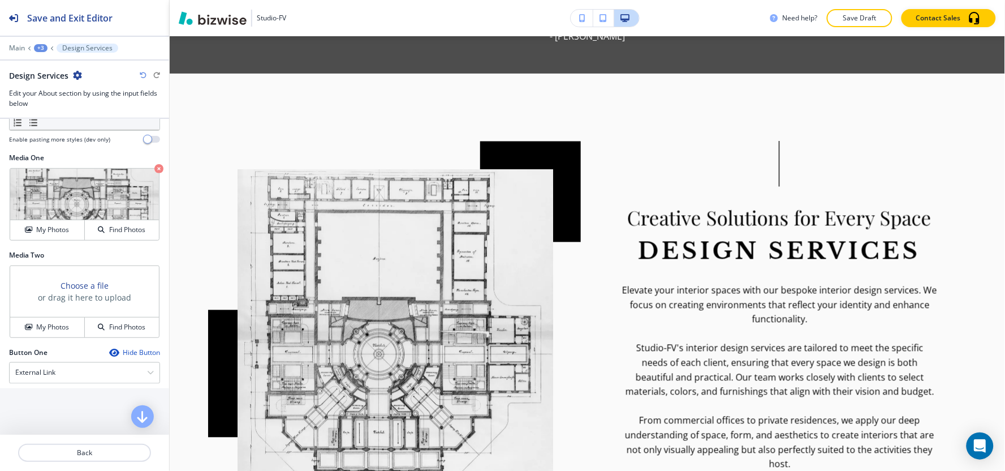
scroll to position [424, 0]
click at [38, 195] on div "Crop" at bounding box center [34, 185] width 38 height 18
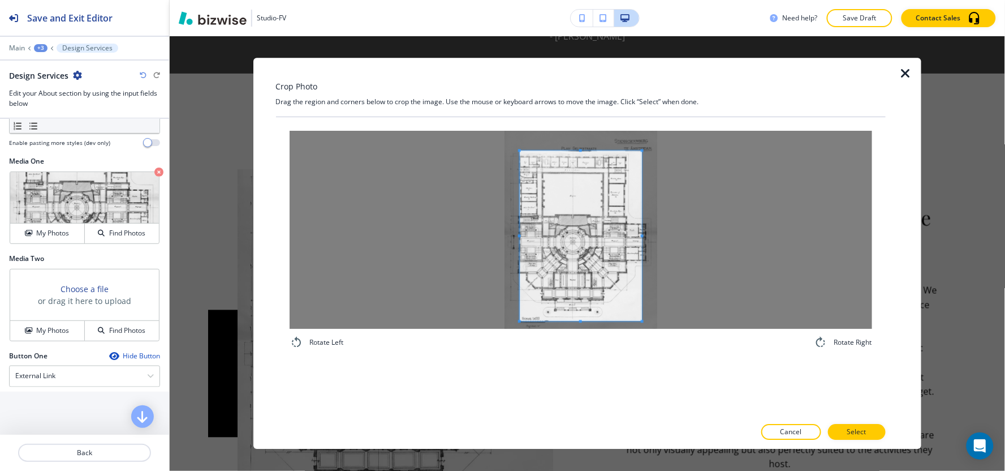
click at [577, 322] on span at bounding box center [581, 321] width 122 height 3
click at [569, 145] on span at bounding box center [581, 144] width 122 height 3
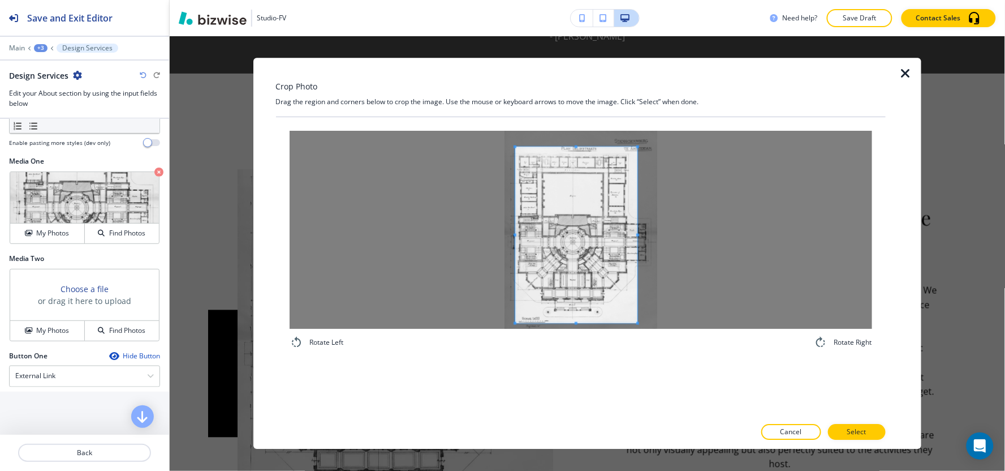
click at [611, 195] on span at bounding box center [576, 235] width 122 height 176
click at [862, 438] on button "Select" at bounding box center [857, 432] width 58 height 16
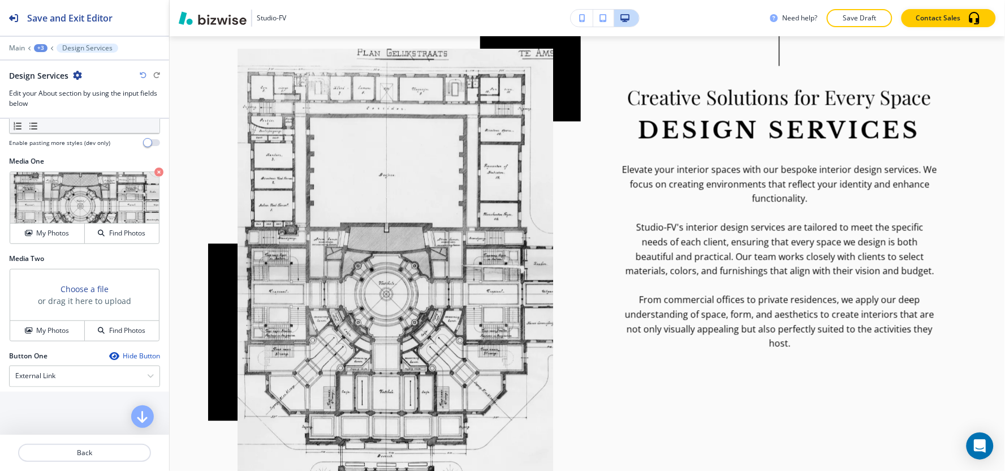
scroll to position [671, 0]
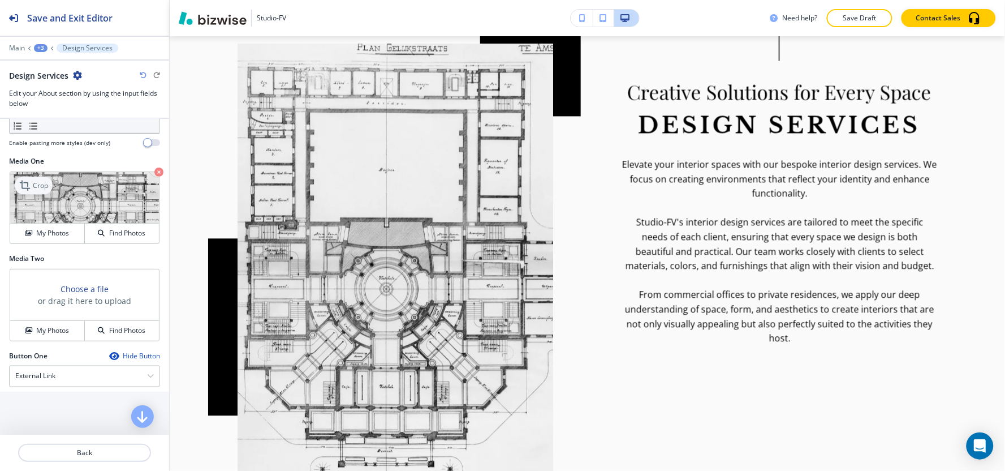
click at [42, 191] on p "Crop" at bounding box center [40, 185] width 15 height 10
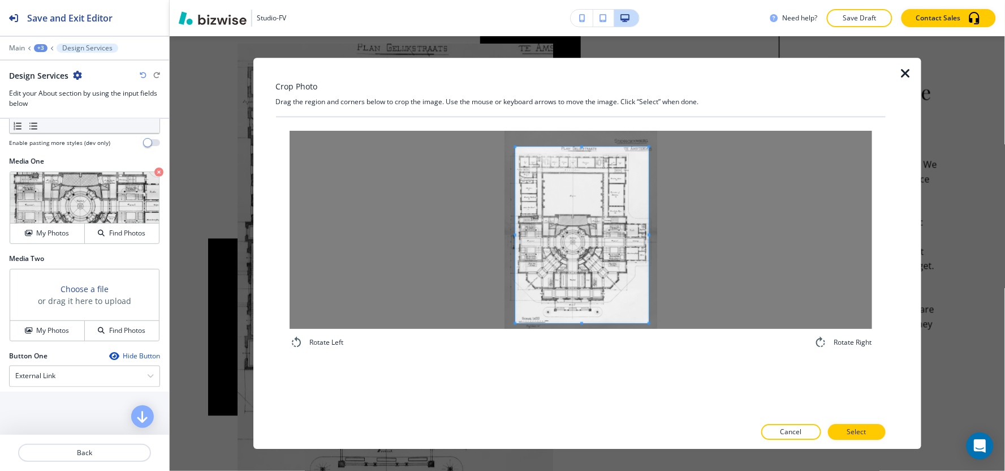
click at [648, 229] on div at bounding box center [581, 235] width 133 height 176
click at [512, 225] on span at bounding box center [512, 235] width 3 height 176
click at [604, 258] on span at bounding box center [580, 234] width 136 height 176
click at [584, 318] on span at bounding box center [580, 318] width 136 height 3
click at [586, 304] on span at bounding box center [580, 232] width 136 height 172
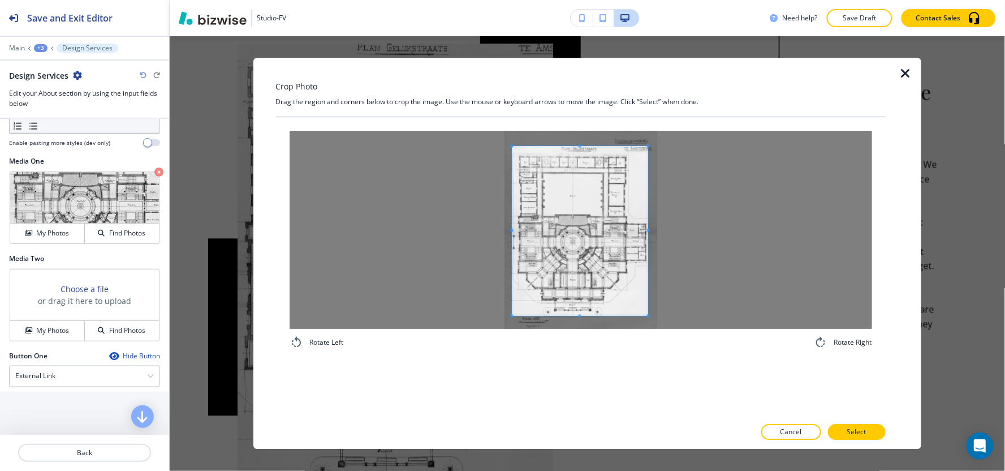
click at [584, 314] on span at bounding box center [580, 315] width 136 height 3
click at [869, 433] on button "Select" at bounding box center [857, 432] width 58 height 16
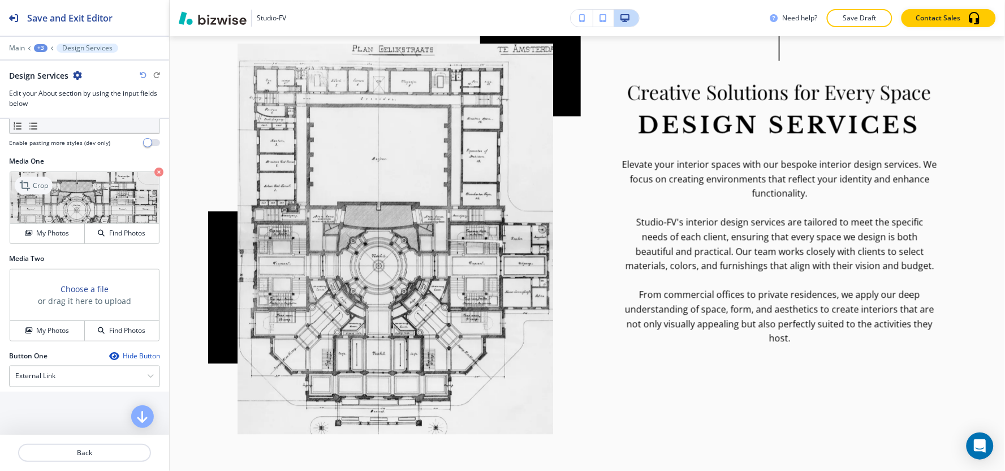
click at [40, 191] on p "Crop" at bounding box center [40, 185] width 15 height 10
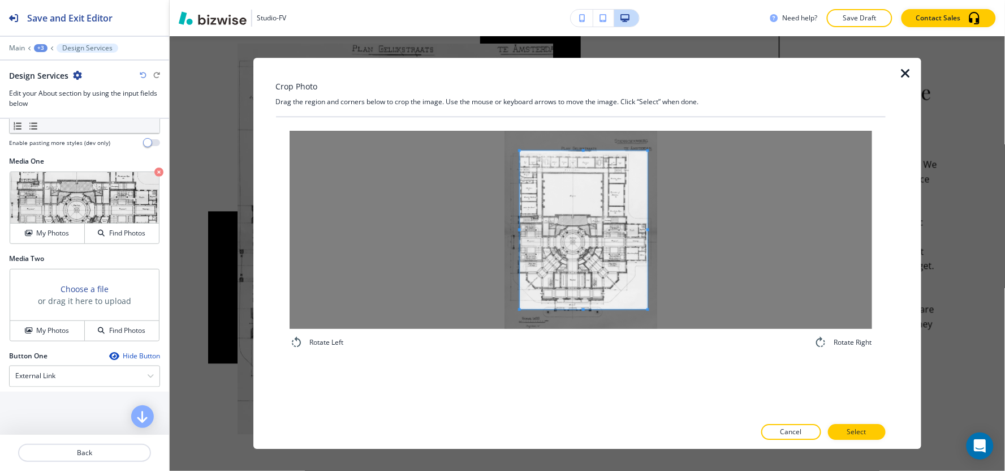
click at [648, 226] on div at bounding box center [584, 229] width 128 height 158
click at [605, 253] on span at bounding box center [579, 231] width 128 height 158
click at [649, 230] on span at bounding box center [649, 230] width 3 height 3
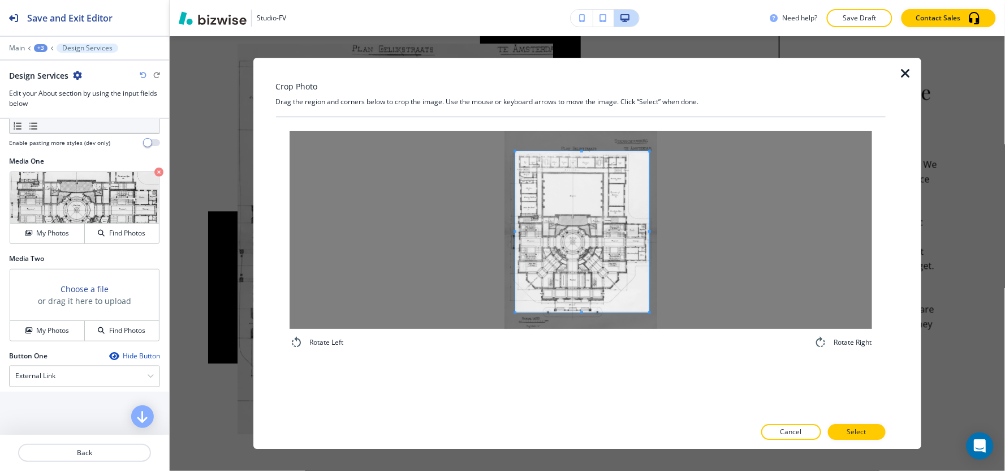
click at [585, 312] on span at bounding box center [582, 312] width 134 height 3
click at [586, 285] on span at bounding box center [582, 232] width 134 height 161
click at [862, 433] on p "Select" at bounding box center [856, 432] width 19 height 10
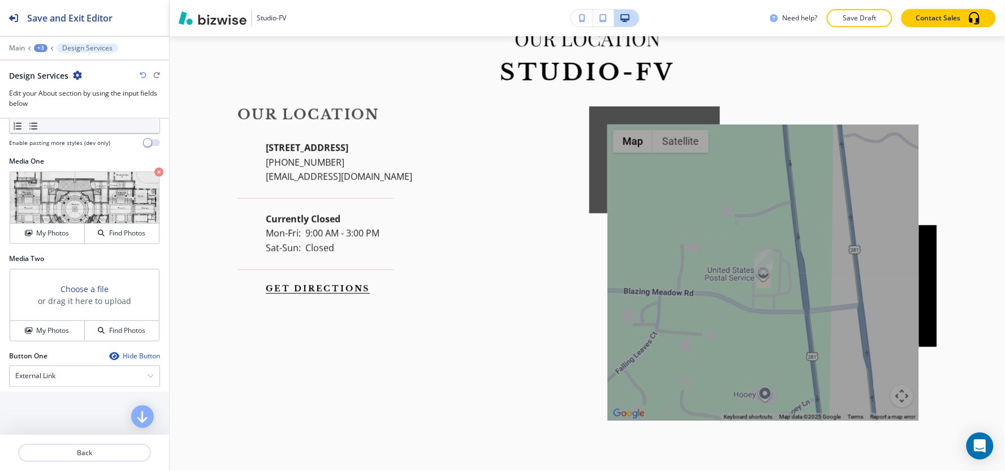
scroll to position [1551, 0]
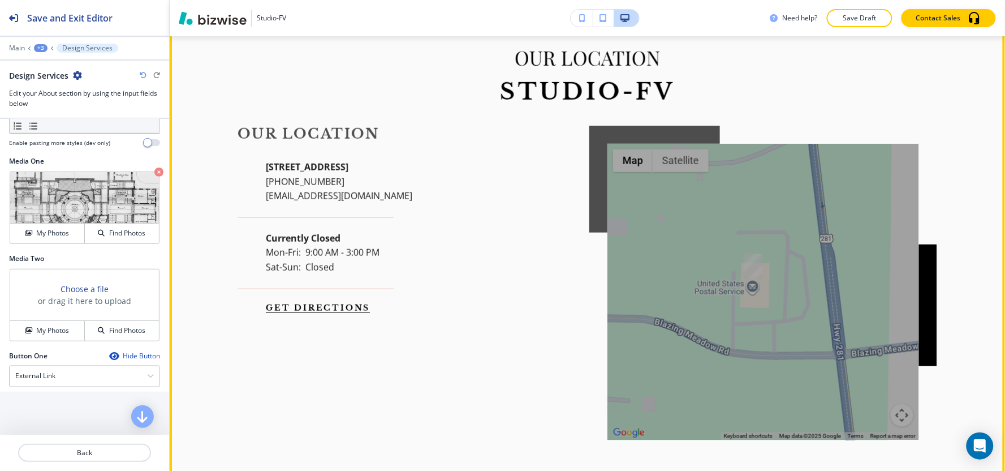
drag, startPoint x: 759, startPoint y: 266, endPoint x: 758, endPoint y: 290, distance: 23.8
click at [758, 290] on div at bounding box center [763, 292] width 312 height 296
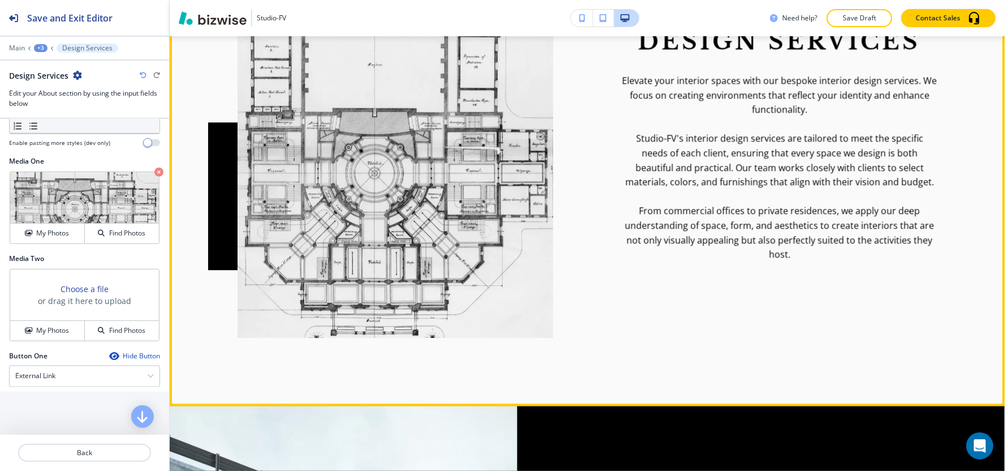
scroll to position [608, 0]
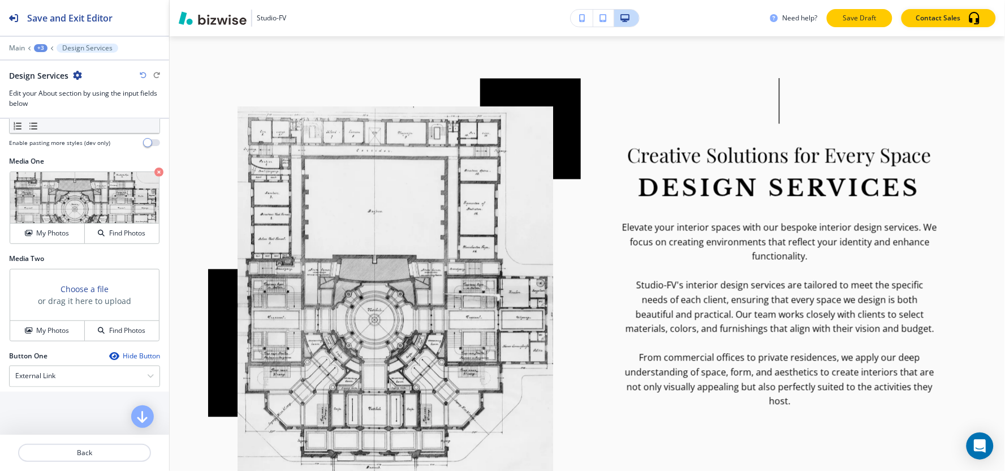
click at [877, 25] on button "Save Draft" at bounding box center [860, 18] width 66 height 18
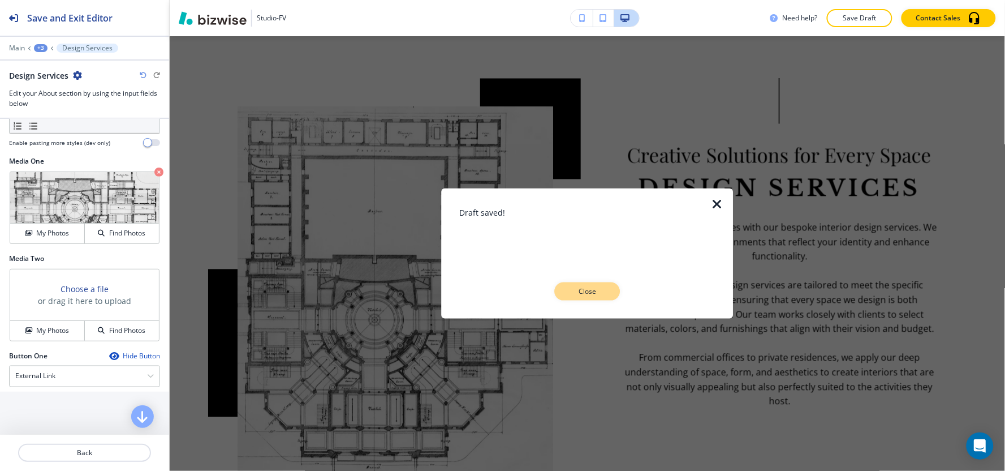
click at [596, 287] on p "Close" at bounding box center [587, 291] width 36 height 10
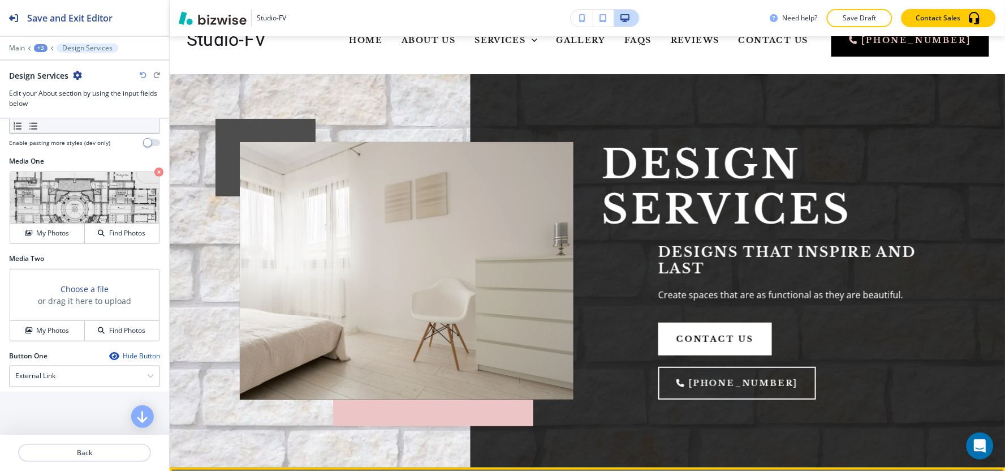
scroll to position [0, 0]
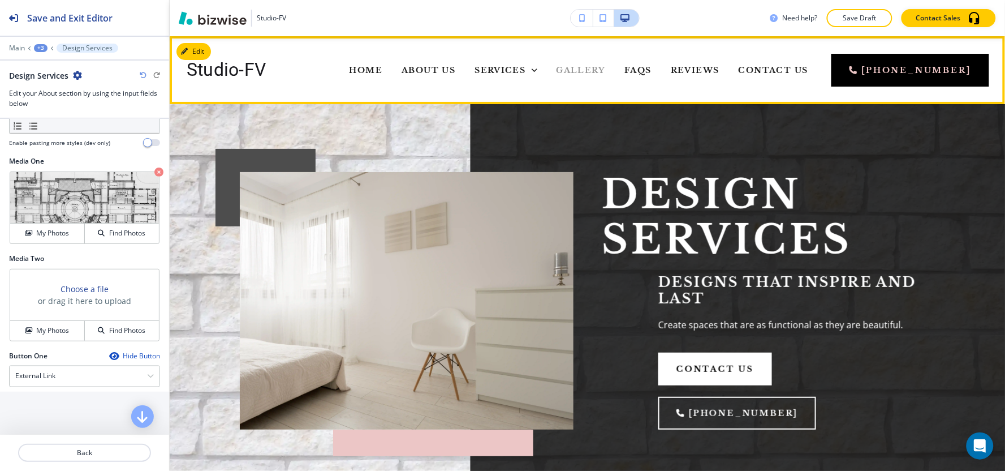
click at [590, 71] on span "Gallery" at bounding box center [580, 70] width 49 height 10
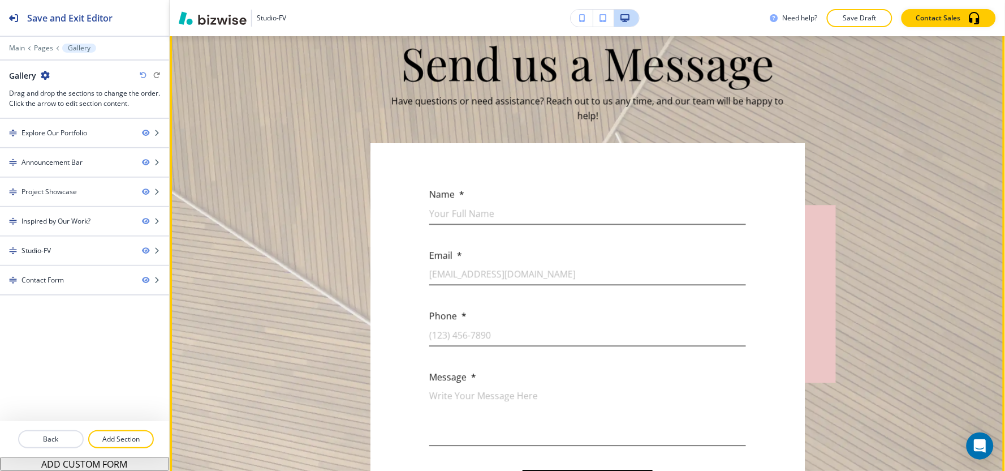
scroll to position [1759, 0]
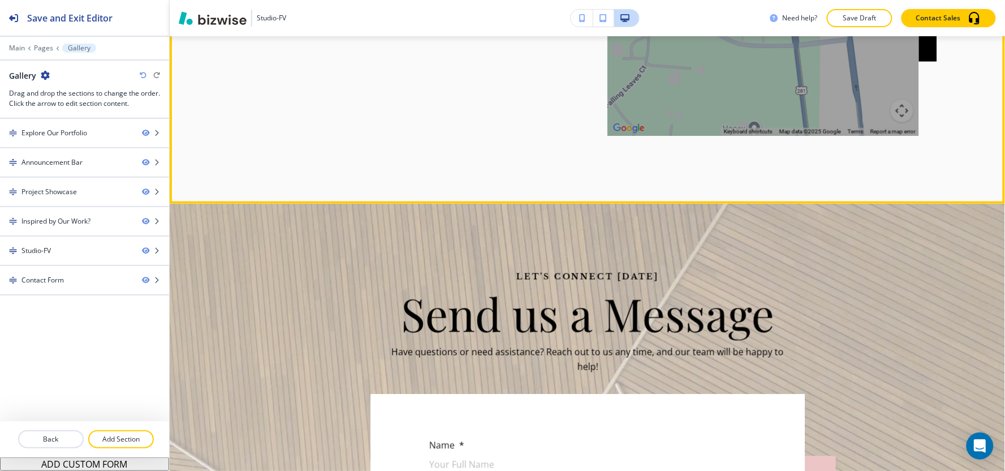
drag, startPoint x: 804, startPoint y: 372, endPoint x: 875, endPoint y: 400, distance: 77.2
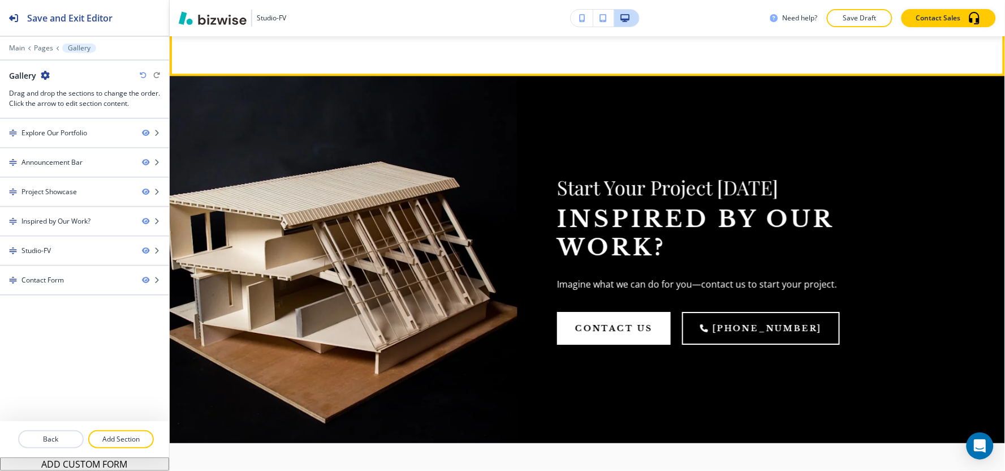
scroll to position [1005, 0]
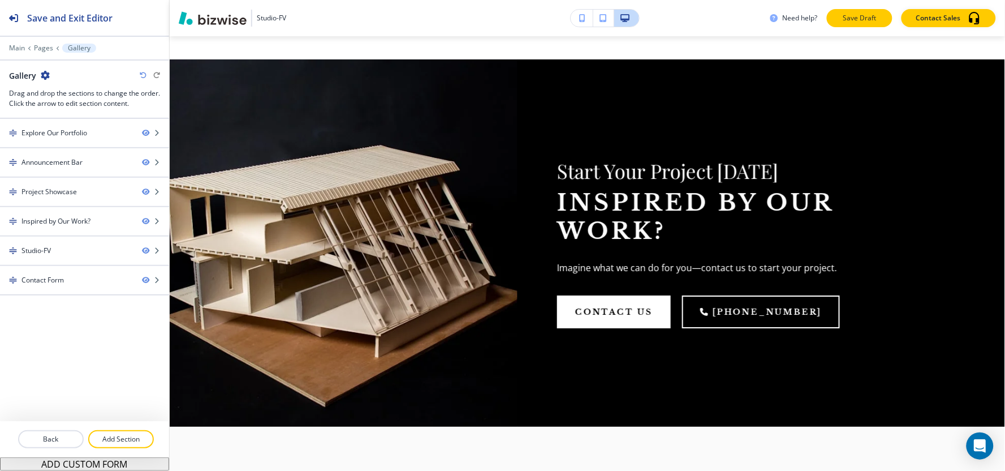
click at [872, 20] on p "Save Draft" at bounding box center [860, 18] width 36 height 10
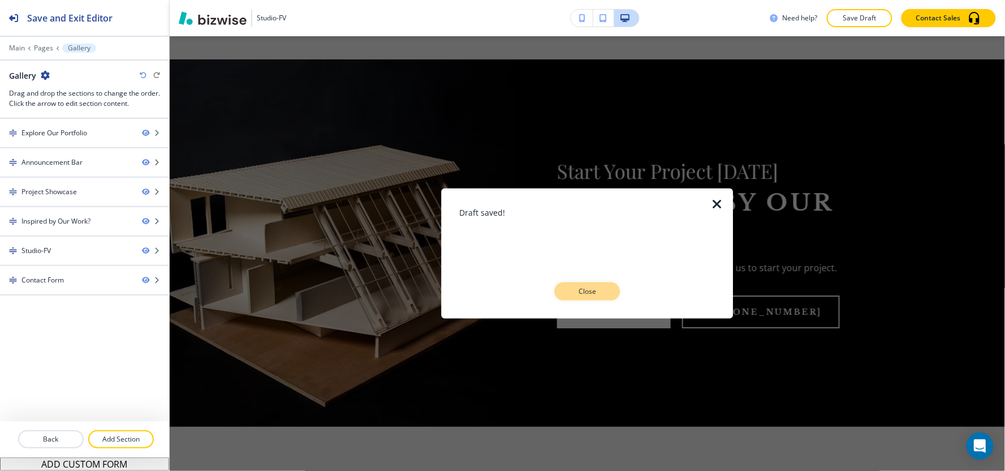
click at [590, 289] on p "Close" at bounding box center [587, 291] width 36 height 10
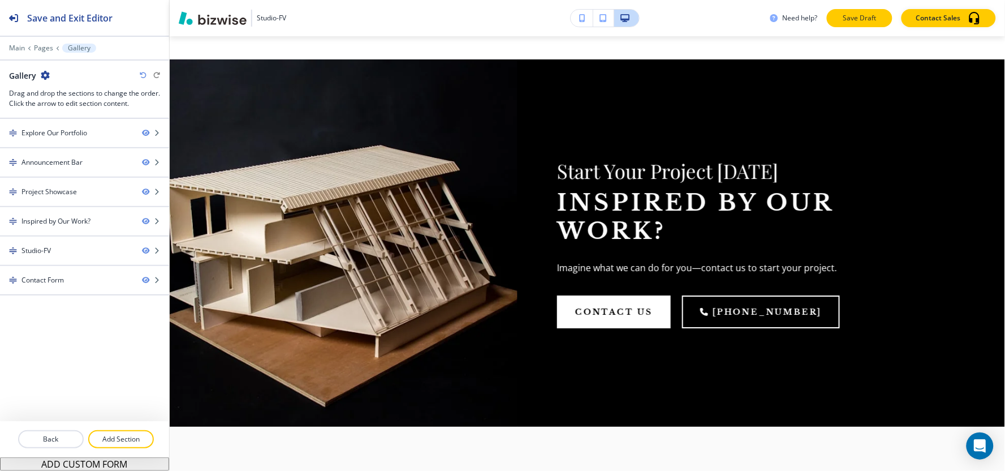
click at [879, 24] on button "Save Draft" at bounding box center [860, 18] width 66 height 18
